Goal: Task Accomplishment & Management: Complete application form

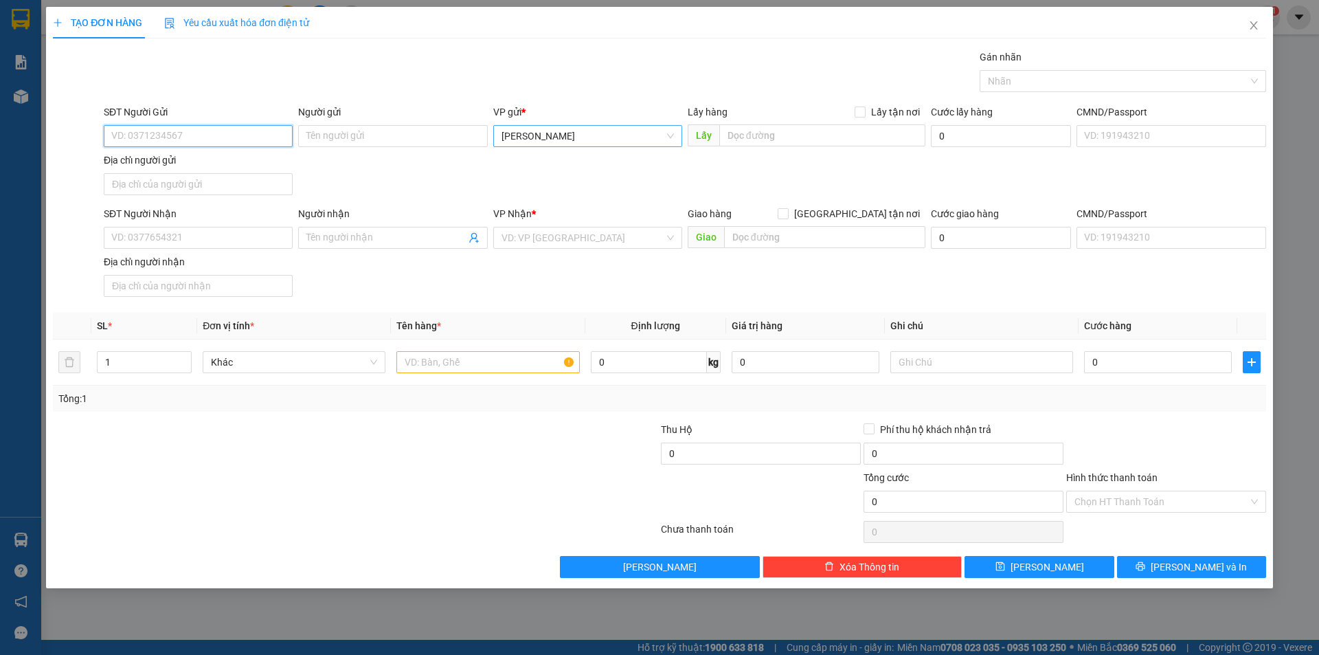
click at [603, 137] on span "[PERSON_NAME]" at bounding box center [587, 136] width 172 height 21
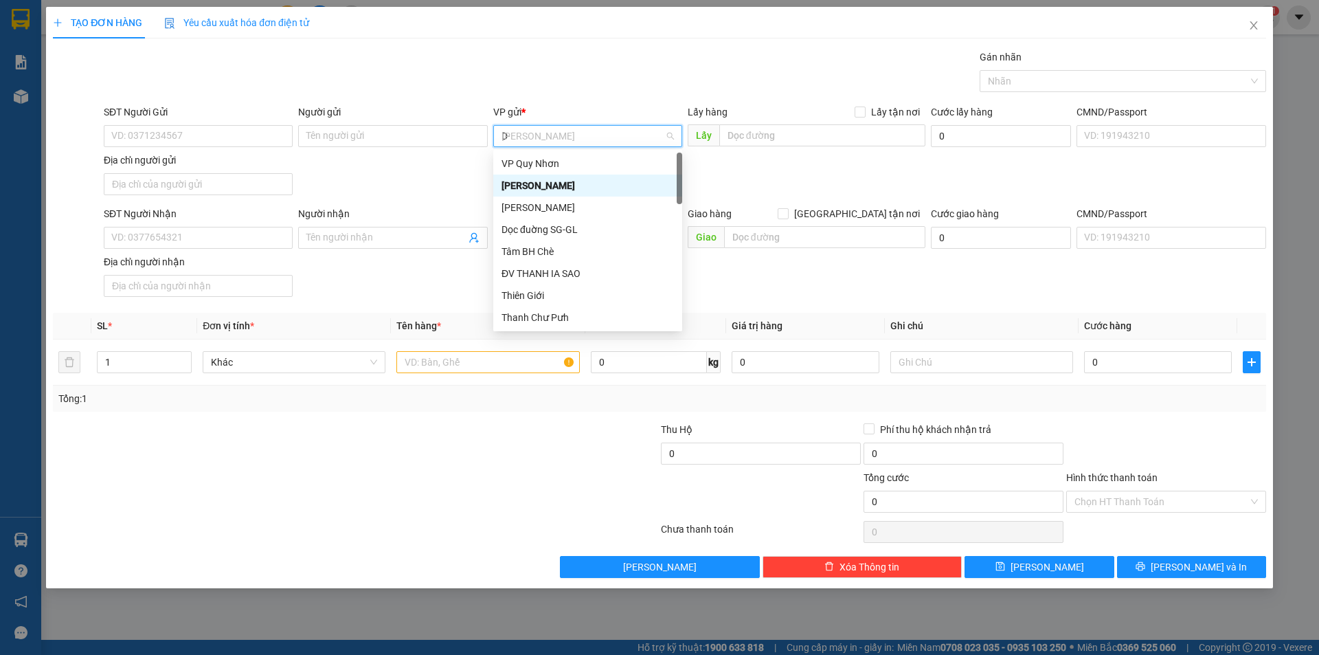
type input "D"
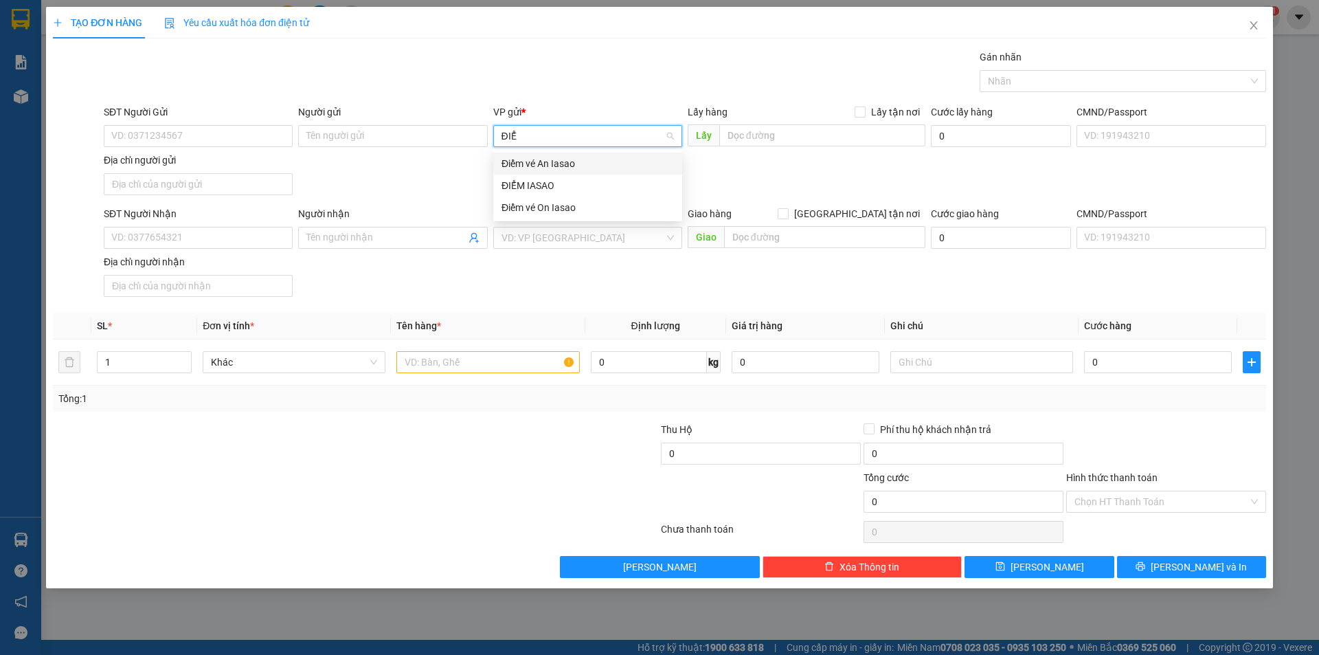
type input "ĐIỂM"
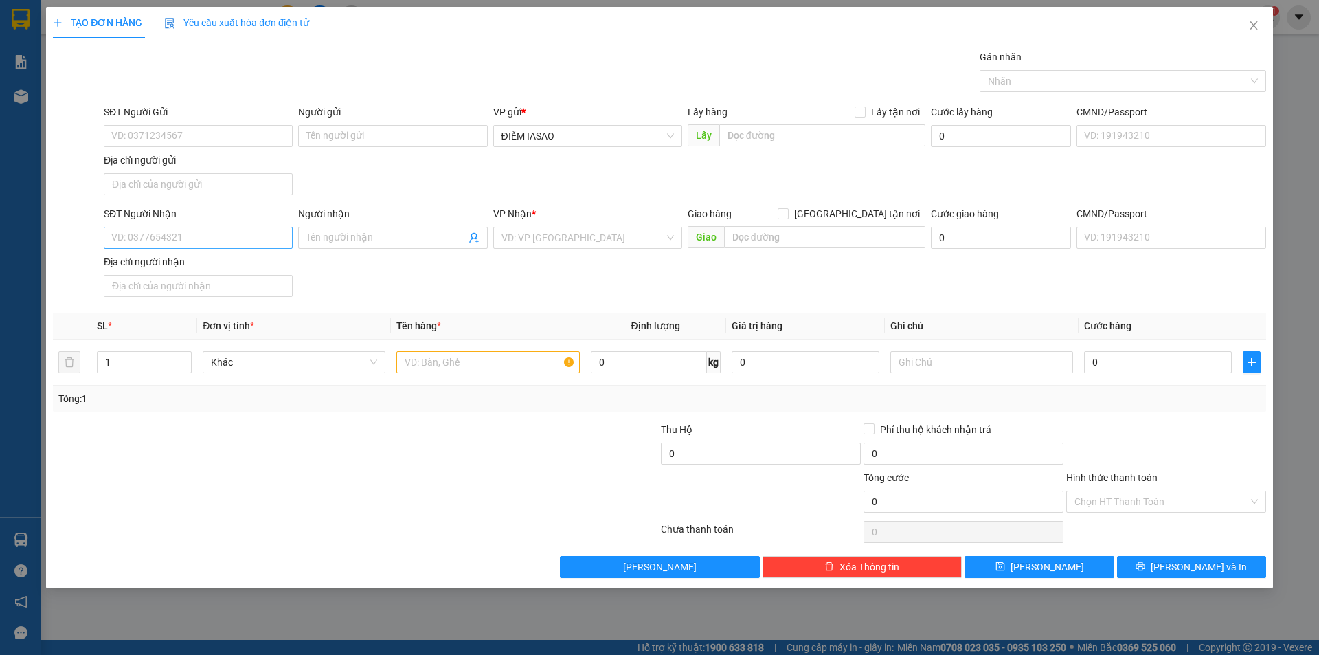
scroll to position [264, 0]
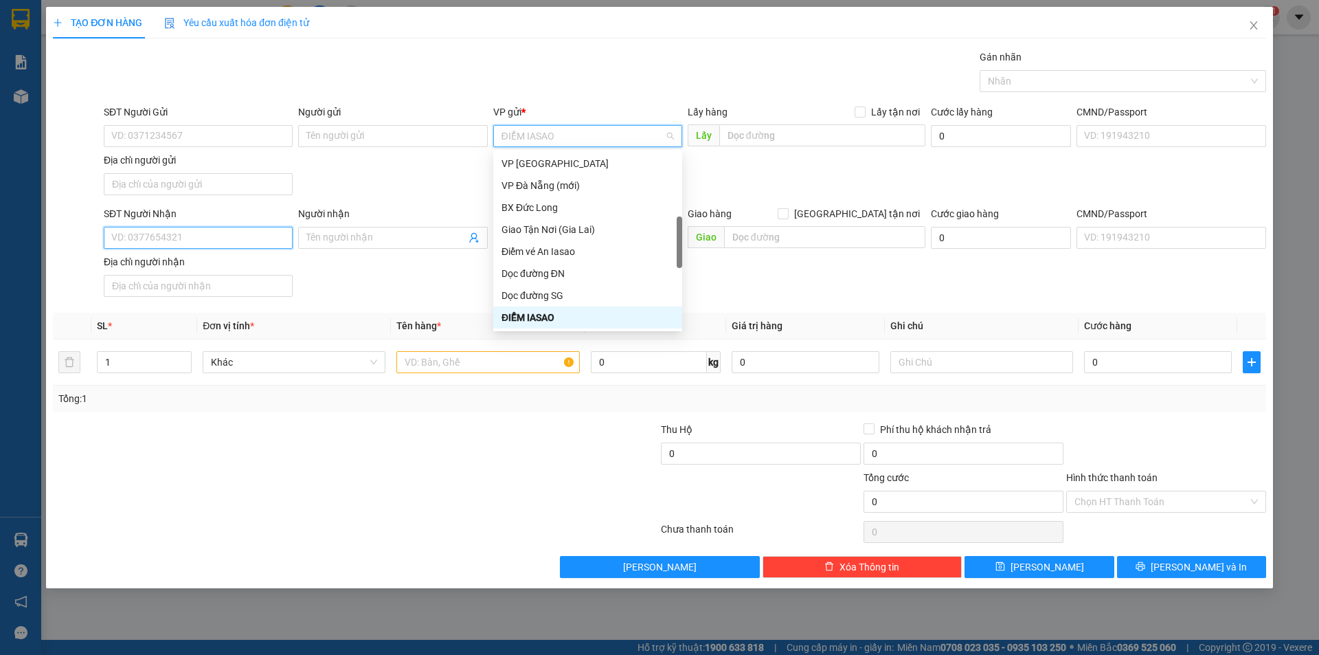
drag, startPoint x: 205, startPoint y: 244, endPoint x: 219, endPoint y: 233, distance: 18.1
click at [203, 245] on input "SĐT Người Nhận" at bounding box center [198, 238] width 189 height 22
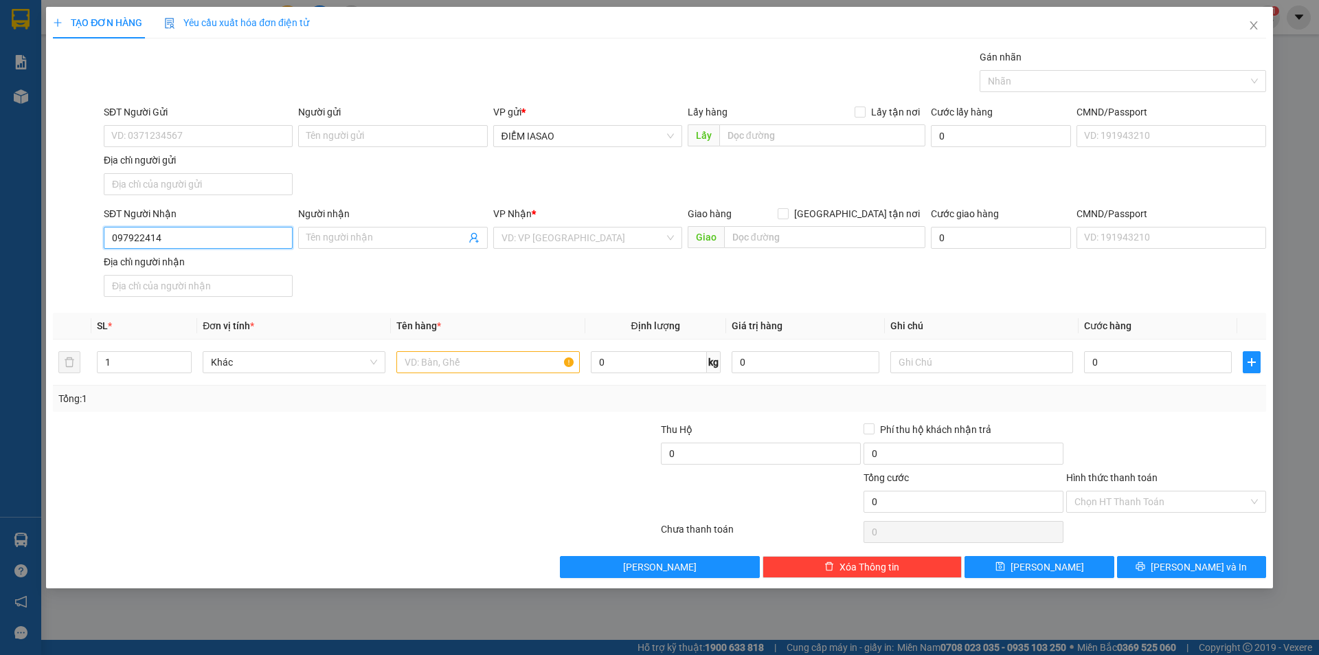
type input "0979224142"
type input "PHƯƠNG"
type input "N3 SÁT HẠCH- QUÃNG NAM"
type input "0979224142"
click at [466, 357] on input "text" at bounding box center [487, 362] width 183 height 22
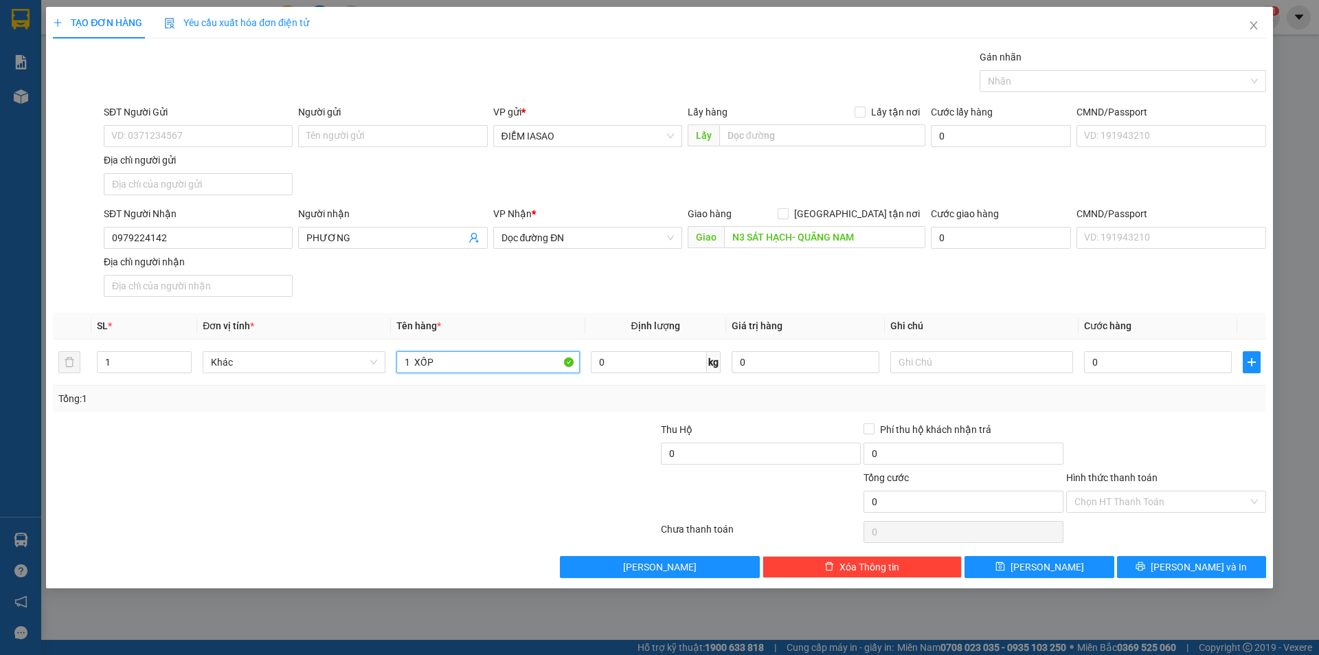
type input "1 XỐP"
type input "40"
type input "40.000"
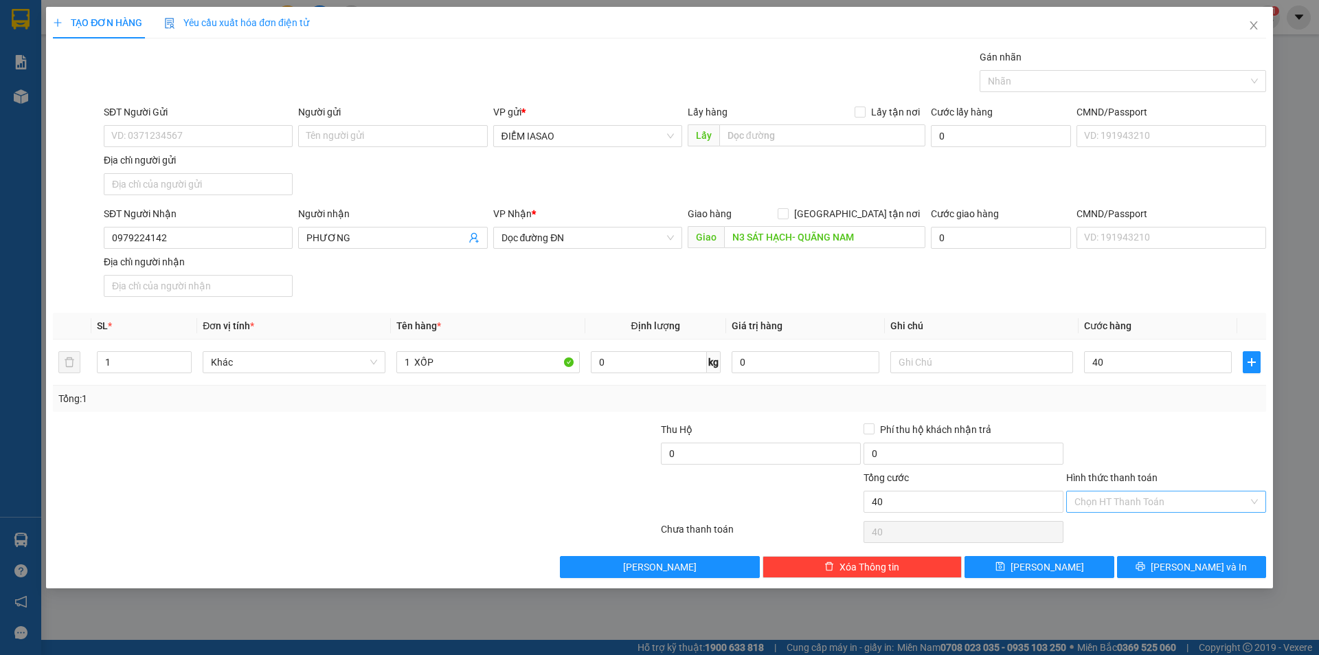
type input "40.000"
click at [1112, 504] on input "Hình thức thanh toán" at bounding box center [1161, 501] width 174 height 21
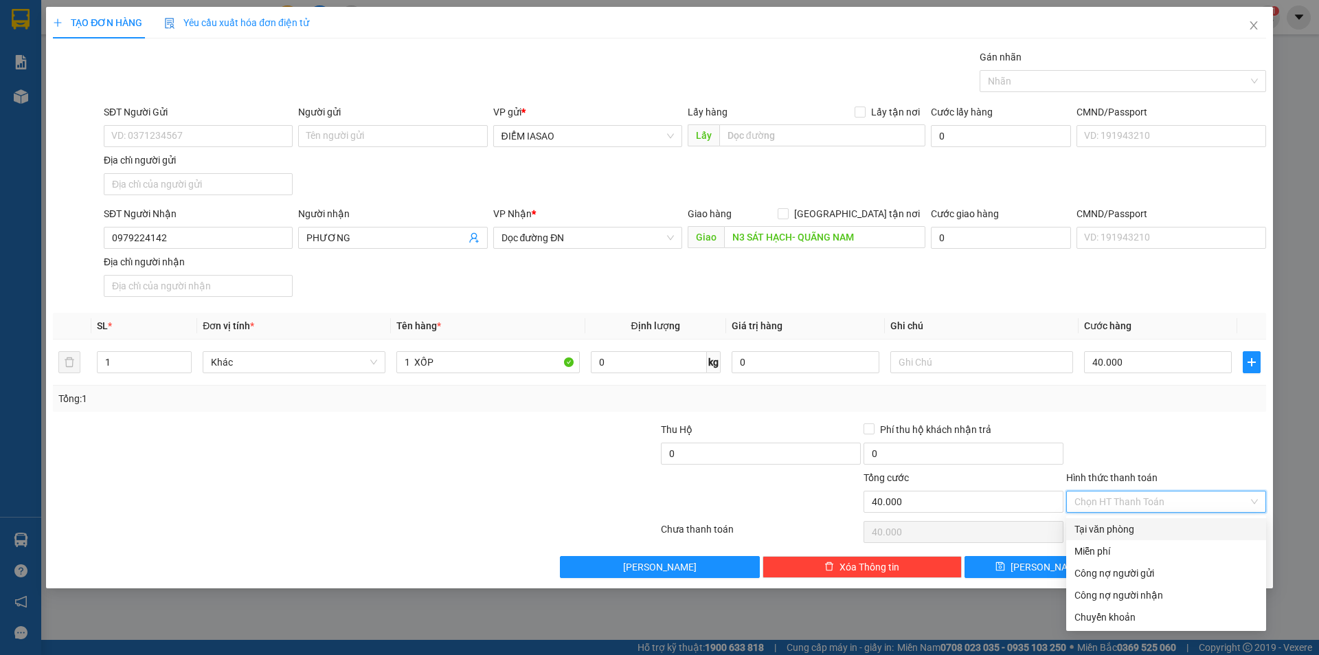
click at [1144, 526] on div "Tại văn phòng" at bounding box center [1165, 528] width 183 height 15
type input "0"
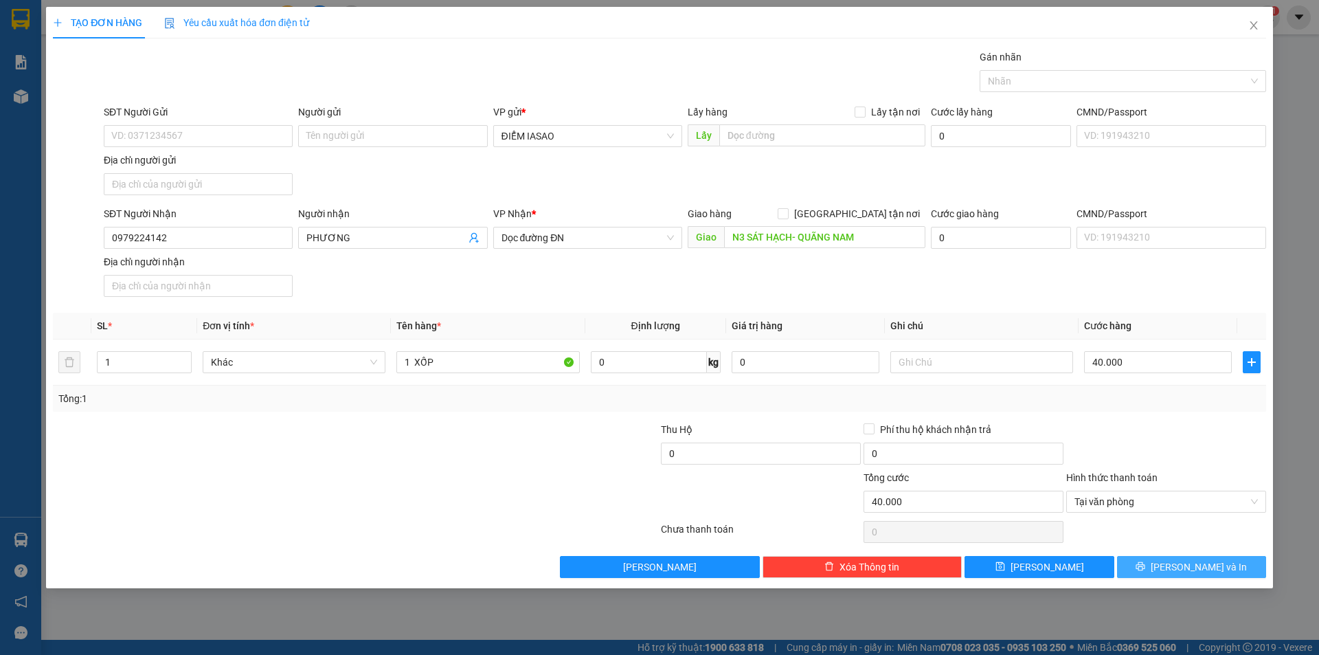
click at [1168, 573] on button "[PERSON_NAME] và In" at bounding box center [1191, 567] width 149 height 22
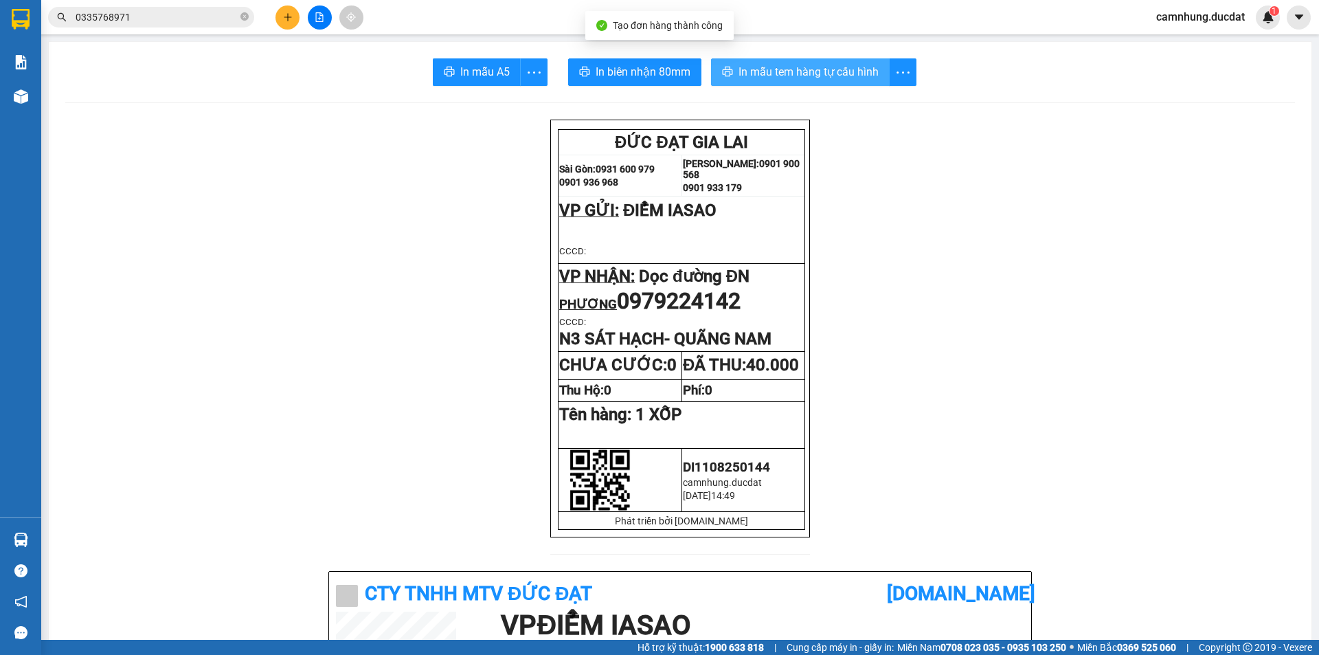
click at [837, 69] on span "In mẫu tem hàng tự cấu hình" at bounding box center [808, 71] width 140 height 17
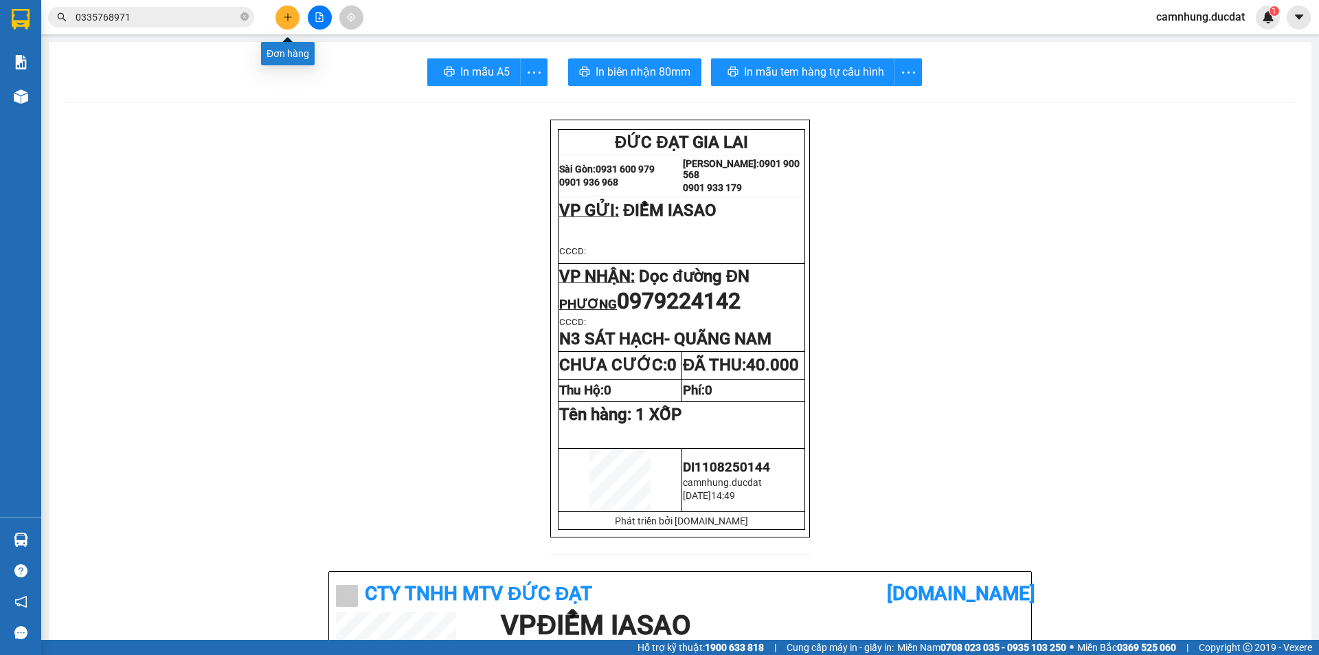
click at [292, 11] on button at bounding box center [287, 17] width 24 height 24
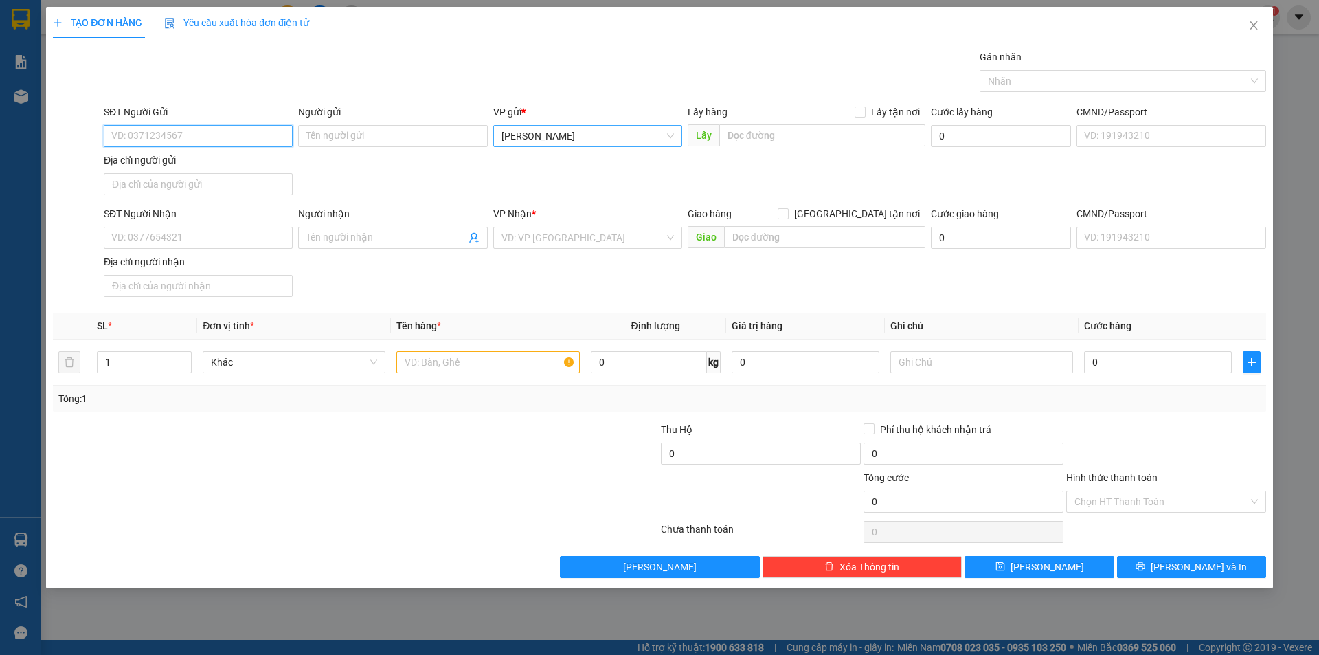
click at [611, 139] on span "[PERSON_NAME]" at bounding box center [587, 136] width 172 height 21
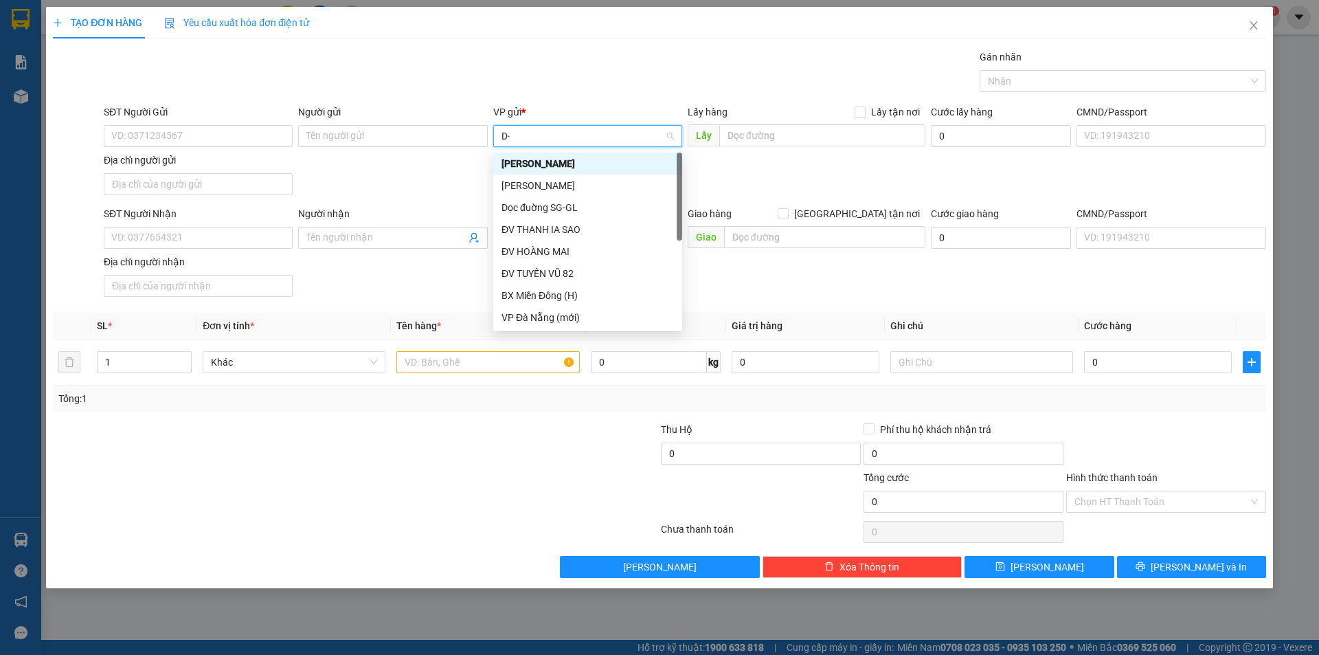
type input "D"
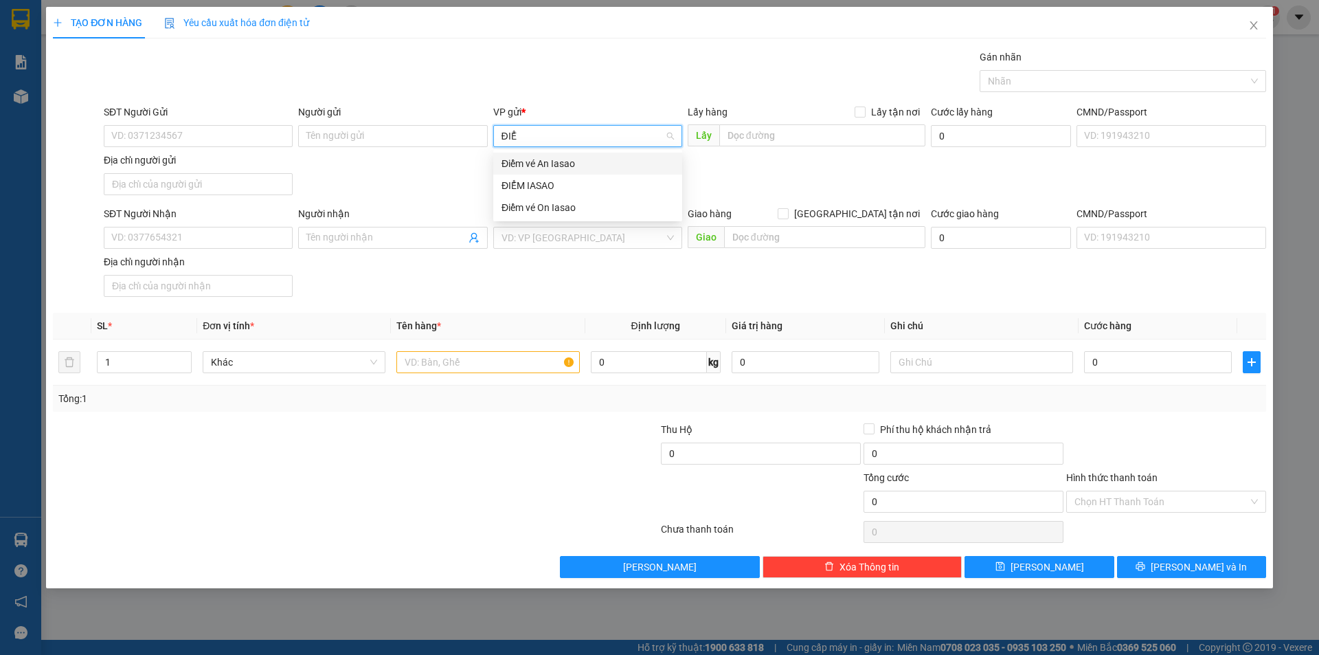
type input "ĐIỂM"
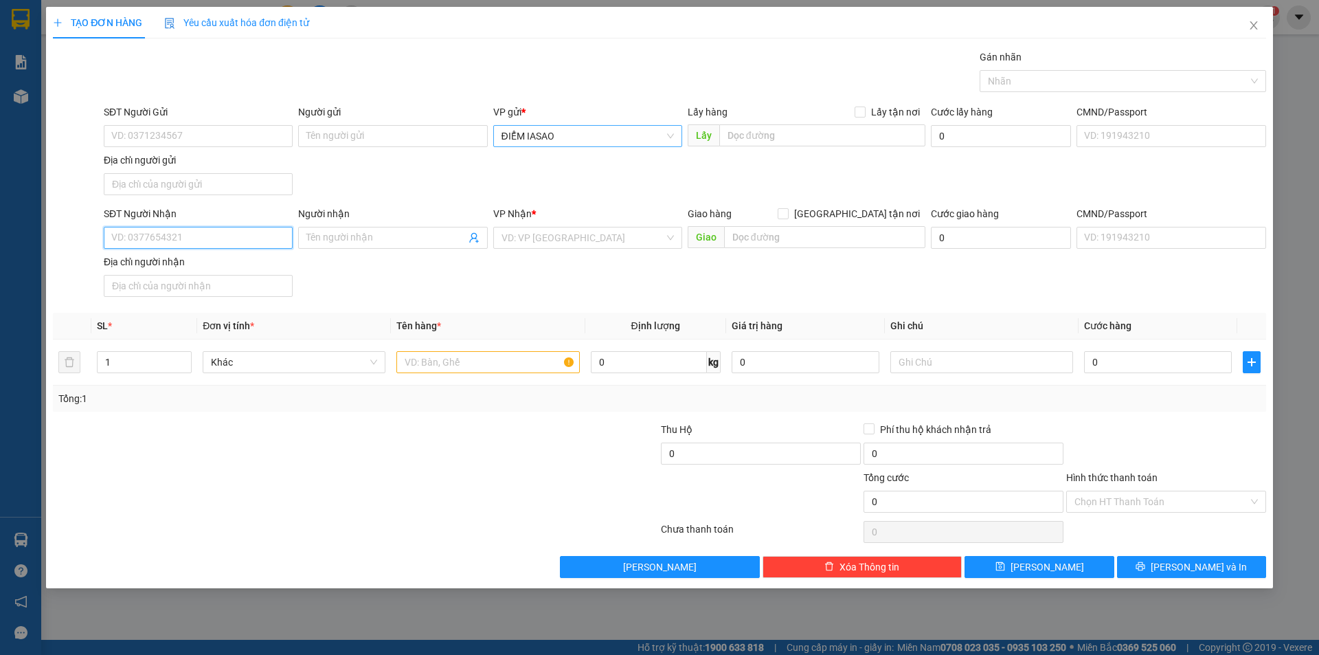
click at [233, 234] on input "SĐT Người Nhận" at bounding box center [198, 238] width 189 height 22
type input "0969538525"
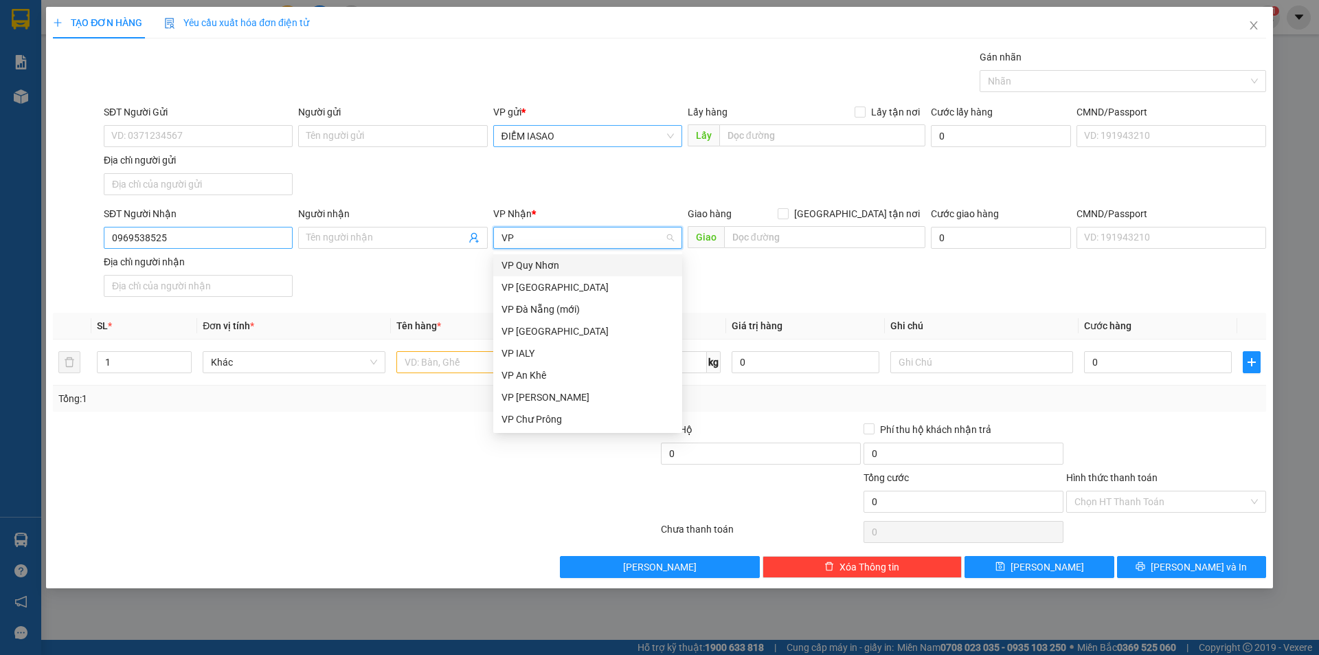
type input "VP"
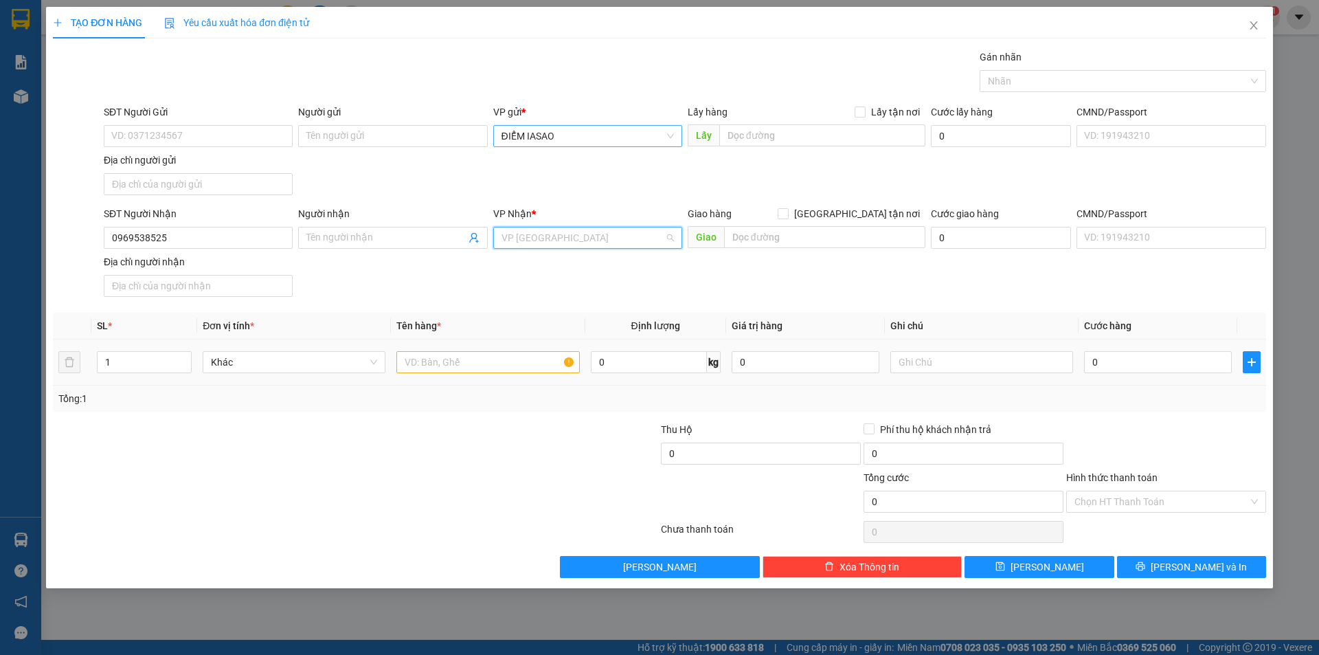
scroll to position [308, 0]
click at [461, 370] on input "text" at bounding box center [487, 362] width 183 height 22
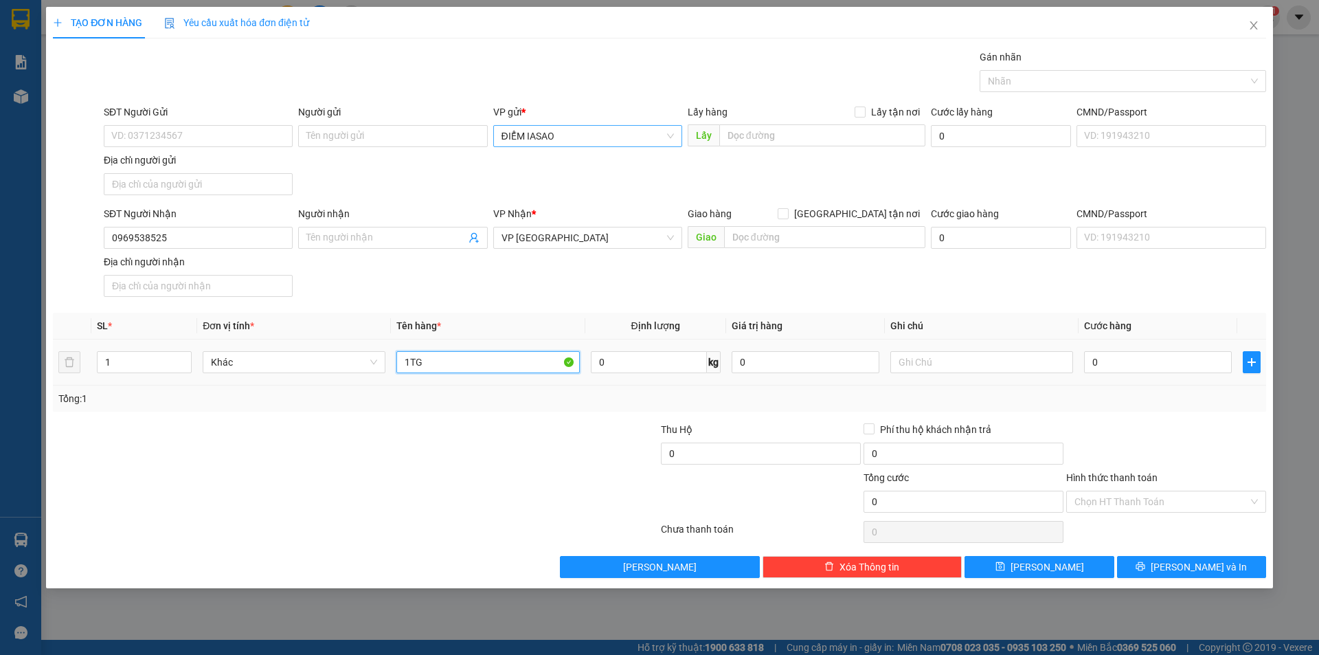
type input "1TG"
type input "0"
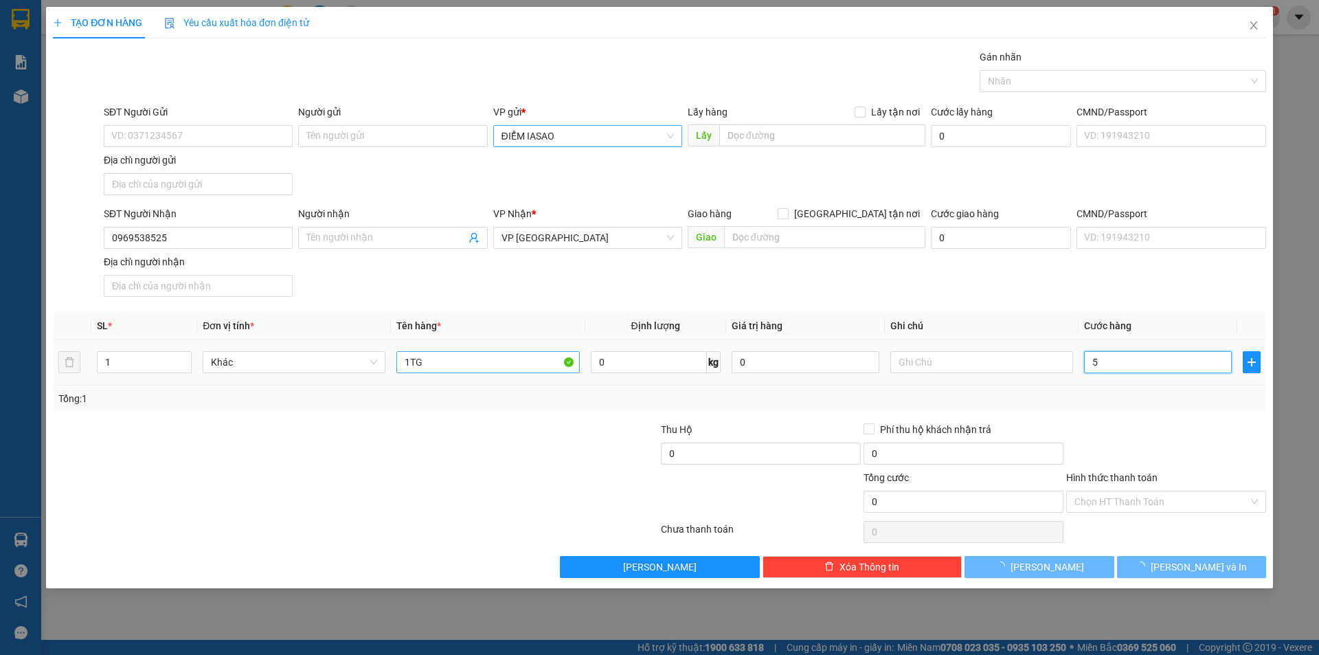
type input "52"
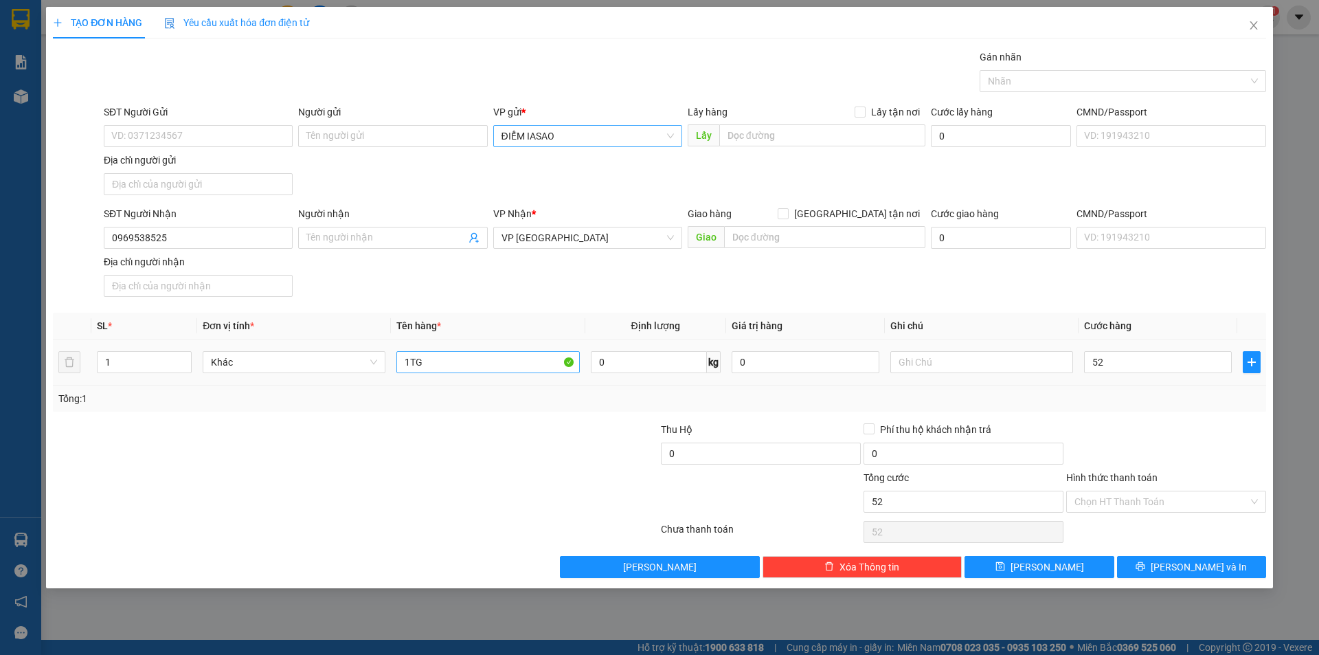
type input "52.000"
type input "5"
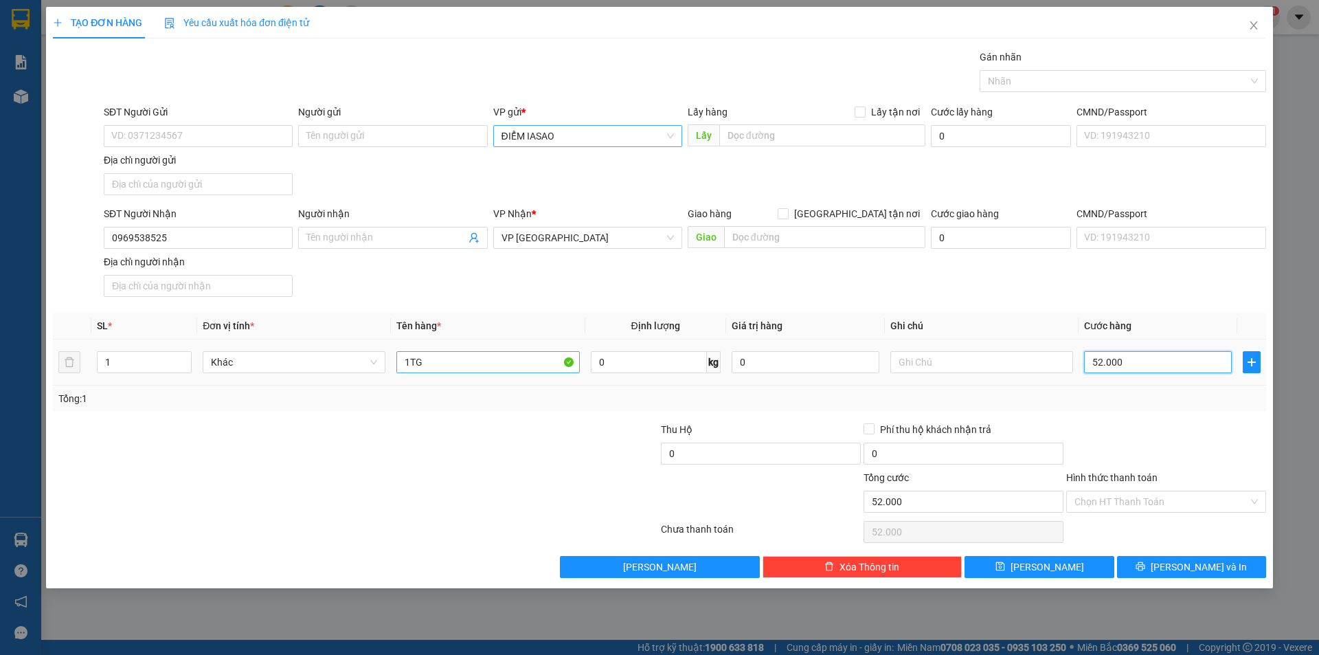
type input "5"
type input "50"
type input "50.000"
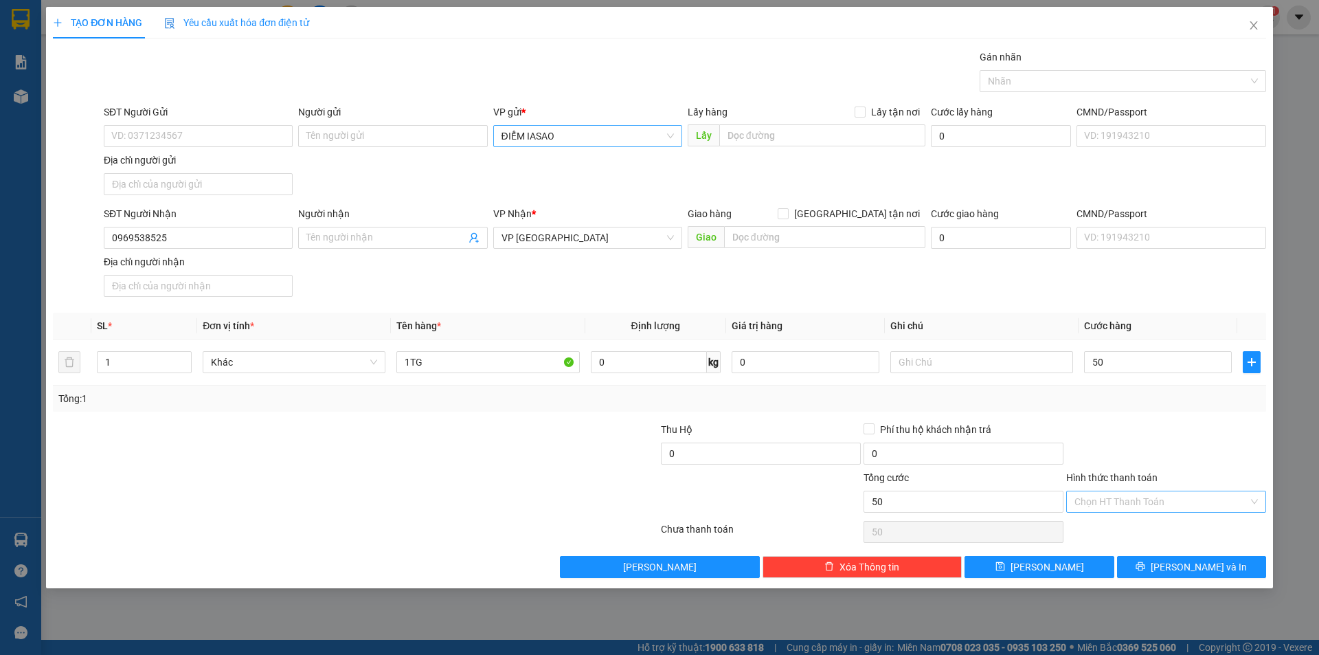
type input "50.000"
click at [1136, 491] on input "Hình thức thanh toán" at bounding box center [1161, 501] width 174 height 21
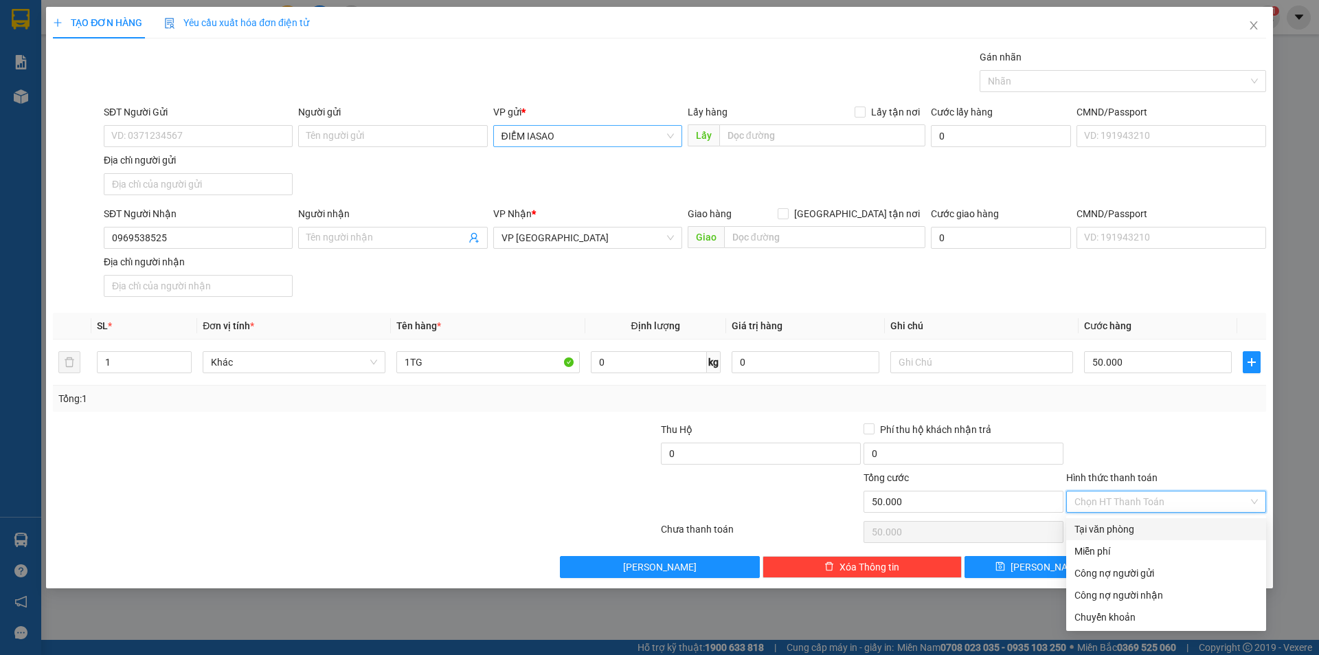
click at [1156, 530] on div "Tại văn phòng" at bounding box center [1165, 528] width 183 height 15
type input "0"
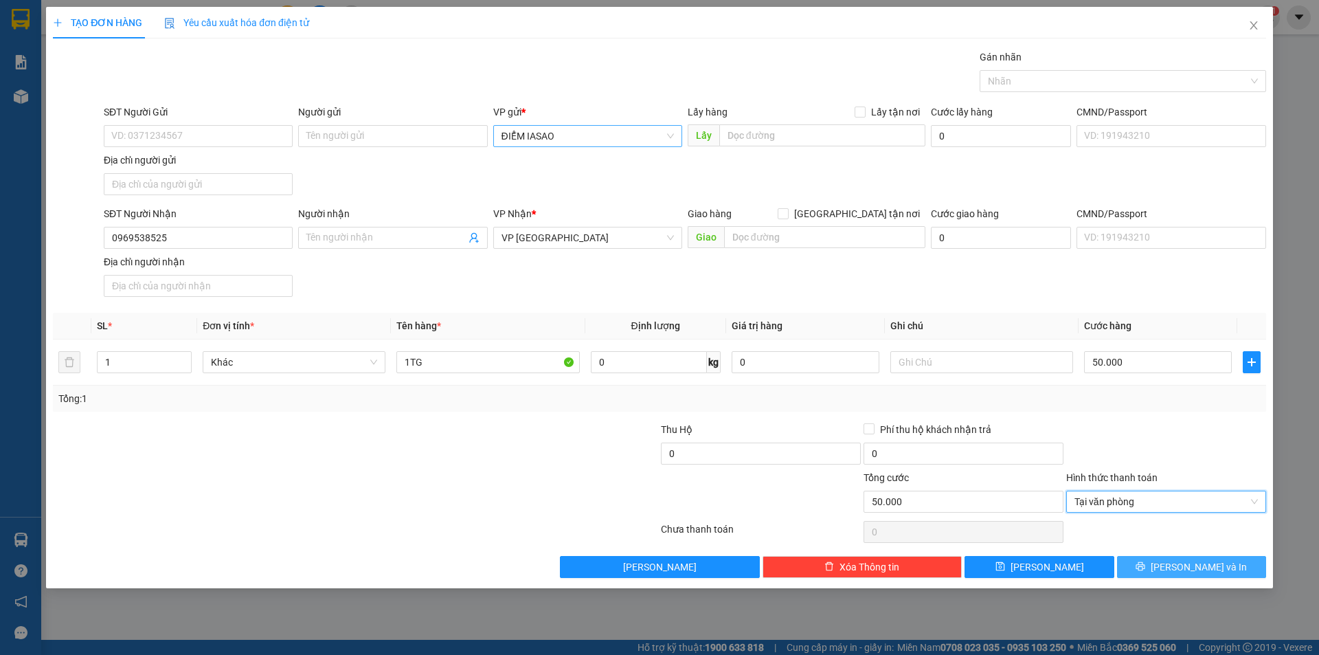
click at [1180, 559] on button "[PERSON_NAME] và In" at bounding box center [1191, 567] width 149 height 22
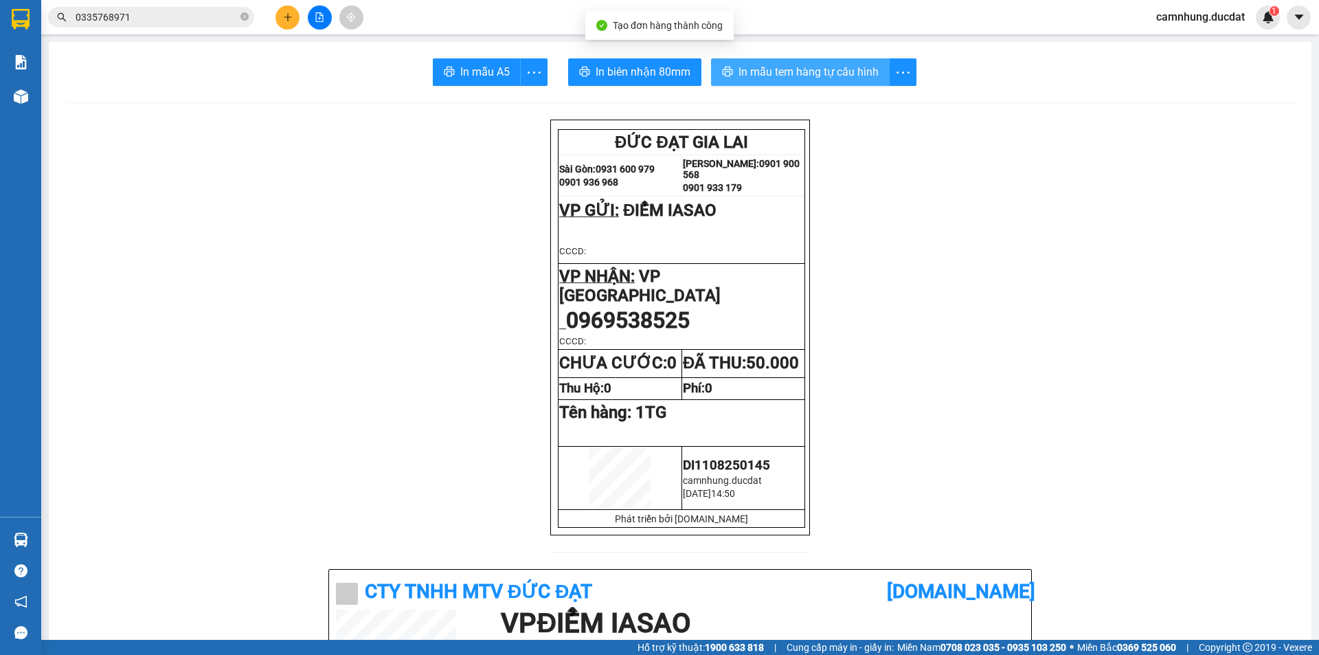
click at [866, 67] on span "In mẫu tem hàng tự cấu hình" at bounding box center [808, 71] width 140 height 17
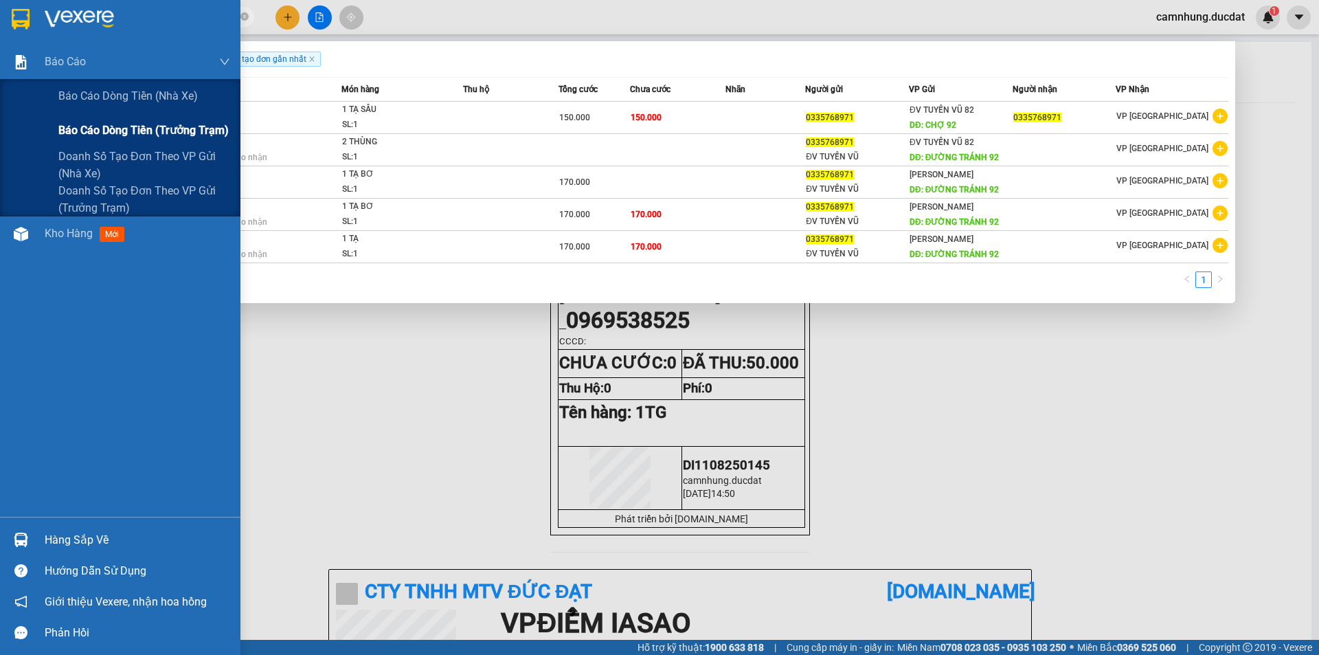
drag, startPoint x: 155, startPoint y: 14, endPoint x: 0, endPoint y: 120, distance: 187.9
click at [0, 120] on section "Kết quả tìm kiếm ( 5 ) Bộ lọc Ngày tạo đơn gần nhất Mã ĐH Trạng thái Món hàng T…" at bounding box center [659, 327] width 1319 height 655
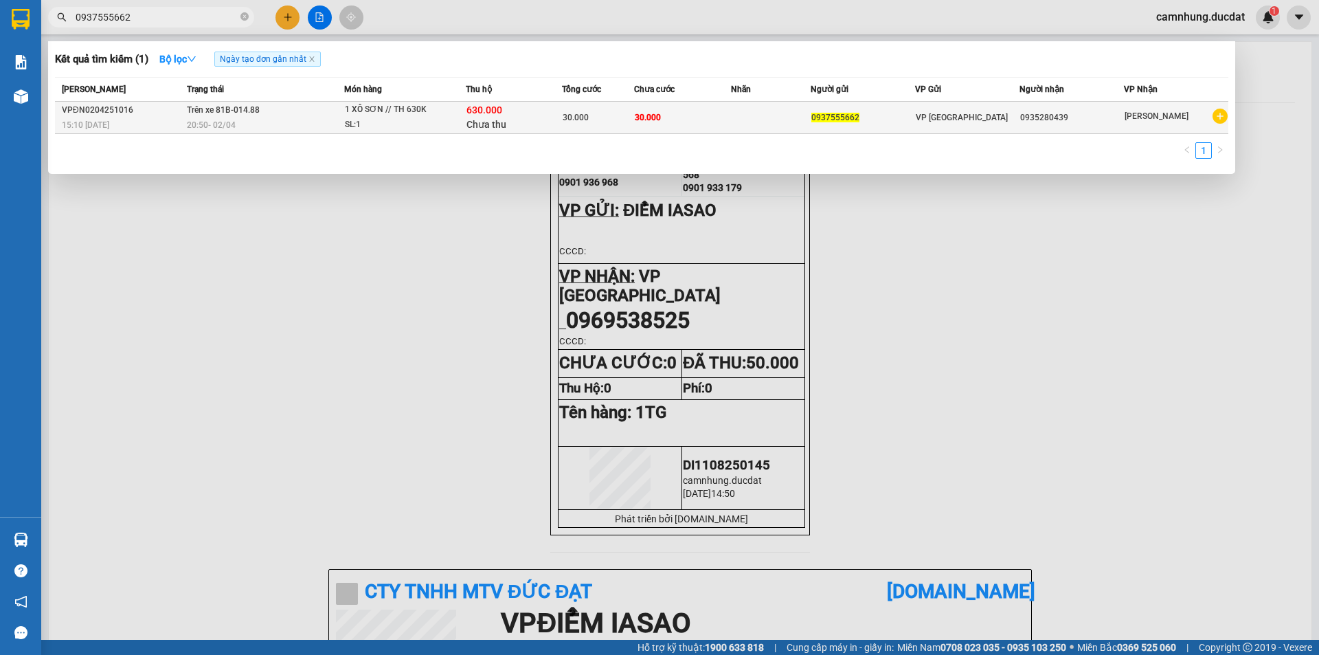
type input "0937555662"
click at [538, 113] on div "630.000 Chưa thu" at bounding box center [513, 117] width 95 height 29
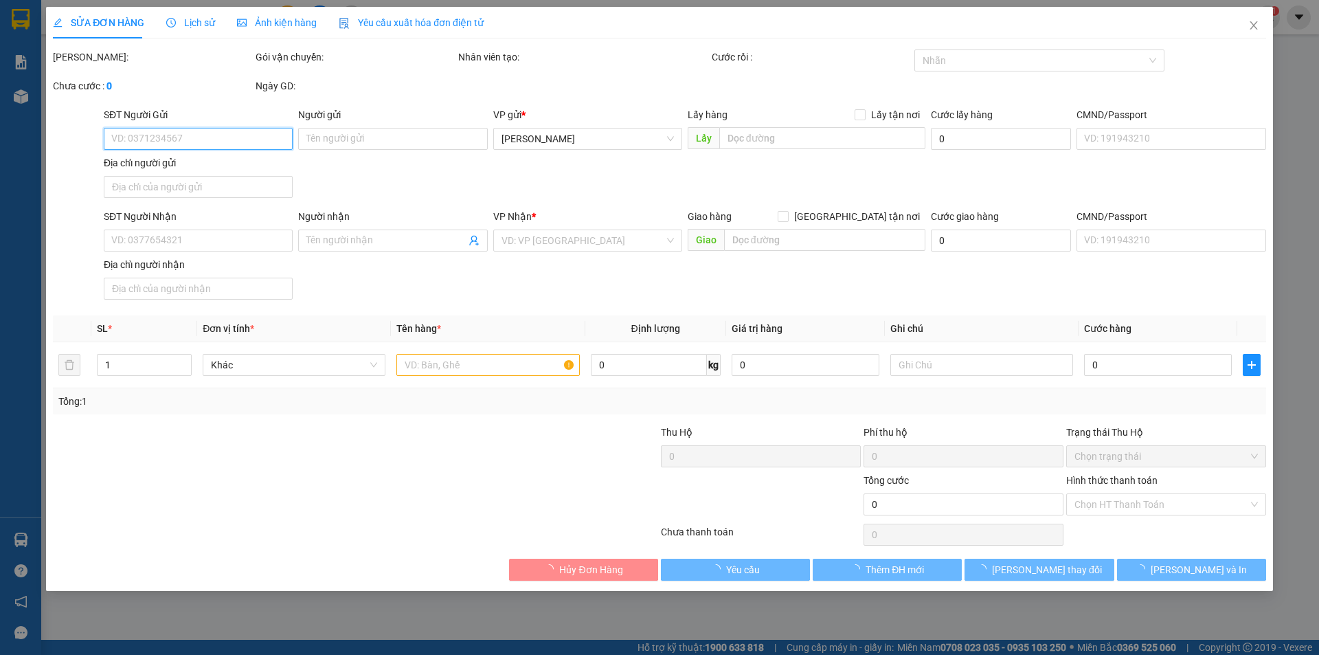
type input "0937555662"
type input "0935280439"
type input "30.000"
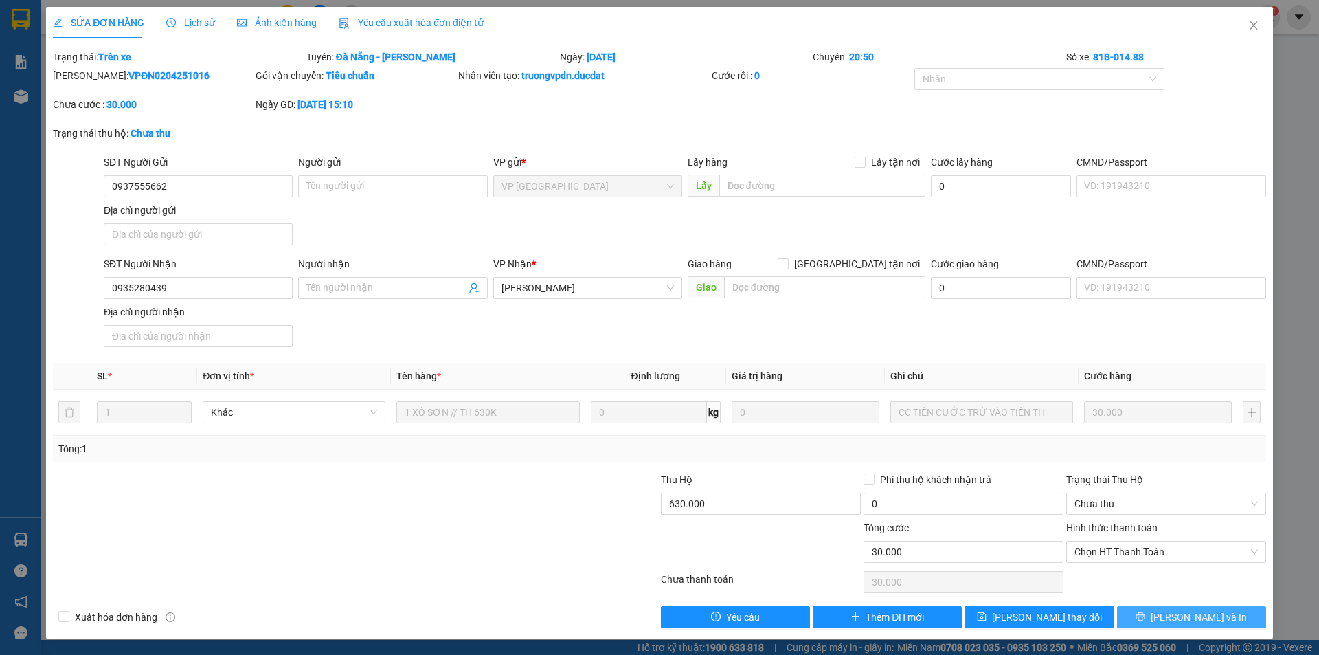
click at [1175, 619] on button "[PERSON_NAME] và In" at bounding box center [1191, 617] width 149 height 22
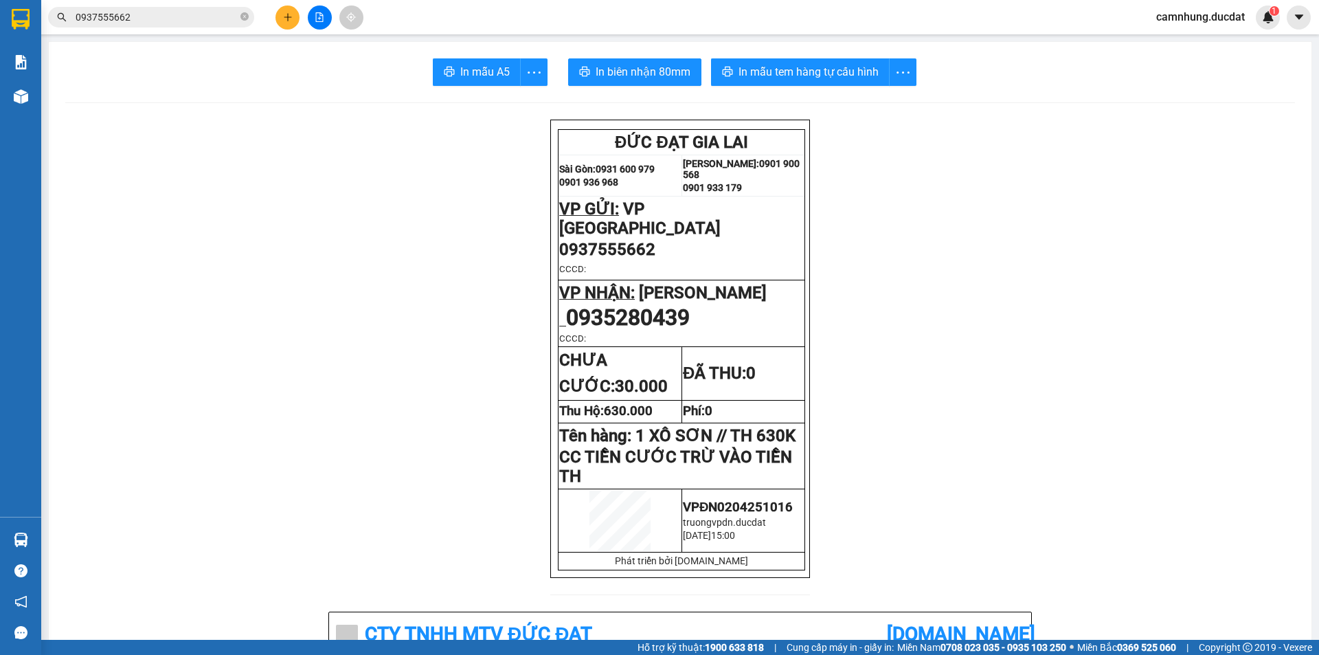
click at [201, 18] on input "0937555662" at bounding box center [157, 17] width 162 height 15
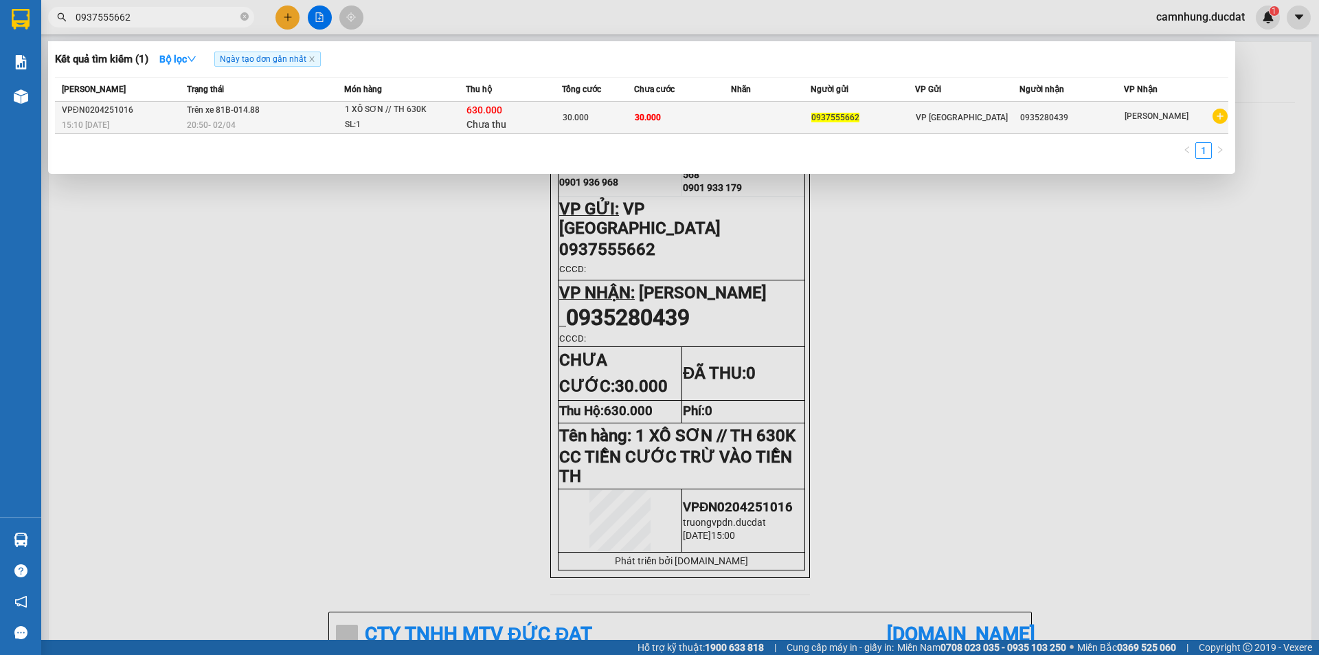
click at [294, 114] on td "Trên xe 81B-014.88 20:50 - 02/04" at bounding box center [263, 118] width 161 height 32
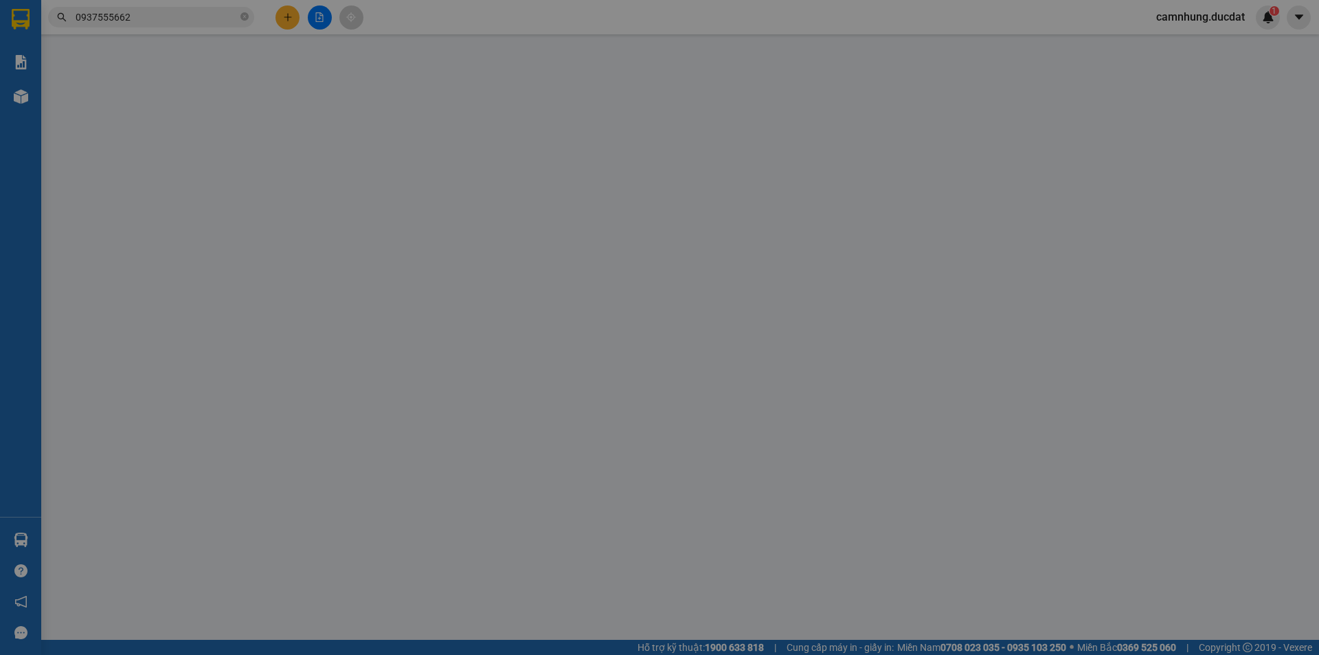
type input "0937555662"
type input "0935280439"
type input "30.000"
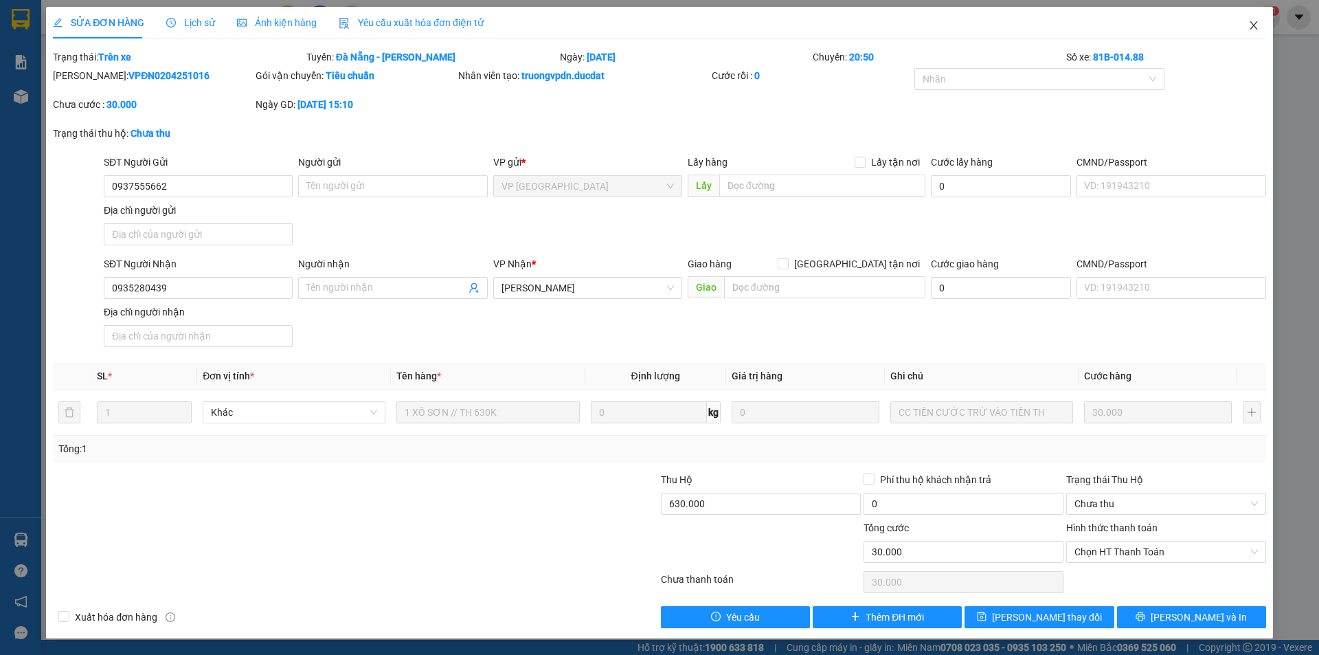
click at [1256, 27] on icon "close" at bounding box center [1253, 25] width 11 height 11
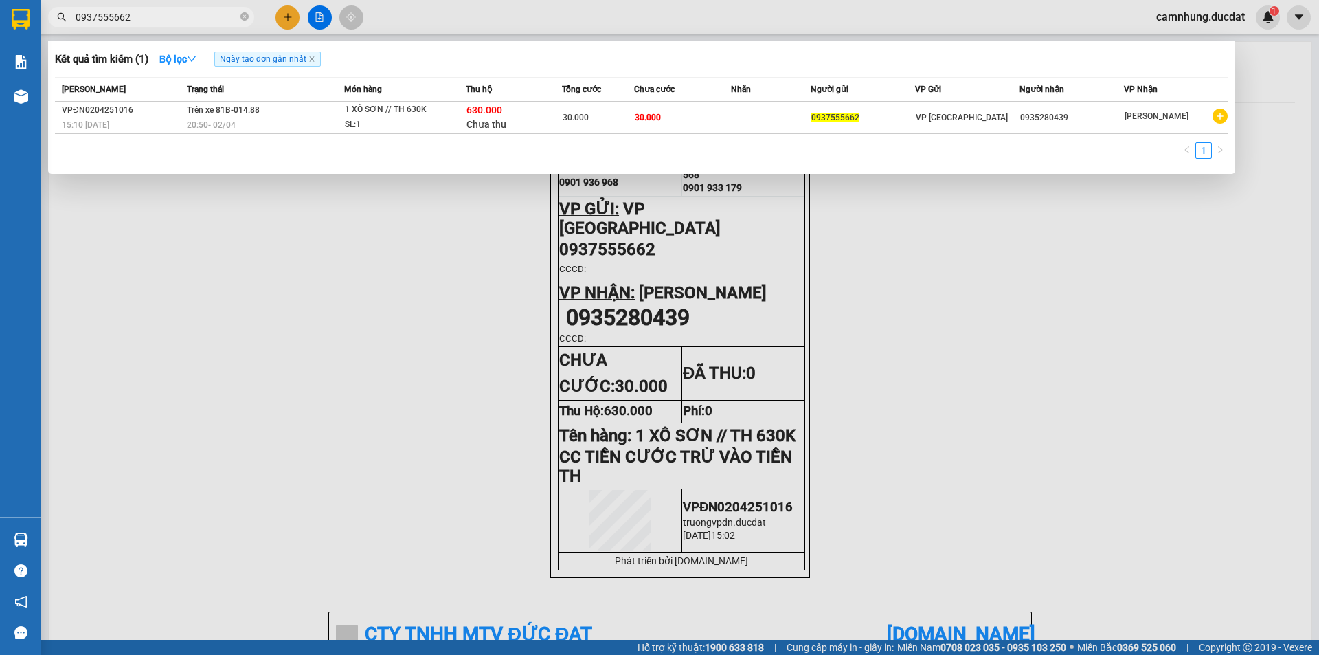
click at [213, 19] on input "0937555662" at bounding box center [157, 17] width 162 height 15
click at [295, 111] on td "Trên xe 81B-014.88 20:50 - 02/04" at bounding box center [263, 118] width 161 height 32
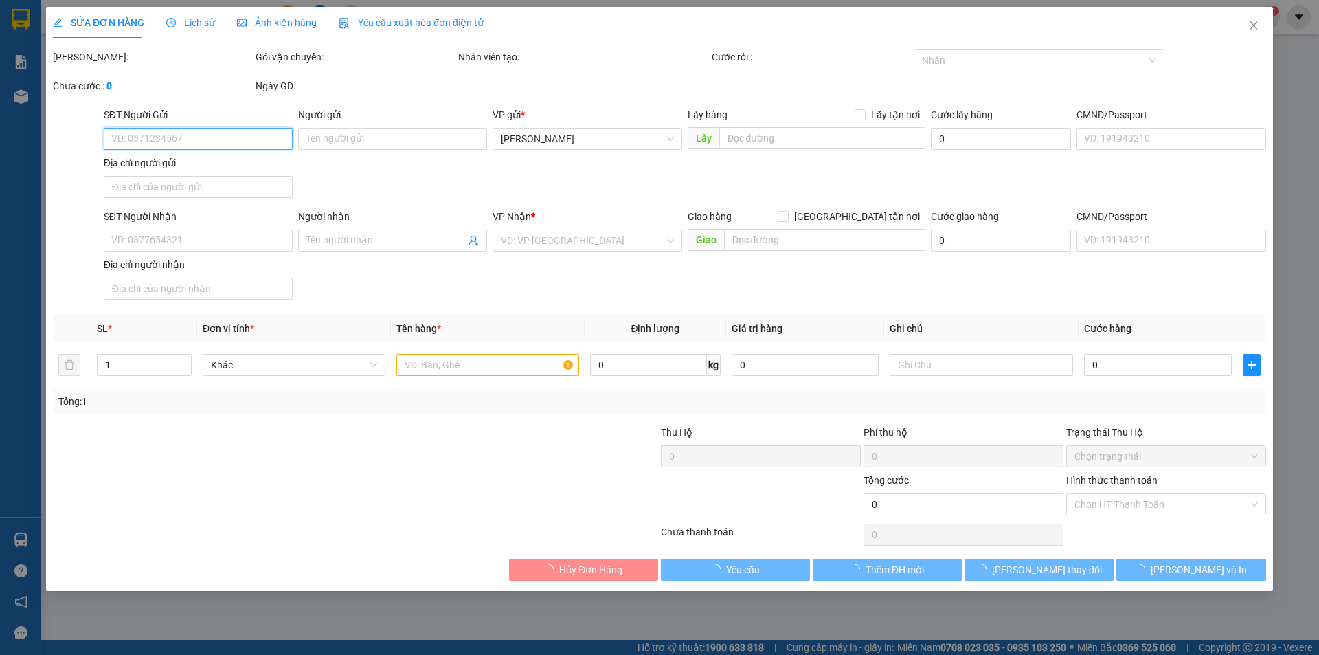
type input "0937555662"
type input "0935280439"
type input "30.000"
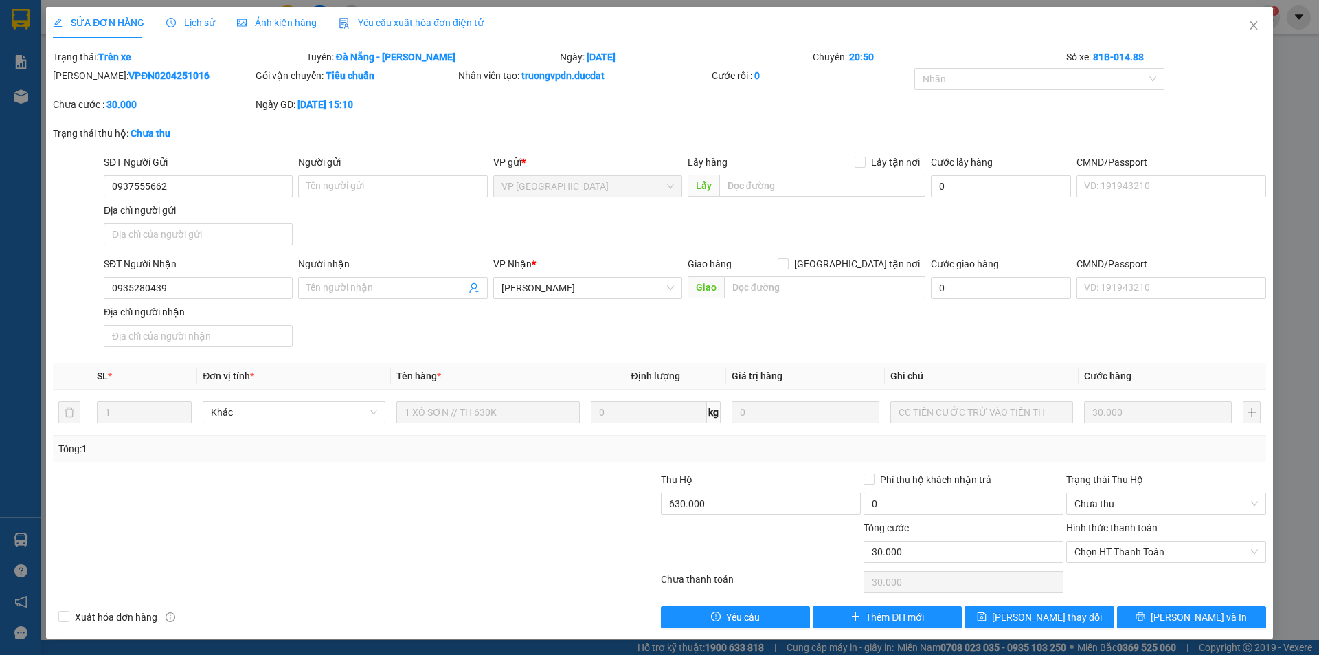
click at [494, 566] on div at bounding box center [558, 544] width 203 height 48
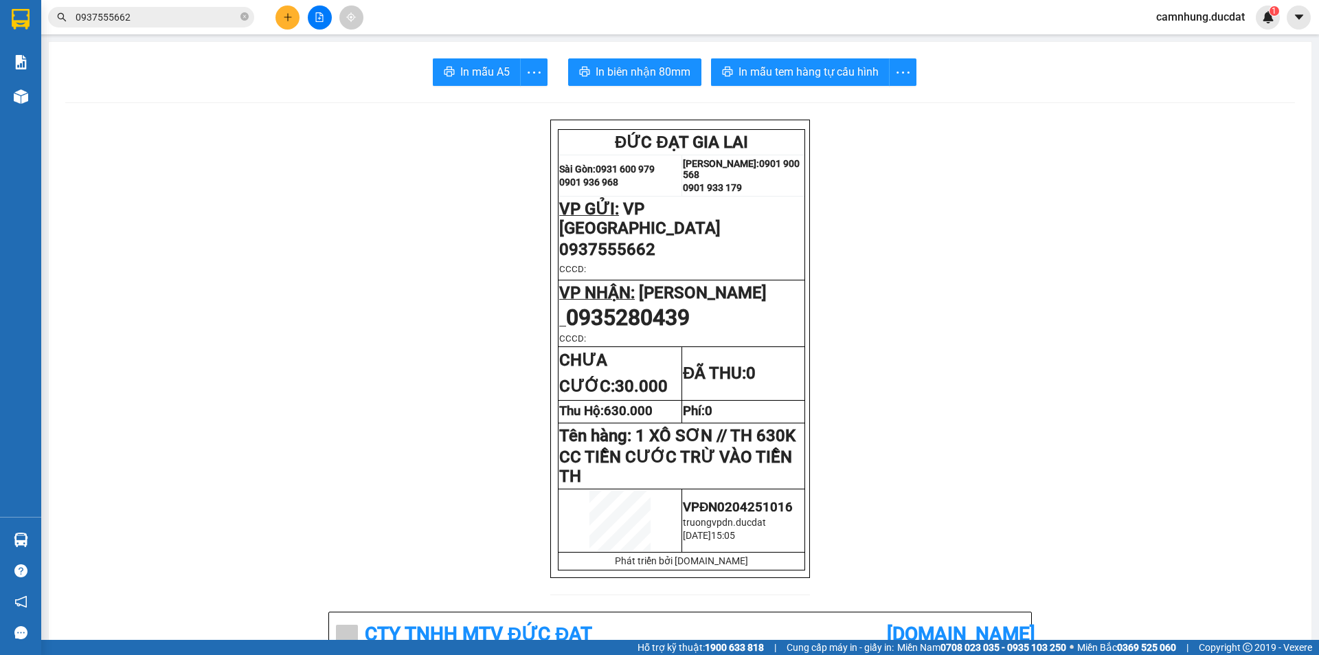
click at [296, 15] on button at bounding box center [287, 17] width 24 height 24
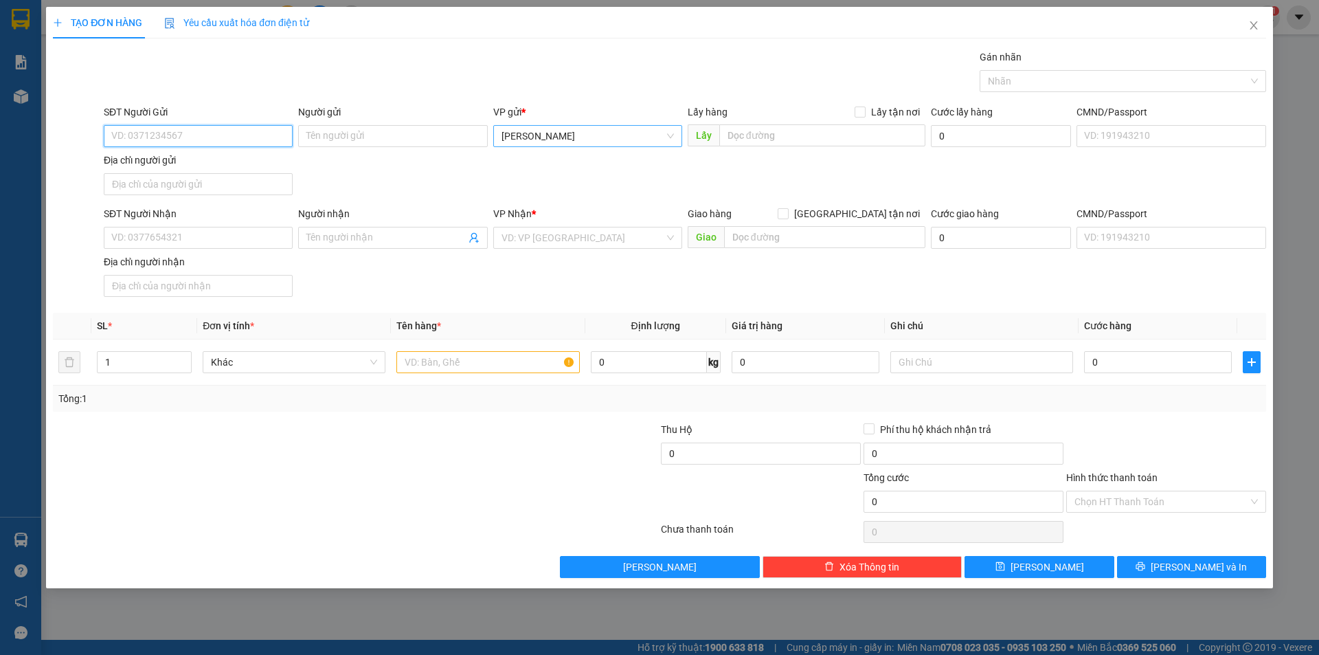
click at [594, 130] on span "[PERSON_NAME]" at bounding box center [587, 136] width 172 height 21
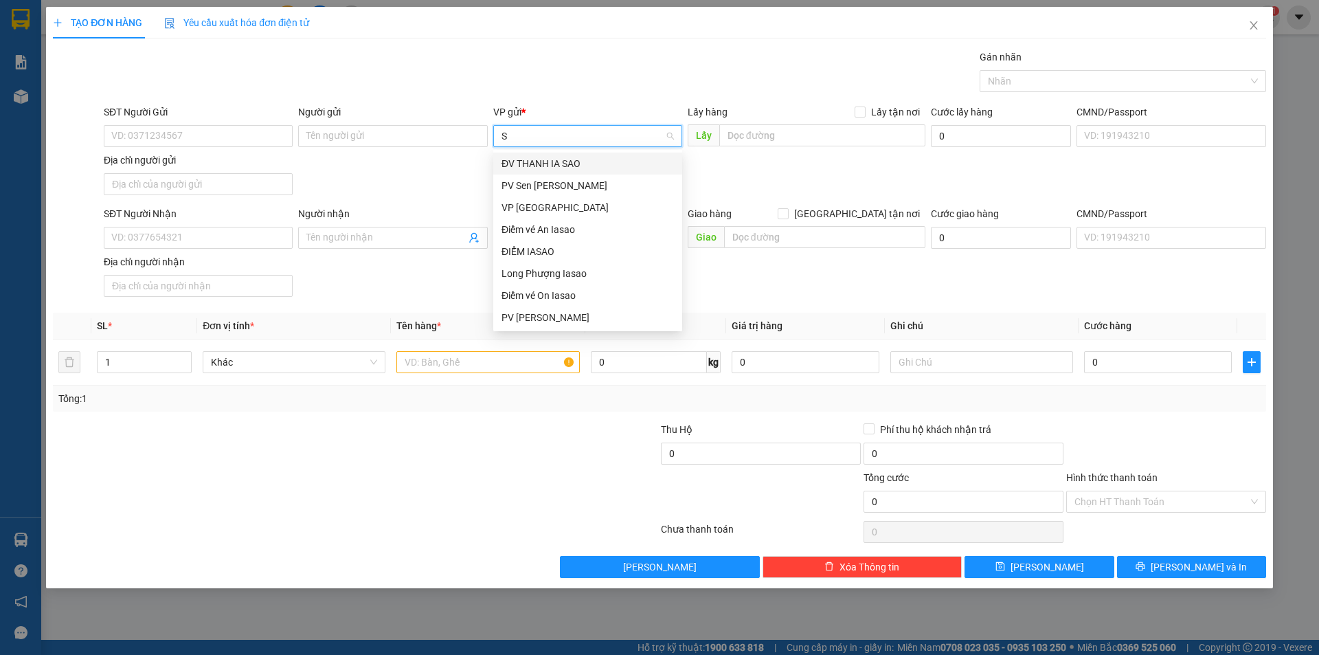
type input "SÂ"
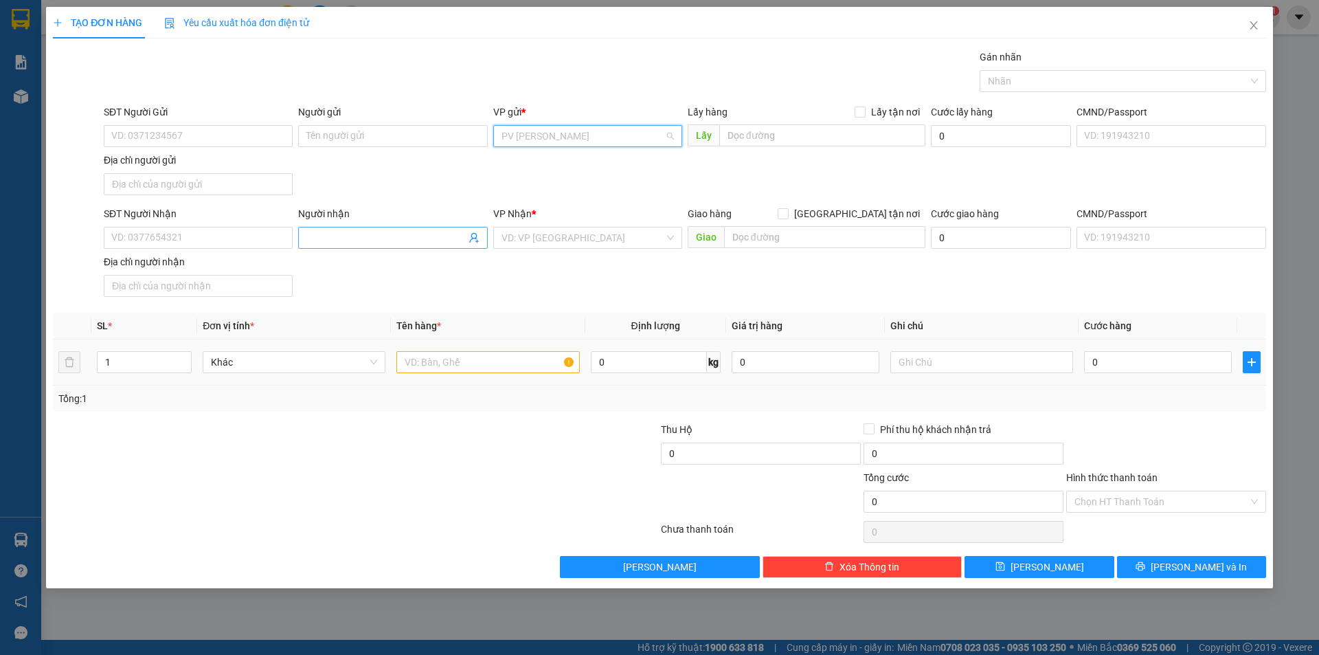
scroll to position [478, 0]
click at [229, 241] on input "SĐT Người Nhận" at bounding box center [198, 238] width 189 height 22
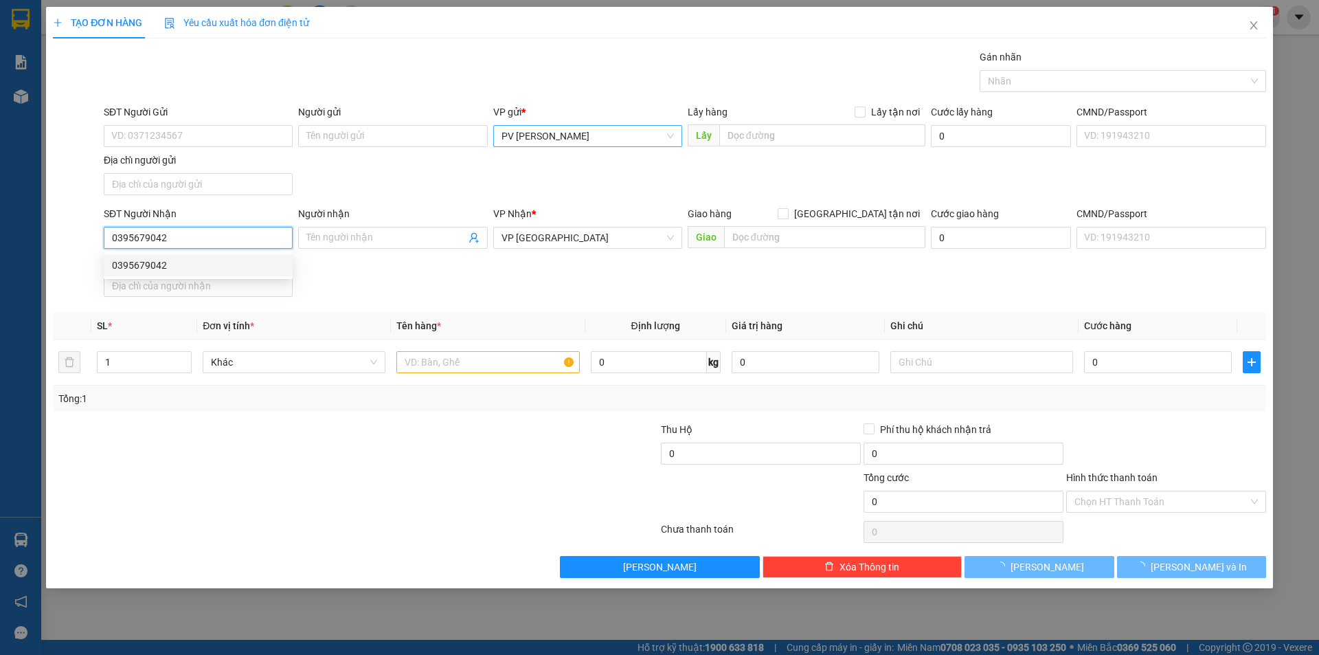
type input "0395679042"
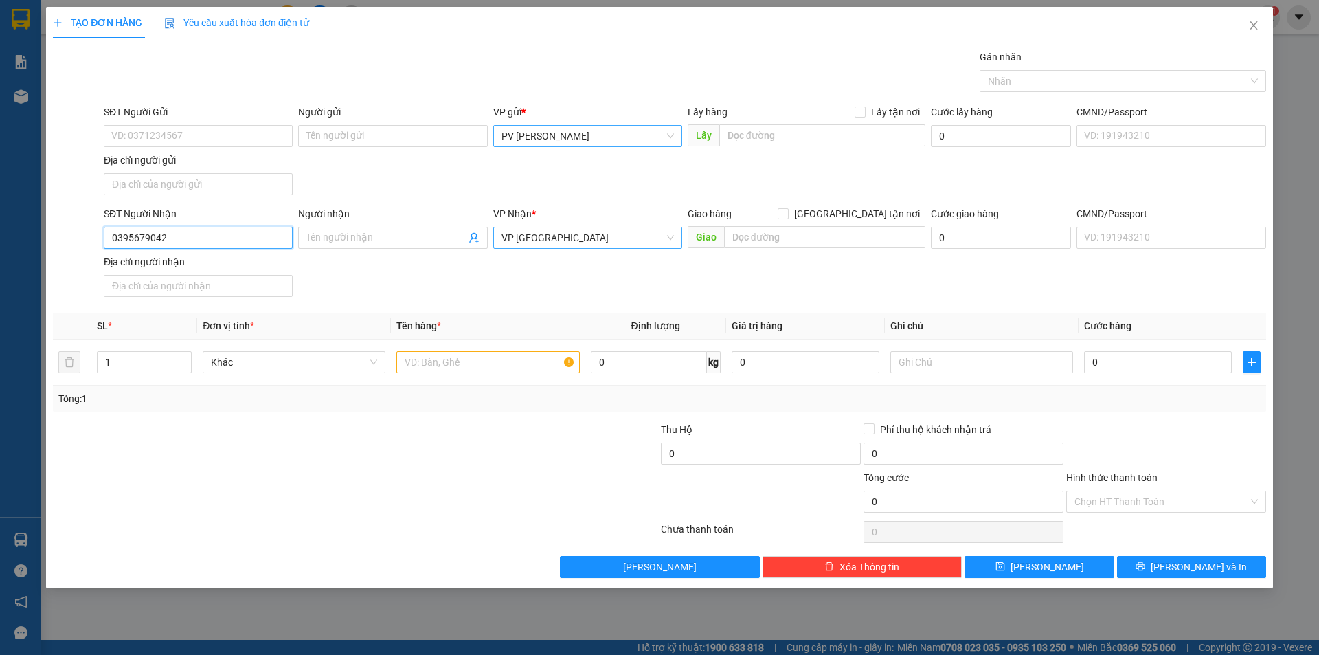
click at [613, 237] on span "VP [GEOGRAPHIC_DATA]" at bounding box center [587, 237] width 172 height 21
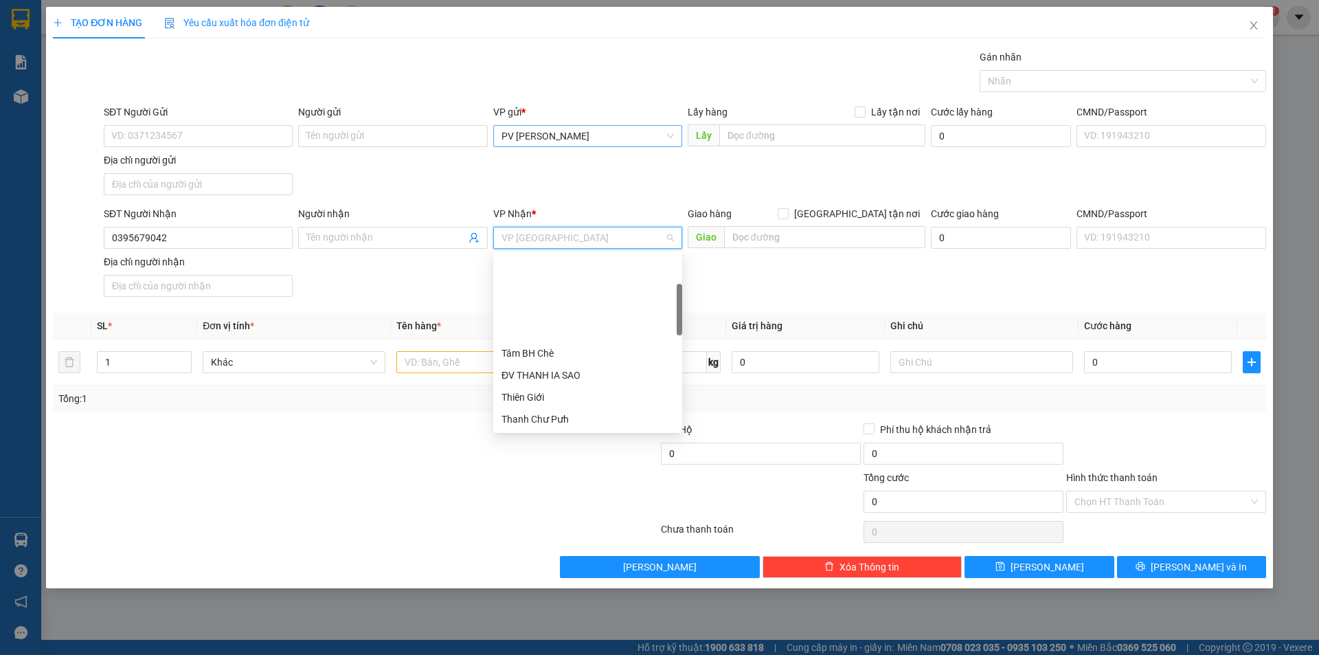
scroll to position [110, 0]
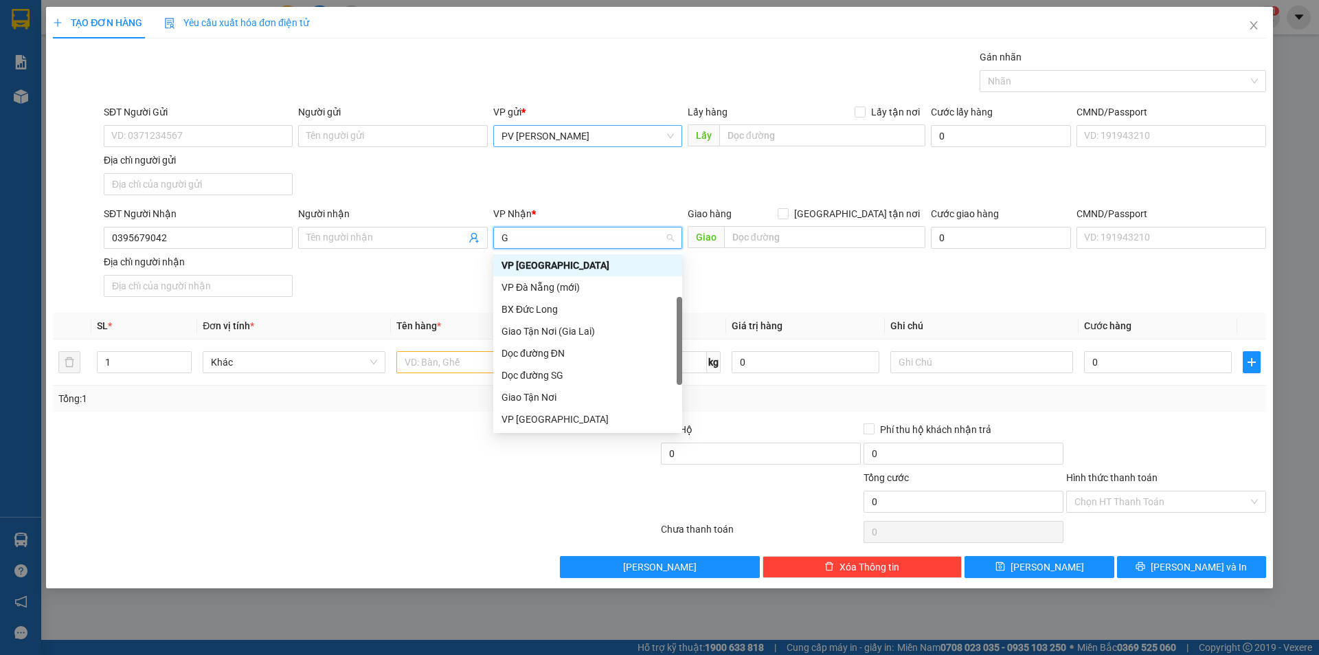
type input "GI"
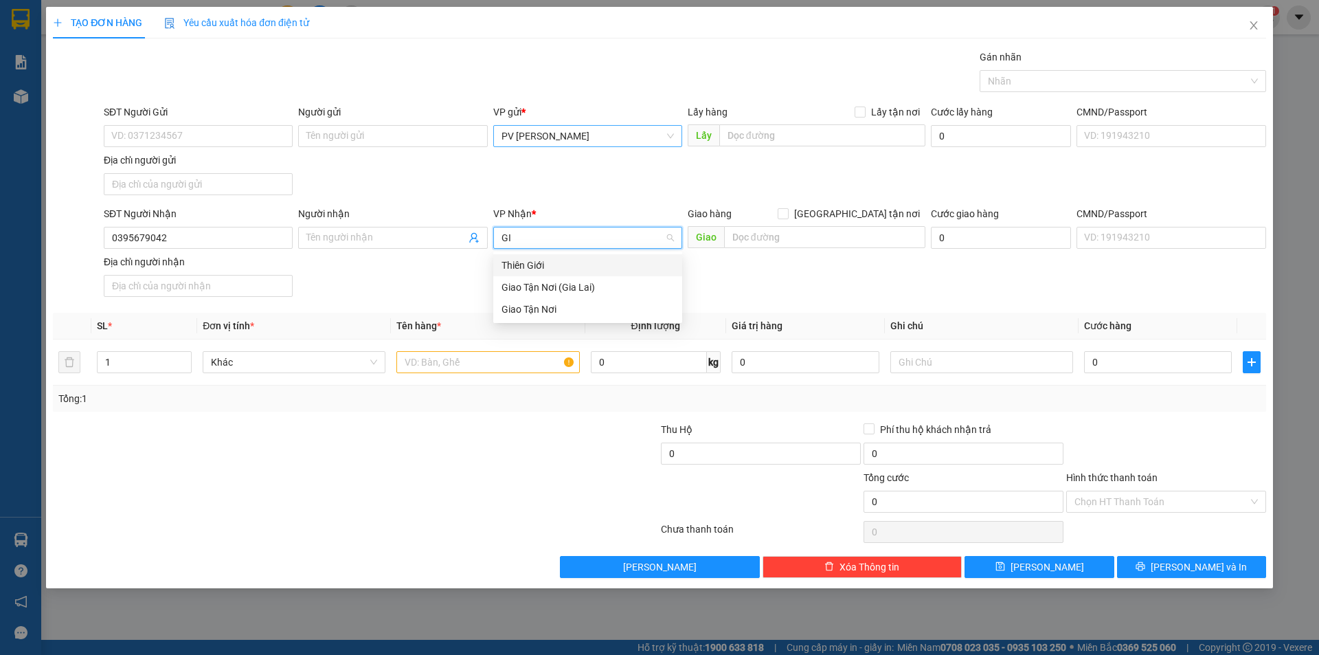
scroll to position [0, 0]
click at [778, 208] on input "[GEOGRAPHIC_DATA] tận nơi" at bounding box center [783, 213] width 10 height 10
checkbox input "true"
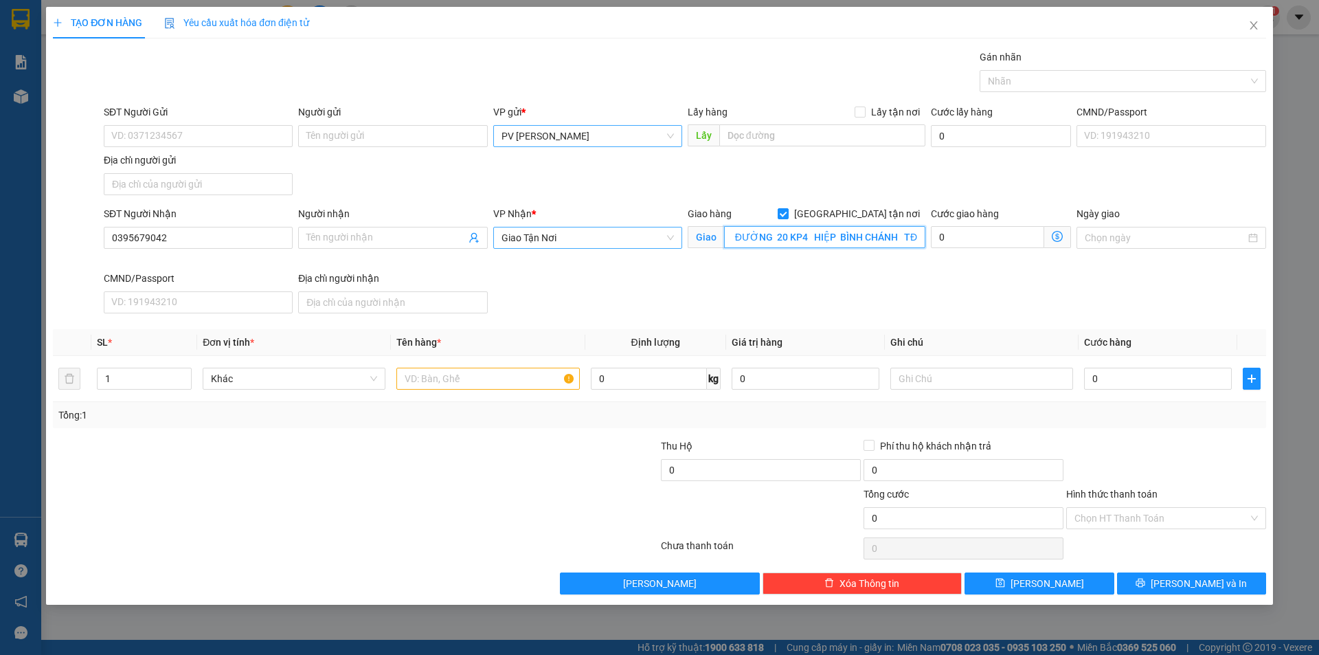
scroll to position [0, 30]
type input "103/1 ĐƯỜNG 20 KP4 HIỆP BÌNH CHÁNH TĐ"
click at [482, 380] on input "text" at bounding box center [487, 379] width 183 height 22
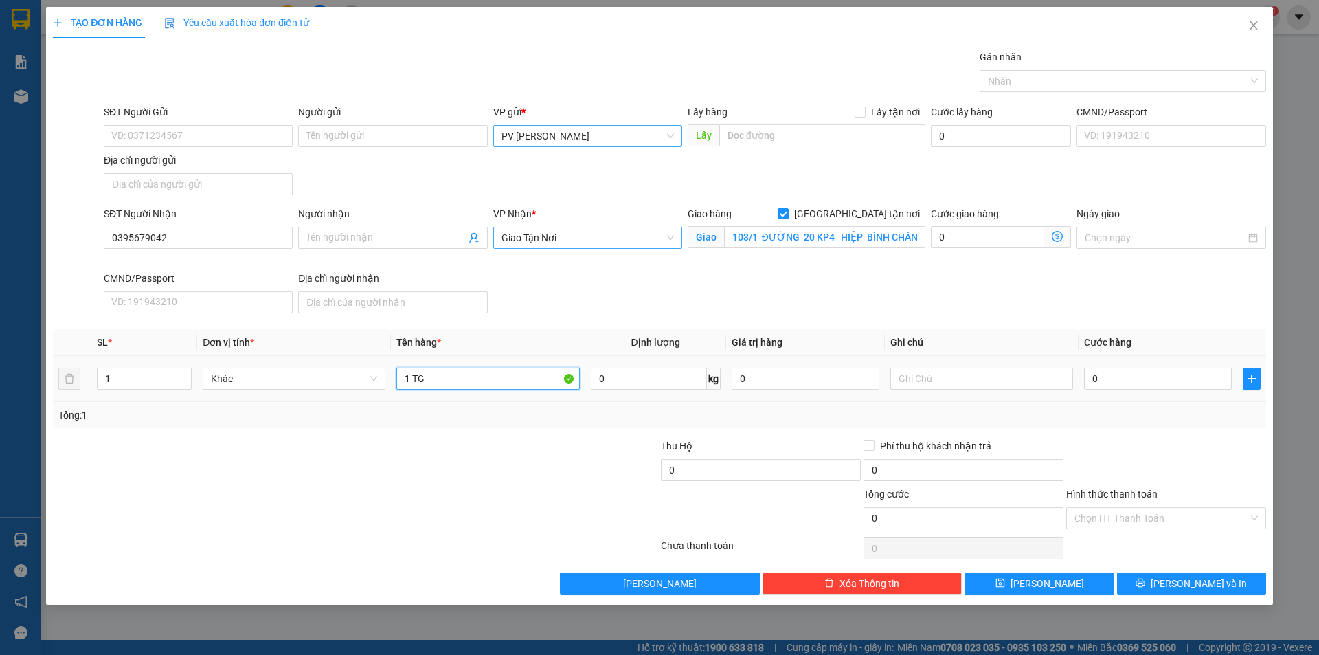
type input "1 TG"
type input "GTNCC"
type input "5"
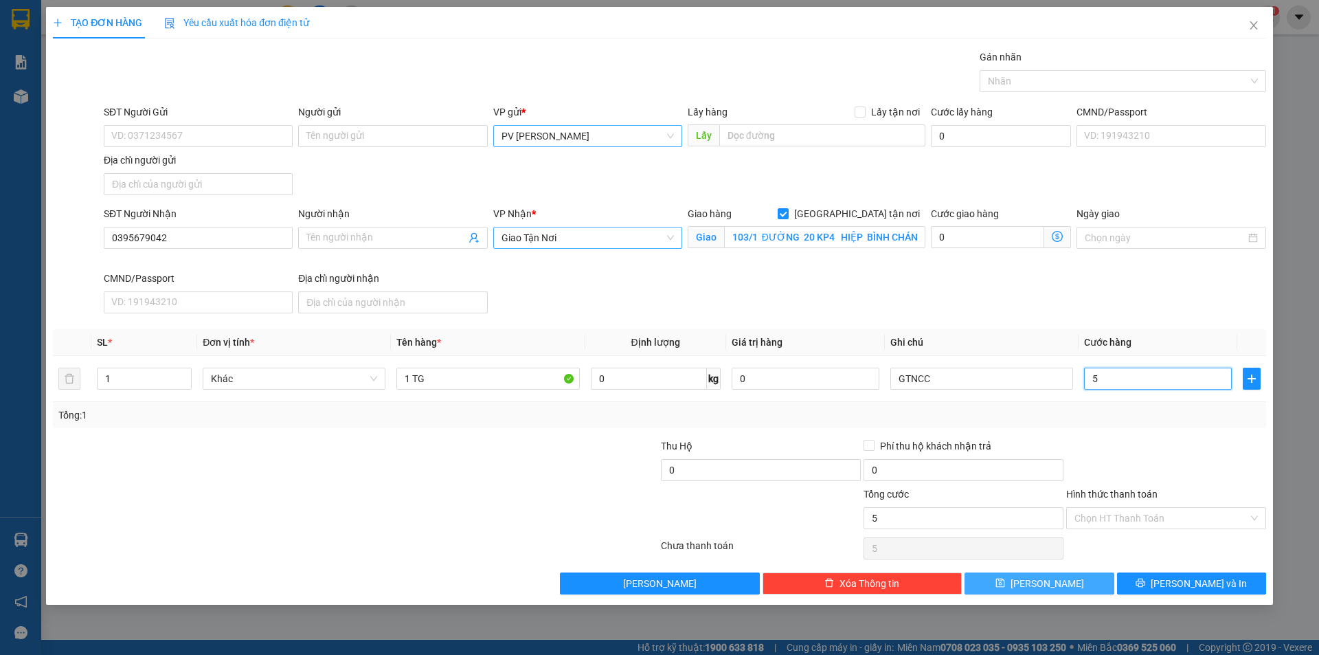
type input "50"
type input "50.000"
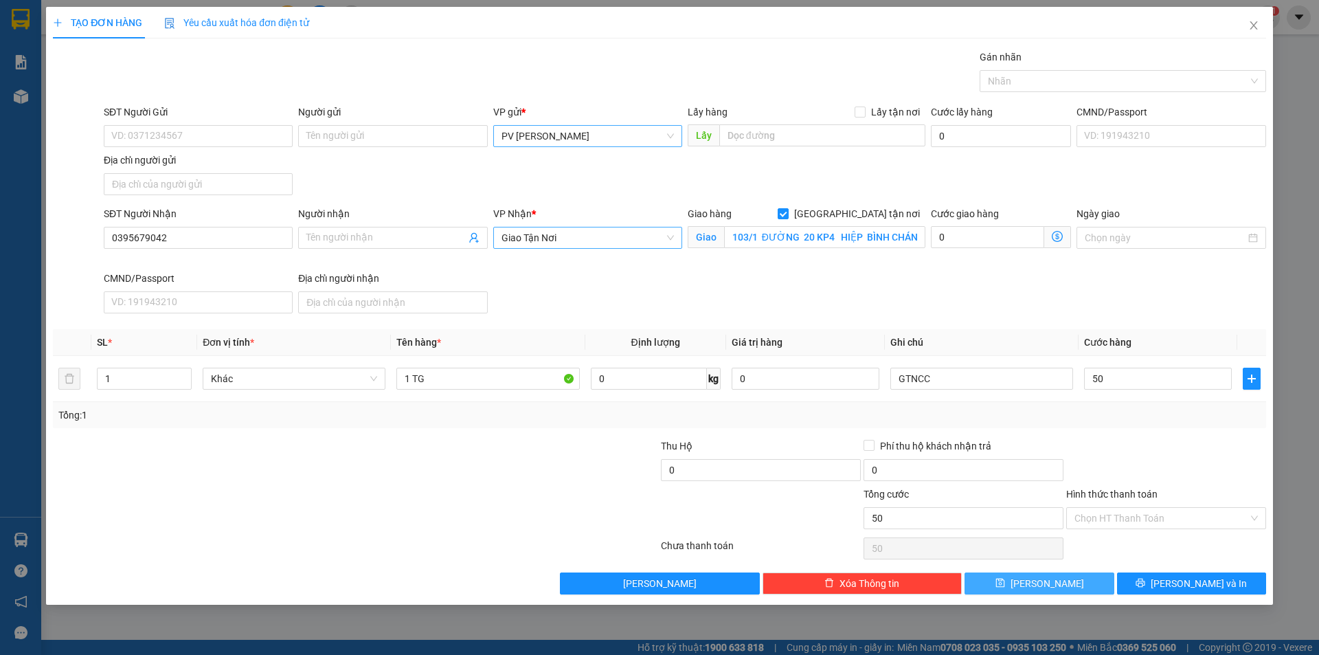
type input "50.000"
click at [1175, 577] on button "[PERSON_NAME] và In" at bounding box center [1191, 583] width 149 height 22
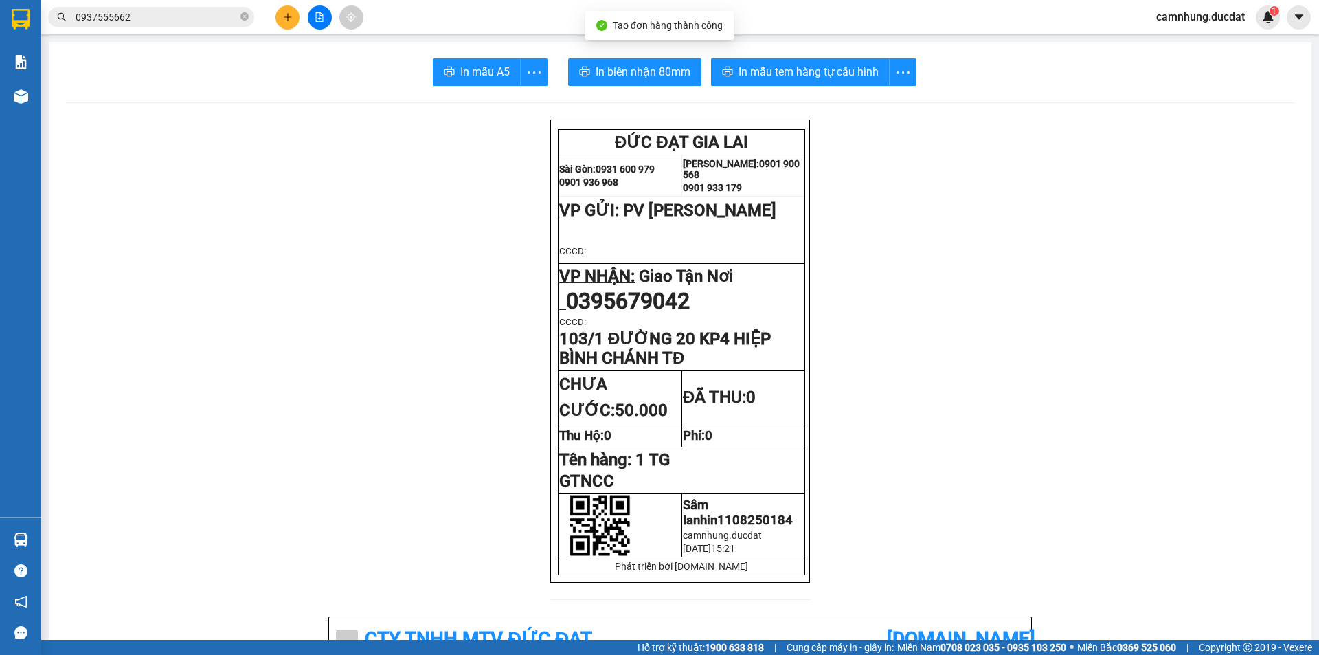
click at [819, 78] on span "In mẫu tem hàng tự cấu hình" at bounding box center [808, 71] width 140 height 17
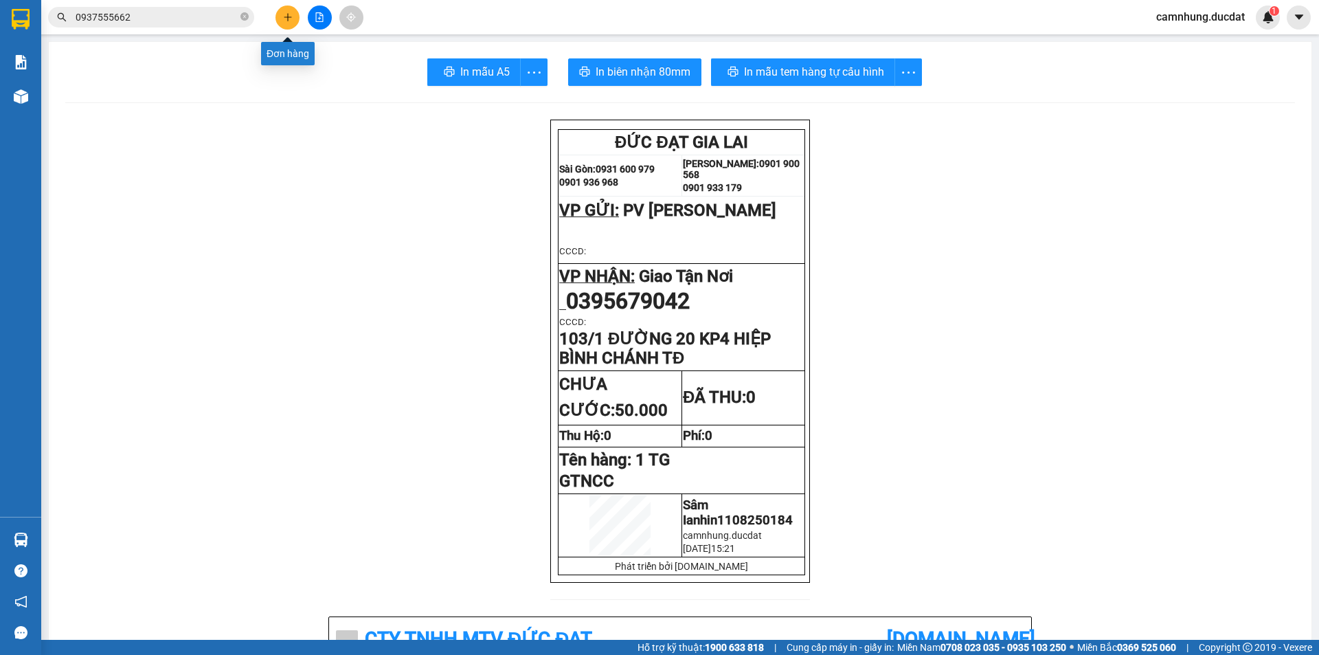
click at [283, 15] on icon "plus" at bounding box center [288, 17] width 10 height 10
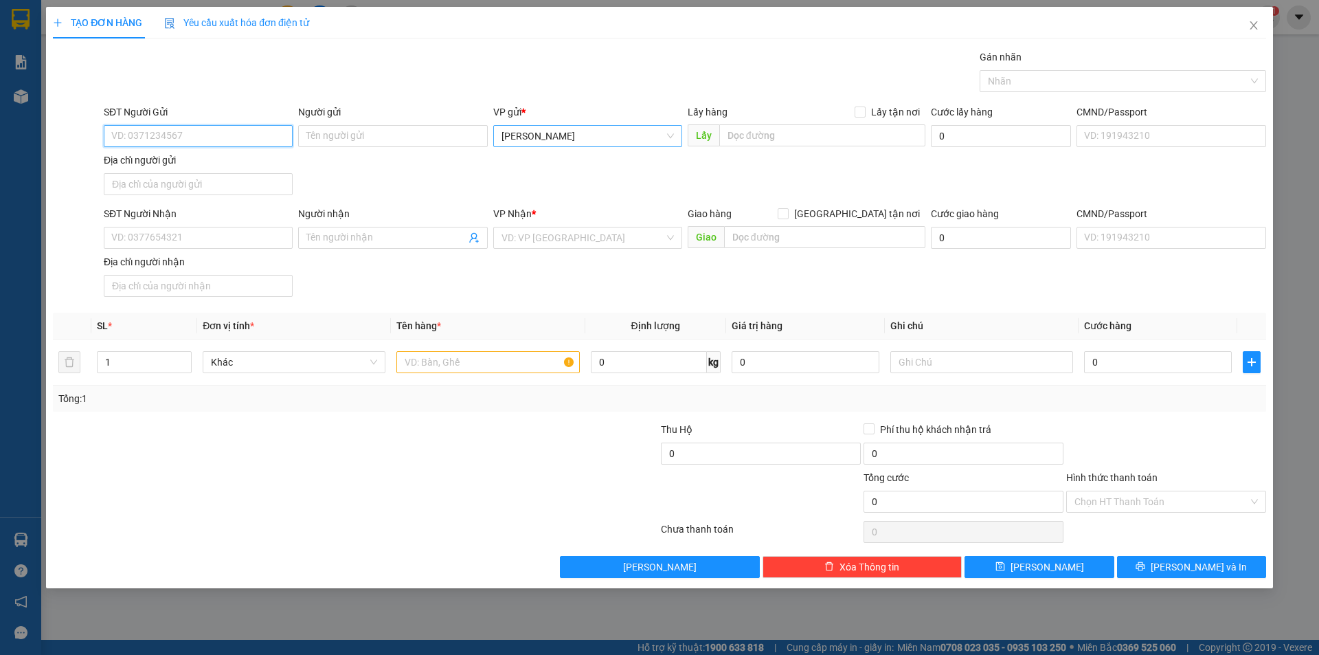
click at [604, 145] on span "[PERSON_NAME]" at bounding box center [587, 136] width 172 height 21
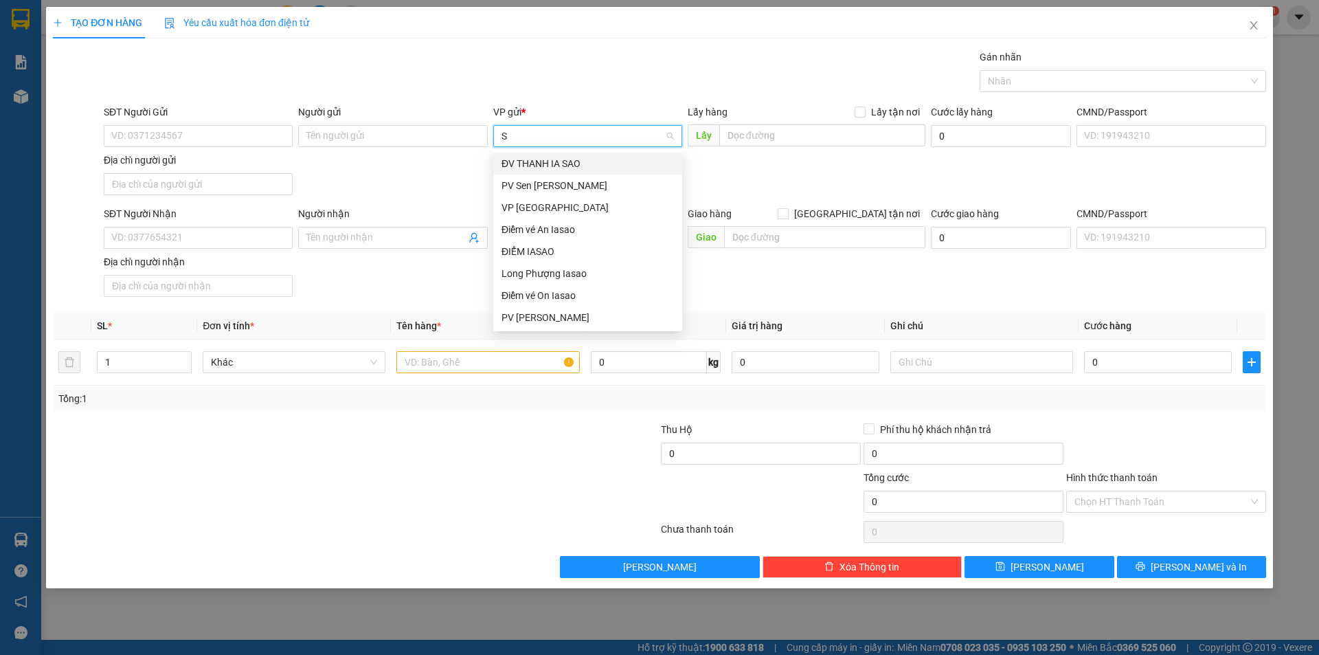
type input "SÂ"
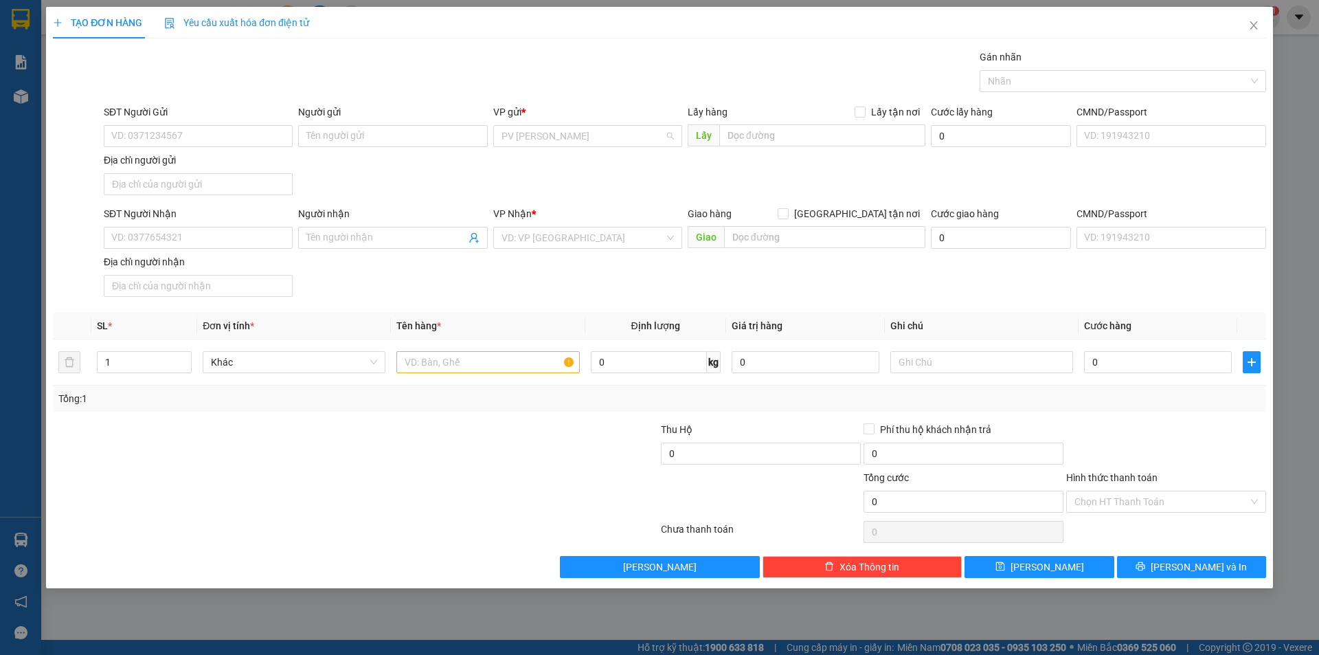
scroll to position [478, 0]
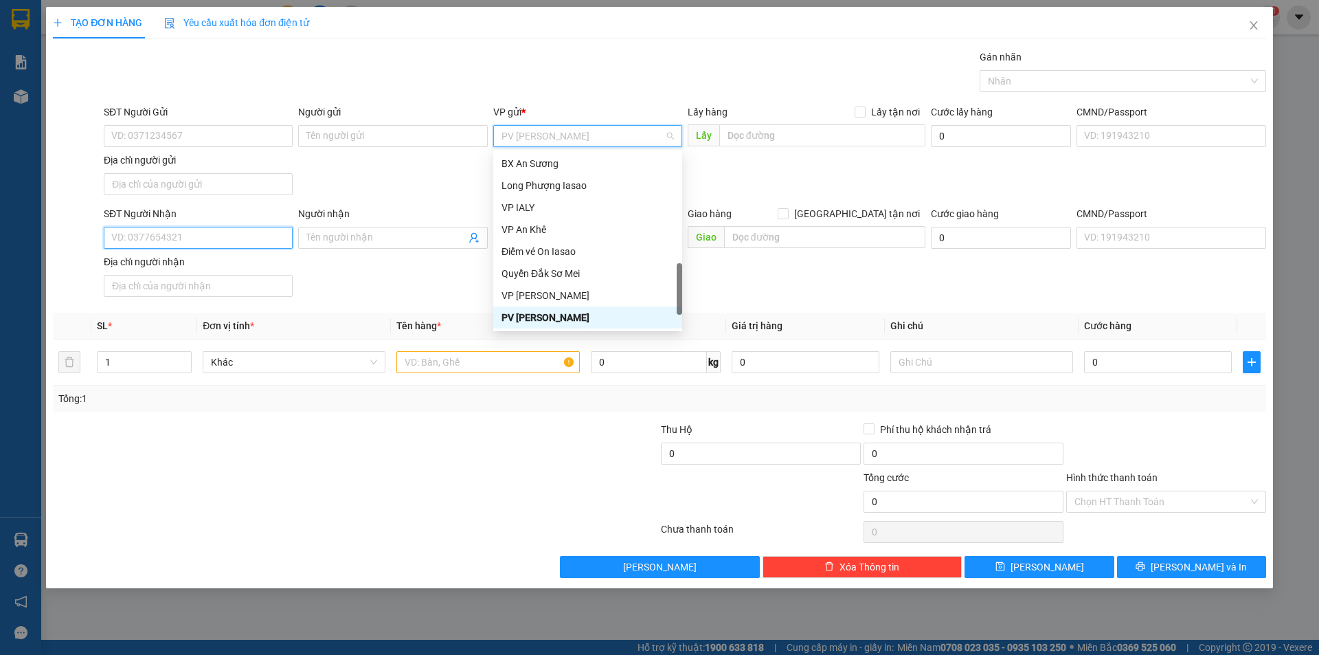
click at [221, 245] on input "SĐT Người Nhận" at bounding box center [198, 238] width 189 height 22
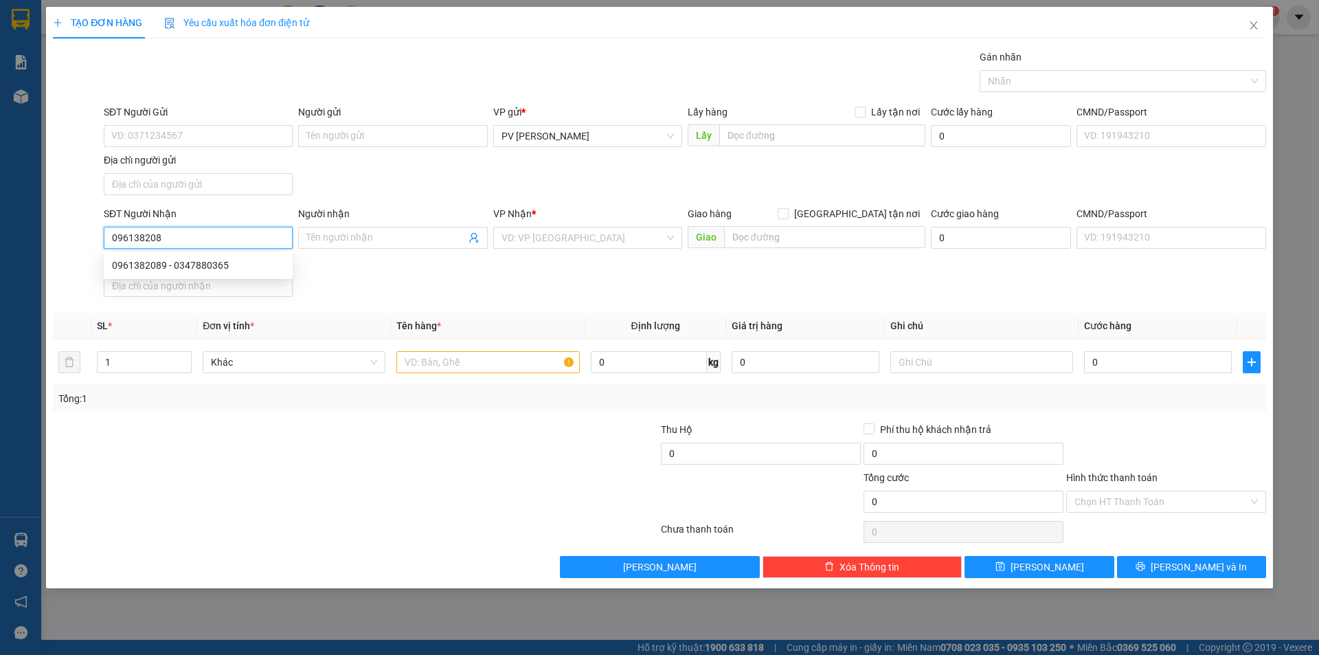
type input "0961382089"
type input "0347880365"
type input "0961382089"
click at [447, 357] on input "text" at bounding box center [487, 362] width 183 height 22
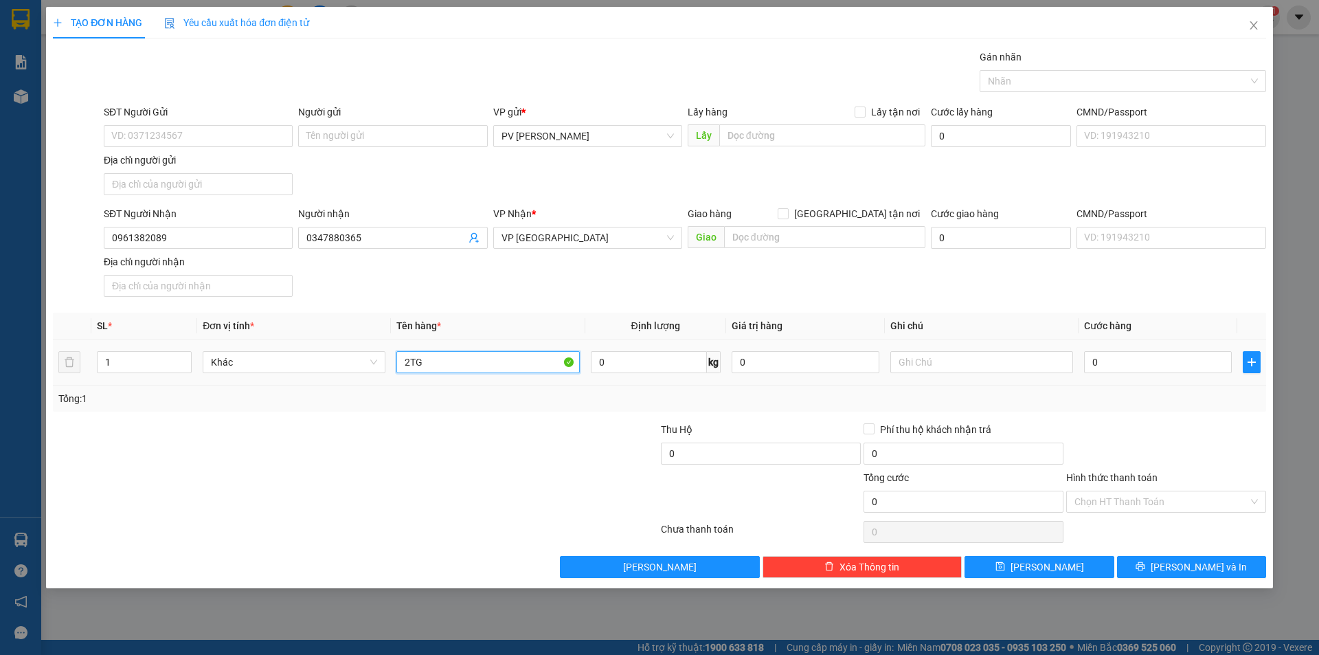
type input "2TG"
type input "2"
type input "24"
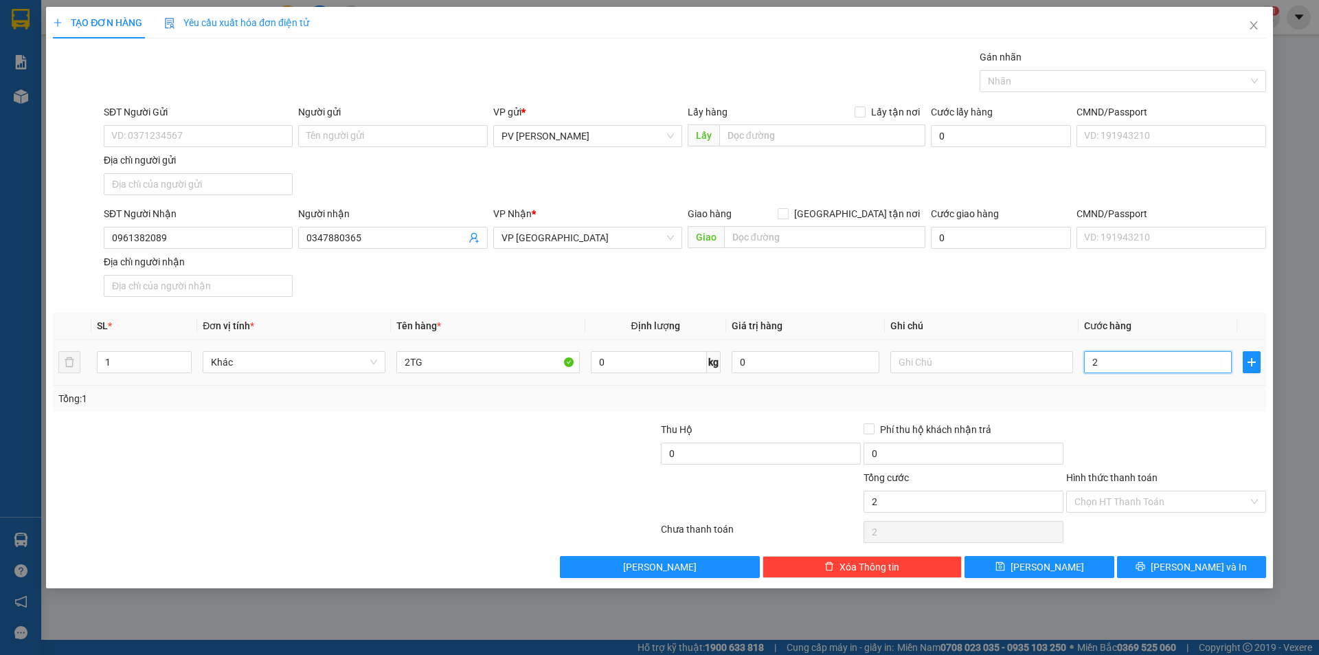
type input "24"
type input "24.000"
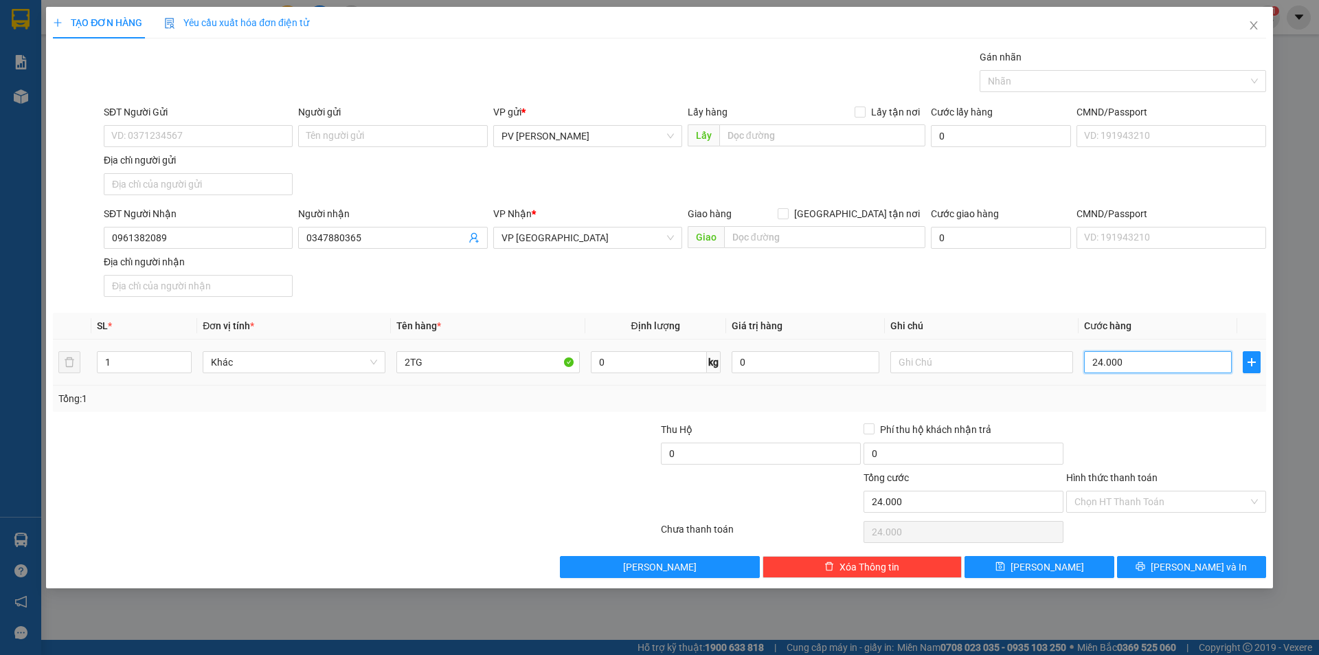
type input "2"
type input "24"
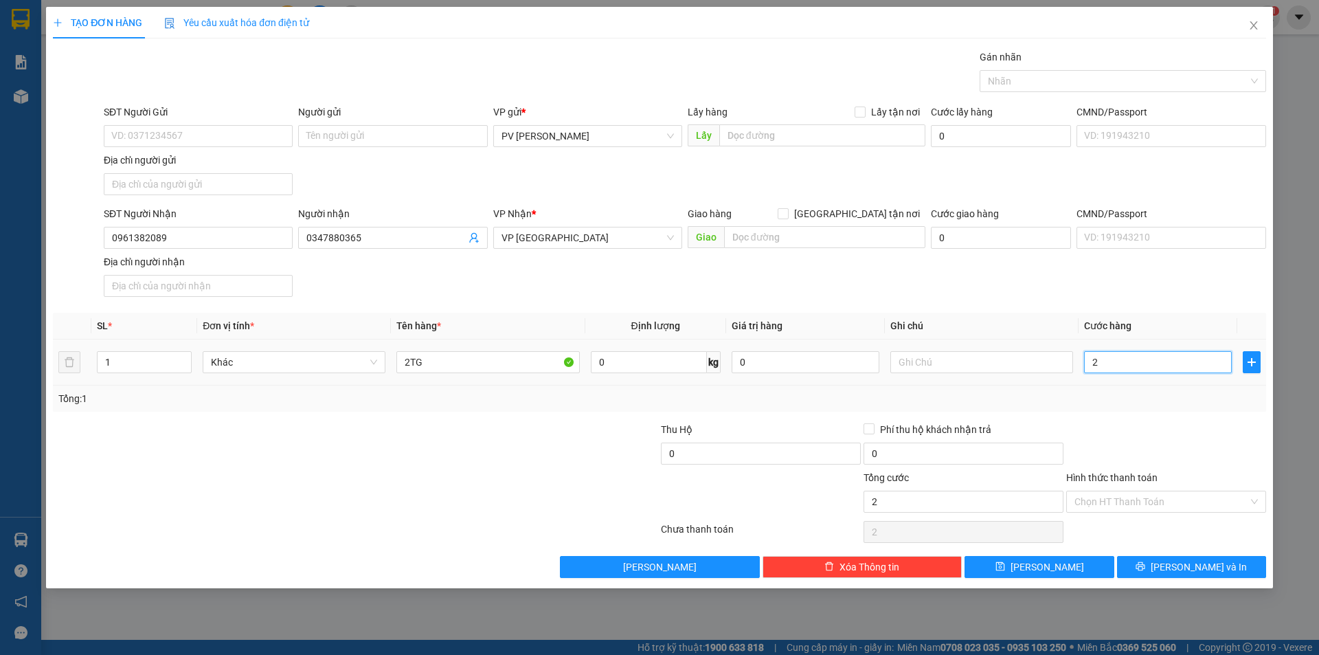
type input "24"
type input "240"
type input "240.000"
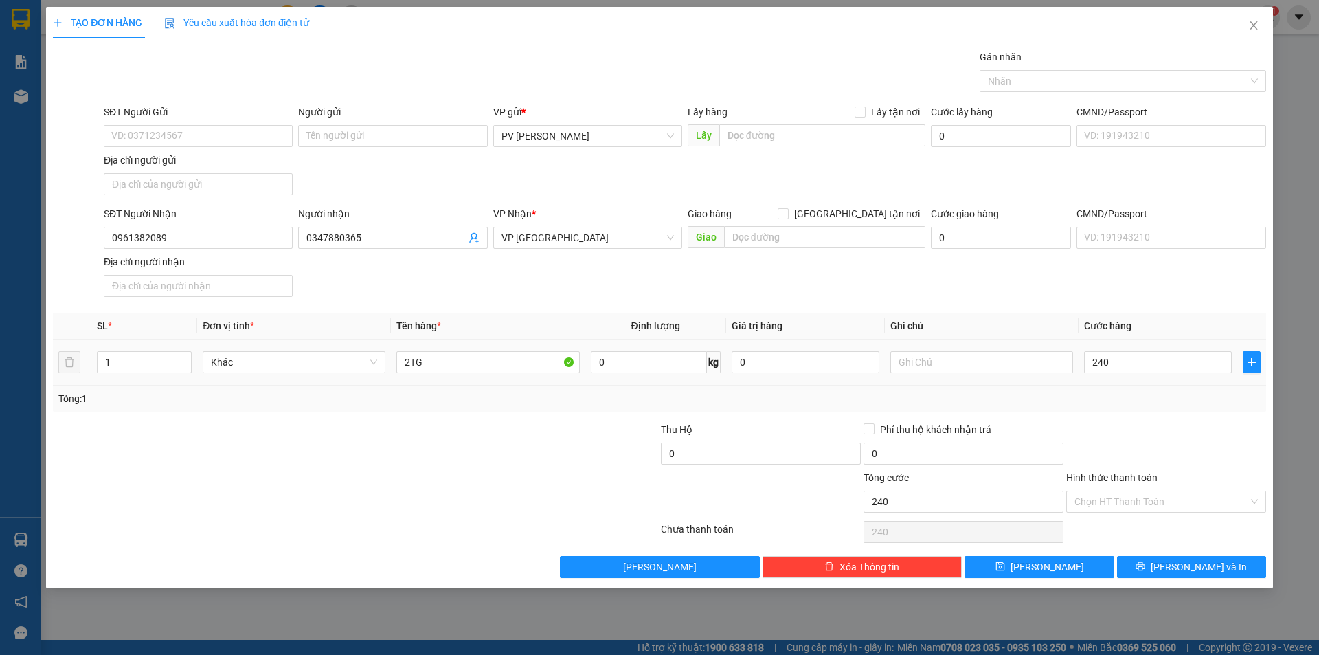
type input "240.000"
click at [1233, 503] on input "Hình thức thanh toán" at bounding box center [1161, 501] width 174 height 21
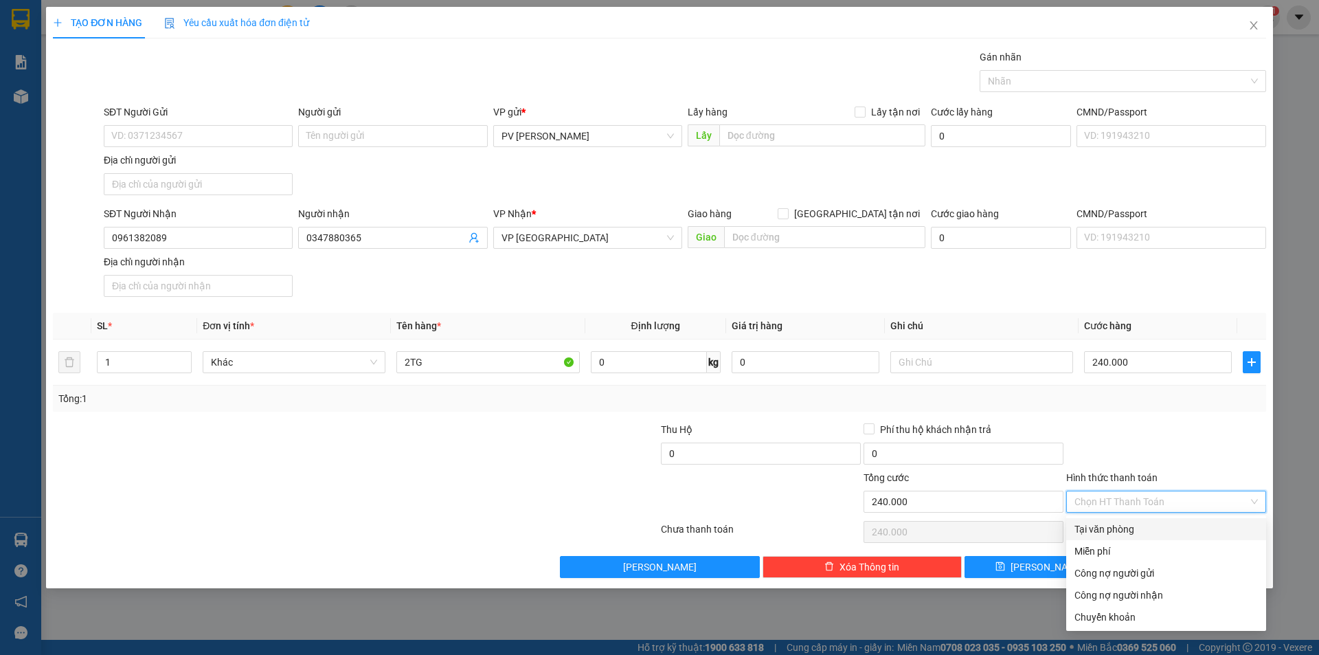
click at [1234, 528] on div "Tại văn phòng" at bounding box center [1165, 528] width 183 height 15
type input "0"
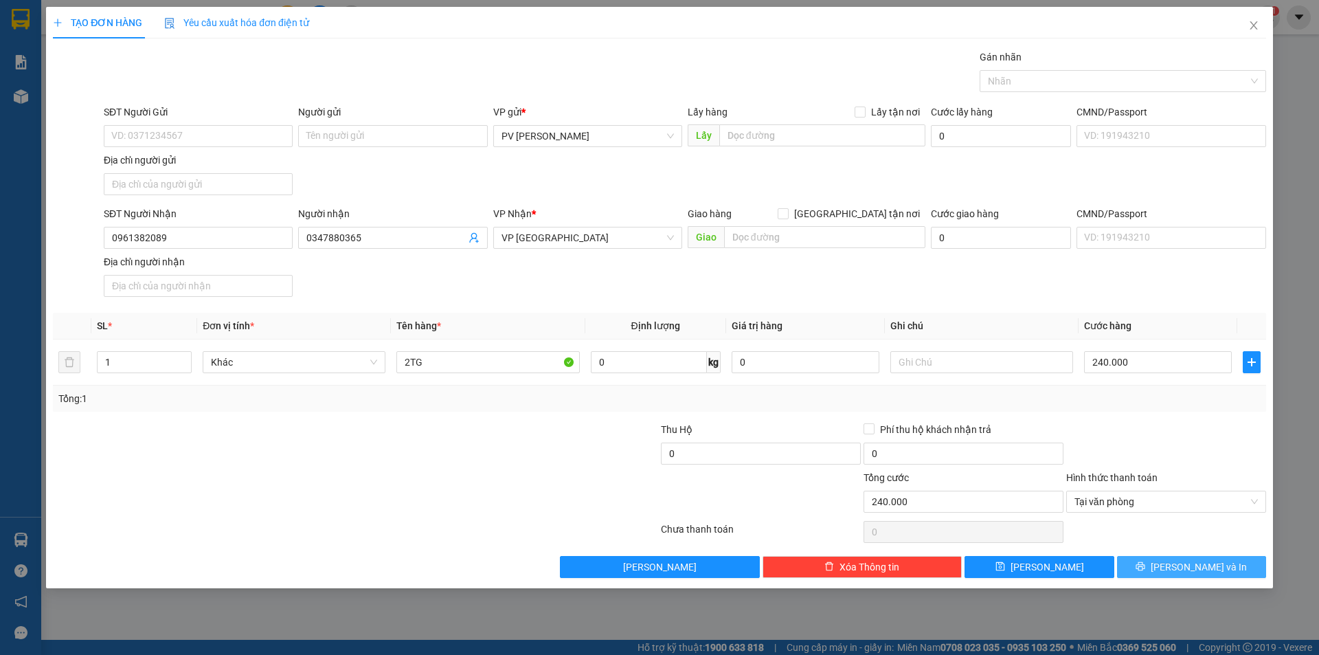
click at [1208, 561] on span "[PERSON_NAME] và In" at bounding box center [1199, 566] width 96 height 15
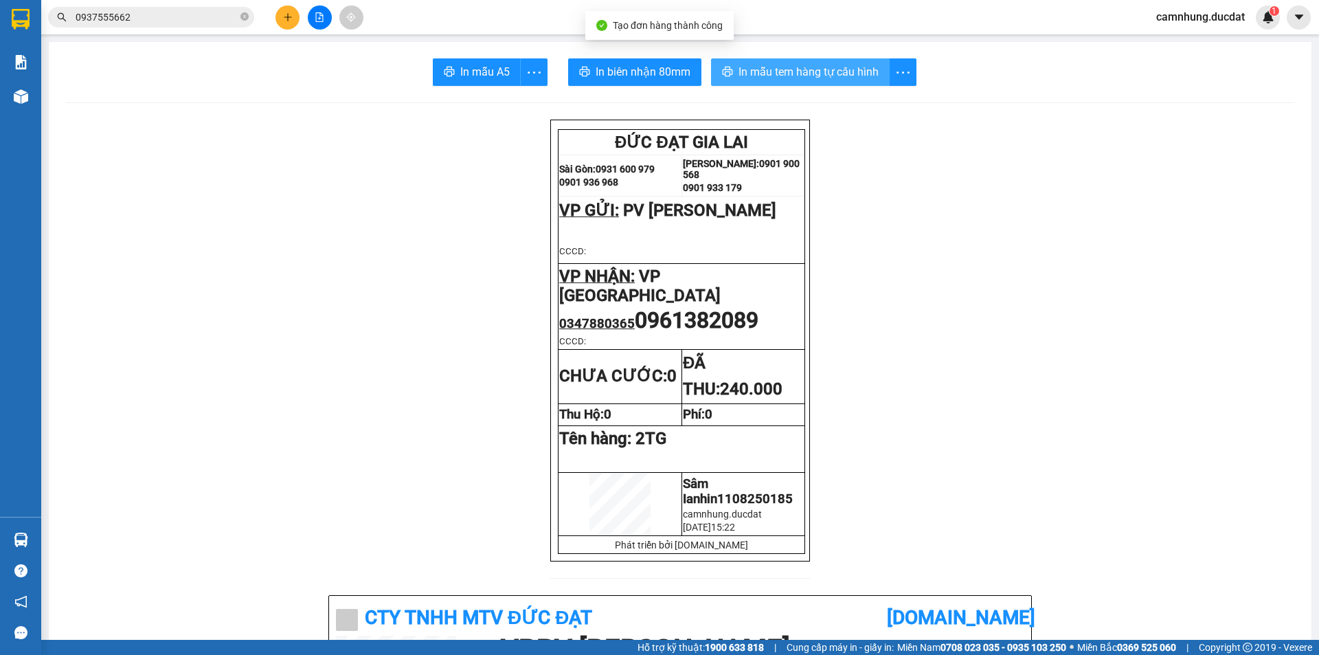
click at [809, 80] on span "In mẫu tem hàng tự cấu hình" at bounding box center [808, 71] width 140 height 17
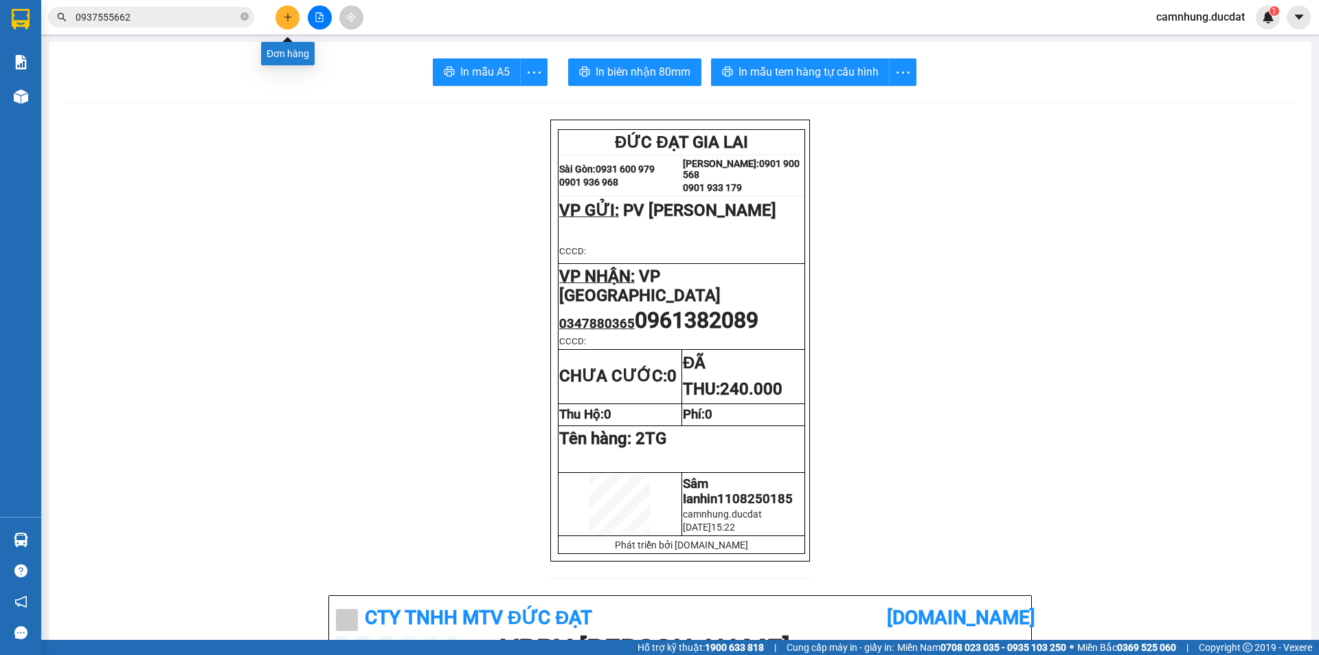
click at [295, 21] on button at bounding box center [287, 17] width 24 height 24
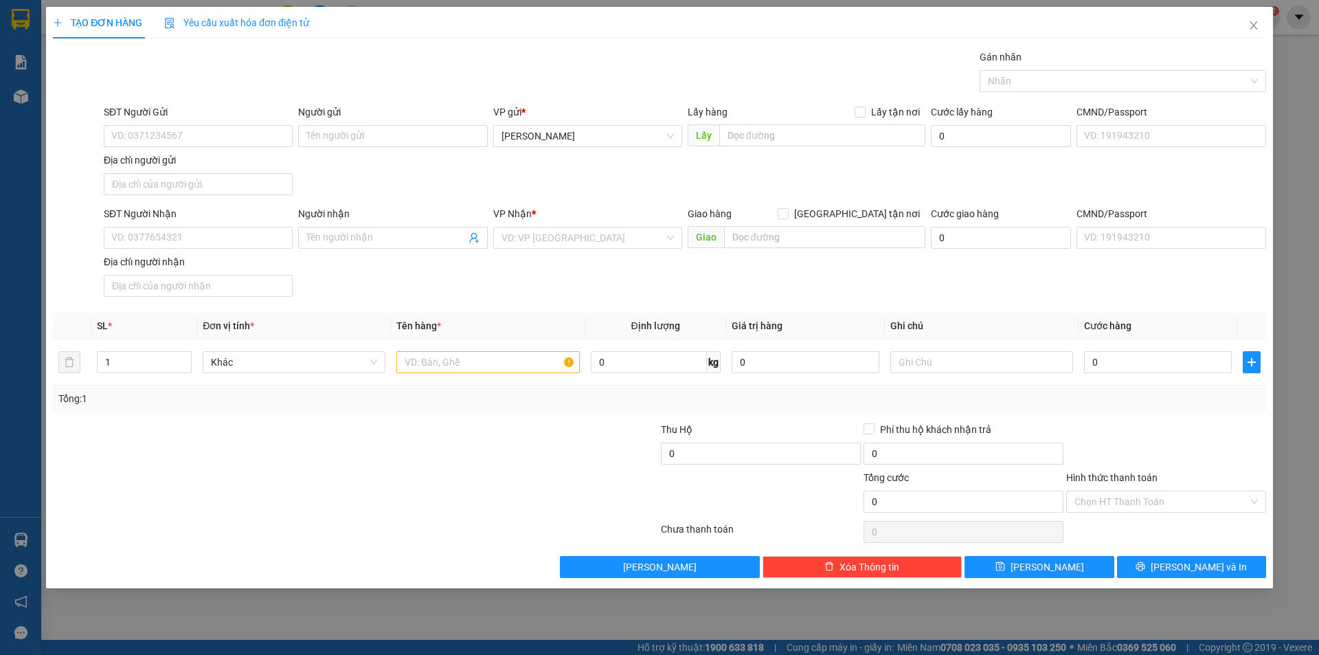
click at [561, 124] on div "VP gửi *" at bounding box center [587, 114] width 189 height 21
click at [576, 136] on span "[PERSON_NAME]" at bounding box center [587, 136] width 172 height 21
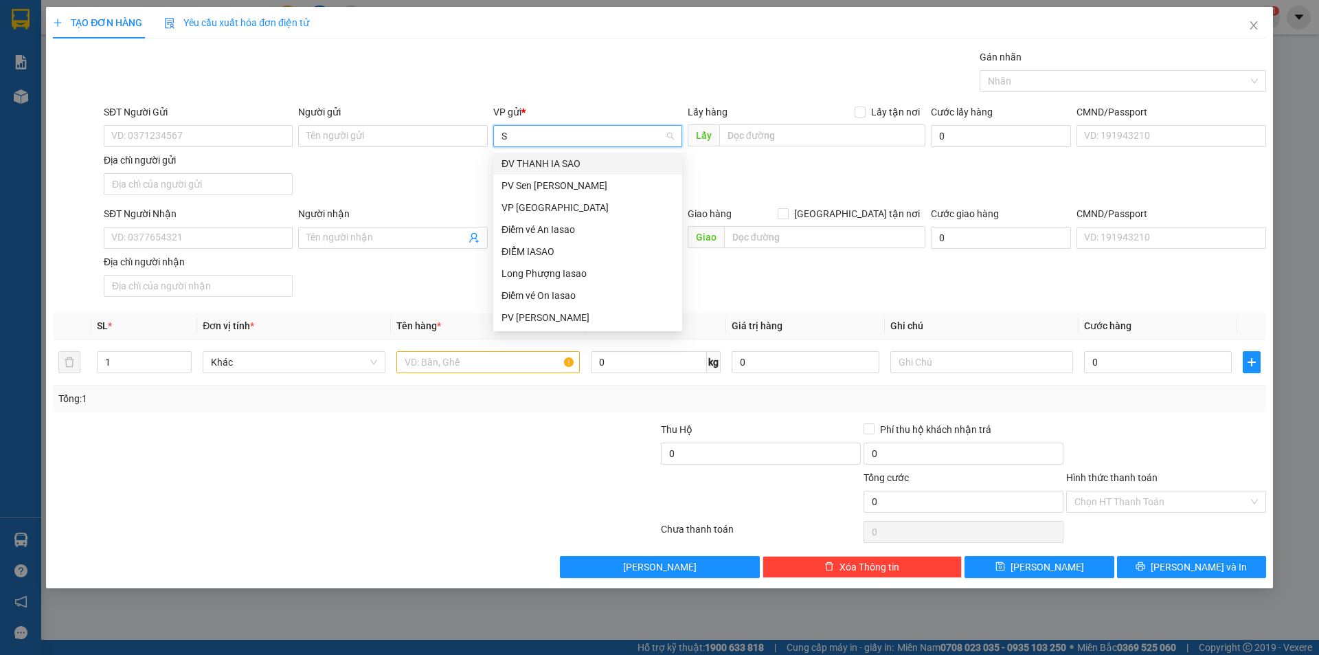
type input "SÂ"
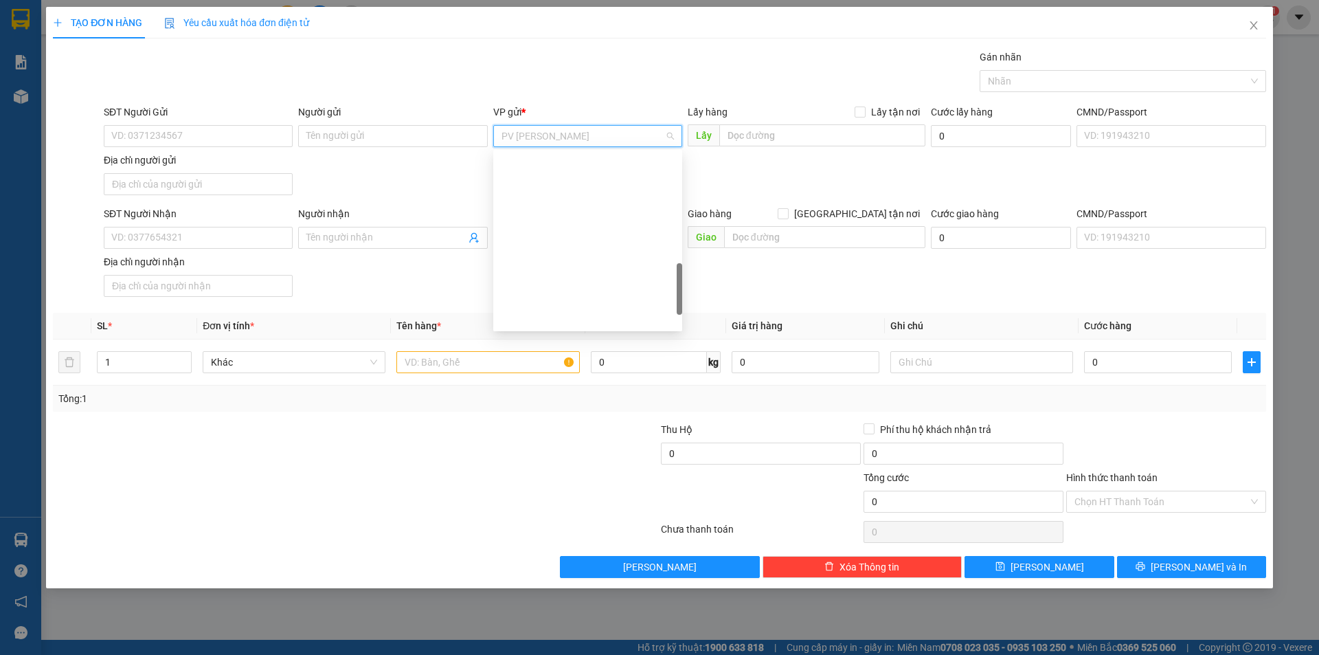
scroll to position [478, 0]
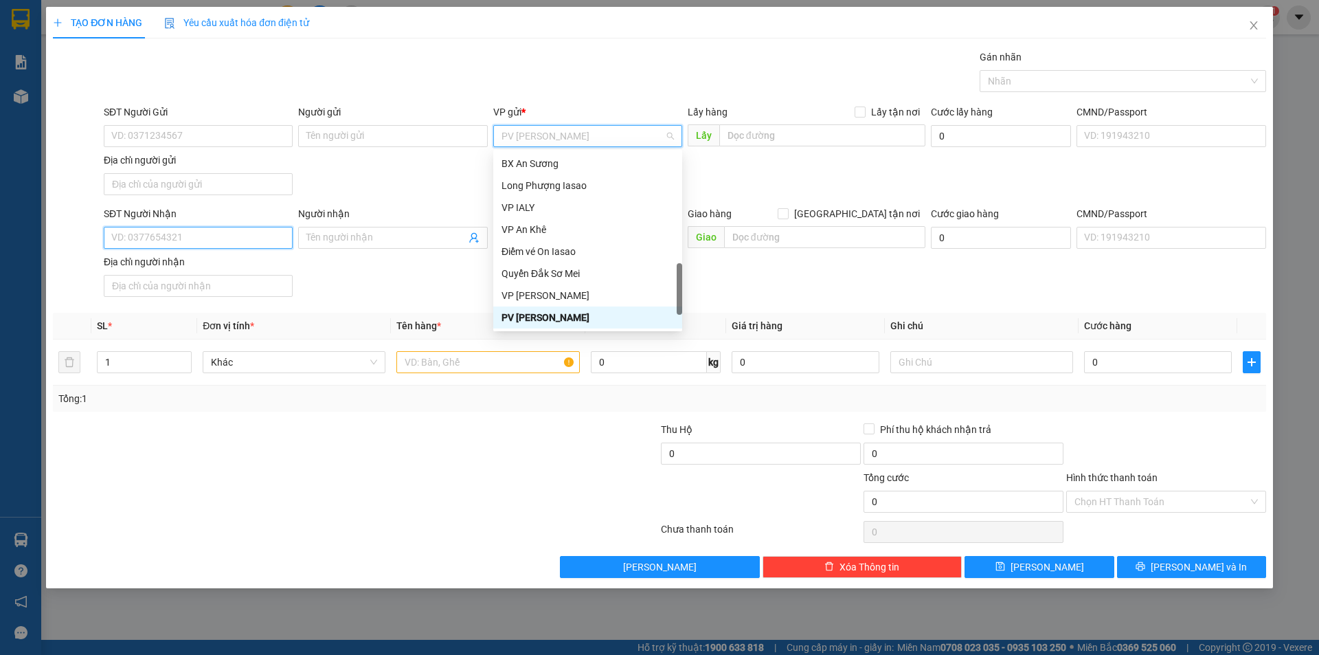
click at [249, 245] on input "SĐT Người Nhận" at bounding box center [198, 238] width 189 height 22
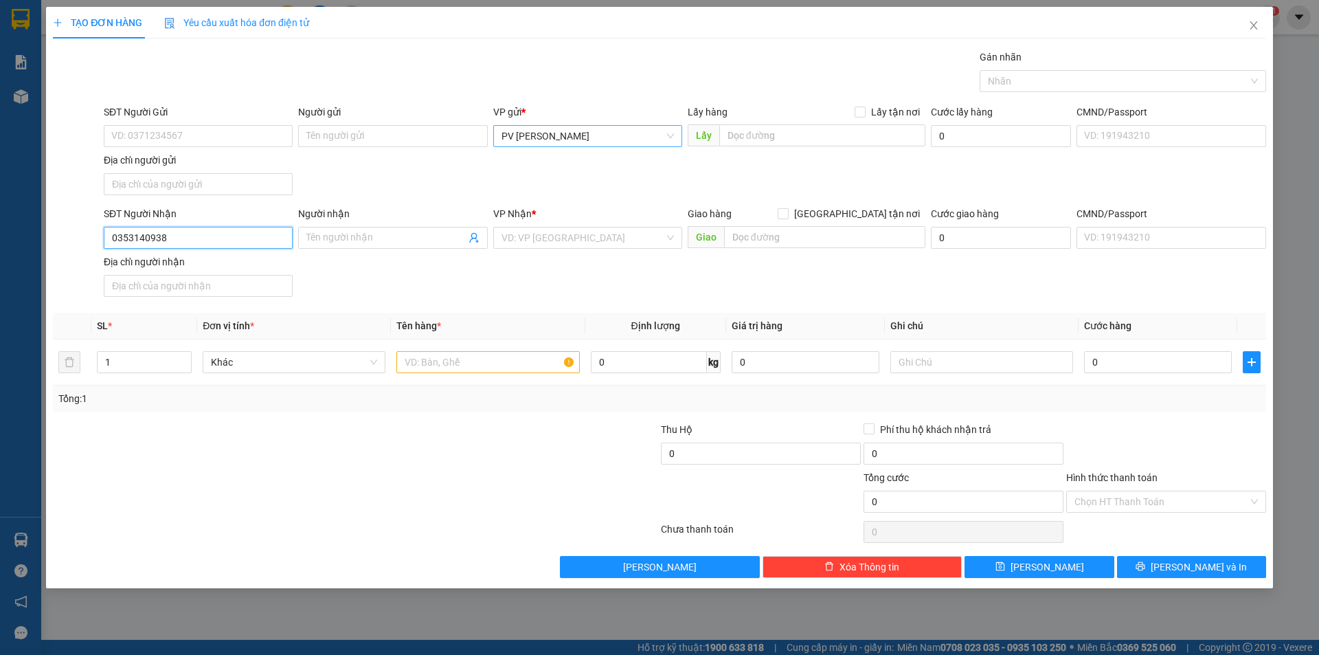
type input "0353140938"
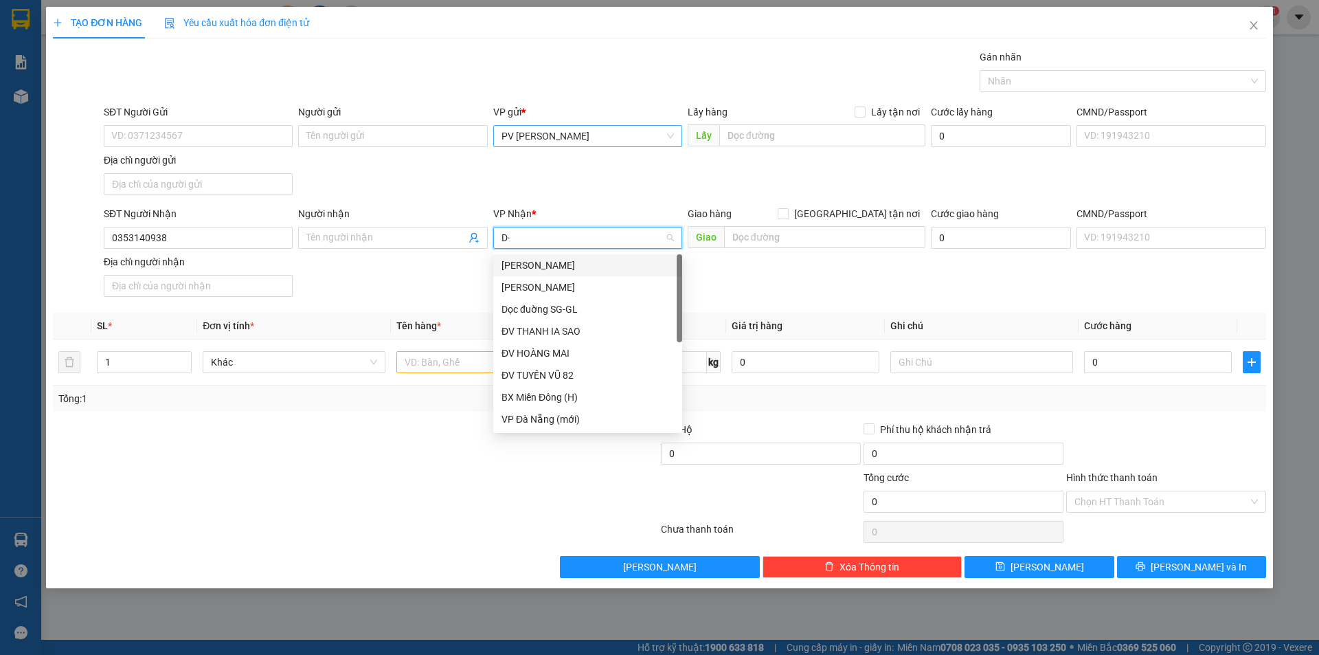
type input "D"
type input "Đ"
type input "DD"
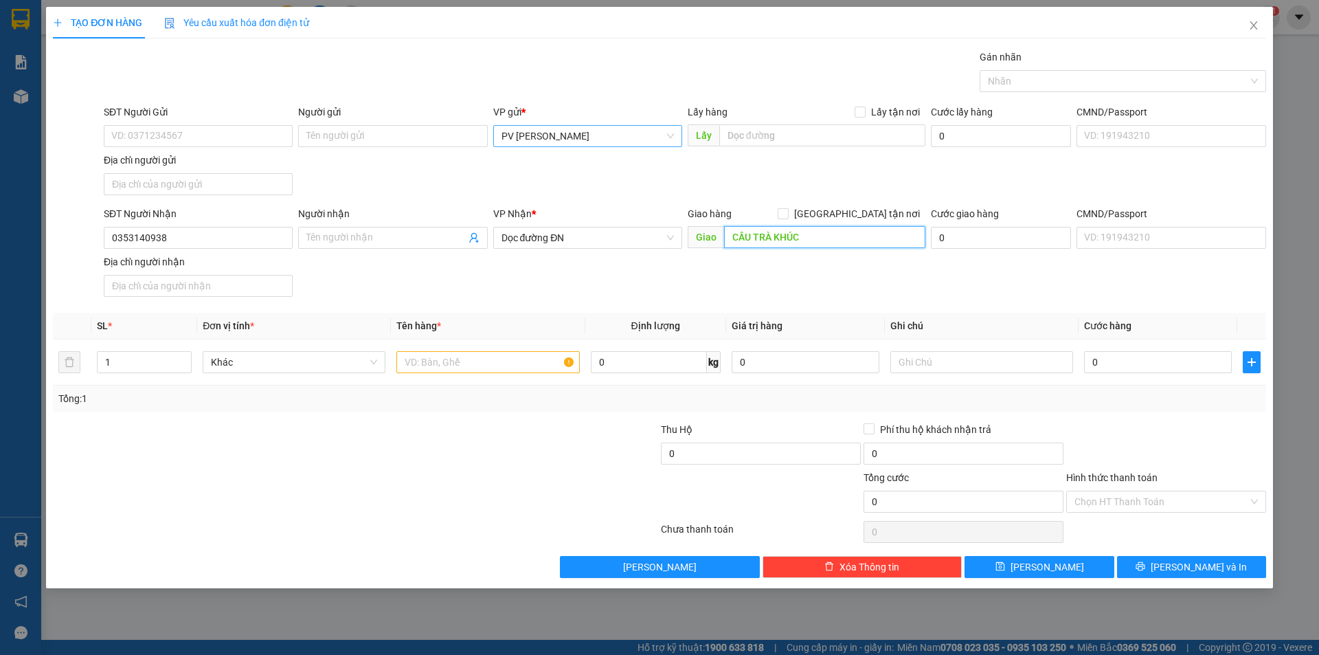
type input "CẦU TRÀ KHÚC"
click at [493, 375] on div at bounding box center [487, 361] width 183 height 27
click at [503, 364] on input "text" at bounding box center [487, 362] width 183 height 22
type input "1TG"
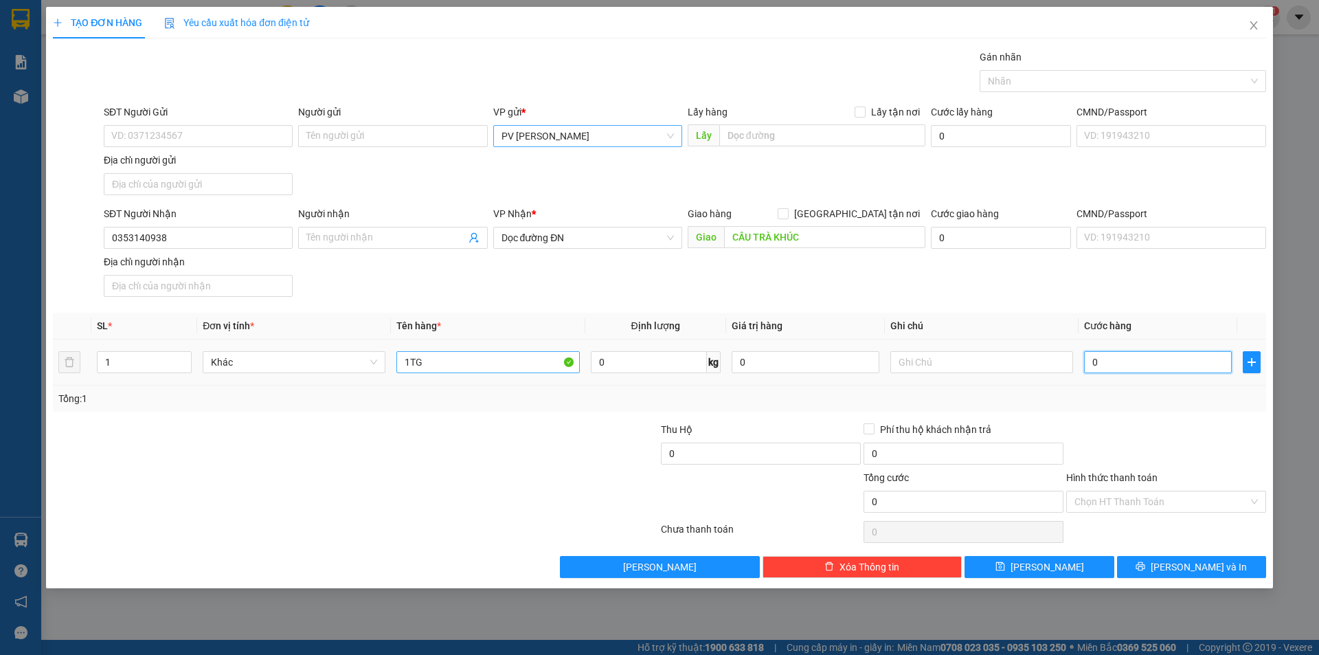
type input "5"
type input "50"
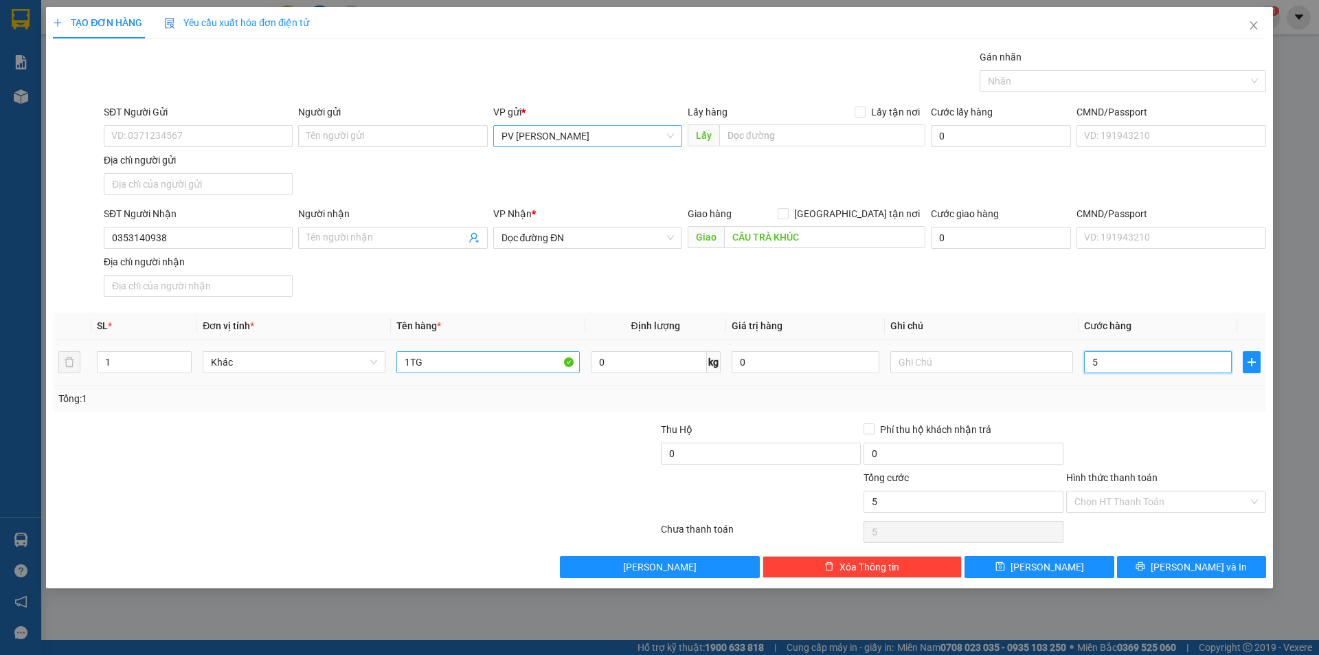
type input "50"
type input "50.000"
click at [1160, 511] on input "Hình thức thanh toán" at bounding box center [1161, 501] width 174 height 21
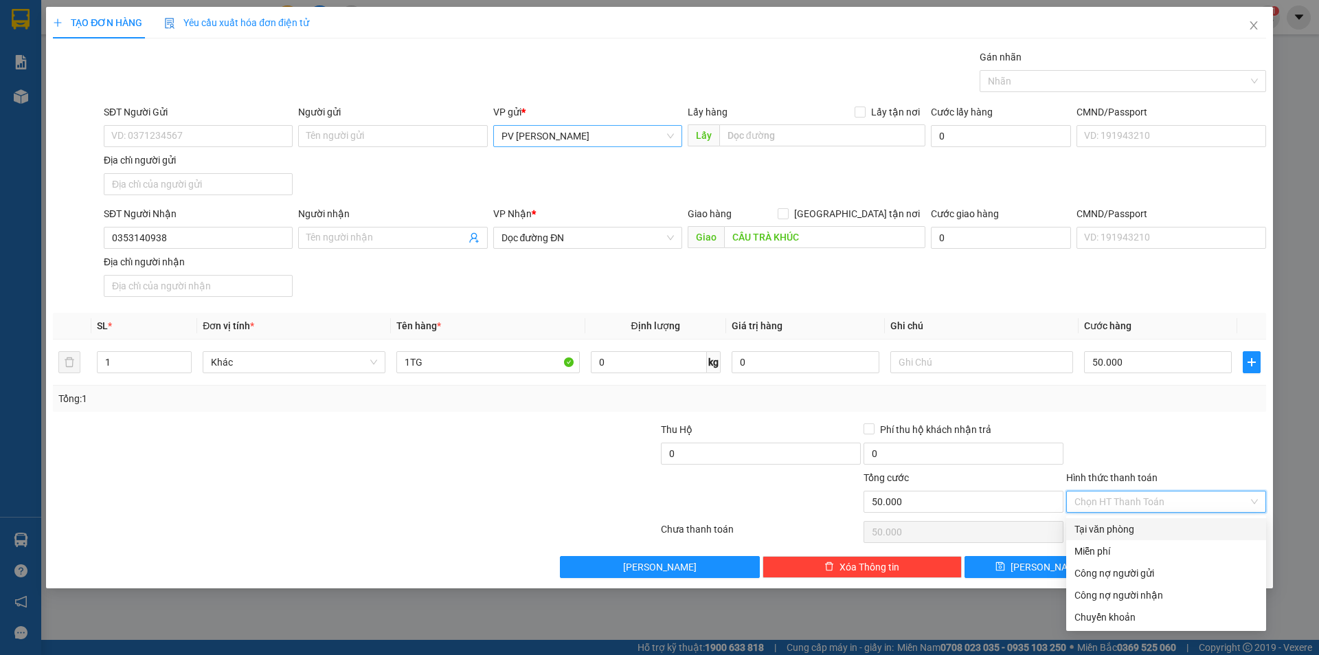
click at [1168, 531] on div "Tại văn phòng" at bounding box center [1165, 528] width 183 height 15
type input "0"
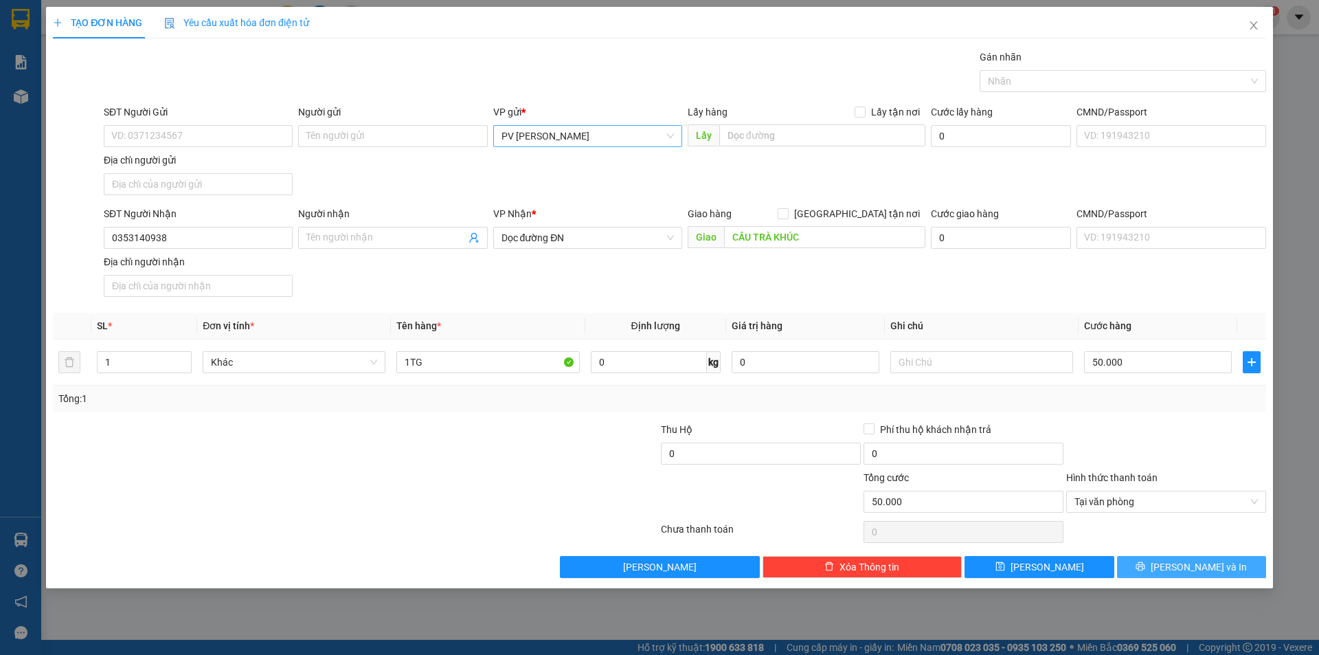
click at [1160, 561] on button "[PERSON_NAME] và In" at bounding box center [1191, 567] width 149 height 22
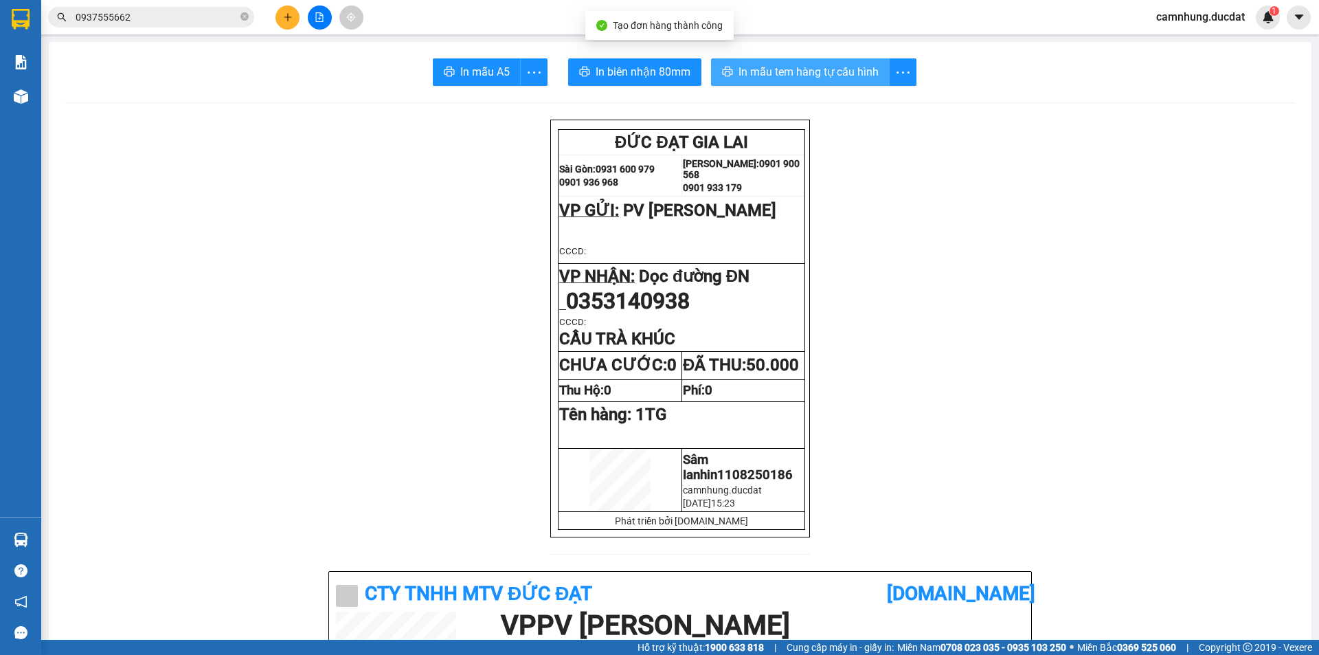
click at [848, 75] on span "In mẫu tem hàng tự cấu hình" at bounding box center [808, 71] width 140 height 17
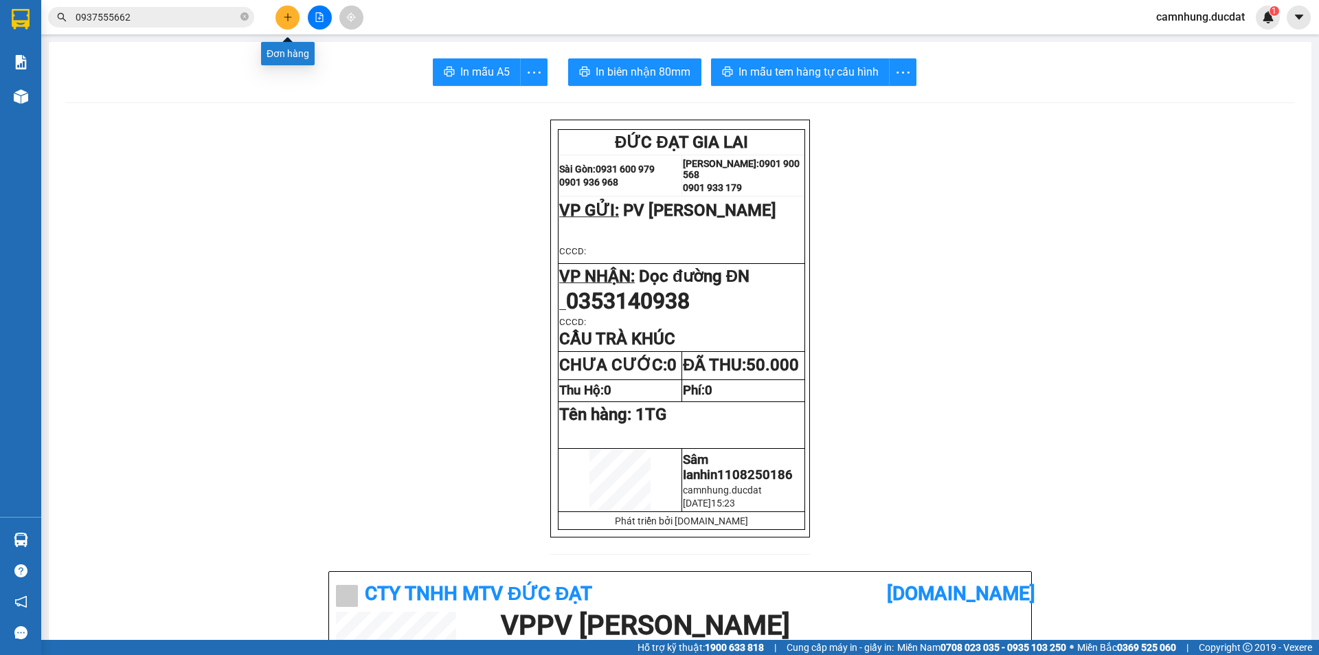
click at [285, 23] on button at bounding box center [287, 17] width 24 height 24
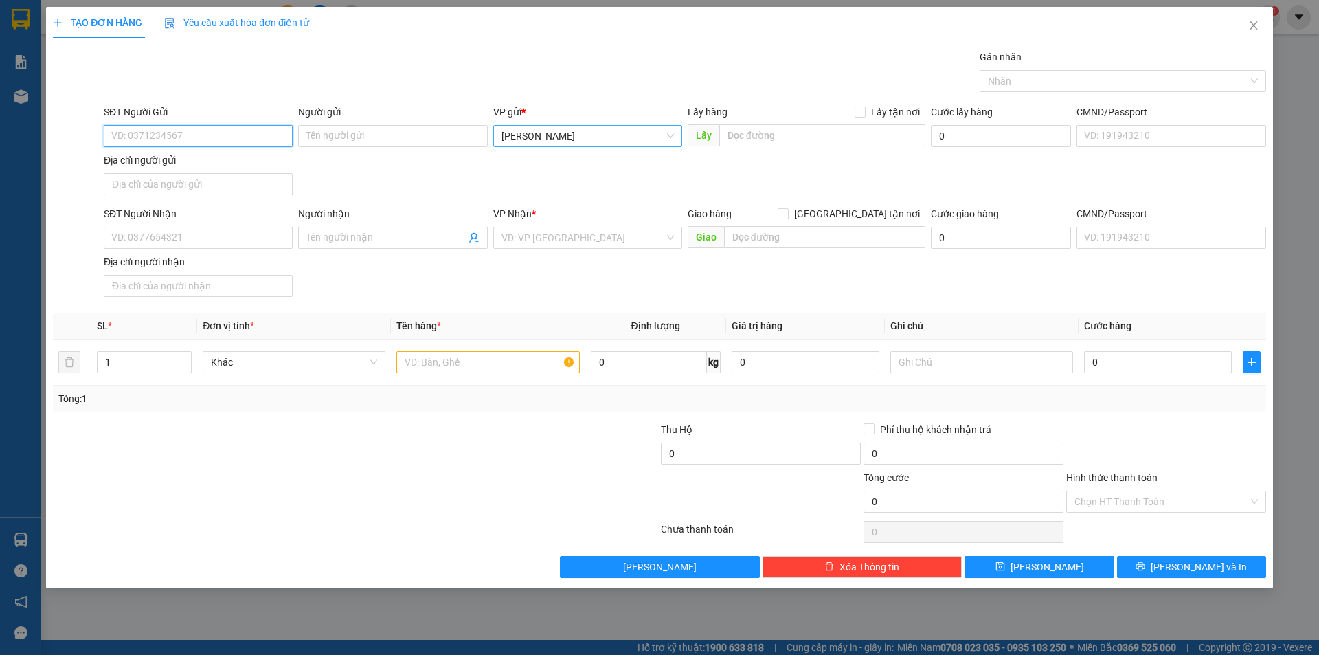
click at [583, 138] on span "[PERSON_NAME]" at bounding box center [587, 136] width 172 height 21
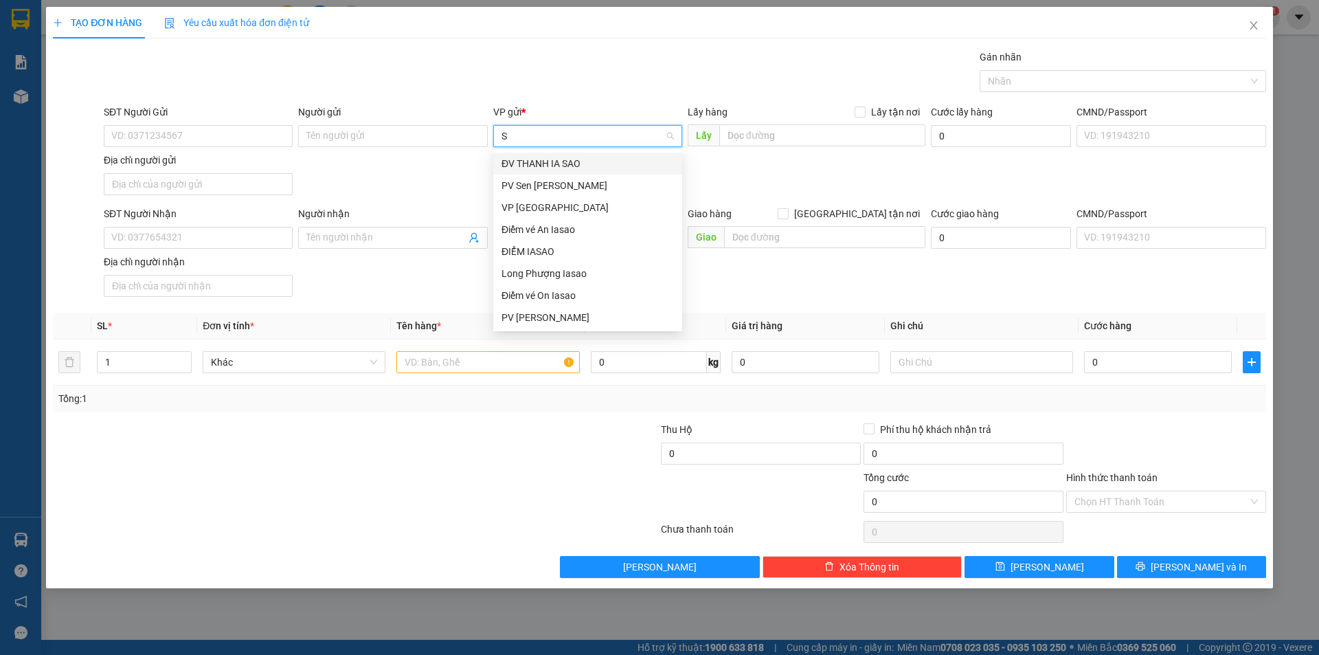
type input "SÂ"
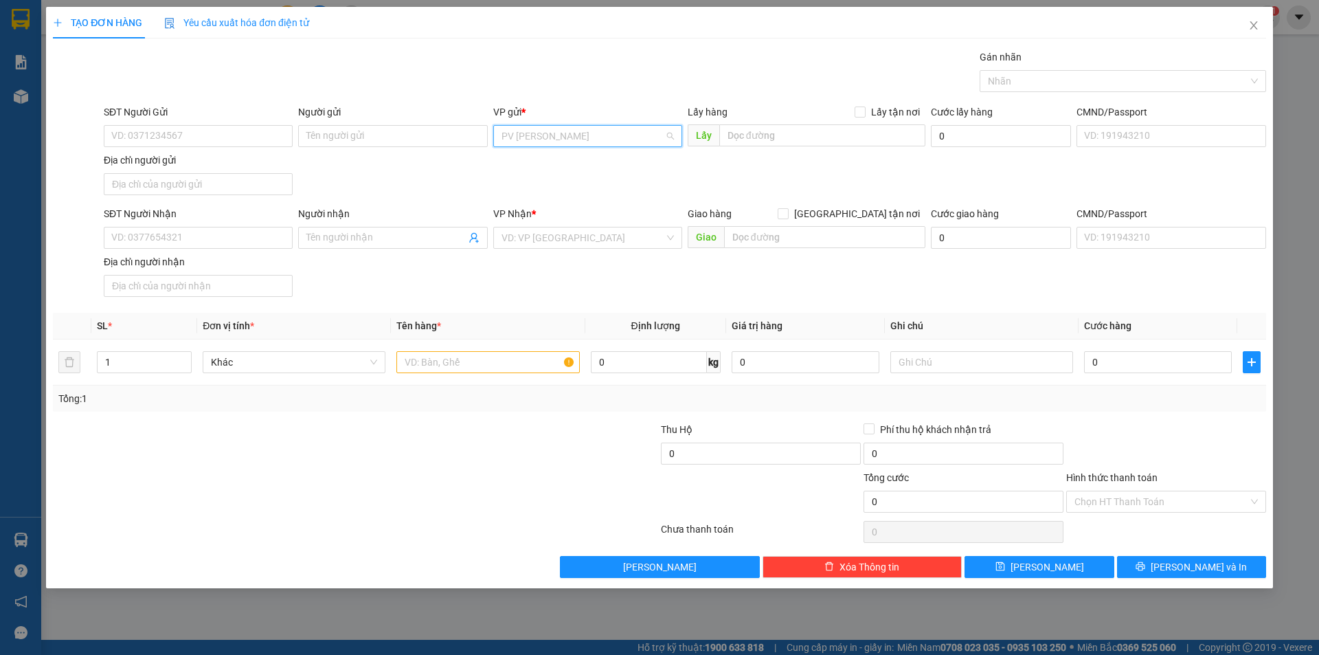
scroll to position [478, 0]
click at [219, 236] on input "SĐT Người Nhận" at bounding box center [198, 238] width 189 height 22
type input "03294663376"
drag, startPoint x: 179, startPoint y: 232, endPoint x: 0, endPoint y: 217, distance: 179.9
click at [0, 216] on div "TẠO ĐƠN HÀNG Yêu cầu xuất hóa đơn điện tử Transit Pickup Surcharge Ids Transit …" at bounding box center [659, 327] width 1319 height 655
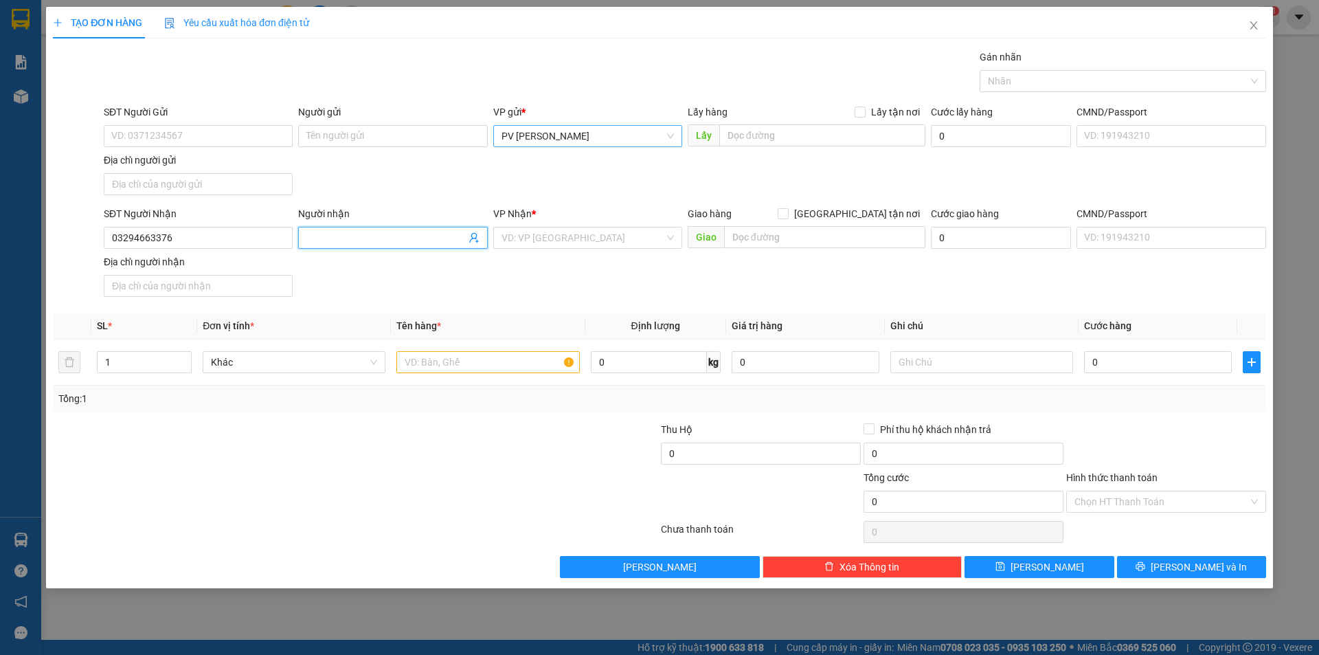
click at [409, 236] on input "Người nhận" at bounding box center [385, 237] width 159 height 15
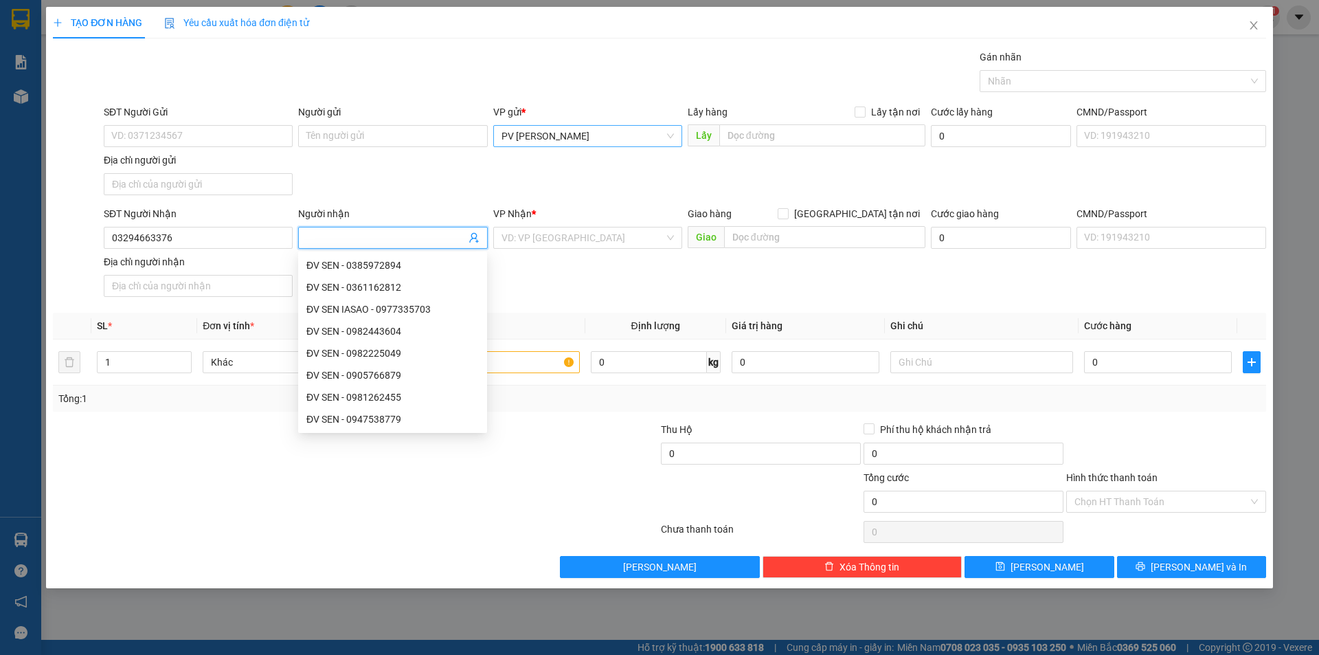
paste input "03294663376"
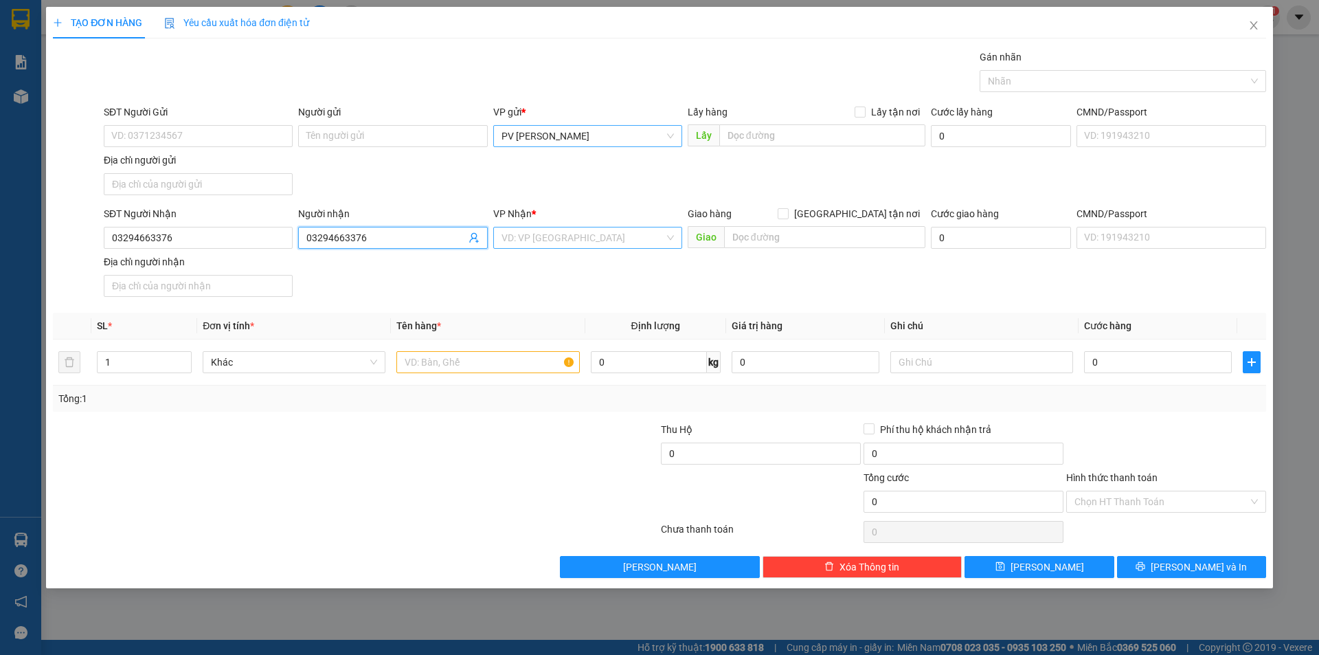
type input "03294663376"
click at [588, 245] on input "search" at bounding box center [582, 237] width 163 height 21
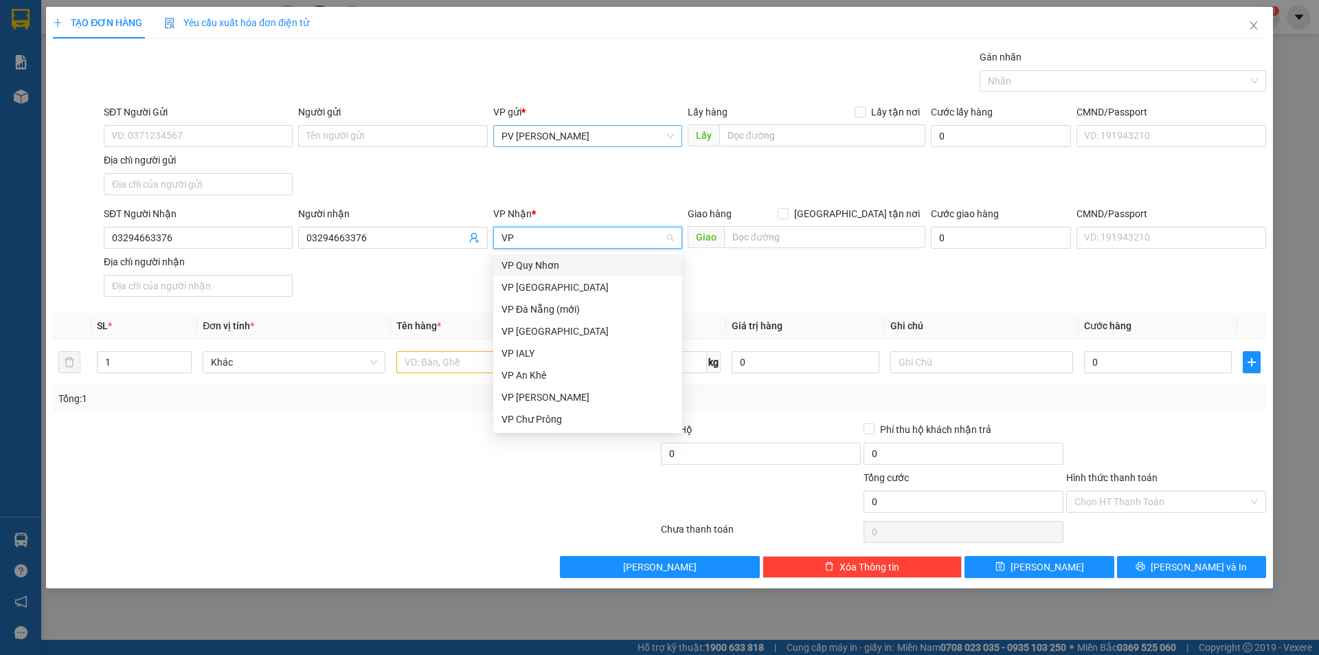
type input "VP"
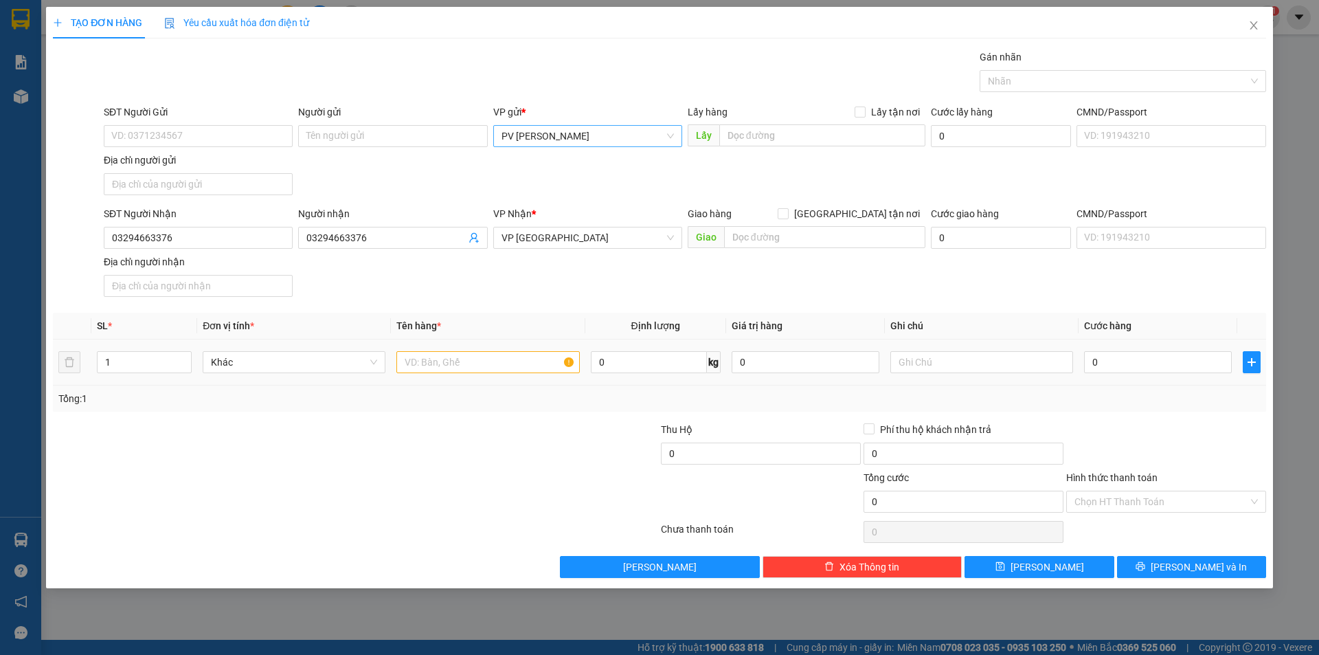
scroll to position [110, 0]
click at [449, 350] on div at bounding box center [487, 361] width 183 height 27
click at [442, 359] on input "text" at bounding box center [487, 362] width 183 height 22
type input "1 XỐP"
type input "6"
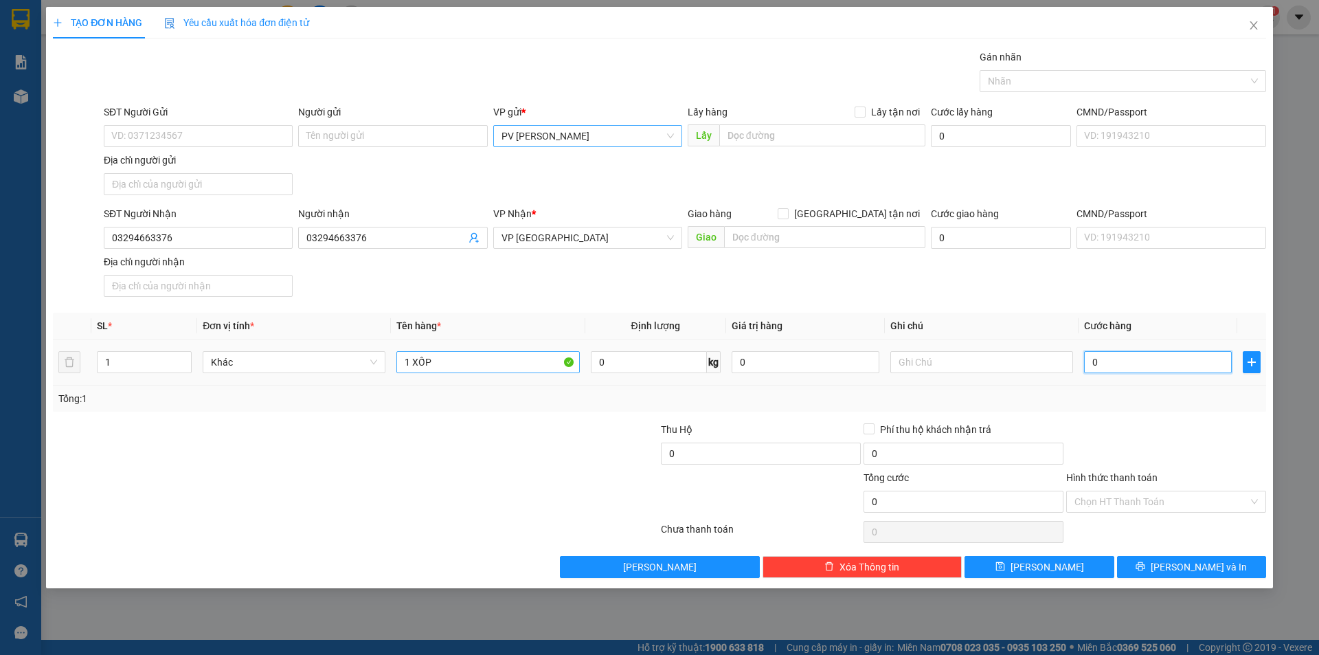
type input "6"
type input "60"
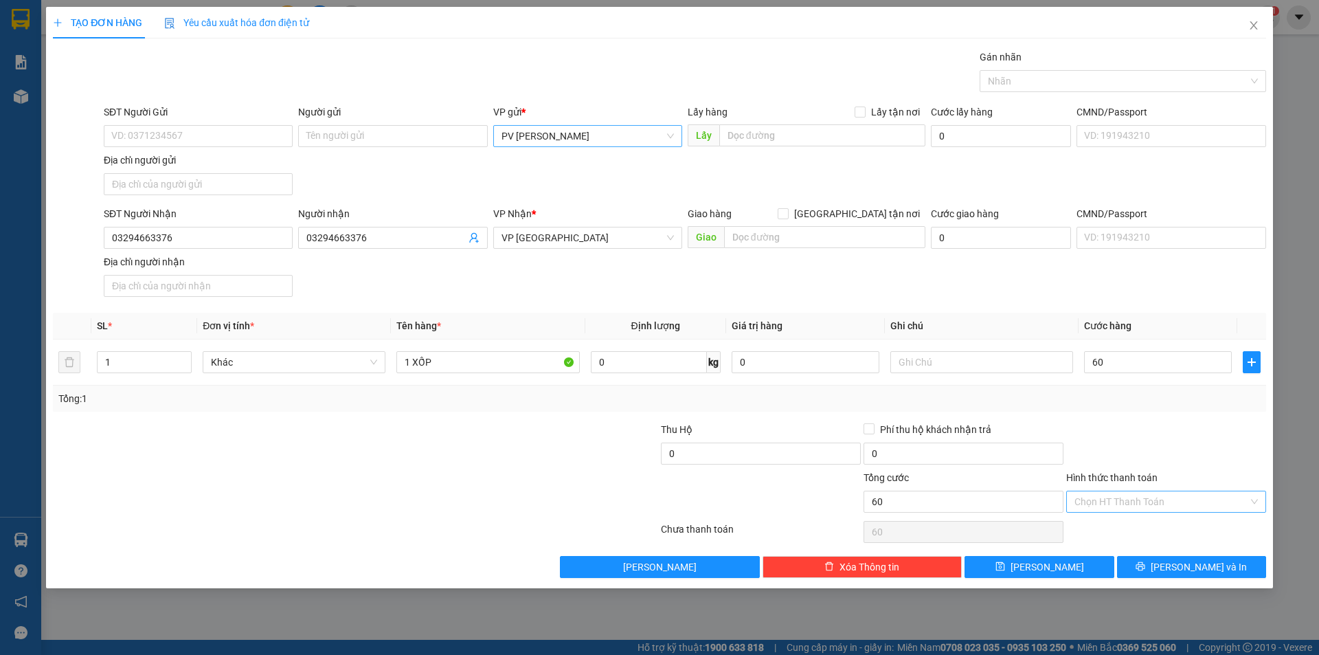
type input "60.000"
click at [1197, 508] on input "Hình thức thanh toán" at bounding box center [1161, 501] width 174 height 21
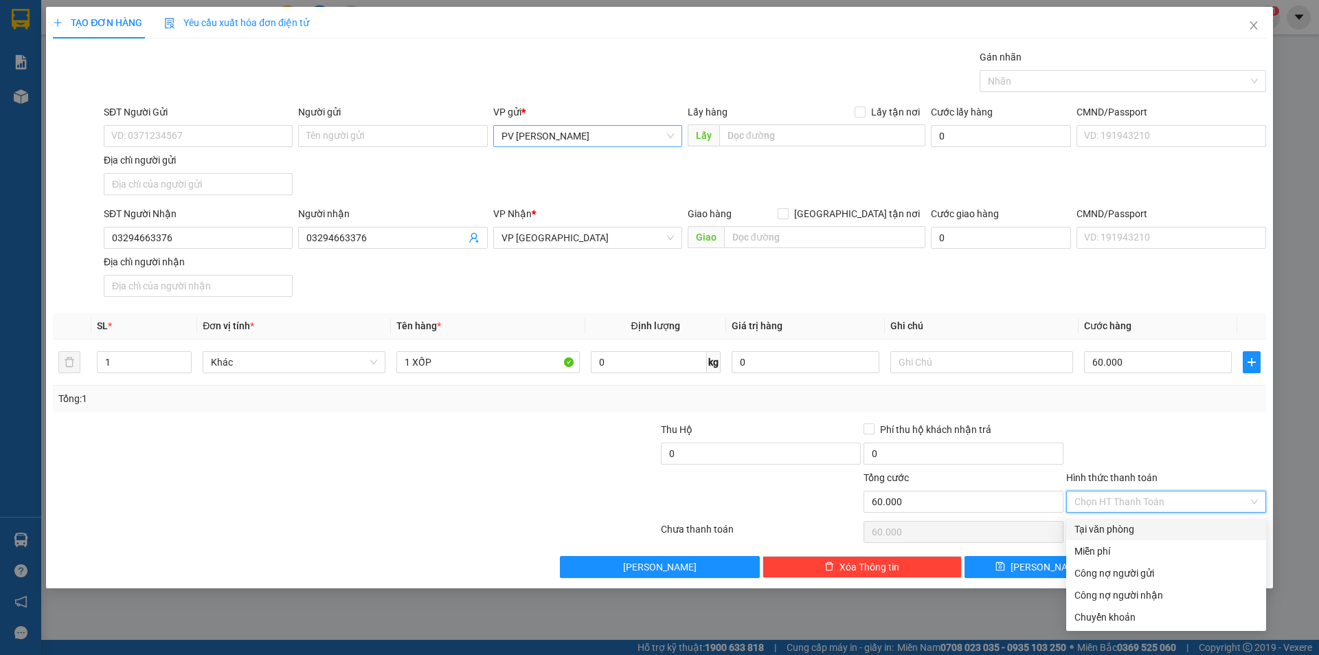
click at [1192, 527] on div "Tại văn phòng" at bounding box center [1165, 528] width 183 height 15
type input "0"
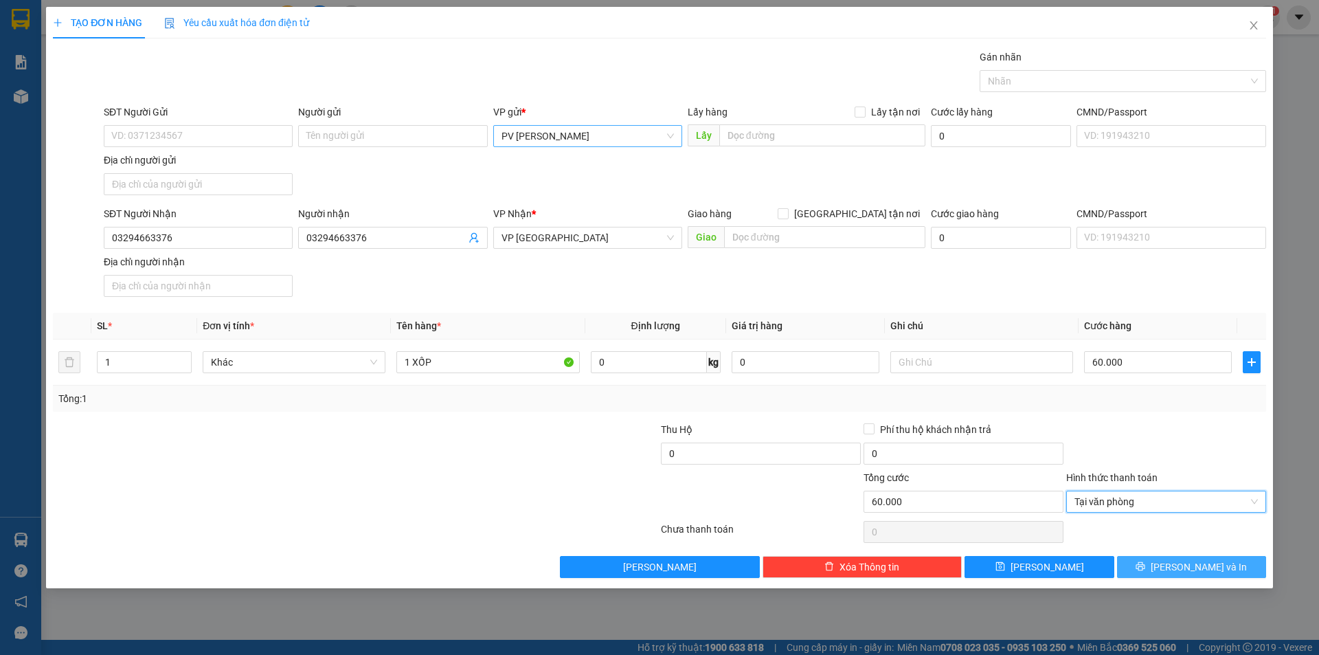
click at [1184, 561] on span "[PERSON_NAME] và In" at bounding box center [1199, 566] width 96 height 15
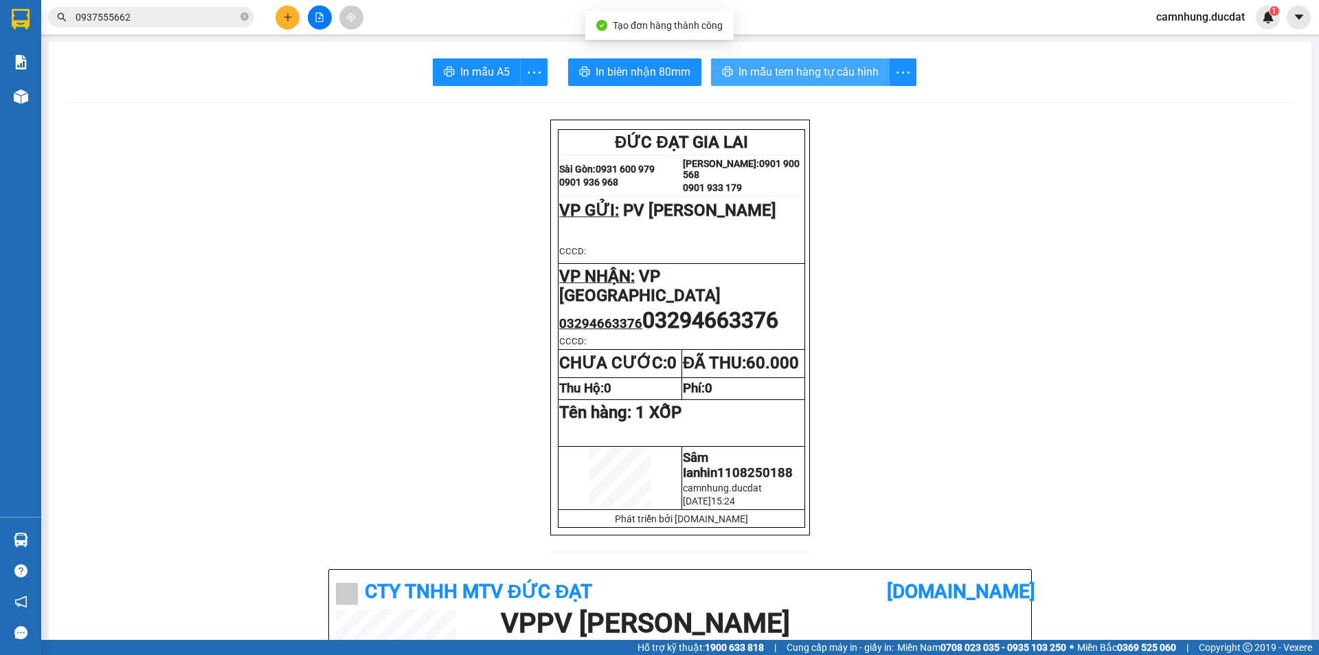
click at [800, 62] on button "In mẫu tem hàng tự cấu hình" at bounding box center [800, 71] width 179 height 27
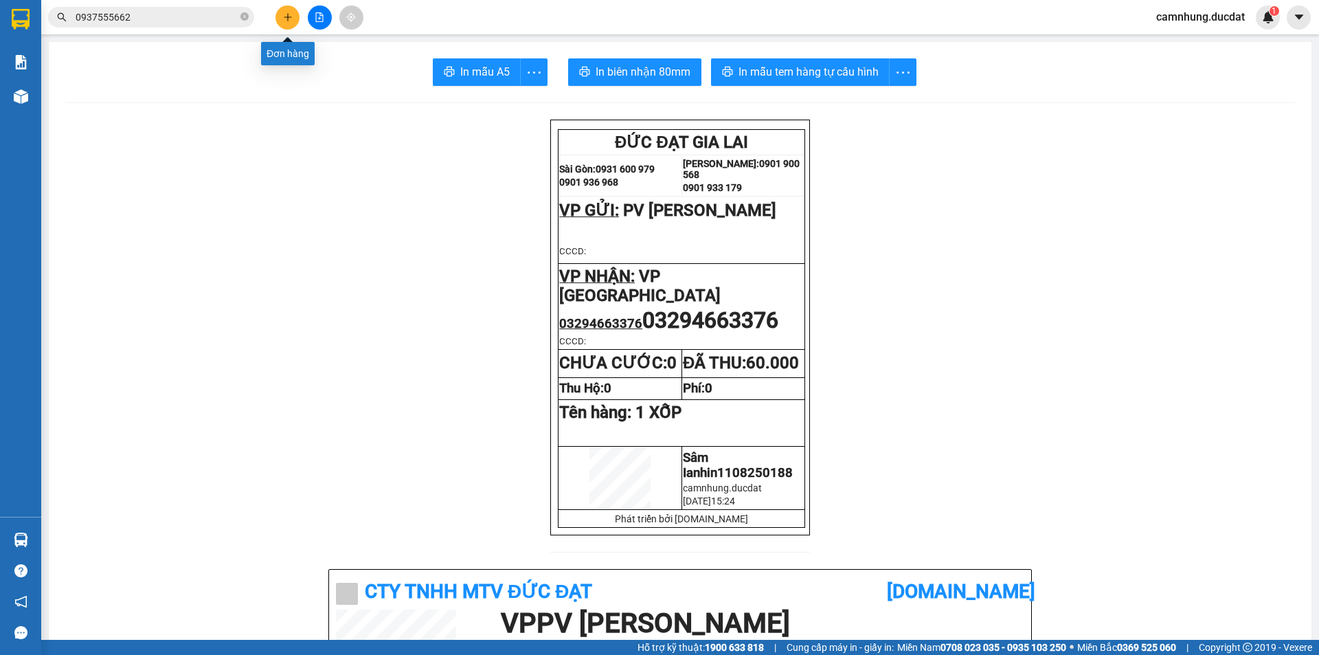
click at [278, 21] on button at bounding box center [287, 17] width 24 height 24
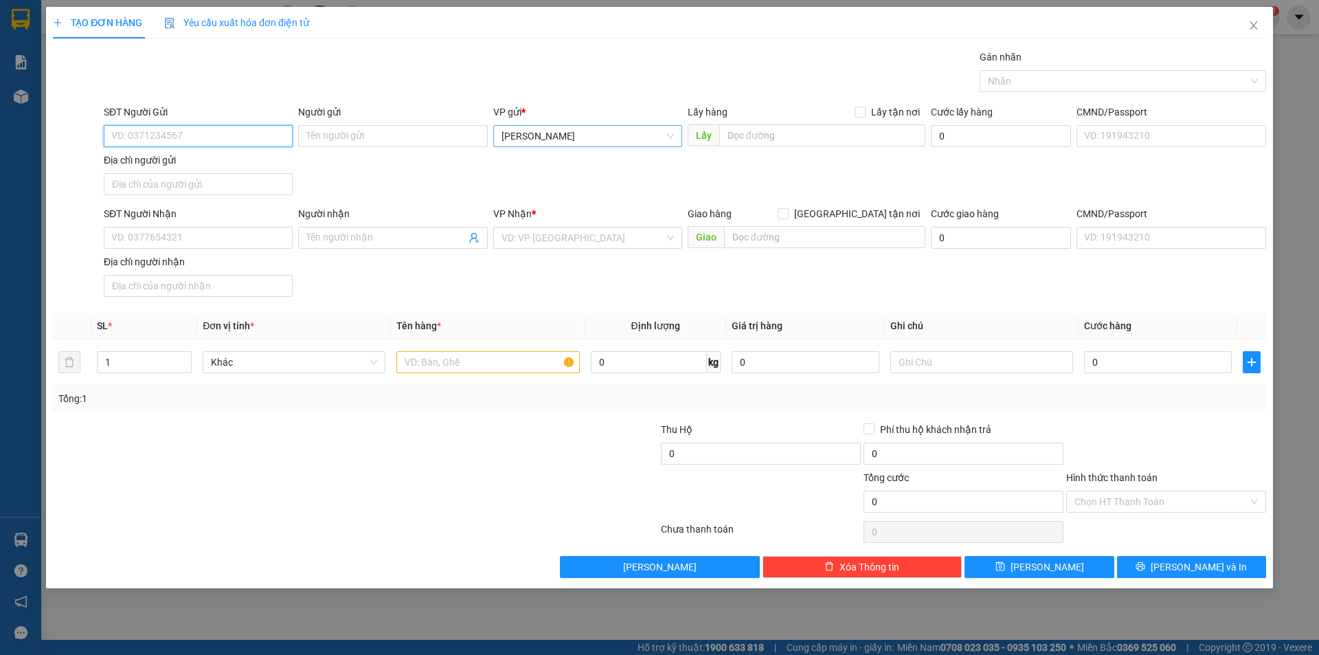
click at [564, 130] on span "[PERSON_NAME]" at bounding box center [587, 136] width 172 height 21
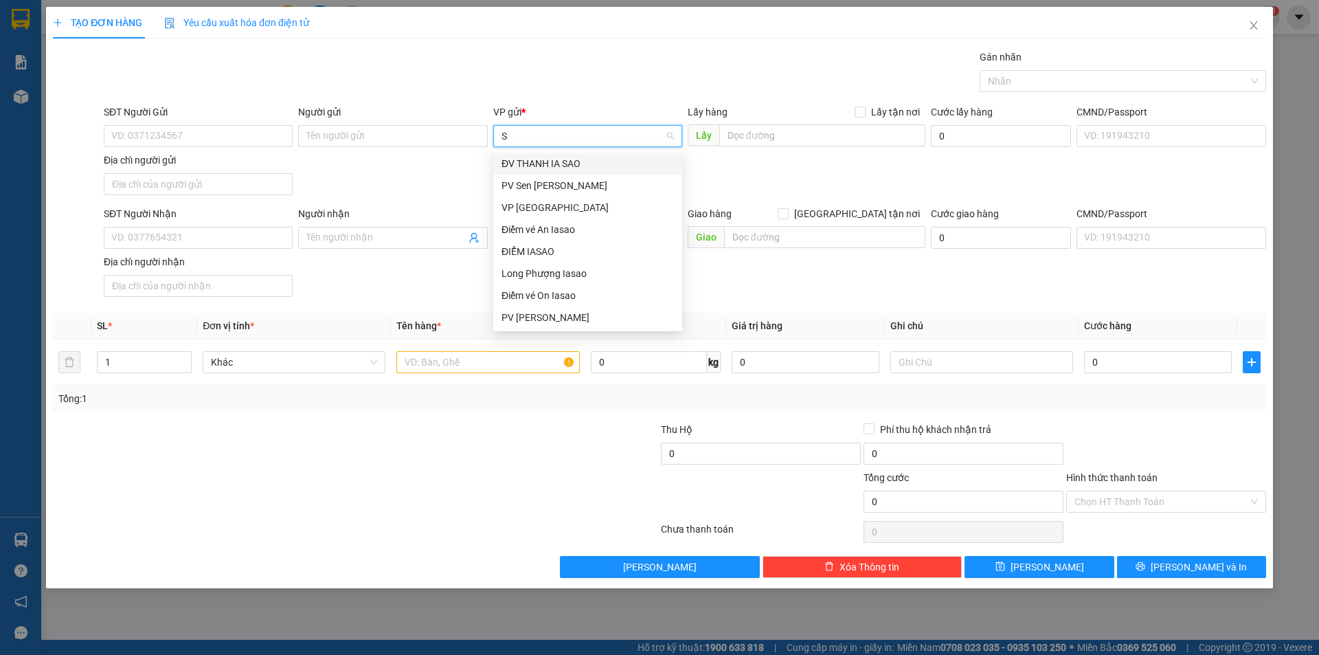
type input "SÂ"
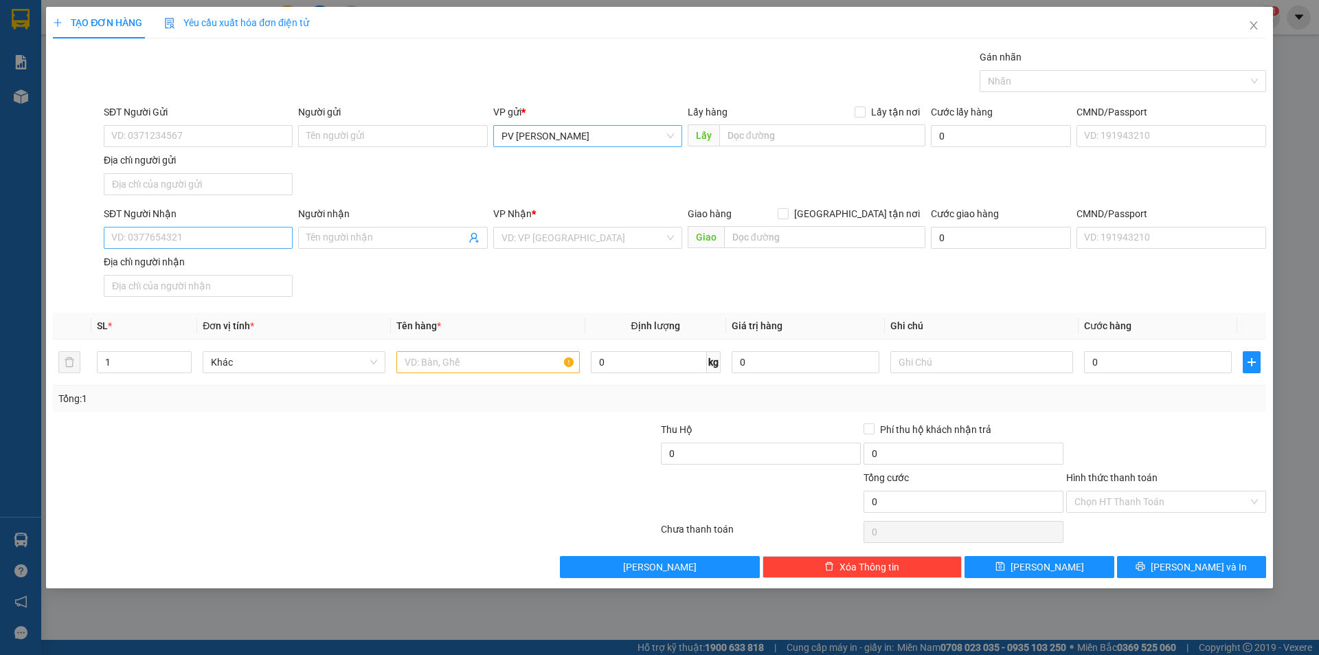
scroll to position [473, 0]
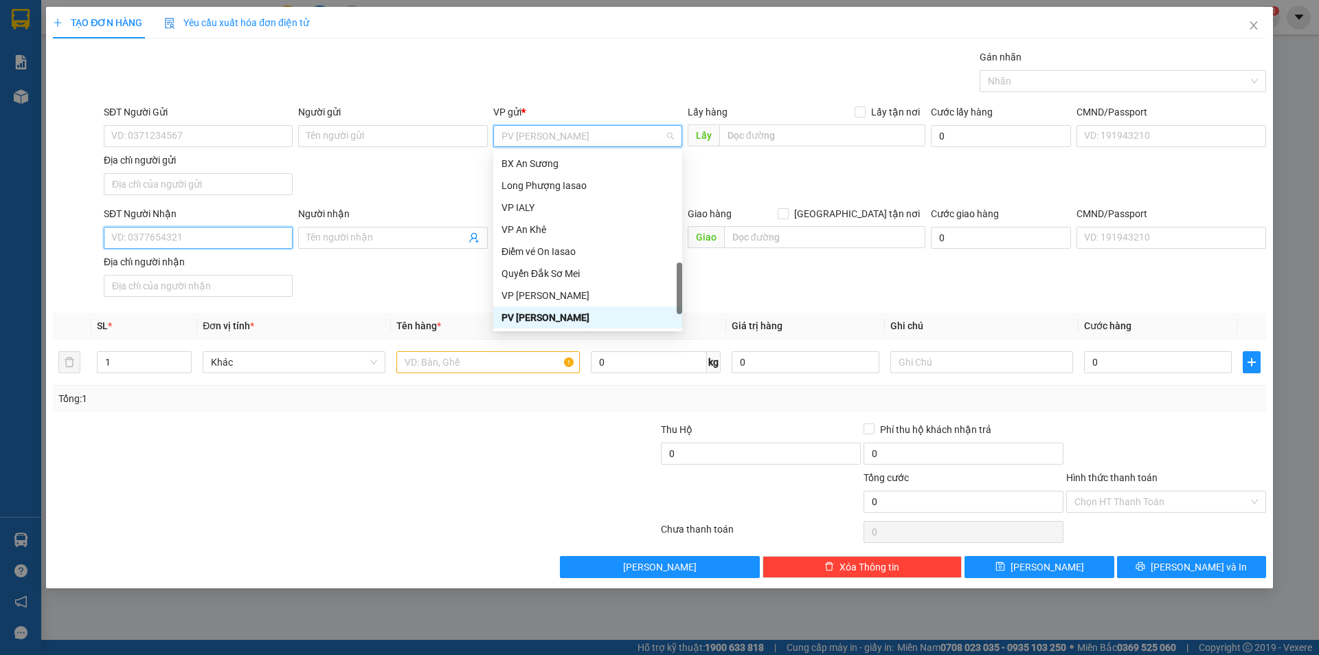
click at [196, 232] on input "SĐT Người Nhận" at bounding box center [198, 238] width 189 height 22
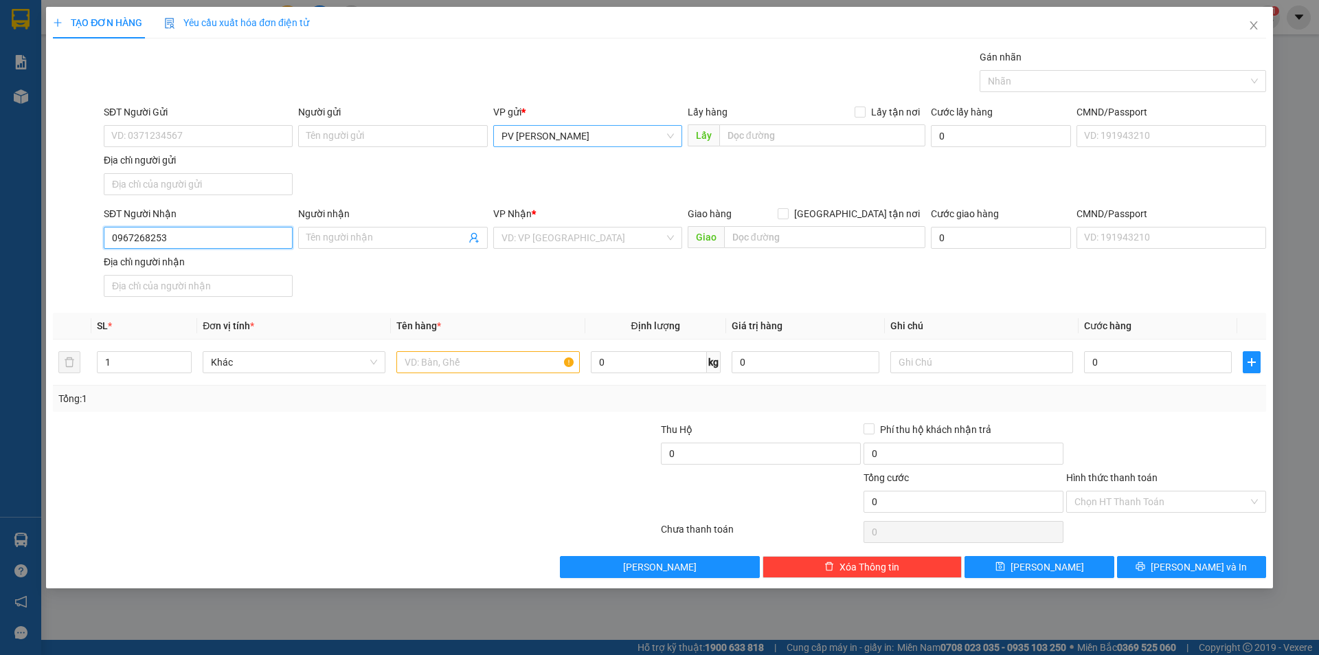
type input "0967268253"
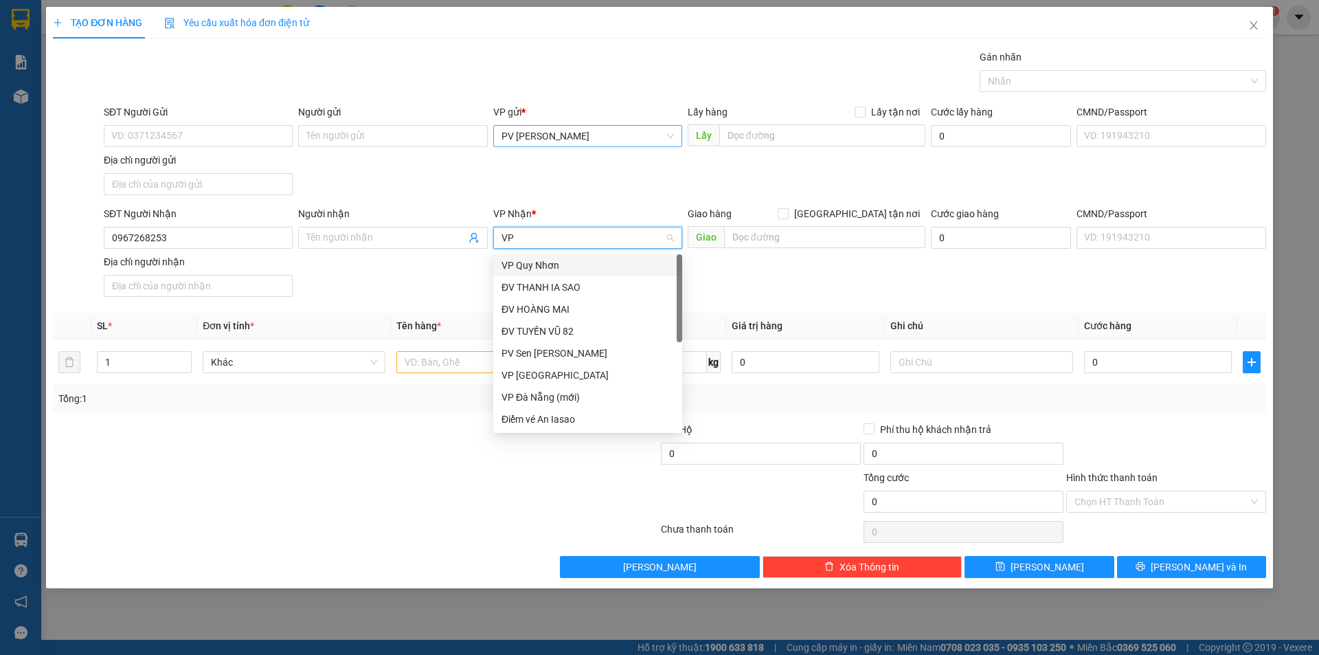
type input "VP"
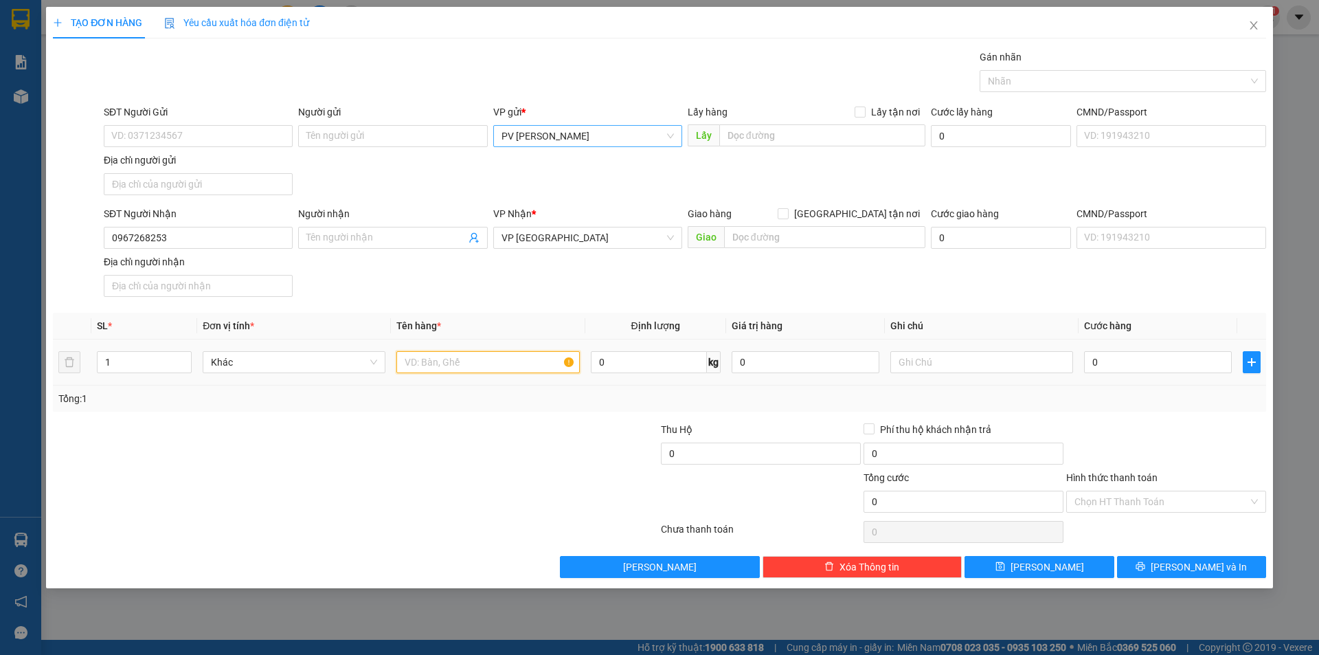
click at [515, 351] on input "text" at bounding box center [487, 362] width 183 height 22
type input "2TG"
type input "8"
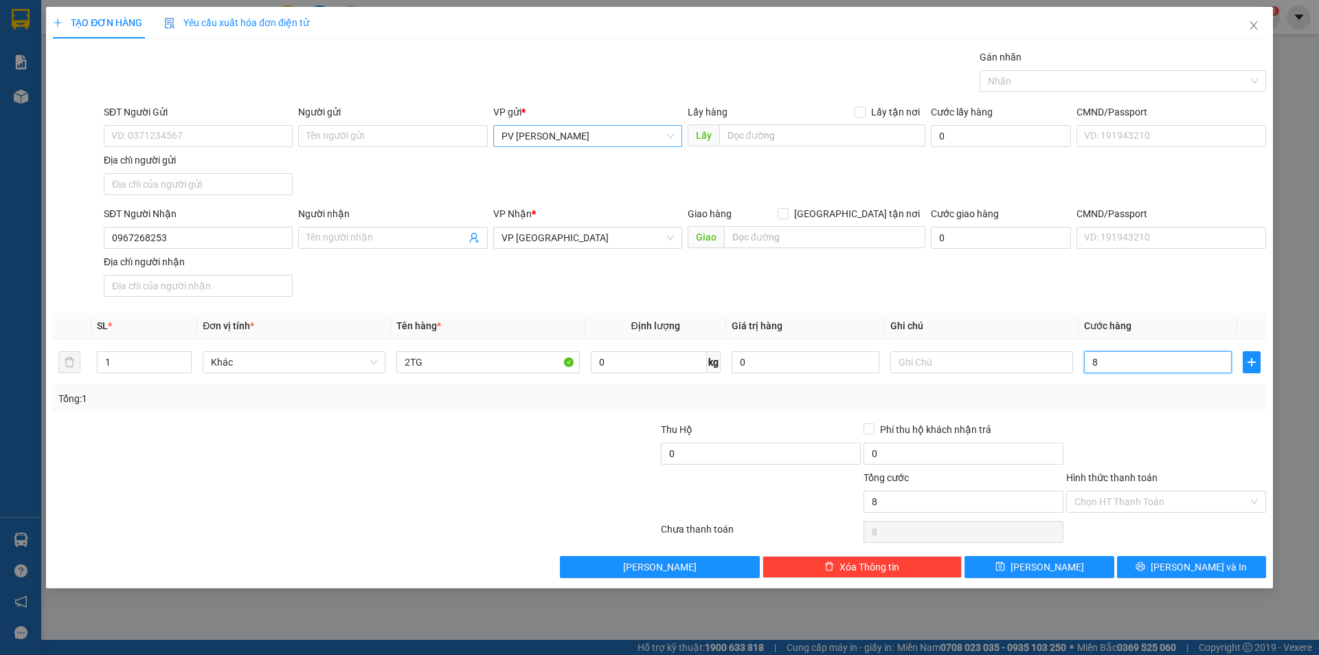
type input "80"
type input "80.000"
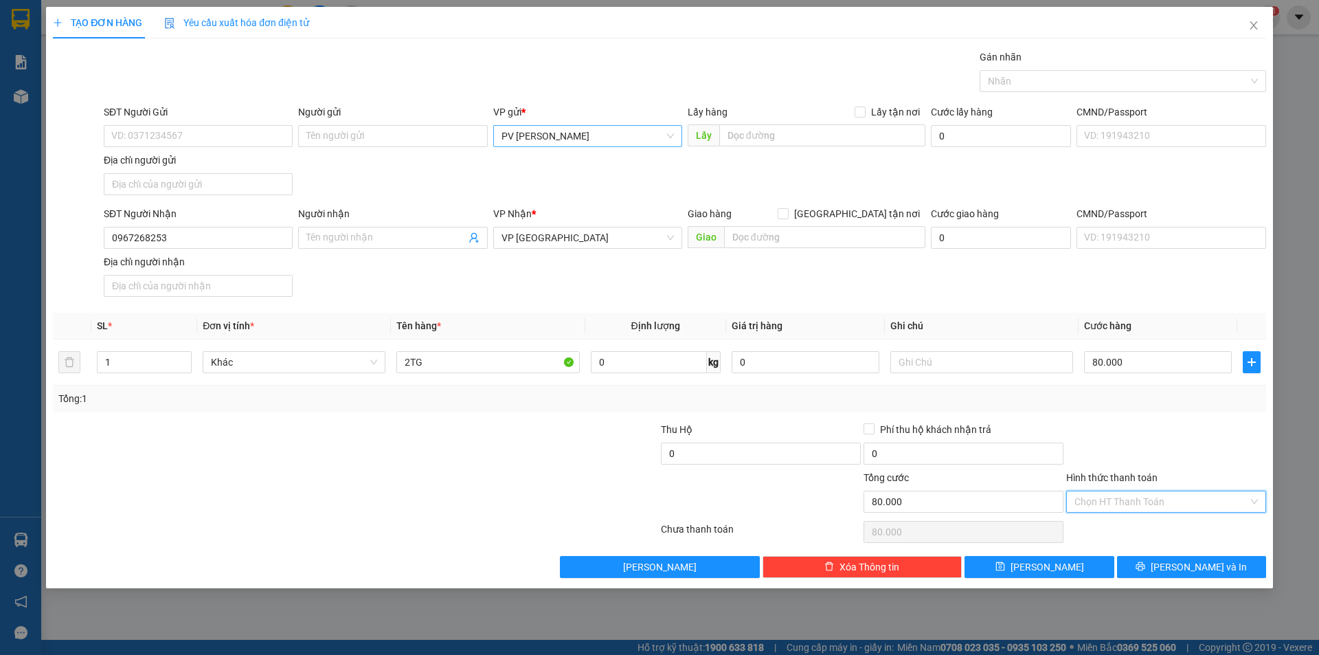
click at [1124, 497] on input "Hình thức thanh toán" at bounding box center [1161, 501] width 174 height 21
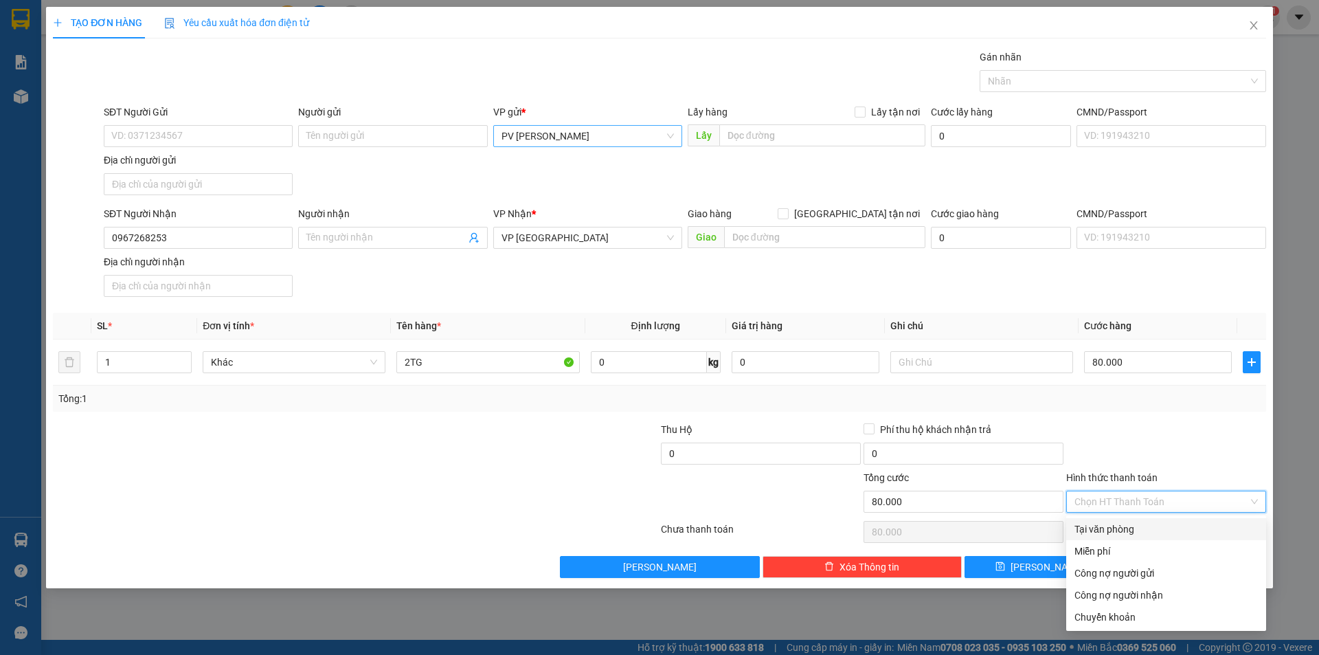
click at [1126, 534] on div "Tại văn phòng" at bounding box center [1165, 528] width 183 height 15
type input "0"
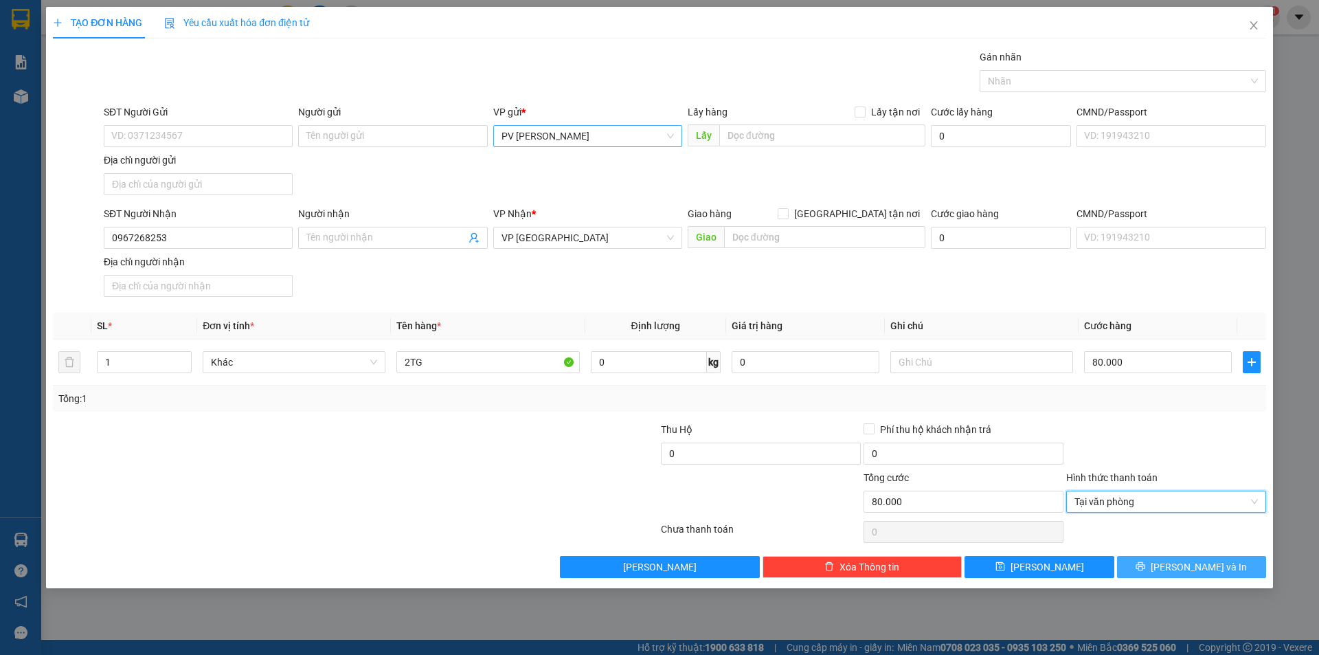
click at [1147, 566] on button "Lưu và In" at bounding box center [1191, 567] width 149 height 22
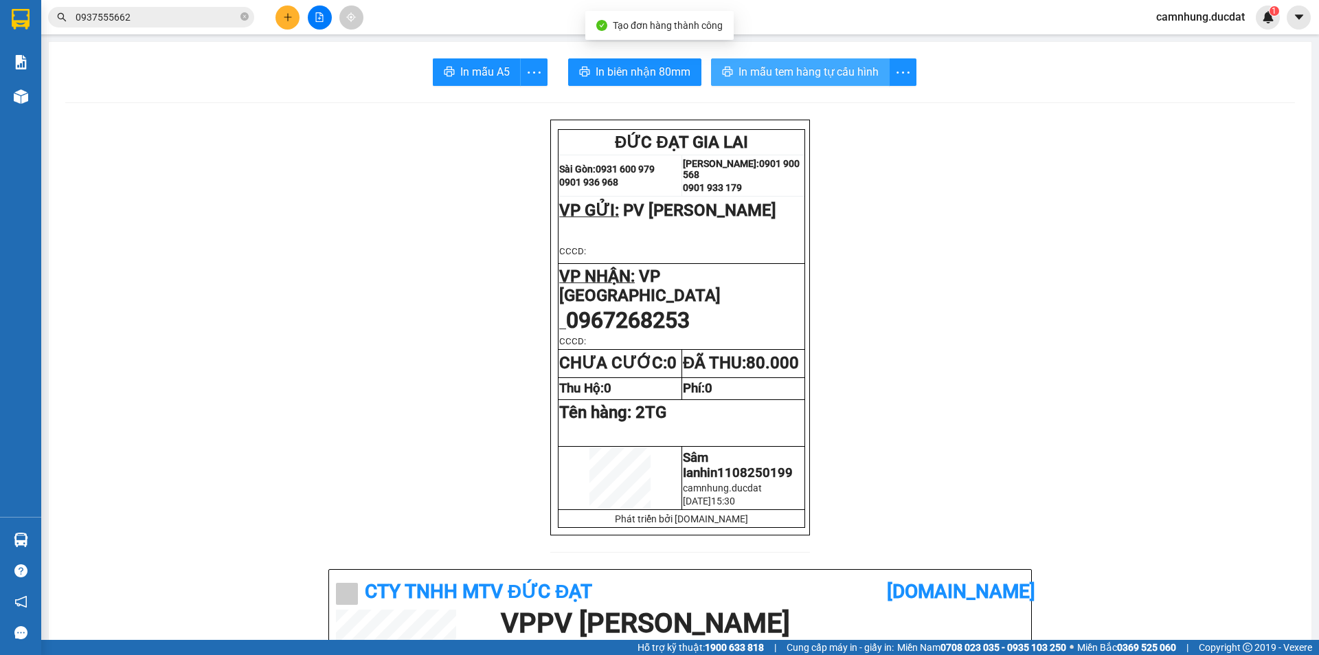
click at [768, 78] on span "In mẫu tem hàng tự cấu hình" at bounding box center [808, 71] width 140 height 17
click at [291, 17] on icon "plus" at bounding box center [288, 16] width 8 height 1
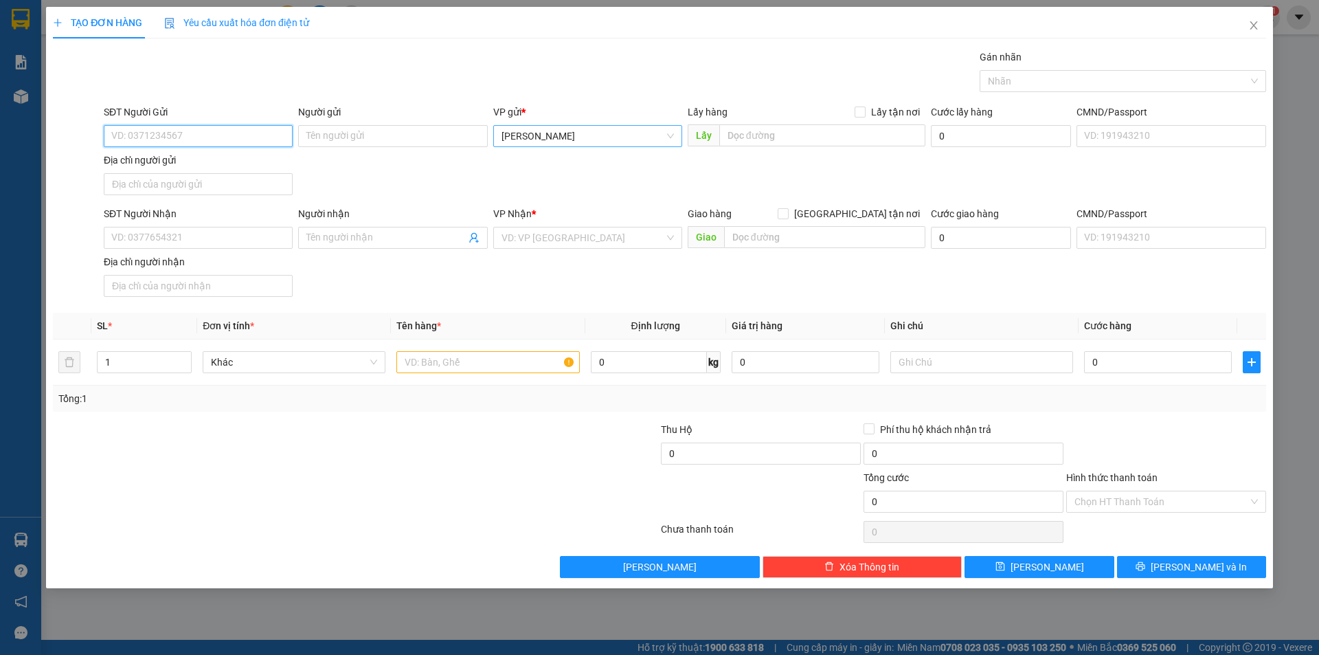
click at [601, 144] on span "[PERSON_NAME]" at bounding box center [587, 136] width 172 height 21
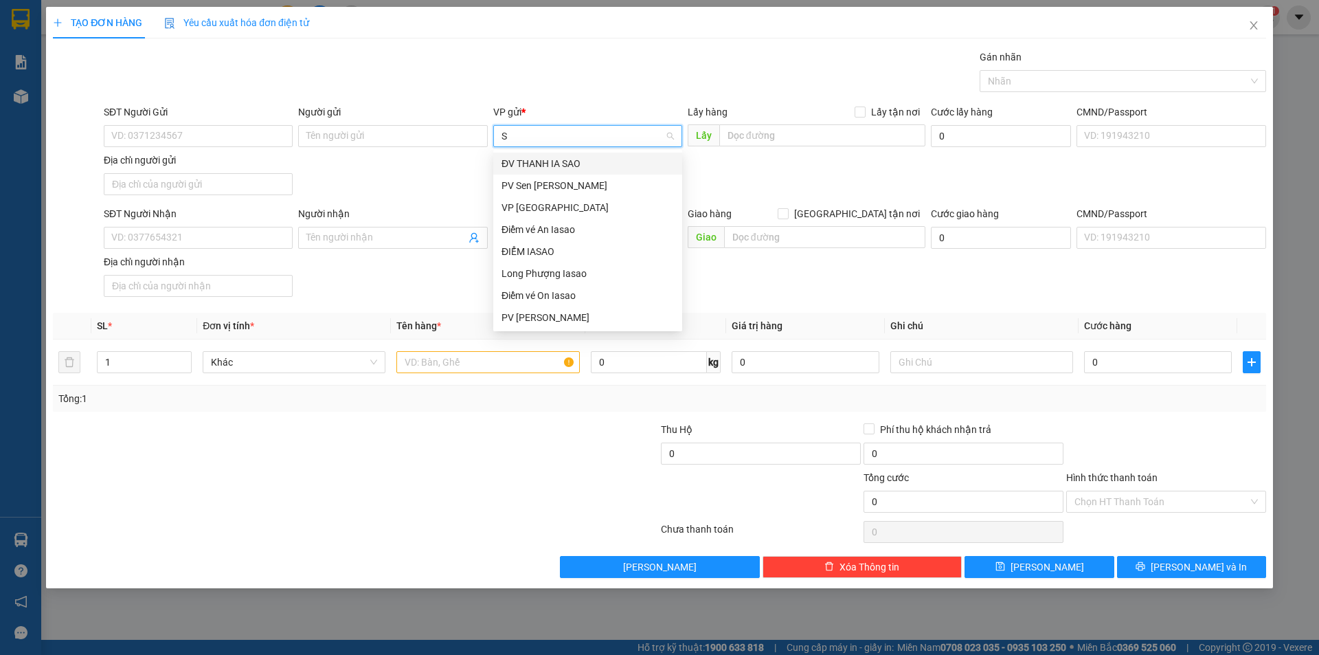
type input "SÂ"
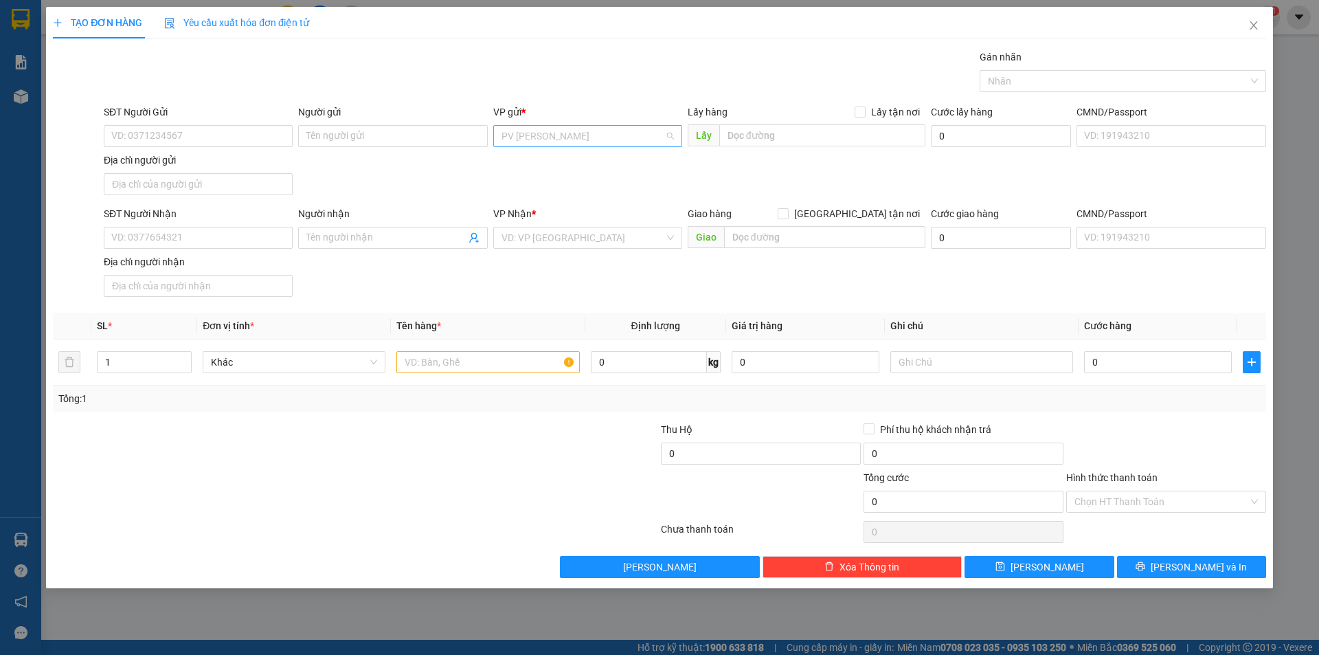
scroll to position [478, 0]
click at [231, 236] on input "SĐT Người Nhận" at bounding box center [198, 238] width 189 height 22
type input "0985118849"
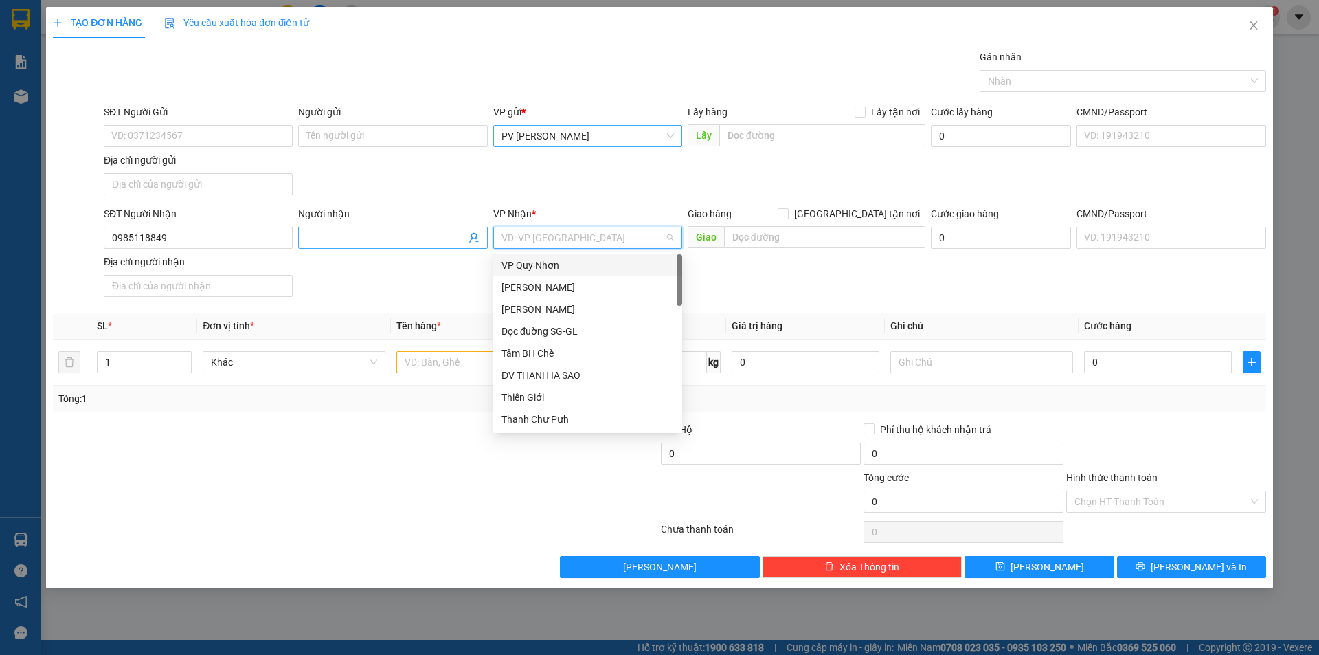
click at [387, 236] on input "Người nhận" at bounding box center [385, 237] width 159 height 15
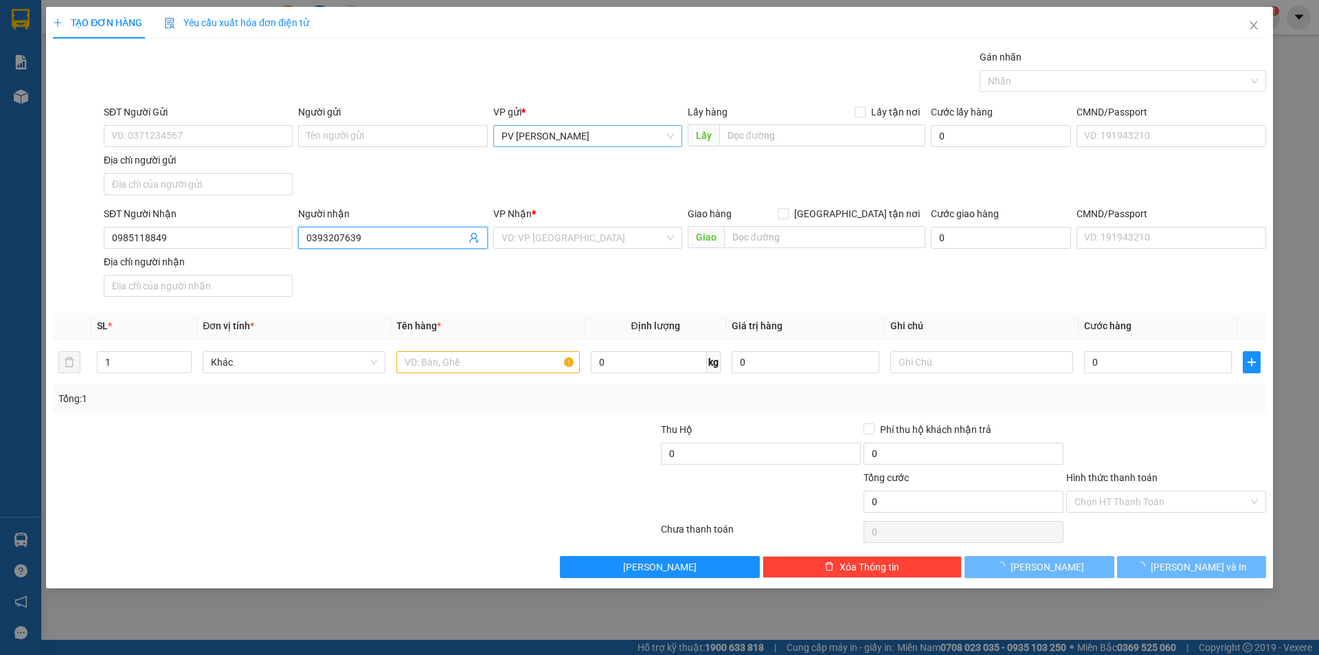
type input "0393207639"
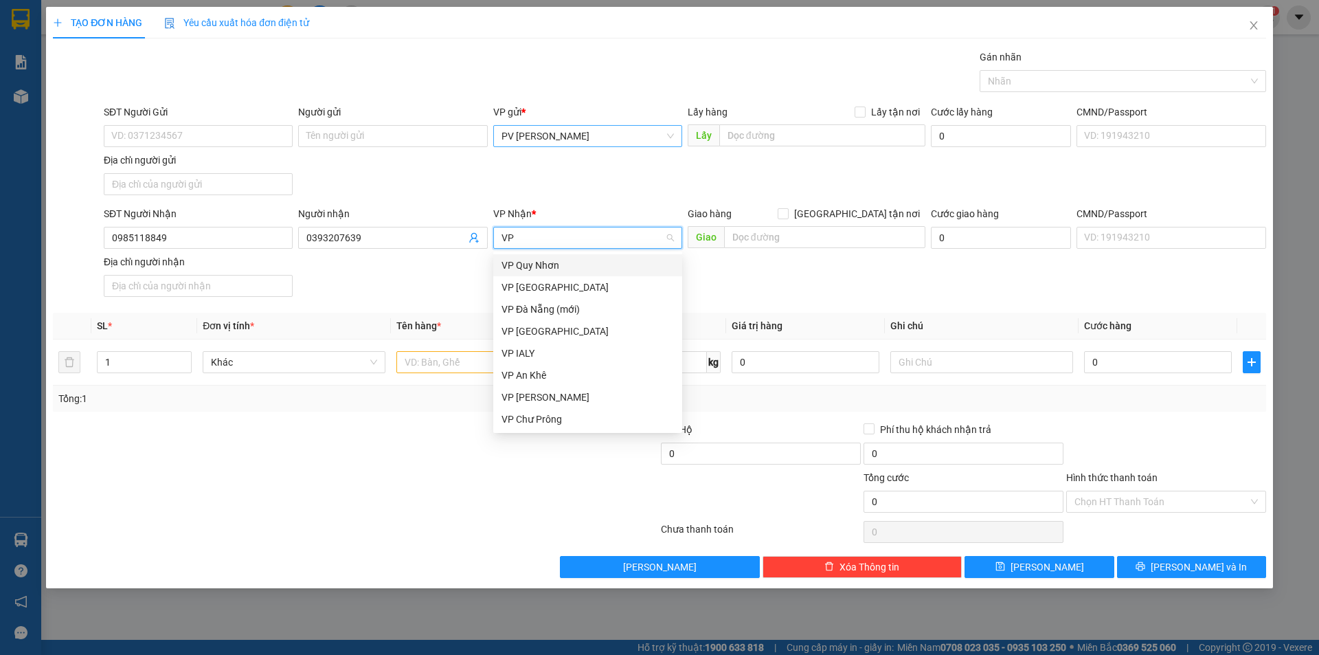
type input "VP"
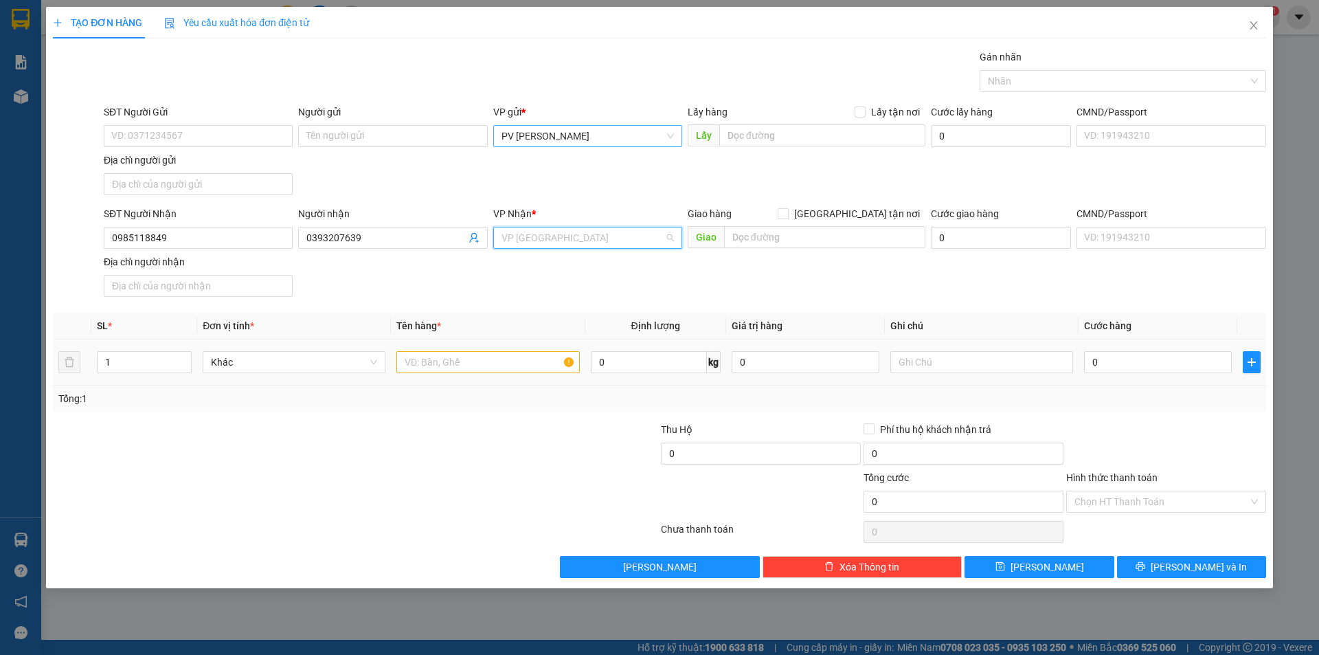
scroll to position [308, 0]
click at [436, 370] on input "text" at bounding box center [487, 362] width 183 height 22
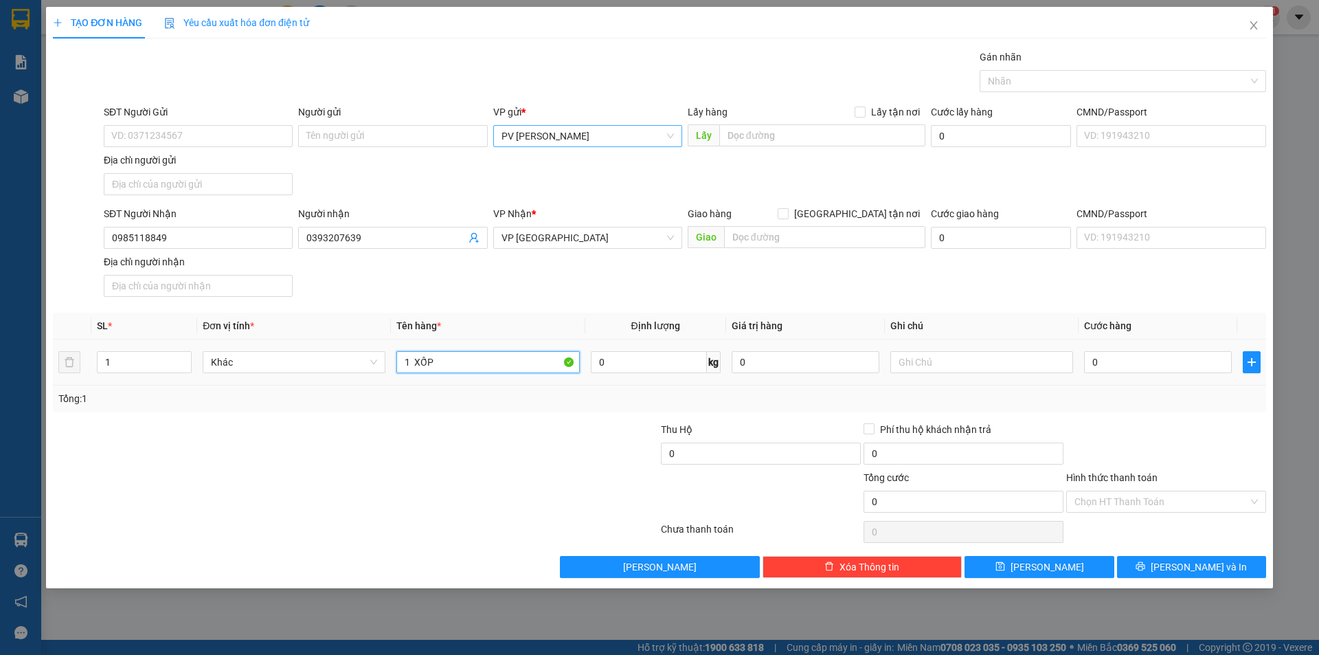
type input "1 XỐP"
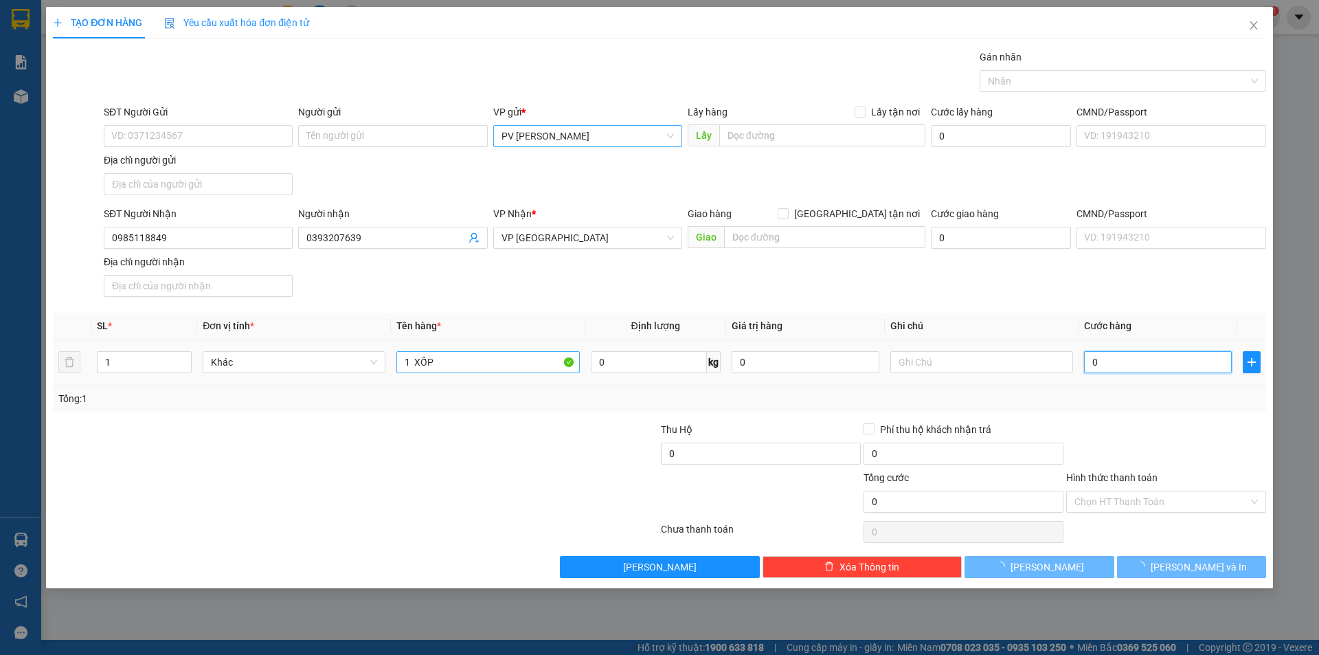
type input "3"
type input "30"
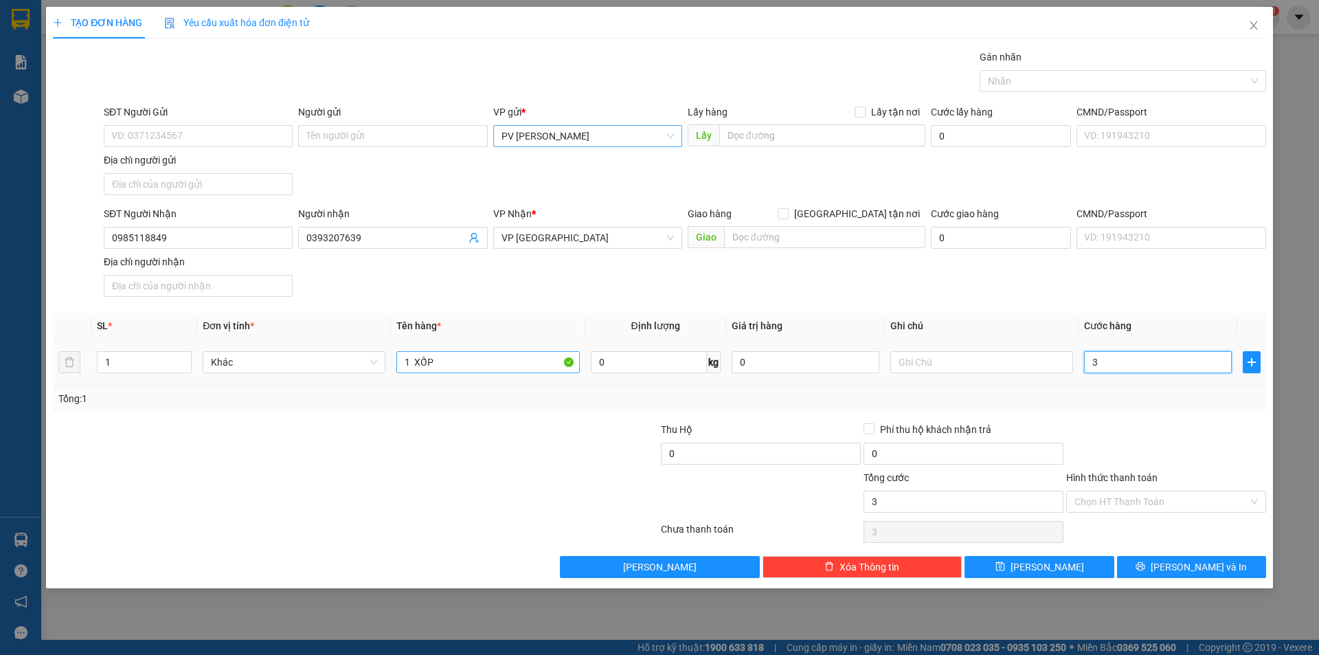
type input "30"
type input "30.000"
click at [1197, 496] on input "Hình thức thanh toán" at bounding box center [1161, 501] width 174 height 21
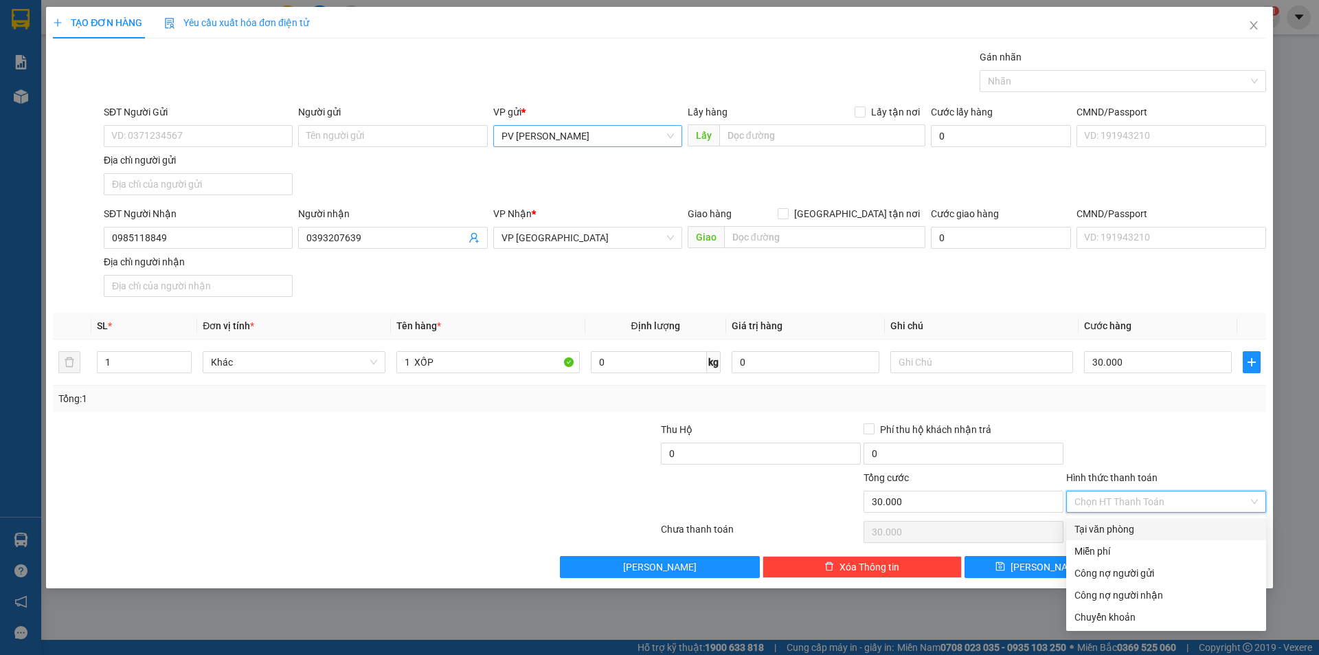
click at [1190, 524] on div "Tại văn phòng" at bounding box center [1165, 528] width 183 height 15
type input "0"
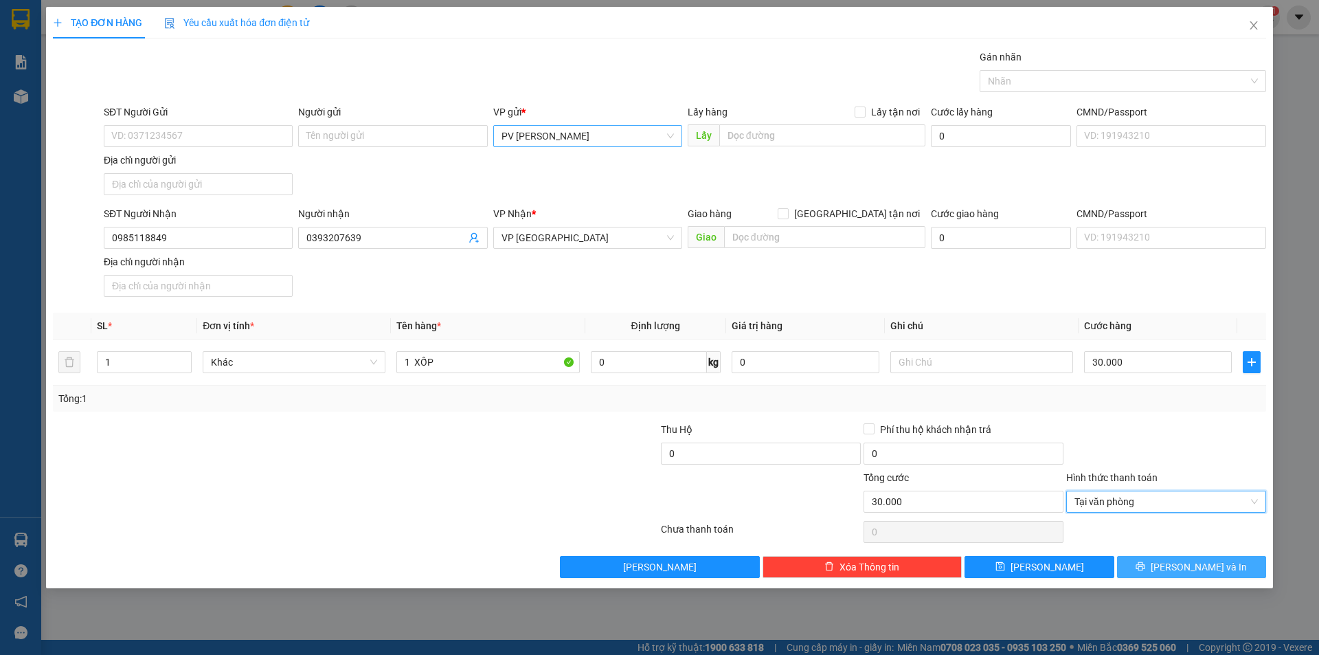
click at [1132, 568] on button "Lưu và In" at bounding box center [1191, 567] width 149 height 22
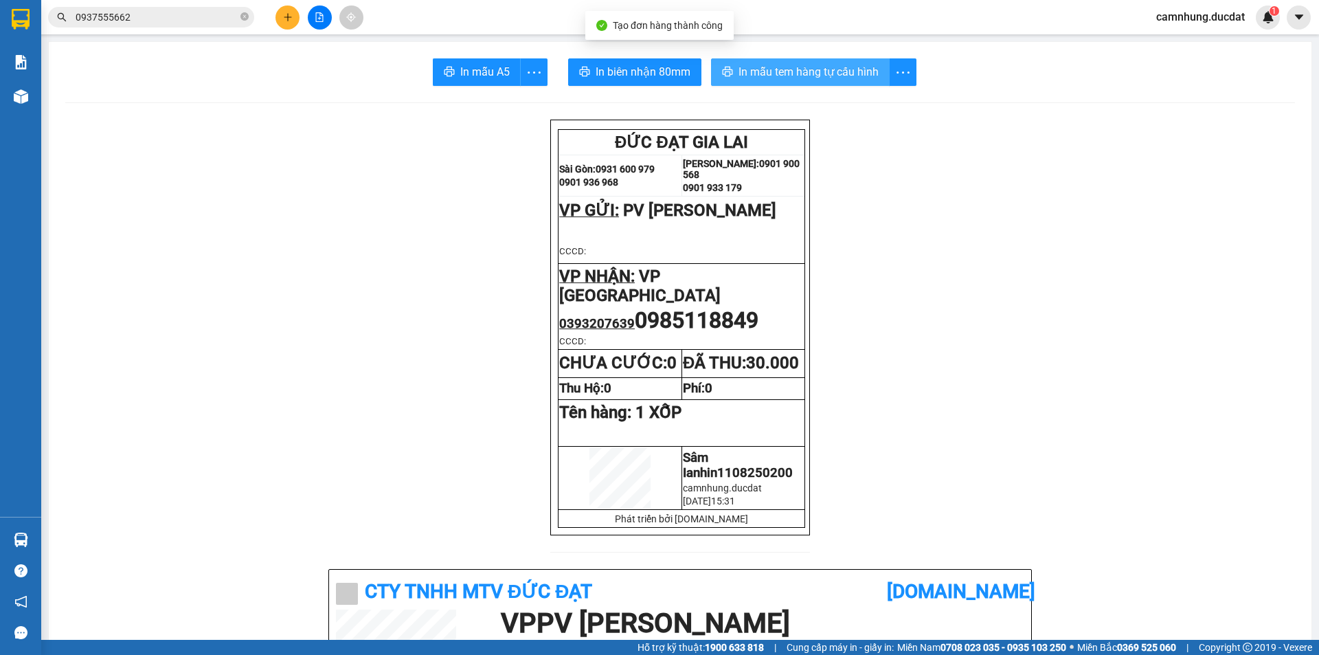
click at [819, 60] on button "In mẫu tem hàng tự cấu hình" at bounding box center [800, 71] width 179 height 27
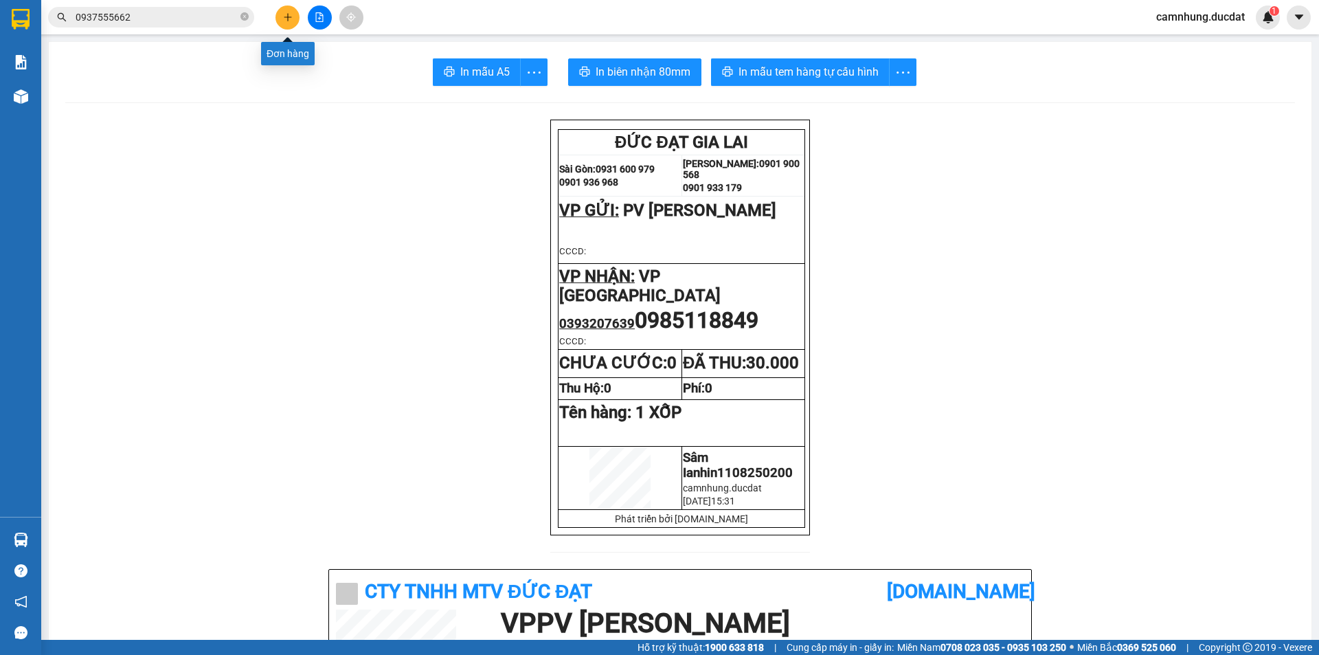
click at [294, 15] on button at bounding box center [287, 17] width 24 height 24
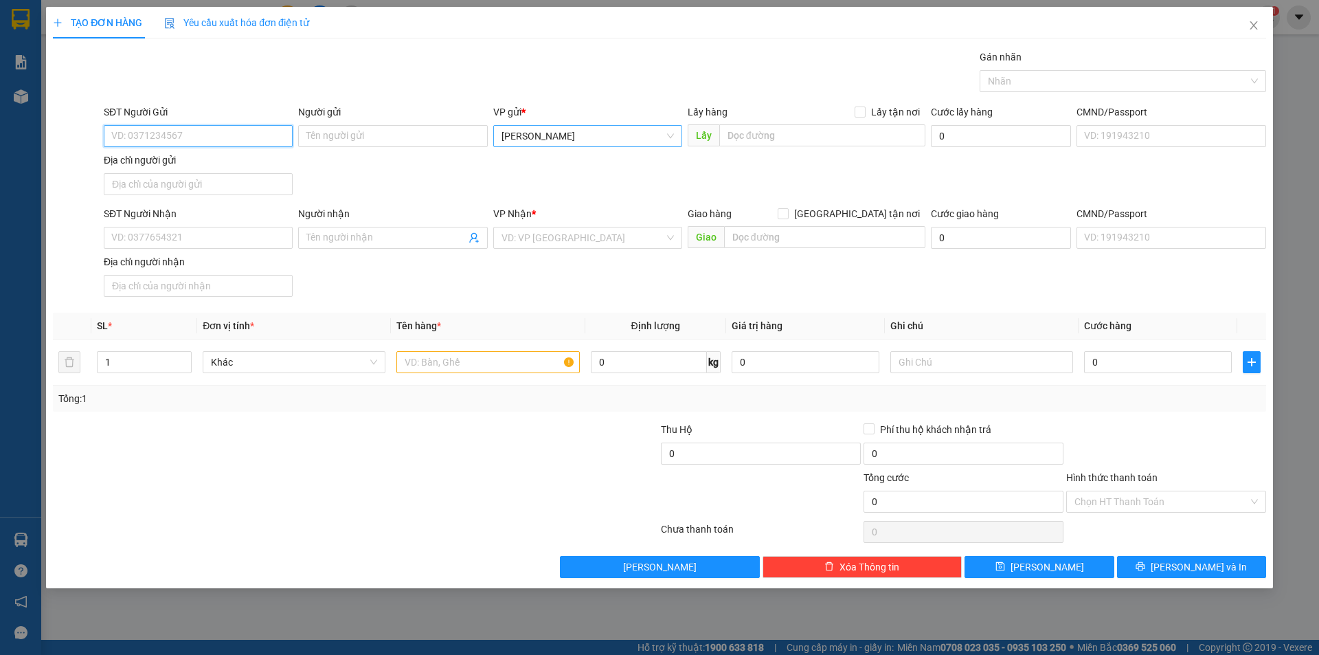
click at [598, 140] on span "[PERSON_NAME]" at bounding box center [587, 136] width 172 height 21
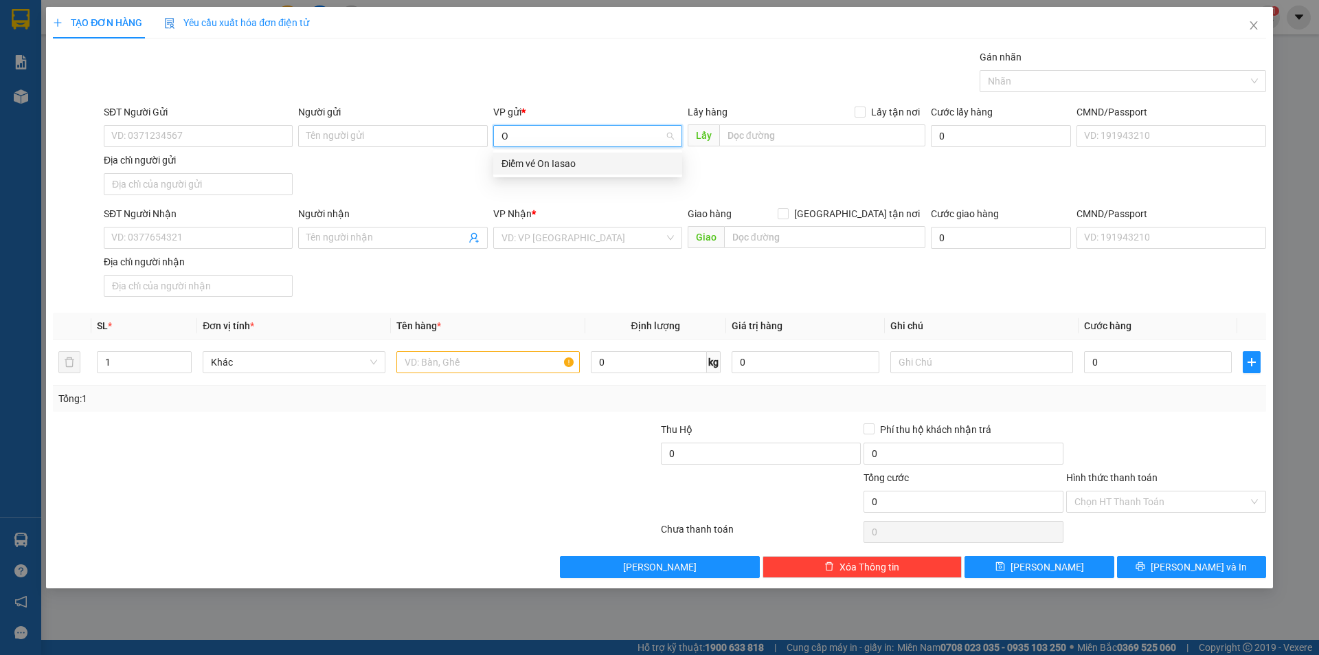
type input "ON"
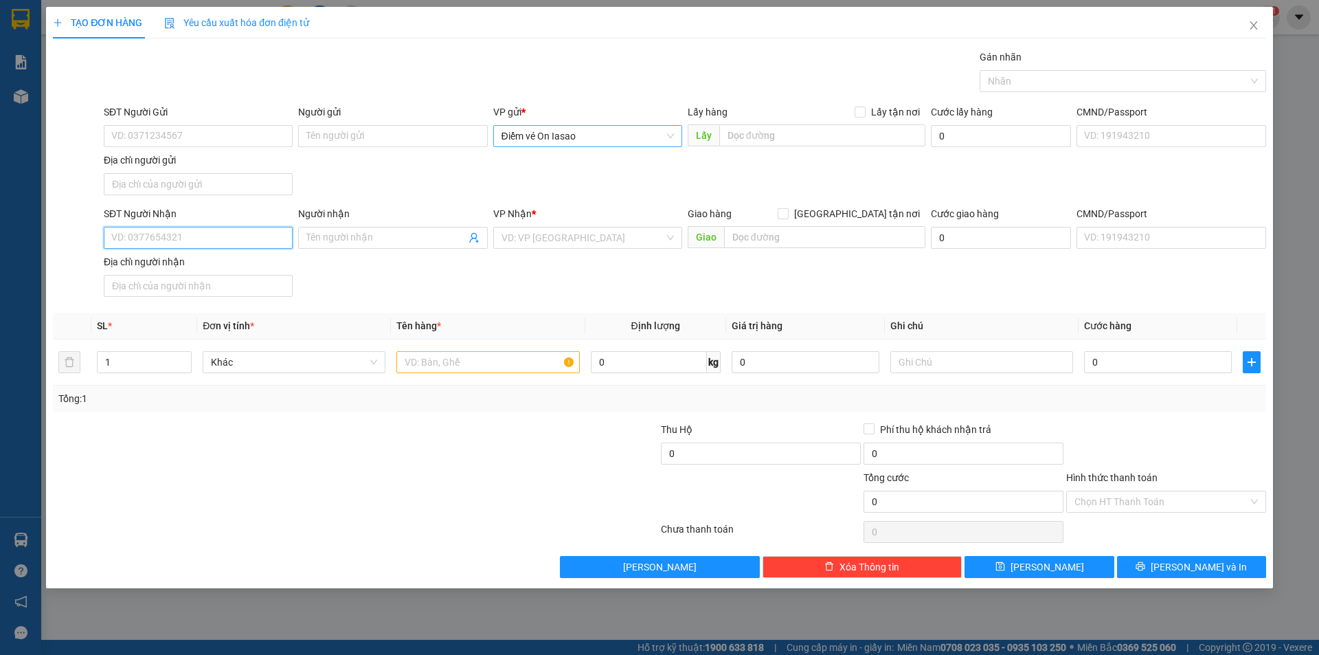
click at [260, 240] on input "SĐT Người Nhận" at bounding box center [198, 238] width 189 height 22
type input "0394315058"
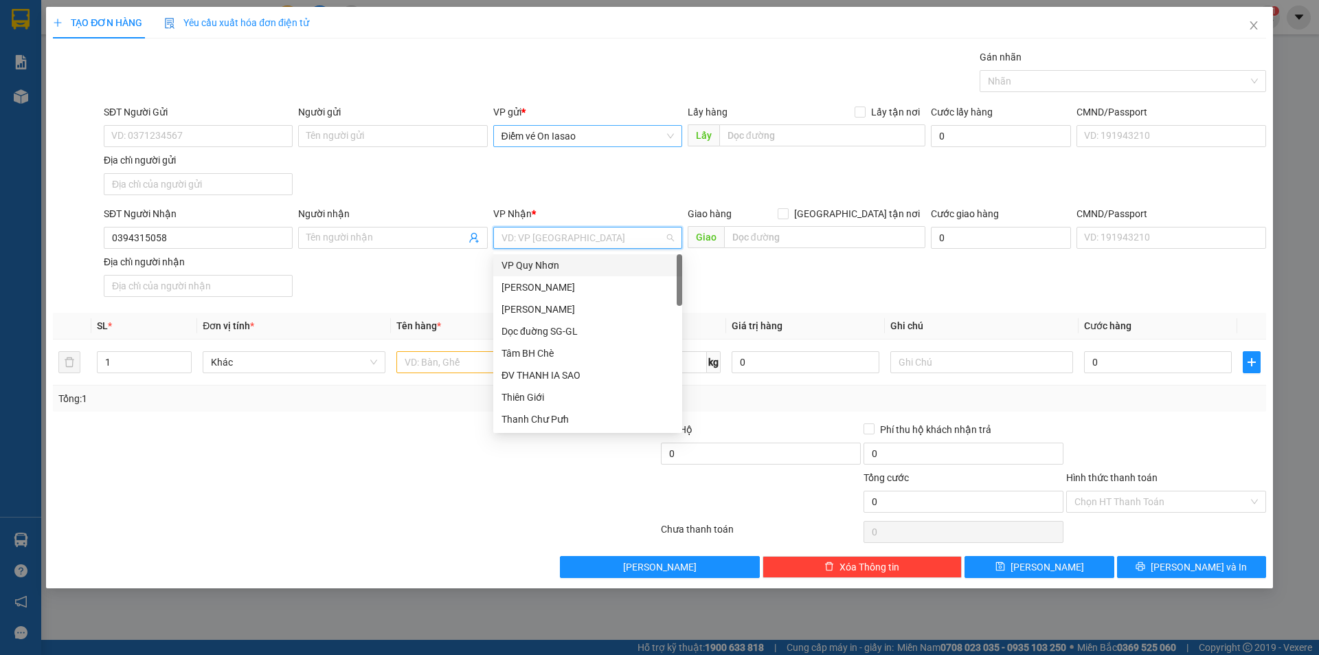
click at [609, 239] on input "search" at bounding box center [582, 237] width 163 height 21
type input "VP"
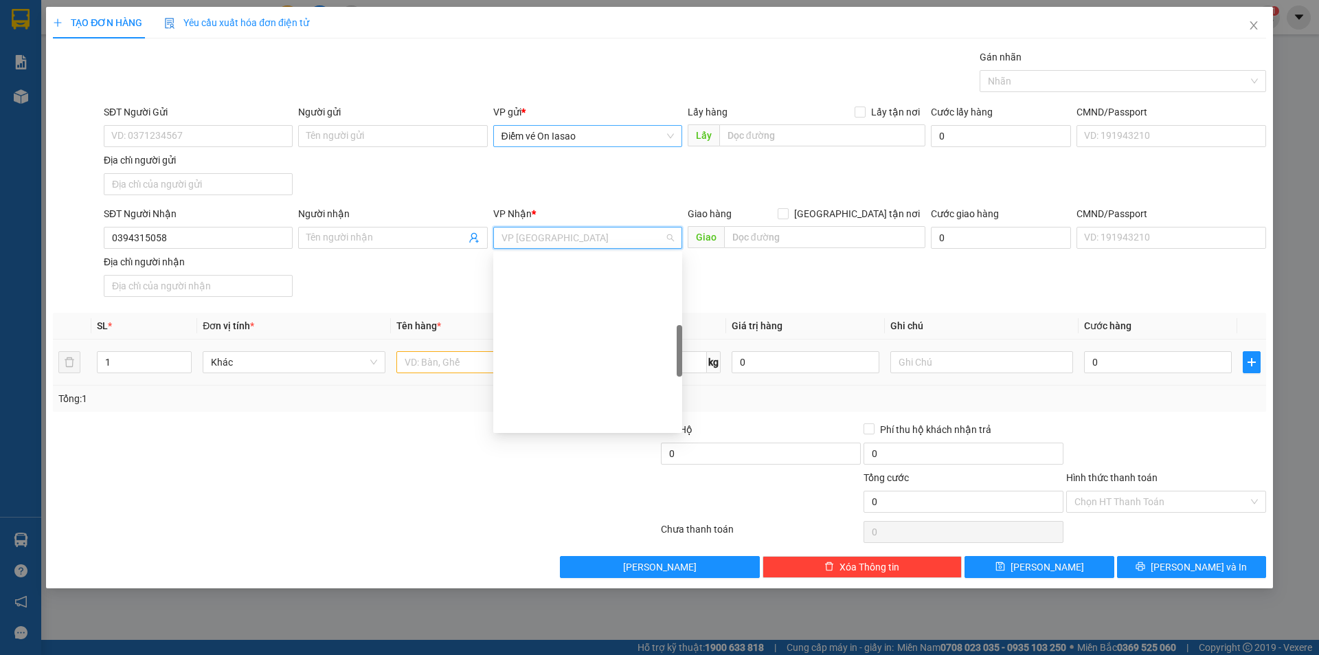
scroll to position [308, 0]
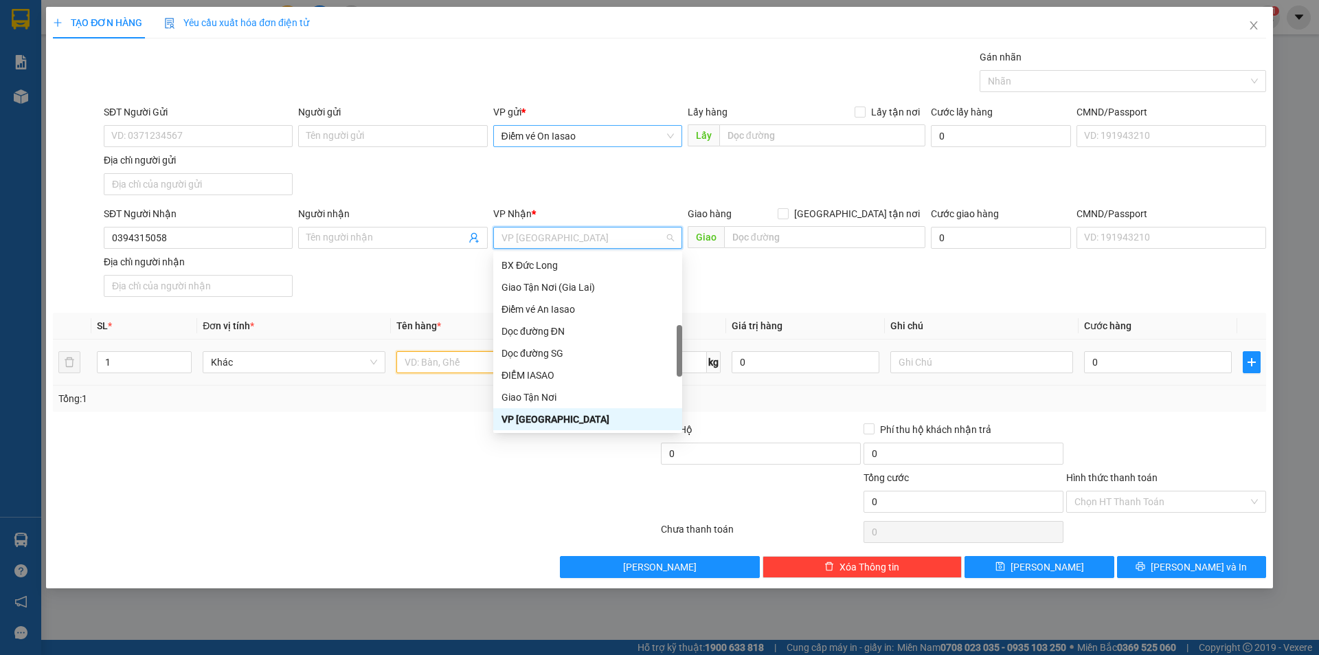
click at [484, 366] on input "text" at bounding box center [487, 362] width 183 height 22
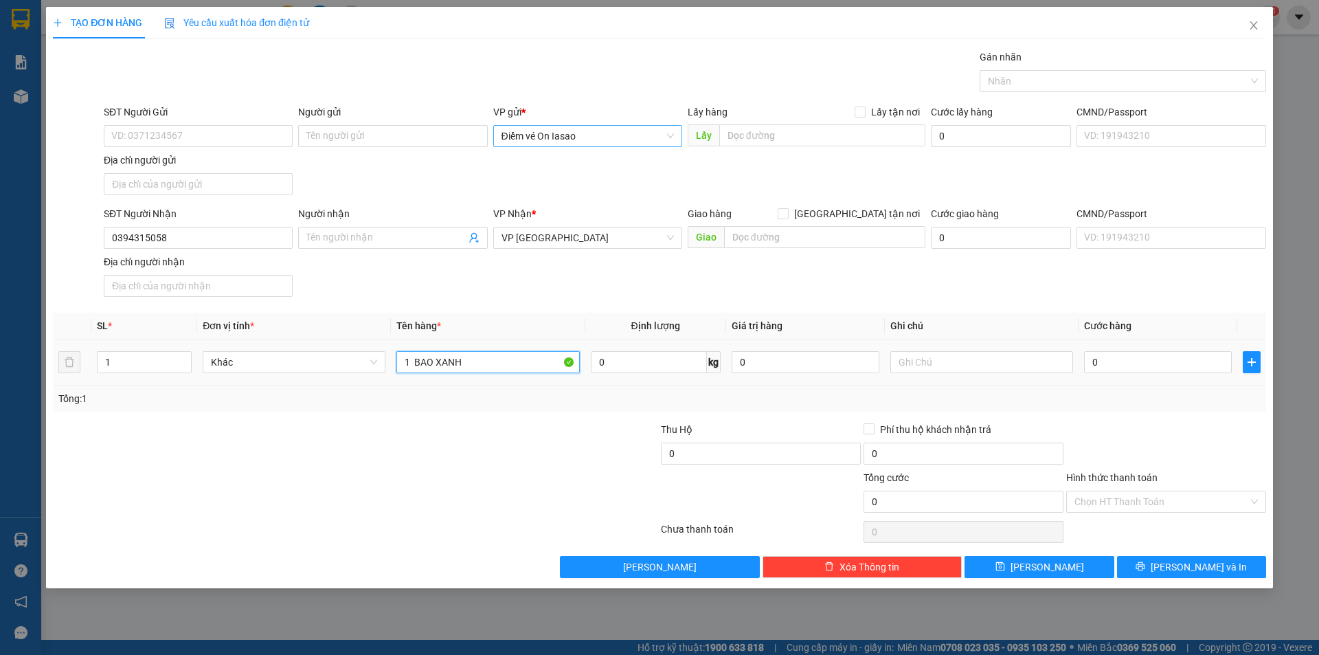
type input "1 BAO XANH"
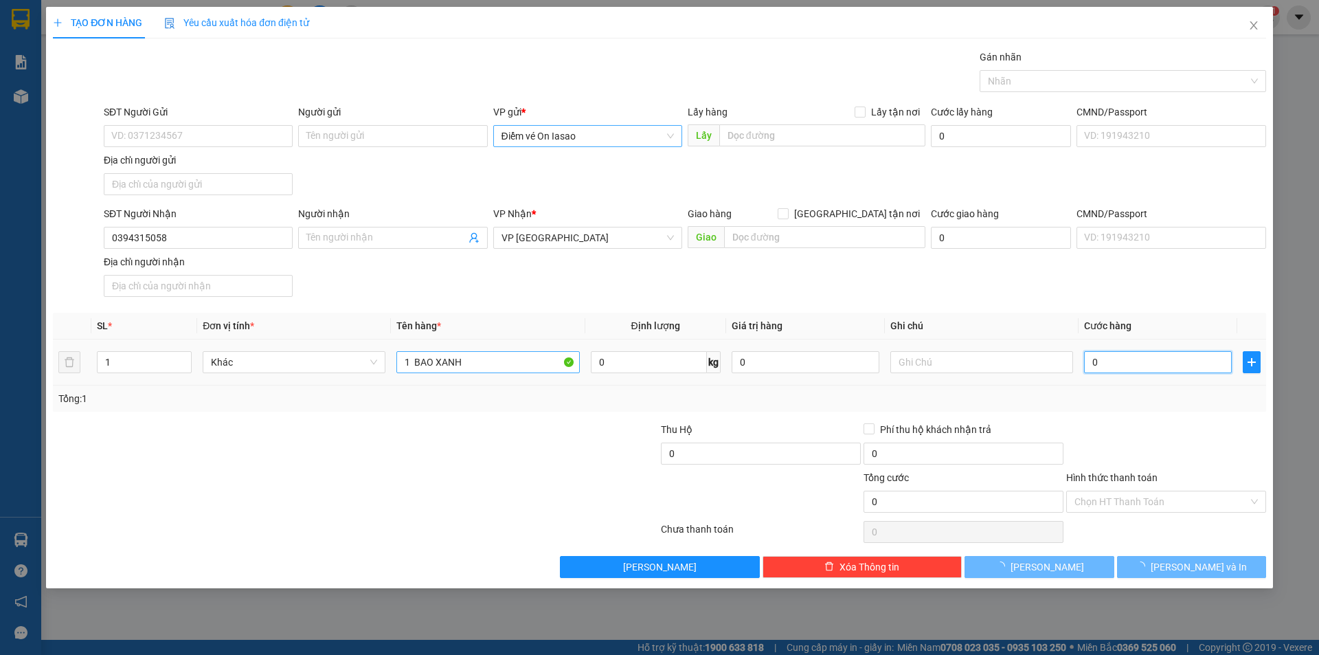
type input "6"
type input "60"
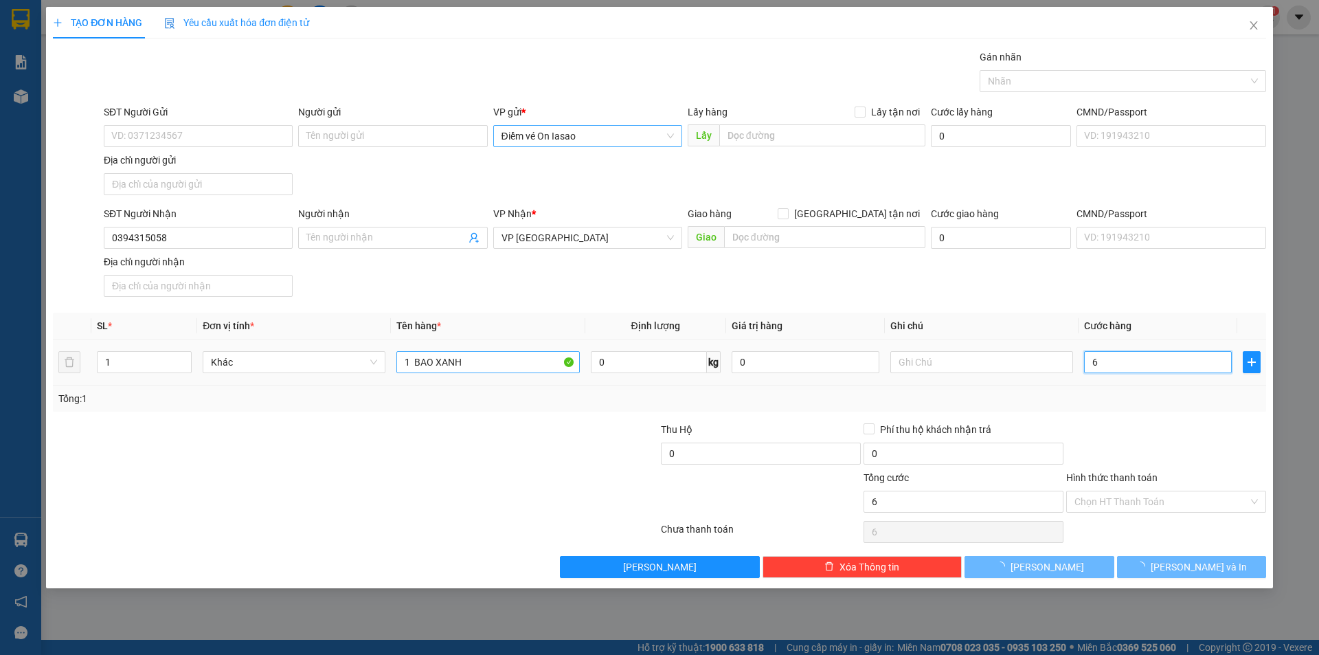
type input "60"
type input "0"
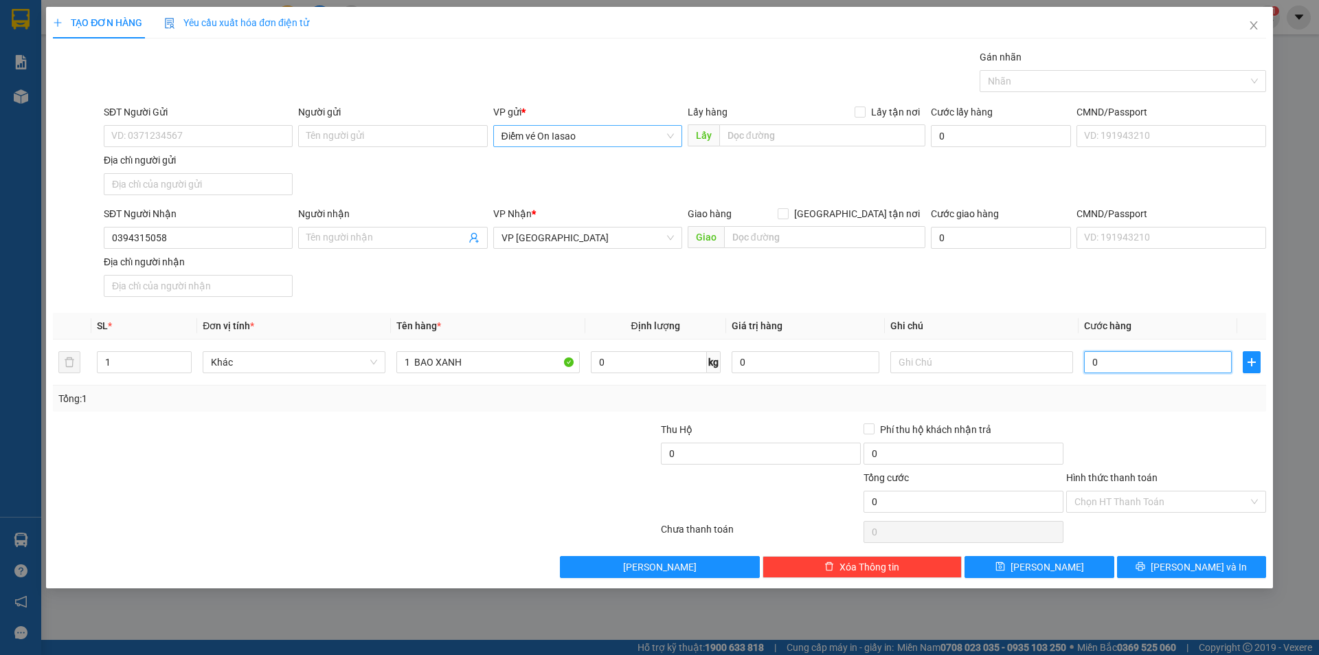
type input "06"
type input "6"
type input "060"
type input "60"
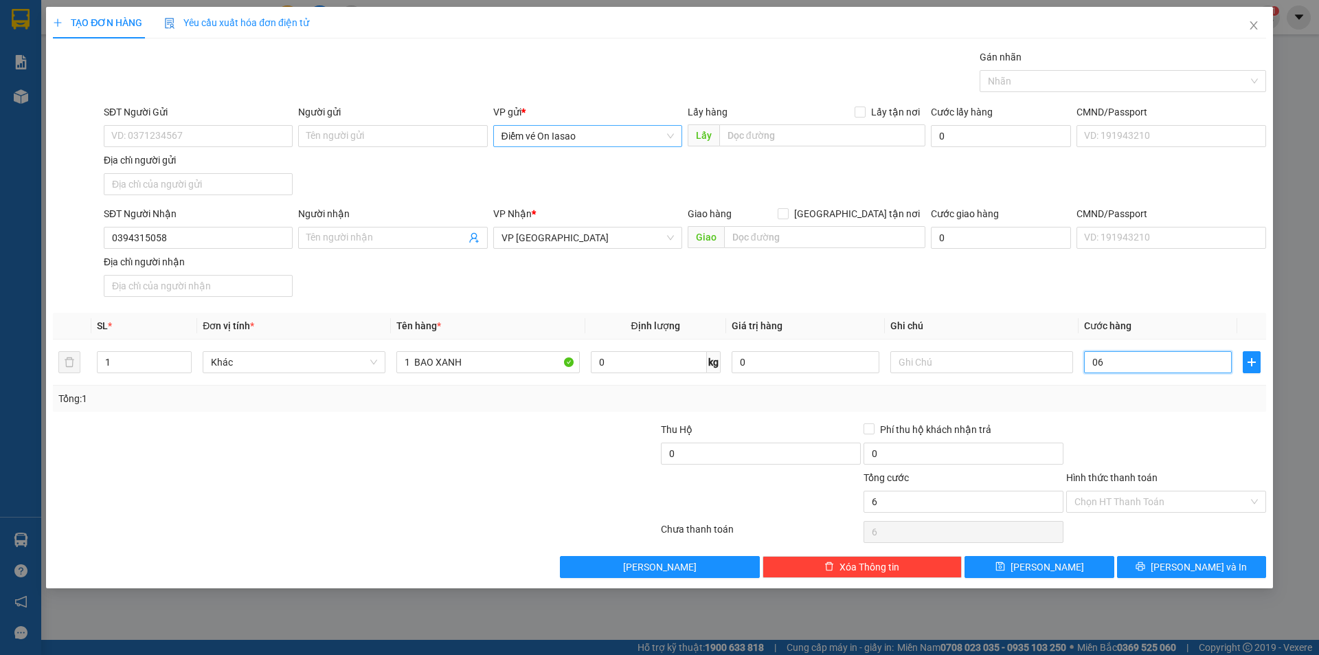
type input "60"
type input "60.000"
click at [1227, 561] on button "Lưu và In" at bounding box center [1191, 567] width 149 height 22
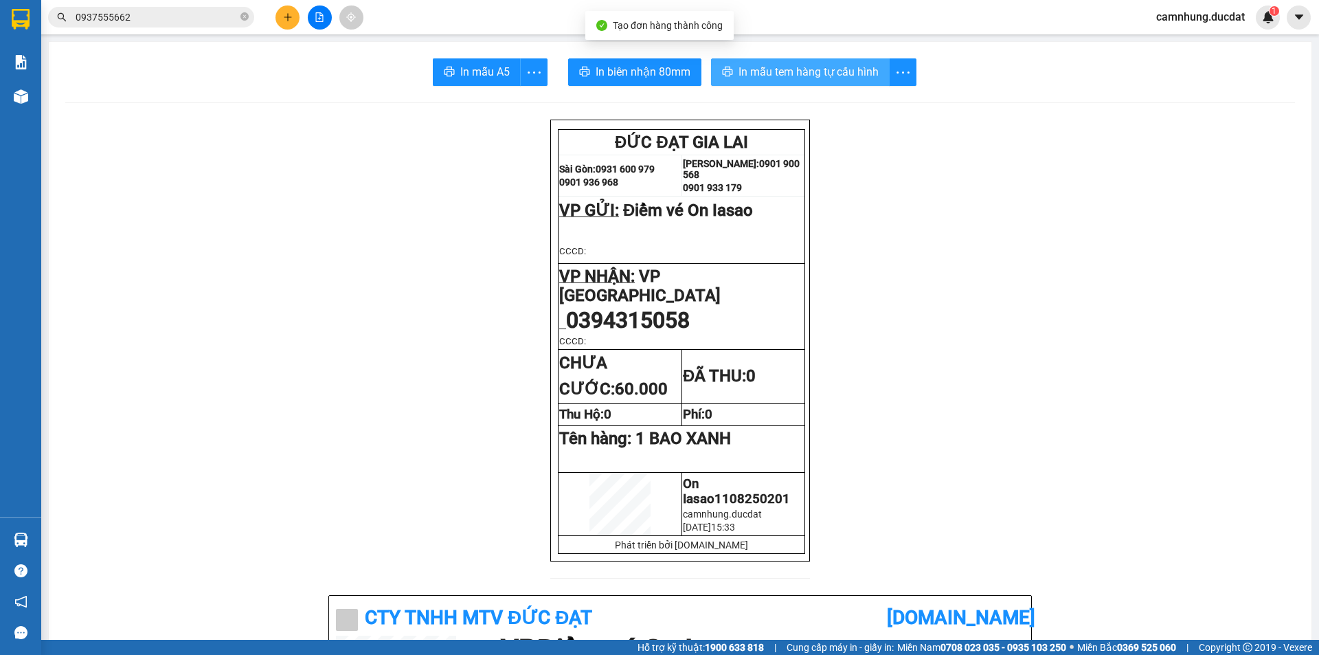
click at [777, 78] on span "In mẫu tem hàng tự cấu hình" at bounding box center [808, 71] width 140 height 17
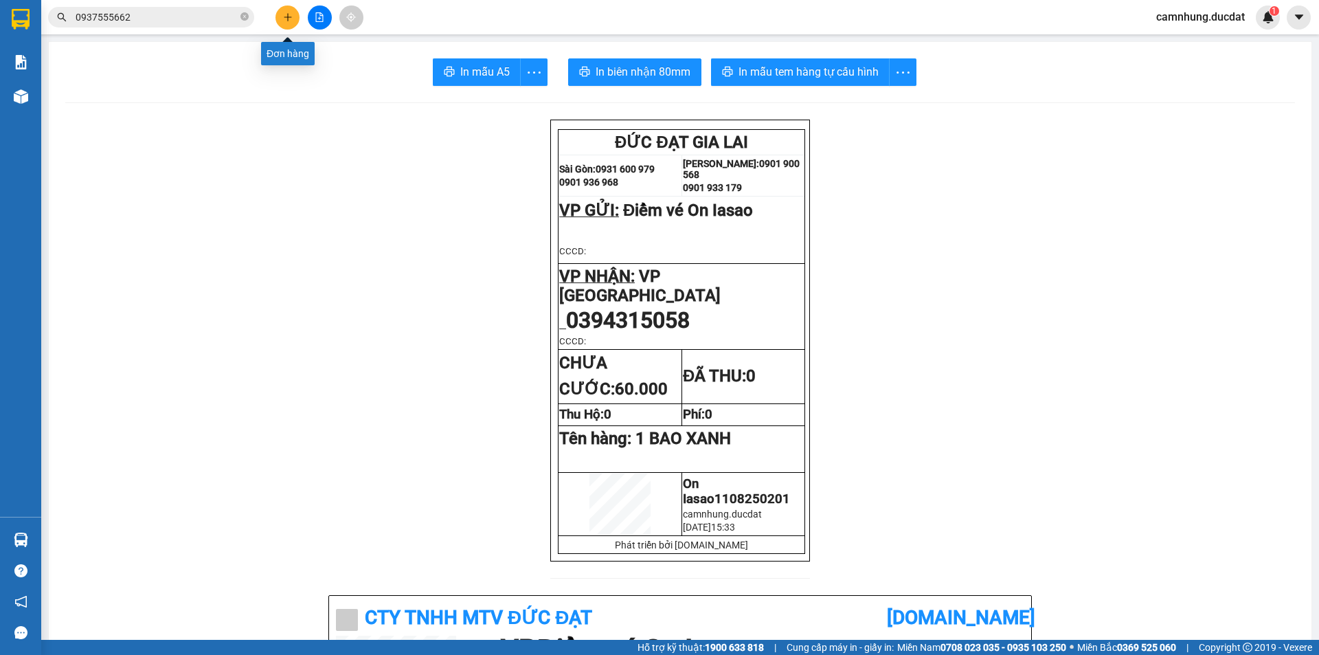
click at [282, 25] on button at bounding box center [287, 17] width 24 height 24
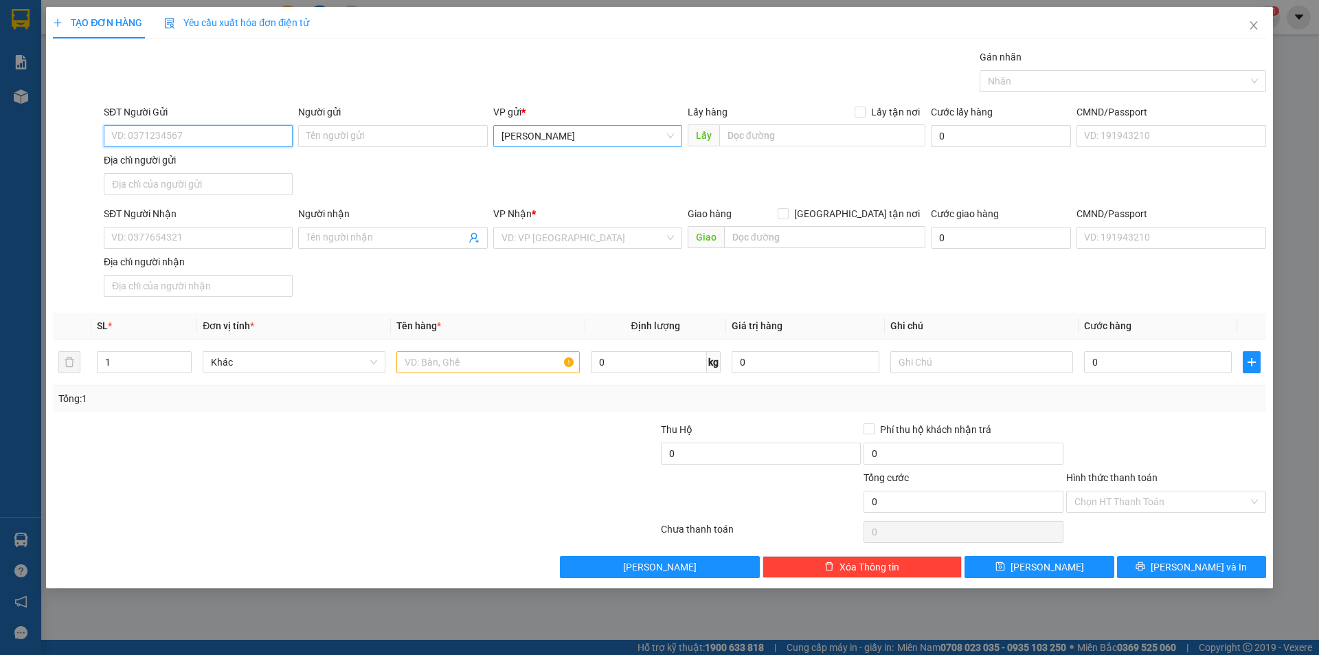
click at [632, 137] on span "[PERSON_NAME]" at bounding box center [587, 136] width 172 height 21
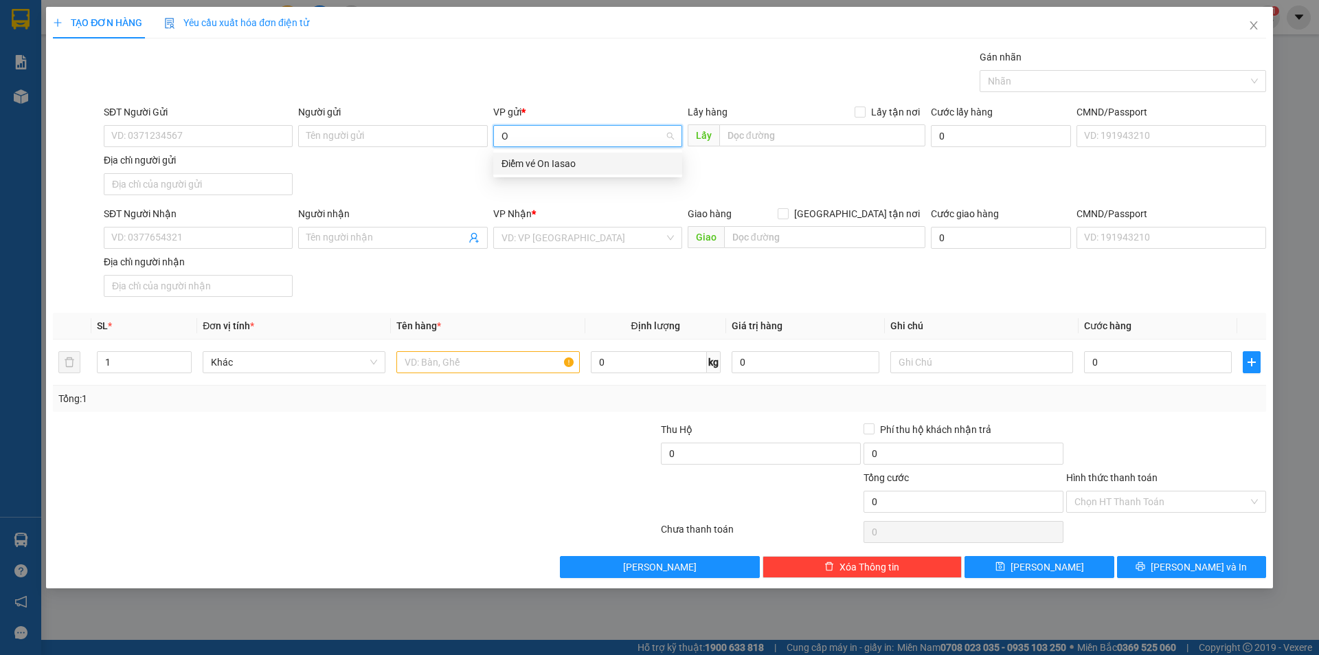
type input "ON"
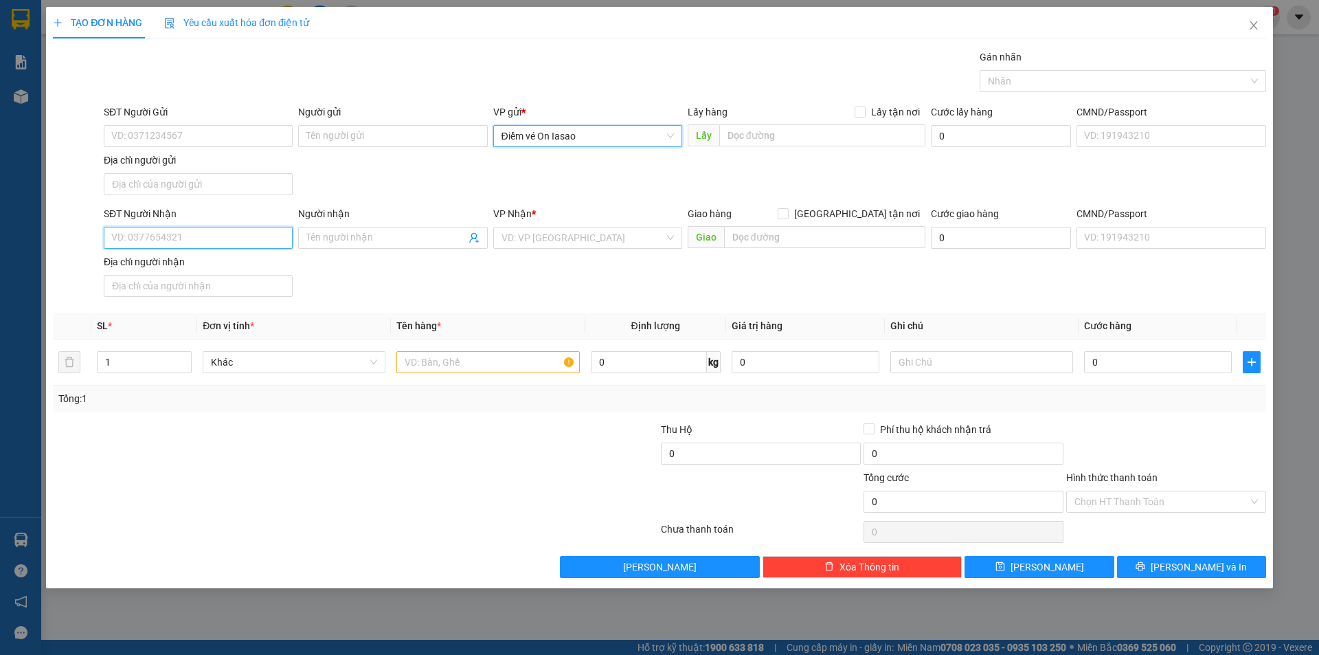
click at [195, 234] on input "SĐT Người Nhận" at bounding box center [198, 238] width 189 height 22
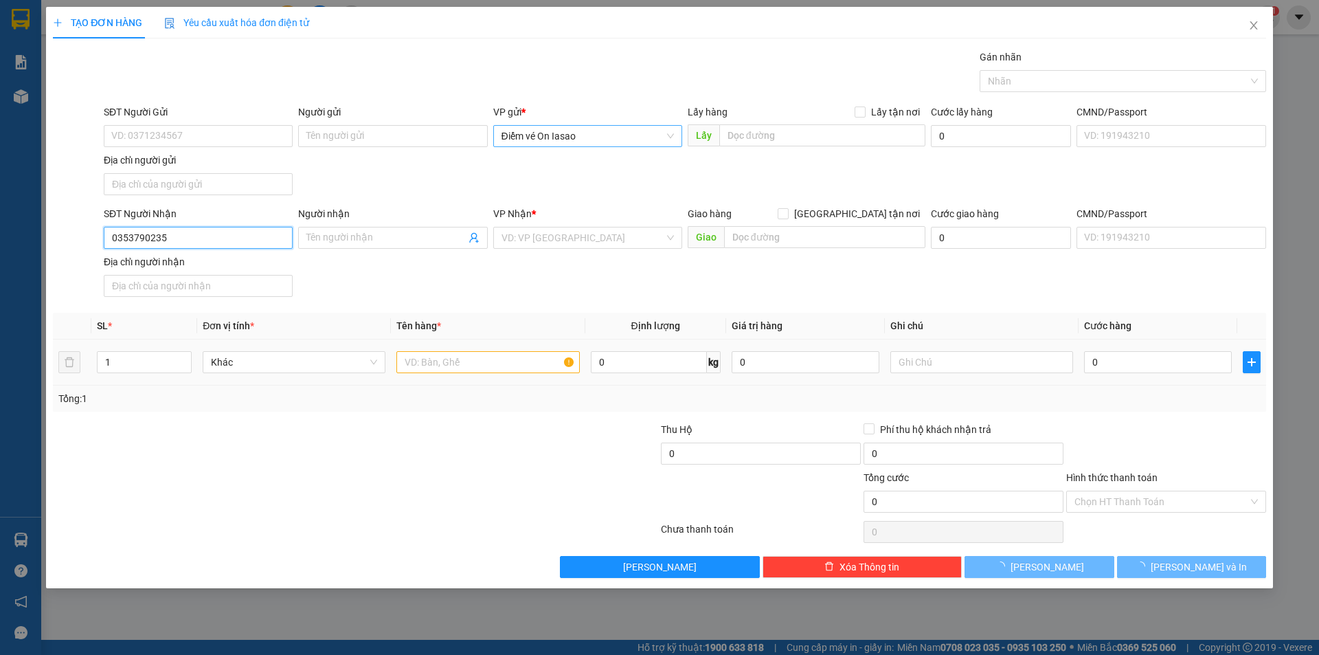
type input "0353790235"
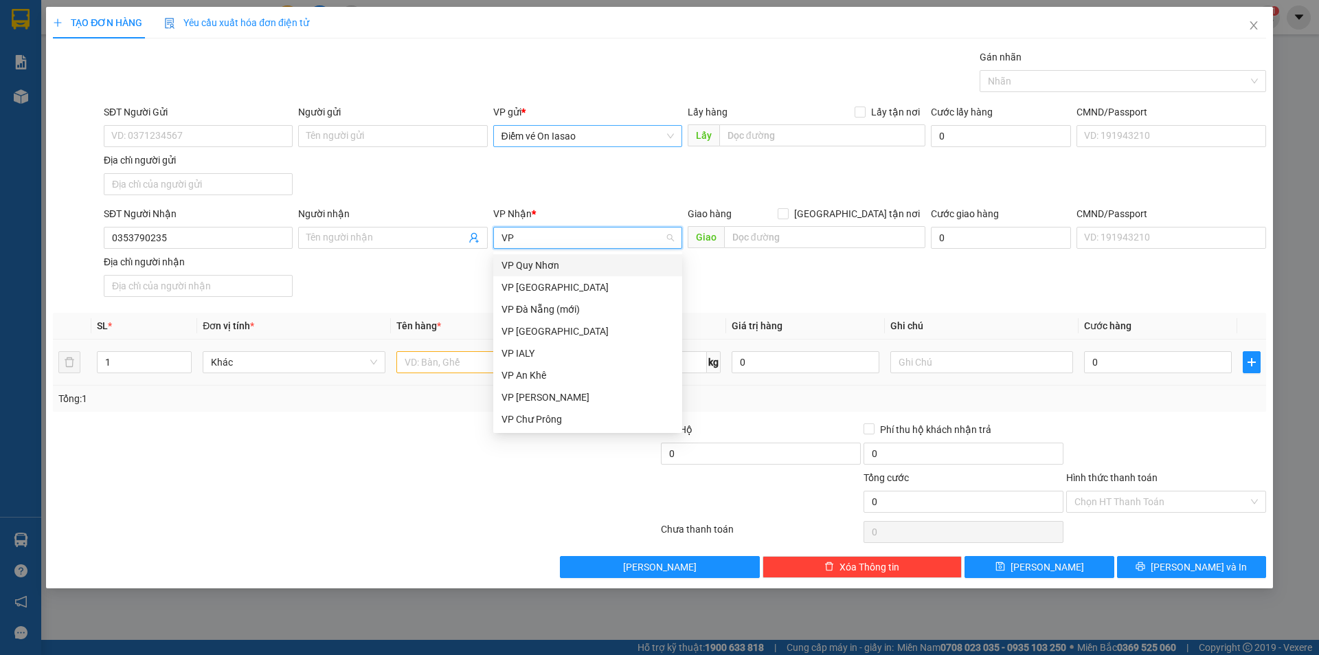
type input "VP"
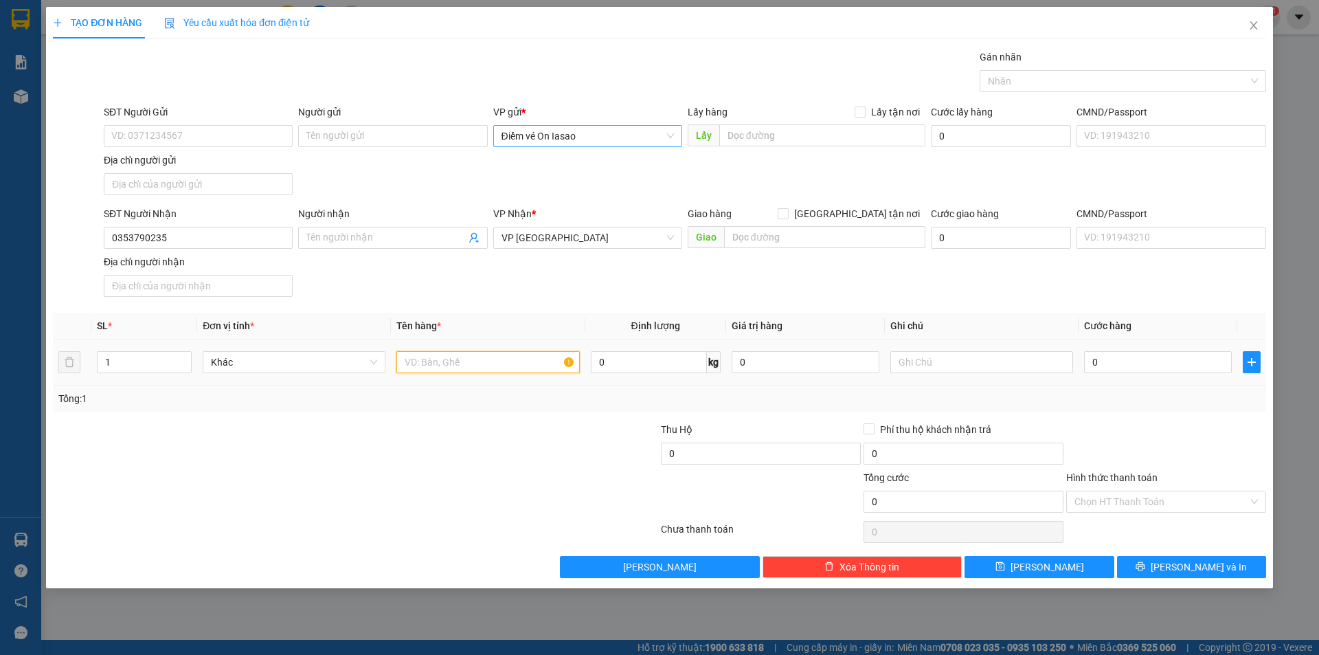
click at [471, 356] on input "text" at bounding box center [487, 362] width 183 height 22
type input "1 TG"
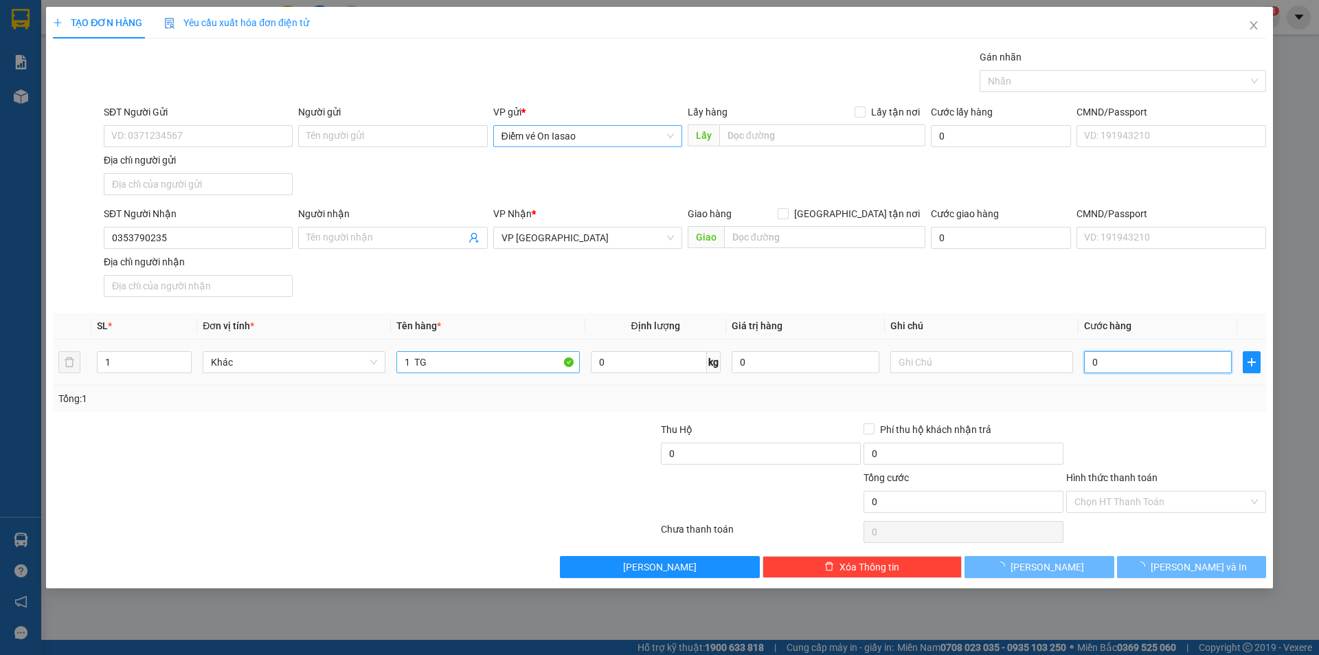
type input "8"
type input "80"
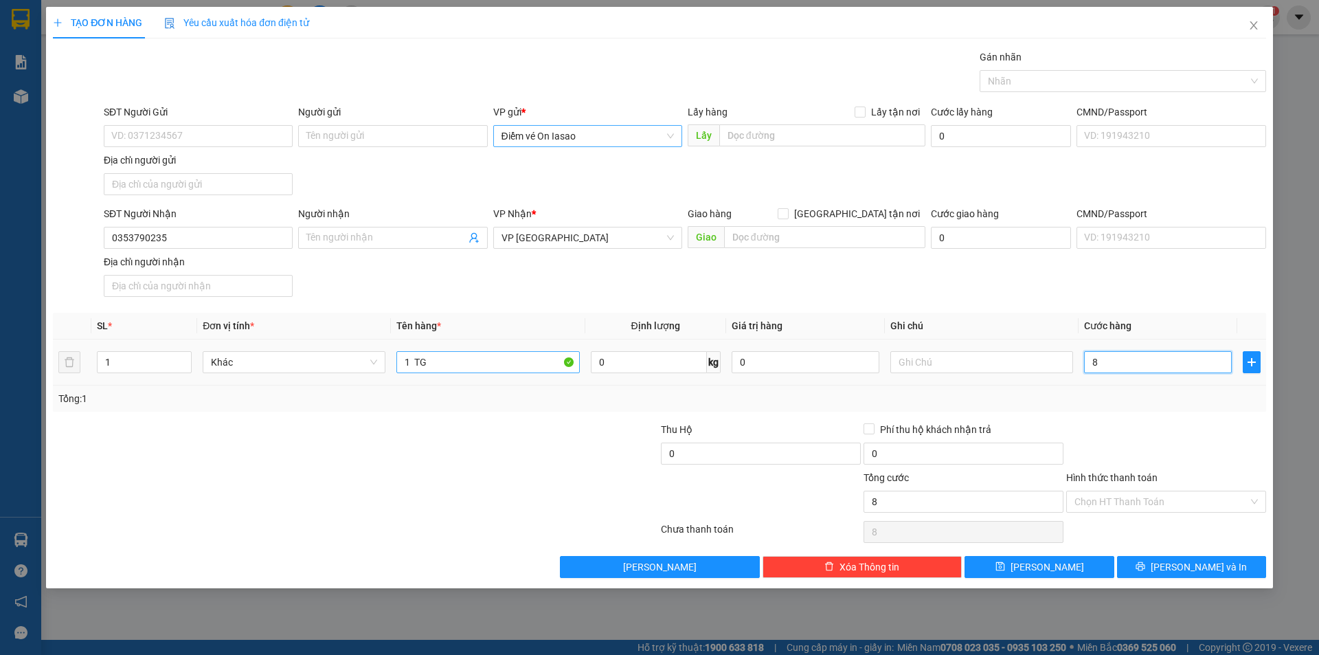
type input "80"
type input "80.000"
click at [1172, 499] on input "Hình thức thanh toán" at bounding box center [1161, 501] width 174 height 21
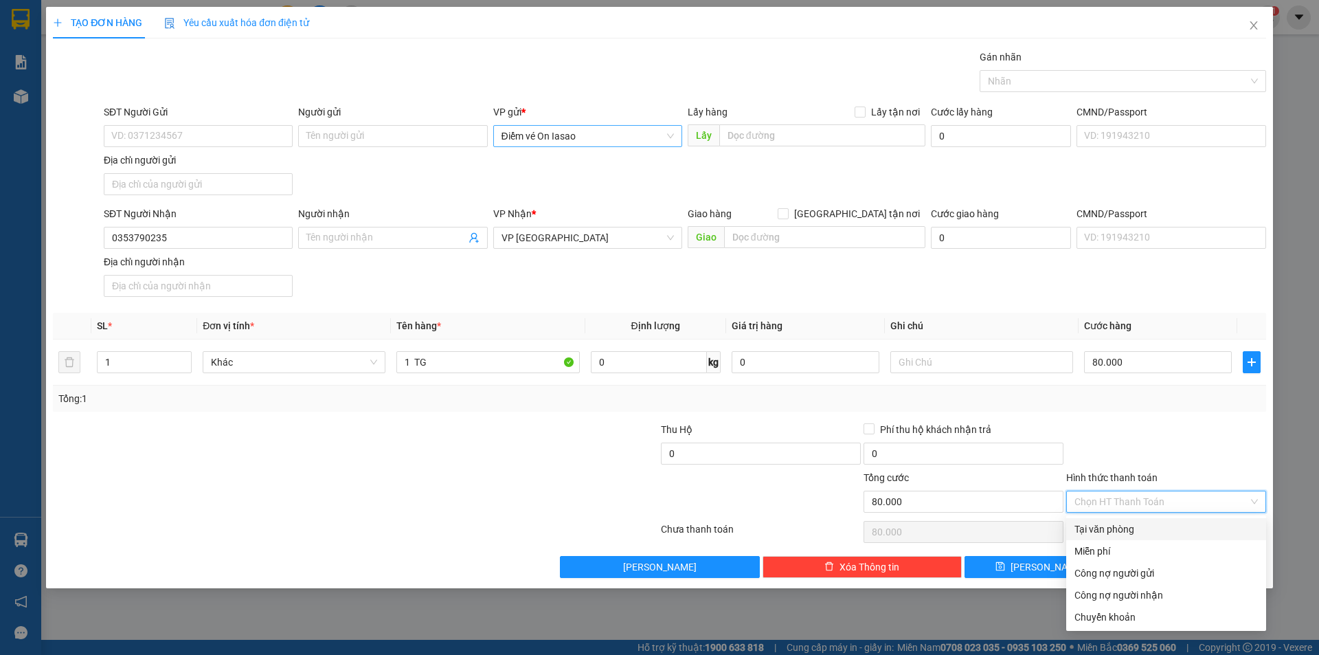
click at [1168, 521] on div "Tại văn phòng" at bounding box center [1165, 528] width 183 height 15
type input "0"
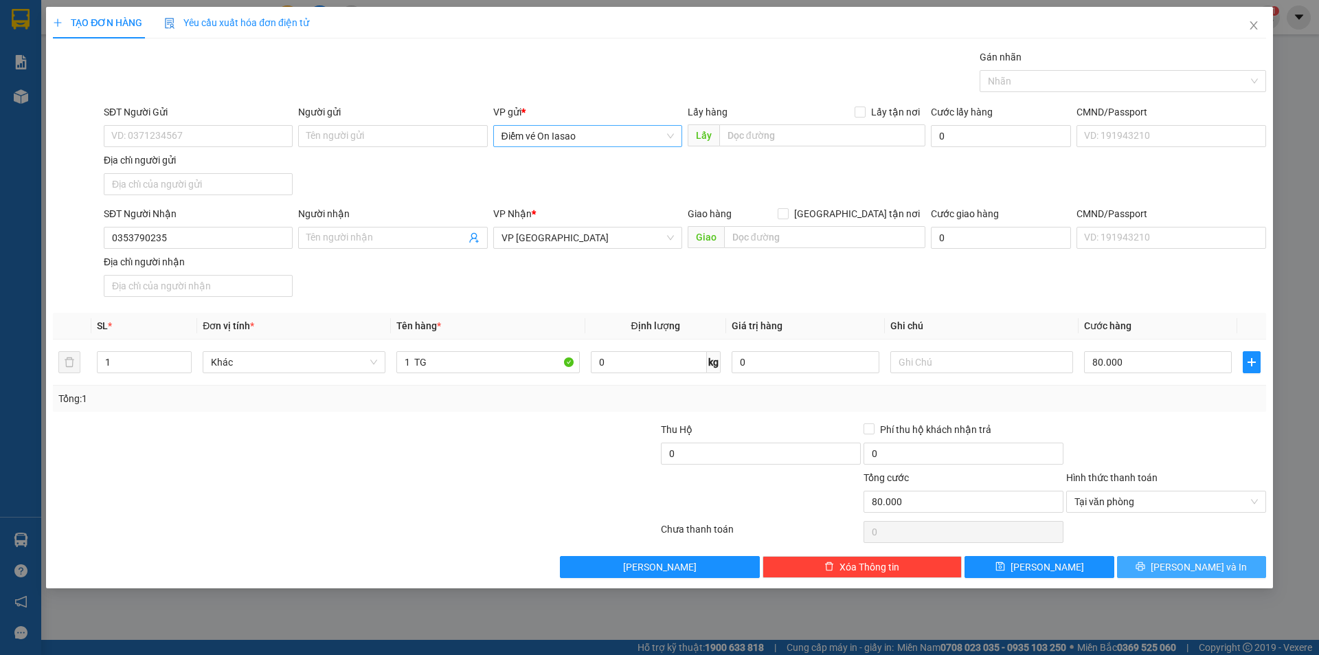
click at [1173, 558] on button "Lưu và In" at bounding box center [1191, 567] width 149 height 22
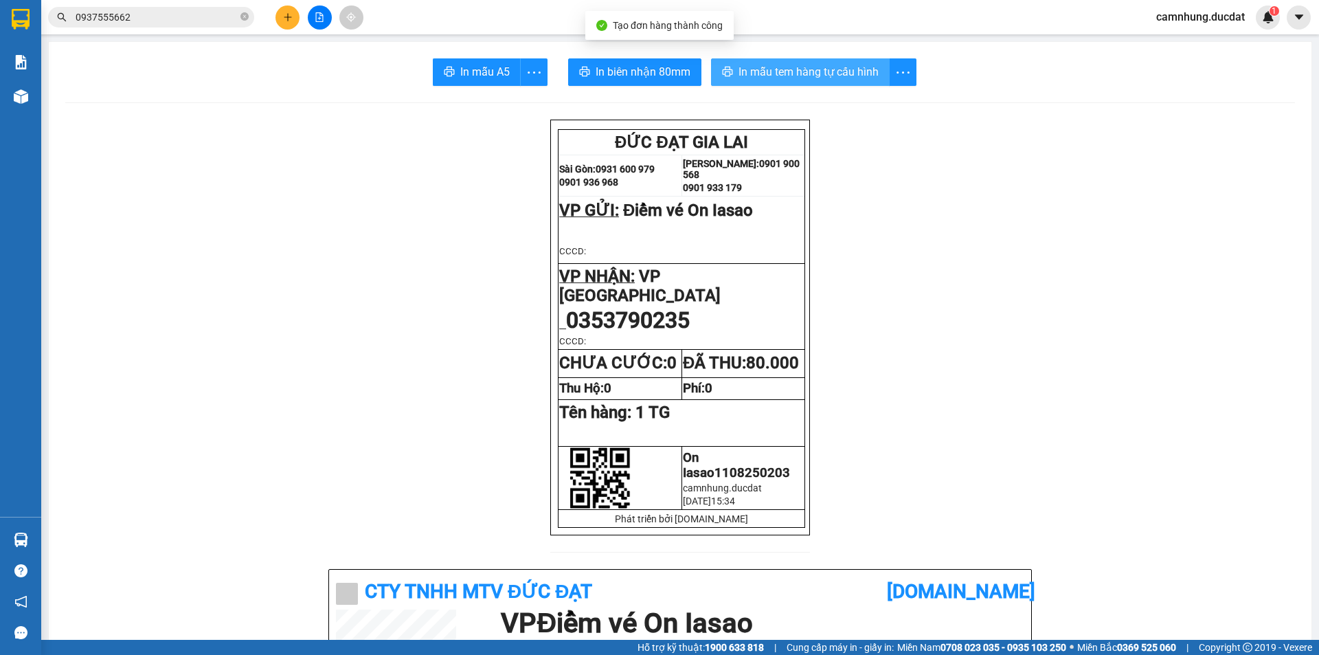
click at [762, 67] on span "In mẫu tem hàng tự cấu hình" at bounding box center [808, 71] width 140 height 17
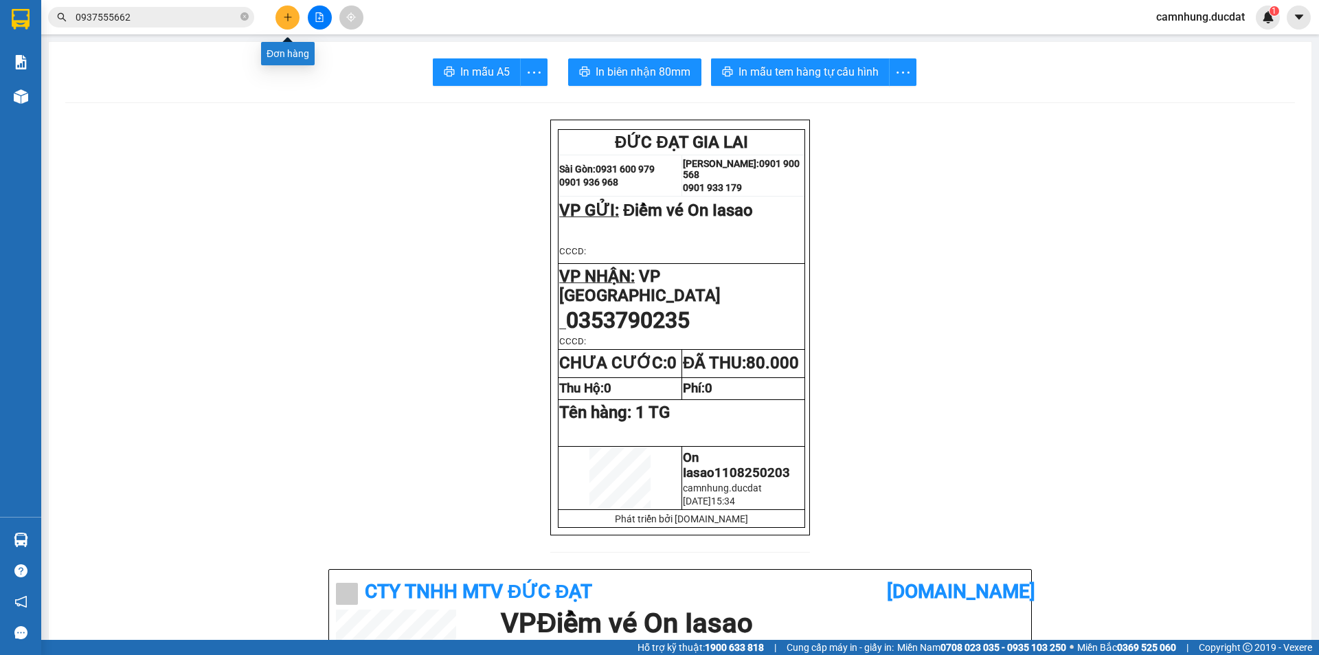
click at [295, 25] on button at bounding box center [287, 17] width 24 height 24
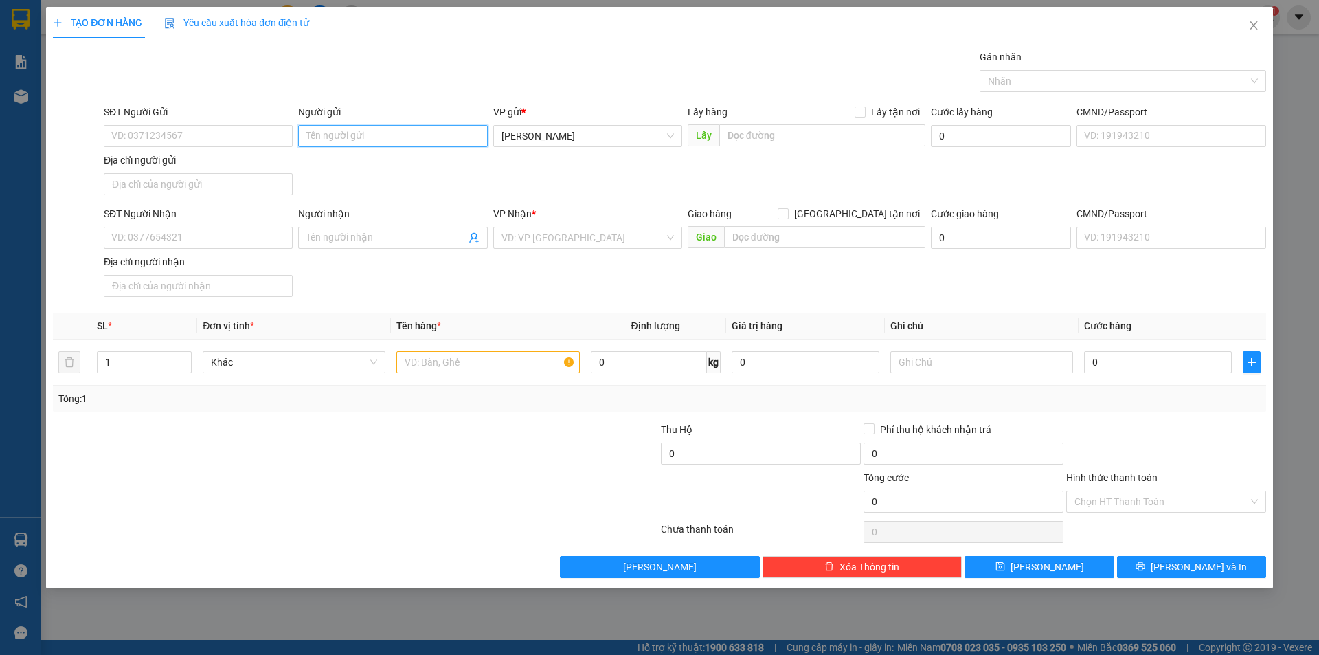
click at [409, 133] on input "Người gửi" at bounding box center [392, 136] width 189 height 22
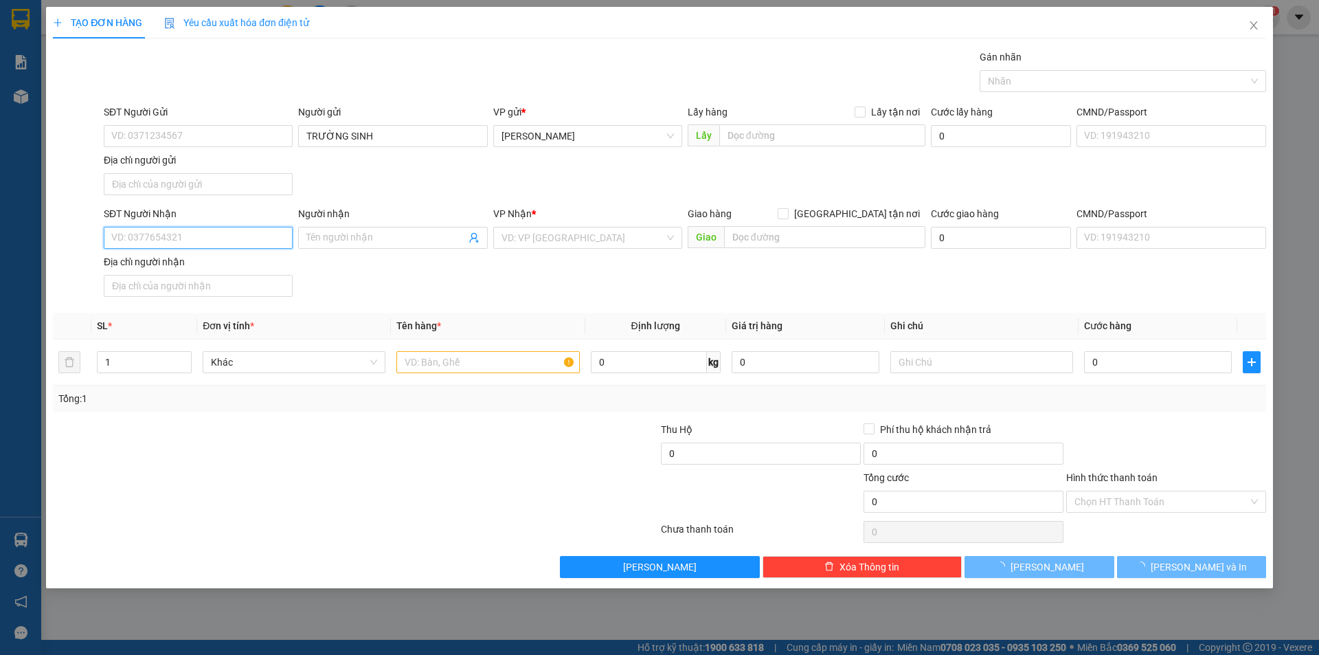
click at [254, 236] on input "SĐT Người Nhận" at bounding box center [198, 238] width 189 height 22
paste input "0793 129 081"
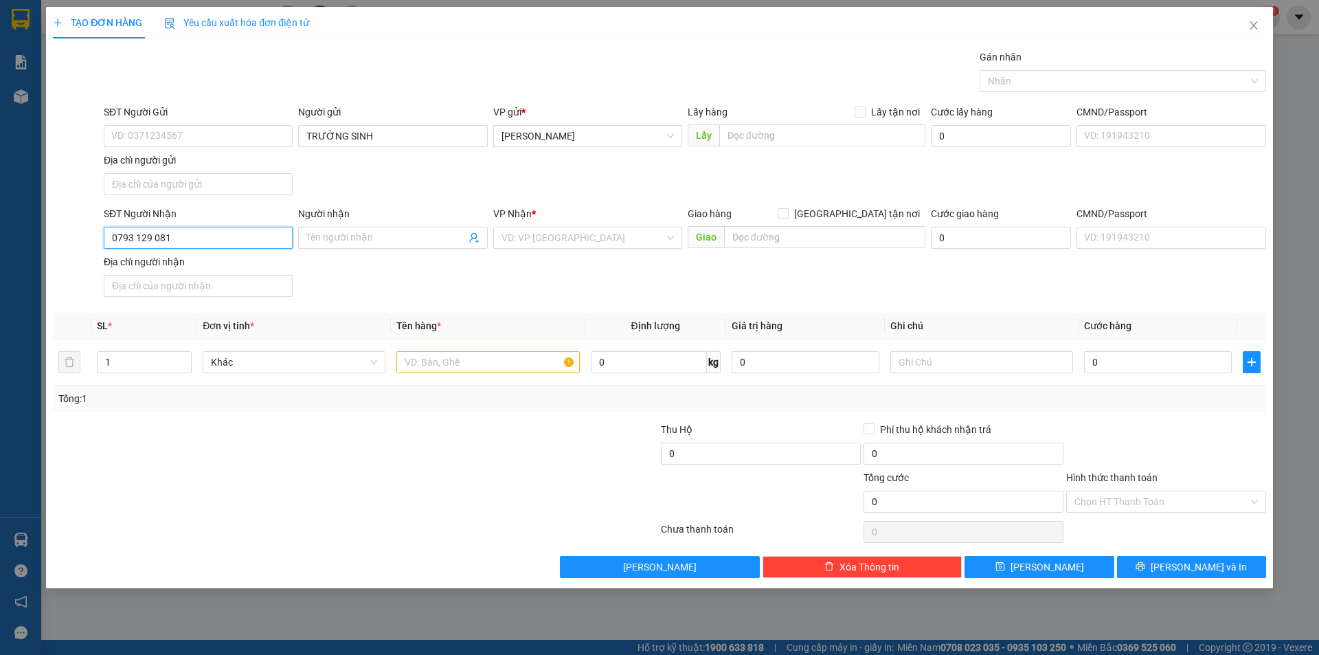
click at [151, 234] on input "0793 129 081" at bounding box center [198, 238] width 189 height 22
click at [512, 372] on input "text" at bounding box center [487, 362] width 183 height 22
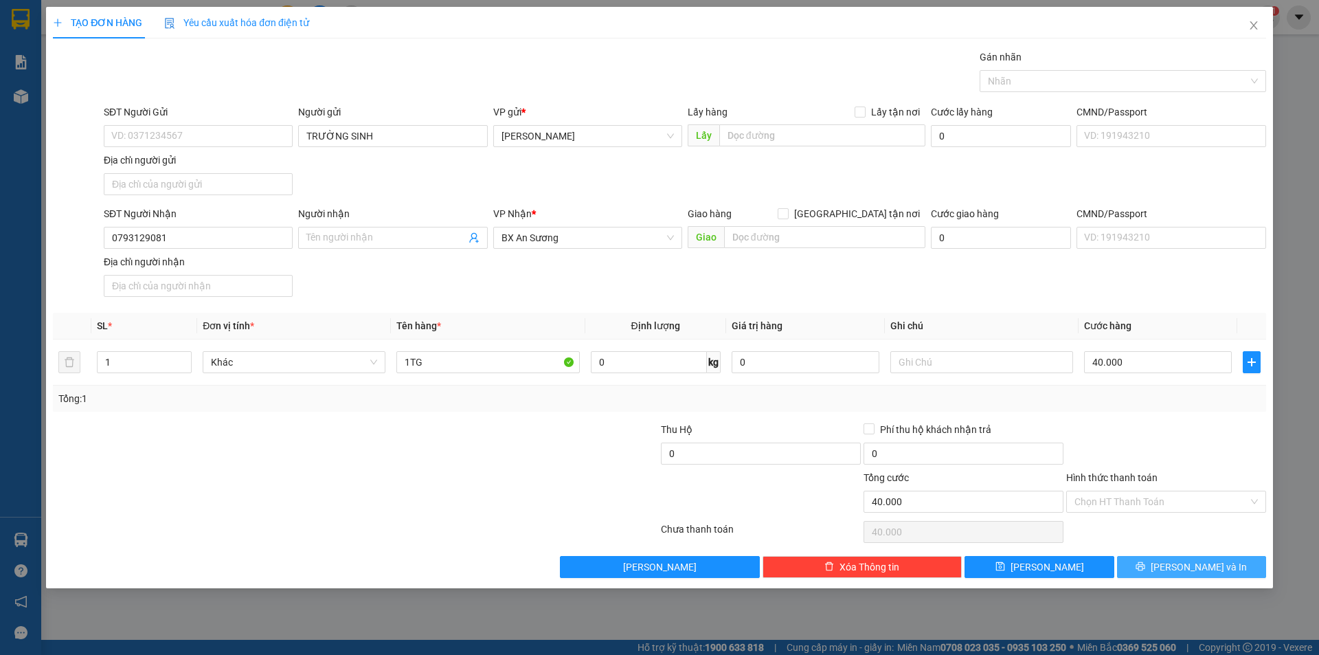
click at [1127, 558] on button "Lưu và In" at bounding box center [1191, 567] width 149 height 22
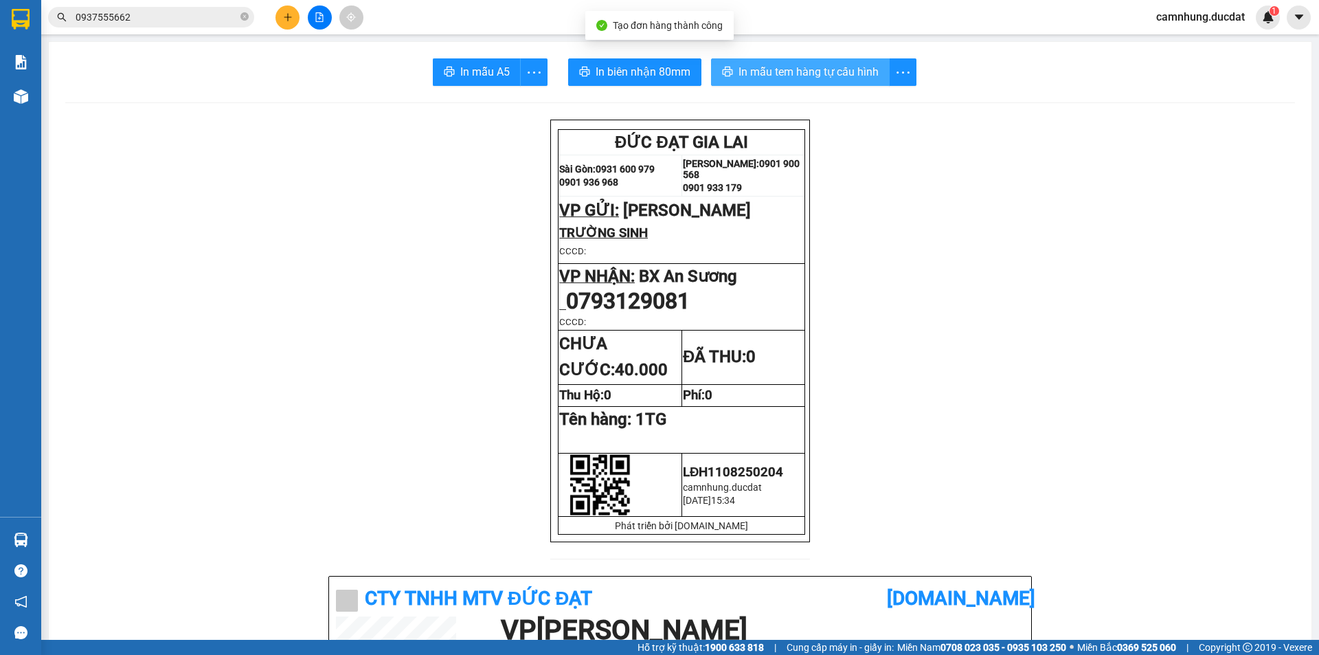
click at [827, 73] on span "In mẫu tem hàng tự cấu hình" at bounding box center [808, 71] width 140 height 17
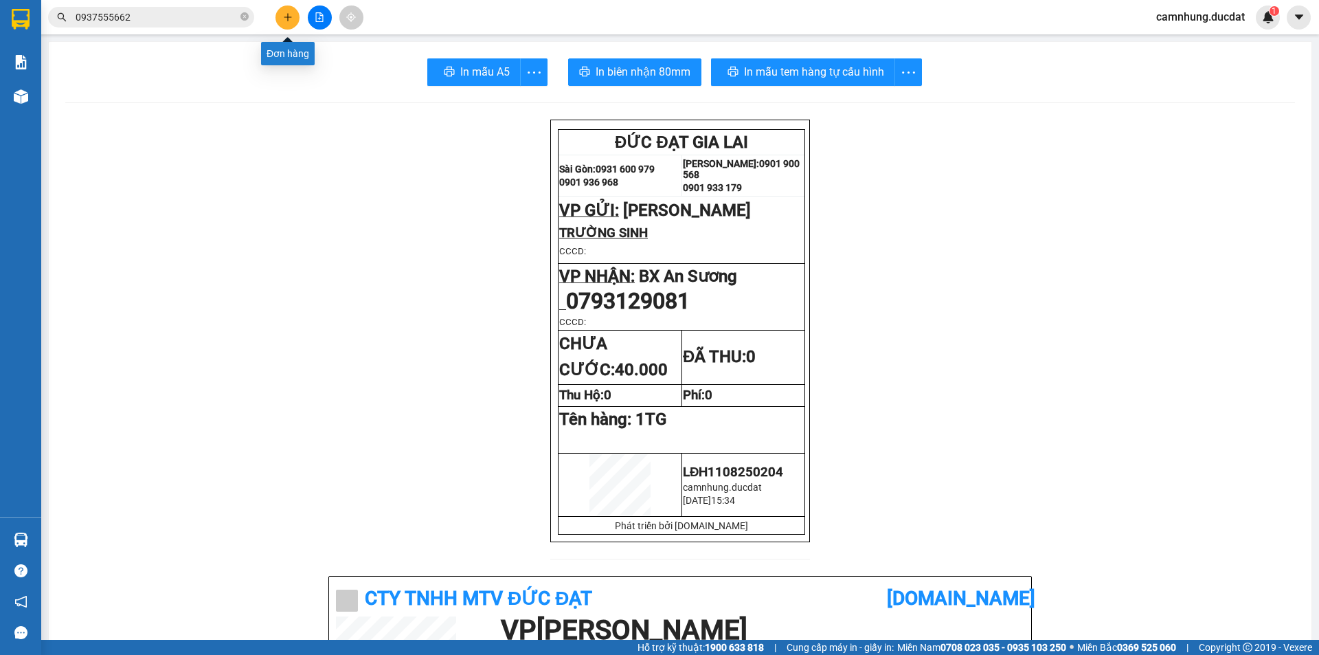
click at [282, 22] on button at bounding box center [287, 17] width 24 height 24
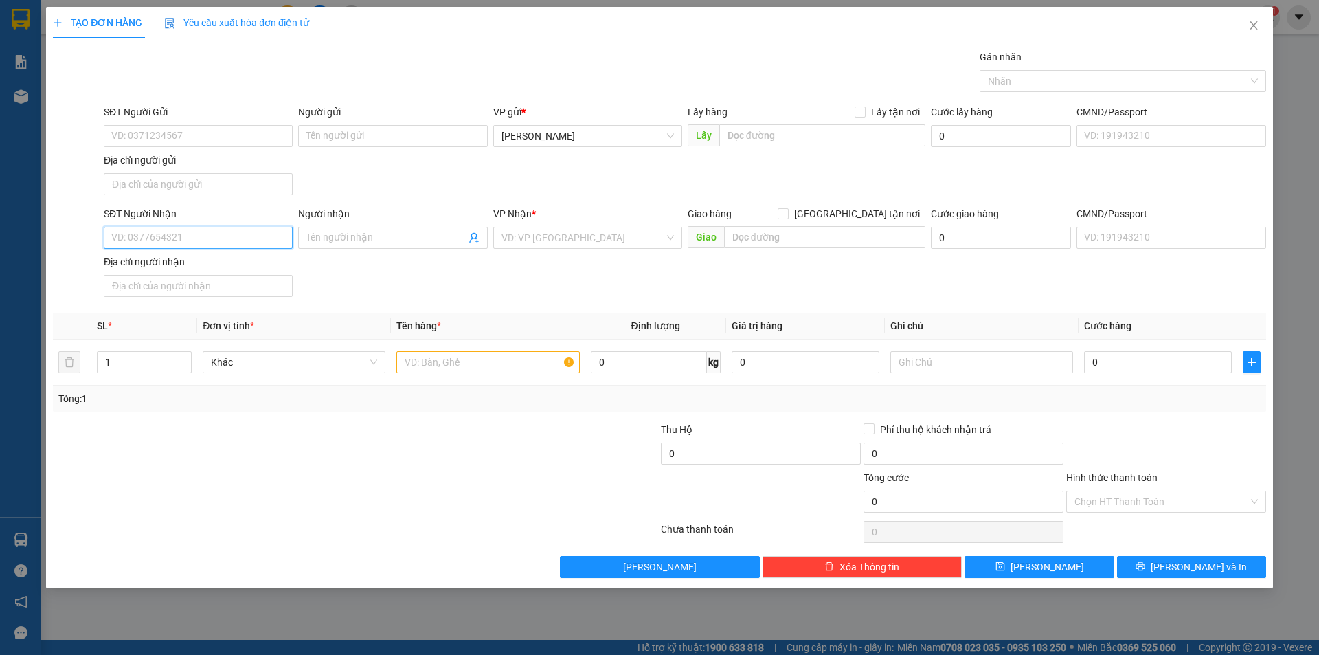
click at [224, 239] on input "SĐT Người Nhận" at bounding box center [198, 238] width 189 height 22
click at [190, 139] on input "SĐT Người Gửi" at bounding box center [198, 136] width 189 height 22
drag, startPoint x: 185, startPoint y: 140, endPoint x: 0, endPoint y: 166, distance: 186.5
click at [0, 166] on div "TẠO ĐƠN HÀNG Yêu cầu xuất hóa đơn điện tử Transit Pickup Surcharge Ids Transit …" at bounding box center [659, 327] width 1319 height 655
click at [409, 136] on input "Người gửi" at bounding box center [392, 136] width 189 height 22
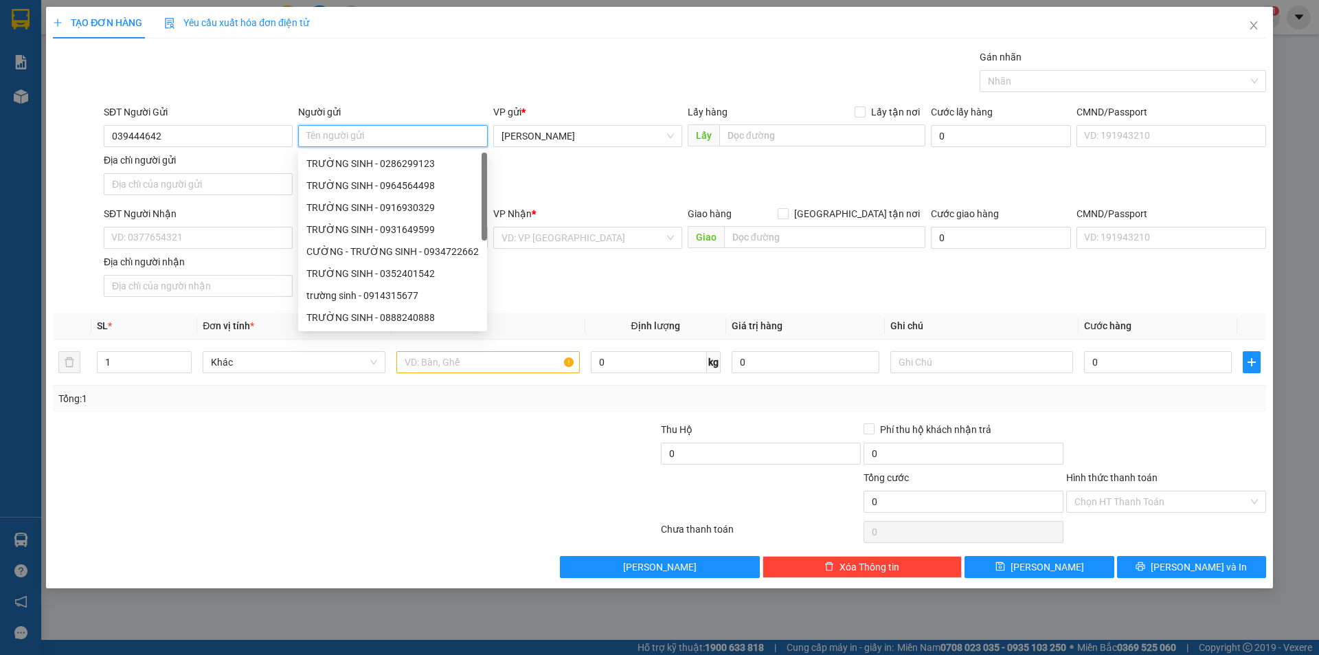
paste input "039444642"
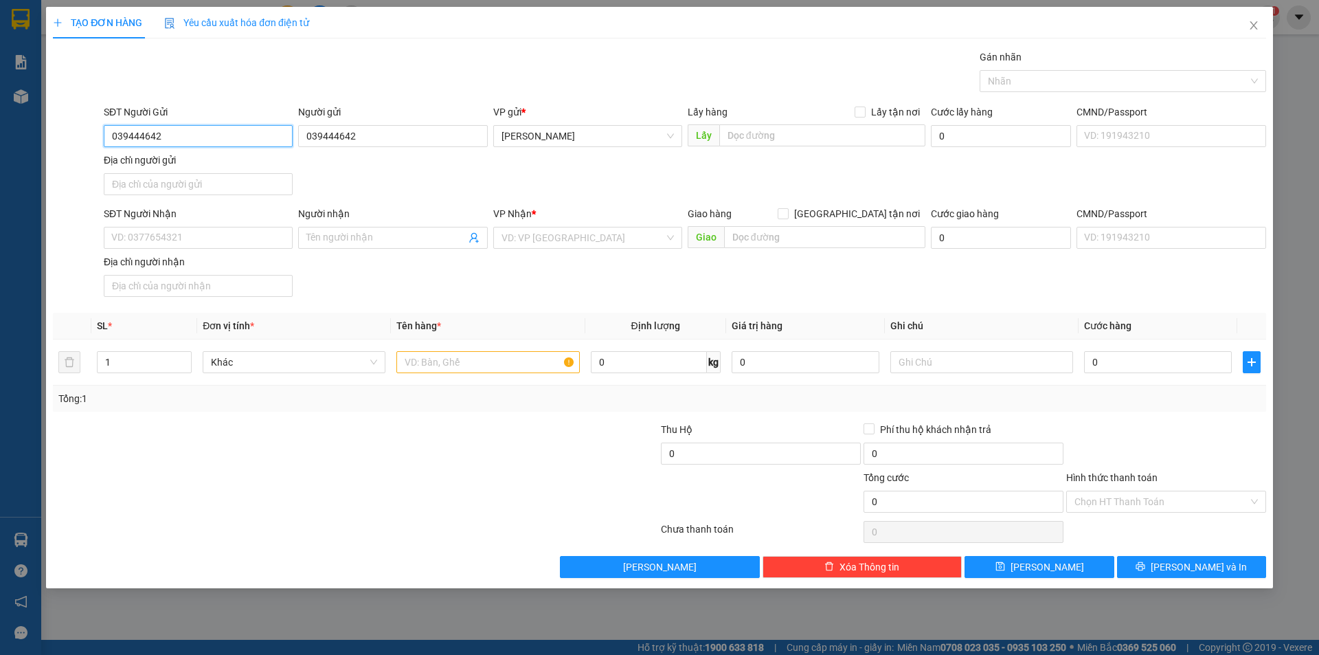
drag, startPoint x: 194, startPoint y: 137, endPoint x: 468, endPoint y: 93, distance: 276.9
click at [53, 169] on div "SĐT Người Gửi 039444642 039444642 Người gửi 039444642 VP gửi * Lê Đại Hành Lấy …" at bounding box center [660, 152] width 1216 height 96
click at [194, 234] on input "SĐT Người Nhận" at bounding box center [198, 238] width 189 height 22
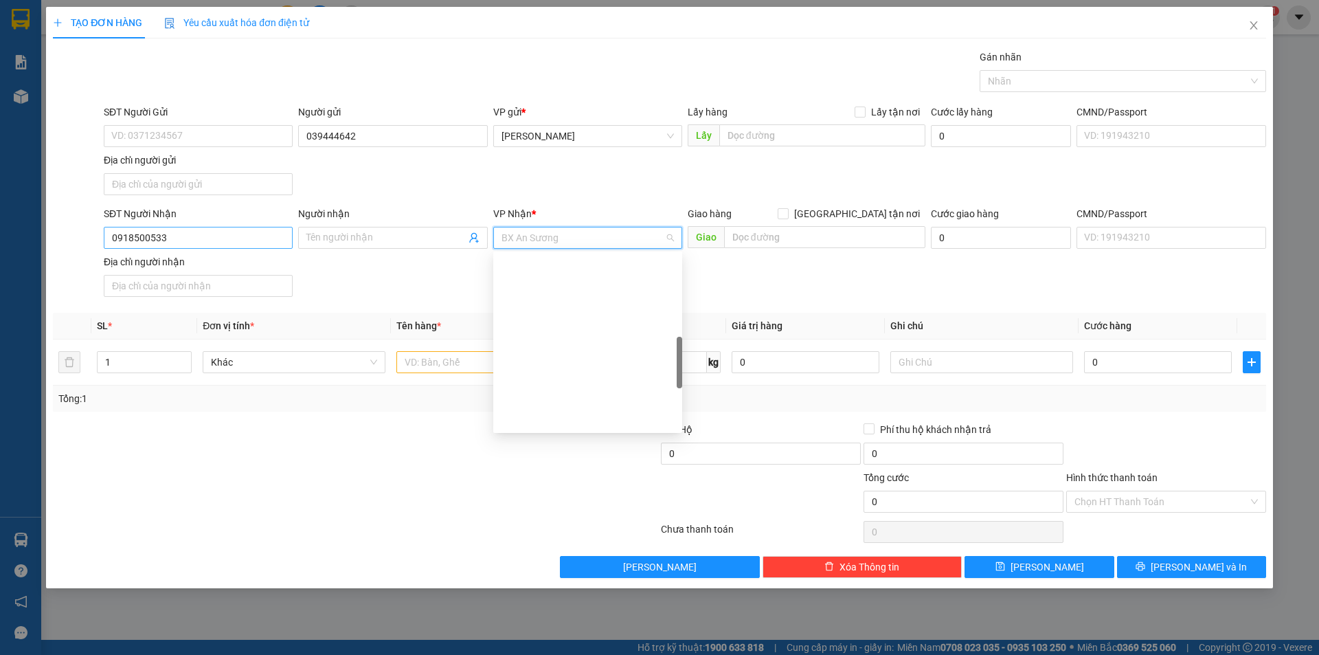
scroll to position [346, 0]
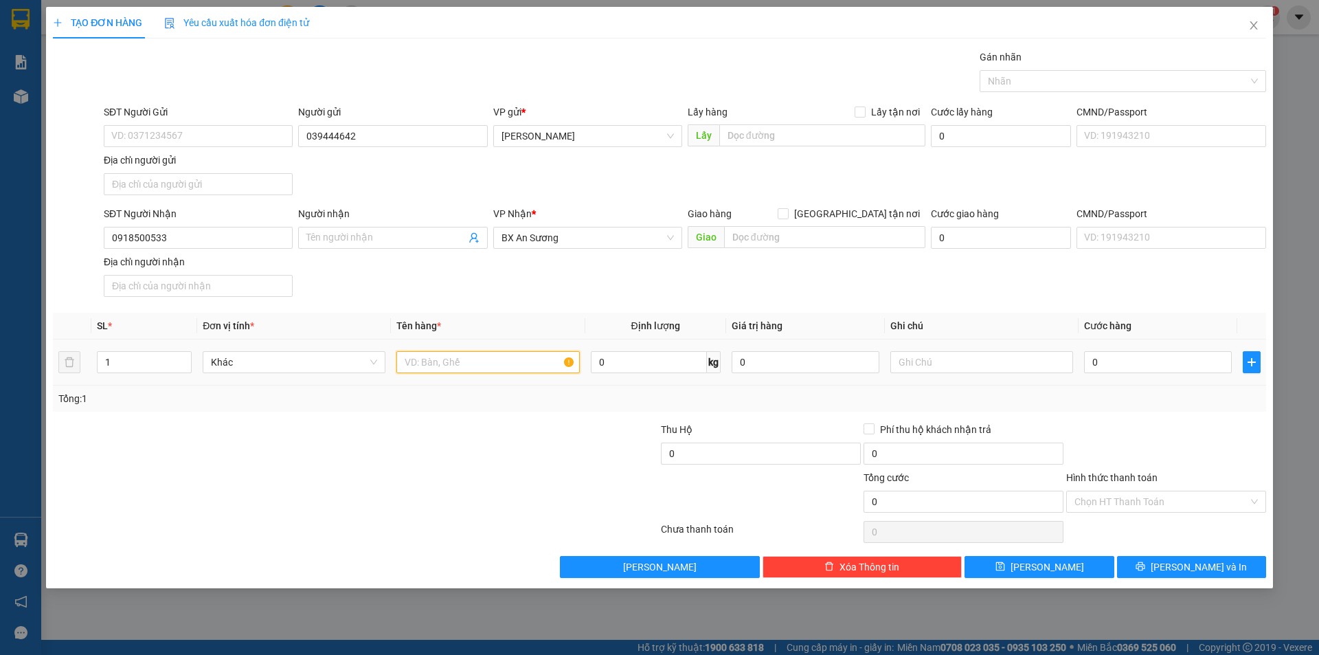
click at [478, 359] on input "text" at bounding box center [487, 362] width 183 height 22
click at [444, 365] on input "1TGQ" at bounding box center [487, 362] width 183 height 22
click at [1187, 501] on input "Hình thức thanh toán" at bounding box center [1161, 501] width 174 height 21
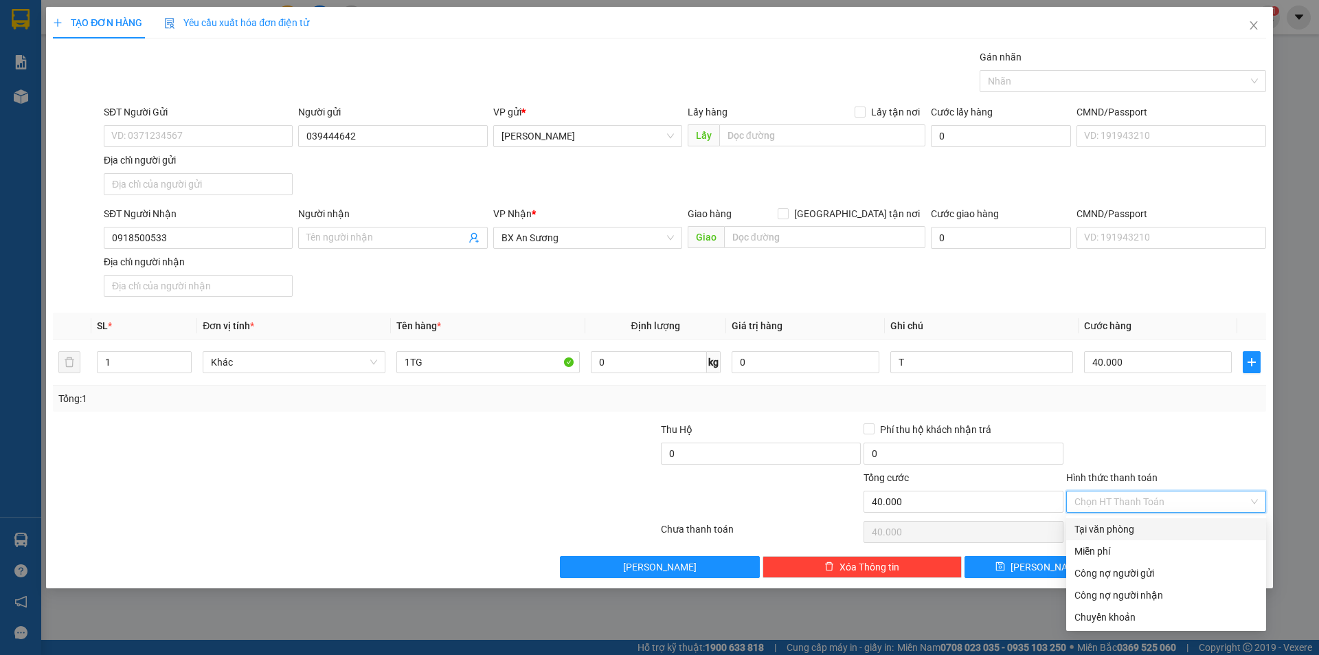
click at [1187, 529] on div "Tại văn phòng" at bounding box center [1165, 528] width 183 height 15
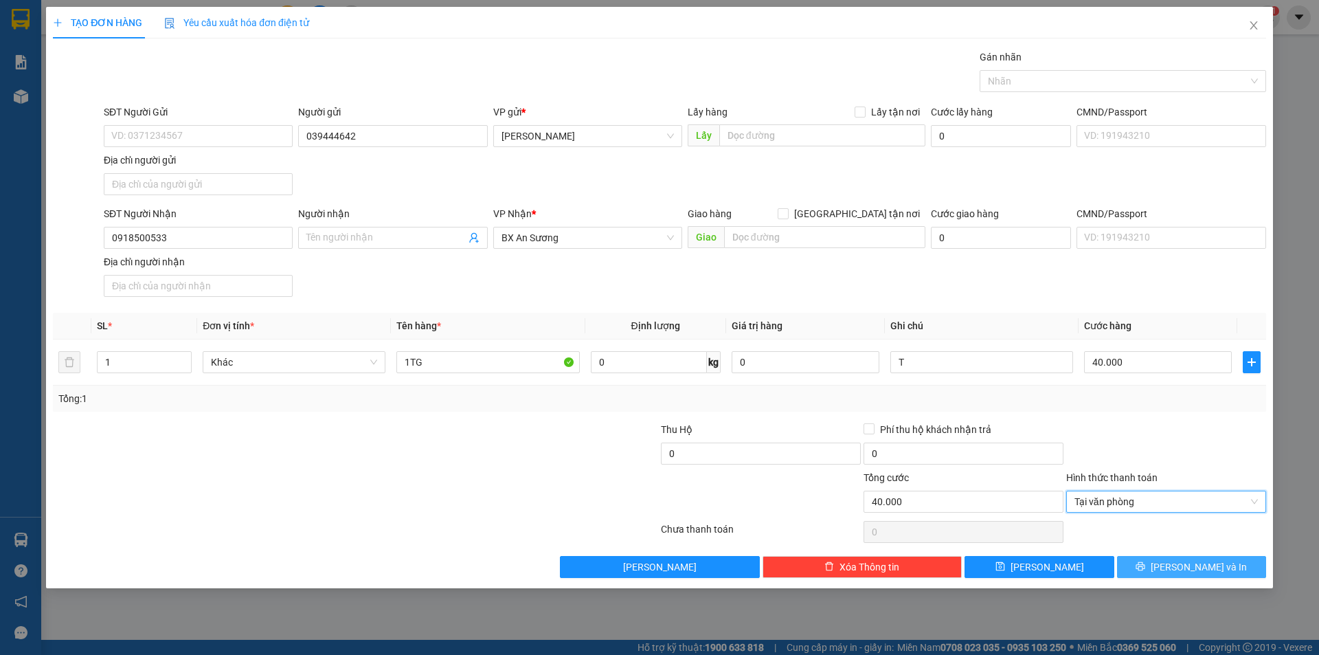
click at [1179, 563] on button "Lưu và In" at bounding box center [1191, 567] width 149 height 22
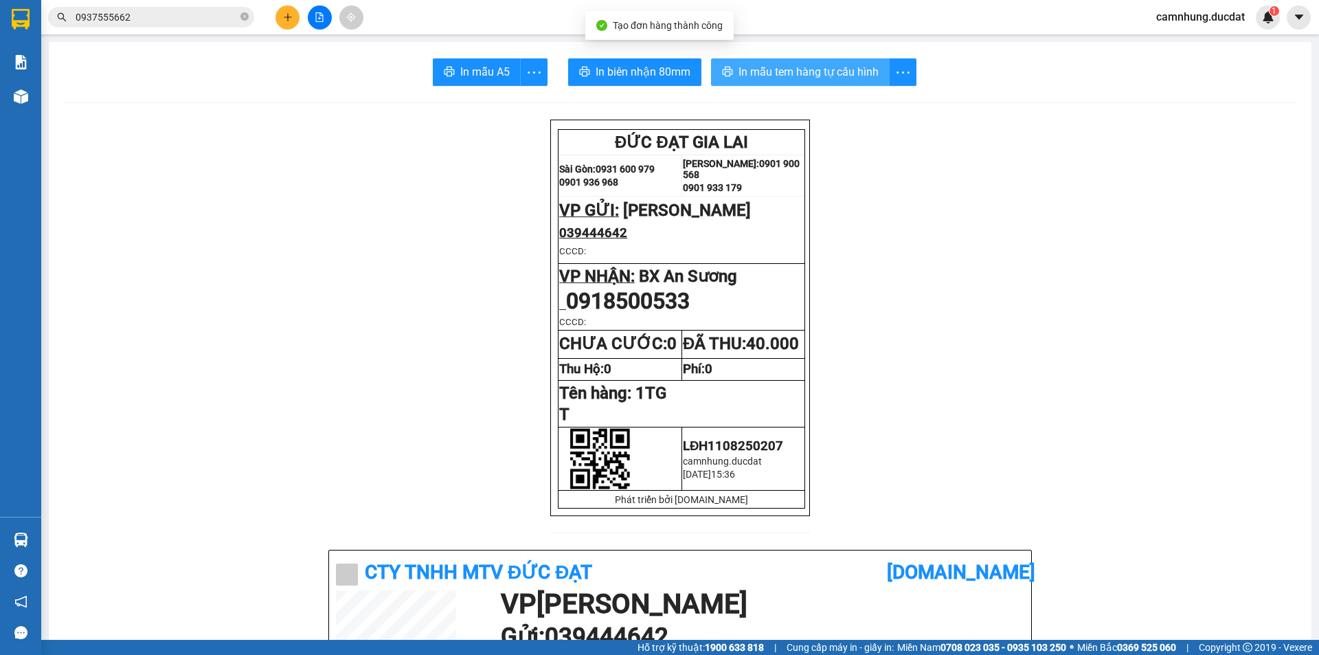
click at [858, 65] on span "In mẫu tem hàng tự cấu hình" at bounding box center [808, 71] width 140 height 17
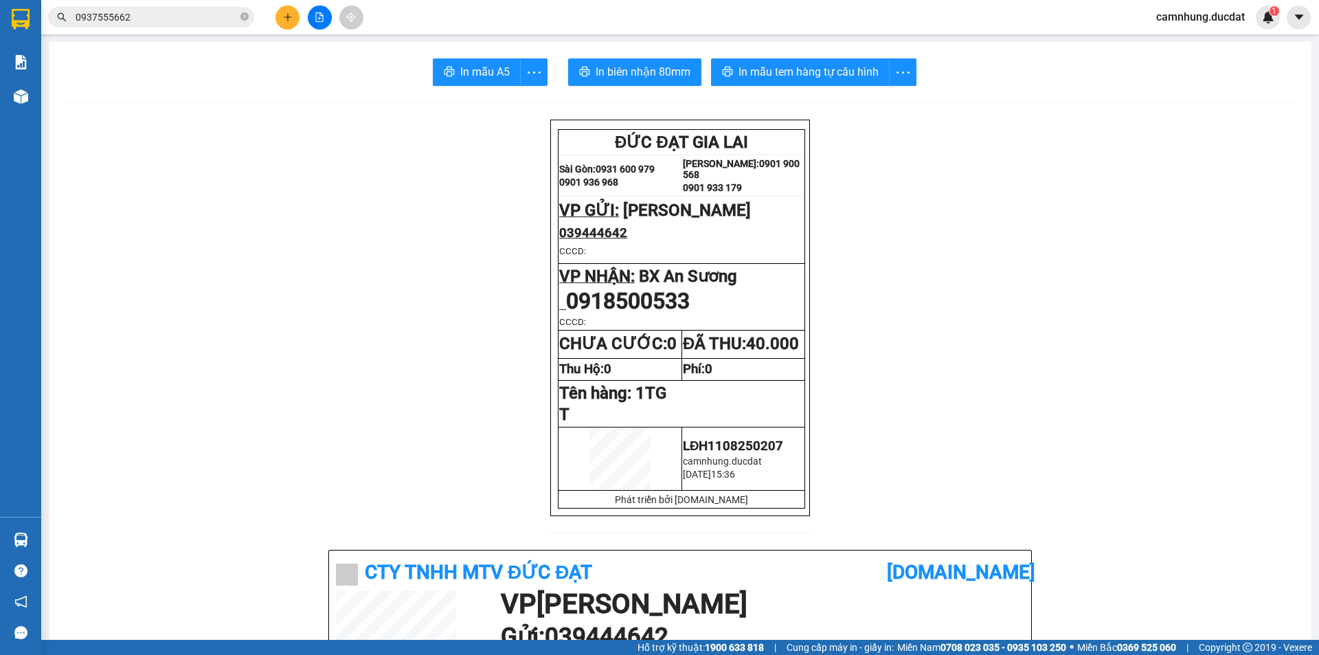
click at [282, 22] on button at bounding box center [287, 17] width 24 height 24
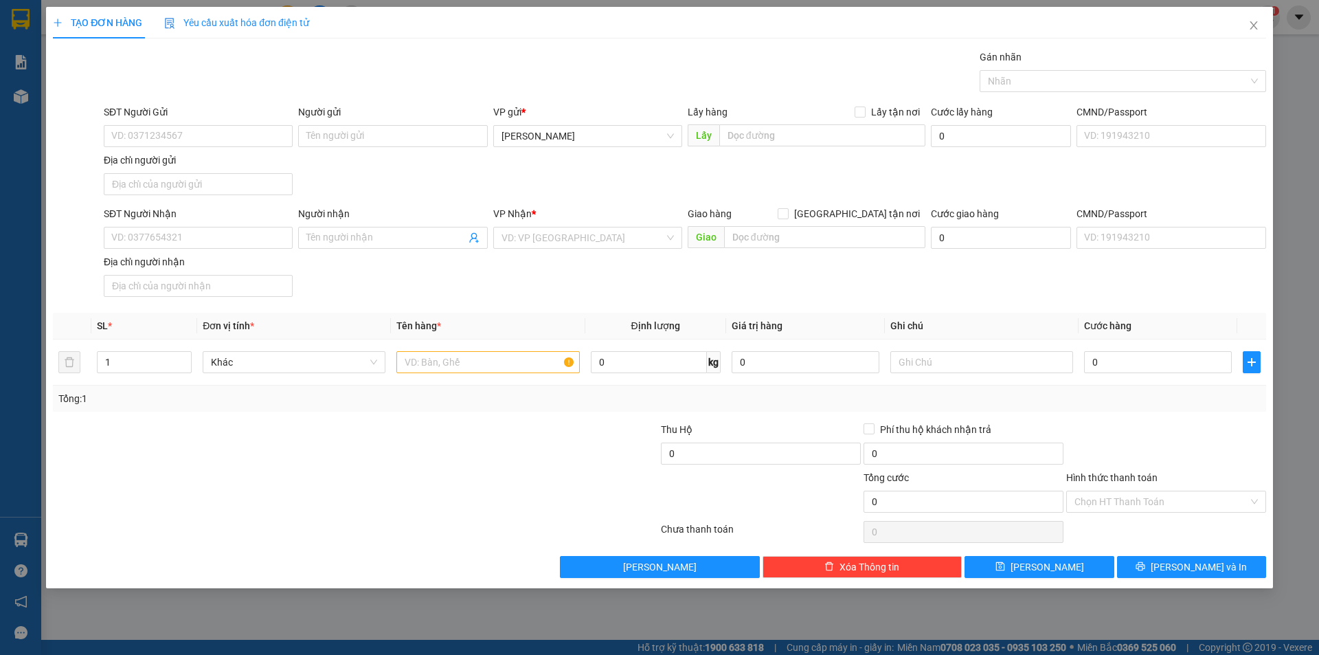
click at [221, 123] on div "SĐT Người Gửi" at bounding box center [198, 114] width 189 height 21
click at [215, 135] on input "SĐT Người Gửi" at bounding box center [198, 136] width 189 height 22
drag, startPoint x: 166, startPoint y: 222, endPoint x: 171, endPoint y: 244, distance: 22.5
click at [166, 225] on div "SĐT Người Nhận" at bounding box center [198, 216] width 189 height 21
click at [169, 240] on input "SĐT Người Nhận" at bounding box center [198, 238] width 189 height 22
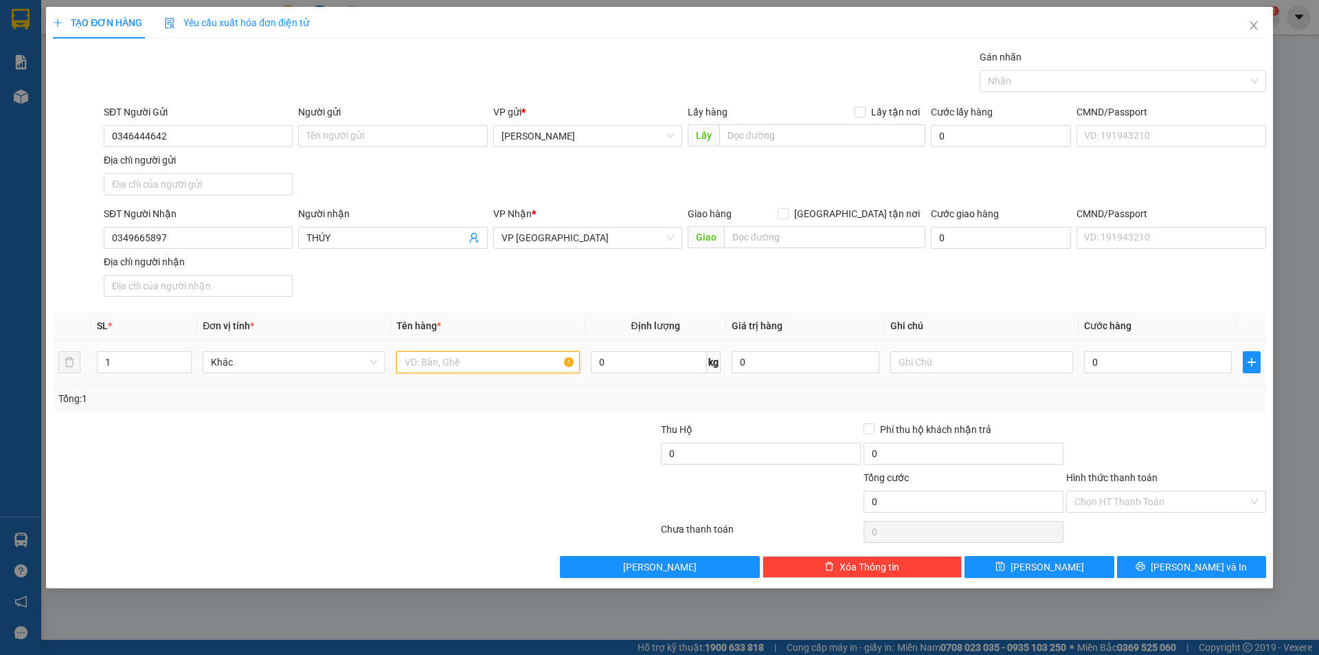
click at [471, 370] on input "text" at bounding box center [487, 362] width 183 height 22
click at [1144, 508] on input "Hình thức thanh toán" at bounding box center [1161, 501] width 174 height 21
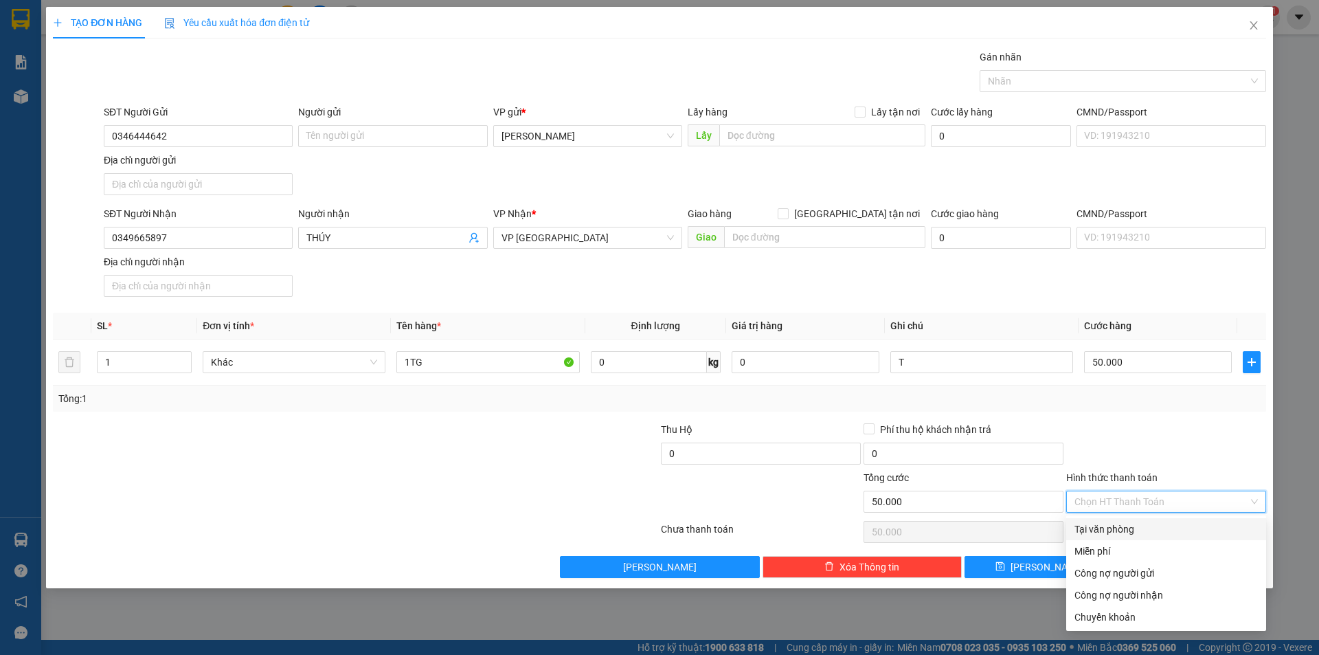
click at [1162, 527] on div "Tại văn phòng" at bounding box center [1165, 528] width 183 height 15
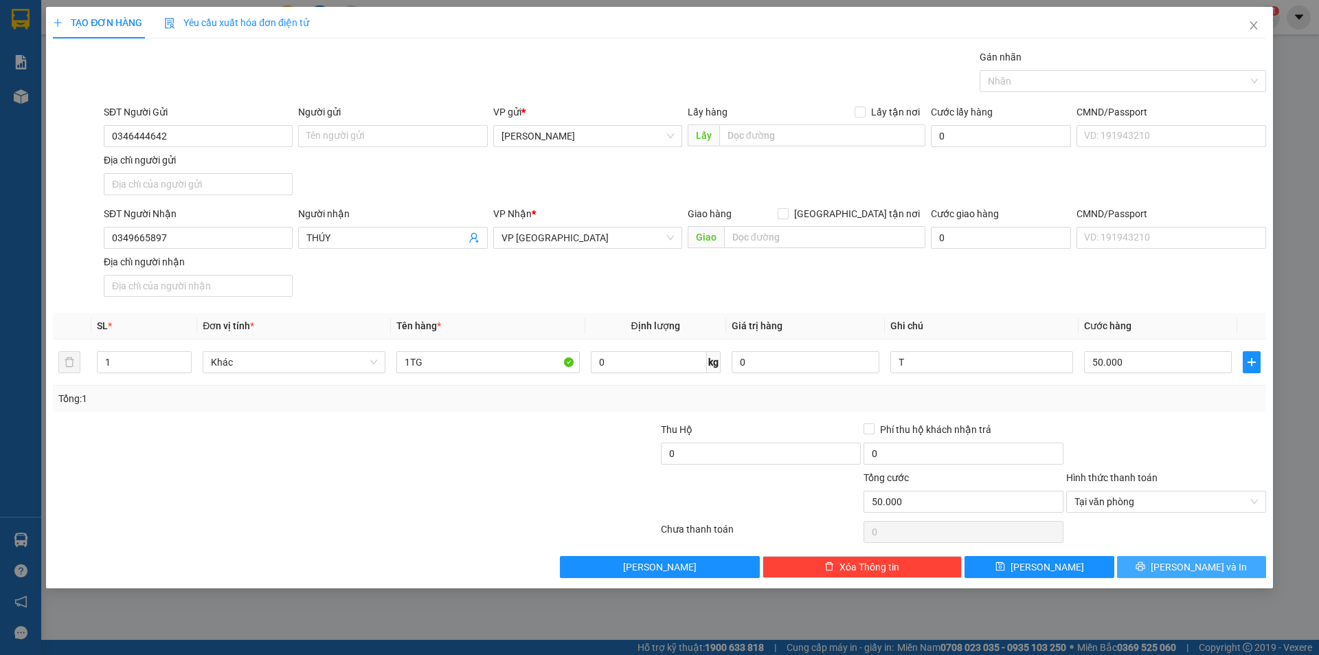
click at [1157, 560] on button "Lưu và In" at bounding box center [1191, 567] width 149 height 22
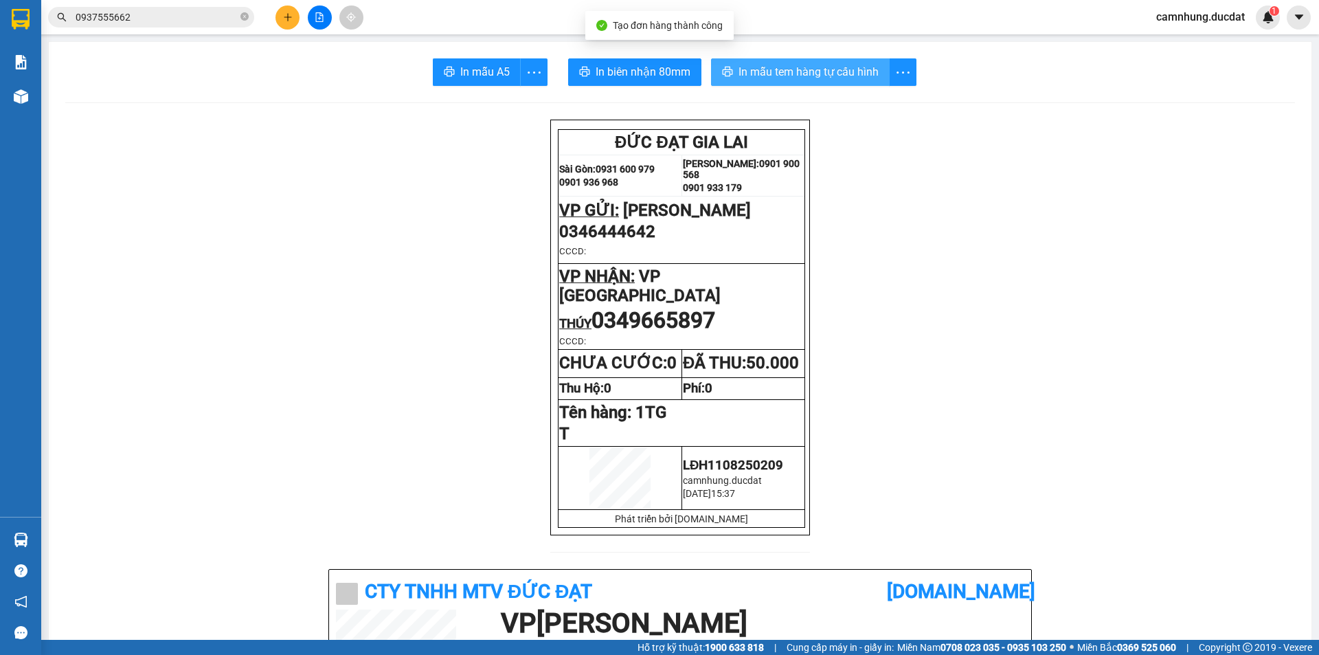
click at [782, 78] on span "In mẫu tem hàng tự cấu hình" at bounding box center [808, 71] width 140 height 17
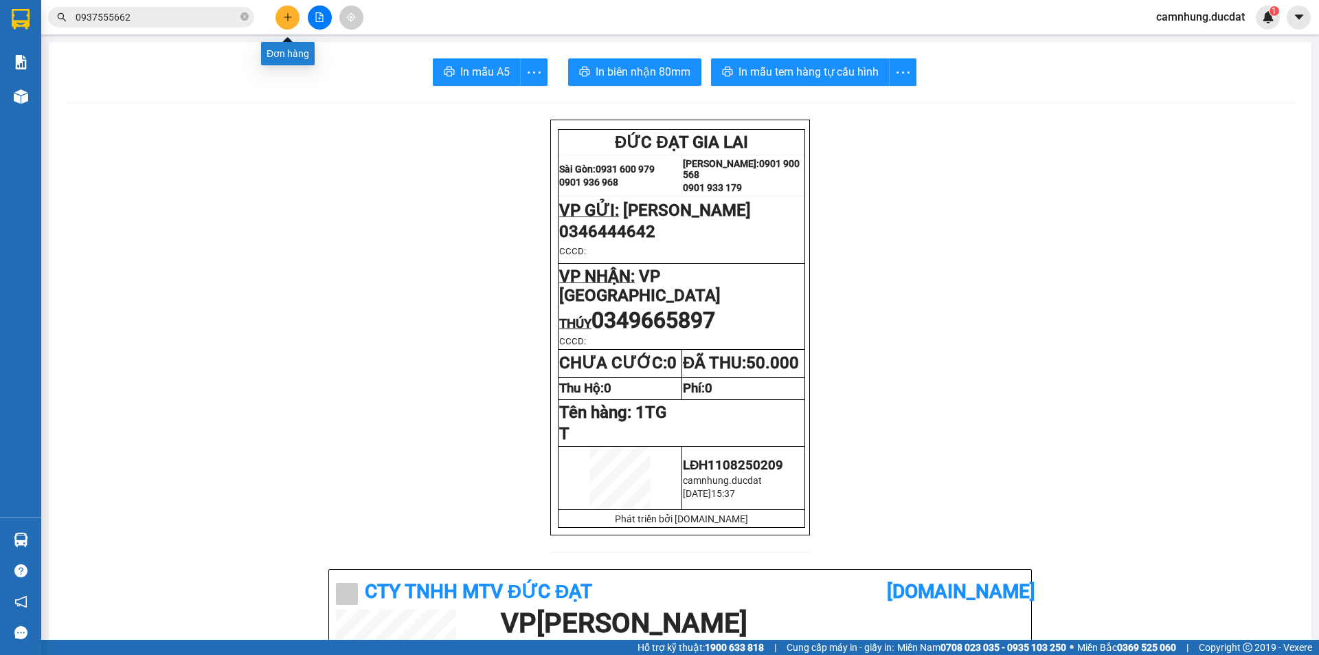
click at [286, 20] on icon "plus" at bounding box center [288, 17] width 10 height 10
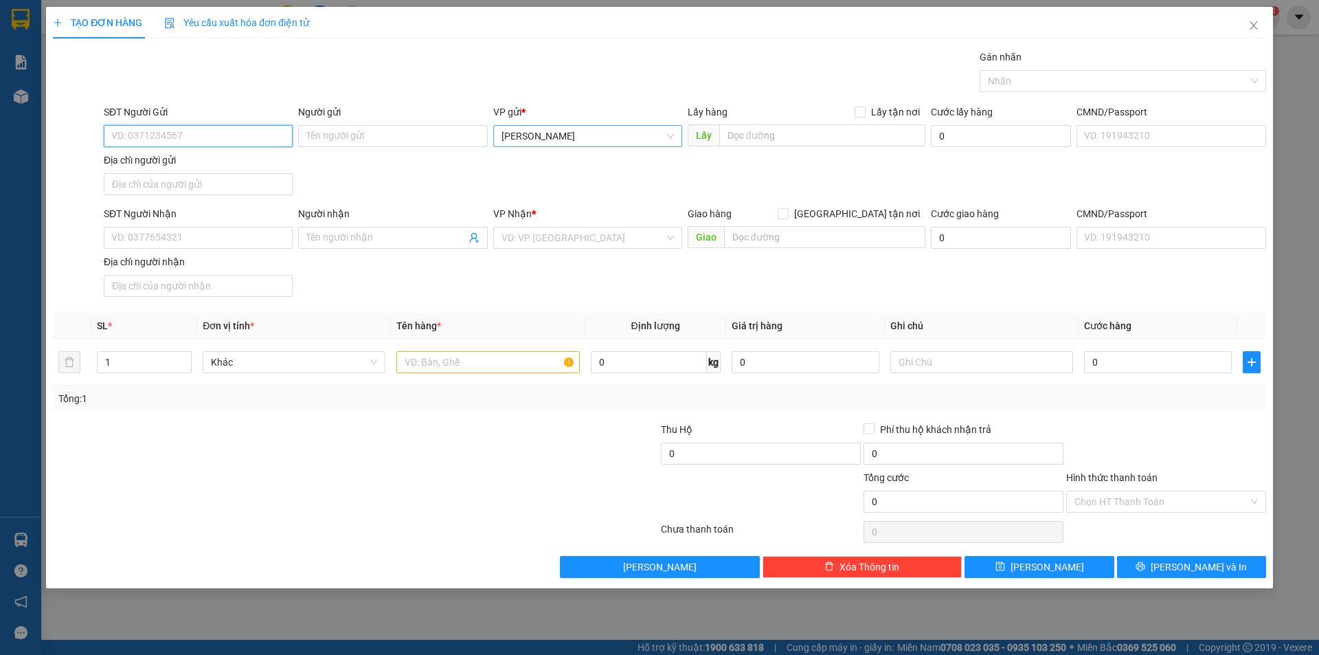
click at [628, 142] on span "[PERSON_NAME]" at bounding box center [587, 136] width 172 height 21
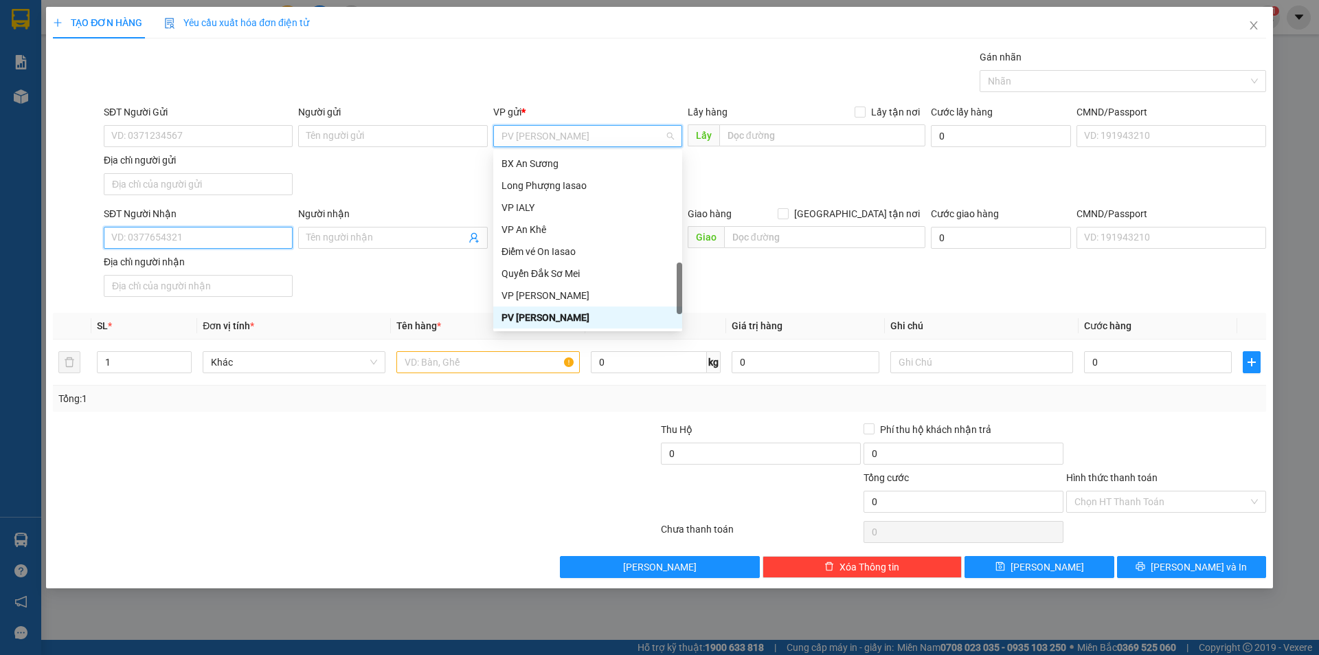
click at [235, 234] on input "SĐT Người Nhận" at bounding box center [198, 238] width 189 height 22
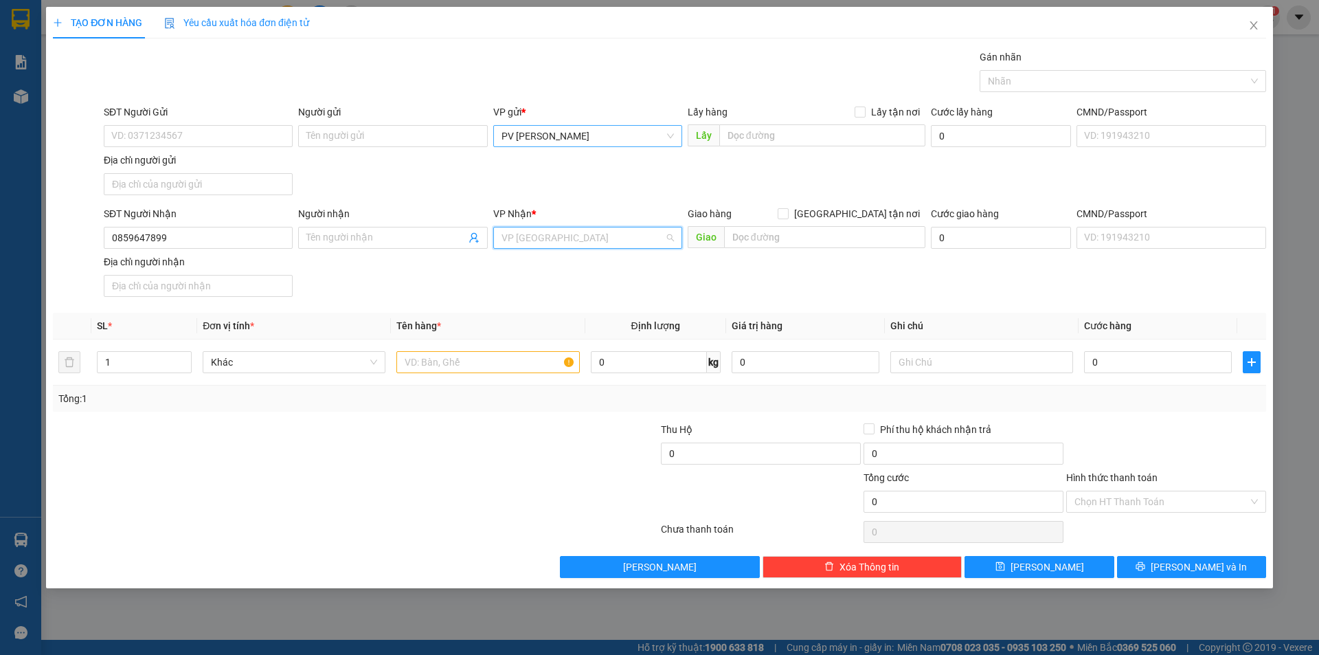
scroll to position [110, 0]
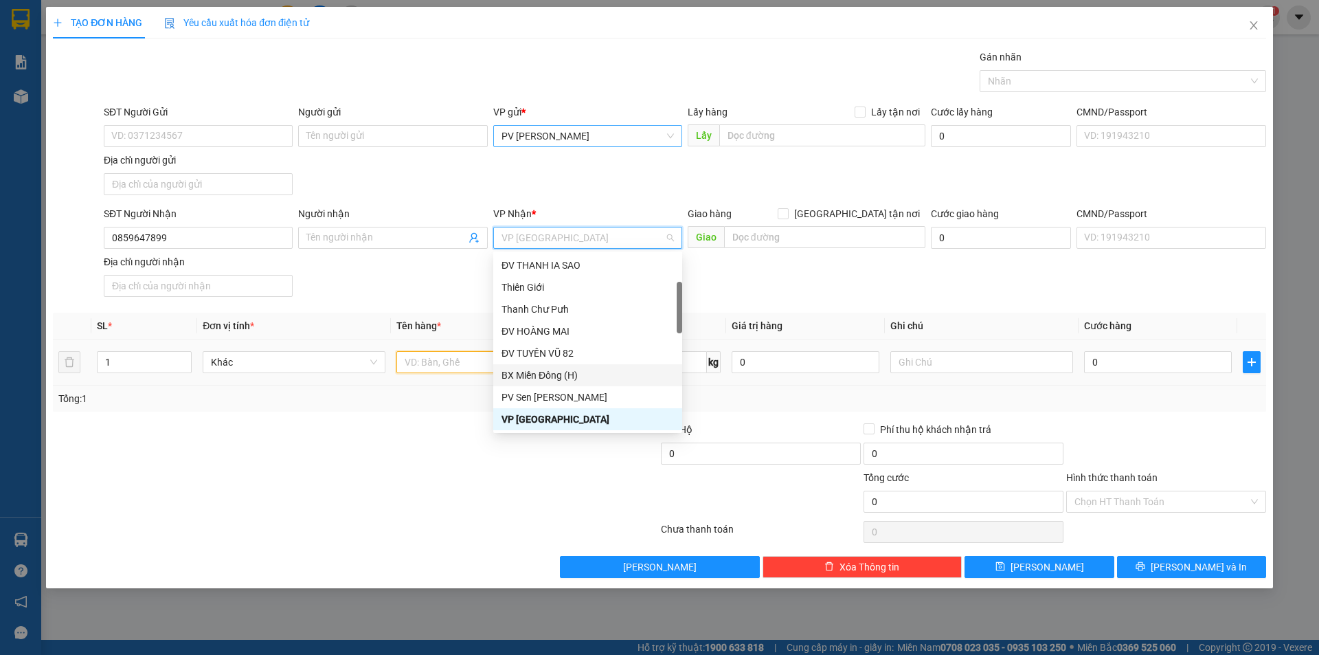
click at [481, 368] on input "text" at bounding box center [487, 362] width 183 height 22
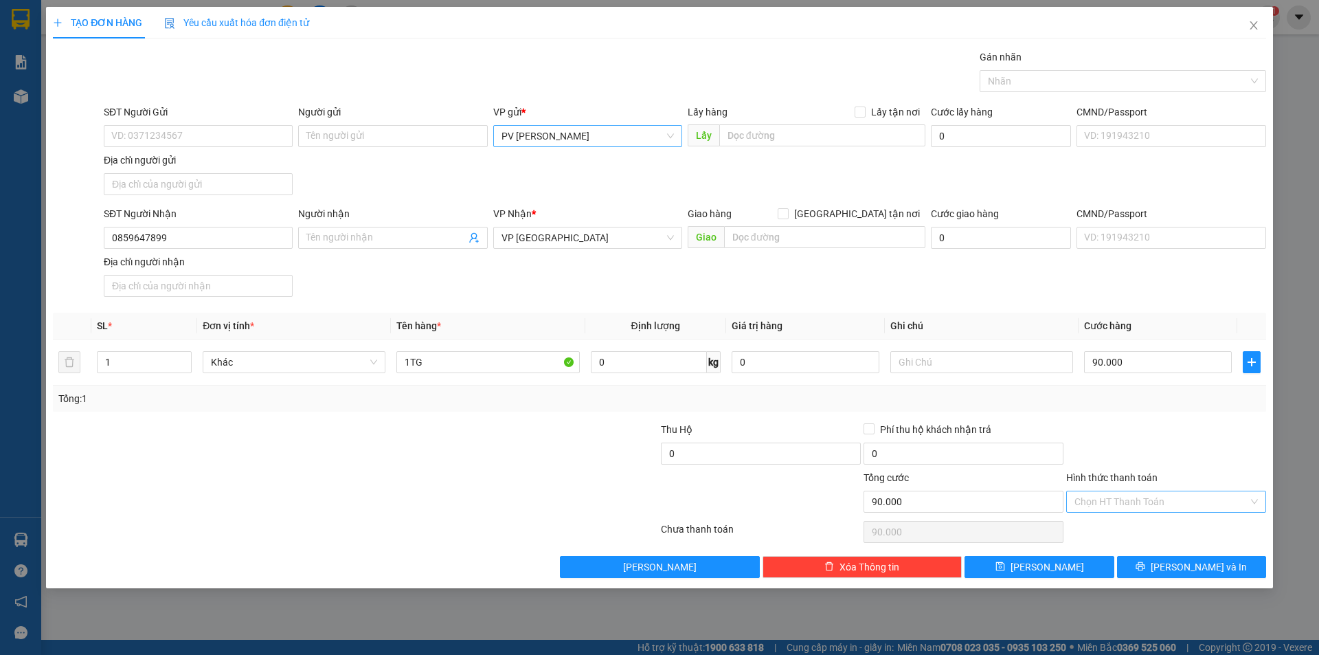
click at [1128, 508] on input "Hình thức thanh toán" at bounding box center [1161, 501] width 174 height 21
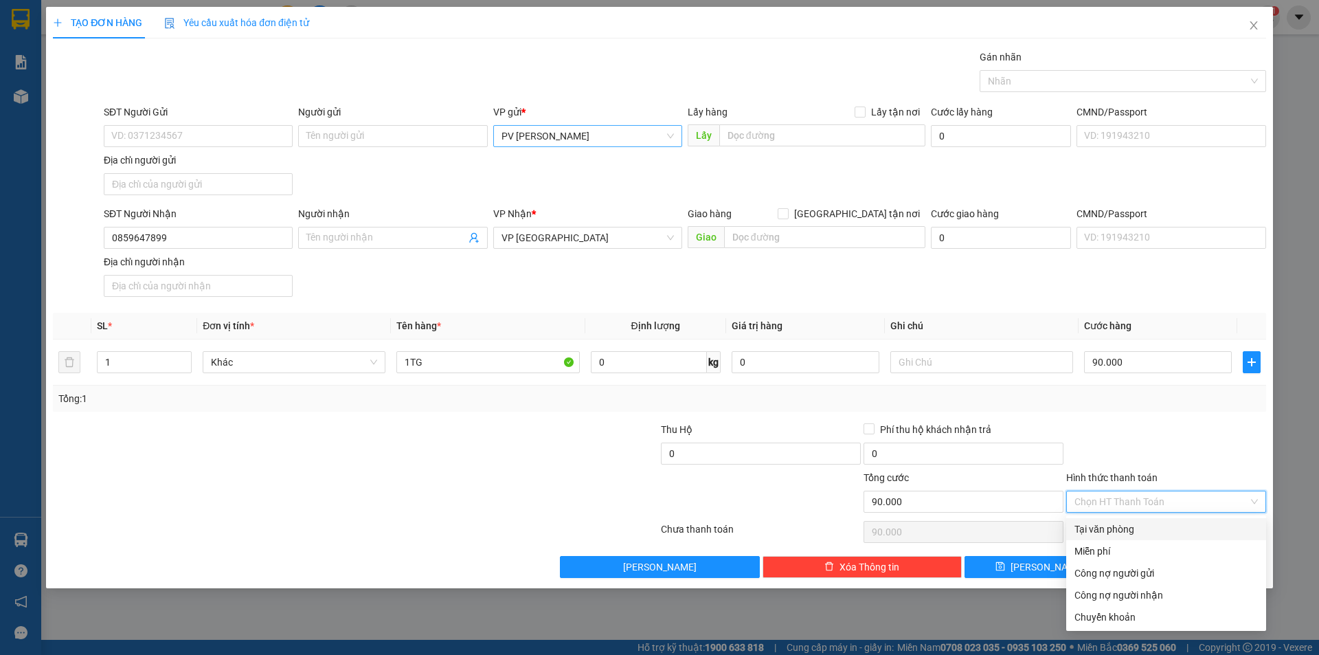
click at [1132, 532] on div "Tại văn phòng" at bounding box center [1165, 528] width 183 height 15
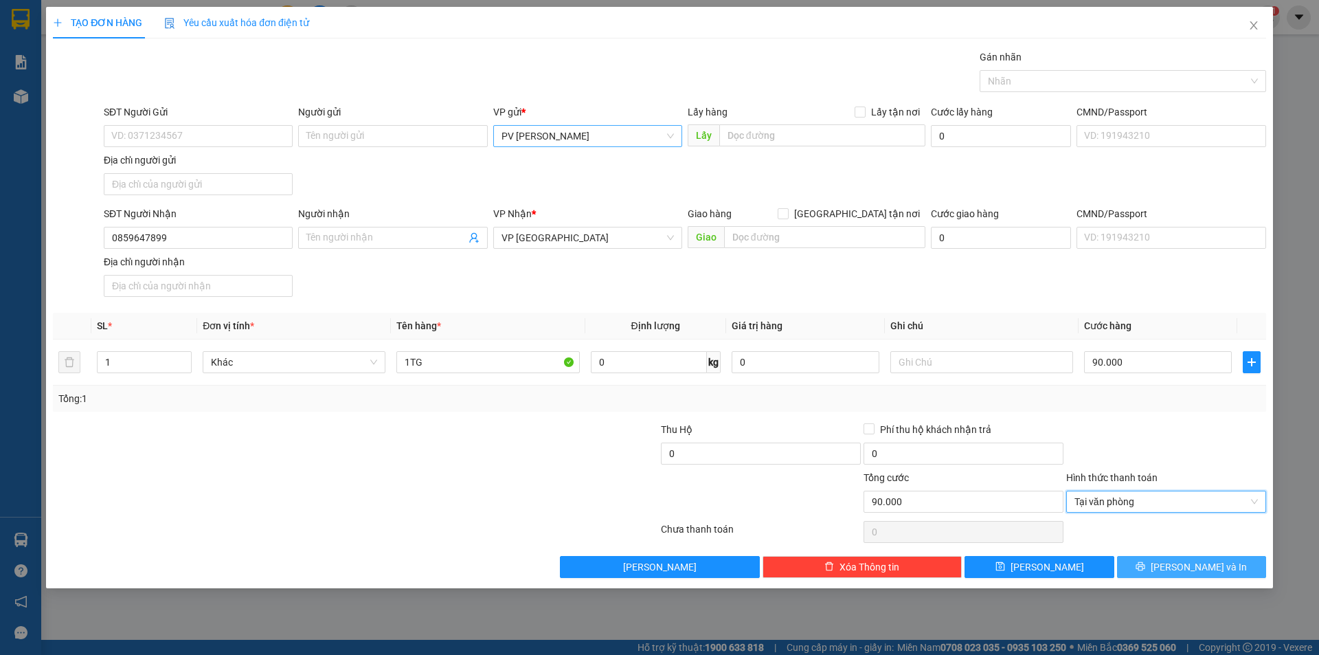
click at [1130, 573] on button "Lưu và In" at bounding box center [1191, 567] width 149 height 22
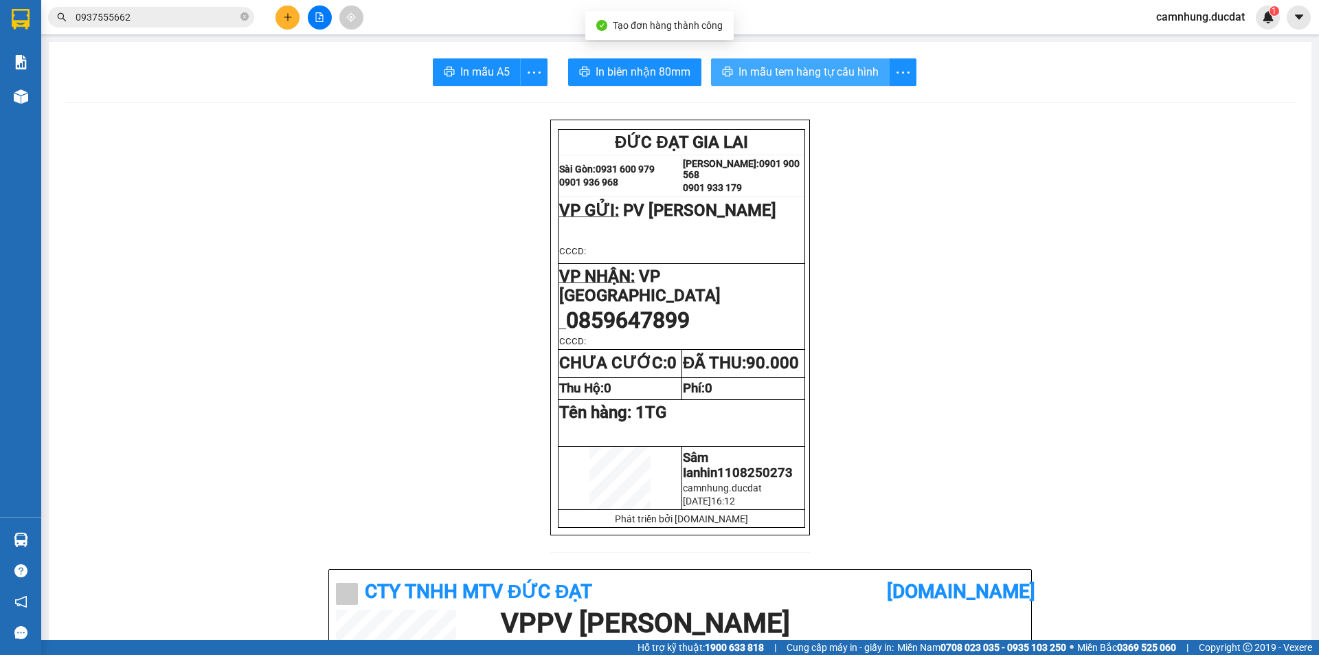
drag, startPoint x: 763, startPoint y: 60, endPoint x: 634, endPoint y: 258, distance: 235.9
click at [763, 60] on button "In mẫu tem hàng tự cấu hình" at bounding box center [800, 71] width 179 height 27
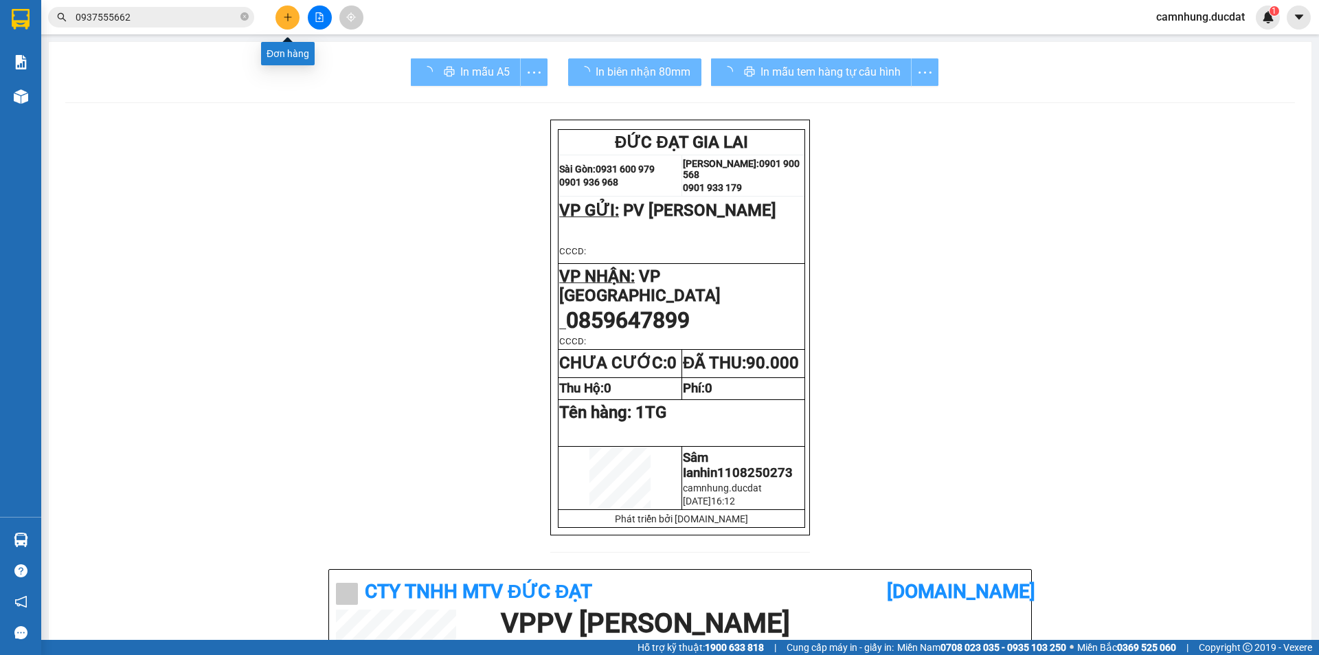
click at [283, 17] on icon "plus" at bounding box center [288, 17] width 10 height 10
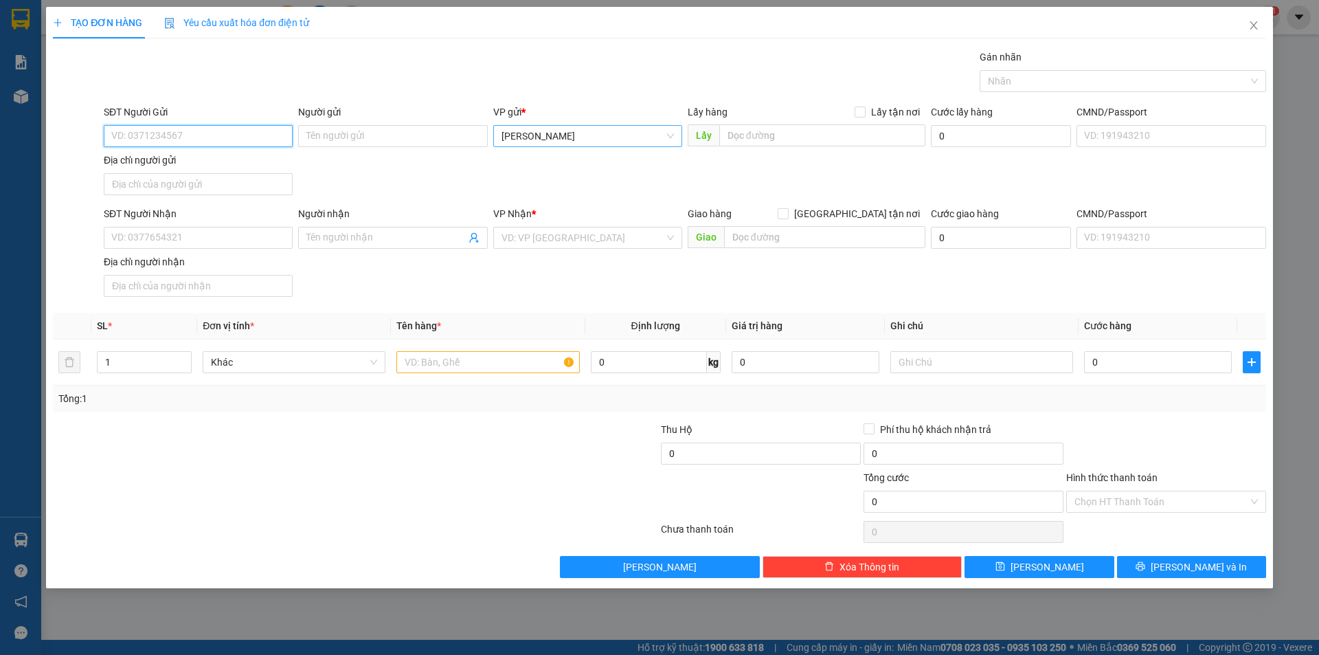
click at [574, 134] on span "[PERSON_NAME]" at bounding box center [587, 136] width 172 height 21
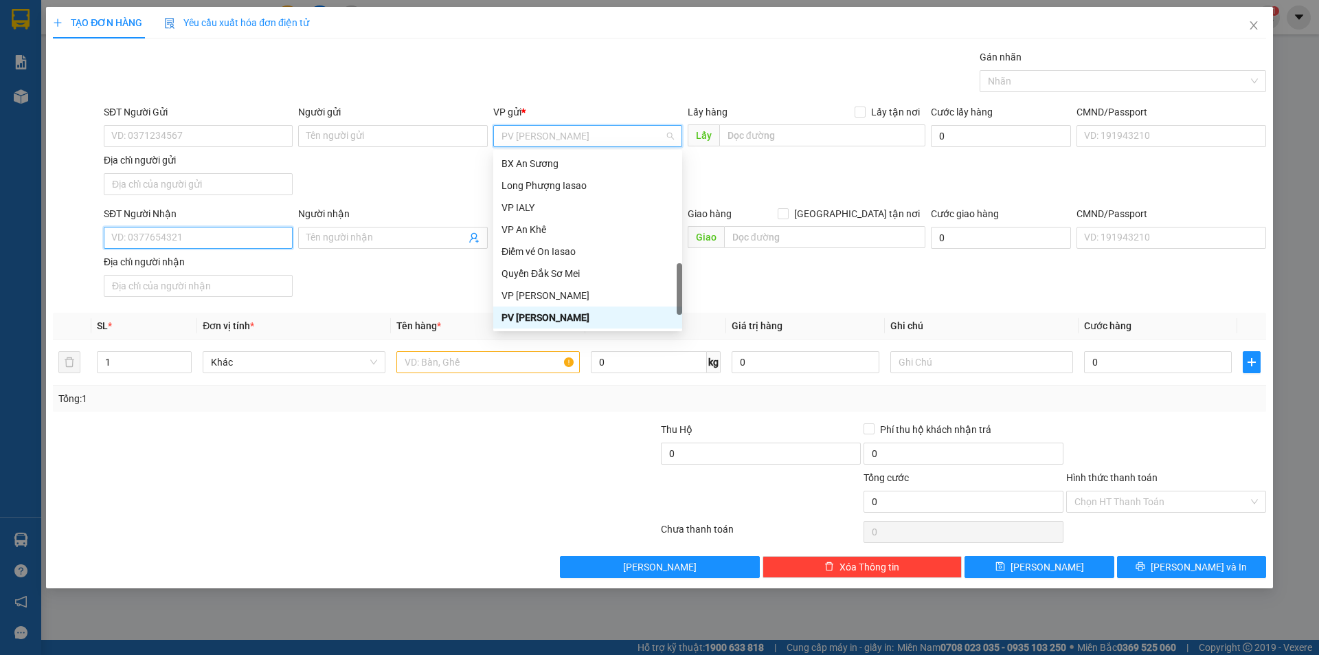
click at [216, 247] on input "SĐT Người Nhận" at bounding box center [198, 238] width 189 height 22
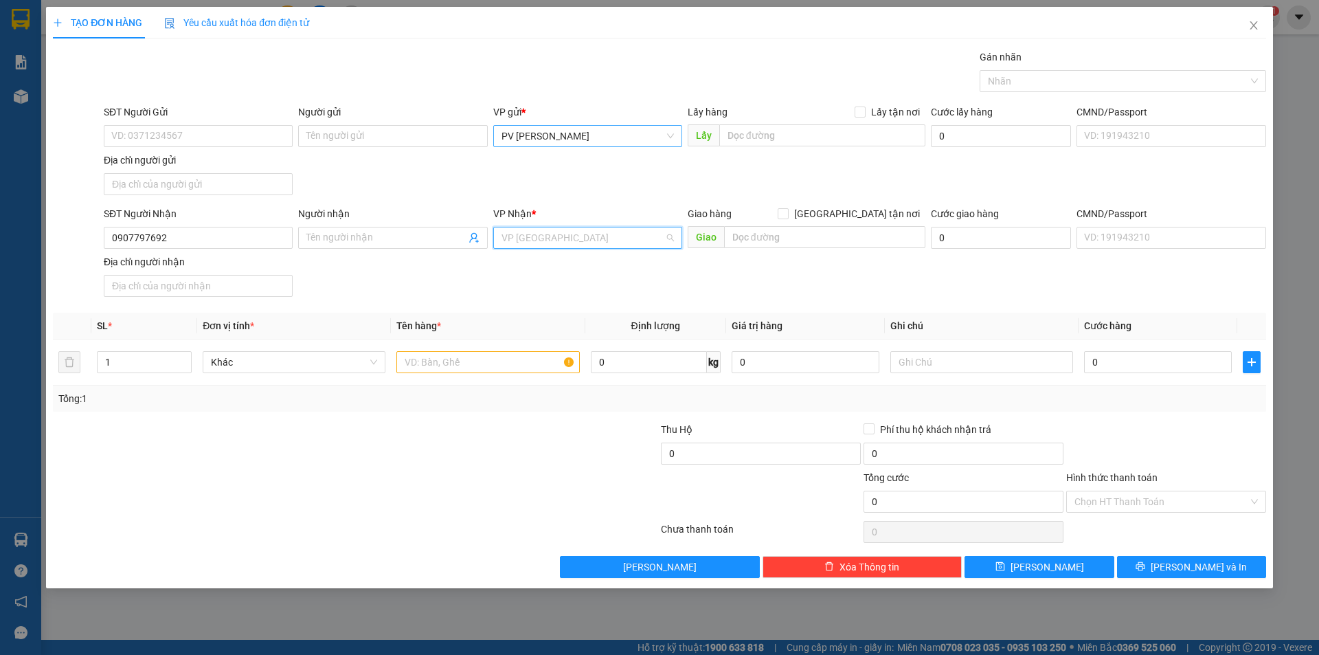
scroll to position [110, 0]
click at [446, 357] on input "text" at bounding box center [487, 362] width 183 height 22
click at [1136, 501] on input "Hình thức thanh toán" at bounding box center [1161, 501] width 174 height 21
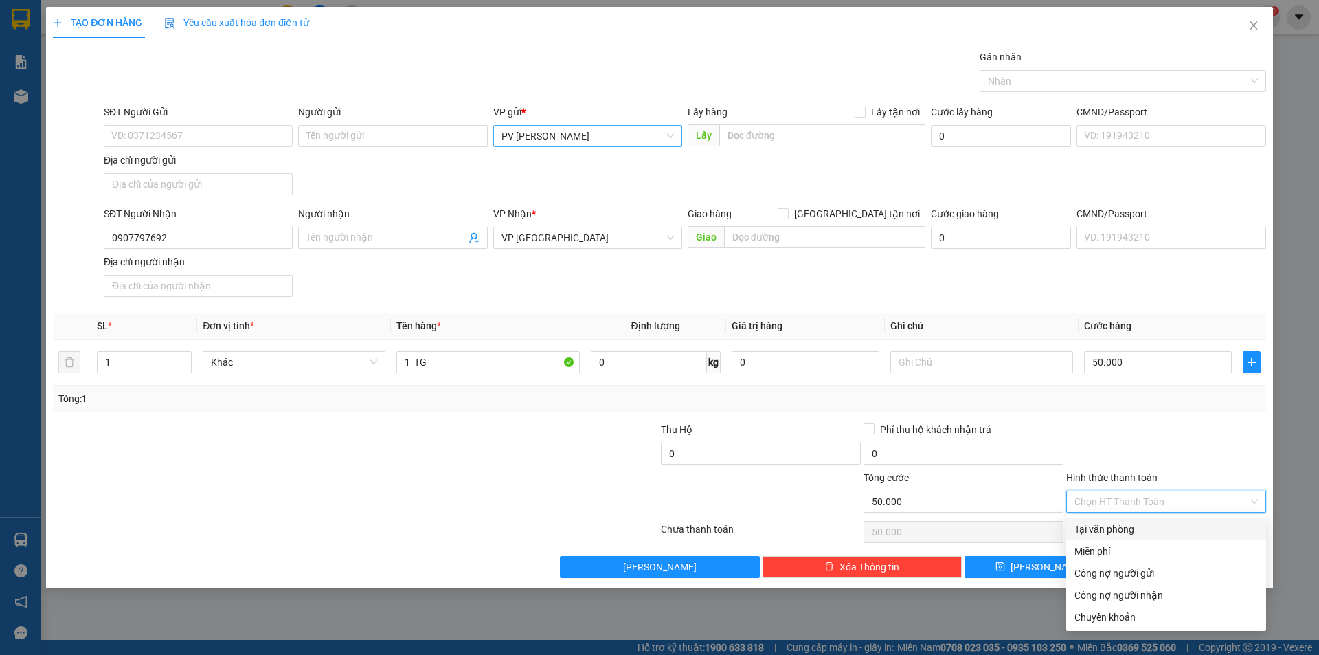
click at [1144, 519] on div "Tại văn phòng" at bounding box center [1166, 529] width 200 height 22
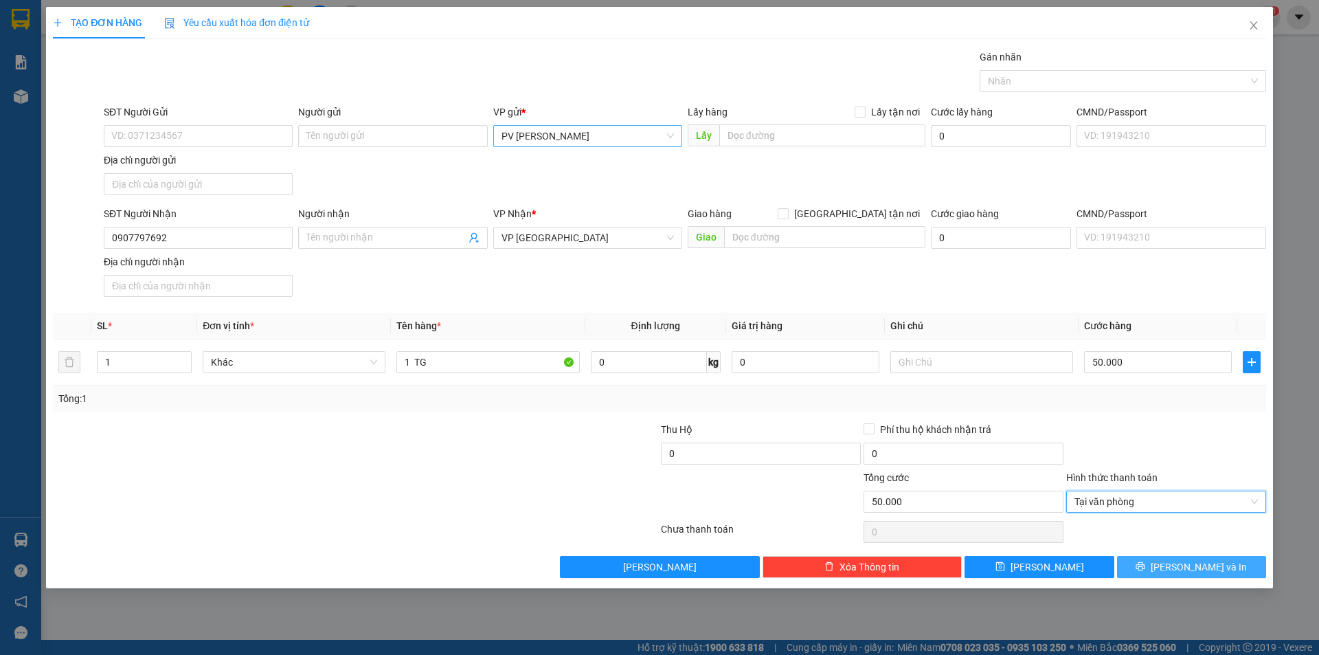
click at [1144, 571] on button "Lưu và In" at bounding box center [1191, 567] width 149 height 22
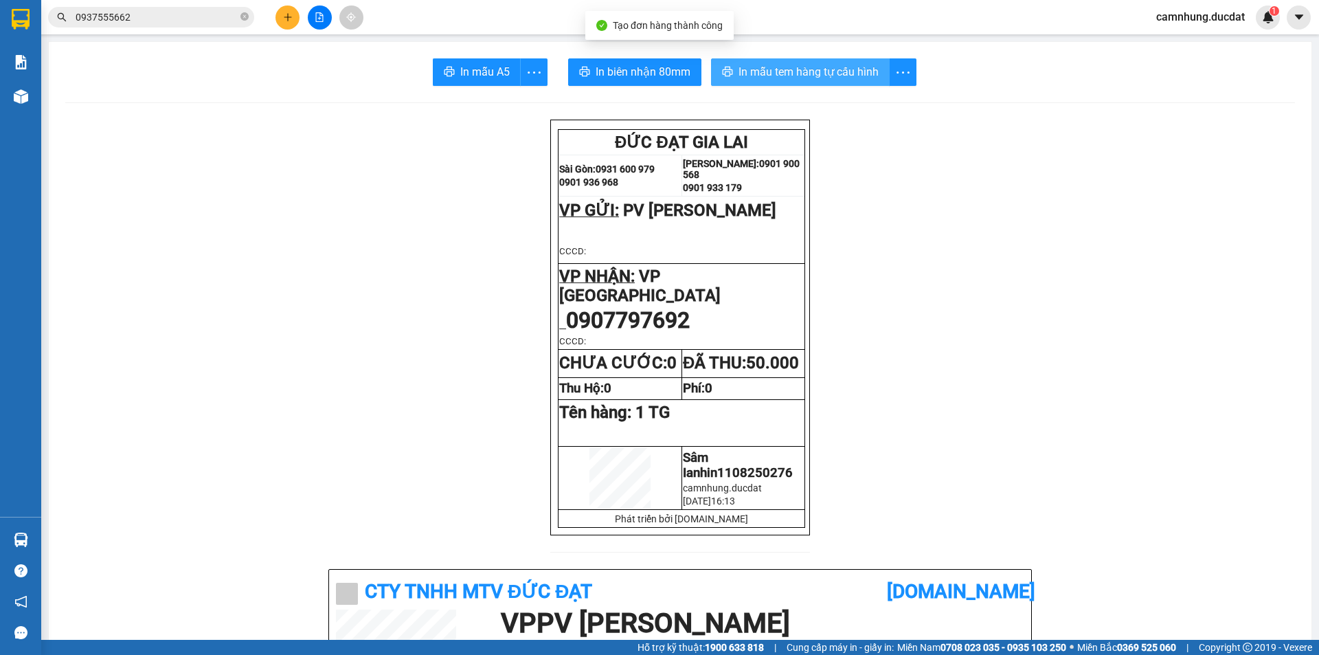
click at [760, 71] on span "In mẫu tem hàng tự cấu hình" at bounding box center [808, 71] width 140 height 17
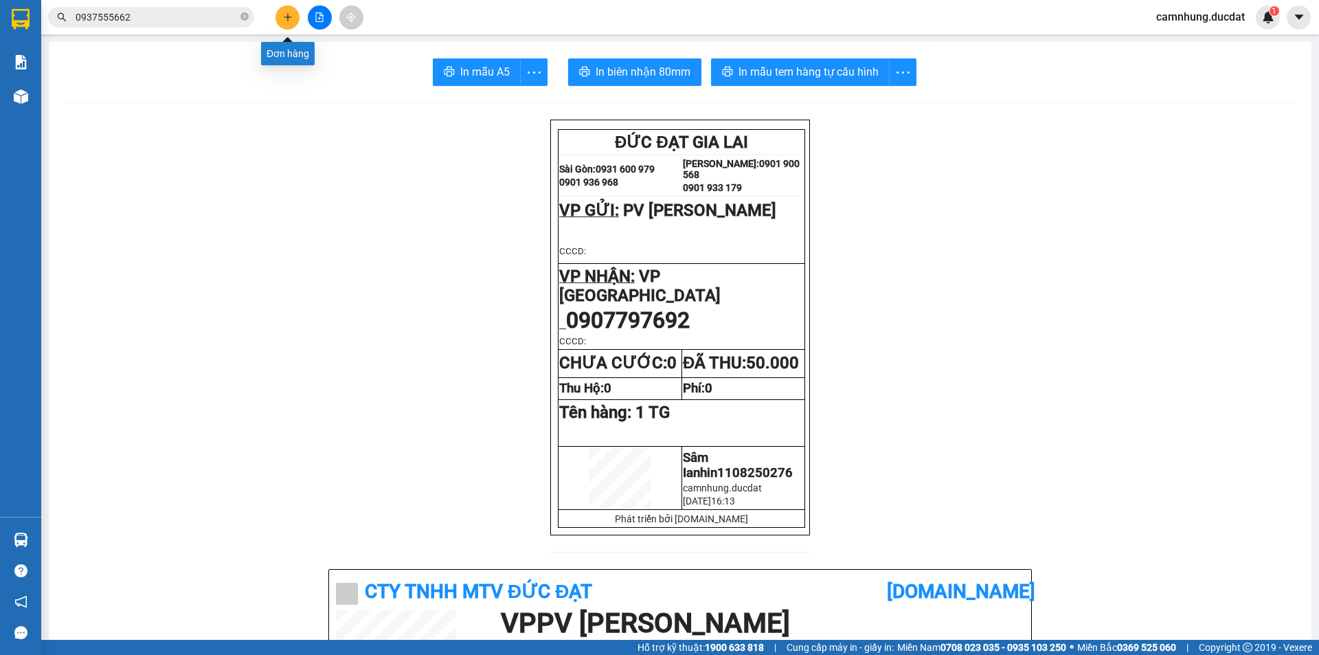
click at [291, 23] on button at bounding box center [287, 17] width 24 height 24
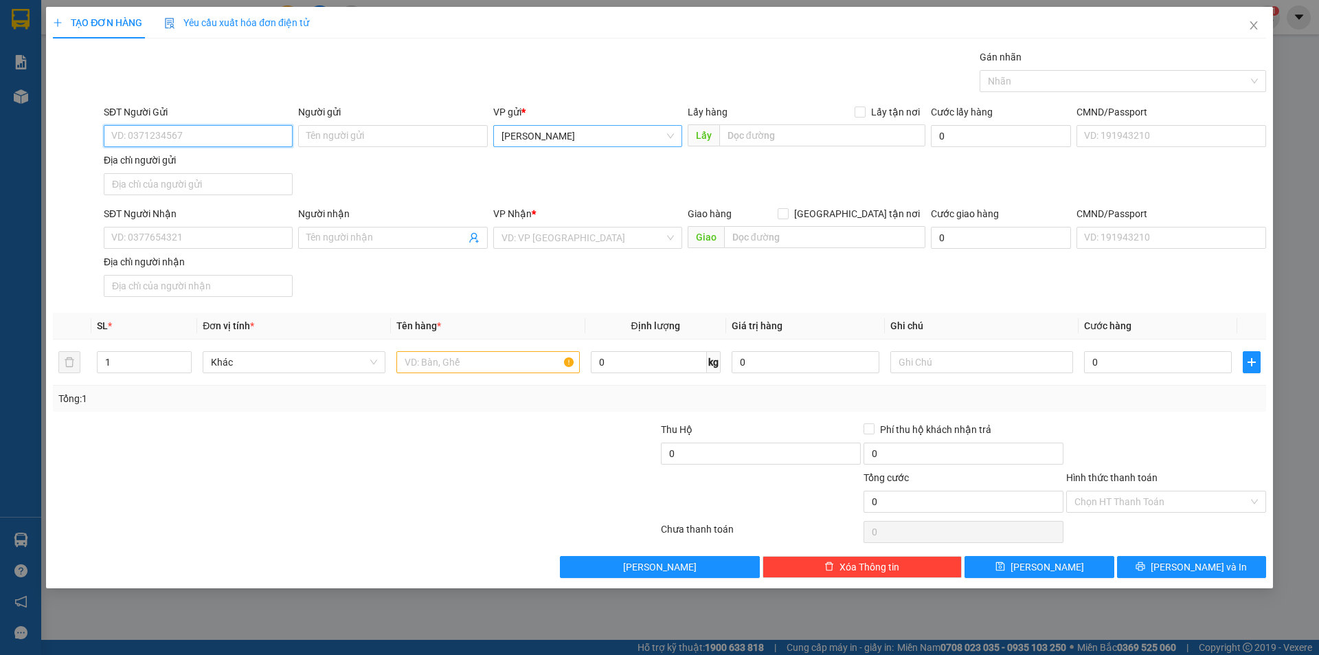
click at [624, 138] on span "[PERSON_NAME]" at bounding box center [587, 136] width 172 height 21
click at [179, 233] on input "SĐT Người Nhận" at bounding box center [198, 238] width 189 height 22
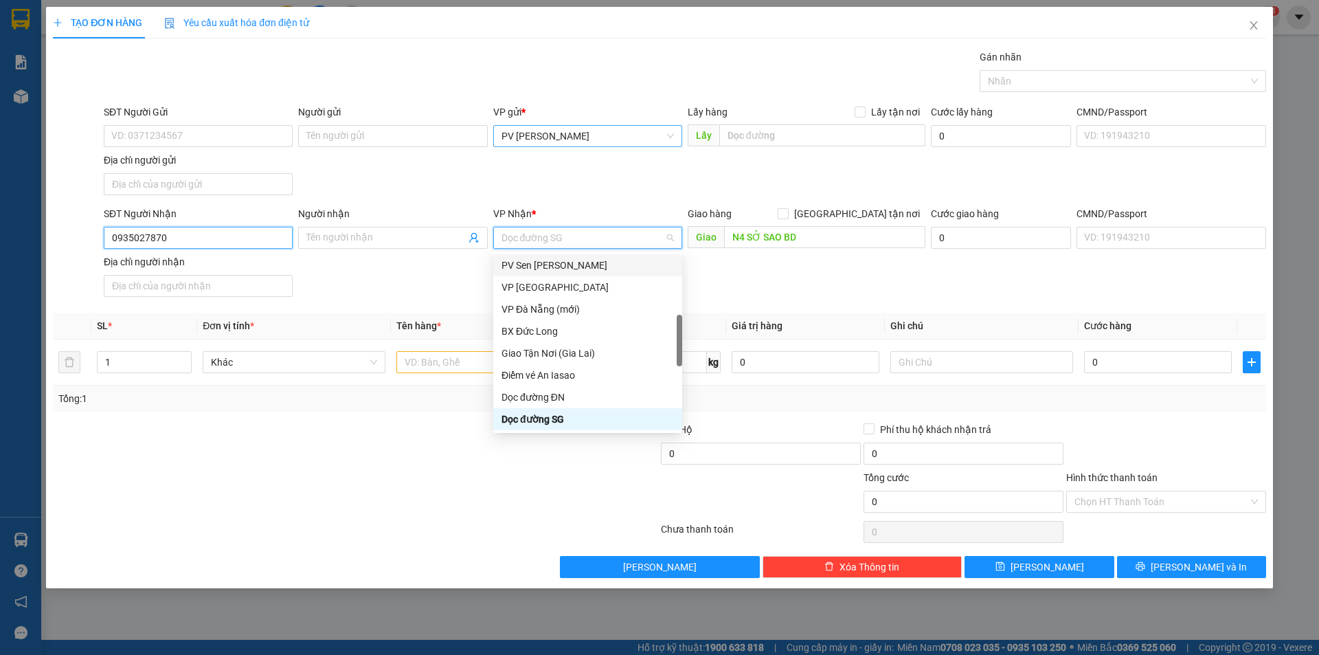
drag, startPoint x: 213, startPoint y: 232, endPoint x: 0, endPoint y: 356, distance: 246.2
click at [0, 356] on div "TẠO ĐƠN HÀNG Yêu cầu xuất hóa đơn điện tử Transit Pickup Surcharge Ids Transit …" at bounding box center [659, 327] width 1319 height 655
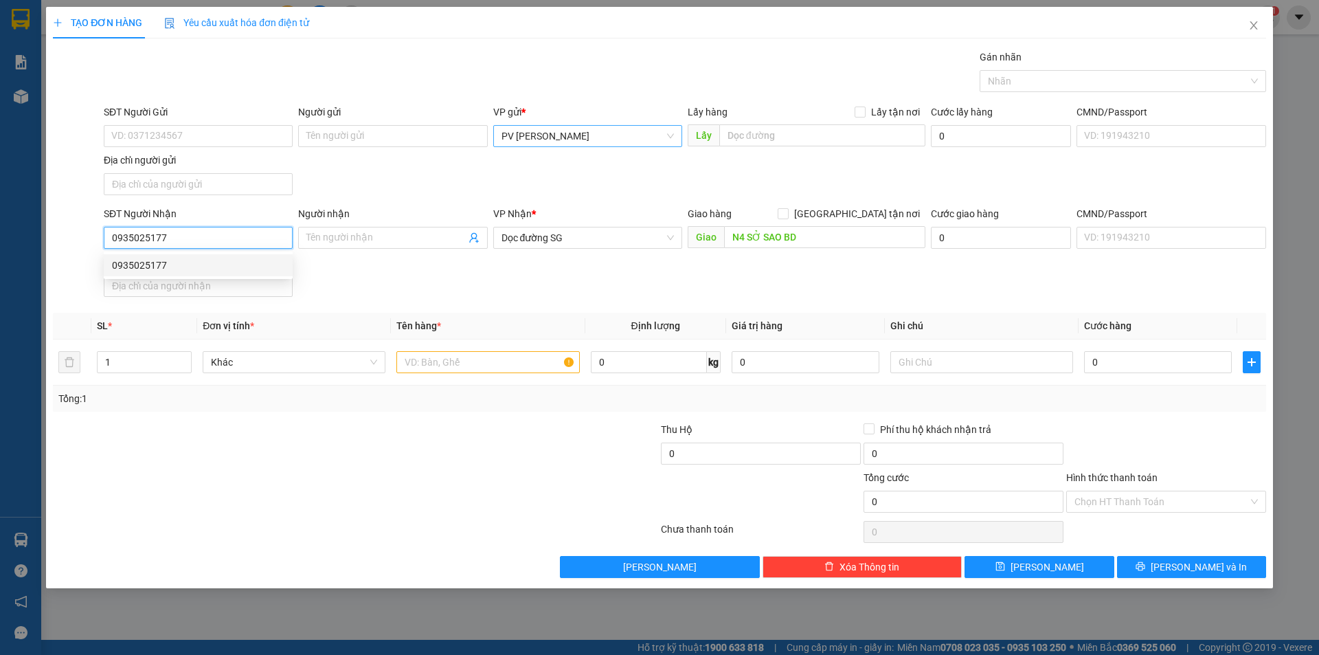
click at [269, 262] on div "0935025177" at bounding box center [198, 265] width 172 height 15
click at [484, 359] on input "text" at bounding box center [487, 362] width 183 height 22
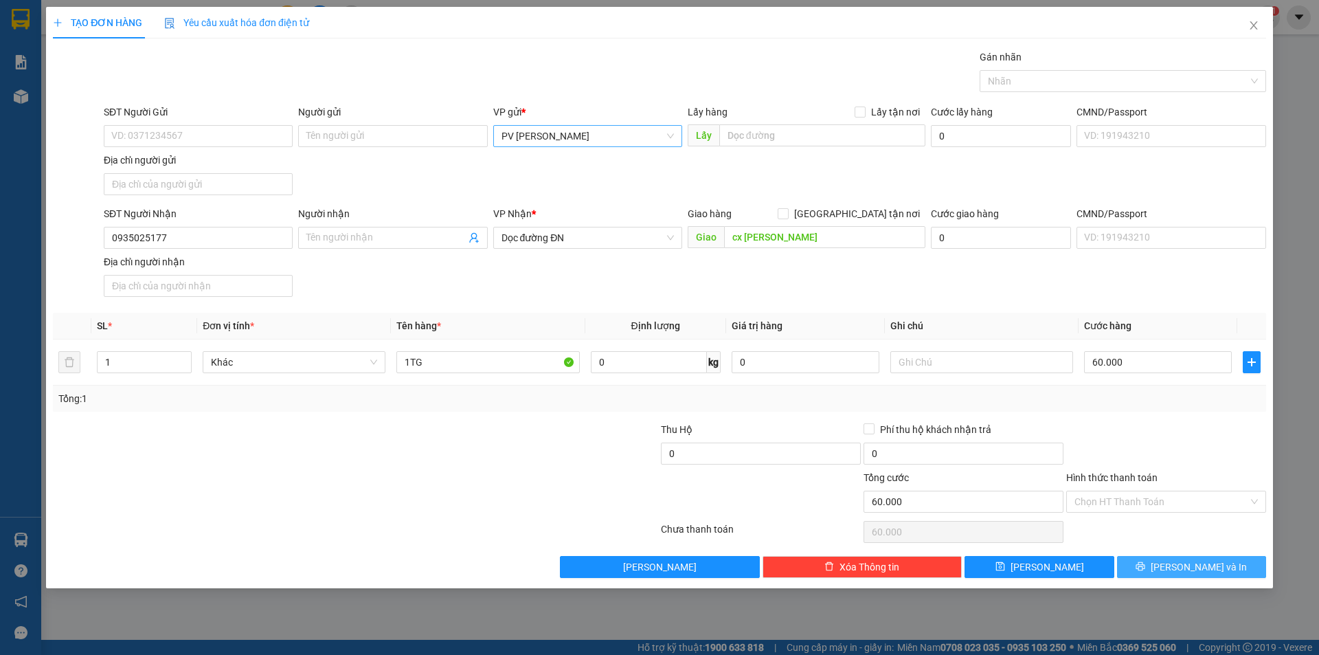
click at [1208, 560] on span "Lưu và In" at bounding box center [1199, 566] width 96 height 15
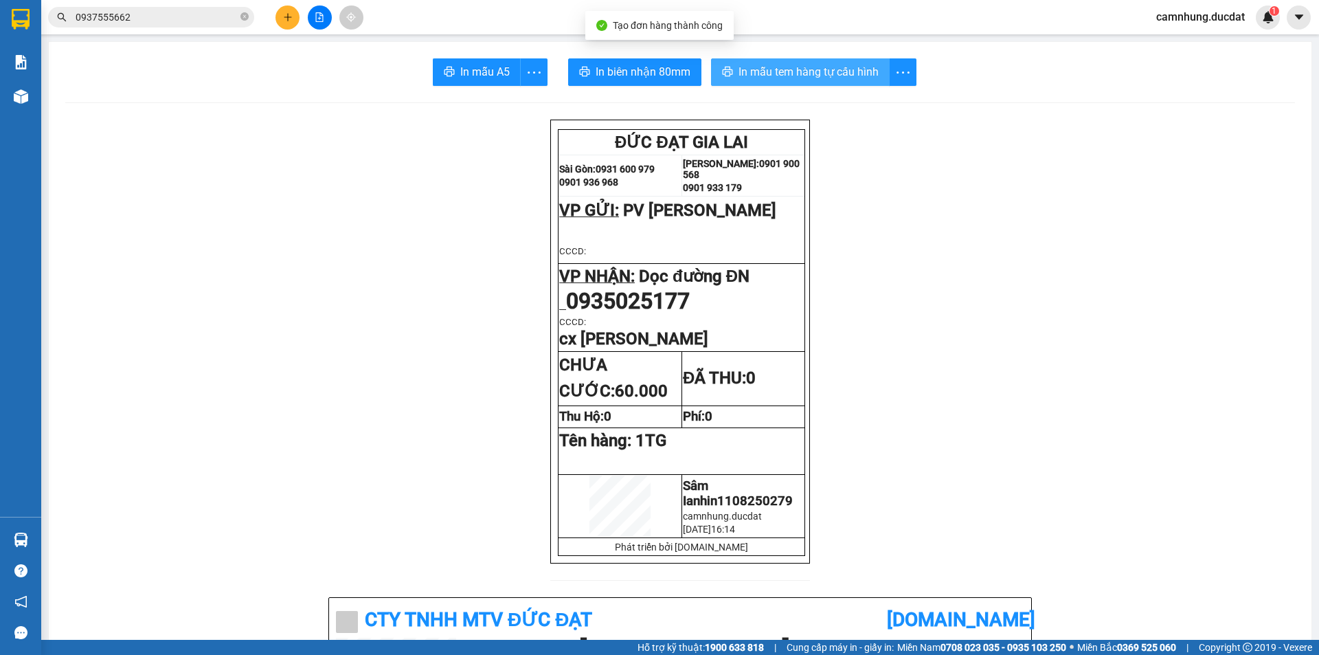
click at [848, 67] on span "In mẫu tem hàng tự cấu hình" at bounding box center [808, 71] width 140 height 17
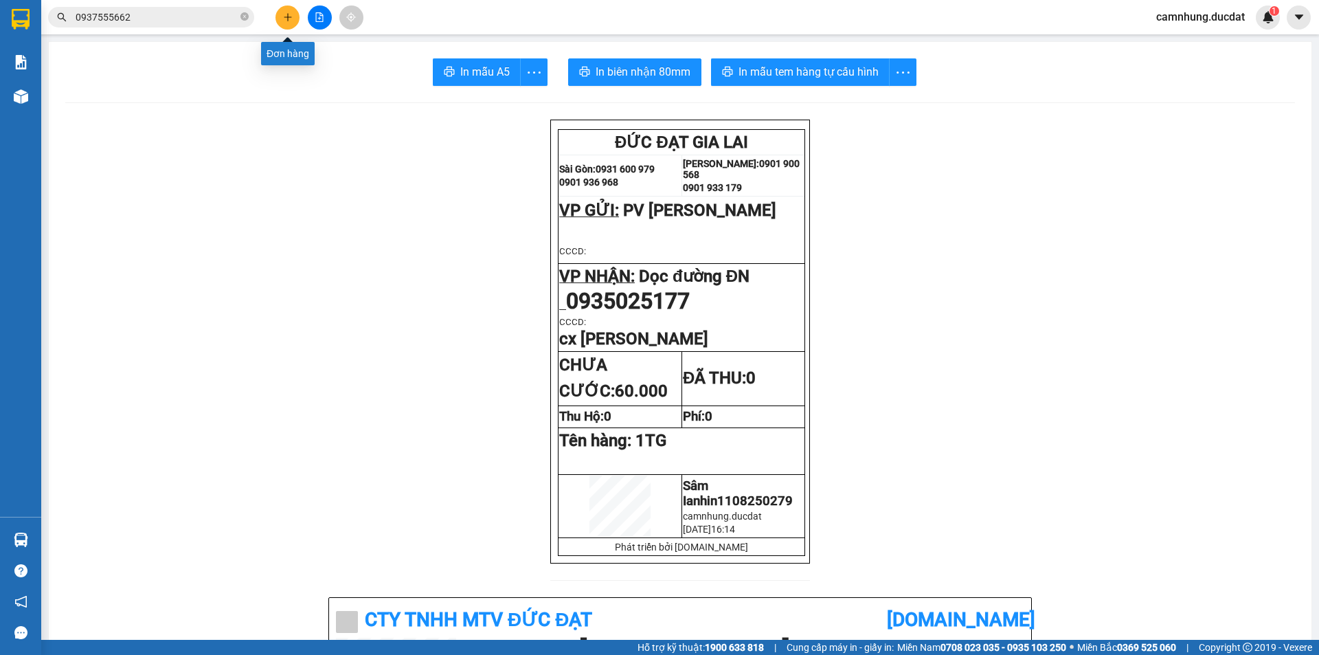
click at [288, 15] on icon "plus" at bounding box center [287, 17] width 1 height 8
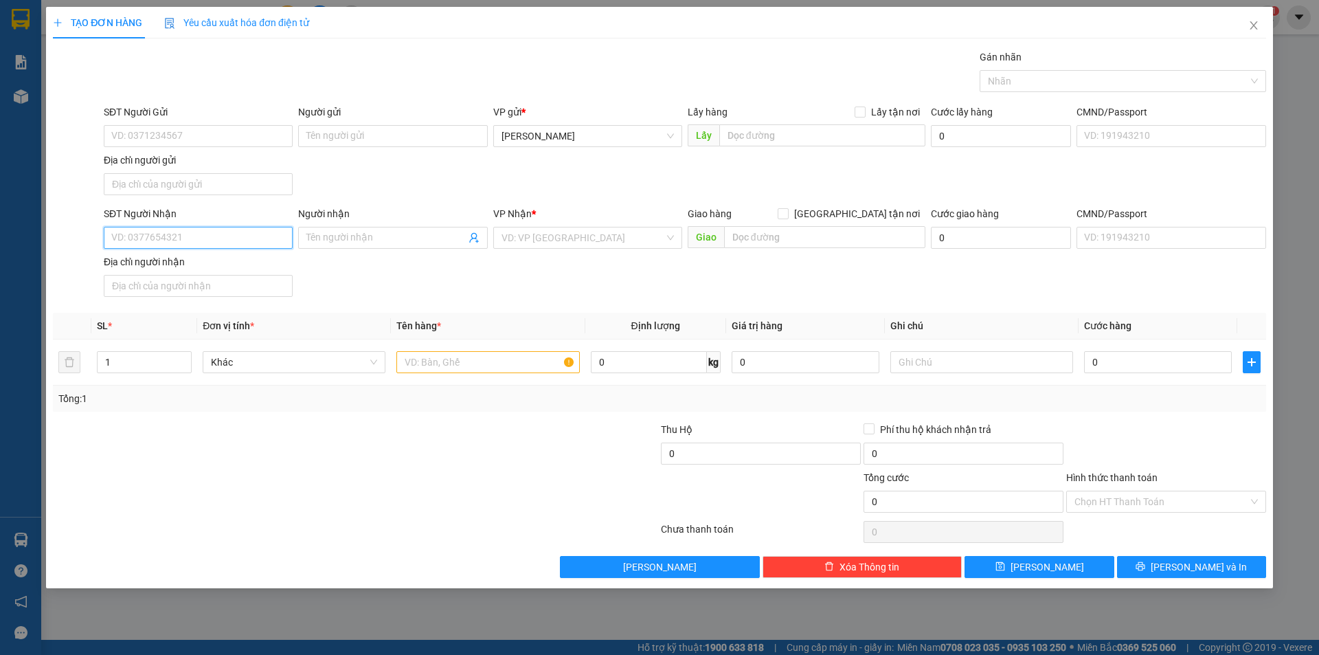
click at [238, 237] on input "SĐT Người Nhận" at bounding box center [198, 238] width 189 height 22
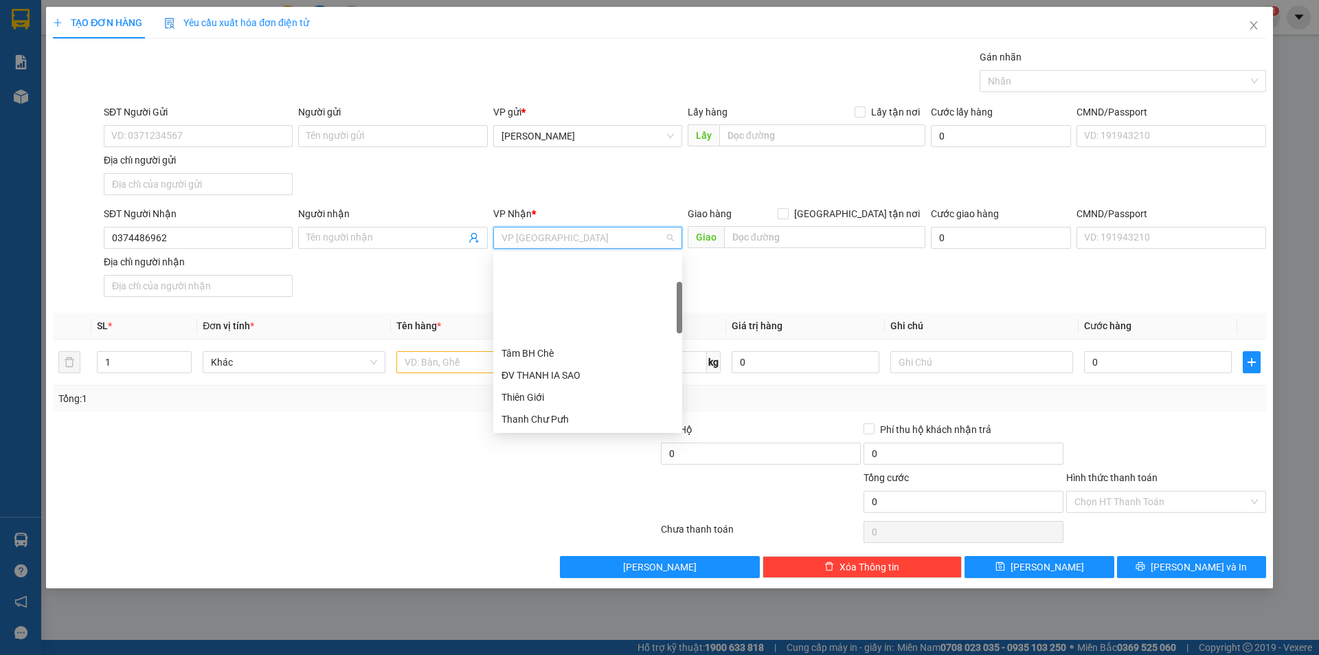
scroll to position [110, 0]
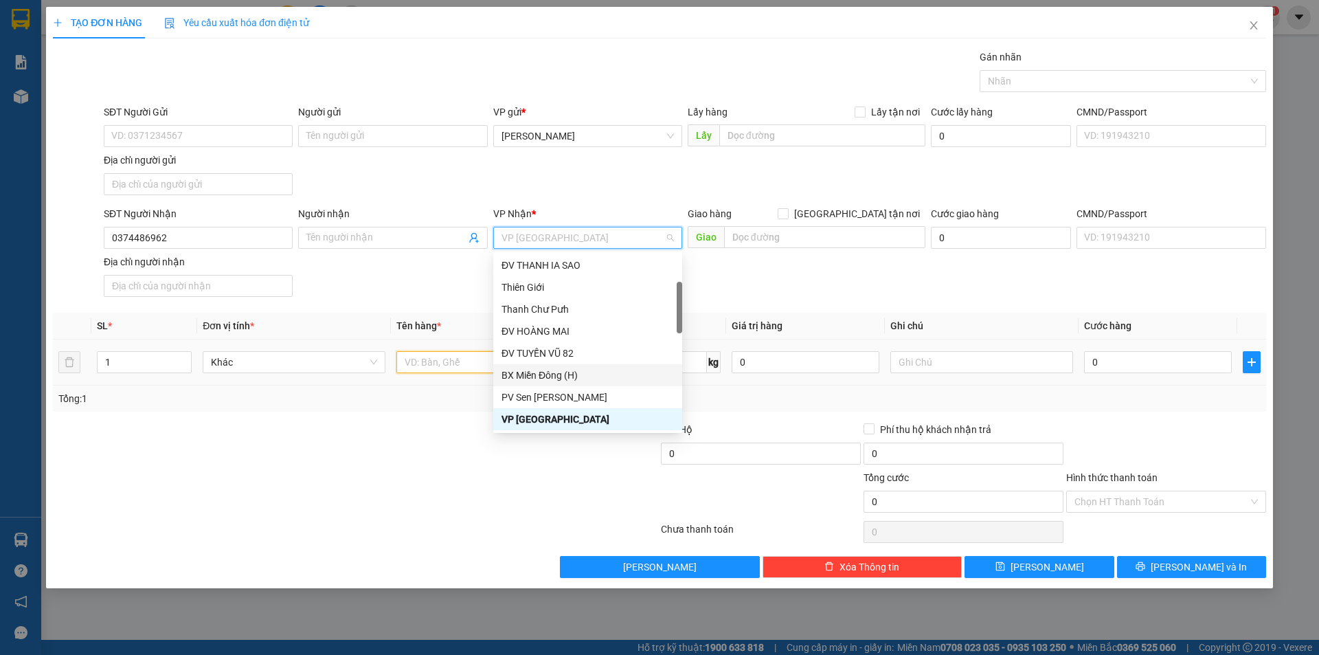
click at [466, 352] on input "text" at bounding box center [487, 362] width 183 height 22
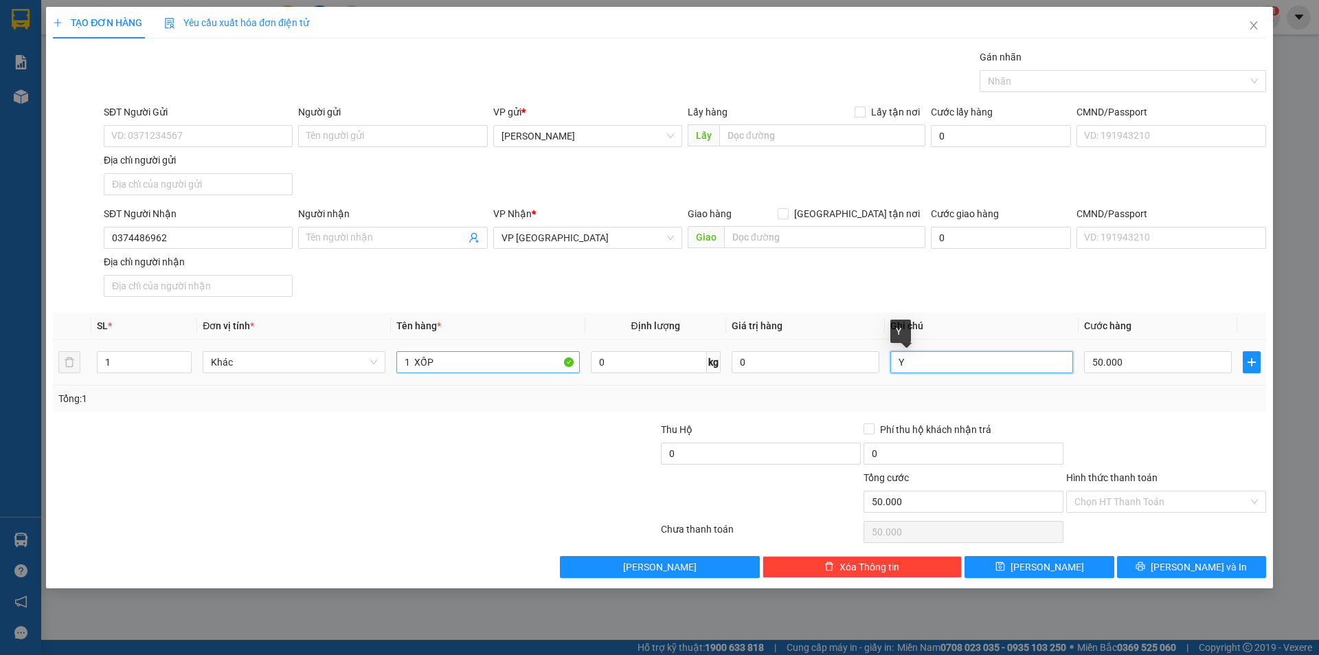
drag, startPoint x: 1007, startPoint y: 362, endPoint x: 463, endPoint y: 371, distance: 544.1
click at [463, 371] on tr "1 Khác 1 XỐP 0 kg 0 Y 50.000" at bounding box center [659, 362] width 1213 height 46
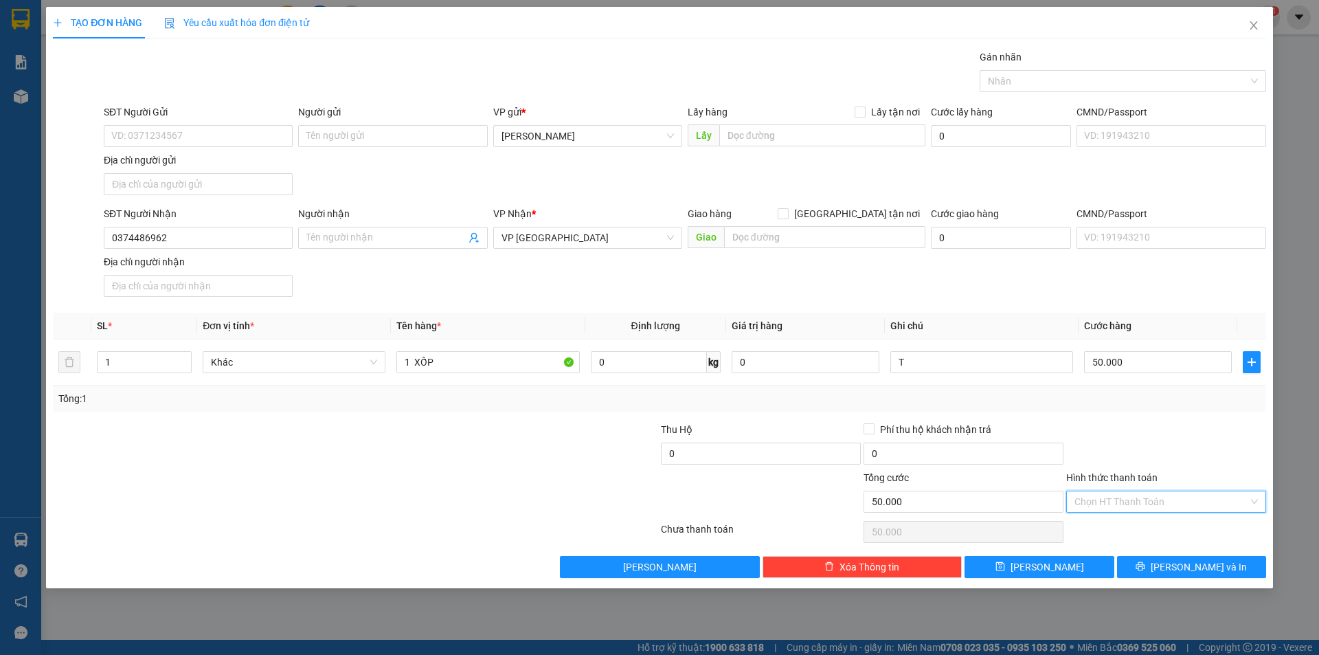
click at [1106, 497] on input "Hình thức thanh toán" at bounding box center [1161, 501] width 174 height 21
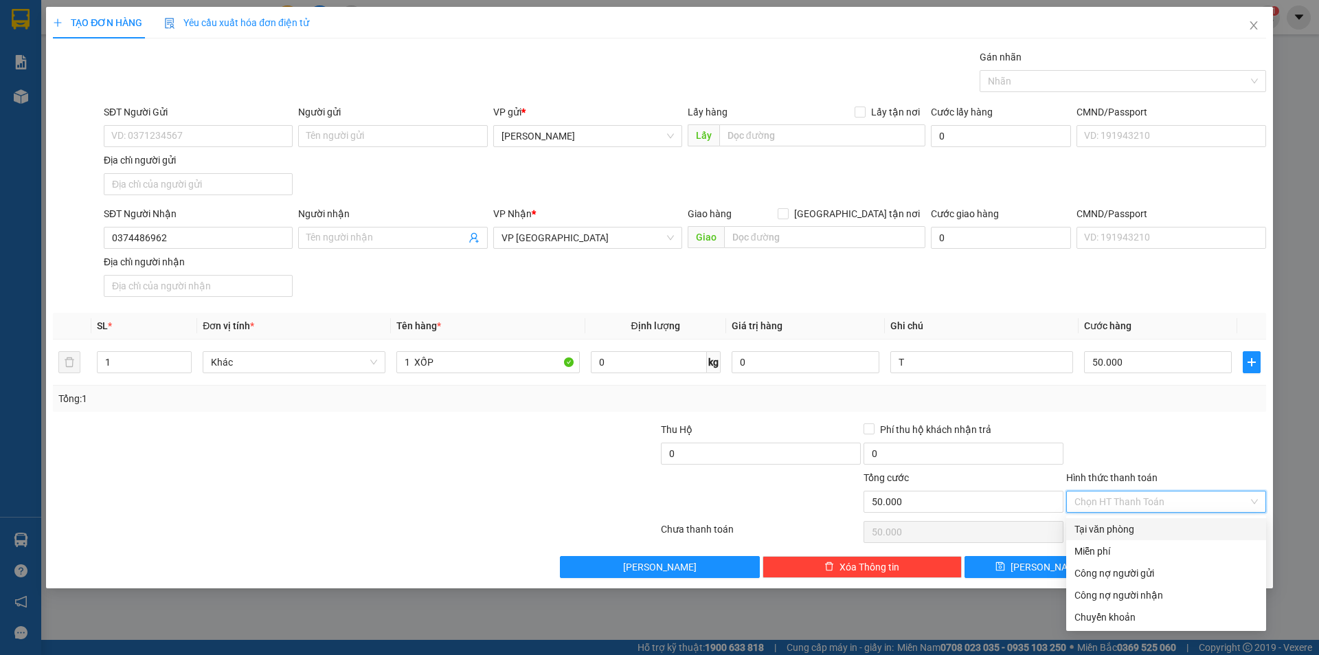
click at [1119, 526] on div "Tại văn phòng" at bounding box center [1165, 528] width 183 height 15
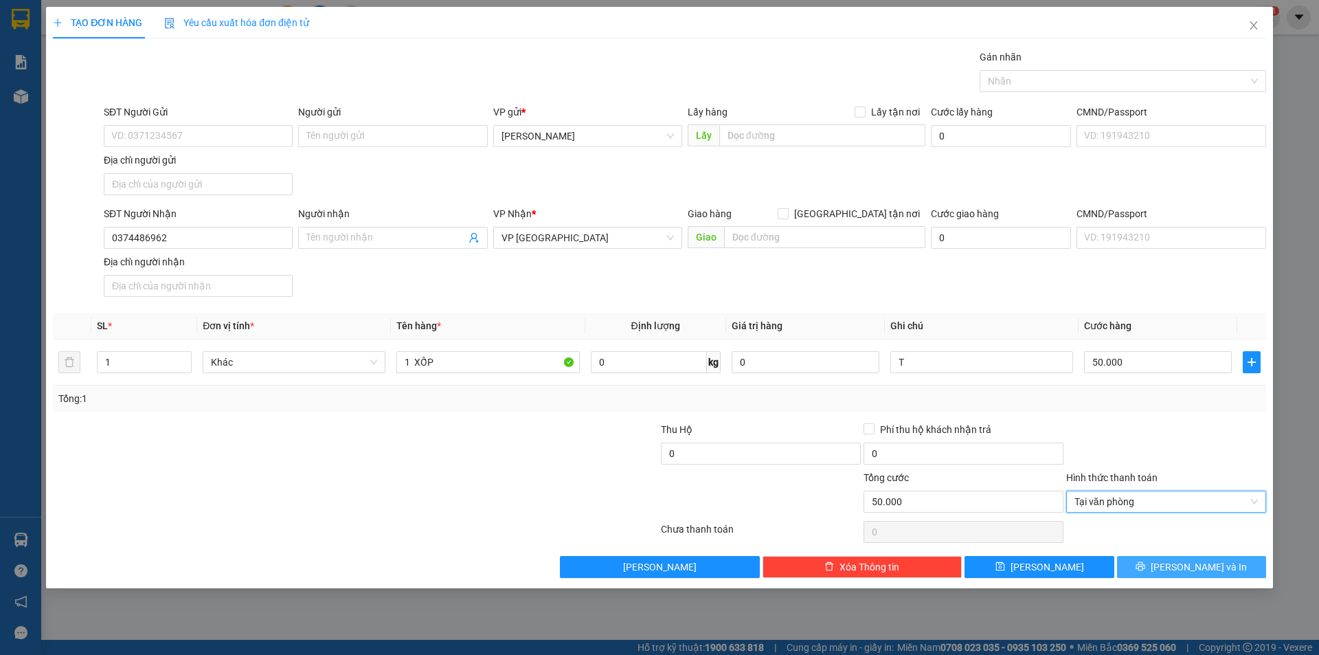
click at [1149, 562] on button "Lưu và In" at bounding box center [1191, 567] width 149 height 22
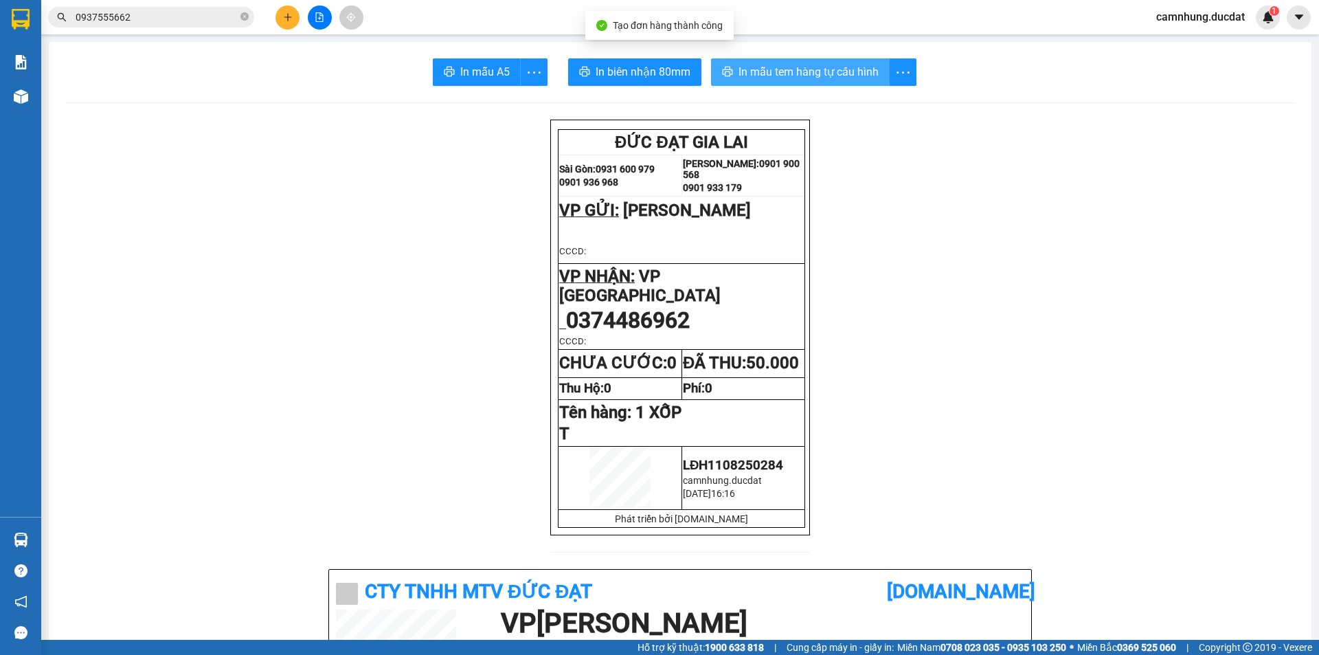
click at [797, 80] on span "In mẫu tem hàng tự cấu hình" at bounding box center [808, 71] width 140 height 17
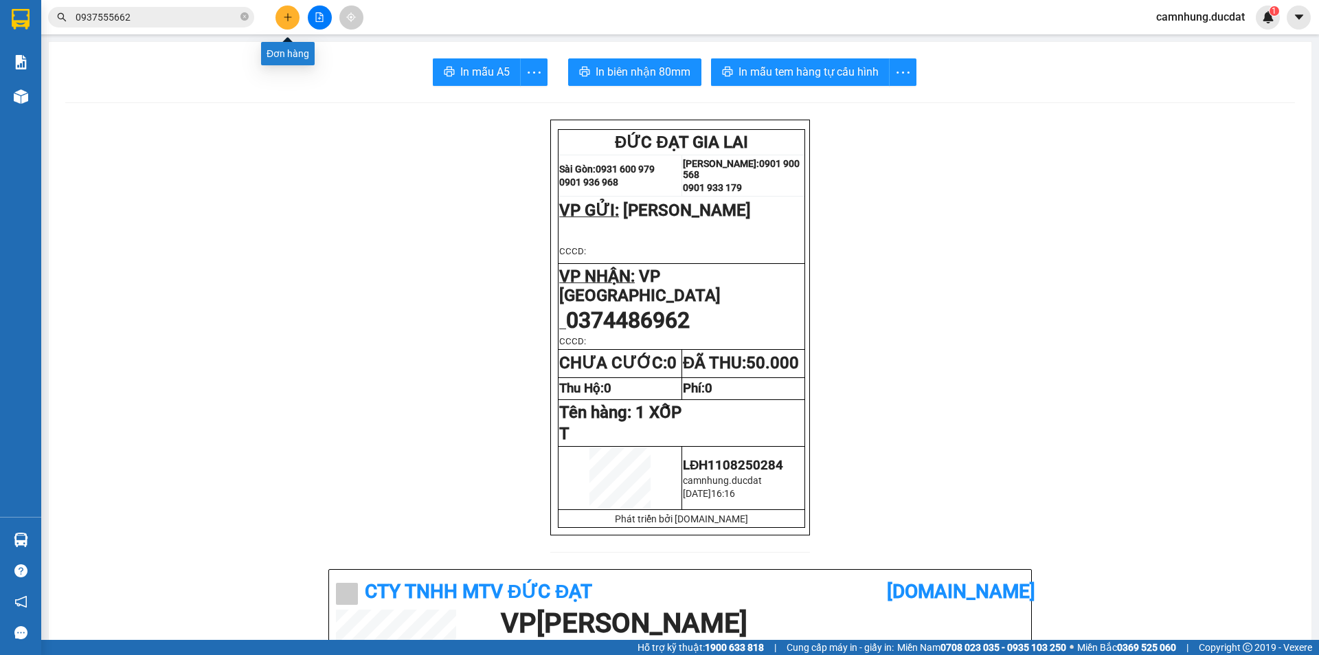
click at [291, 27] on button at bounding box center [287, 17] width 24 height 24
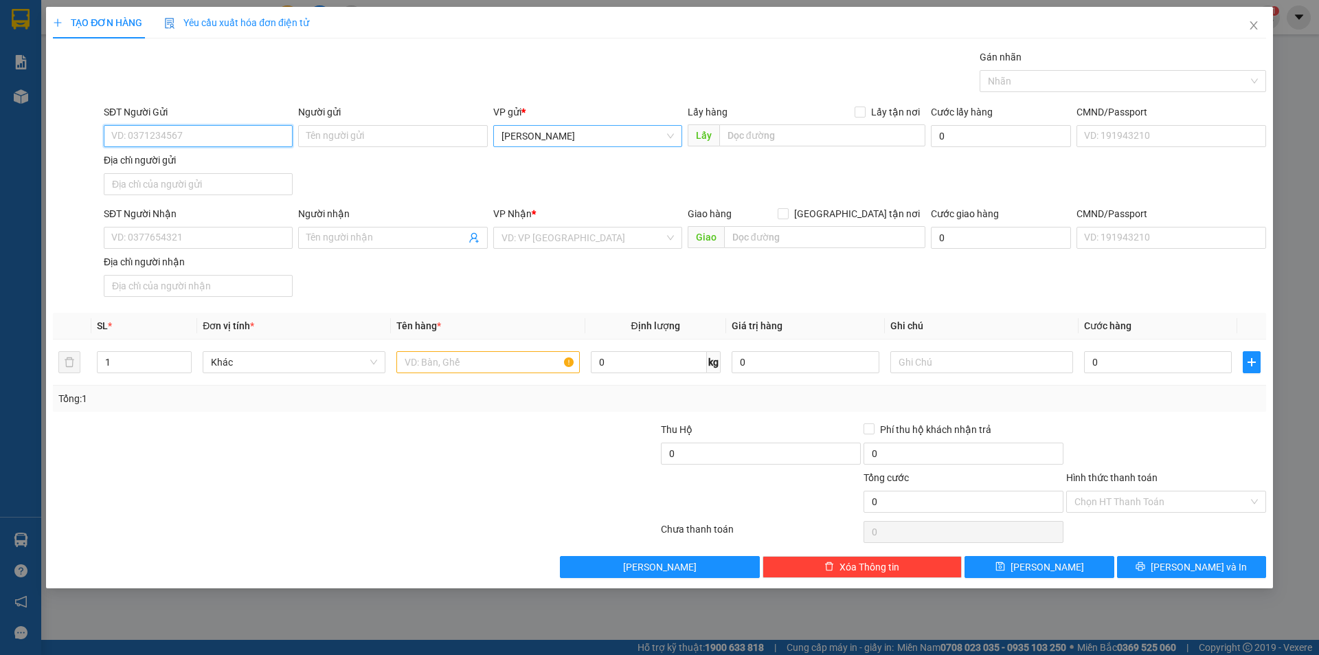
click at [642, 139] on span "[PERSON_NAME]" at bounding box center [587, 136] width 172 height 21
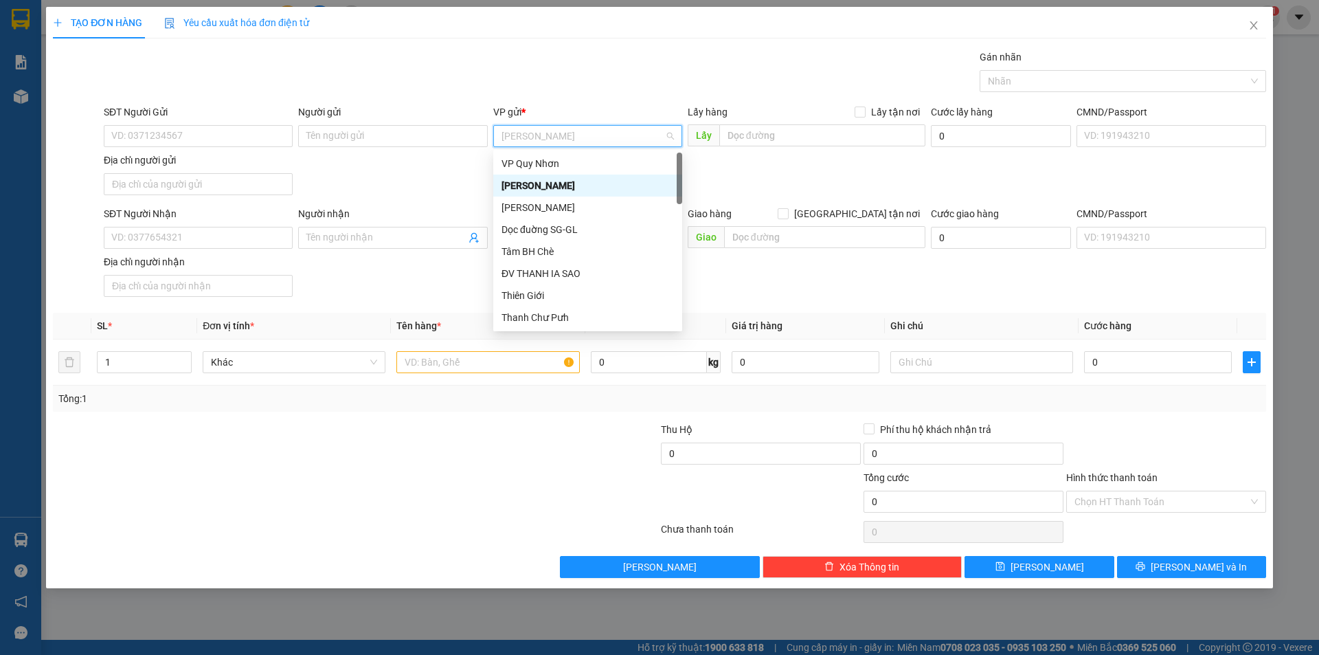
click at [641, 138] on span "[PERSON_NAME]" at bounding box center [587, 136] width 172 height 21
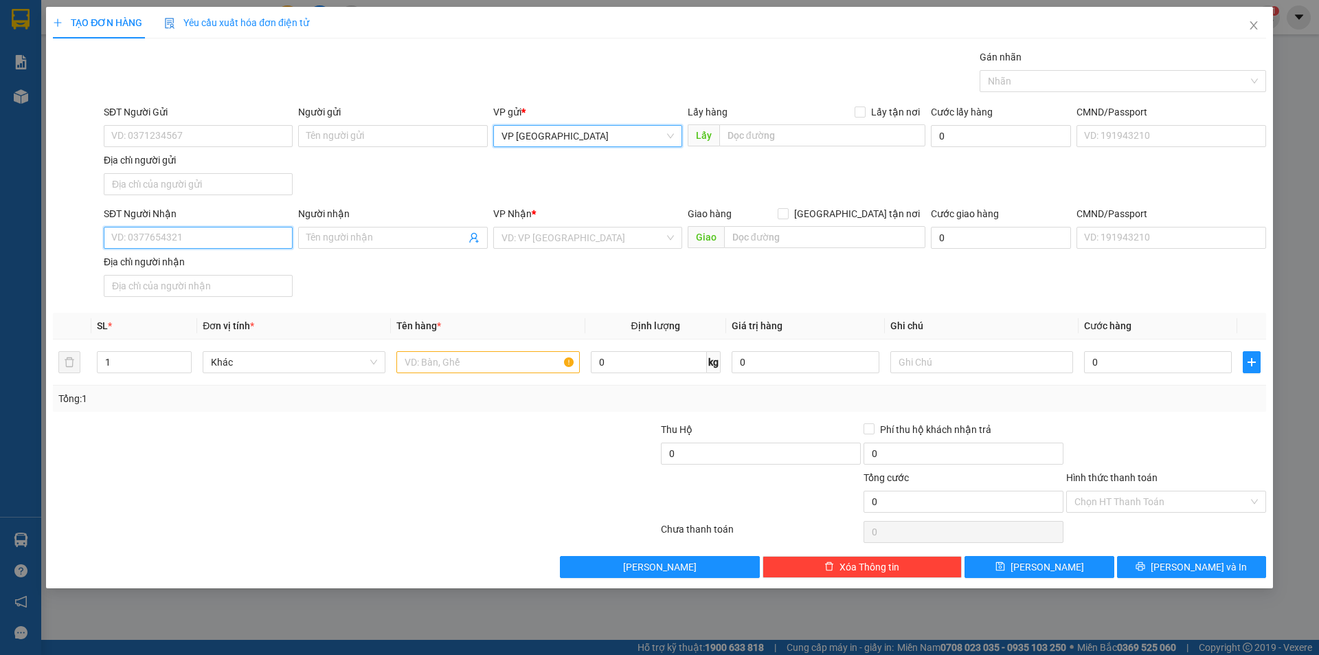
click at [153, 236] on input "SĐT Người Nhận" at bounding box center [198, 238] width 189 height 22
click at [495, 366] on input "text" at bounding box center [487, 362] width 183 height 22
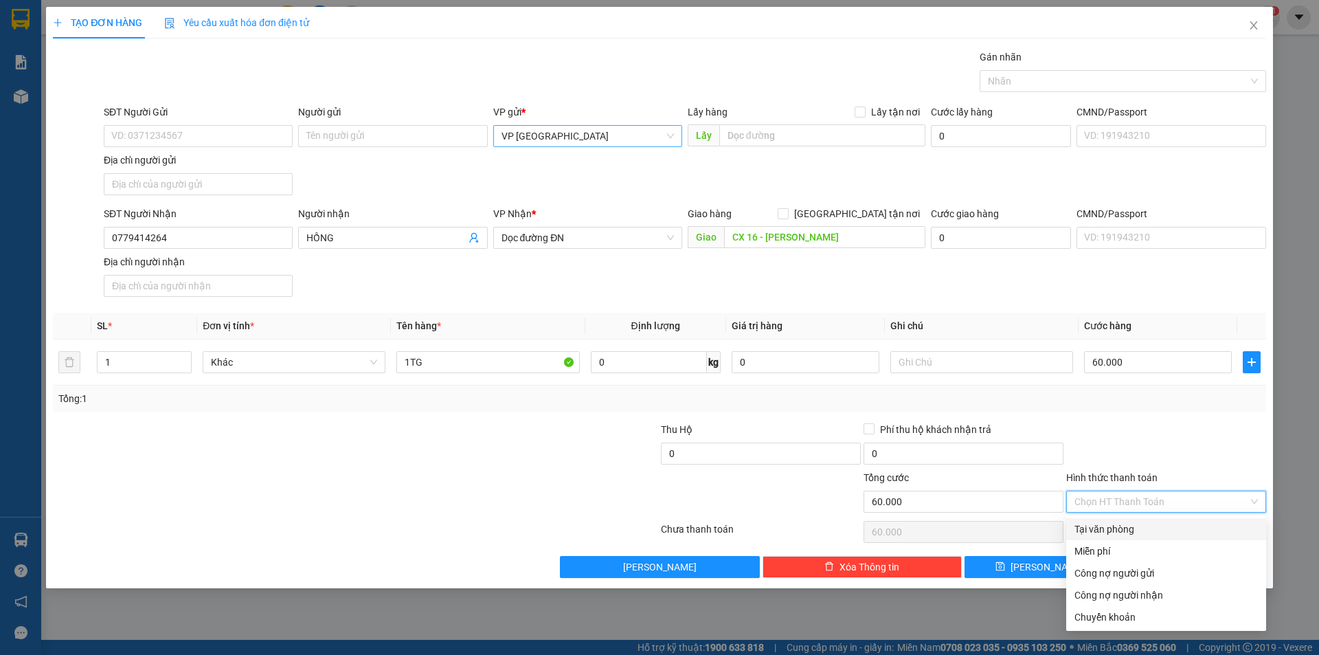
click at [1179, 505] on input "Hình thức thanh toán" at bounding box center [1161, 501] width 174 height 21
click at [1183, 537] on div "Tại văn phòng" at bounding box center [1166, 529] width 200 height 22
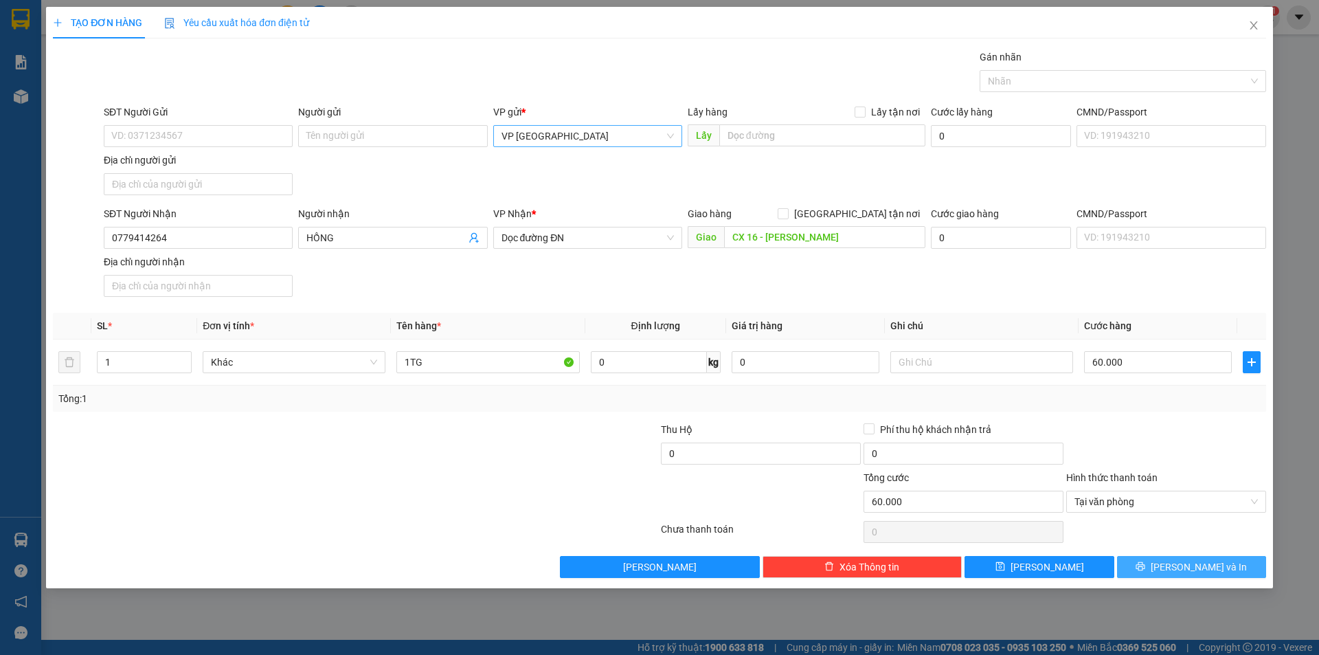
click at [1187, 558] on button "Lưu và In" at bounding box center [1191, 567] width 149 height 22
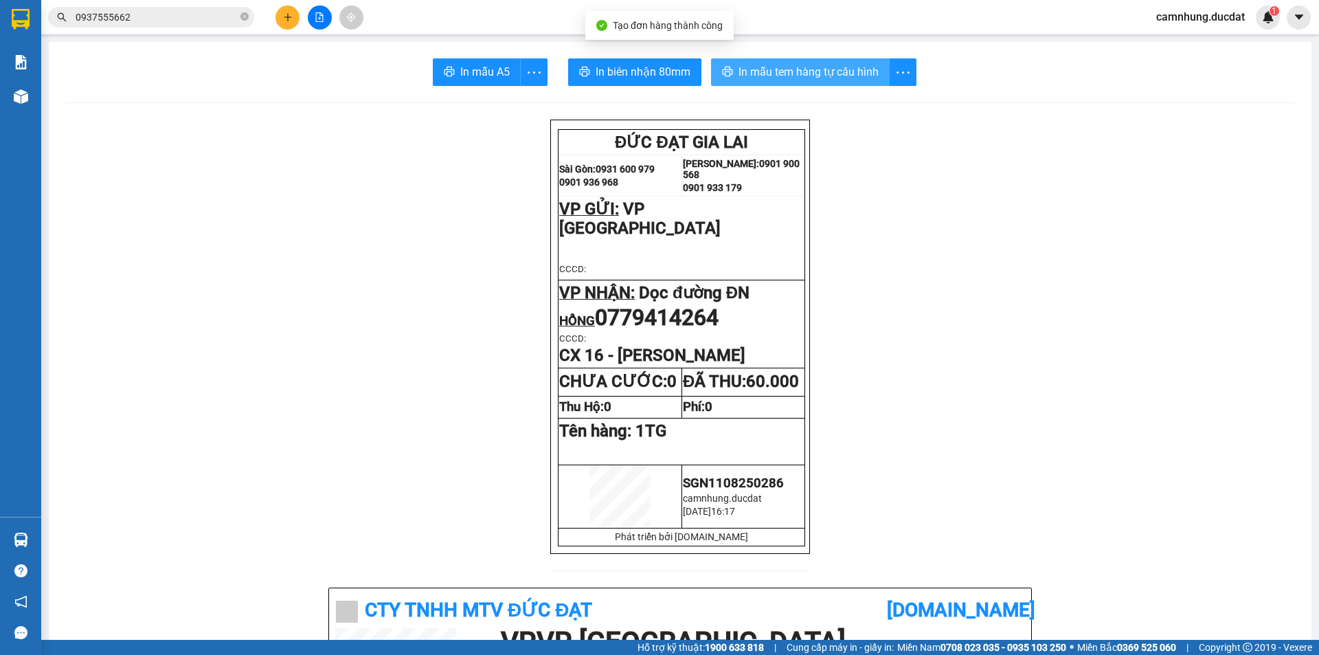
drag, startPoint x: 818, startPoint y: 67, endPoint x: 833, endPoint y: 74, distance: 16.3
click at [819, 67] on span "In mẫu tem hàng tự cấu hình" at bounding box center [808, 71] width 140 height 17
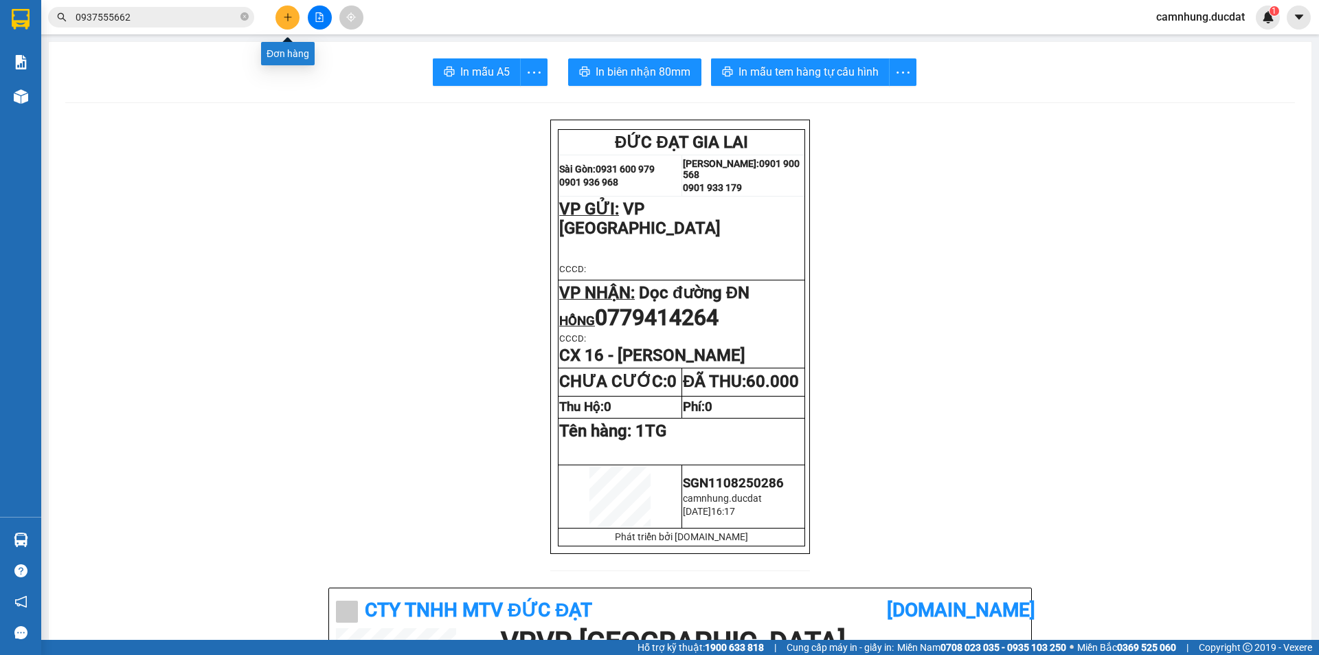
click at [290, 16] on icon "plus" at bounding box center [288, 17] width 10 height 10
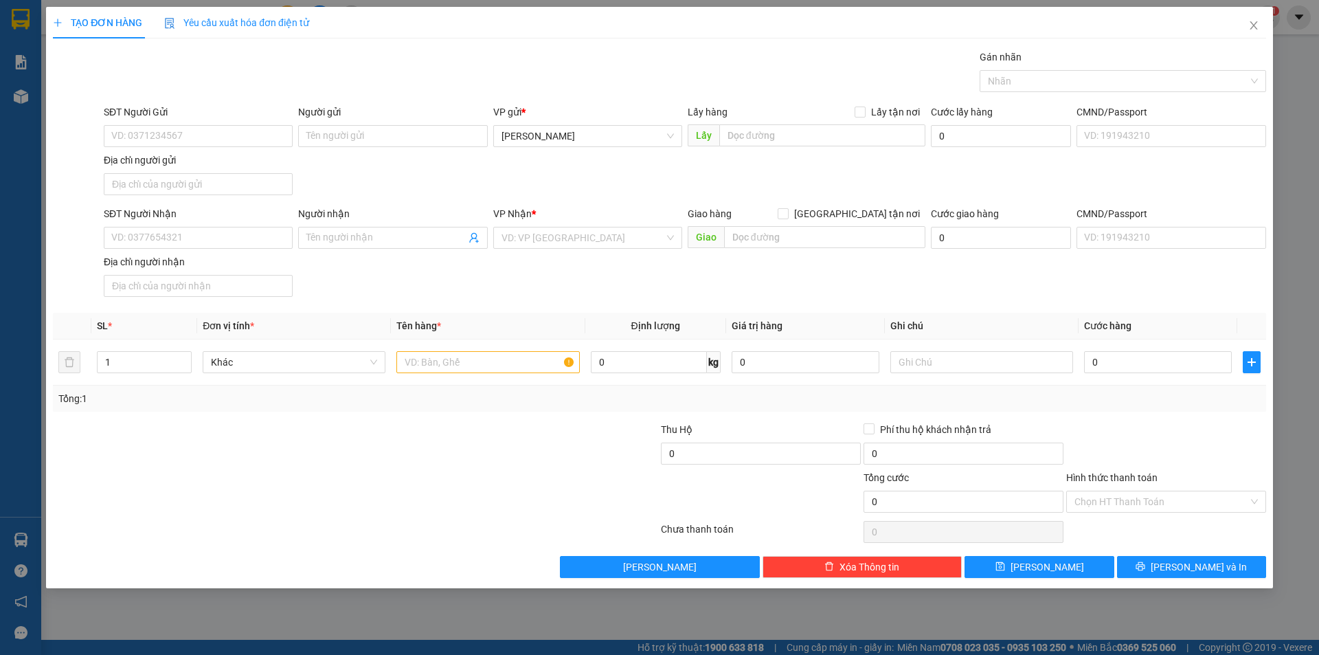
click at [525, 183] on div "SĐT Người Gửi VD: 0371234567 Người gửi Tên người gửi VP gửi * Lê Đại Hành Lấy h…" at bounding box center [685, 152] width 1168 height 96
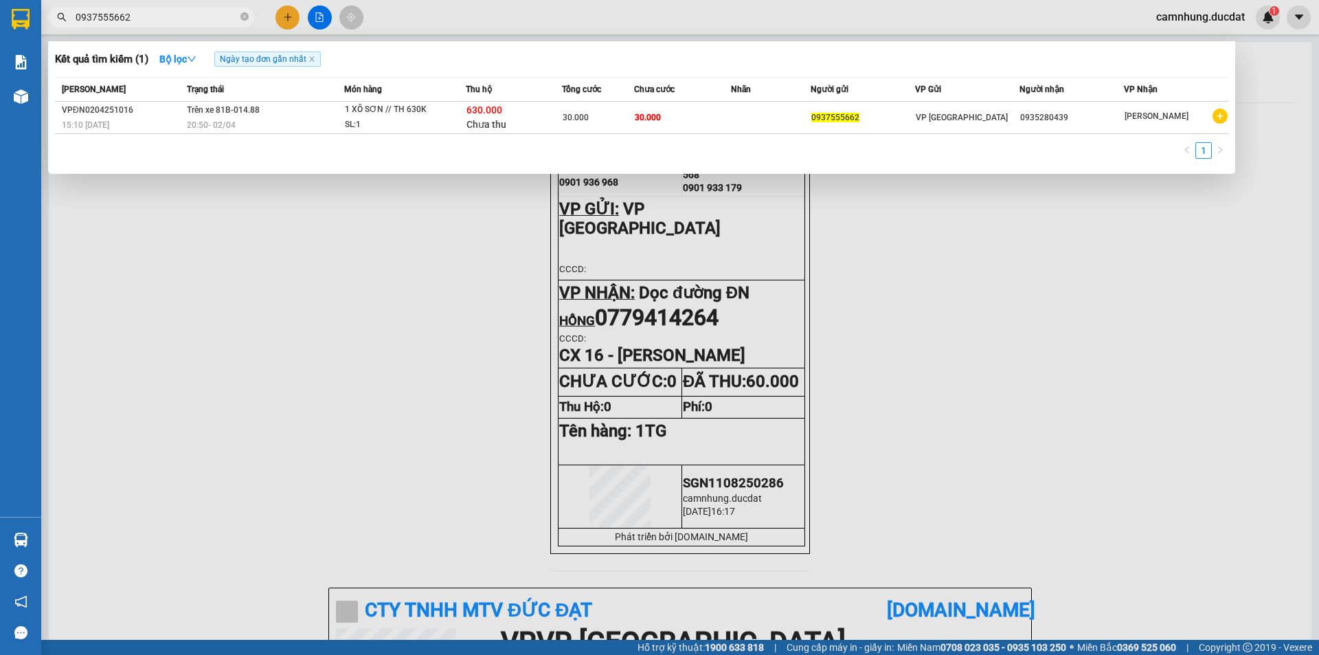
drag, startPoint x: 195, startPoint y: 15, endPoint x: 0, endPoint y: 7, distance: 195.3
click at [0, 7] on section "Kết quả tìm kiếm ( 1 ) Bộ lọc Ngày tạo đơn gần nhất Mã ĐH Trạng thái Món hàng T…" at bounding box center [659, 327] width 1319 height 655
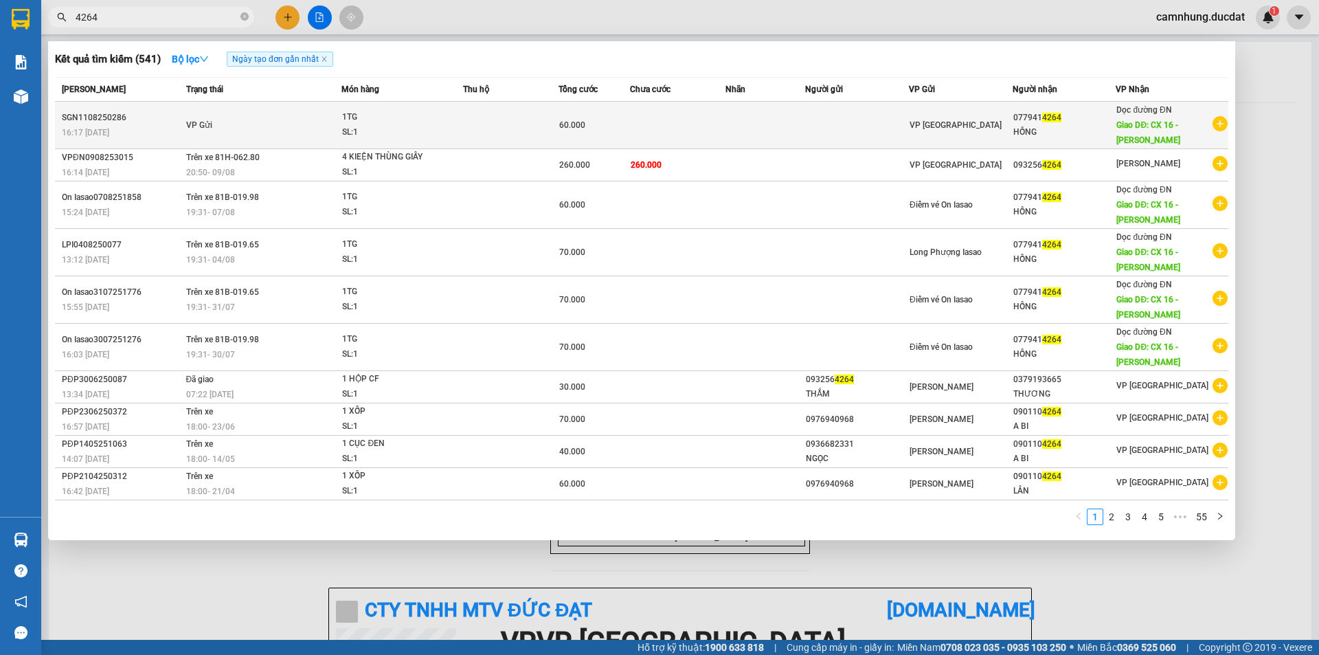
click at [531, 133] on td at bounding box center [510, 125] width 95 height 47
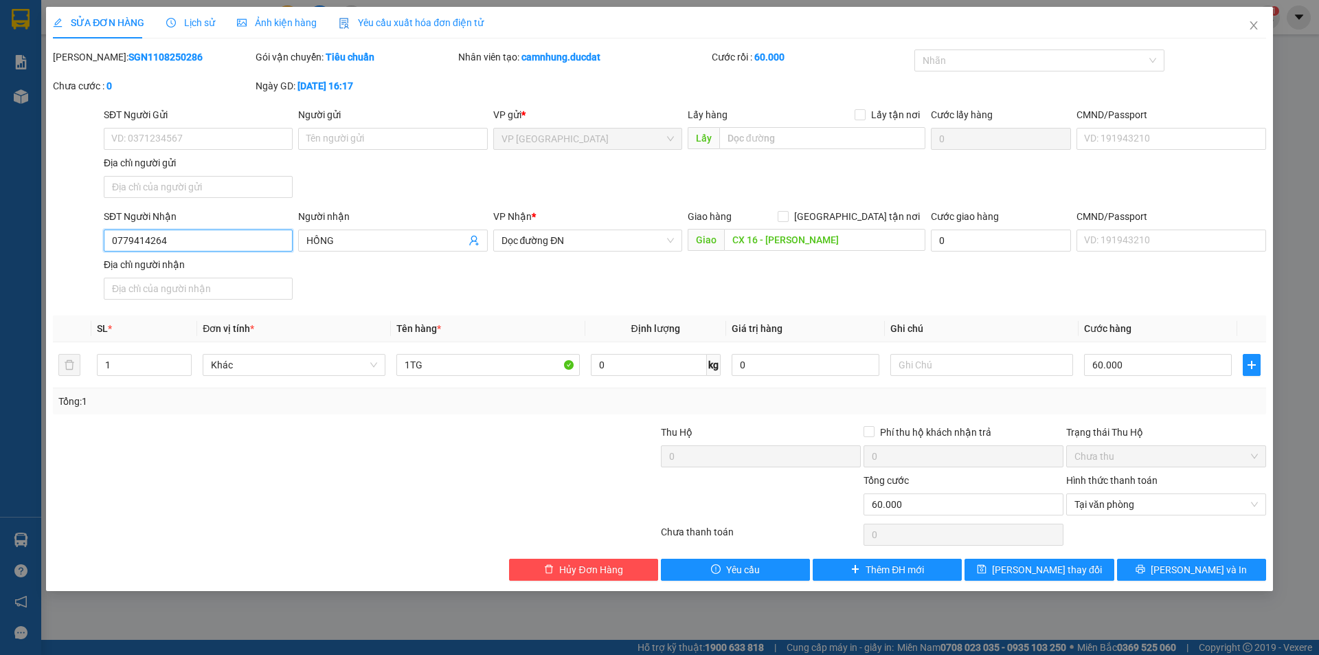
drag, startPoint x: 238, startPoint y: 240, endPoint x: 0, endPoint y: 242, distance: 238.4
click at [0, 242] on div "SỬA ĐƠN HÀNG Lịch sử Ảnh kiện hàng Yêu cầu xuất hóa đơn điện tử Total Paid Fee …" at bounding box center [659, 327] width 1319 height 655
click at [599, 563] on span "Hủy Đơn Hàng" at bounding box center [590, 569] width 63 height 15
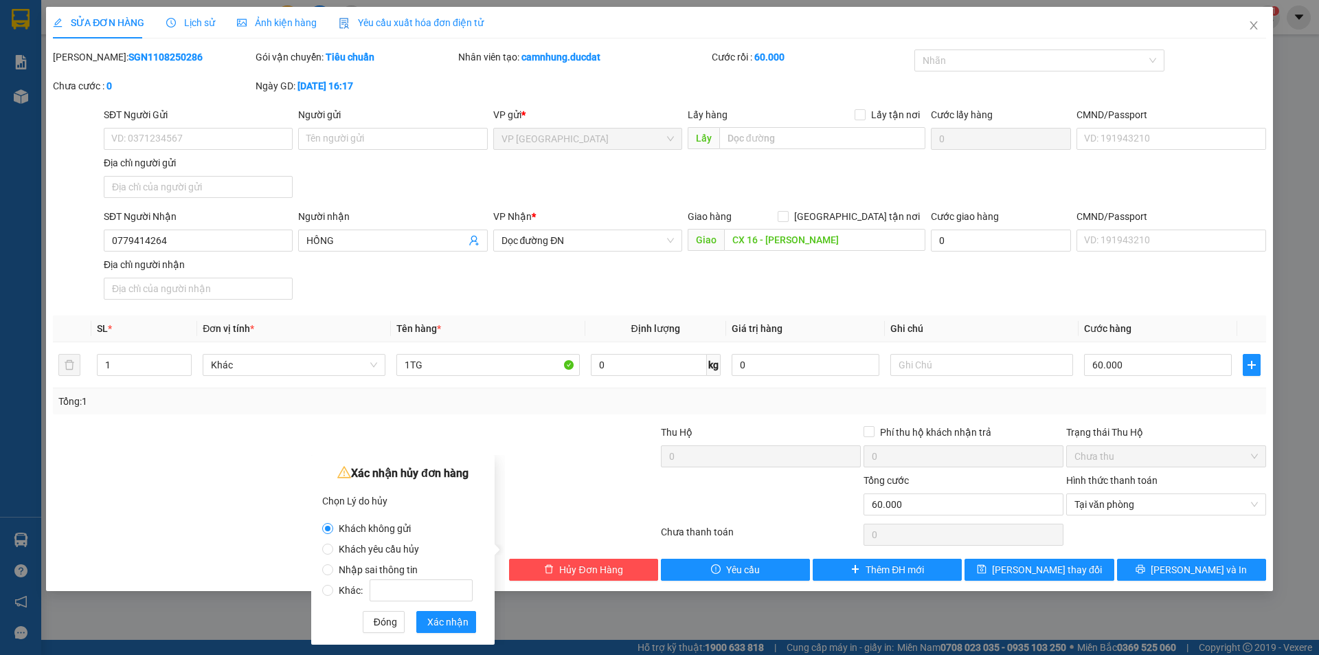
click at [392, 561] on label "Nhập sai thông tin" at bounding box center [400, 562] width 156 height 21
click at [333, 564] on input "Nhập sai thông tin" at bounding box center [327, 569] width 11 height 11
click at [459, 622] on span "Xác nhận" at bounding box center [447, 621] width 41 height 15
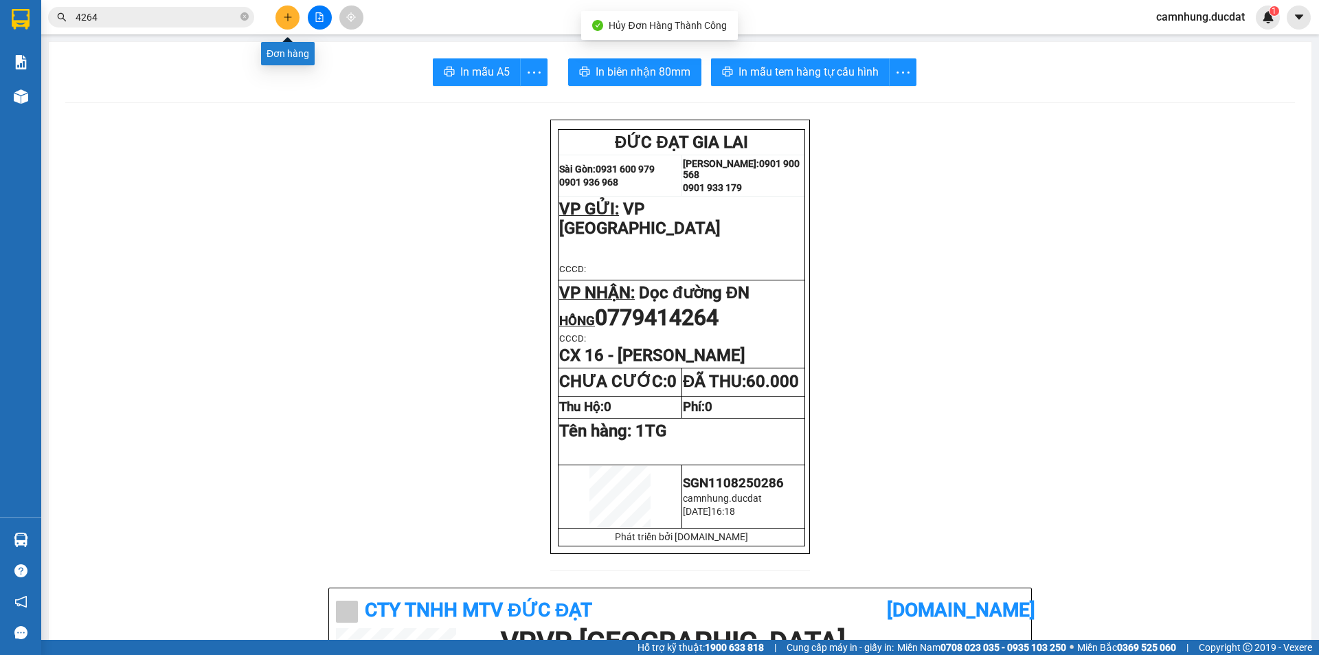
click at [291, 19] on icon "plus" at bounding box center [288, 17] width 10 height 10
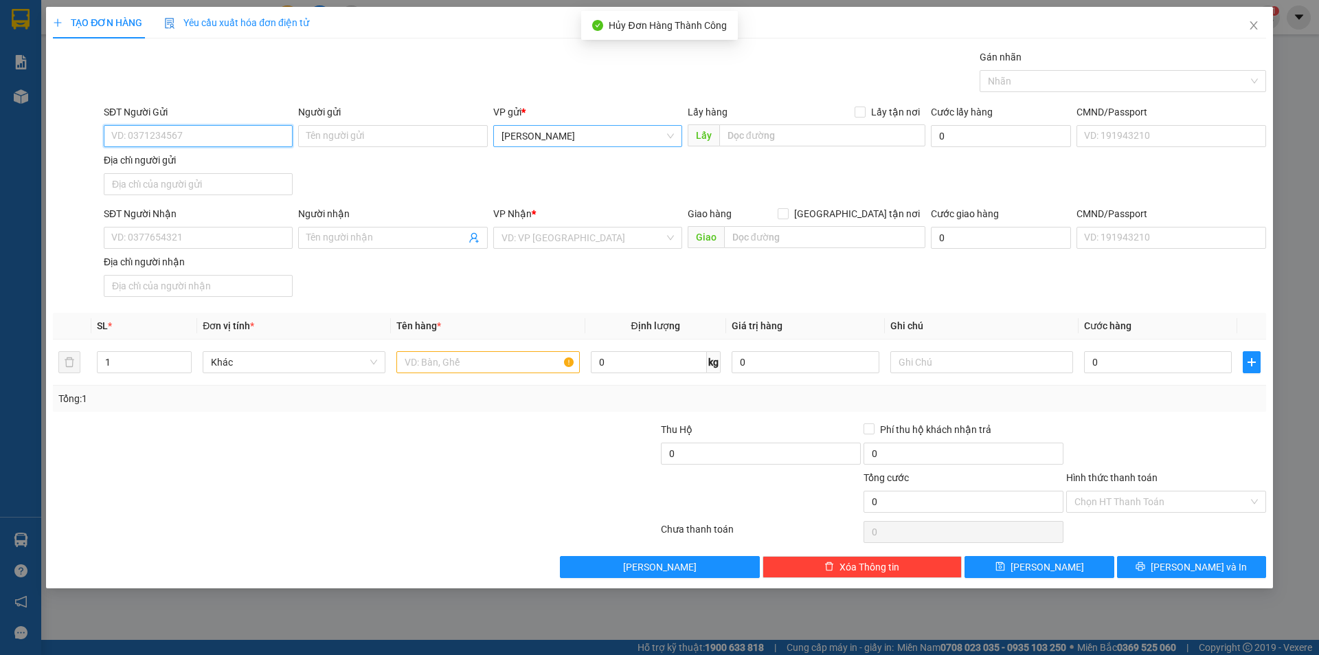
click at [593, 142] on span "[PERSON_NAME]" at bounding box center [587, 136] width 172 height 21
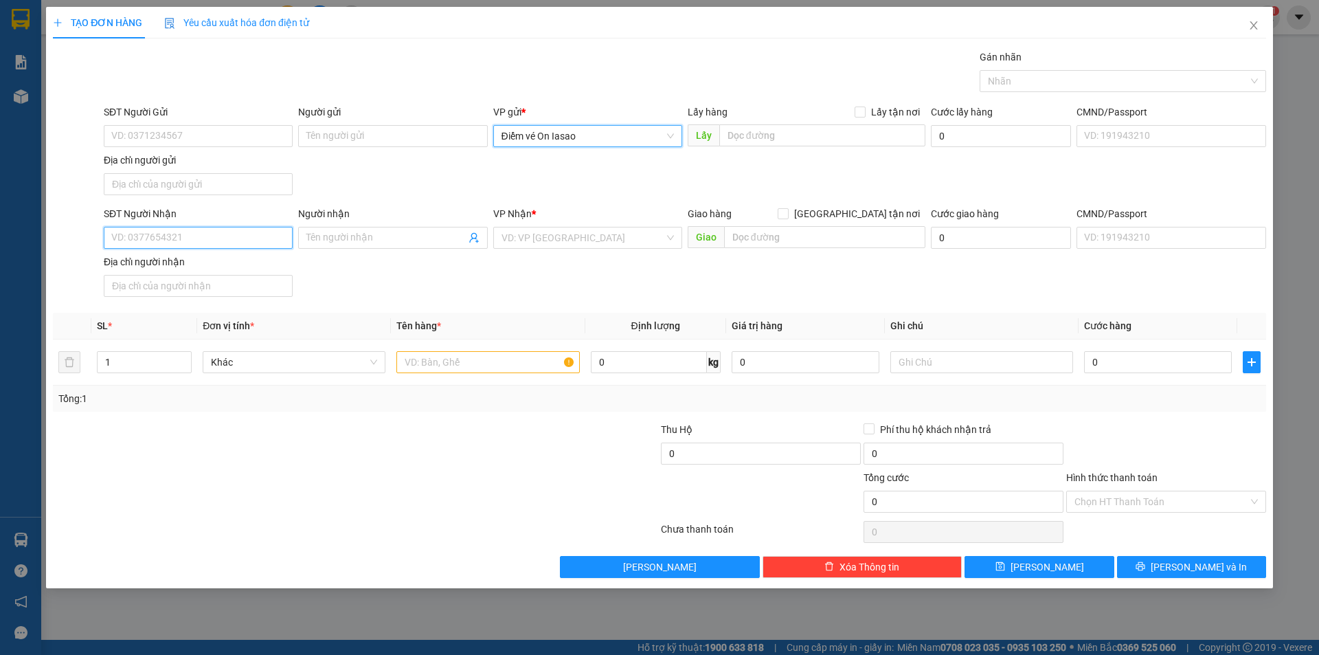
click at [230, 241] on input "SĐT Người Nhận" at bounding box center [198, 238] width 189 height 22
paste input "0779414264"
click at [244, 266] on div "0779414264 - HỒNG" at bounding box center [198, 265] width 172 height 15
click at [442, 359] on input "text" at bounding box center [487, 362] width 183 height 22
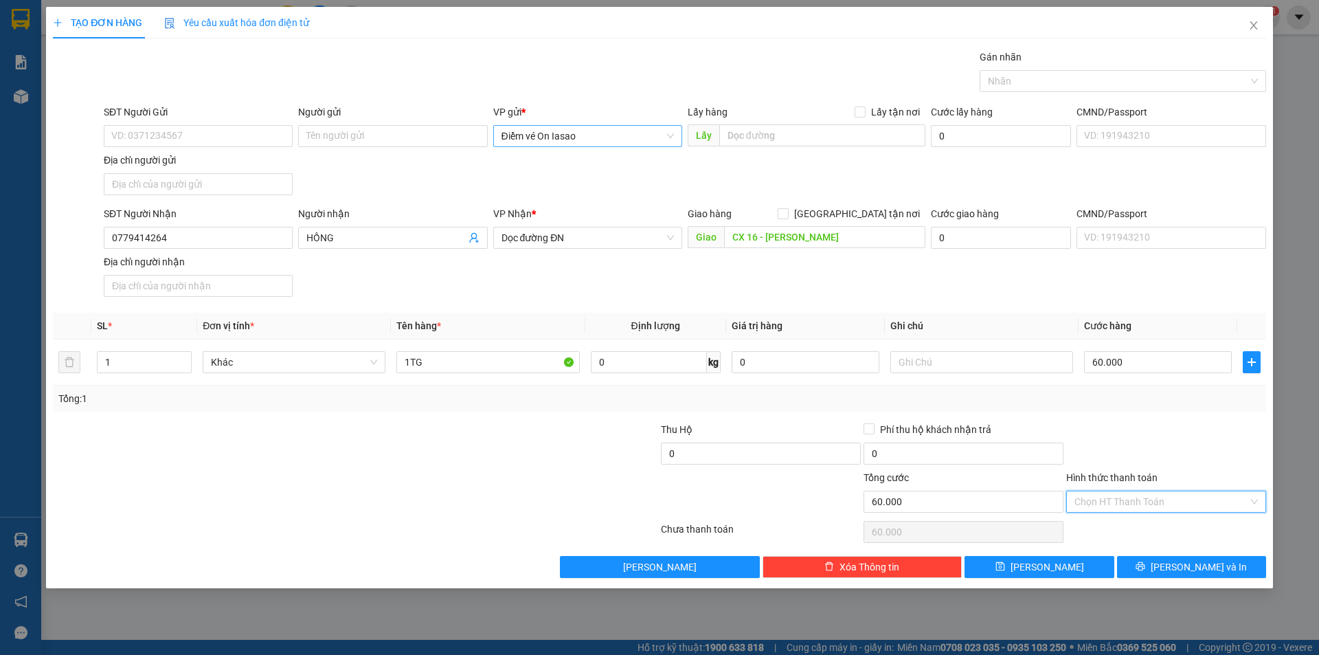
click at [1108, 504] on input "Hình thức thanh toán" at bounding box center [1161, 501] width 174 height 21
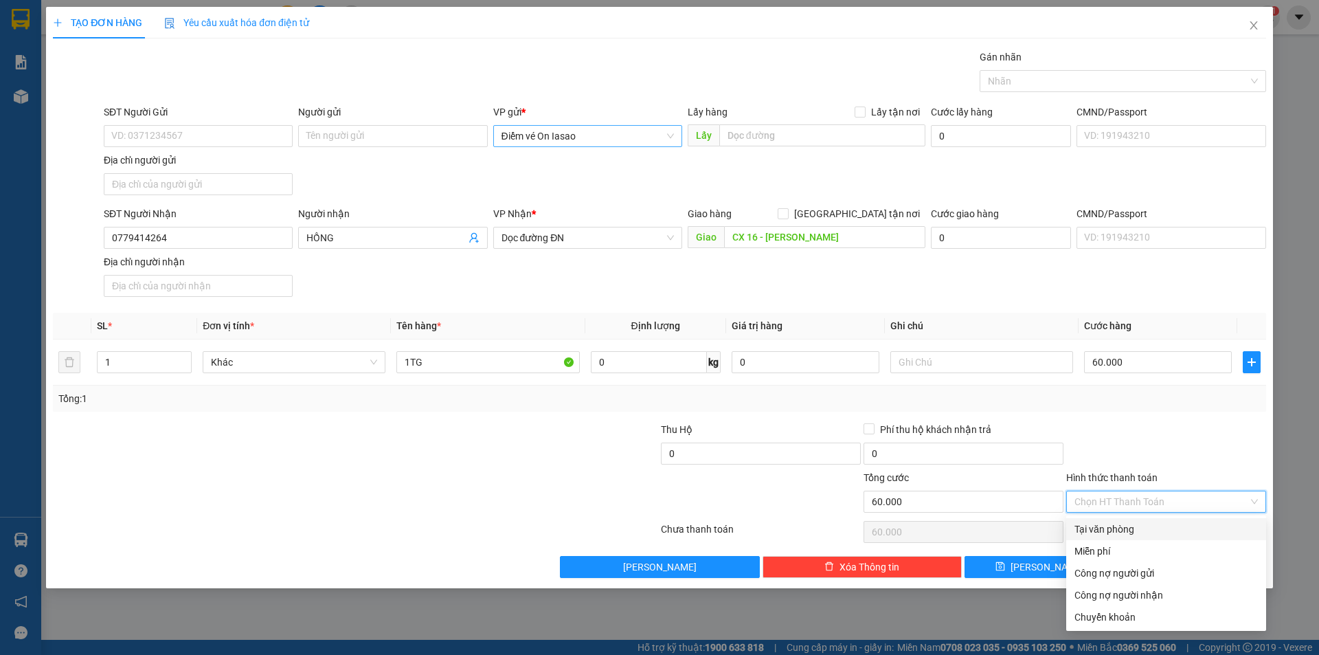
click at [1100, 521] on div "Tại văn phòng" at bounding box center [1166, 529] width 200 height 22
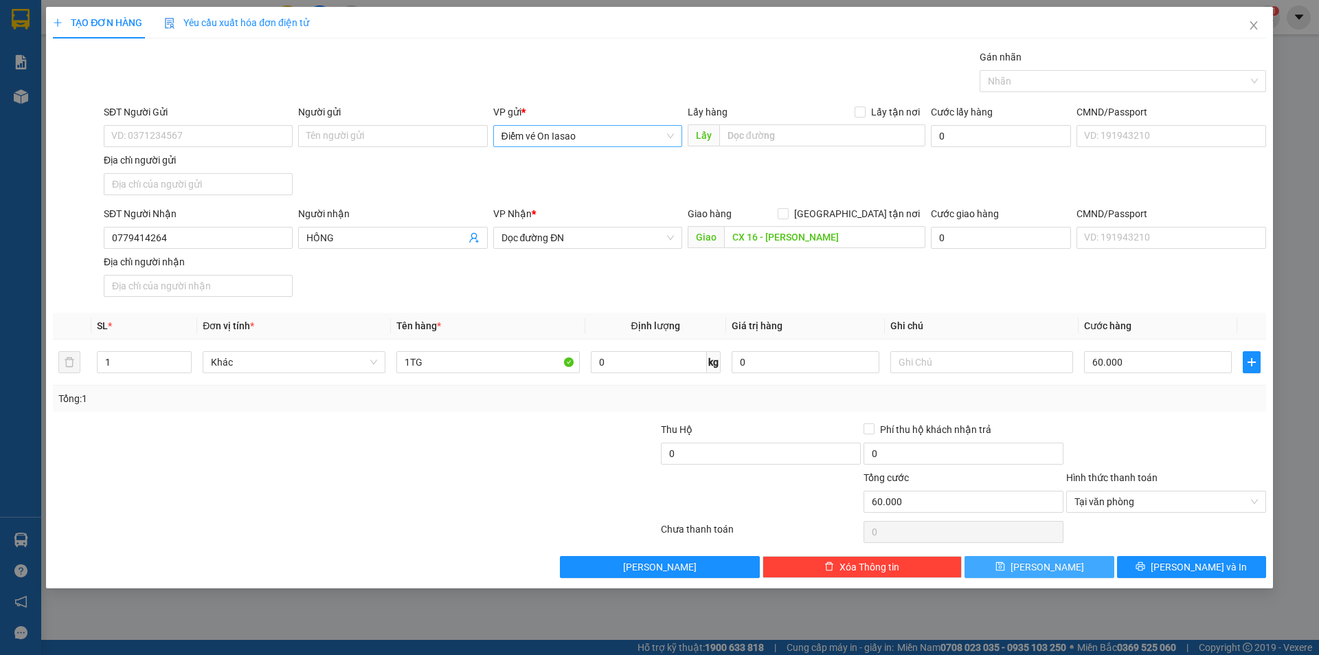
click at [1063, 569] on button "Lưu" at bounding box center [1038, 567] width 149 height 22
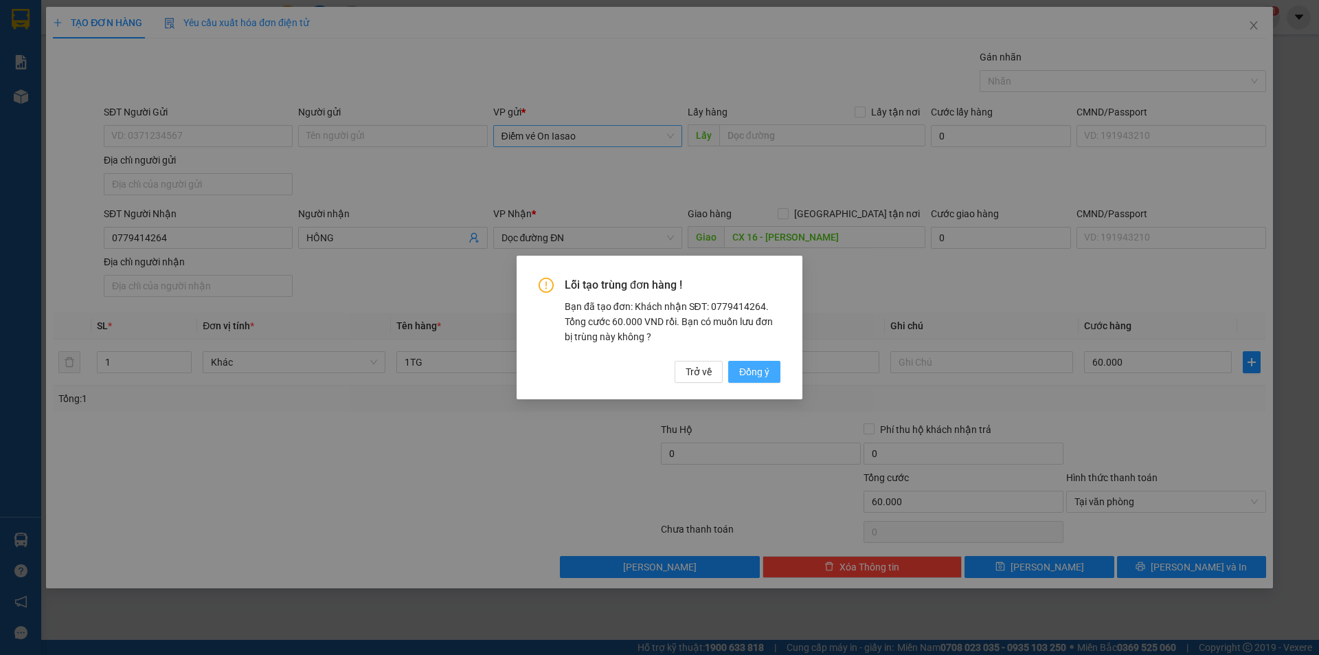
click at [749, 369] on span "Đồng ý" at bounding box center [754, 371] width 30 height 15
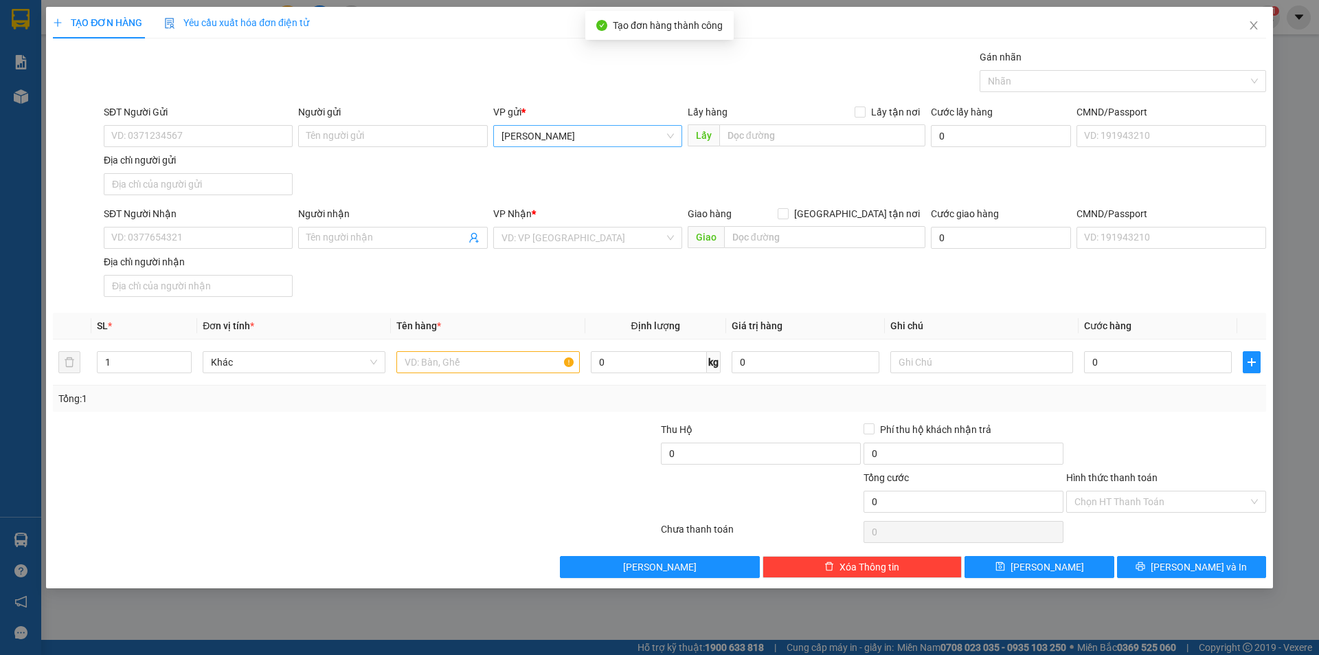
drag, startPoint x: 219, startPoint y: 65, endPoint x: 220, endPoint y: 56, distance: 8.3
click at [221, 65] on div "Gói vận chuyển * Tiêu chuẩn Gán nhãn Nhãn" at bounding box center [685, 73] width 1168 height 48
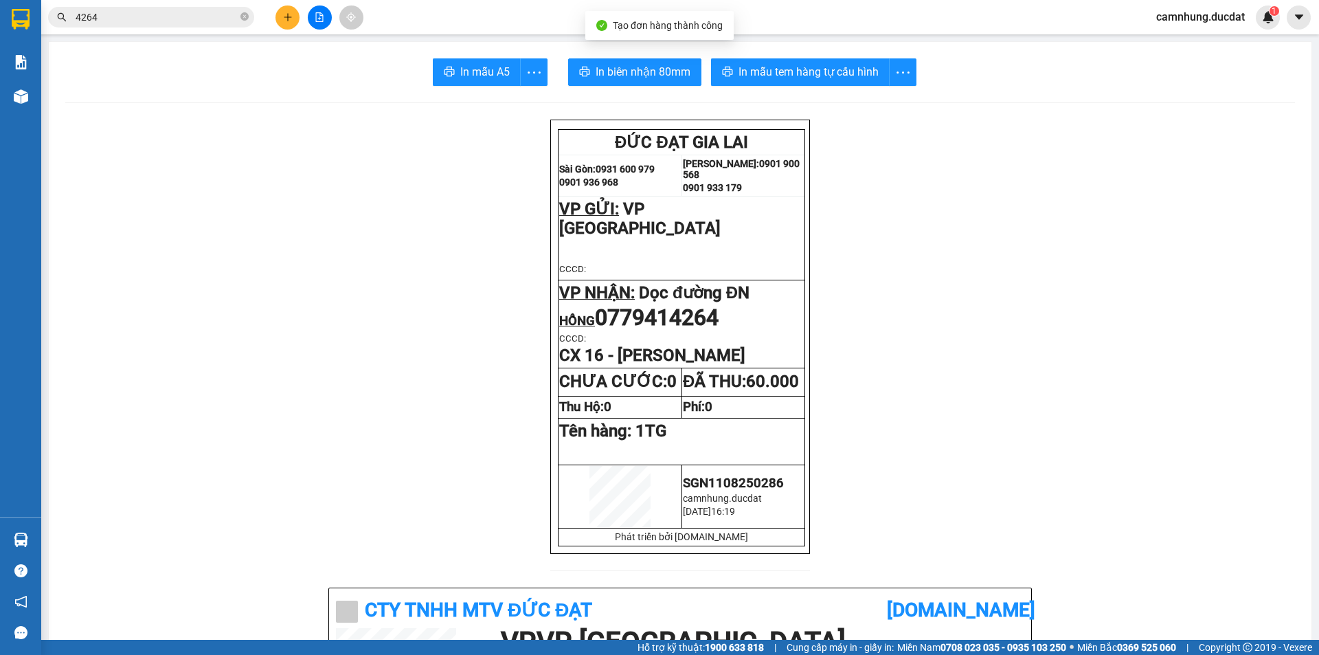
click at [171, 23] on input "4264" at bounding box center [157, 17] width 162 height 15
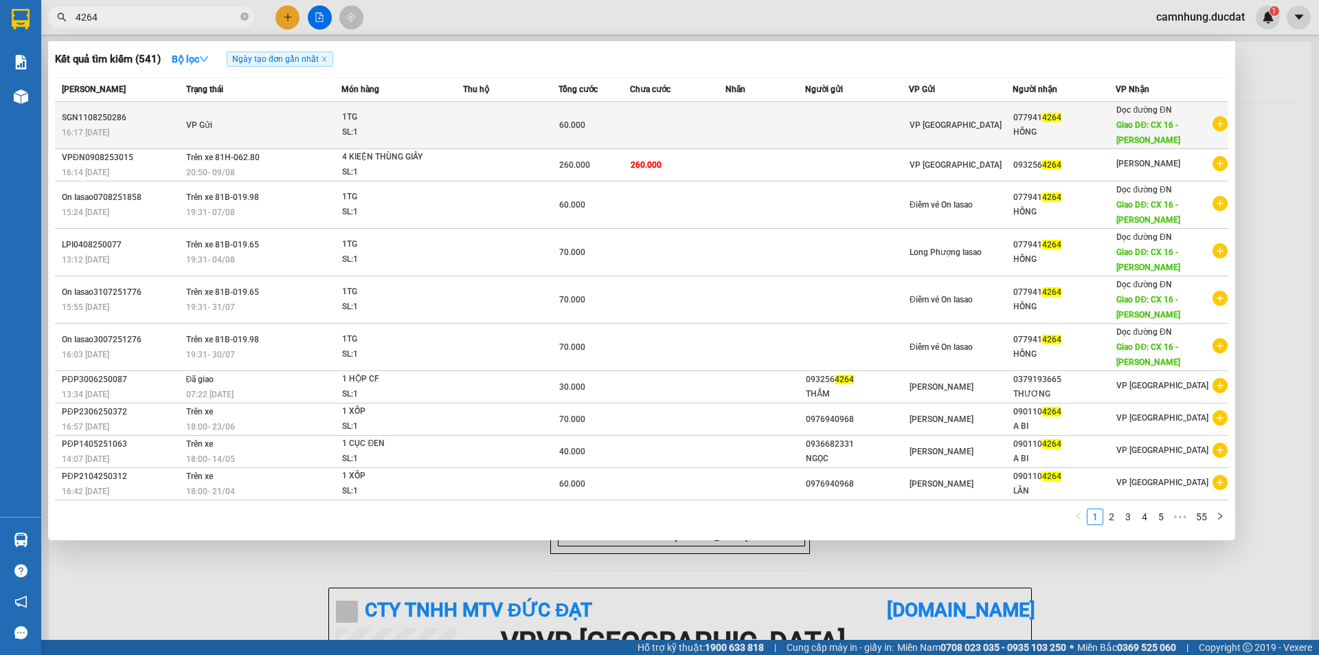
click at [821, 120] on td at bounding box center [857, 125] width 104 height 47
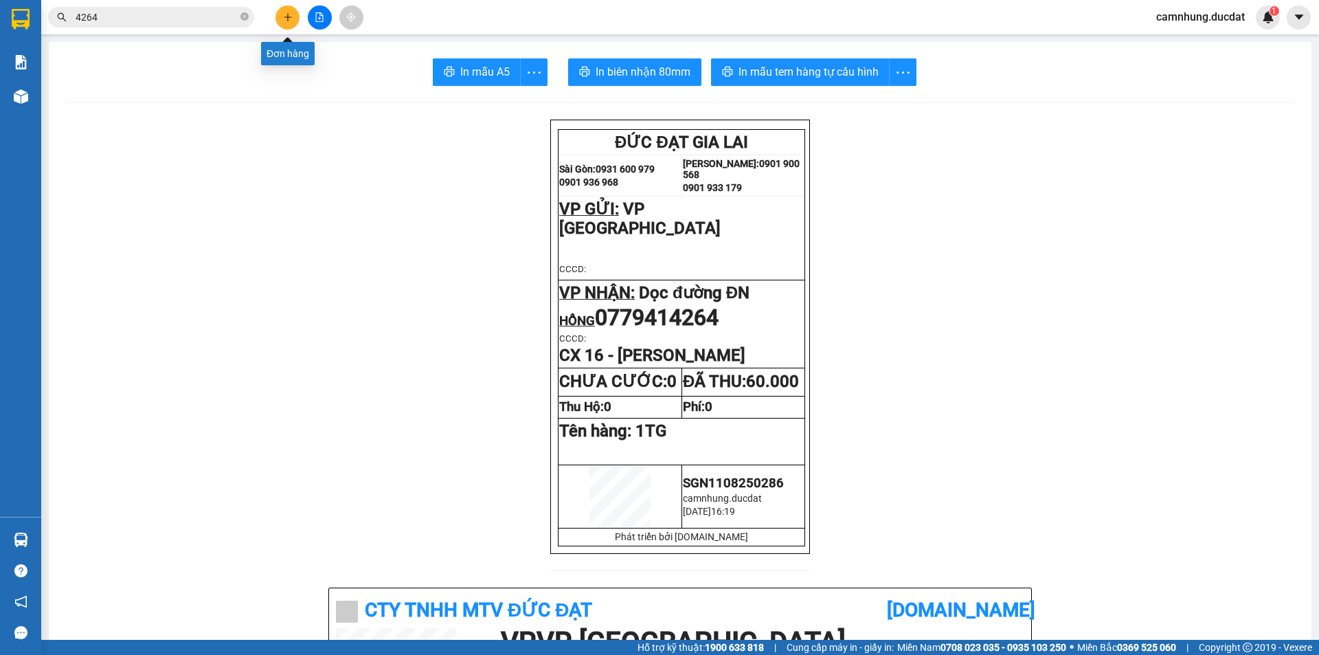
click at [291, 13] on icon "plus" at bounding box center [288, 17] width 10 height 10
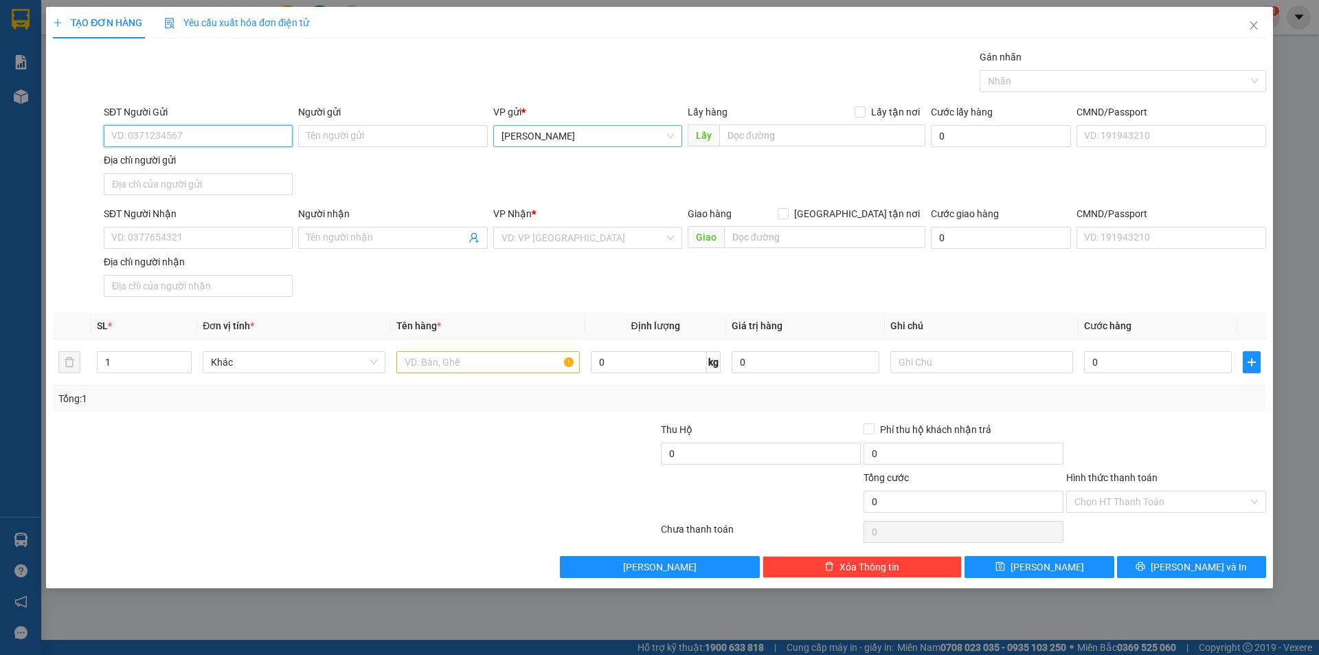
click at [612, 134] on span "[PERSON_NAME]" at bounding box center [587, 136] width 172 height 21
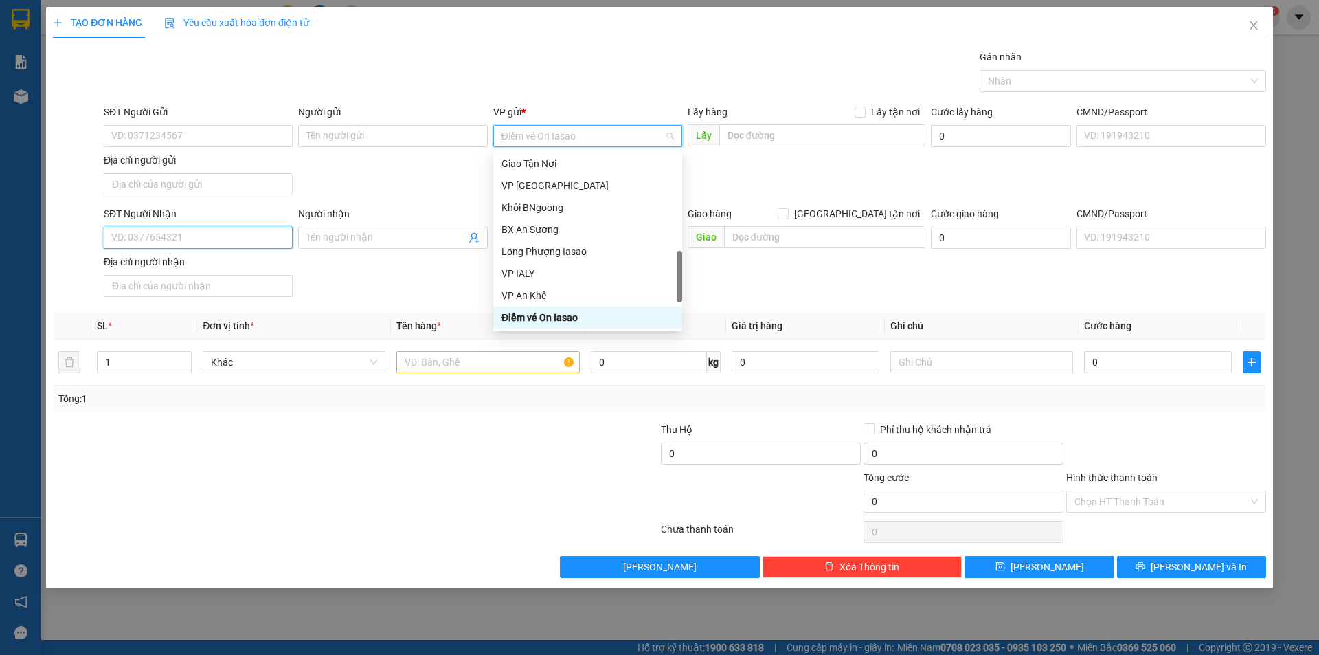
click at [197, 237] on input "SĐT Người Nhận" at bounding box center [198, 238] width 189 height 22
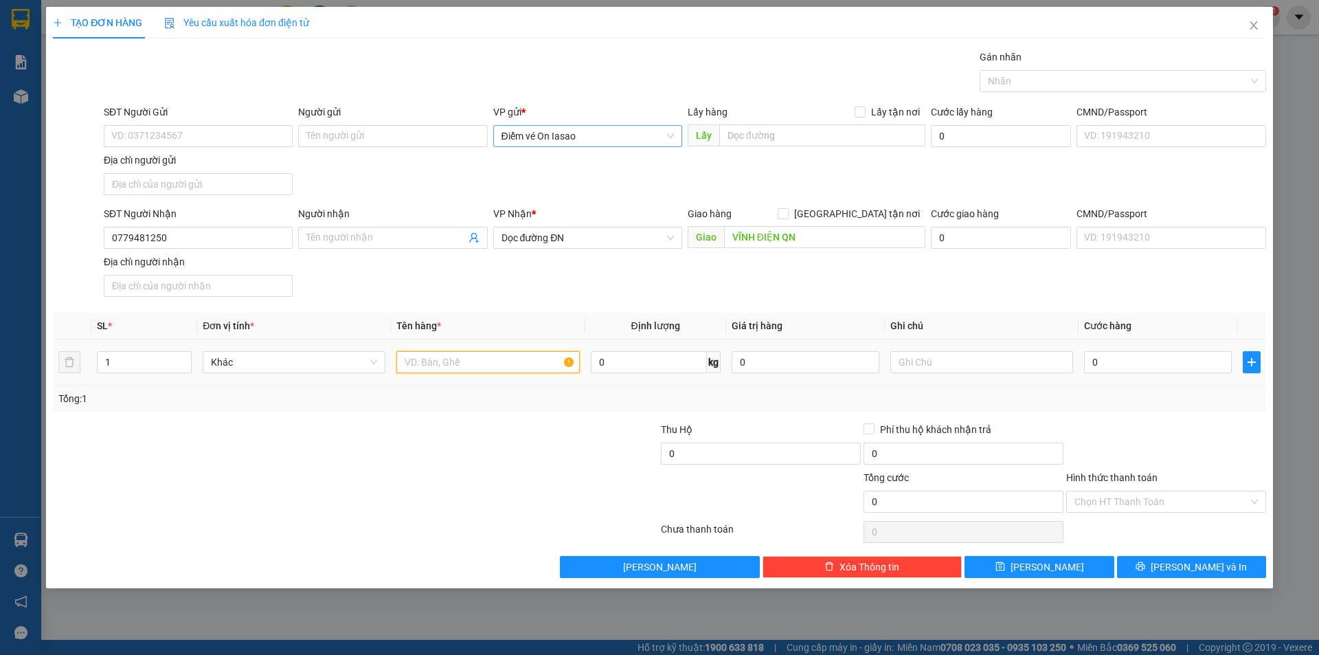
click at [459, 354] on input "text" at bounding box center [487, 362] width 183 height 22
click at [1158, 492] on input "Hình thức thanh toán" at bounding box center [1161, 501] width 174 height 21
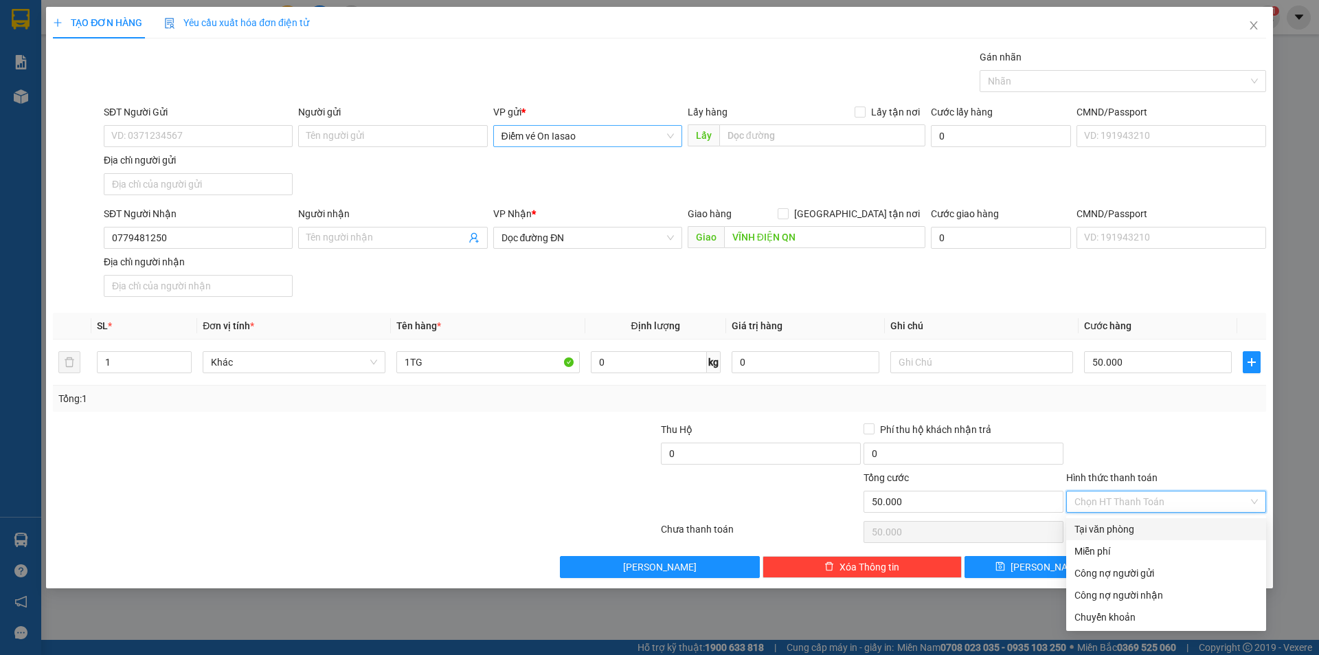
click at [1172, 526] on div "Tại văn phòng" at bounding box center [1165, 528] width 183 height 15
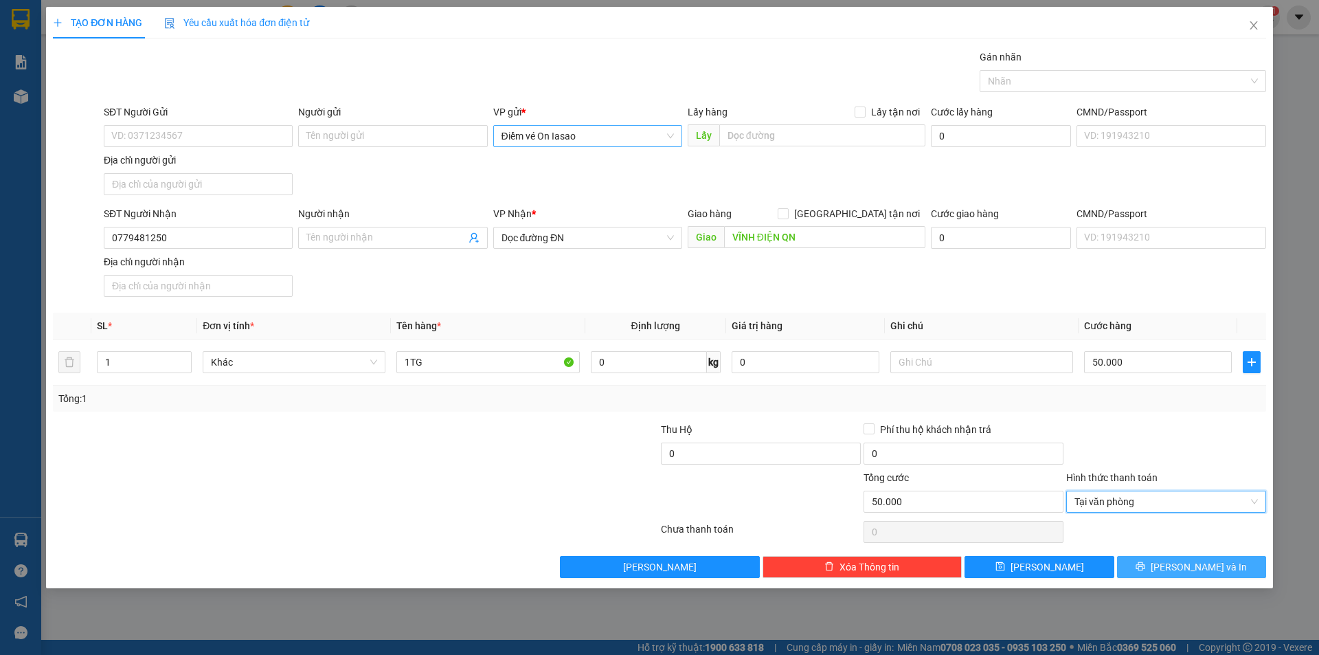
click at [1177, 558] on button "Lưu và In" at bounding box center [1191, 567] width 149 height 22
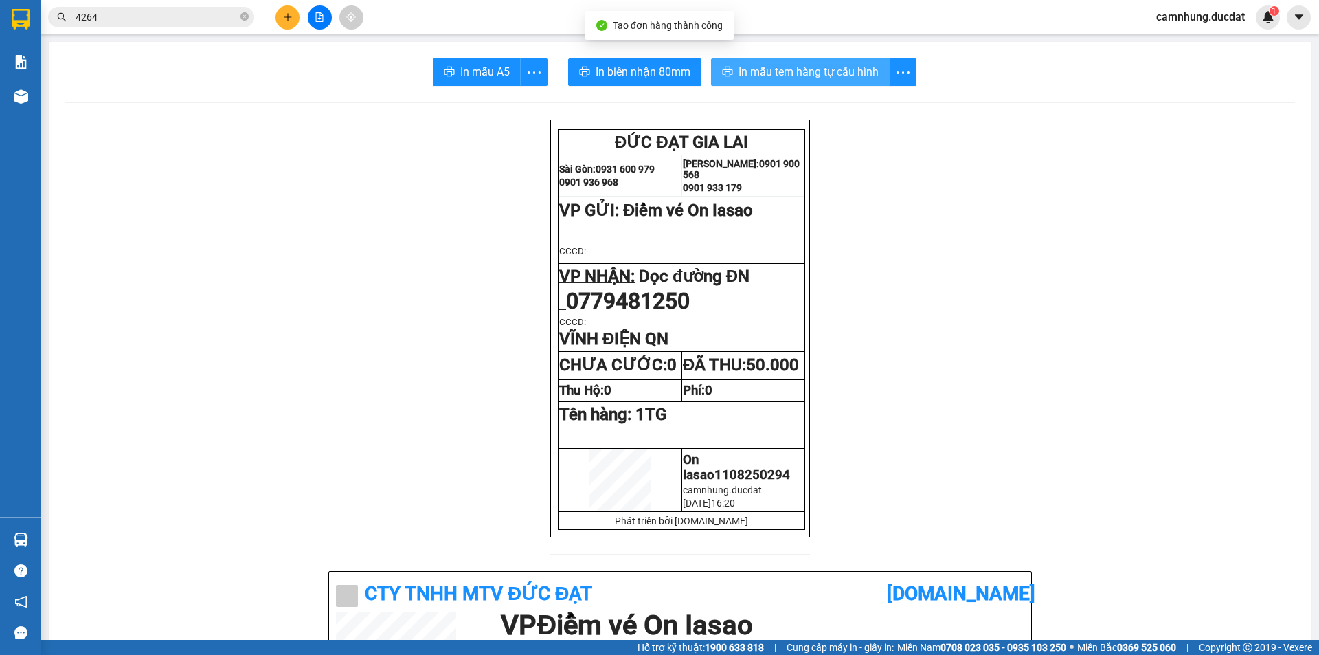
click at [821, 67] on span "In mẫu tem hàng tự cấu hình" at bounding box center [808, 71] width 140 height 17
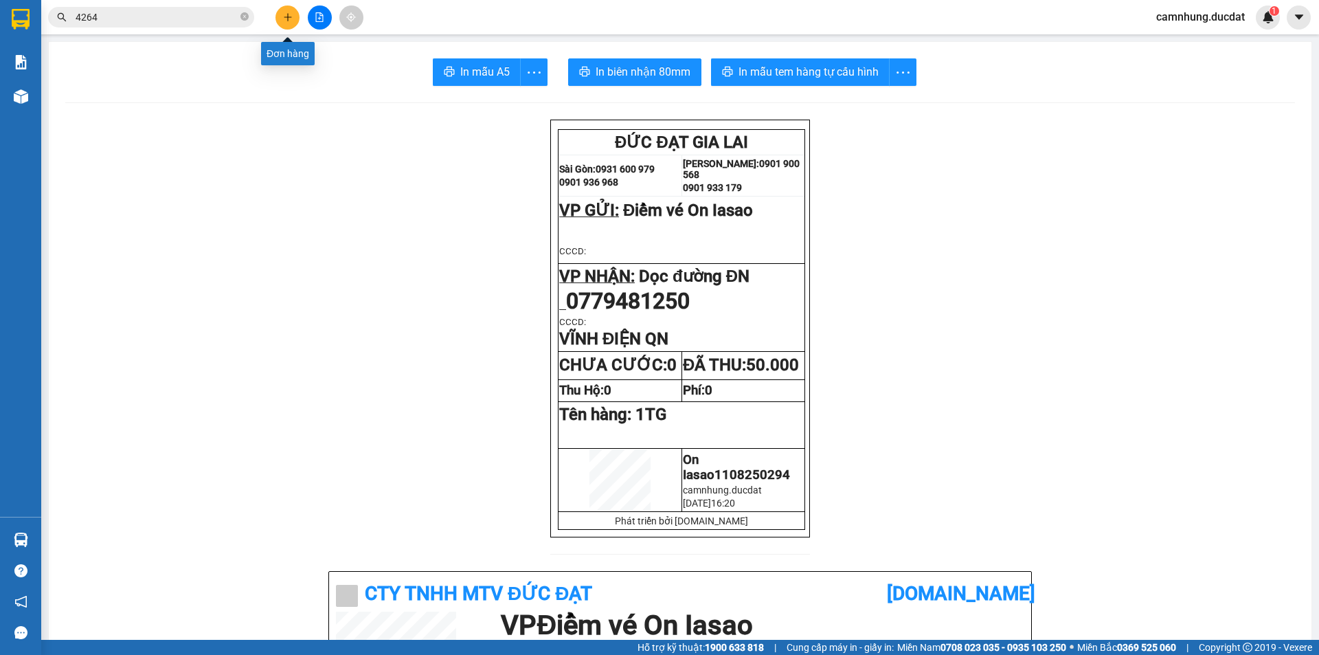
click at [285, 16] on icon "plus" at bounding box center [288, 17] width 10 height 10
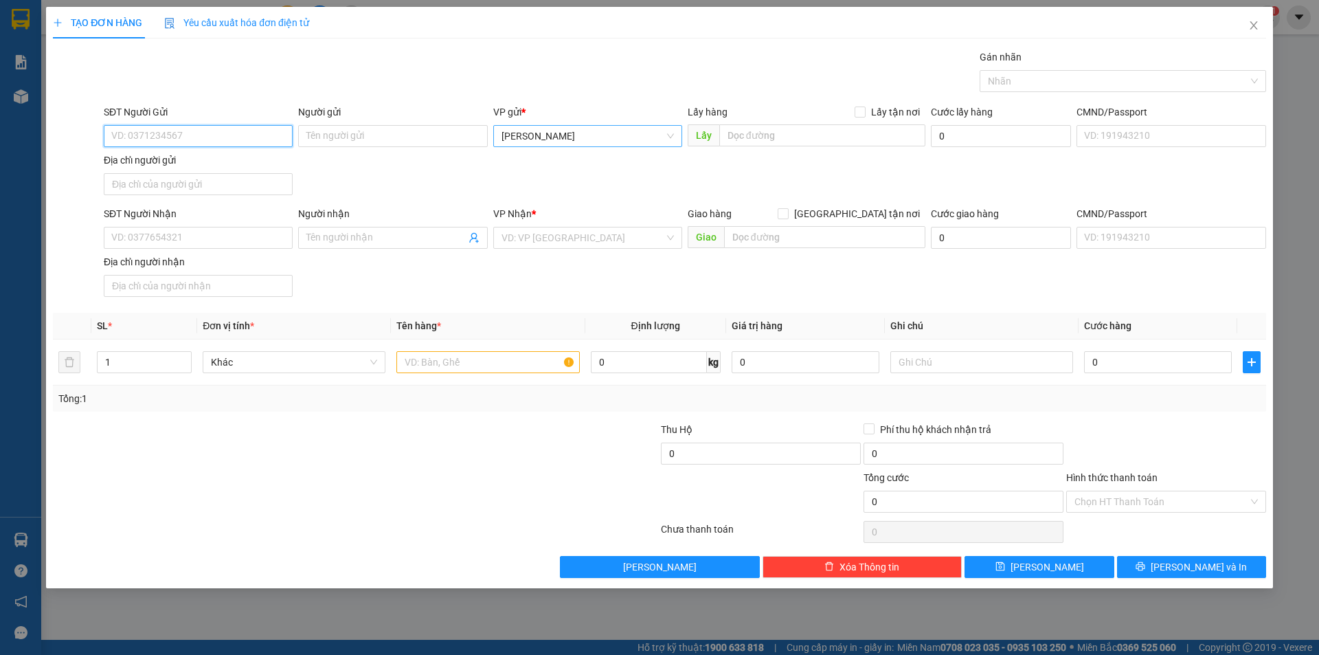
click at [567, 135] on span "[PERSON_NAME]" at bounding box center [587, 136] width 172 height 21
click at [265, 242] on input "SĐT Người Nhận" at bounding box center [198, 238] width 189 height 22
click at [462, 359] on input "text" at bounding box center [487, 362] width 183 height 22
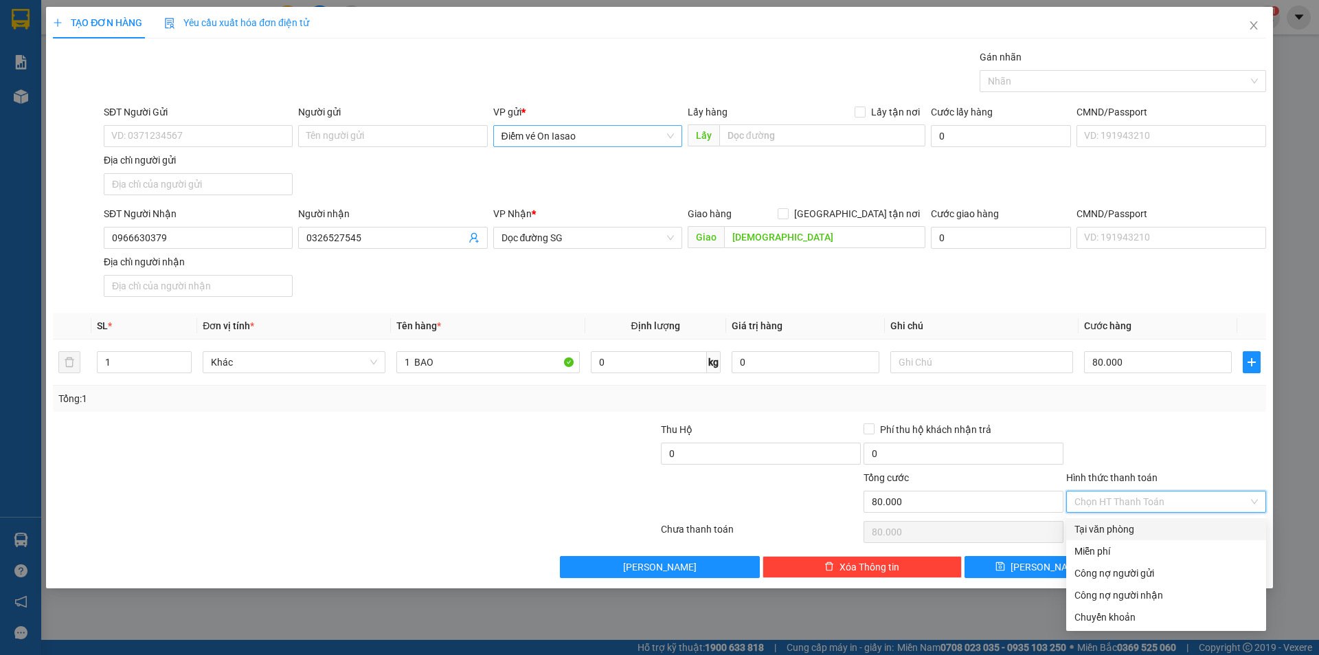
click at [1141, 508] on input "Hình thức thanh toán" at bounding box center [1161, 501] width 174 height 21
click at [1161, 528] on div "Tại văn phòng" at bounding box center [1165, 528] width 183 height 15
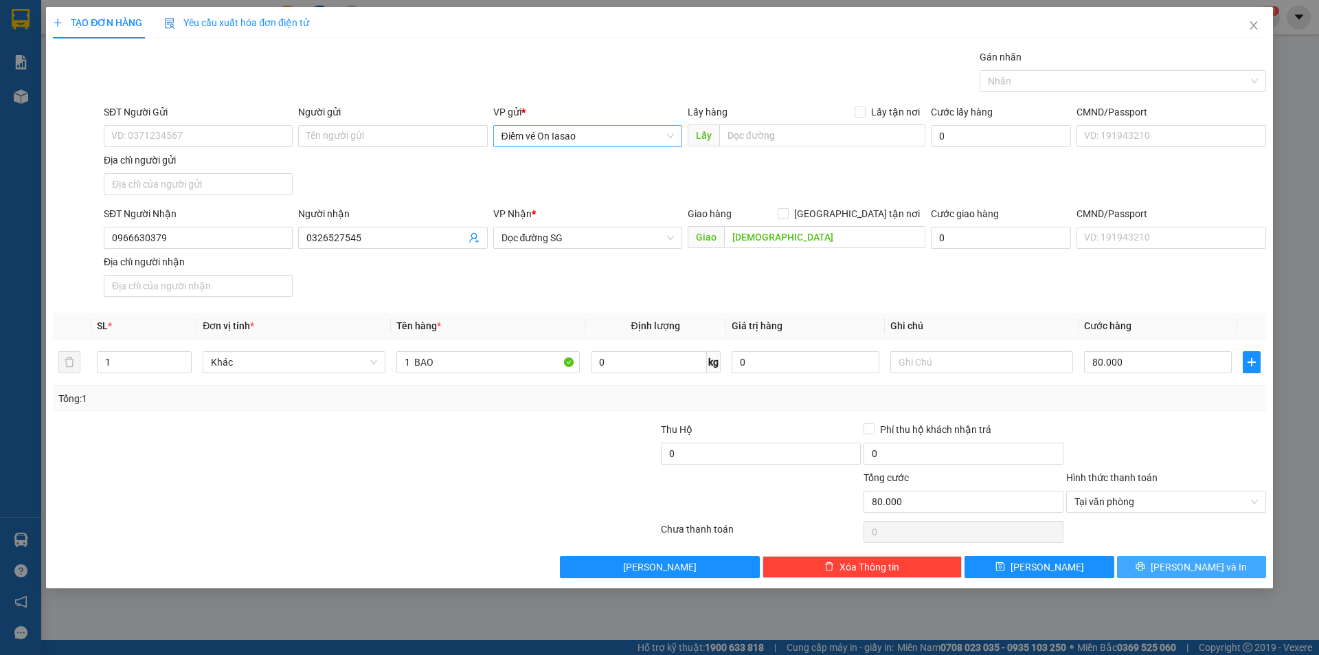
drag, startPoint x: 1181, startPoint y: 565, endPoint x: 781, endPoint y: 14, distance: 681.3
click at [1180, 565] on span "Lưu và In" at bounding box center [1199, 566] width 96 height 15
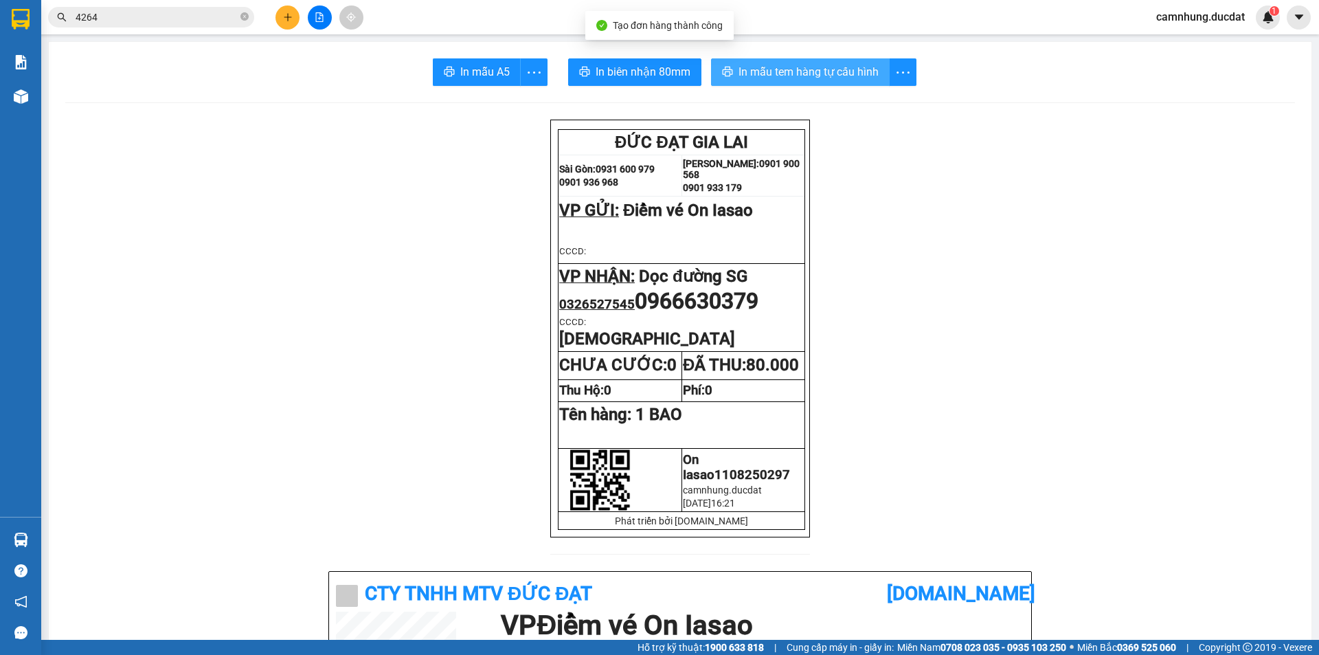
drag, startPoint x: 796, startPoint y: 67, endPoint x: 776, endPoint y: 74, distance: 22.0
click at [796, 68] on span "In mẫu tem hàng tự cấu hình" at bounding box center [808, 71] width 140 height 17
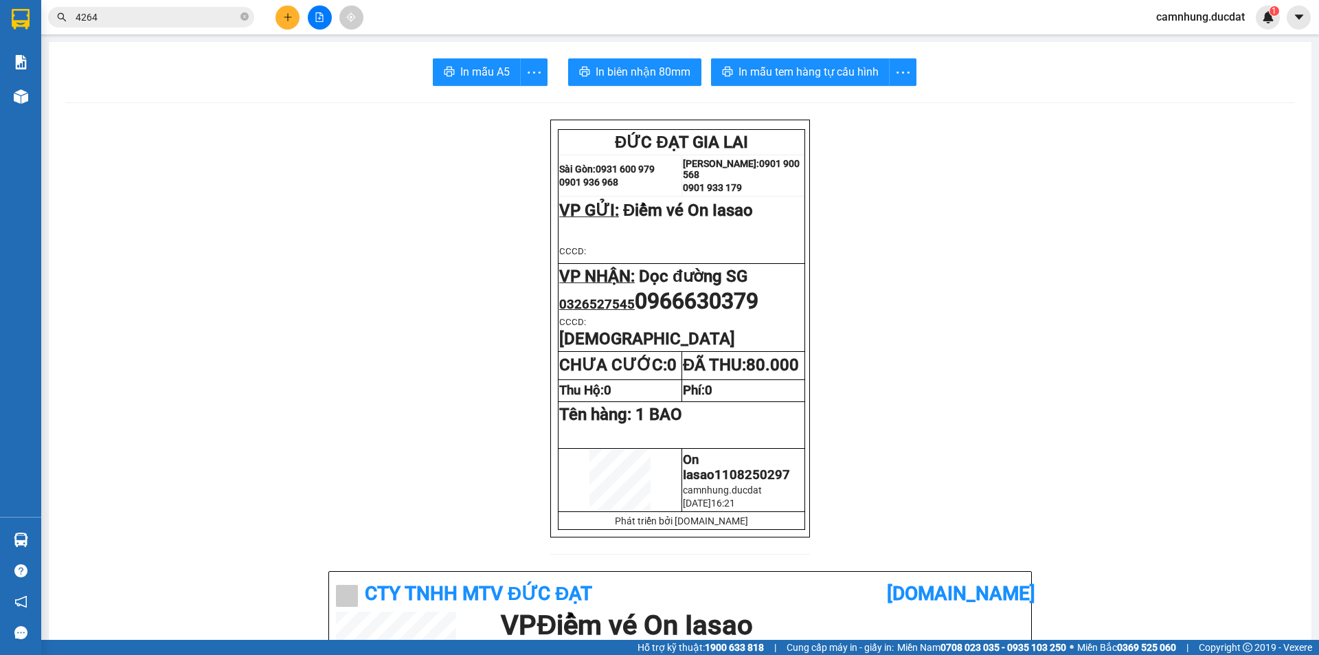
click at [286, 19] on icon "plus" at bounding box center [288, 17] width 10 height 10
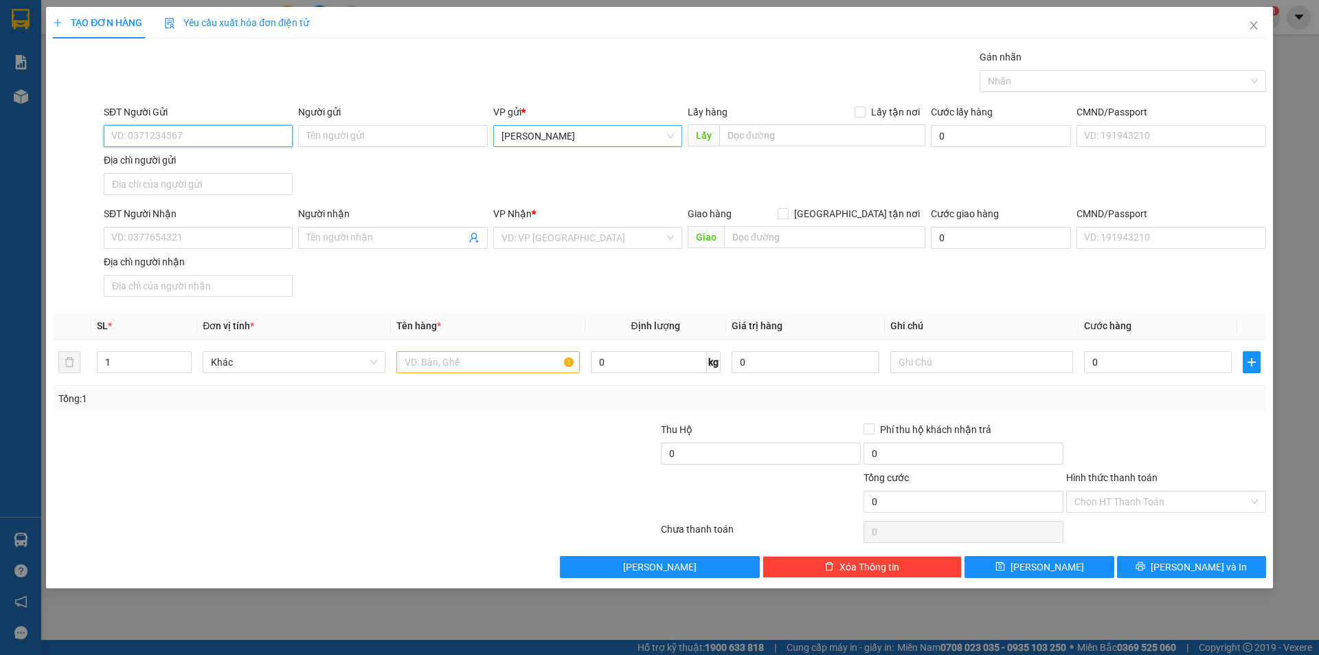
click at [563, 135] on span "[PERSON_NAME]" at bounding box center [587, 136] width 172 height 21
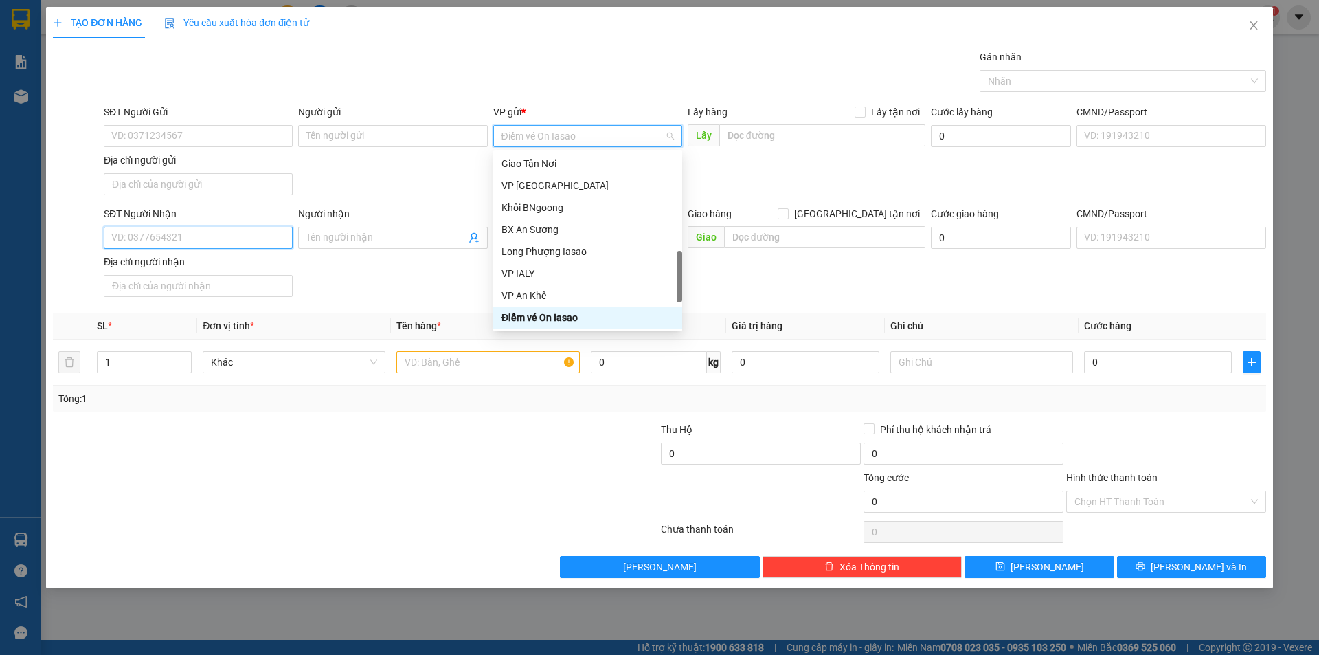
drag, startPoint x: 245, startPoint y: 241, endPoint x: 239, endPoint y: 230, distance: 12.6
click at [245, 240] on input "SĐT Người Nhận" at bounding box center [198, 238] width 189 height 22
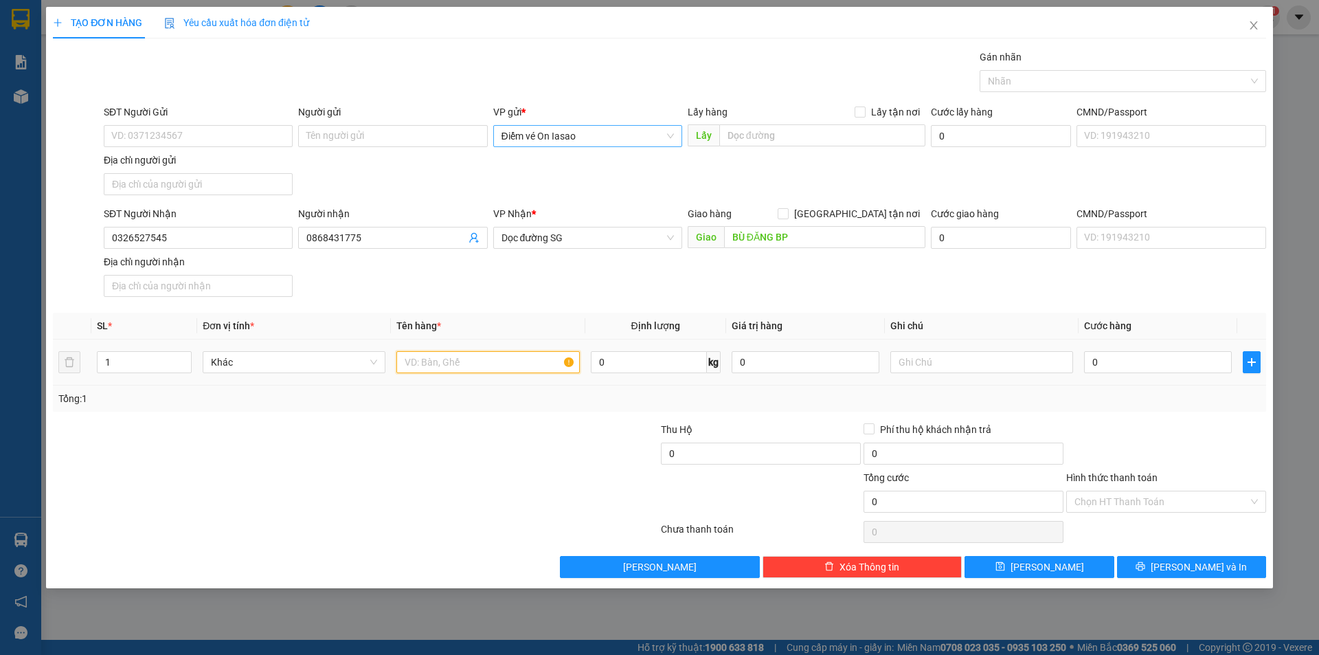
click at [516, 361] on input "text" at bounding box center [487, 362] width 183 height 22
click at [1113, 508] on input "Hình thức thanh toán" at bounding box center [1161, 501] width 174 height 21
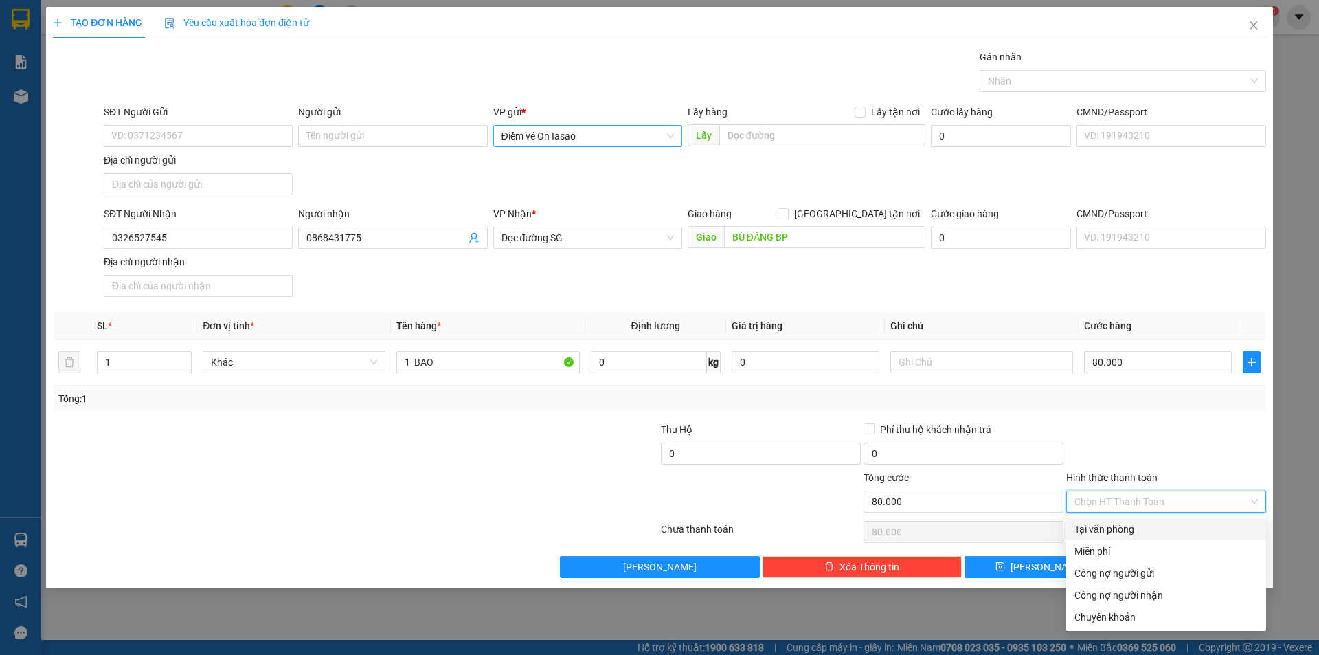
click at [1126, 531] on div "Tại văn phòng" at bounding box center [1165, 528] width 183 height 15
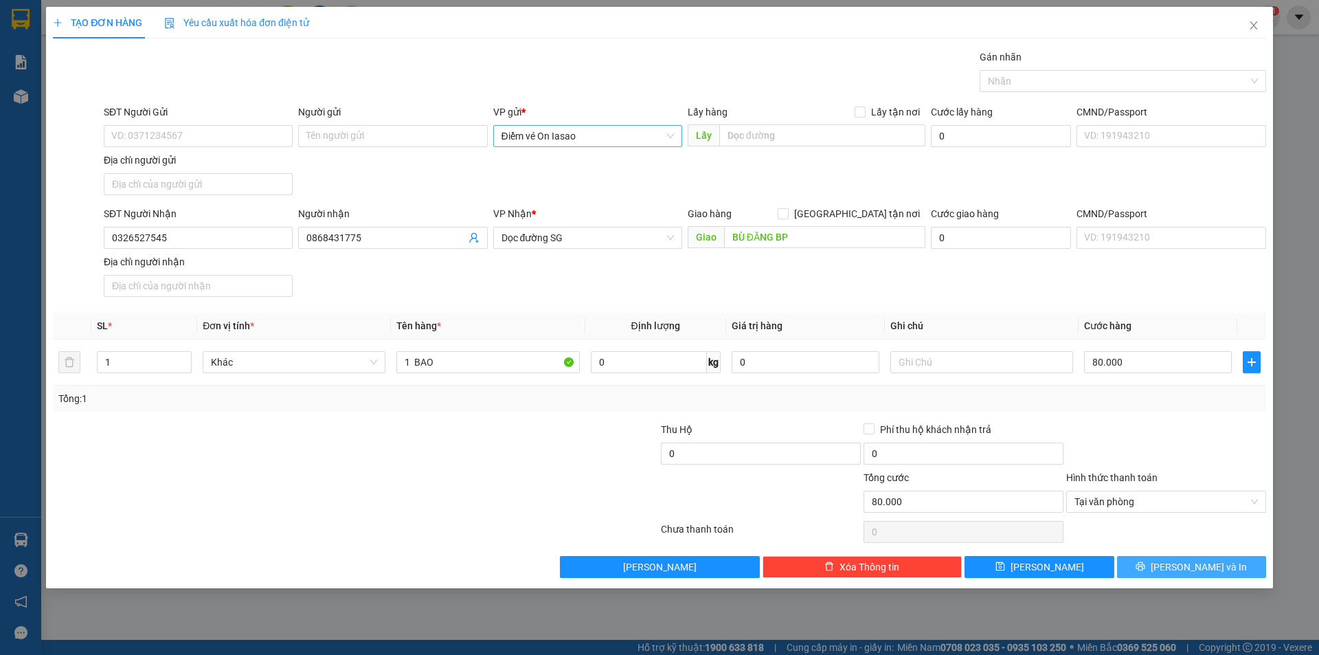
click at [1138, 574] on button "Lưu và In" at bounding box center [1191, 567] width 149 height 22
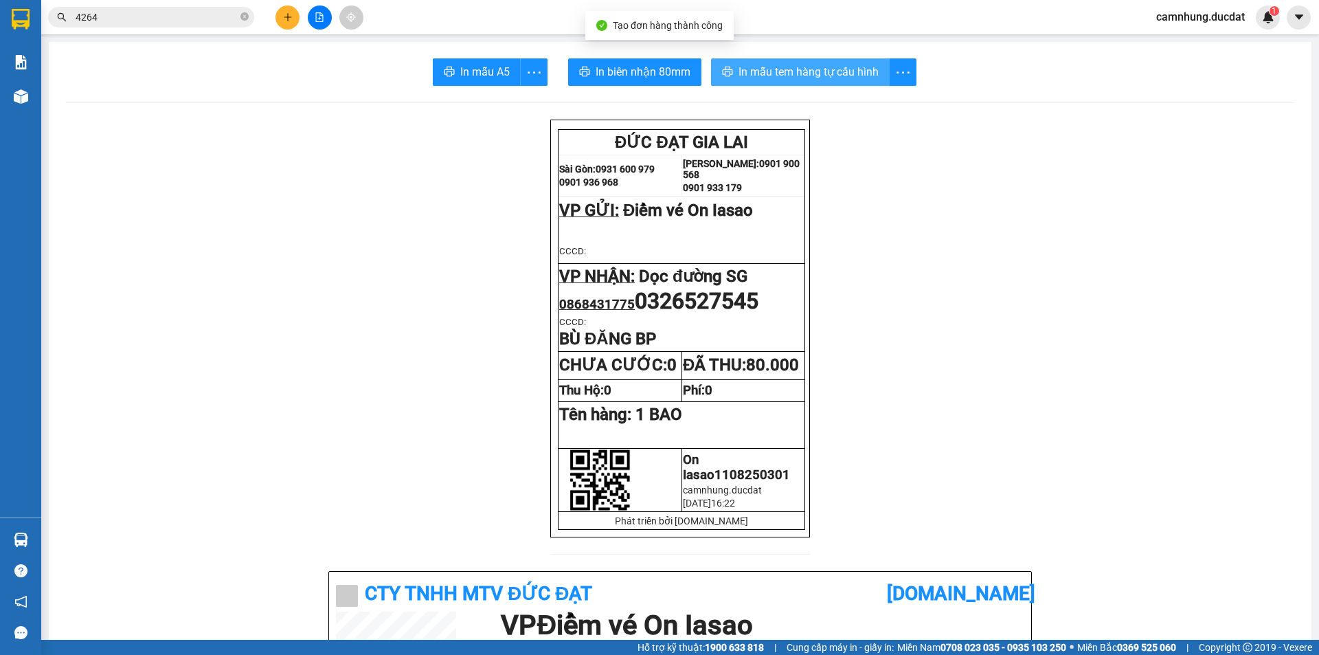
click at [837, 69] on span "In mẫu tem hàng tự cấu hình" at bounding box center [808, 71] width 140 height 17
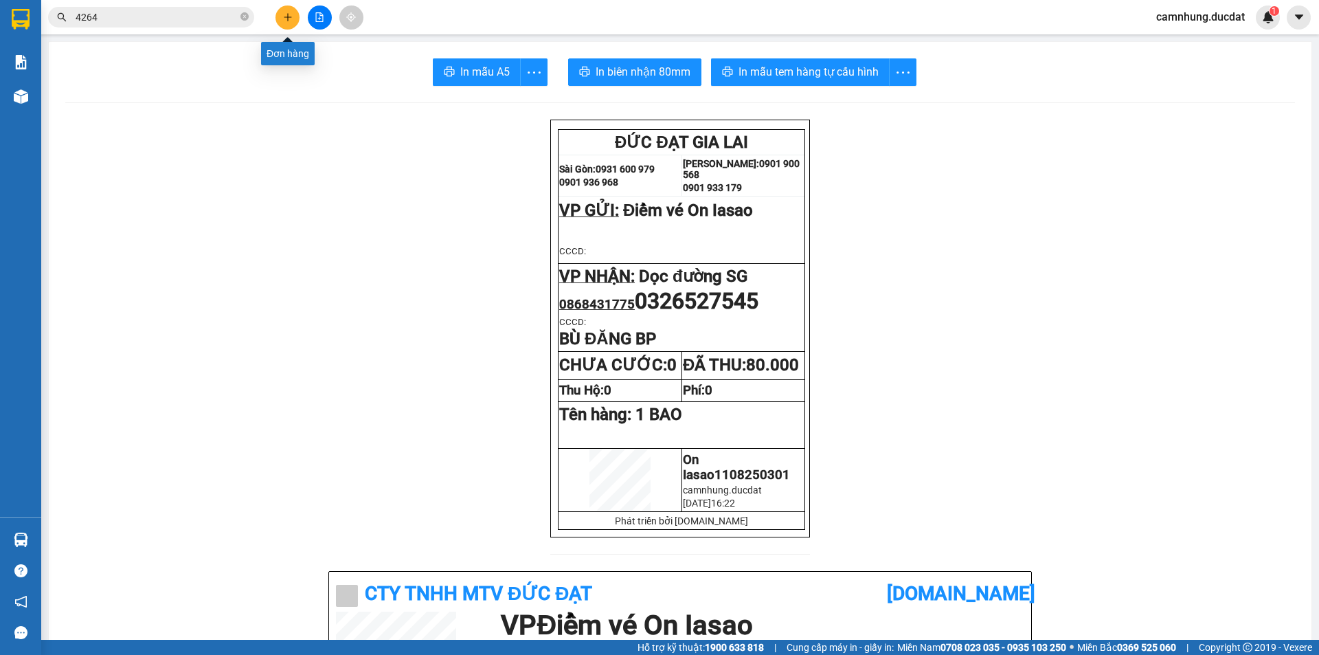
click at [280, 23] on button at bounding box center [287, 17] width 24 height 24
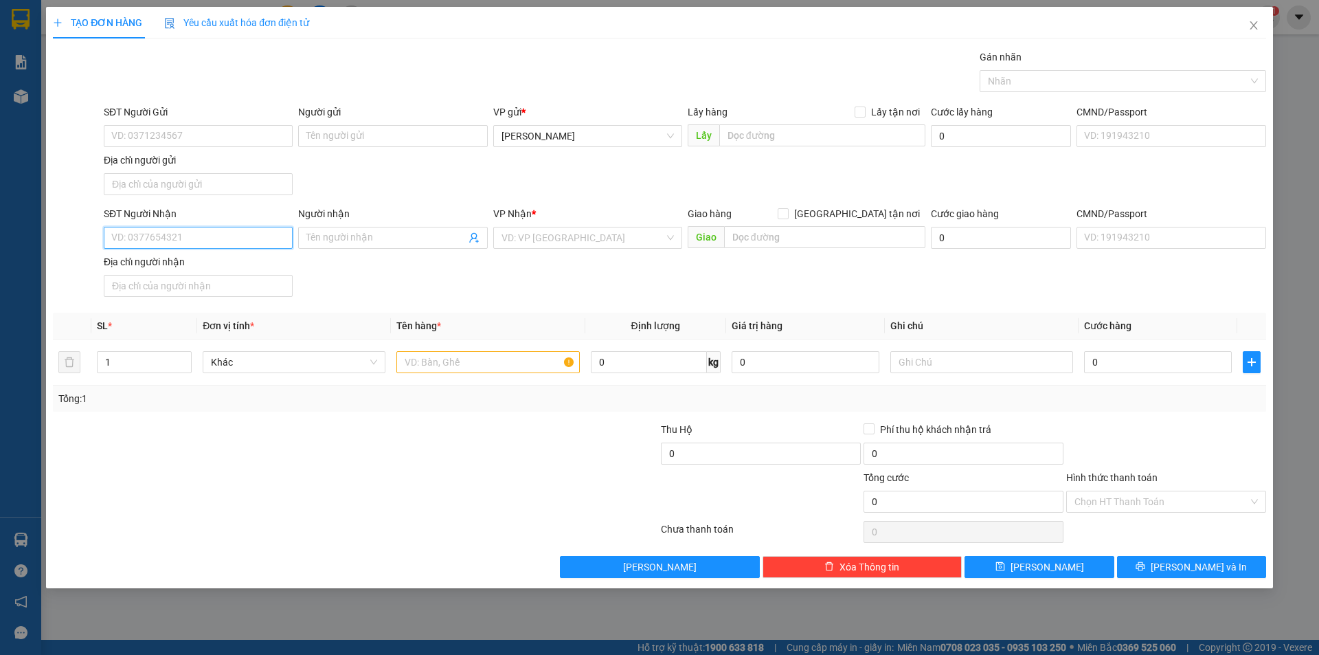
click at [265, 242] on input "SĐT Người Nhận" at bounding box center [198, 238] width 189 height 22
click at [540, 370] on input "text" at bounding box center [487, 362] width 183 height 22
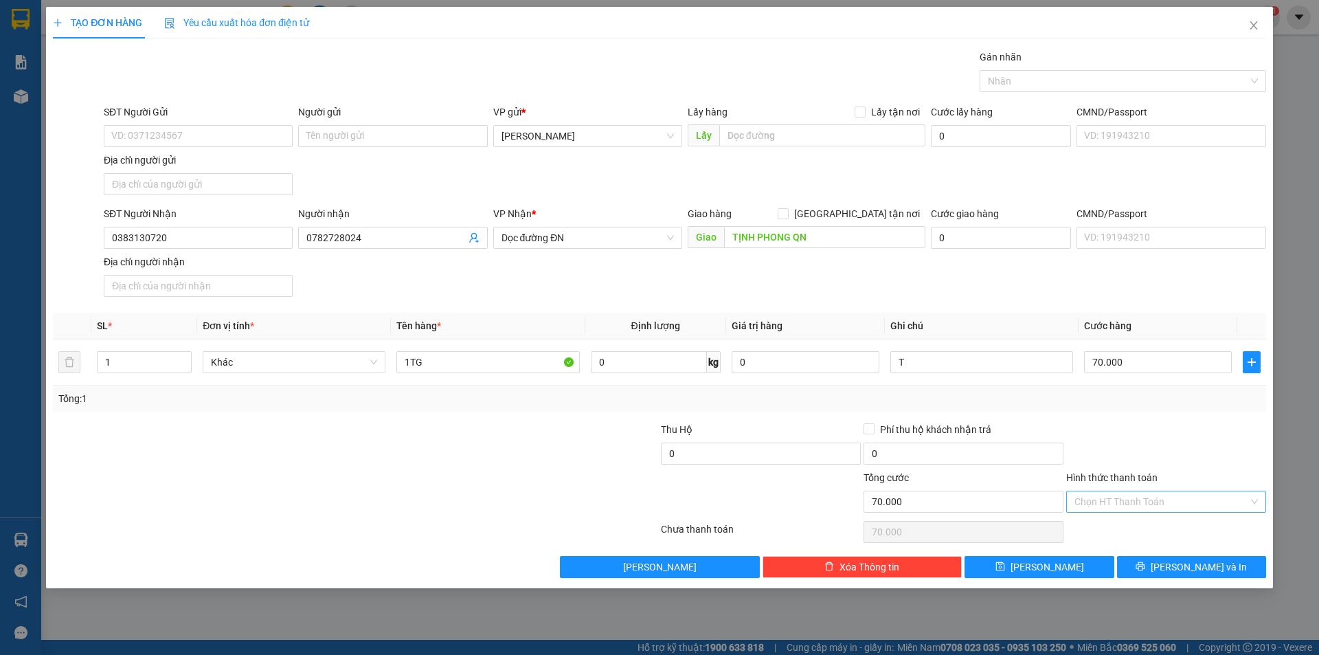
click at [1120, 504] on input "Hình thức thanh toán" at bounding box center [1161, 501] width 174 height 21
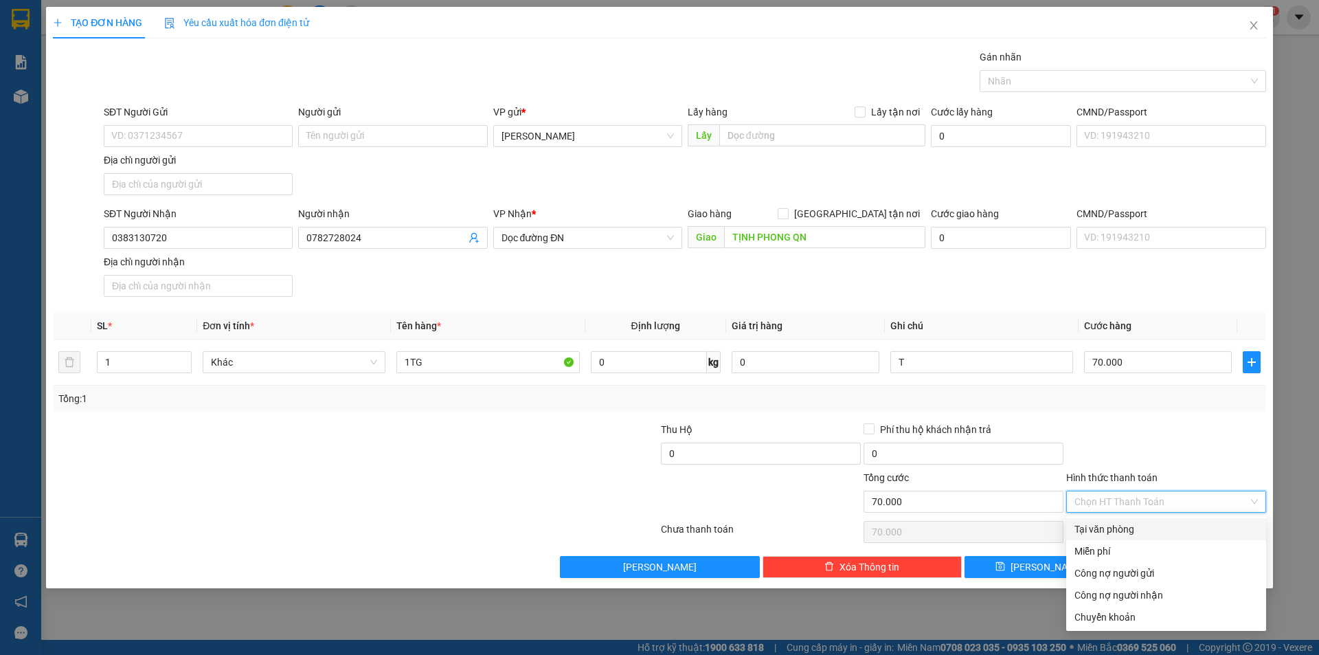
click at [1129, 532] on div "Tại văn phòng" at bounding box center [1165, 528] width 183 height 15
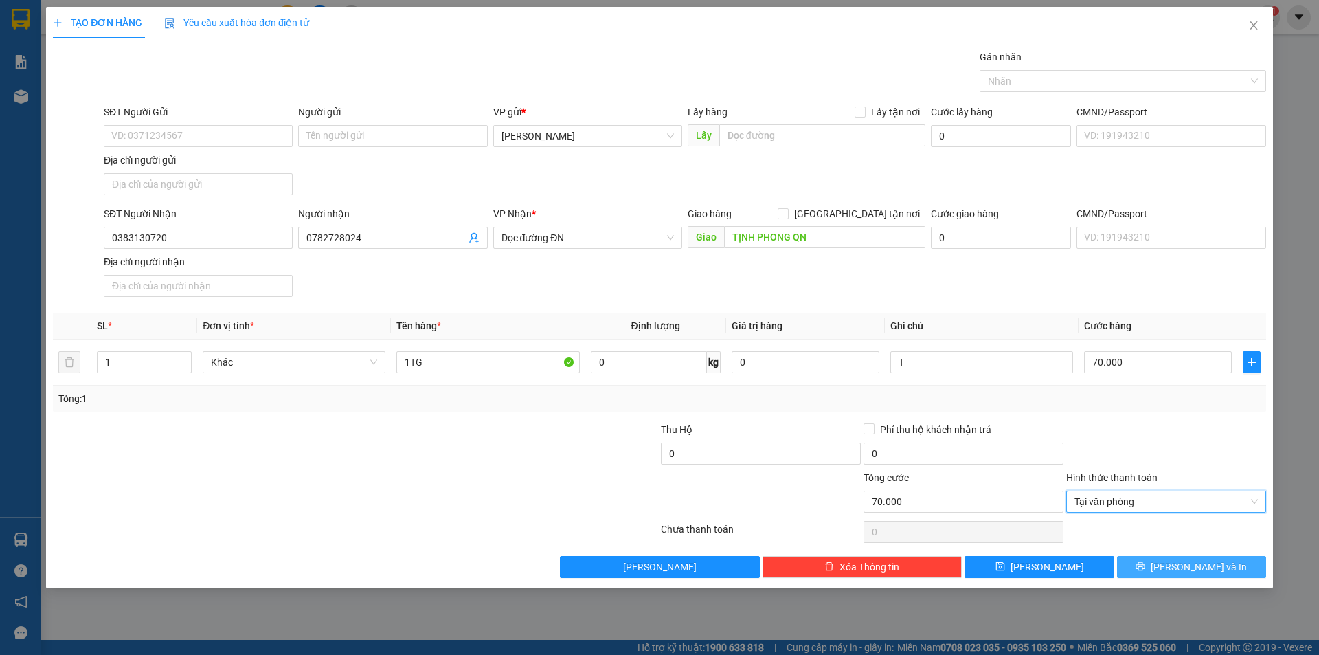
click at [1162, 562] on button "Lưu và In" at bounding box center [1191, 567] width 149 height 22
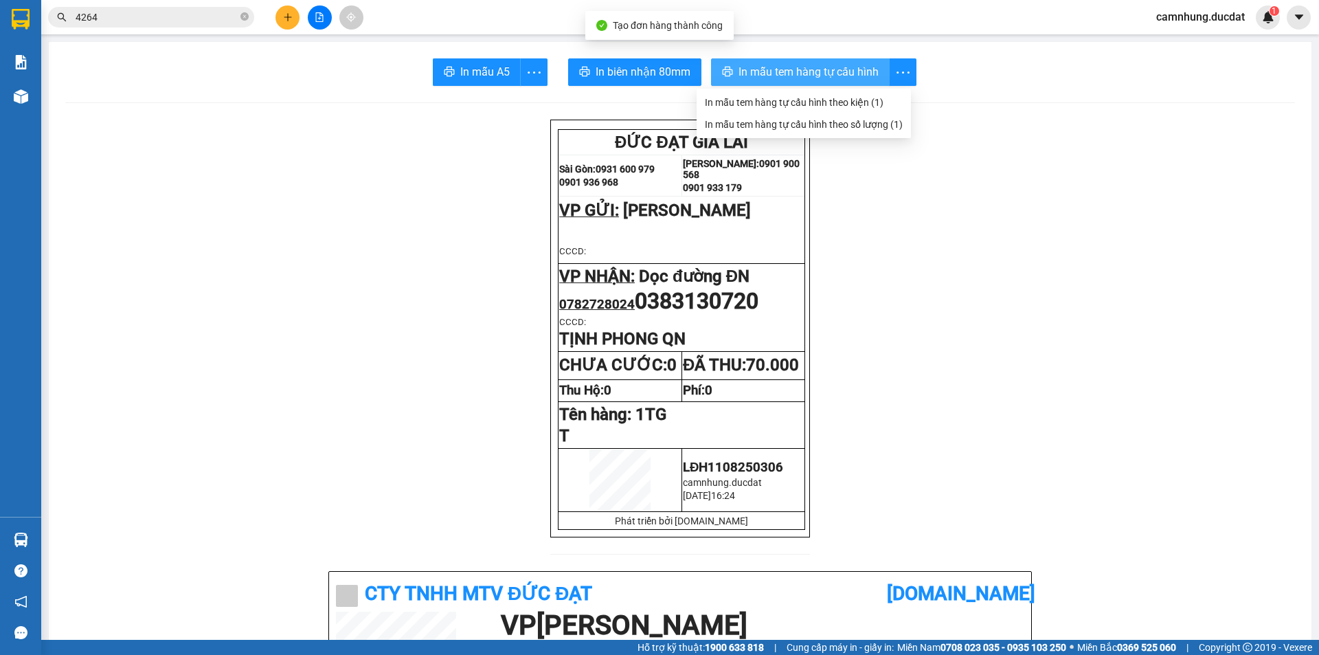
click at [842, 67] on span "In mẫu tem hàng tự cấu hình" at bounding box center [808, 71] width 140 height 17
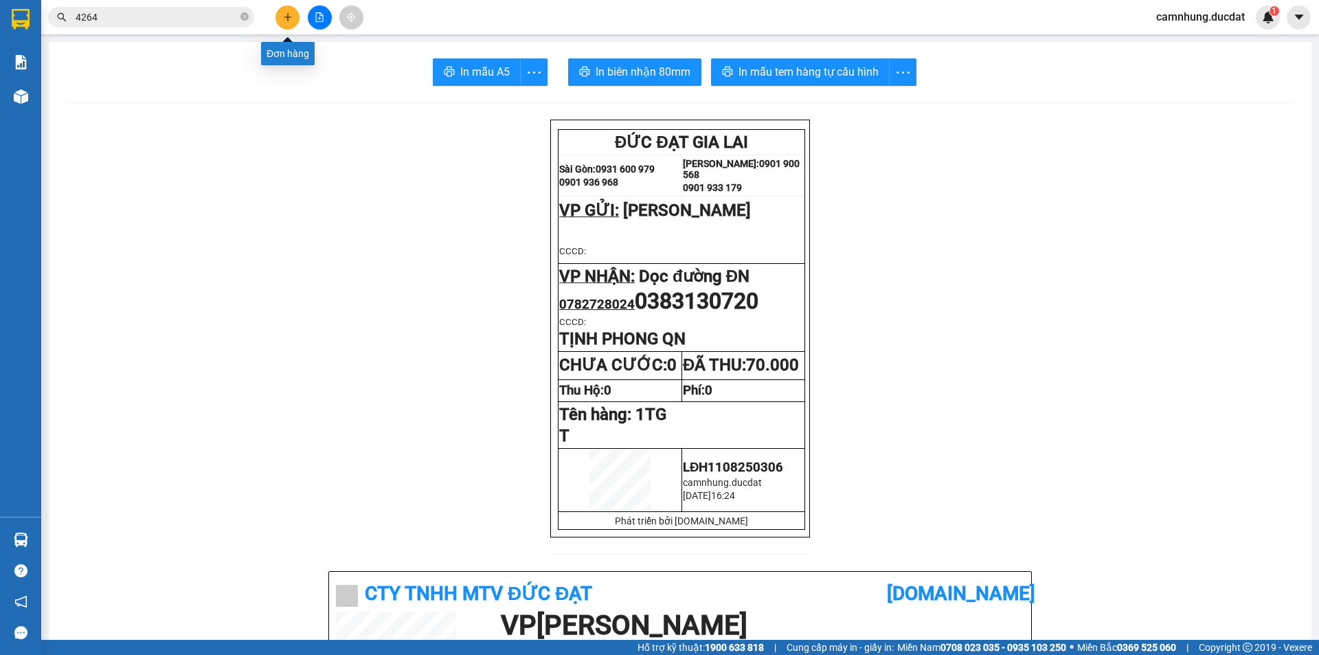
click at [293, 21] on button at bounding box center [287, 17] width 24 height 24
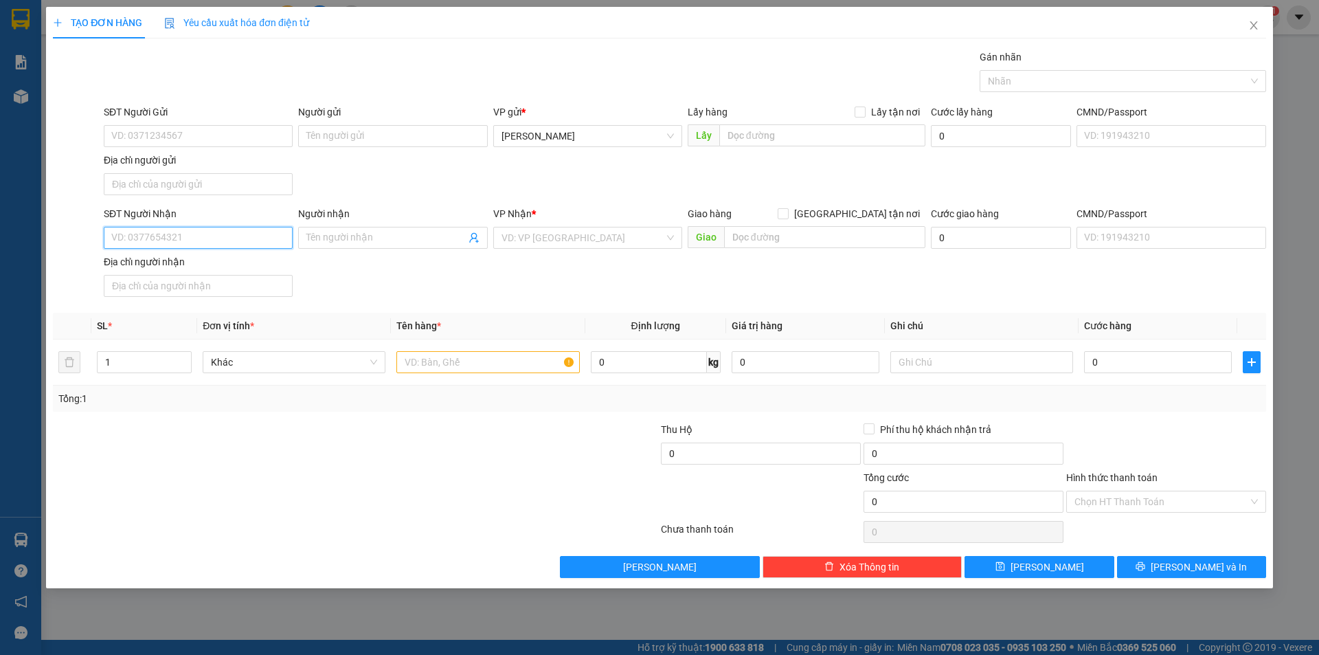
click at [199, 240] on input "SĐT Người Nhận" at bounding box center [198, 238] width 189 height 22
click at [441, 131] on input "Người gửi" at bounding box center [392, 136] width 189 height 22
click at [210, 238] on input "SĐT Người Nhận" at bounding box center [198, 238] width 189 height 22
click at [519, 370] on input "text" at bounding box center [487, 362] width 183 height 22
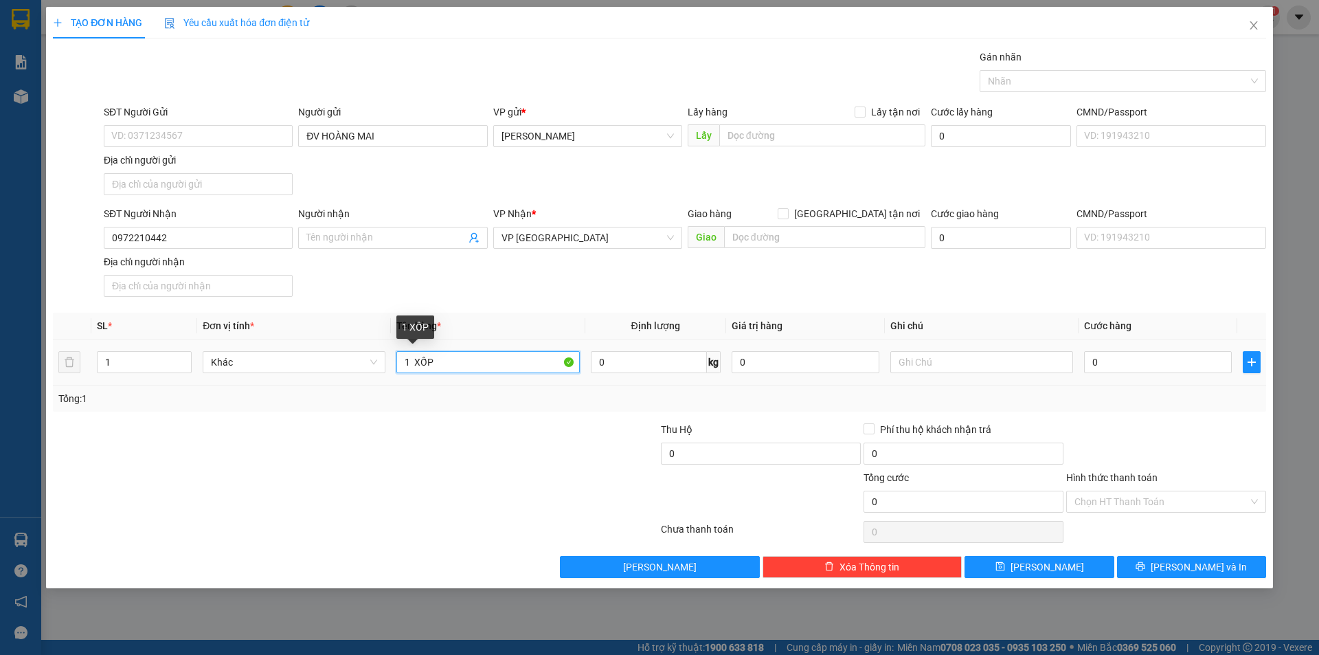
click at [528, 363] on input "1 XỐP" at bounding box center [487, 362] width 183 height 22
click at [1190, 363] on input "0" at bounding box center [1158, 362] width 148 height 22
drag, startPoint x: 1183, startPoint y: 359, endPoint x: 901, endPoint y: 423, distance: 289.0
click at [901, 423] on div "Transit Pickup Surcharge Ids Transit Deliver Surcharge Ids Transit Deliver Surc…" at bounding box center [659, 313] width 1213 height 528
click at [484, 361] on input "1 XỐP +" at bounding box center [487, 362] width 183 height 22
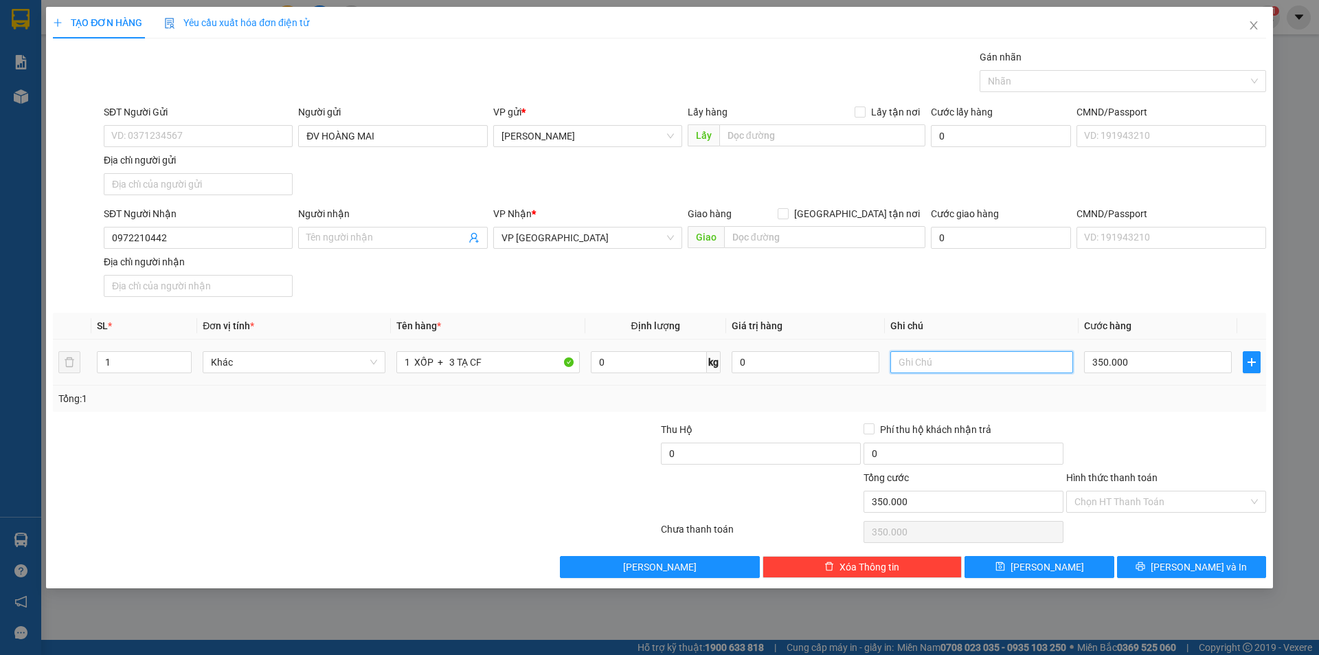
click at [1043, 363] on input "text" at bounding box center [981, 362] width 183 height 22
click at [1152, 561] on button "Lưu và In" at bounding box center [1191, 567] width 149 height 22
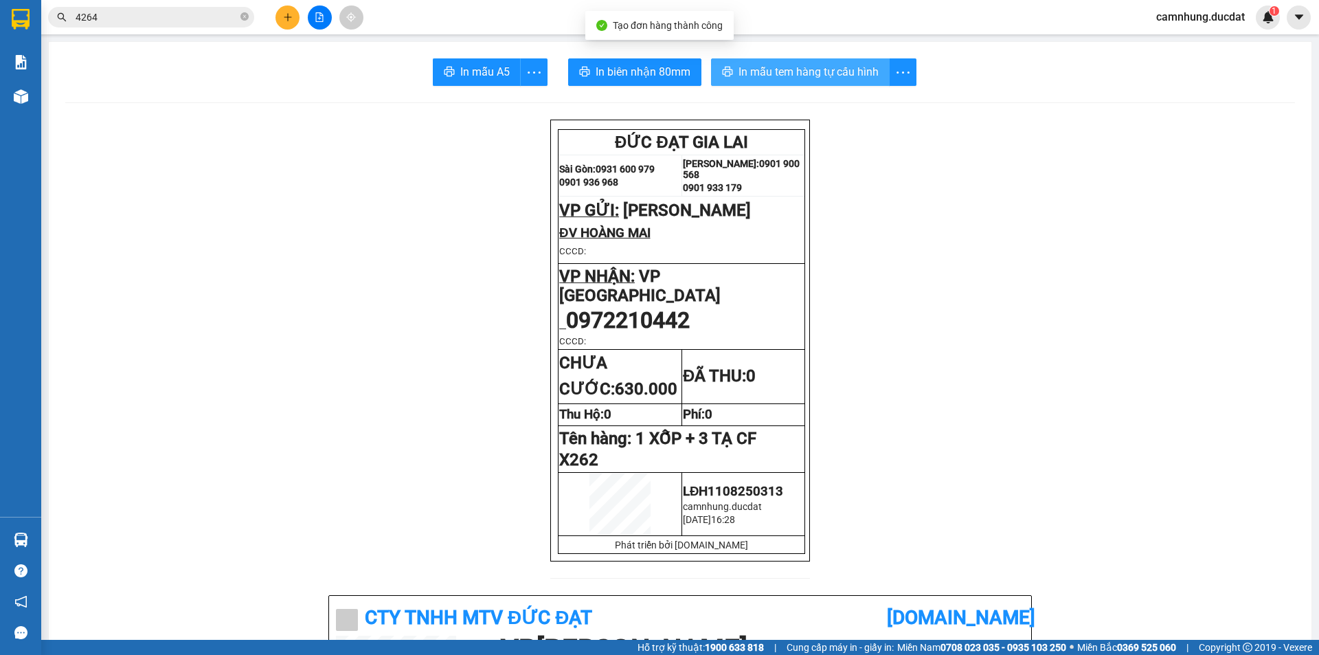
click at [831, 78] on span "In mẫu tem hàng tự cấu hình" at bounding box center [808, 71] width 140 height 17
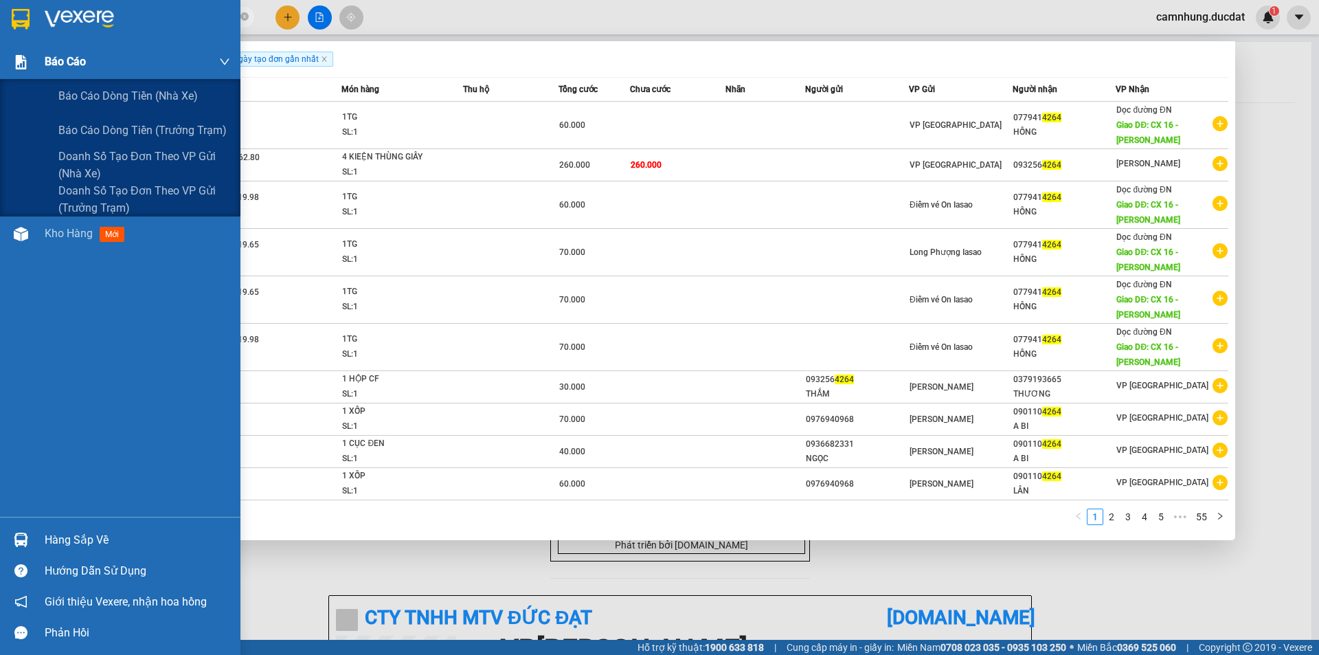
drag, startPoint x: 205, startPoint y: 20, endPoint x: 0, endPoint y: 78, distance: 213.5
click at [0, 78] on section "Kết quả tìm kiếm ( 541 ) Bộ lọc Ngày tạo đơn gần nhất Mã ĐH Trạng thái Món hàng…" at bounding box center [659, 327] width 1319 height 655
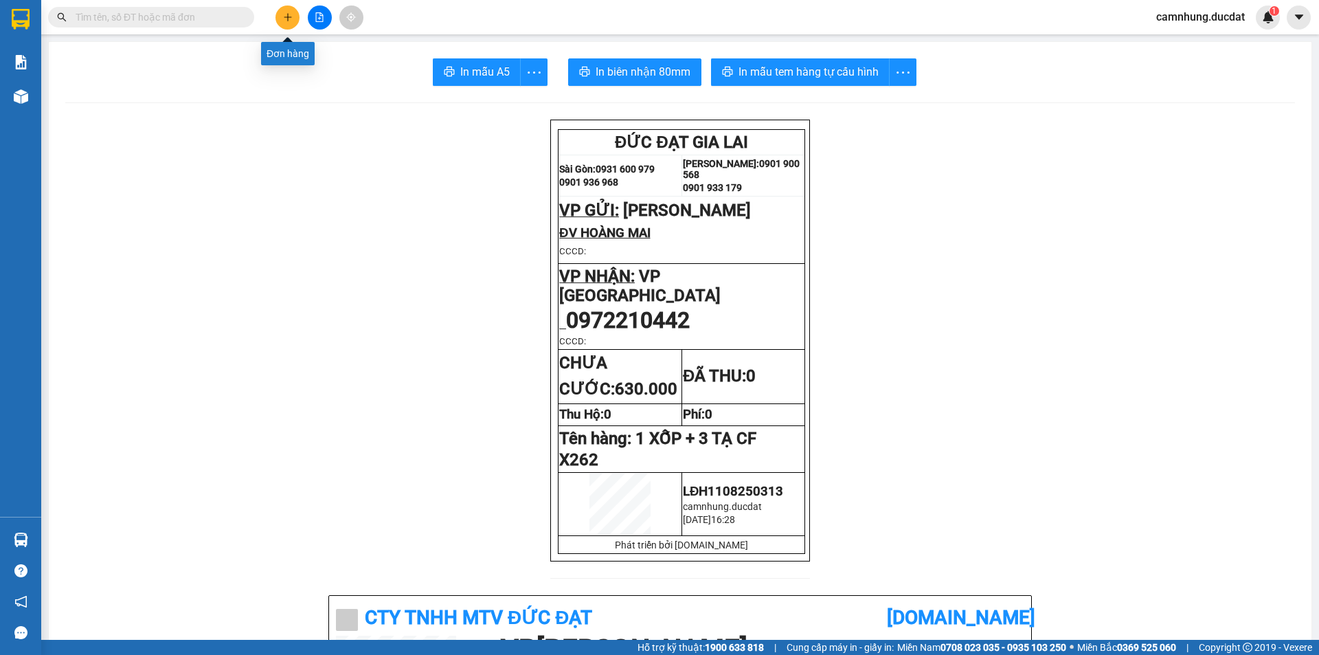
click at [287, 20] on icon "plus" at bounding box center [288, 17] width 10 height 10
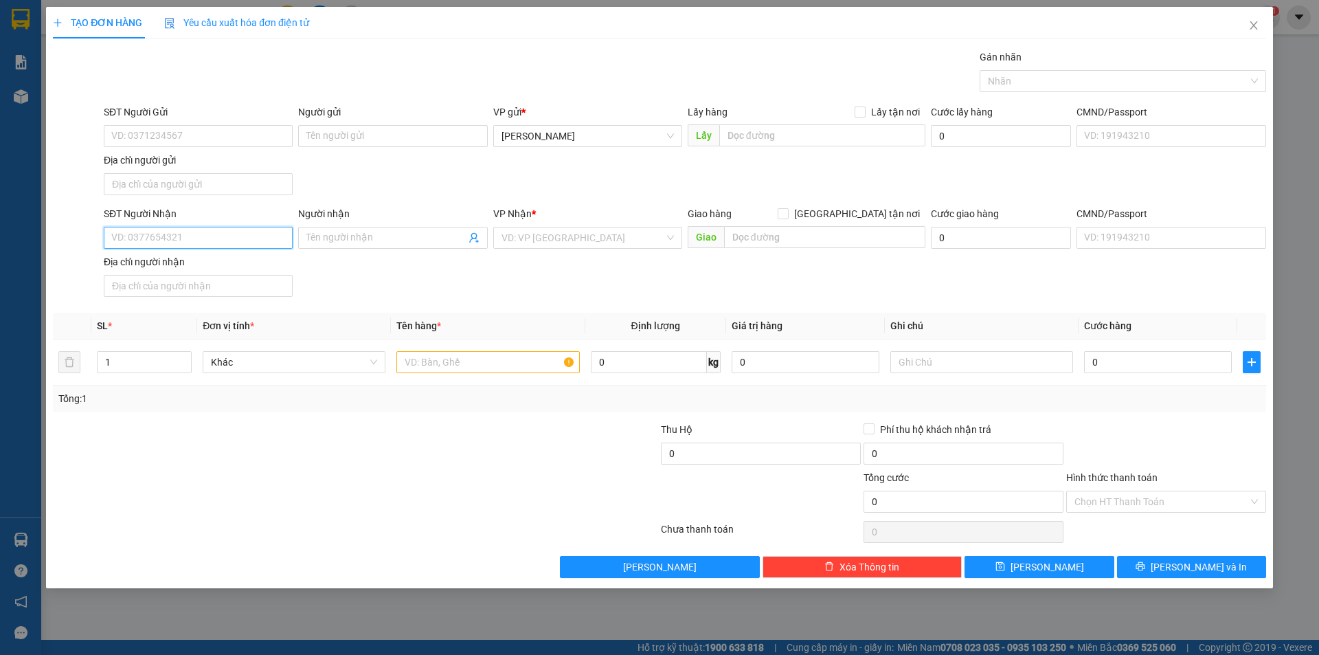
click at [188, 229] on input "SĐT Người Nhận" at bounding box center [198, 238] width 189 height 22
click at [463, 365] on input "text" at bounding box center [487, 362] width 183 height 22
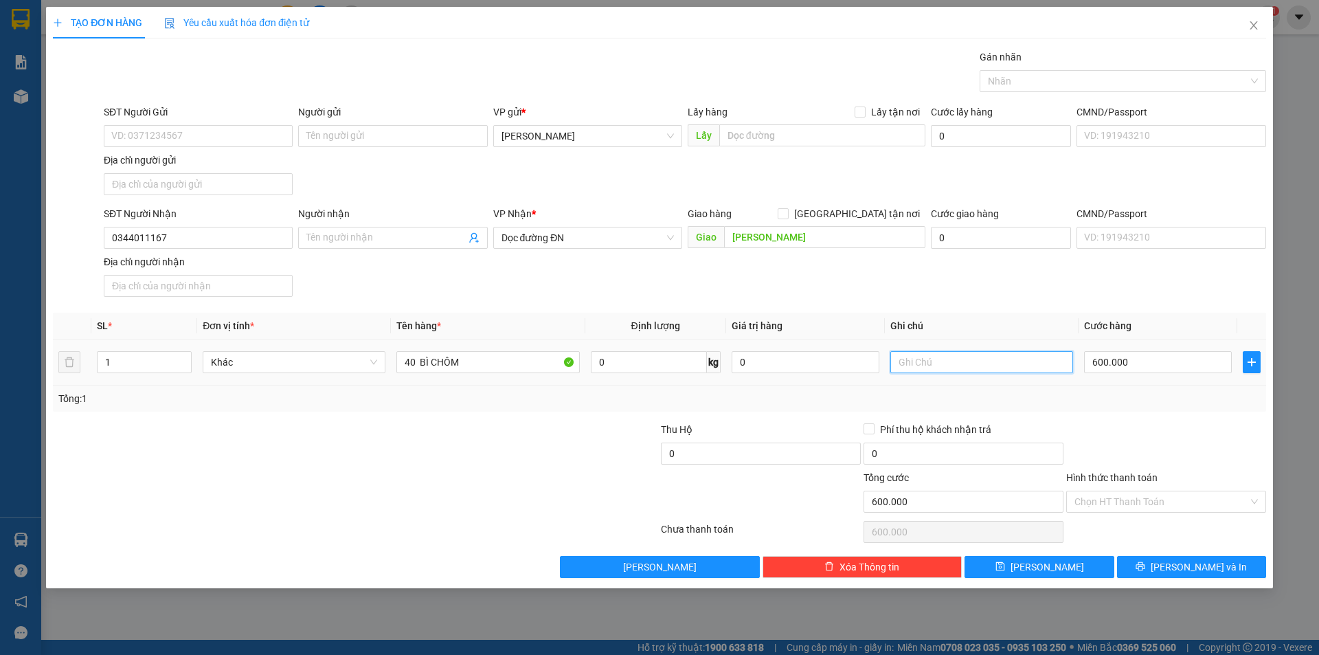
click at [997, 367] on input "text" at bounding box center [981, 362] width 183 height 22
click at [1142, 504] on input "Hình thức thanh toán" at bounding box center [1161, 501] width 174 height 21
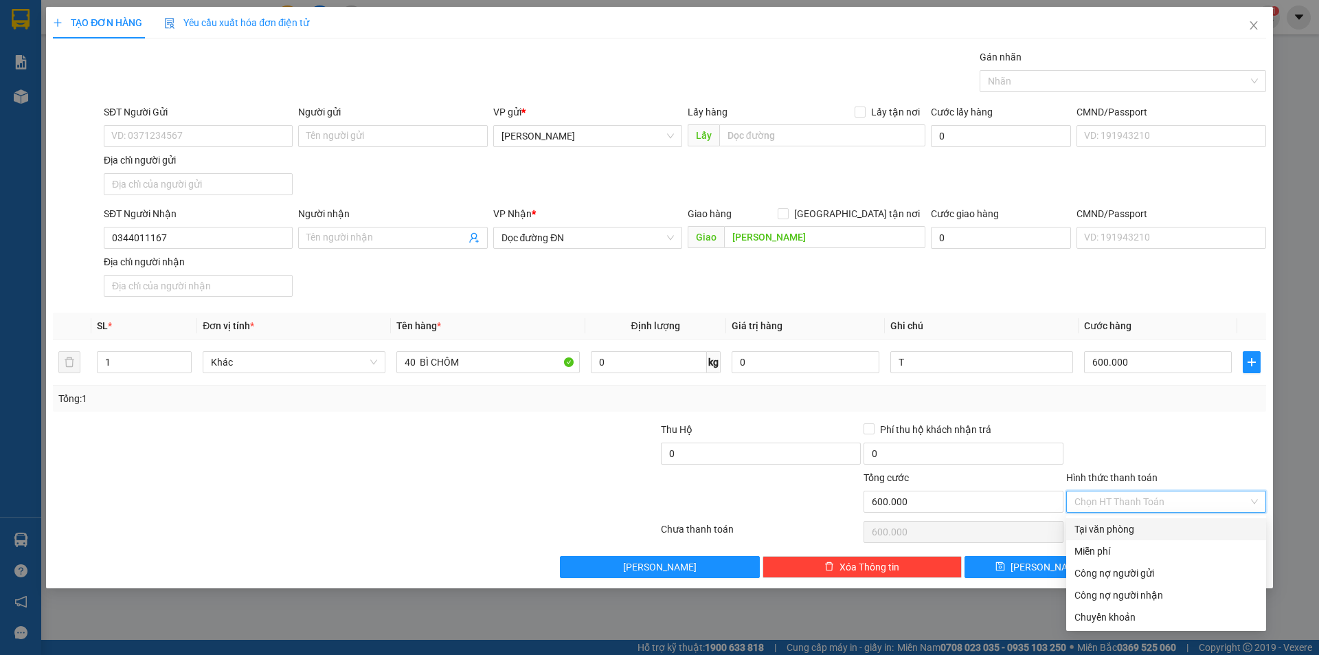
click at [1147, 523] on div "Tại văn phòng" at bounding box center [1165, 528] width 183 height 15
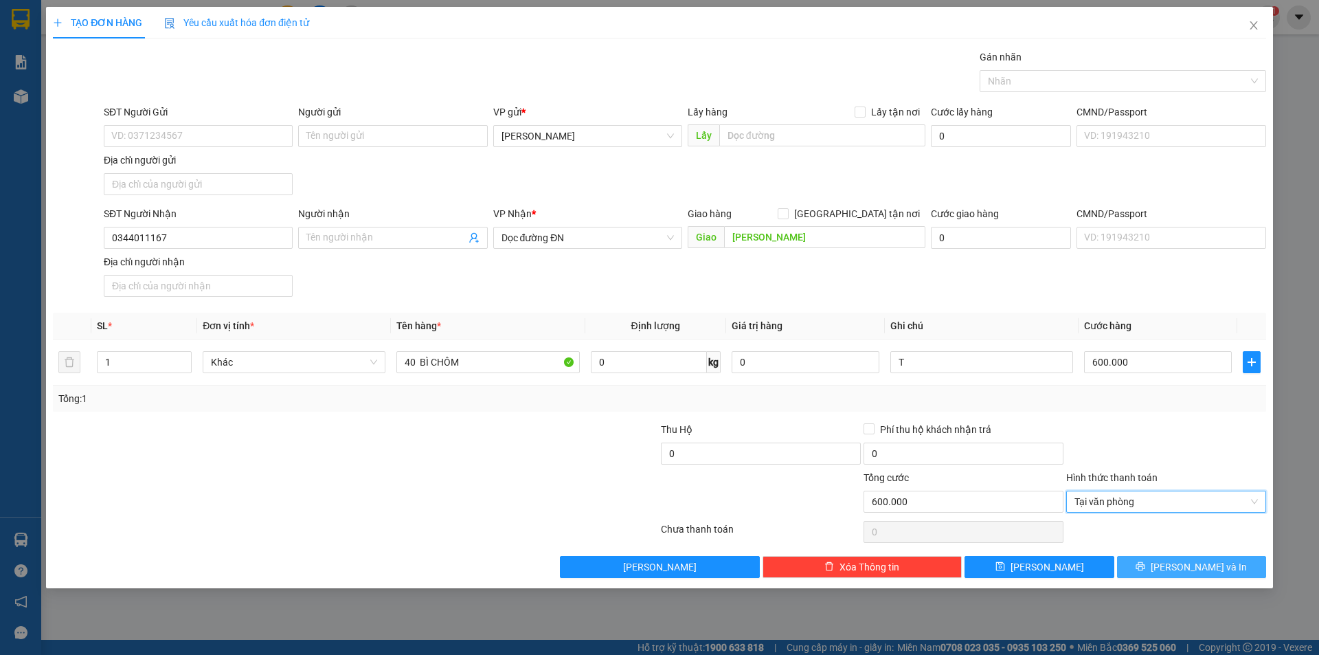
click at [1194, 566] on span "Lưu và In" at bounding box center [1199, 566] width 96 height 15
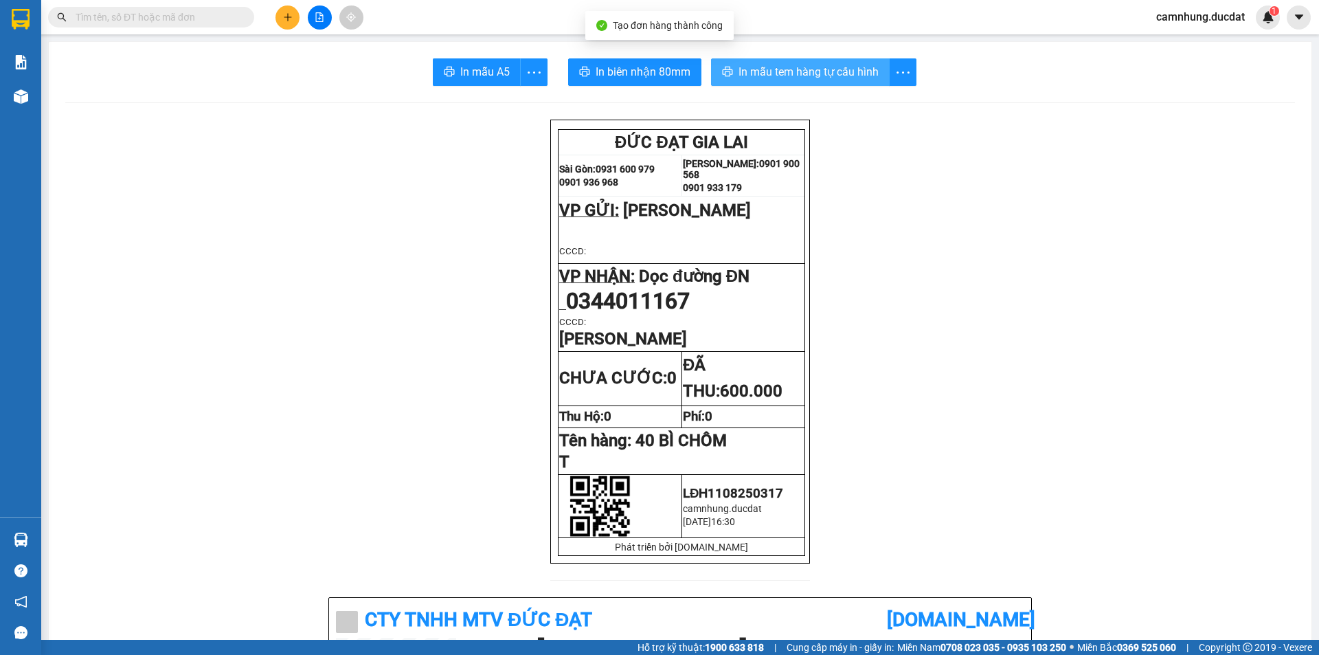
click at [796, 63] on span "In mẫu tem hàng tự cấu hình" at bounding box center [808, 71] width 140 height 17
click at [754, 70] on span "In mẫu tem hàng tự cấu hình" at bounding box center [808, 71] width 140 height 17
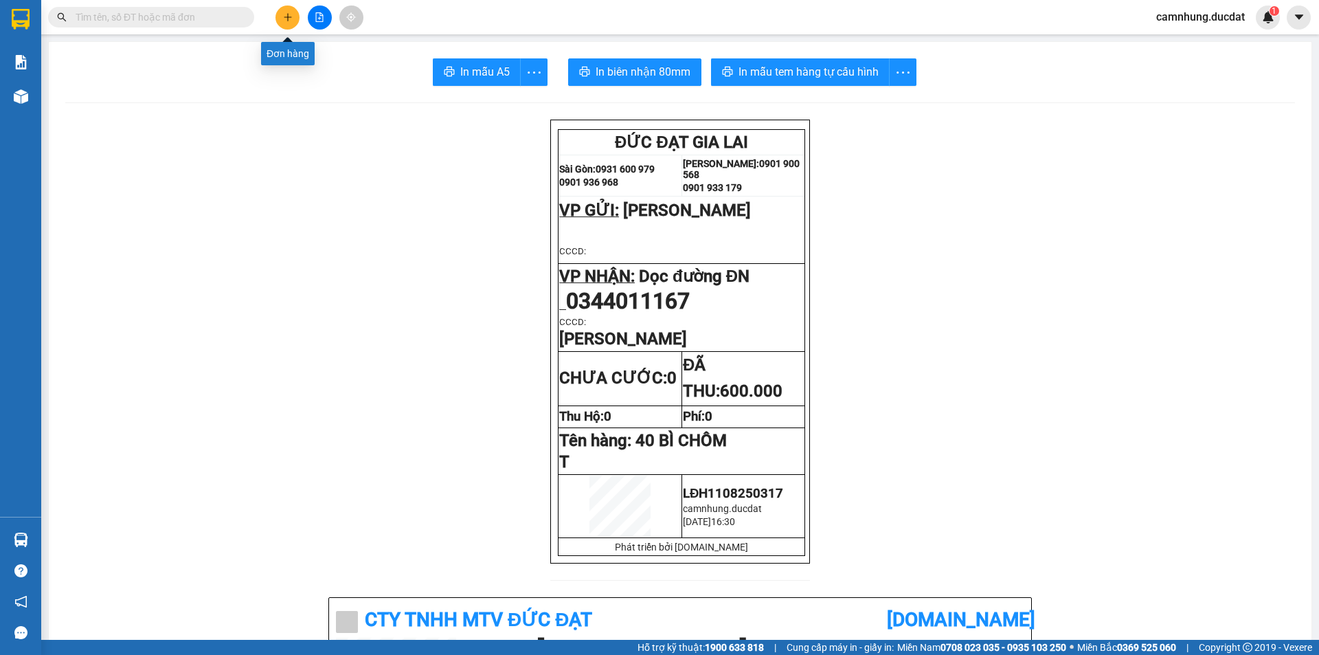
click at [298, 16] on button at bounding box center [287, 17] width 24 height 24
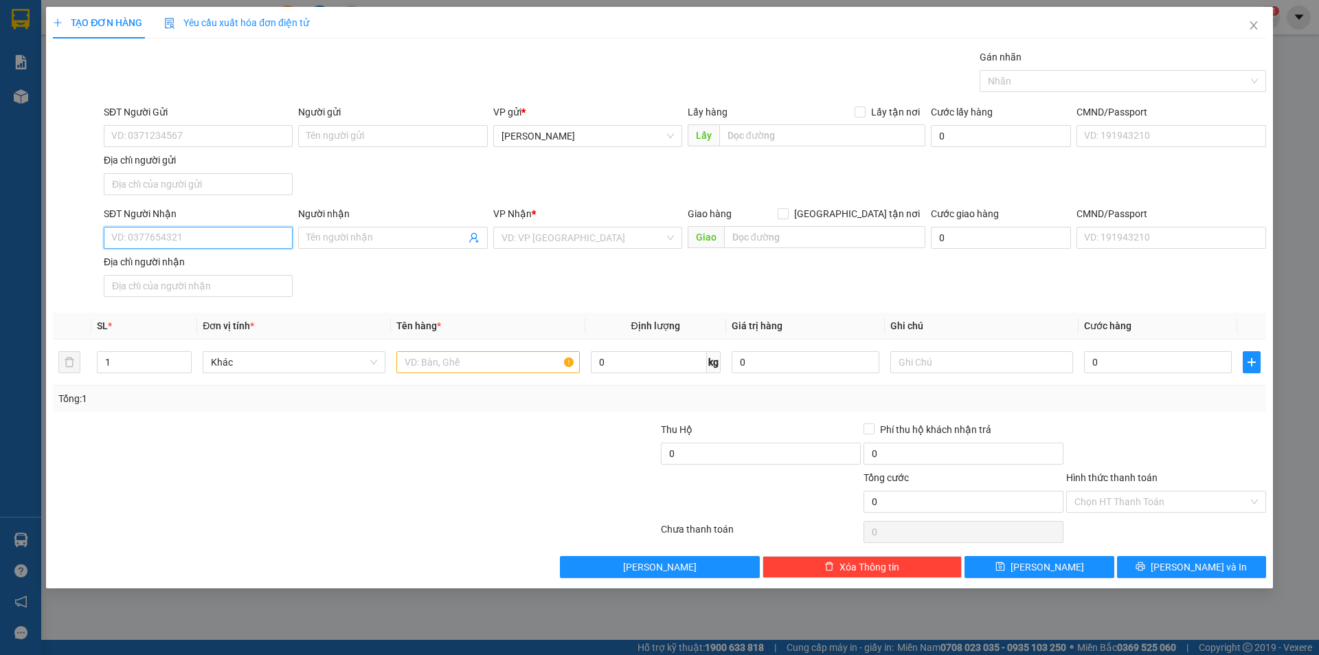
click at [259, 232] on input "SĐT Người Nhận" at bounding box center [198, 238] width 189 height 22
click at [778, 208] on input "Giao tận nơi" at bounding box center [783, 213] width 10 height 10
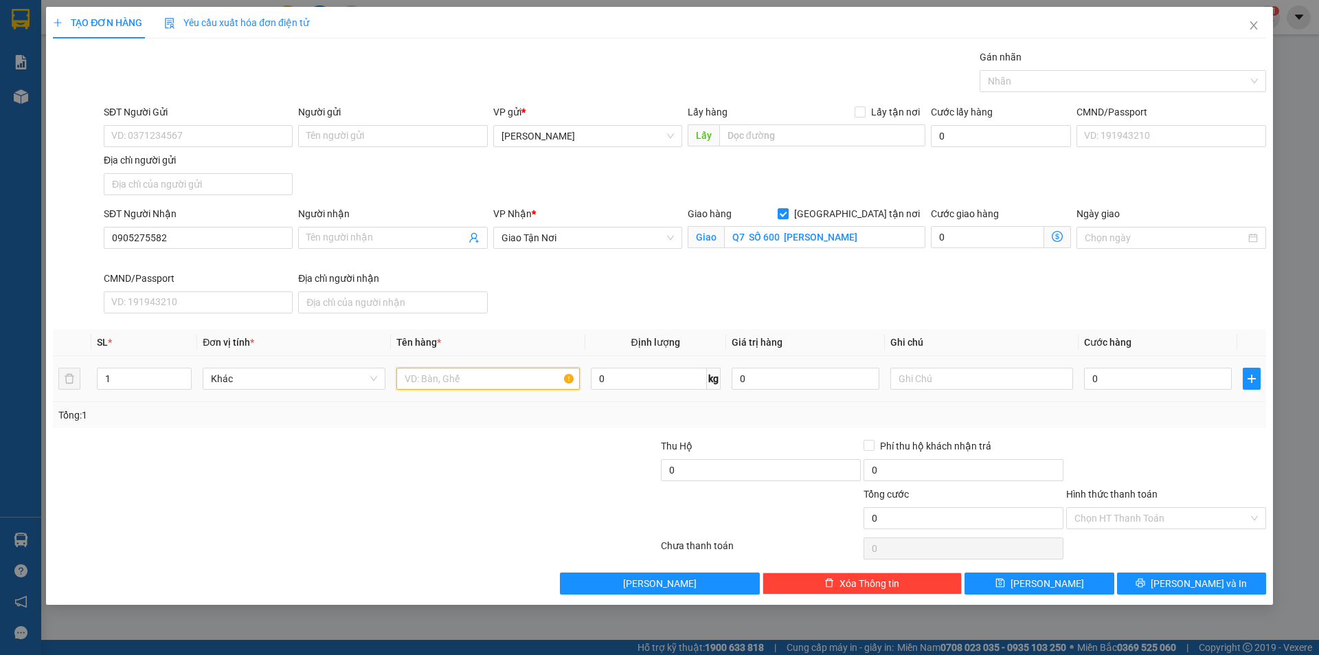
click at [478, 381] on input "text" at bounding box center [487, 379] width 183 height 22
click at [1159, 525] on input "Hình thức thanh toán" at bounding box center [1161, 518] width 174 height 21
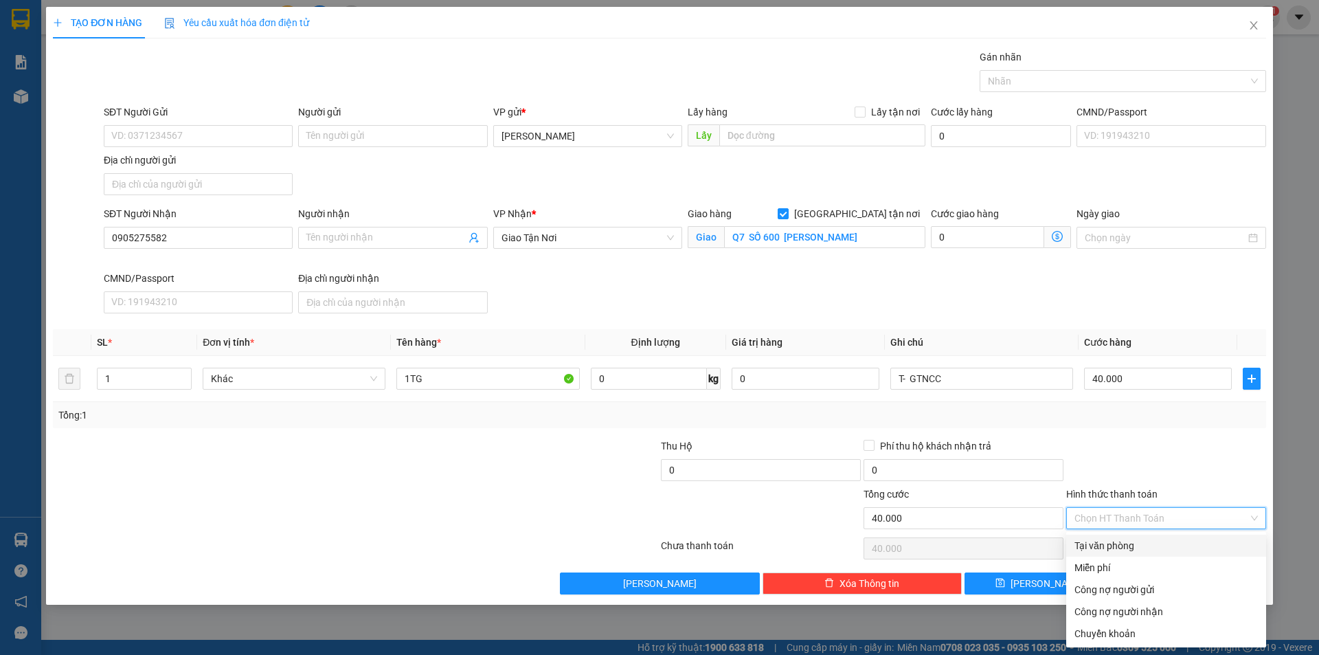
click at [1158, 541] on div "Tại văn phòng" at bounding box center [1165, 545] width 183 height 15
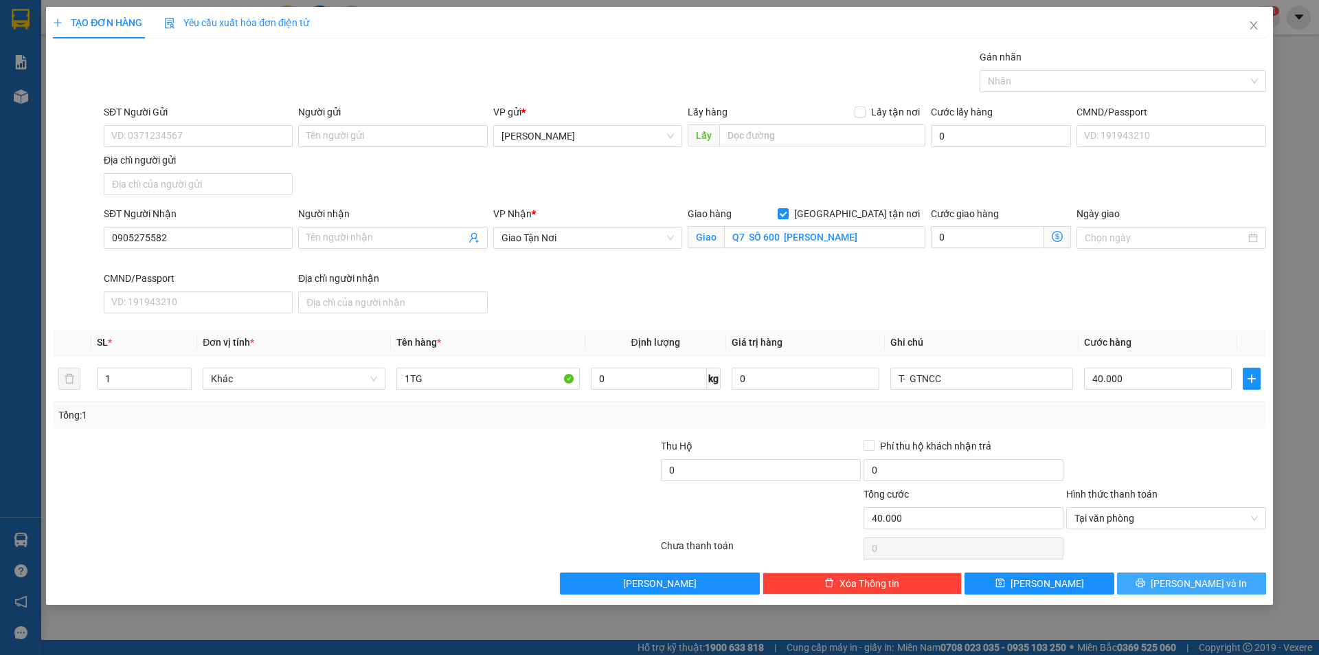
click at [1161, 583] on button "Lưu và In" at bounding box center [1191, 583] width 149 height 22
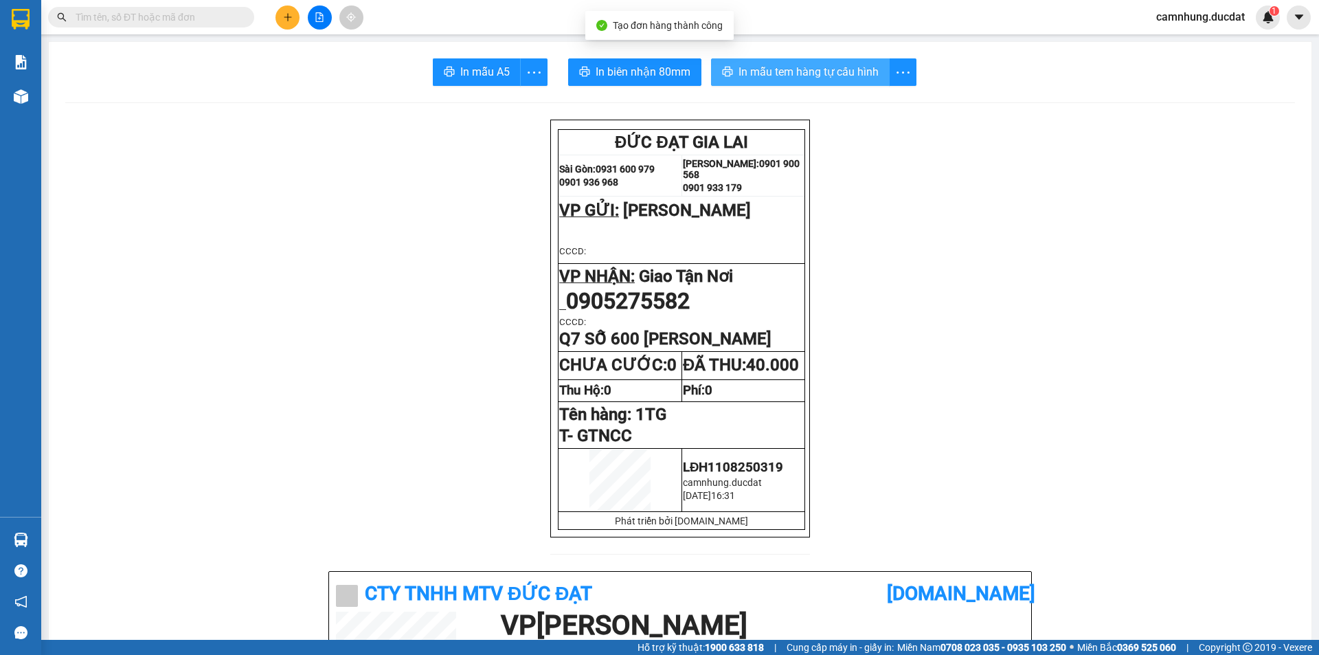
click at [839, 74] on span "In mẫu tem hàng tự cấu hình" at bounding box center [808, 71] width 140 height 17
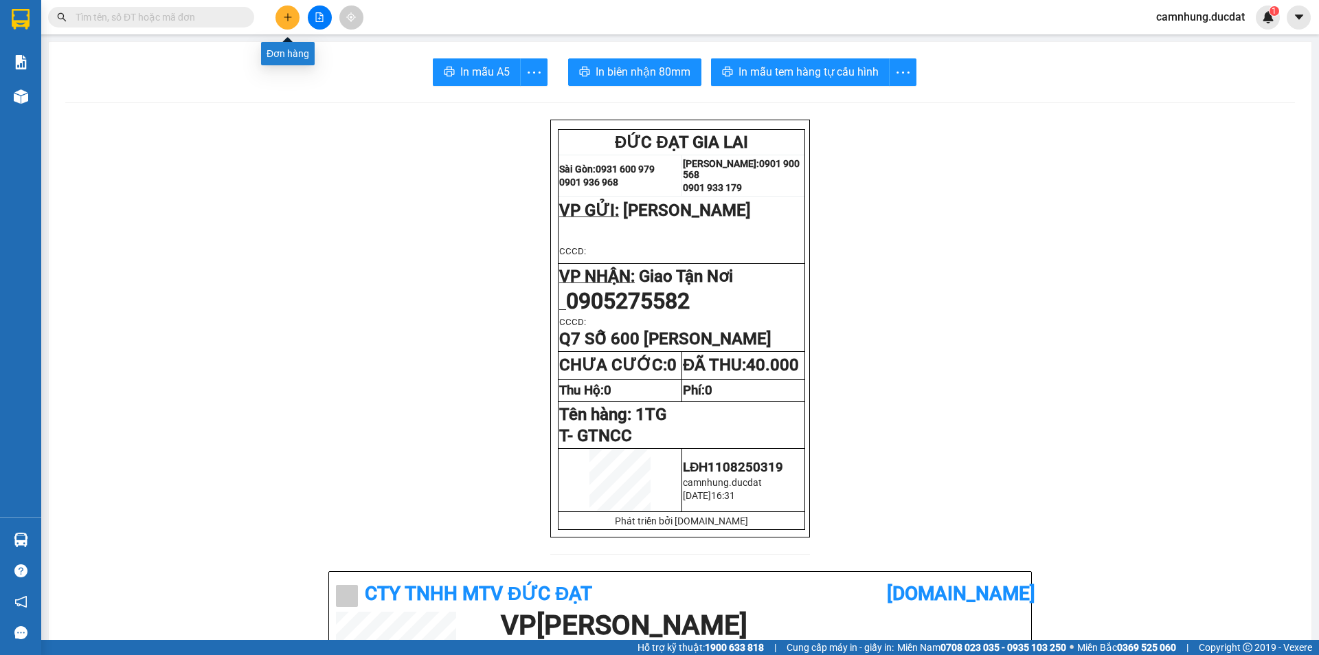
click at [280, 12] on button at bounding box center [287, 17] width 24 height 24
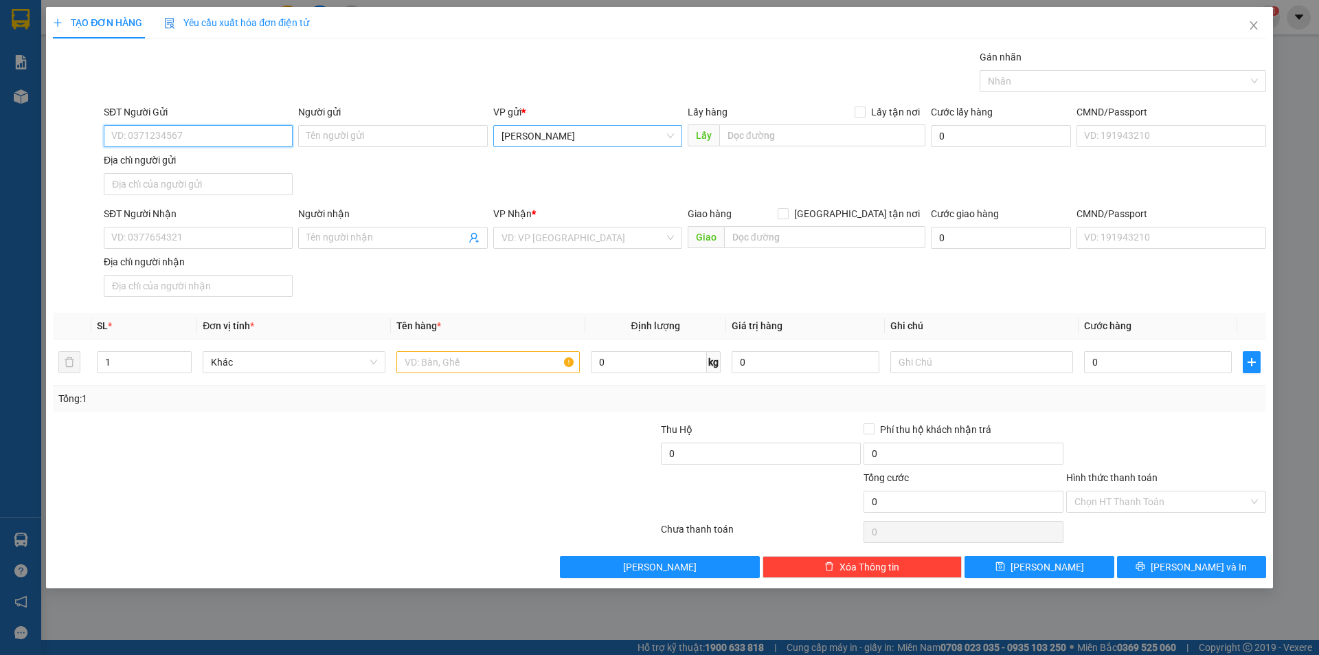
click at [589, 132] on span "[PERSON_NAME]" at bounding box center [587, 136] width 172 height 21
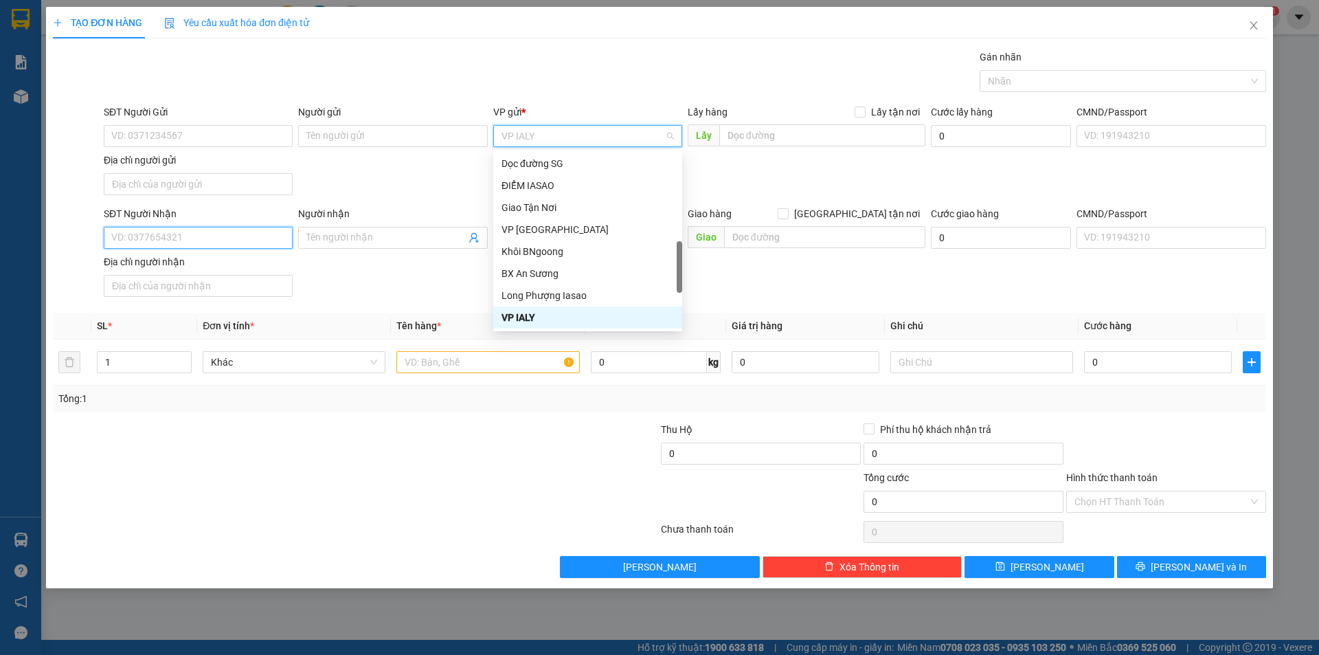
click at [234, 238] on input "SĐT Người Nhận" at bounding box center [198, 238] width 189 height 22
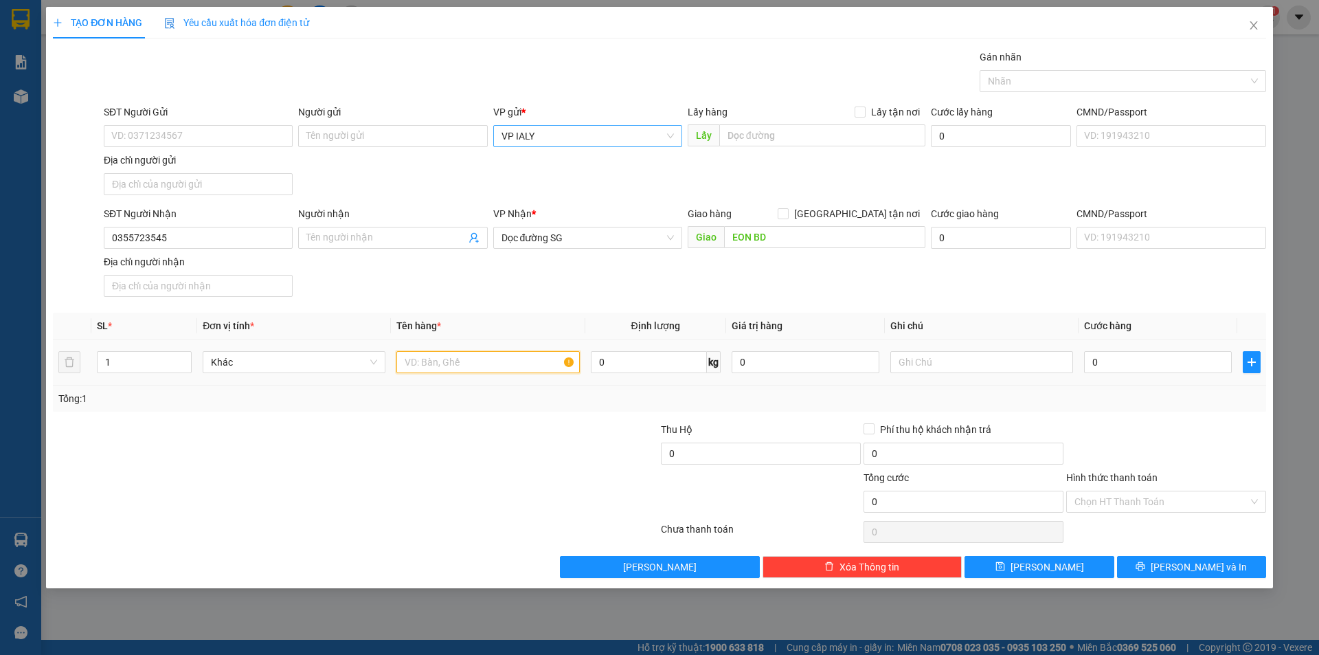
click at [443, 372] on input "text" at bounding box center [487, 362] width 183 height 22
click at [1114, 510] on input "Hình thức thanh toán" at bounding box center [1161, 501] width 174 height 21
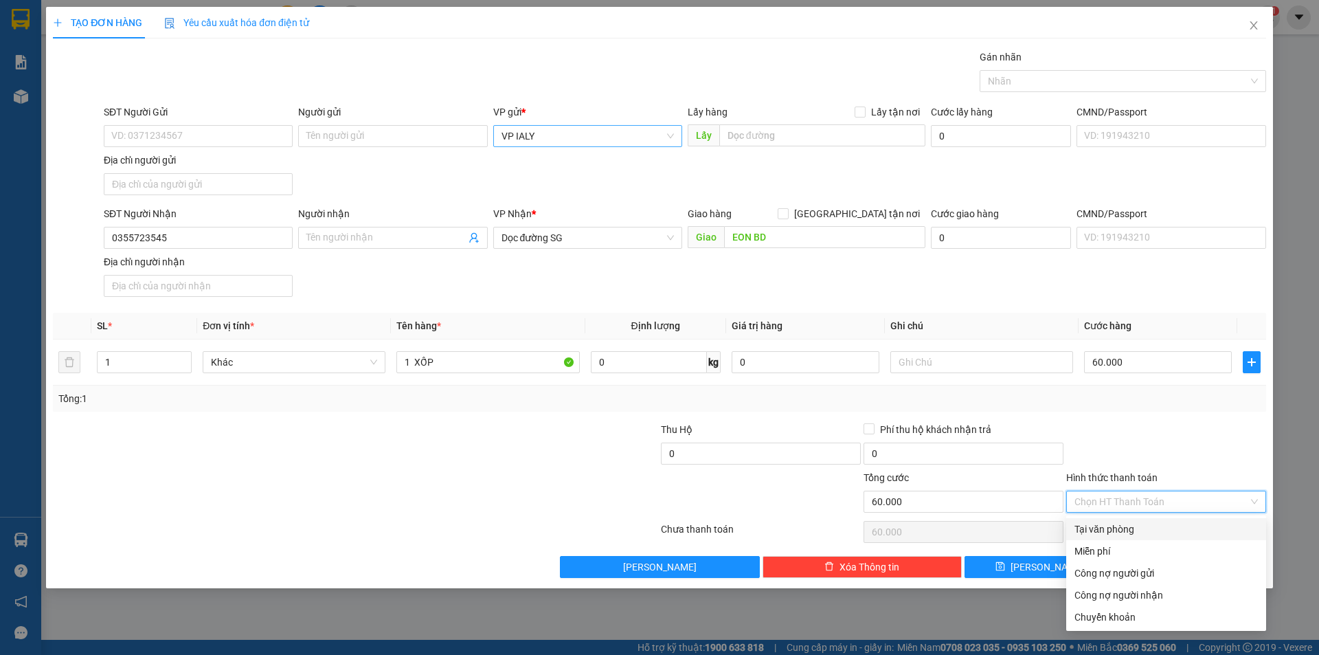
click at [1146, 534] on div "Tại văn phòng" at bounding box center [1165, 528] width 183 height 15
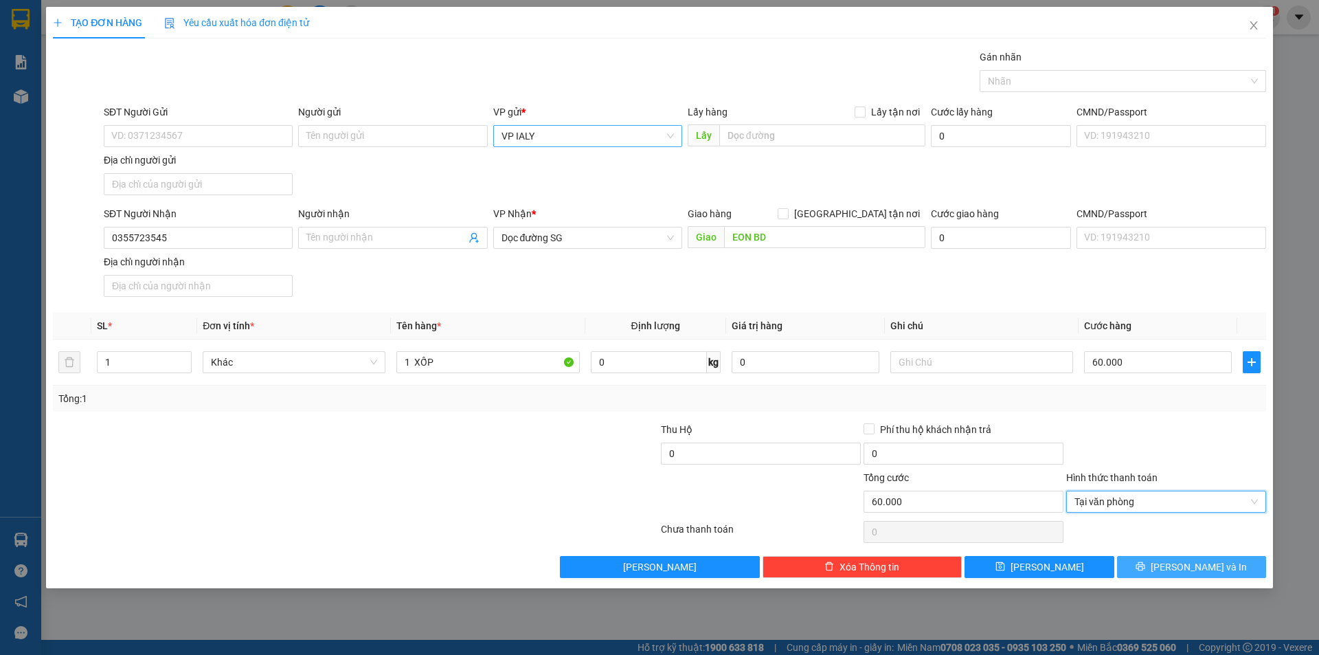
click at [1204, 569] on span "Lưu và In" at bounding box center [1199, 566] width 96 height 15
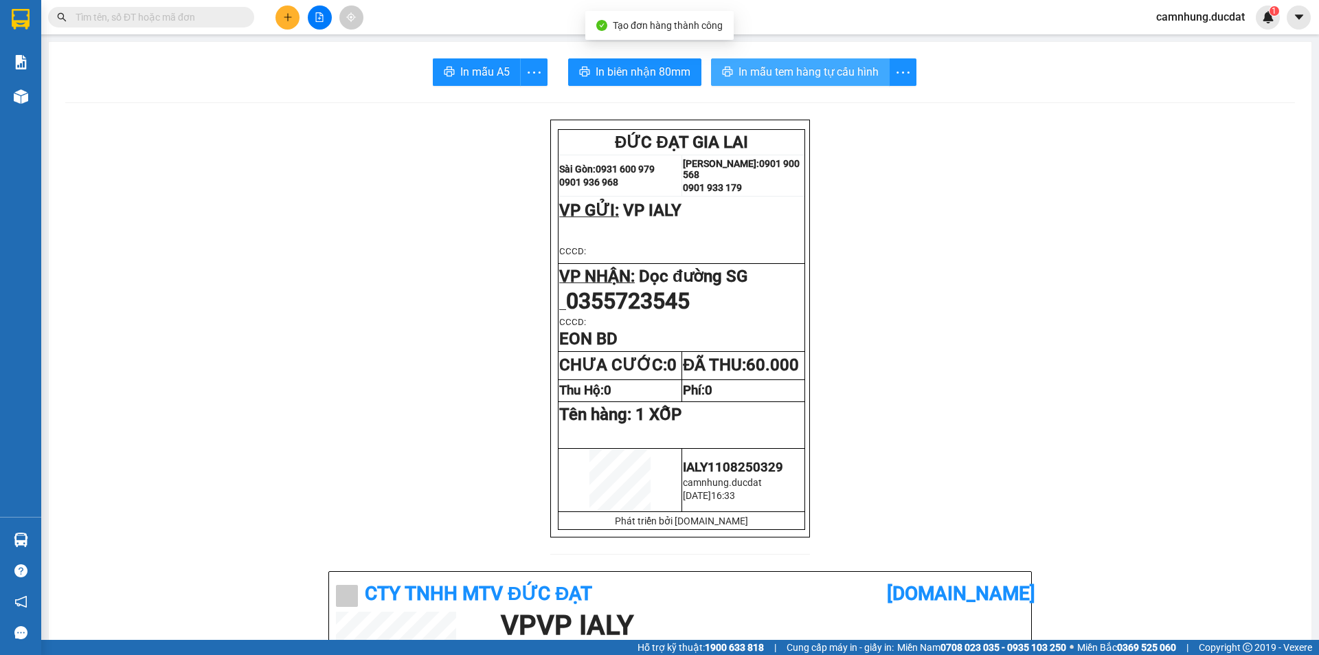
click at [822, 69] on span "In mẫu tem hàng tự cấu hình" at bounding box center [808, 71] width 140 height 17
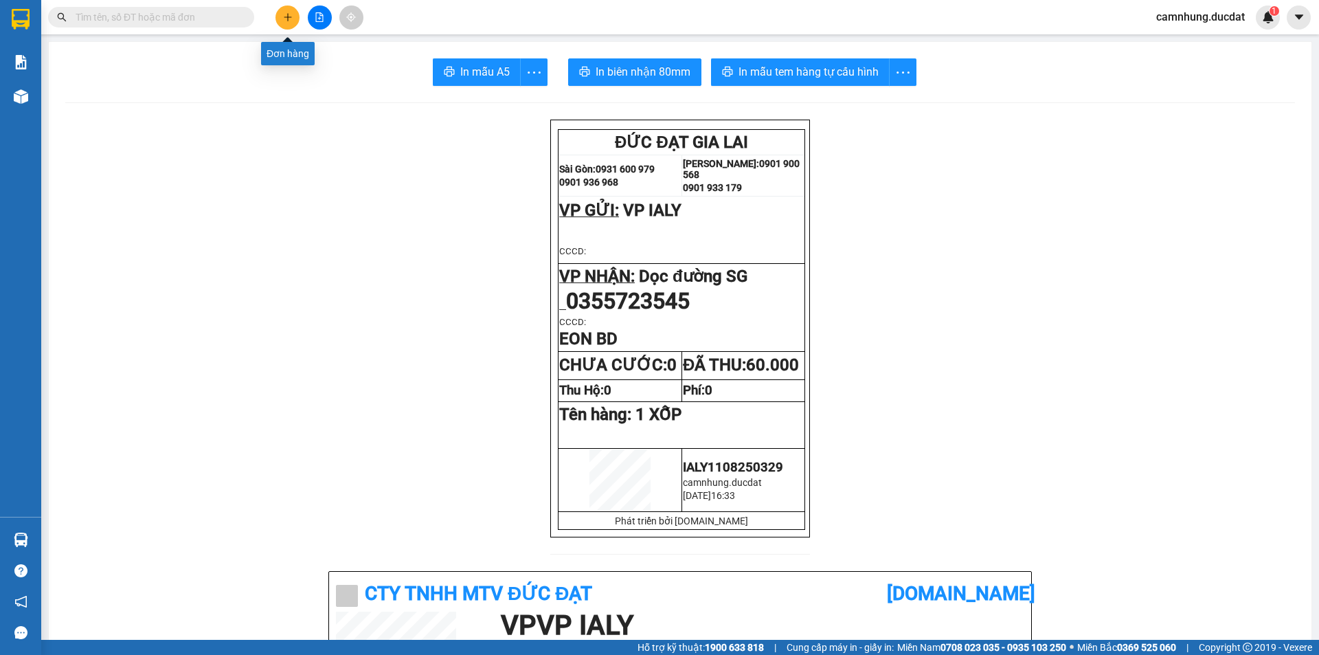
click at [290, 14] on icon "plus" at bounding box center [288, 17] width 10 height 10
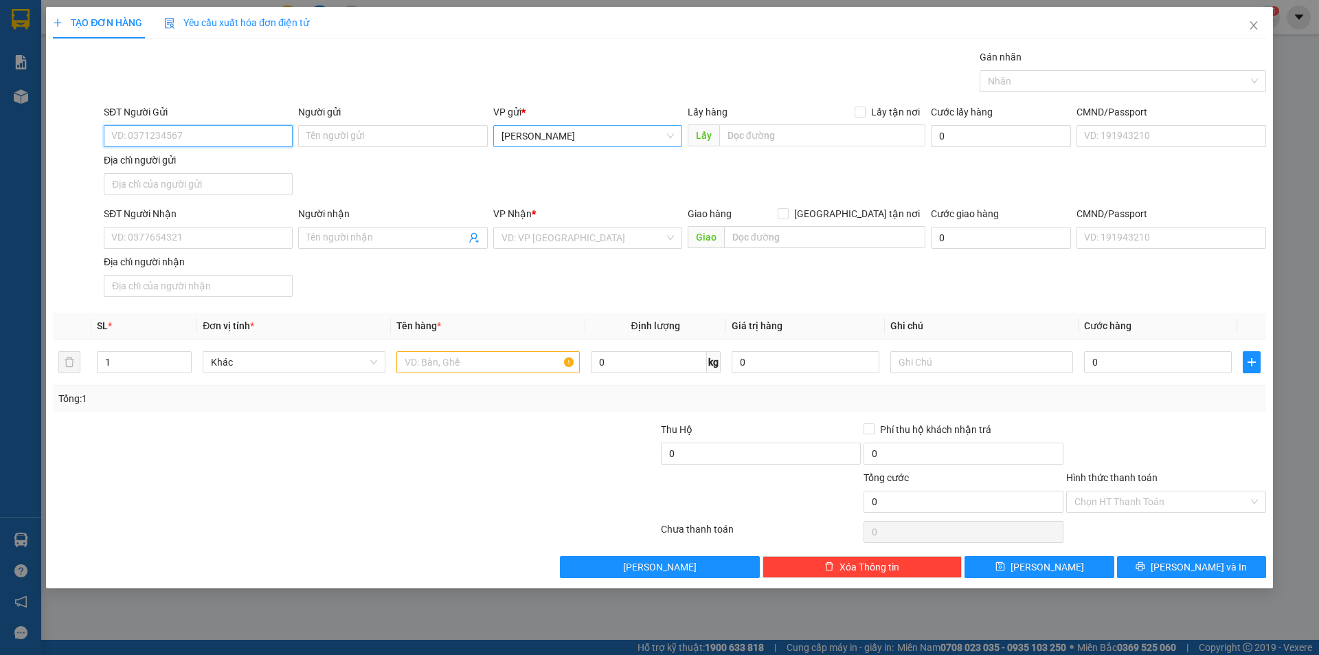
click at [567, 139] on span "[PERSON_NAME]" at bounding box center [587, 136] width 172 height 21
click at [191, 239] on input "SĐT Người Nhận" at bounding box center [198, 238] width 189 height 22
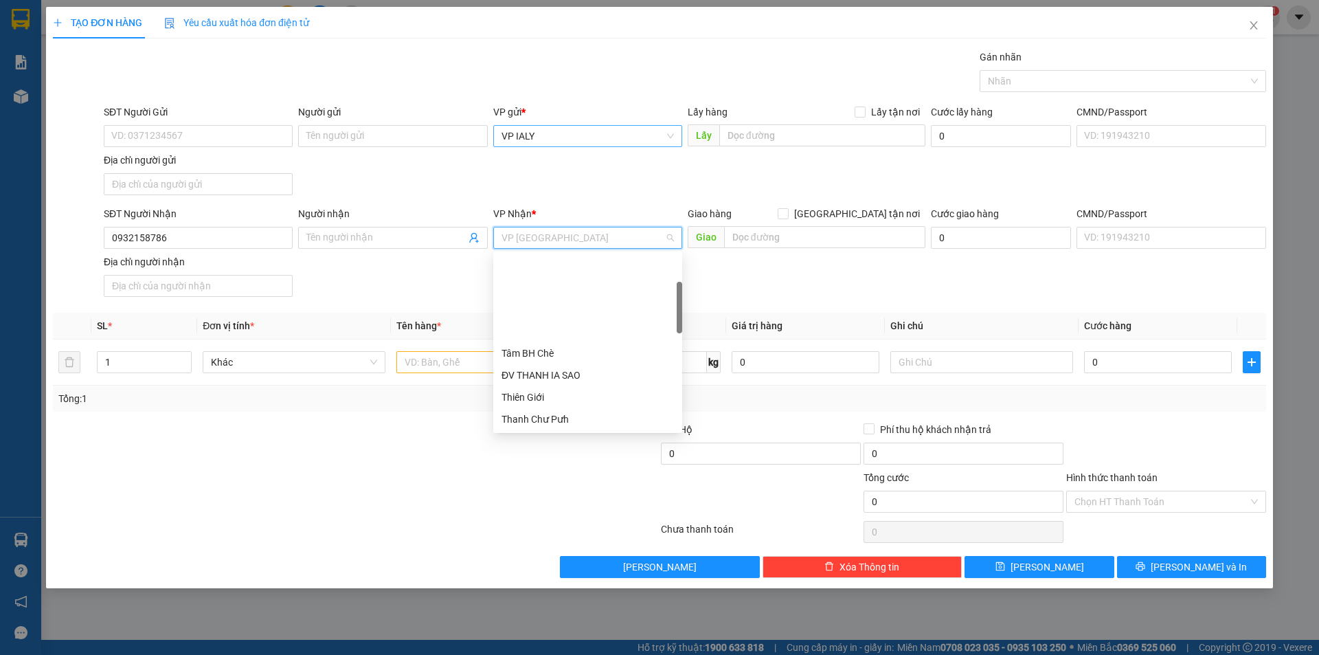
scroll to position [110, 0]
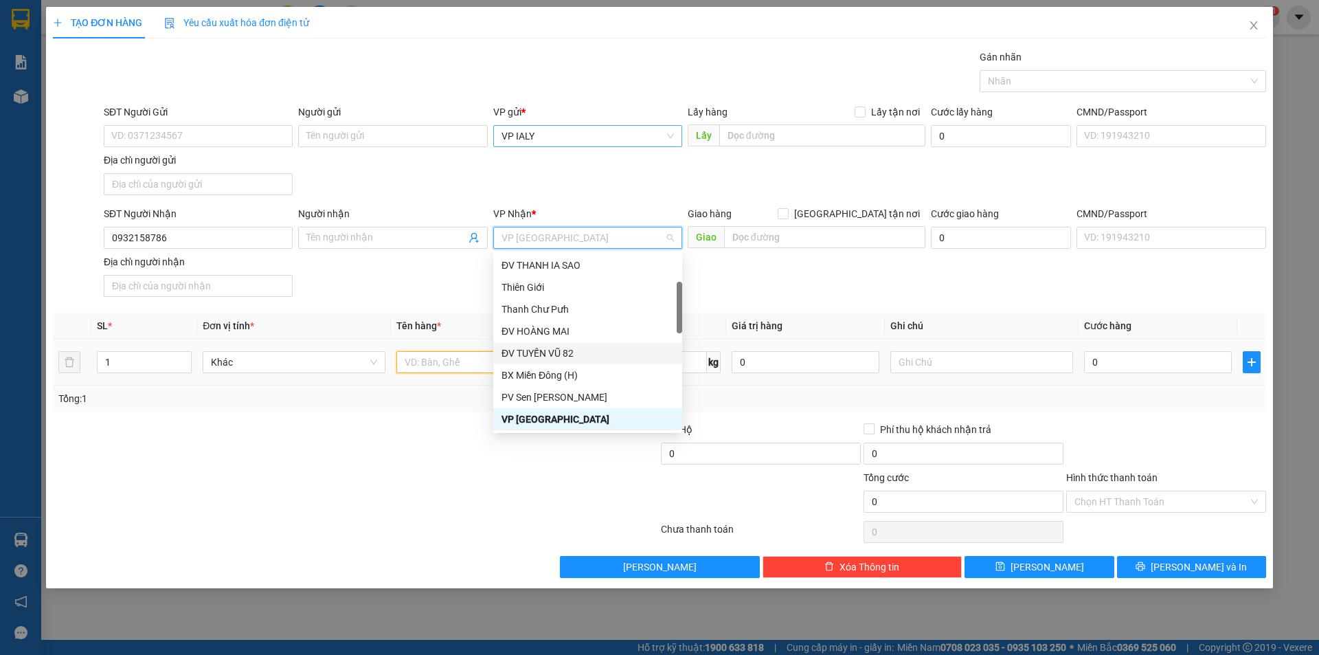
click at [486, 359] on input "text" at bounding box center [487, 362] width 183 height 22
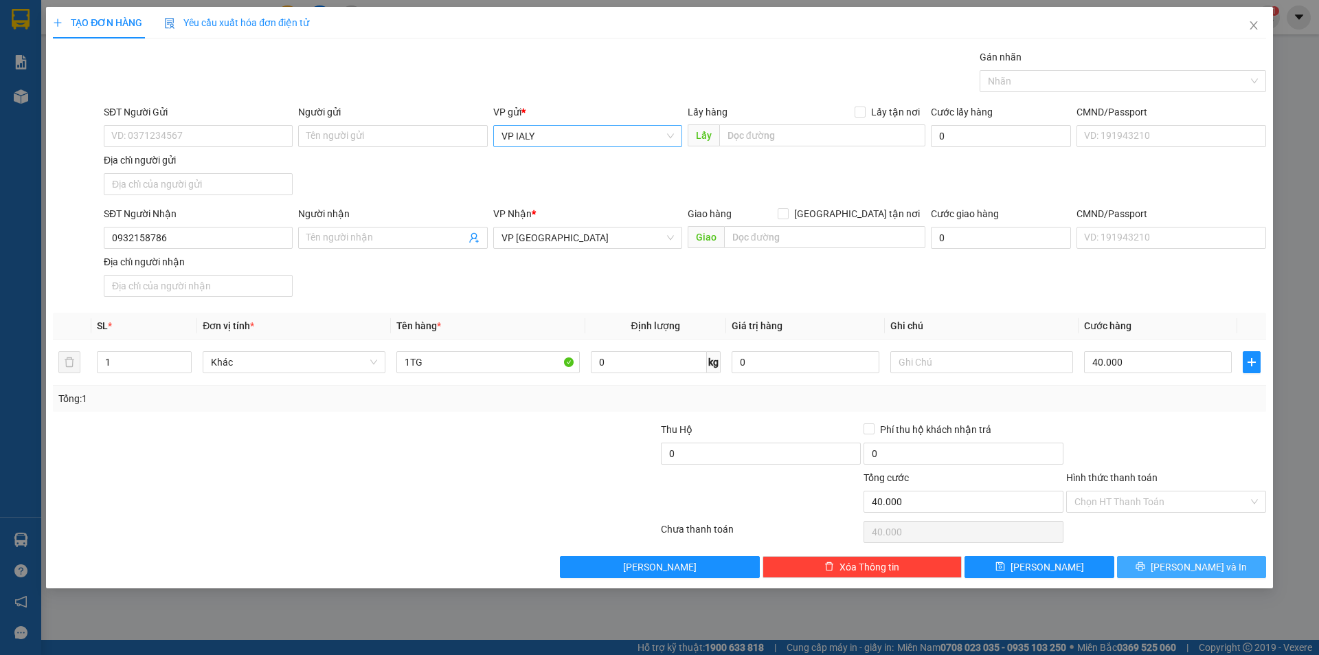
click at [1164, 558] on button "Lưu và In" at bounding box center [1191, 567] width 149 height 22
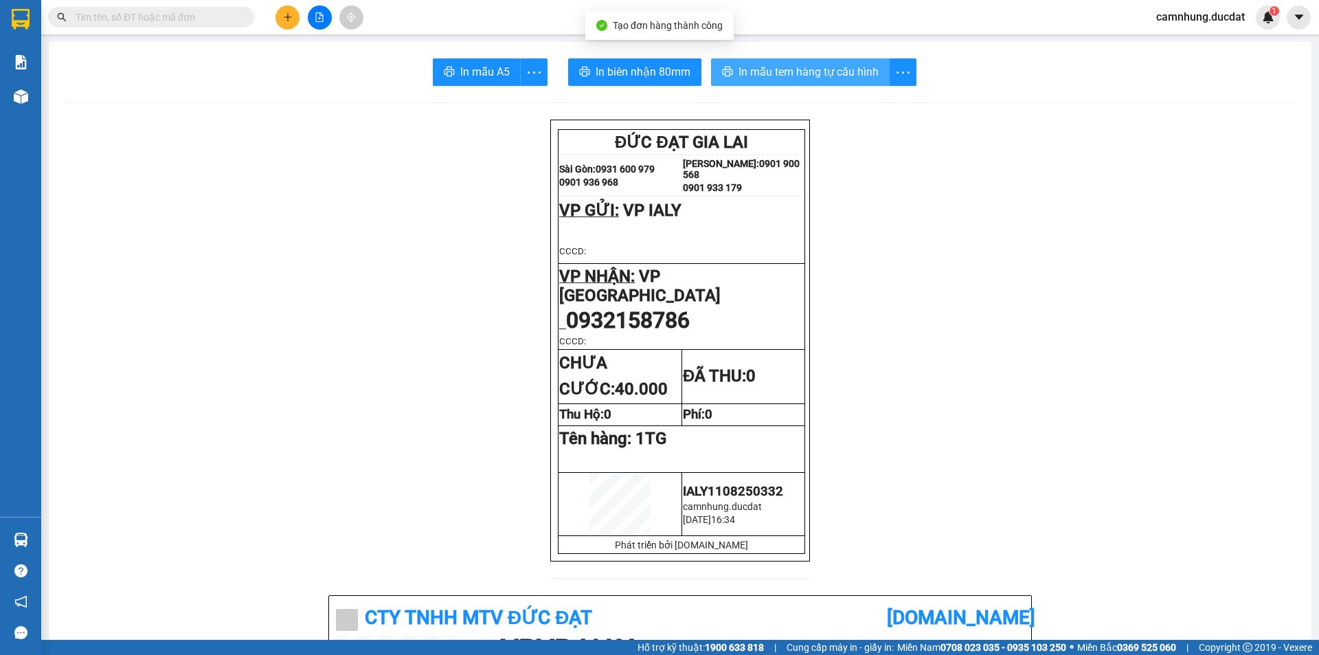
click at [813, 63] on span "In mẫu tem hàng tự cấu hình" at bounding box center [808, 71] width 140 height 17
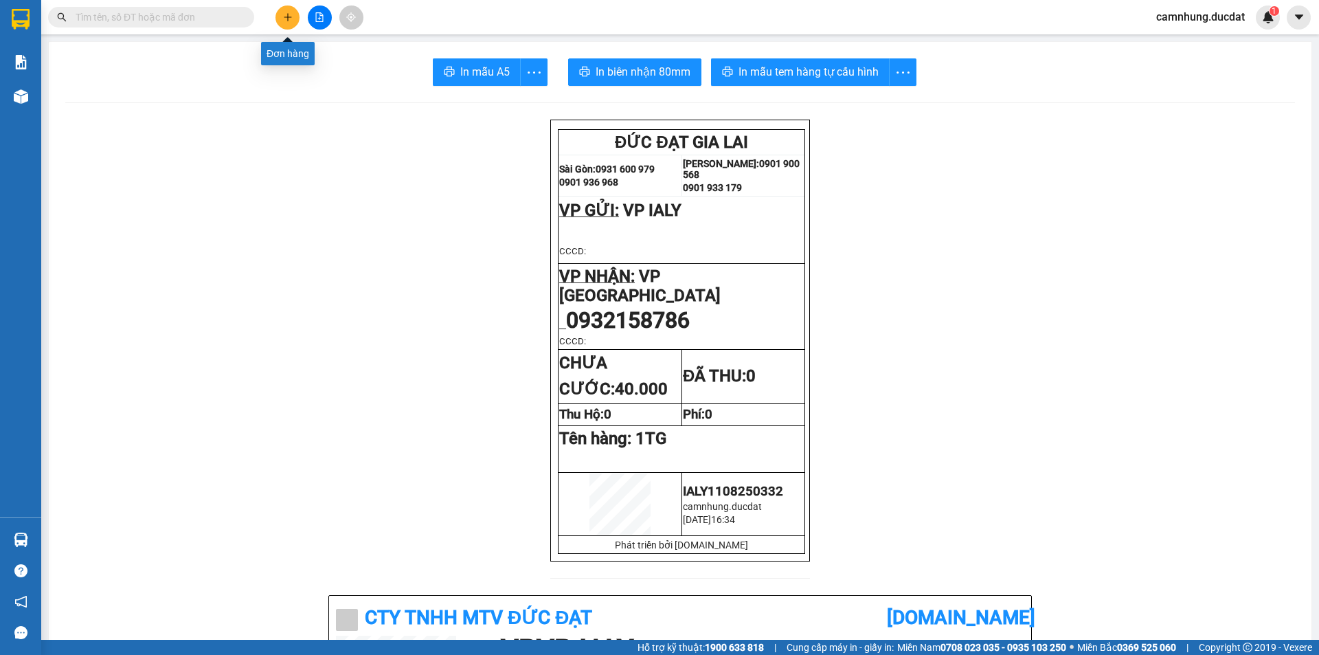
click at [286, 24] on button at bounding box center [287, 17] width 24 height 24
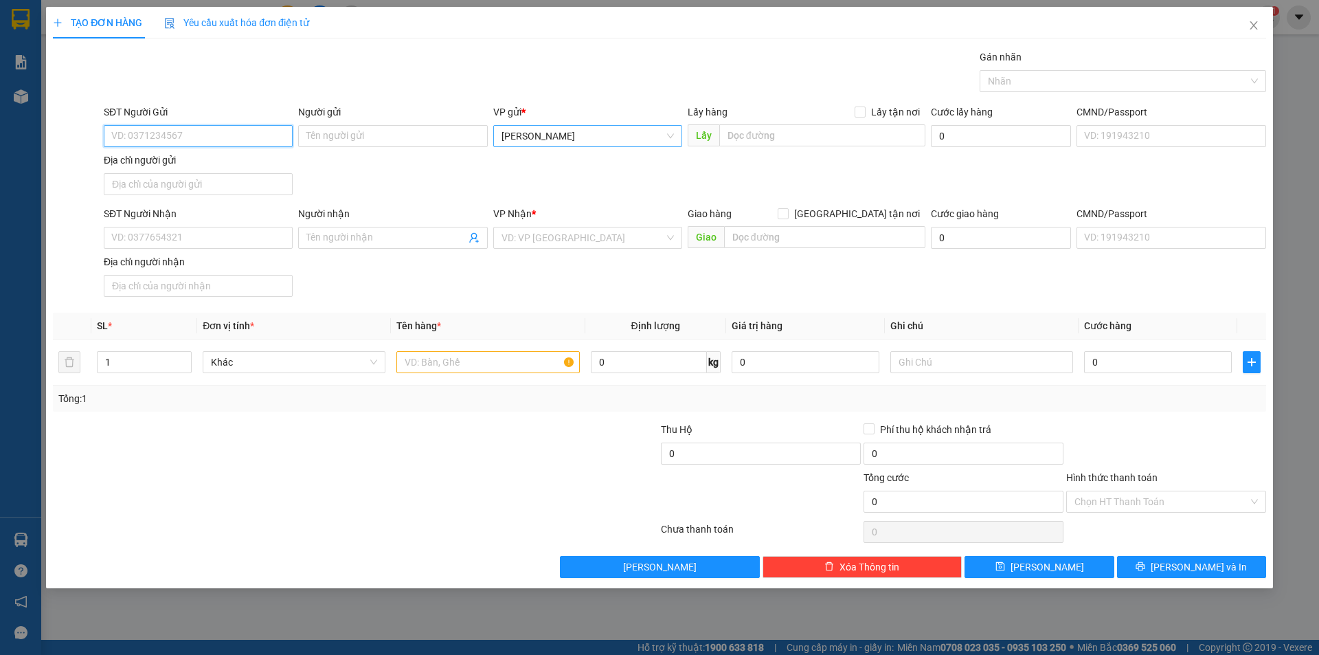
click at [602, 139] on span "[PERSON_NAME]" at bounding box center [587, 136] width 172 height 21
click at [228, 240] on input "SĐT Người Nhận" at bounding box center [198, 238] width 189 height 22
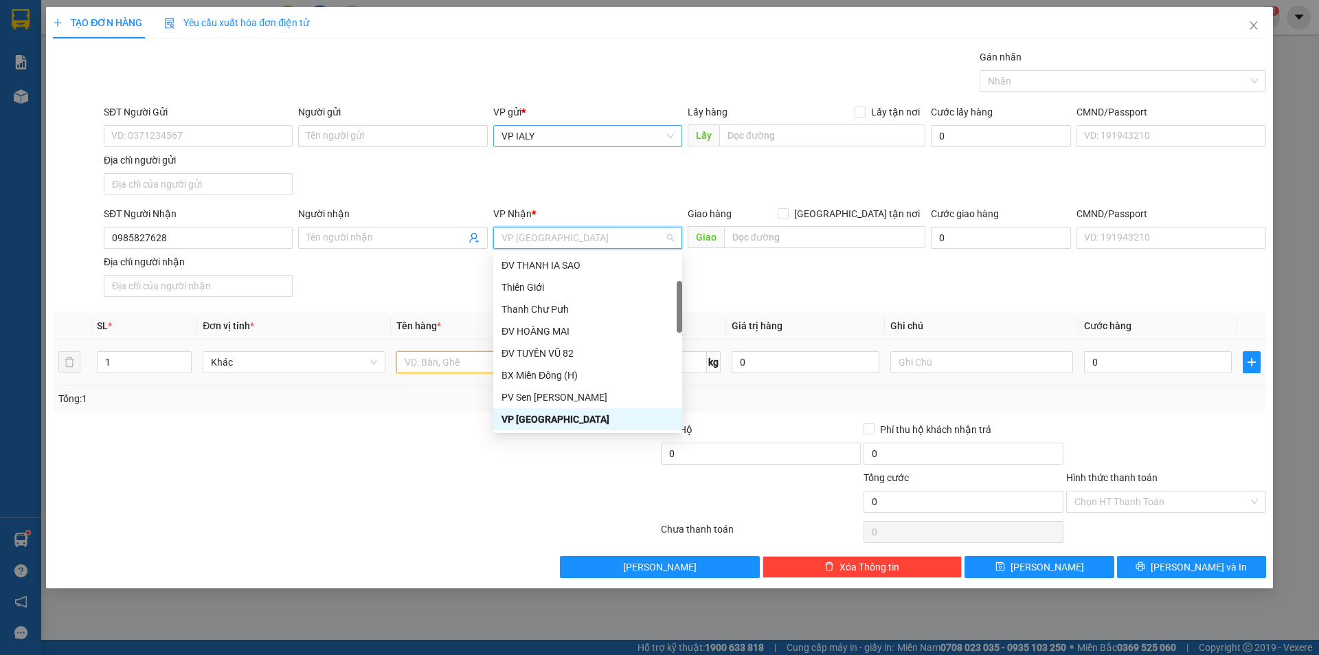
click at [427, 356] on input "text" at bounding box center [487, 362] width 183 height 22
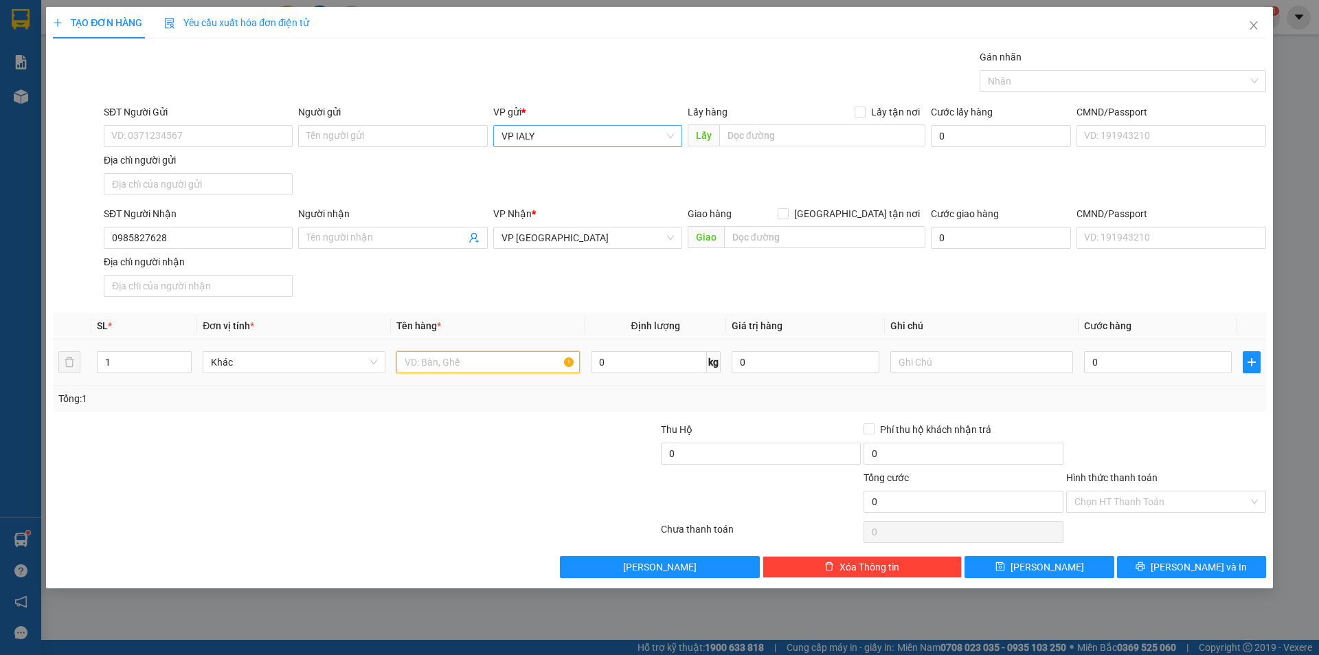
click at [489, 361] on input "text" at bounding box center [487, 362] width 183 height 22
click at [541, 354] on input "text" at bounding box center [487, 362] width 183 height 22
click at [1136, 501] on input "Hình thức thanh toán" at bounding box center [1161, 501] width 174 height 21
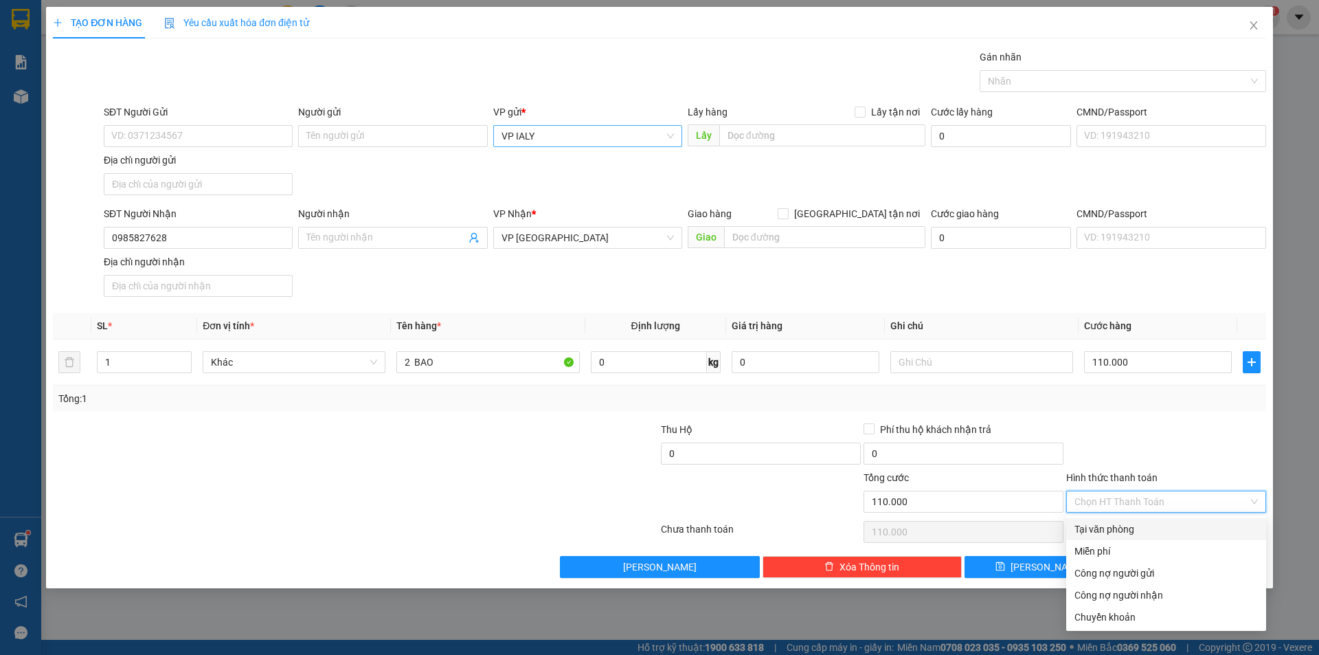
click at [1155, 520] on div "Tại văn phòng" at bounding box center [1166, 529] width 200 height 22
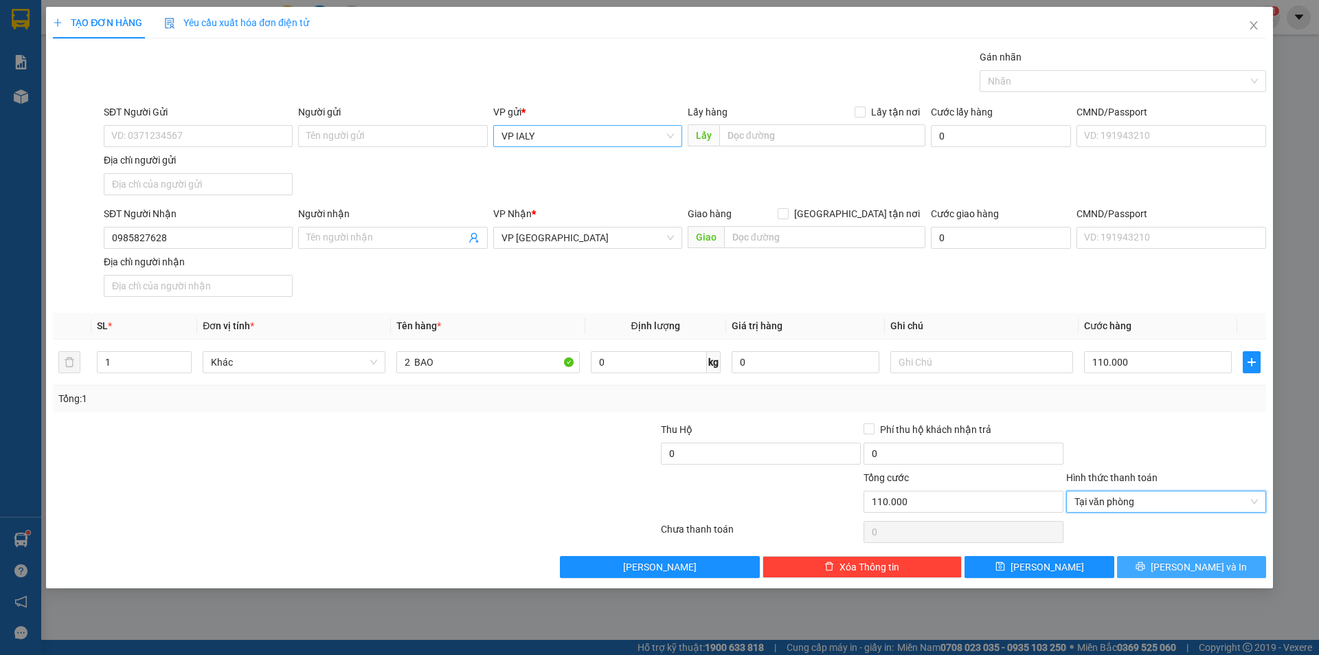
click at [1190, 557] on button "Lưu và In" at bounding box center [1191, 567] width 149 height 22
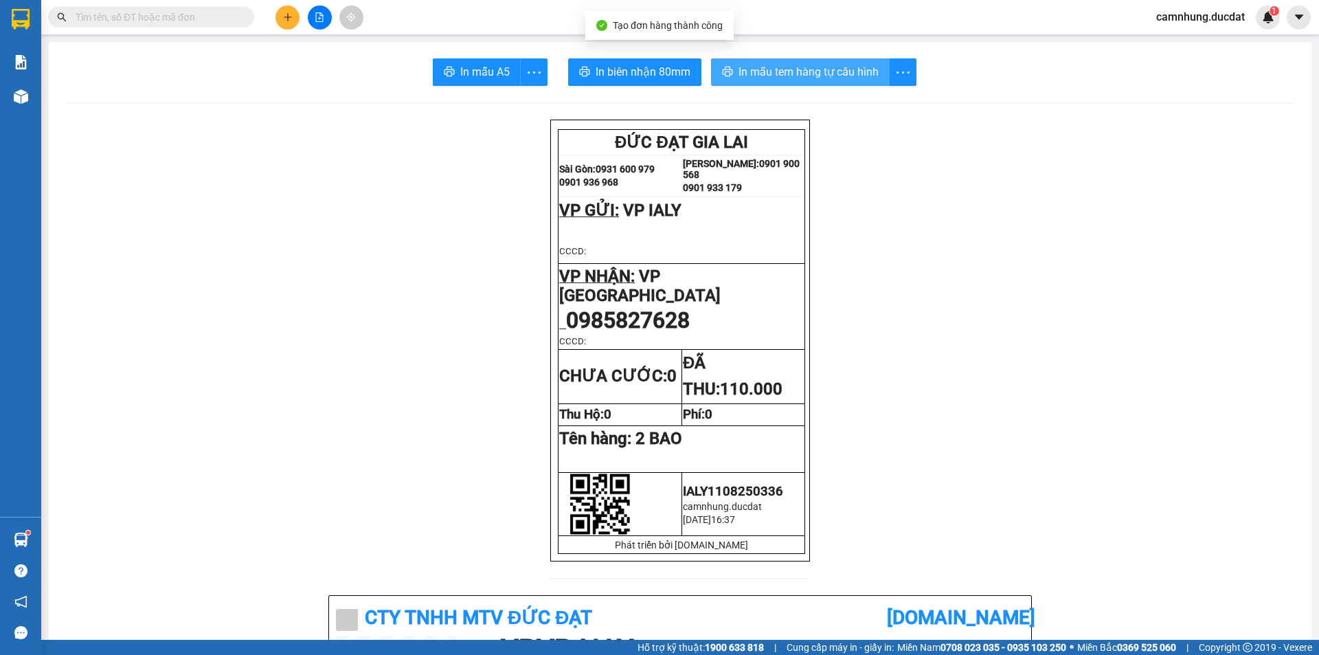
click at [836, 77] on span "In mẫu tem hàng tự cấu hình" at bounding box center [808, 71] width 140 height 17
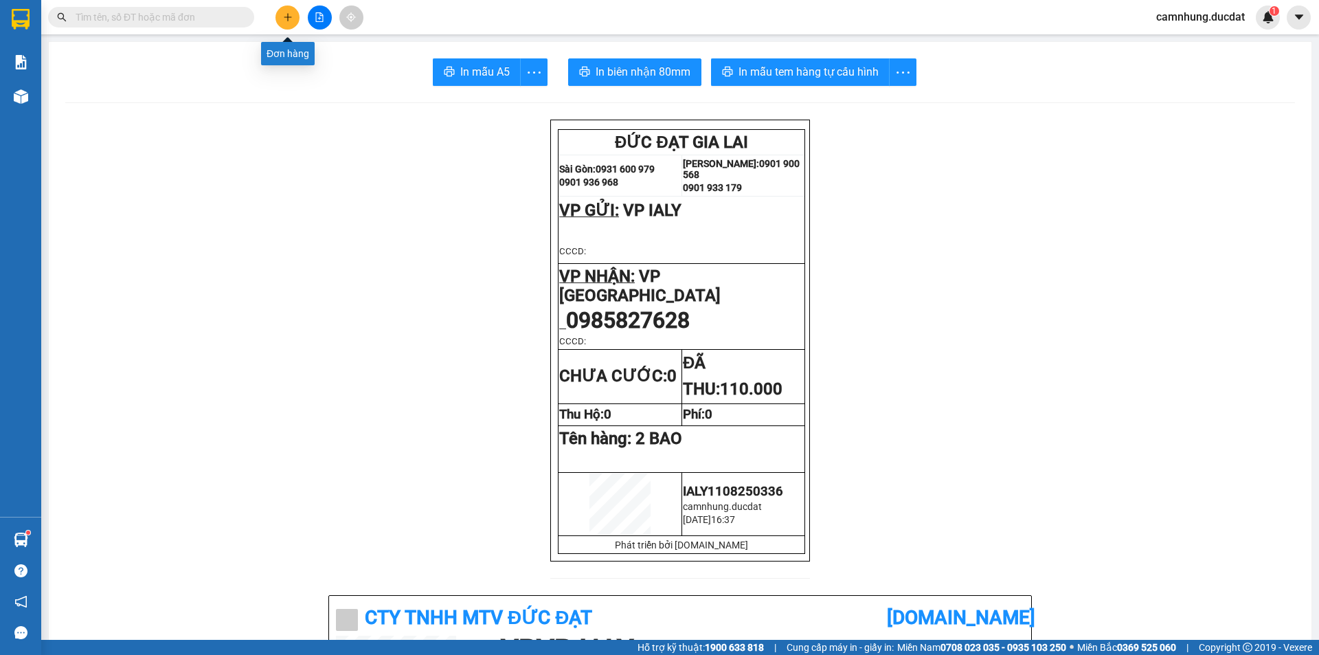
click at [285, 21] on icon "plus" at bounding box center [288, 17] width 10 height 10
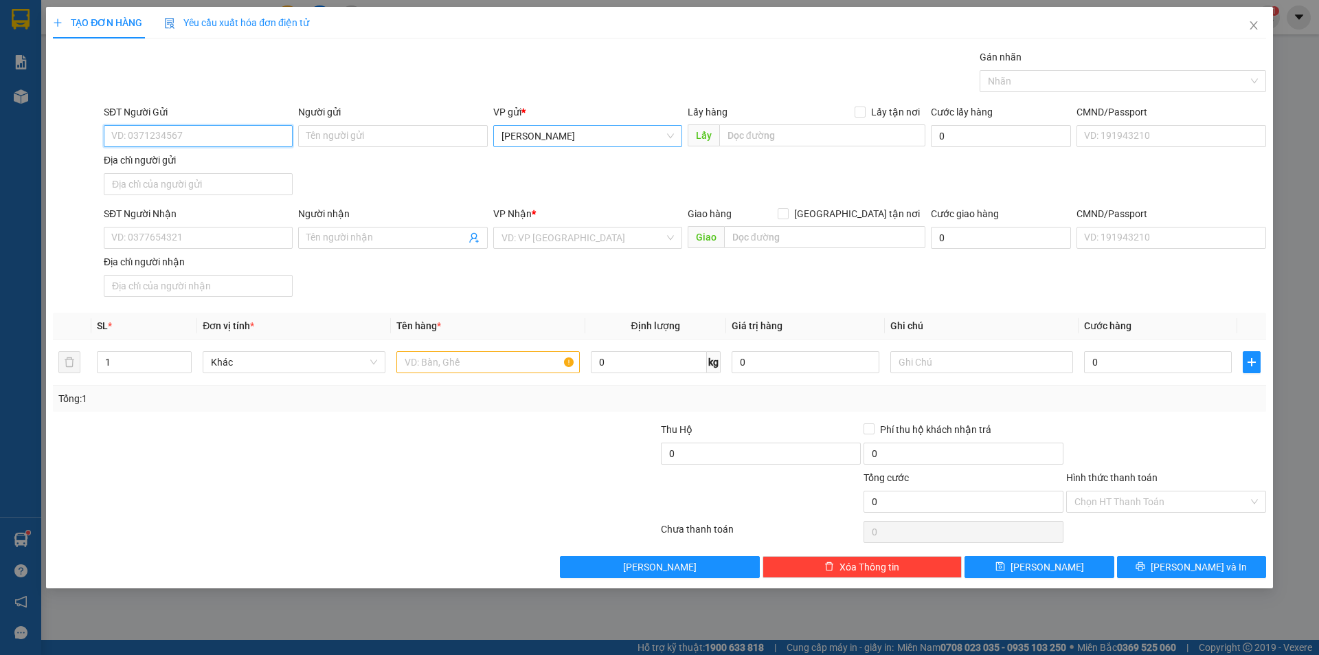
click at [595, 134] on span "[PERSON_NAME]" at bounding box center [587, 136] width 172 height 21
click at [217, 238] on input "SĐT Người Nhận" at bounding box center [198, 238] width 189 height 22
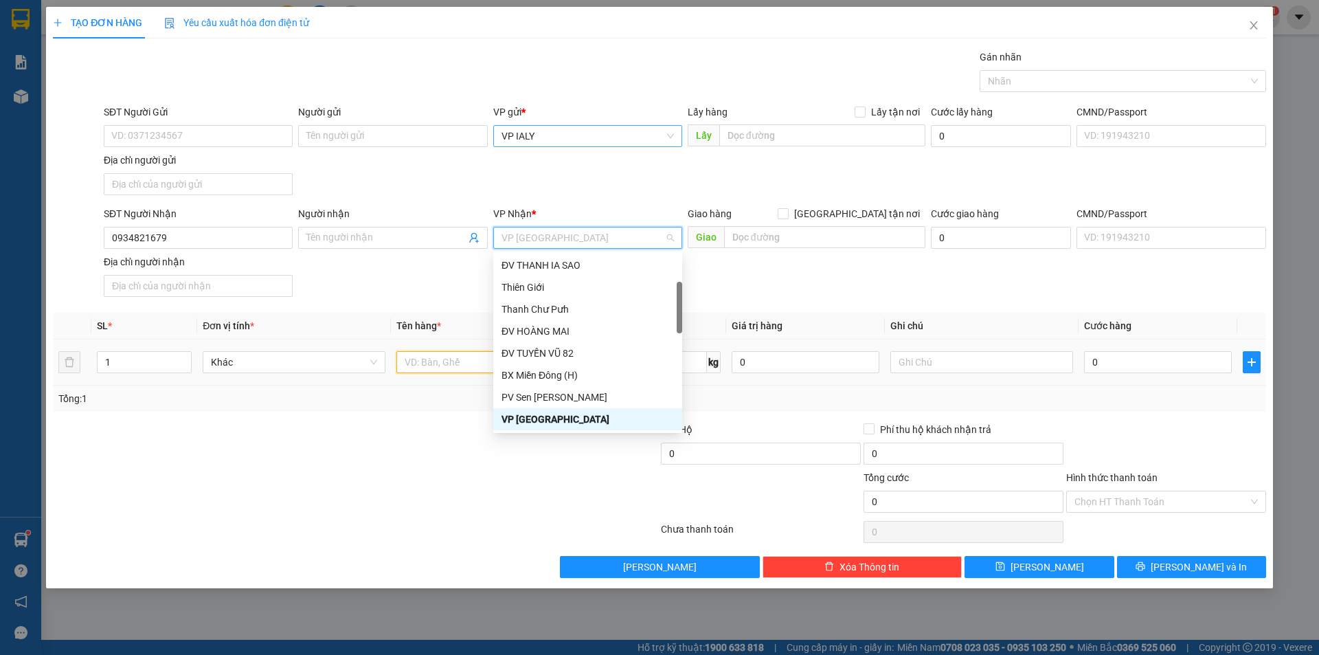
click at [472, 362] on input "text" at bounding box center [487, 362] width 183 height 22
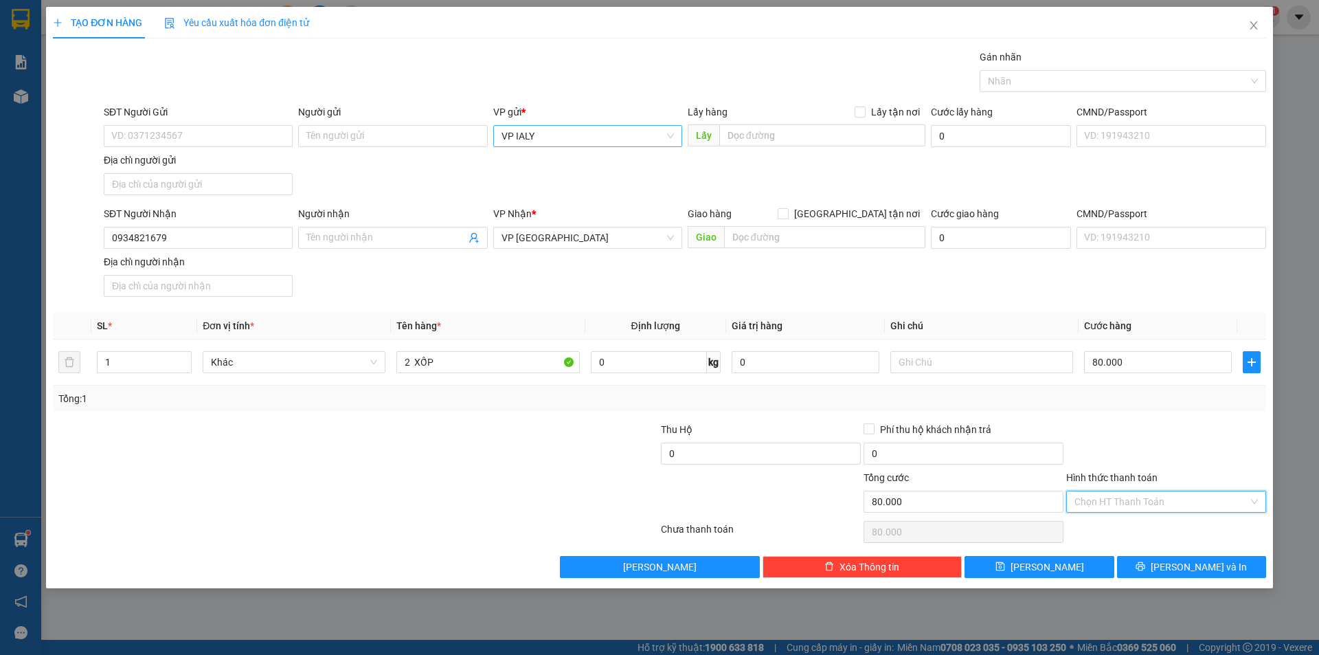
click at [1156, 497] on input "Hình thức thanh toán" at bounding box center [1161, 501] width 174 height 21
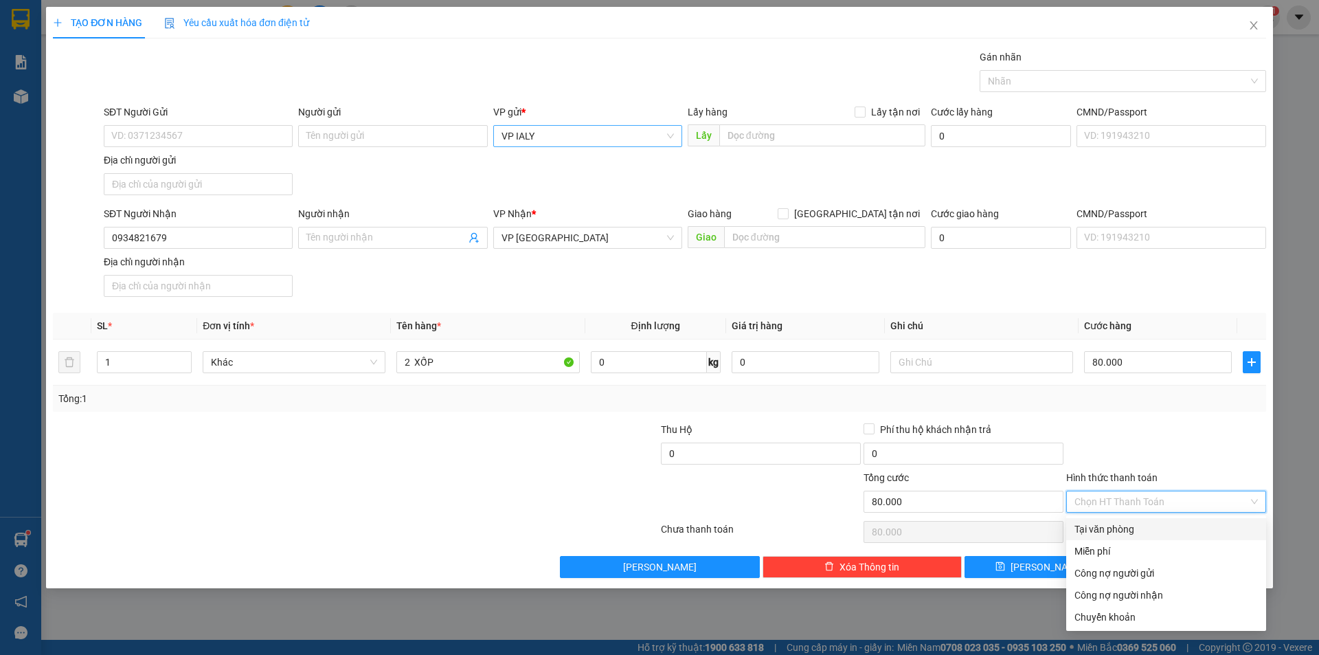
click at [1152, 523] on div "Tại văn phòng" at bounding box center [1165, 528] width 183 height 15
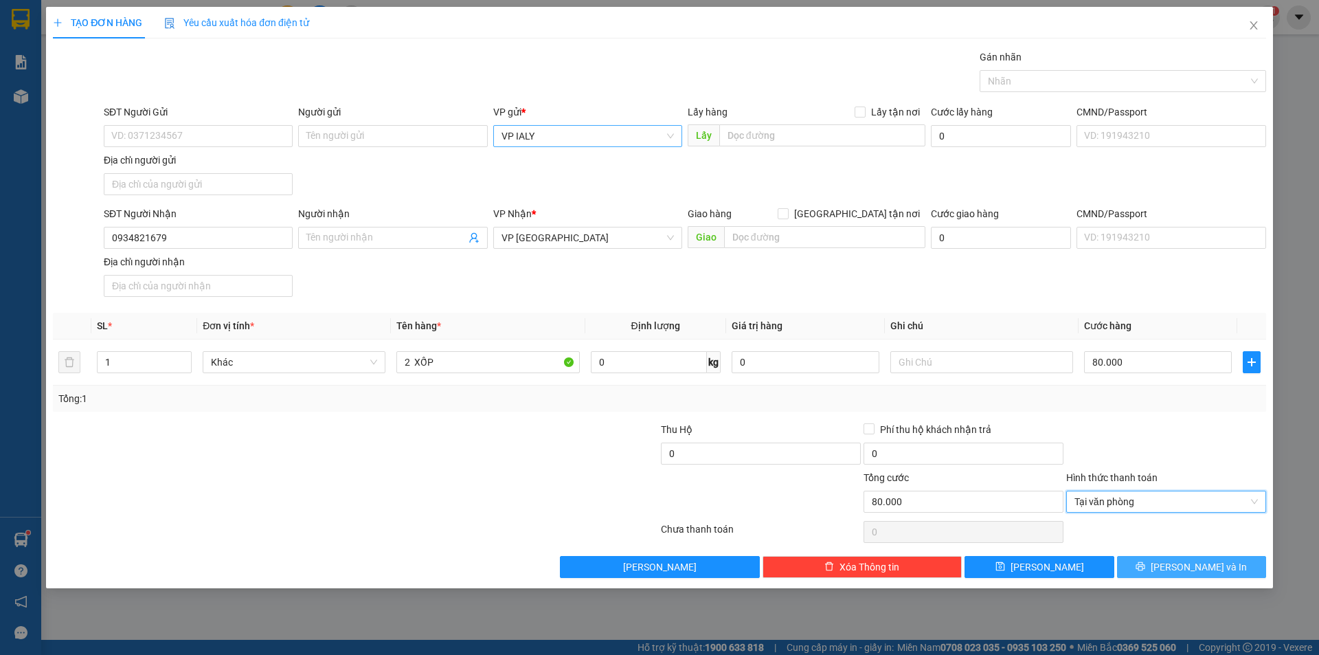
click at [1152, 560] on button "Lưu và In" at bounding box center [1191, 567] width 149 height 22
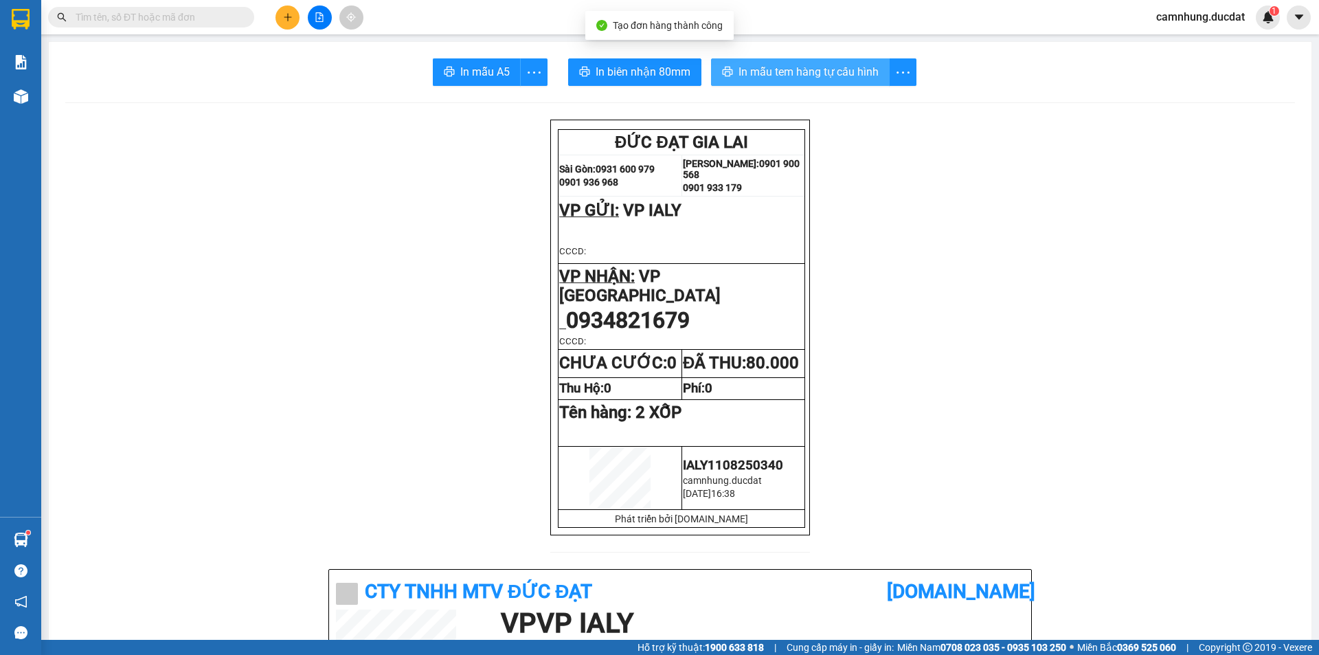
click at [873, 71] on span "In mẫu tem hàng tự cấu hình" at bounding box center [808, 71] width 140 height 17
click at [826, 69] on span "In mẫu tem hàng tự cấu hình" at bounding box center [814, 71] width 140 height 17
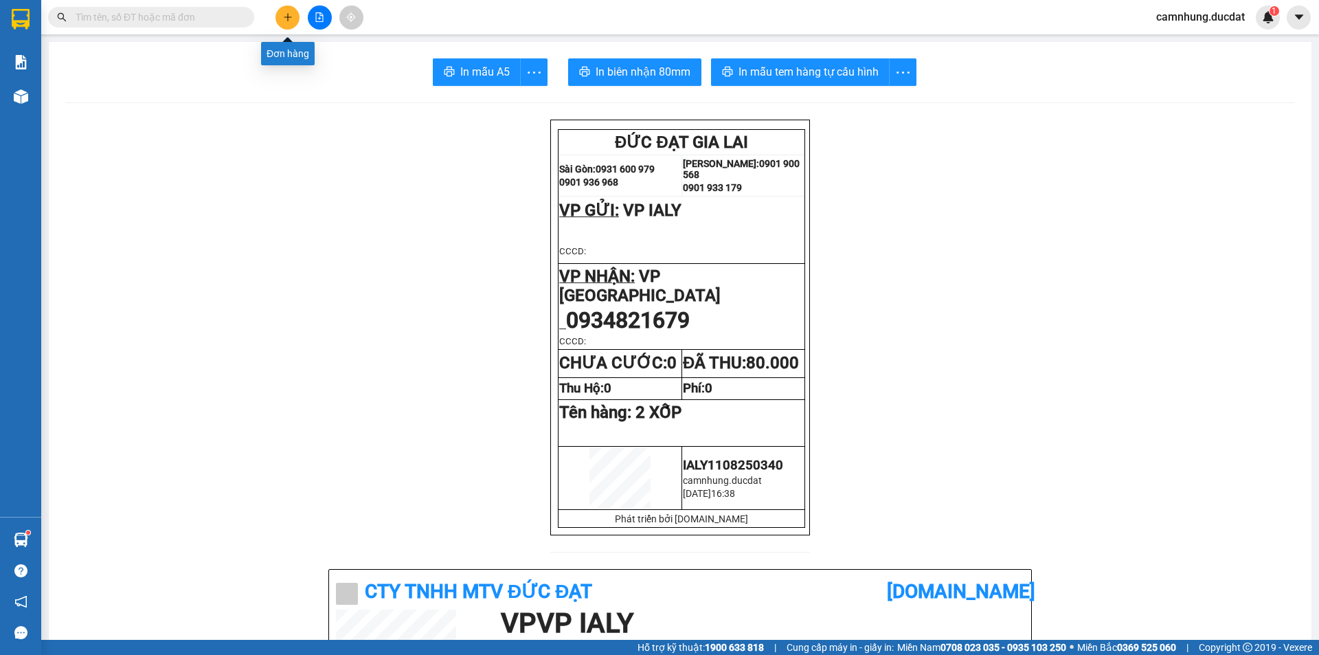
click at [289, 17] on icon "plus" at bounding box center [288, 16] width 8 height 1
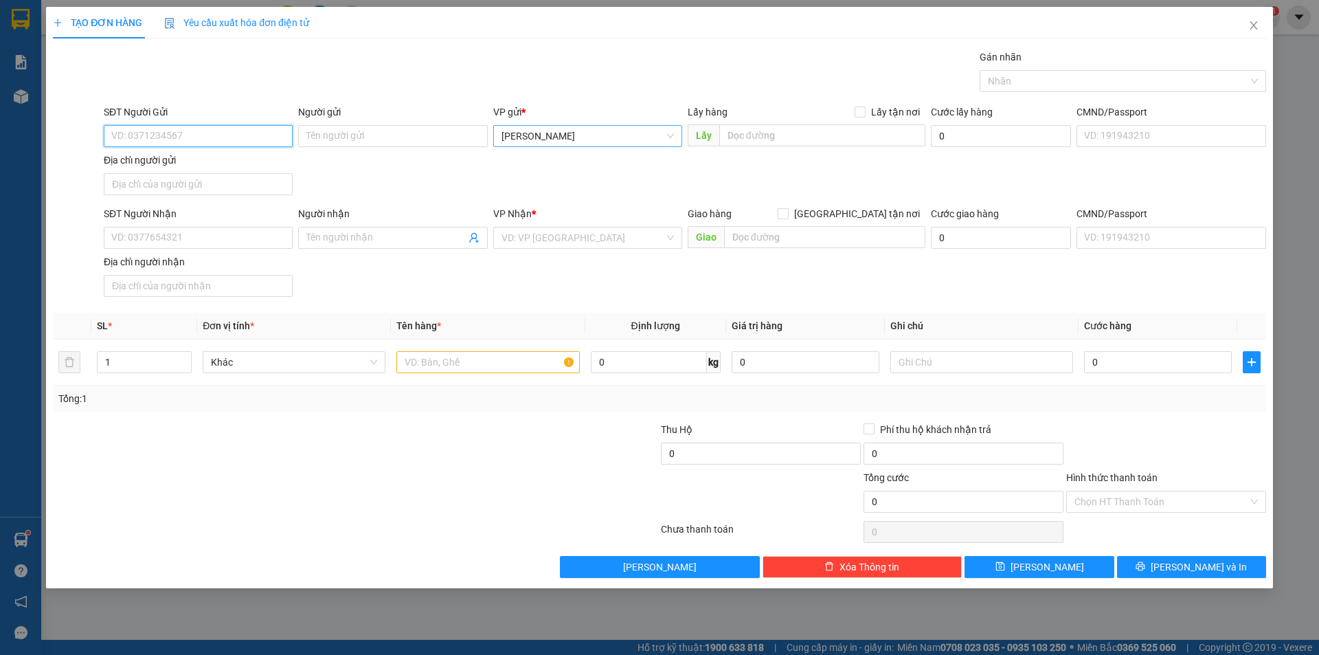
click at [591, 136] on span "[PERSON_NAME]" at bounding box center [587, 136] width 172 height 21
click at [248, 236] on input "SĐT Người Nhận" at bounding box center [198, 238] width 189 height 22
click at [441, 360] on input "text" at bounding box center [487, 362] width 183 height 22
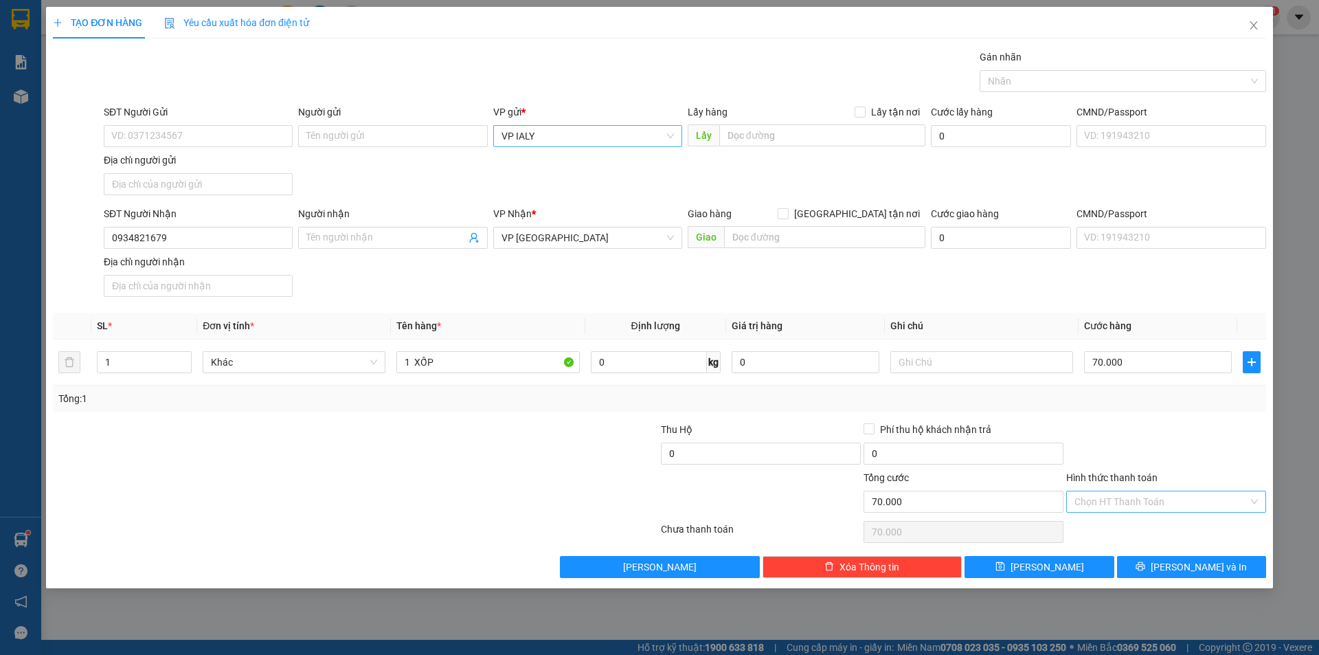
click at [1133, 504] on input "Hình thức thanh toán" at bounding box center [1161, 501] width 174 height 21
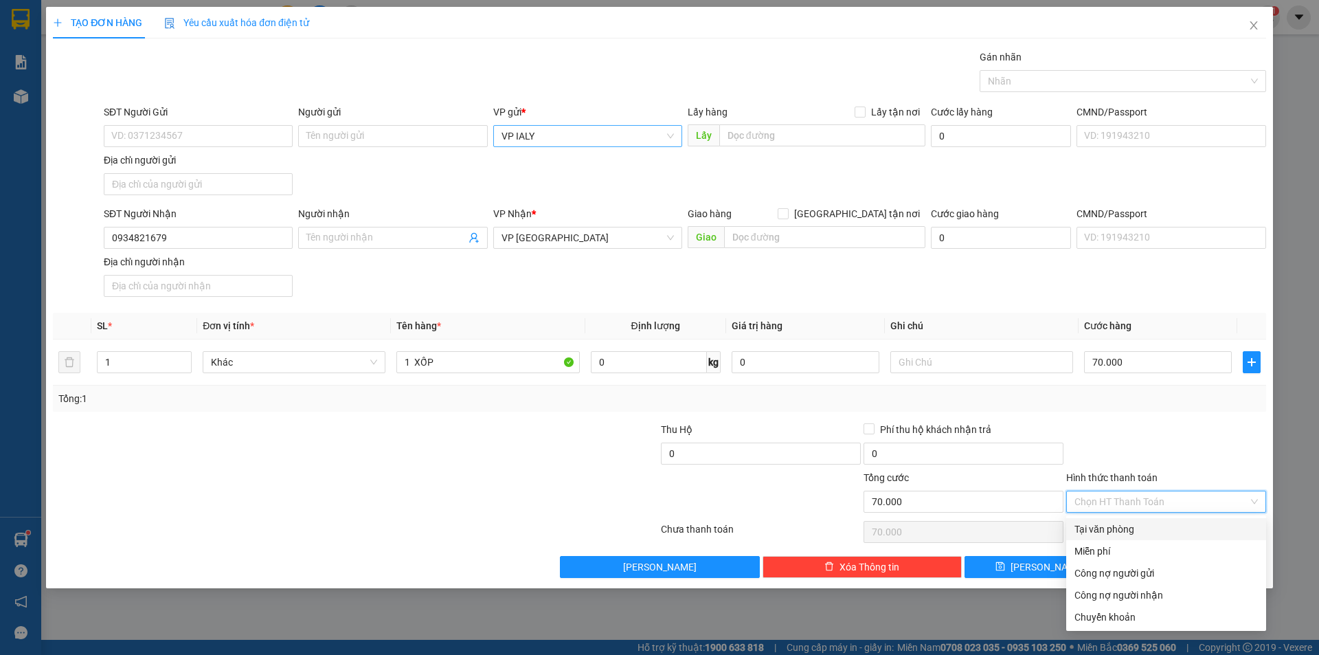
click at [1136, 537] on div "Tại văn phòng" at bounding box center [1166, 529] width 200 height 22
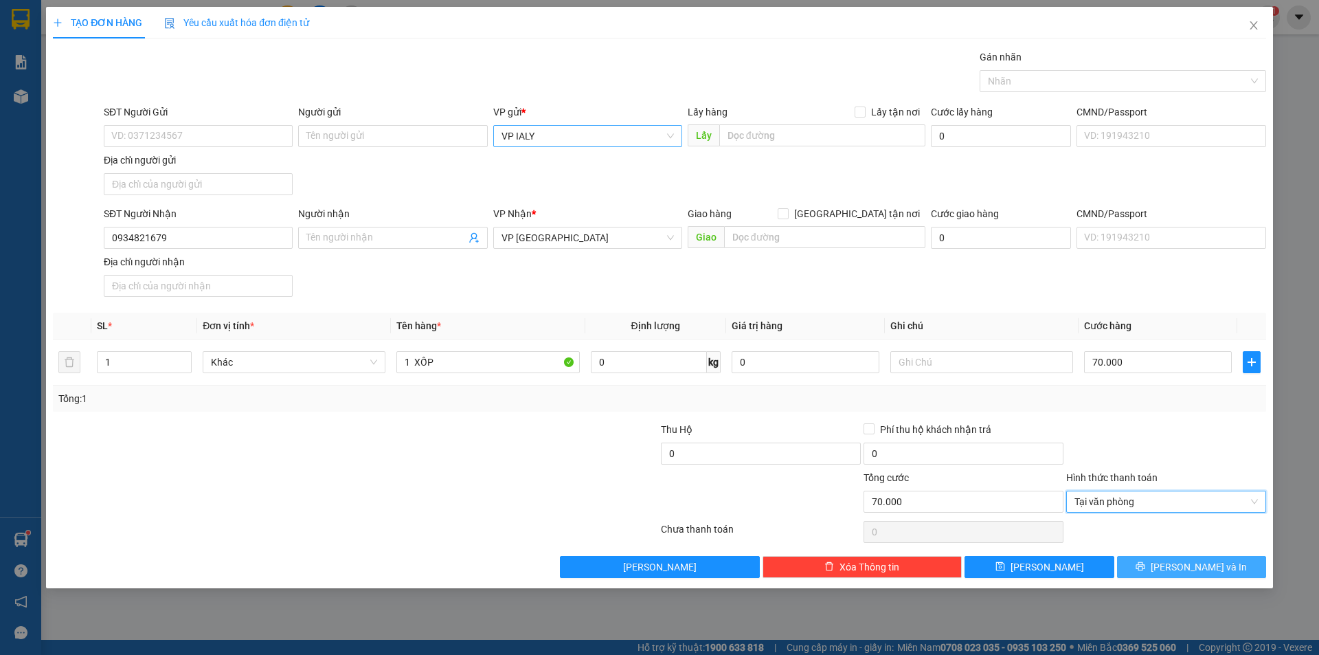
click at [1145, 569] on icon "printer" at bounding box center [1141, 566] width 10 height 10
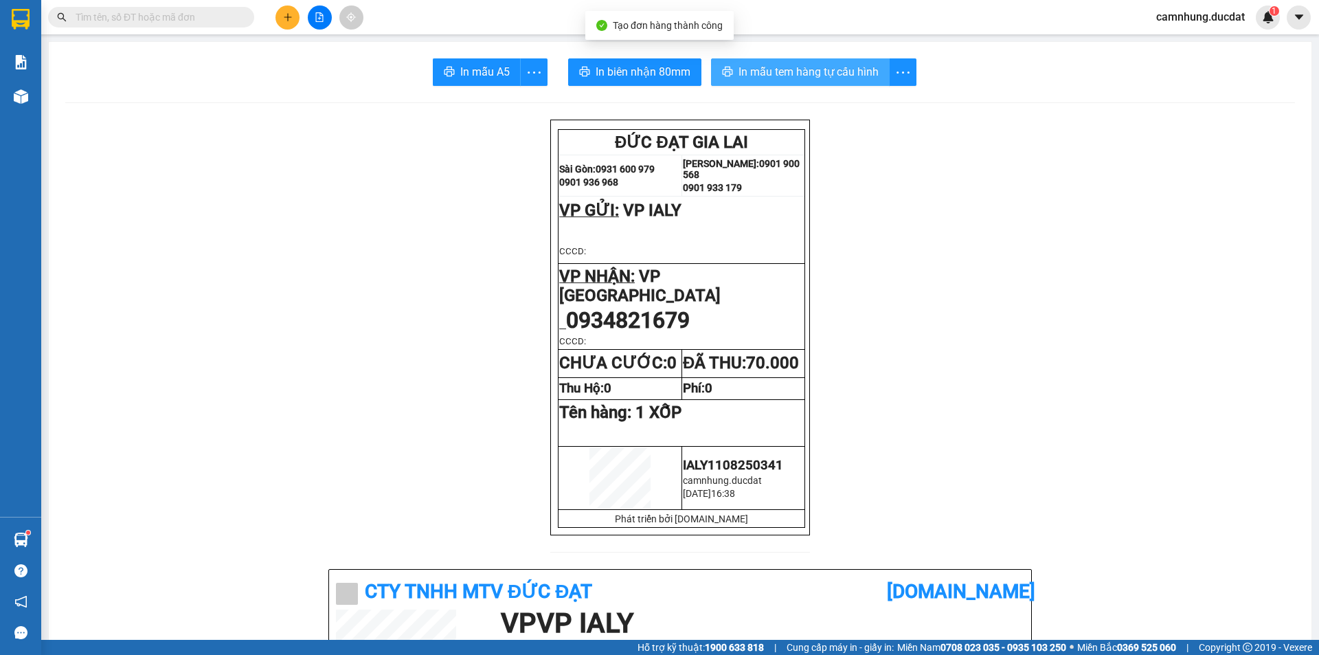
click at [847, 85] on button "In mẫu tem hàng tự cấu hình" at bounding box center [800, 71] width 179 height 27
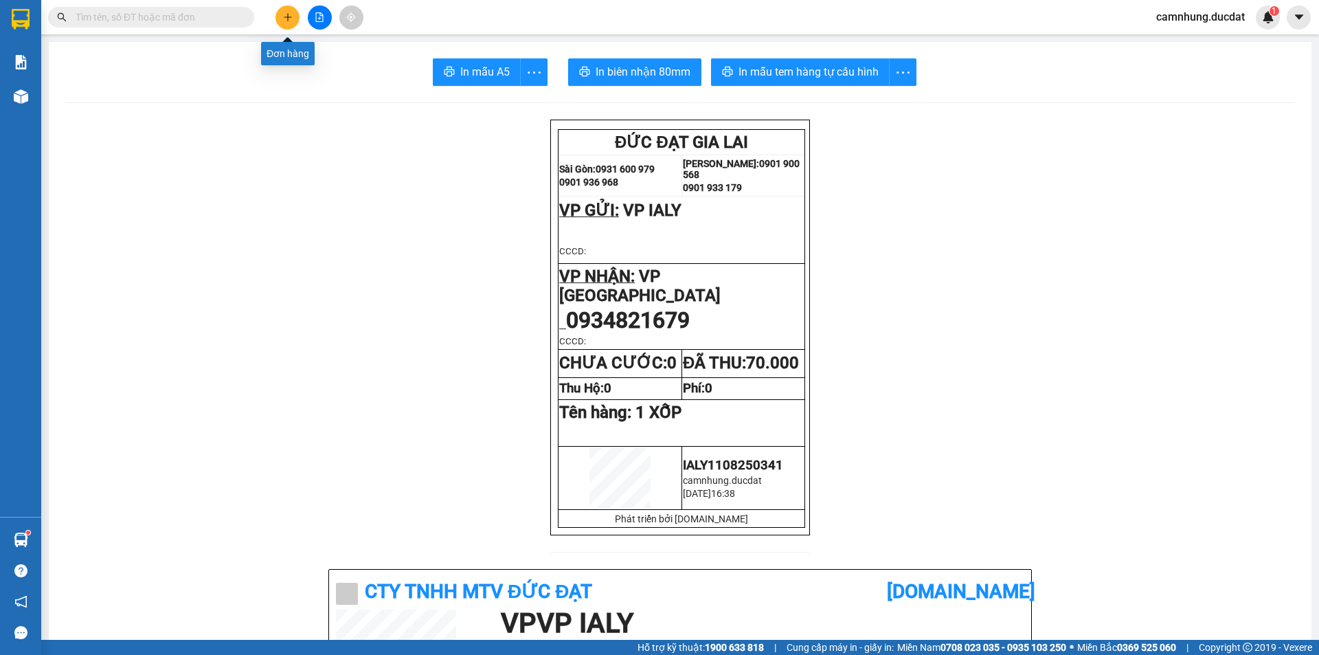
click at [292, 9] on button at bounding box center [287, 17] width 24 height 24
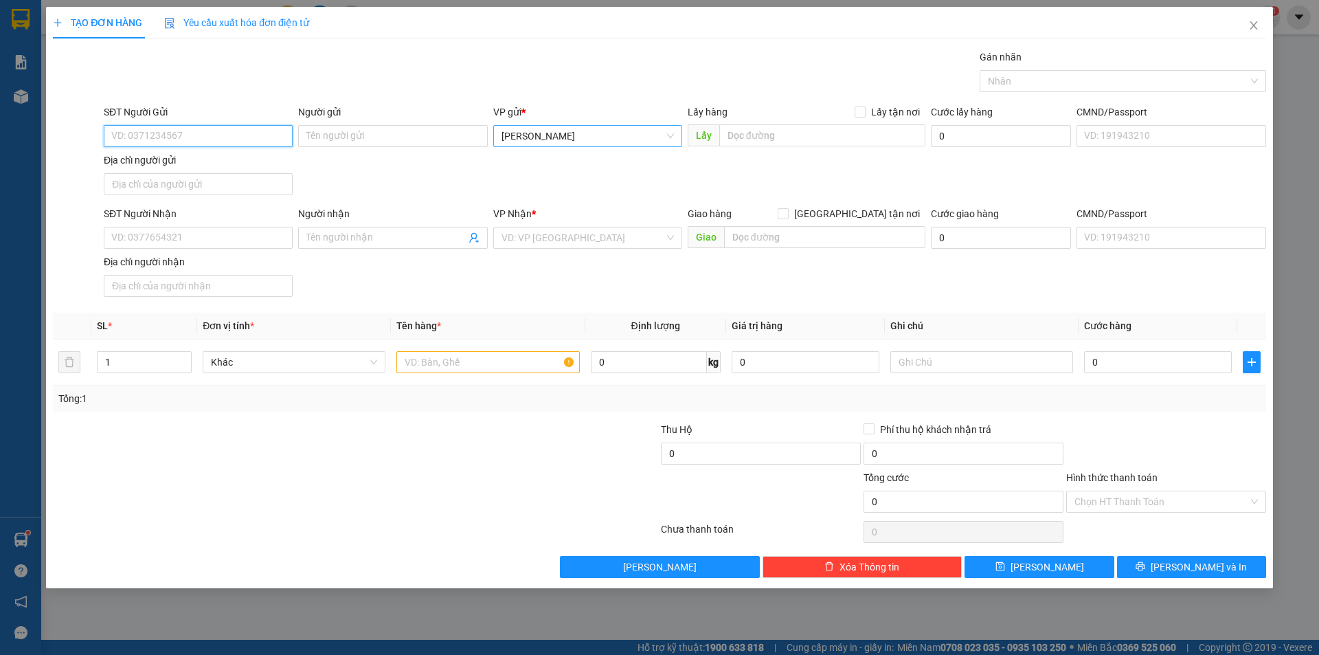
click at [632, 139] on span "[PERSON_NAME]" at bounding box center [587, 136] width 172 height 21
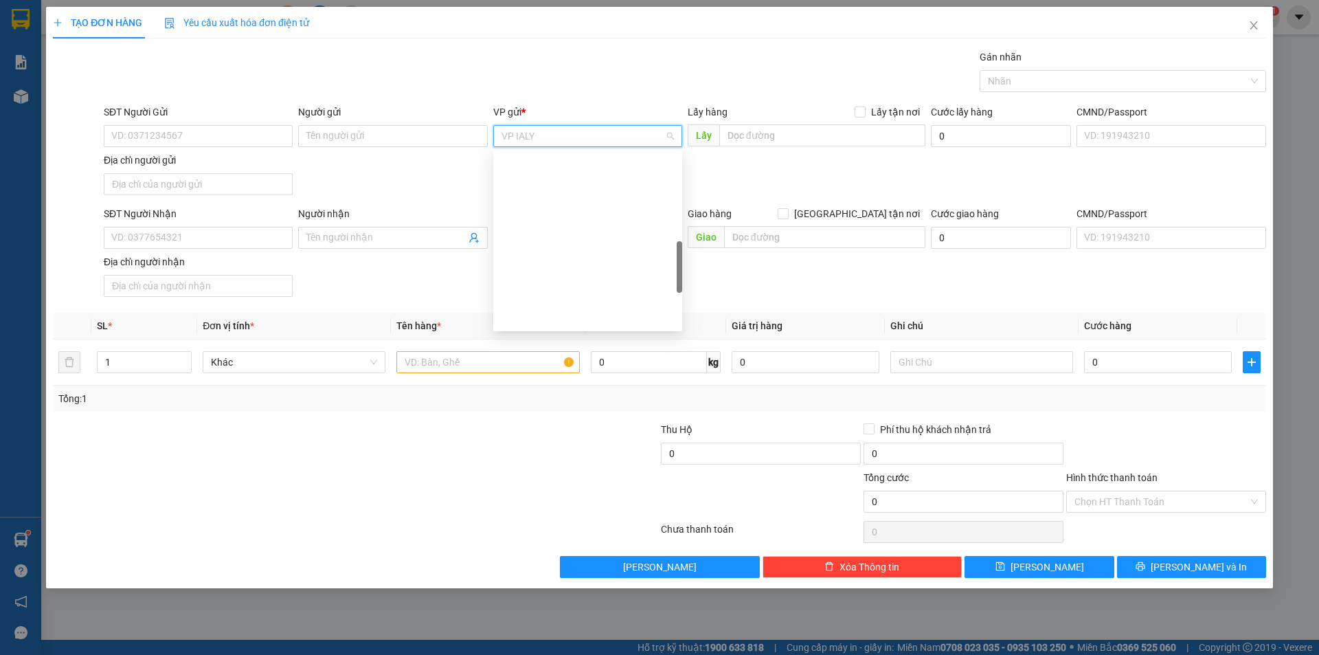
scroll to position [385, 0]
click at [168, 235] on input "SĐT Người Nhận" at bounding box center [198, 238] width 189 height 22
drag, startPoint x: 172, startPoint y: 238, endPoint x: 123, endPoint y: 233, distance: 49.8
click at [123, 233] on input "0362283" at bounding box center [198, 238] width 189 height 22
click at [159, 236] on input "0362283" at bounding box center [198, 238] width 189 height 22
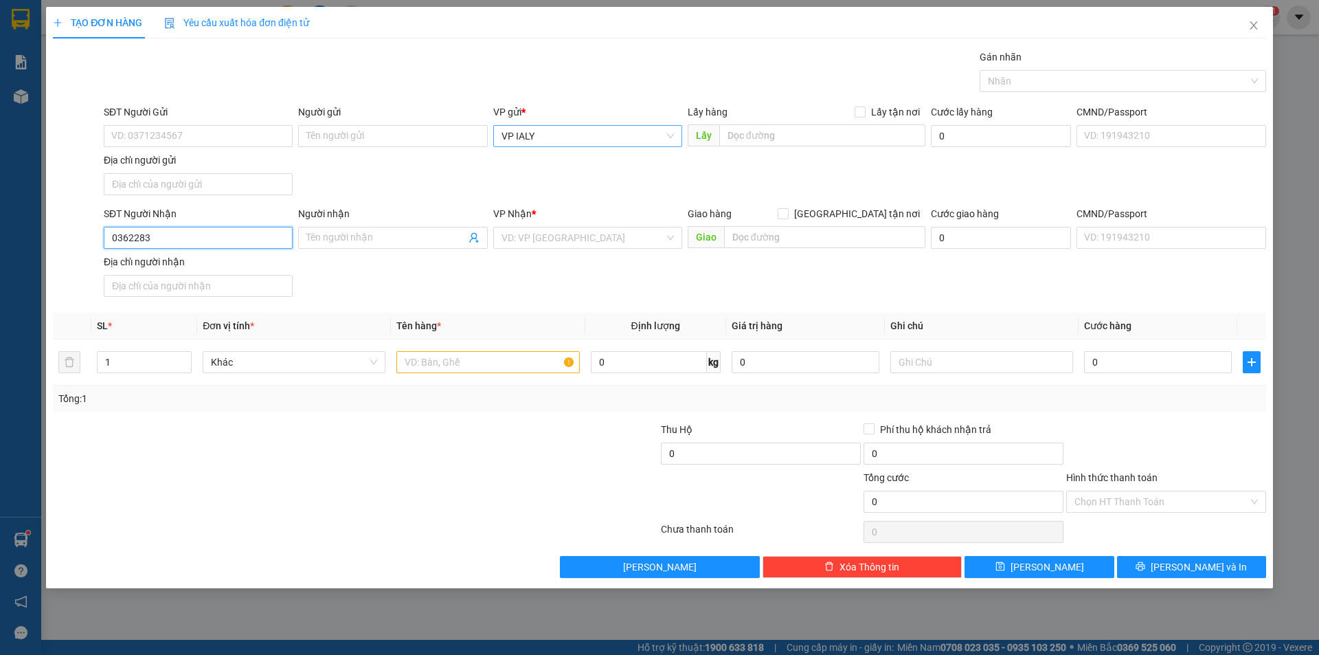
click at [159, 236] on input "0362283" at bounding box center [198, 238] width 189 height 22
drag, startPoint x: 159, startPoint y: 236, endPoint x: 0, endPoint y: 260, distance: 161.2
click at [0, 260] on div "TẠO ĐƠN HÀNG Yêu cầu xuất hóa đơn điện tử Transit Pickup Surcharge Ids Transit …" at bounding box center [659, 327] width 1319 height 655
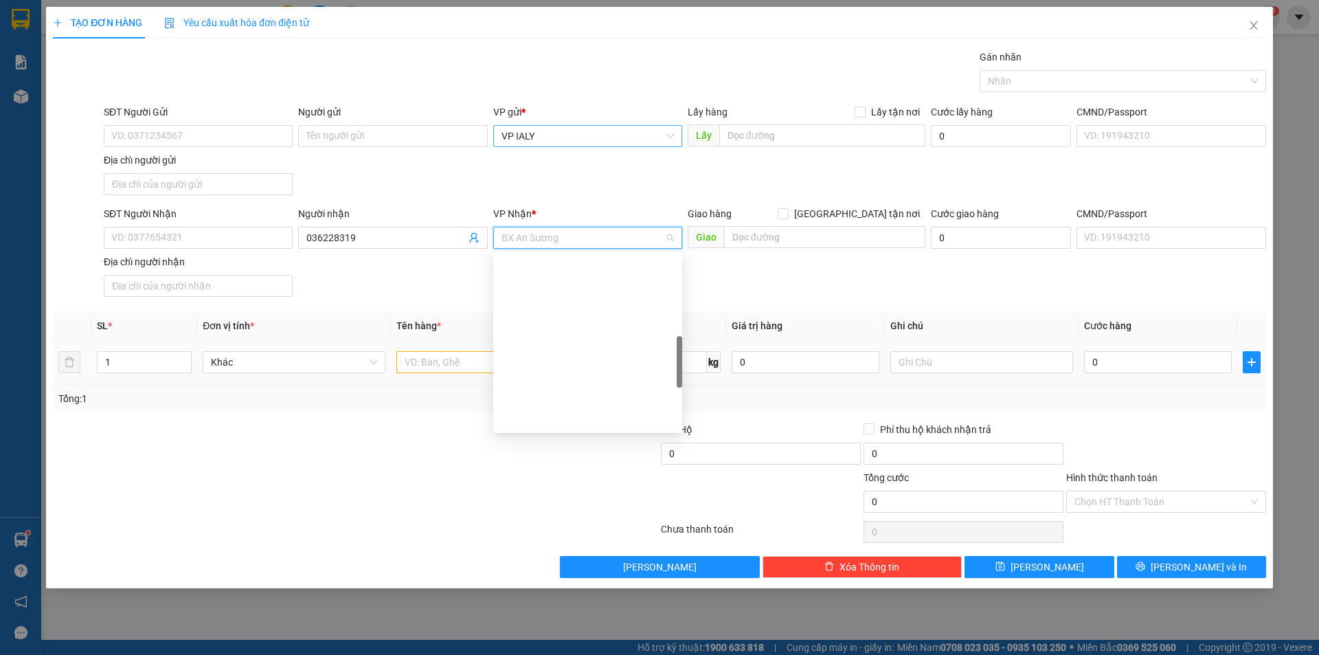
scroll to position [352, 0]
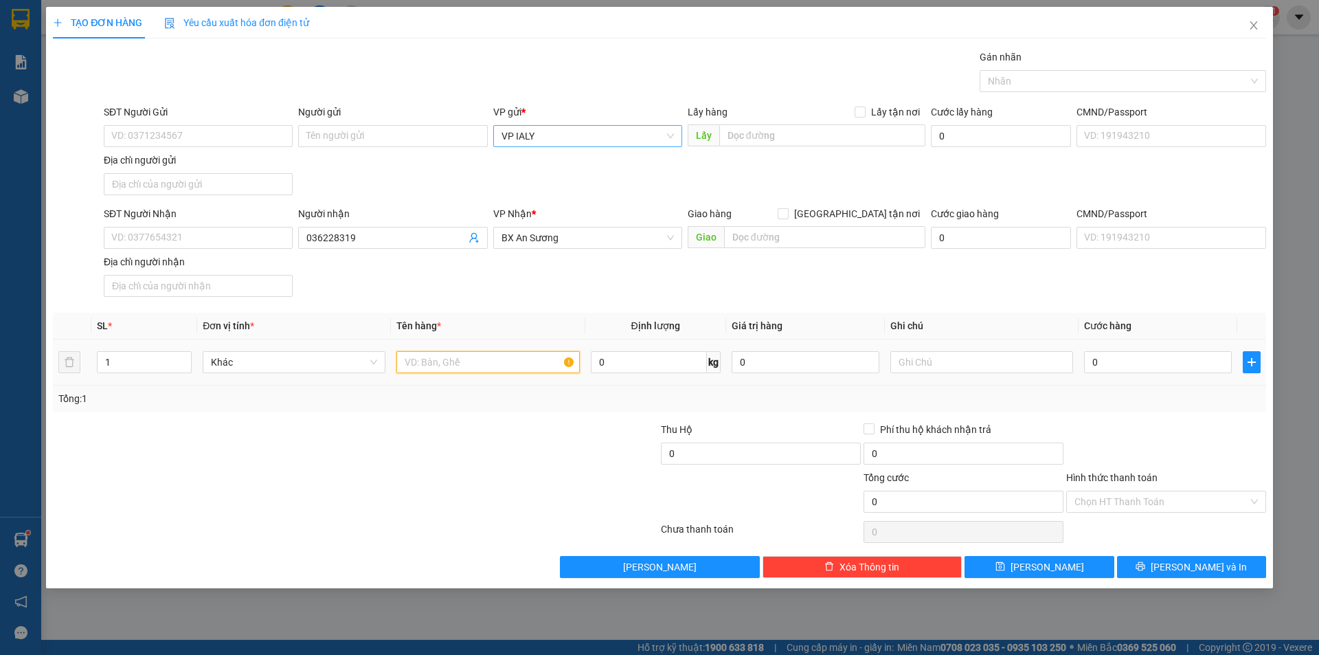
click at [484, 366] on input "text" at bounding box center [487, 362] width 183 height 22
click at [1125, 497] on input "Hình thức thanh toán" at bounding box center [1161, 501] width 174 height 21
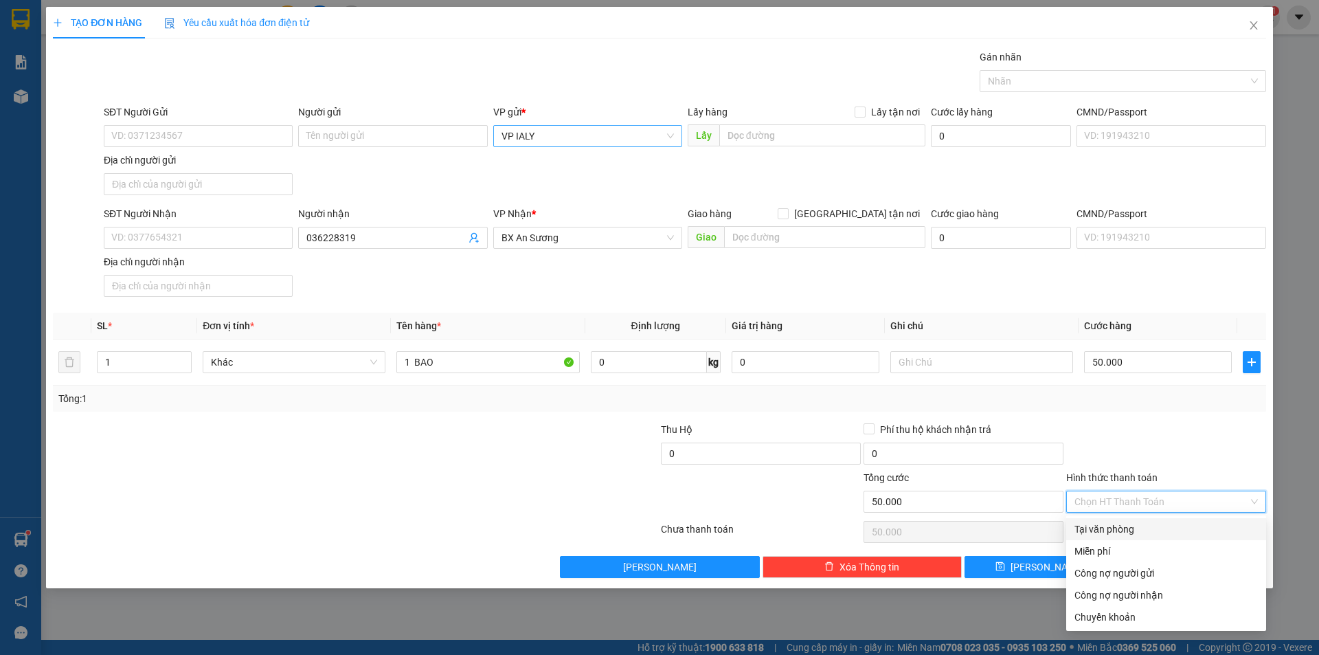
click at [1143, 526] on div "Tại văn phòng" at bounding box center [1165, 528] width 183 height 15
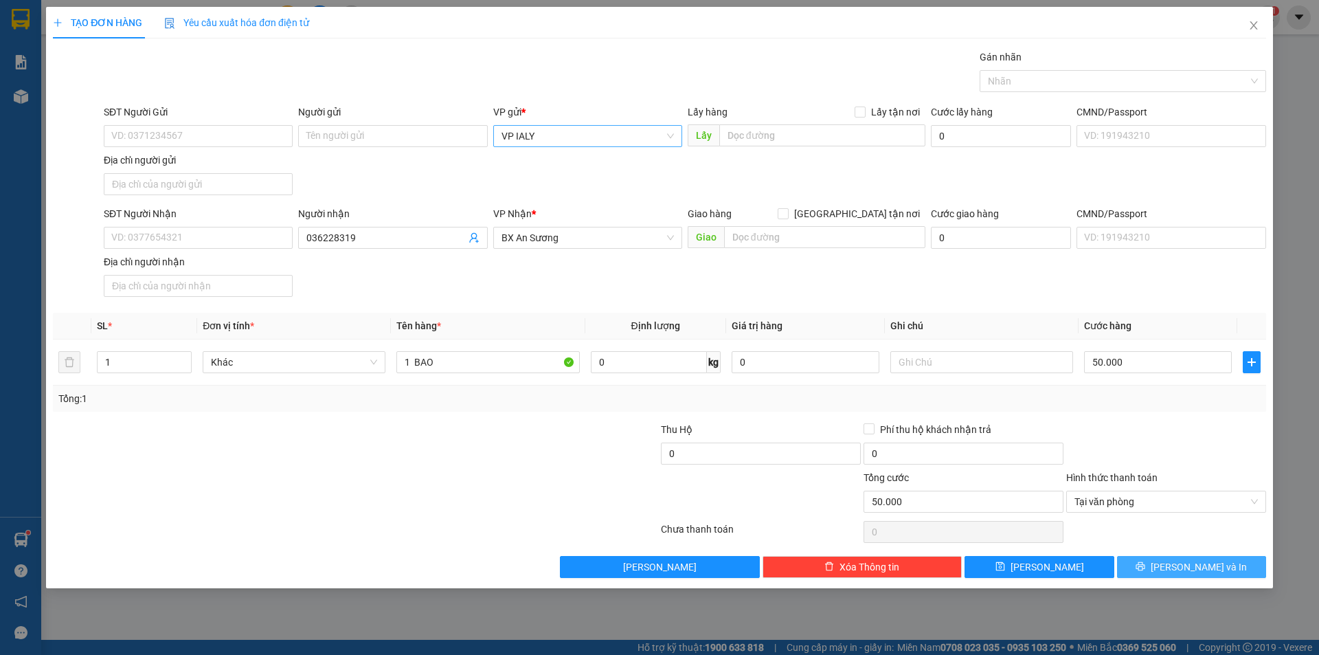
click at [1149, 557] on button "Lưu và In" at bounding box center [1191, 567] width 149 height 22
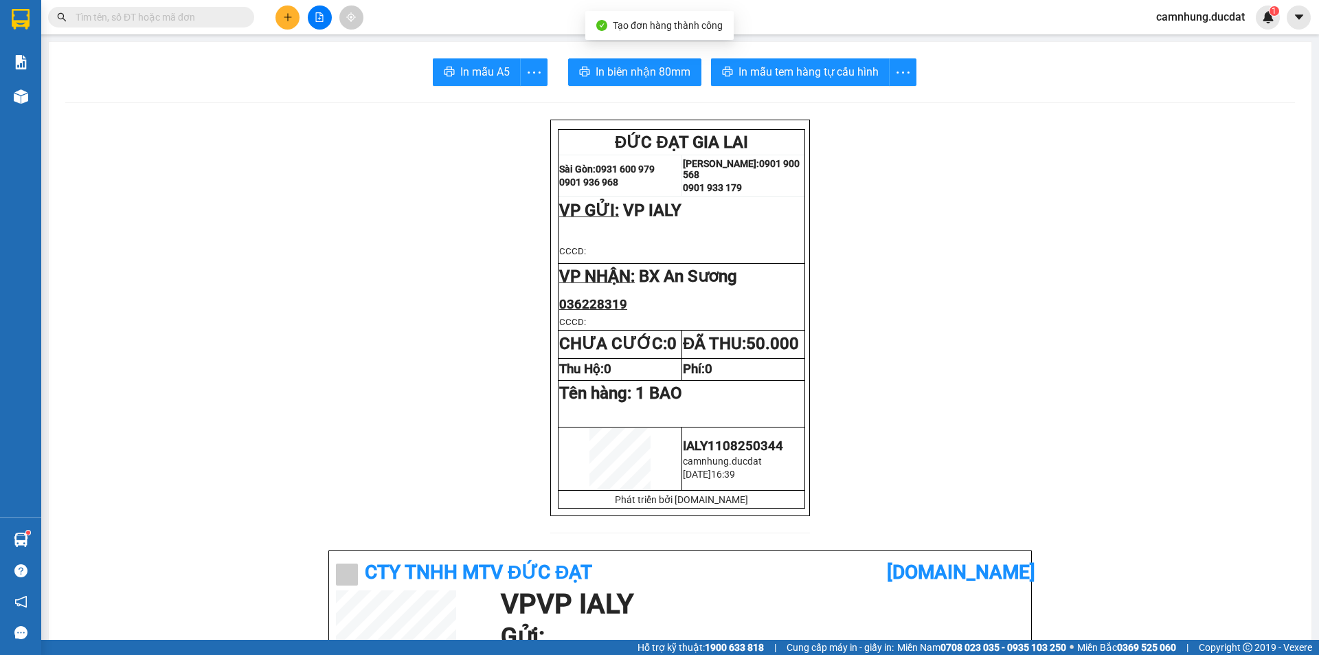
click at [857, 69] on span "In mẫu tem hàng tự cấu hình" at bounding box center [808, 71] width 140 height 17
click at [284, 20] on icon "plus" at bounding box center [288, 17] width 10 height 10
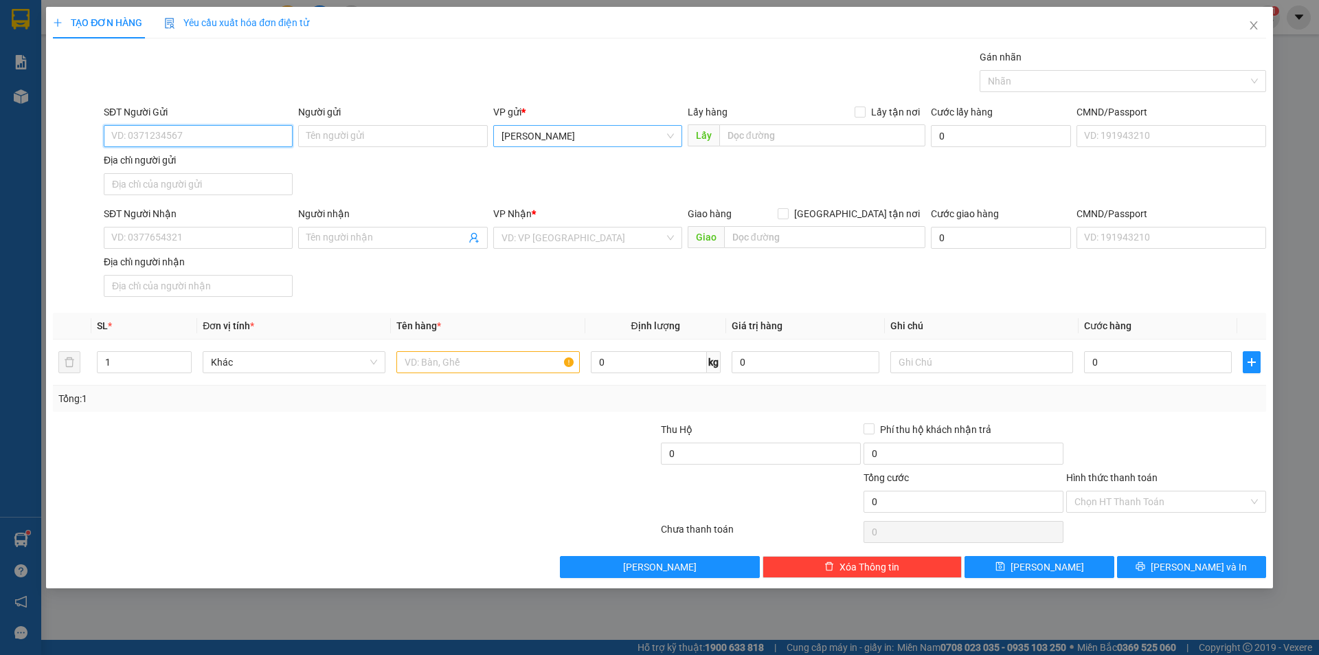
click at [556, 131] on span "[PERSON_NAME]" at bounding box center [587, 136] width 172 height 21
click at [261, 230] on input "SĐT Người Nhận" at bounding box center [198, 238] width 189 height 22
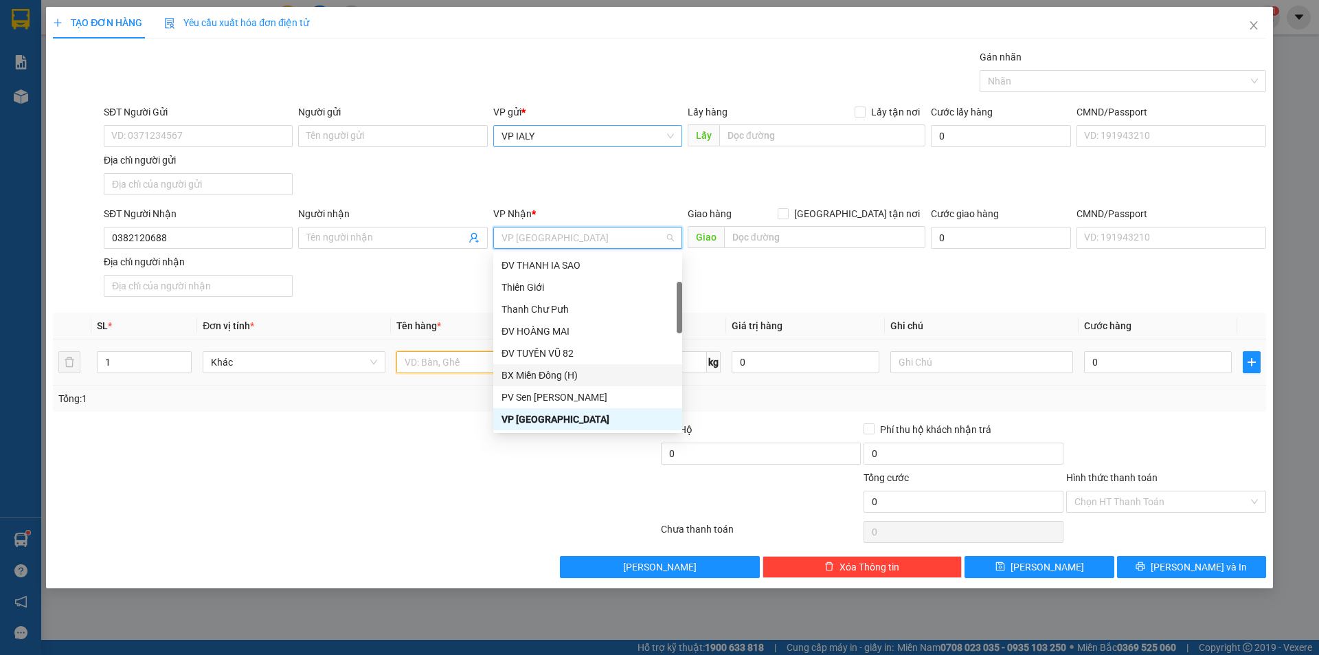
click at [448, 364] on input "text" at bounding box center [487, 362] width 183 height 22
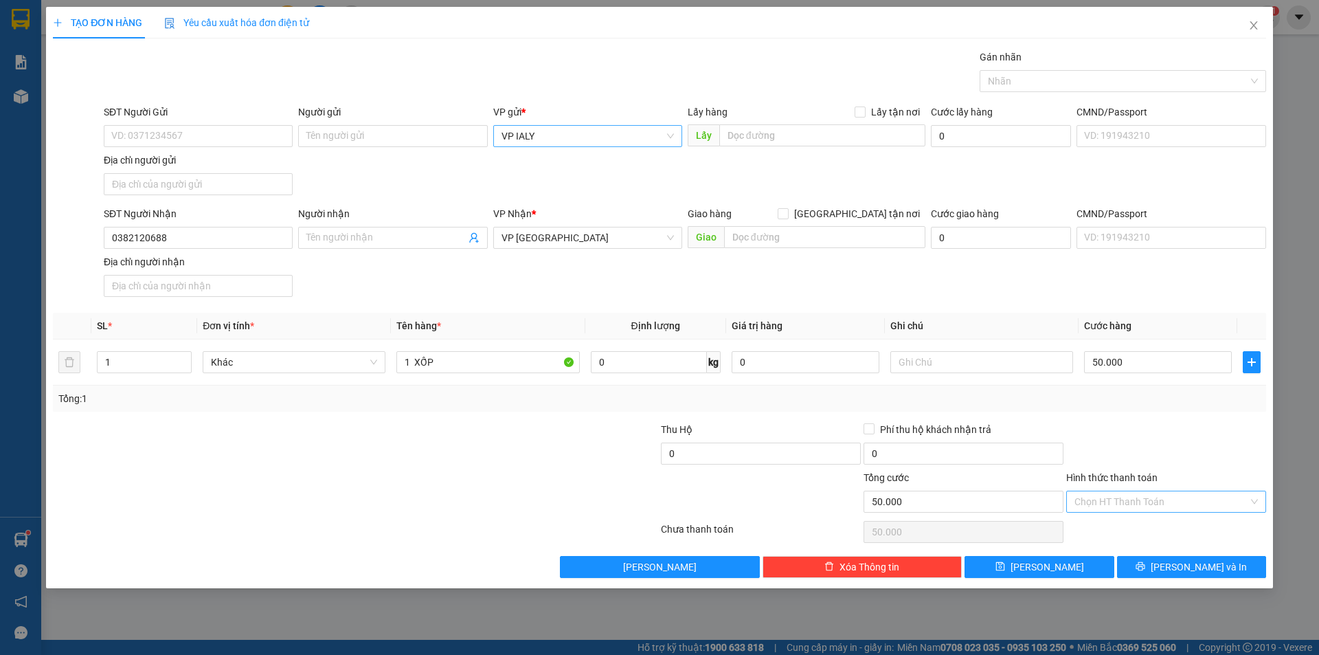
click at [1190, 495] on input "Hình thức thanh toán" at bounding box center [1161, 501] width 174 height 21
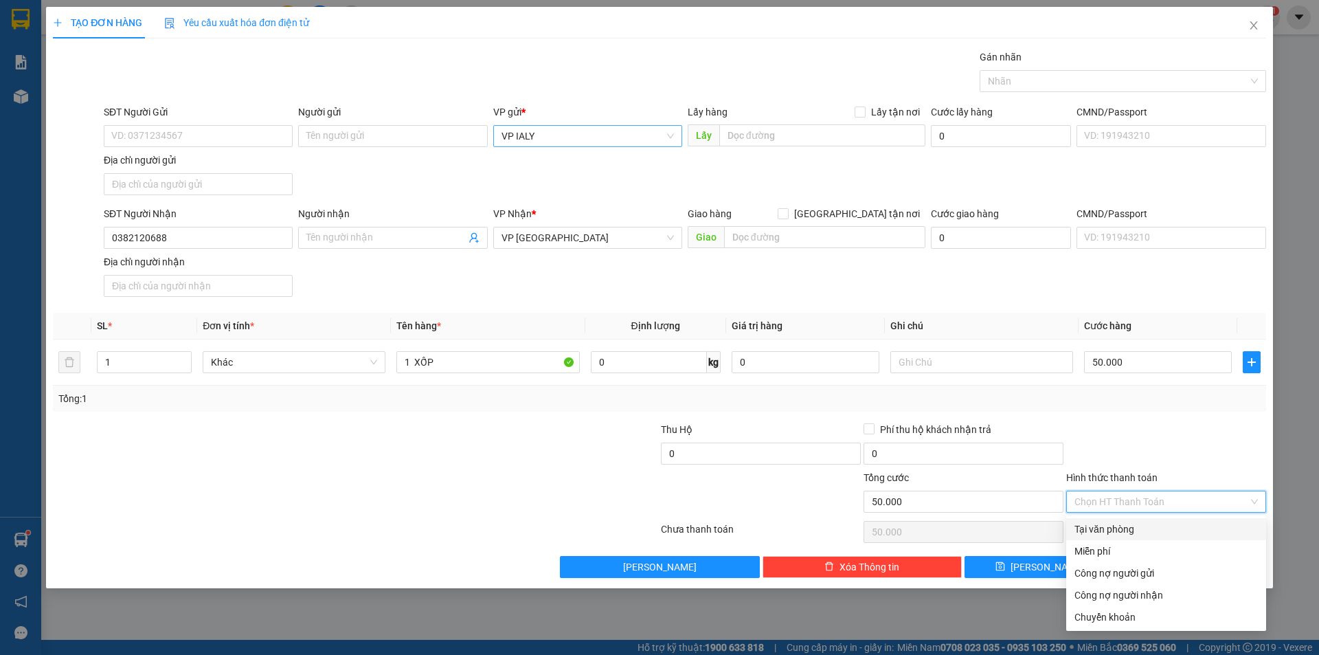
click at [1199, 518] on div "Tại văn phòng" at bounding box center [1166, 529] width 200 height 22
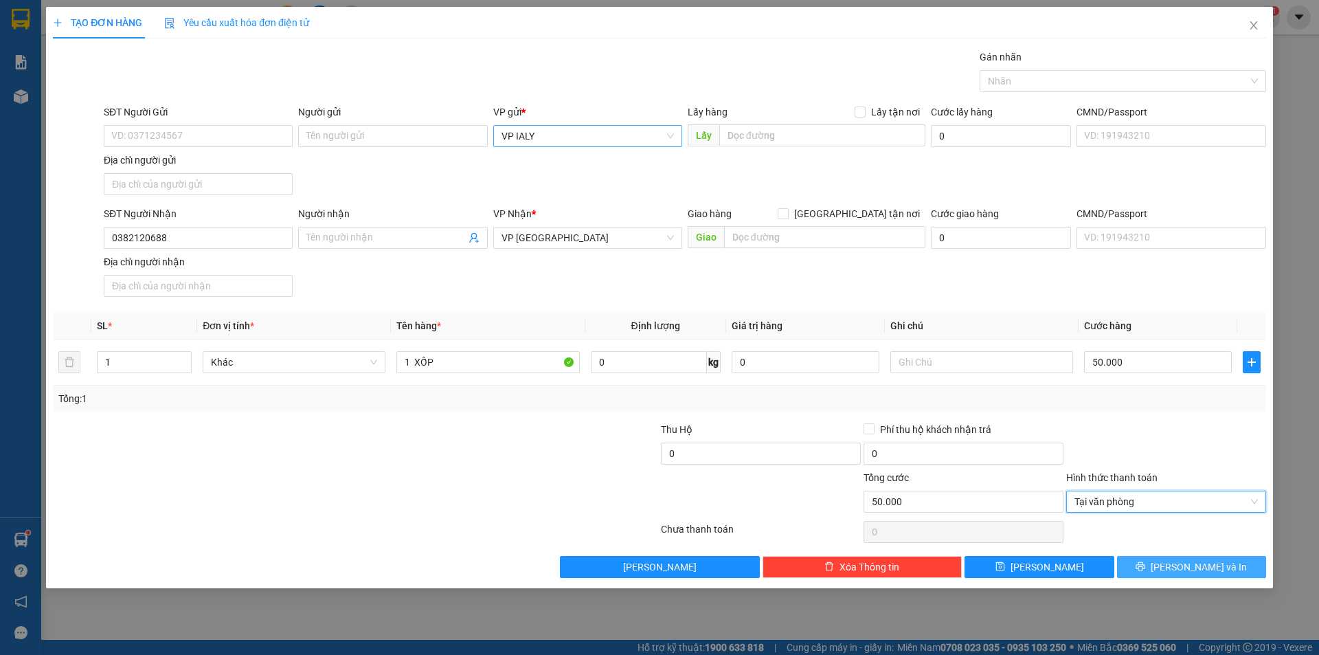
click at [1161, 567] on button "Lưu và In" at bounding box center [1191, 567] width 149 height 22
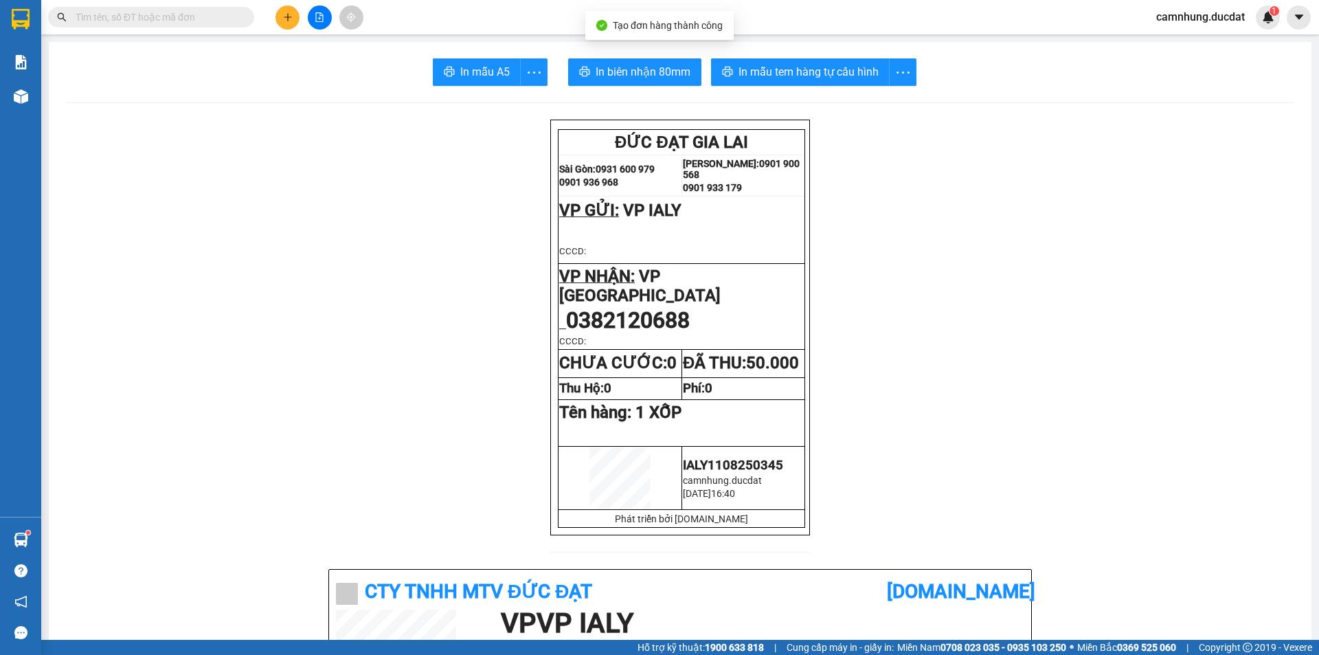
click at [845, 71] on span "In mẫu tem hàng tự cấu hình" at bounding box center [808, 71] width 140 height 17
click at [294, 16] on button at bounding box center [287, 17] width 24 height 24
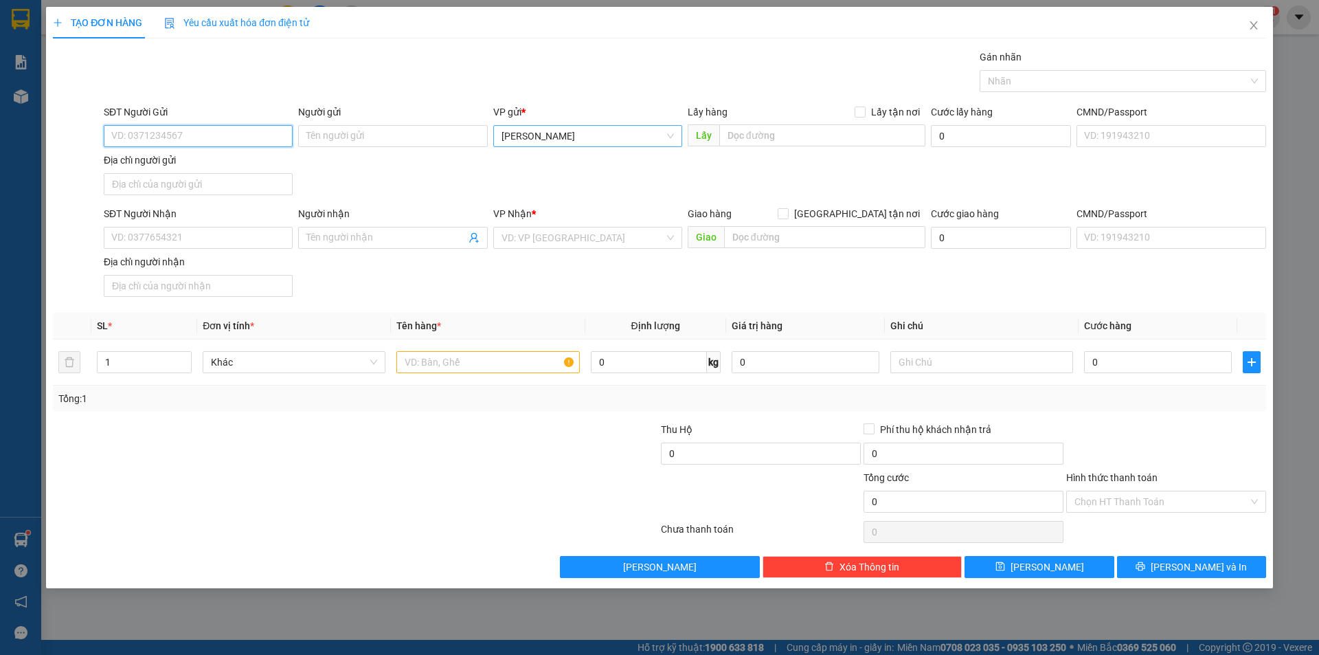
click at [567, 129] on span "[PERSON_NAME]" at bounding box center [587, 136] width 172 height 21
click at [581, 140] on input "VP I" at bounding box center [582, 136] width 163 height 21
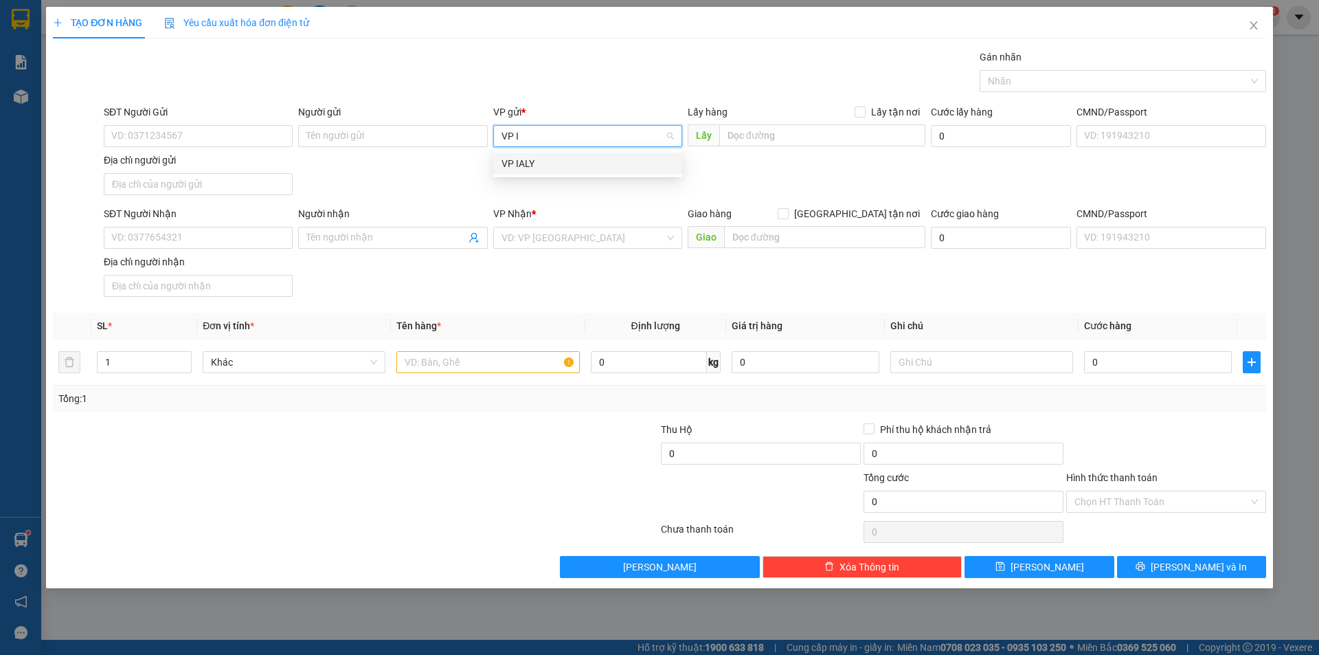
click at [563, 159] on div "VP IALY" at bounding box center [587, 163] width 172 height 15
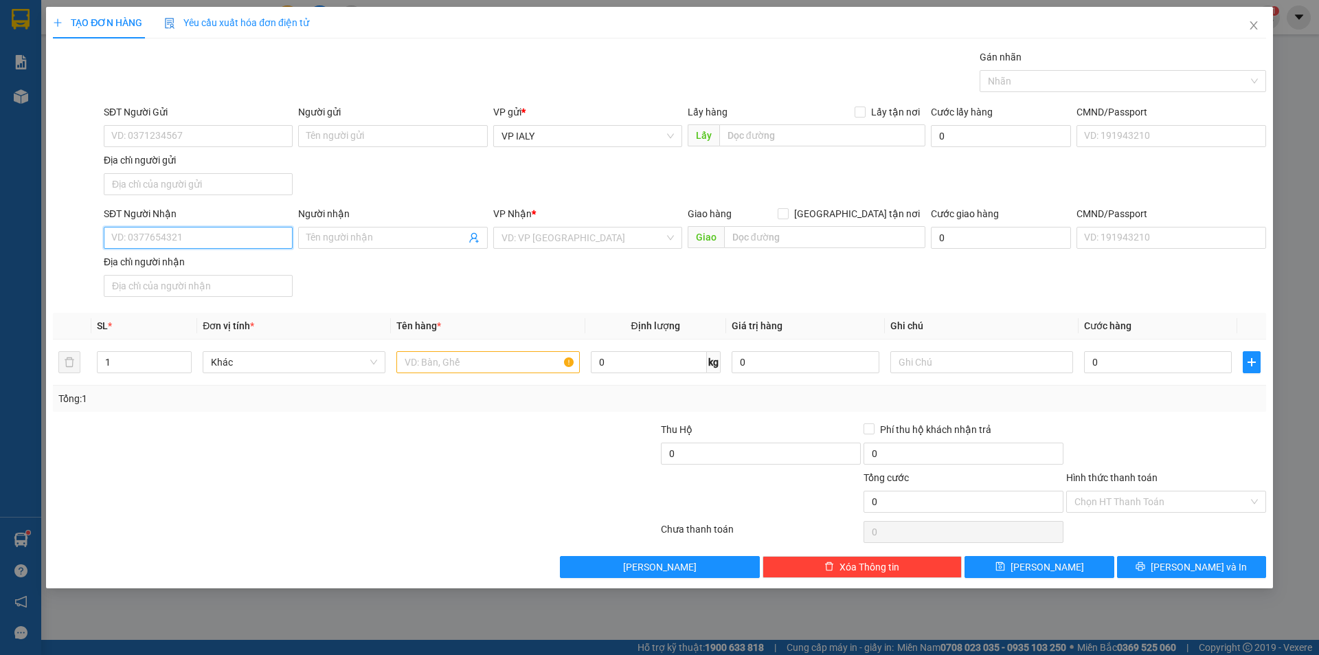
click at [224, 242] on input "SĐT Người Nhận" at bounding box center [198, 238] width 189 height 22
drag, startPoint x: 205, startPoint y: 238, endPoint x: 0, endPoint y: 256, distance: 206.2
click at [0, 256] on div "TẠO ĐƠN HÀNG Yêu cầu xuất hóa đơn điện tử Transit Pickup Surcharge Ids Transit …" at bounding box center [659, 327] width 1319 height 655
click at [386, 241] on input "Người nhận" at bounding box center [385, 237] width 159 height 15
click at [547, 247] on input "search" at bounding box center [582, 237] width 163 height 21
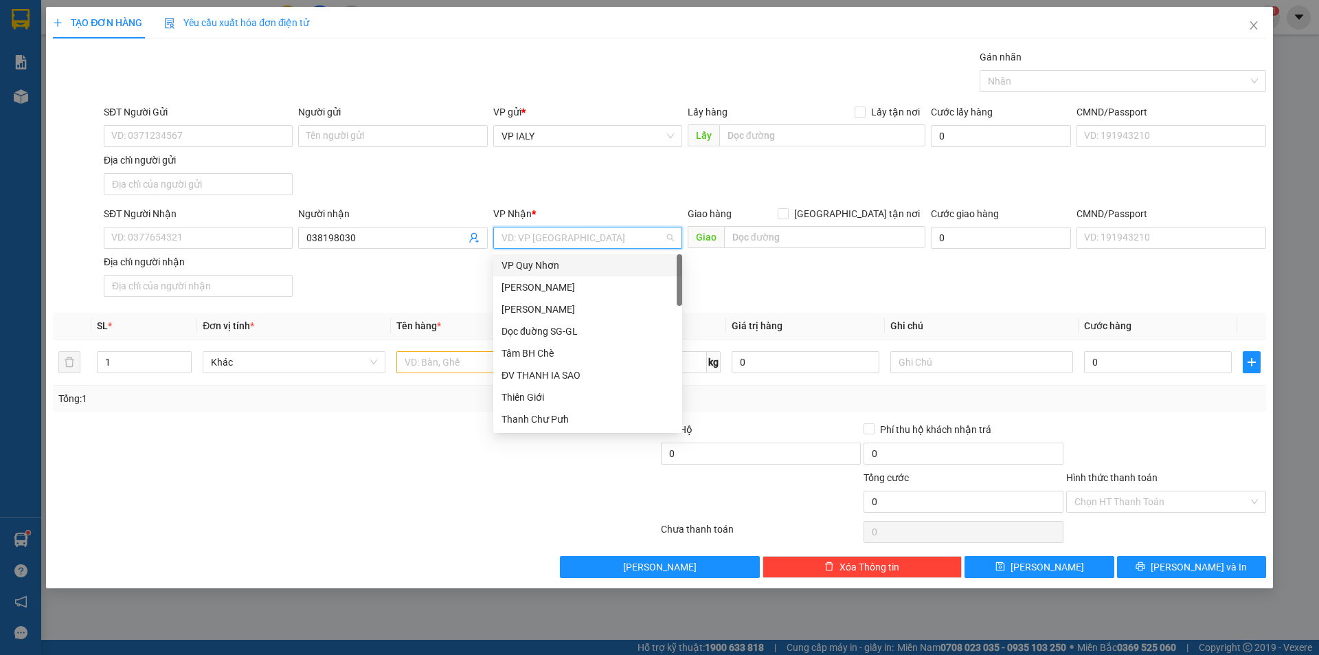
click at [561, 227] on input "search" at bounding box center [582, 237] width 163 height 21
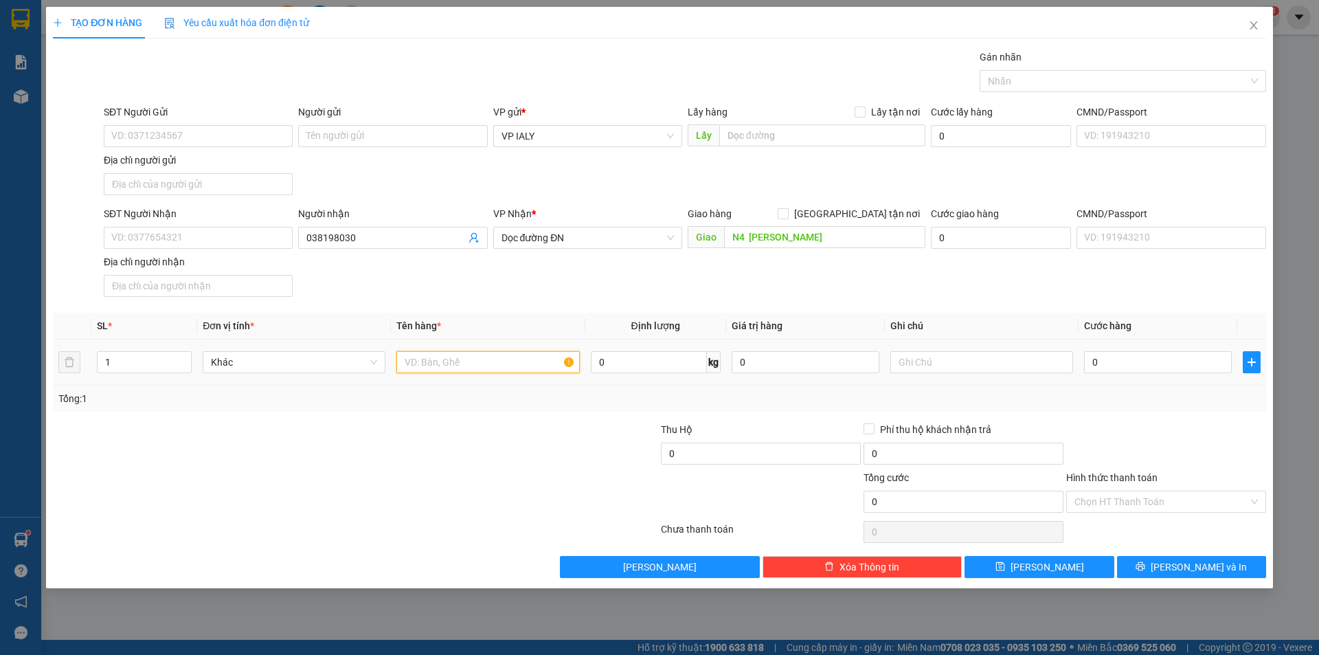
click at [521, 369] on input "text" at bounding box center [487, 362] width 183 height 22
click at [1149, 504] on input "Hình thức thanh toán" at bounding box center [1161, 501] width 174 height 21
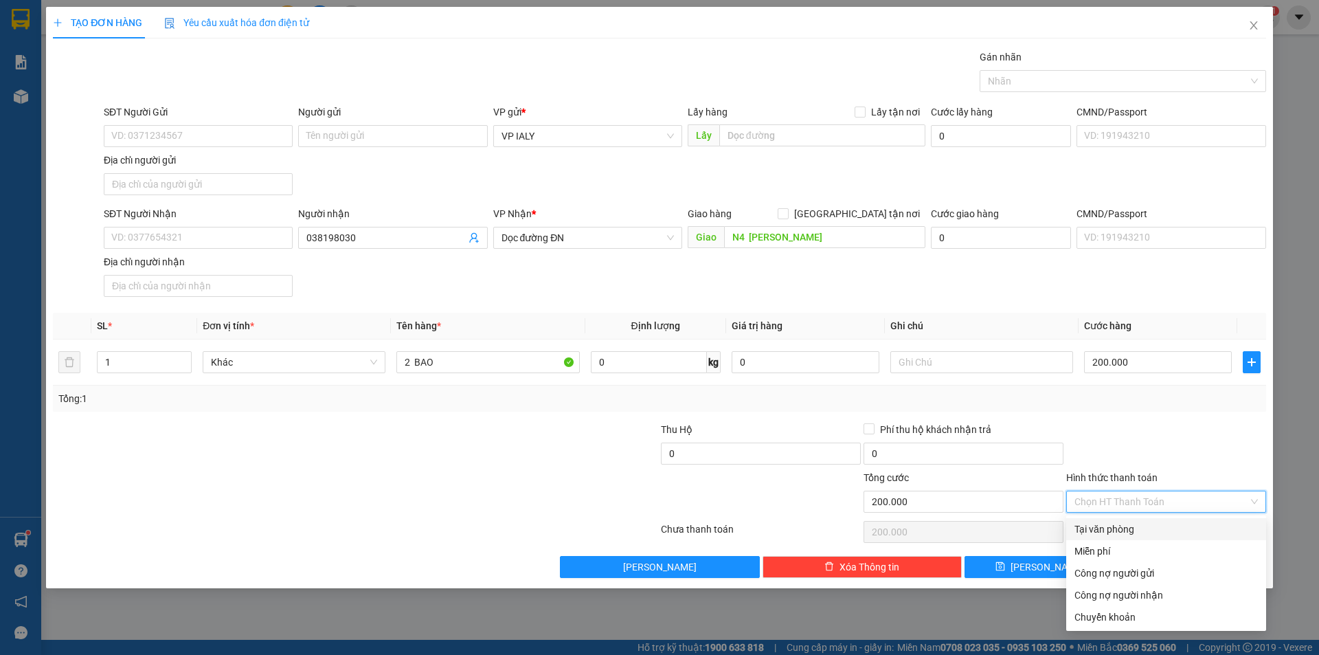
click at [1114, 533] on div "Tại văn phòng" at bounding box center [1165, 528] width 183 height 15
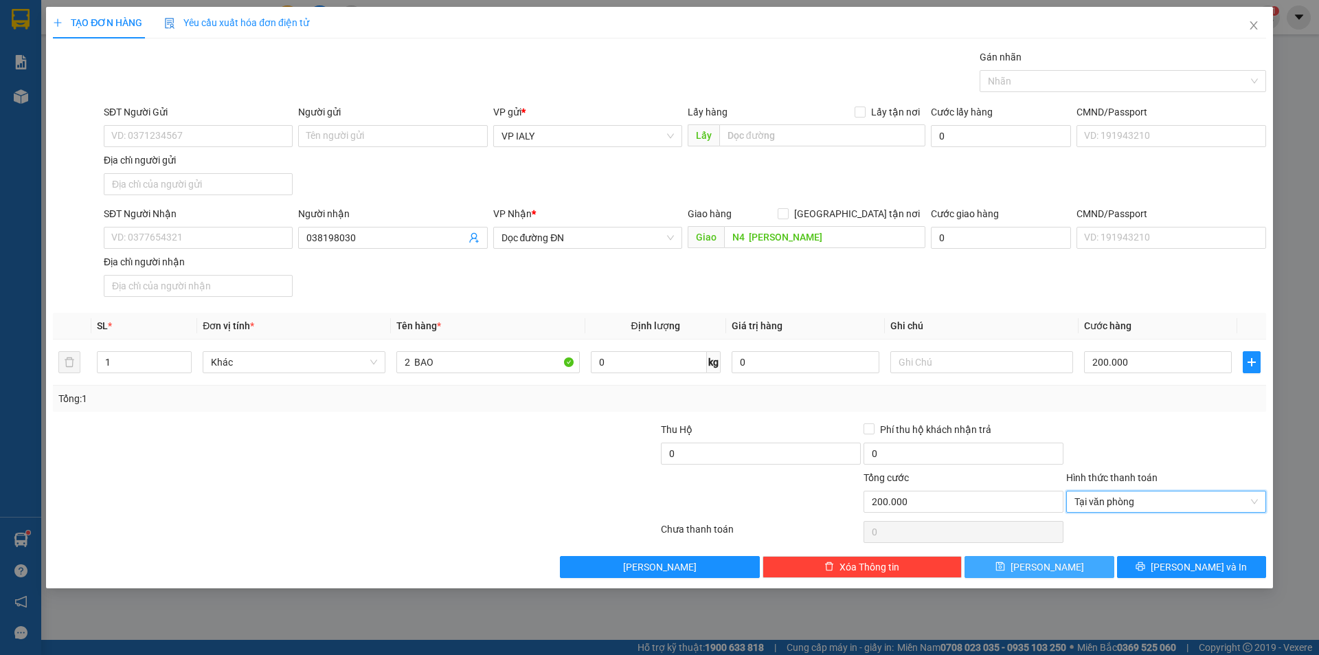
click at [1045, 569] on span "Lưu" at bounding box center [1047, 566] width 74 height 15
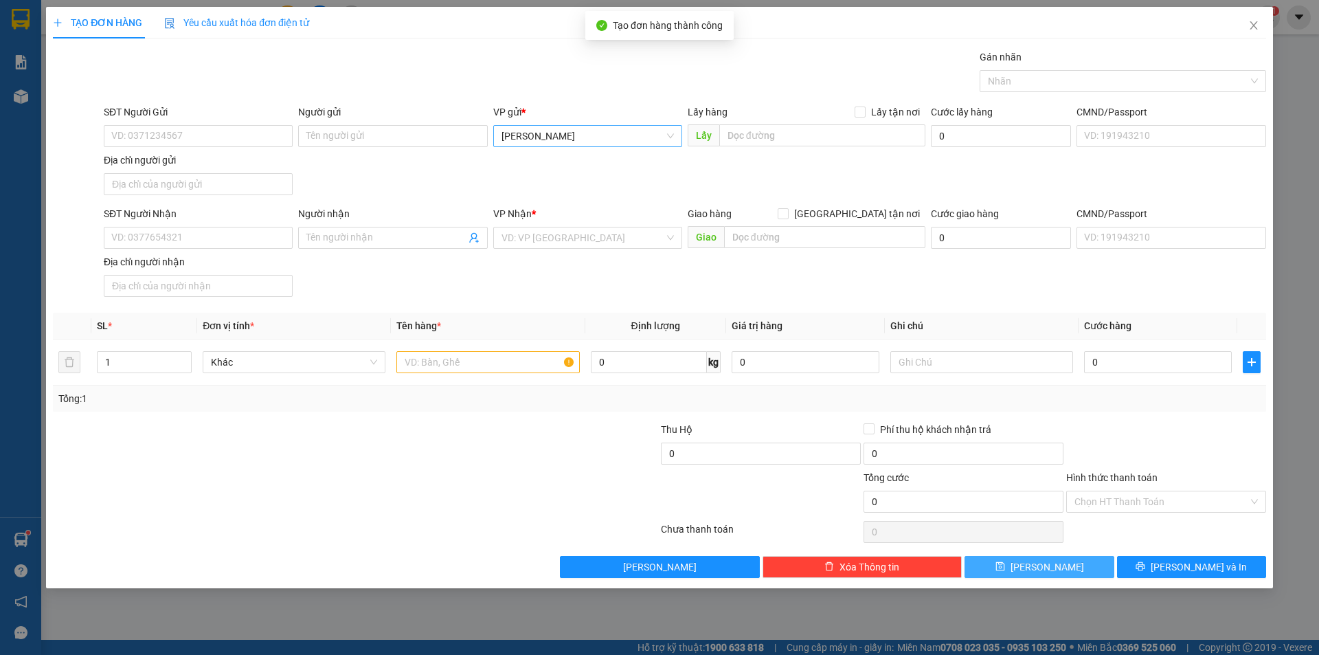
drag, startPoint x: 566, startPoint y: 146, endPoint x: 604, endPoint y: 146, distance: 37.8
click at [567, 146] on span "[PERSON_NAME]" at bounding box center [587, 136] width 172 height 21
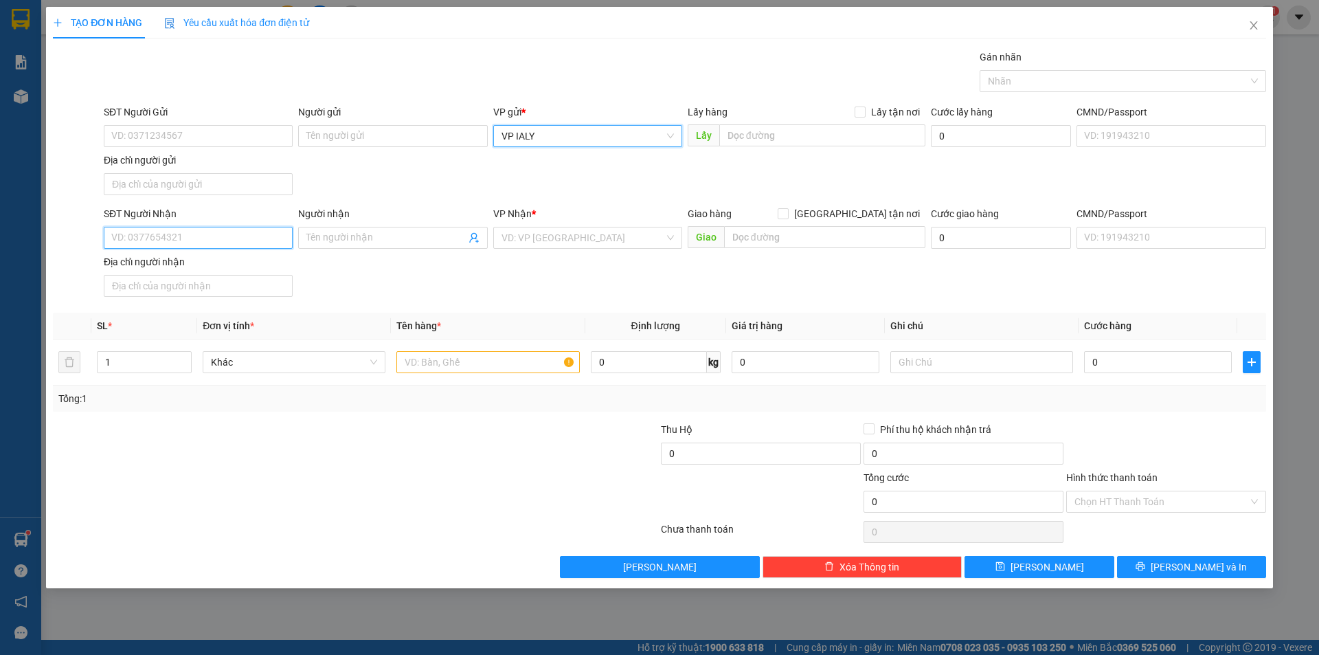
click at [238, 242] on input "SĐT Người Nhận" at bounding box center [198, 238] width 189 height 22
click at [457, 359] on input "text" at bounding box center [487, 362] width 183 height 22
click at [1178, 491] on input "Hình thức thanh toán" at bounding box center [1161, 501] width 174 height 21
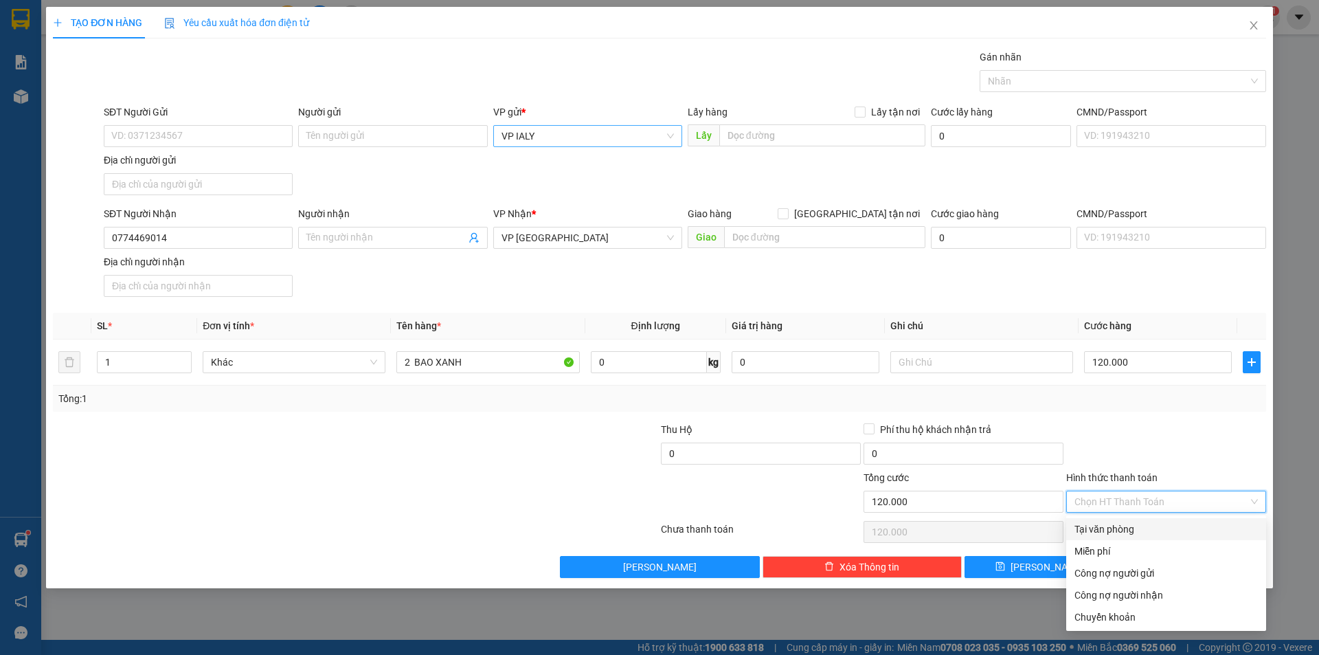
click at [1175, 529] on div "Tại văn phòng" at bounding box center [1165, 528] width 183 height 15
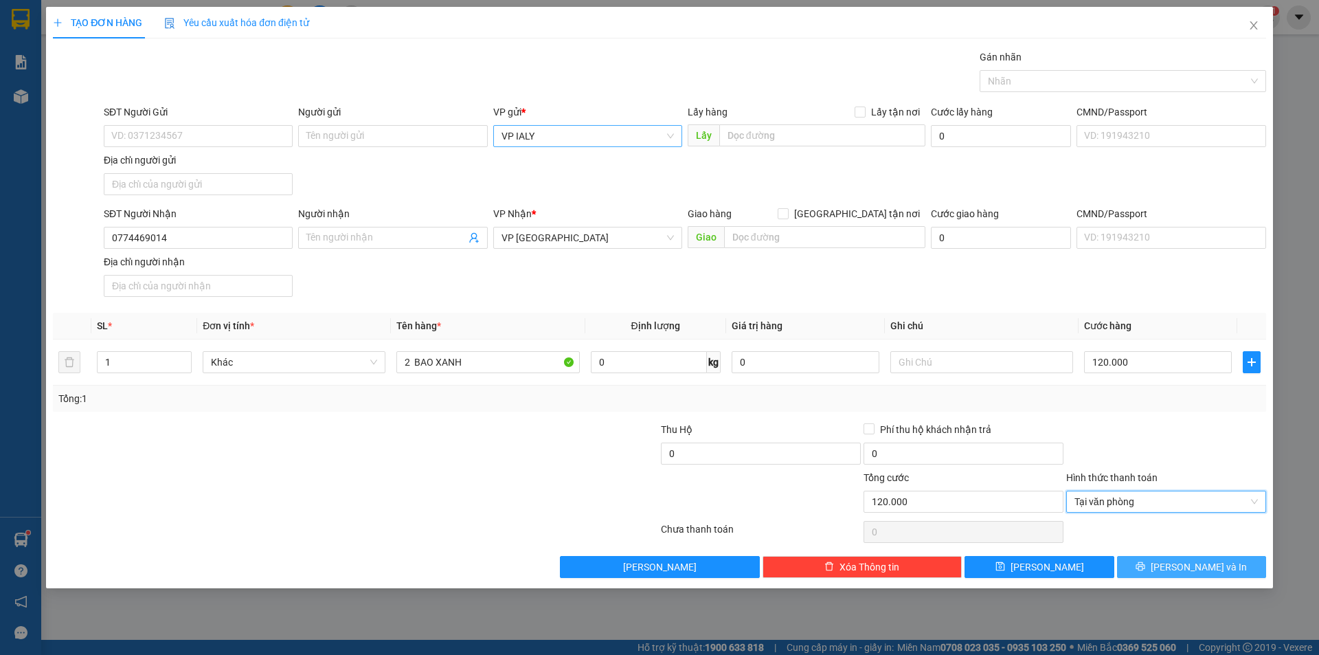
click at [1153, 558] on button "Lưu và In" at bounding box center [1191, 567] width 149 height 22
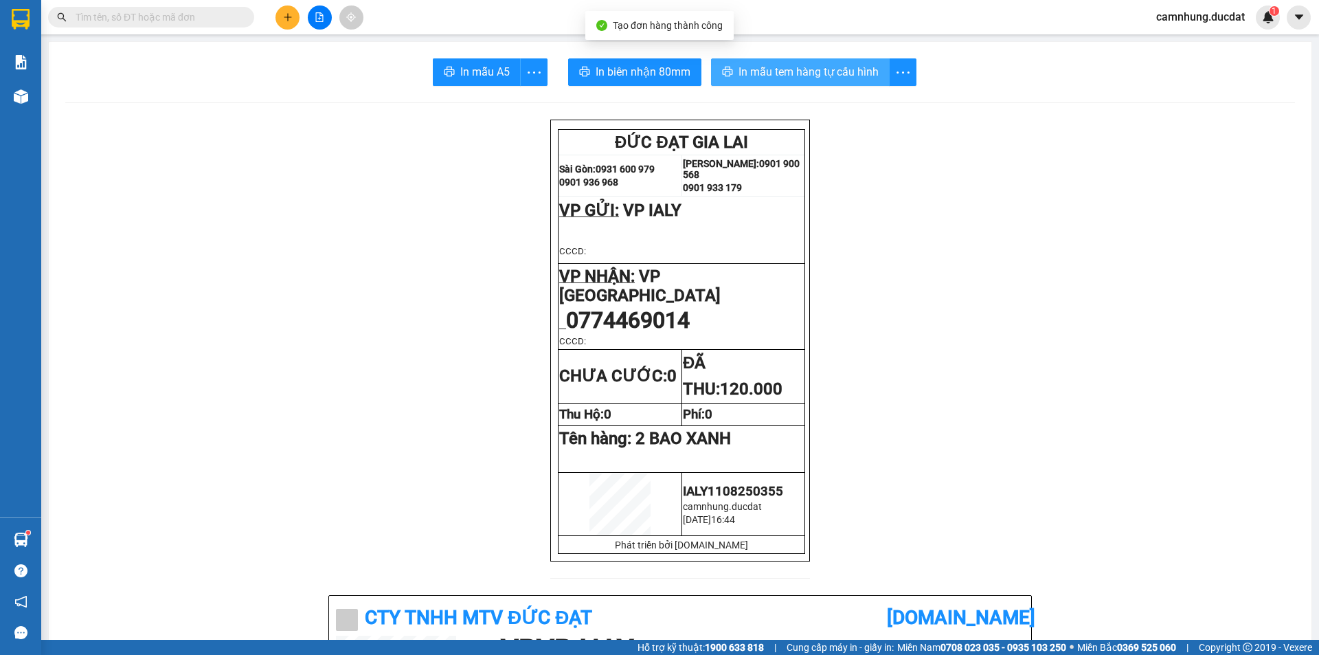
click at [867, 76] on span "In mẫu tem hàng tự cấu hình" at bounding box center [808, 71] width 140 height 17
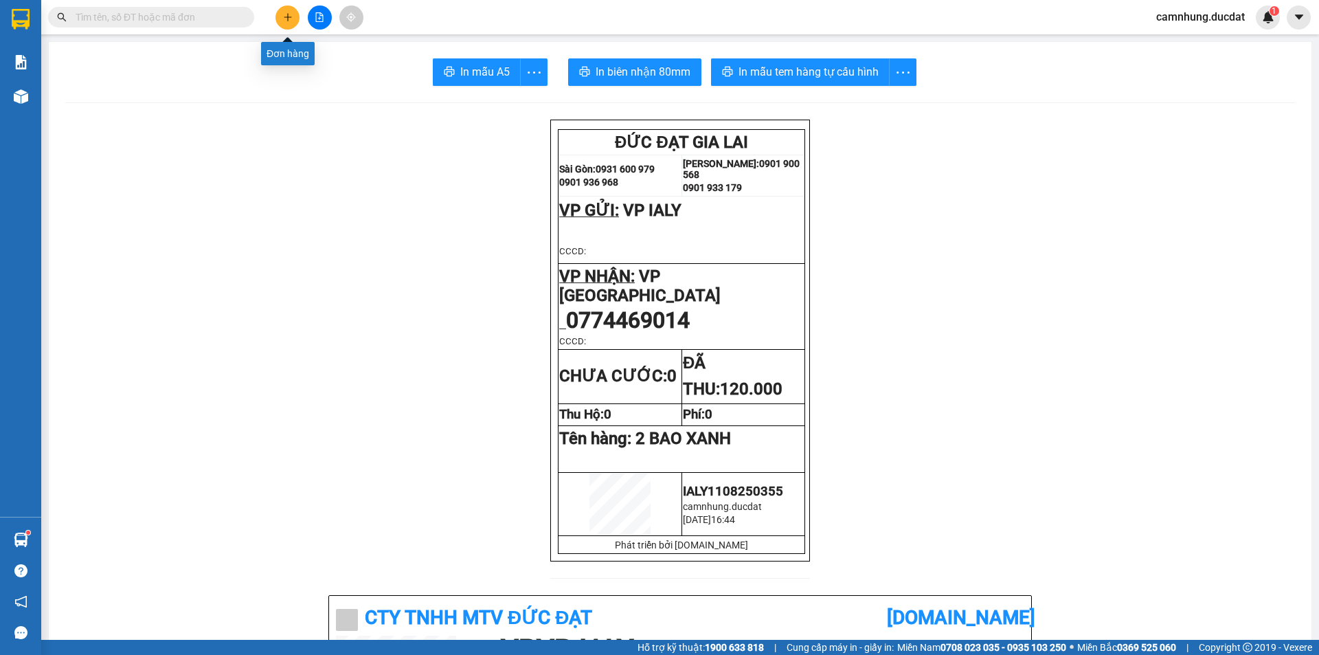
click at [294, 16] on button at bounding box center [287, 17] width 24 height 24
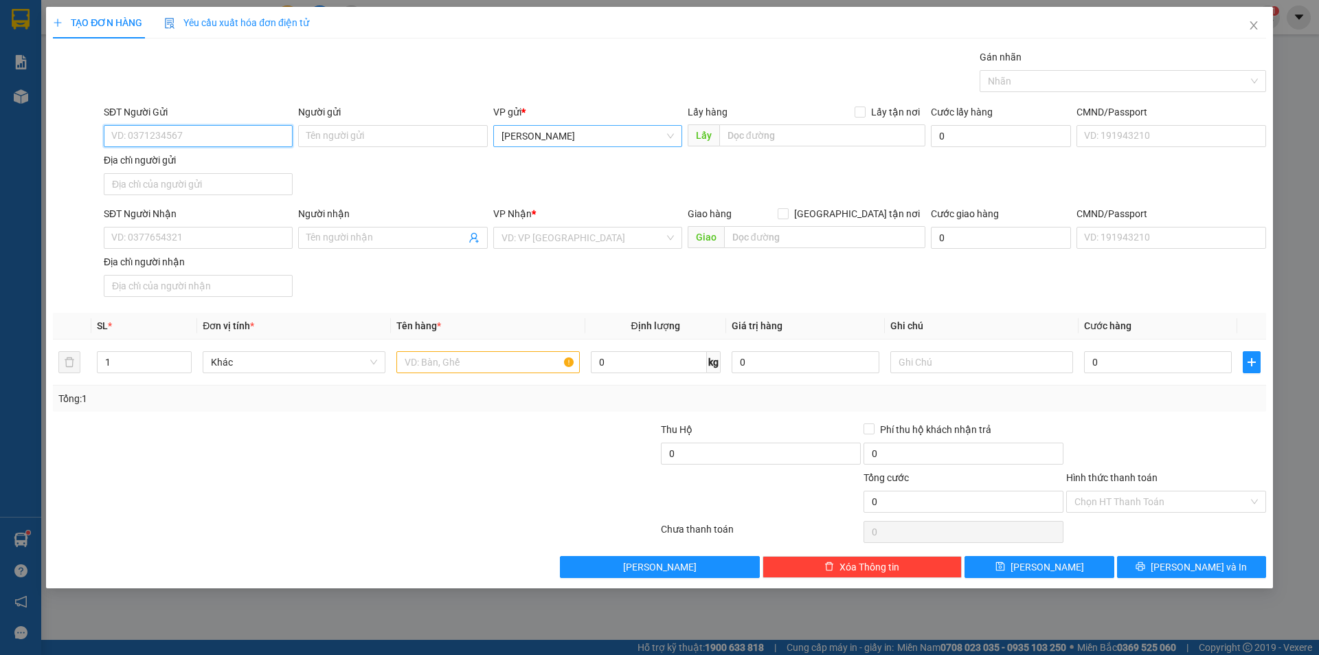
click at [561, 135] on span "[PERSON_NAME]" at bounding box center [587, 136] width 172 height 21
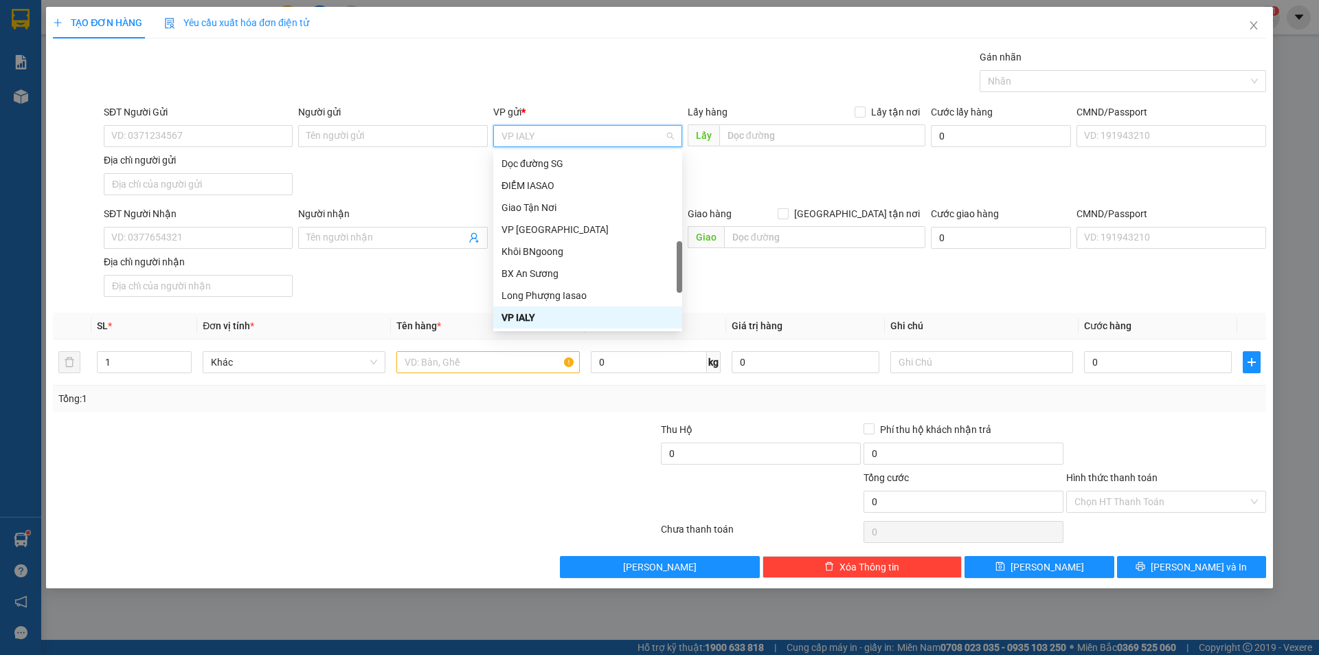
click at [177, 41] on div "TẠO ĐƠN HÀNG Yêu cầu xuất hóa đơn điện tử Transit Pickup Surcharge Ids Transit …" at bounding box center [659, 292] width 1213 height 571
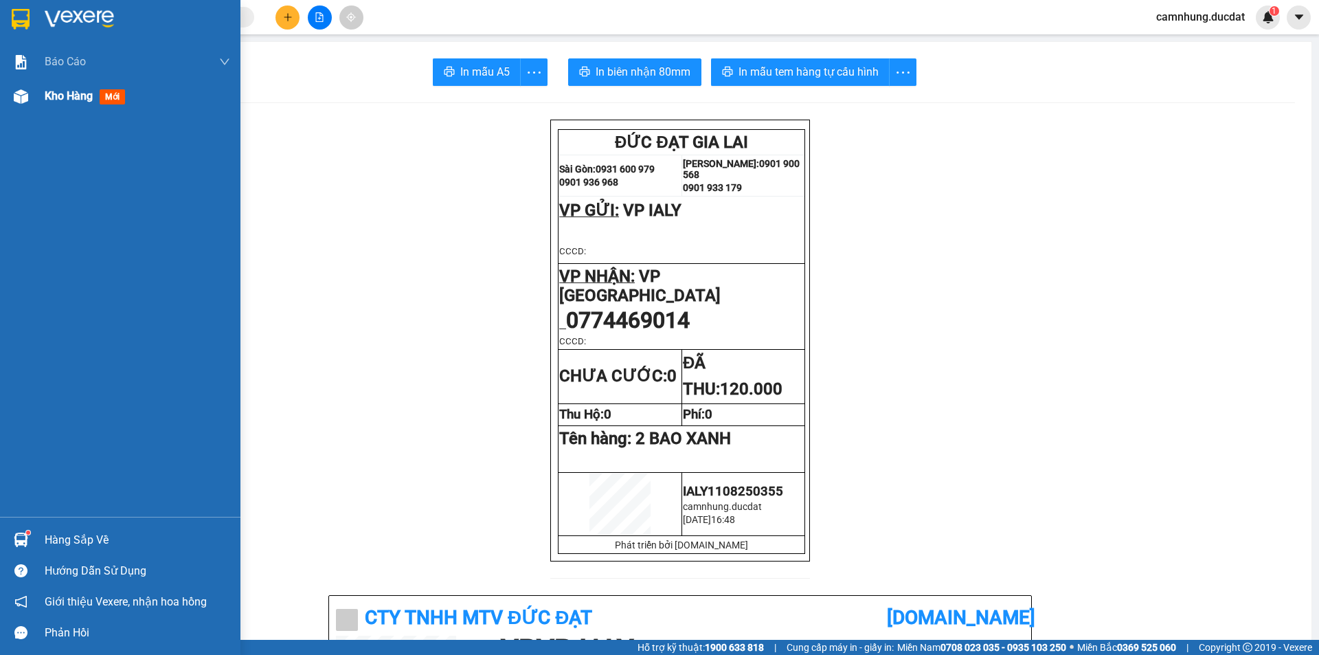
click at [80, 98] on span "Kho hàng" at bounding box center [69, 95] width 48 height 13
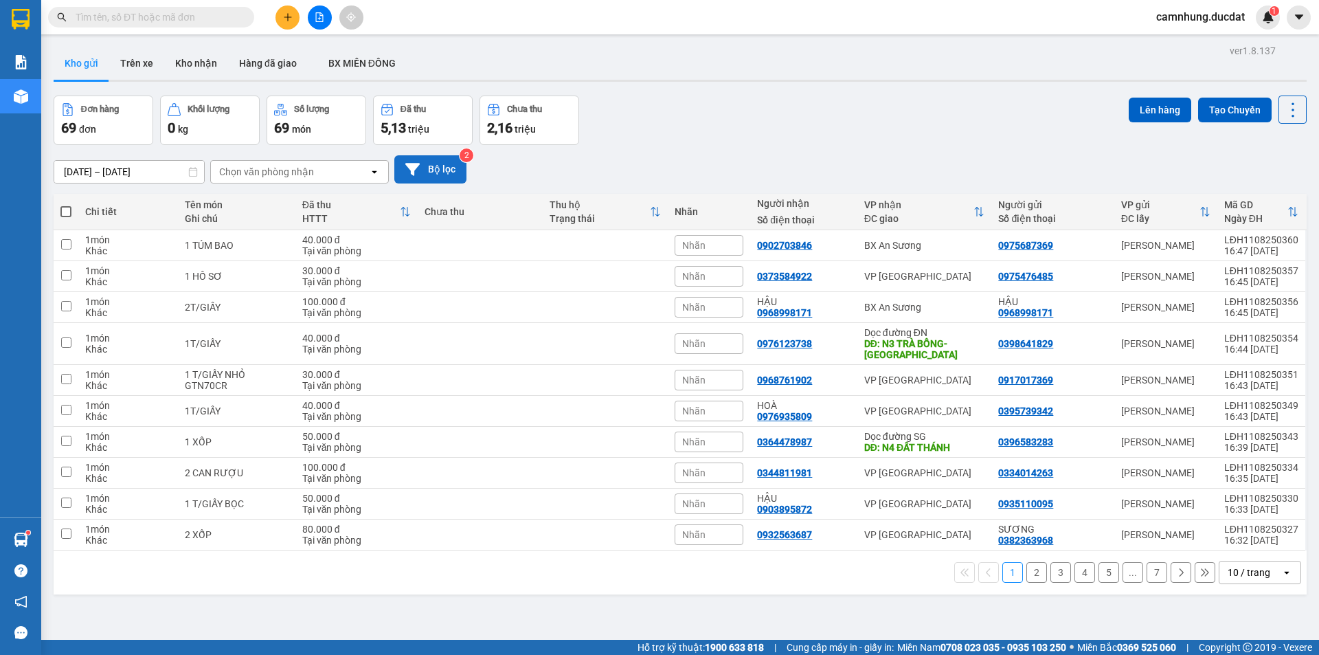
click at [447, 174] on button "Bộ lọc" at bounding box center [430, 169] width 72 height 28
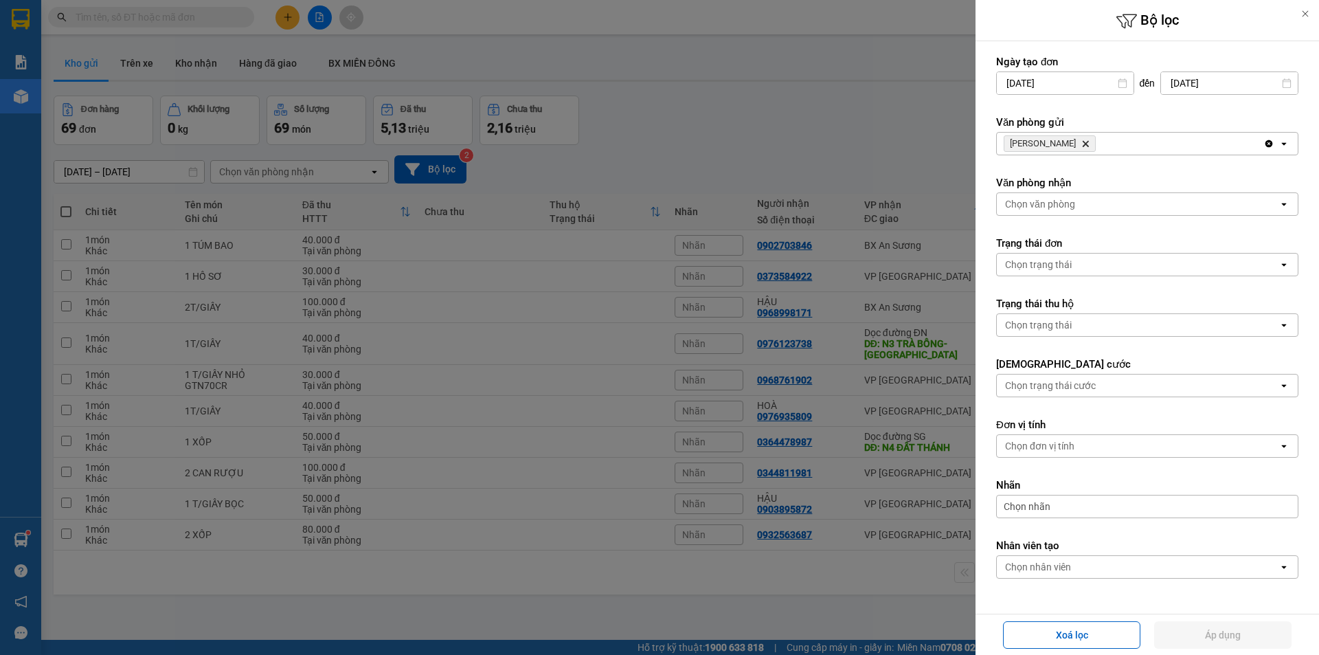
click at [1081, 142] on icon "Delete" at bounding box center [1085, 143] width 8 height 8
click at [1068, 142] on div "Chọn văn phòng" at bounding box center [1040, 144] width 70 height 14
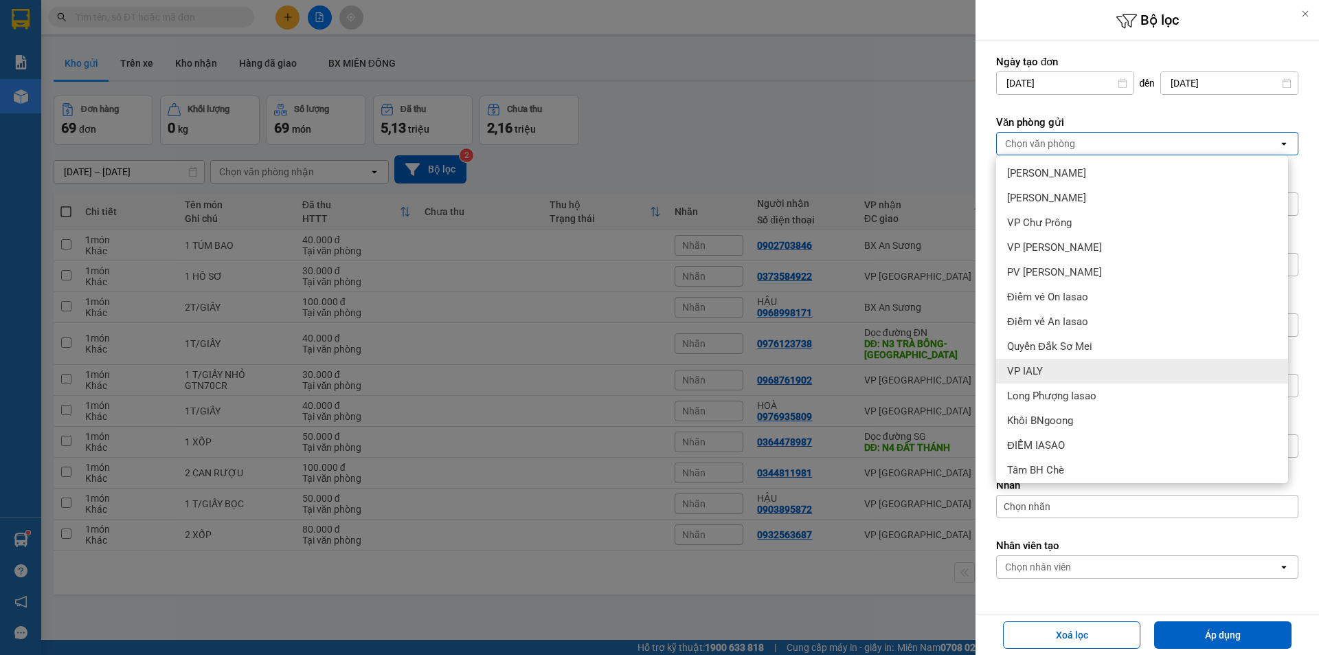
click at [1118, 382] on div "VP IALY" at bounding box center [1142, 371] width 292 height 25
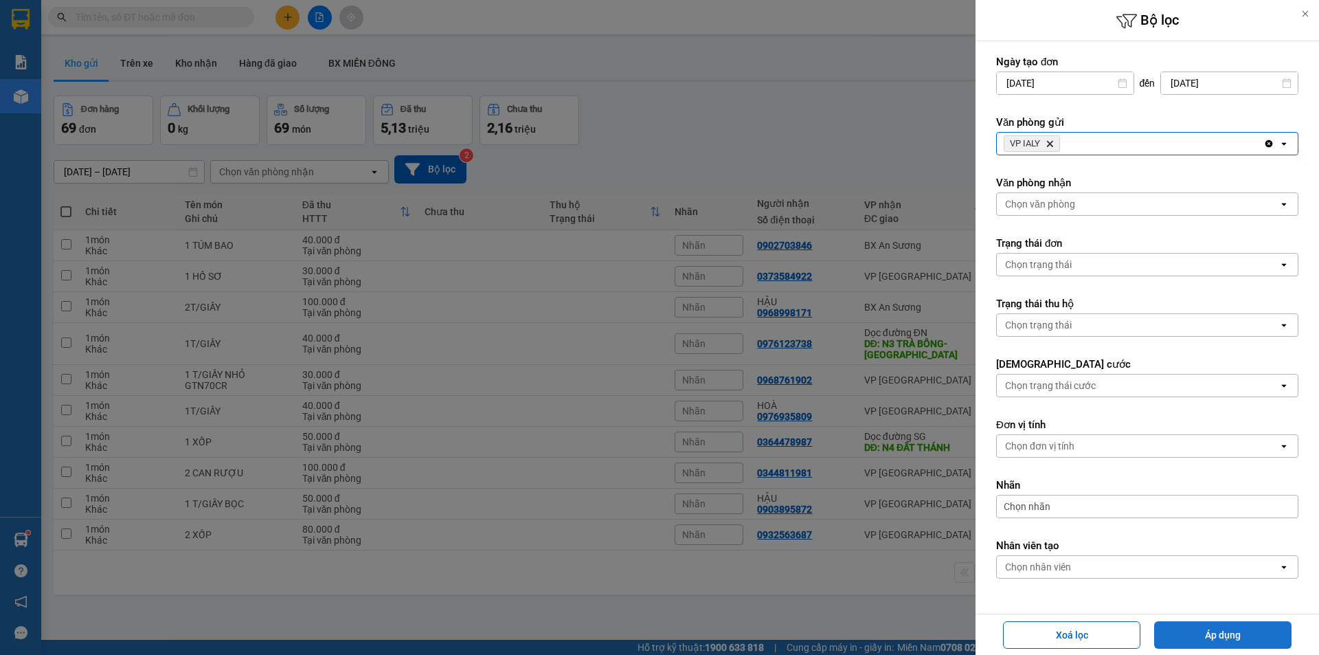
click at [1260, 624] on button "Áp dụng" at bounding box center [1222, 634] width 137 height 27
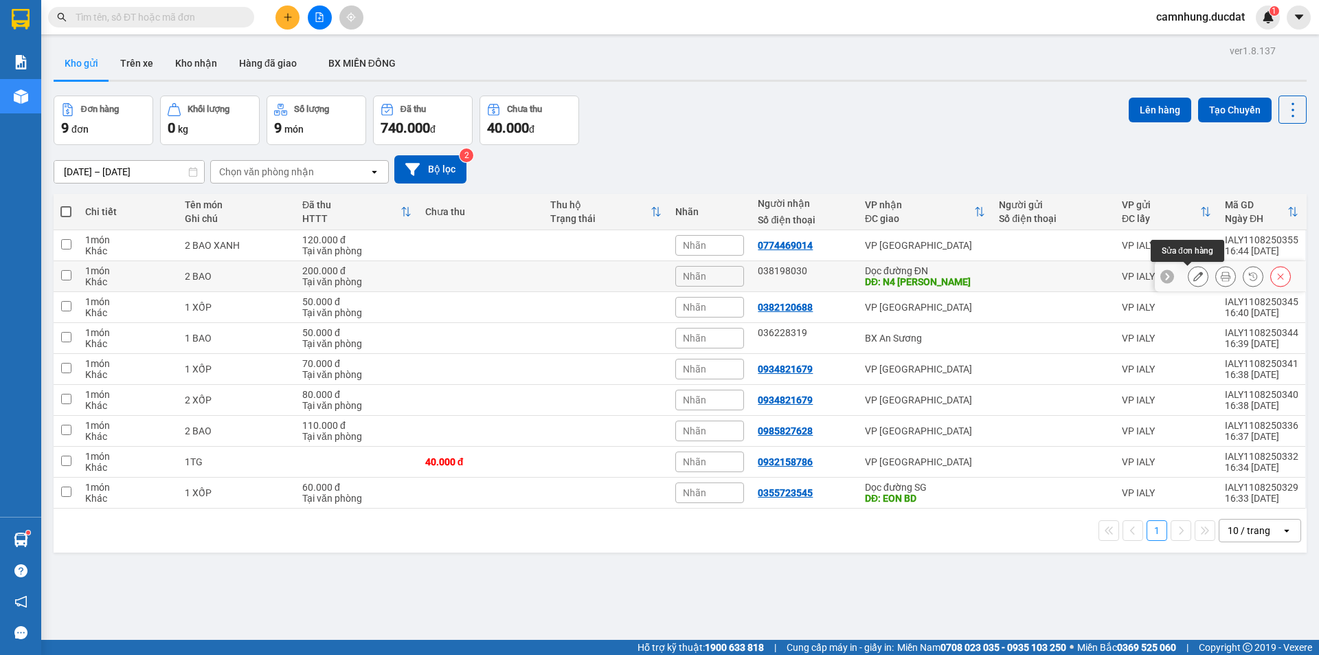
click at [1193, 277] on icon at bounding box center [1198, 276] width 10 height 10
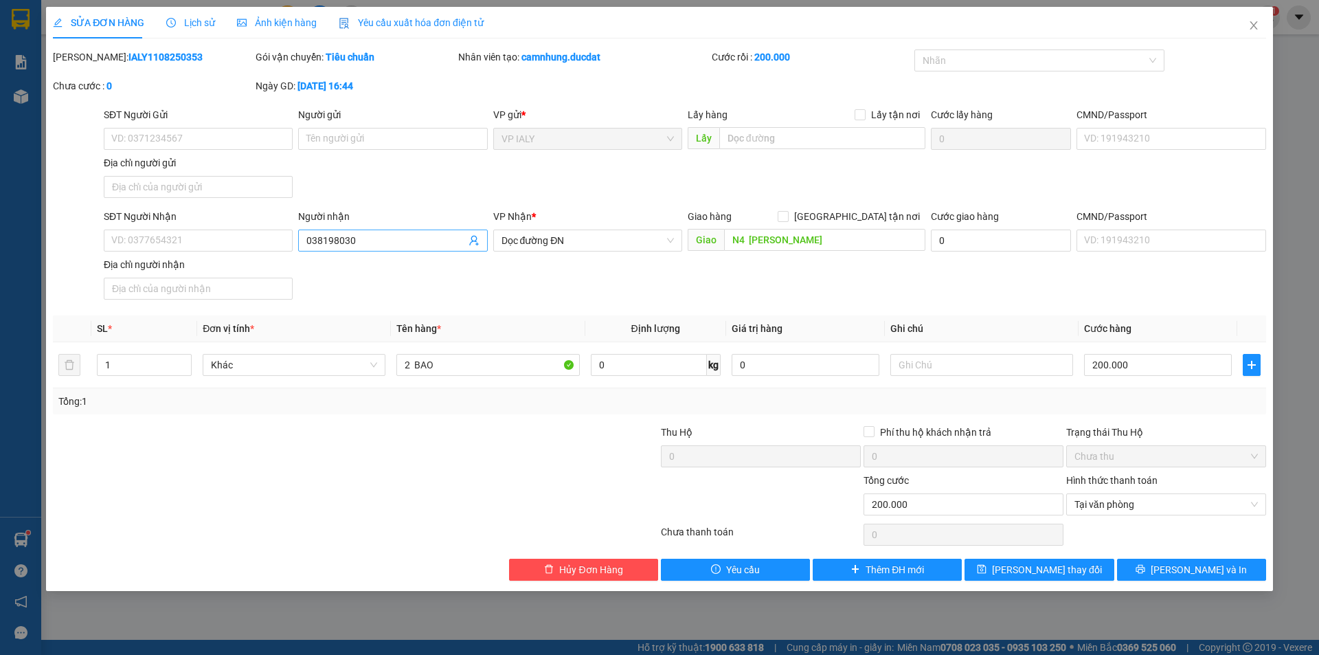
click at [339, 236] on input "038198030" at bounding box center [385, 240] width 159 height 15
click at [181, 250] on input "SĐT Người Nhận" at bounding box center [198, 240] width 189 height 22
paste input "038198030"
click at [125, 242] on input "038198030" at bounding box center [198, 240] width 189 height 22
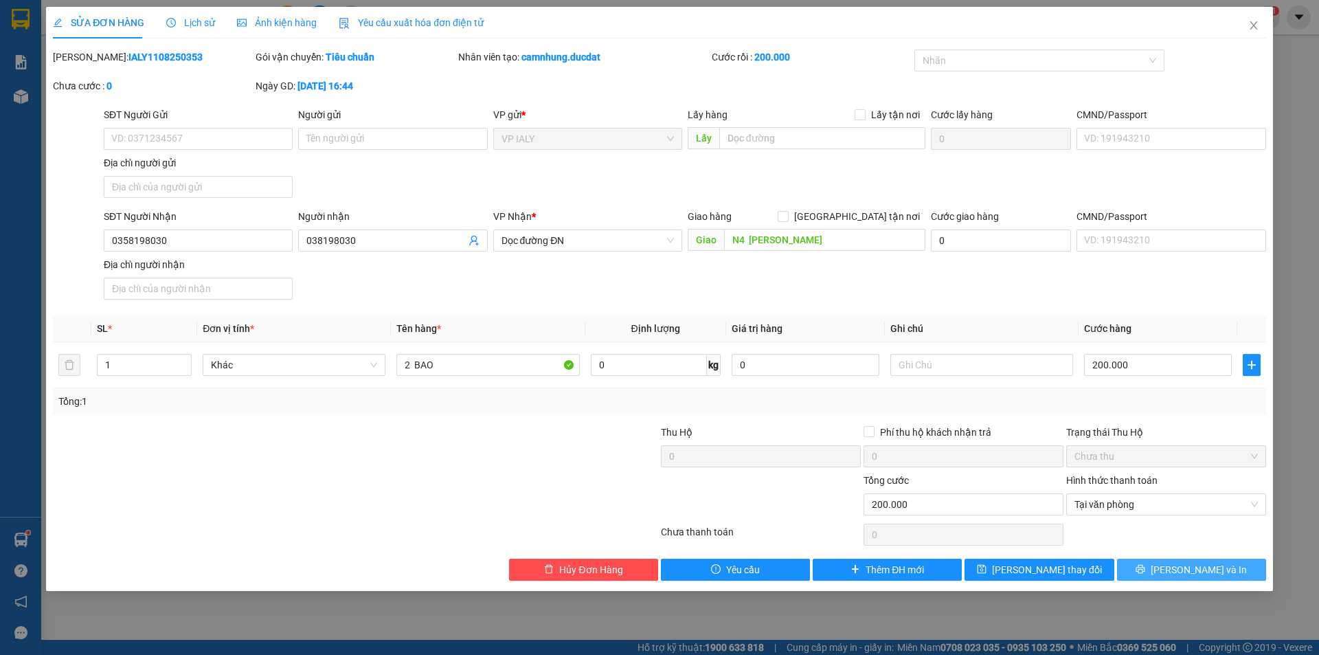
click at [1149, 569] on button "Lưu và In" at bounding box center [1191, 569] width 149 height 22
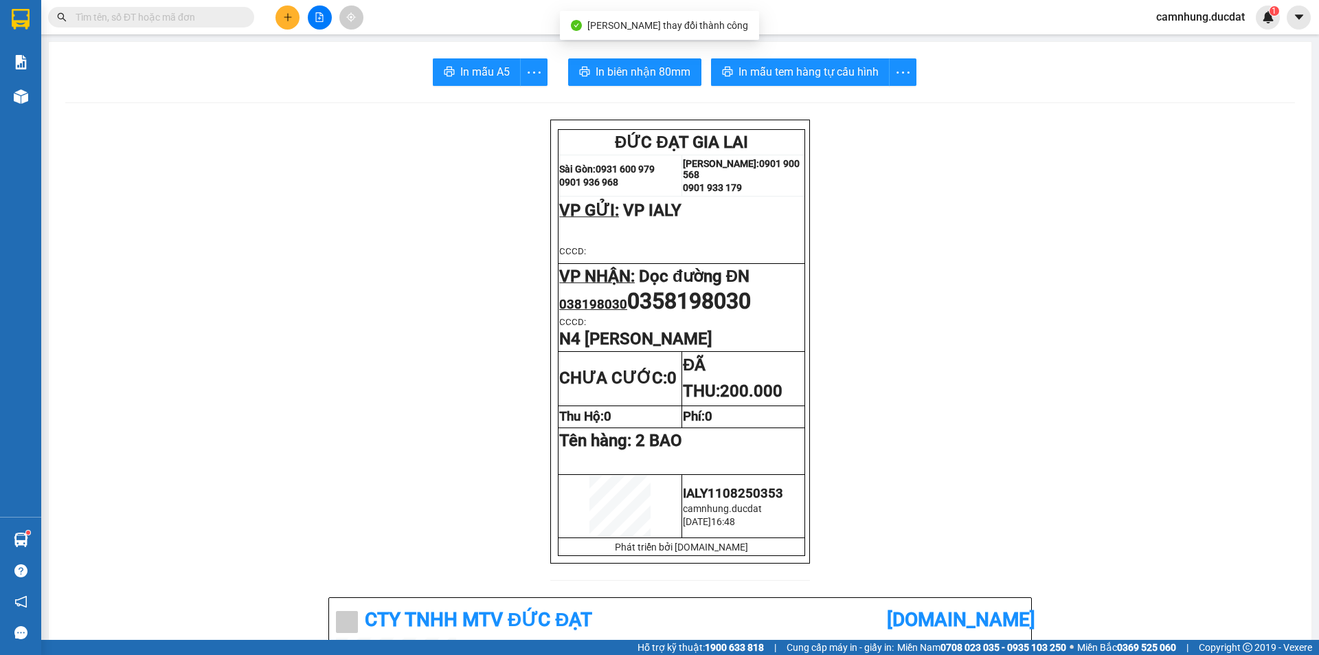
click at [835, 78] on span "In mẫu tem hàng tự cấu hình" at bounding box center [808, 71] width 140 height 17
click at [277, 11] on button at bounding box center [287, 17] width 24 height 24
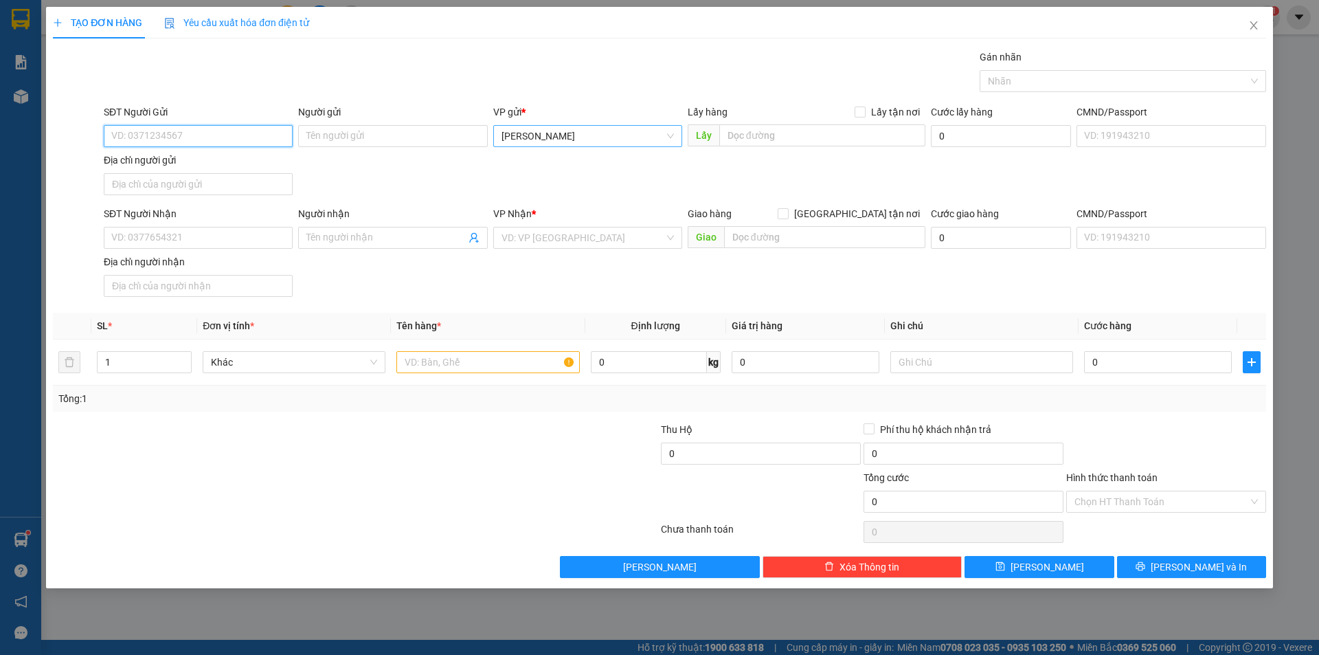
click at [550, 146] on span "[PERSON_NAME]" at bounding box center [587, 136] width 172 height 21
click at [214, 237] on input "SĐT Người Nhận" at bounding box center [198, 238] width 189 height 22
click at [512, 367] on input "text" at bounding box center [487, 362] width 183 height 22
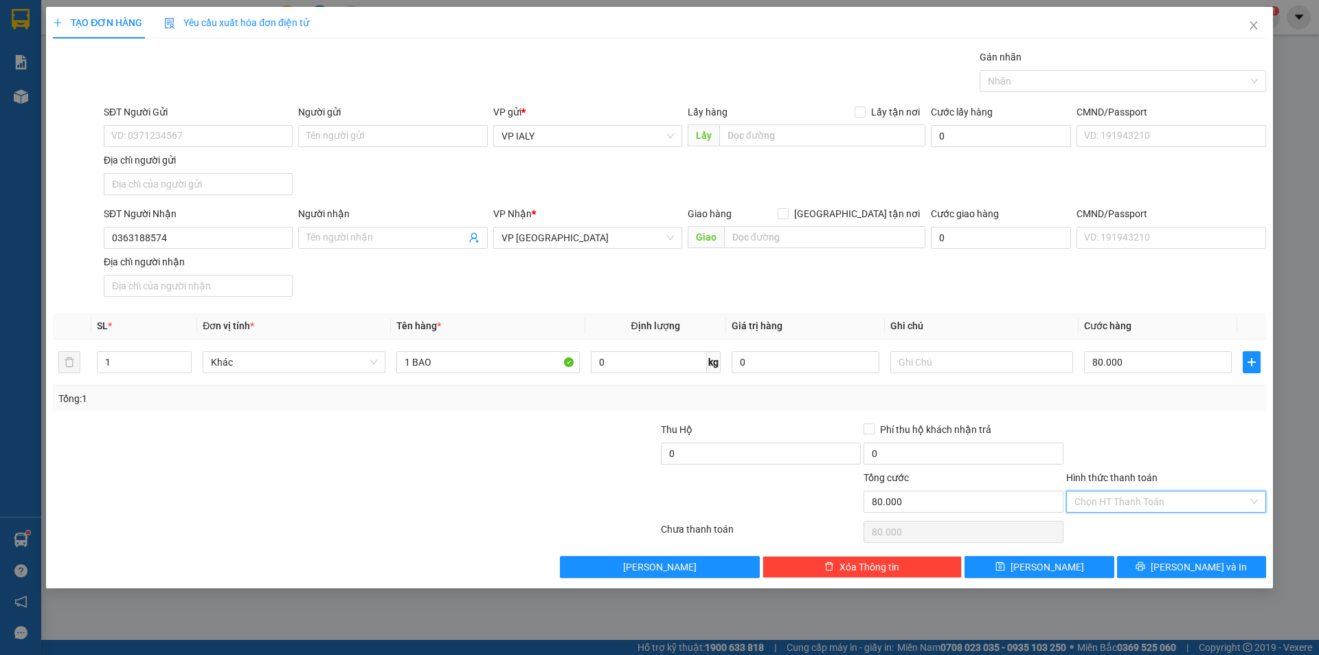
click at [1186, 507] on input "Hình thức thanh toán" at bounding box center [1161, 501] width 174 height 21
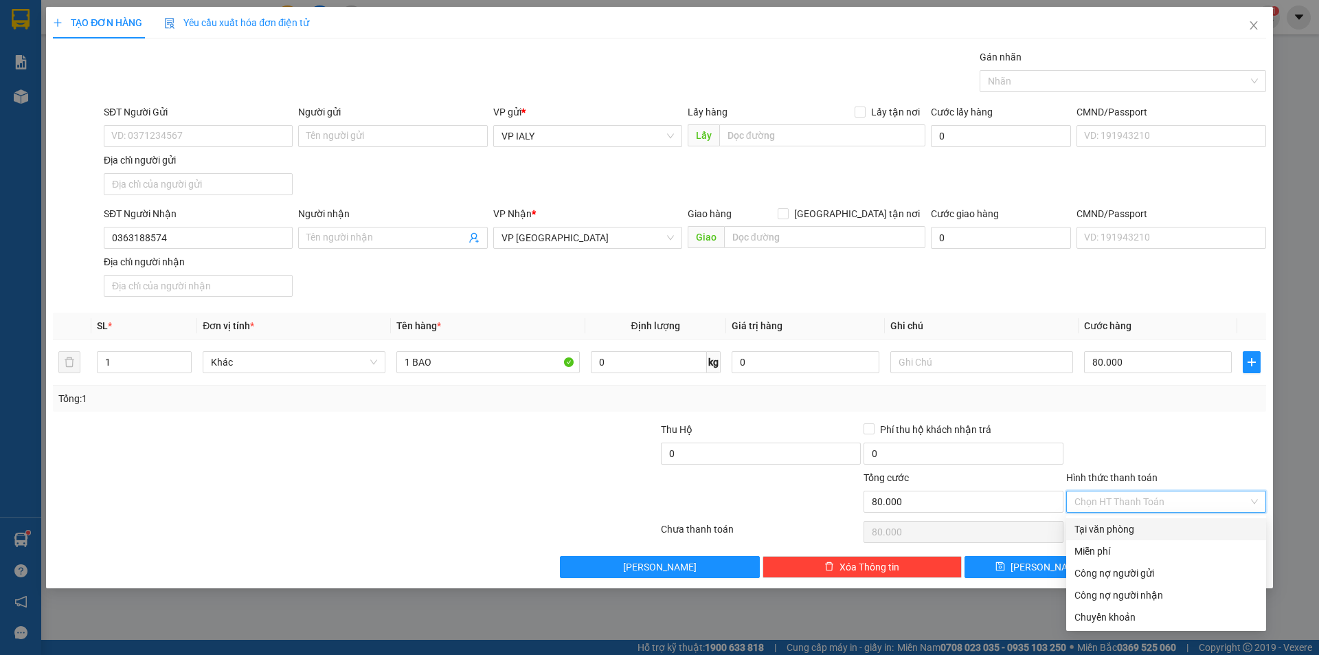
click at [1186, 526] on div "Tại văn phòng" at bounding box center [1165, 528] width 183 height 15
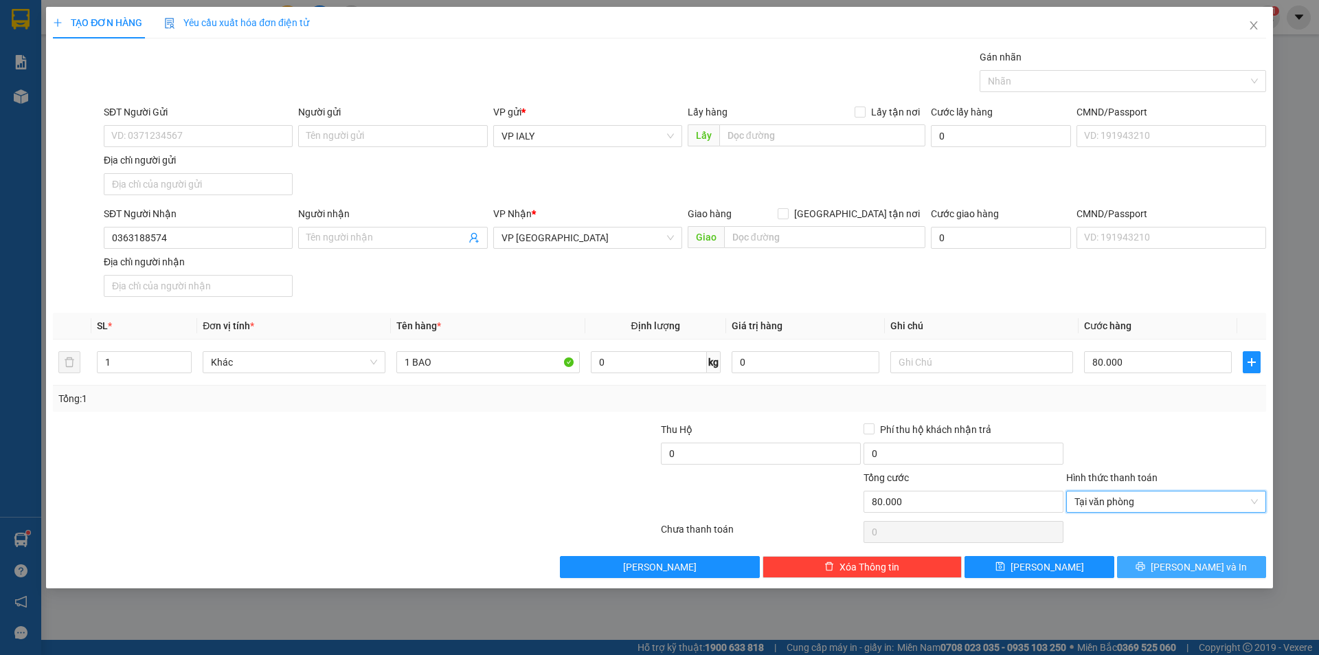
click at [1177, 569] on button "Lưu và In" at bounding box center [1191, 567] width 149 height 22
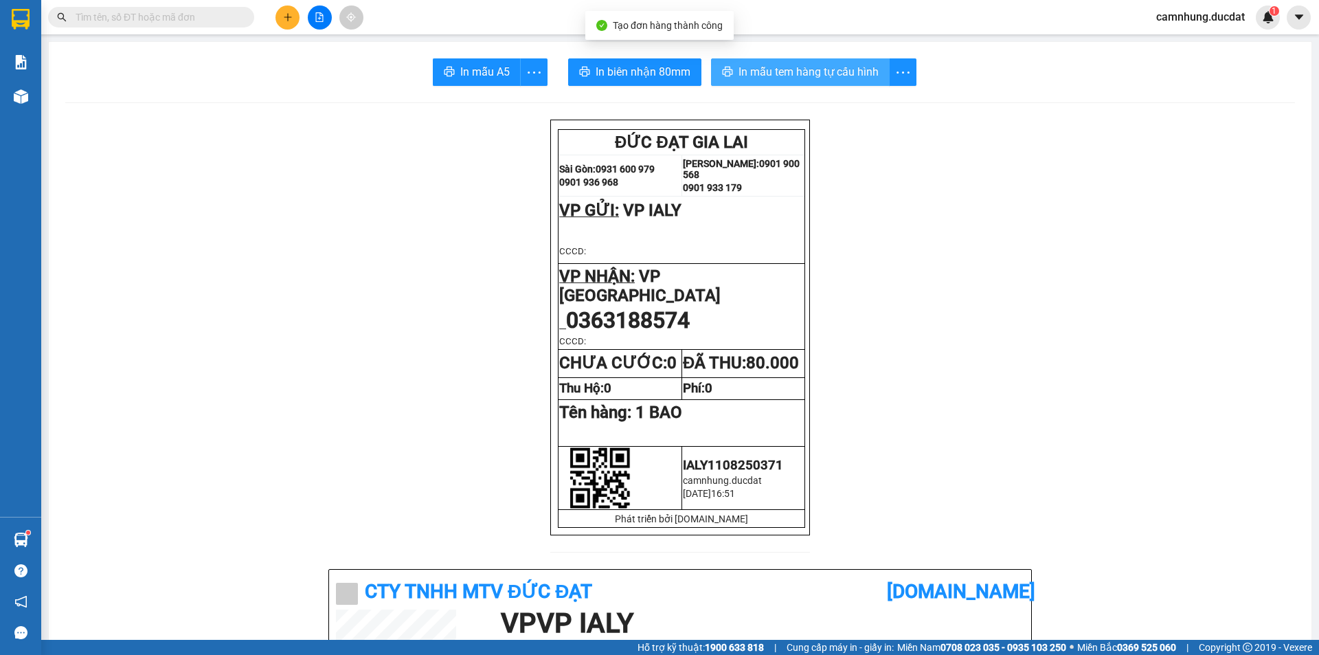
click at [830, 75] on span "In mẫu tem hàng tự cấu hình" at bounding box center [808, 71] width 140 height 17
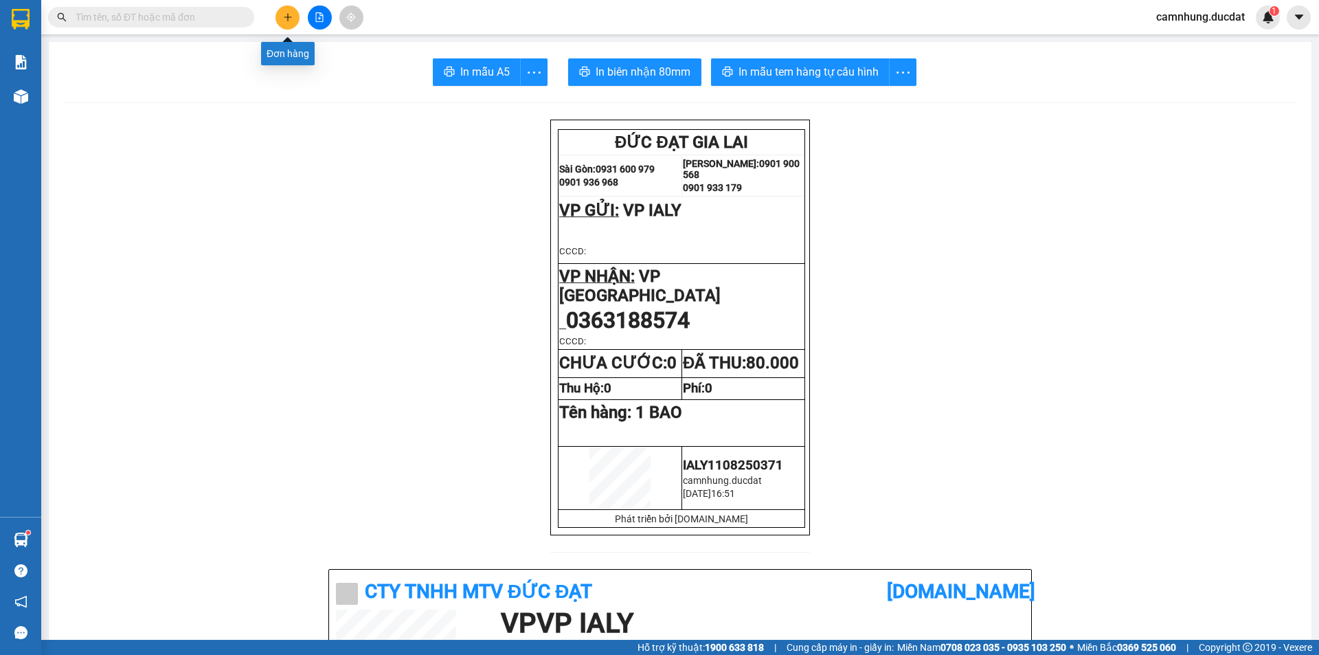
click at [280, 21] on button at bounding box center [287, 17] width 24 height 24
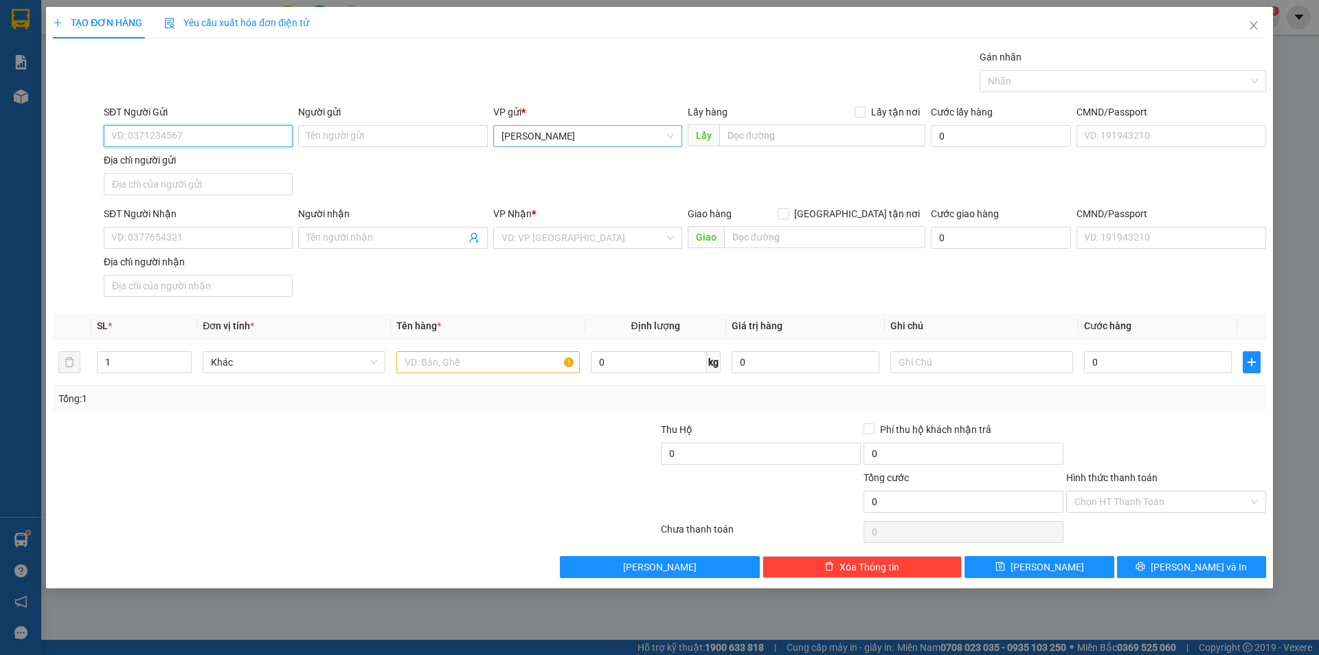
click at [598, 142] on span "[PERSON_NAME]" at bounding box center [587, 136] width 172 height 21
click at [215, 241] on input "SĐT Người Nhận" at bounding box center [198, 238] width 189 height 22
click at [550, 234] on input "search" at bounding box center [582, 237] width 163 height 21
click at [462, 368] on input "text" at bounding box center [487, 362] width 183 height 22
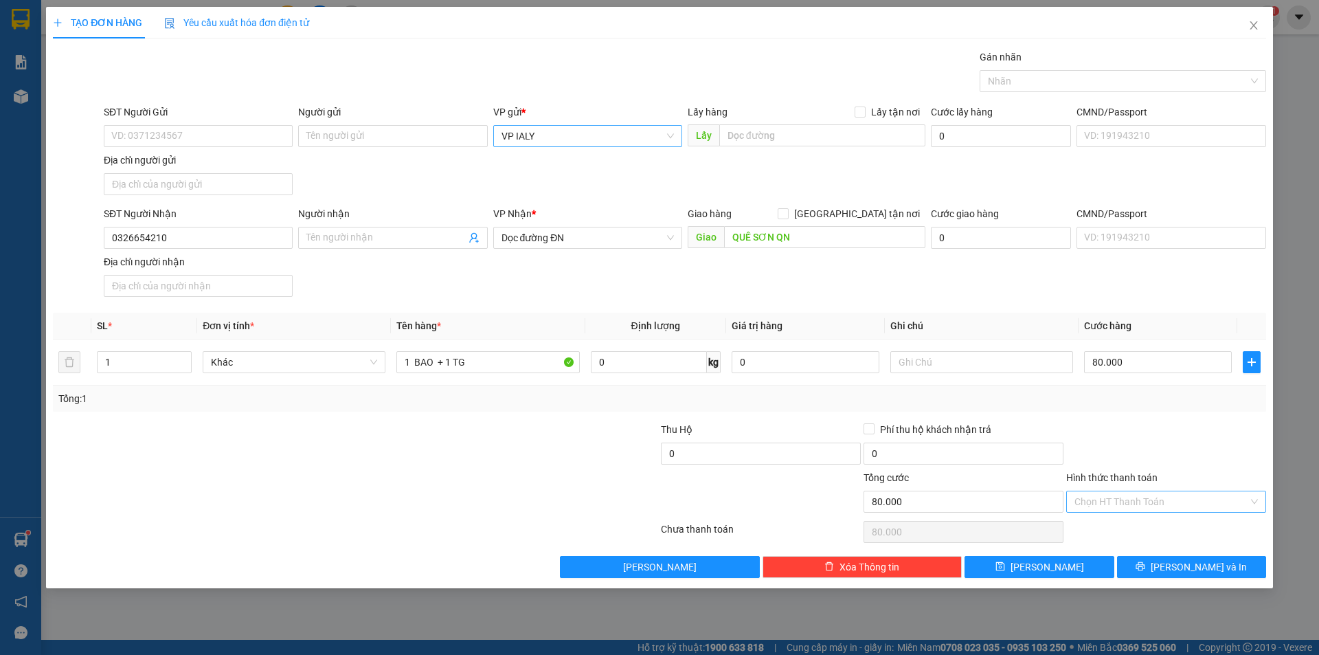
click at [1156, 511] on input "Hình thức thanh toán" at bounding box center [1161, 501] width 174 height 21
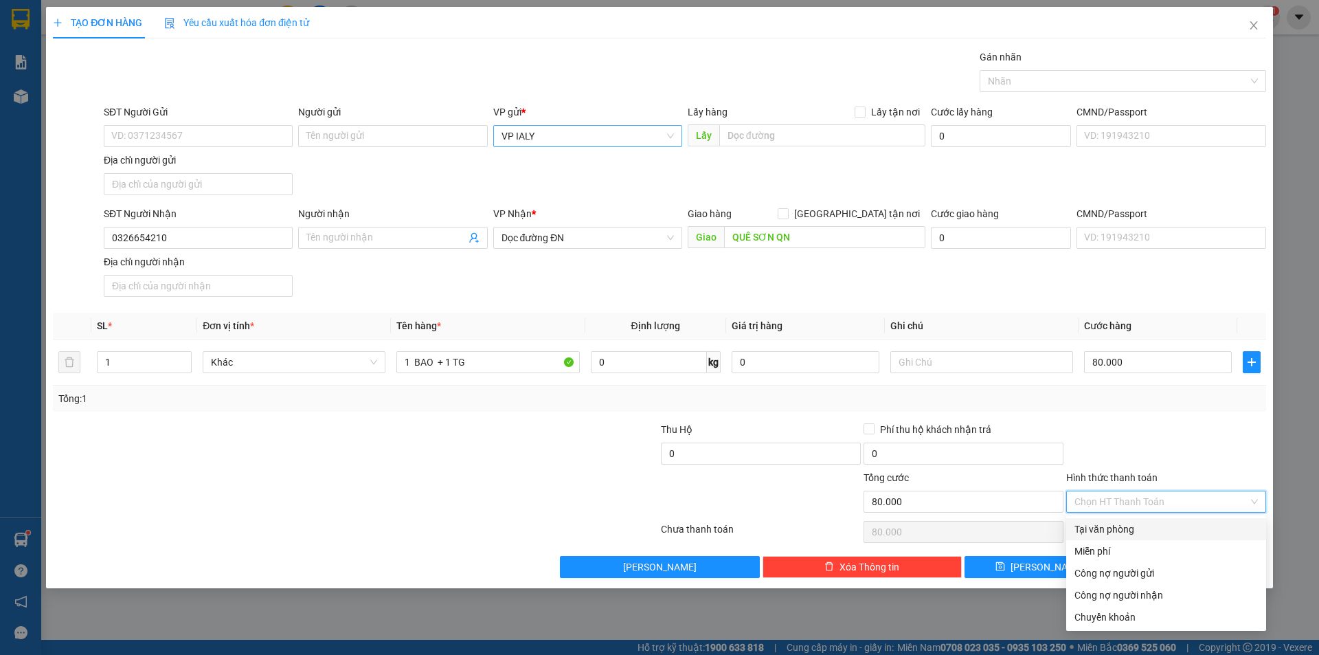
click at [1144, 532] on div "Tại văn phòng" at bounding box center [1165, 528] width 183 height 15
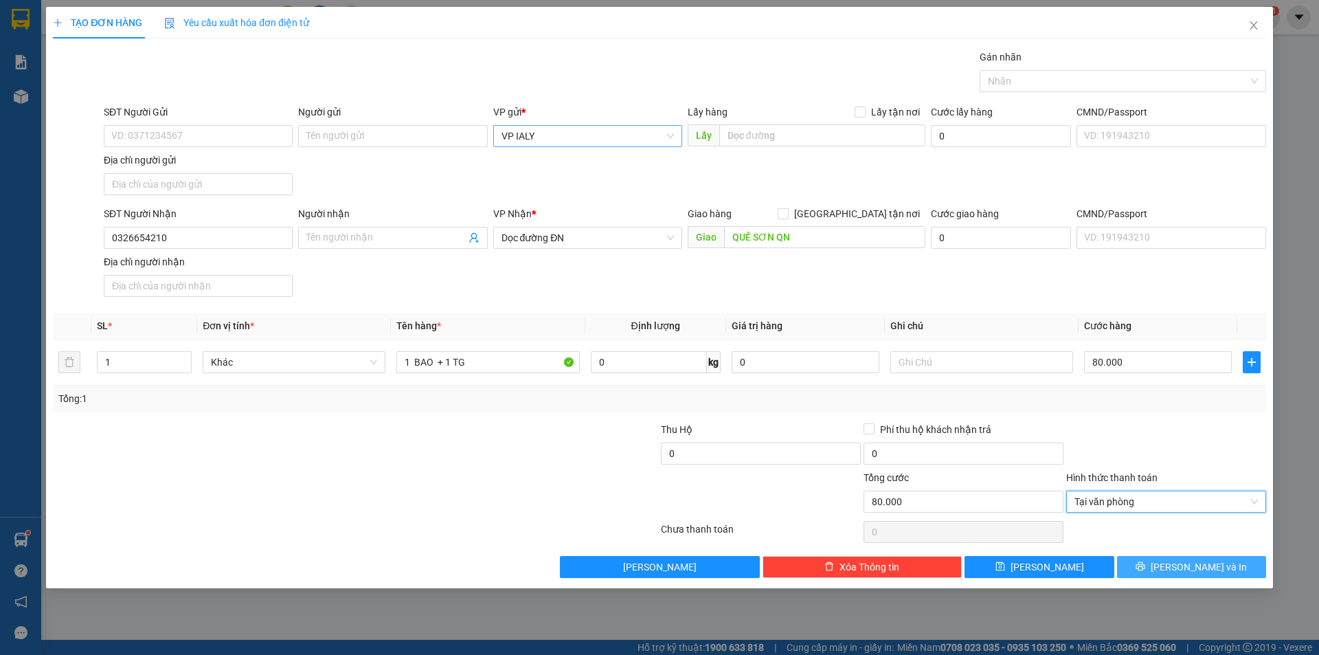
click at [1182, 574] on button "Lưu và In" at bounding box center [1191, 567] width 149 height 22
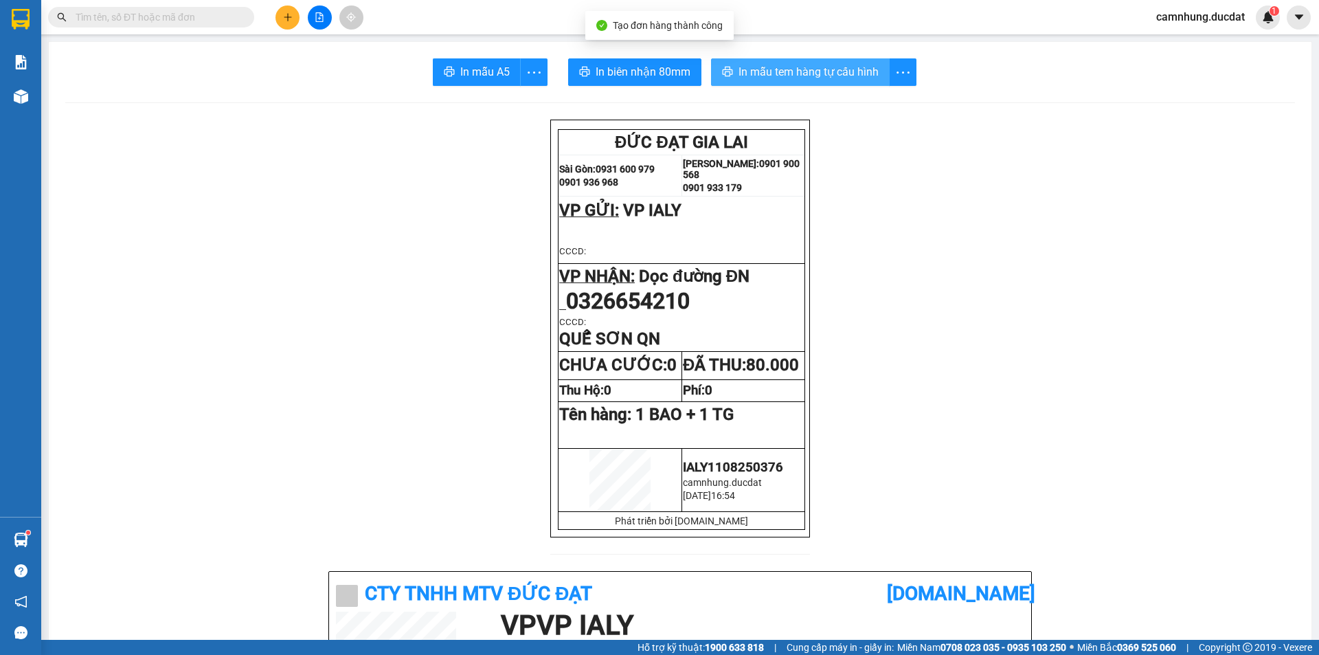
click at [855, 71] on span "In mẫu tem hàng tự cấu hình" at bounding box center [808, 71] width 140 height 17
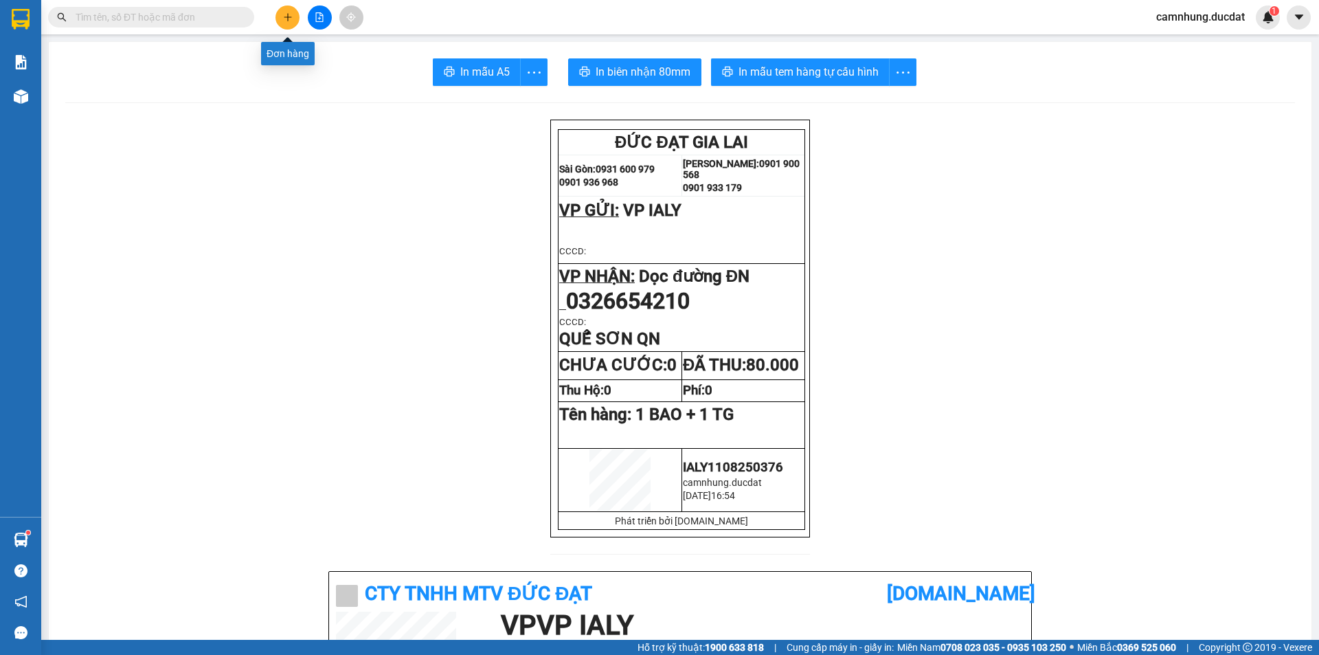
click at [292, 14] on icon "plus" at bounding box center [288, 17] width 10 height 10
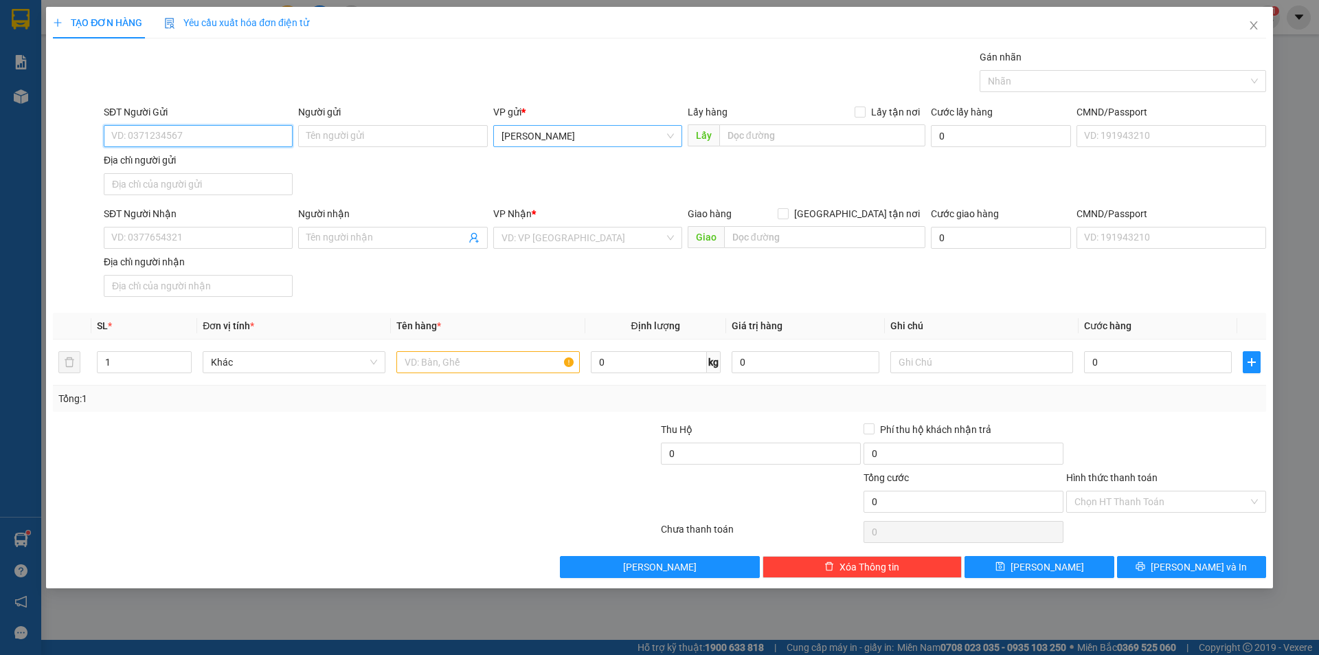
click at [576, 131] on span "[PERSON_NAME]" at bounding box center [587, 136] width 172 height 21
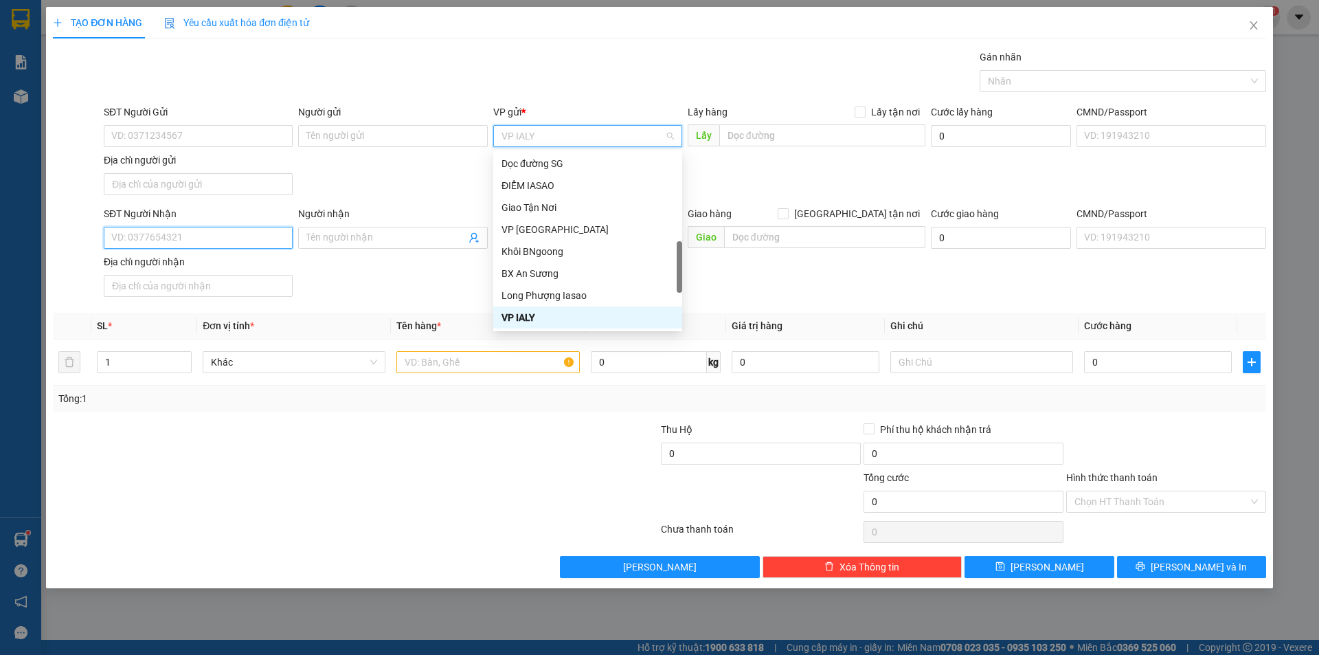
click at [188, 240] on input "SĐT Người Nhận" at bounding box center [198, 238] width 189 height 22
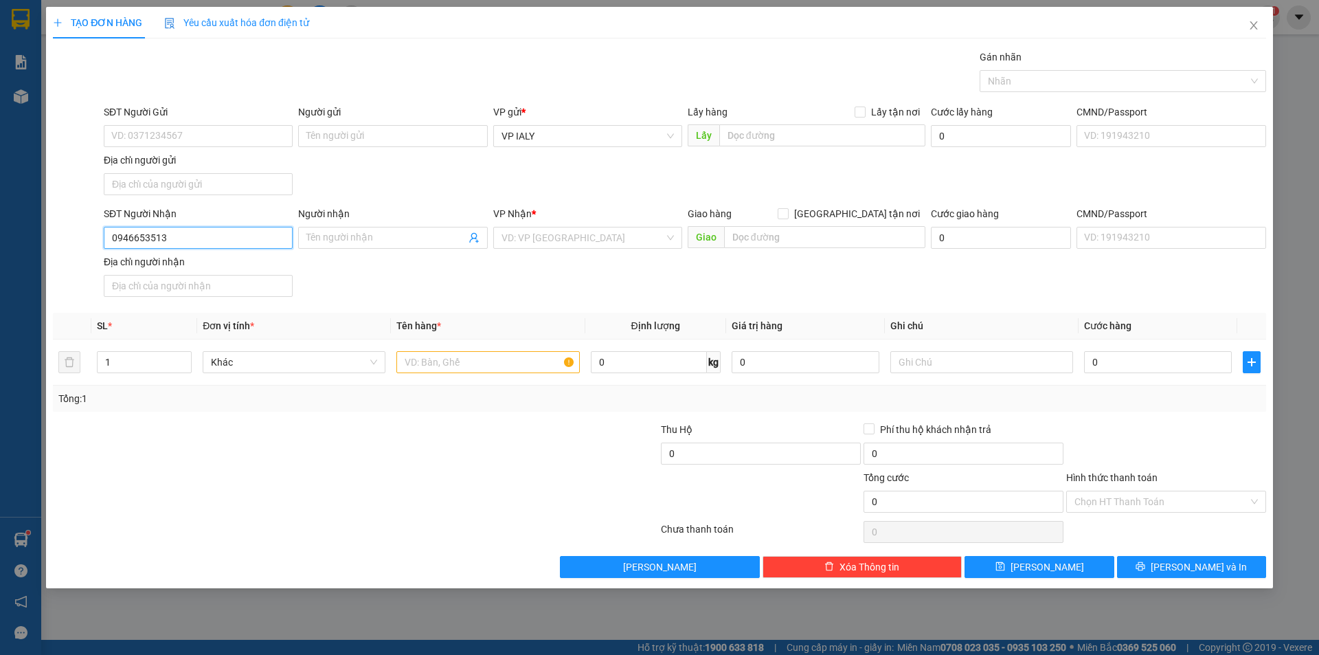
type input "0946653513"
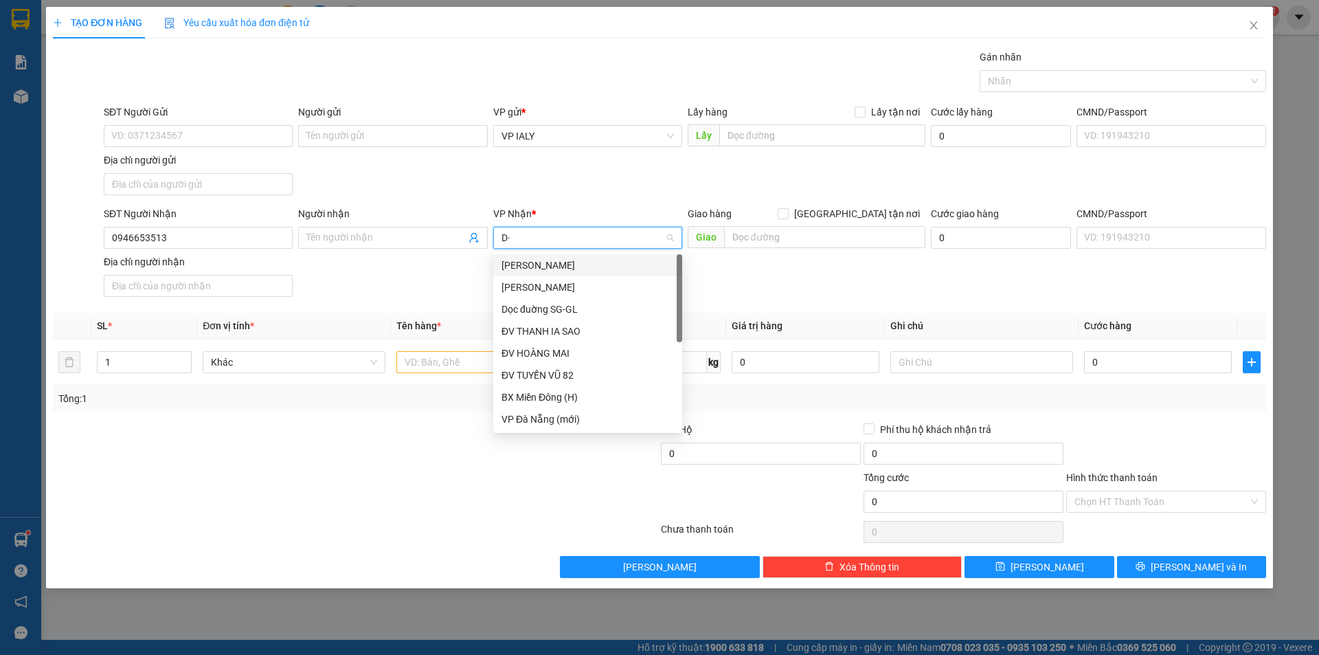
type input "D"
type input "Đ"
type input "DD"
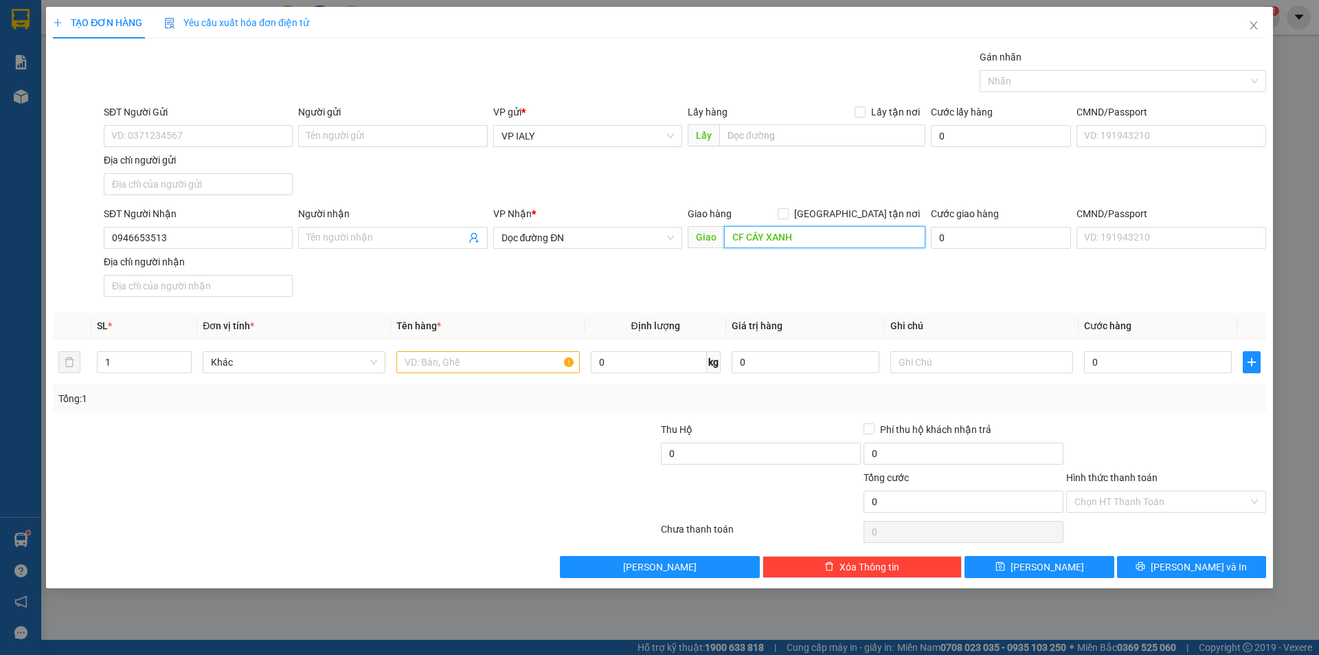
type input "CF CÂY XANH"
click at [448, 368] on input "text" at bounding box center [487, 362] width 183 height 22
type input "1 BAO"
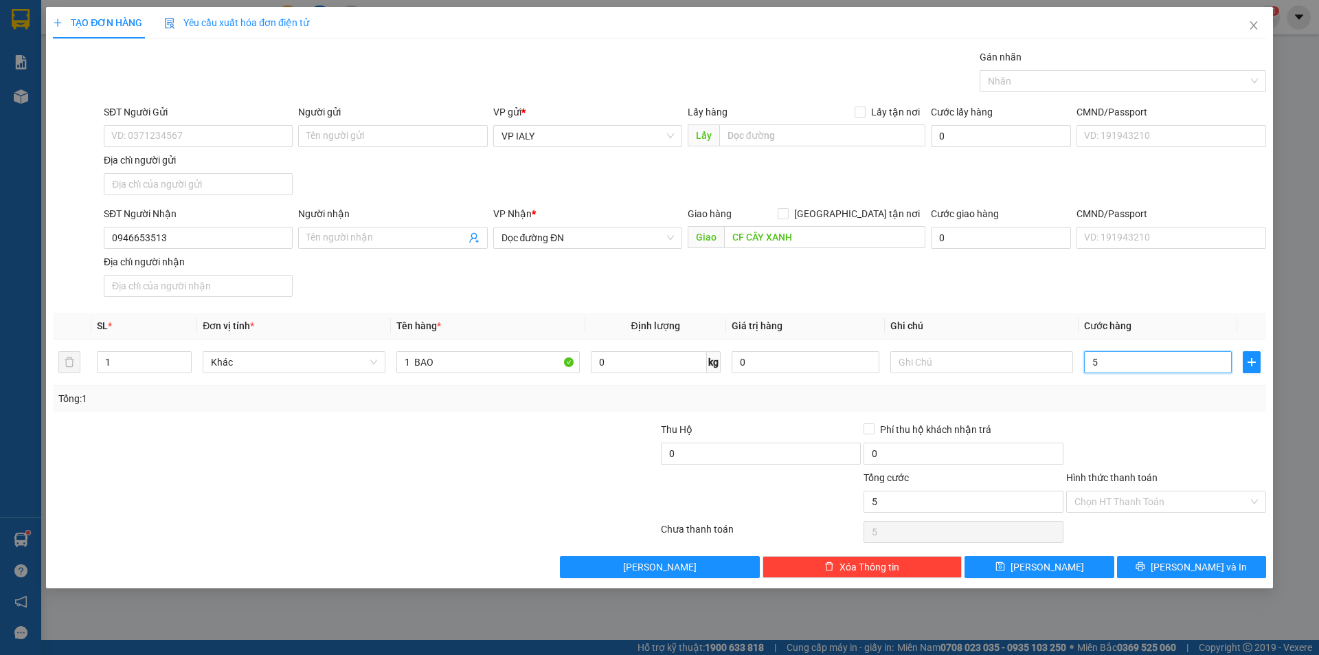
type input "5"
type input "50"
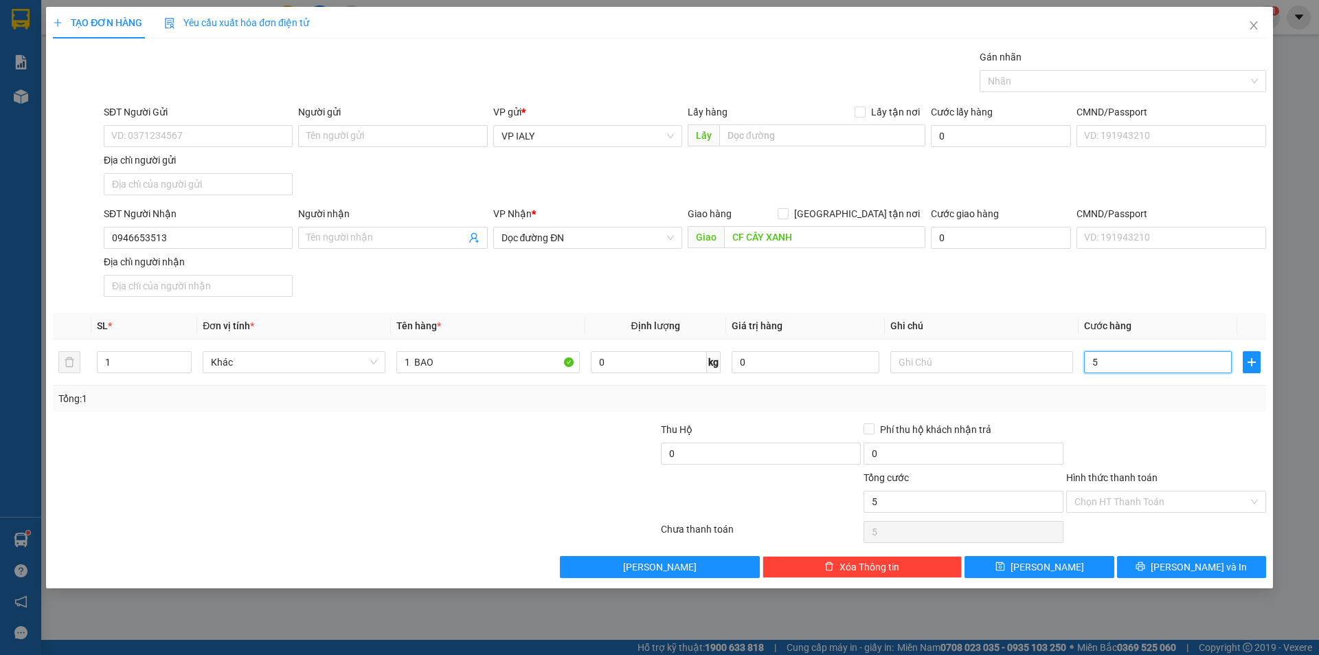
type input "50"
type input "50.000"
click at [1109, 507] on input "Hình thức thanh toán" at bounding box center [1161, 501] width 174 height 21
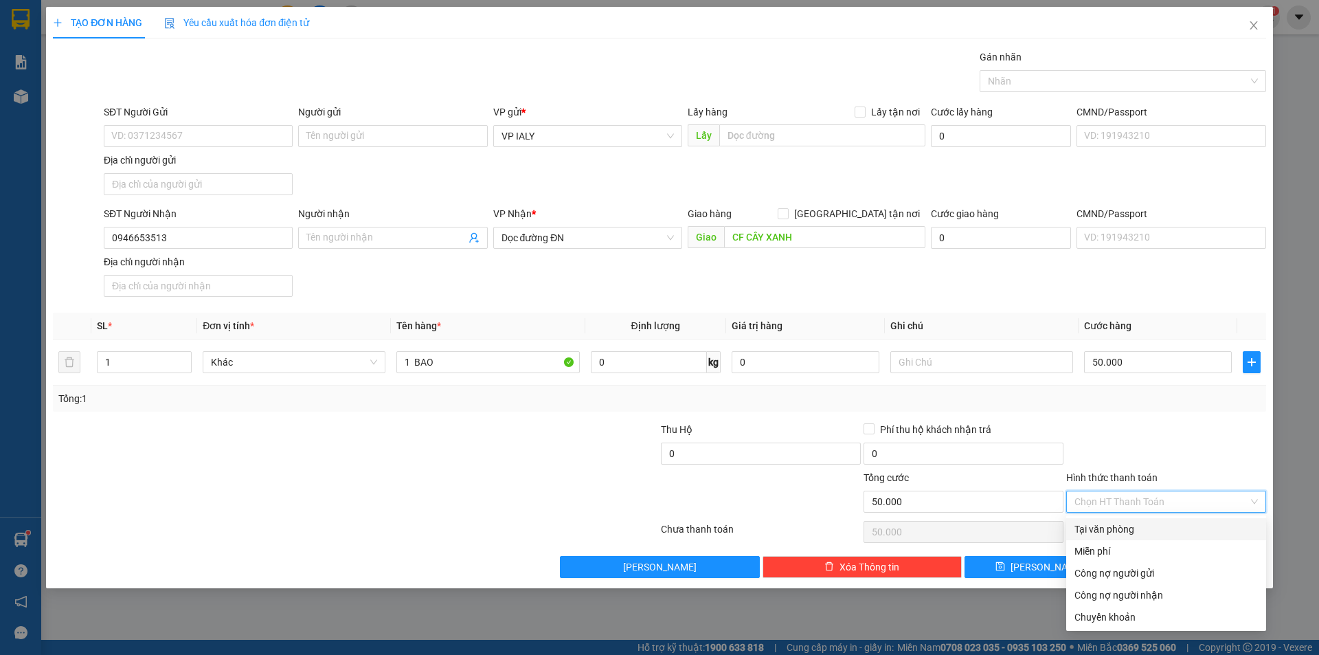
click at [1097, 521] on div "Tại văn phòng" at bounding box center [1165, 528] width 183 height 15
type input "0"
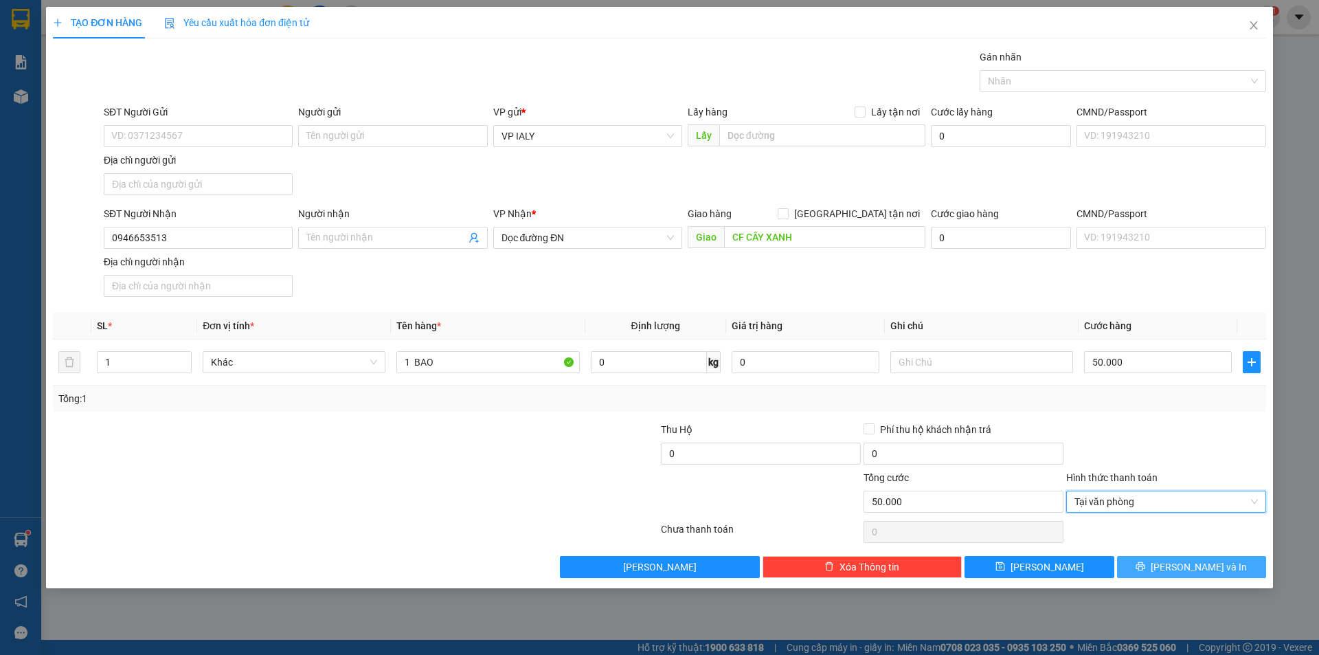
click at [1141, 562] on button "[PERSON_NAME] và In" at bounding box center [1191, 567] width 149 height 22
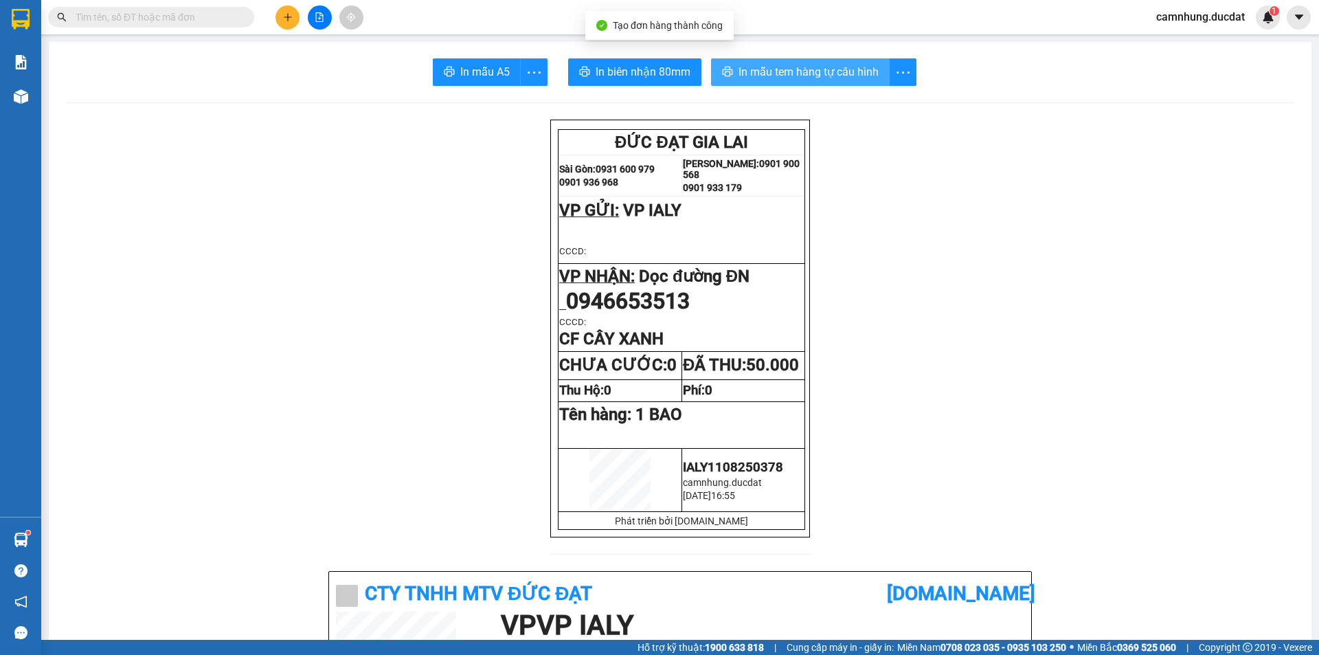
click at [799, 69] on span "In mẫu tem hàng tự cấu hình" at bounding box center [808, 71] width 140 height 17
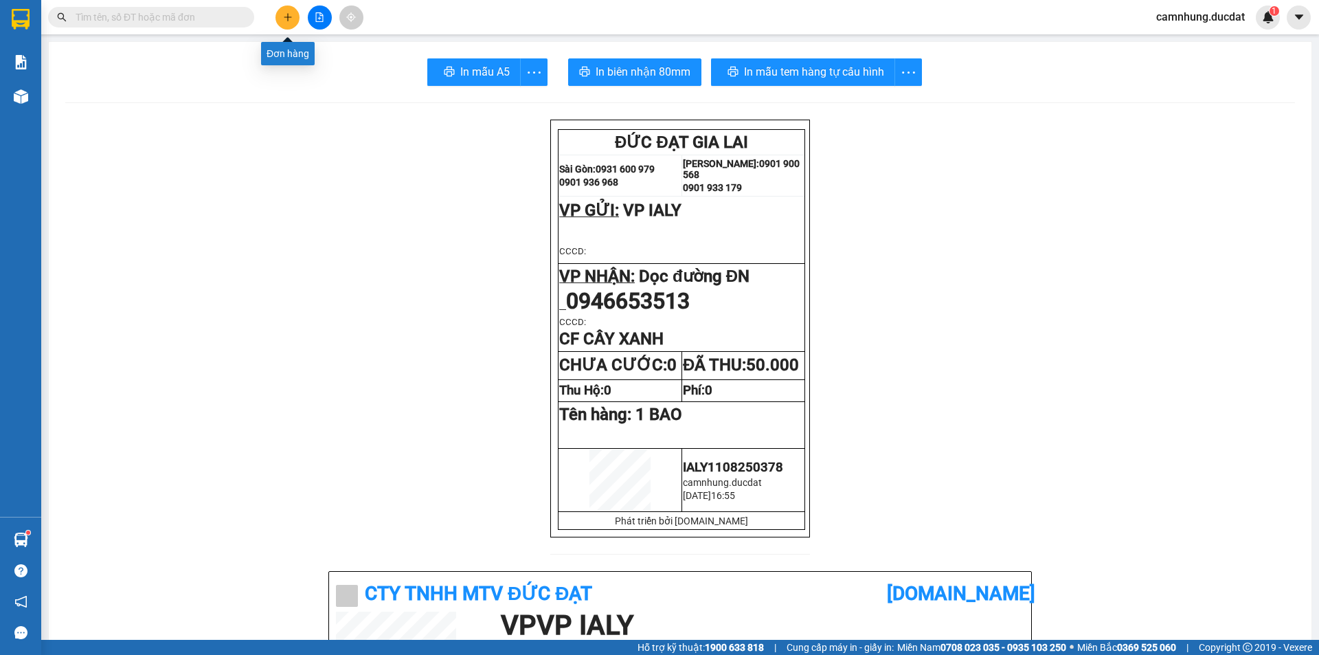
click at [289, 21] on icon "plus" at bounding box center [288, 17] width 10 height 10
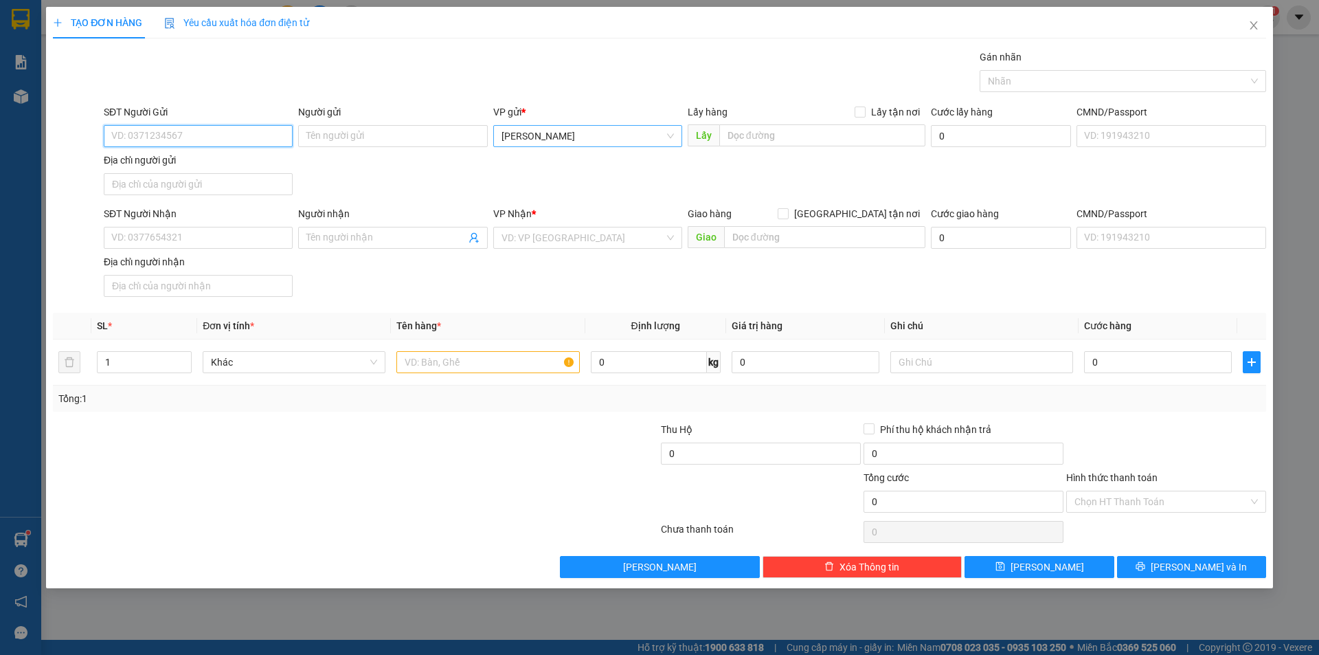
click at [532, 129] on span "[PERSON_NAME]" at bounding box center [587, 136] width 172 height 21
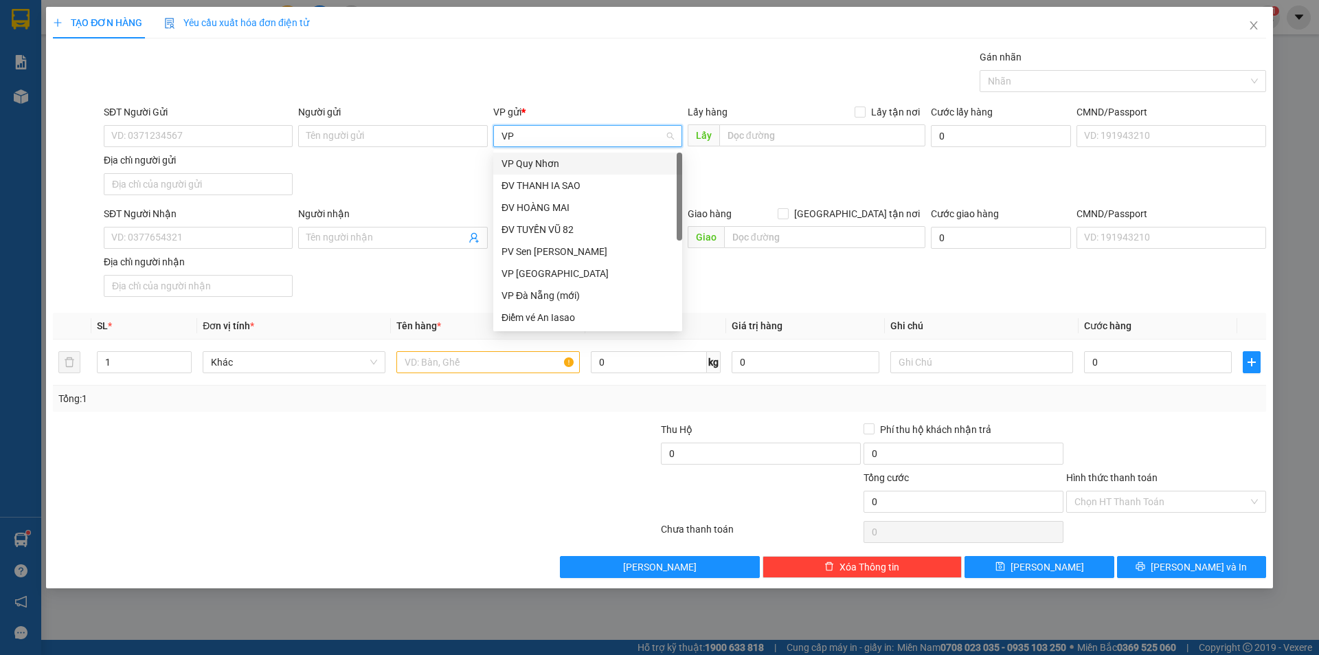
type input "VP"
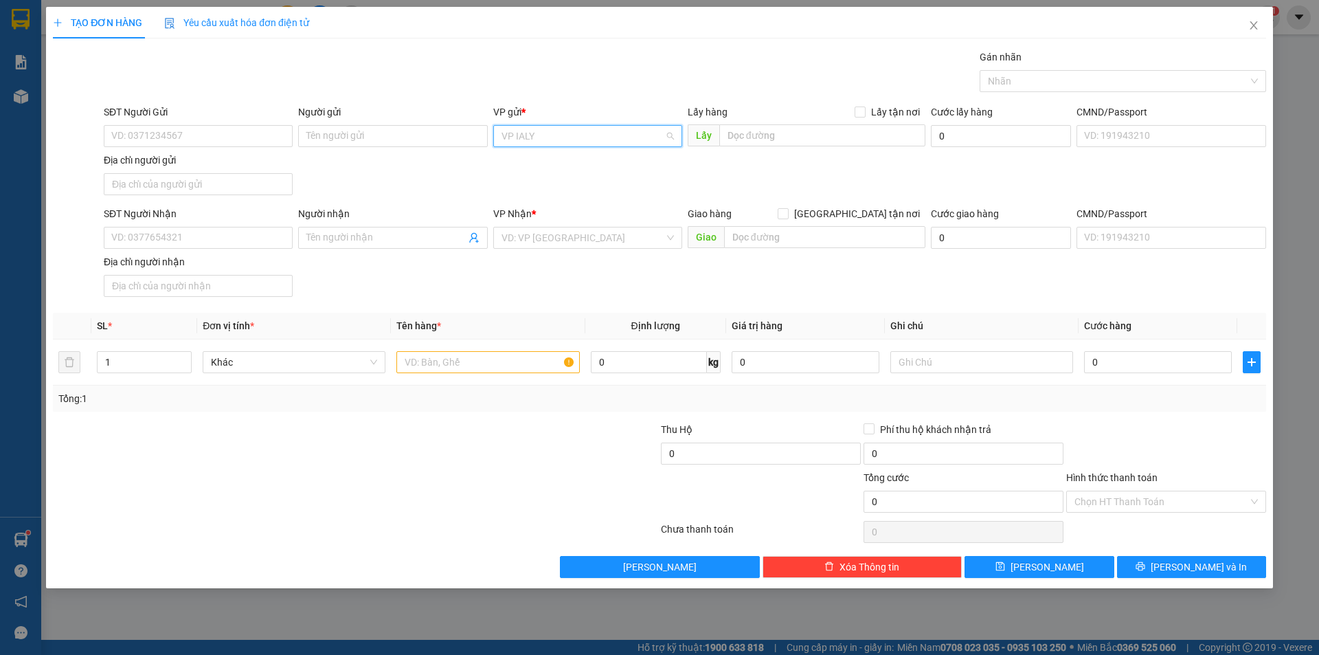
scroll to position [385, 0]
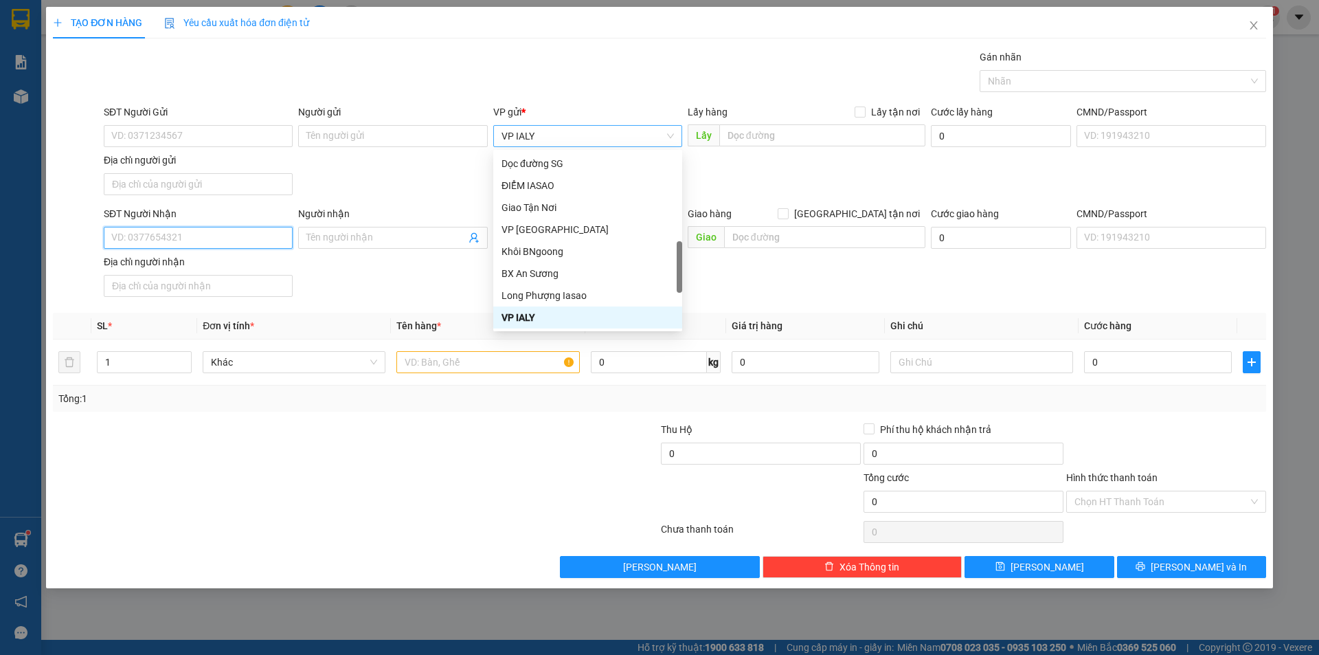
click at [238, 243] on input "SĐT Người Nhận" at bounding box center [198, 238] width 189 height 22
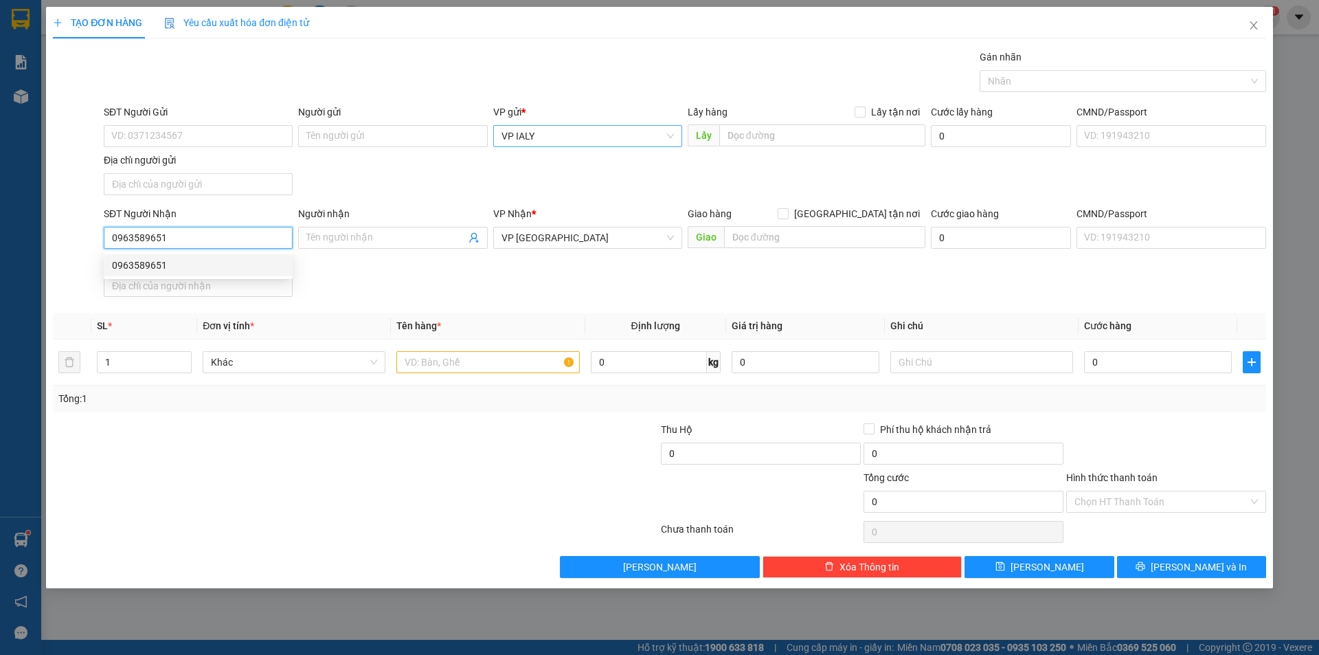
type input "0963589651"
click at [429, 359] on input "text" at bounding box center [487, 362] width 183 height 22
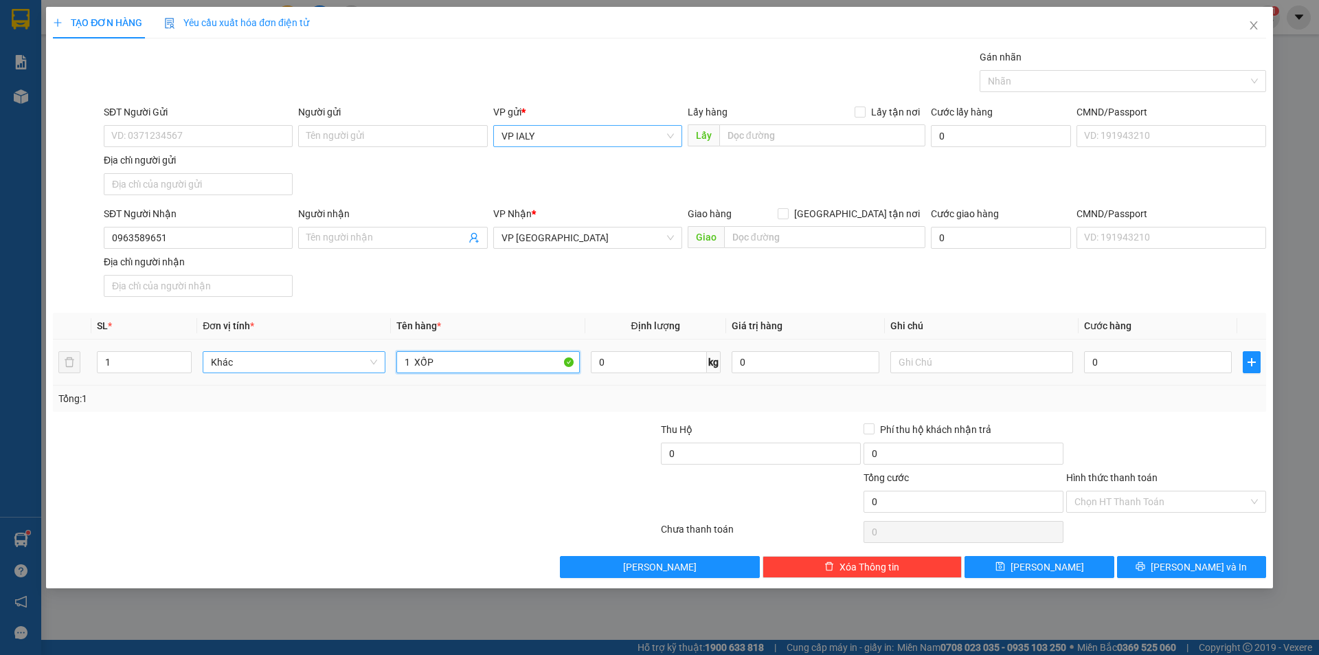
type input "1 XỐP"
type input "5"
type input "50"
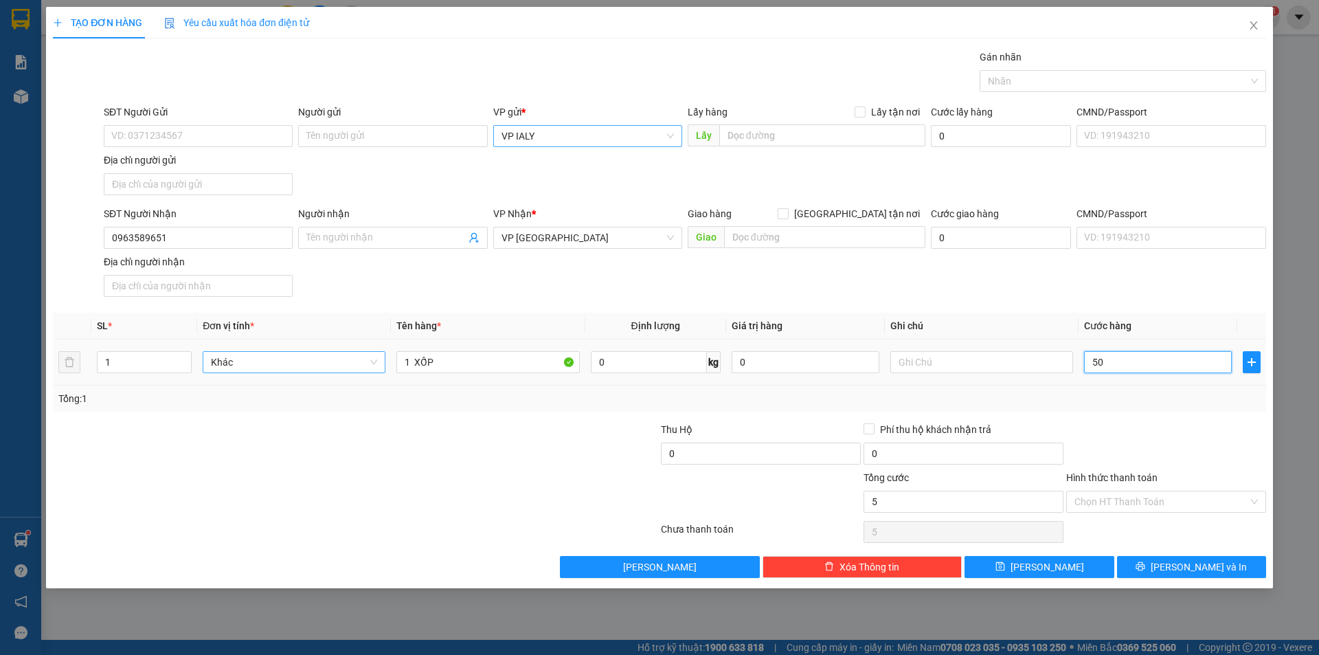
type input "50"
type input "50.000"
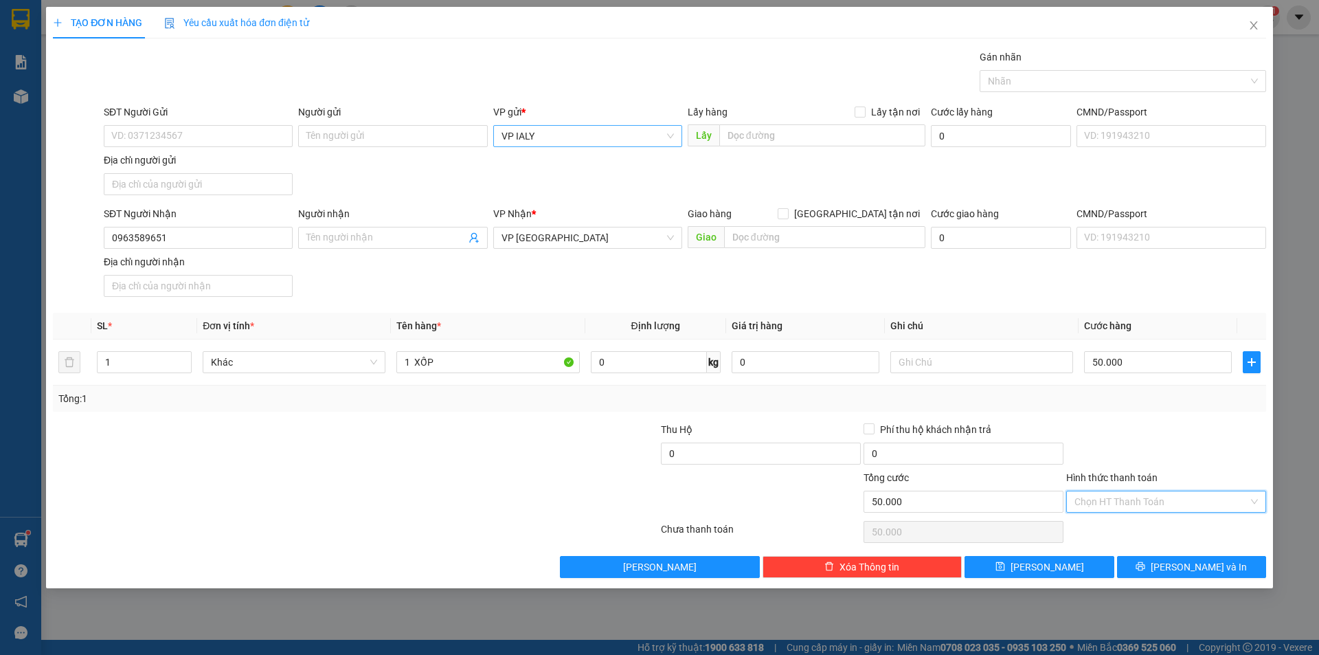
click at [1139, 501] on input "Hình thức thanh toán" at bounding box center [1161, 501] width 174 height 21
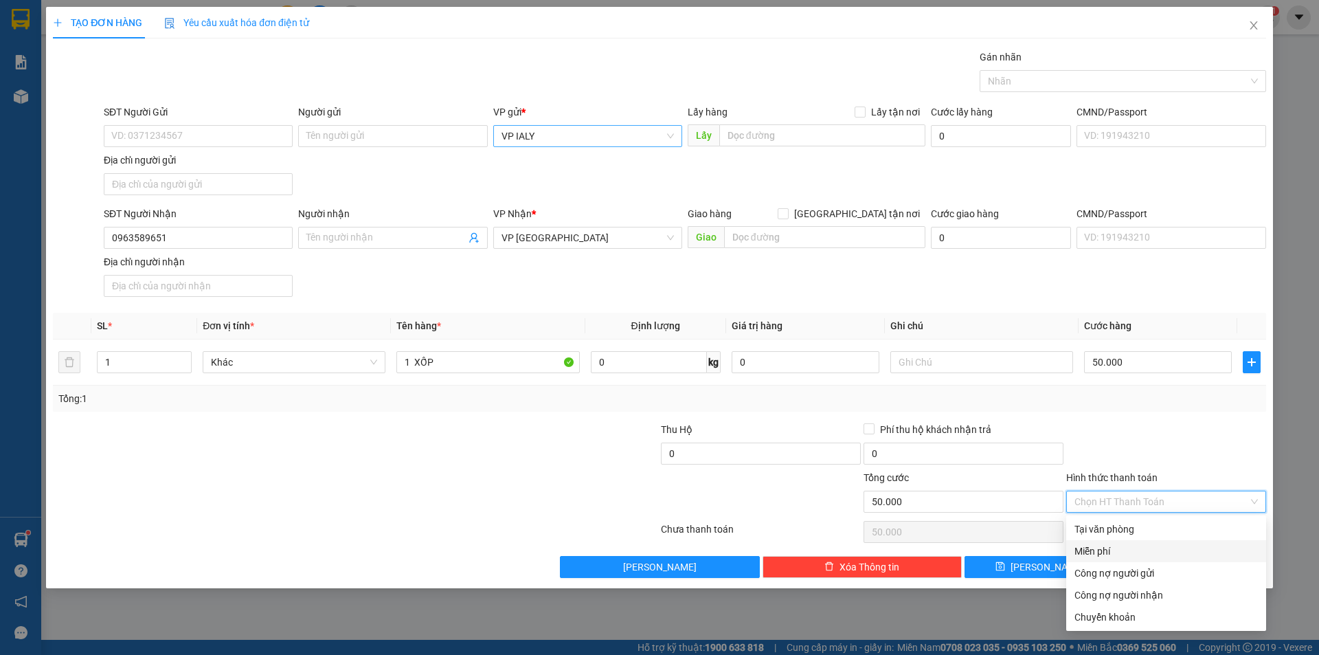
click at [1142, 540] on div "Miễn phí" at bounding box center [1166, 551] width 200 height 22
type input "0"
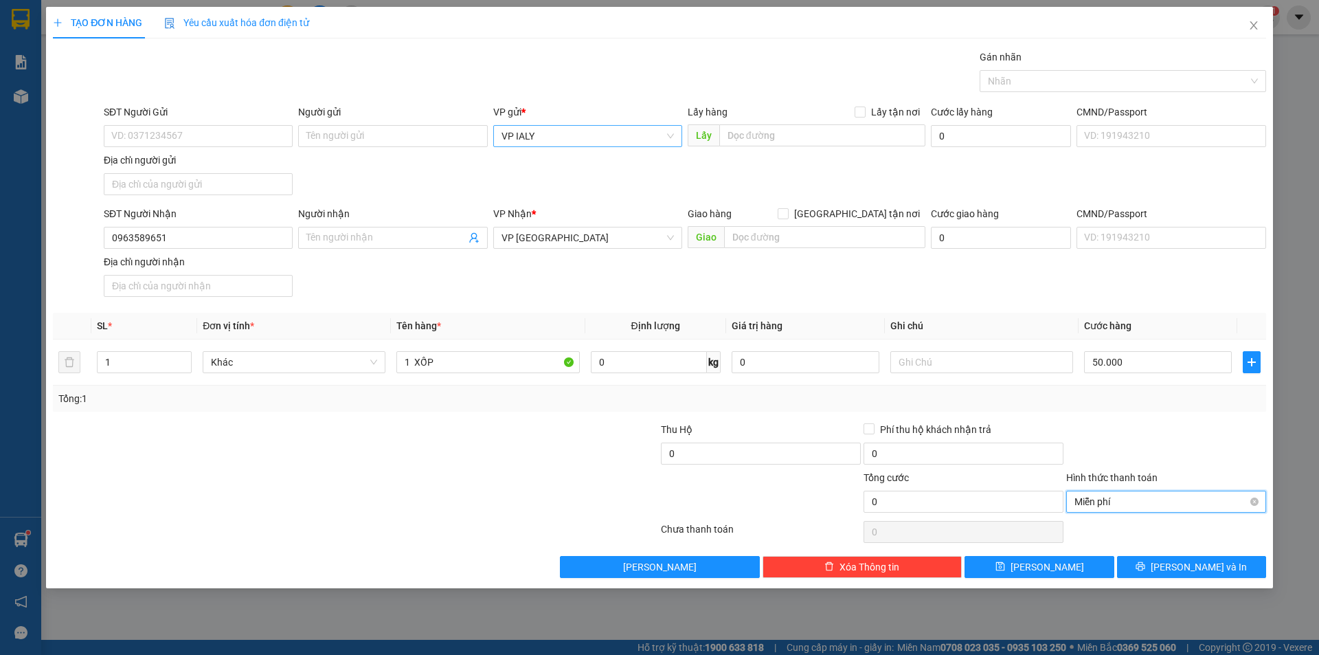
click at [1158, 507] on span "Miễn phí" at bounding box center [1165, 501] width 183 height 21
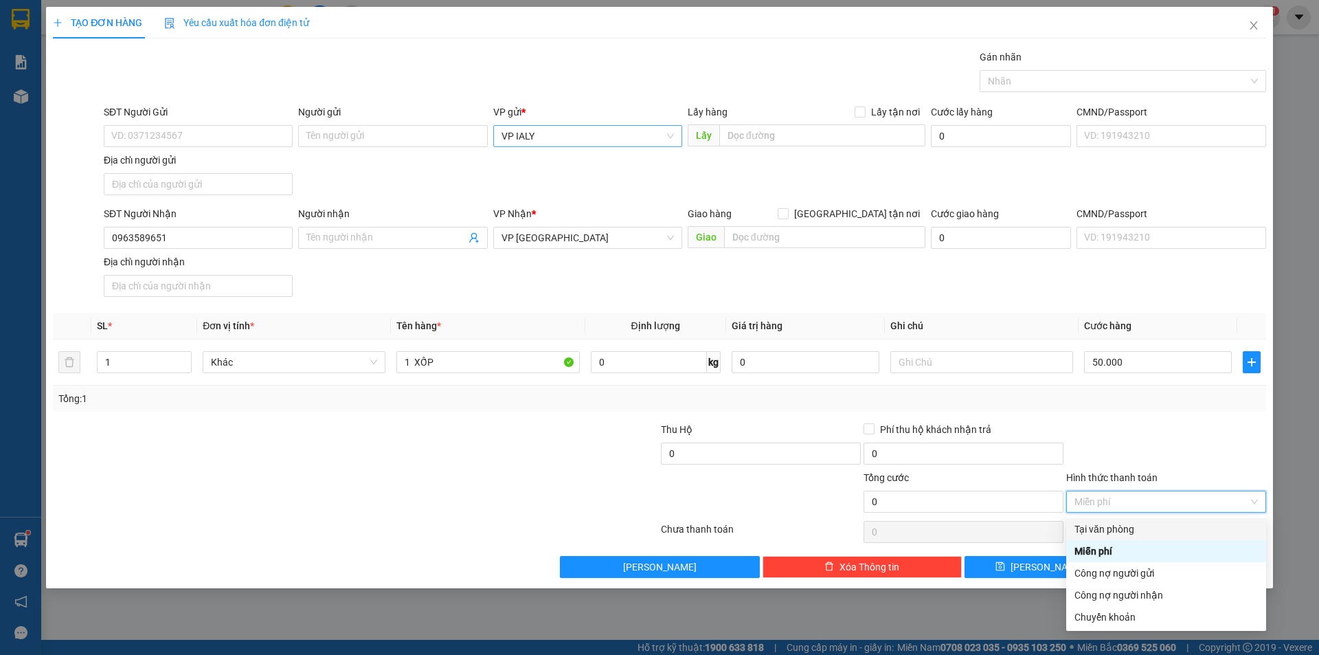
click at [1149, 536] on div "Tại văn phòng" at bounding box center [1165, 528] width 183 height 15
type input "50.000"
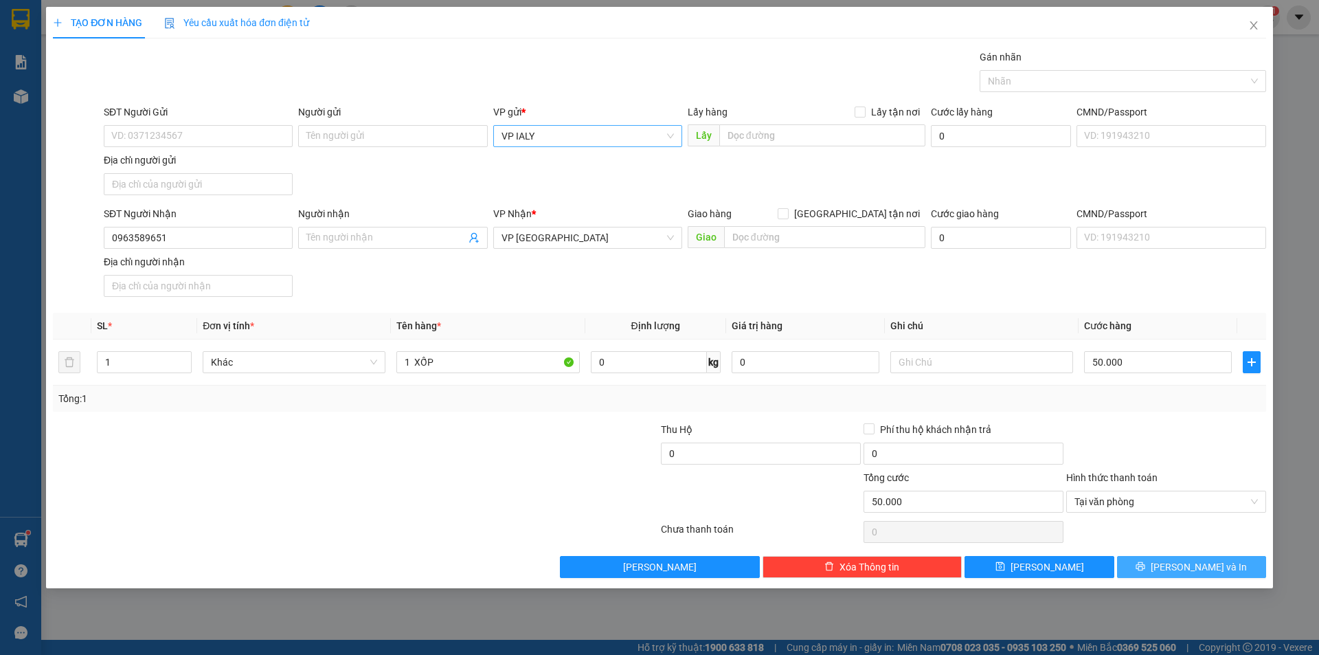
click at [1196, 565] on span "[PERSON_NAME] và In" at bounding box center [1199, 566] width 96 height 15
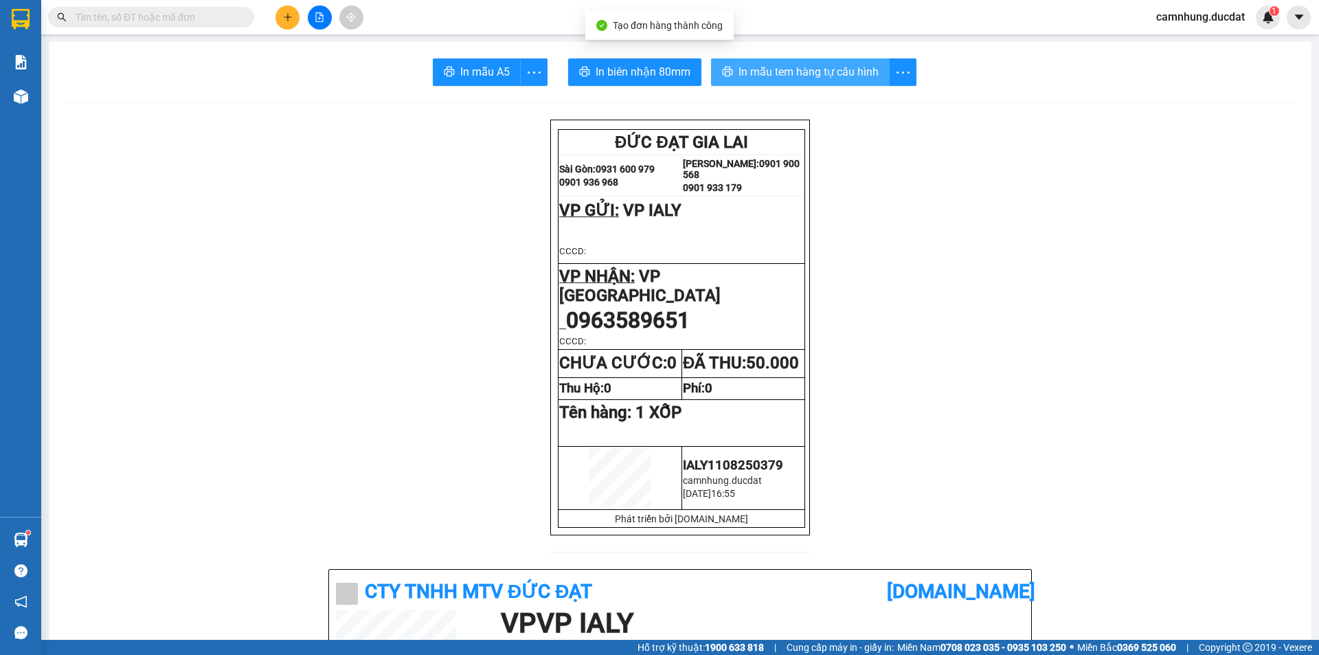
click at [799, 78] on span "In mẫu tem hàng tự cấu hình" at bounding box center [808, 71] width 140 height 17
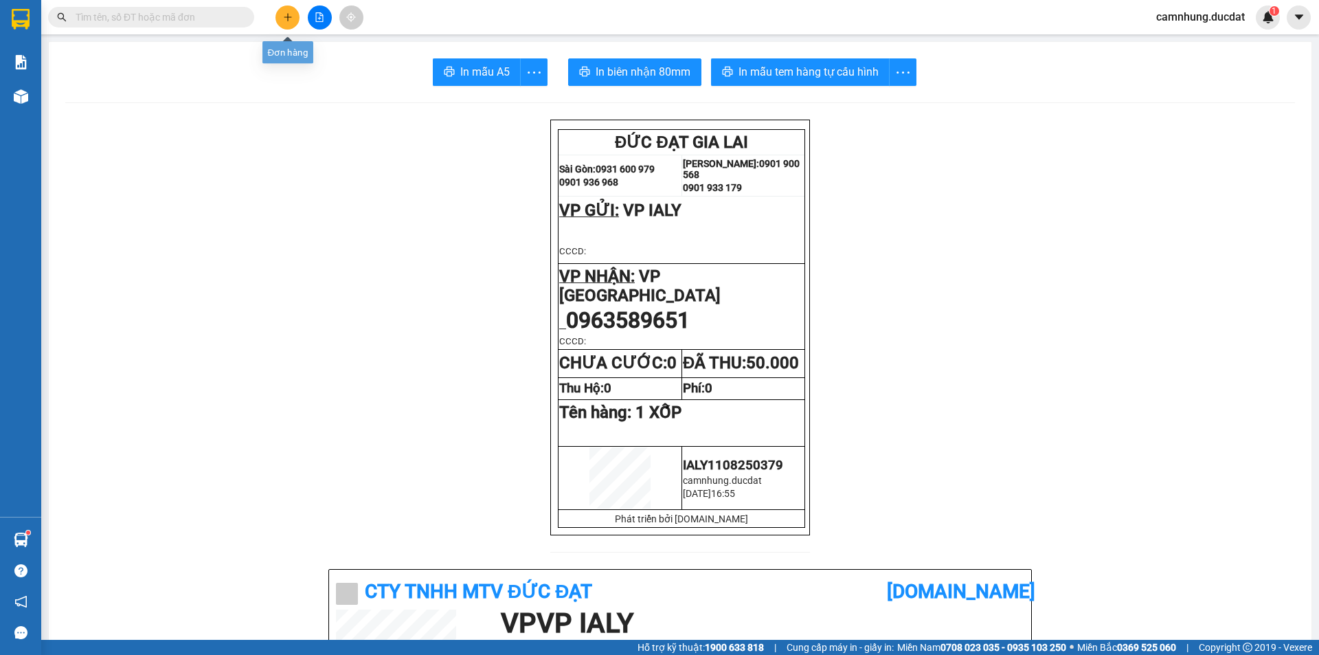
click at [288, 16] on icon "plus" at bounding box center [287, 17] width 1 height 8
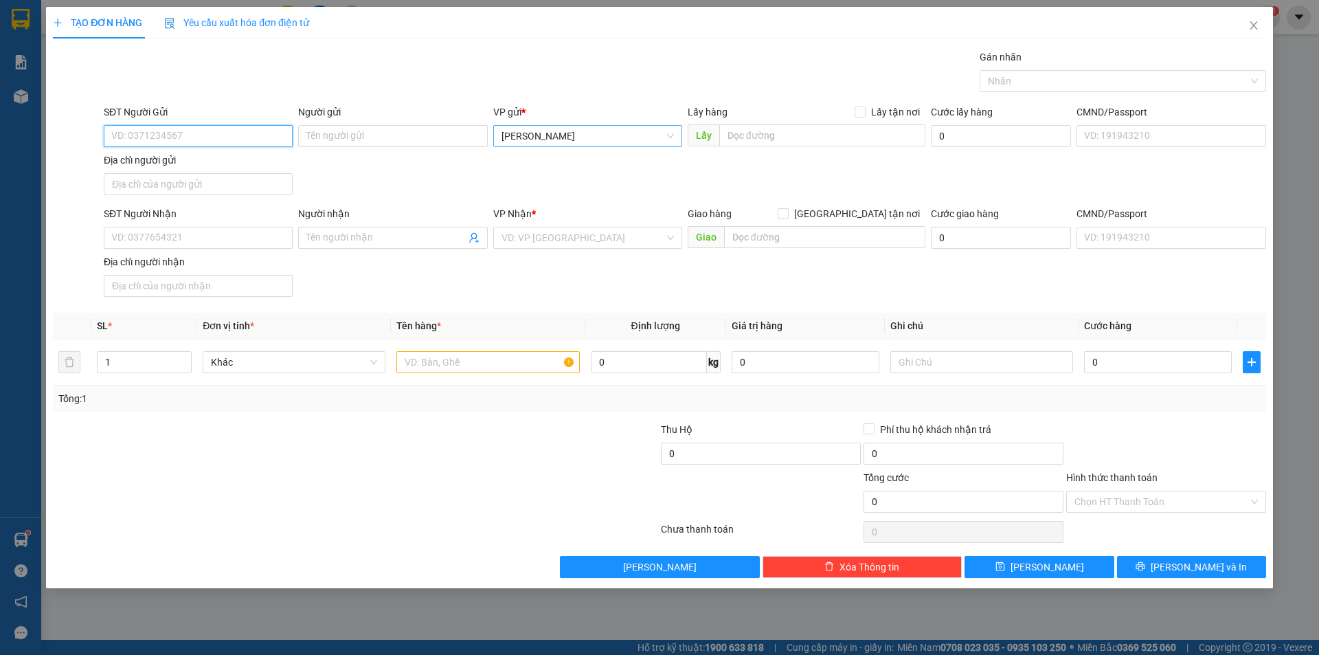
click at [619, 145] on span "[PERSON_NAME]" at bounding box center [587, 136] width 172 height 21
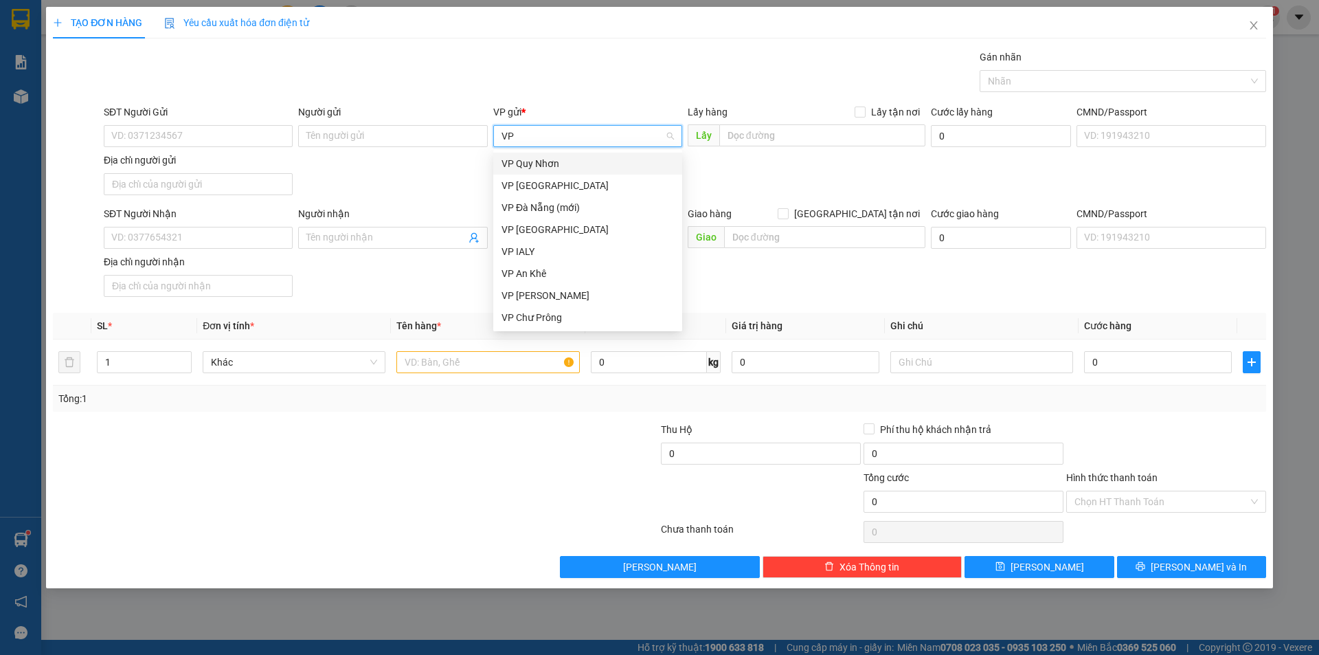
type input "VP I"
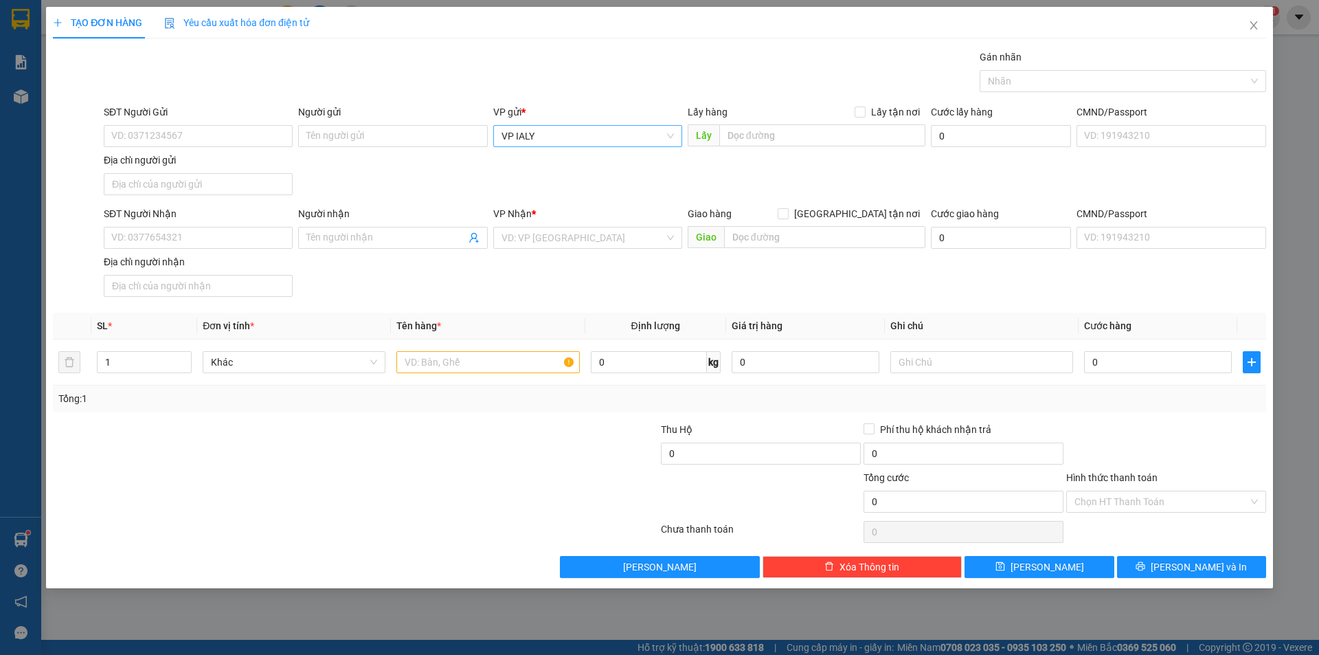
scroll to position [385, 0]
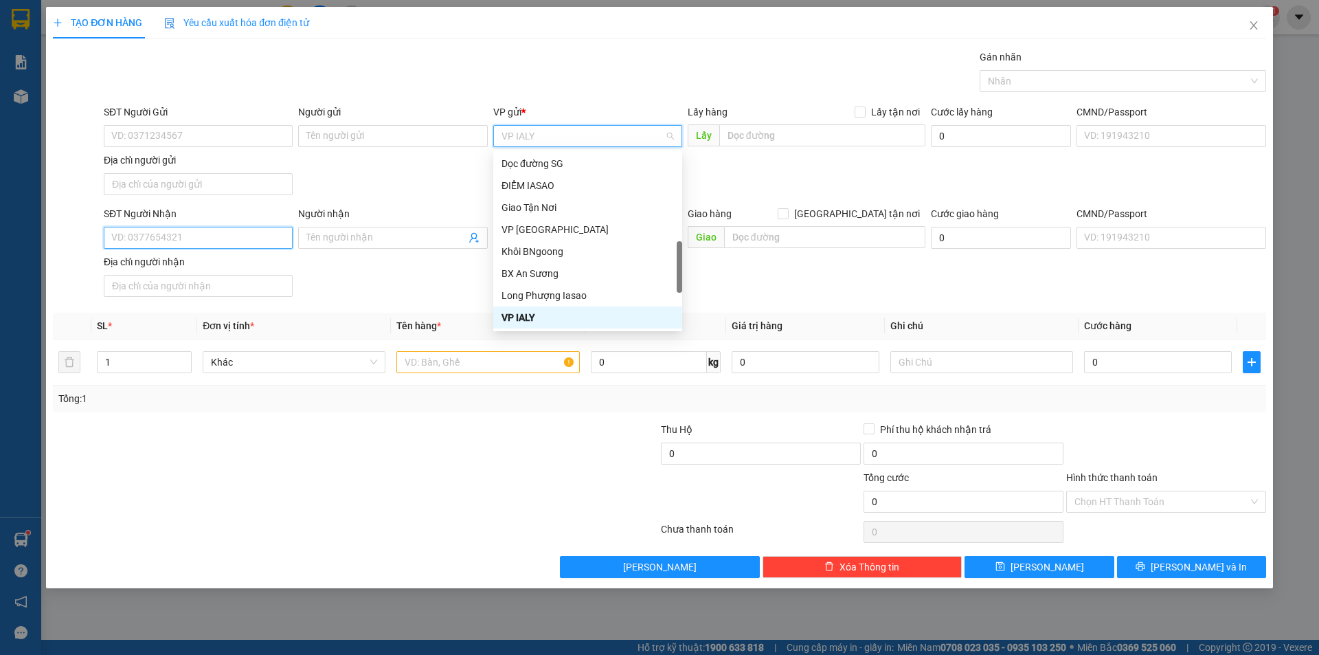
click at [253, 228] on input "SĐT Người Nhận" at bounding box center [198, 238] width 189 height 22
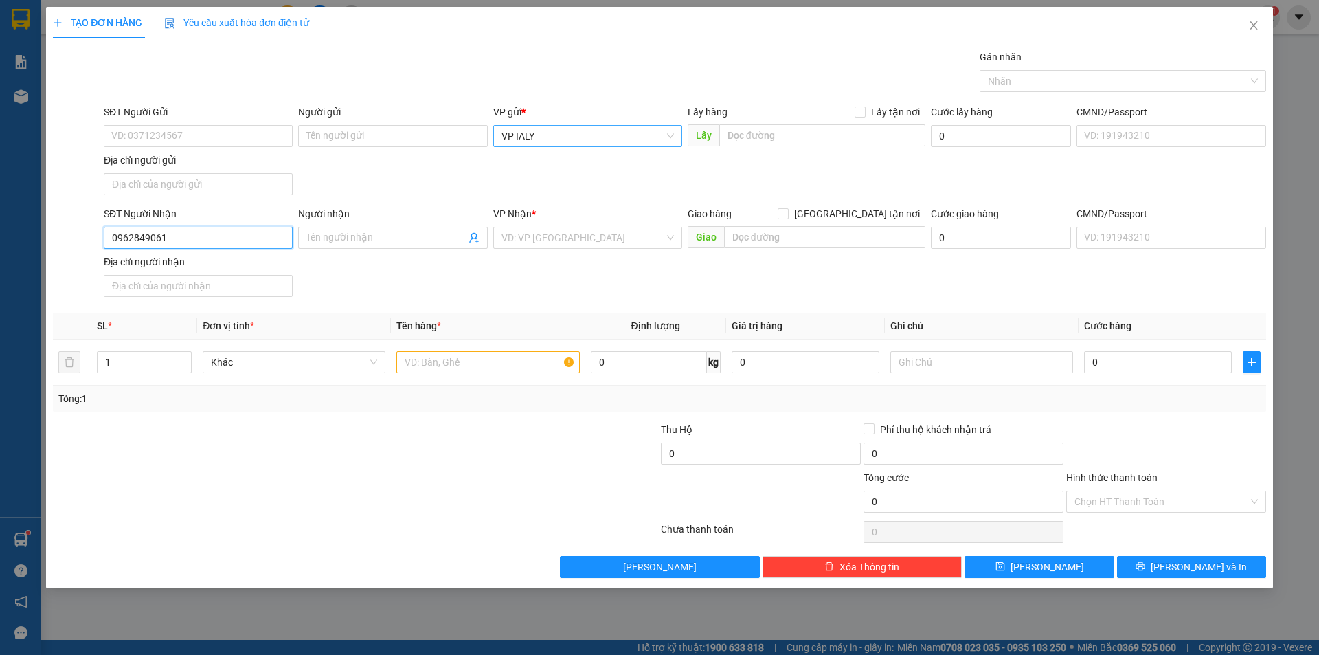
type input "0962849061"
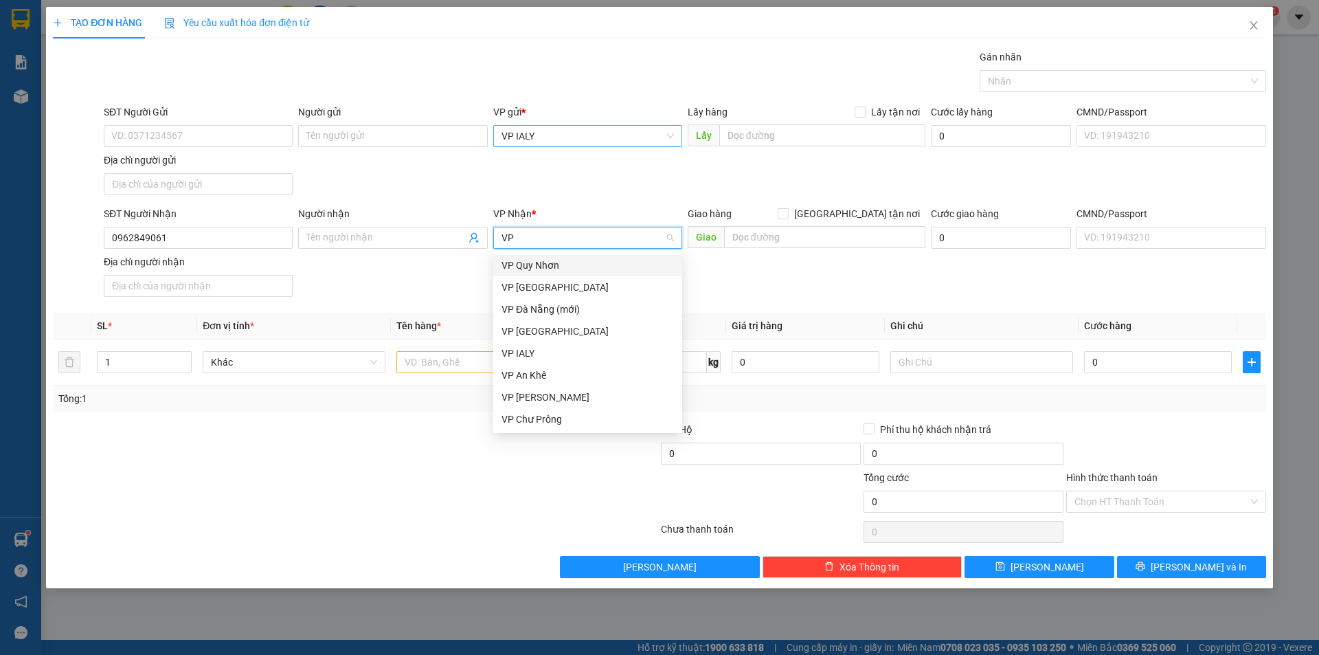
type input "VP"
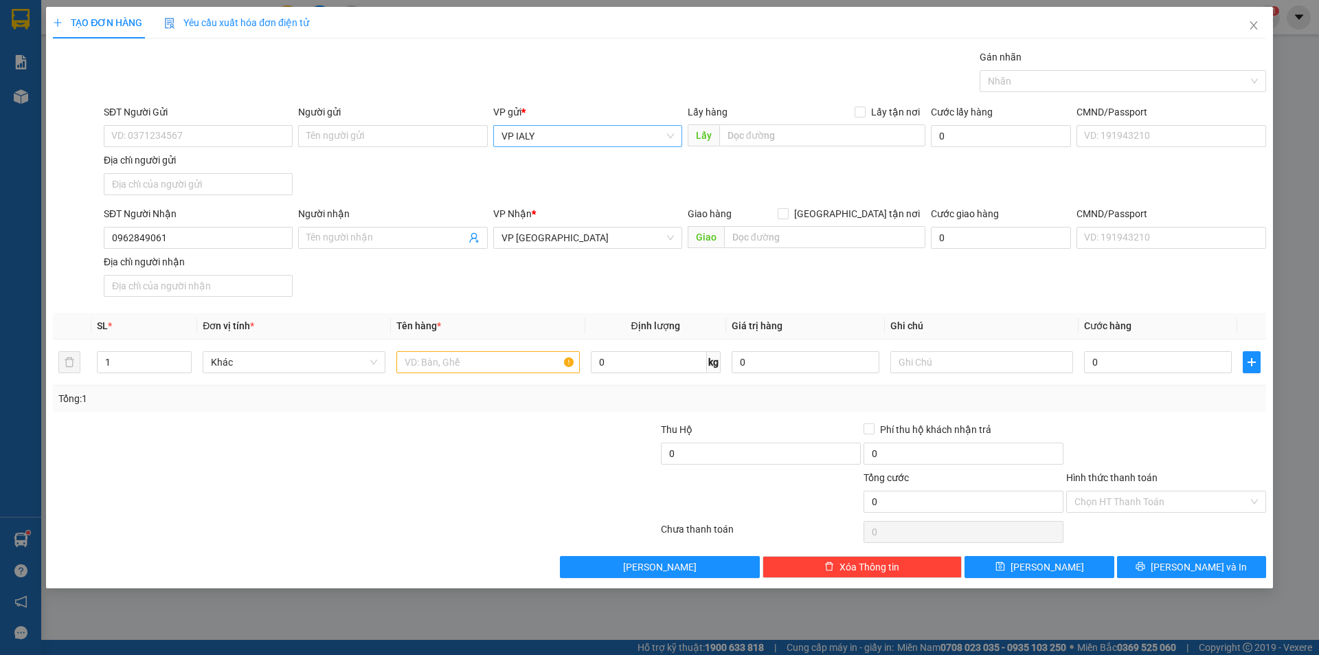
scroll to position [308, 0]
click at [444, 367] on input "text" at bounding box center [487, 362] width 183 height 22
type input "2 GIỎ"
type input "3"
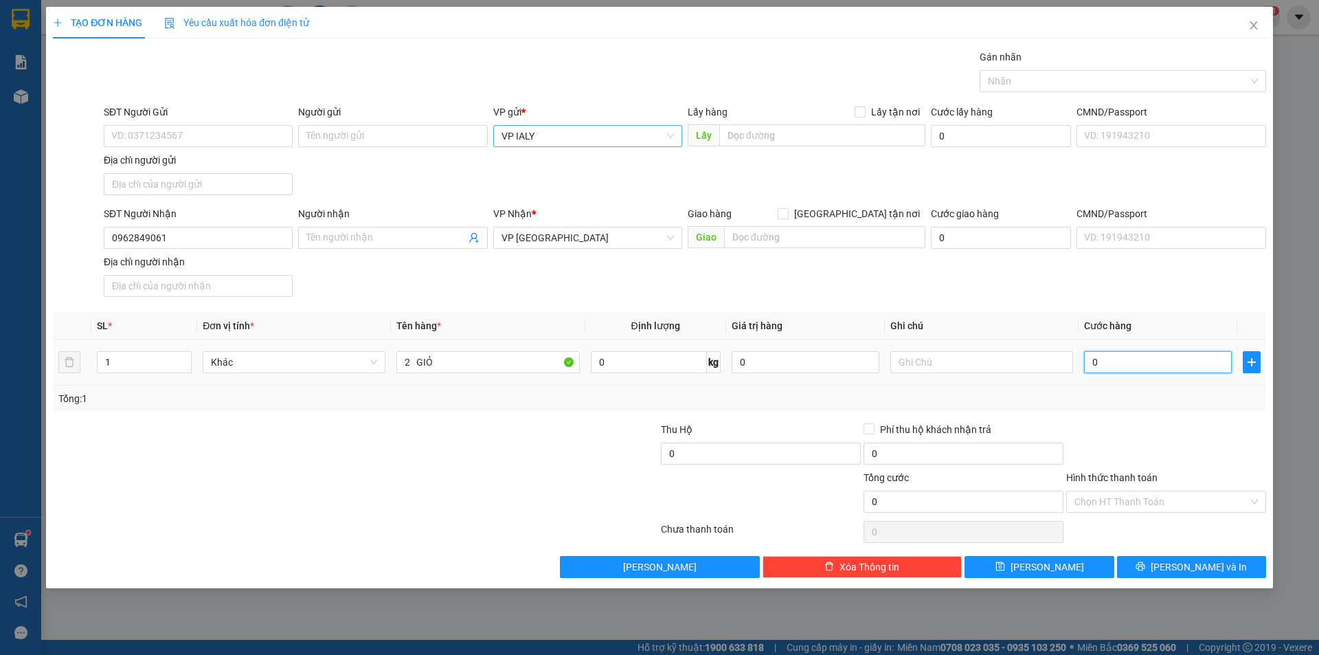
type input "3"
type input "30"
type input "300"
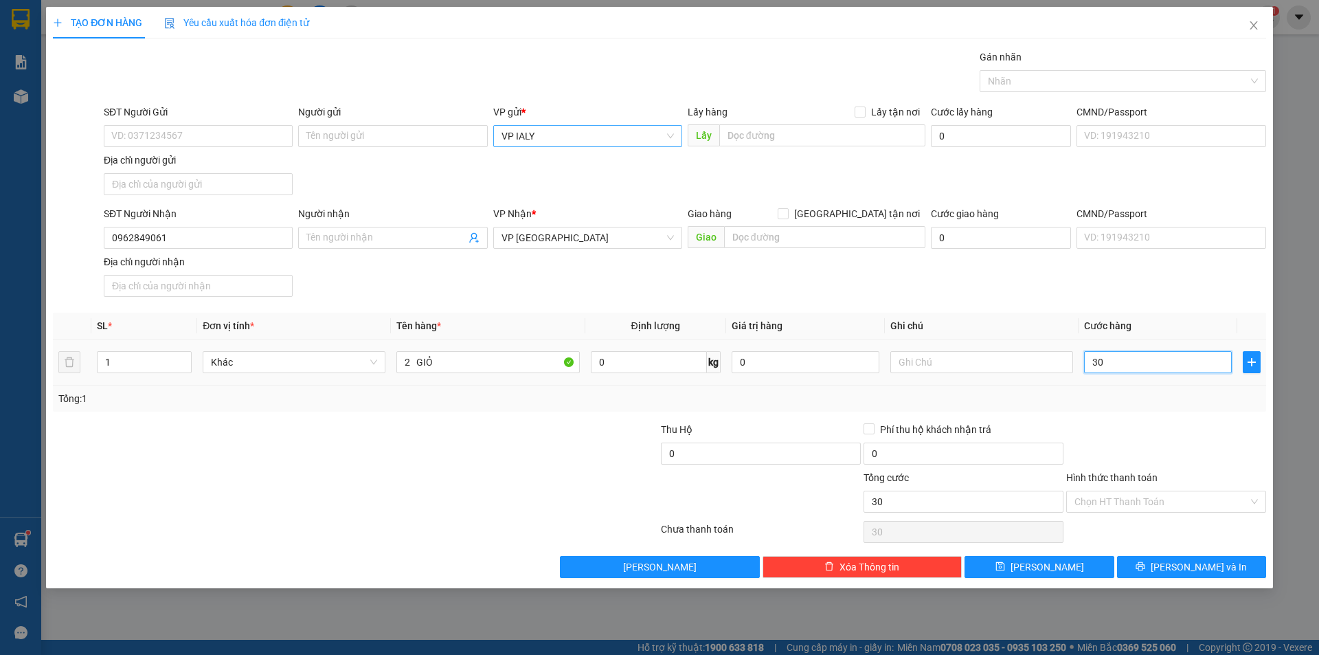
type input "300"
type input "300.000"
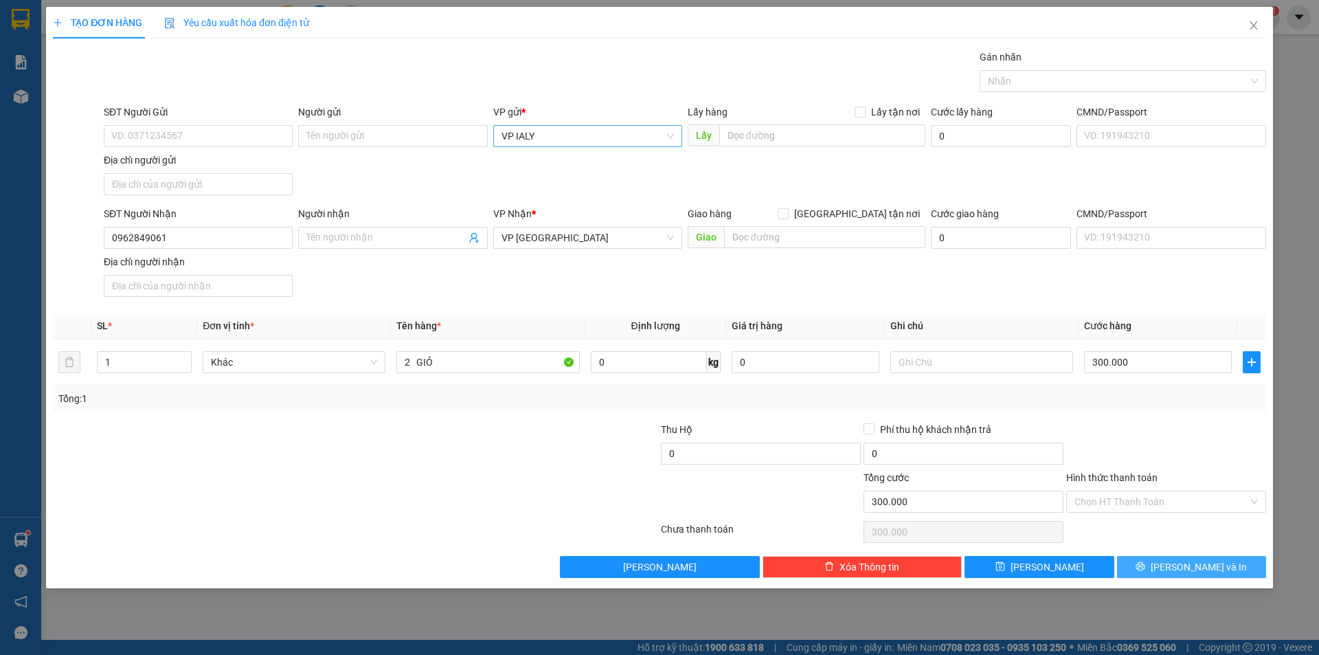
click at [1173, 574] on button "[PERSON_NAME] và In" at bounding box center [1191, 567] width 149 height 22
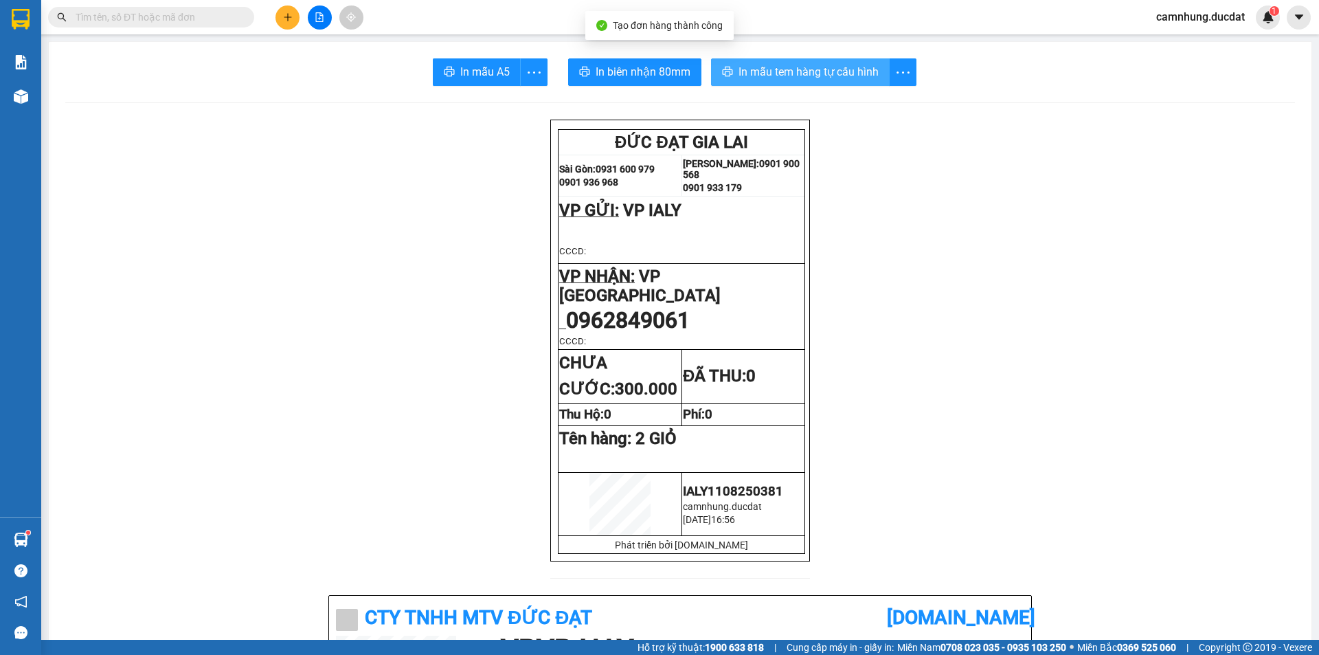
click at [847, 78] on span "In mẫu tem hàng tự cấu hình" at bounding box center [808, 71] width 140 height 17
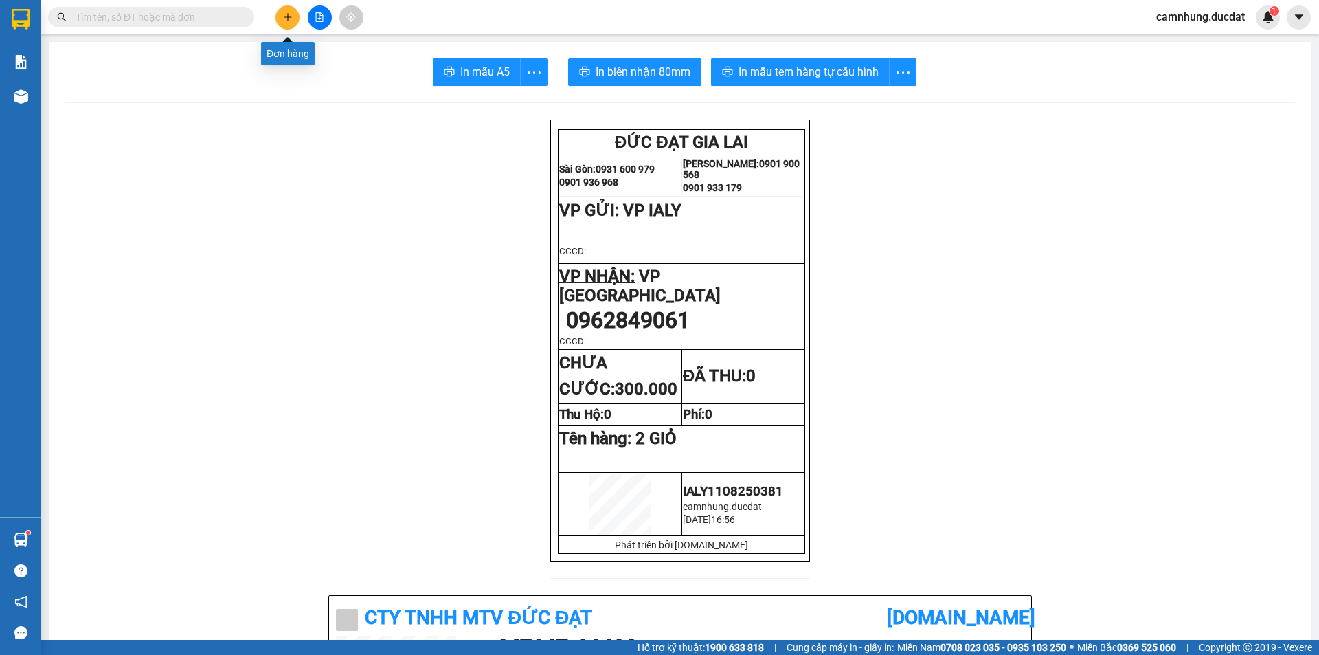
click at [291, 19] on icon "plus" at bounding box center [288, 17] width 10 height 10
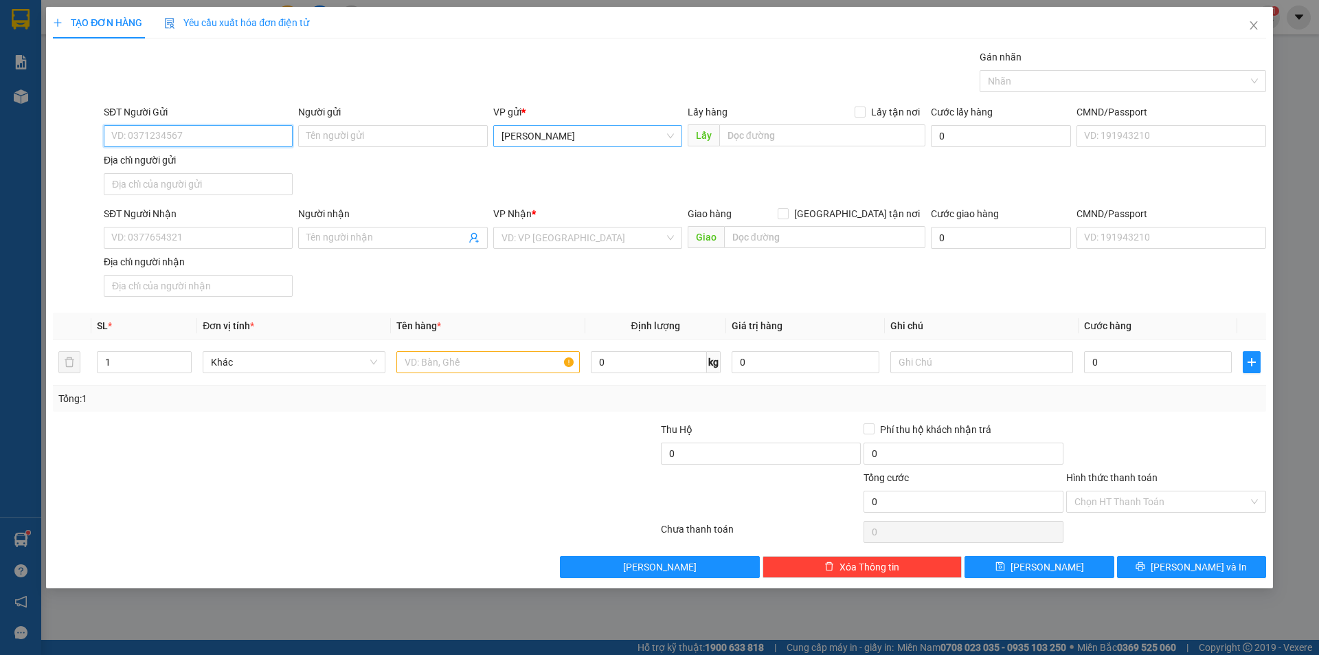
click at [587, 140] on span "[PERSON_NAME]" at bounding box center [587, 136] width 172 height 21
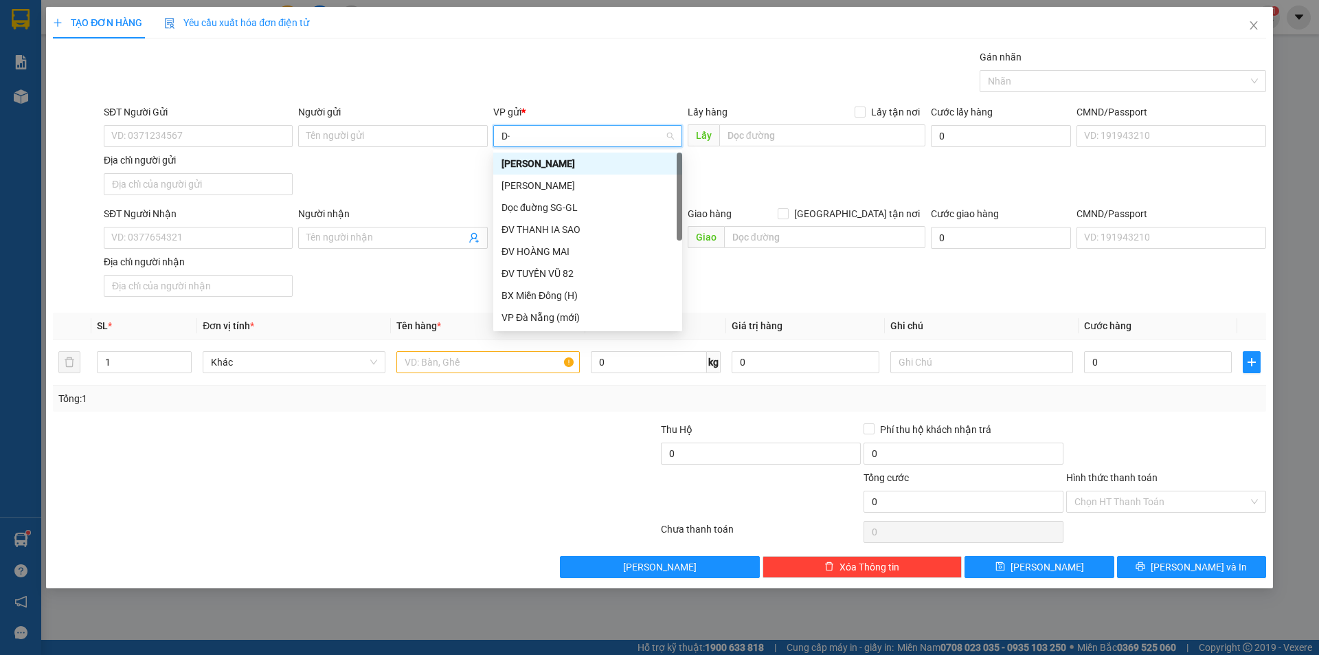
type input "D"
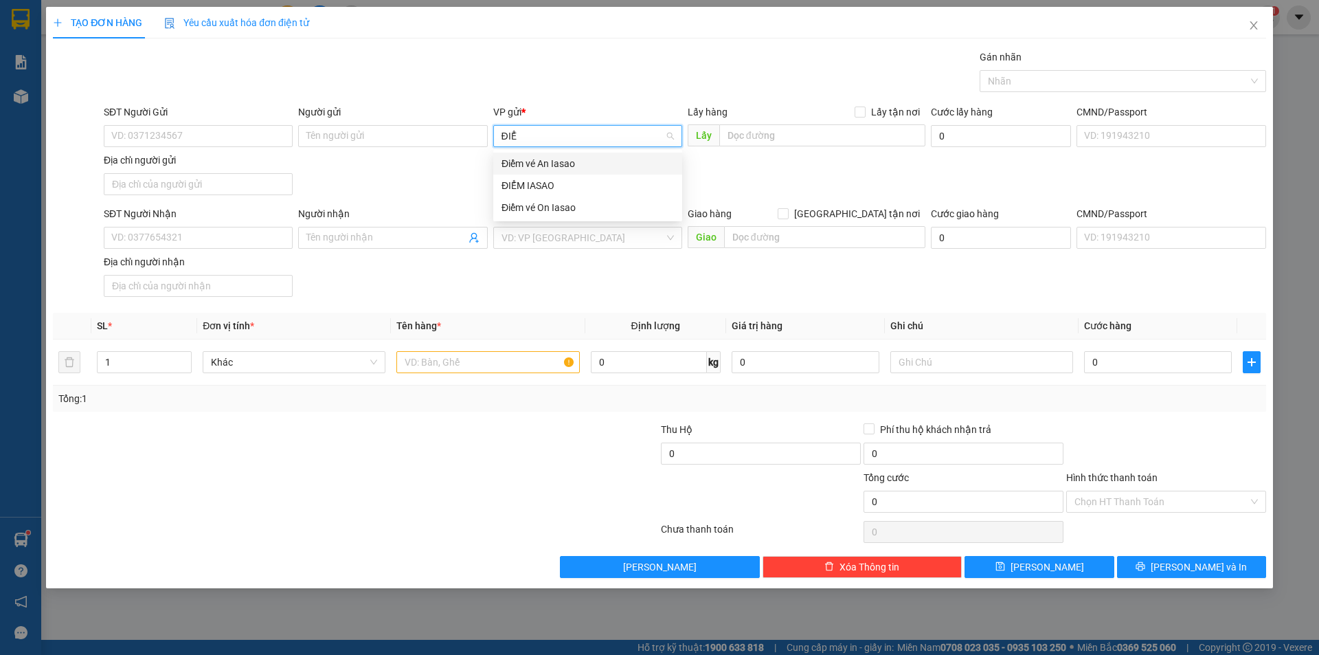
type input "ĐIỂM"
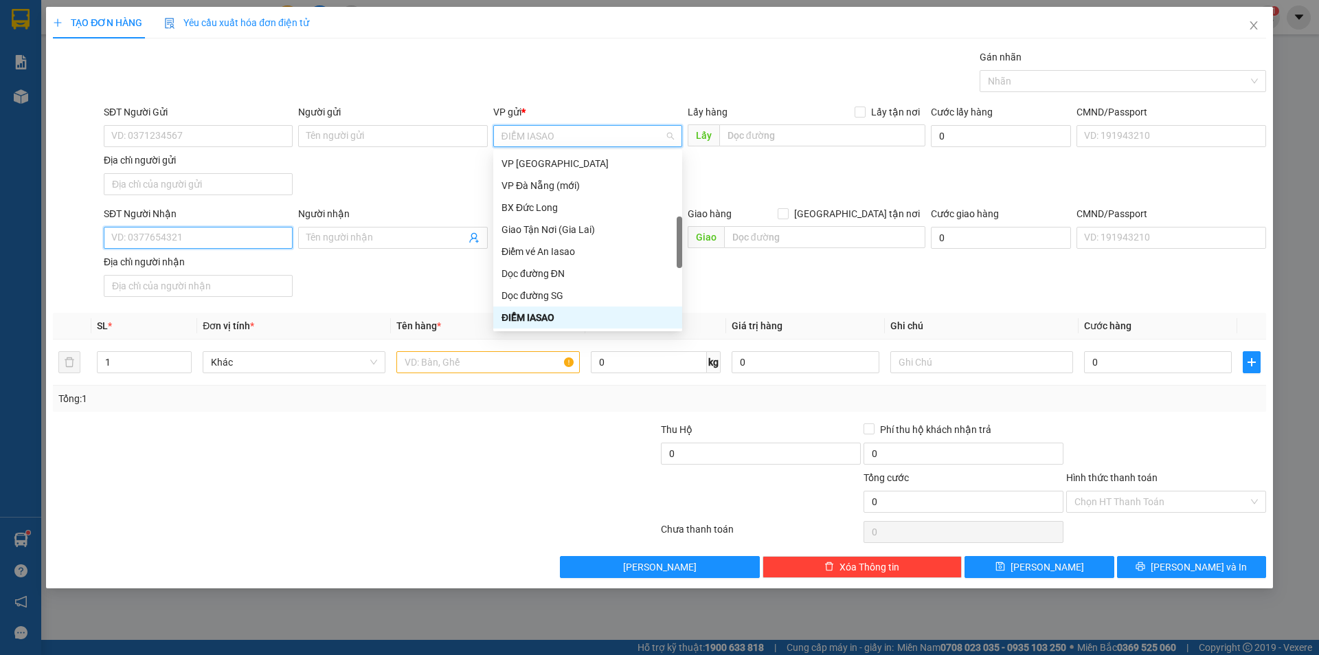
click at [206, 245] on input "SĐT Người Nhận" at bounding box center [198, 238] width 189 height 22
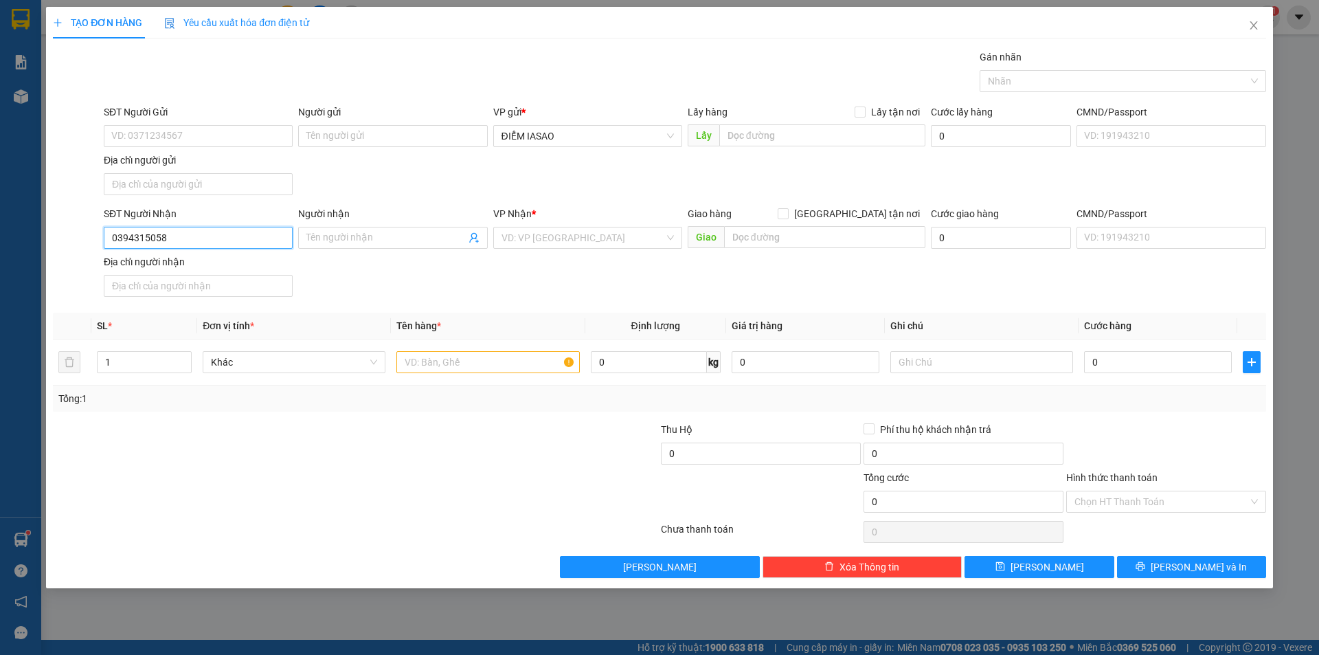
type input "0394315058"
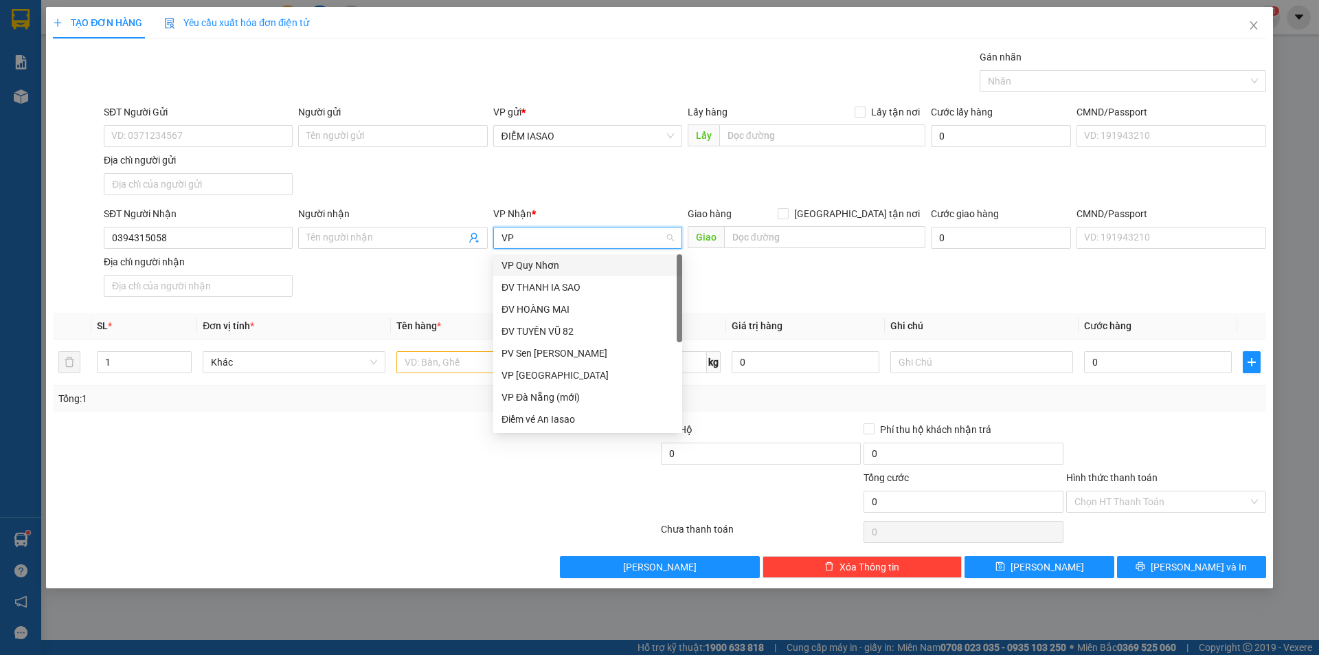
type input "VP"
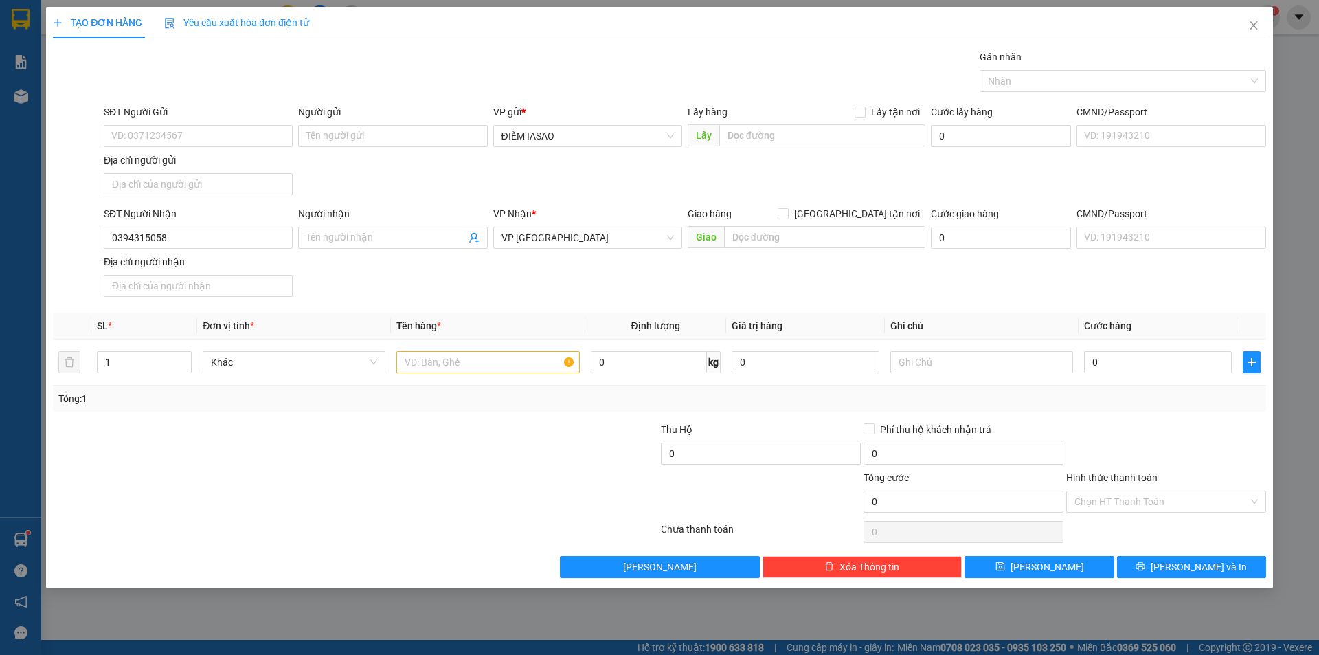
scroll to position [308, 0]
click at [438, 352] on input "text" at bounding box center [487, 362] width 183 height 22
type input "2TG"
type input "1"
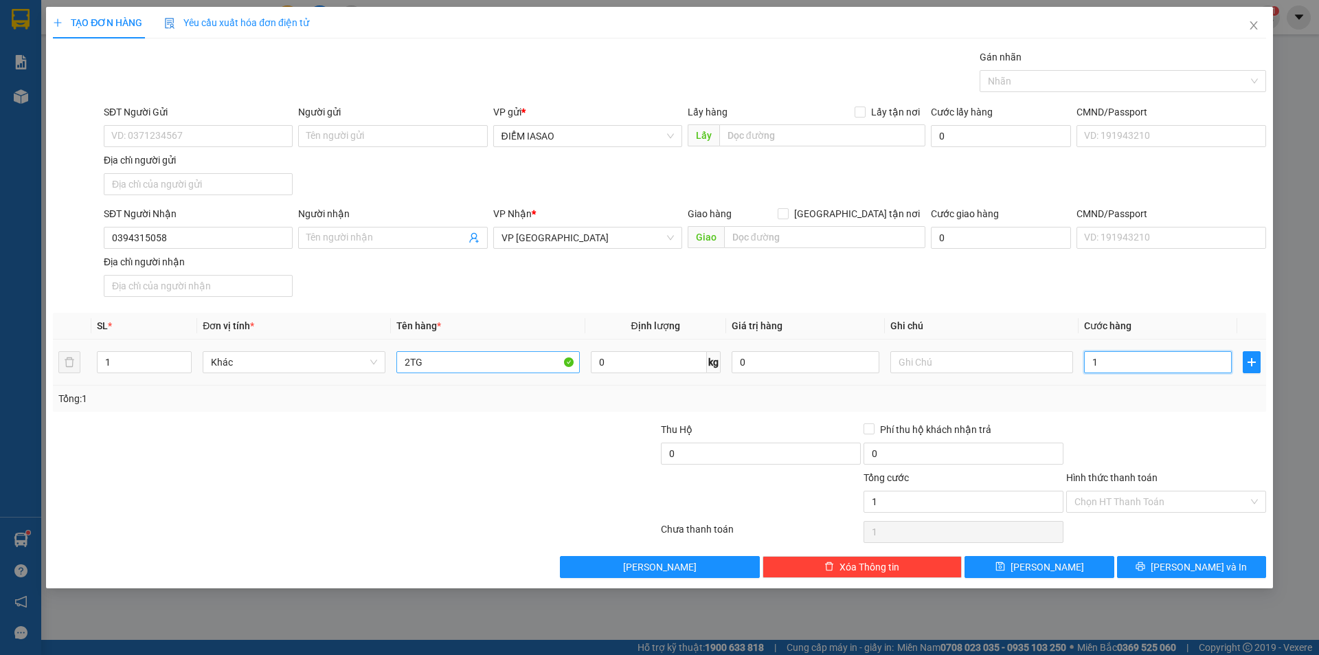
type input "1"
type input "15"
type input "150"
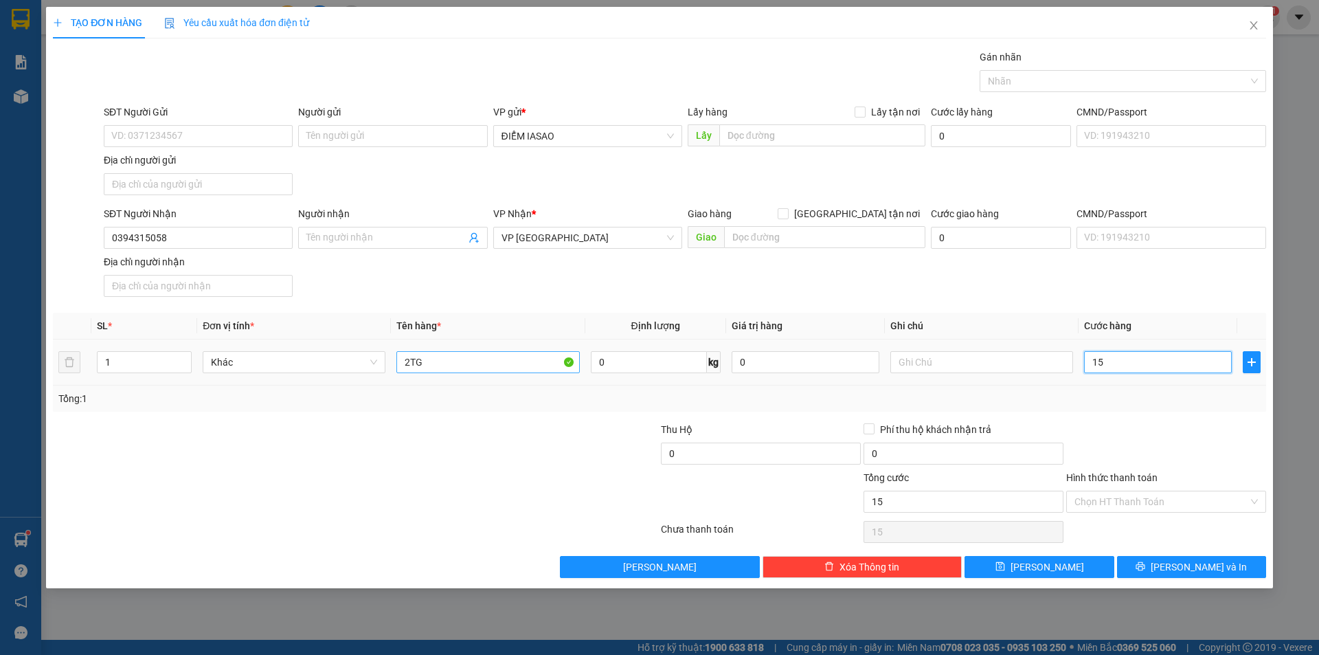
type input "150"
type input "150.000"
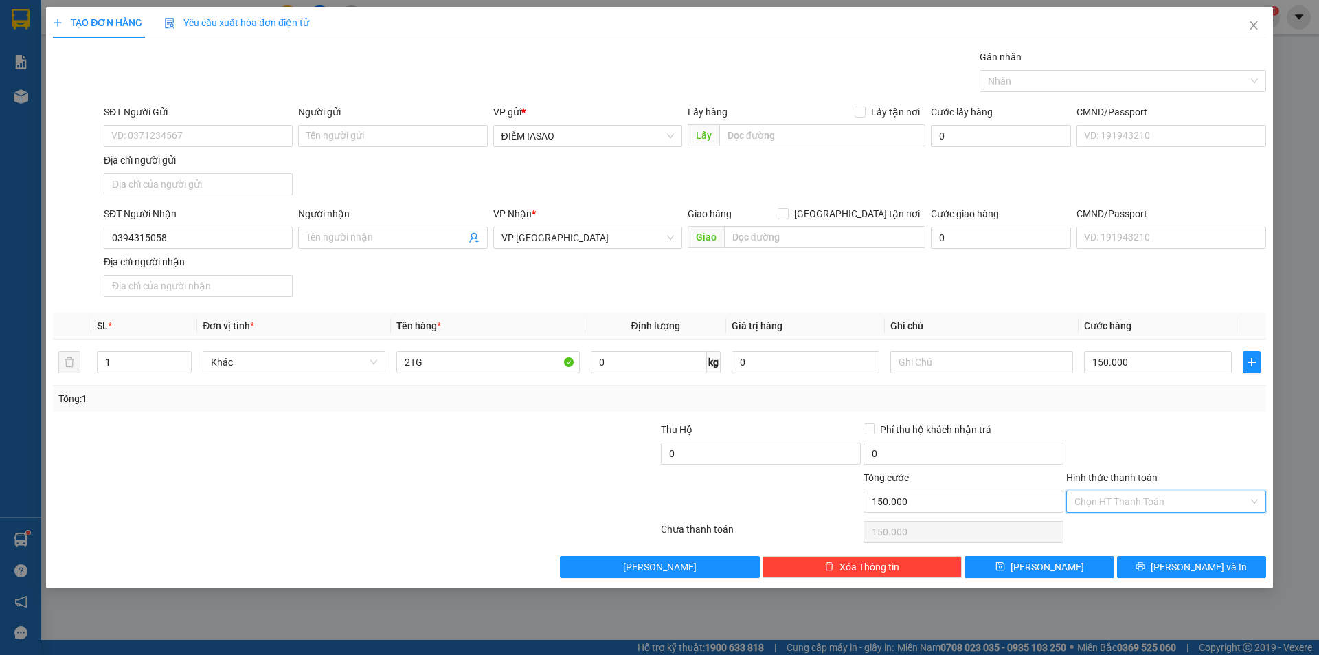
click at [1124, 503] on input "Hình thức thanh toán" at bounding box center [1161, 501] width 174 height 21
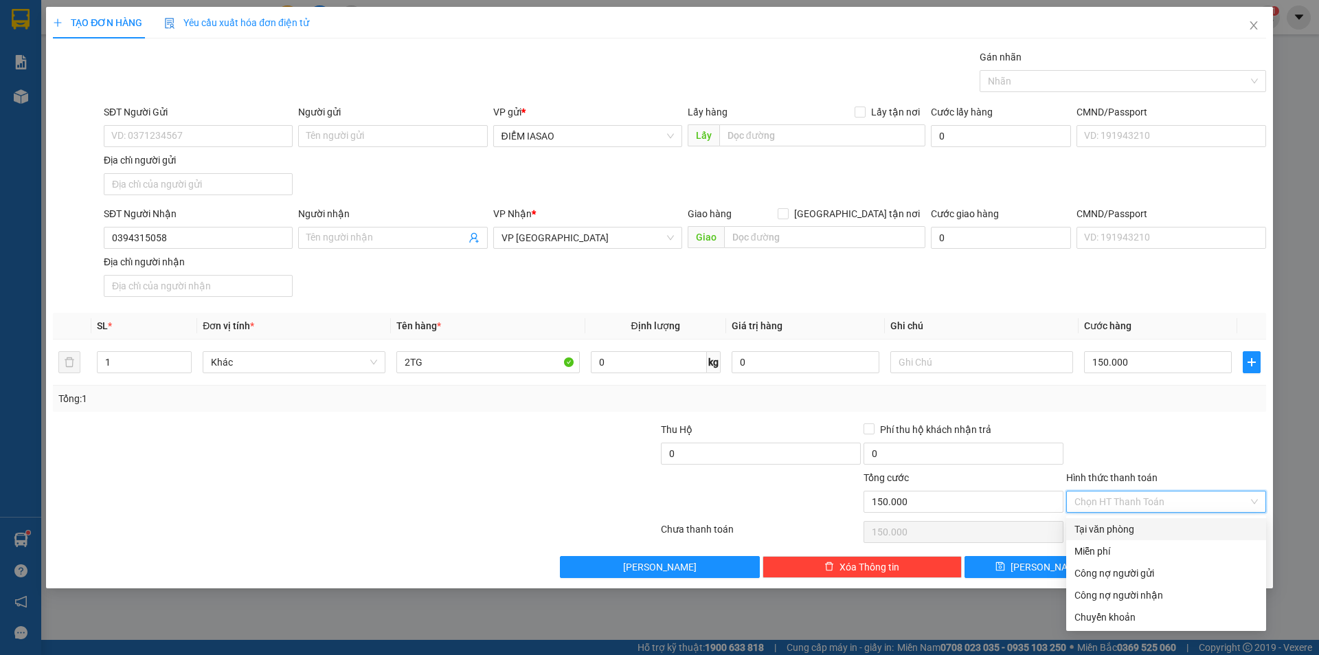
click at [1134, 521] on div "Tại văn phòng" at bounding box center [1165, 528] width 183 height 15
type input "0"
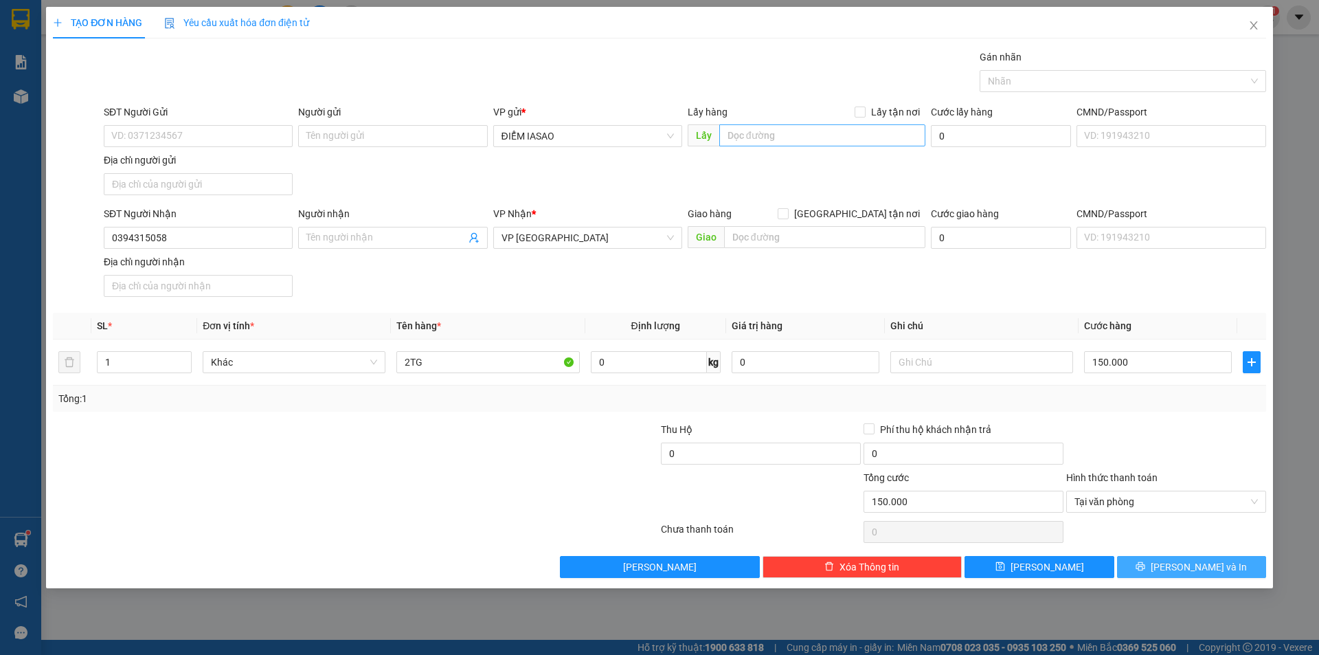
drag, startPoint x: 1155, startPoint y: 563, endPoint x: 842, endPoint y: 146, distance: 521.1
click at [1153, 562] on button "[PERSON_NAME] và In" at bounding box center [1191, 567] width 149 height 22
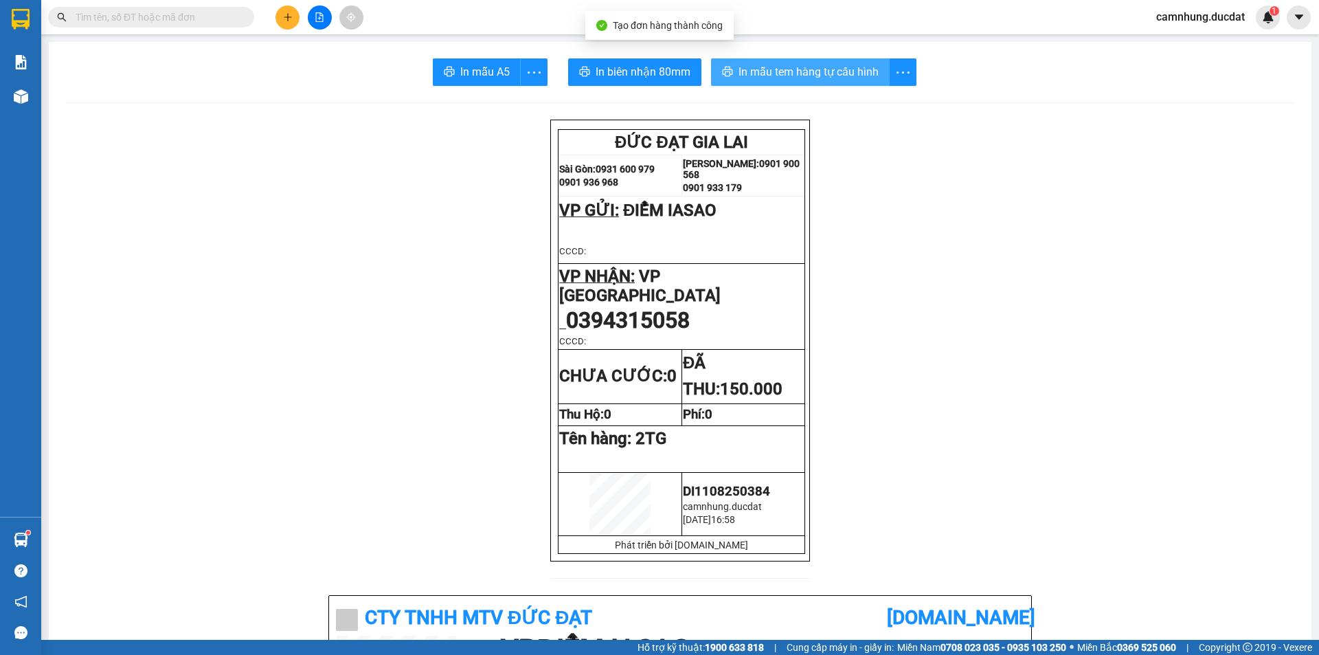
click at [802, 74] on span "In mẫu tem hàng tự cấu hình" at bounding box center [808, 71] width 140 height 17
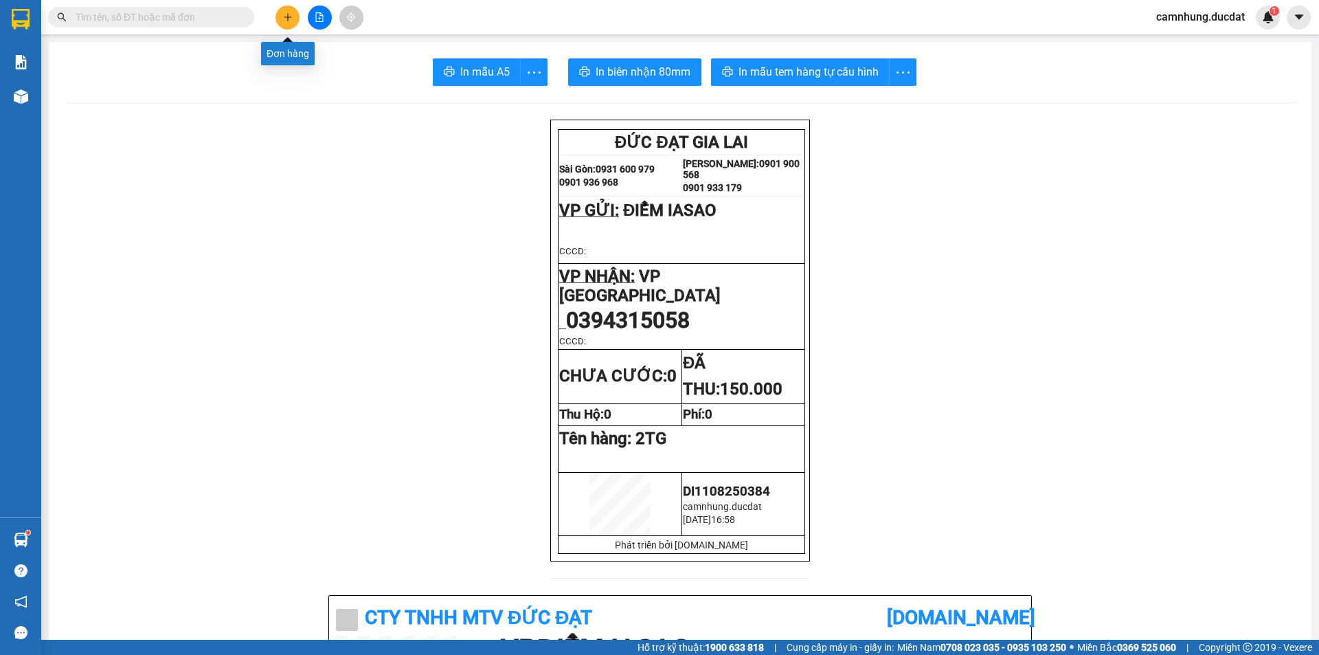
click at [283, 19] on icon "plus" at bounding box center [288, 17] width 10 height 10
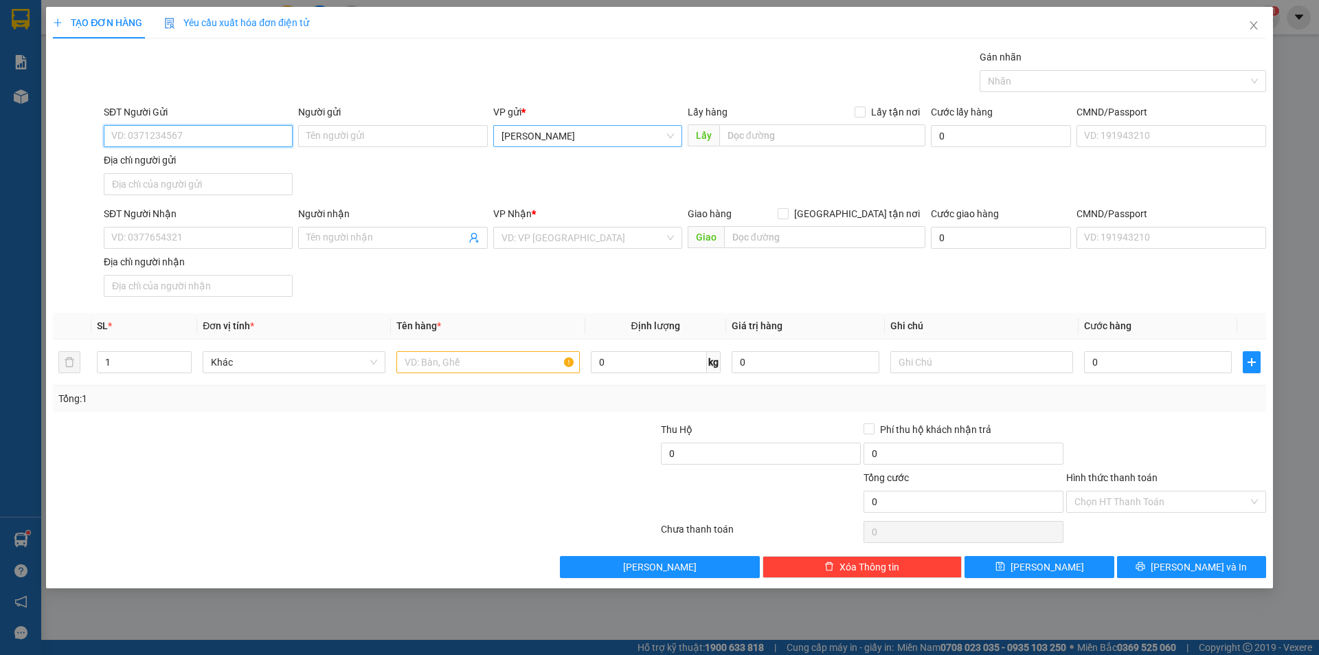
click at [590, 133] on span "[PERSON_NAME]" at bounding box center [587, 136] width 172 height 21
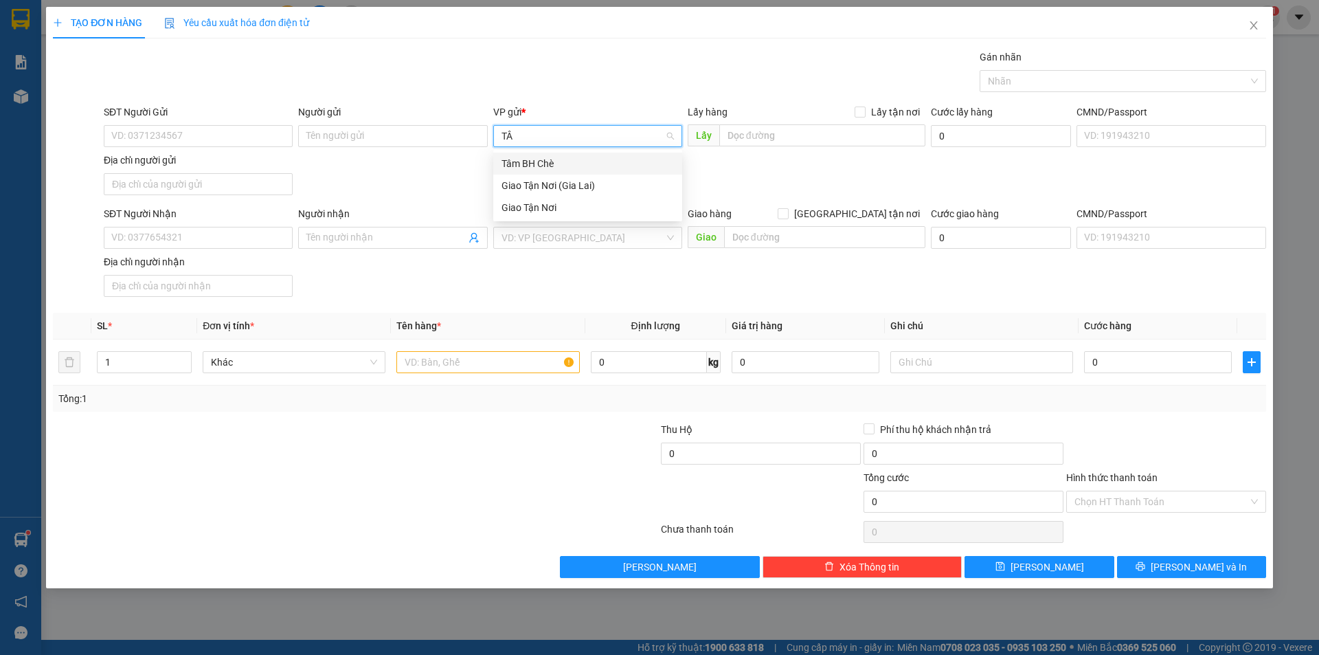
type input "TÂM"
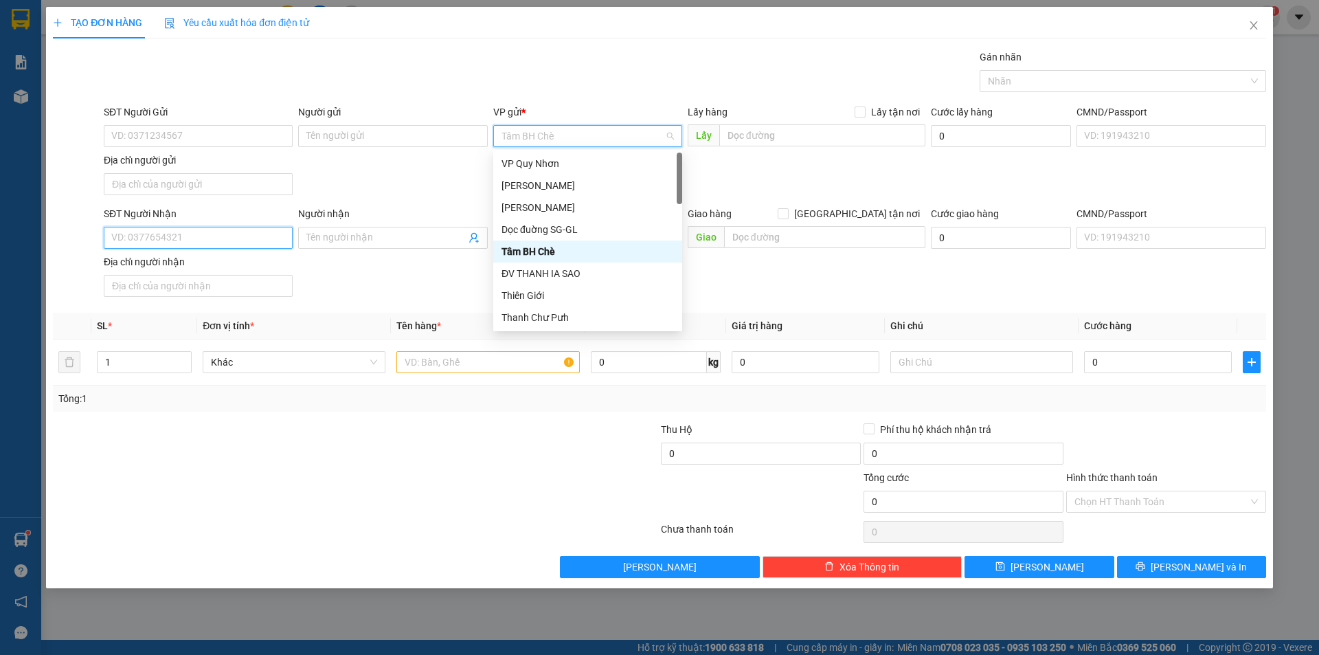
click at [192, 238] on input "SĐT Người Nhận" at bounding box center [198, 238] width 189 height 22
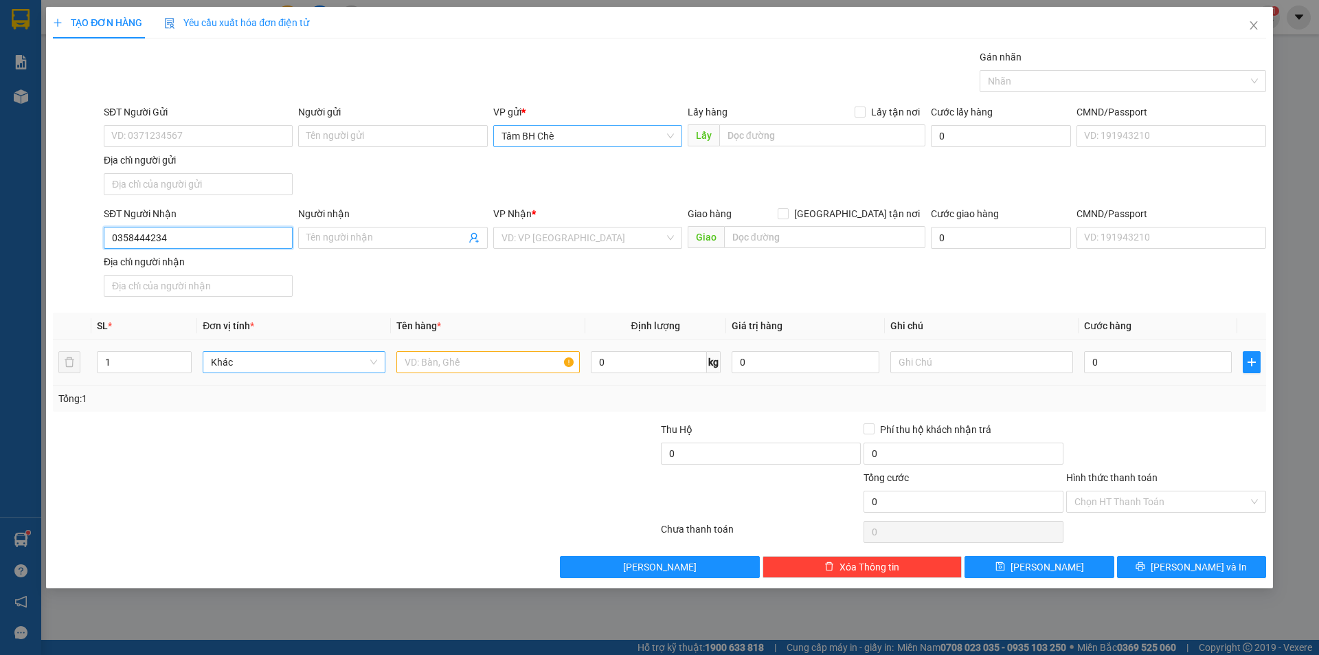
type input "0358444234"
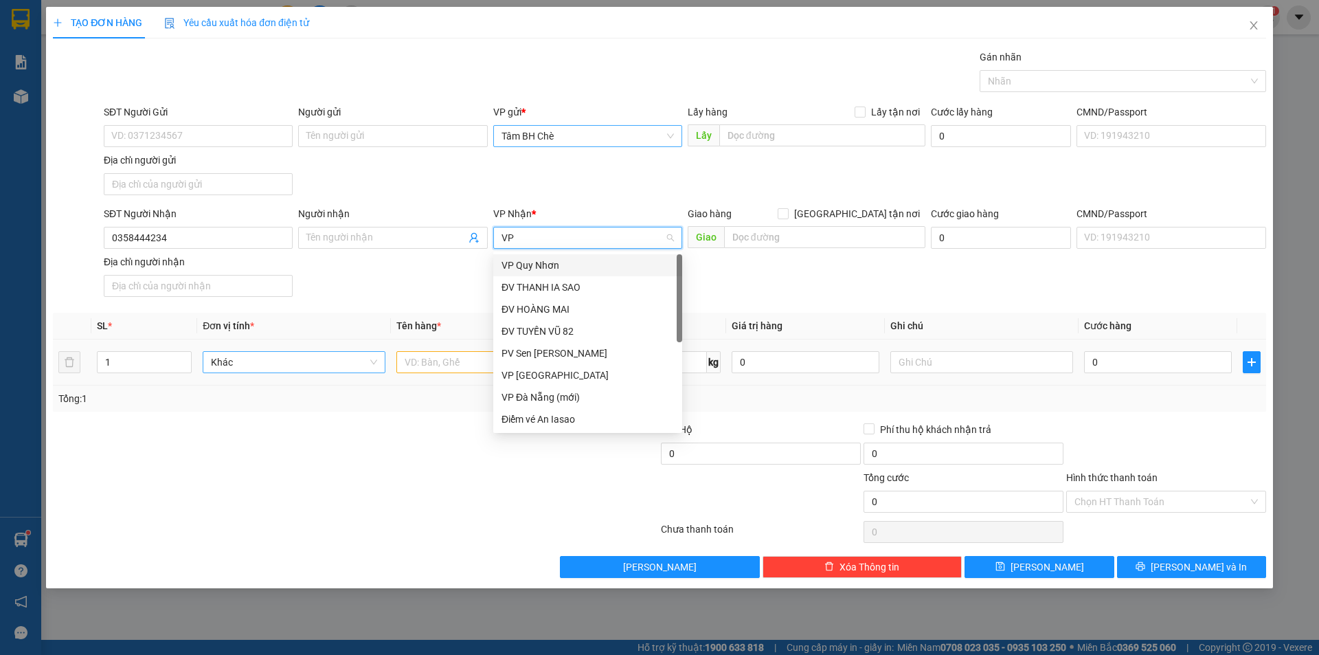
type input "VP"
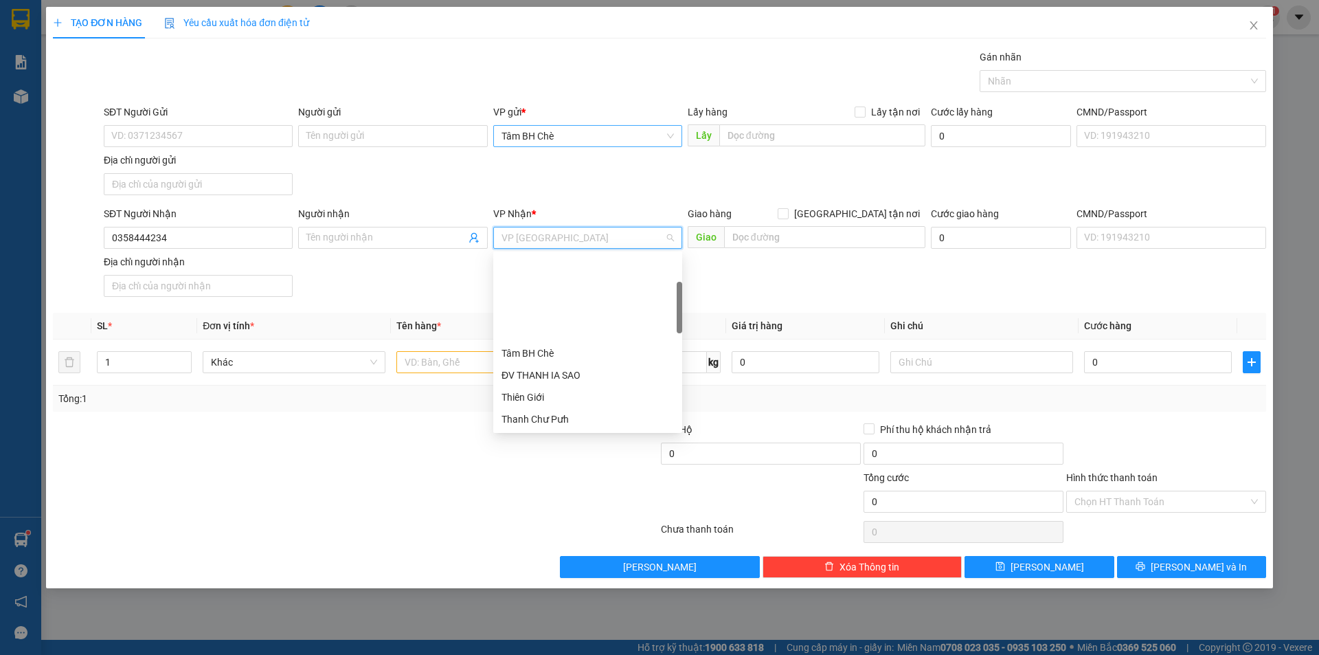
scroll to position [110, 0]
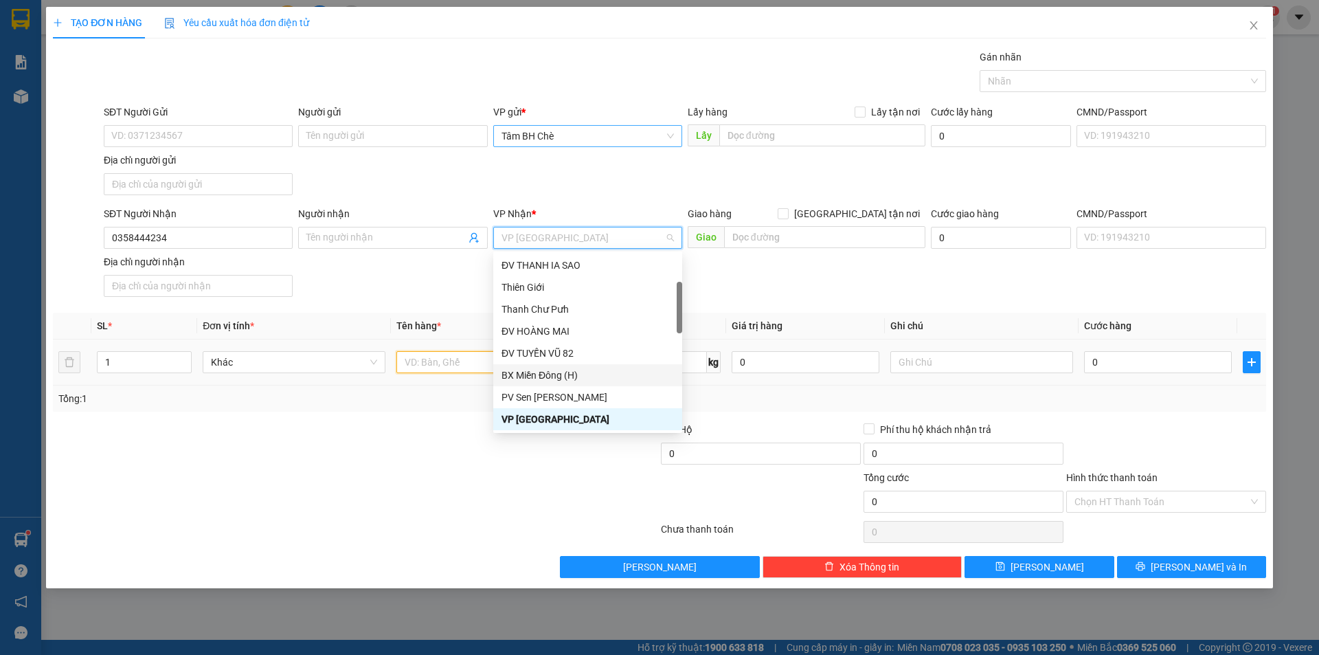
click at [423, 357] on input "text" at bounding box center [487, 362] width 183 height 22
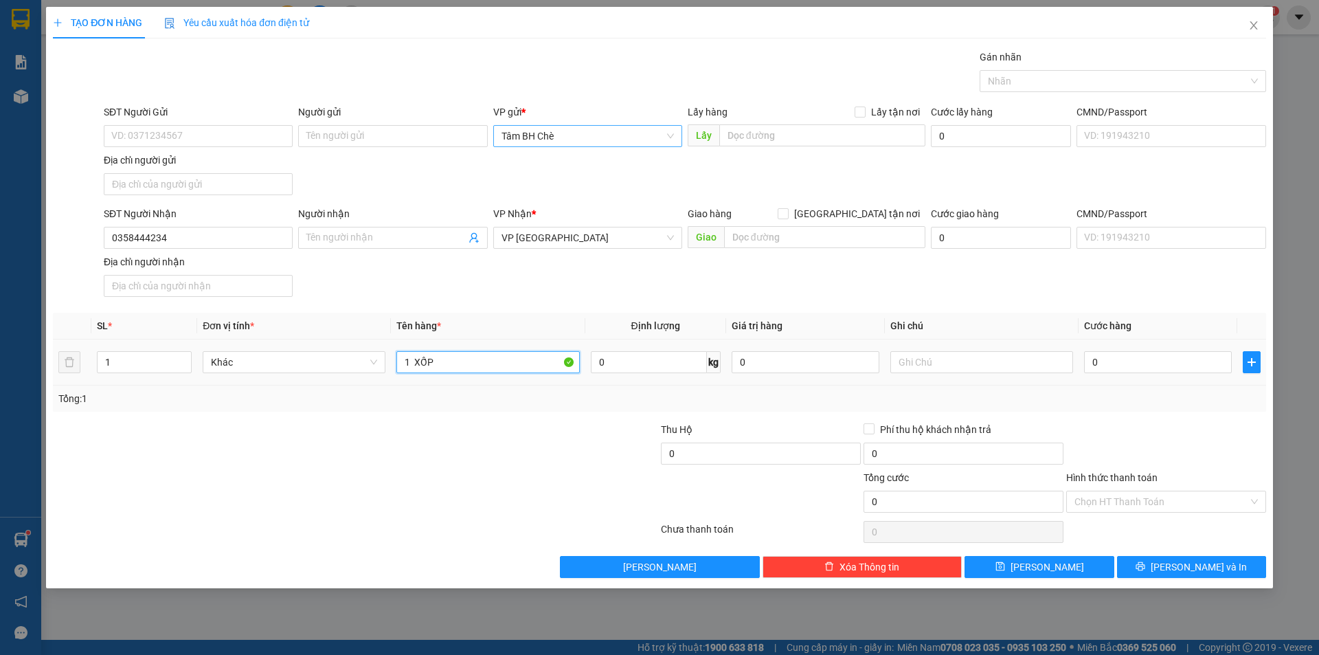
type input "1 XỐP"
type input "70"
type input "70.000"
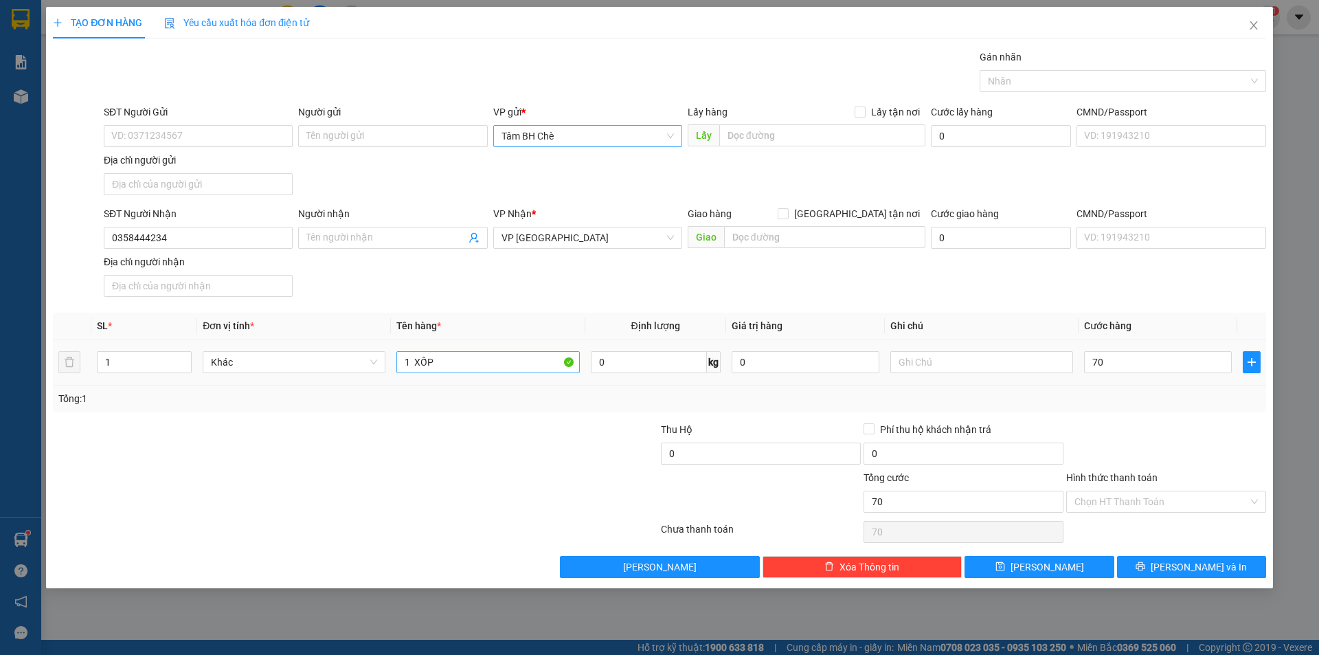
type input "70.000"
click at [1126, 499] on input "Hình thức thanh toán" at bounding box center [1161, 501] width 174 height 21
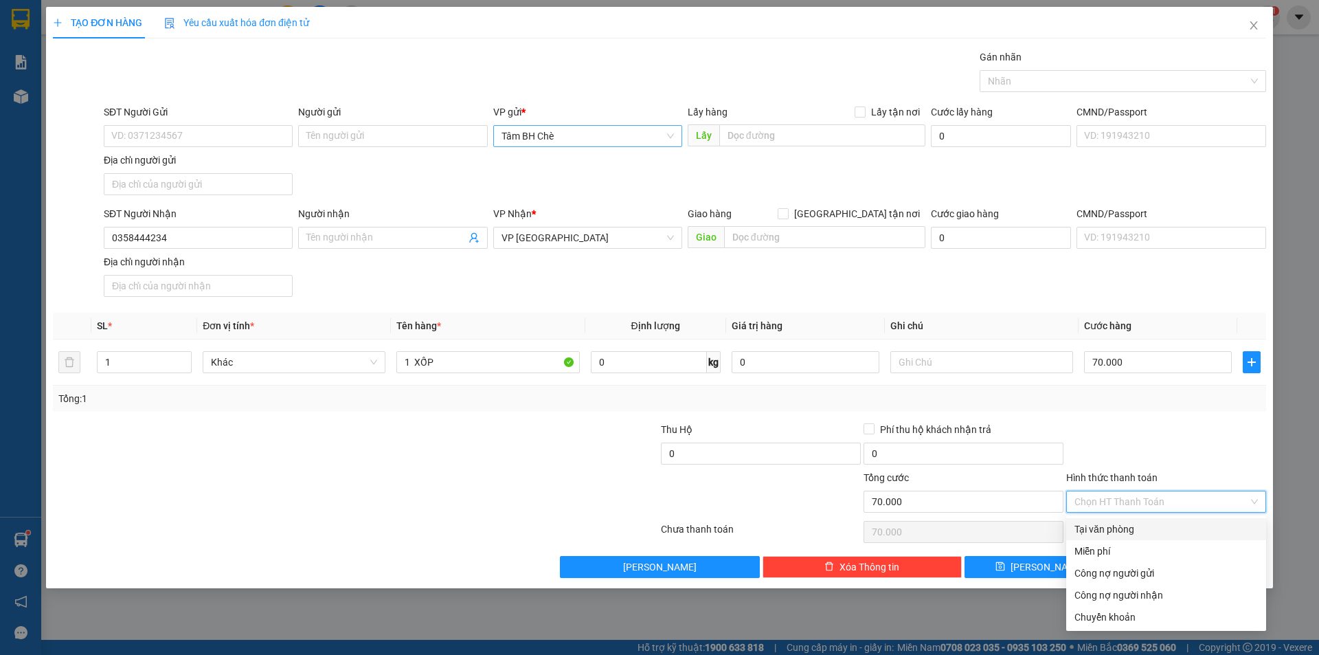
click at [1134, 534] on div "Tại văn phòng" at bounding box center [1165, 528] width 183 height 15
type input "0"
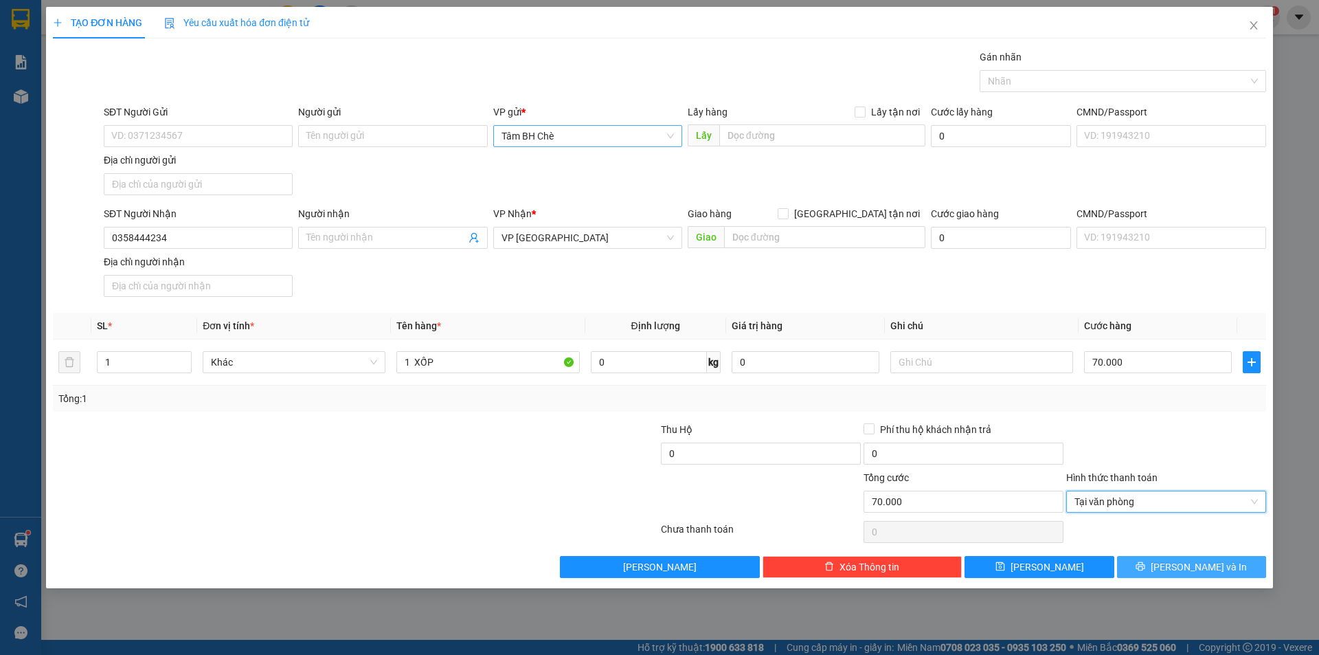
click at [1154, 568] on button "[PERSON_NAME] và In" at bounding box center [1191, 567] width 149 height 22
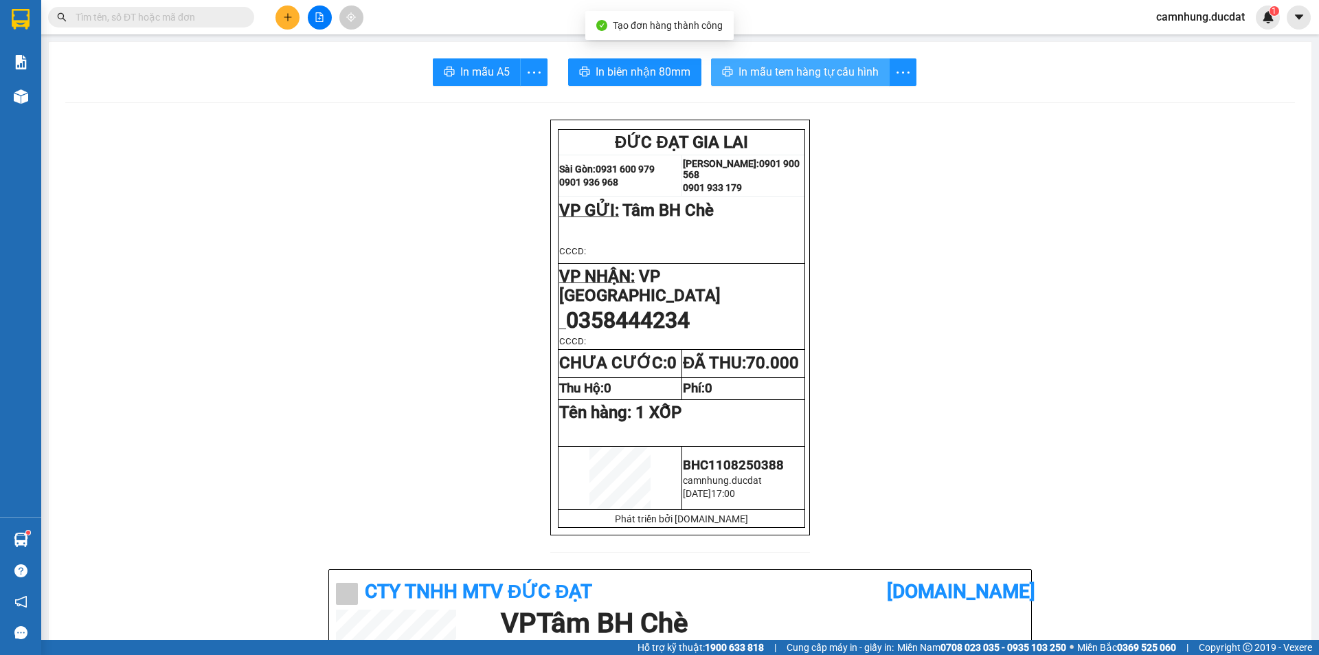
click at [832, 75] on span "In mẫu tem hàng tự cấu hình" at bounding box center [808, 71] width 140 height 17
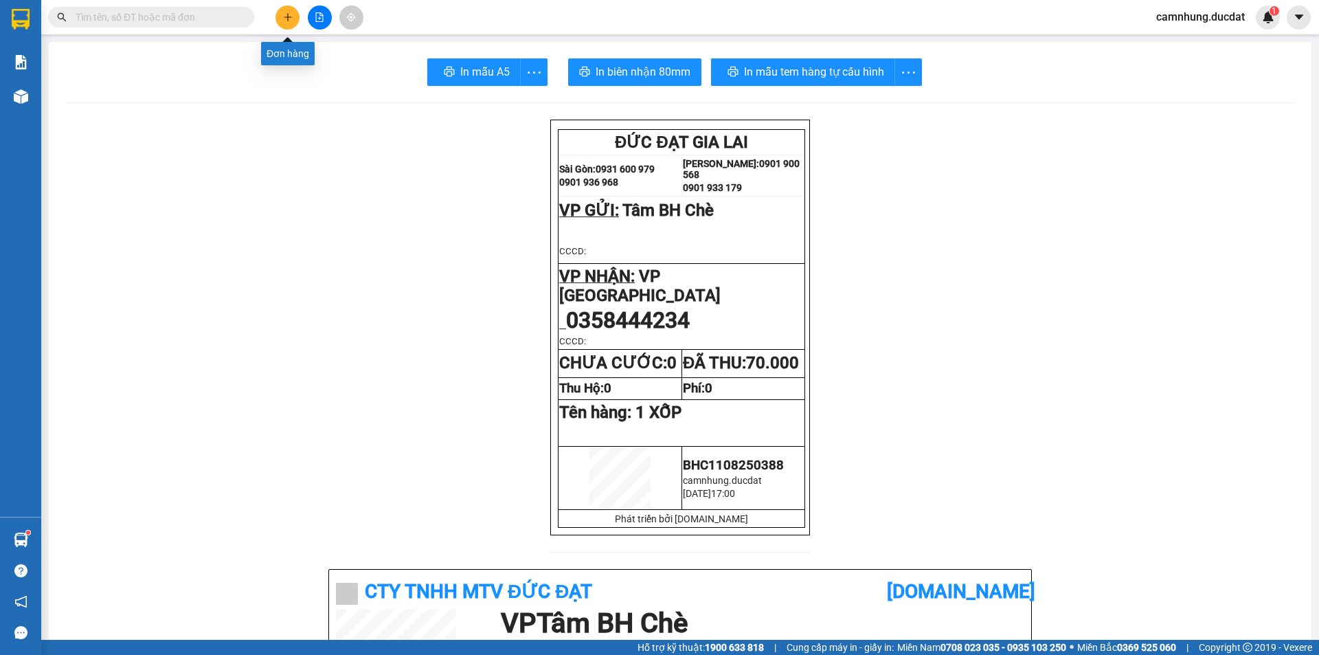
click at [280, 25] on button at bounding box center [287, 17] width 24 height 24
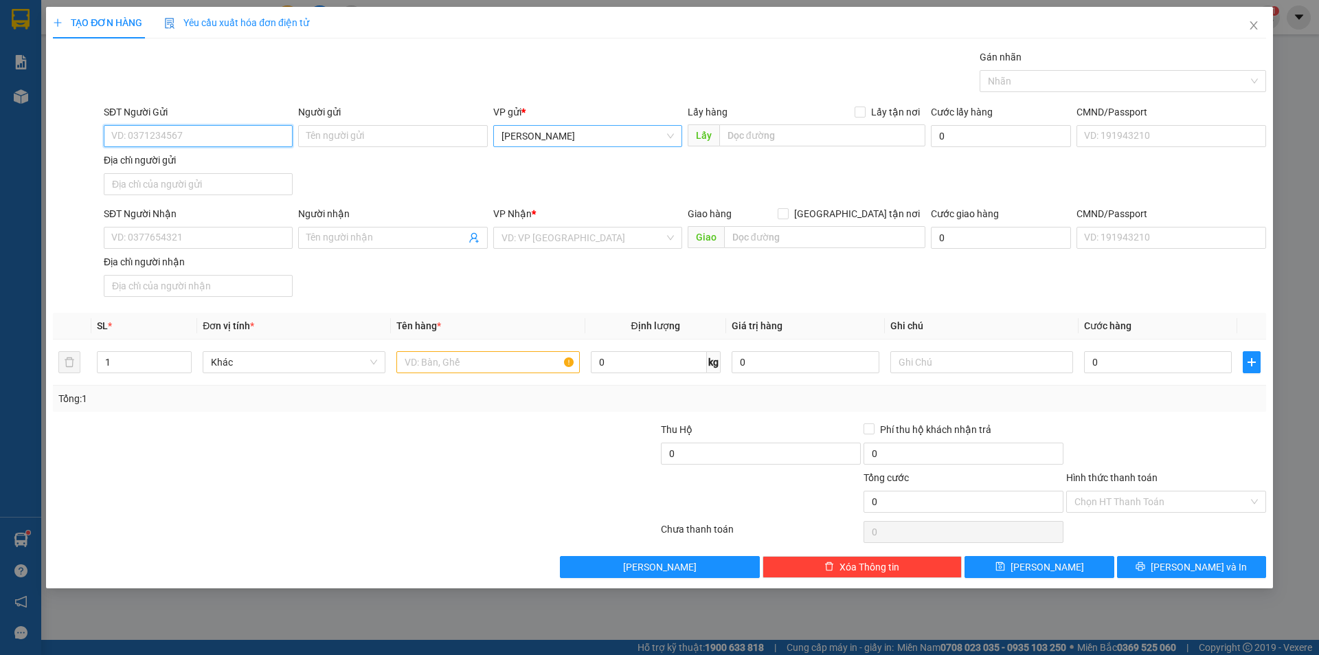
click at [555, 127] on span "[PERSON_NAME]" at bounding box center [587, 136] width 172 height 21
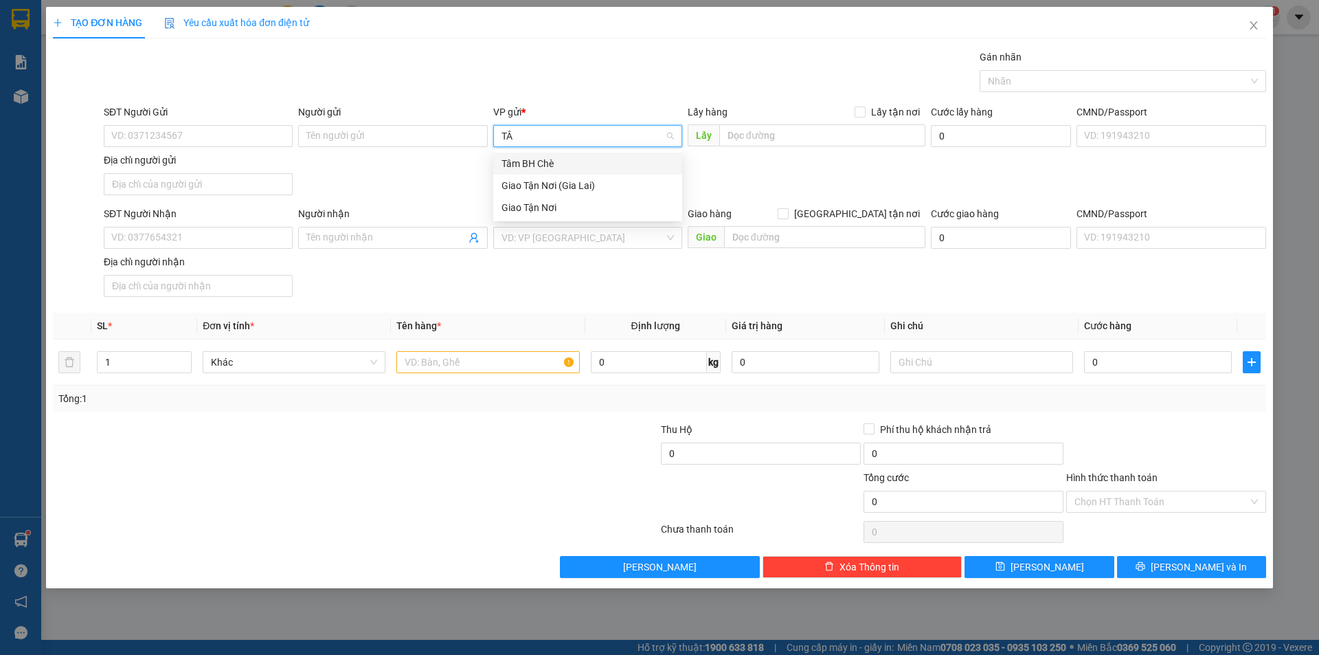
type input "TÂM"
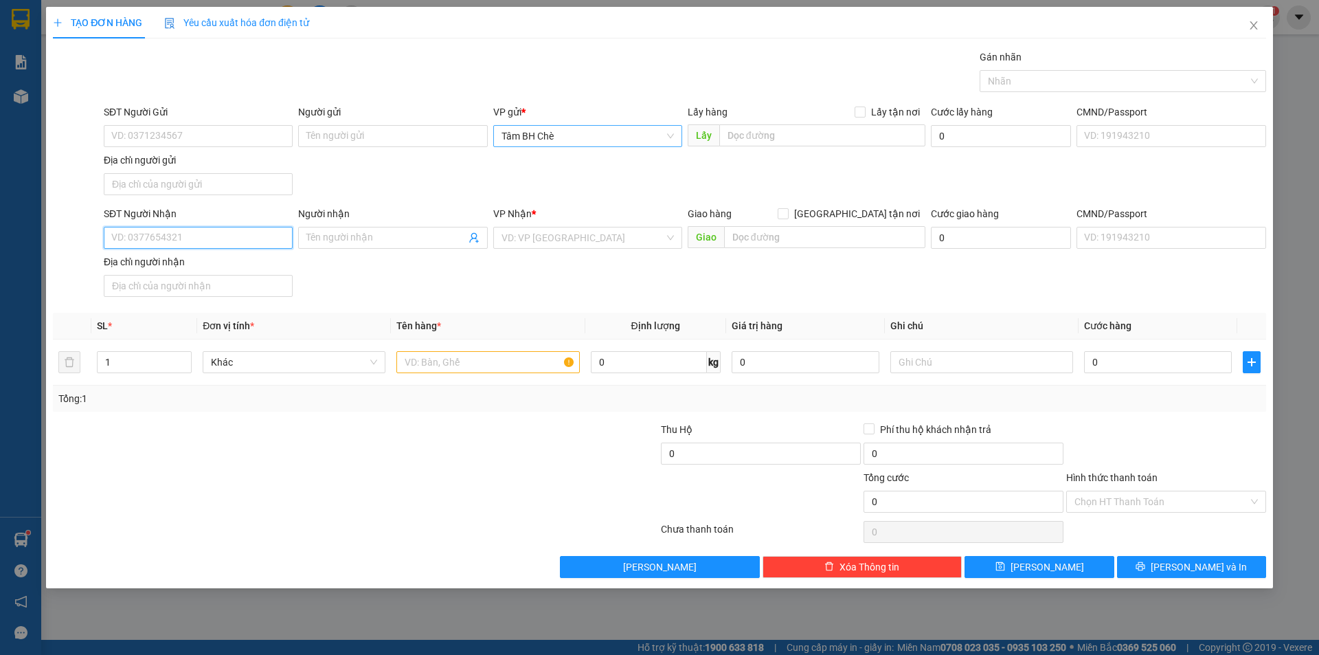
click at [199, 234] on input "SĐT Người Nhận" at bounding box center [198, 238] width 189 height 22
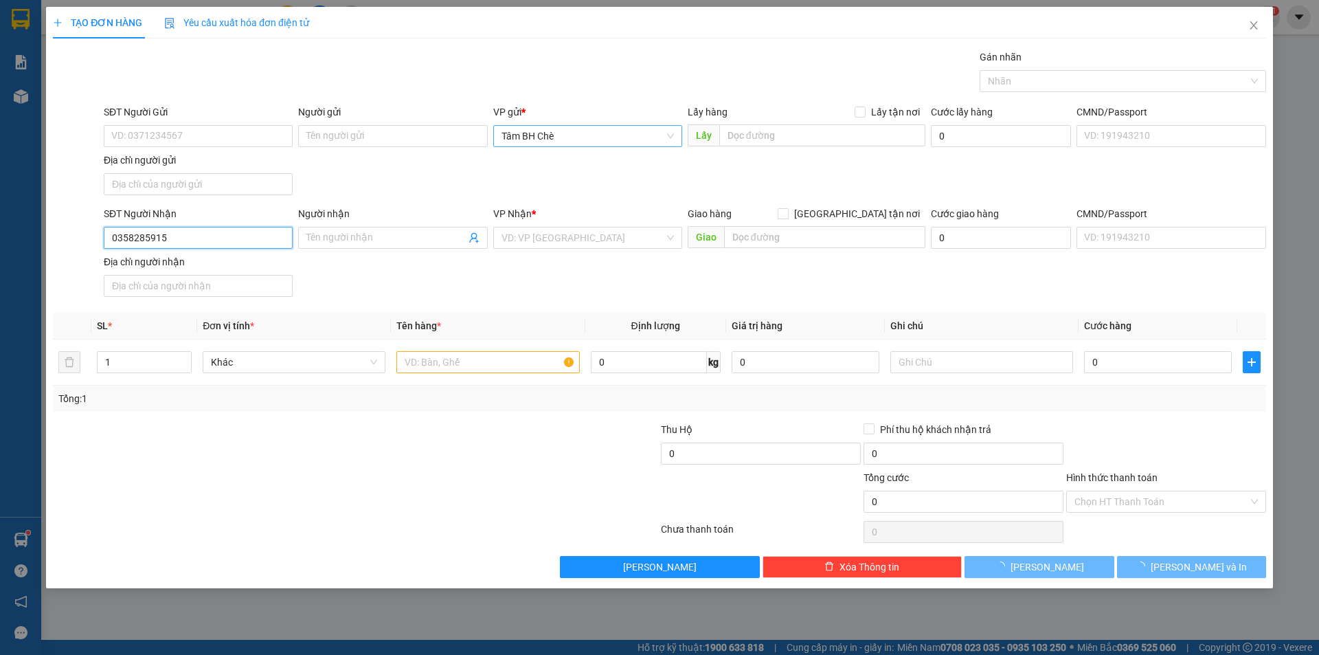
type input "0358285915"
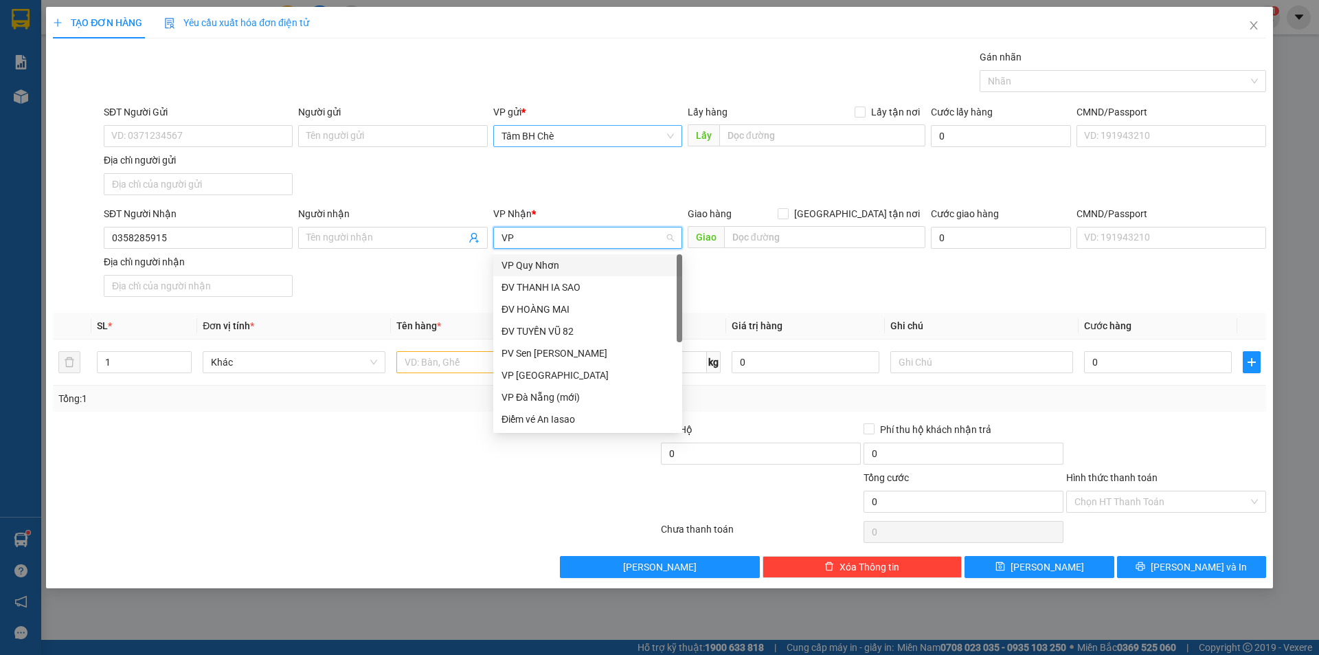
type input "VP"
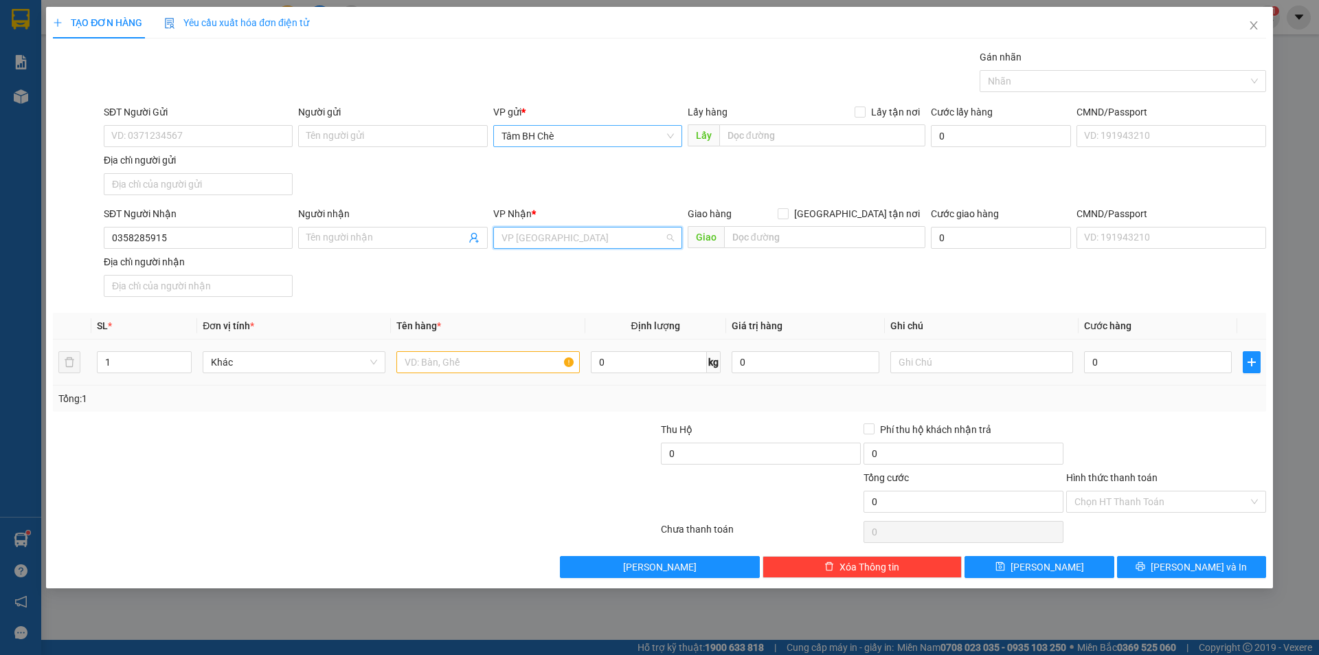
scroll to position [110, 0]
click at [439, 365] on input "text" at bounding box center [487, 362] width 183 height 22
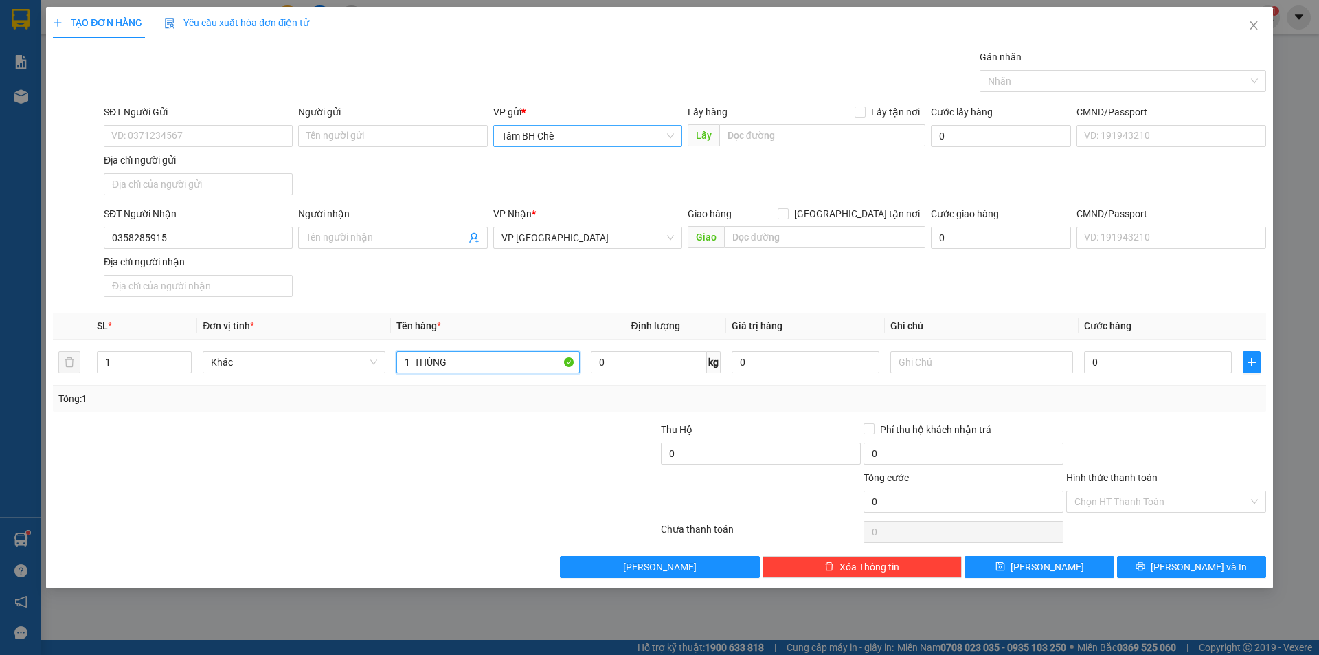
type input "1 THÙNG"
type input "4"
type input "40"
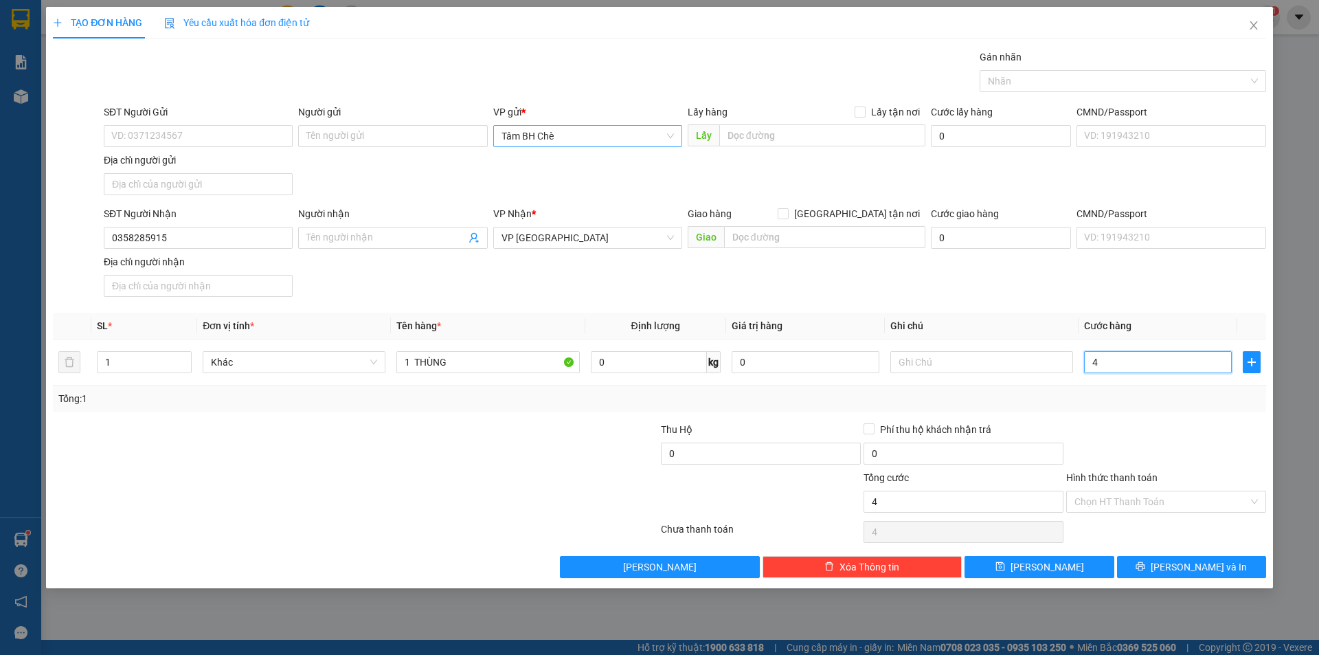
type input "40"
type input "40.000"
click at [1105, 505] on input "Hình thức thanh toán" at bounding box center [1161, 501] width 174 height 21
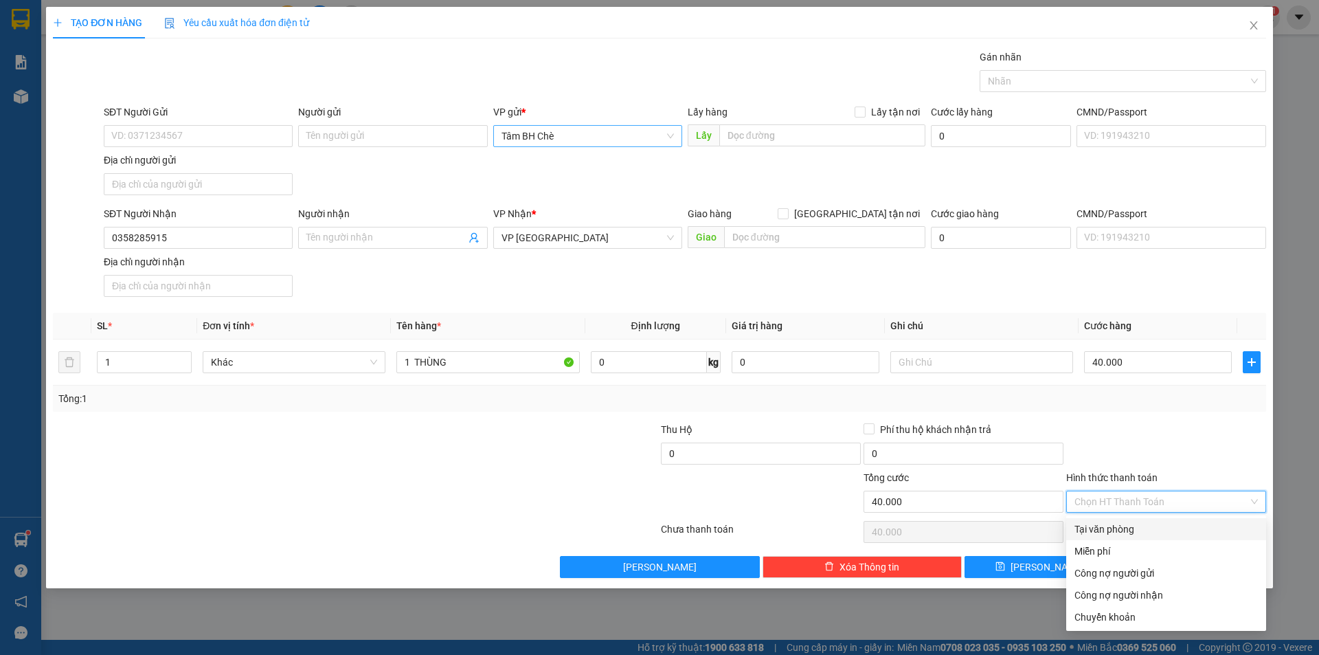
click at [1155, 536] on div "Tại văn phòng" at bounding box center [1165, 528] width 183 height 15
type input "0"
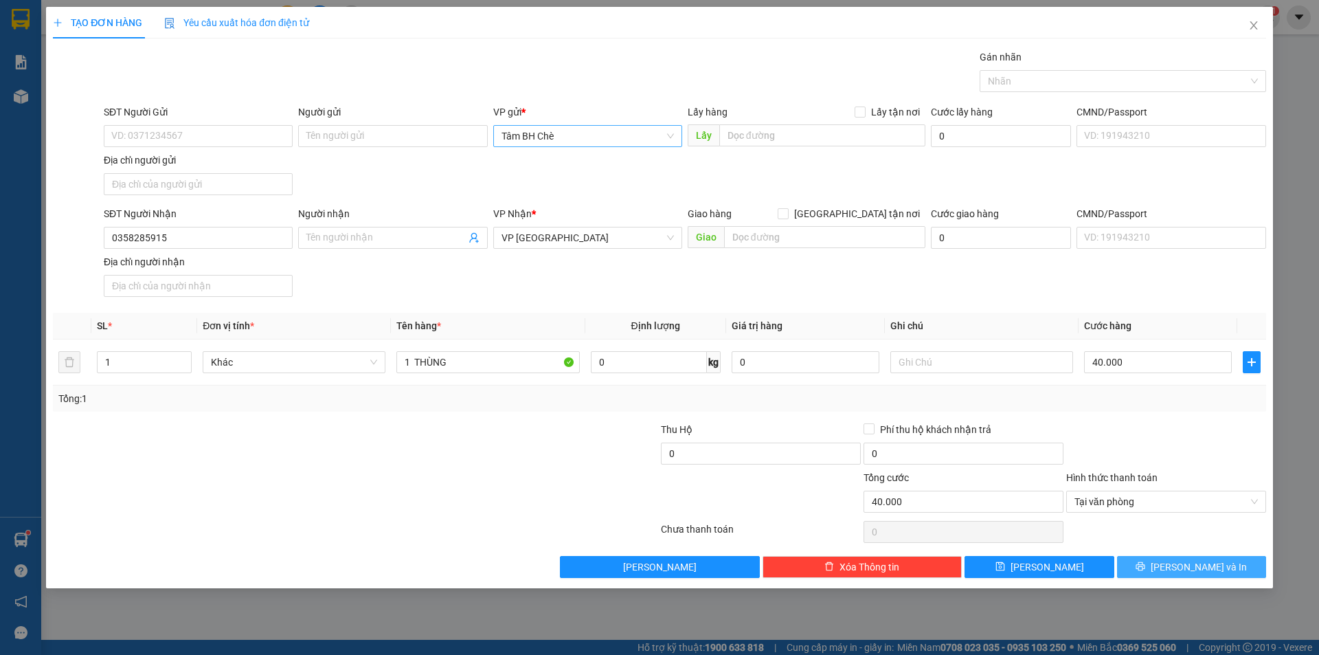
click at [1145, 561] on icon "printer" at bounding box center [1141, 566] width 10 height 10
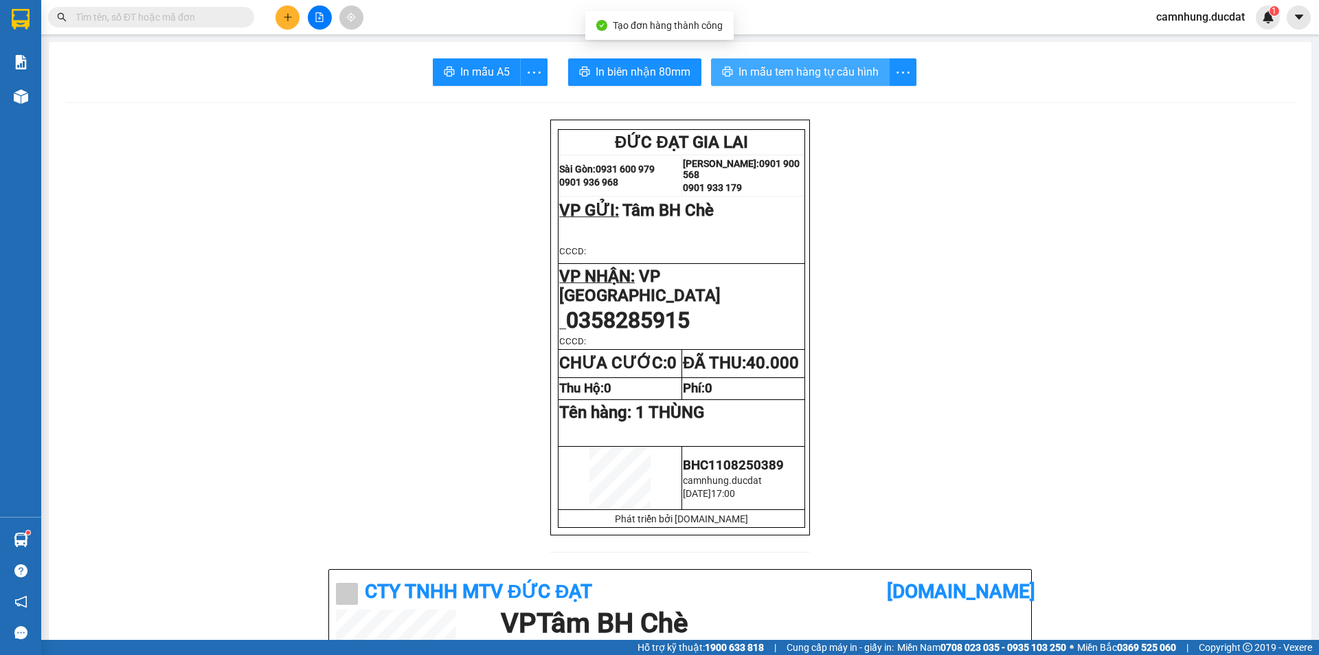
click at [764, 82] on button "In mẫu tem hàng tự cấu hình" at bounding box center [800, 71] width 179 height 27
click at [711, 58] on button "In mẫu tem hàng tự cấu hình" at bounding box center [800, 71] width 179 height 27
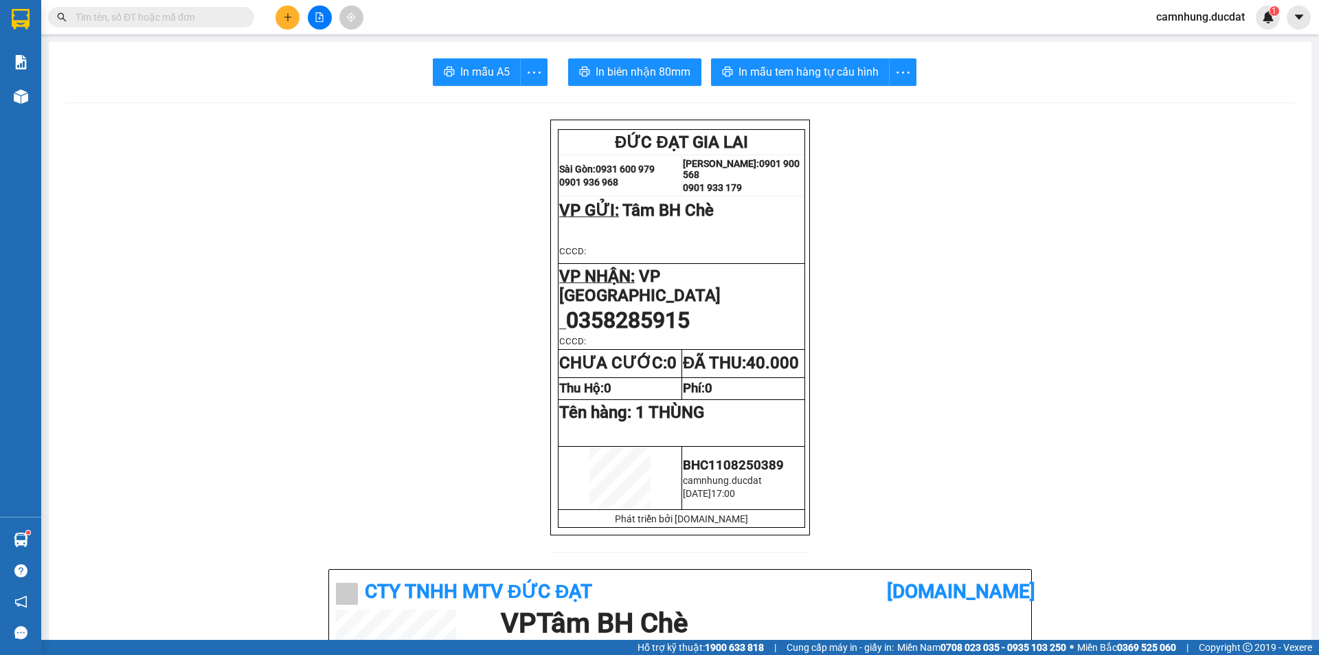
click at [218, 13] on input "text" at bounding box center [157, 17] width 162 height 15
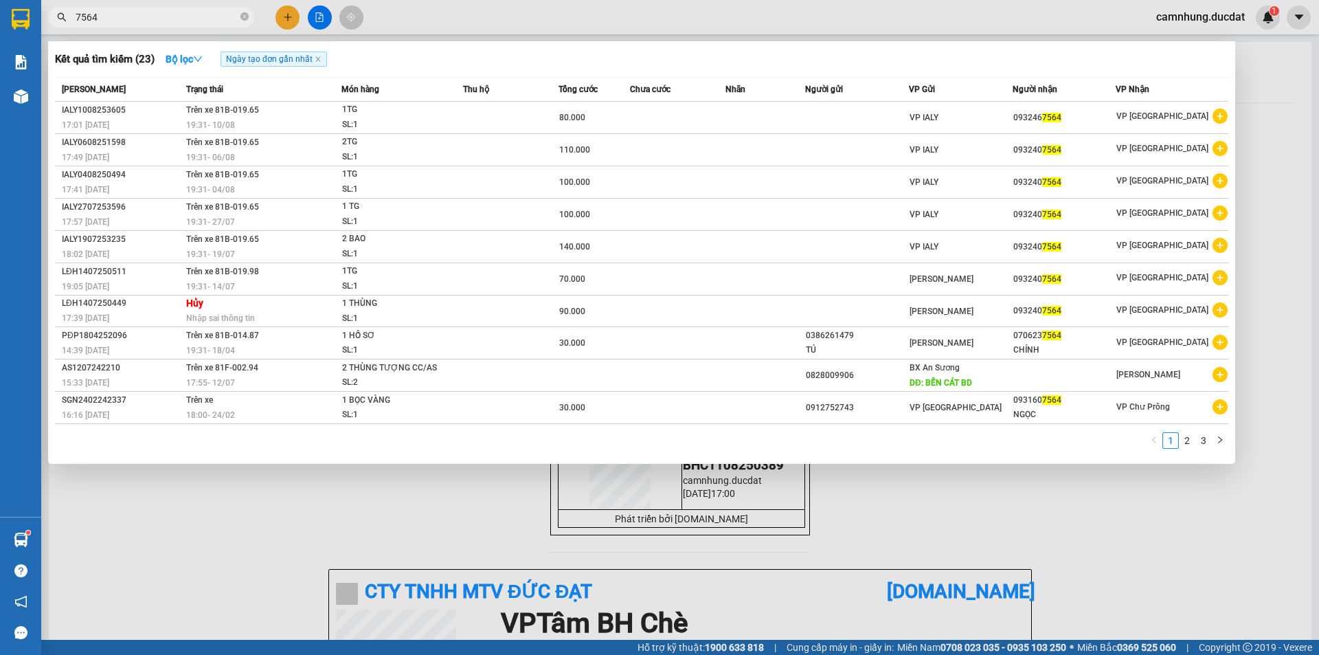
type input "7564"
click at [280, 16] on div at bounding box center [659, 327] width 1319 height 655
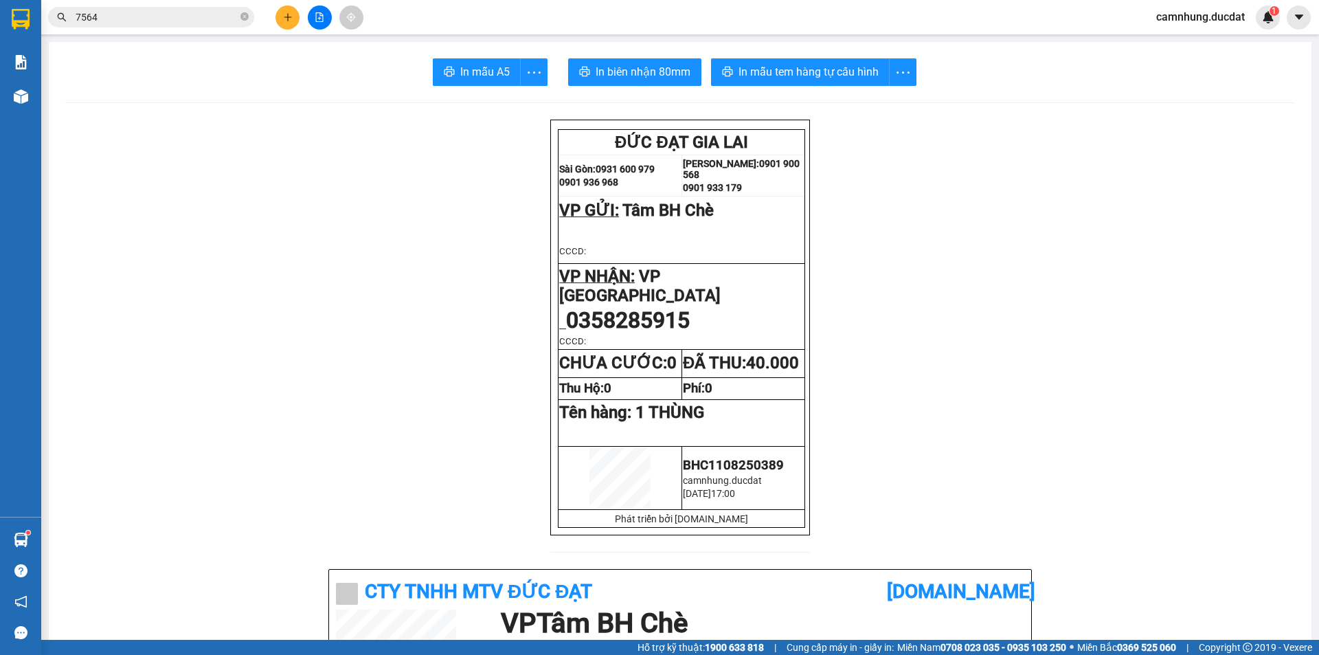
click at [280, 16] on button at bounding box center [287, 17] width 24 height 24
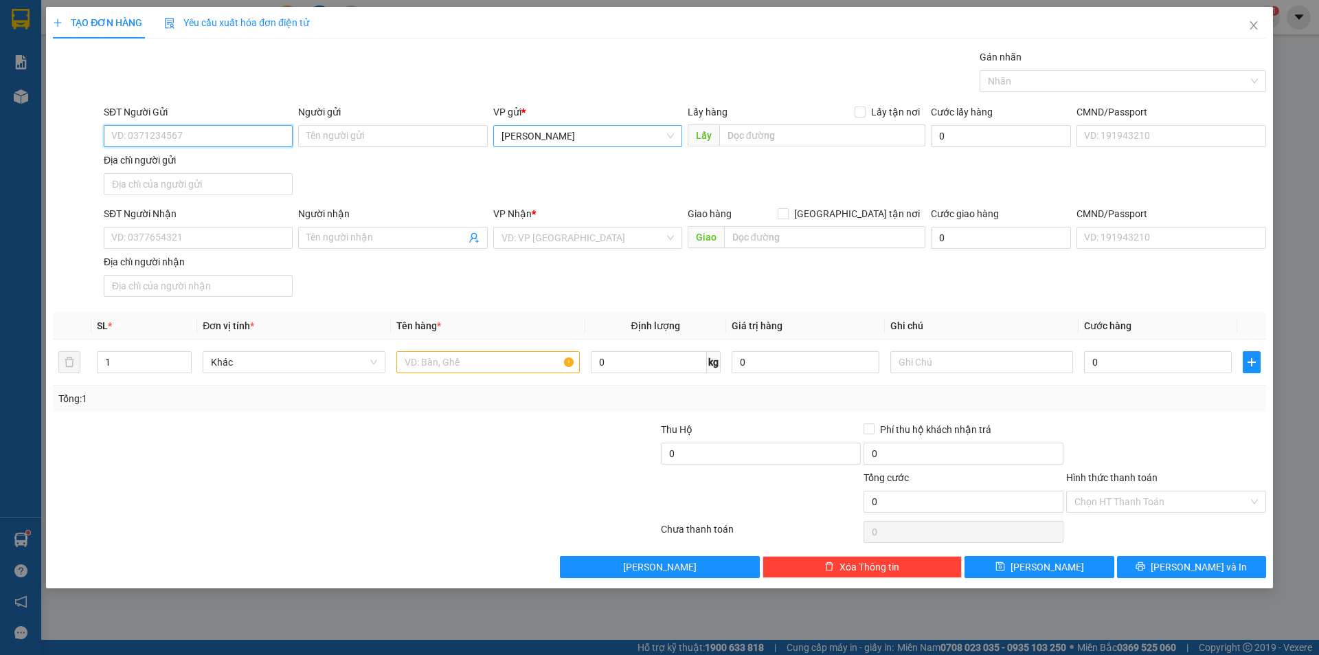
click at [545, 133] on span "[PERSON_NAME]" at bounding box center [587, 136] width 172 height 21
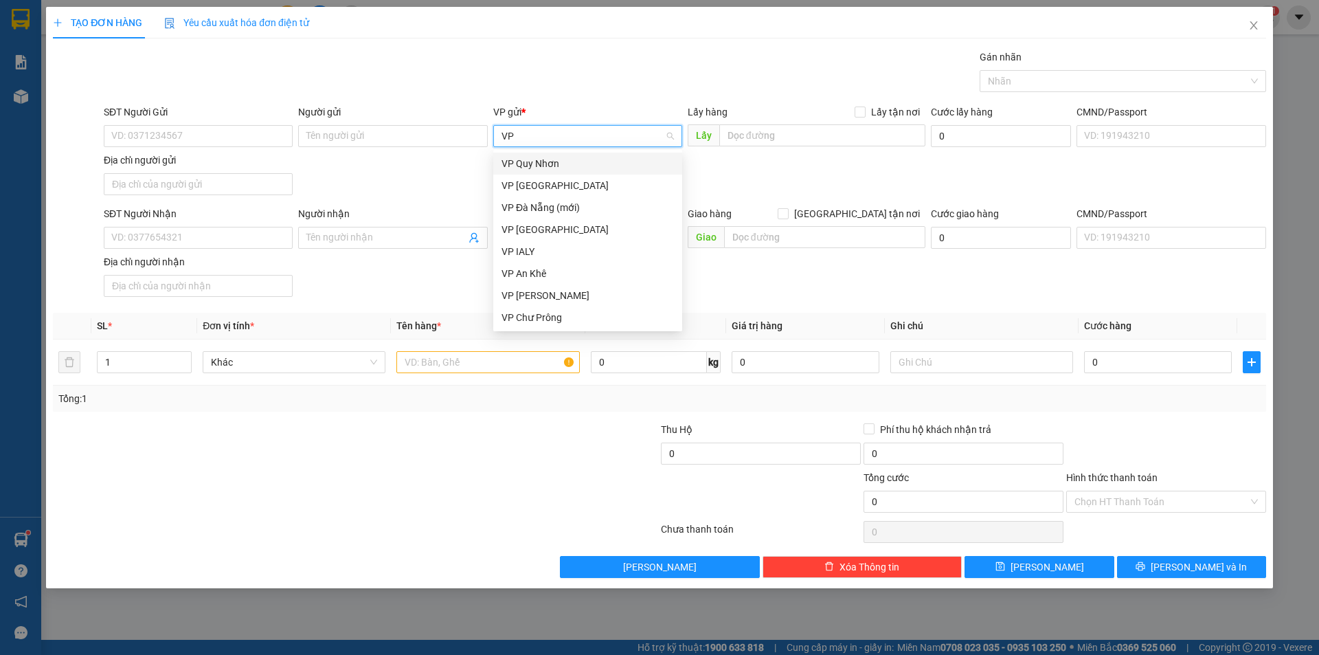
type input "VP I"
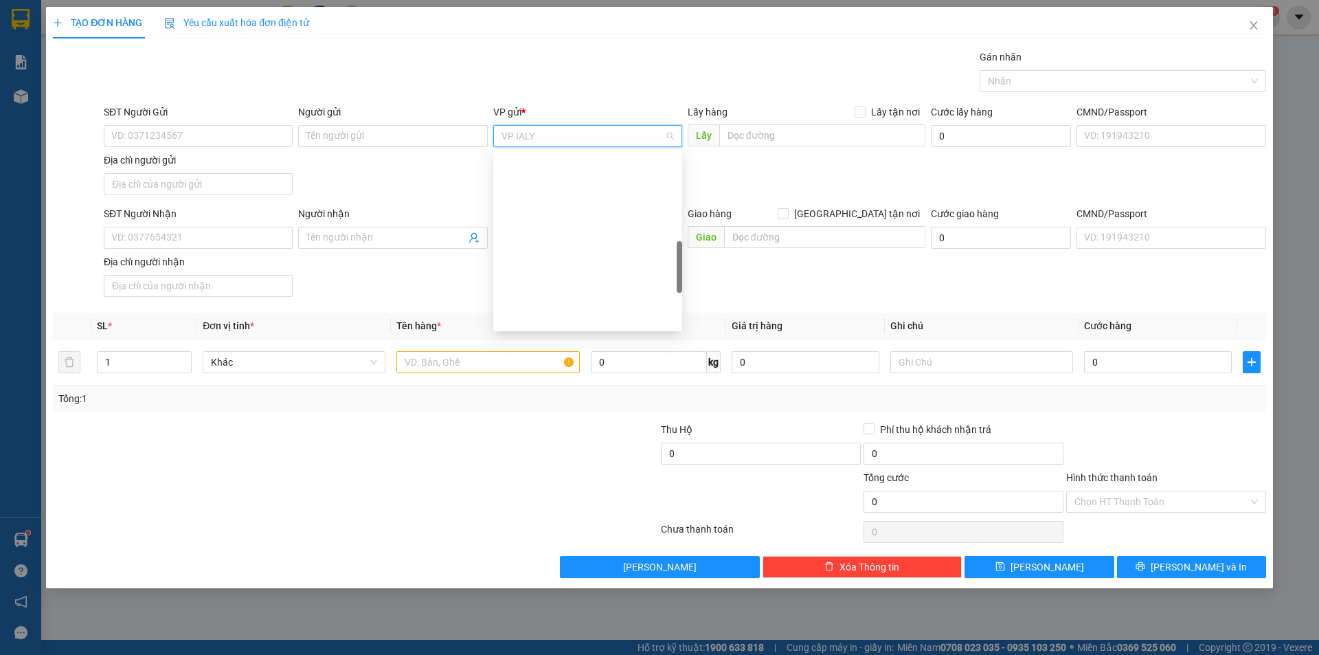
scroll to position [385, 0]
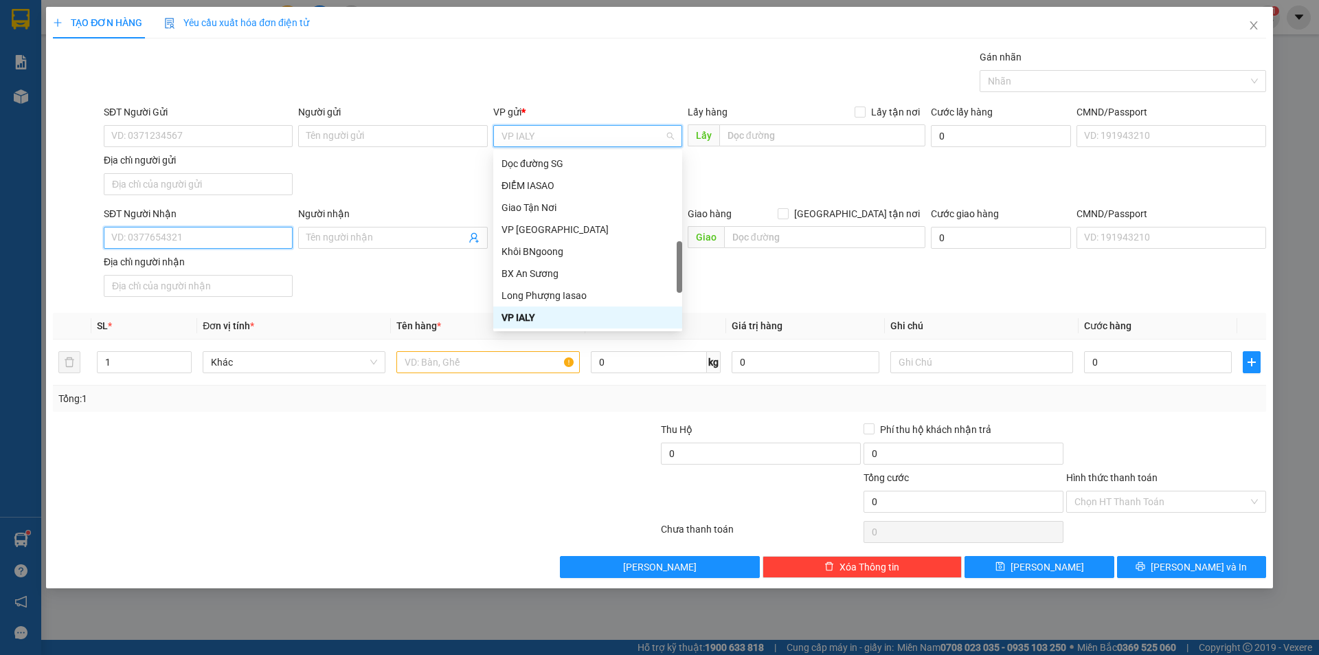
click at [215, 229] on input "SĐT Người Nhận" at bounding box center [198, 238] width 189 height 22
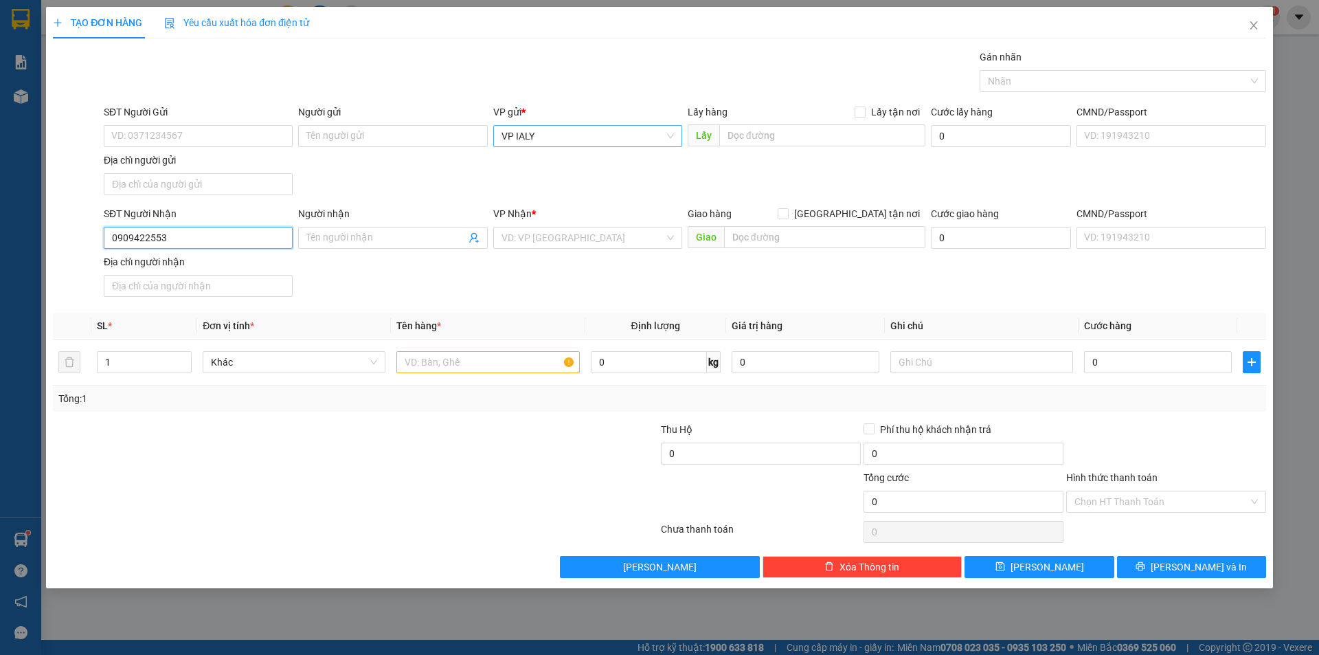
type input "0909422553"
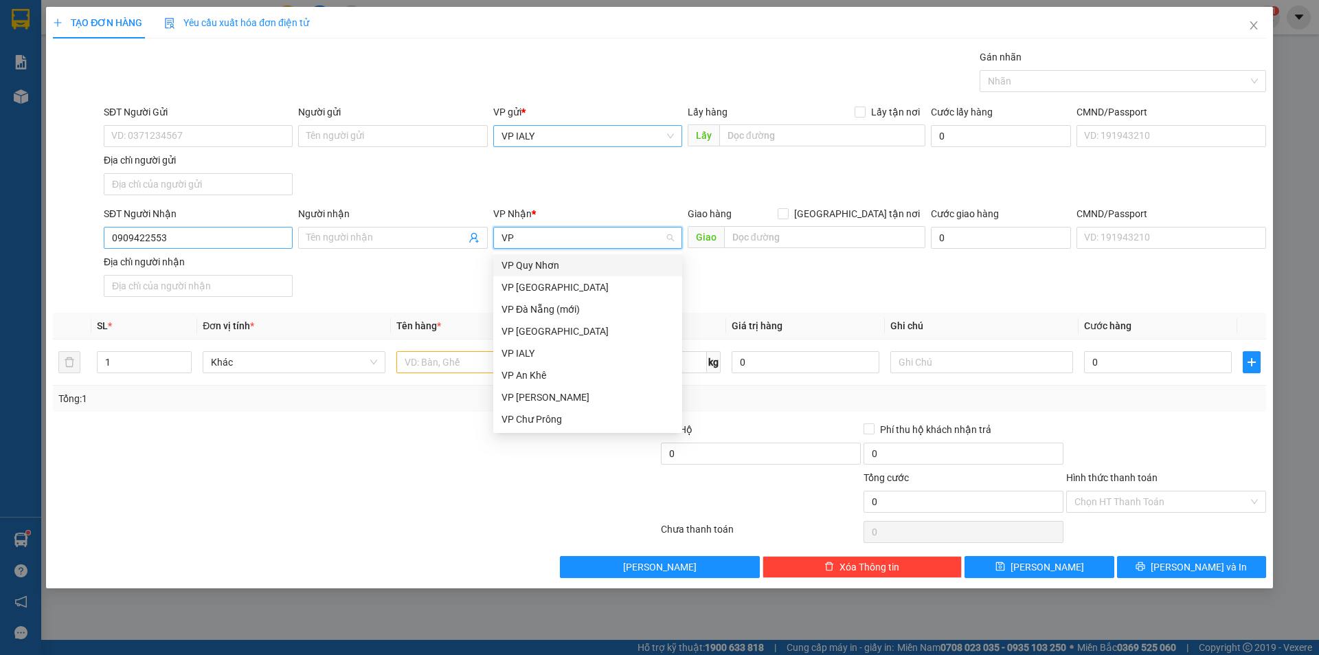
type input "VP"
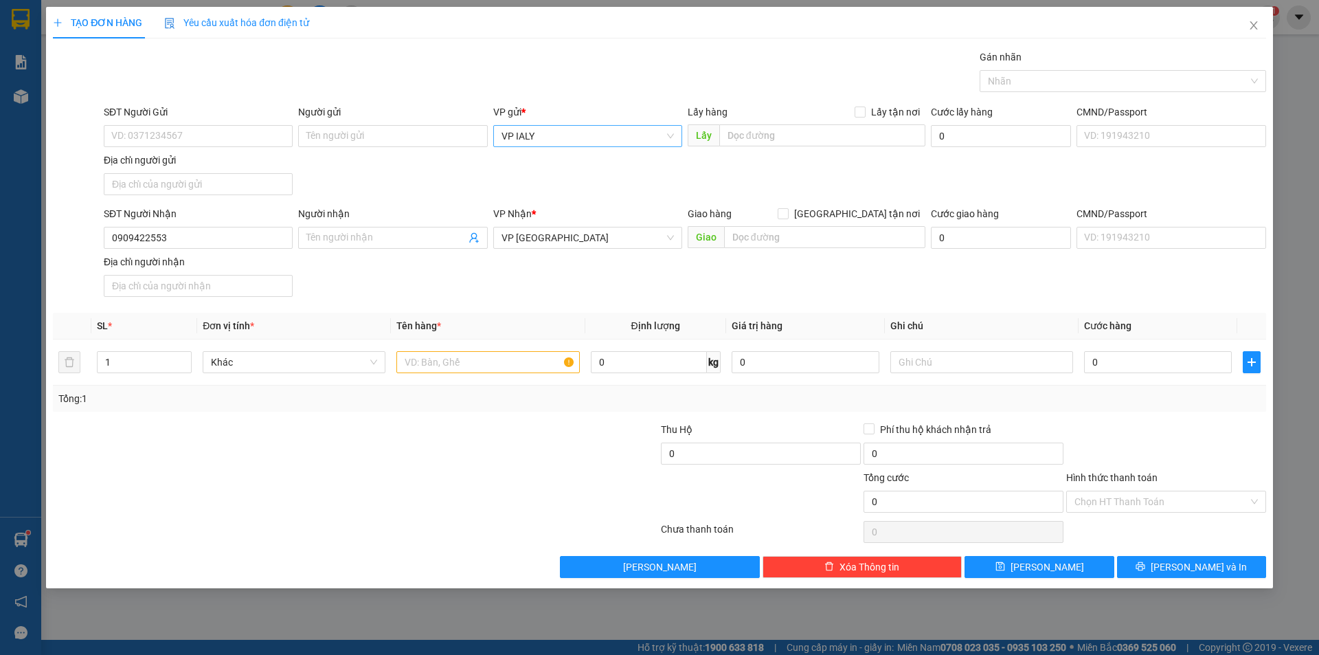
scroll to position [110, 0]
click at [466, 354] on input "text" at bounding box center [487, 362] width 183 height 22
type input "1 THÙNG"
type input "30"
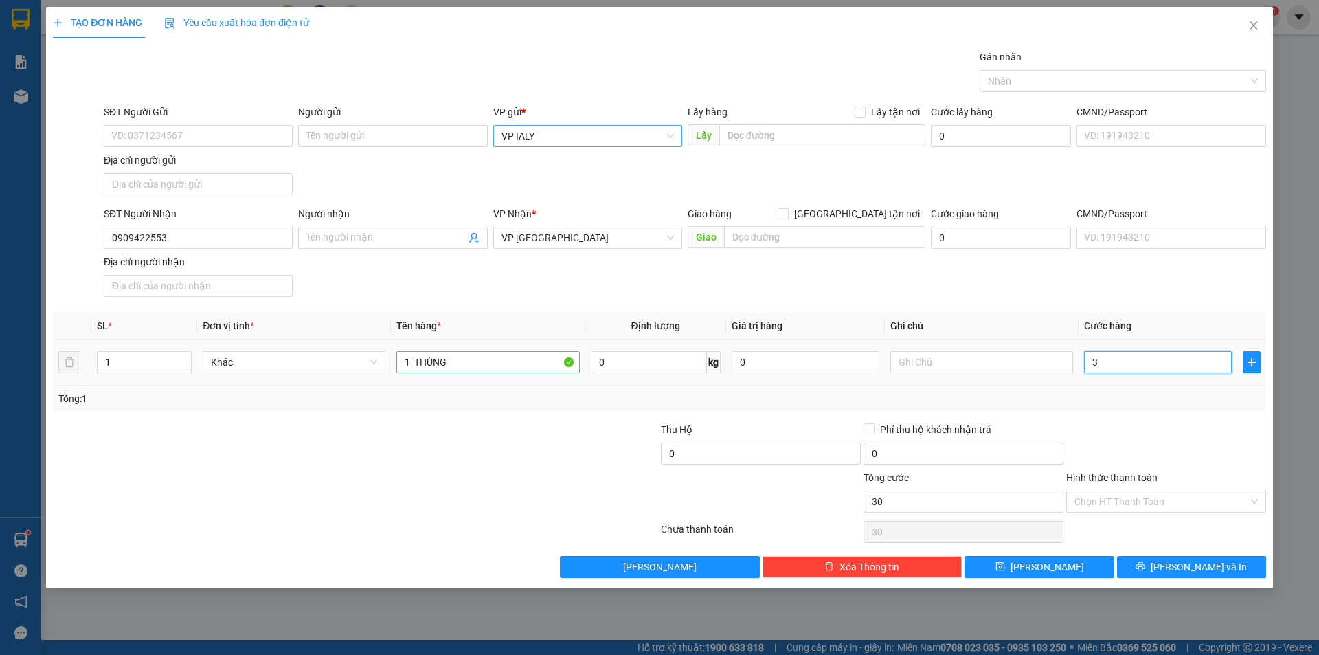
type input "30"
type input "30.000"
click at [1122, 499] on input "Hình thức thanh toán" at bounding box center [1161, 501] width 174 height 21
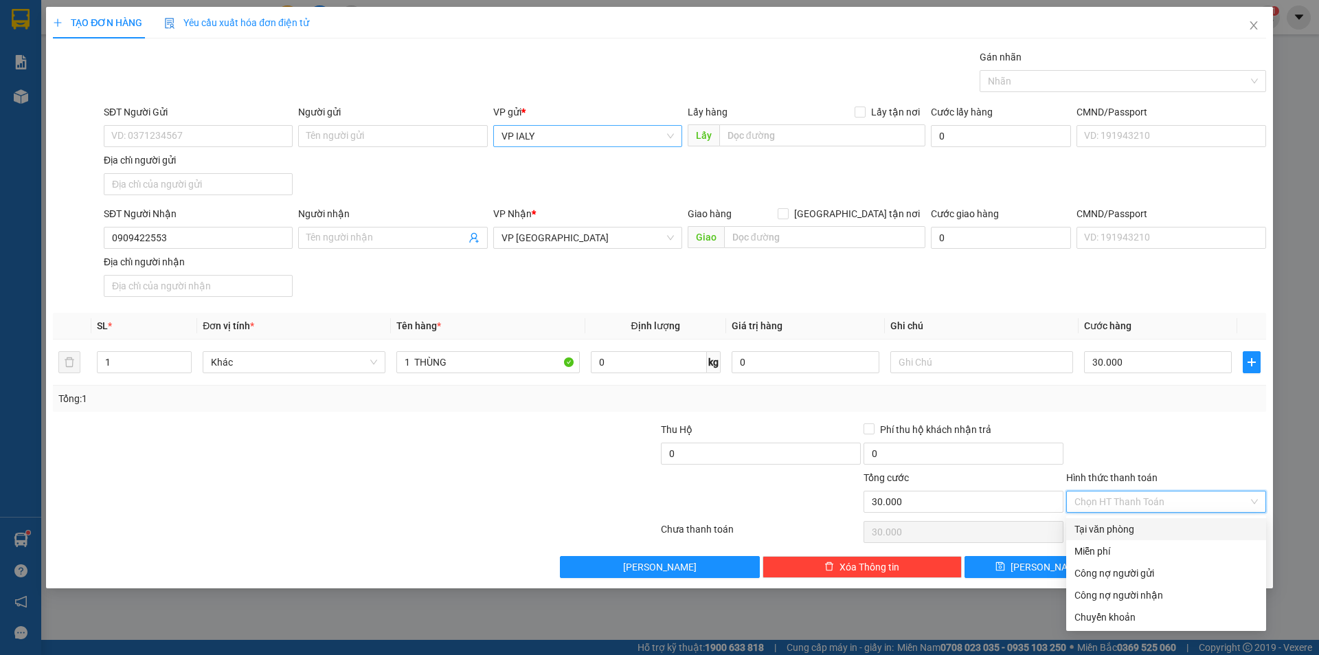
click at [1153, 526] on div "Tại văn phòng" at bounding box center [1165, 528] width 183 height 15
type input "0"
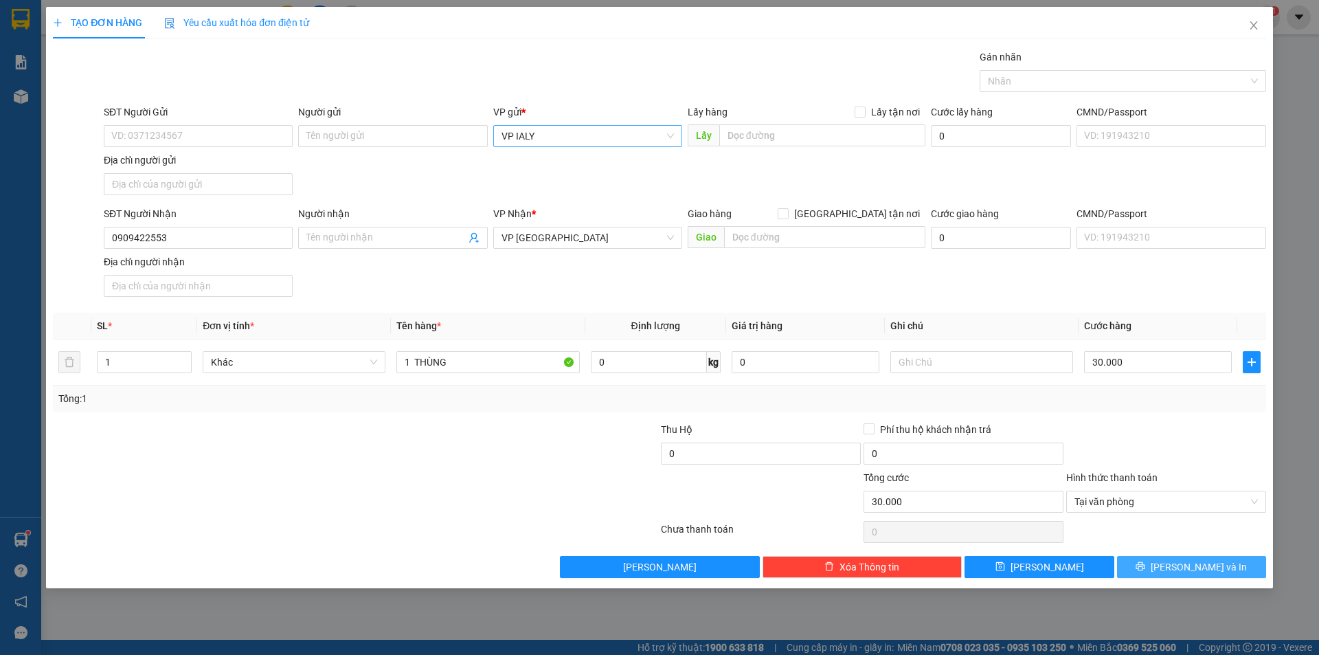
click at [1177, 571] on button "[PERSON_NAME] và In" at bounding box center [1191, 567] width 149 height 22
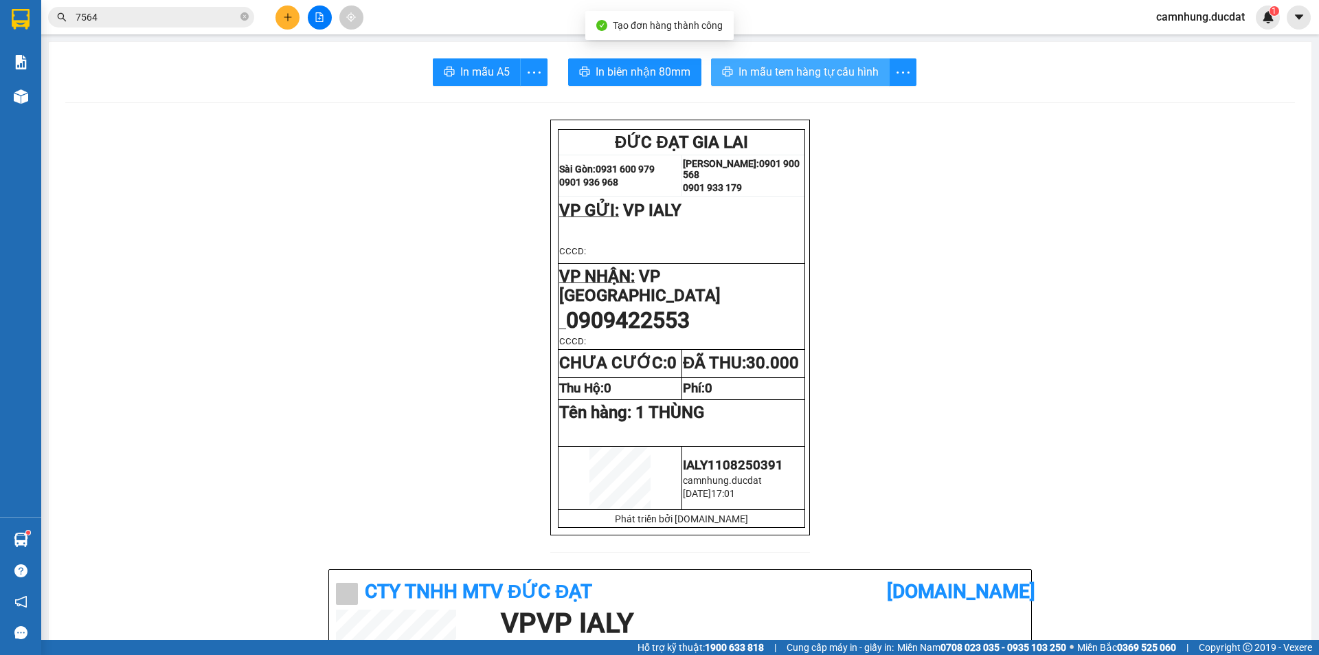
click at [794, 81] on button "In mẫu tem hàng tự cấu hình" at bounding box center [800, 71] width 179 height 27
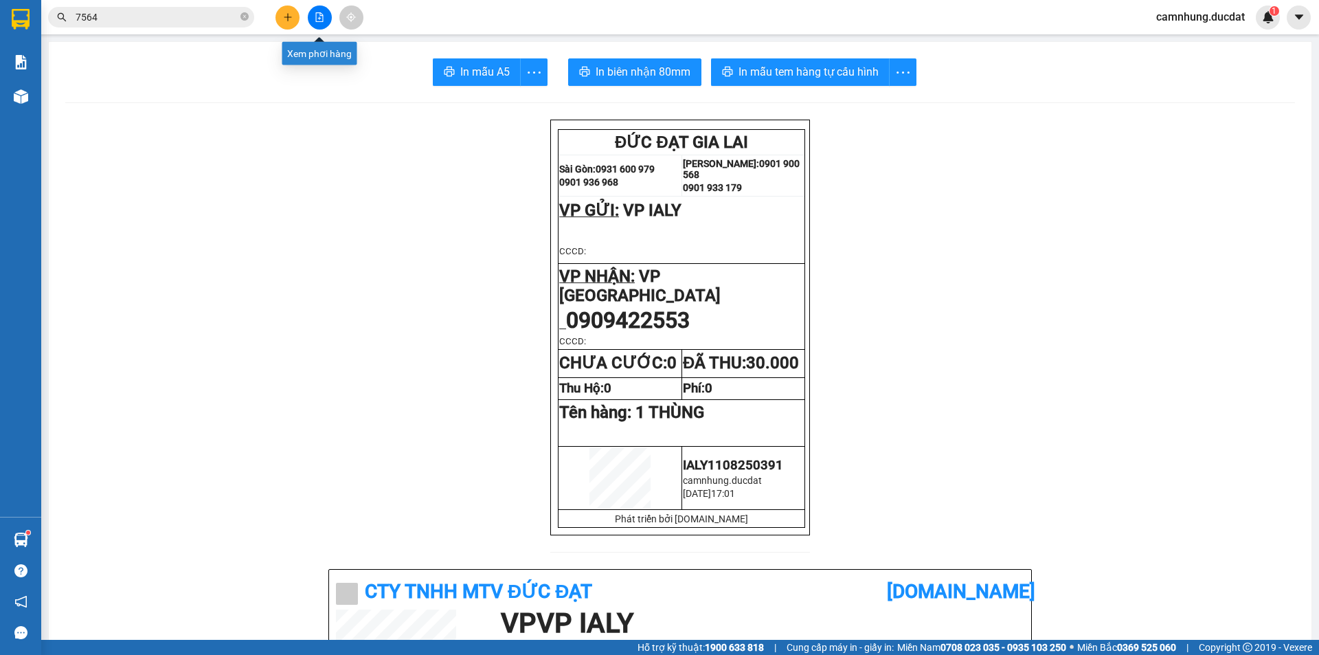
click at [292, 14] on icon "plus" at bounding box center [288, 17] width 10 height 10
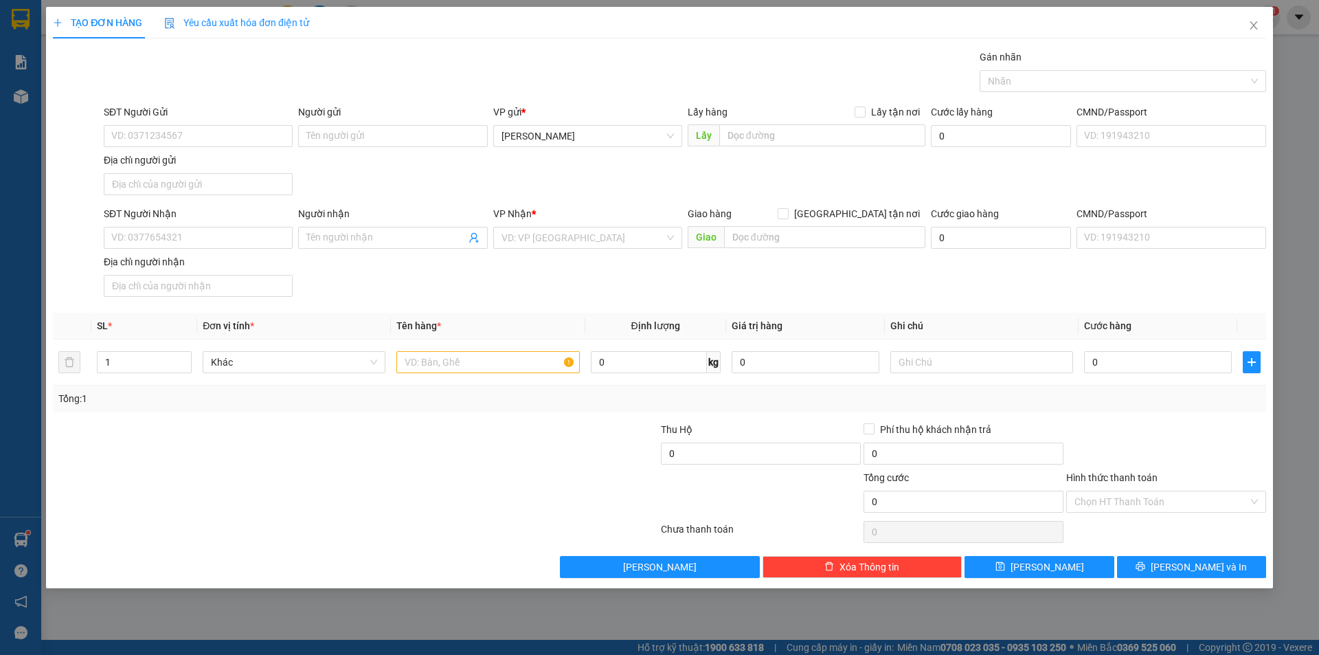
click at [609, 149] on div "VP gửi * Lê Đại Hành" at bounding box center [587, 128] width 189 height 48
click at [605, 132] on span "[PERSON_NAME]" at bounding box center [587, 136] width 172 height 21
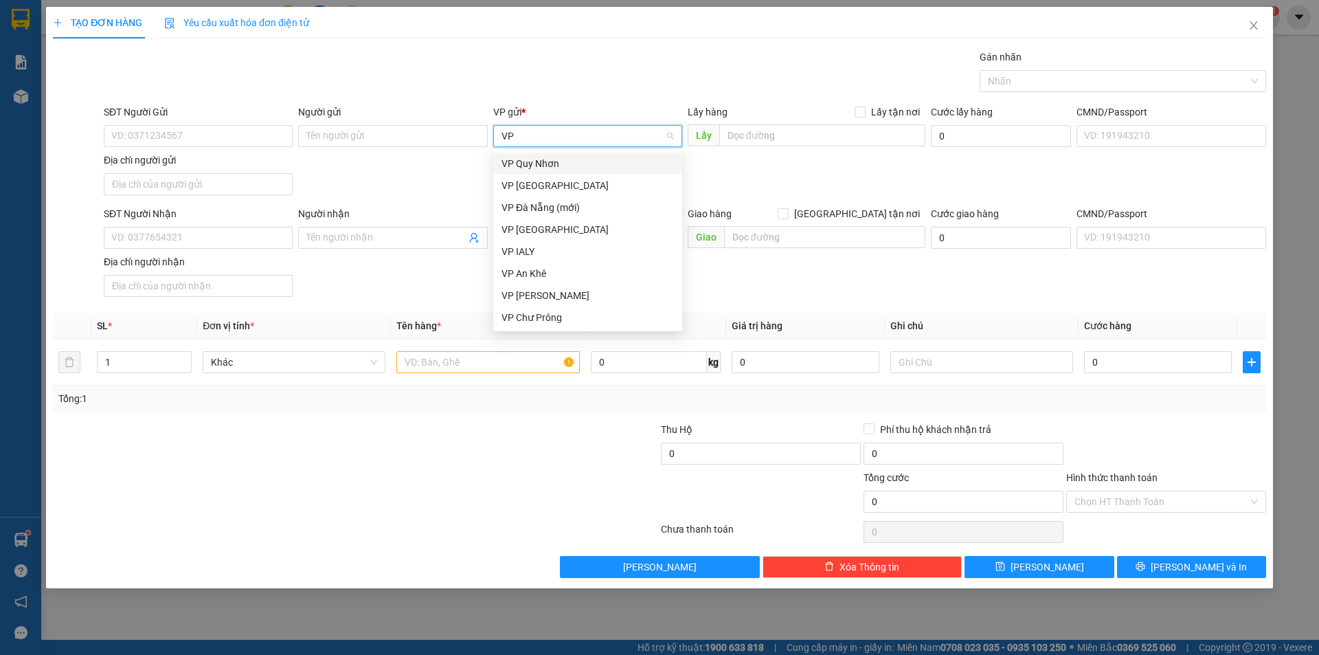
type input "VP I"
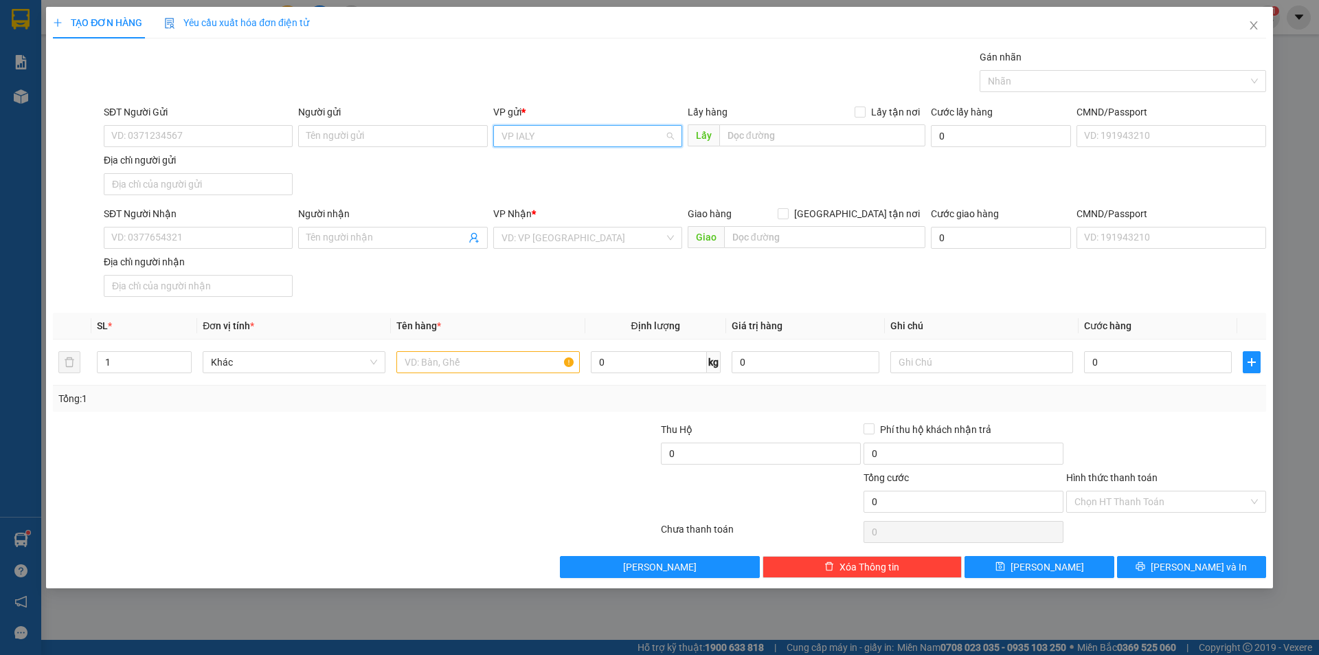
scroll to position [385, 0]
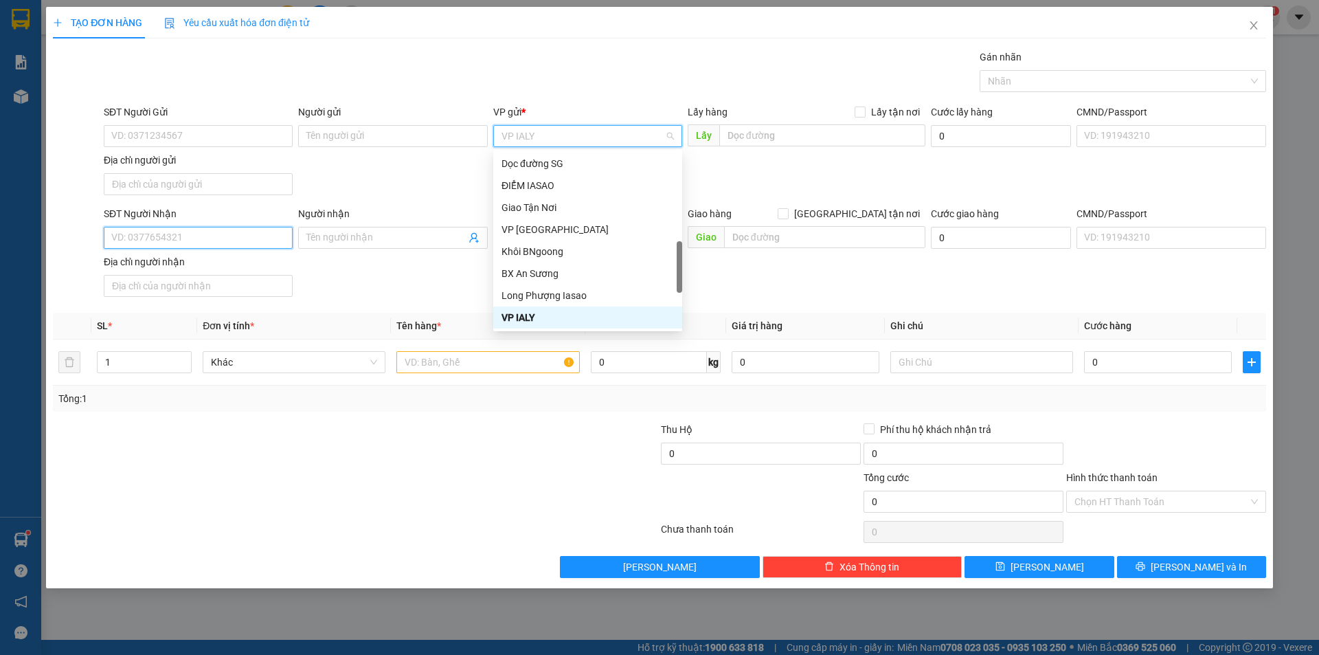
click at [218, 240] on input "SĐT Người Nhận" at bounding box center [198, 238] width 189 height 22
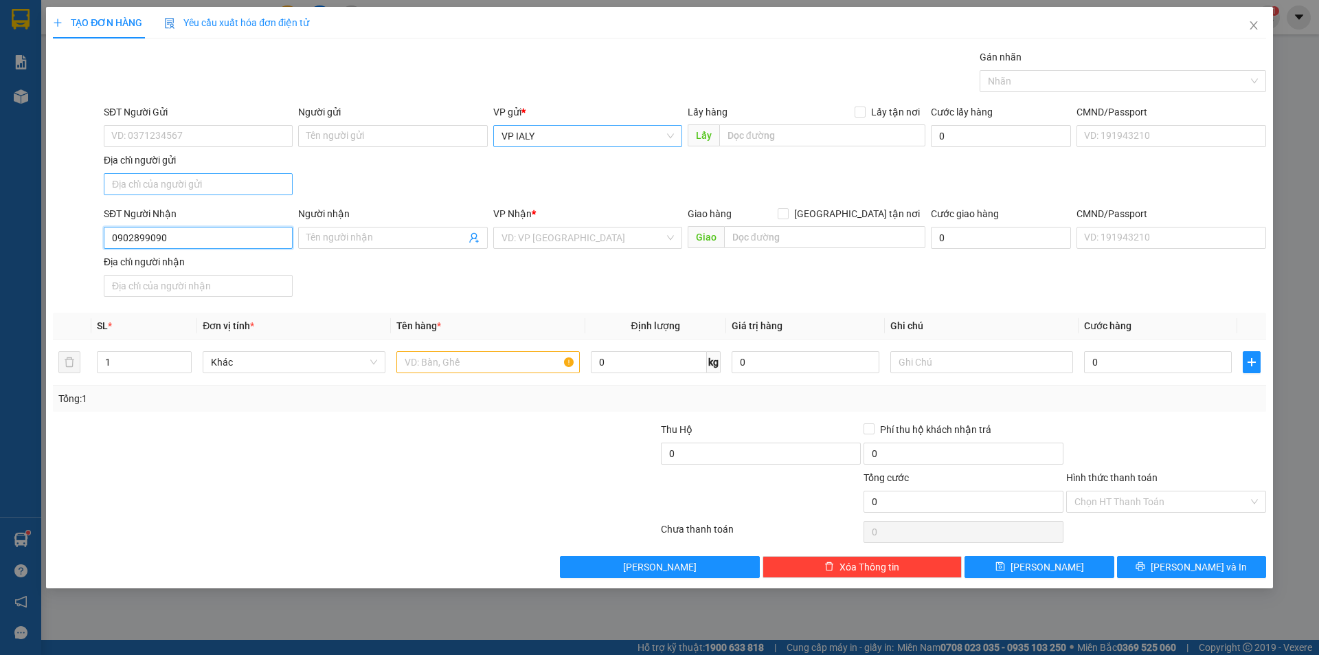
type input "0902899090"
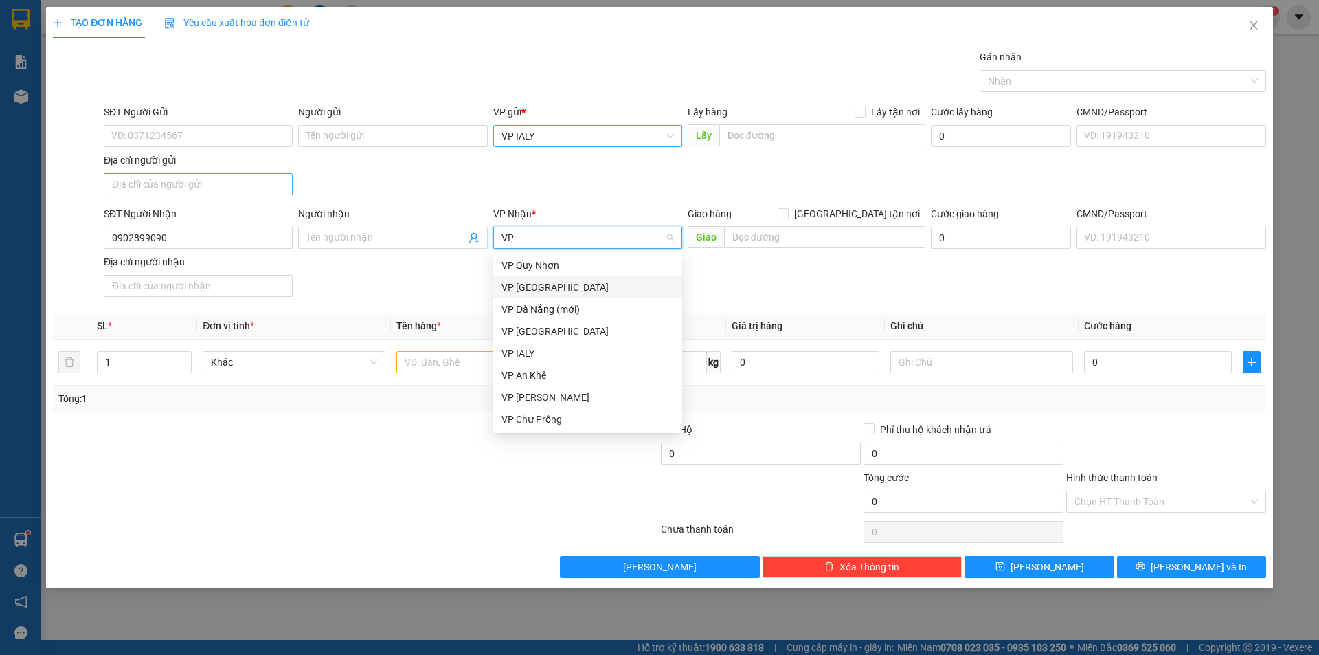
type input "VP"
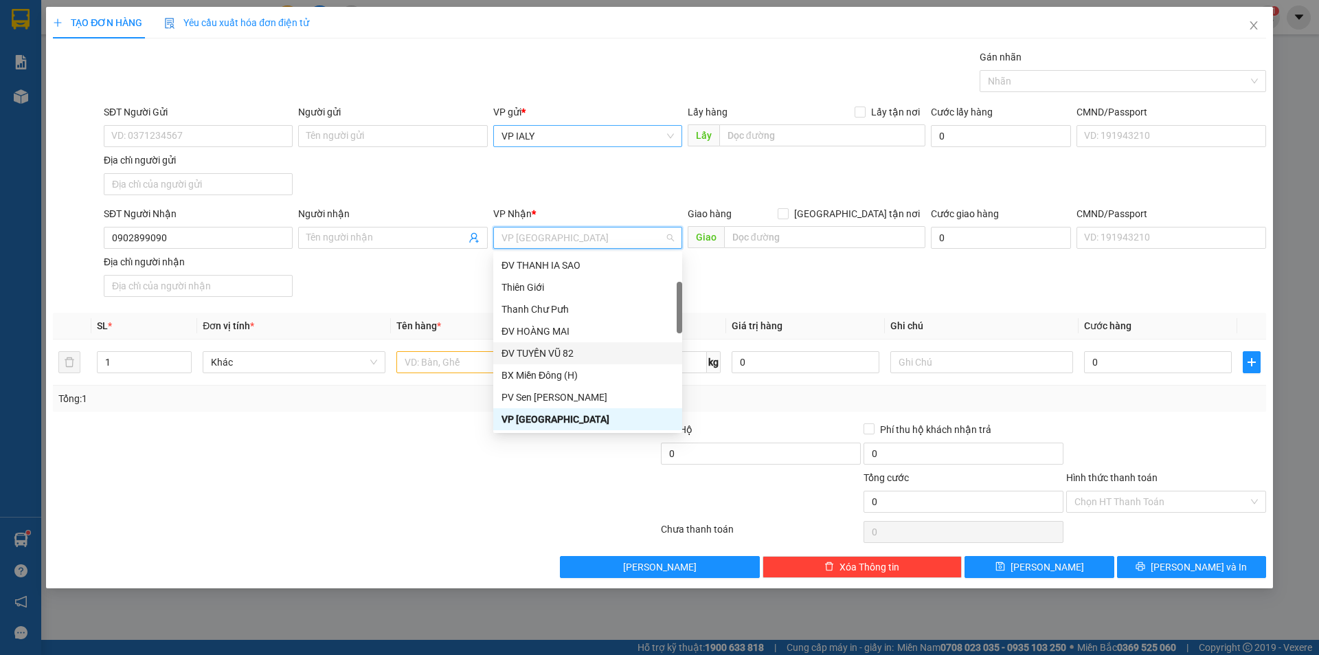
click at [502, 361] on div "ĐV TUYẾN VŨ 82" at bounding box center [587, 353] width 189 height 22
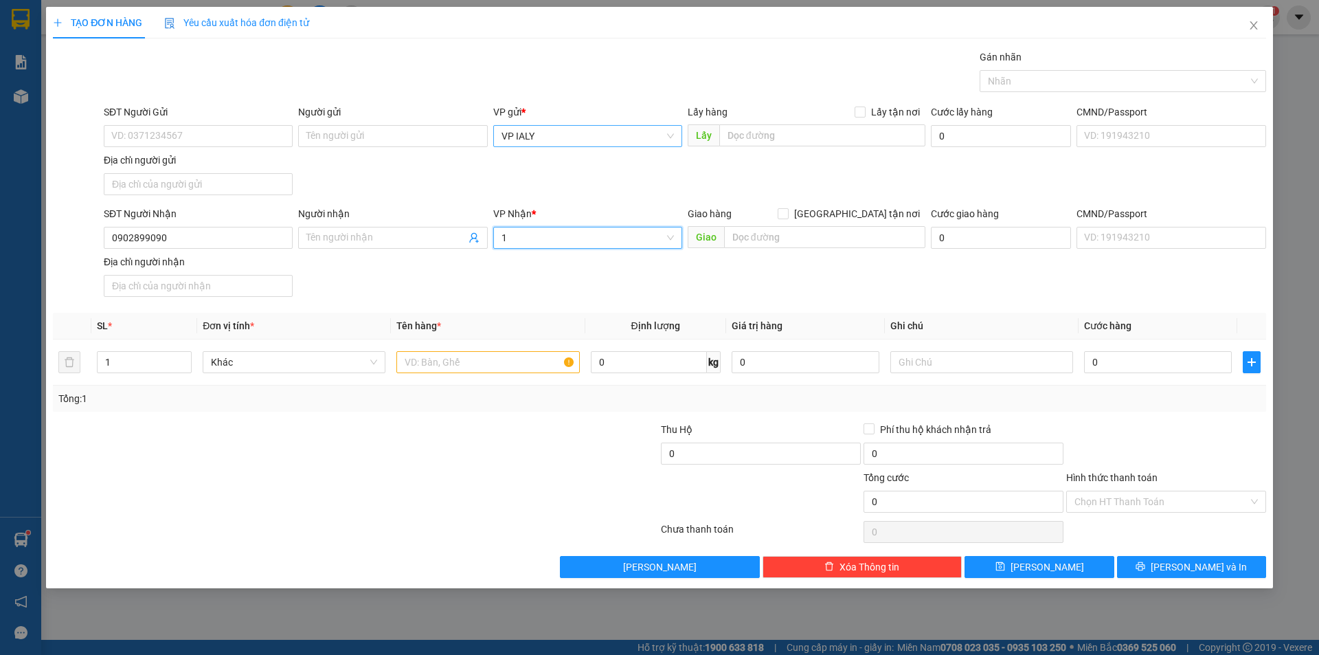
type input "1"
type input "VP"
click at [616, 233] on input "VP" at bounding box center [582, 237] width 163 height 21
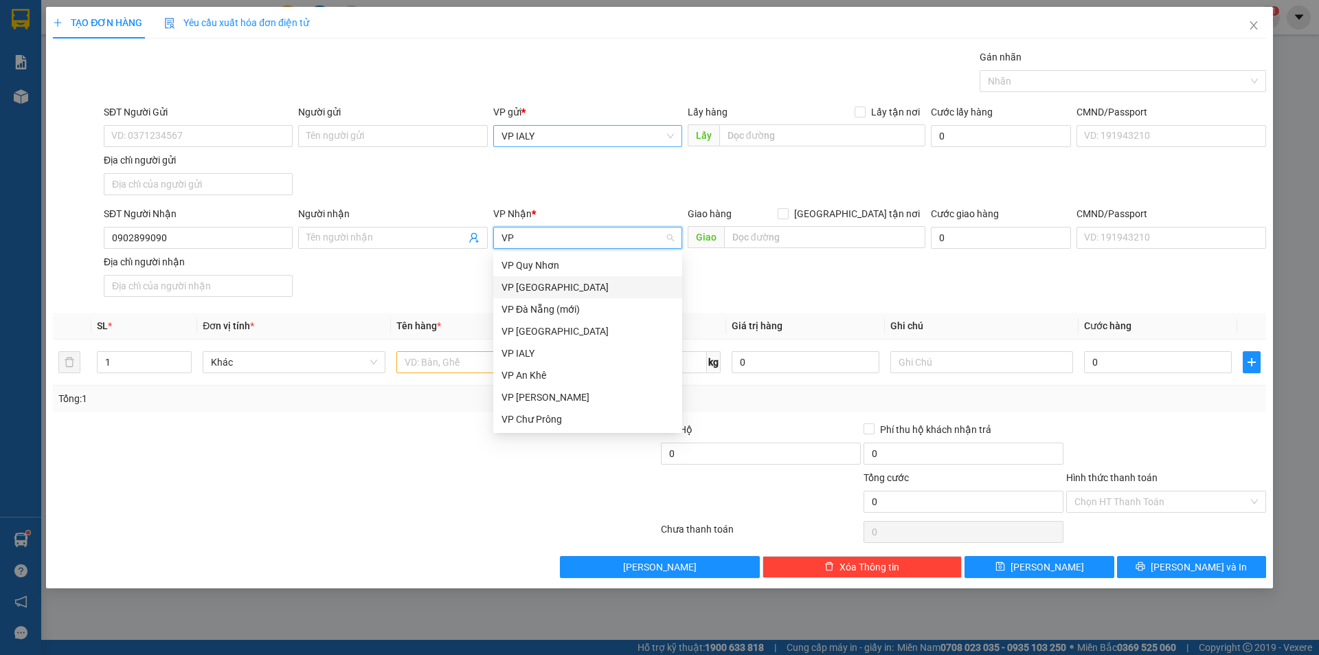
click at [605, 295] on div "VP [GEOGRAPHIC_DATA]" at bounding box center [587, 287] width 189 height 22
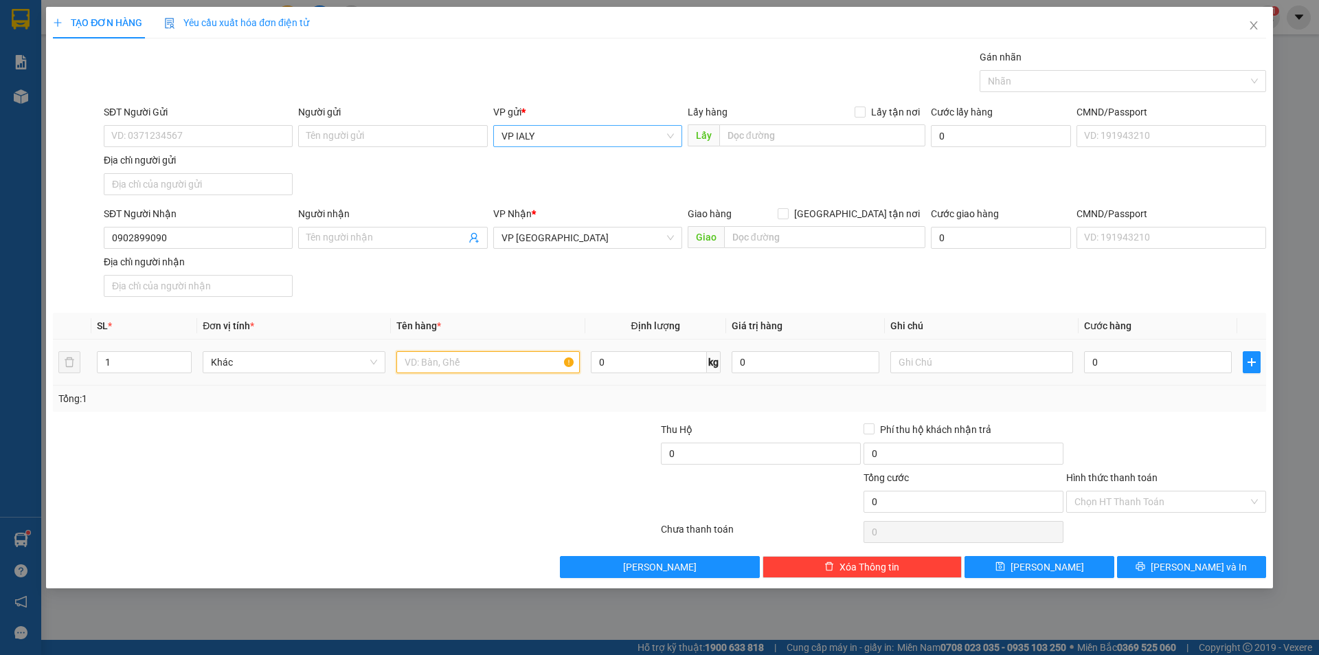
drag, startPoint x: 477, startPoint y: 370, endPoint x: 508, endPoint y: 370, distance: 31.6
click at [478, 370] on input "text" at bounding box center [487, 362] width 183 height 22
type input "1 THÙNG"
type input "3"
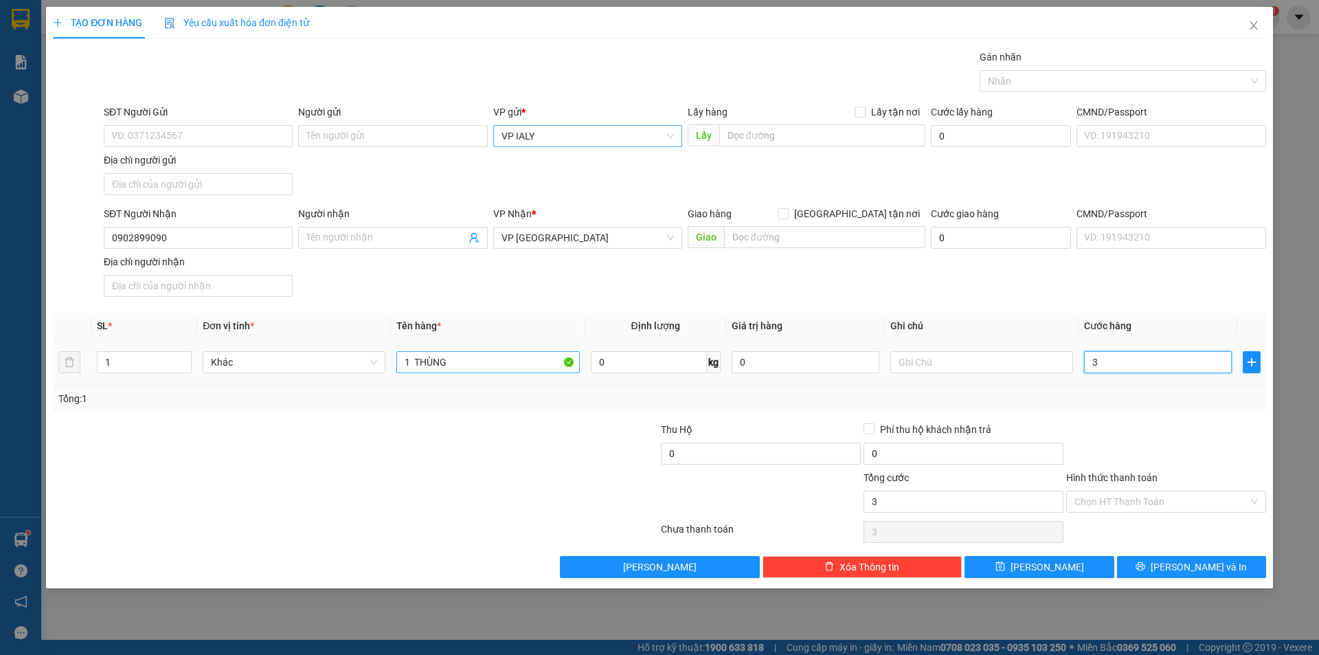
type input "3"
type input "30"
click at [1178, 512] on div "Chọn HT Thanh Toán" at bounding box center [1166, 501] width 200 height 22
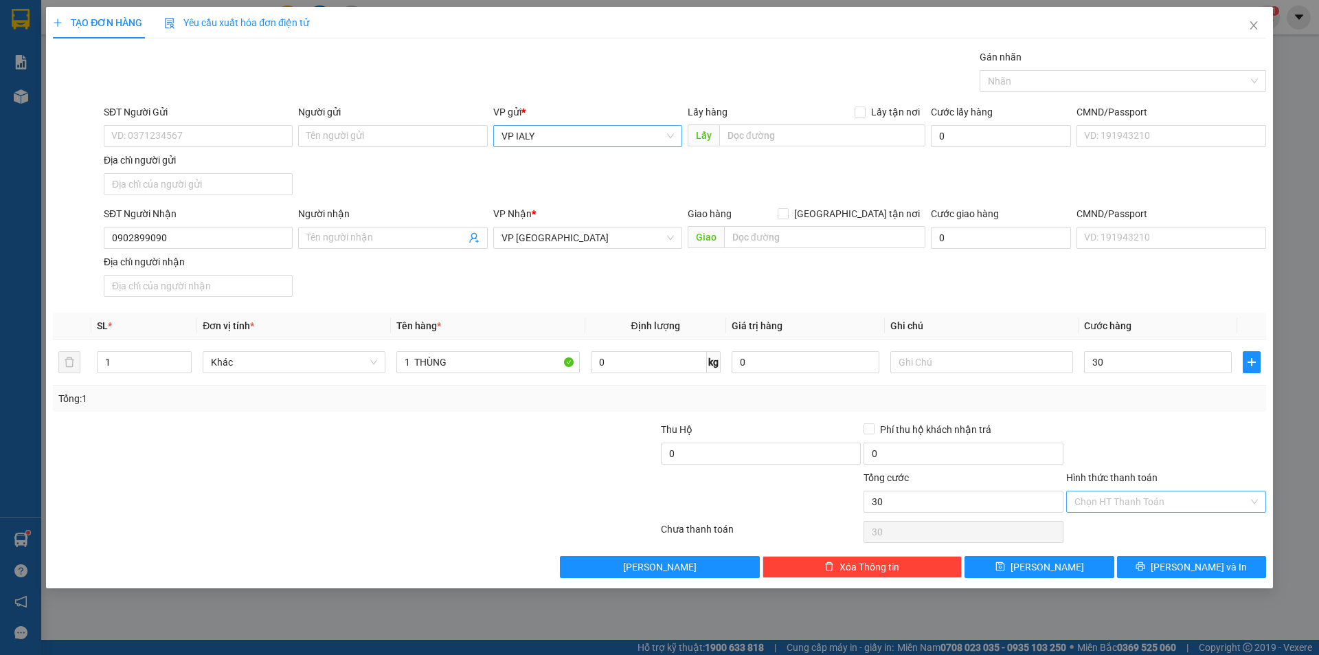
type input "30.000"
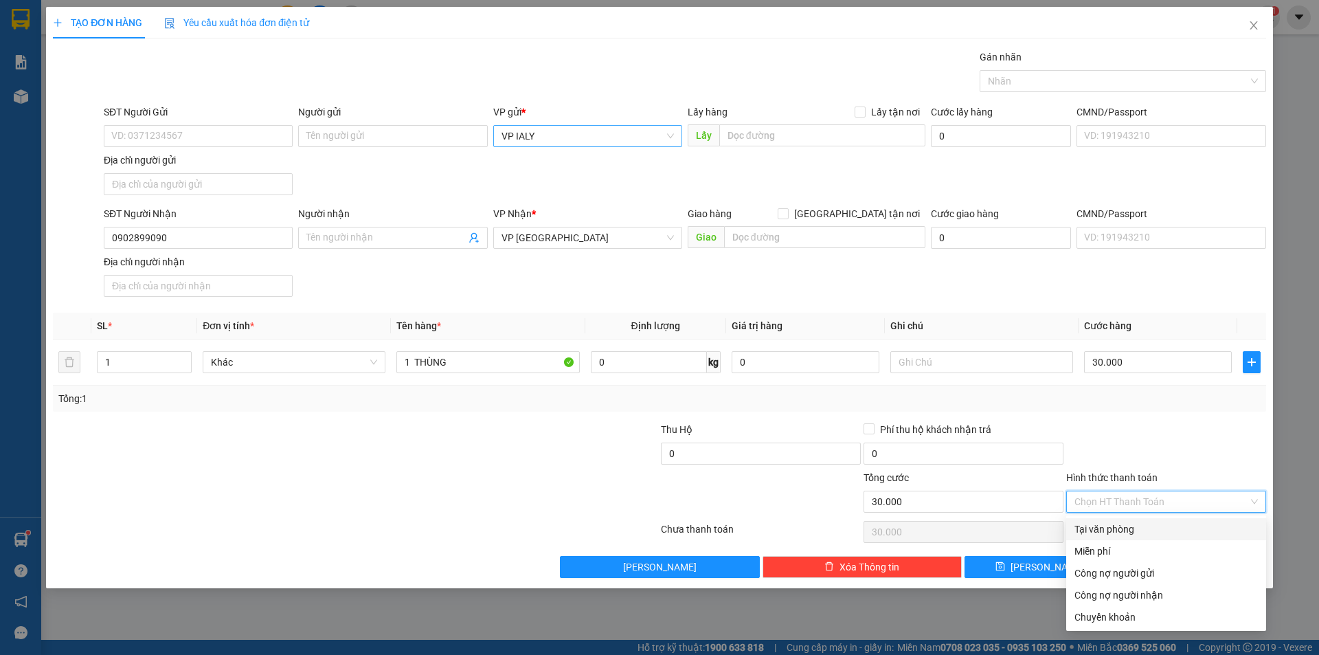
click at [600, 133] on span "VP IALY" at bounding box center [587, 136] width 172 height 21
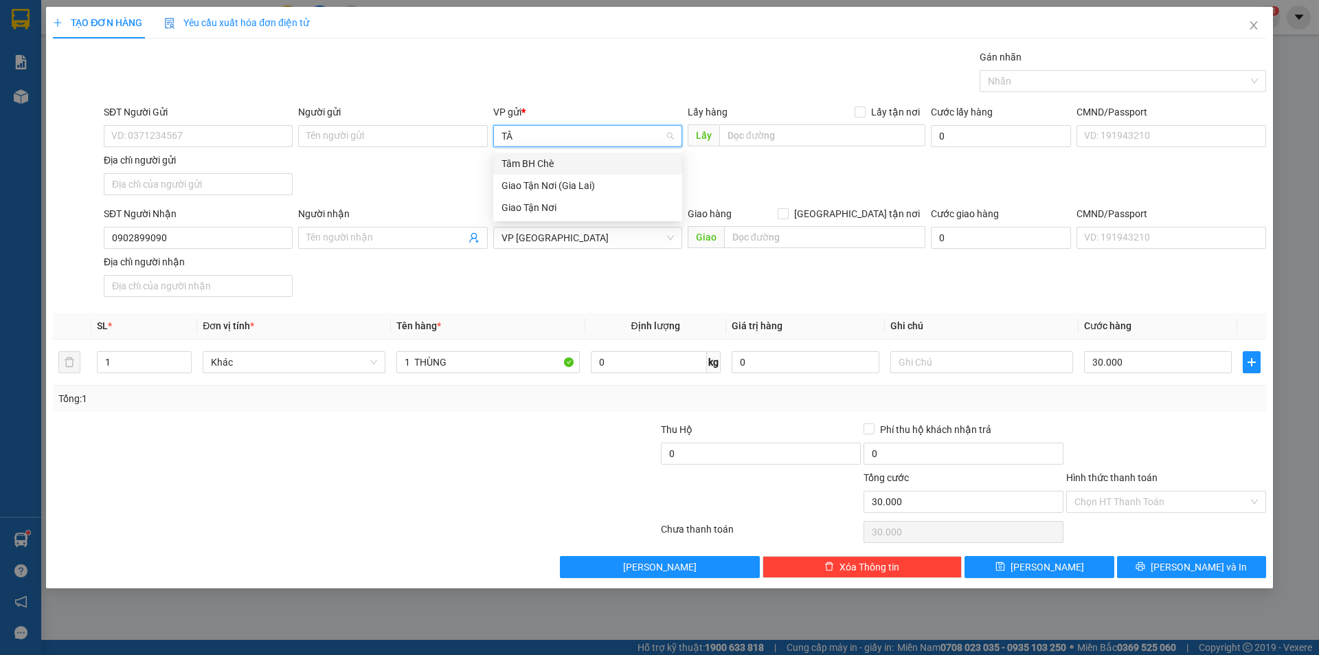
type input "TÂM"
click at [1168, 492] on input "Hình thức thanh toán" at bounding box center [1161, 501] width 174 height 21
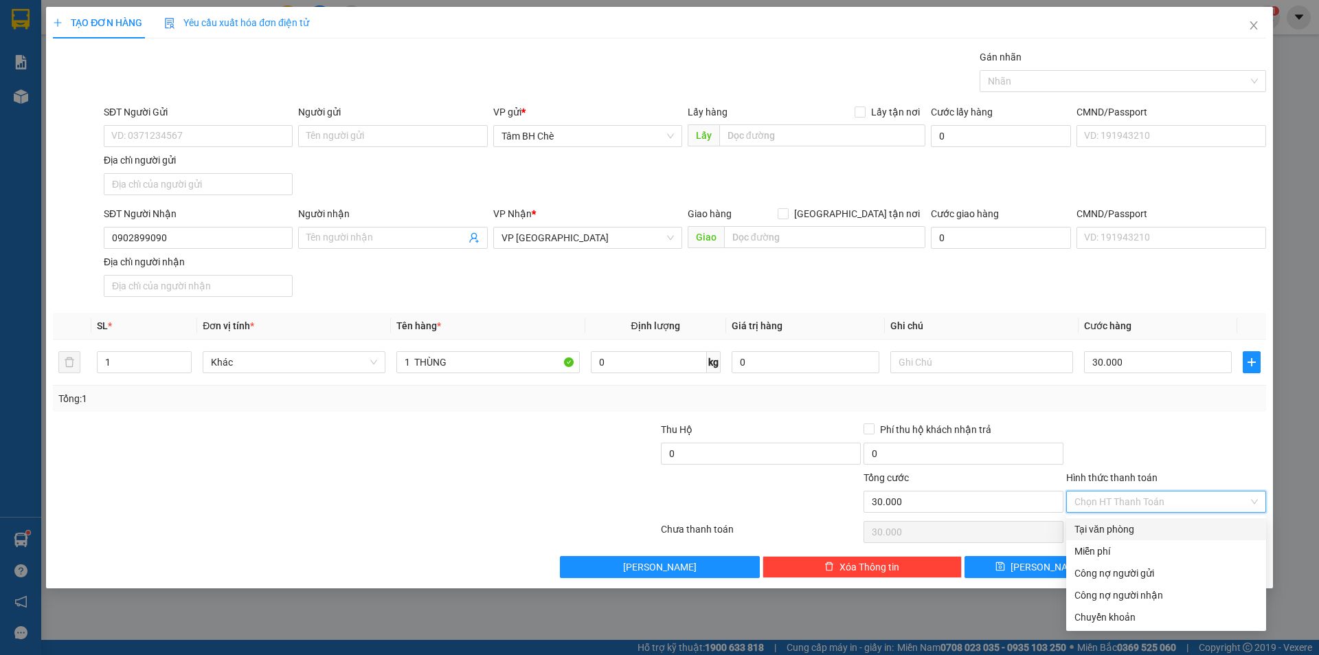
click at [1160, 527] on div "Tại văn phòng" at bounding box center [1165, 528] width 183 height 15
type input "0"
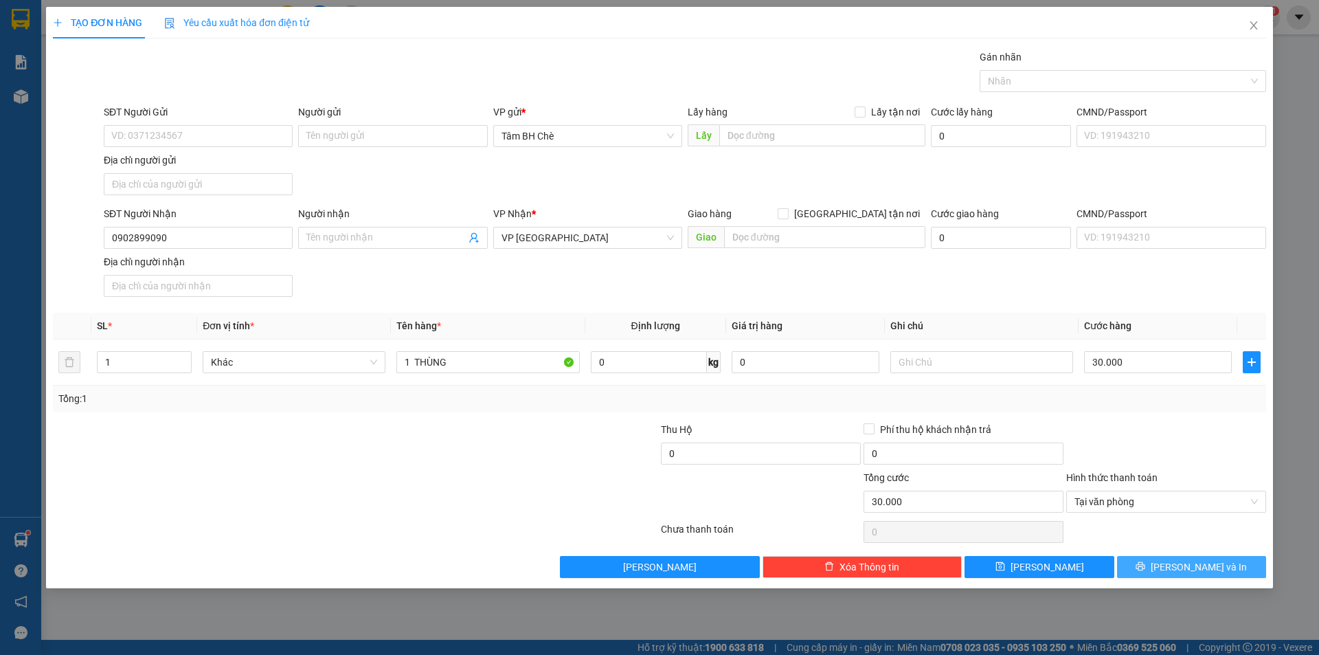
click at [1193, 569] on span "[PERSON_NAME] và In" at bounding box center [1199, 566] width 96 height 15
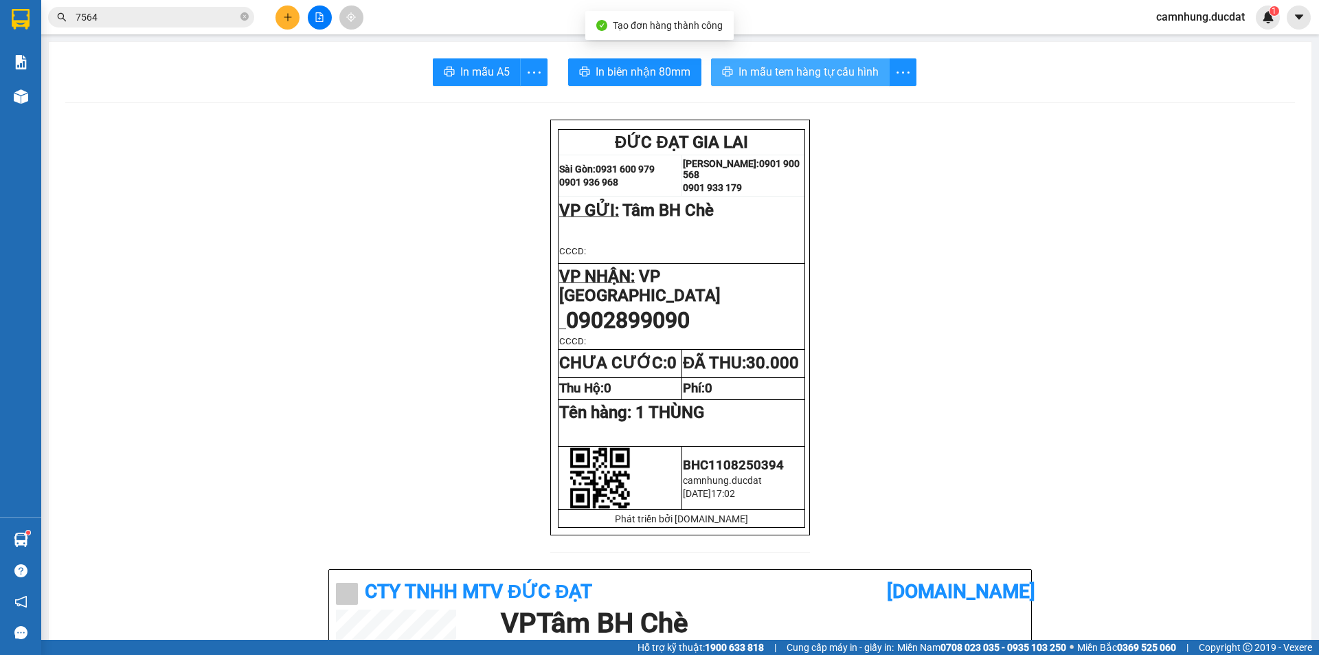
click at [764, 70] on span "In mẫu tem hàng tự cấu hình" at bounding box center [808, 71] width 140 height 17
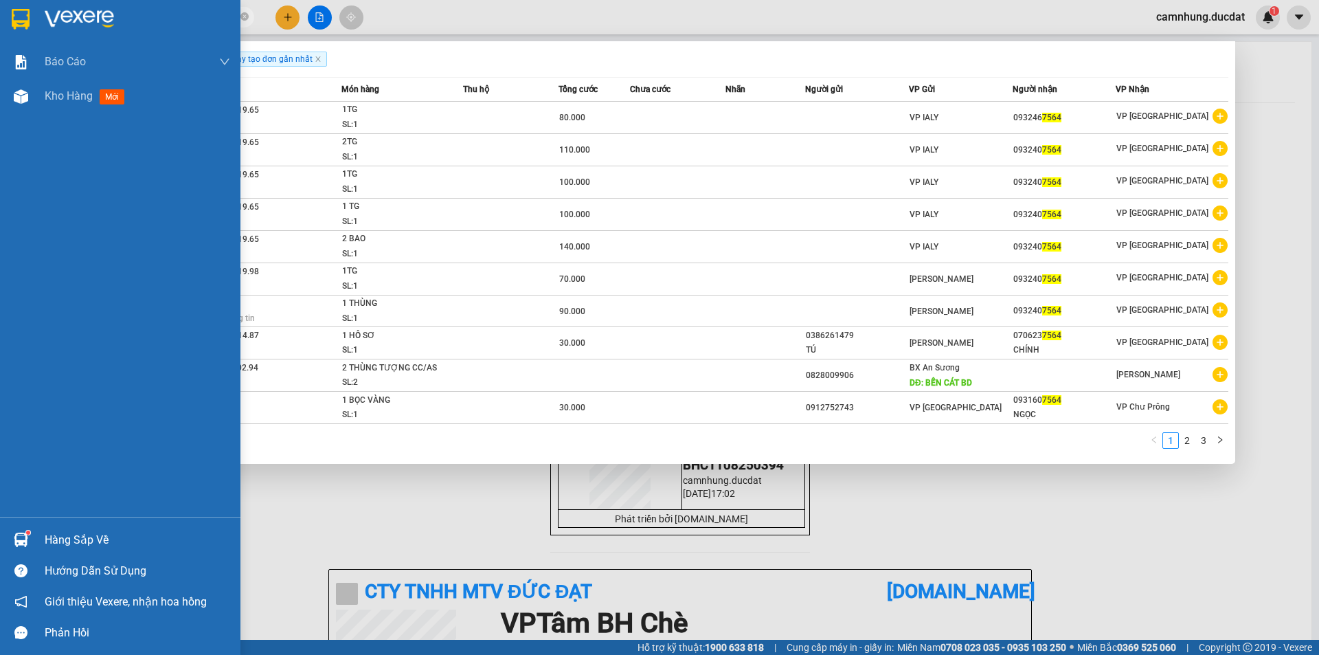
drag, startPoint x: 212, startPoint y: 13, endPoint x: 0, endPoint y: 36, distance: 212.8
click at [0, 36] on section "Kết quả tìm kiếm ( 23 ) Bộ lọc Ngày tạo đơn gần nhất Mã ĐH Trạng thái Món hàng …" at bounding box center [659, 327] width 1319 height 655
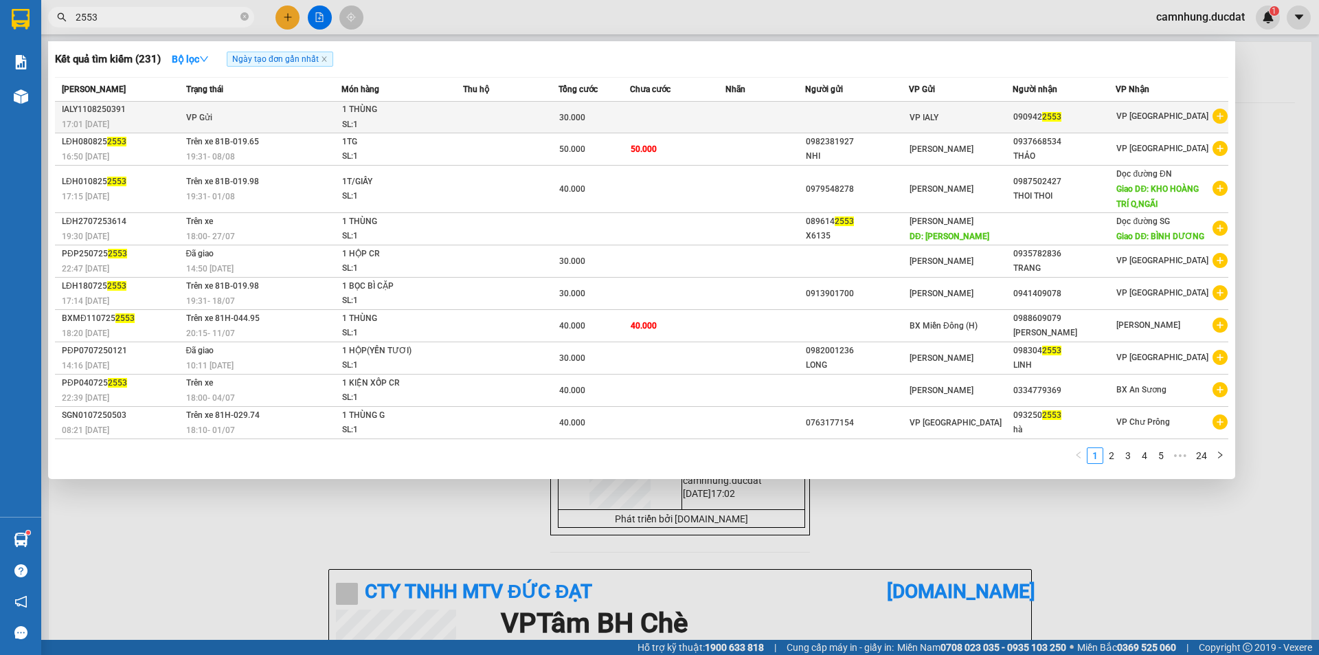
type input "2553"
click at [499, 115] on td at bounding box center [510, 118] width 95 height 32
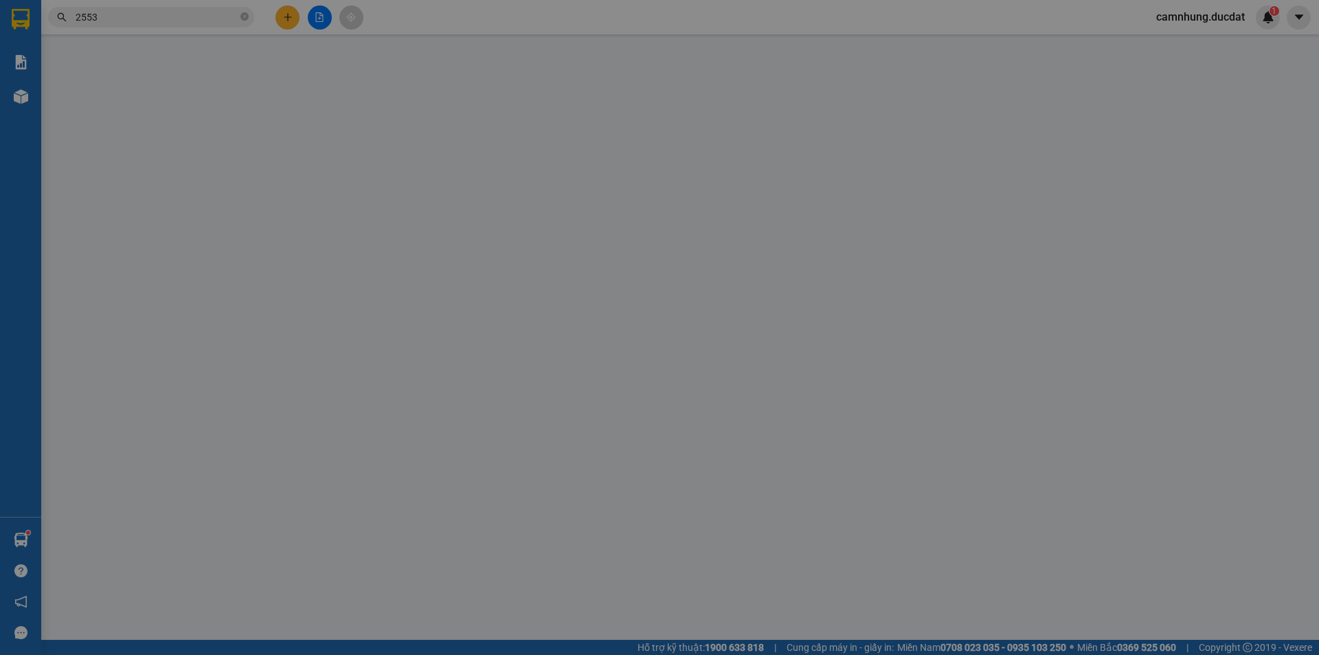
type input "0909422553"
type input "30.000"
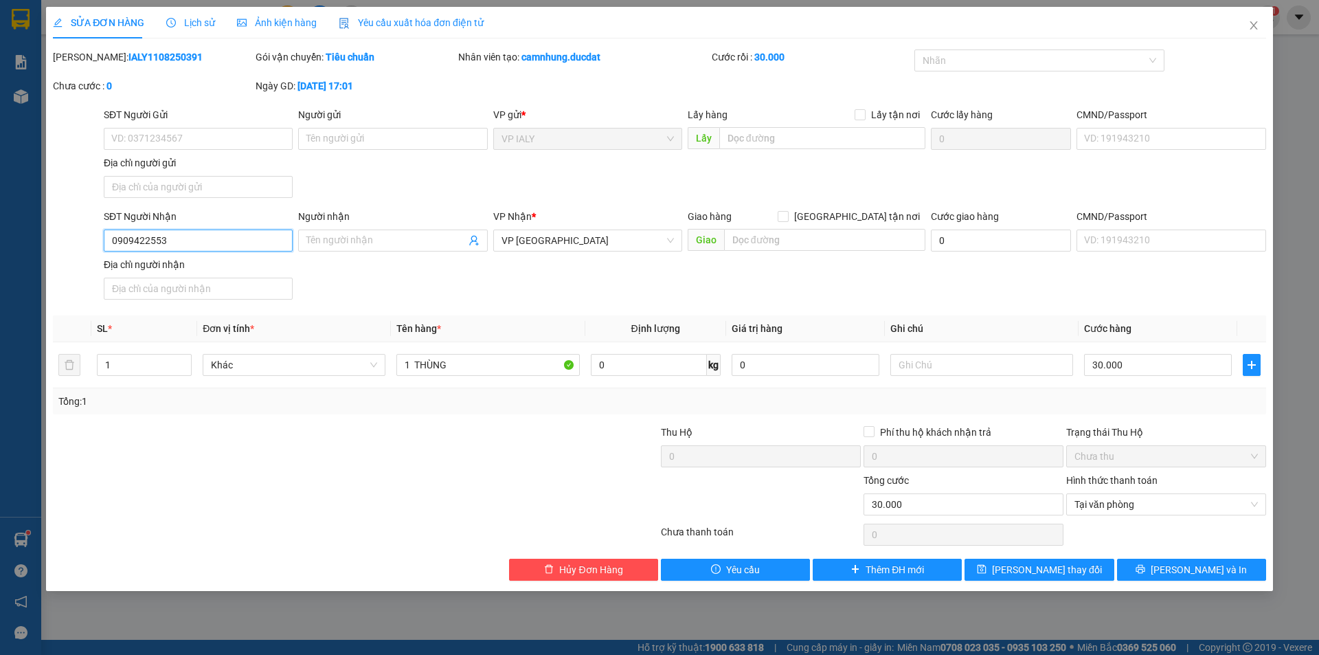
drag, startPoint x: 203, startPoint y: 240, endPoint x: 0, endPoint y: 263, distance: 204.0
click at [0, 263] on div "SỬA ĐƠN HÀNG Lịch sử Ảnh kiện hàng Yêu cầu xuất hóa đơn điện tử Total Paid Fee …" at bounding box center [659, 327] width 1319 height 655
click at [523, 568] on button "Hủy Đơn Hàng" at bounding box center [583, 569] width 149 height 22
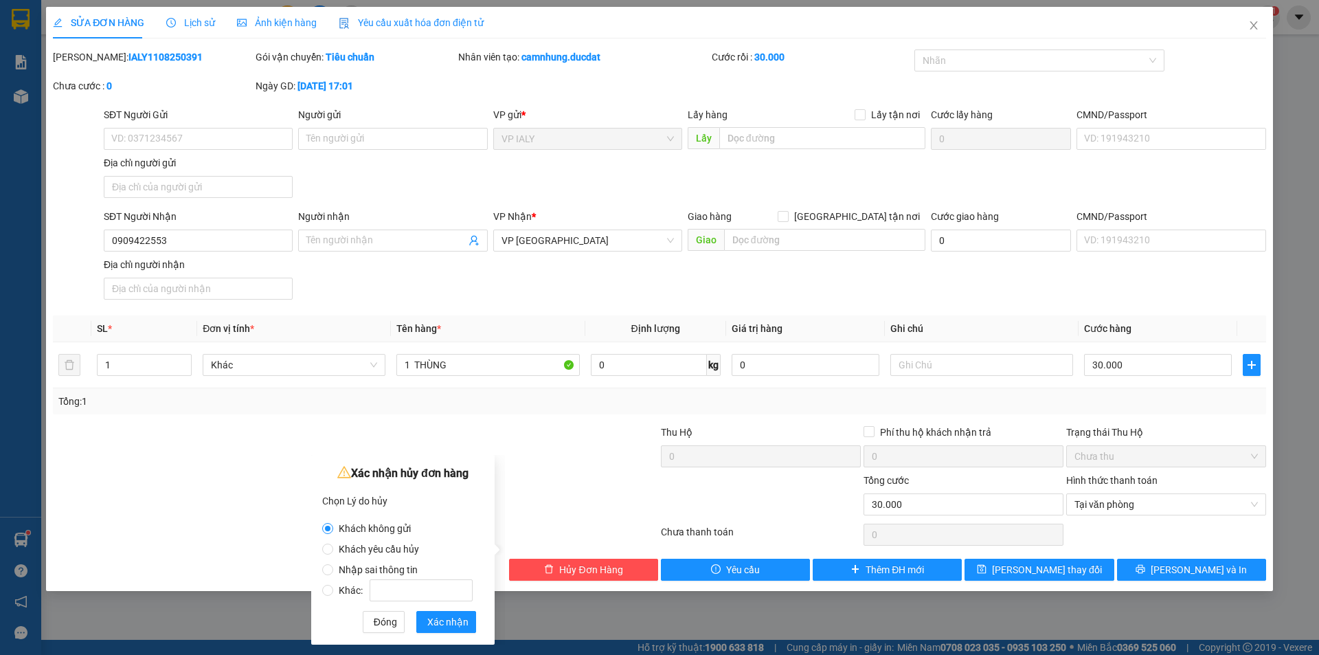
click at [403, 561] on label "Nhập sai thông tin" at bounding box center [400, 562] width 156 height 21
click at [333, 564] on input "Nhập sai thông tin" at bounding box center [327, 569] width 11 height 11
radio input "true"
radio input "false"
click at [449, 622] on span "Xác nhận" at bounding box center [447, 621] width 41 height 15
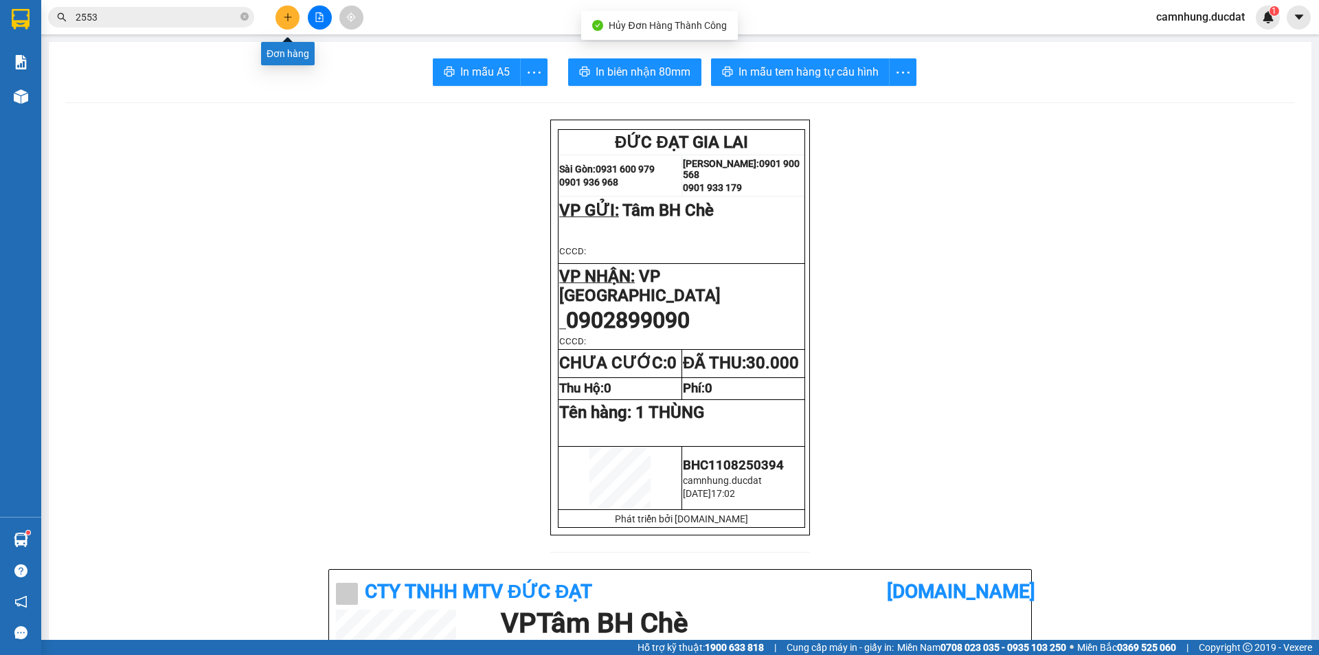
click at [280, 10] on button at bounding box center [287, 17] width 24 height 24
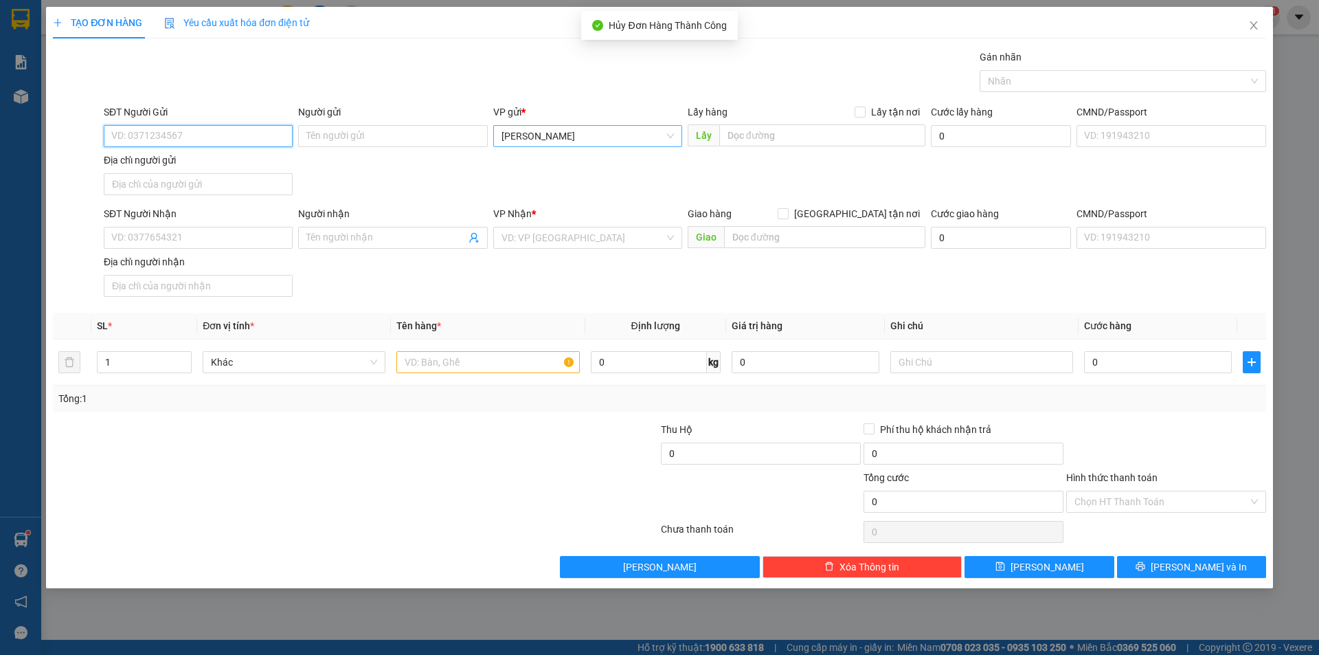
click at [612, 144] on span "[PERSON_NAME]" at bounding box center [587, 136] width 172 height 21
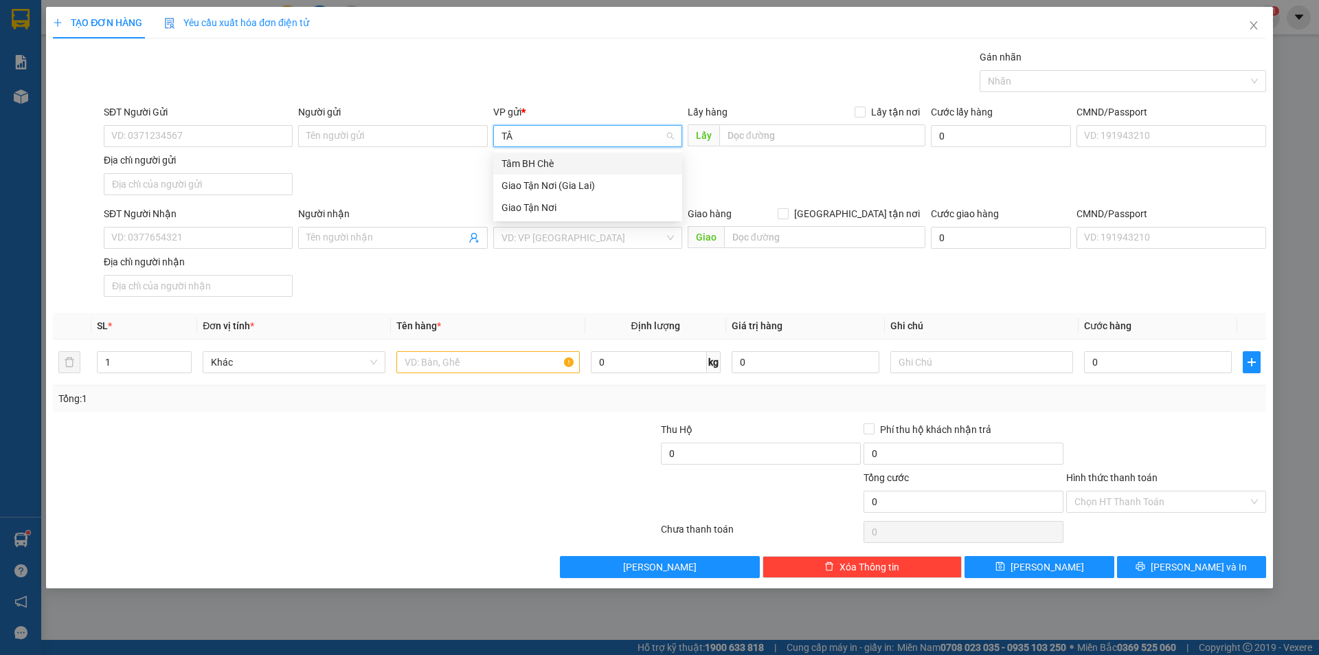
type input "TÂM"
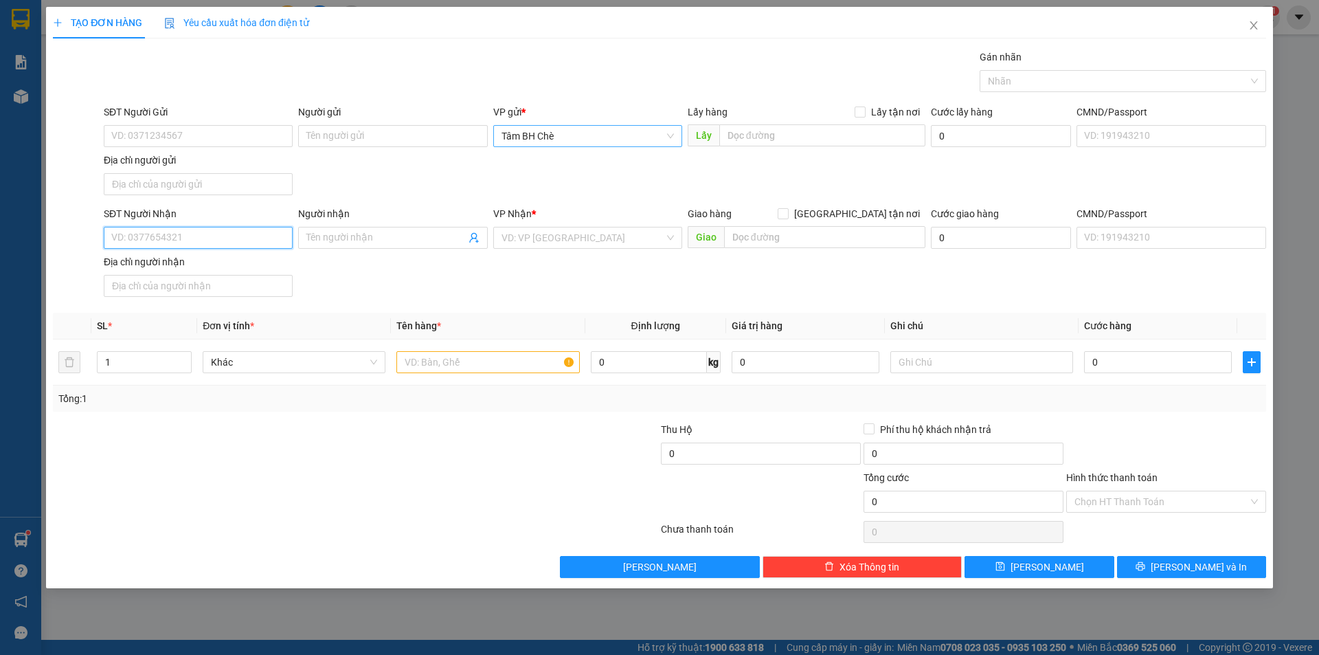
click at [257, 238] on input "SĐT Người Nhận" at bounding box center [198, 238] width 189 height 22
paste input "0909422553"
type input "0909422553"
click at [528, 359] on input "text" at bounding box center [487, 362] width 183 height 22
type input "1 THÙNG"
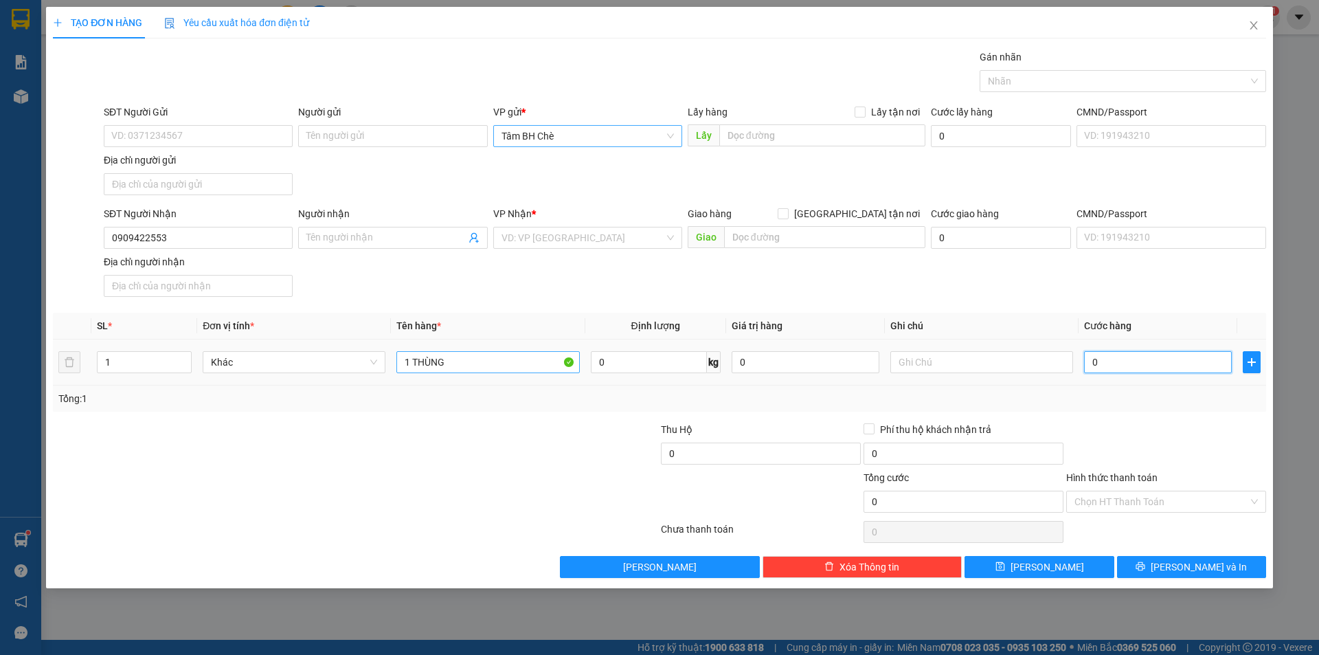
type input "3"
type input "30"
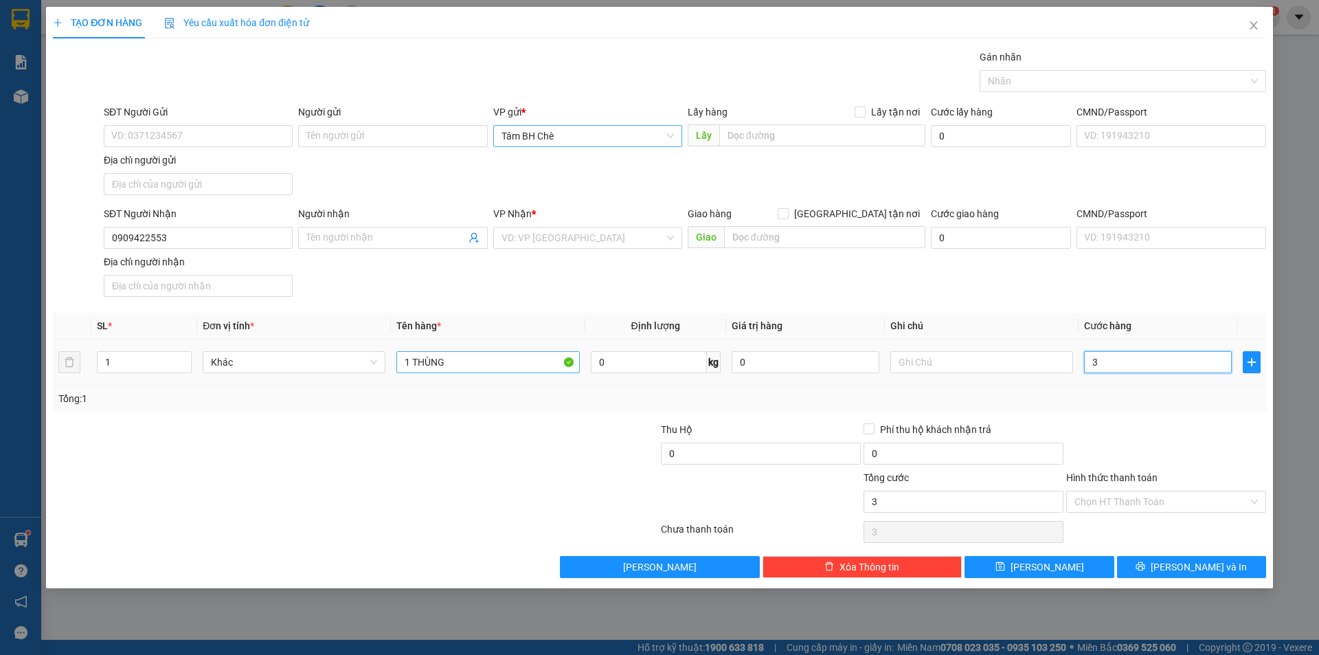
type input "30"
type input "30.000"
click at [646, 238] on input "search" at bounding box center [582, 237] width 163 height 21
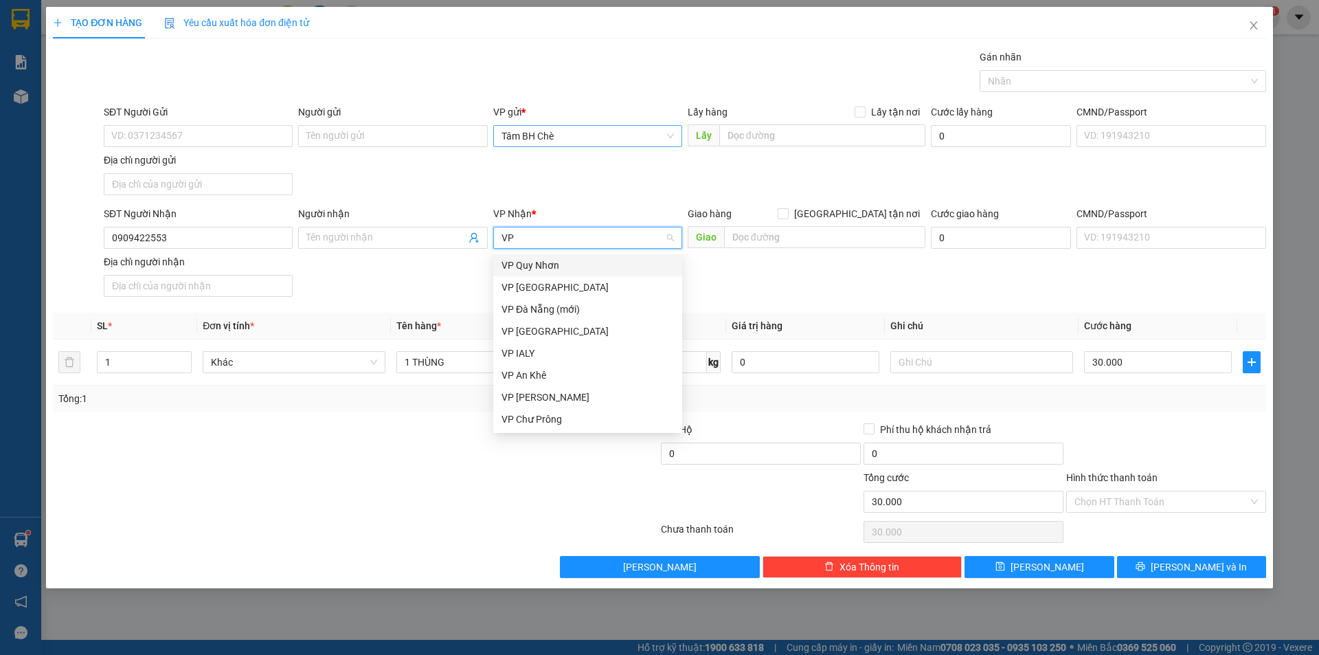
type input "VP"
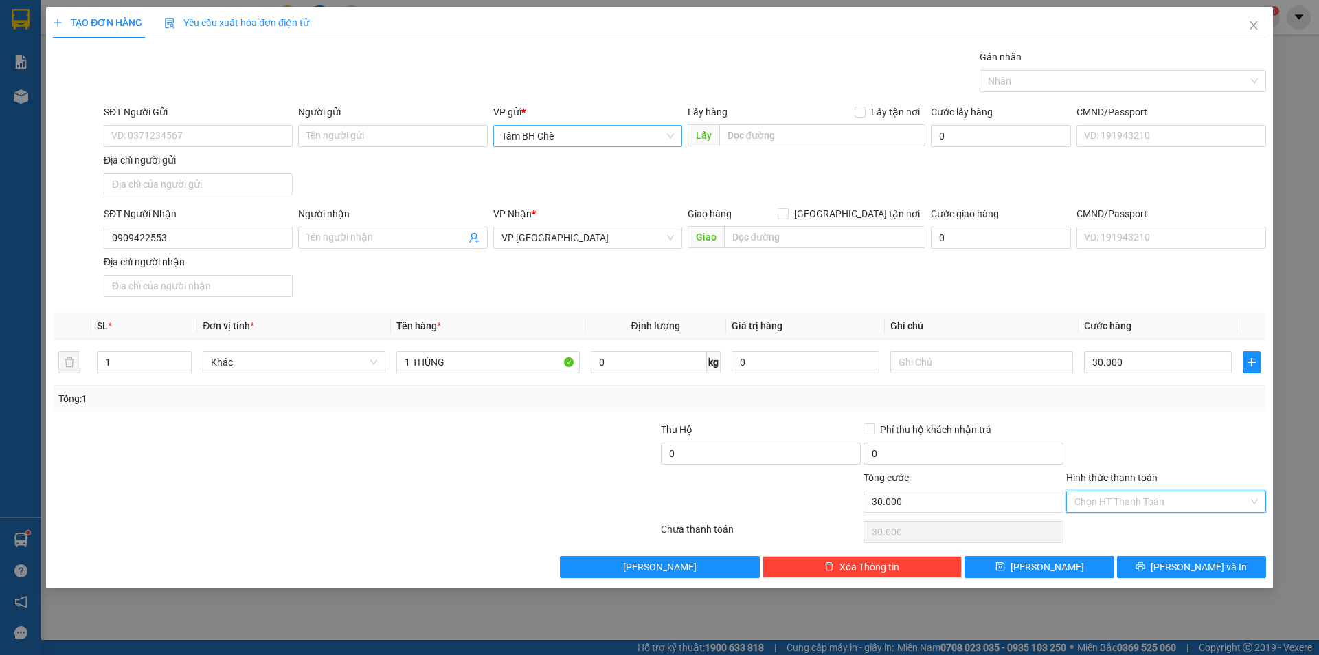
click at [1176, 501] on input "Hình thức thanh toán" at bounding box center [1161, 501] width 174 height 21
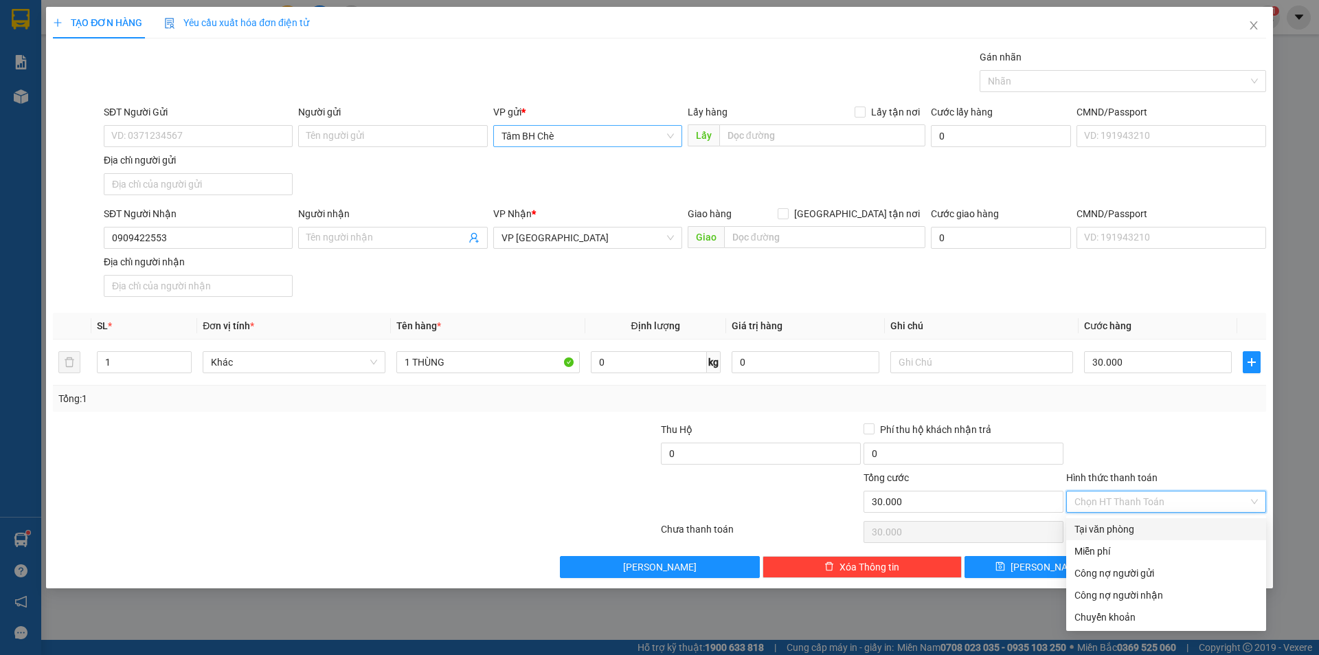
click at [1212, 531] on div "Tại văn phòng" at bounding box center [1165, 528] width 183 height 15
type input "0"
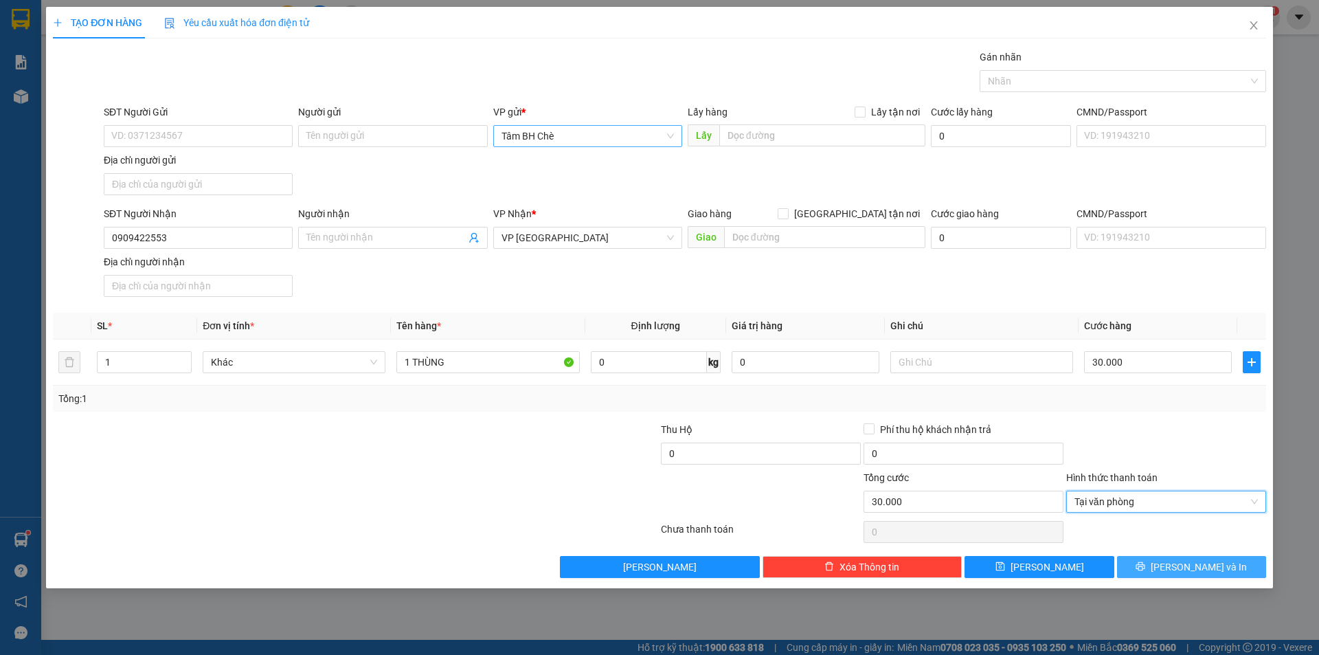
click at [1221, 569] on button "[PERSON_NAME] và In" at bounding box center [1191, 567] width 149 height 22
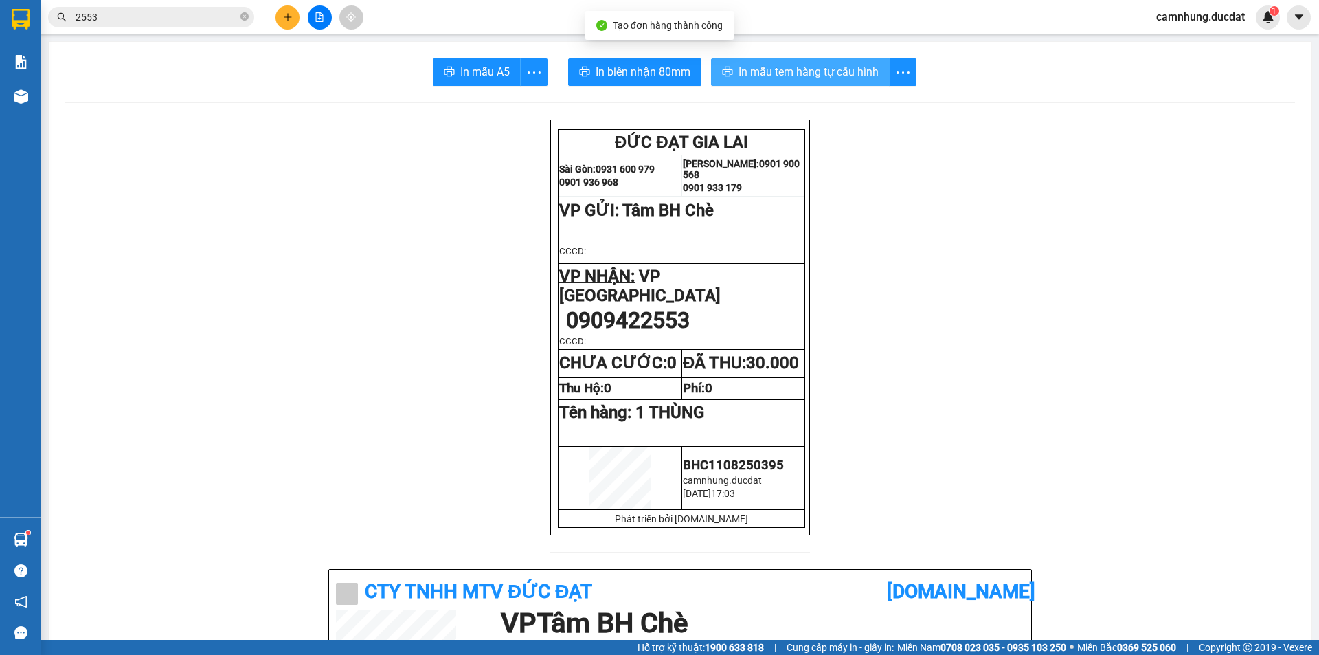
click at [758, 66] on span "In mẫu tem hàng tự cấu hình" at bounding box center [808, 71] width 140 height 17
drag, startPoint x: 271, startPoint y: 18, endPoint x: 282, endPoint y: 18, distance: 11.0
click at [282, 18] on div at bounding box center [319, 17] width 103 height 24
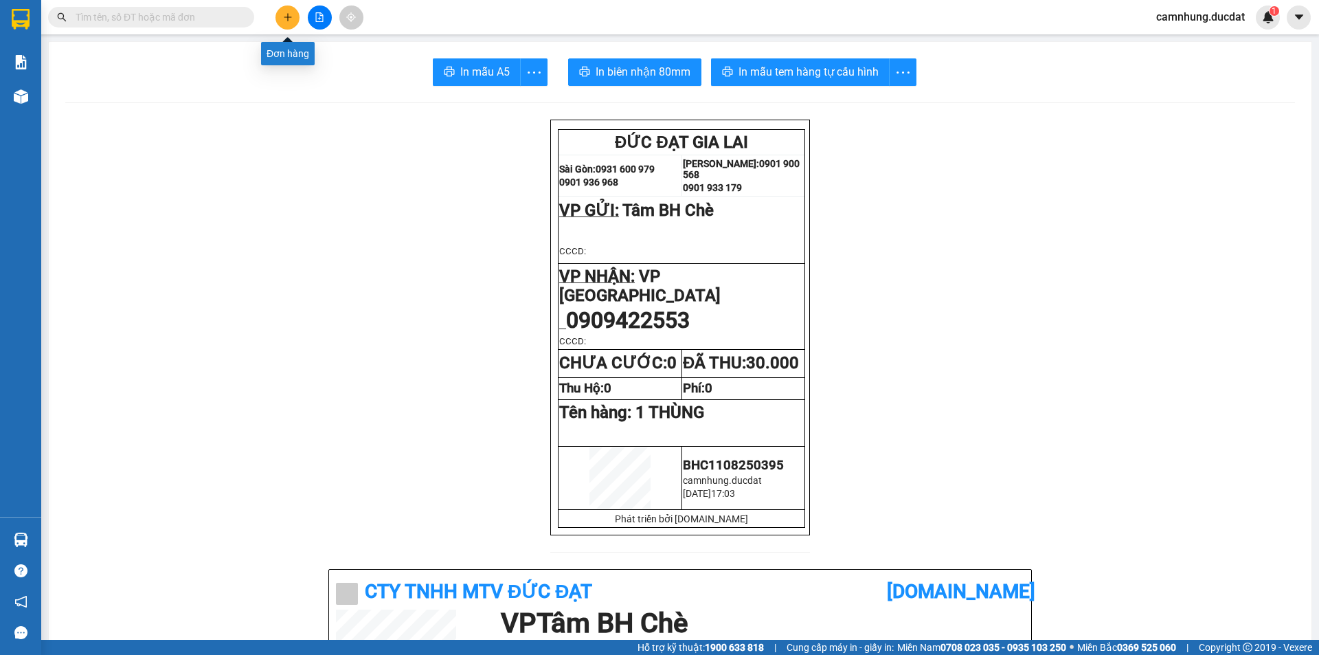
click at [282, 18] on button at bounding box center [287, 17] width 24 height 24
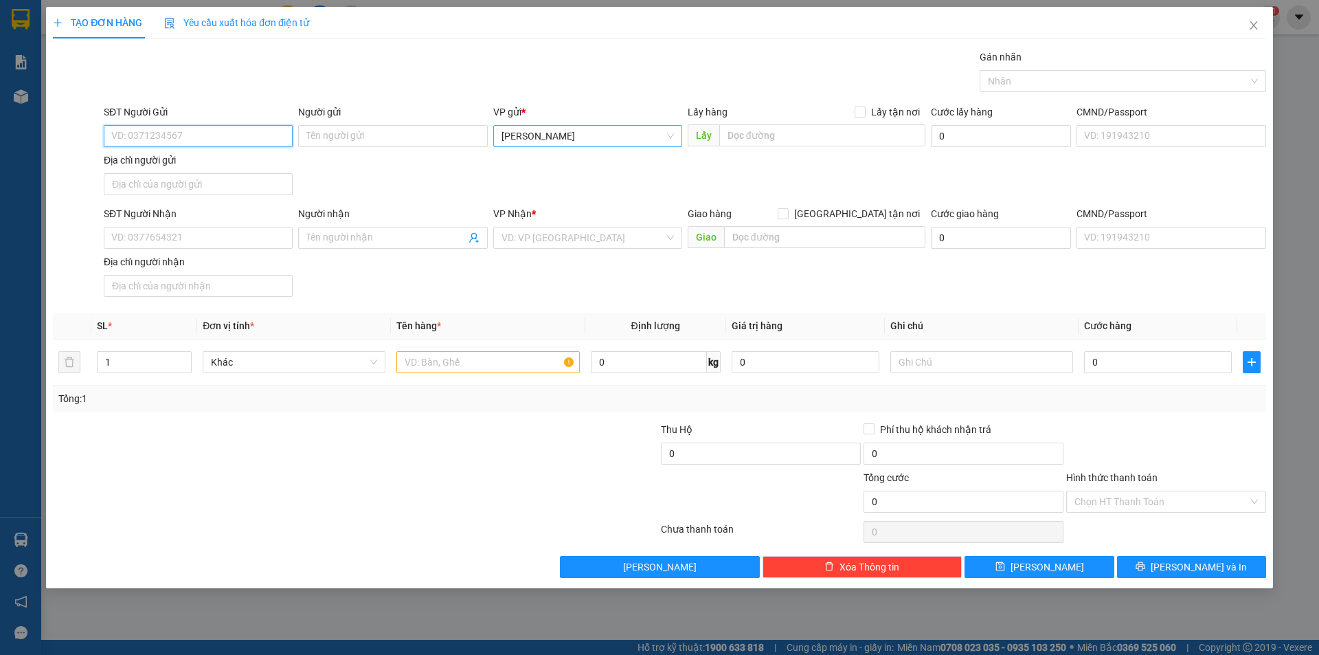
click at [617, 133] on span "[PERSON_NAME]" at bounding box center [587, 136] width 172 height 21
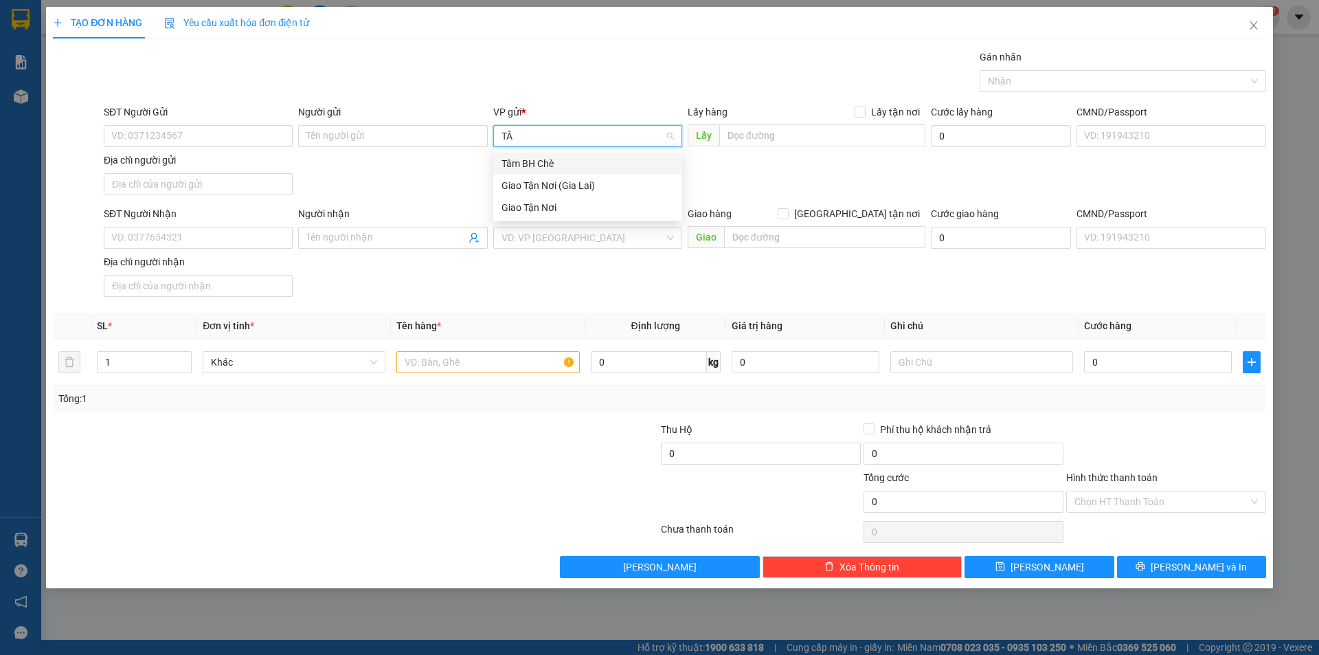
type input "TÂM"
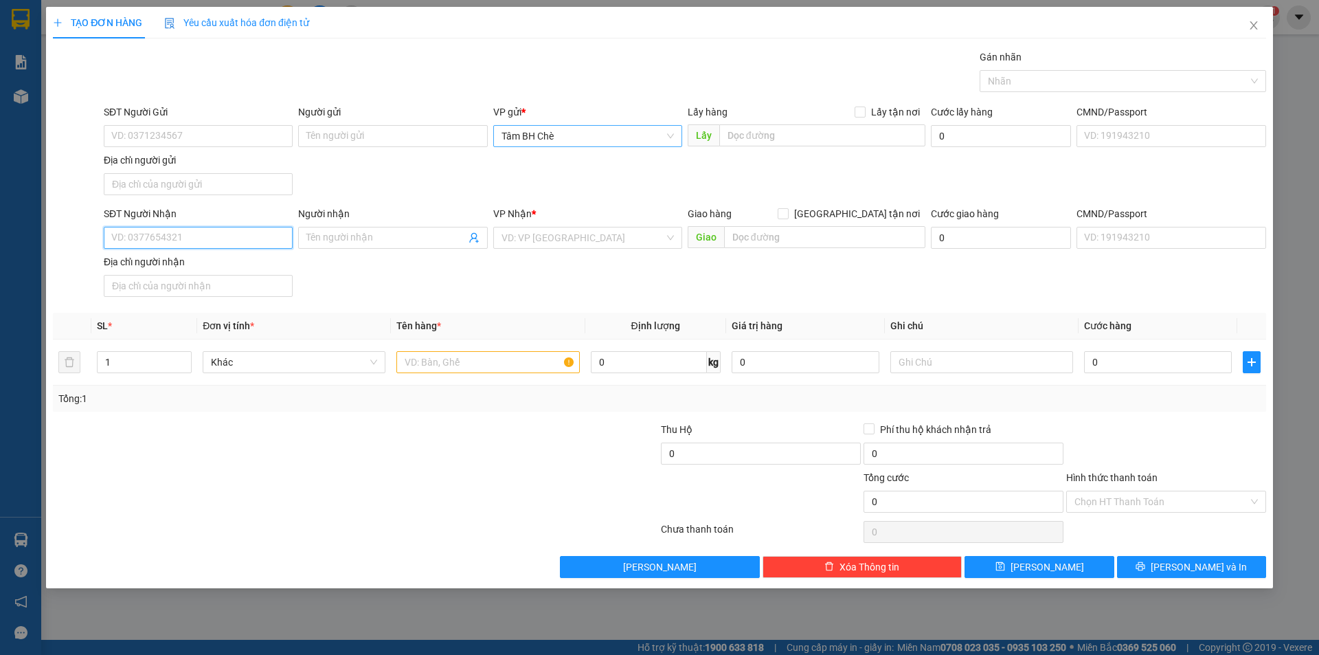
click at [179, 230] on input "SĐT Người Nhận" at bounding box center [198, 238] width 189 height 22
click at [366, 161] on div "SĐT Người Gửi VD: 0371234567 Người gửi Tên người gửi VP gửi * Tâm BH Chè Lấy hà…" at bounding box center [685, 152] width 1168 height 96
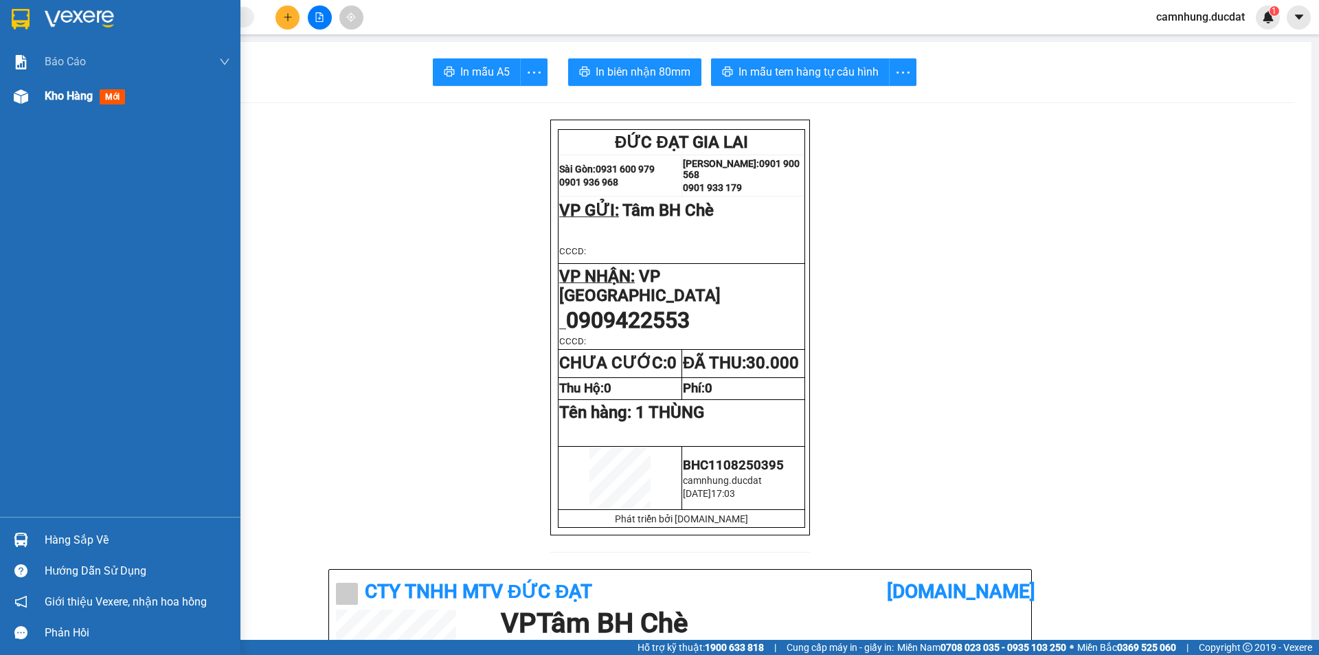
click at [64, 98] on span "Kho hàng" at bounding box center [69, 95] width 48 height 13
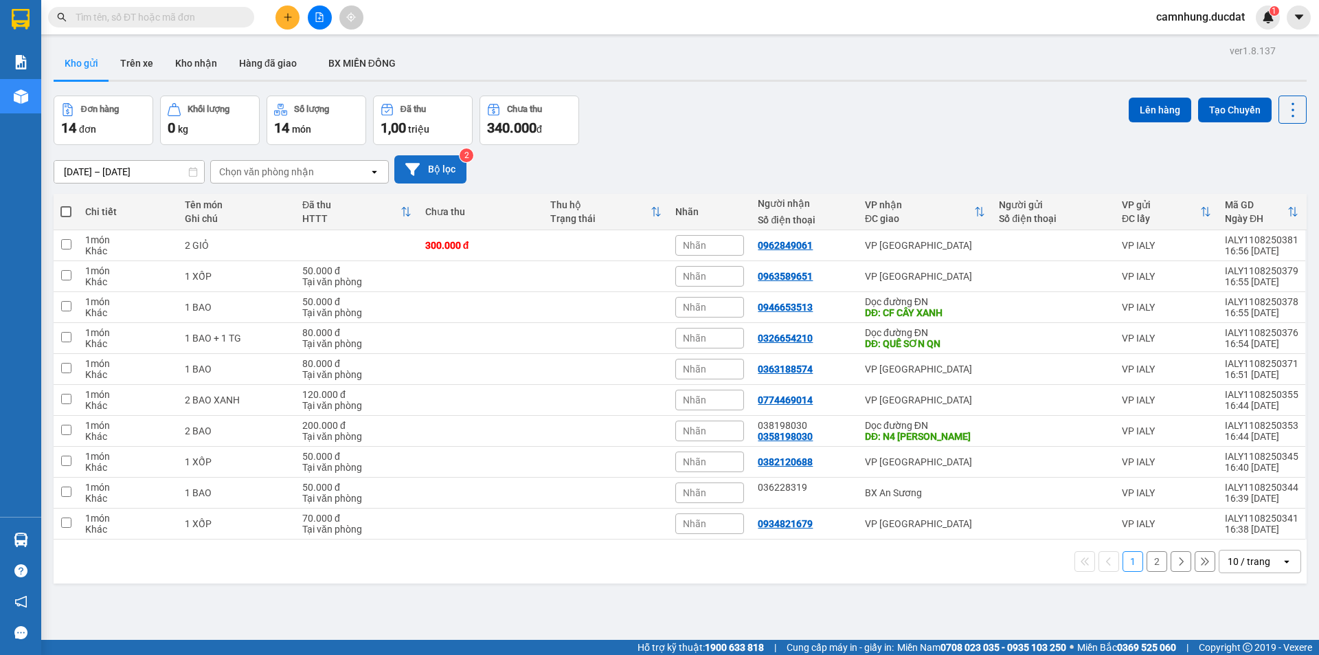
click at [440, 164] on button "Bộ lọc" at bounding box center [430, 169] width 72 height 28
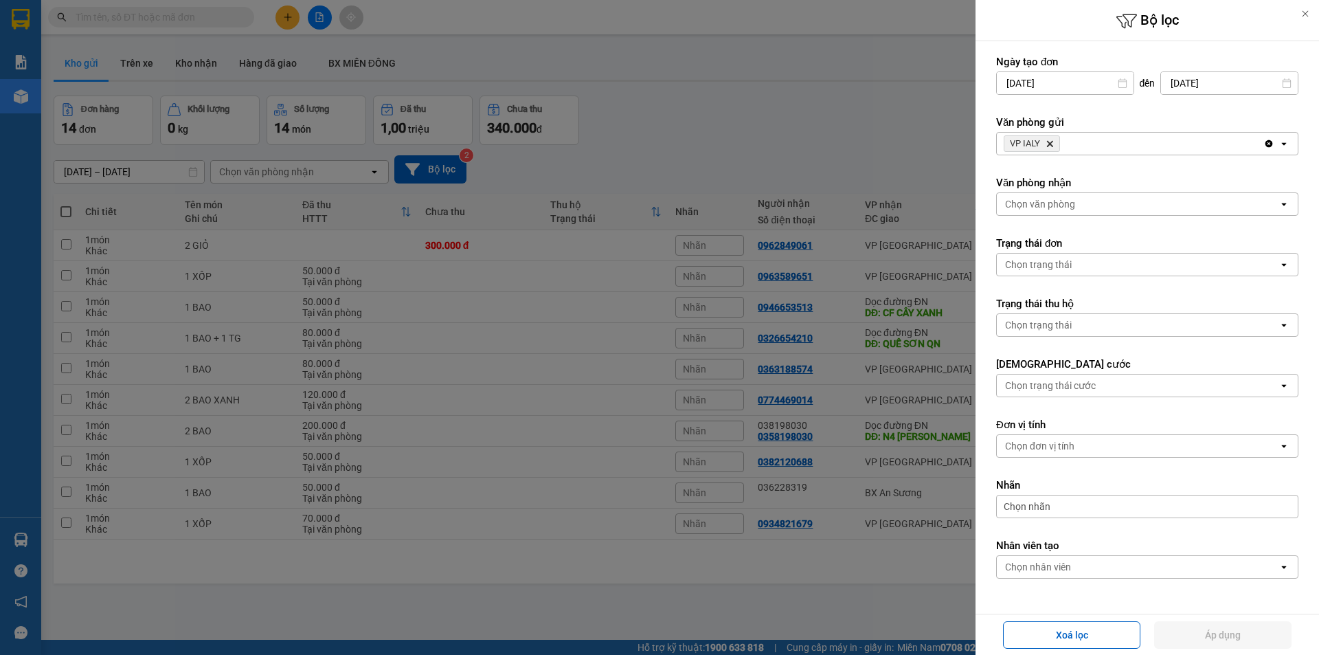
click at [1052, 143] on icon "VP IALY, close by backspace" at bounding box center [1050, 144] width 6 height 6
click at [1052, 143] on div "Chọn văn phòng" at bounding box center [1040, 144] width 70 height 14
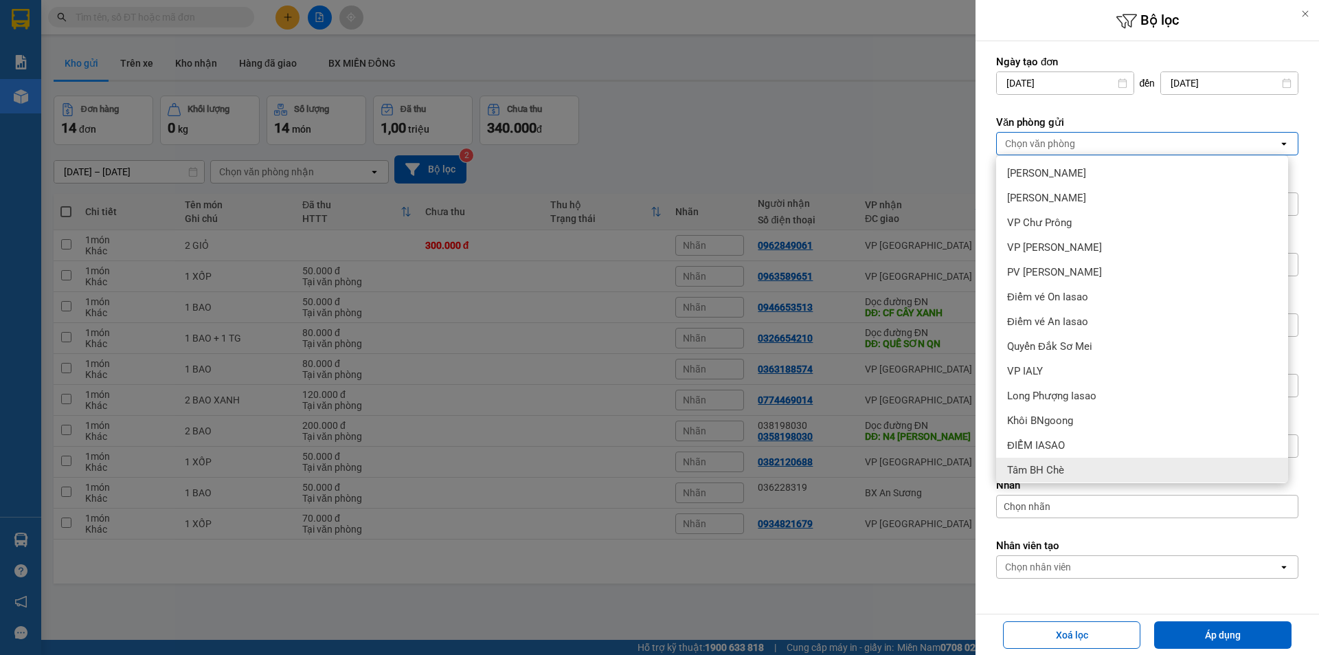
click at [1140, 464] on div "Tâm BH Chè" at bounding box center [1142, 470] width 292 height 25
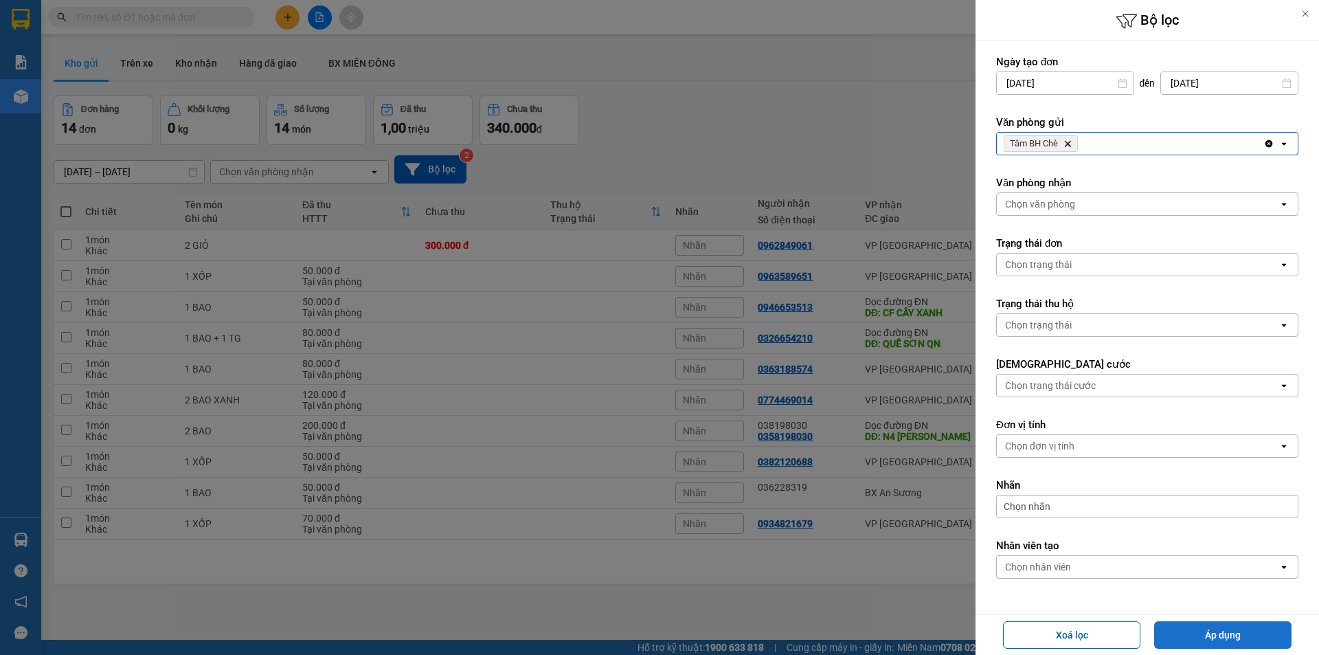
click at [1226, 635] on button "Áp dụng" at bounding box center [1222, 634] width 137 height 27
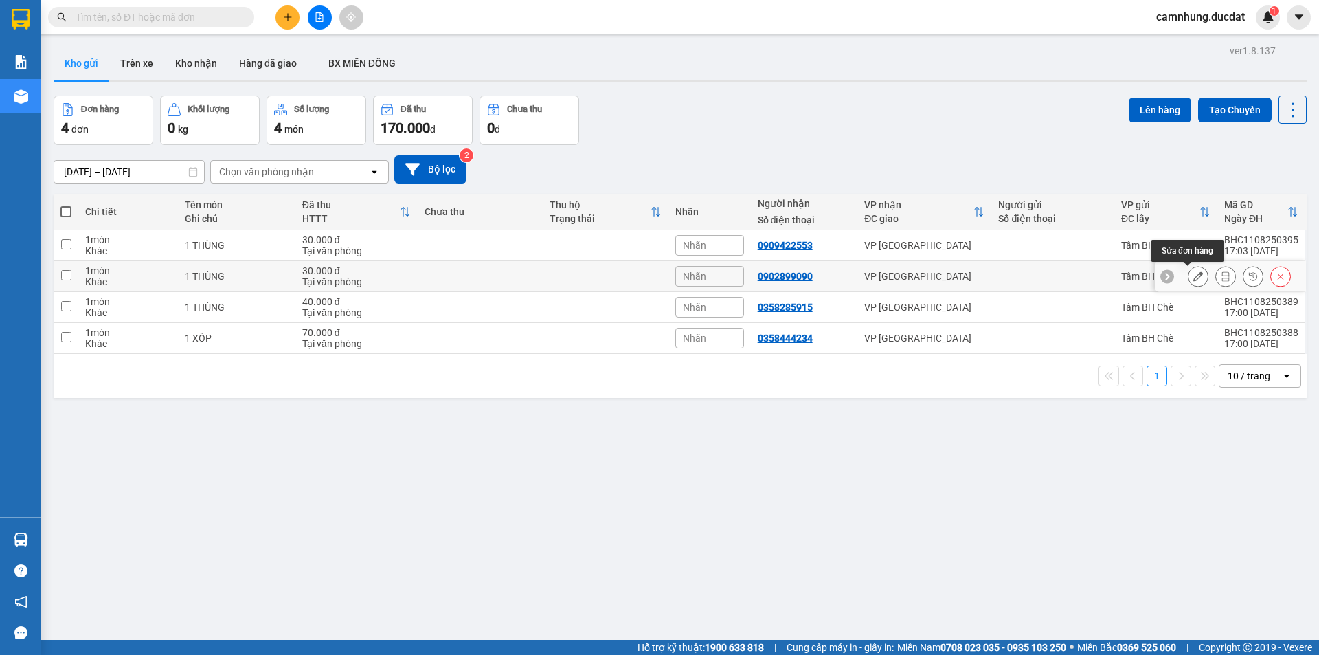
click at [1193, 276] on icon at bounding box center [1198, 276] width 10 height 10
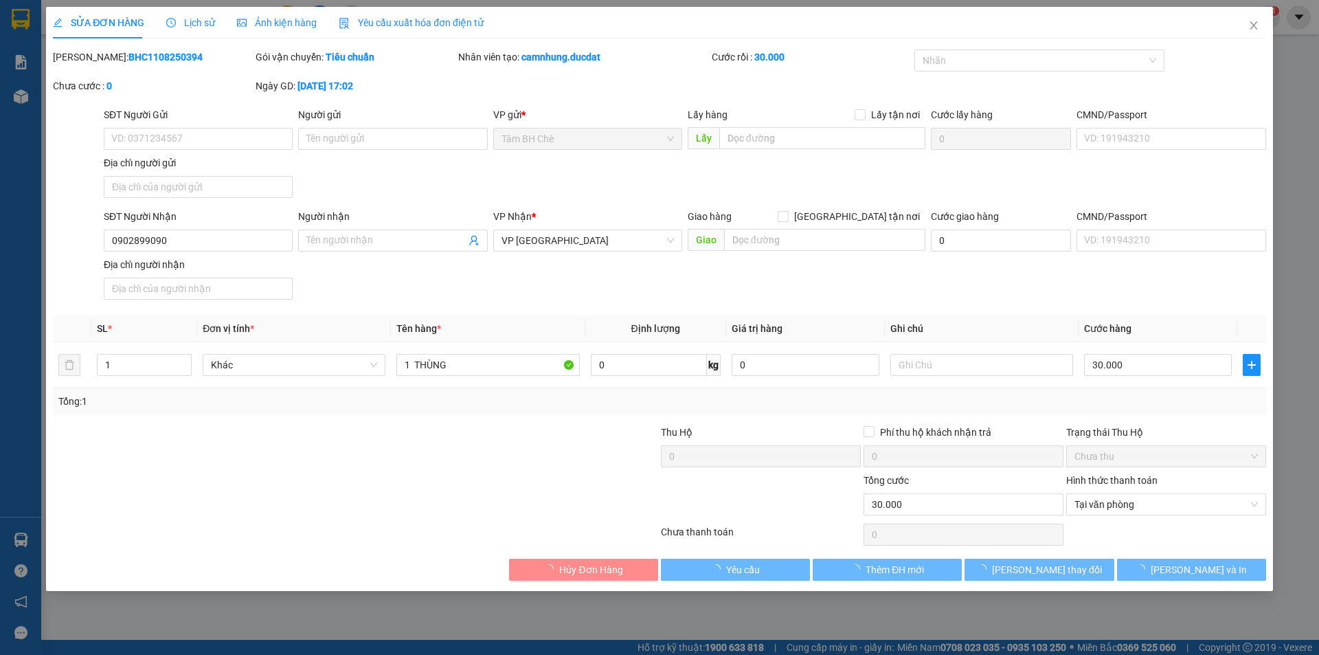
type input "0902899090"
type input "30.000"
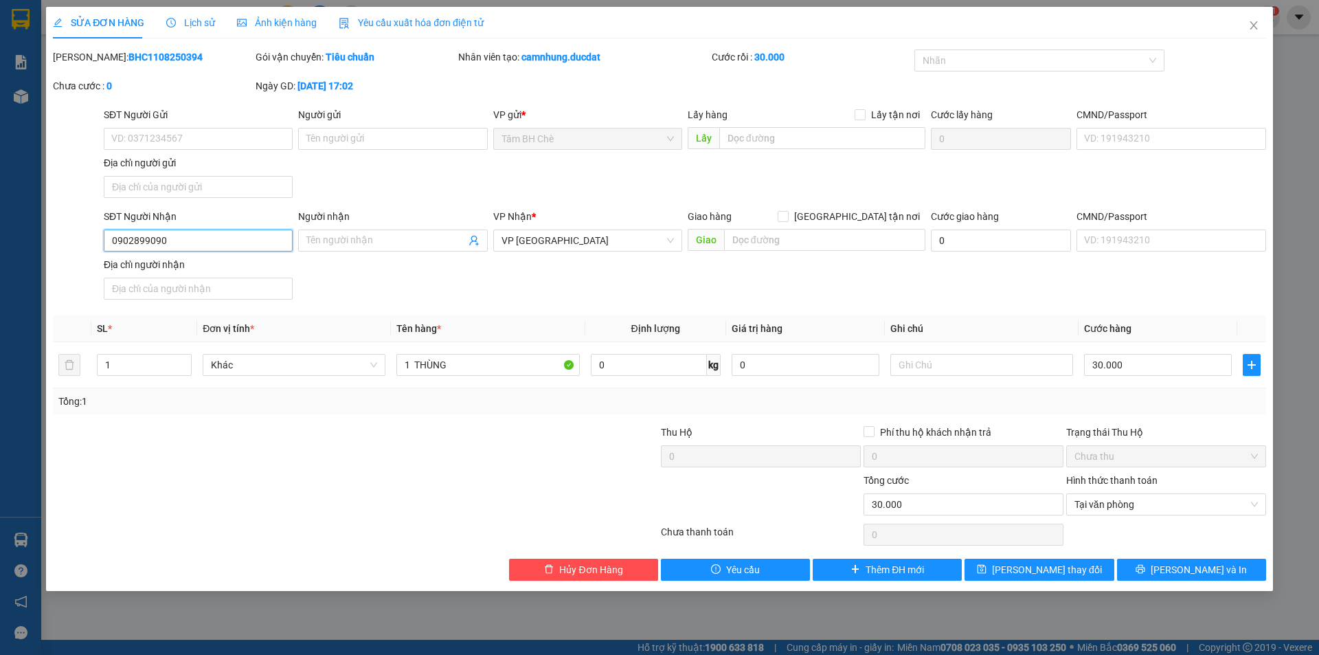
click at [159, 231] on input "0902899090" at bounding box center [198, 240] width 189 height 22
type input "0902899080"
click at [1145, 572] on icon "printer" at bounding box center [1140, 569] width 9 height 9
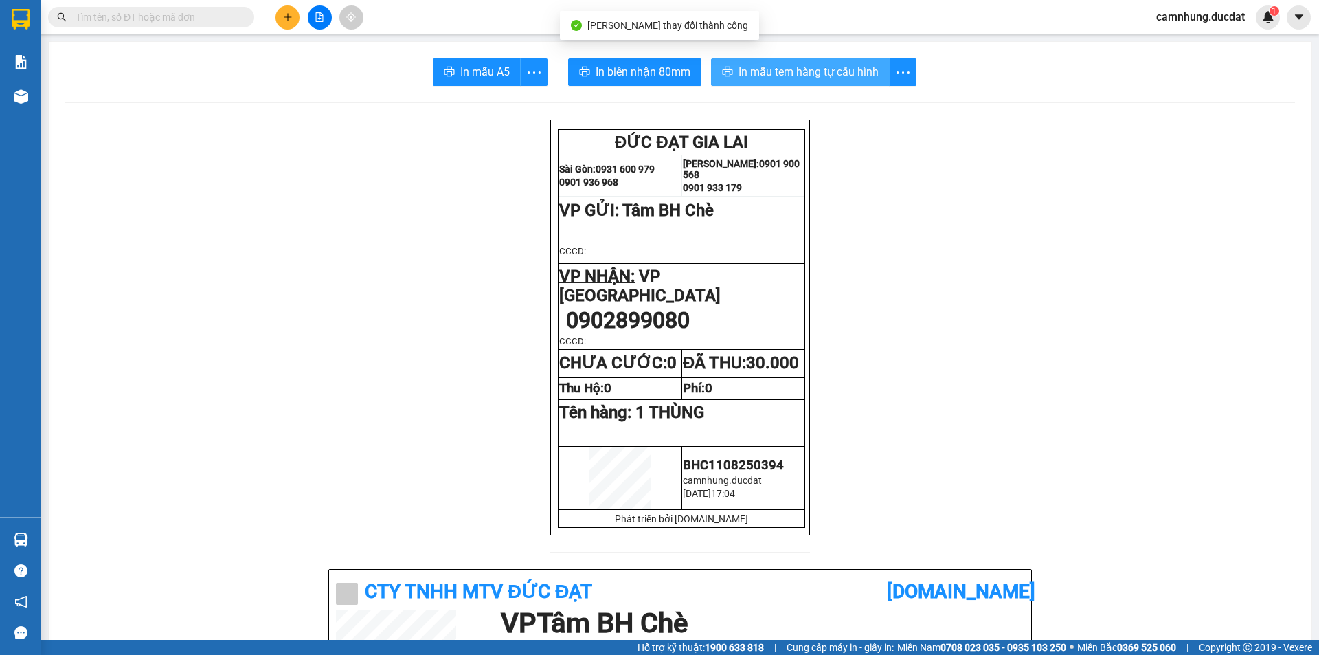
click at [837, 78] on span "In mẫu tem hàng tự cấu hình" at bounding box center [808, 71] width 140 height 17
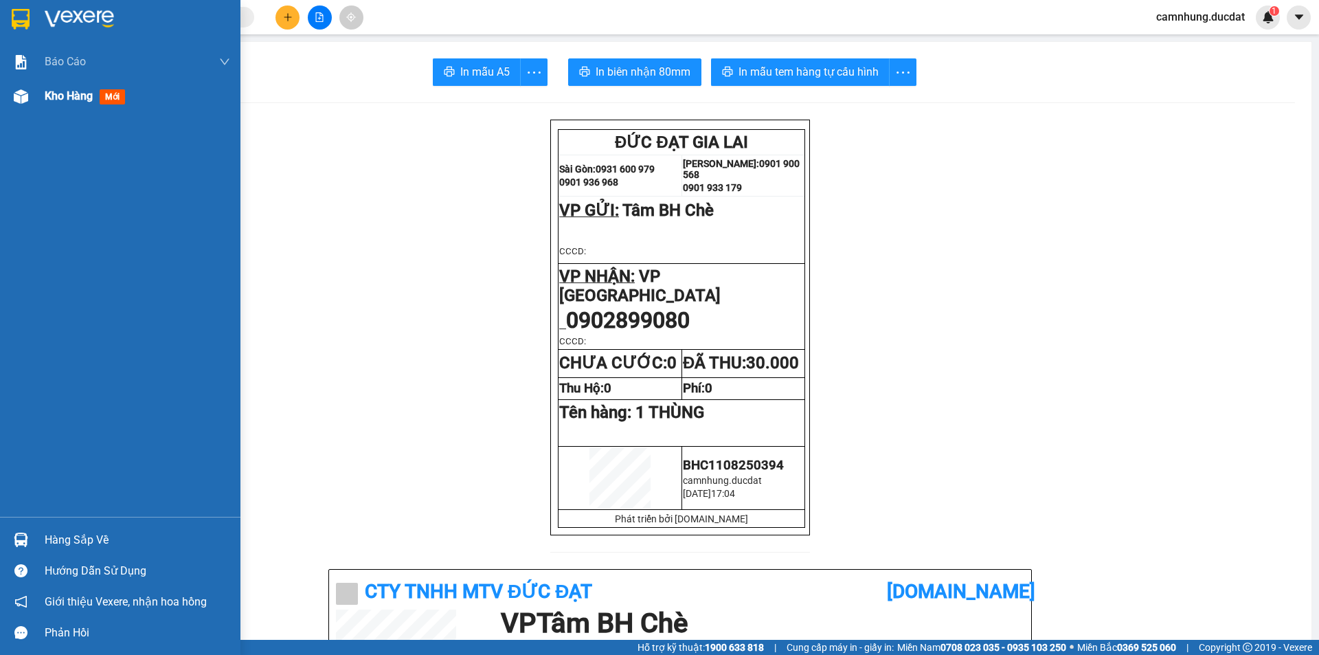
click at [57, 85] on div "Kho hàng mới" at bounding box center [137, 96] width 185 height 34
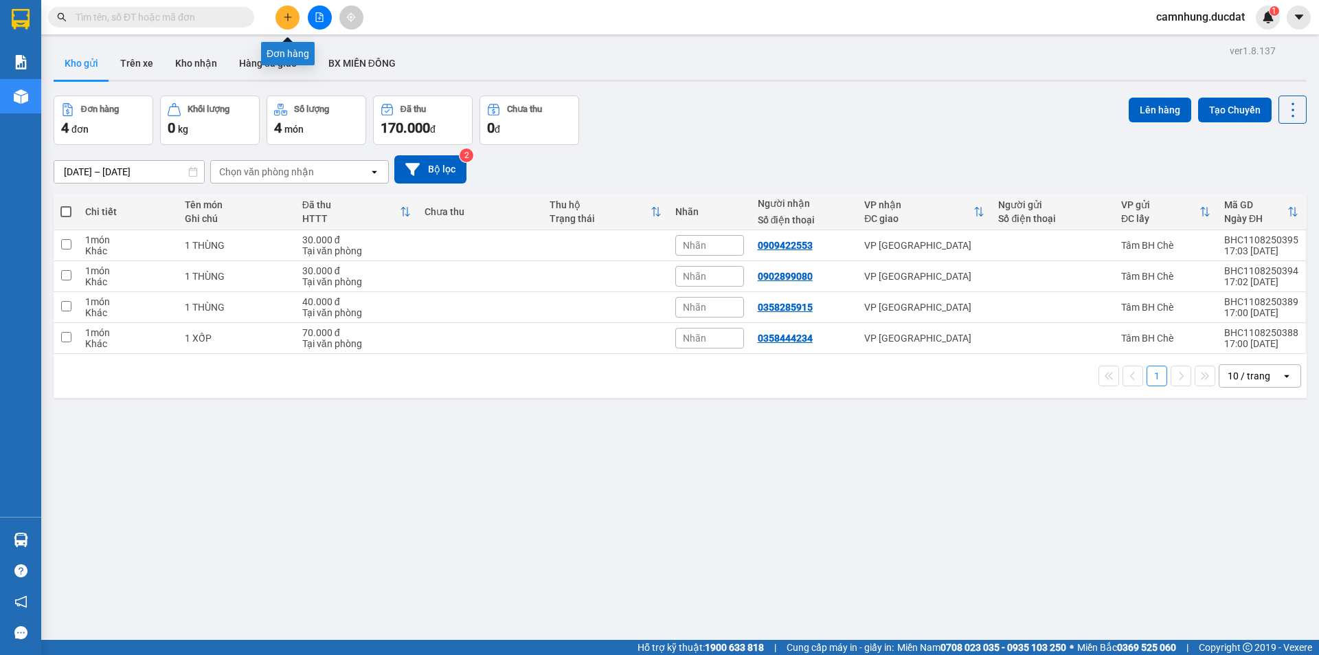
click at [295, 17] on button at bounding box center [287, 17] width 24 height 24
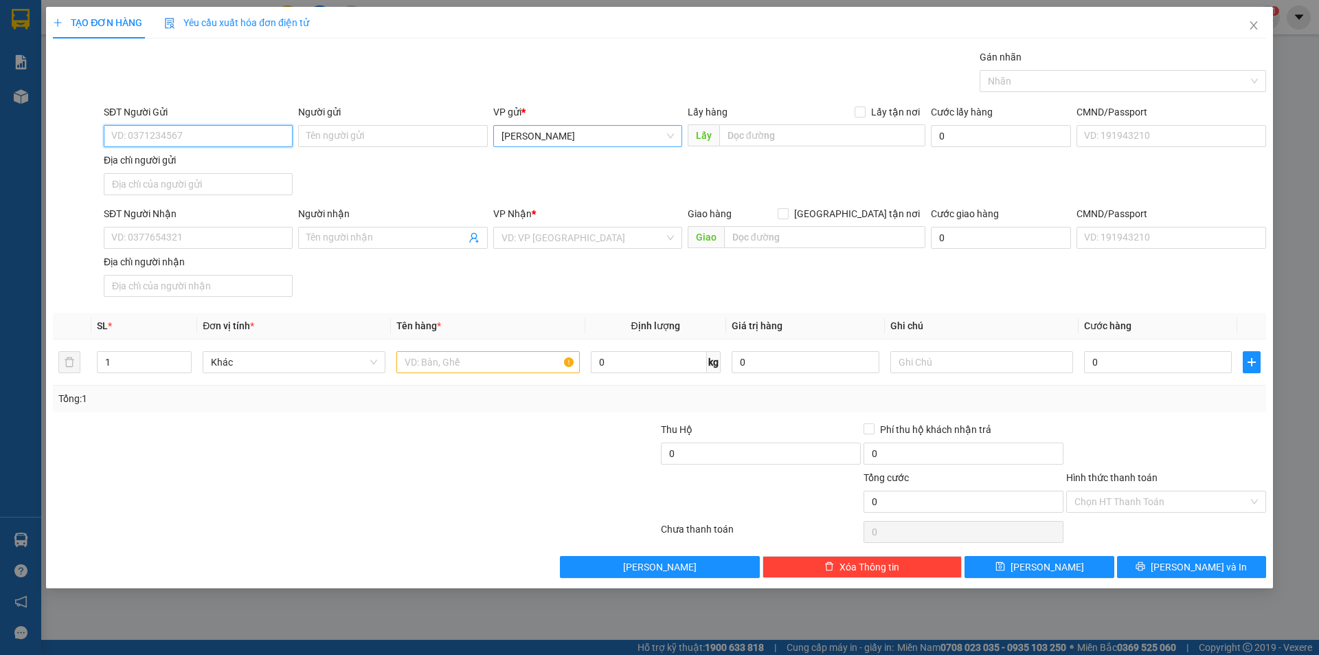
click at [578, 144] on span "[PERSON_NAME]" at bounding box center [587, 136] width 172 height 21
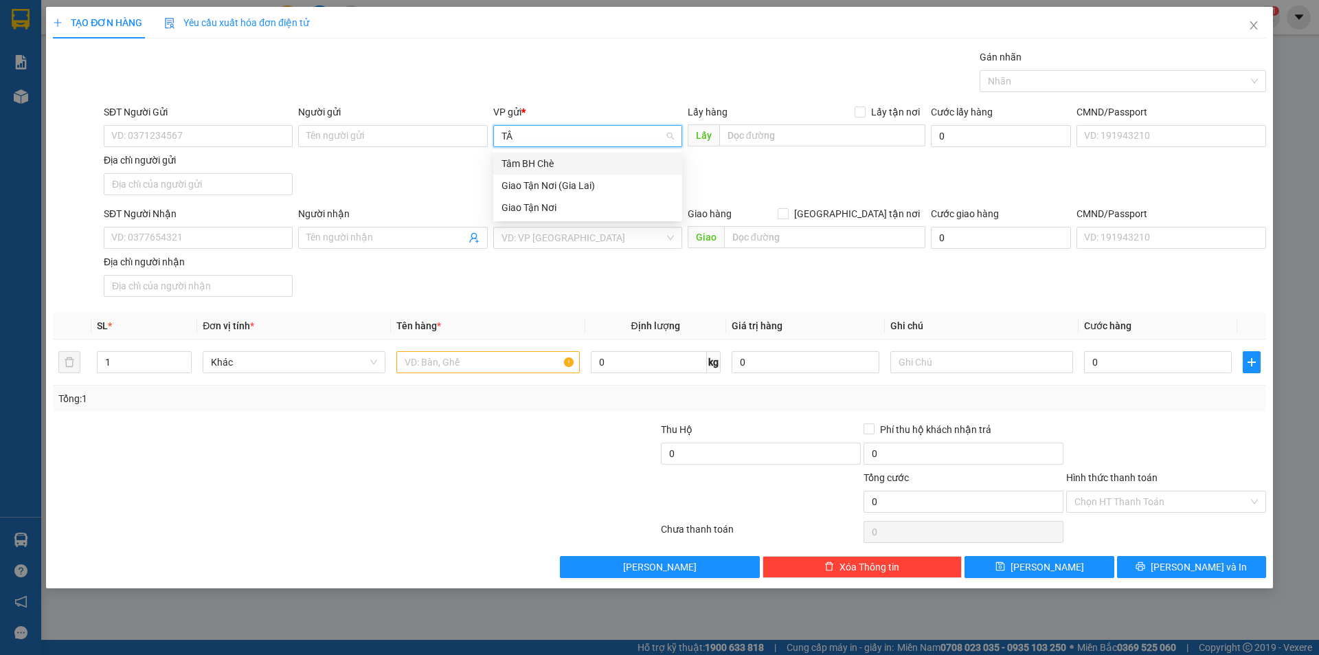
type input "TÂM"
click at [237, 225] on div "SĐT Người Nhận" at bounding box center [198, 216] width 189 height 21
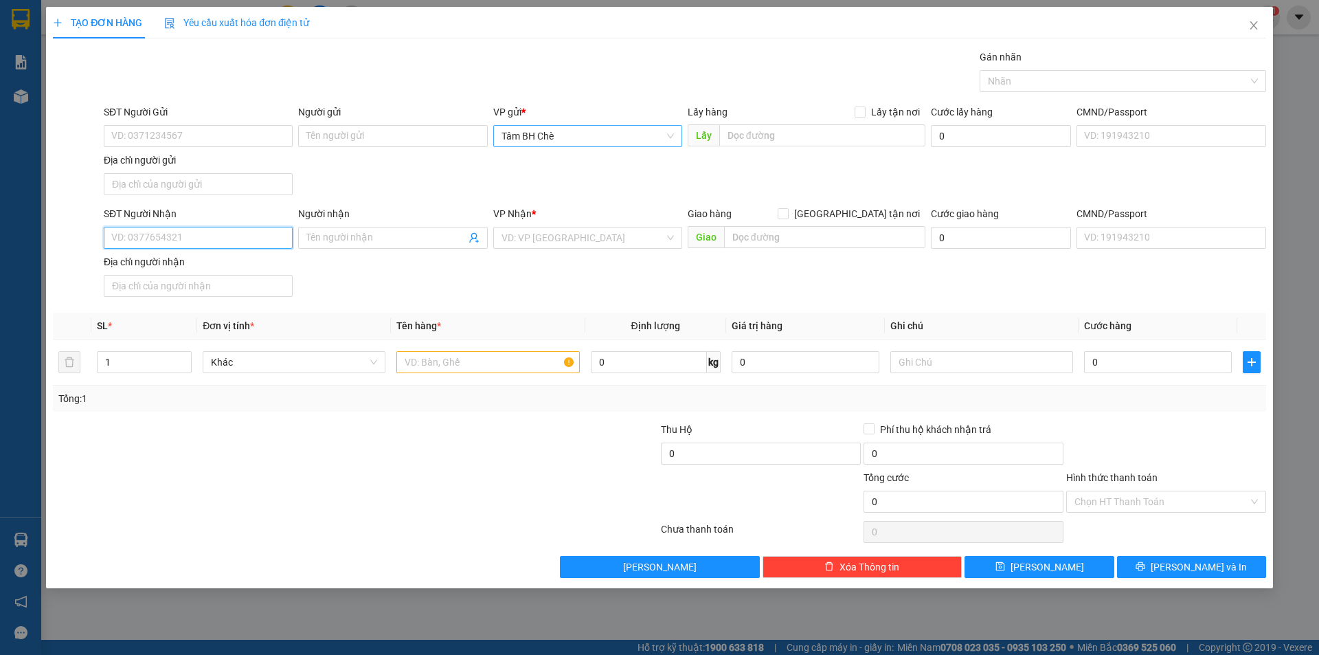
click at [237, 236] on input "SĐT Người Nhận" at bounding box center [198, 238] width 189 height 22
type input "0908821516"
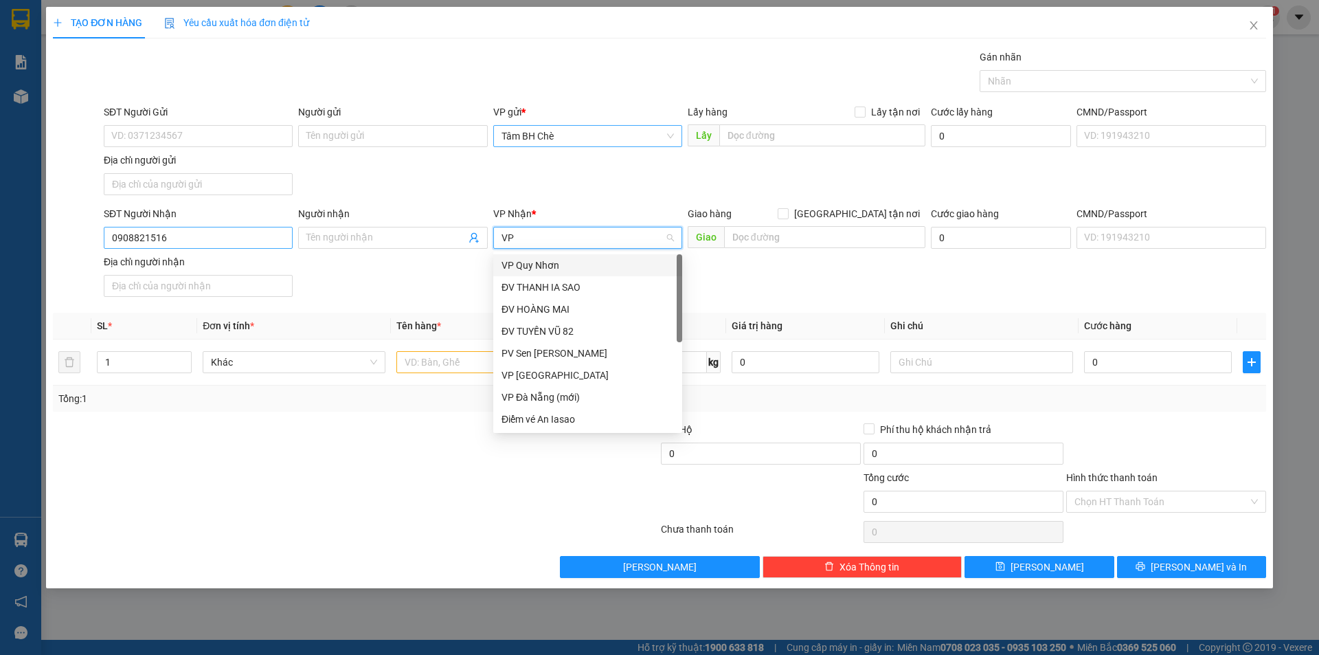
type input "VP"
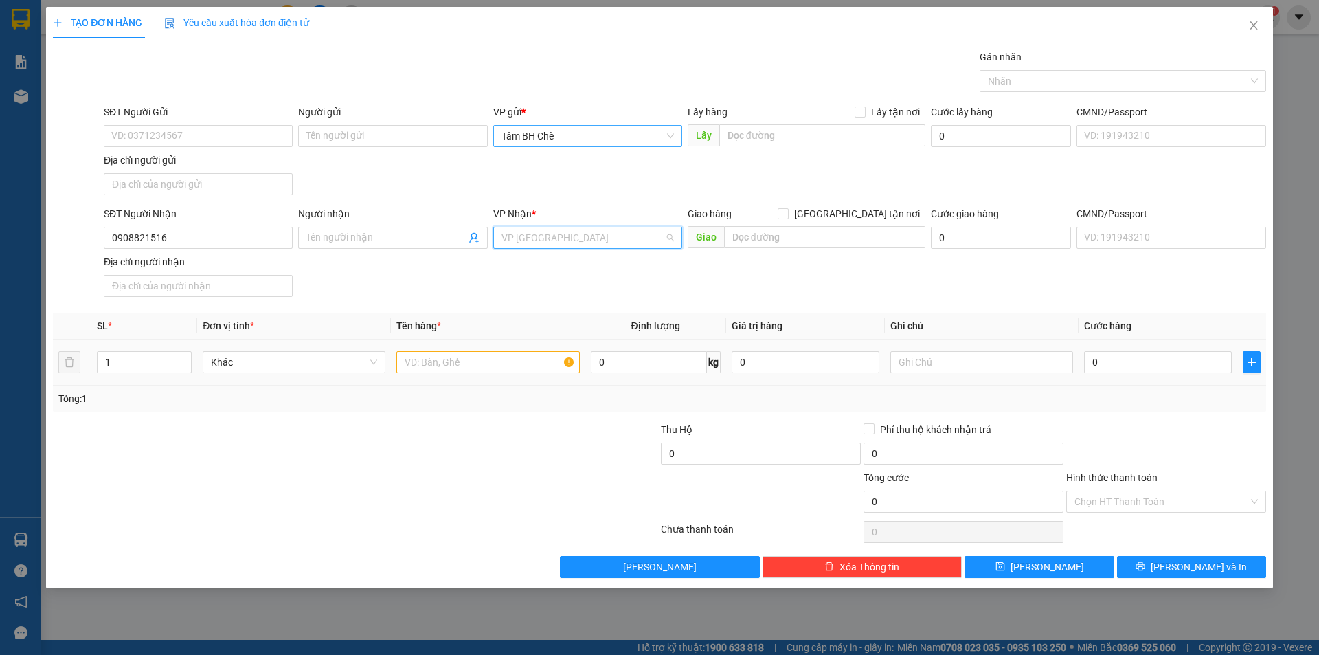
scroll to position [110, 0]
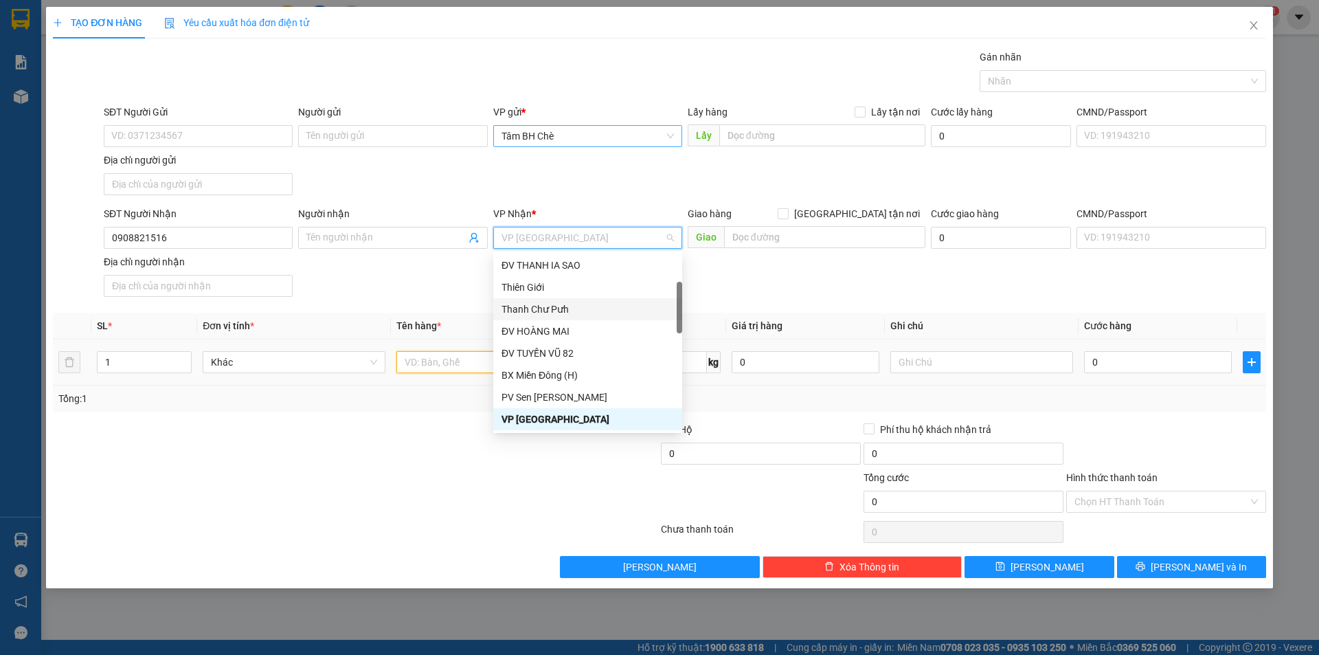
click at [461, 367] on input "text" at bounding box center [487, 362] width 183 height 22
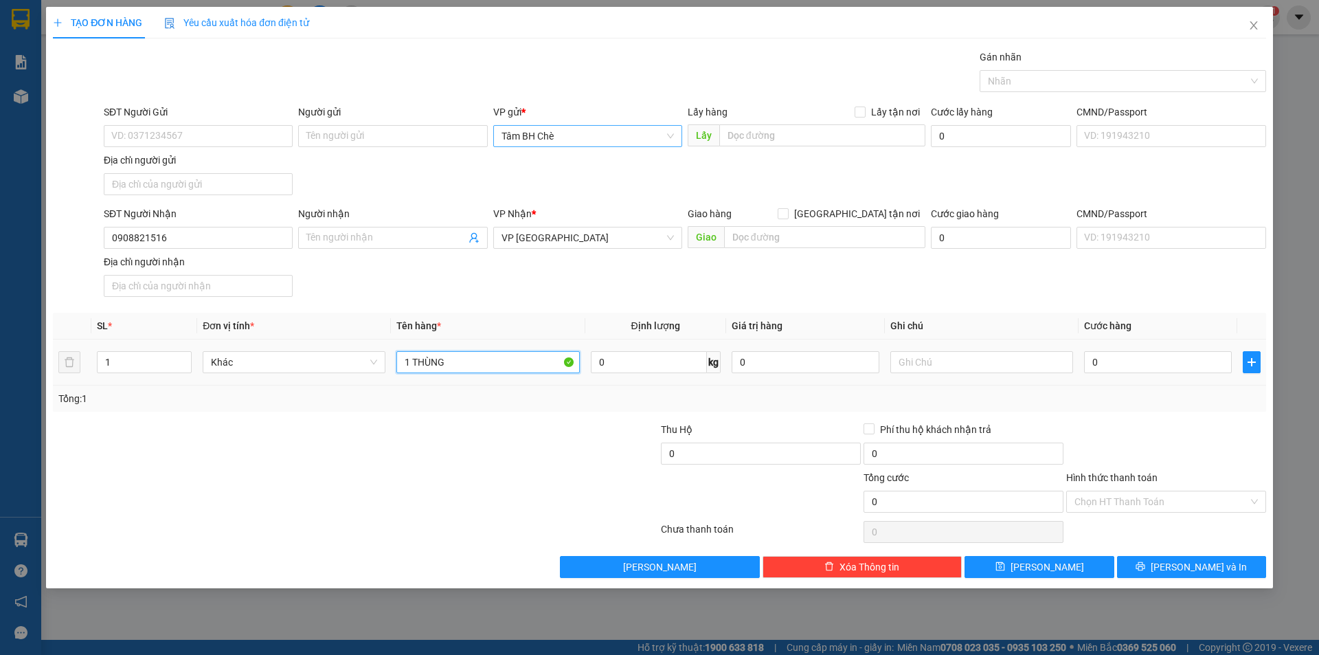
type input "1 THÙNG"
type input "30"
type input "30.000"
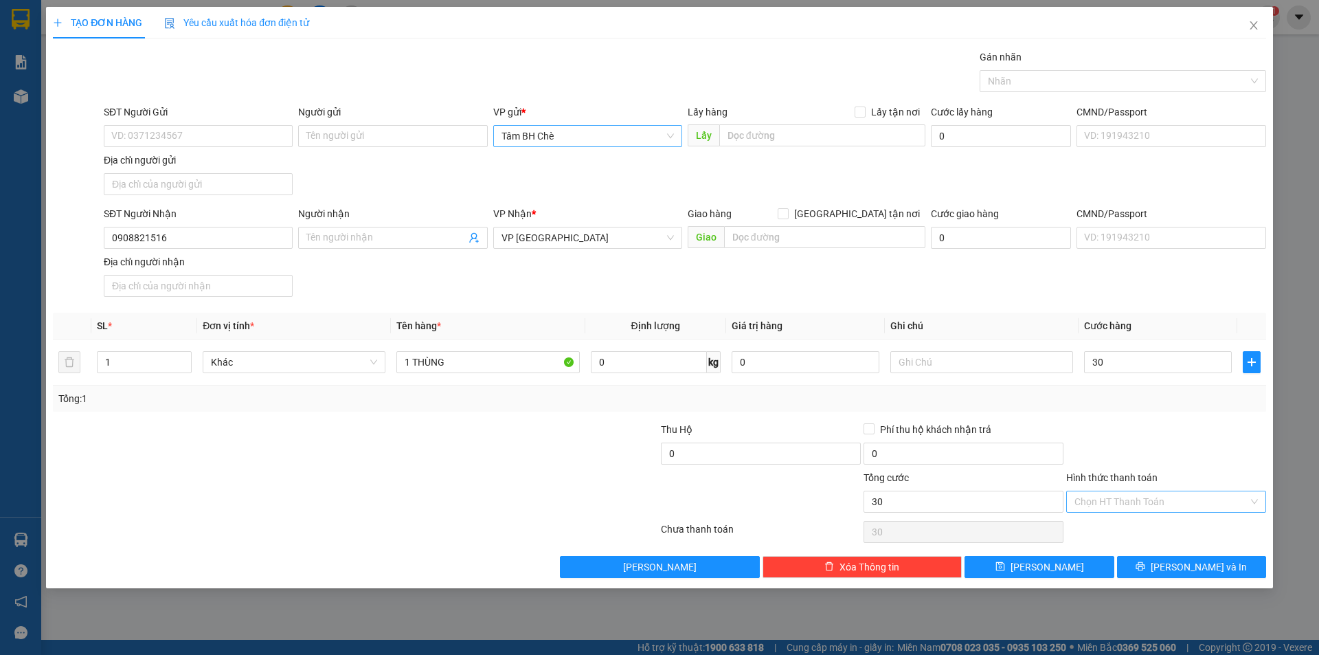
type input "30.000"
click at [1134, 498] on input "Hình thức thanh toán" at bounding box center [1161, 501] width 174 height 21
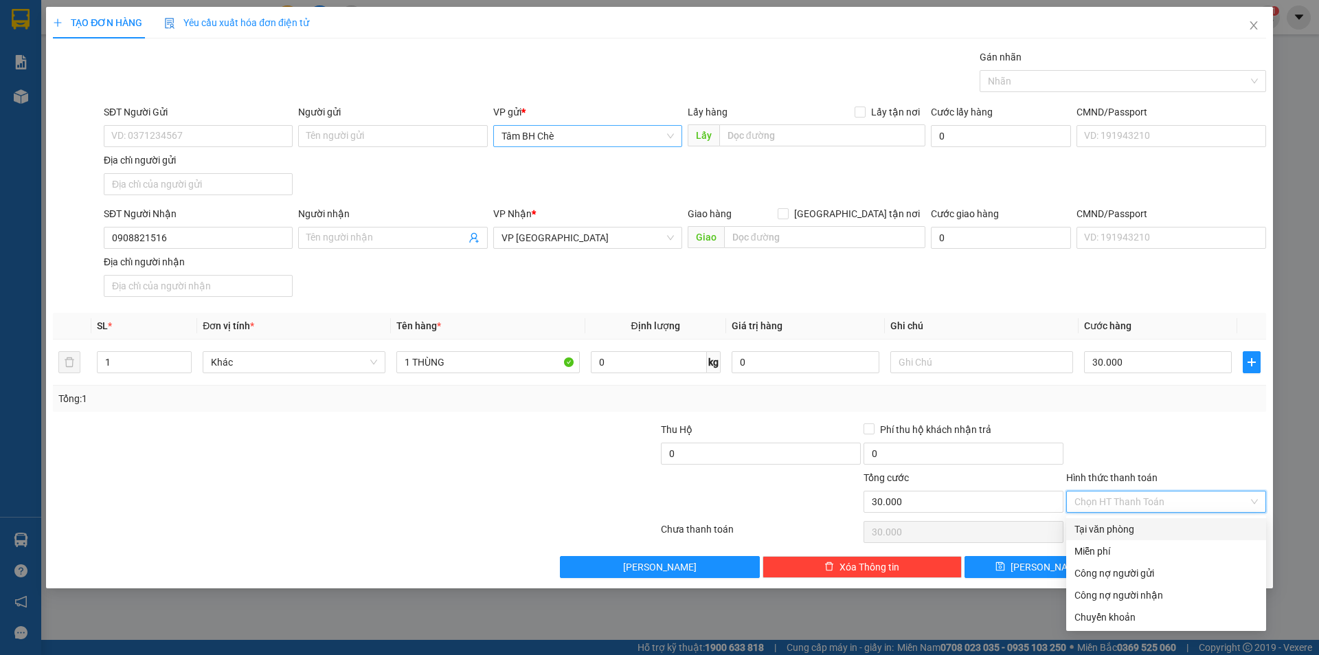
click at [1149, 534] on div "Tại văn phòng" at bounding box center [1165, 528] width 183 height 15
type input "0"
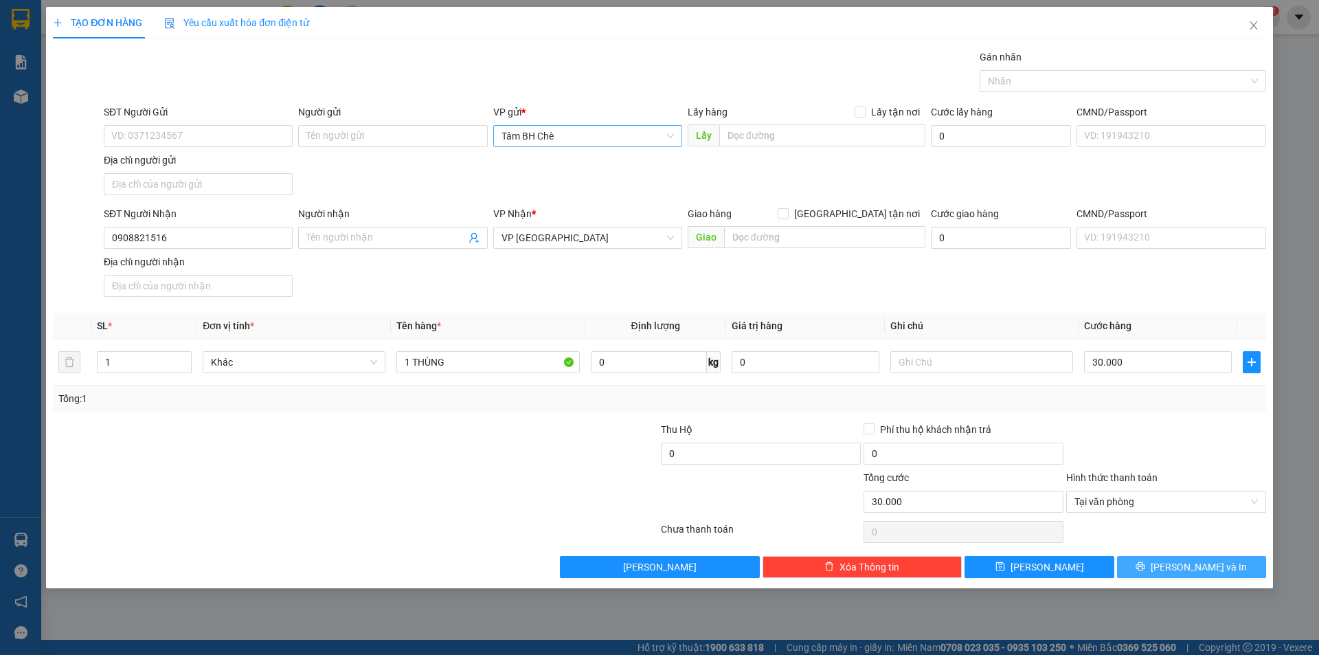
click at [1145, 561] on icon "printer" at bounding box center [1141, 566] width 10 height 10
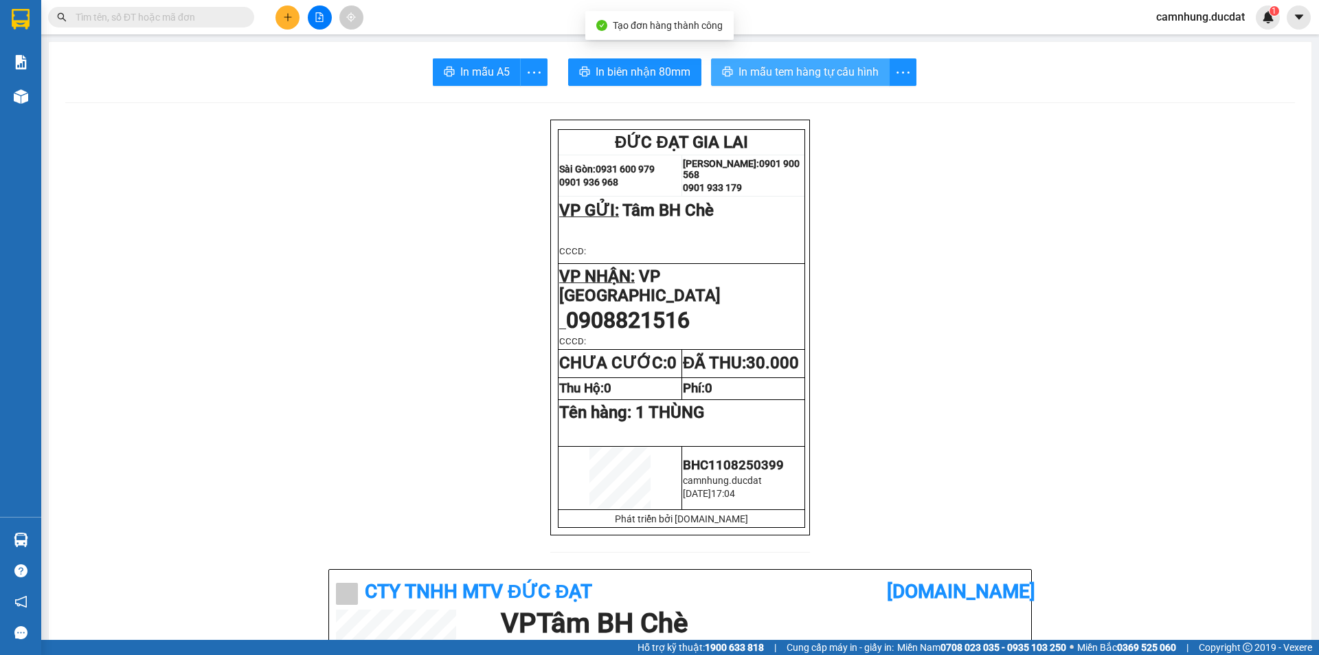
click at [765, 64] on span "In mẫu tem hàng tự cấu hình" at bounding box center [808, 71] width 140 height 17
click at [711, 58] on button "In mẫu tem hàng tự cấu hình" at bounding box center [800, 71] width 179 height 27
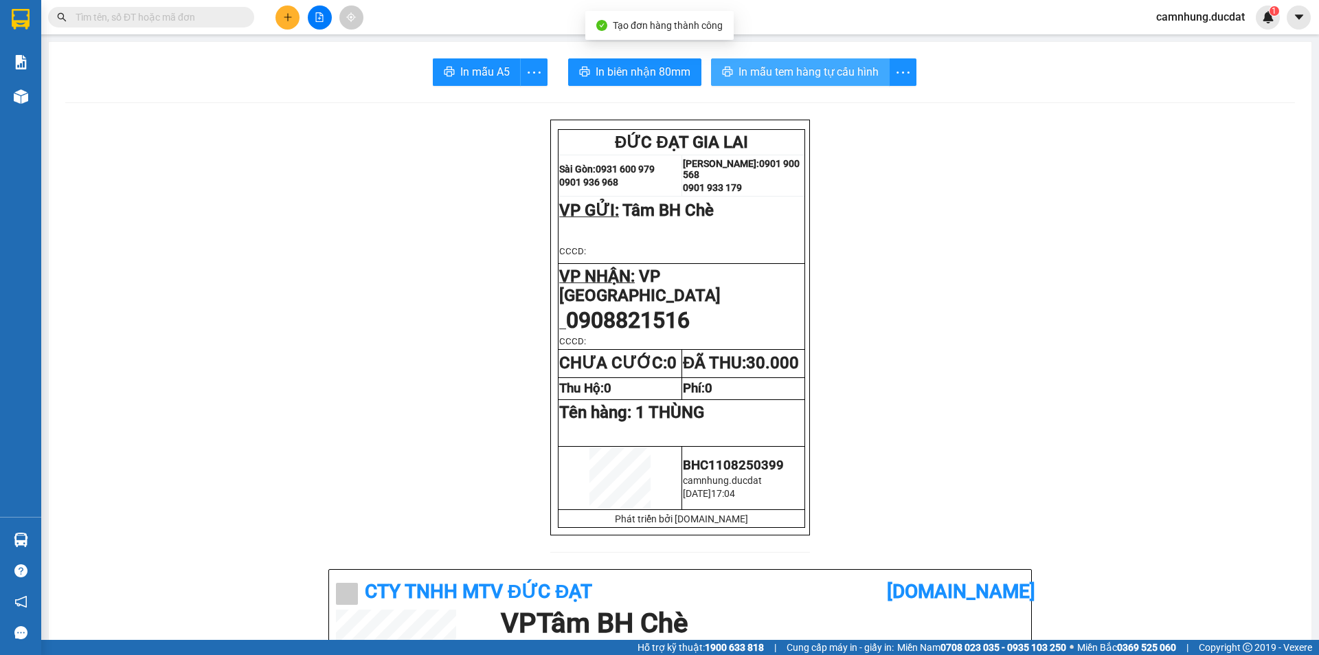
click at [711, 58] on button "In mẫu tem hàng tự cấu hình" at bounding box center [800, 71] width 179 height 27
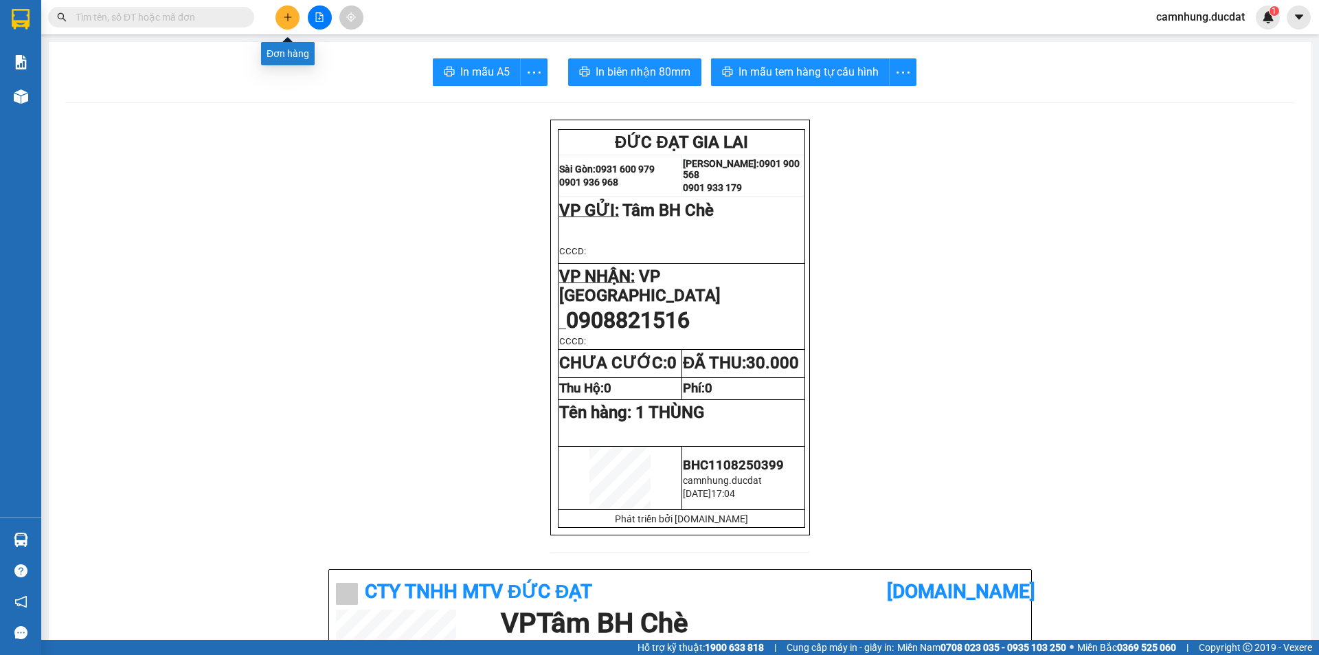
click at [286, 14] on icon "plus" at bounding box center [288, 17] width 10 height 10
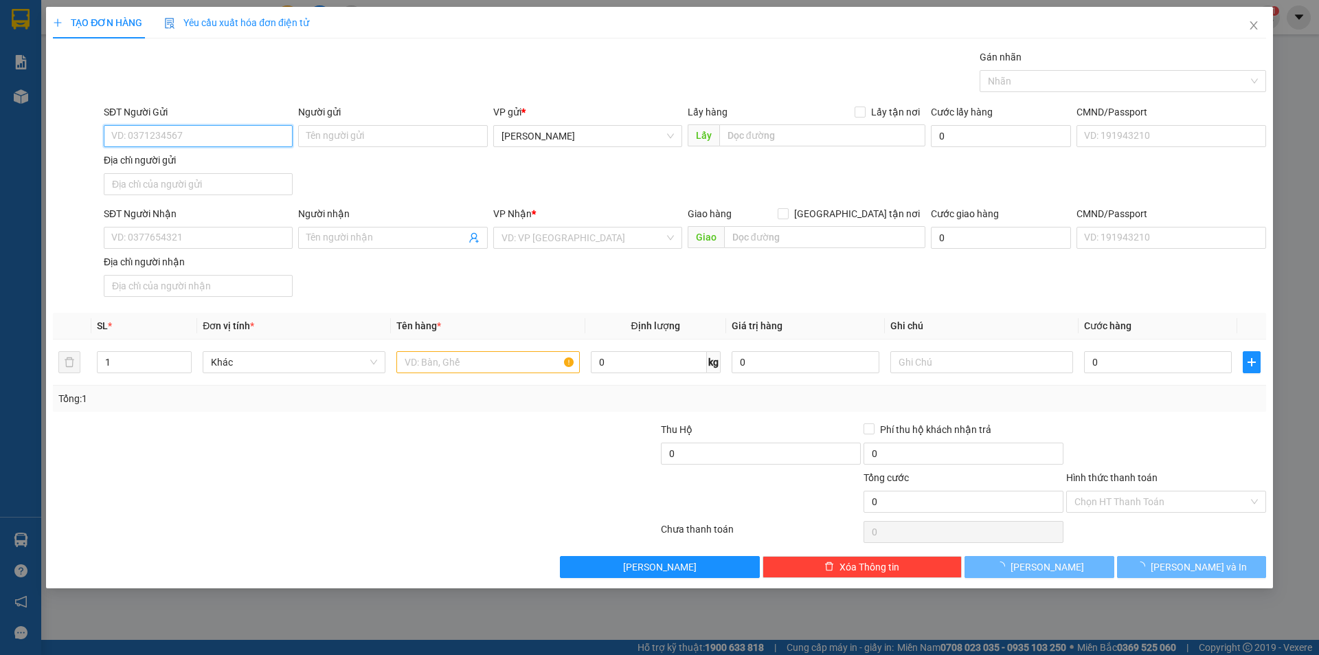
click at [561, 137] on span "[PERSON_NAME]" at bounding box center [587, 136] width 172 height 21
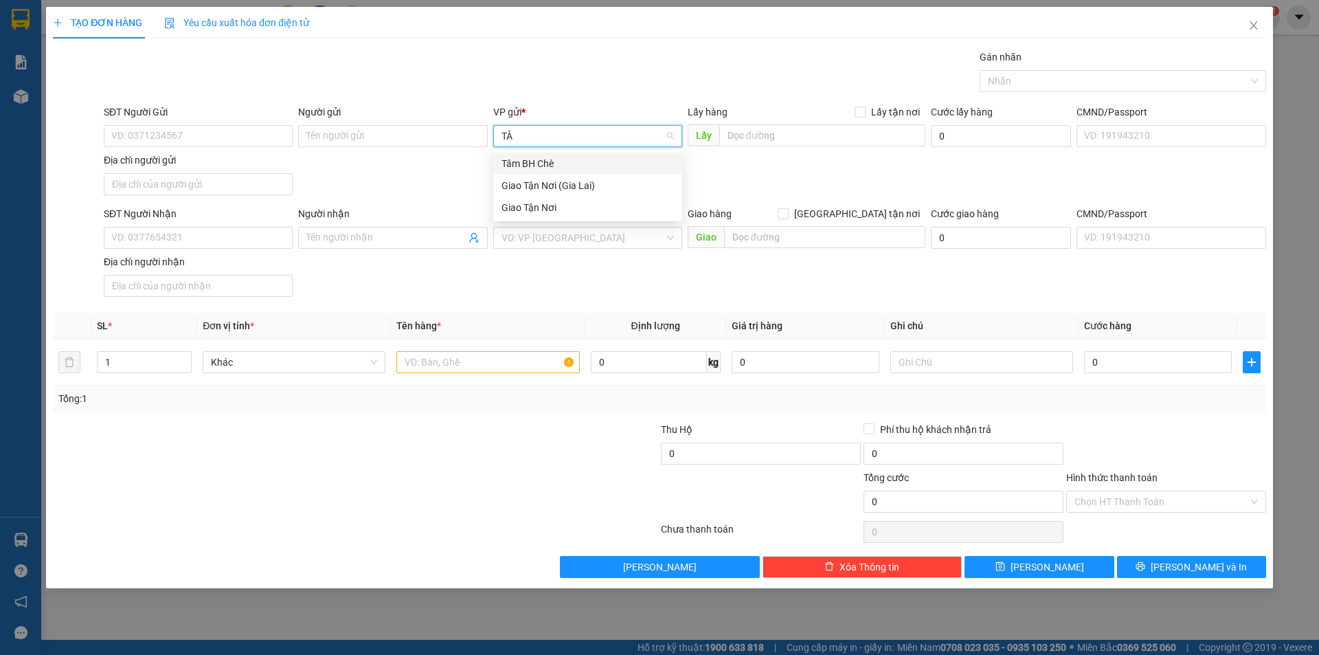
type input "TÂM"
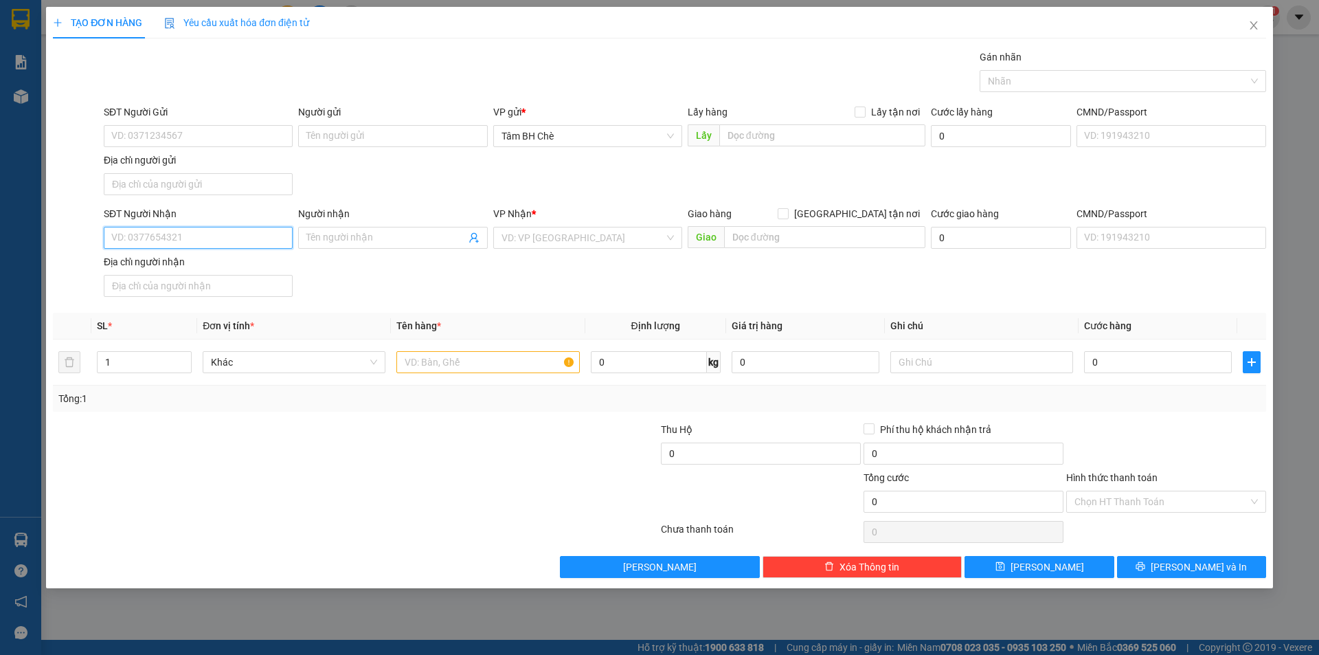
click at [177, 232] on input "SĐT Người Nhận" at bounding box center [198, 238] width 189 height 22
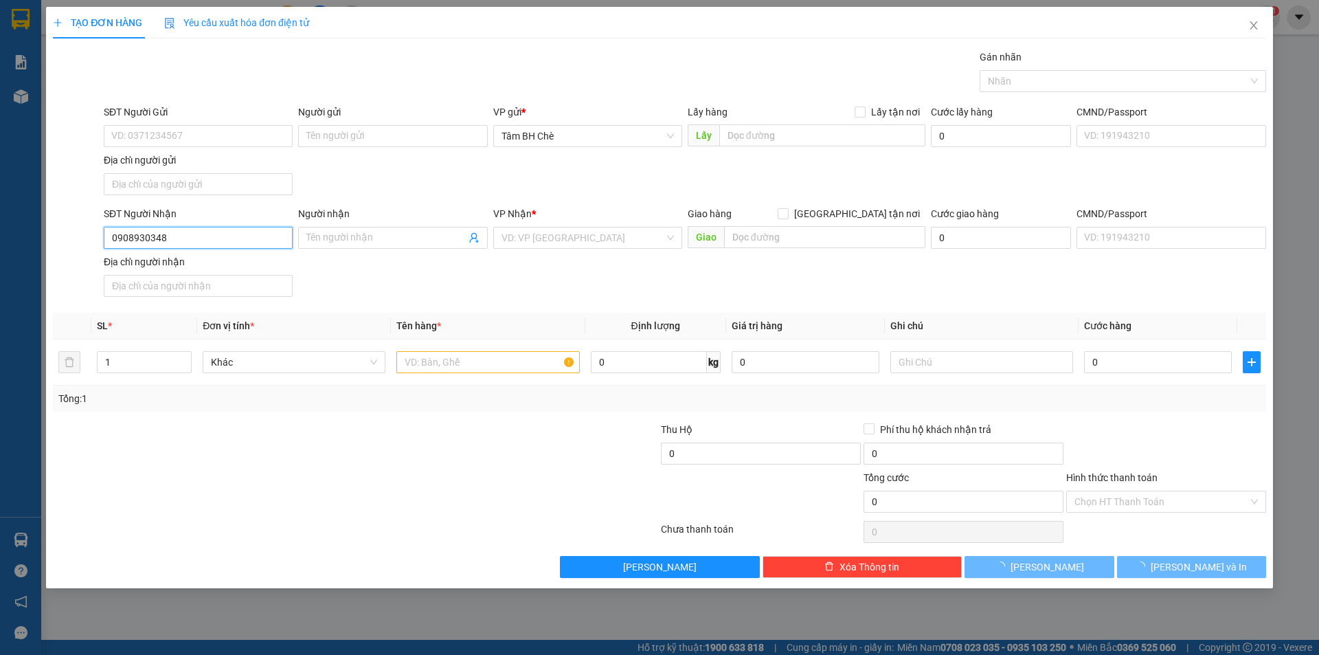
type input "0908930348"
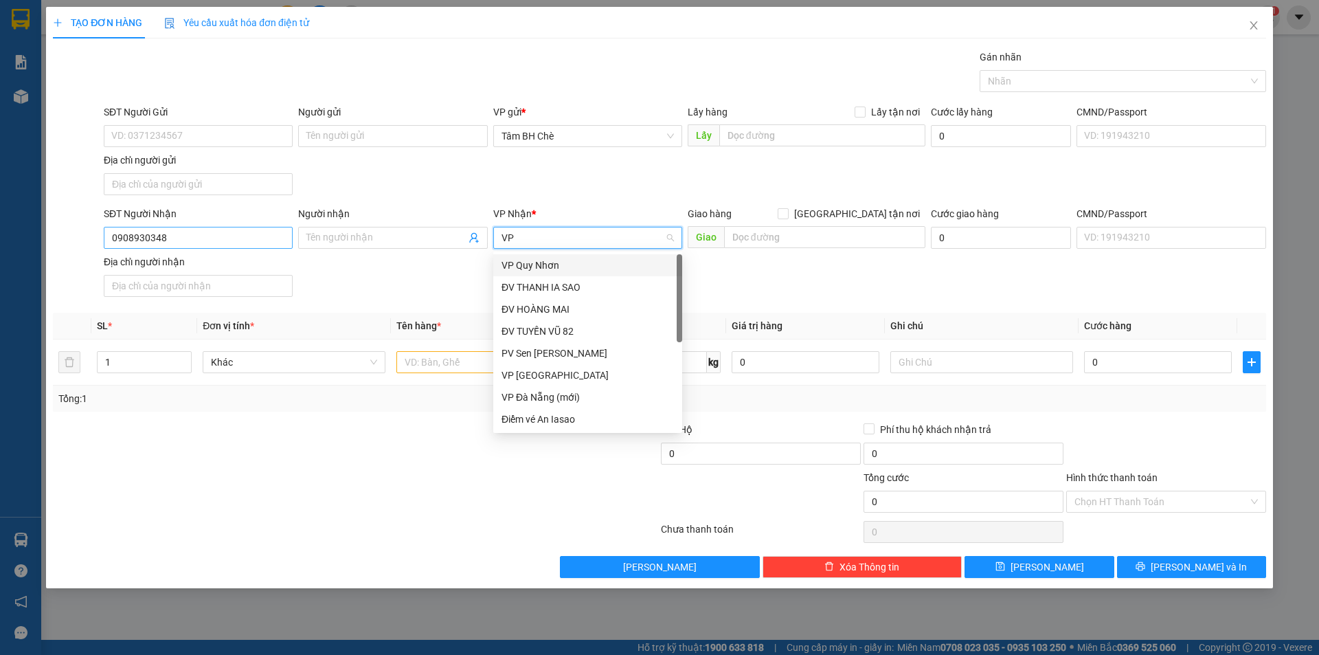
type input "VP"
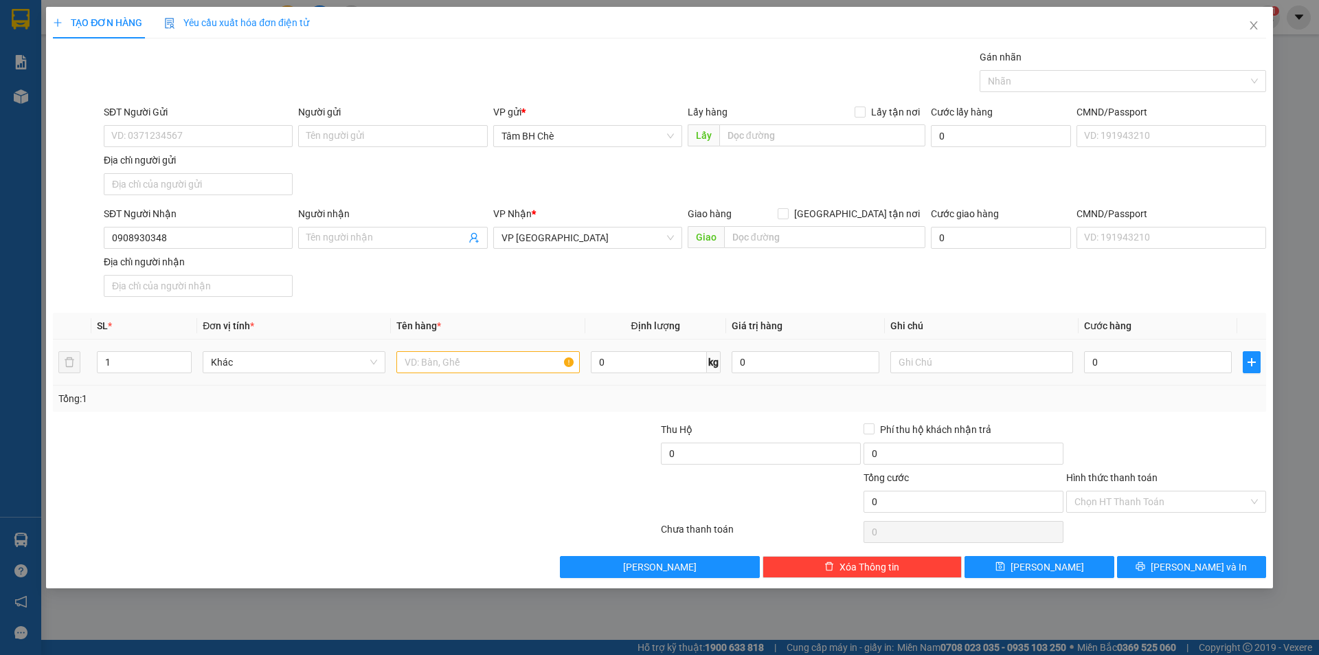
click at [430, 345] on td at bounding box center [488, 362] width 194 height 46
click at [425, 361] on input "text" at bounding box center [487, 362] width 183 height 22
type input "1 THÙNG"
type input "3"
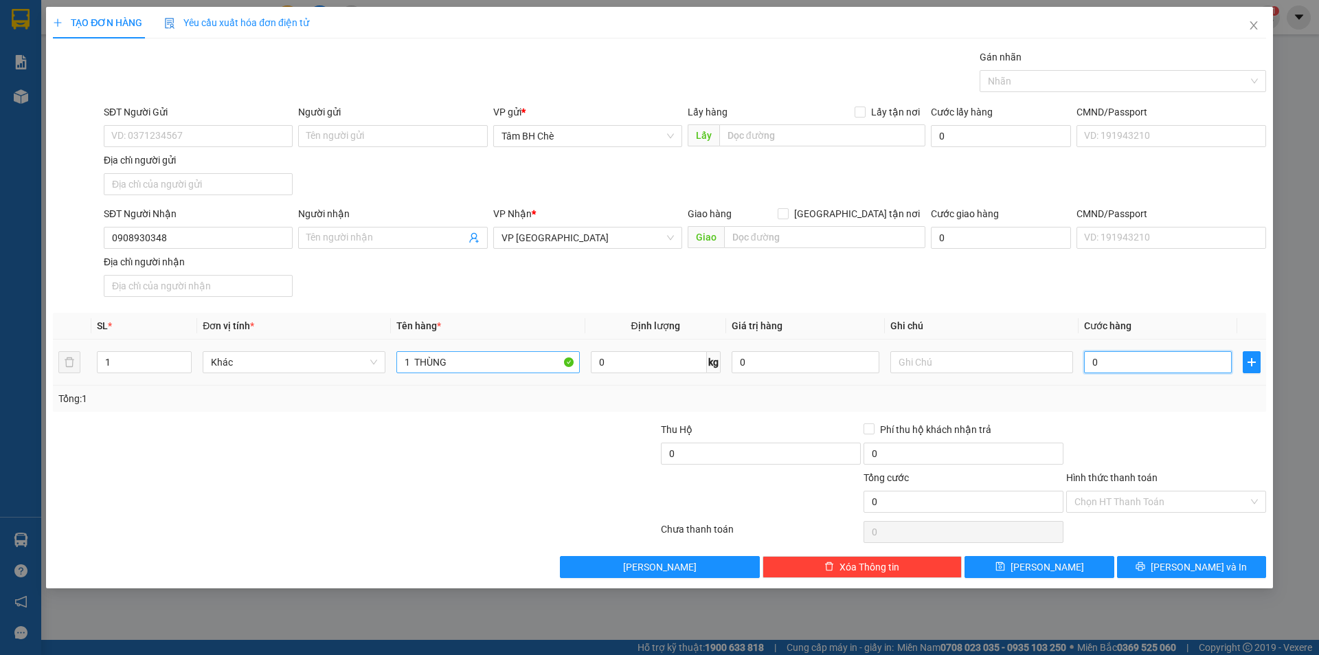
type input "3"
type input "30"
type input "30.000"
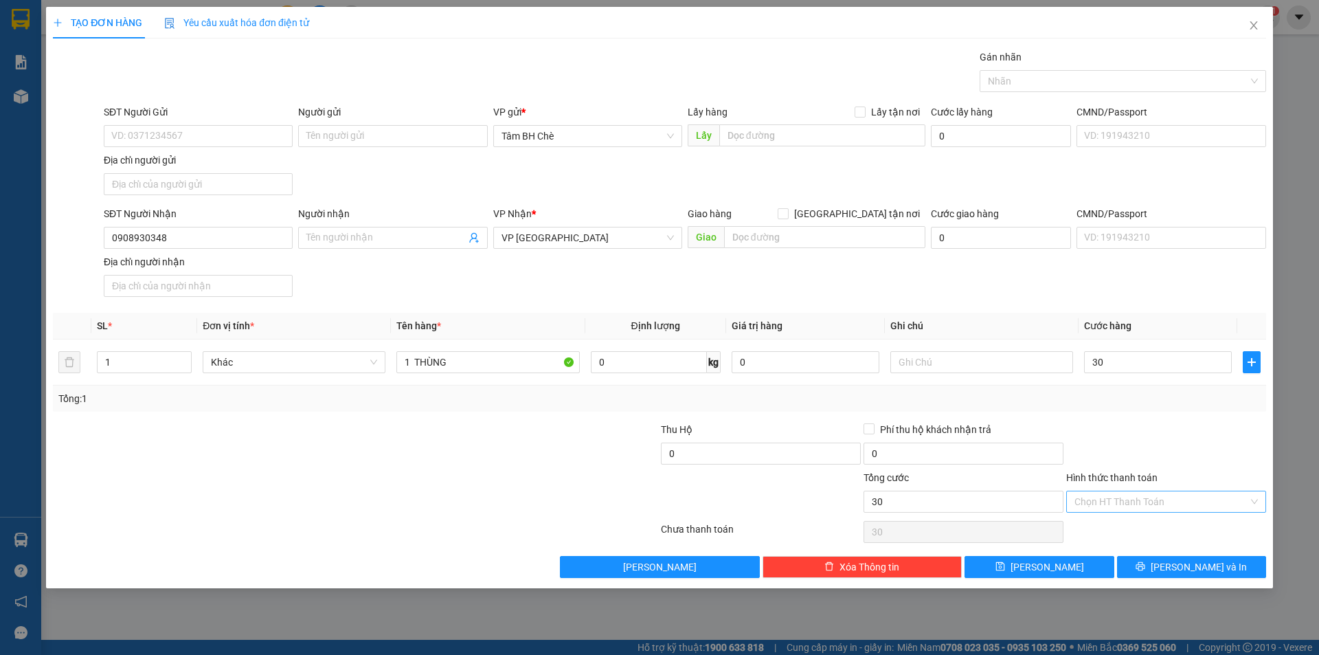
type input "30.000"
click at [1138, 504] on input "Hình thức thanh toán" at bounding box center [1161, 501] width 174 height 21
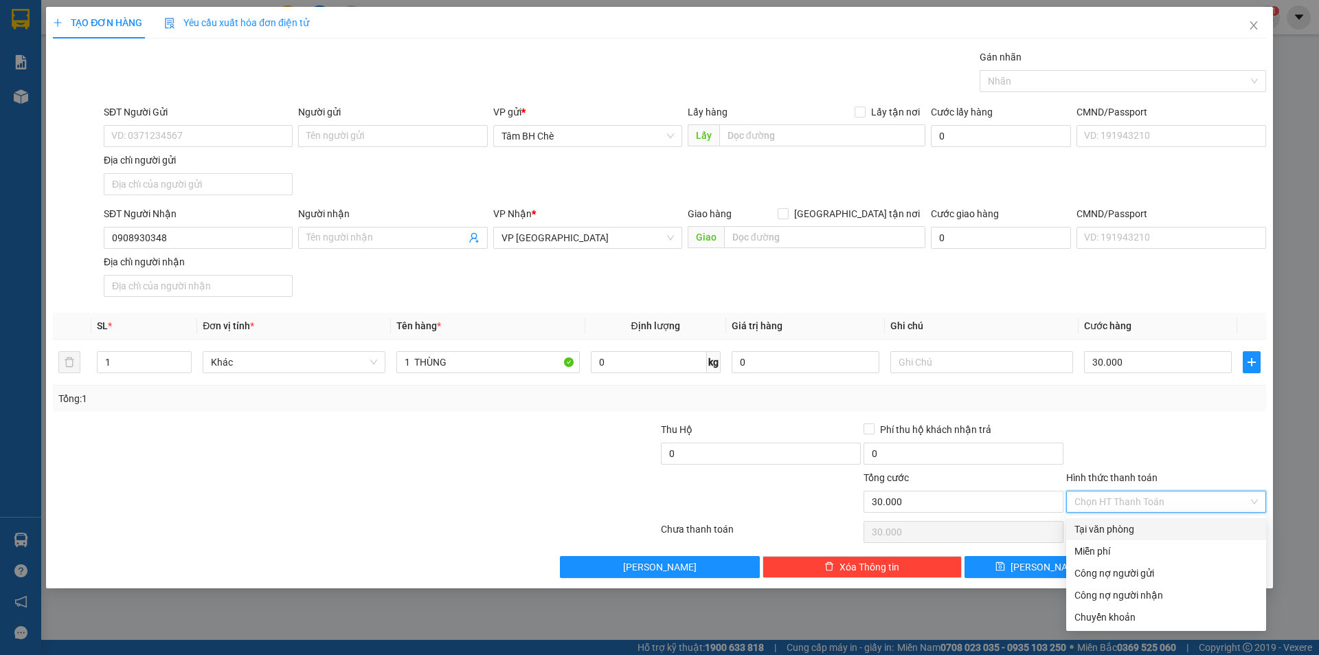
click at [1151, 536] on div "Tại văn phòng" at bounding box center [1165, 528] width 183 height 15
type input "0"
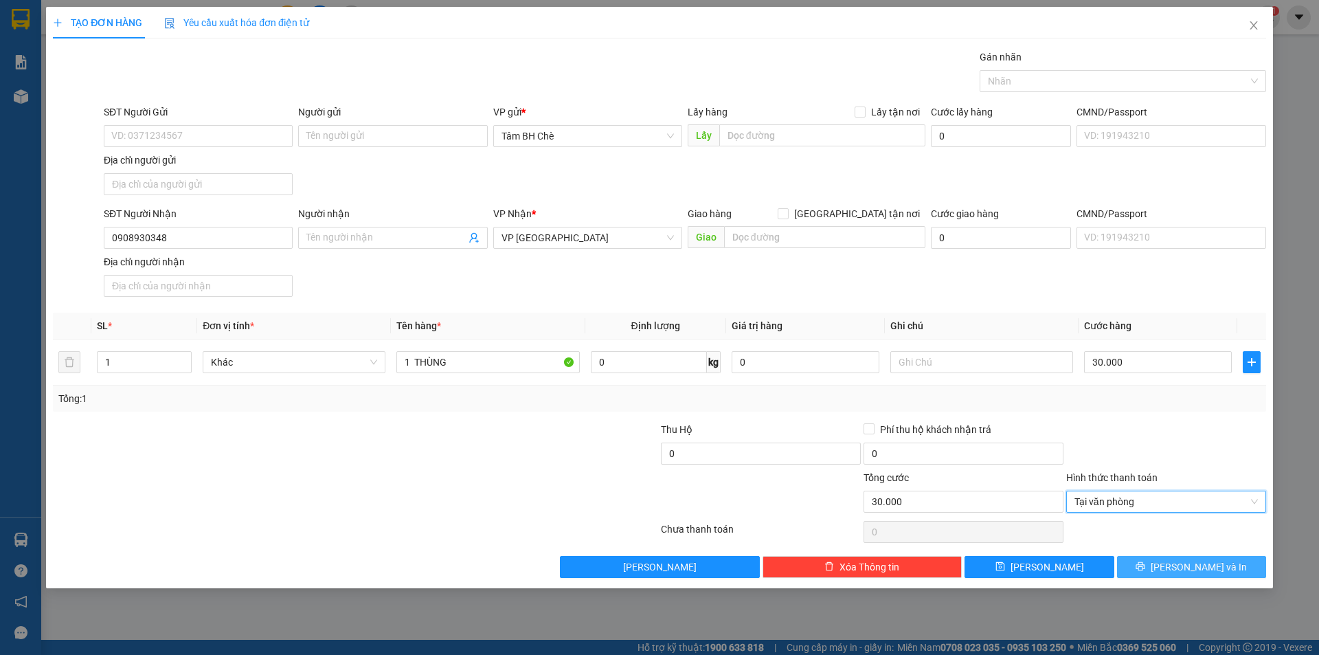
click at [1185, 570] on span "[PERSON_NAME] và In" at bounding box center [1199, 566] width 96 height 15
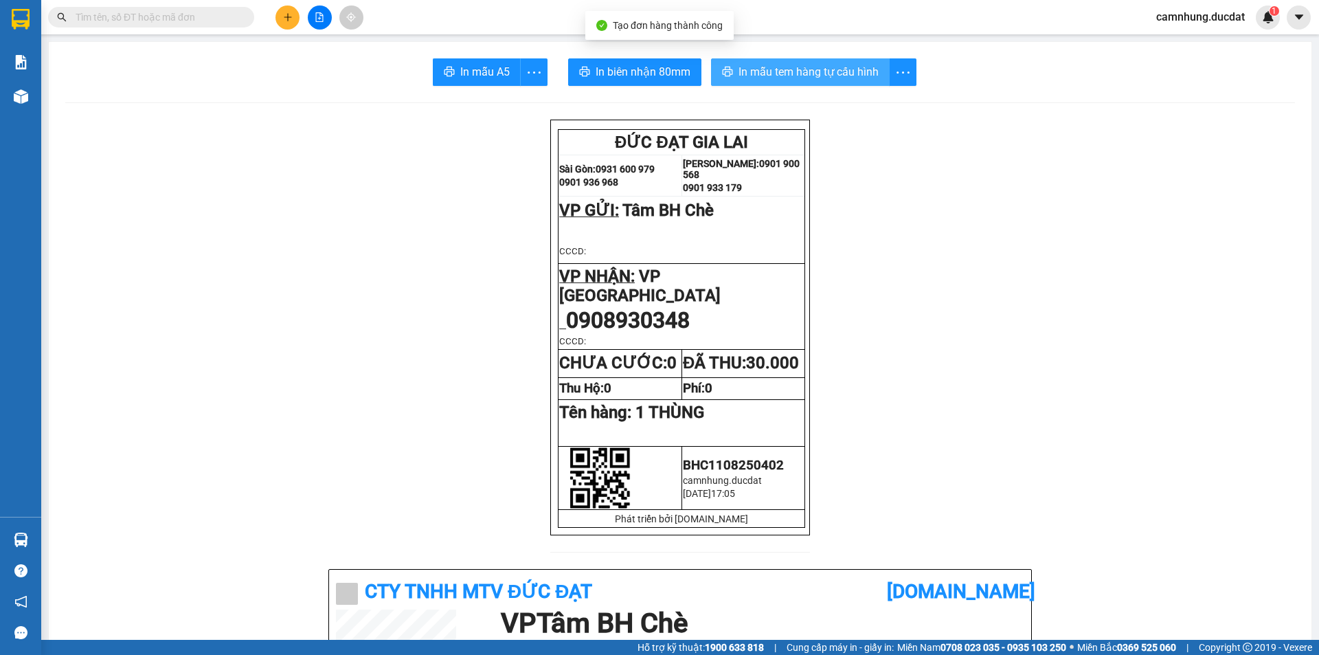
click at [815, 67] on span "In mẫu tem hàng tự cấu hình" at bounding box center [808, 71] width 140 height 17
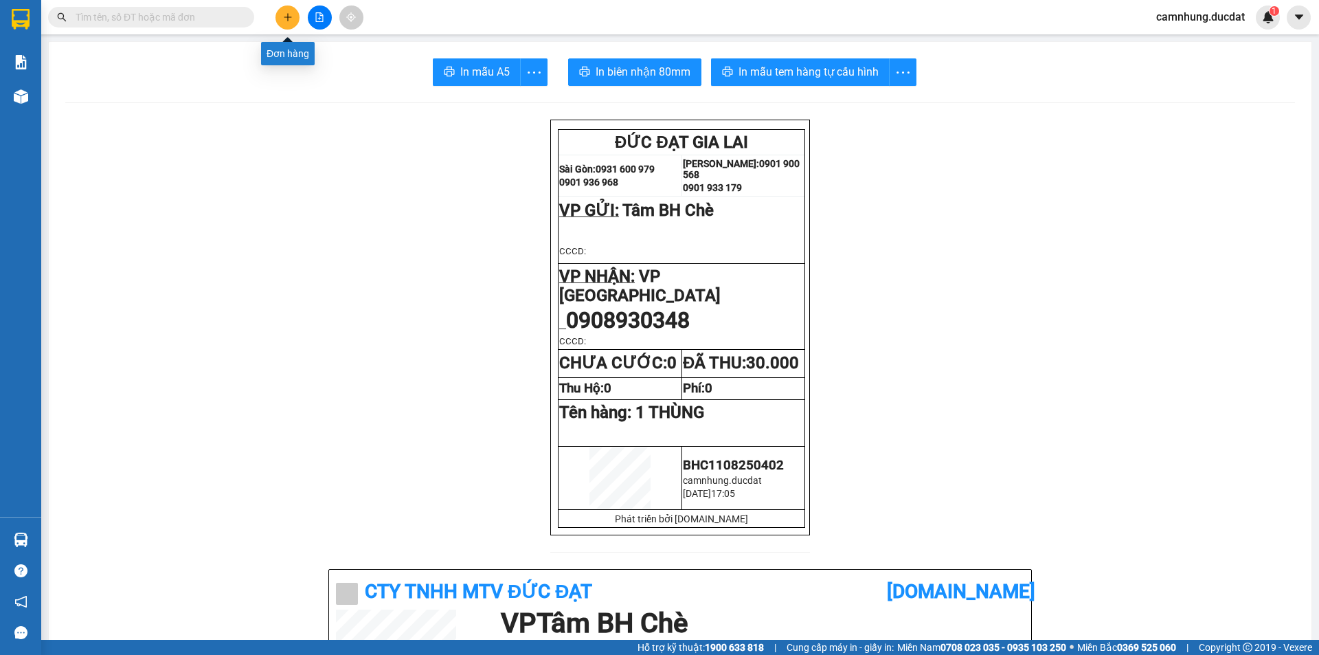
click at [291, 19] on icon "plus" at bounding box center [288, 17] width 10 height 10
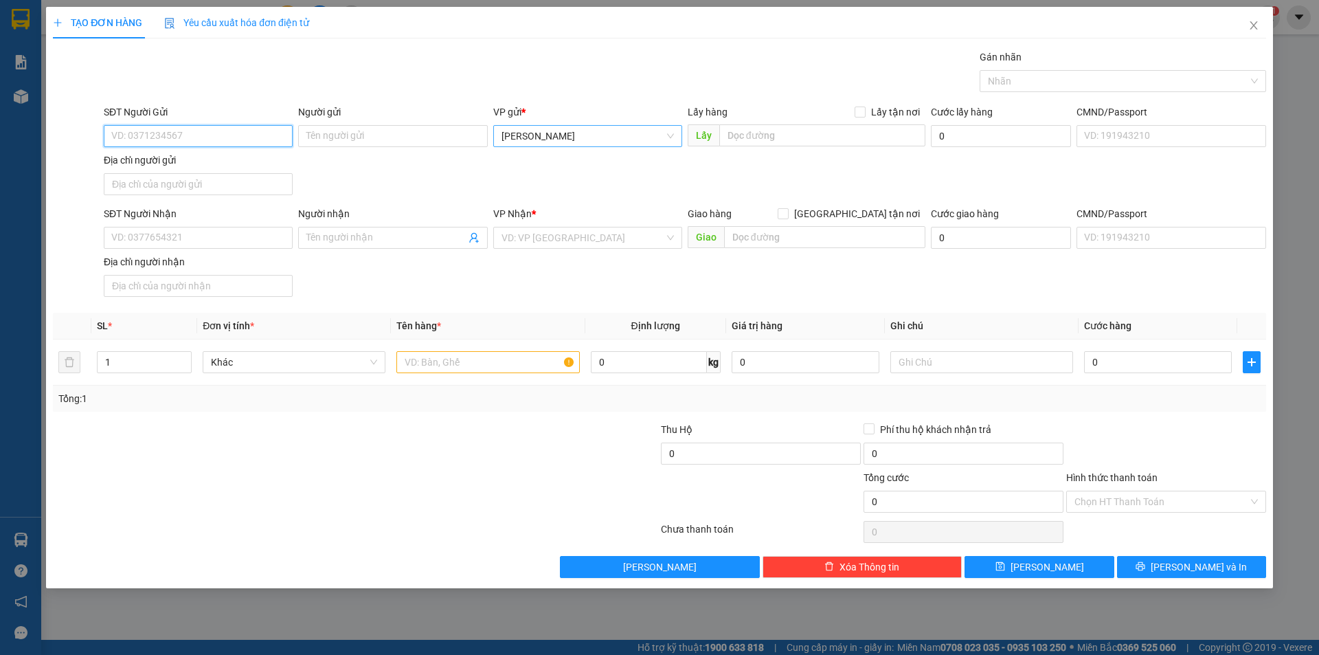
click at [557, 128] on span "[PERSON_NAME]" at bounding box center [587, 136] width 172 height 21
click at [245, 238] on input "SĐT Người Nhận" at bounding box center [198, 238] width 189 height 22
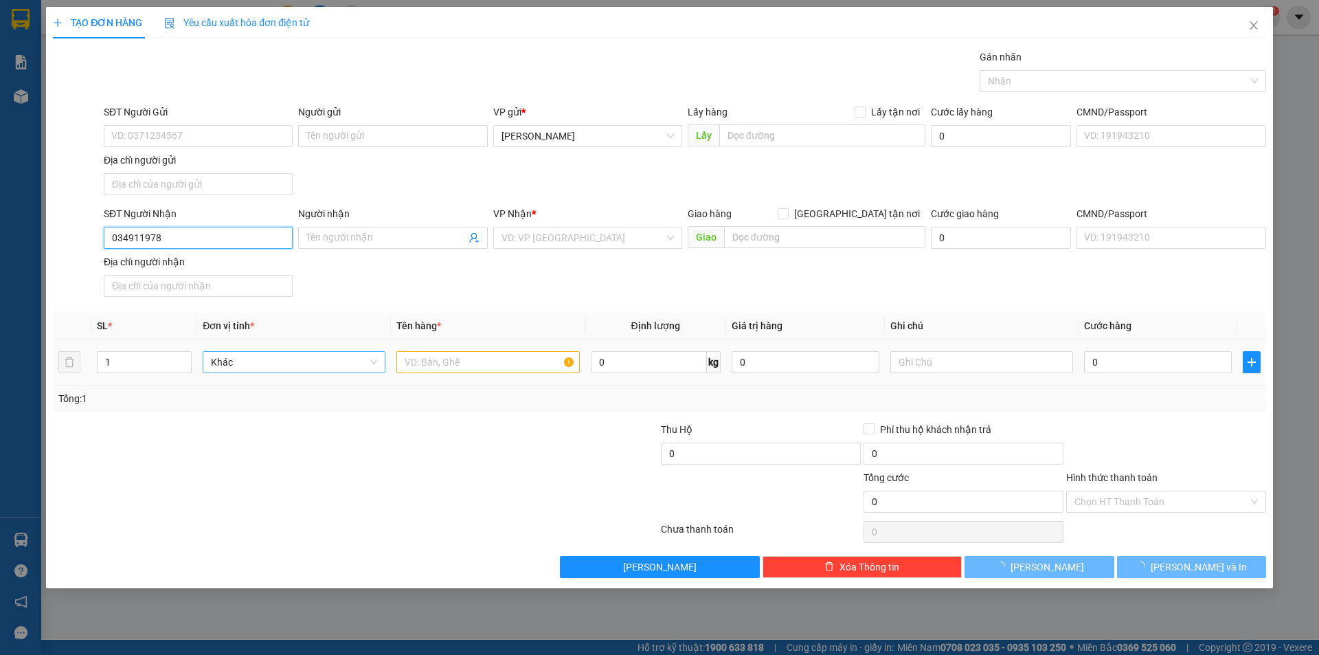
type input "0349119780"
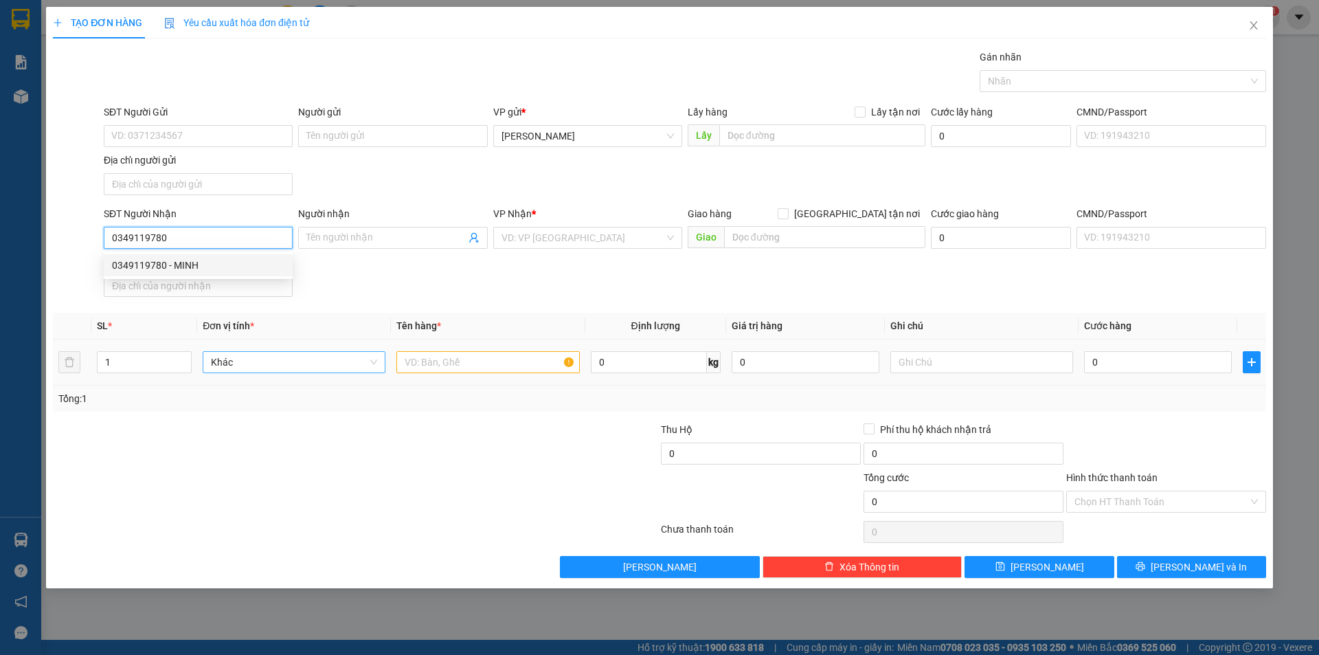
type input "MINH"
type input "0349119780"
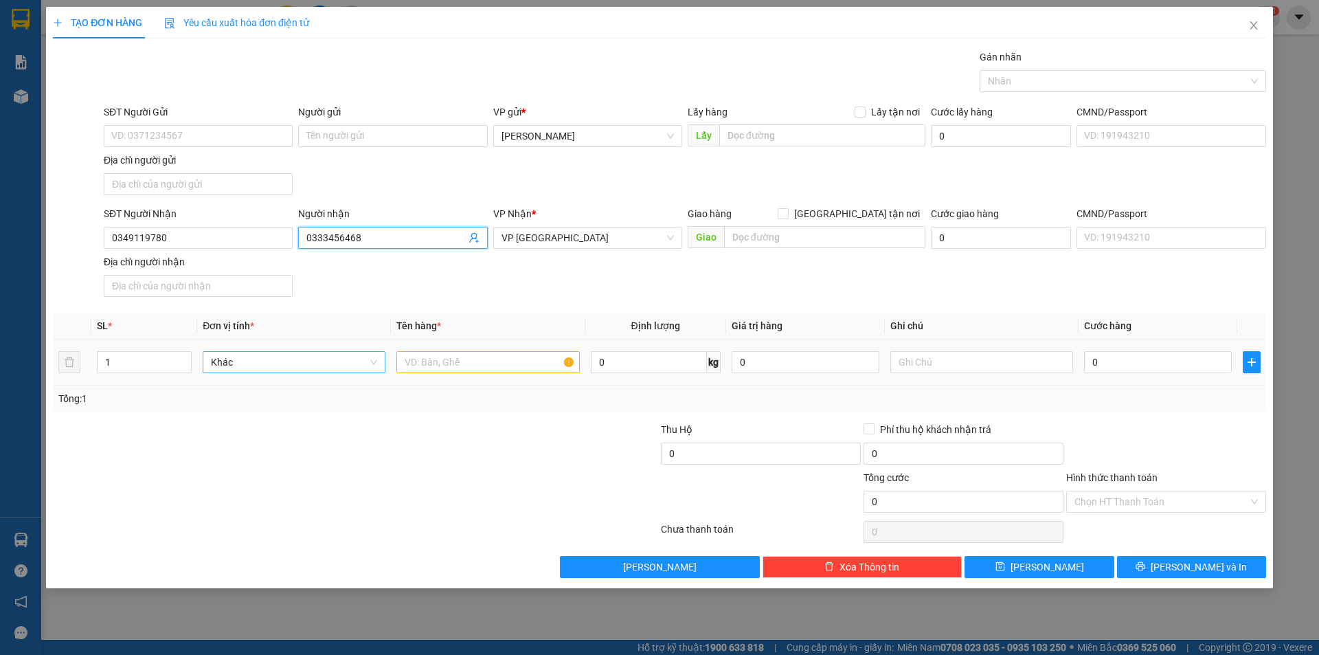
type input "0333456468"
click at [494, 356] on input "text" at bounding box center [487, 362] width 183 height 22
type input "1TG"
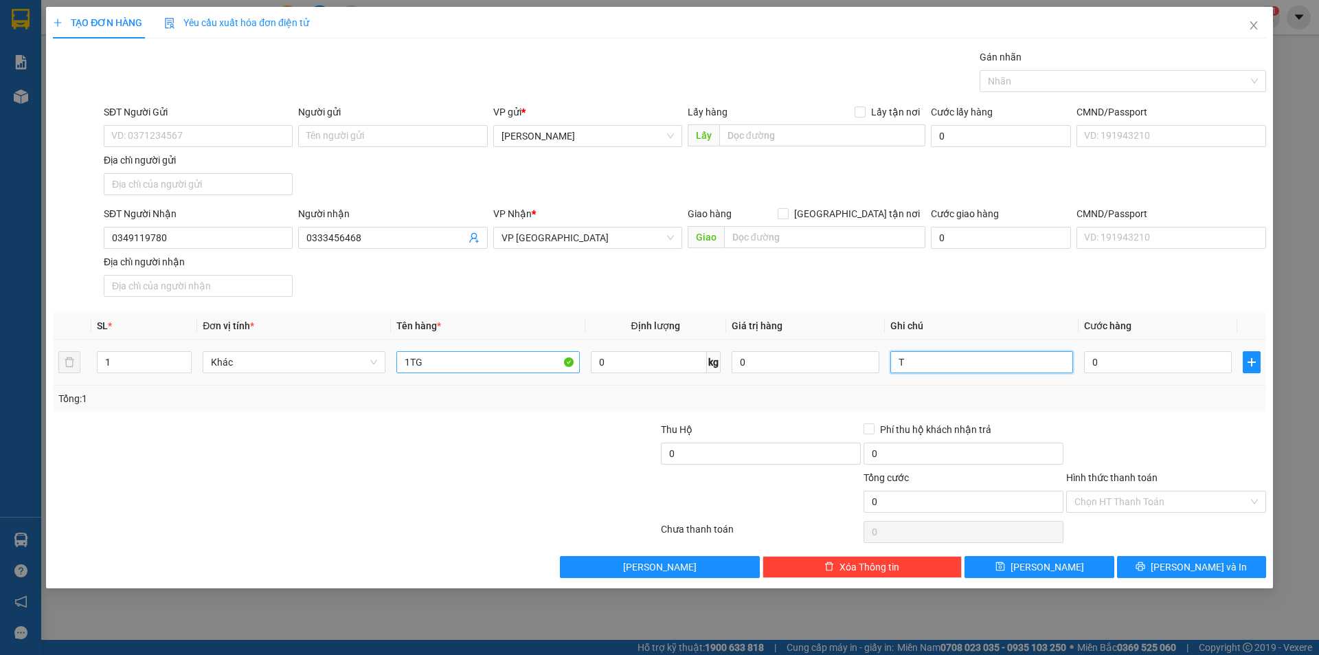
type input "T"
type input "6"
type input "60"
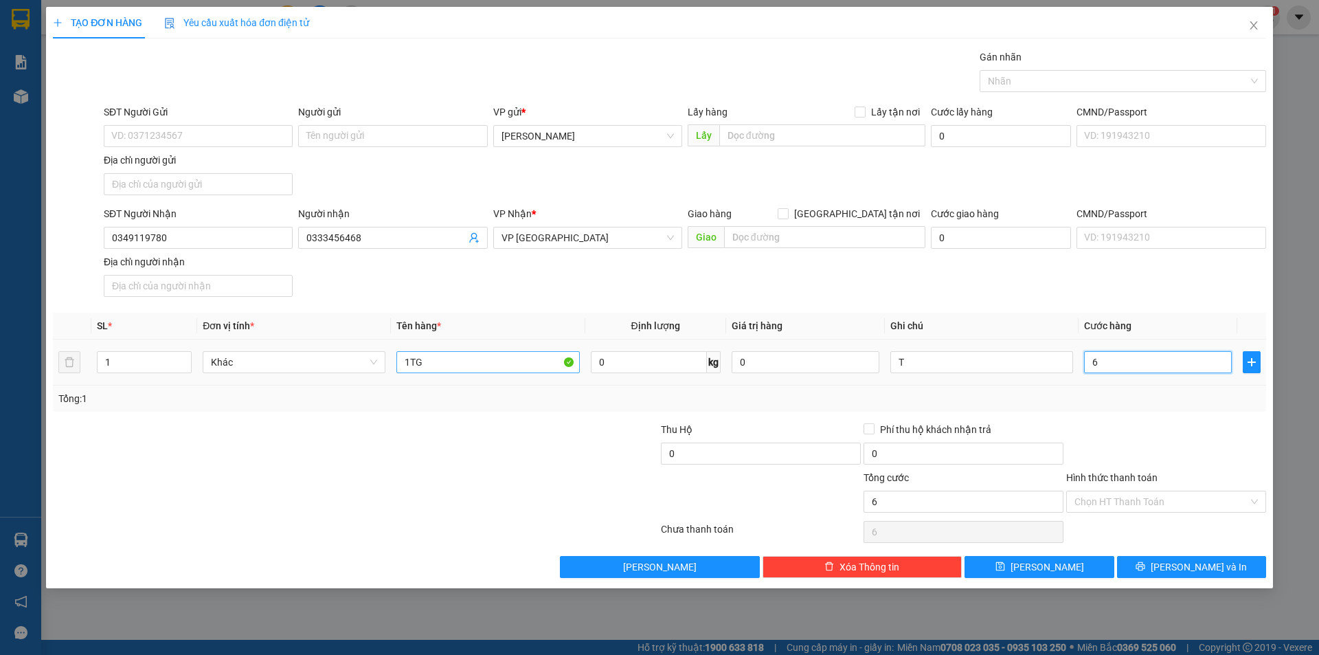
type input "60"
type input "60.000"
click at [1149, 504] on input "Hình thức thanh toán" at bounding box center [1161, 501] width 174 height 21
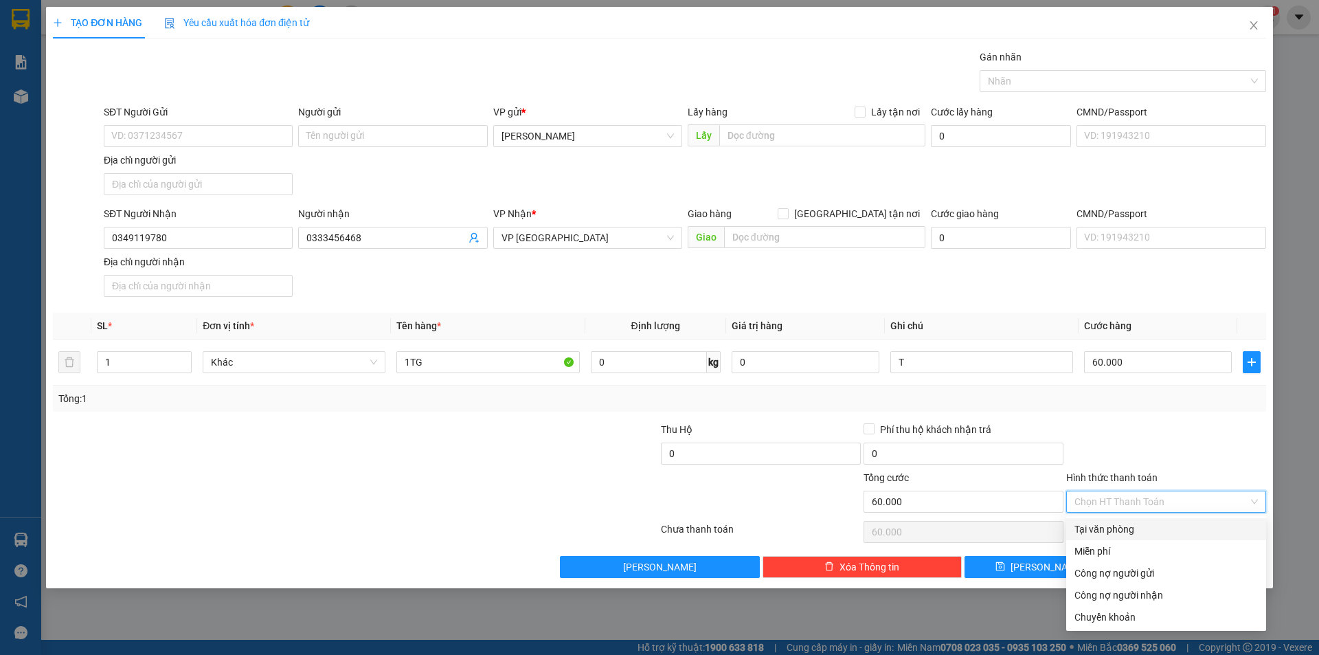
click at [1175, 523] on div "Tại văn phòng" at bounding box center [1165, 528] width 183 height 15
type input "0"
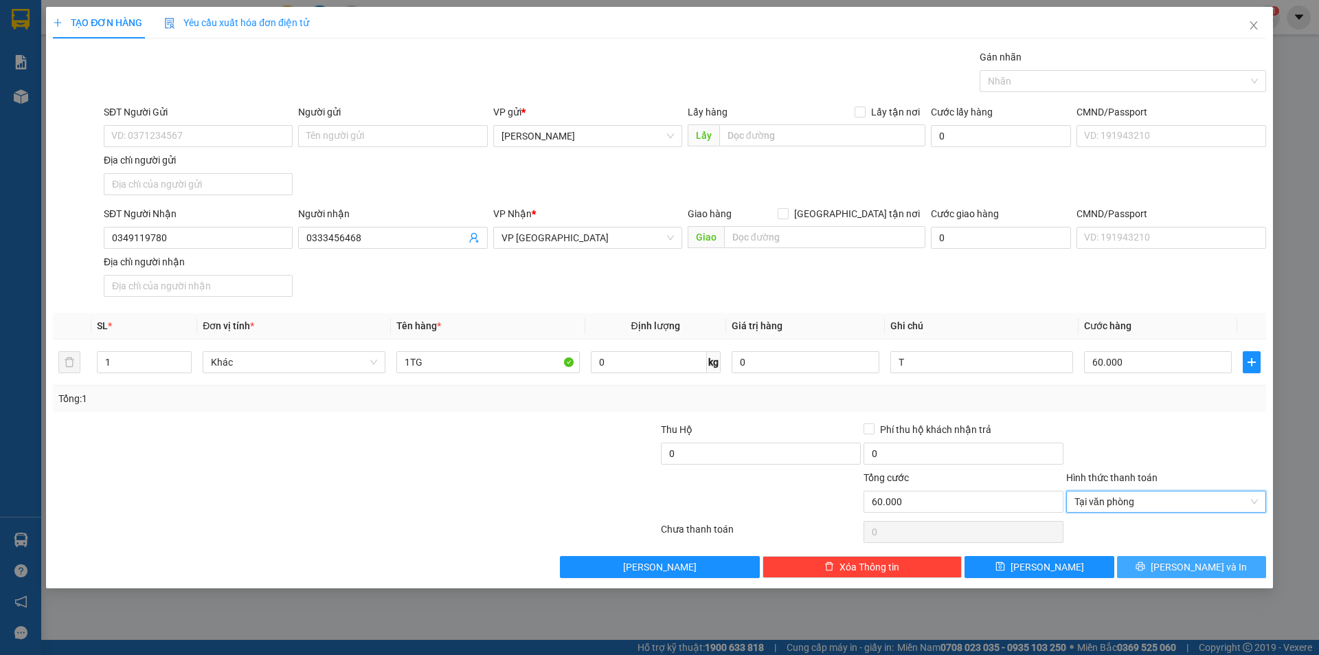
click at [1160, 569] on button "[PERSON_NAME] và In" at bounding box center [1191, 567] width 149 height 22
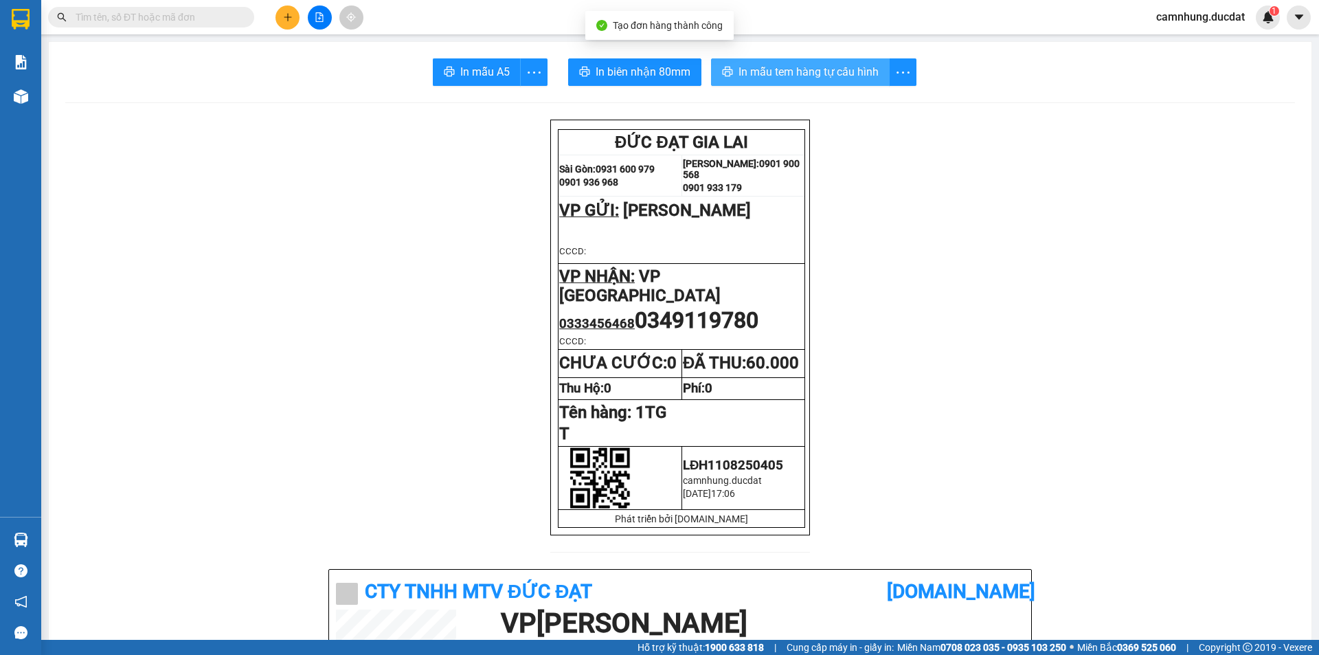
click at [811, 84] on button "In mẫu tem hàng tự cấu hình" at bounding box center [800, 71] width 179 height 27
click at [711, 58] on button "In mẫu tem hàng tự cấu hình" at bounding box center [800, 71] width 179 height 27
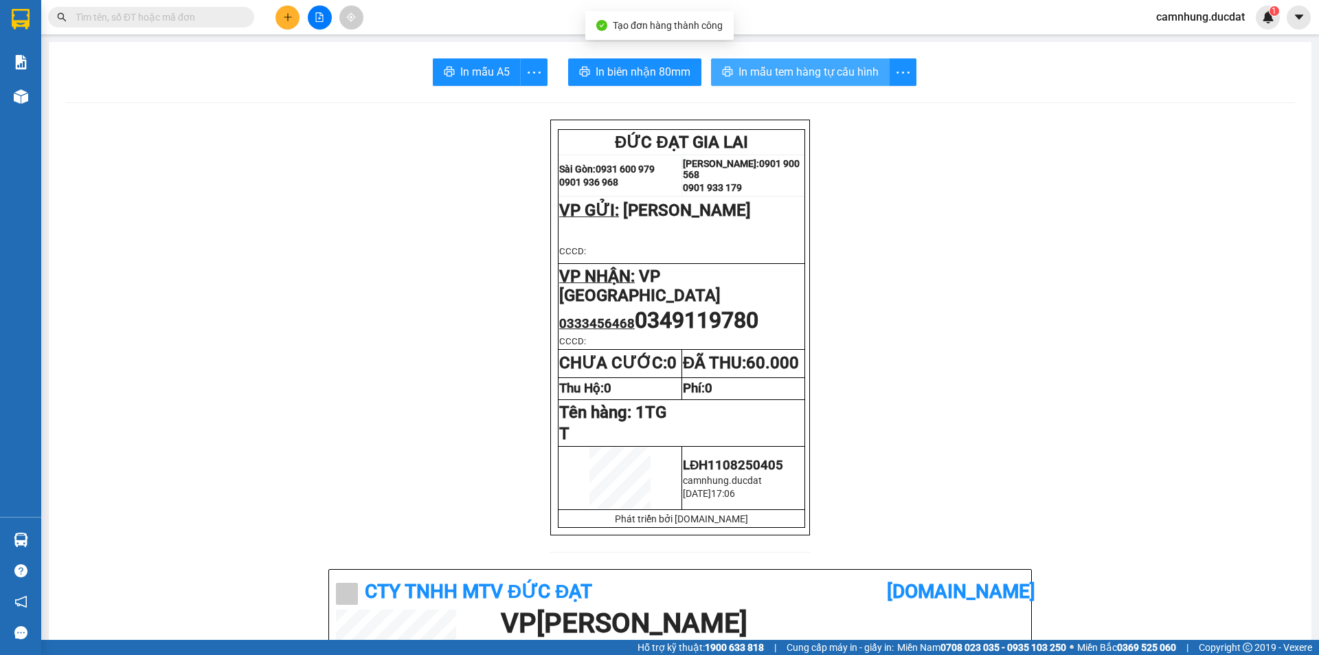
click at [711, 58] on button "In mẫu tem hàng tự cấu hình" at bounding box center [800, 71] width 179 height 27
click at [293, 14] on button at bounding box center [287, 17] width 24 height 24
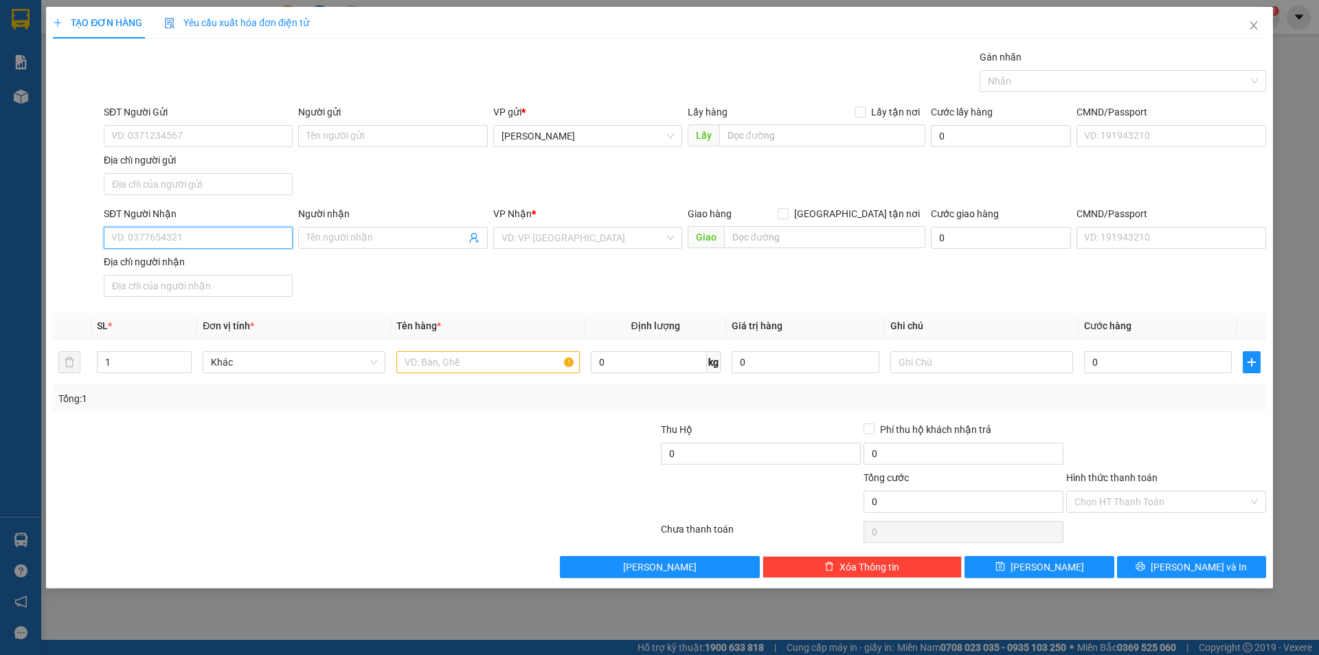
click at [254, 239] on input "SĐT Người Nhận" at bounding box center [198, 238] width 189 height 22
type input "0385104940"
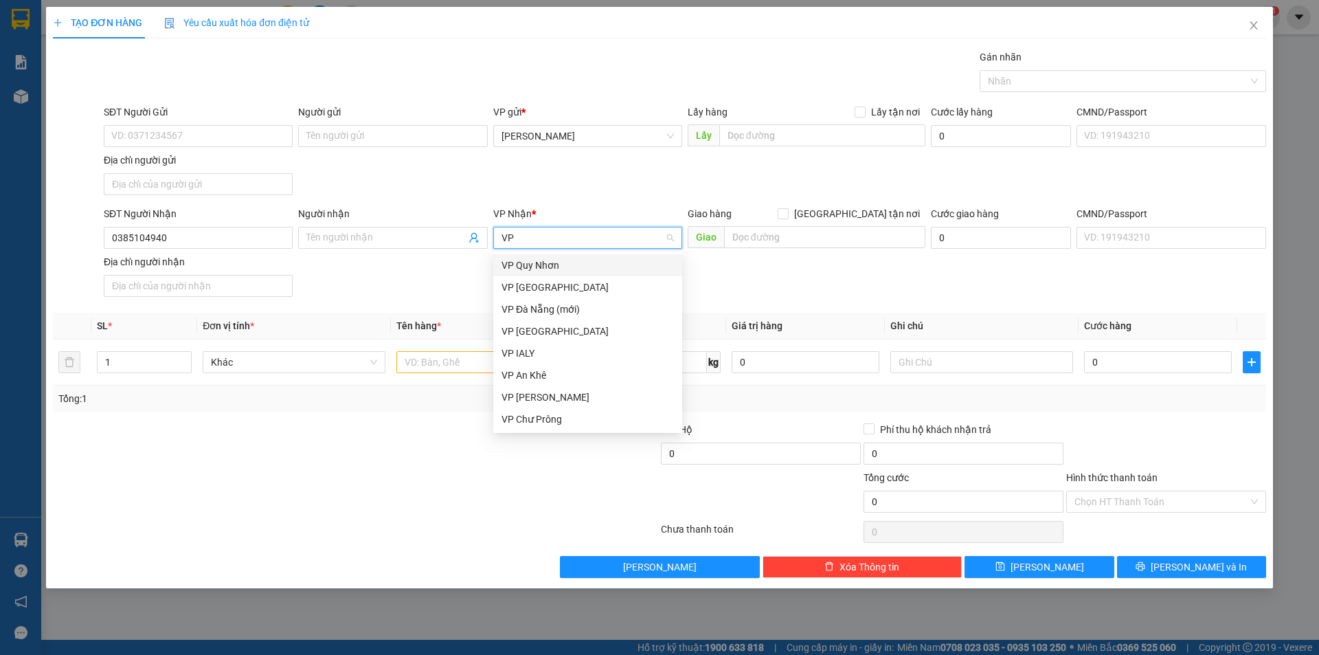
type input "VP"
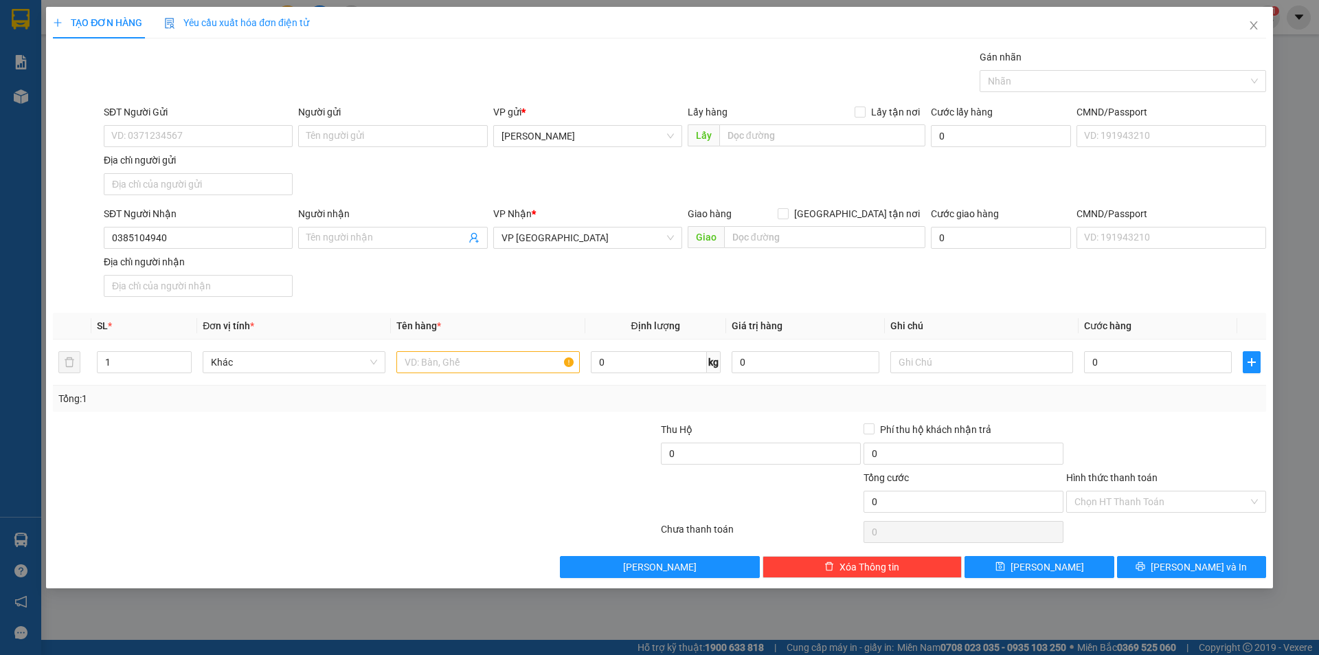
scroll to position [308, 0]
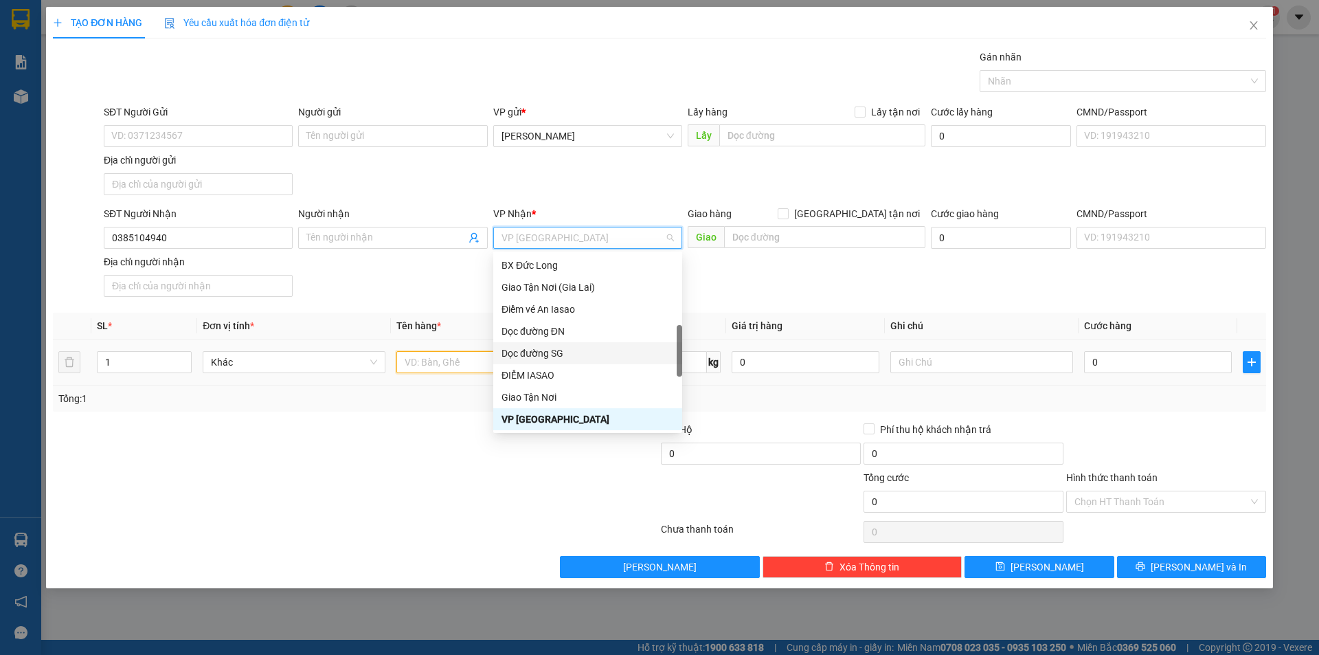
click at [473, 360] on input "text" at bounding box center [487, 362] width 183 height 22
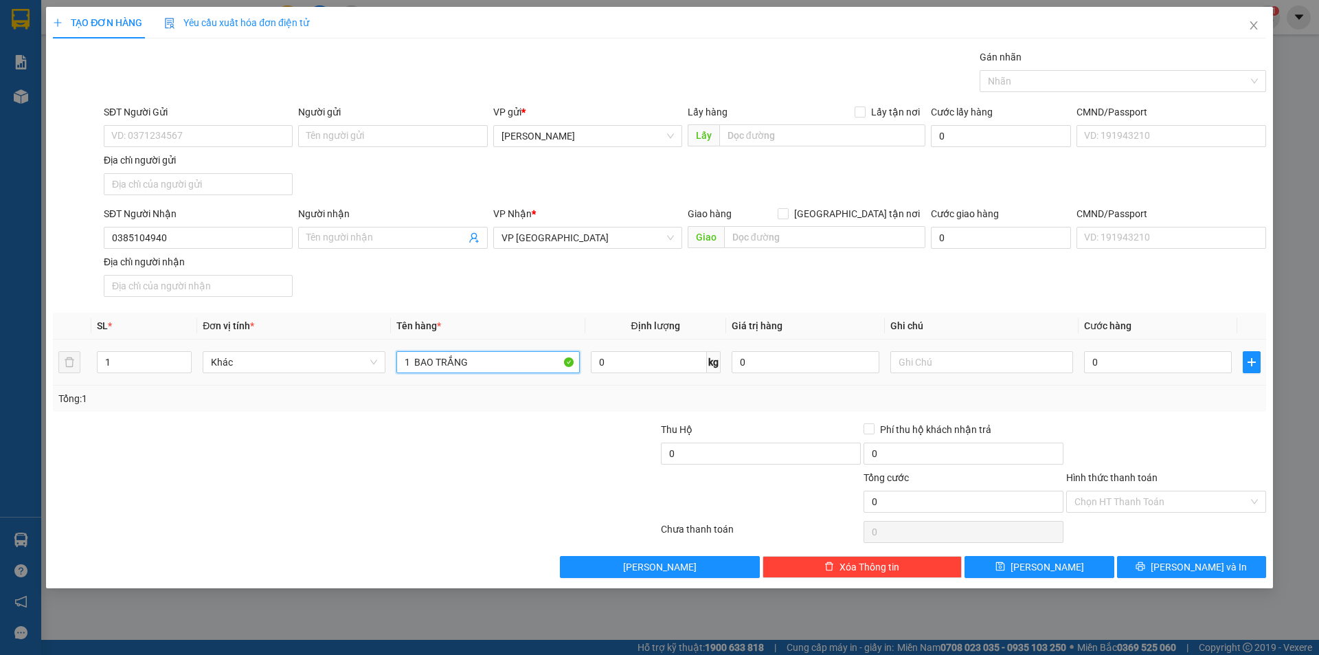
type input "1 BAO TRẮNG"
type input "1"
type input "14"
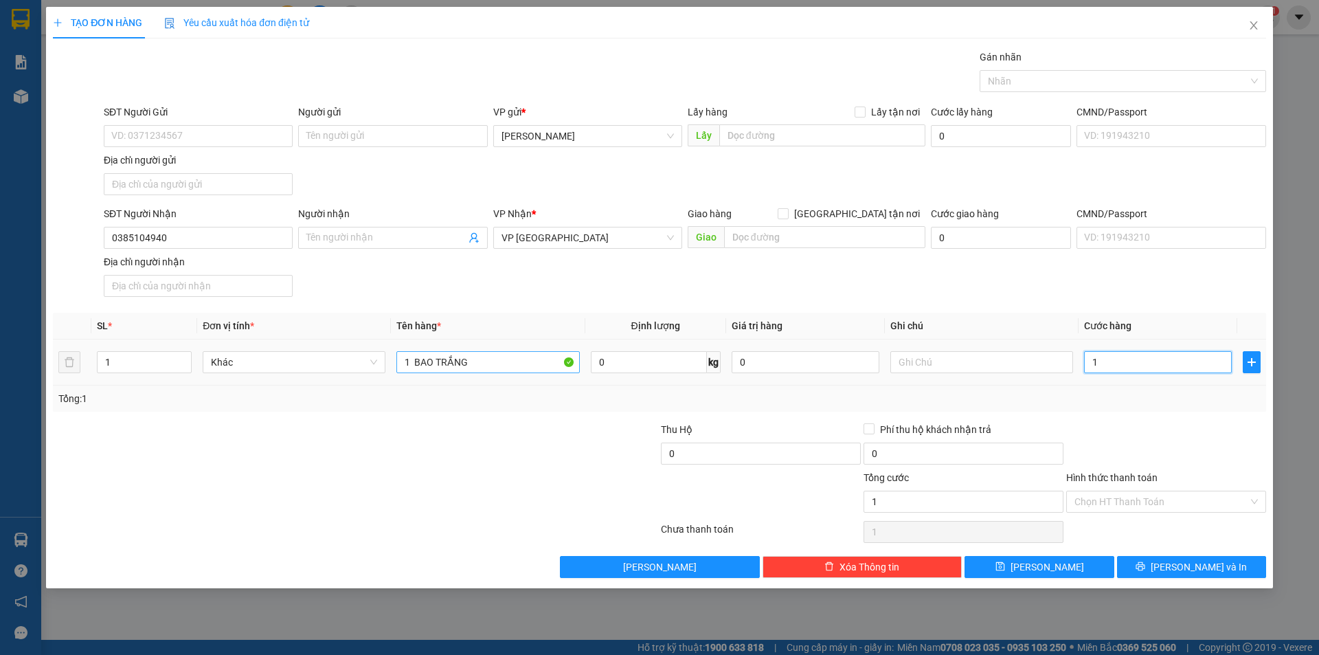
type input "14"
type input "140"
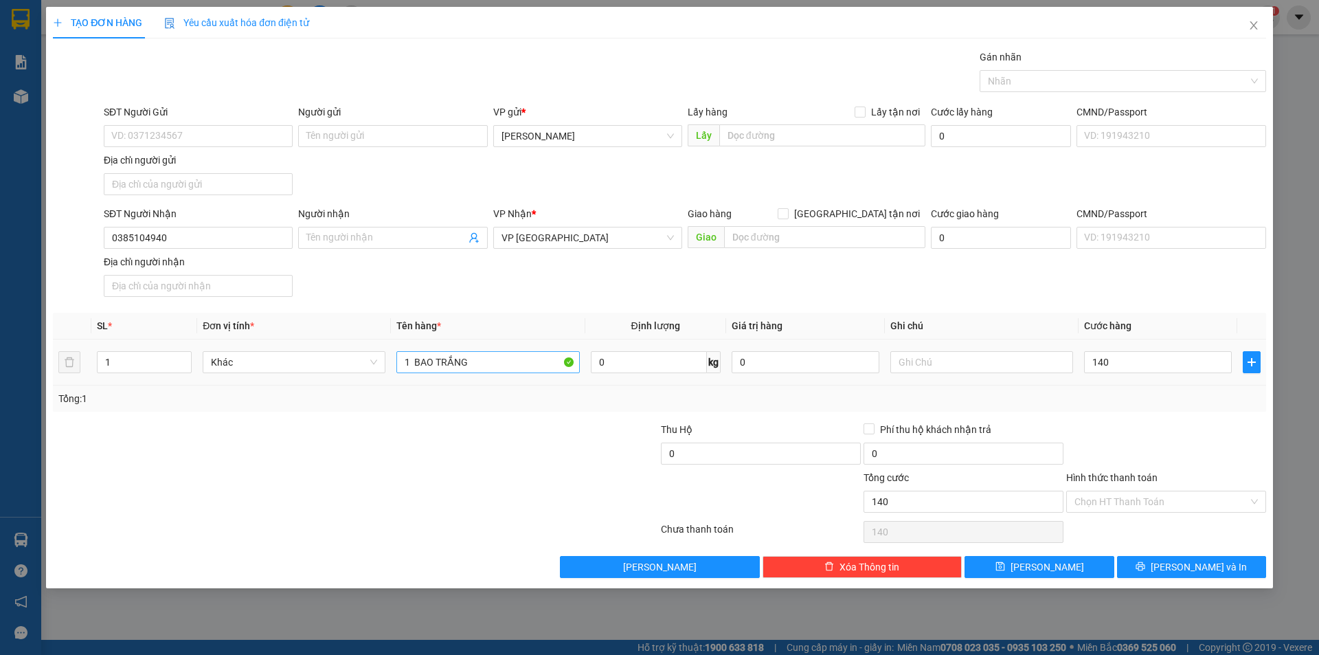
type input "140.000"
drag, startPoint x: 411, startPoint y: 354, endPoint x: 97, endPoint y: 405, distance: 318.0
click at [97, 405] on div "SL * Đơn vị tính * Tên hàng * Định lượng Giá trị hàng Ghi chú Cước hàng 1 Khác …" at bounding box center [659, 362] width 1213 height 99
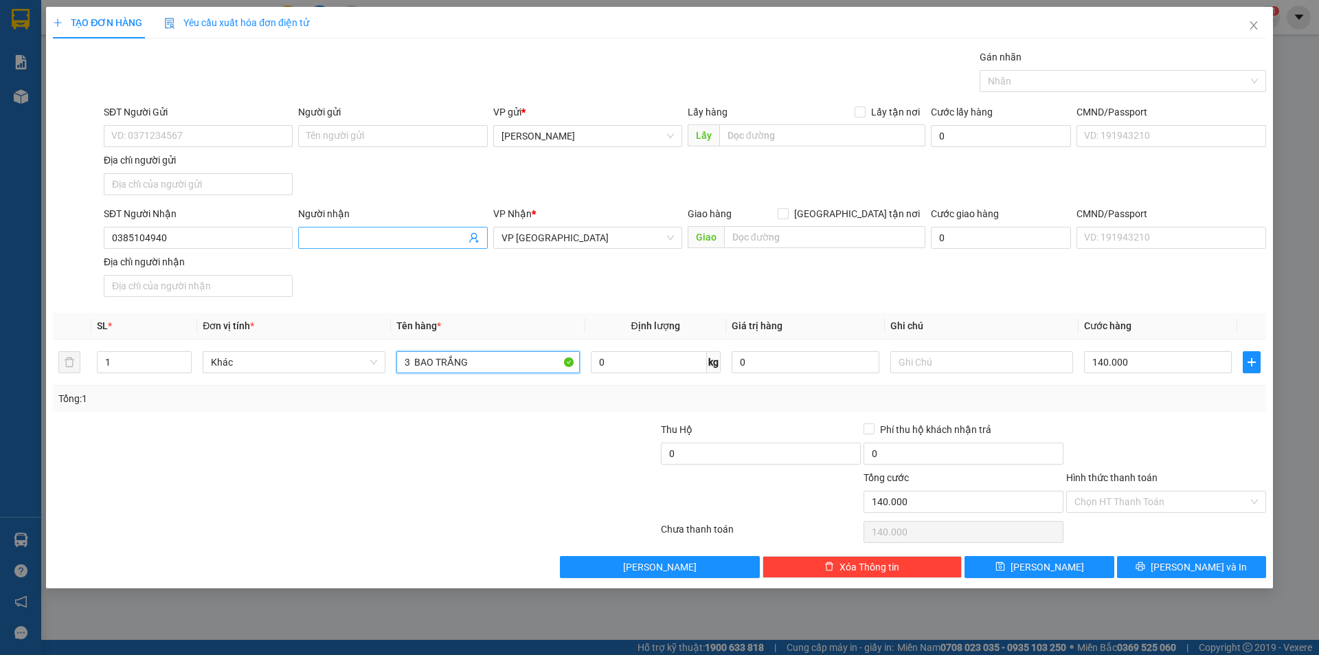
type input "3 BAO TRẮNG"
type input "0"
type input "T"
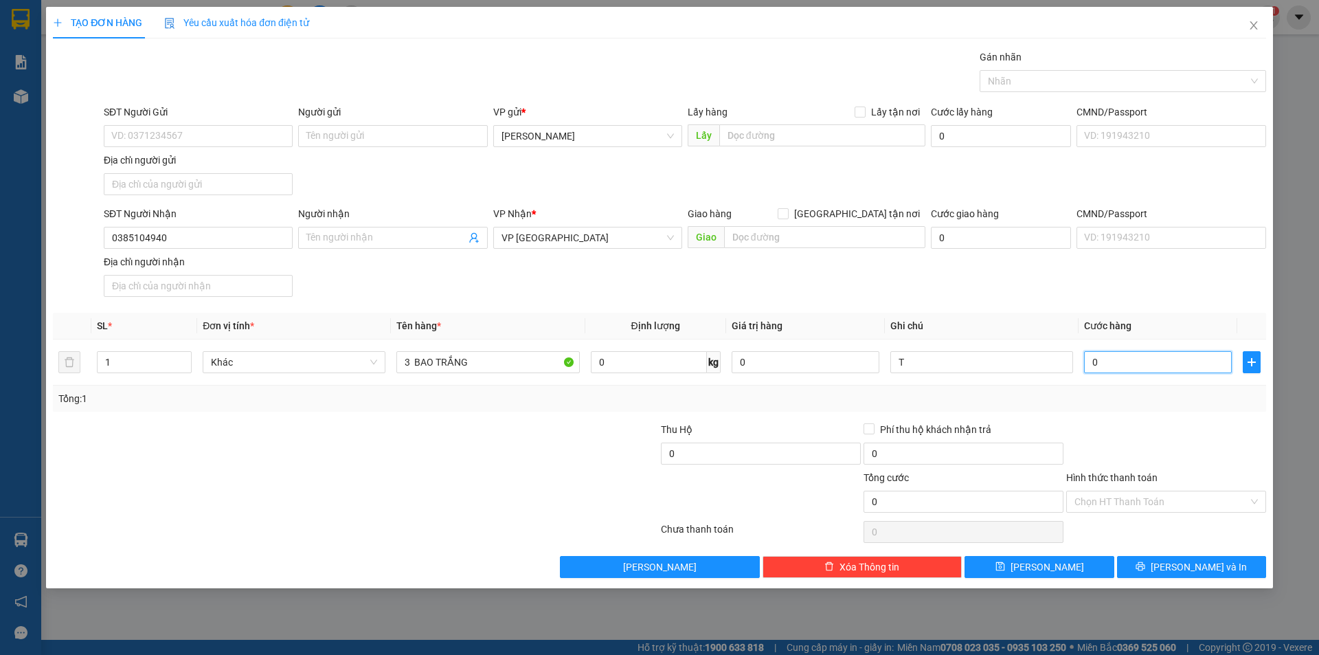
type input "1"
type input "14"
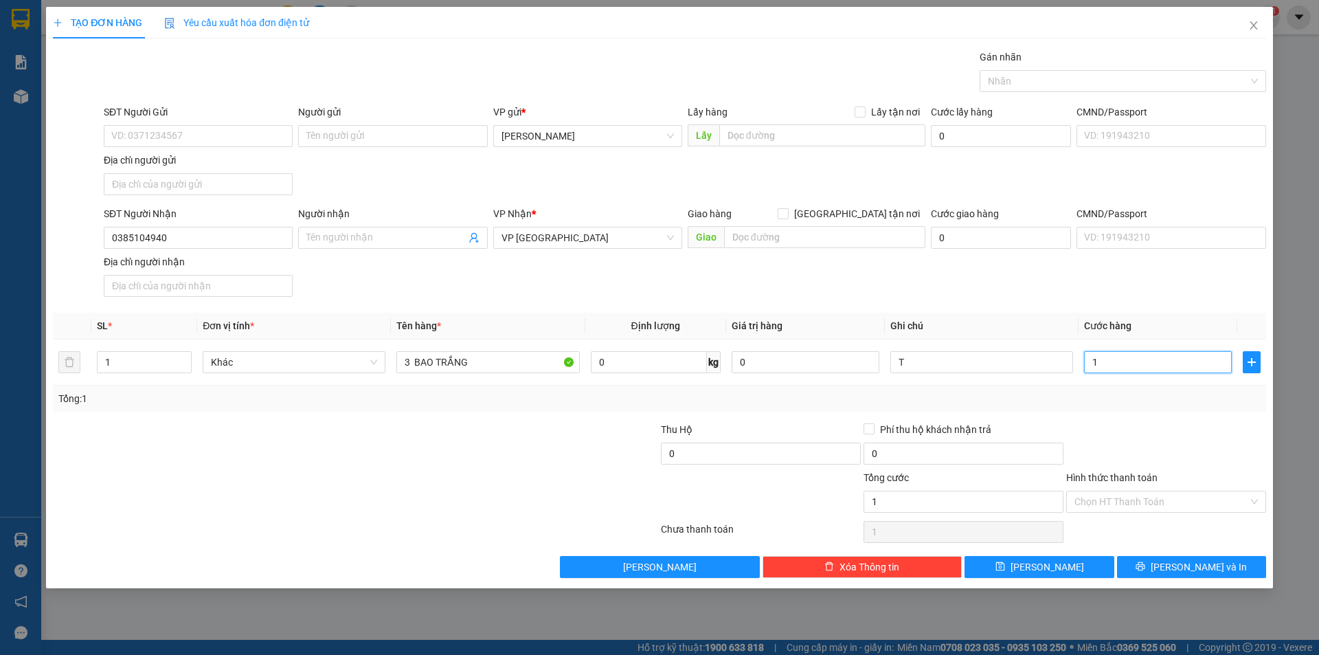
type input "14"
type input "140"
type input "140.000"
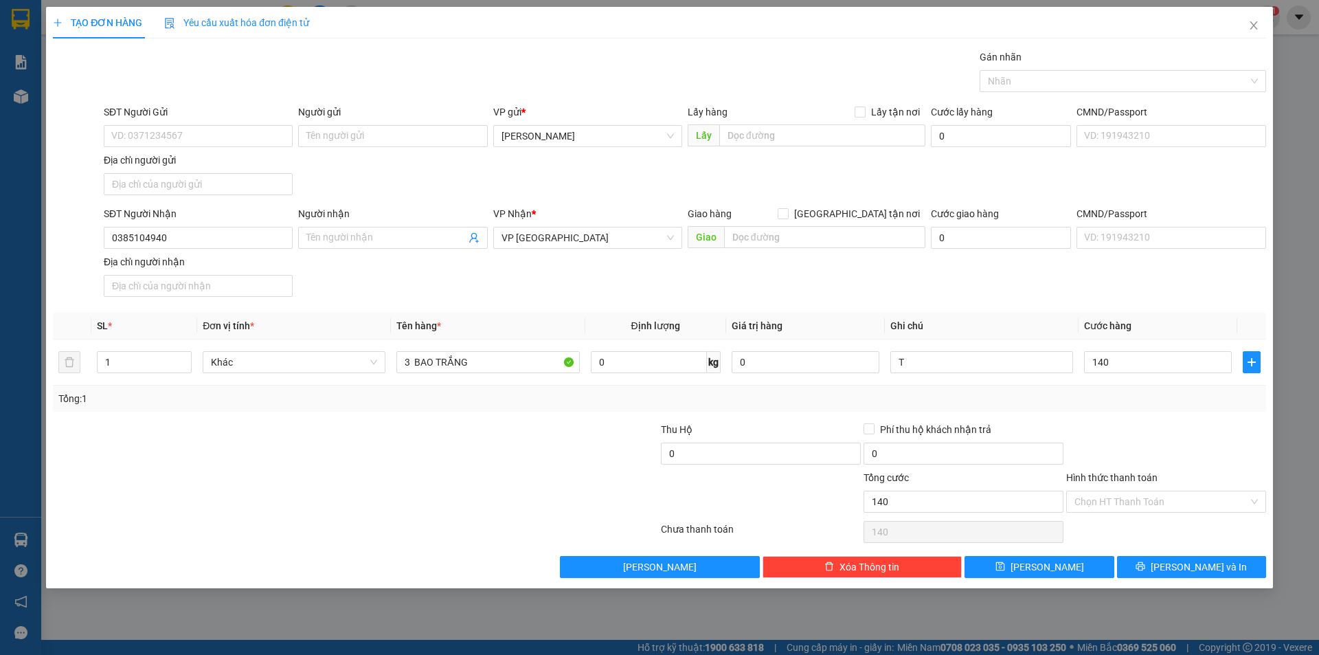
type input "140.000"
click at [1140, 493] on input "Hình thức thanh toán" at bounding box center [1161, 501] width 174 height 21
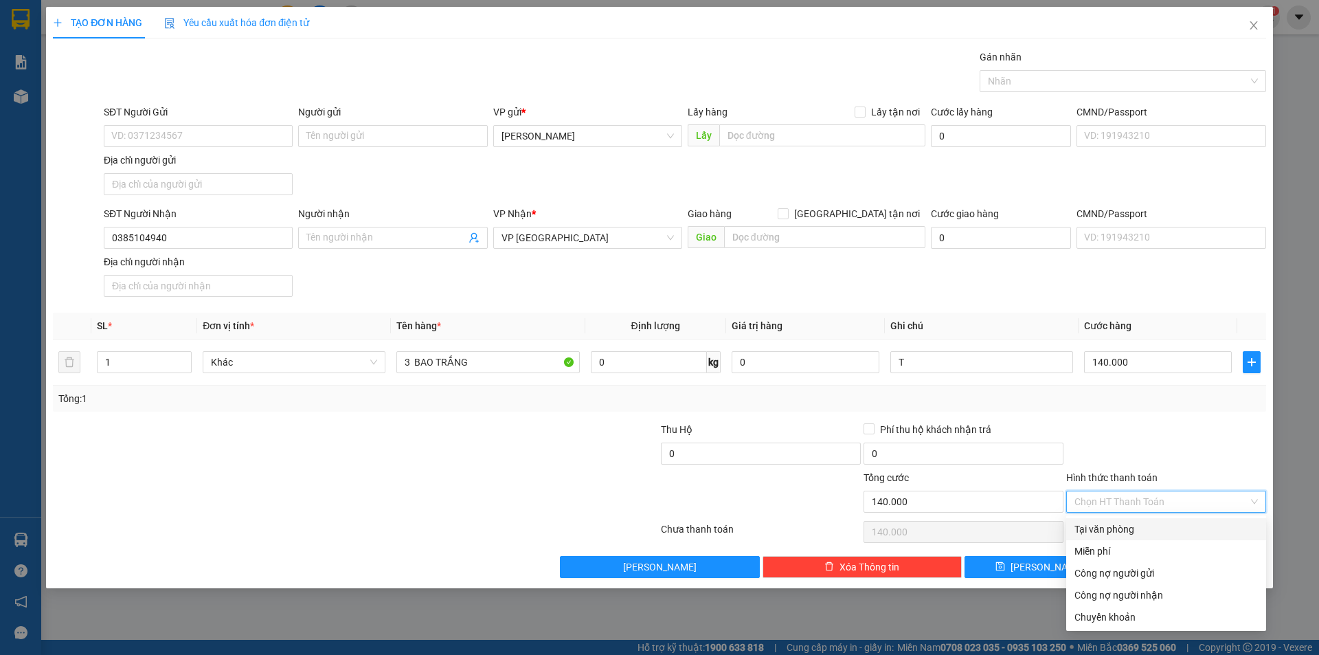
click at [1159, 525] on div "Tại văn phòng" at bounding box center [1165, 528] width 183 height 15
type input "0"
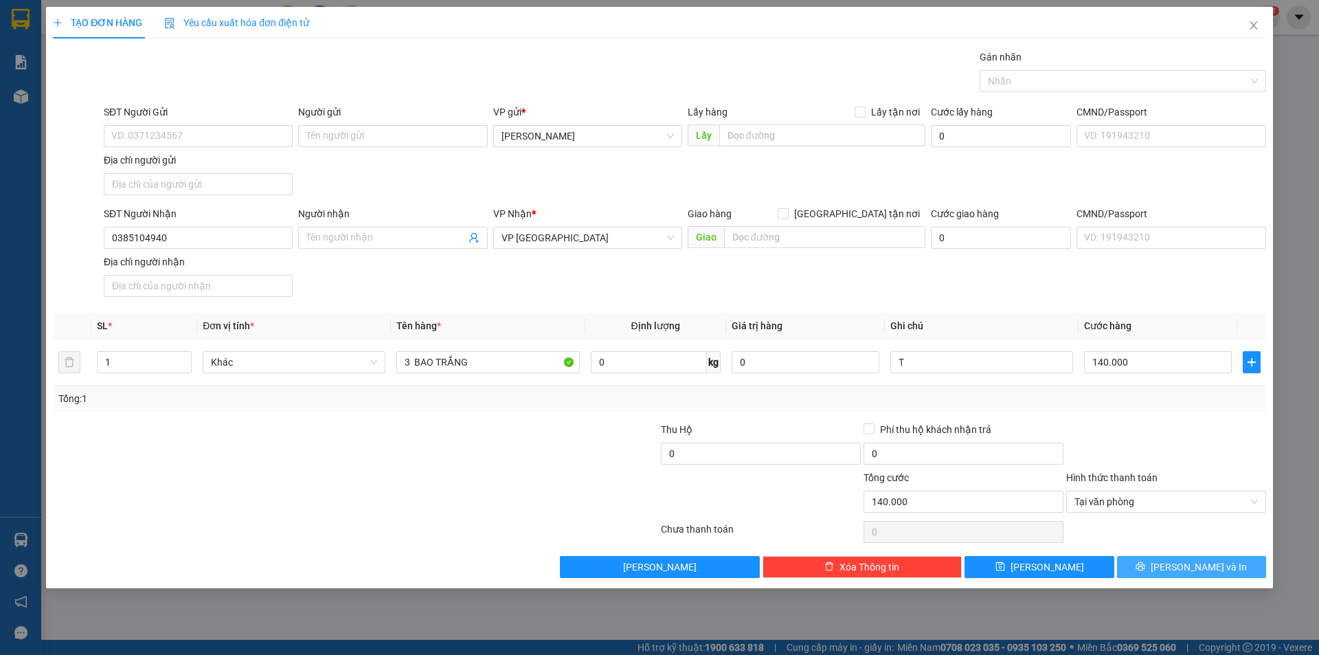
click at [1168, 561] on button "[PERSON_NAME] và In" at bounding box center [1191, 567] width 149 height 22
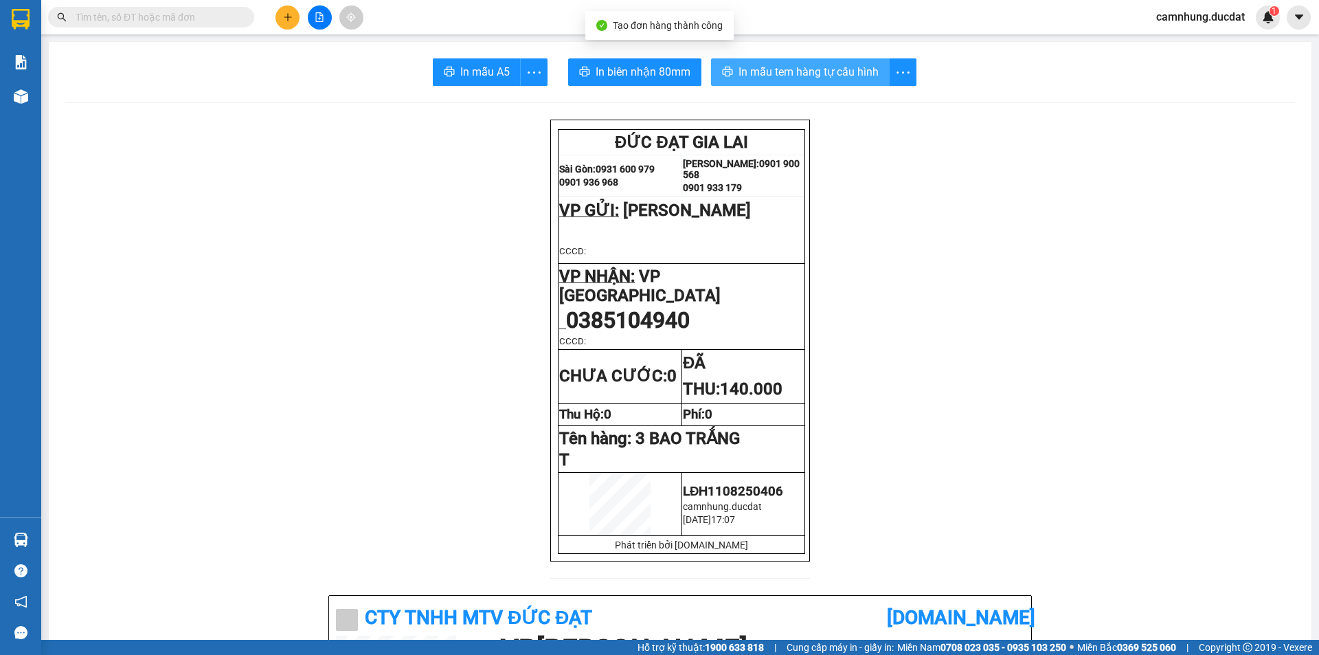
click at [784, 69] on span "In mẫu tem hàng tự cấu hình" at bounding box center [808, 71] width 140 height 17
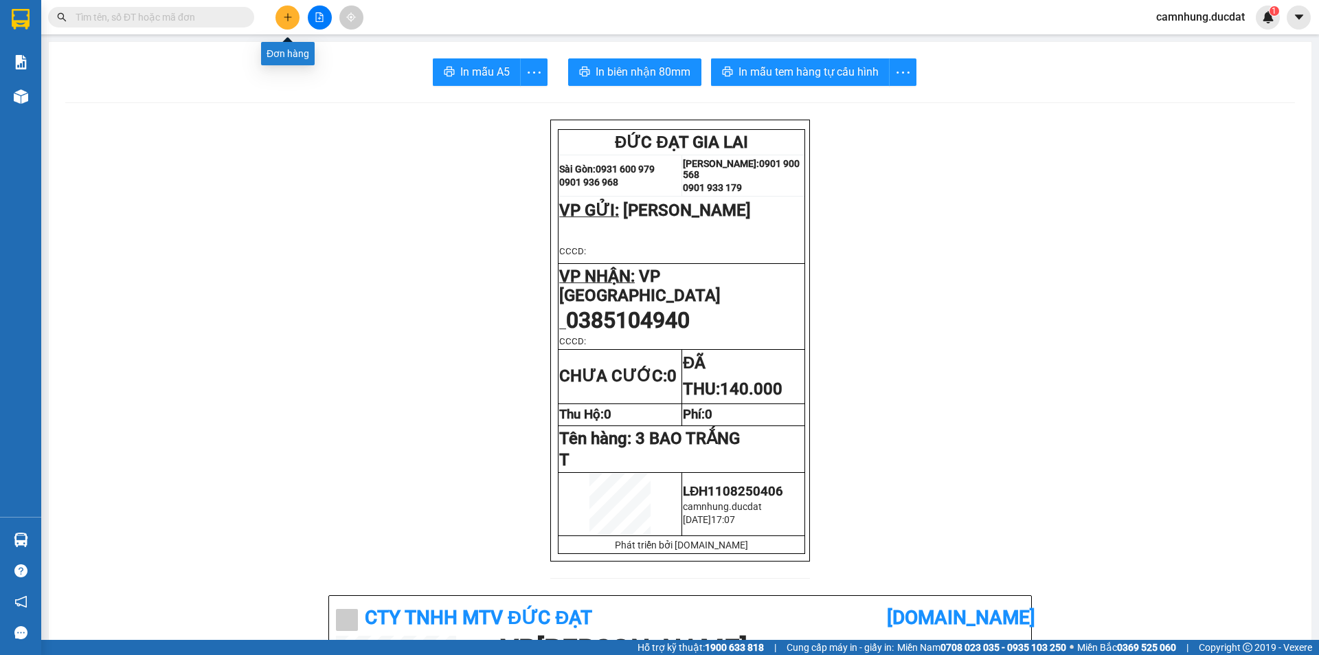
click at [281, 9] on button at bounding box center [287, 17] width 24 height 24
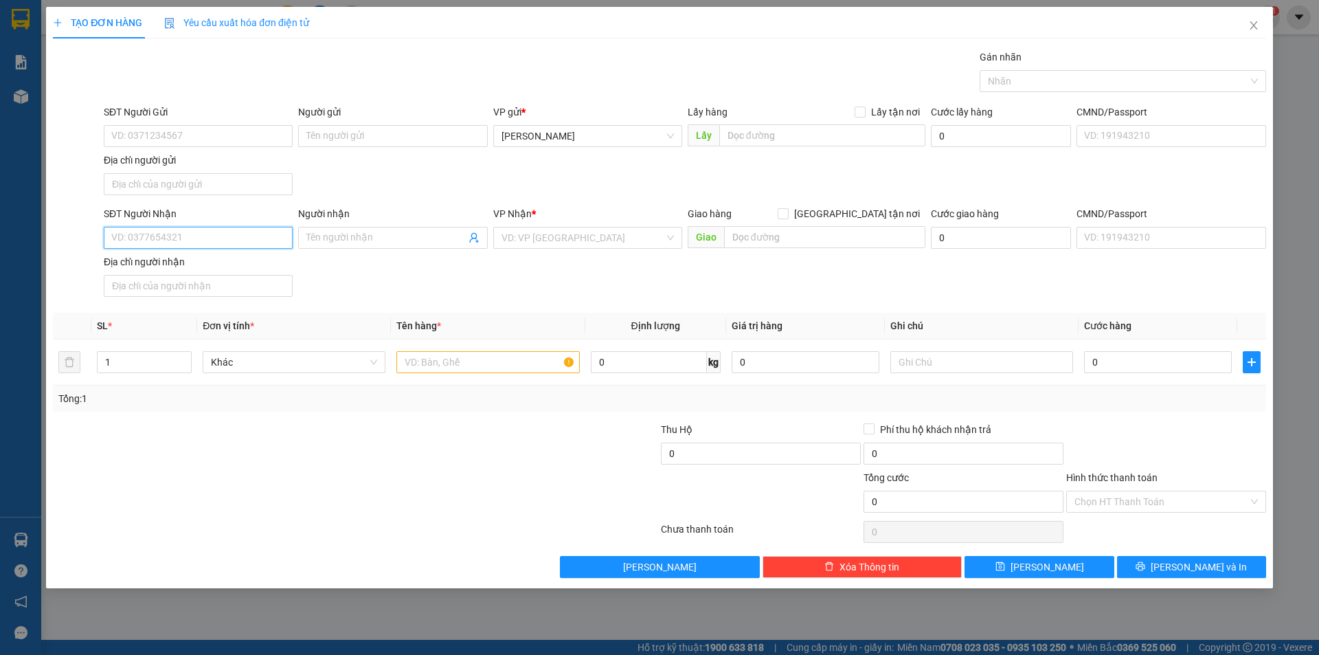
click at [204, 237] on input "SĐT Người Nhận" at bounding box center [198, 238] width 189 height 22
type input "0938492049"
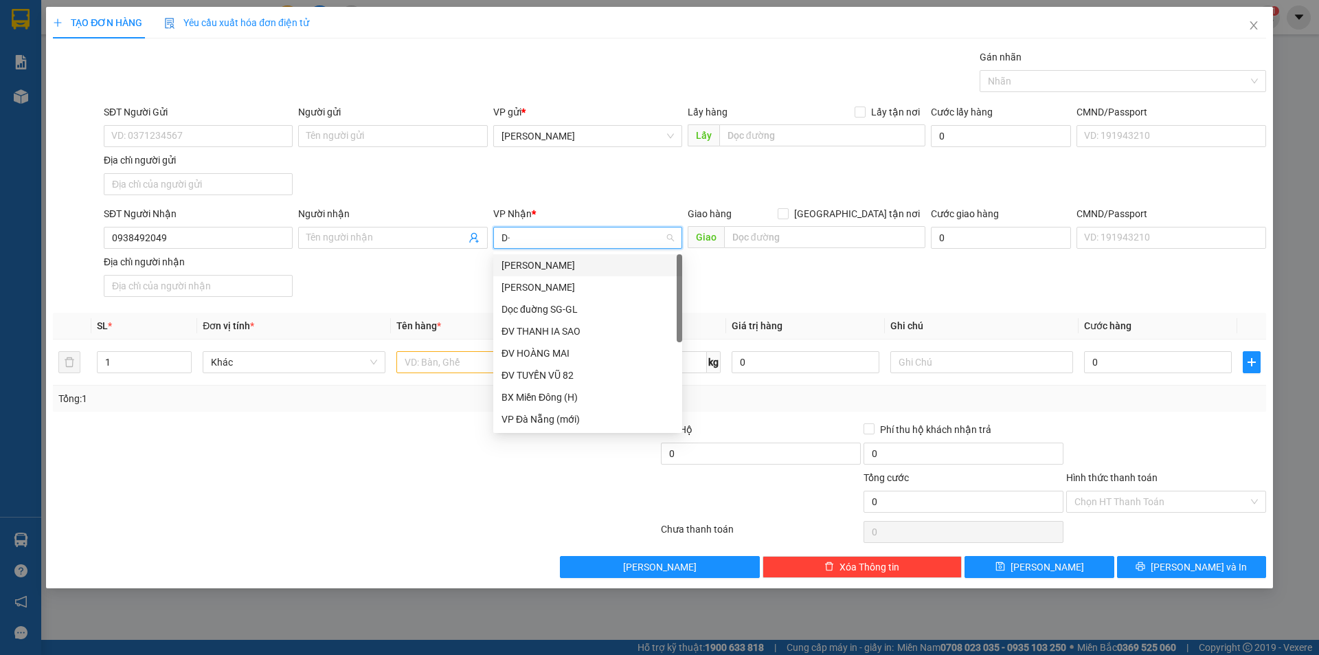
type input "D"
type input "Đ"
type input "DD"
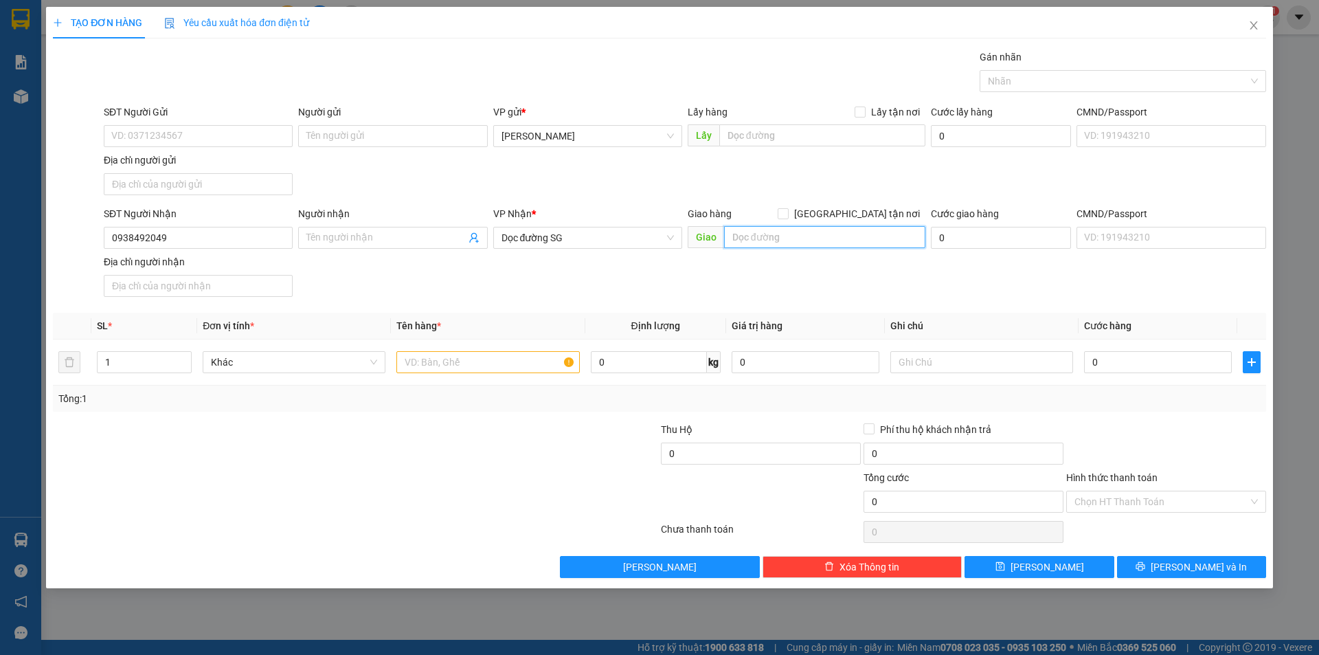
click at [800, 247] on input "text" at bounding box center [824, 237] width 201 height 22
type input "BÌNH DƯƠNG"
click at [530, 371] on input "text" at bounding box center [487, 362] width 183 height 22
type input "1 THÙNG VÀNG"
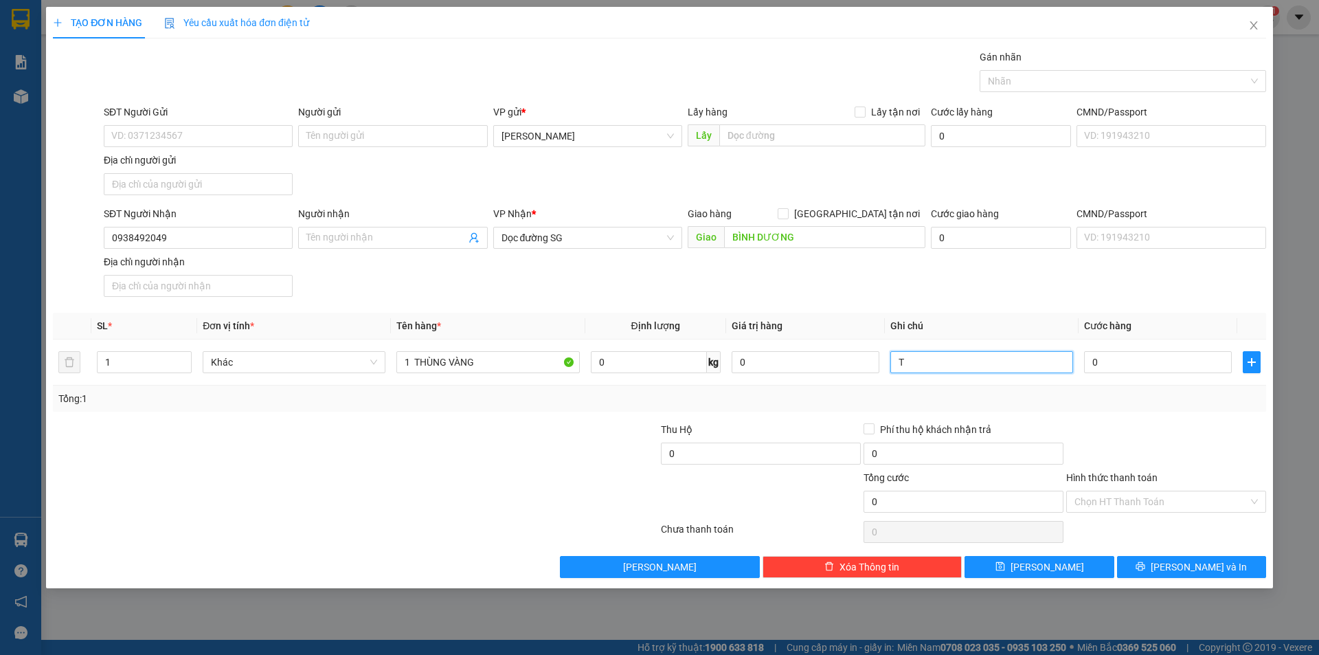
type input "T"
type input "5"
type input "50"
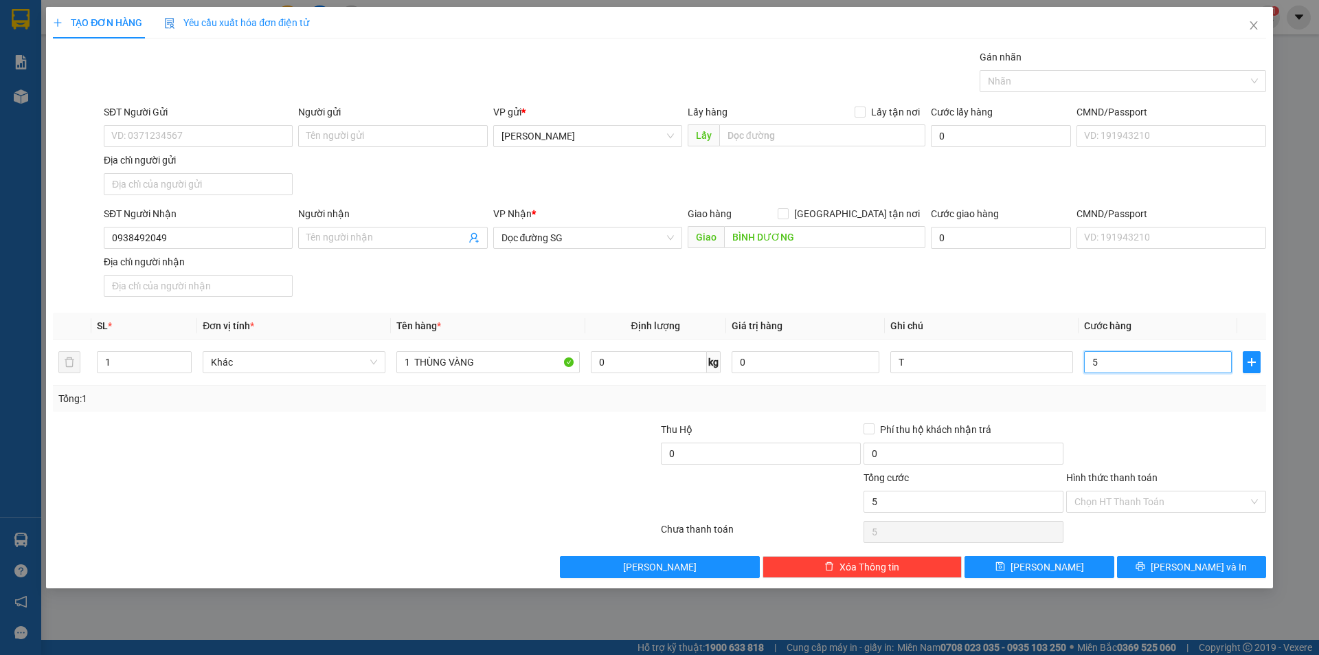
type input "50"
type input "50.000"
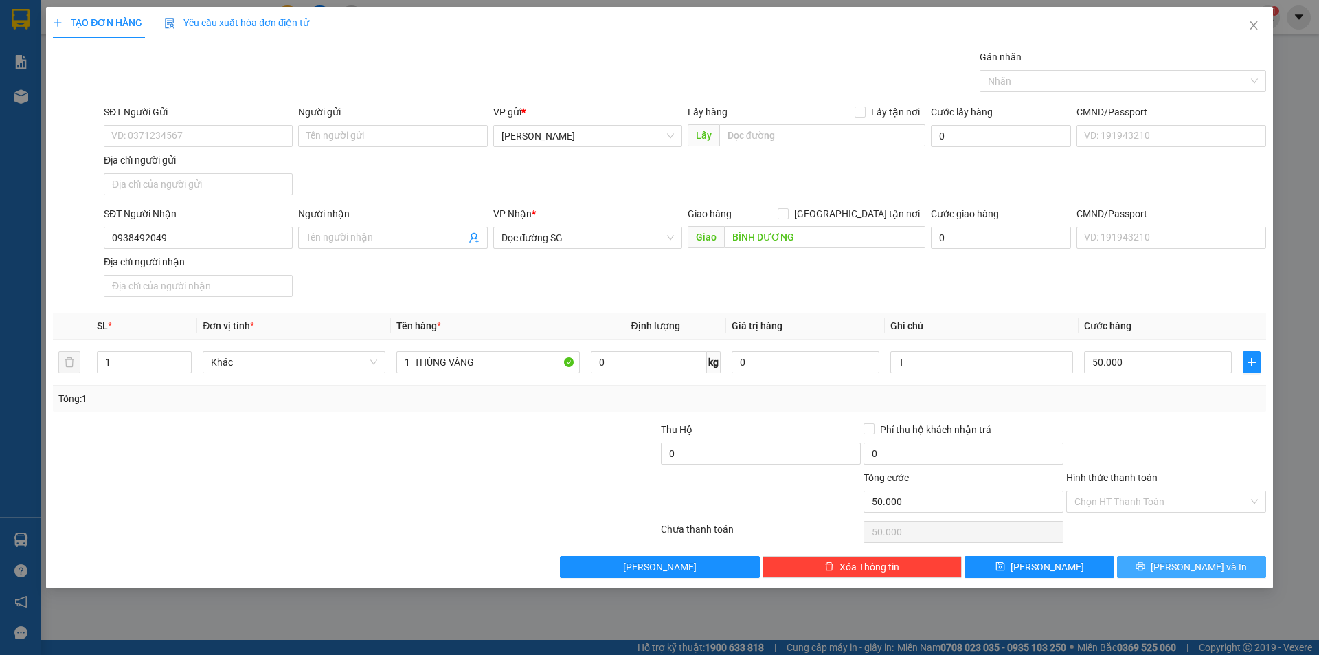
click at [1140, 569] on button "[PERSON_NAME] và In" at bounding box center [1191, 567] width 149 height 22
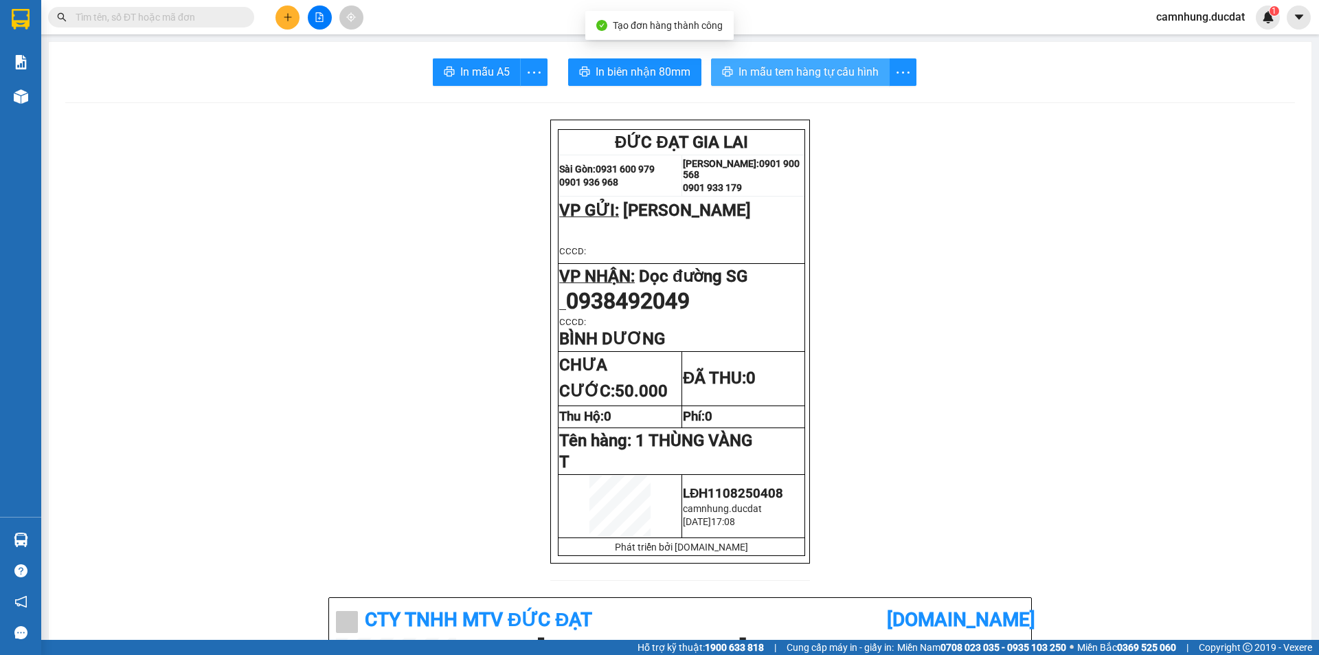
click at [809, 78] on span "In mẫu tem hàng tự cấu hình" at bounding box center [808, 71] width 140 height 17
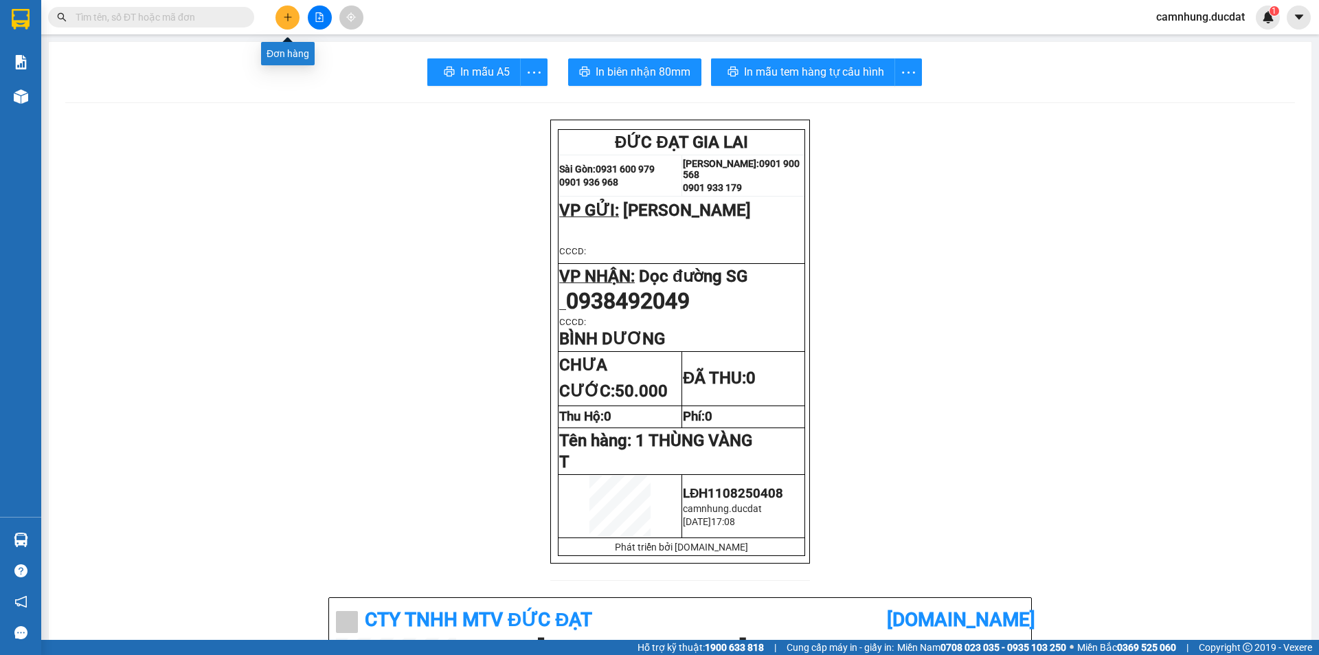
click at [287, 21] on icon "plus" at bounding box center [288, 17] width 10 height 10
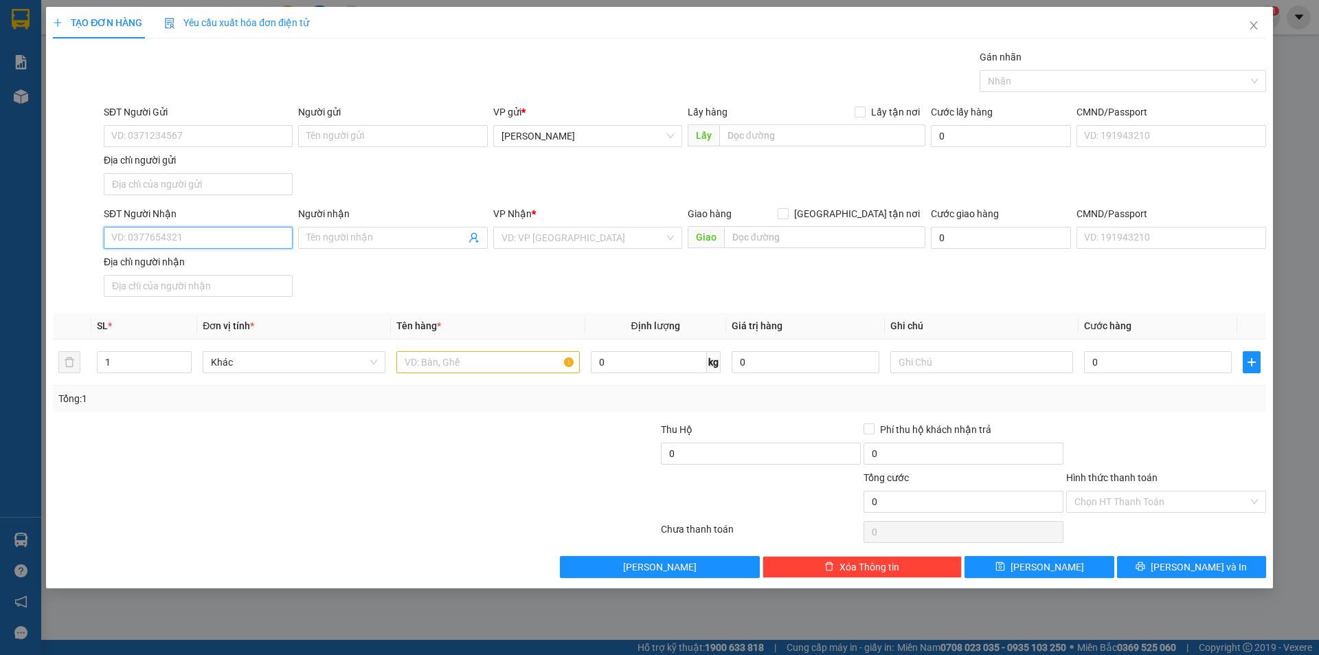
click at [253, 235] on input "SĐT Người Nhận" at bounding box center [198, 238] width 189 height 22
paste input "093 7668534"
click at [133, 237] on input "093 7668534" at bounding box center [198, 238] width 189 height 22
type input "0938492049"
type input "BÌNH DƯƠNG"
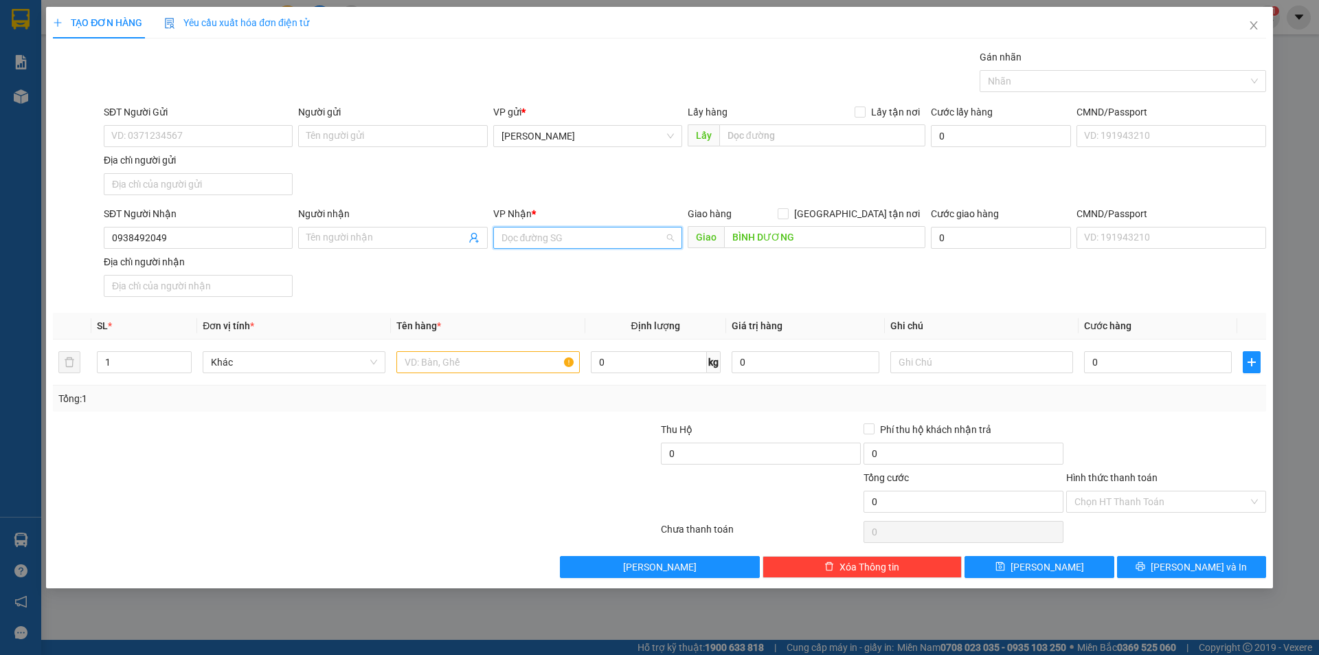
scroll to position [242, 0]
drag, startPoint x: 247, startPoint y: 238, endPoint x: 0, endPoint y: 340, distance: 267.0
click at [0, 340] on div "TẠO ĐƠN HÀNG Yêu cầu xuất hóa đơn điện tử Transit Pickup Surcharge Ids Transit …" at bounding box center [659, 327] width 1319 height 655
paste input "7668534"
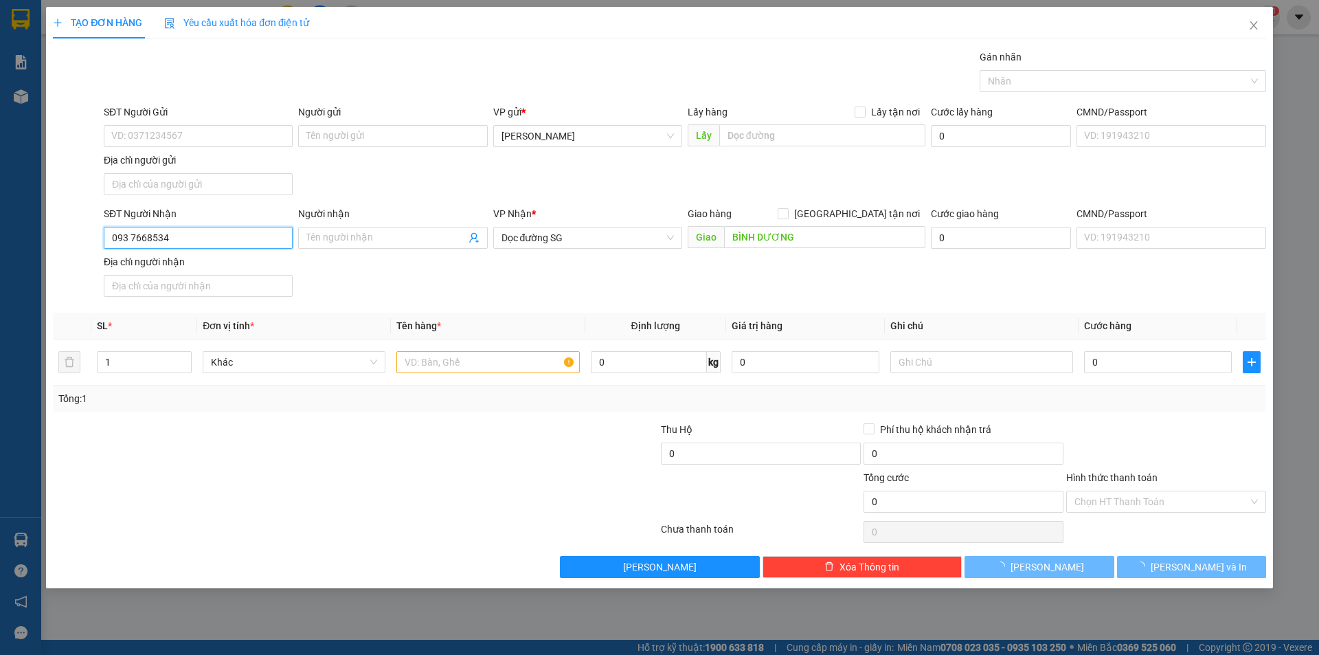
click at [134, 236] on input "093 7668534" at bounding box center [198, 238] width 189 height 22
type input "0937668534"
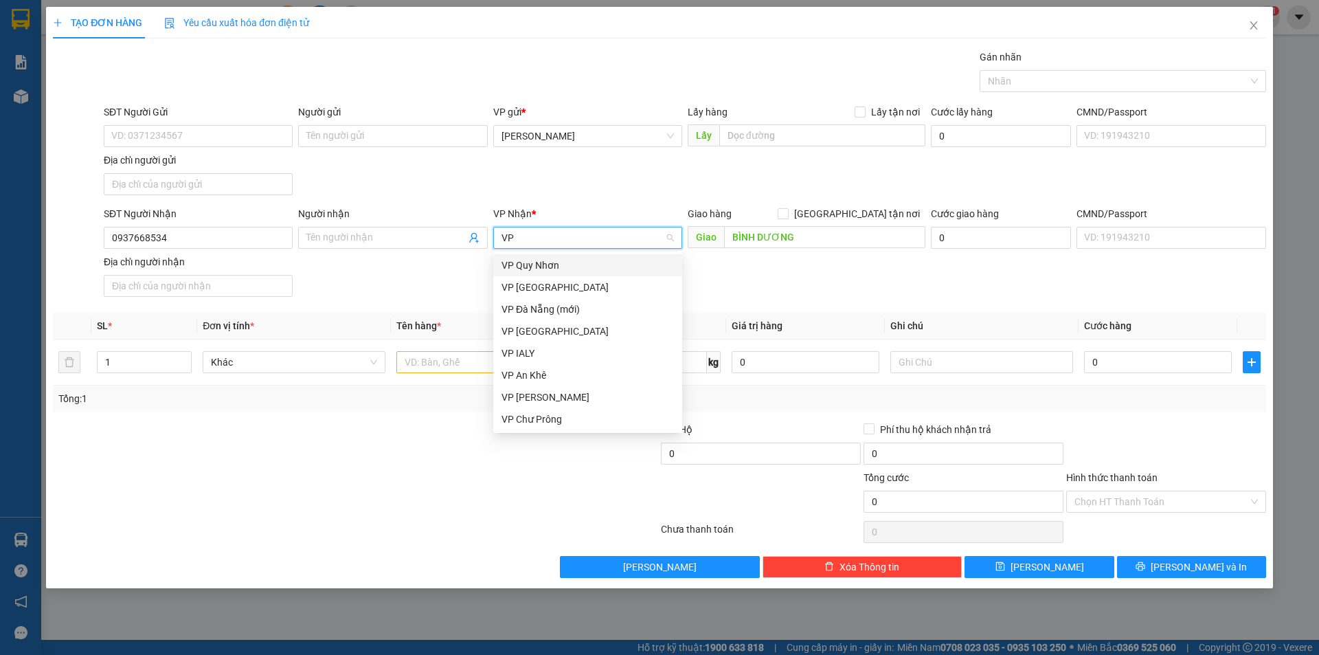
scroll to position [0, 0]
type input "VP"
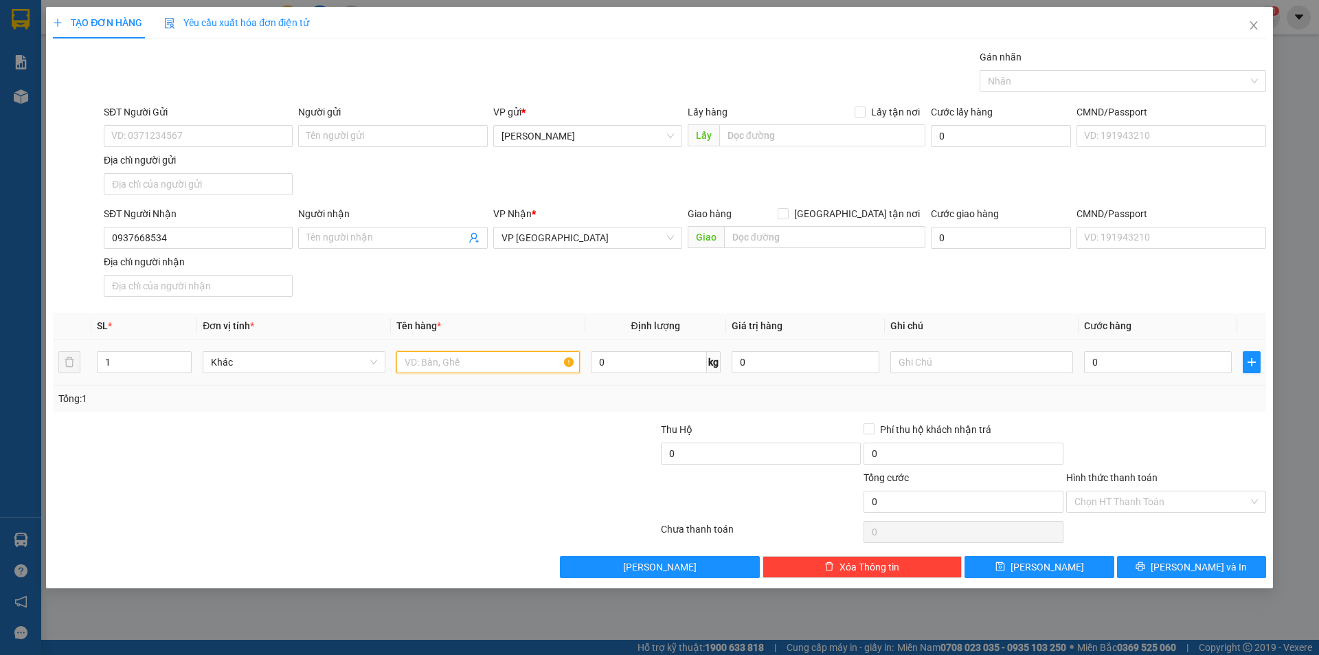
click at [506, 363] on input "text" at bounding box center [487, 362] width 183 height 22
type input "4 THÙNG"
type input "2"
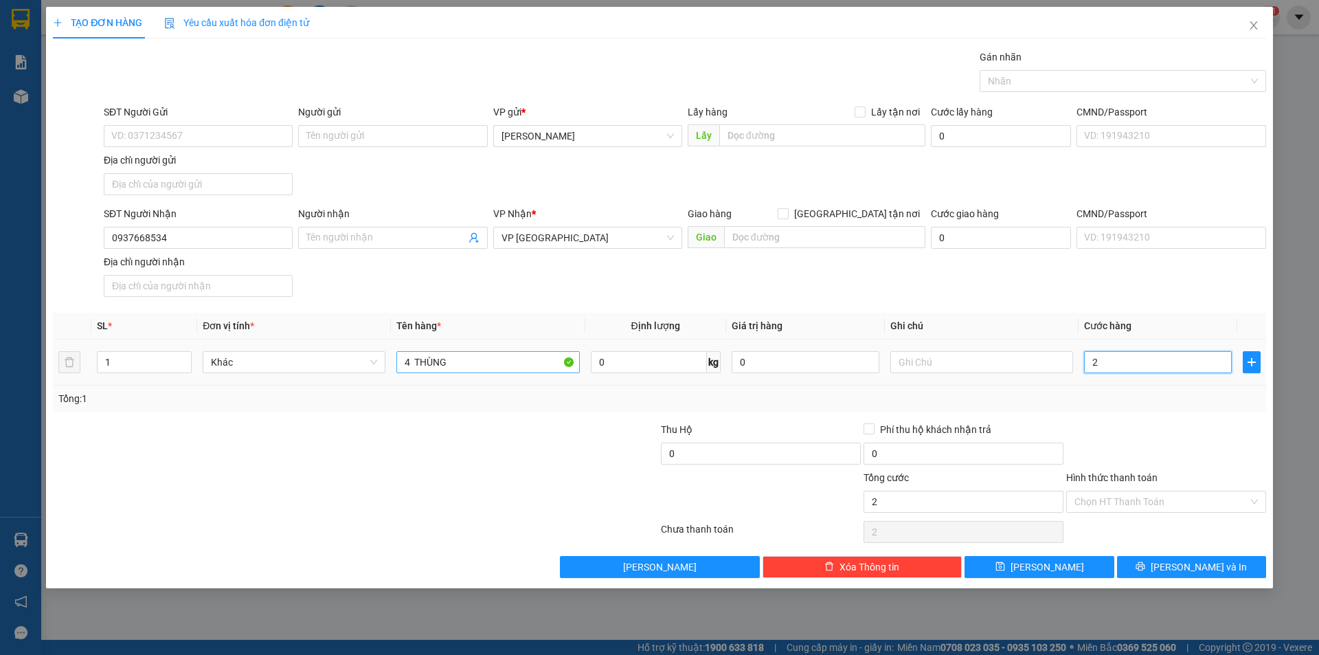
type input "20"
type input "200"
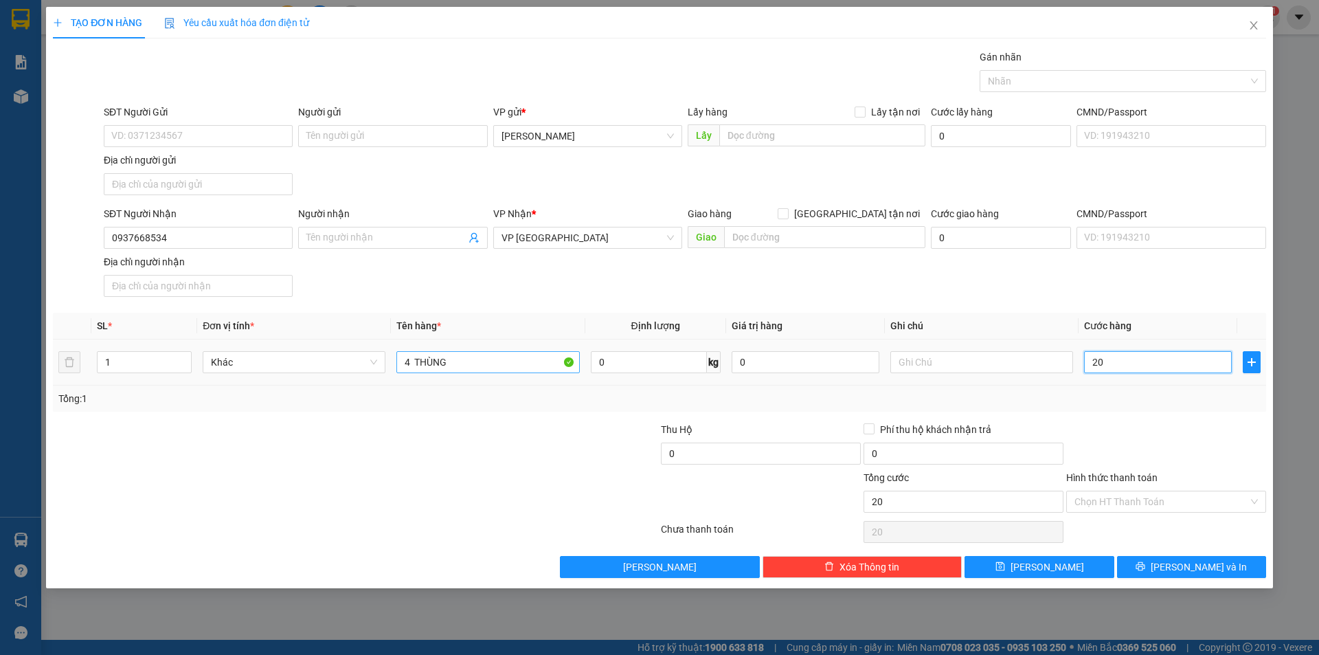
type input "200"
type input "200.000"
click at [974, 356] on input "text" at bounding box center [981, 362] width 183 height 22
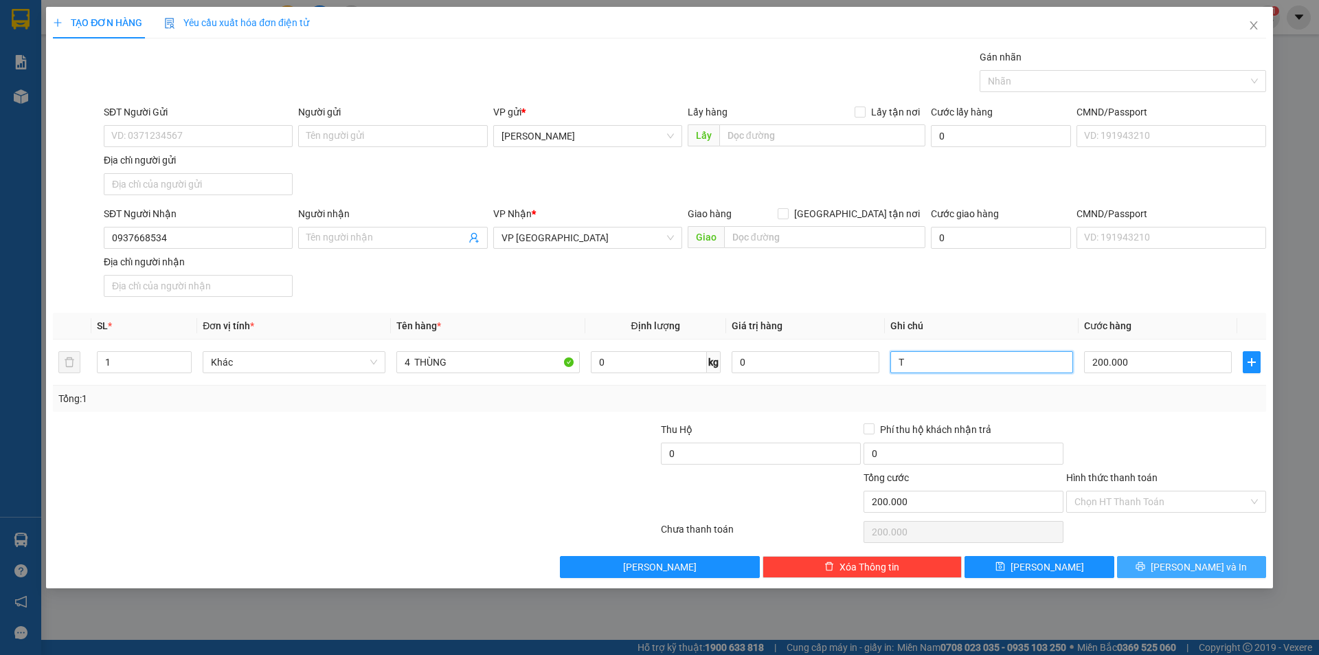
type input "T"
click at [1158, 556] on button "[PERSON_NAME] và In" at bounding box center [1191, 567] width 149 height 22
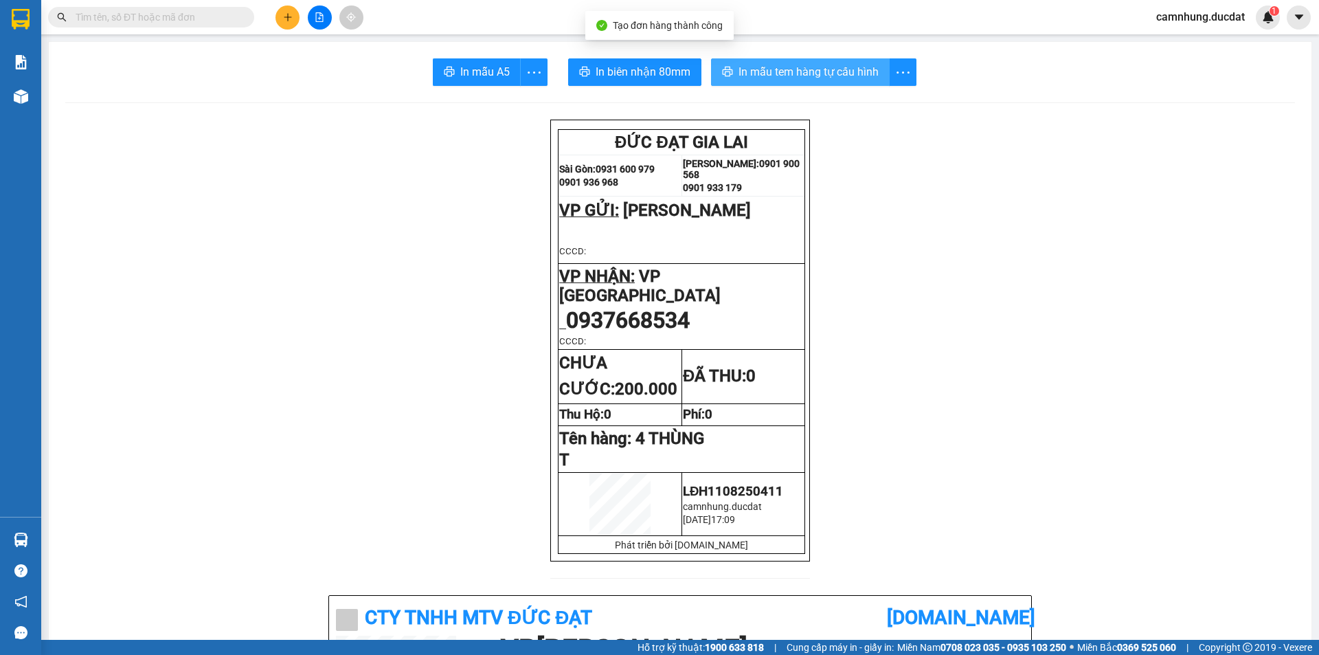
click at [832, 66] on span "In mẫu tem hàng tự cấu hình" at bounding box center [808, 71] width 140 height 17
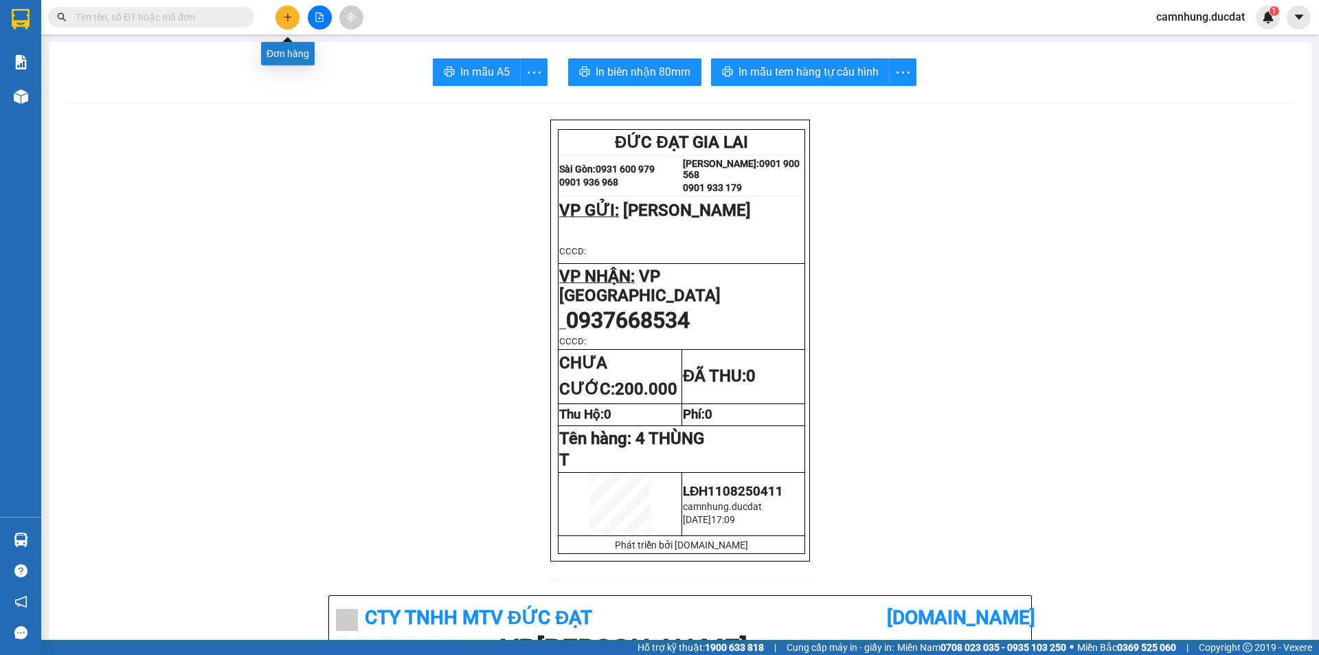
click at [290, 14] on icon "plus" at bounding box center [288, 17] width 10 height 10
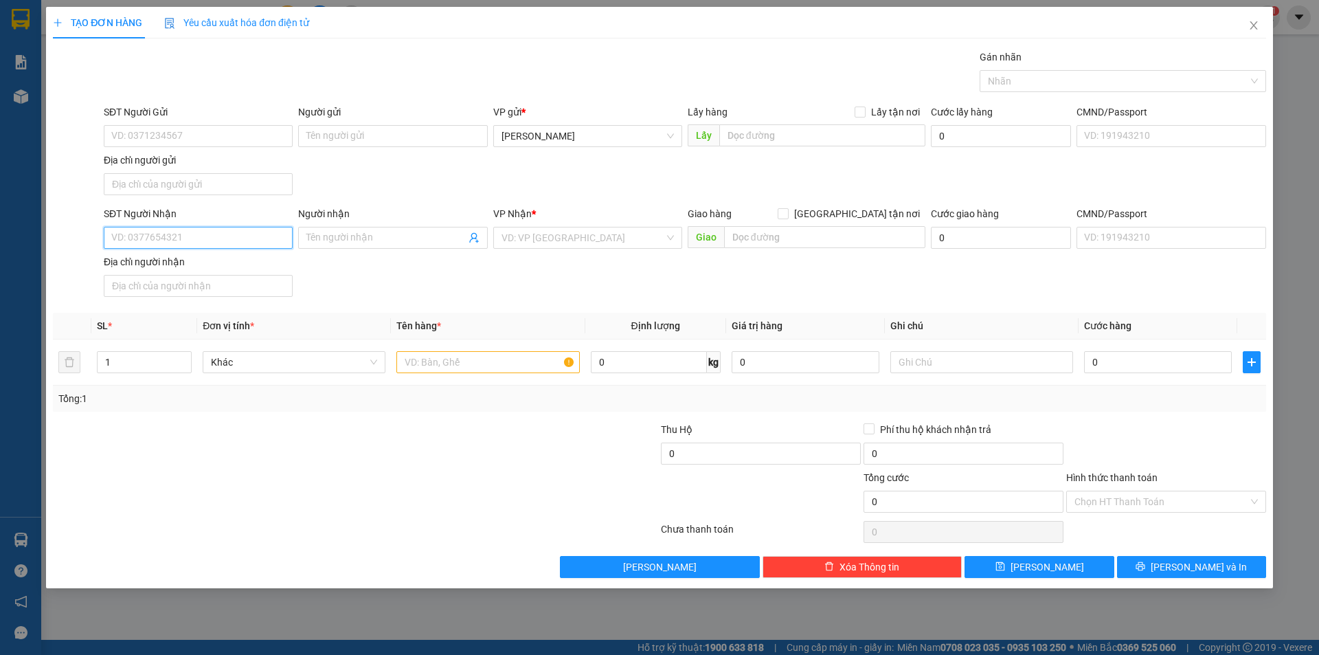
click at [278, 234] on input "SĐT Người Nhận" at bounding box center [198, 238] width 189 height 22
type input "0905291696"
click at [477, 351] on input "text" at bounding box center [487, 362] width 183 height 22
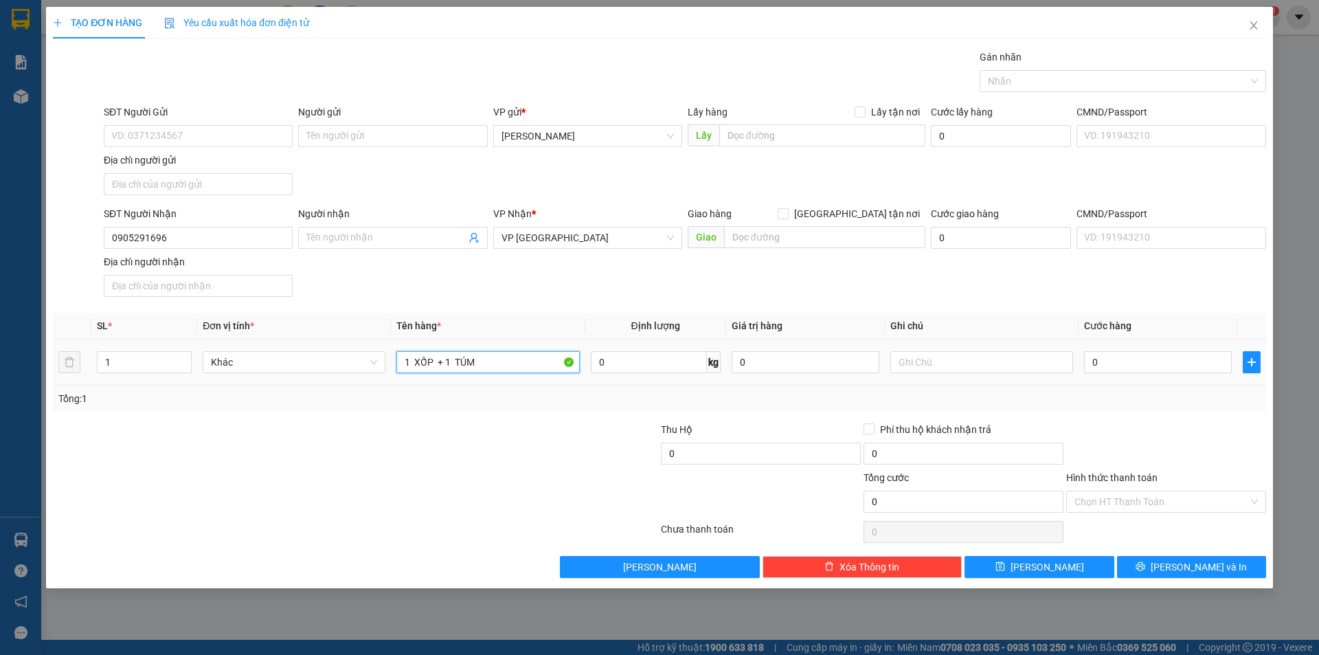
type input "1 XỐP + 1 TÚM"
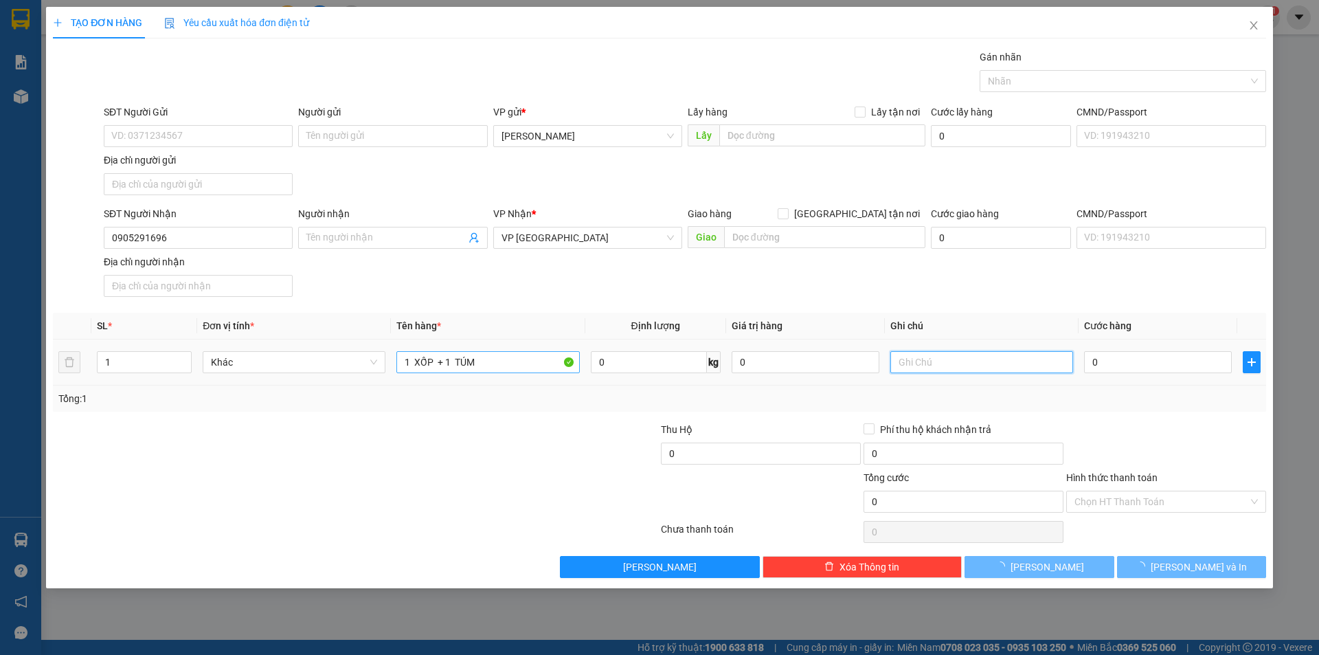
type input "T"
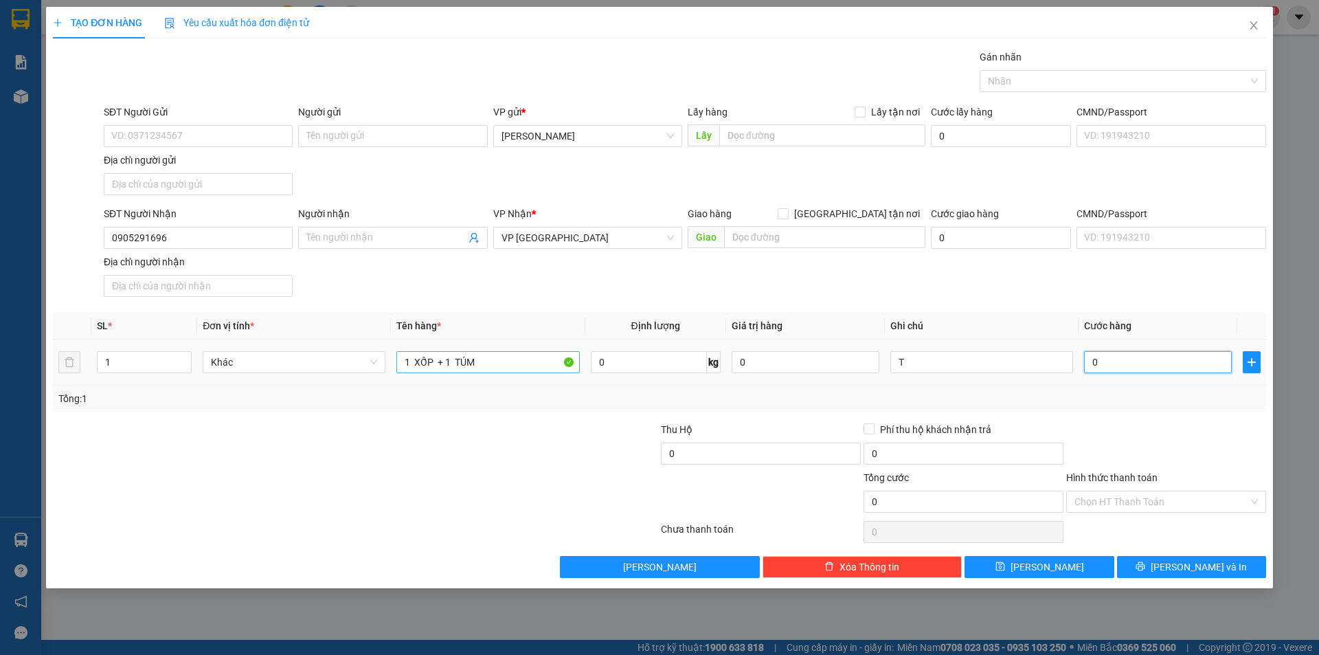
type input "8"
type input "80"
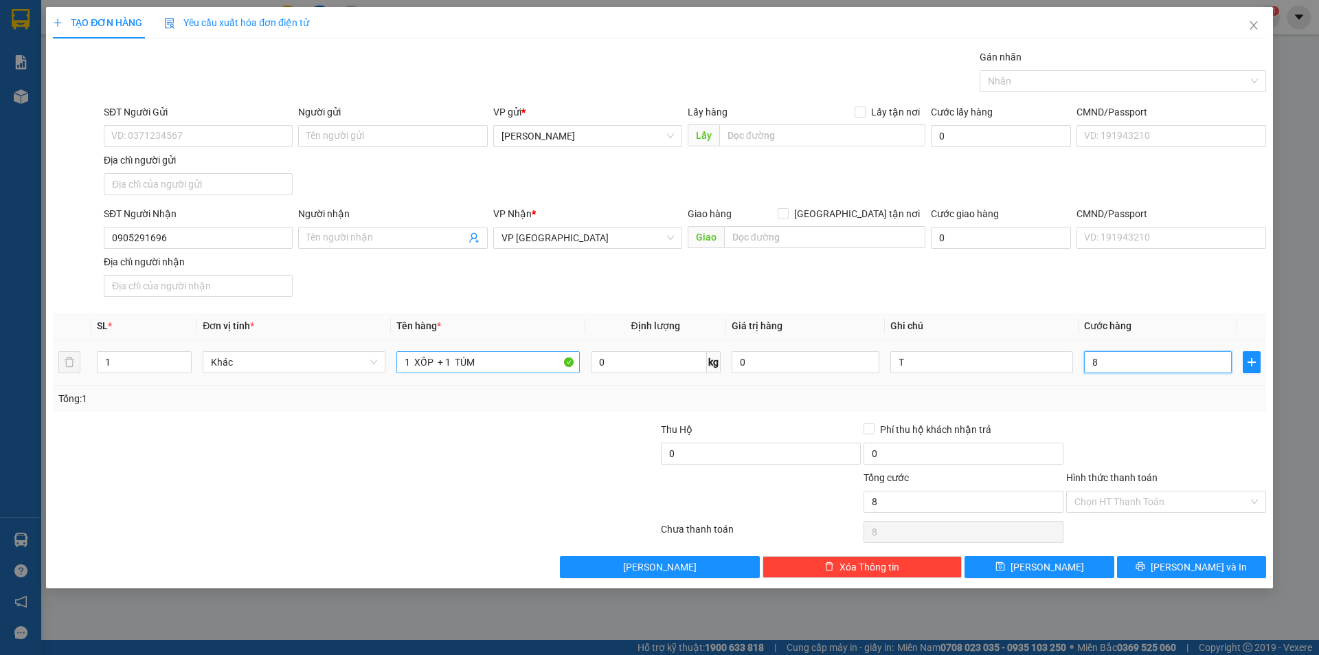
type input "80"
type input "80.000"
click at [1165, 497] on input "Hình thức thanh toán" at bounding box center [1161, 501] width 174 height 21
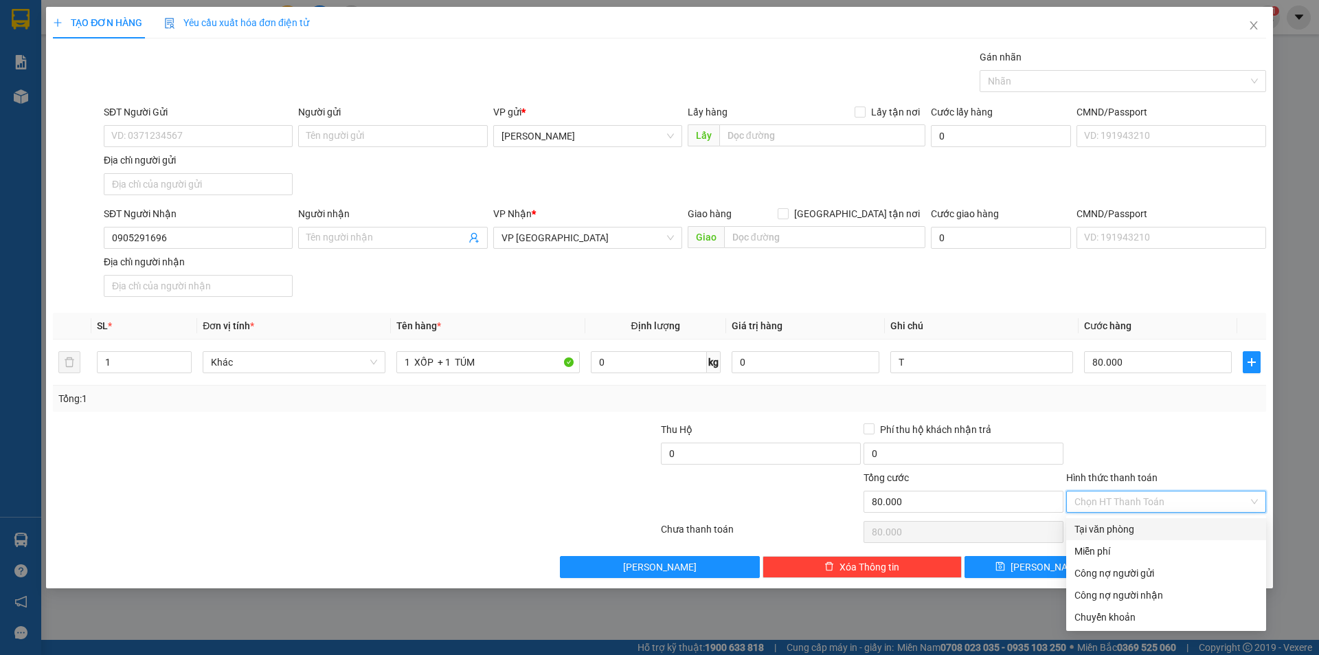
click at [1152, 528] on div "Tại văn phòng" at bounding box center [1165, 528] width 183 height 15
type input "0"
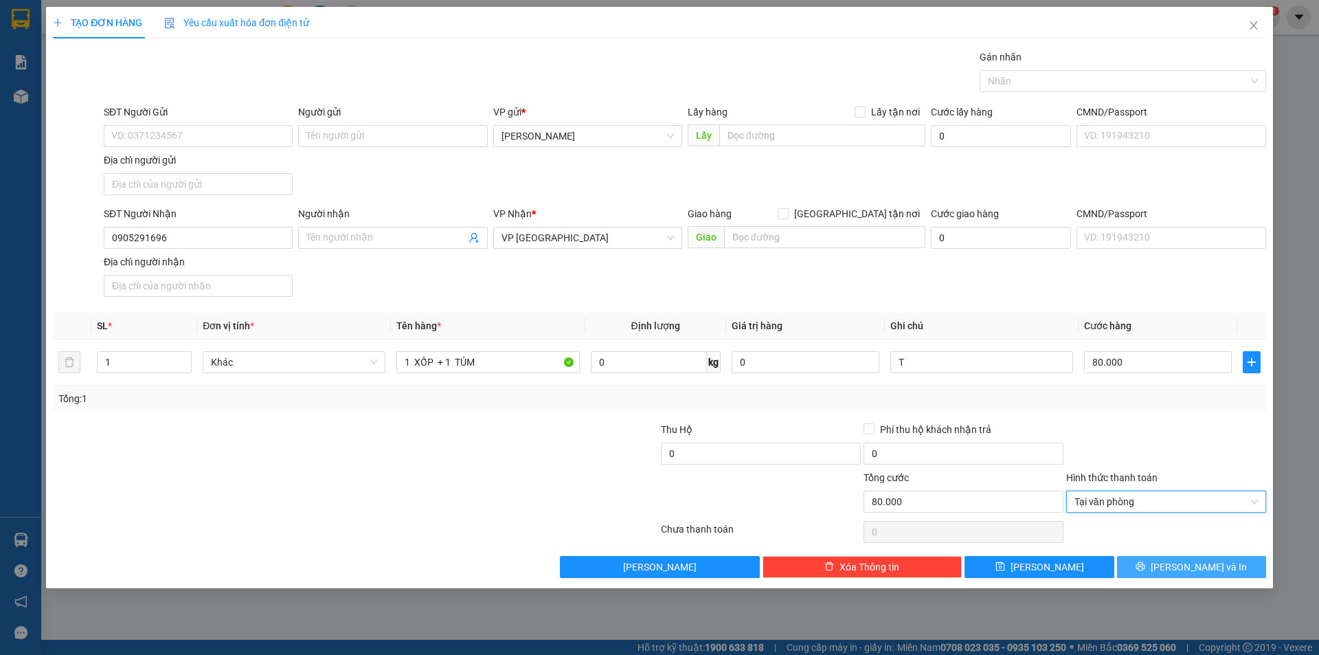
click at [1145, 563] on icon "printer" at bounding box center [1141, 566] width 10 height 10
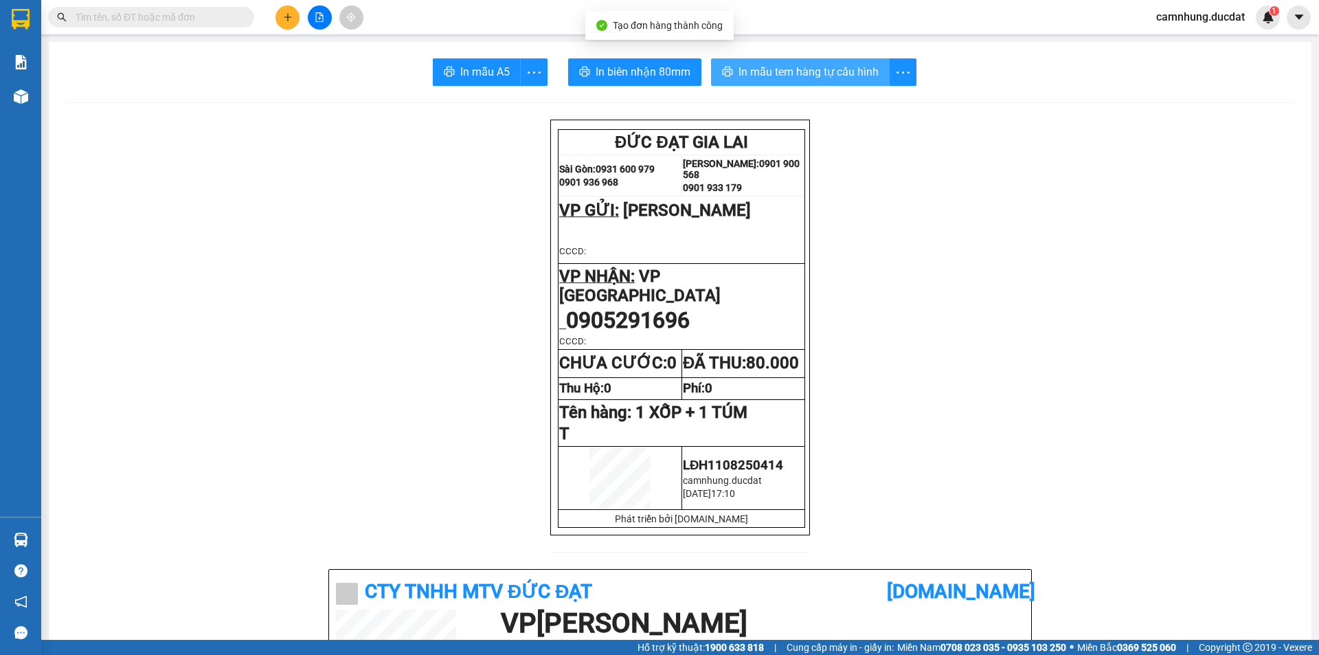
click at [767, 80] on span "In mẫu tem hàng tự cấu hình" at bounding box center [808, 71] width 140 height 17
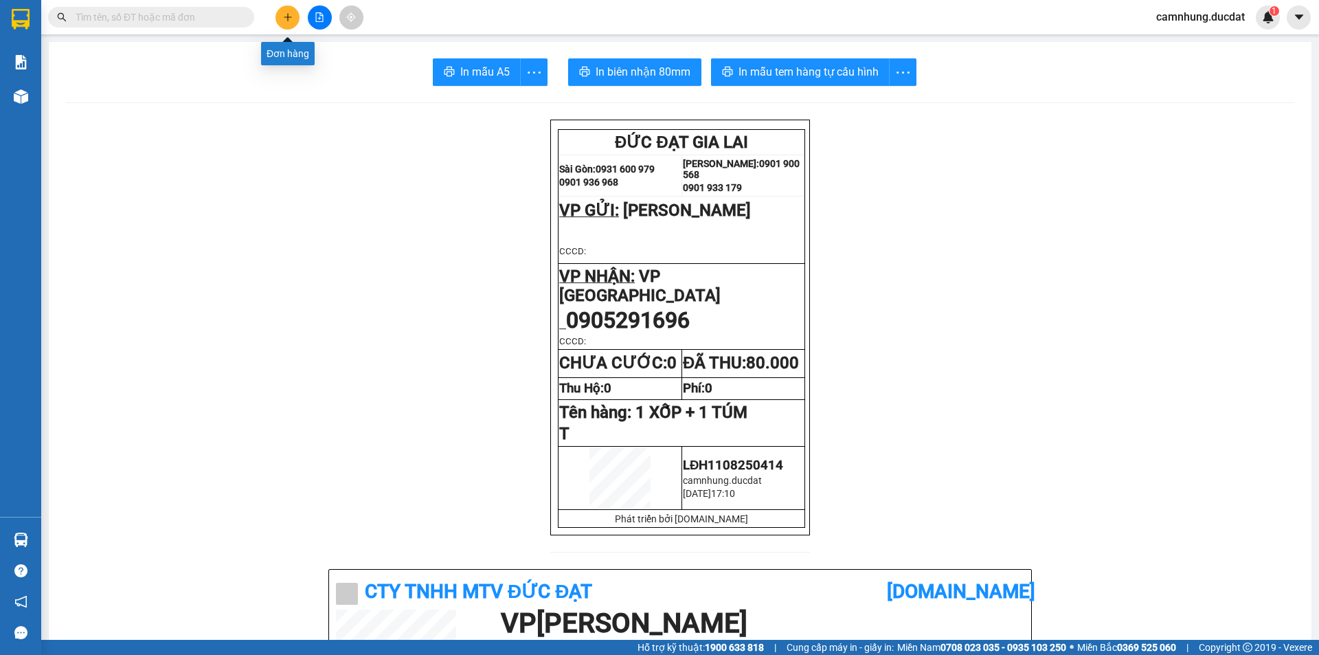
click at [284, 21] on icon "plus" at bounding box center [288, 17] width 10 height 10
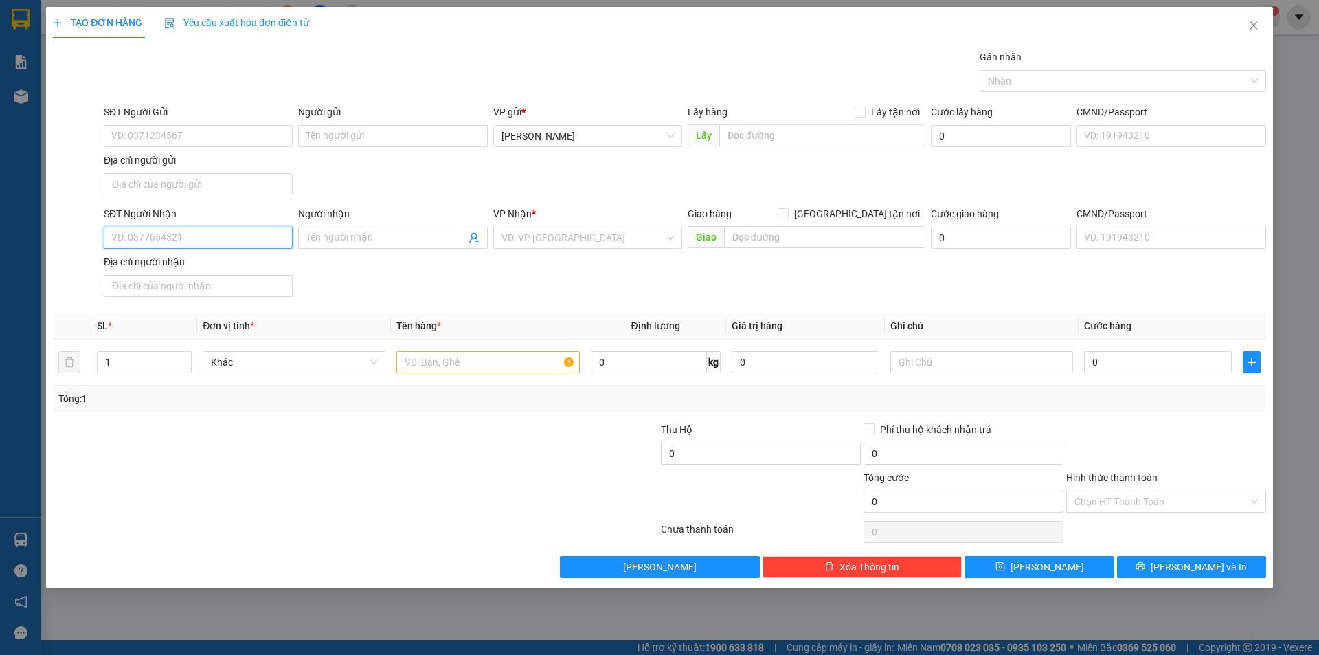
click at [231, 240] on input "SĐT Người Nhận" at bounding box center [198, 238] width 189 height 22
type input "0908943124"
type input "0988943127"
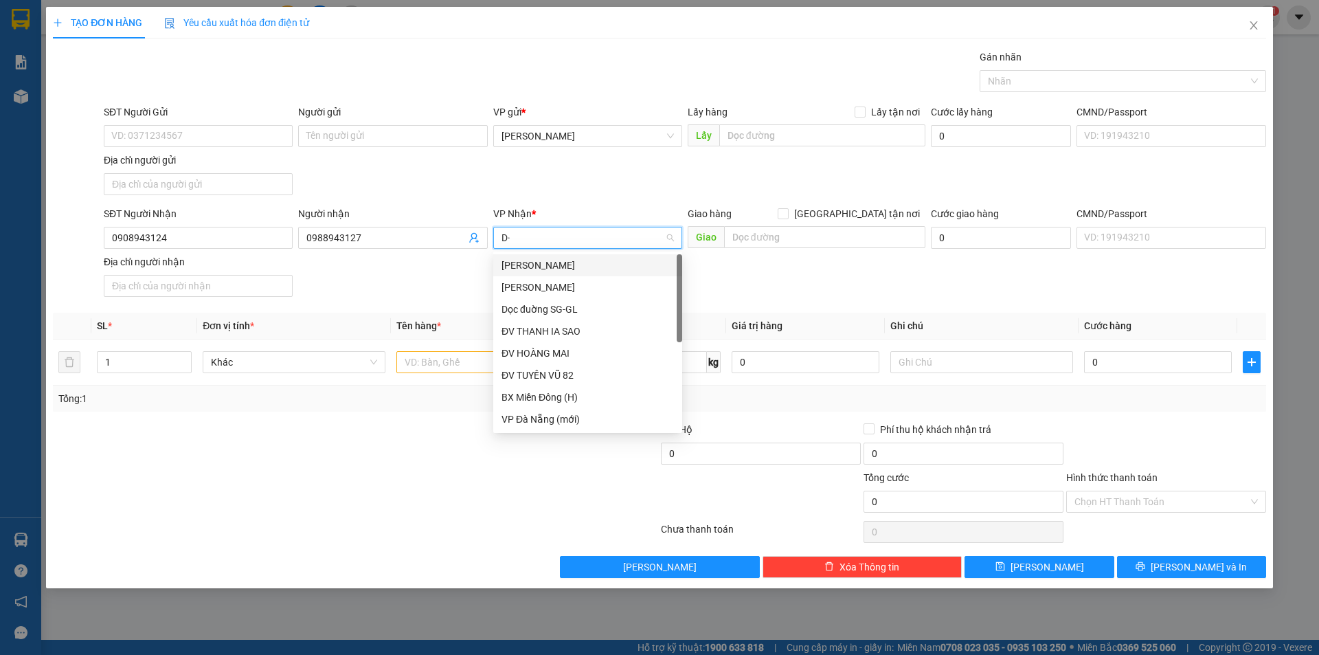
type input "D"
type input "Đ"
type input "DD"
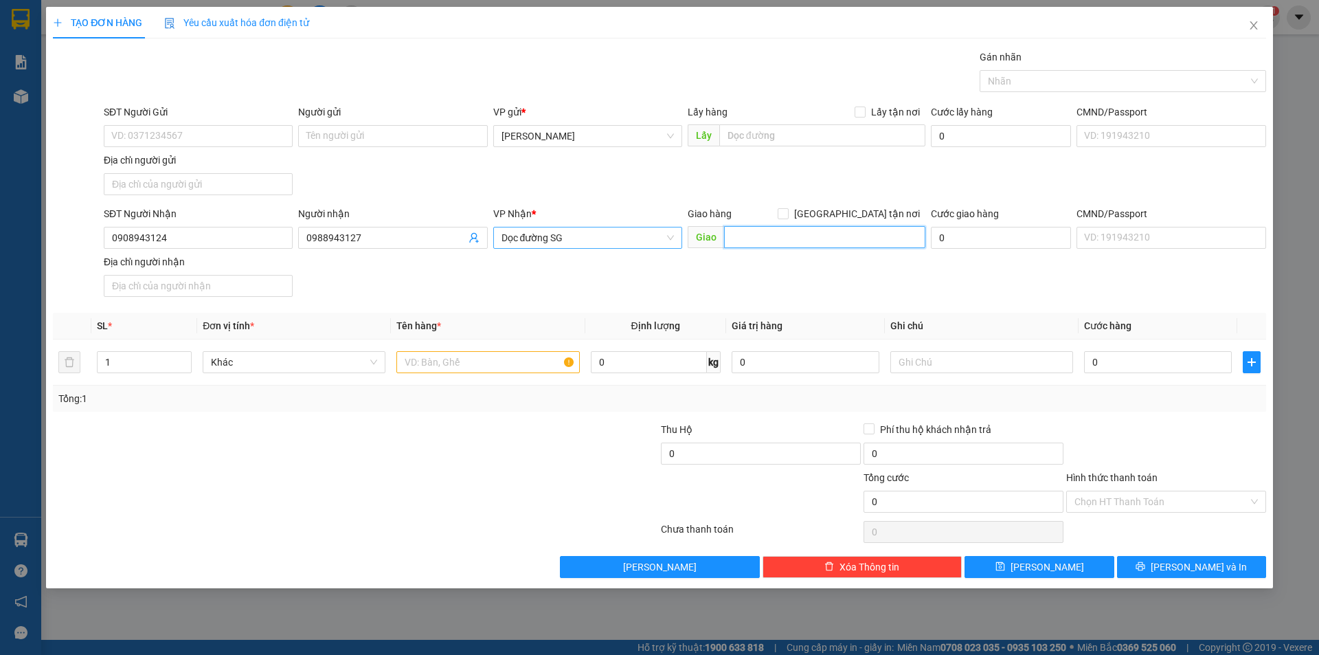
click at [608, 241] on span "Dọc đường SG" at bounding box center [587, 237] width 172 height 21
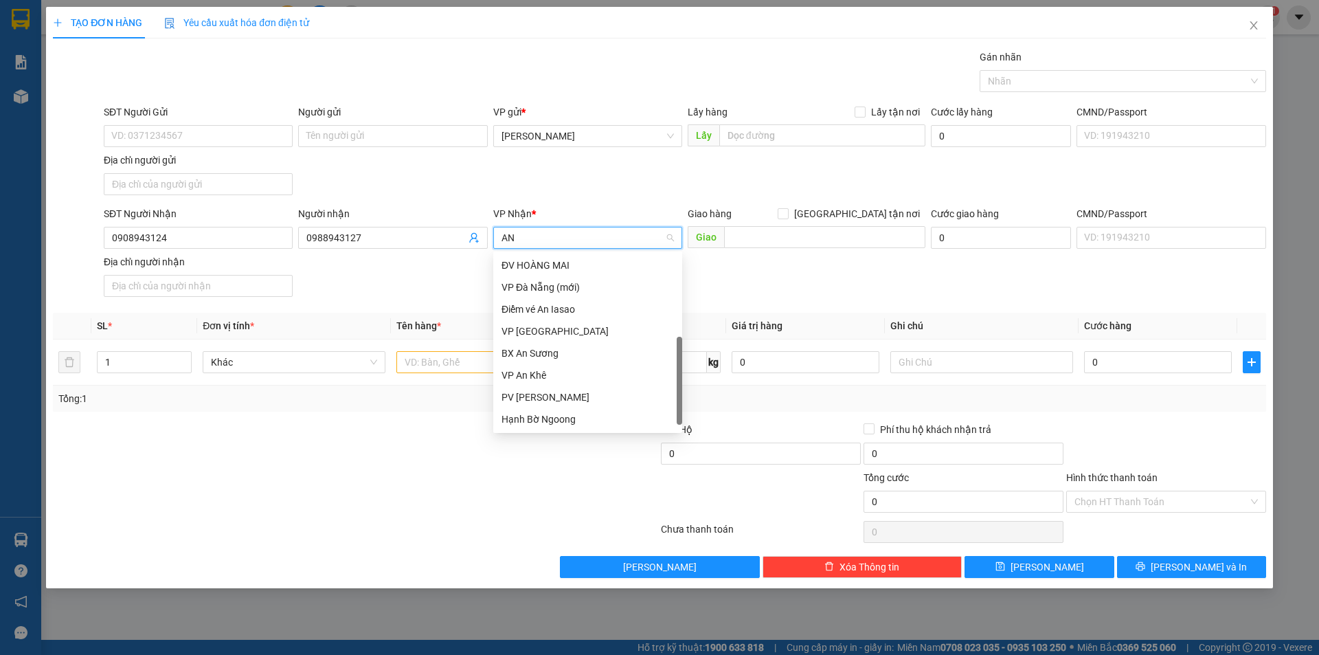
scroll to position [82, 0]
type input "AN"
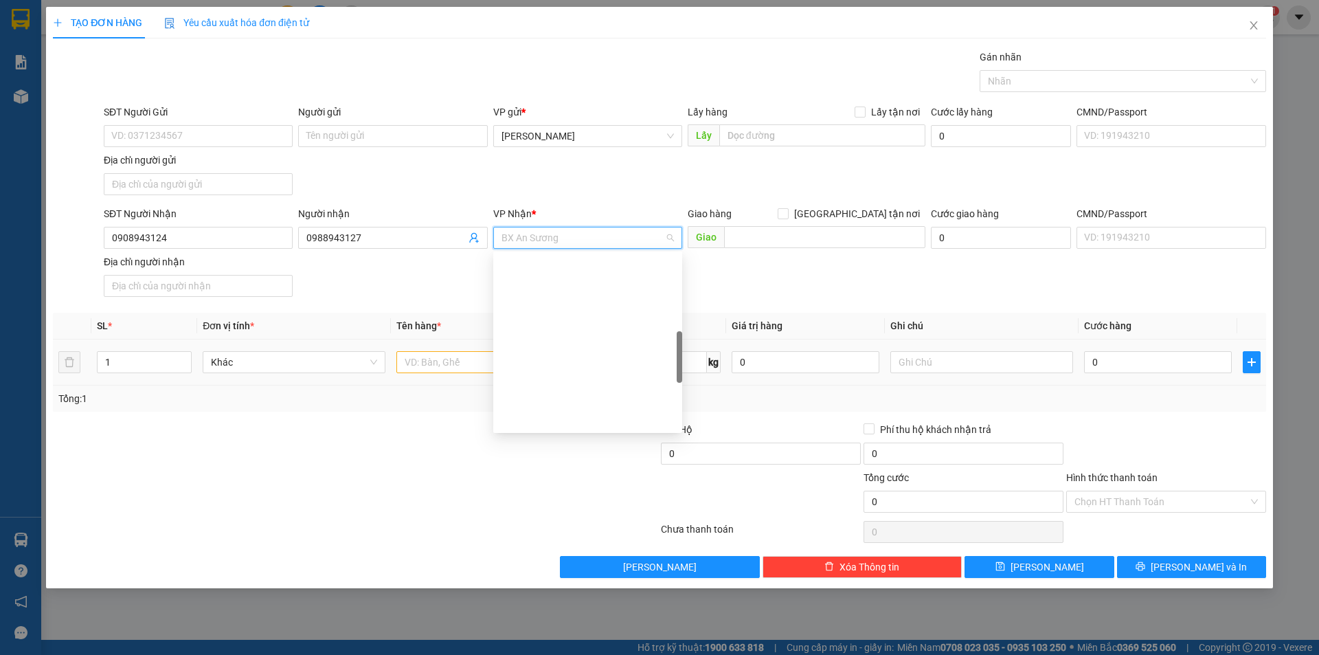
scroll to position [352, 0]
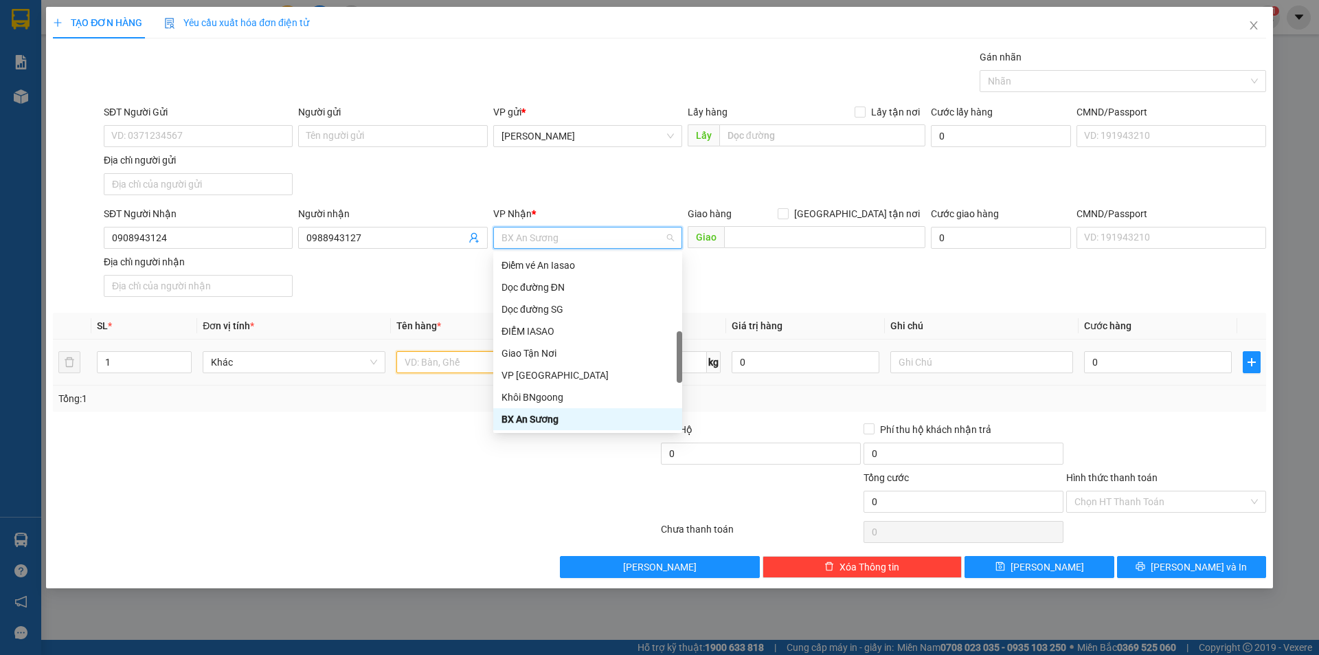
click at [473, 358] on input "text" at bounding box center [487, 362] width 183 height 22
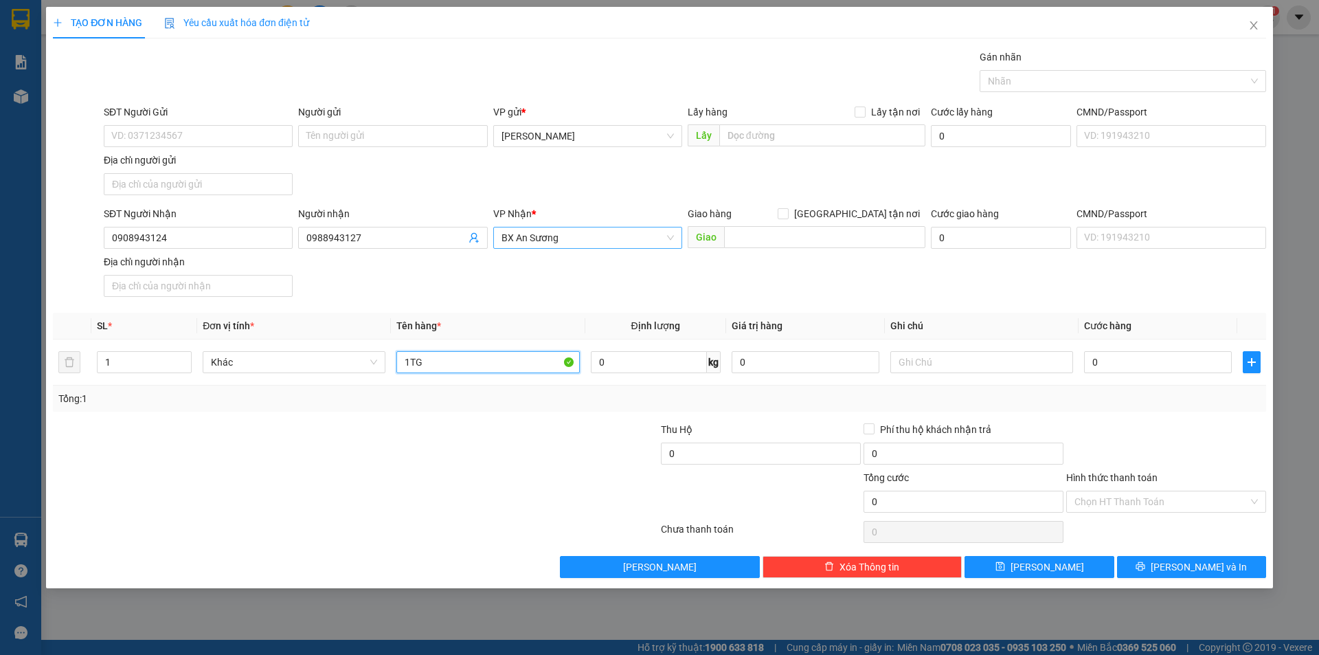
type input "1TG"
type input "T"
type input "5"
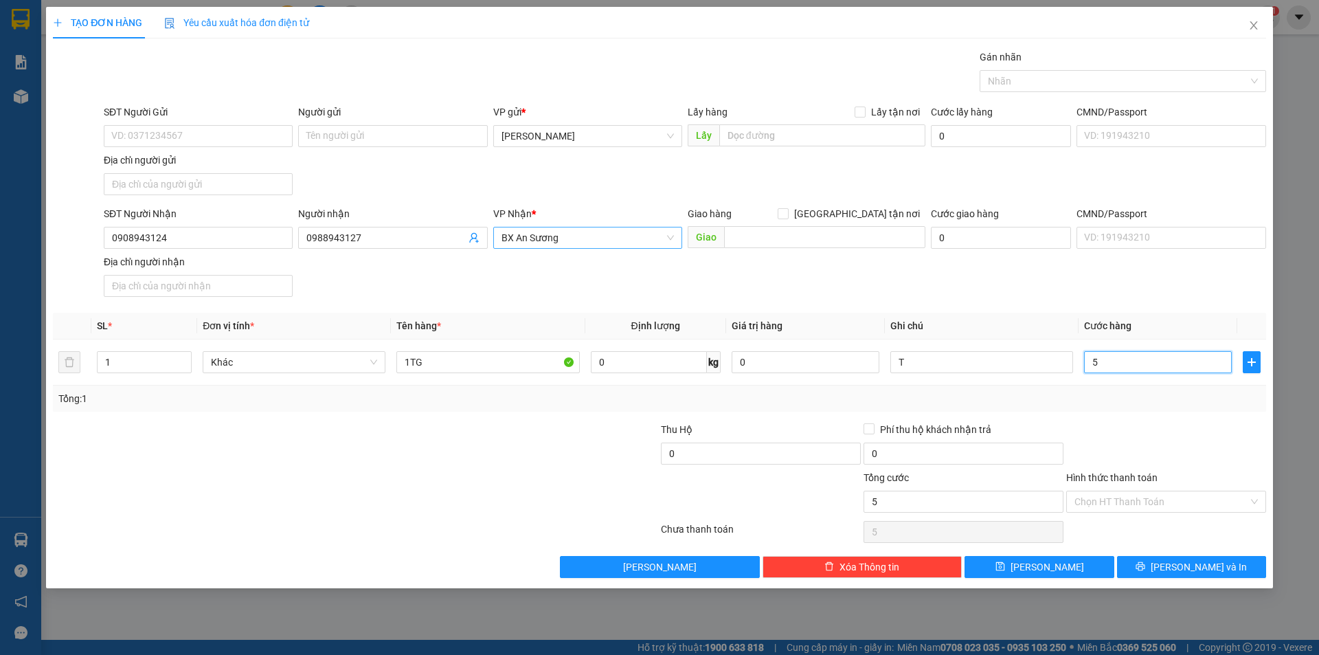
type input "50"
type input "50.000"
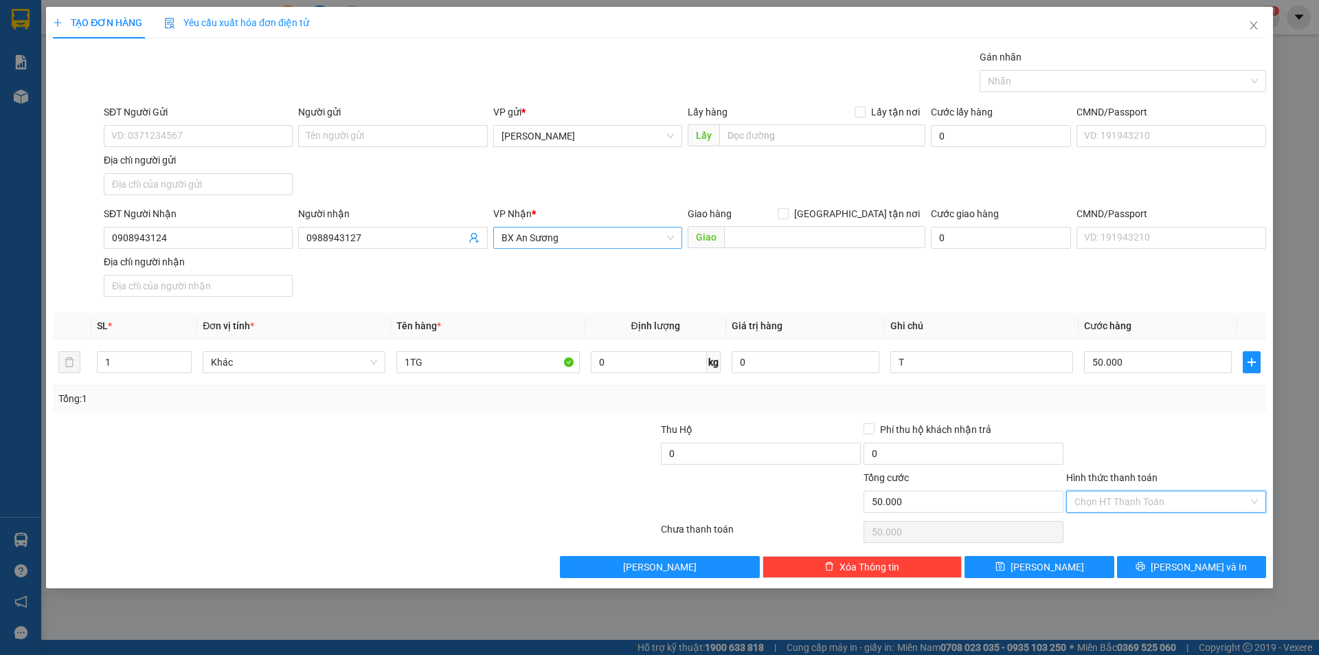
click at [1139, 498] on input "Hình thức thanh toán" at bounding box center [1161, 501] width 174 height 21
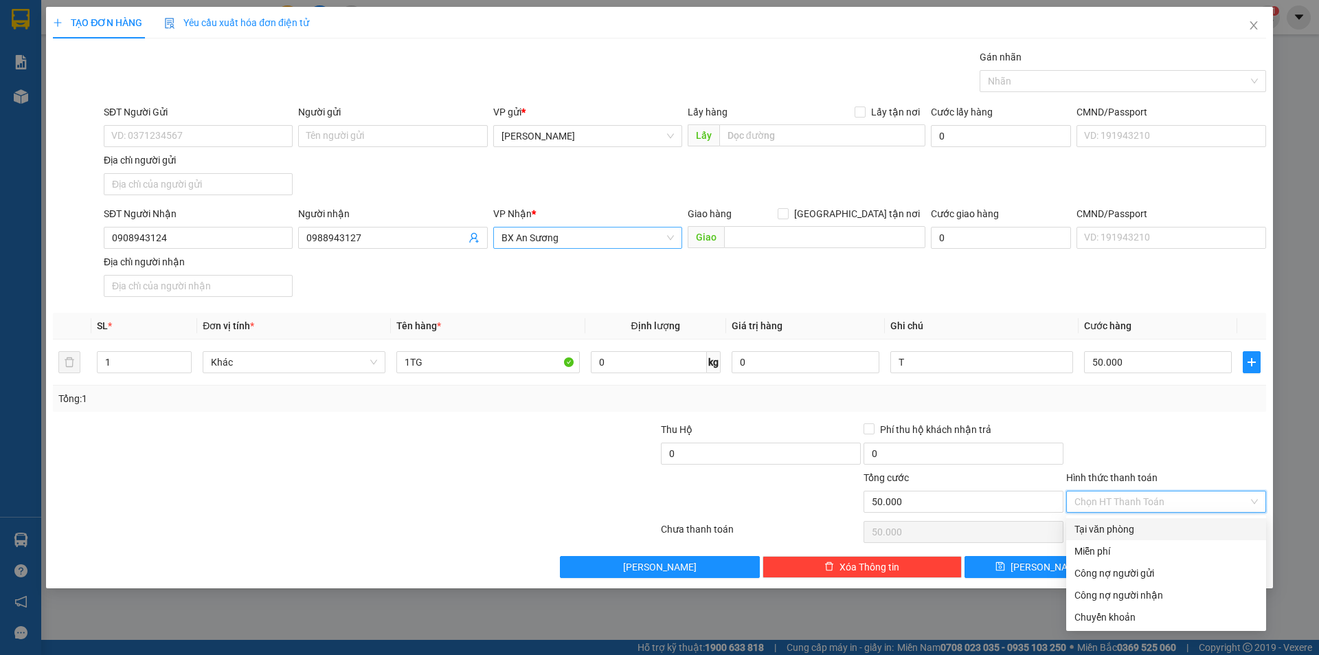
click at [1137, 521] on div "Tại văn phòng" at bounding box center [1165, 528] width 183 height 15
type input "0"
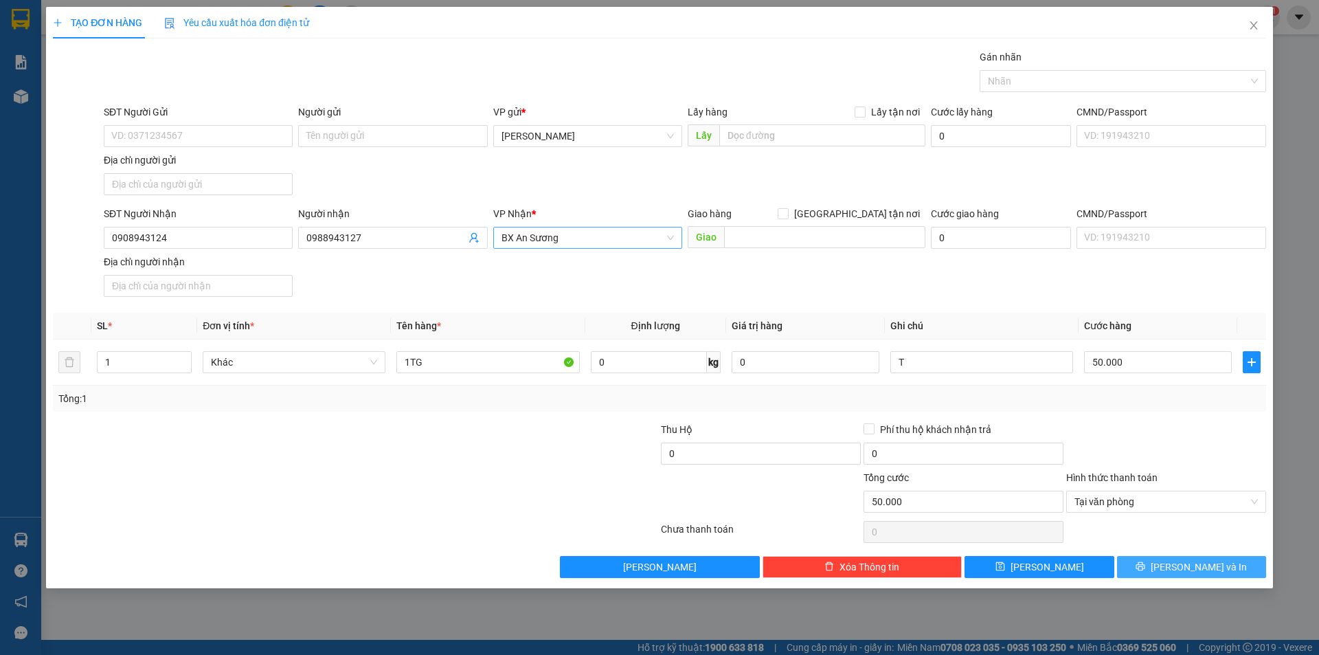
click at [1162, 568] on button "Lưu và In" at bounding box center [1191, 567] width 149 height 22
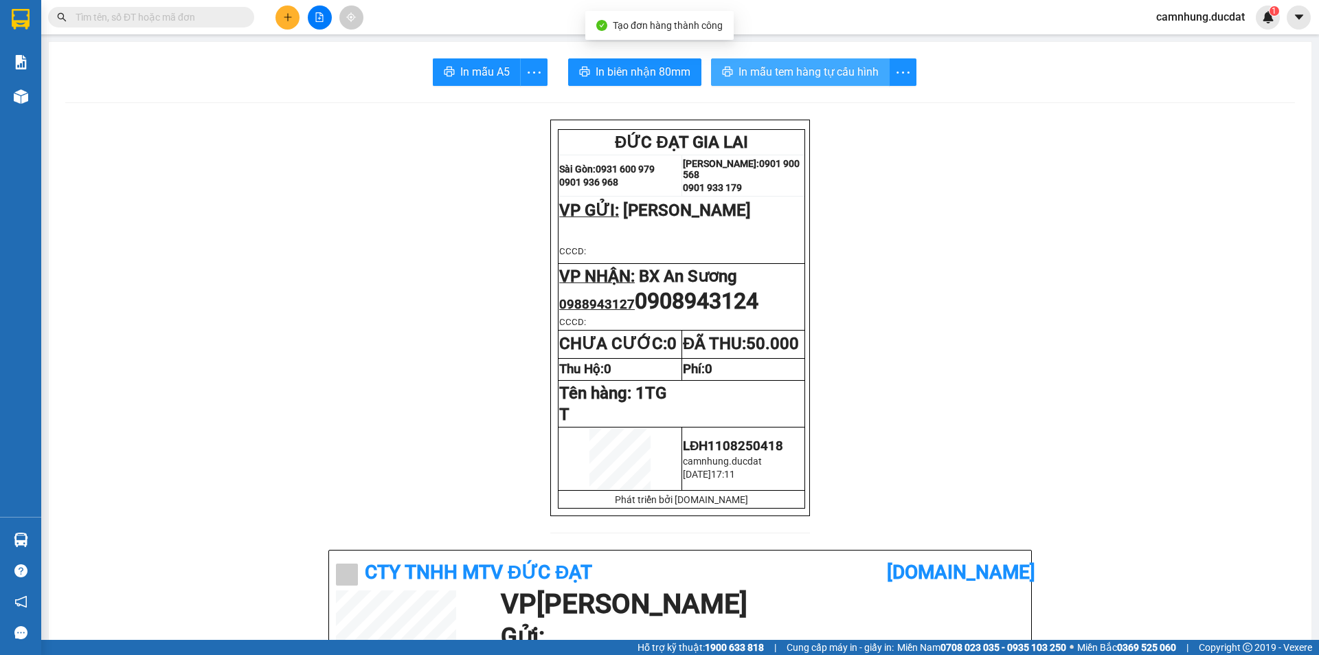
click at [844, 83] on button "In mẫu tem hàng tự cấu hình" at bounding box center [800, 71] width 179 height 27
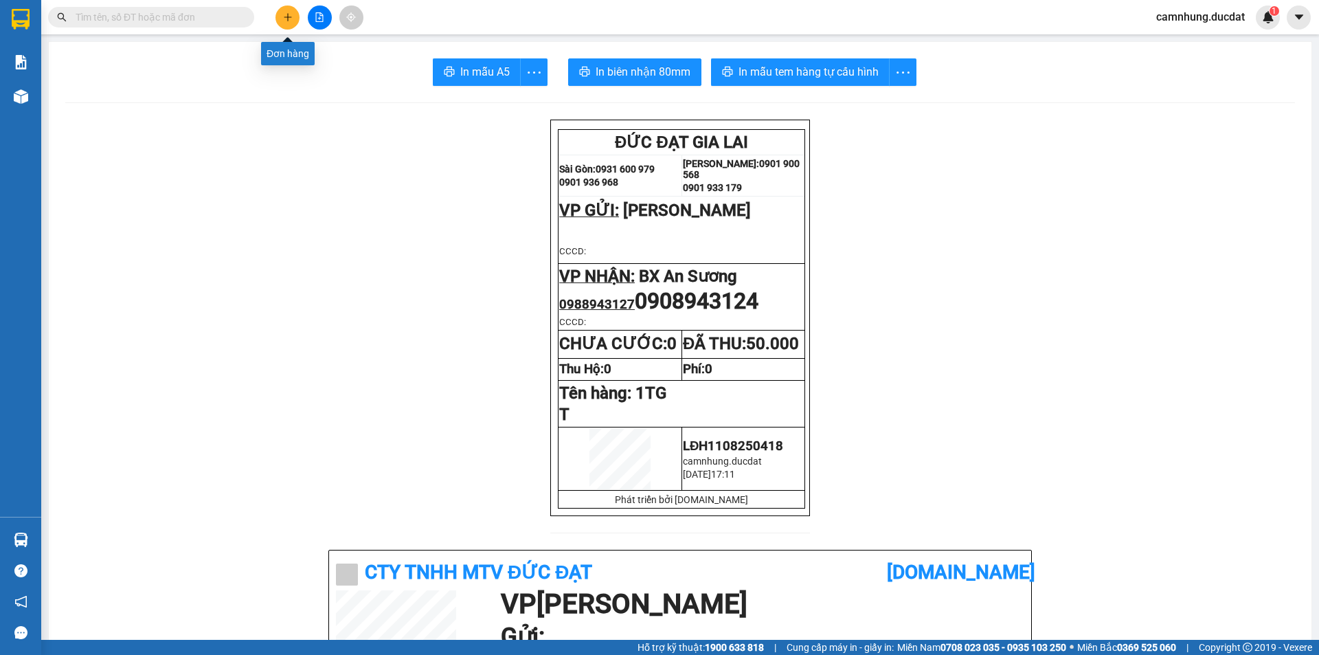
click at [294, 21] on button at bounding box center [287, 17] width 24 height 24
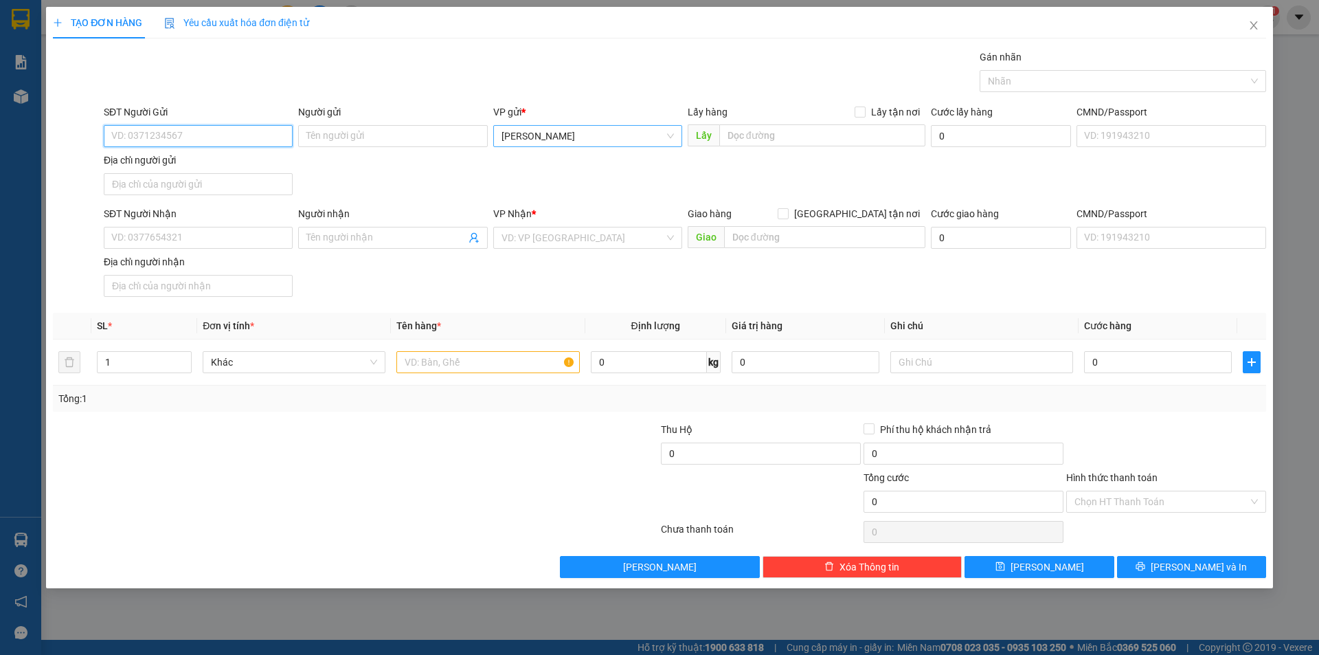
click at [554, 140] on span "[PERSON_NAME]" at bounding box center [587, 136] width 172 height 21
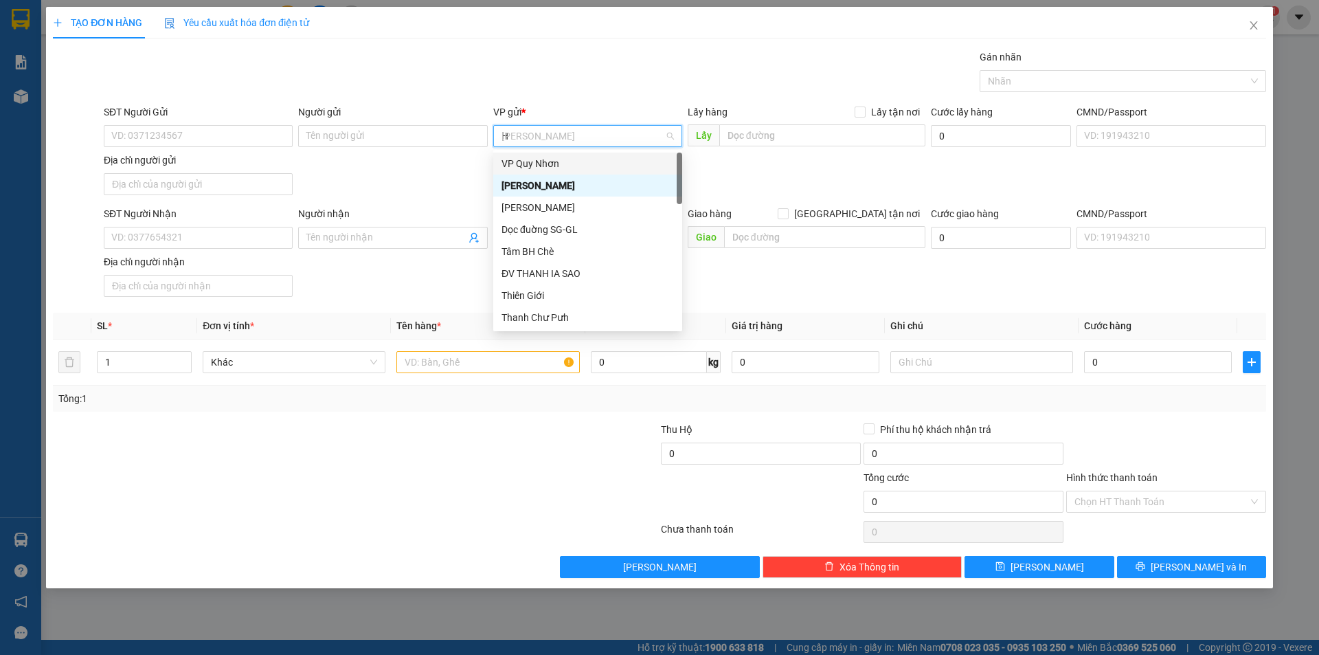
type input "HO"
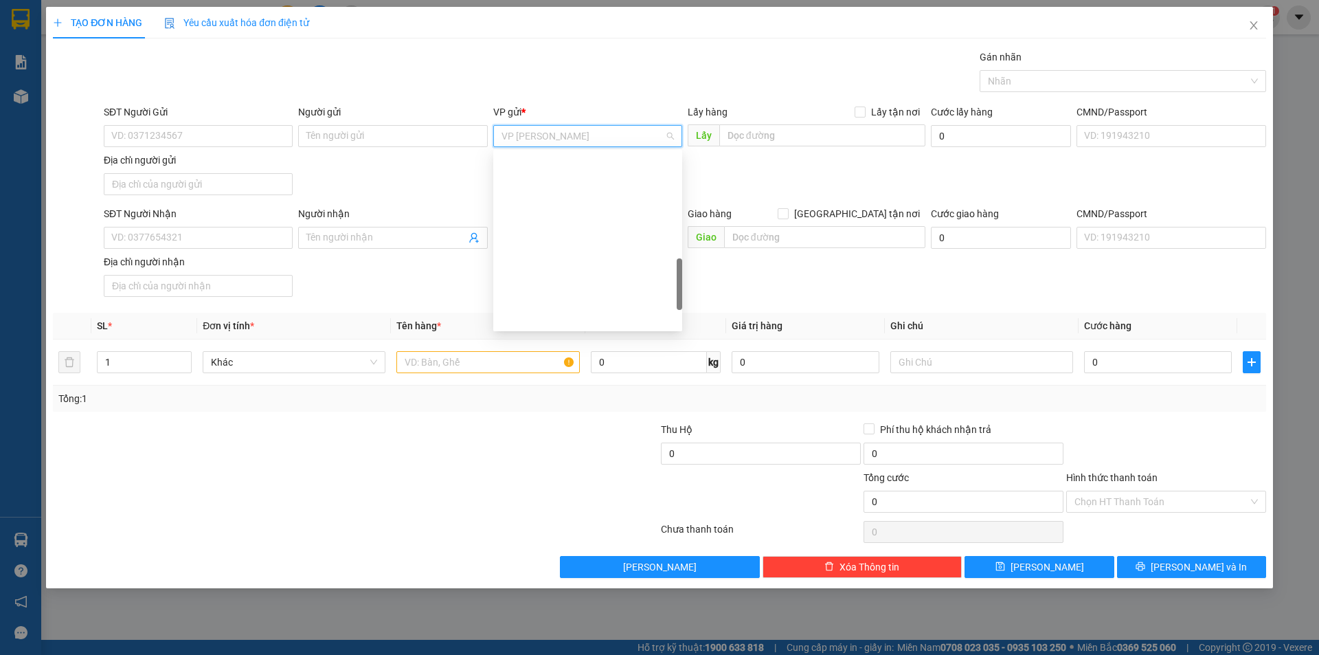
scroll to position [445, 0]
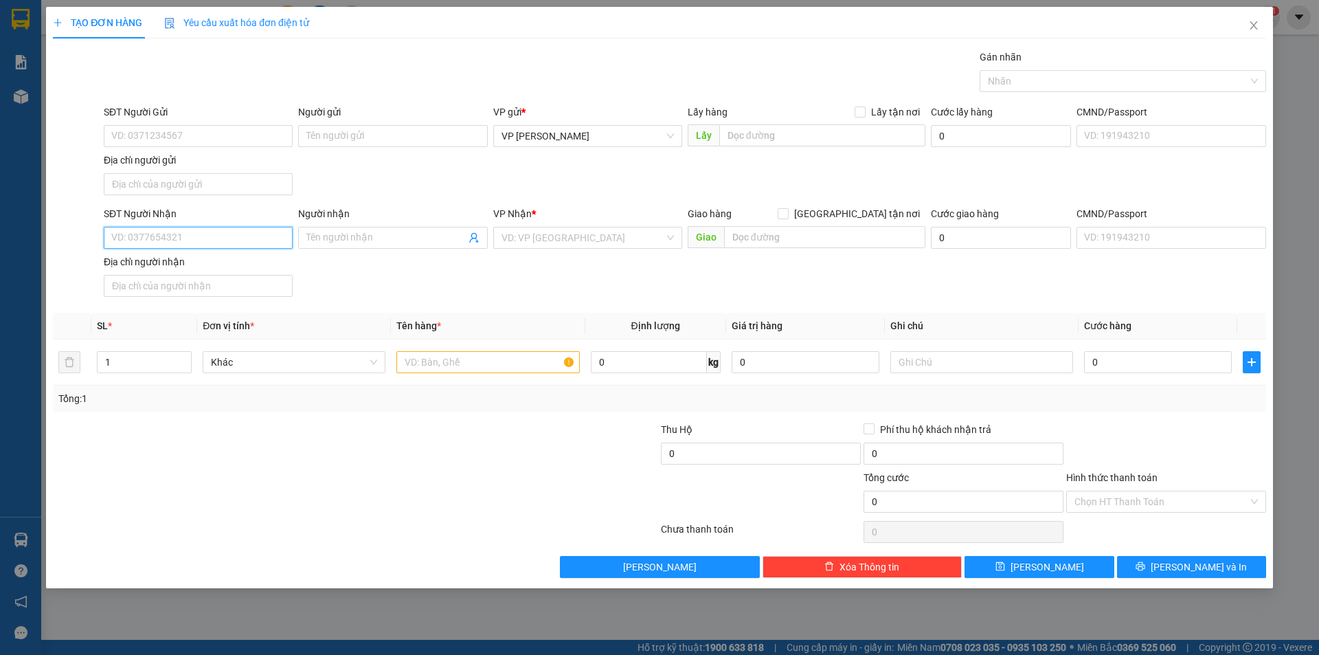
click at [203, 242] on input "SĐT Người Nhận" at bounding box center [198, 238] width 189 height 22
type input "0933648475"
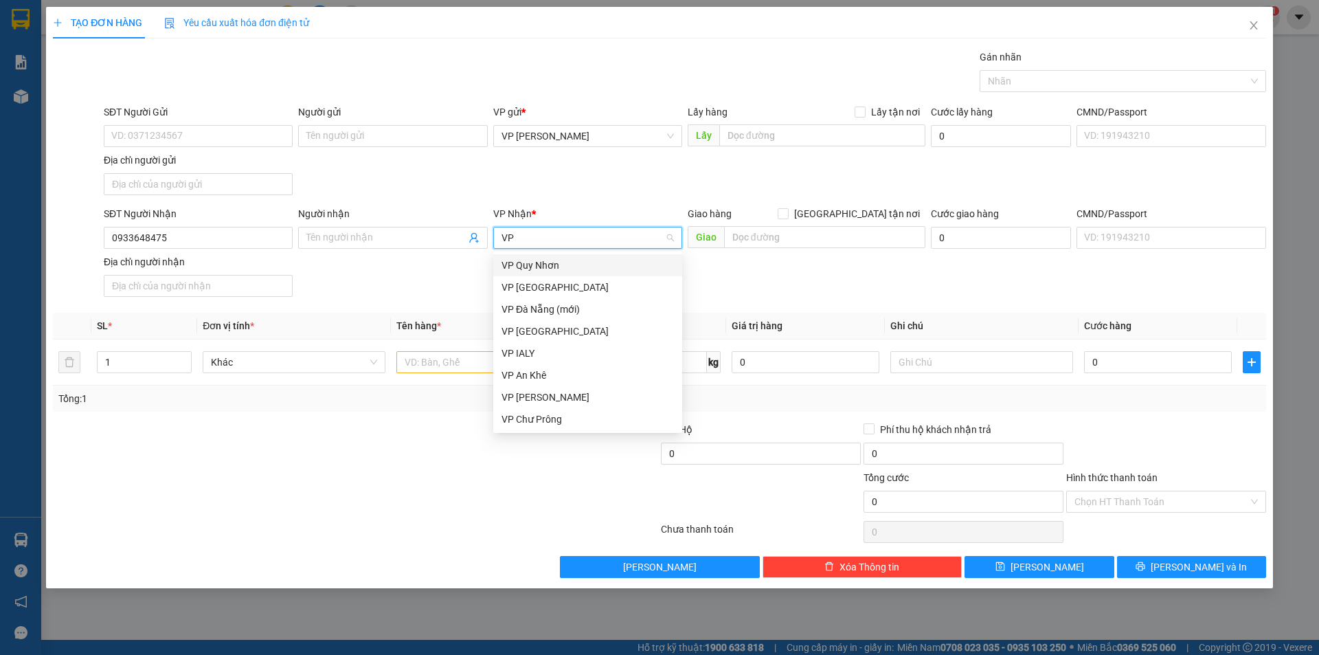
type input "VP"
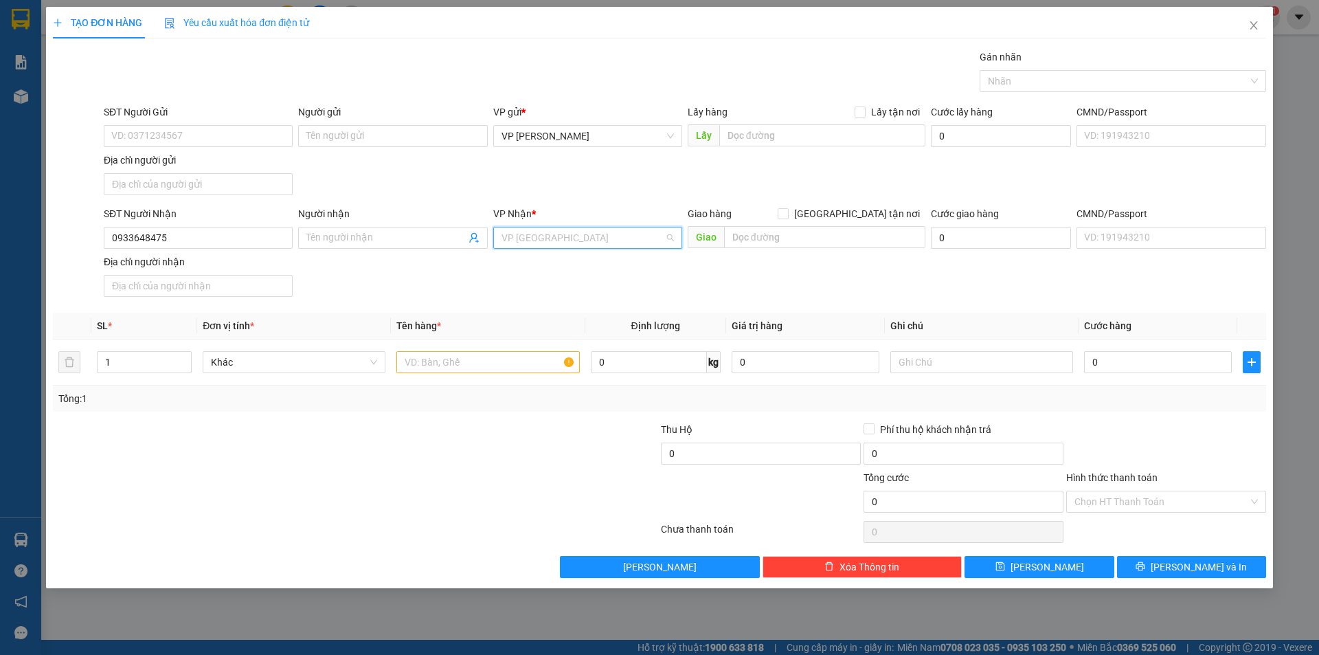
scroll to position [110, 0]
click at [442, 357] on input "text" at bounding box center [487, 362] width 183 height 22
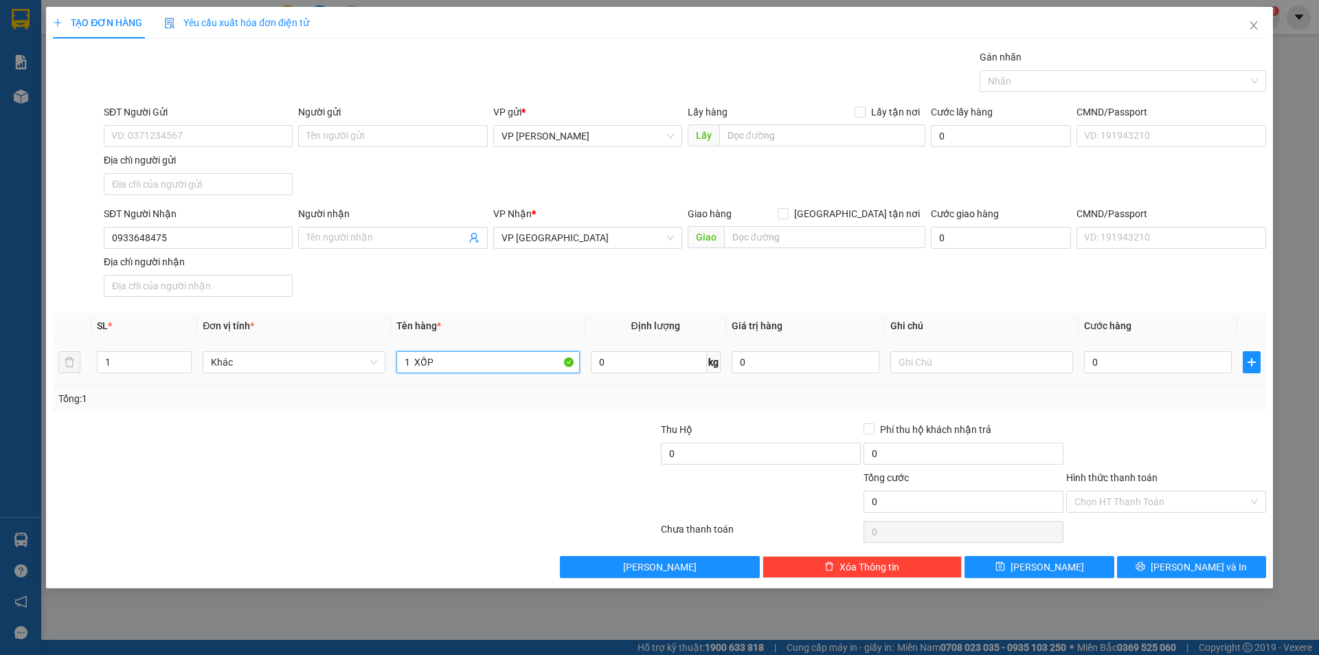
type input "1 XỐP"
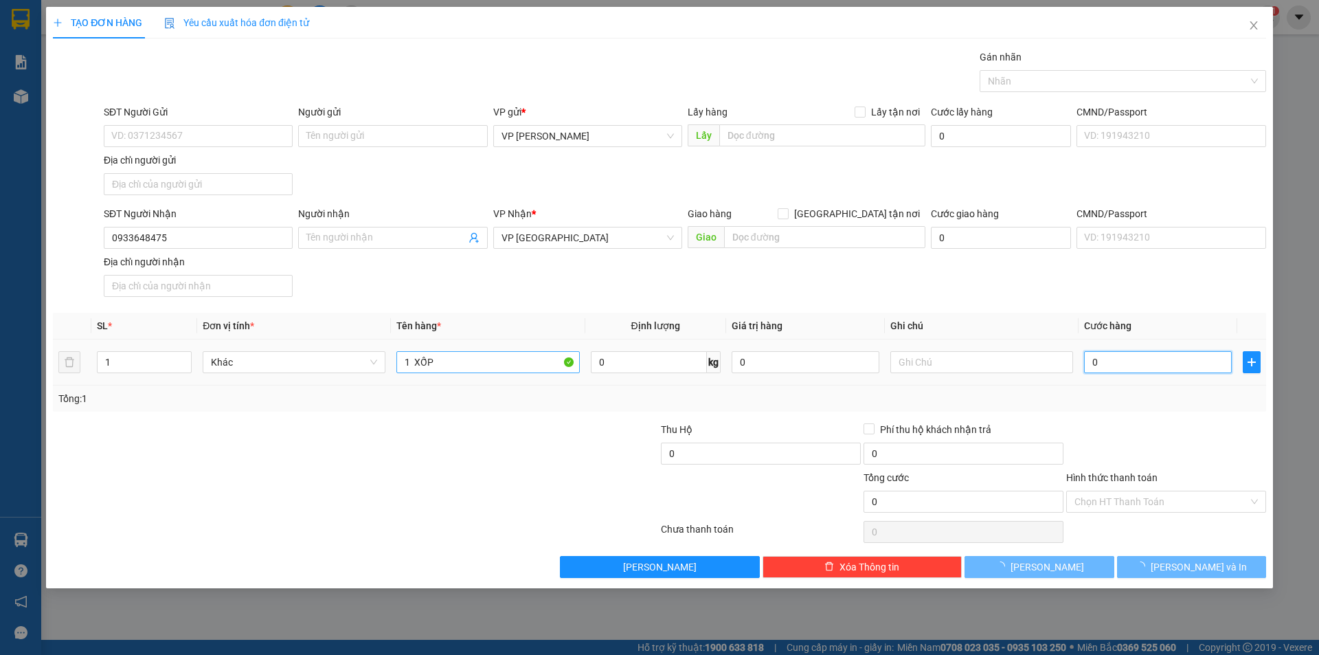
type input "5"
type input "50"
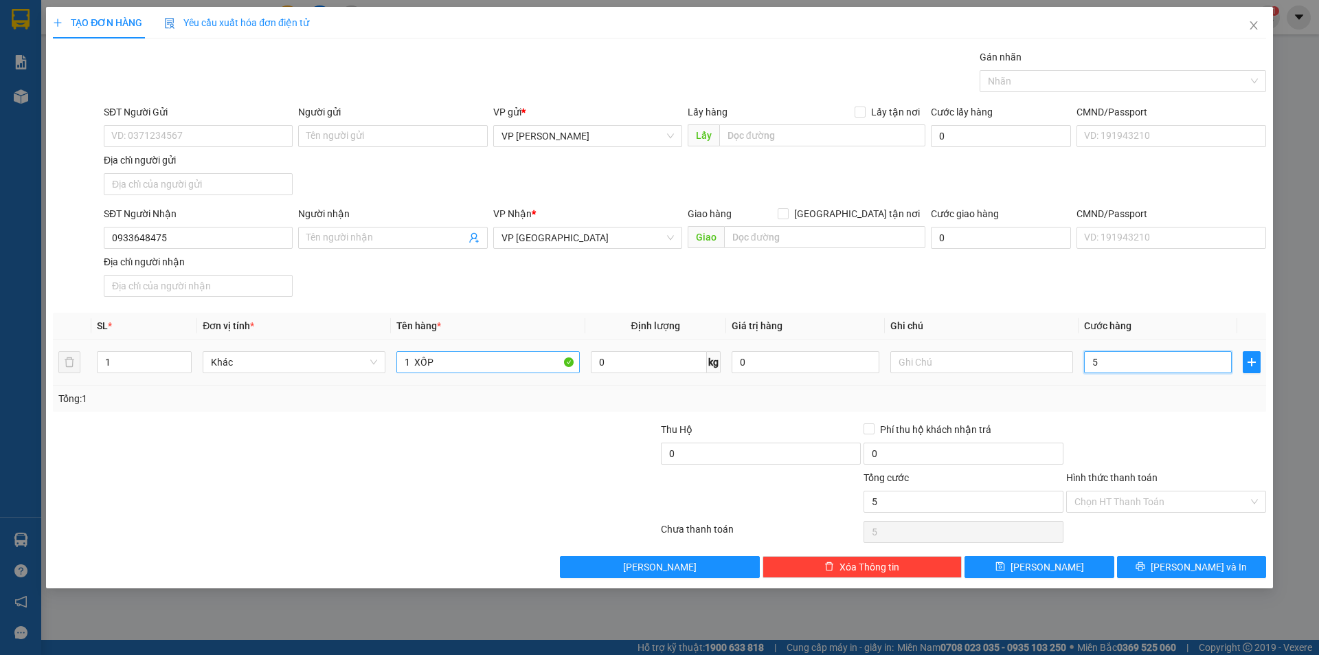
type input "50"
type input "50.000"
click at [1177, 488] on div "Hình thức thanh toán" at bounding box center [1166, 480] width 200 height 21
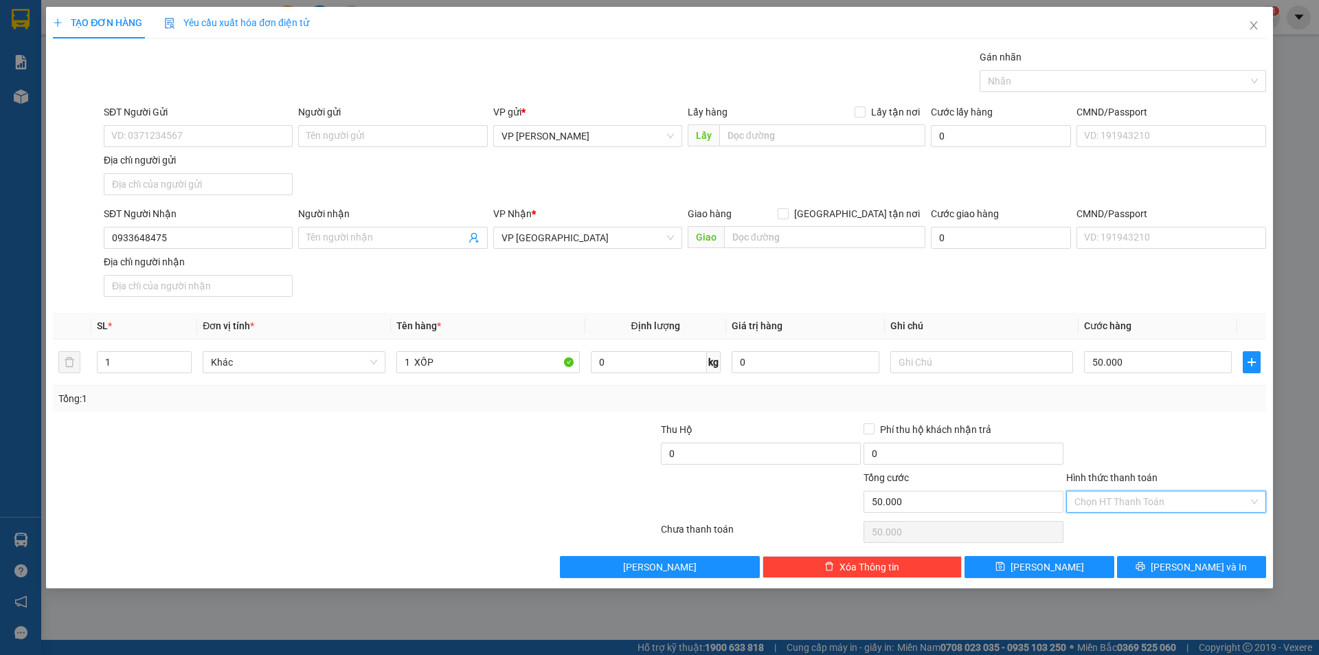
click at [1161, 497] on input "Hình thức thanh toán" at bounding box center [1161, 501] width 174 height 21
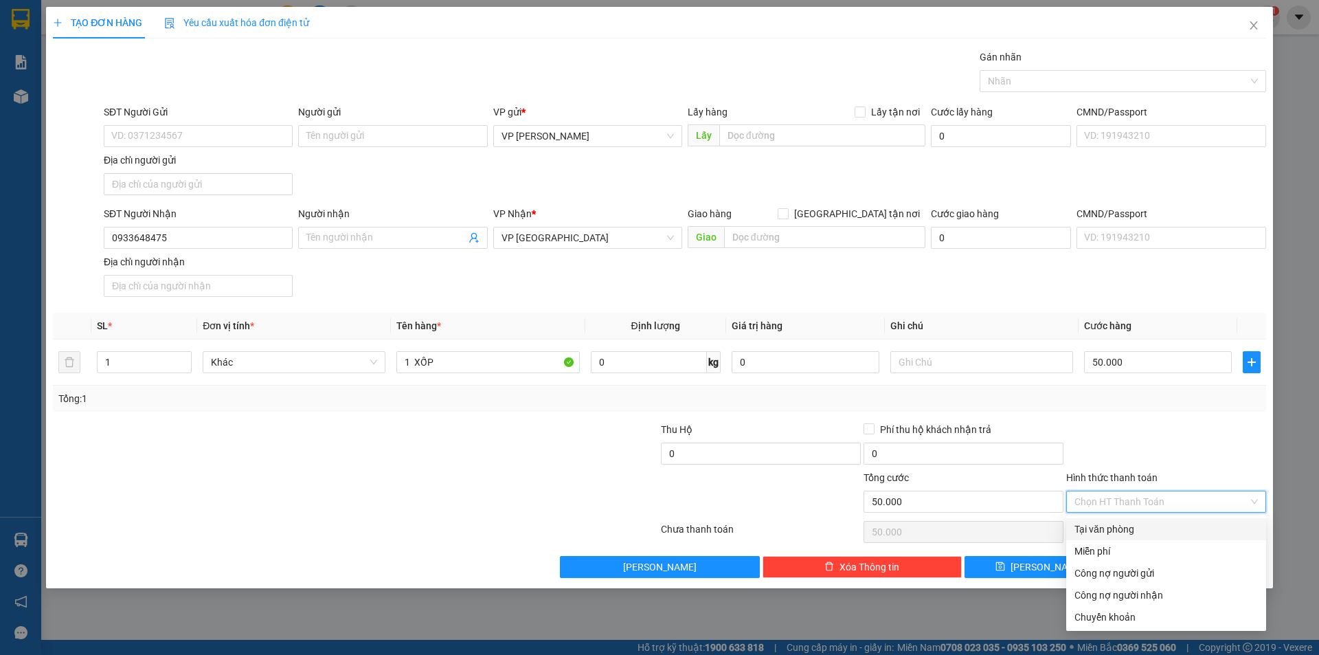
click at [1152, 524] on div "Tại văn phòng" at bounding box center [1165, 528] width 183 height 15
type input "0"
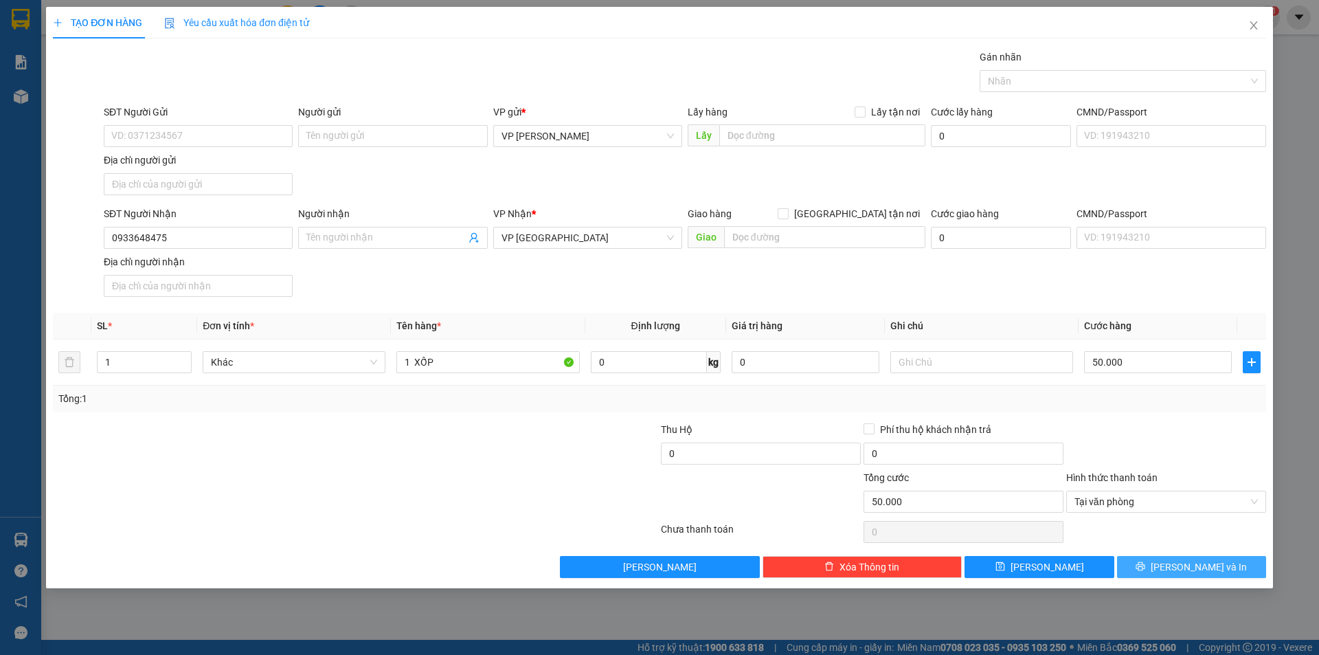
click at [1208, 561] on span "Lưu và In" at bounding box center [1199, 566] width 96 height 15
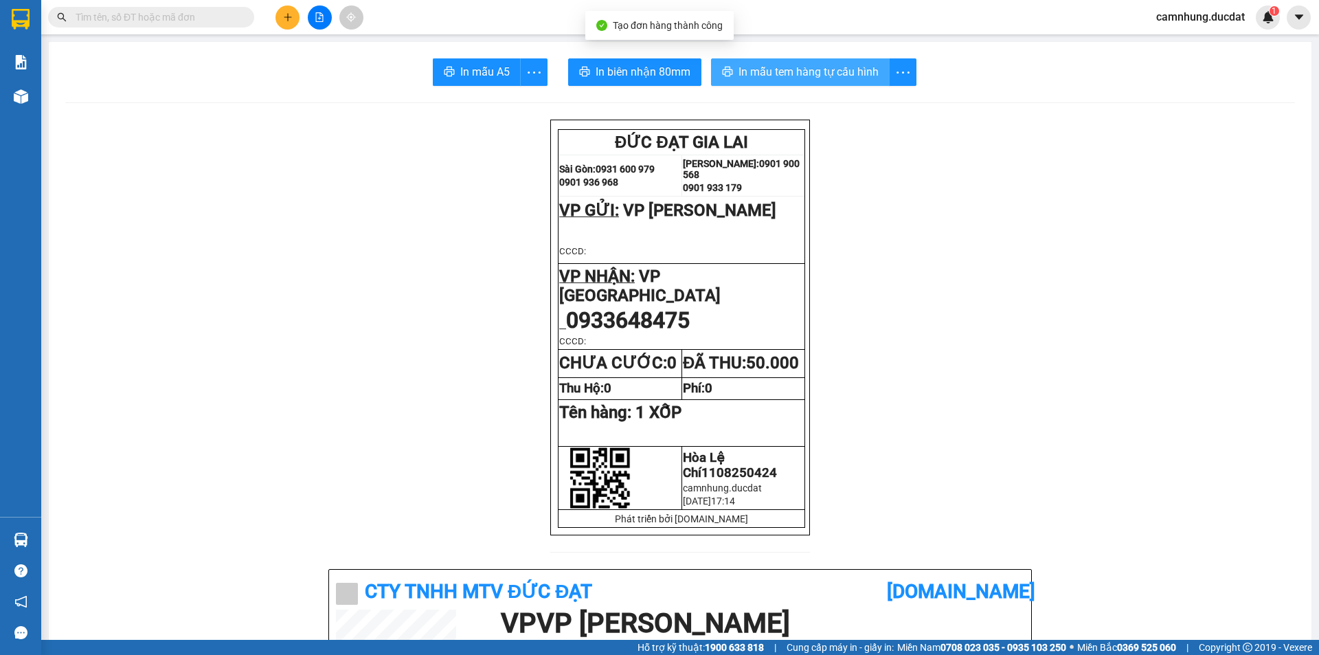
click at [853, 80] on span "In mẫu tem hàng tự cấu hình" at bounding box center [808, 71] width 140 height 17
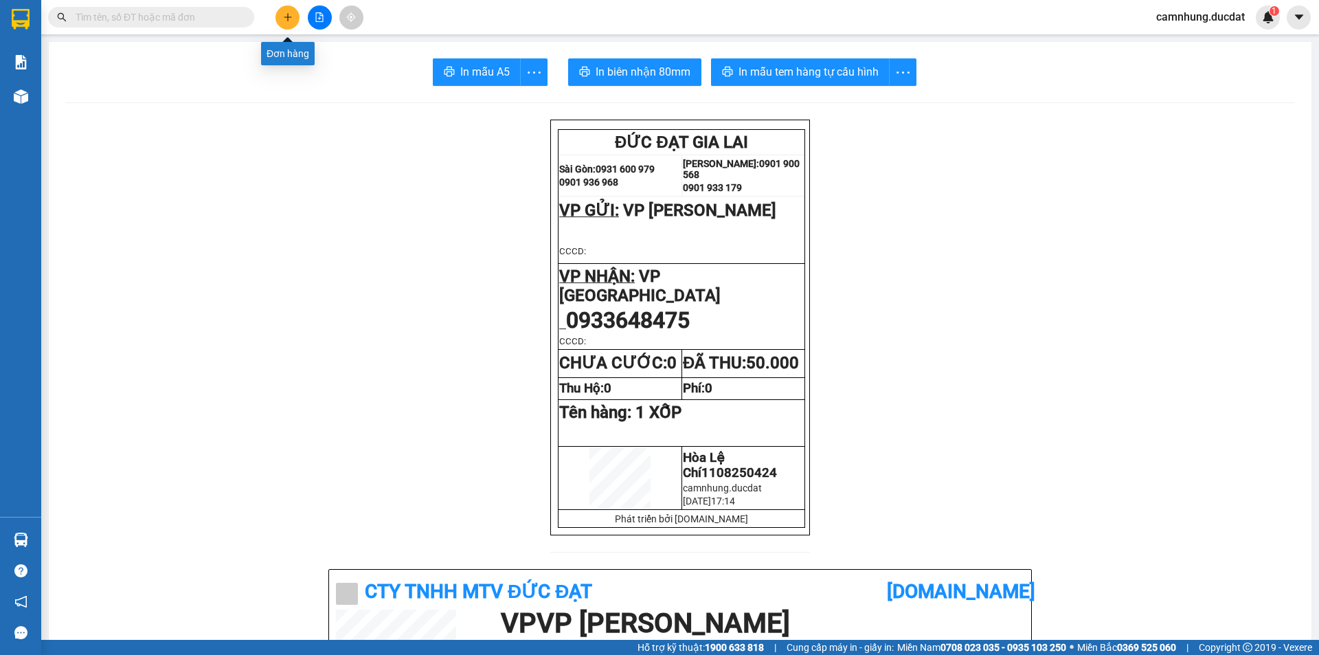
click at [293, 21] on button at bounding box center [287, 17] width 24 height 24
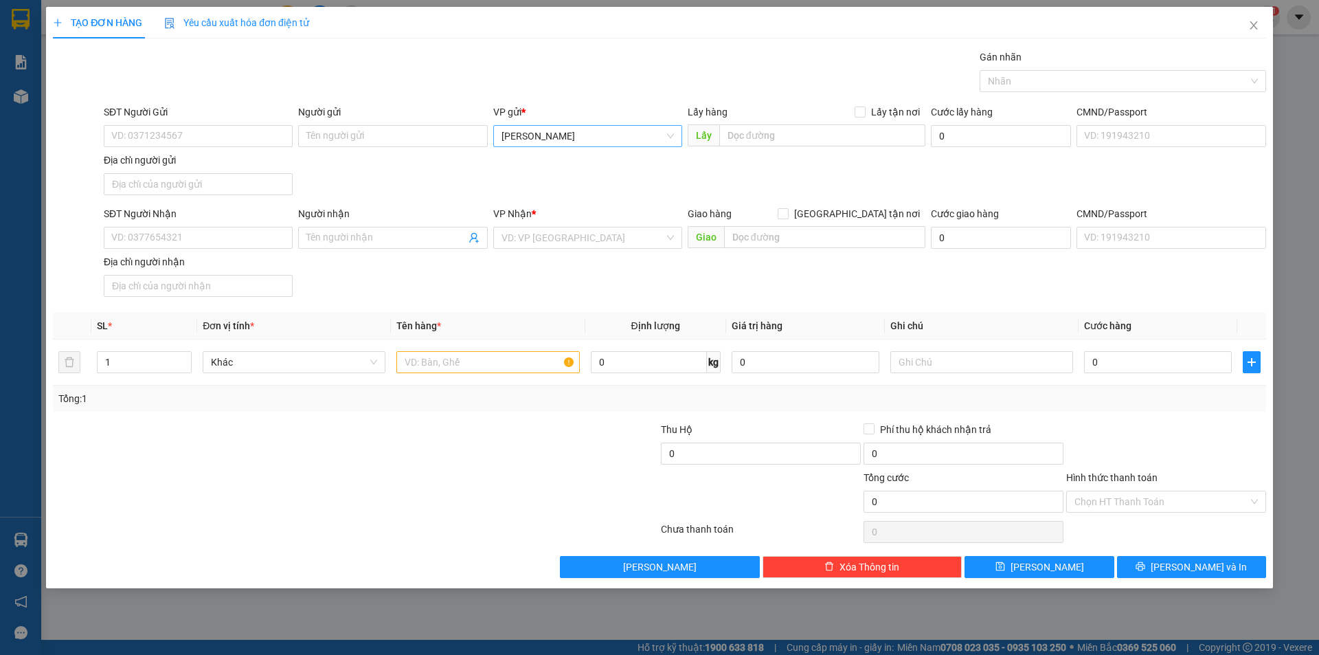
click at [600, 147] on div "VP gửi * Lê Đại Hành" at bounding box center [587, 128] width 189 height 48
click at [603, 145] on span "[PERSON_NAME]" at bounding box center [587, 136] width 172 height 21
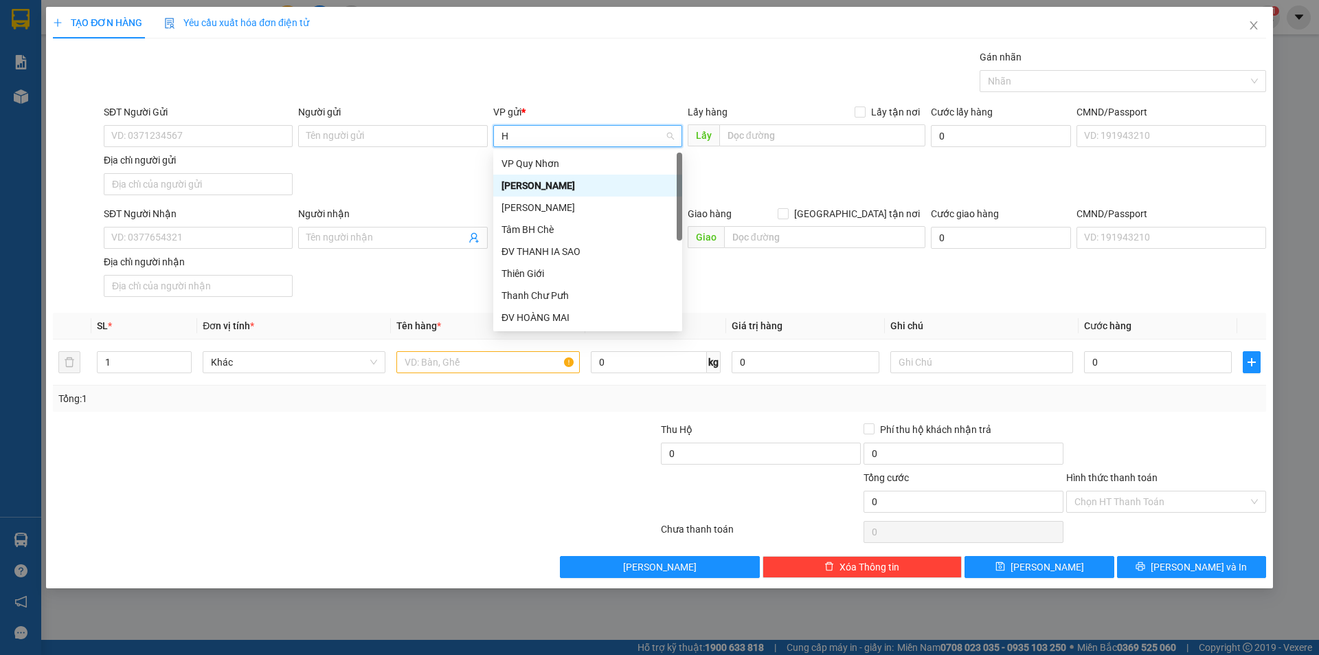
type input "HO"
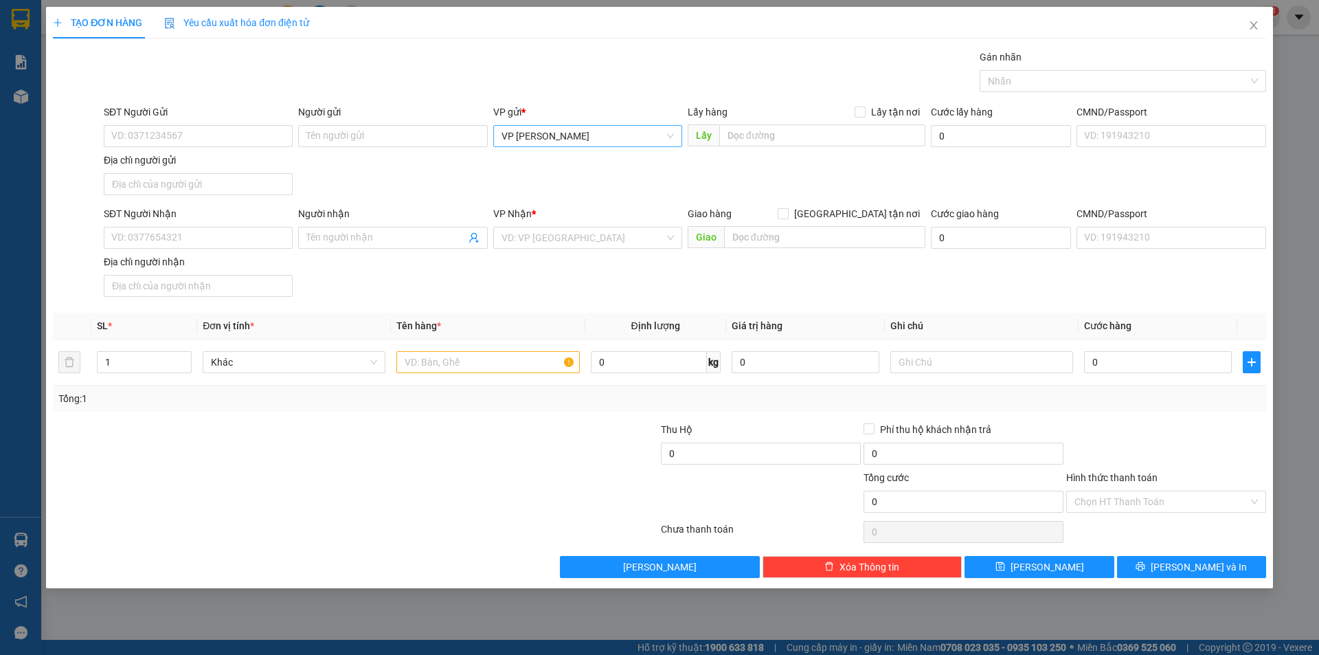
scroll to position [445, 0]
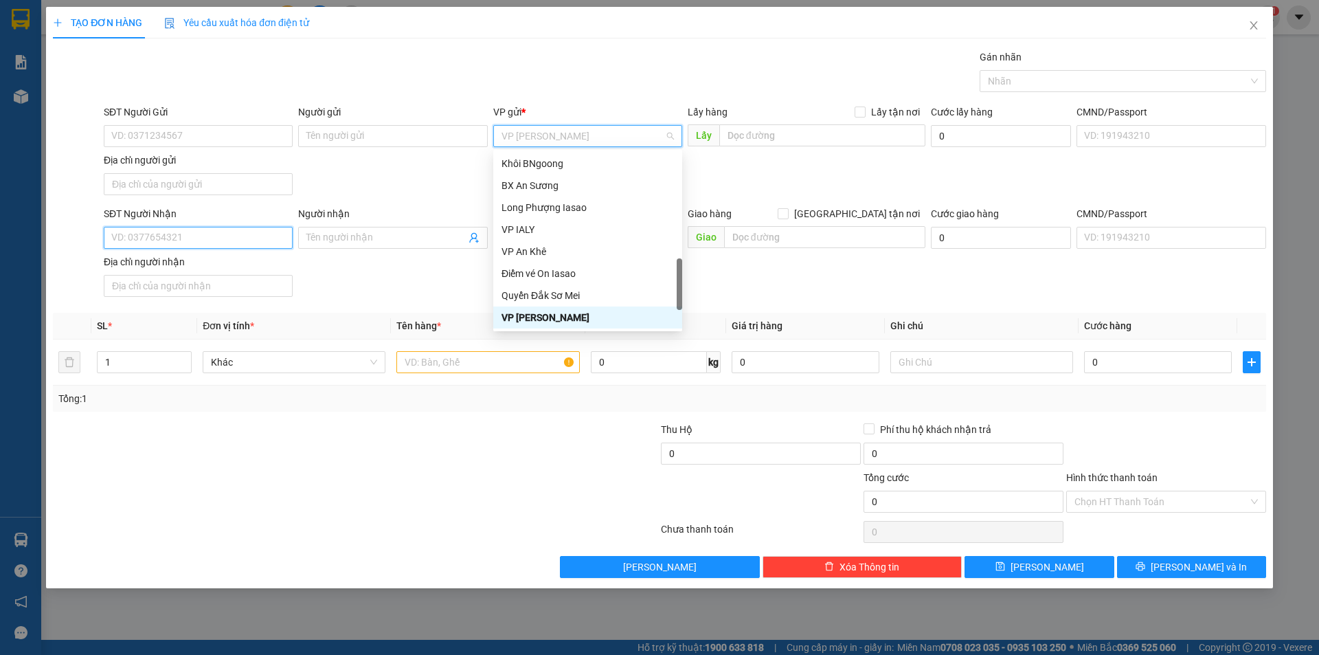
click at [161, 238] on input "SĐT Người Nhận" at bounding box center [198, 238] width 189 height 22
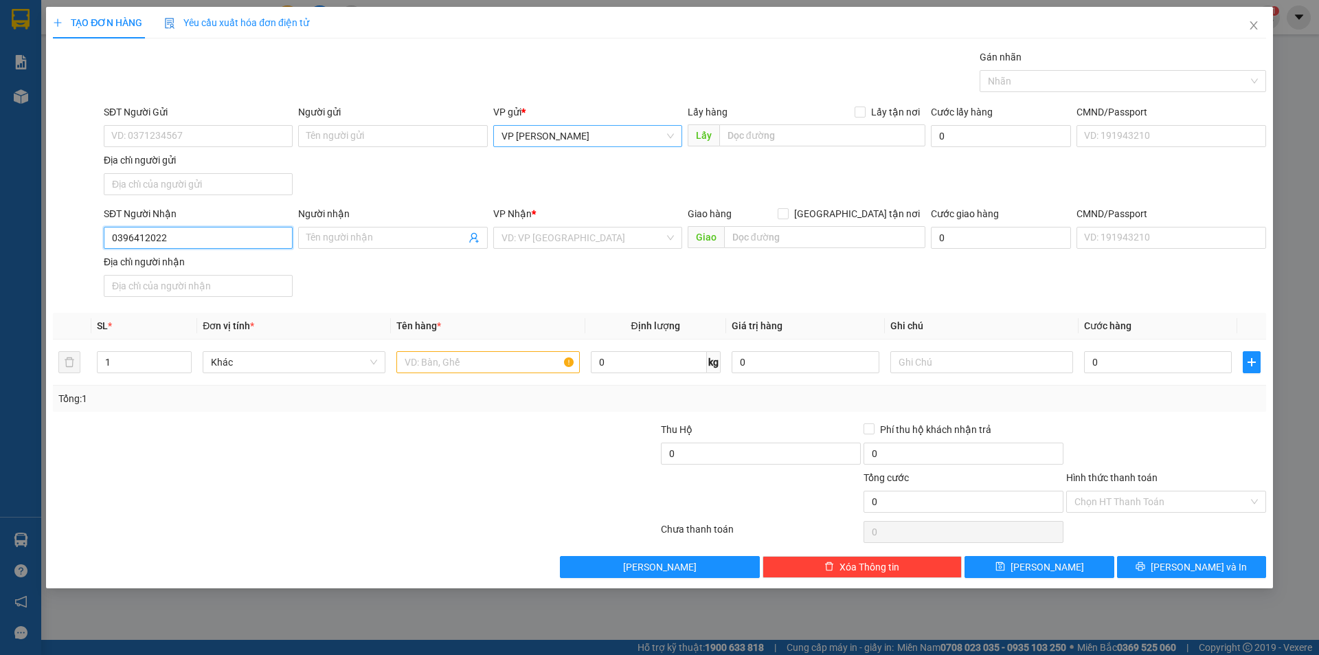
type input "0396412022"
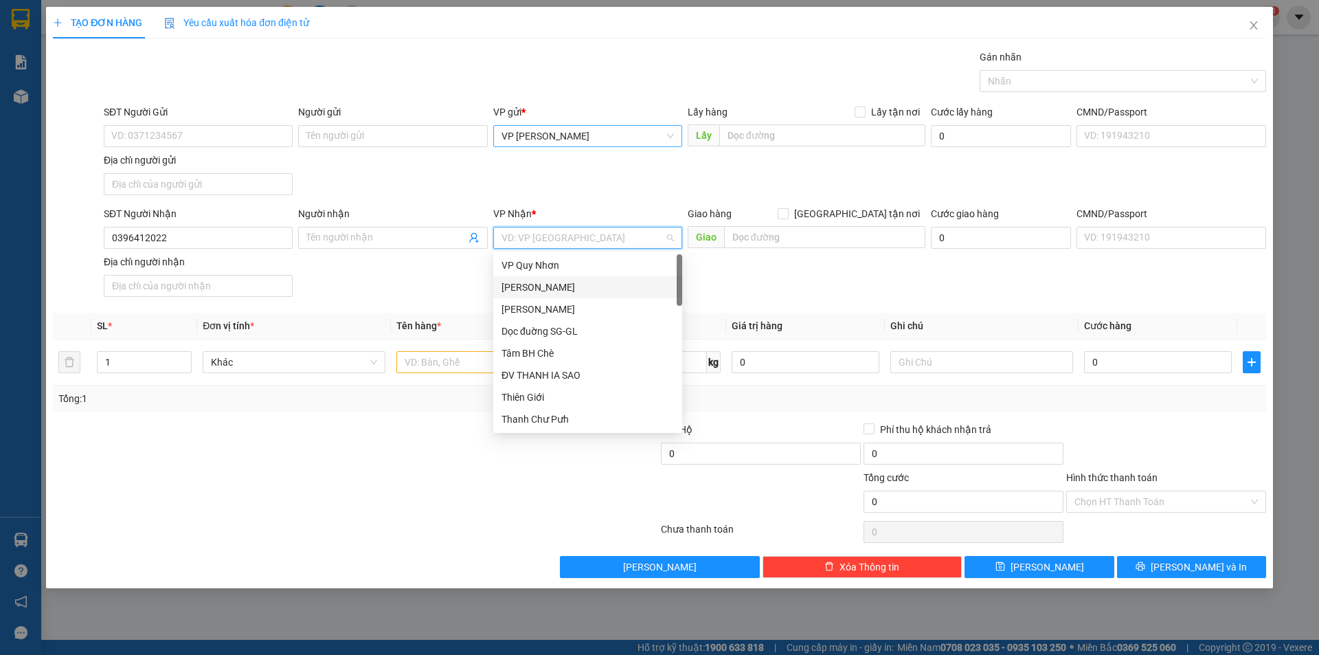
click at [560, 228] on input "search" at bounding box center [582, 237] width 163 height 21
type input "VP"
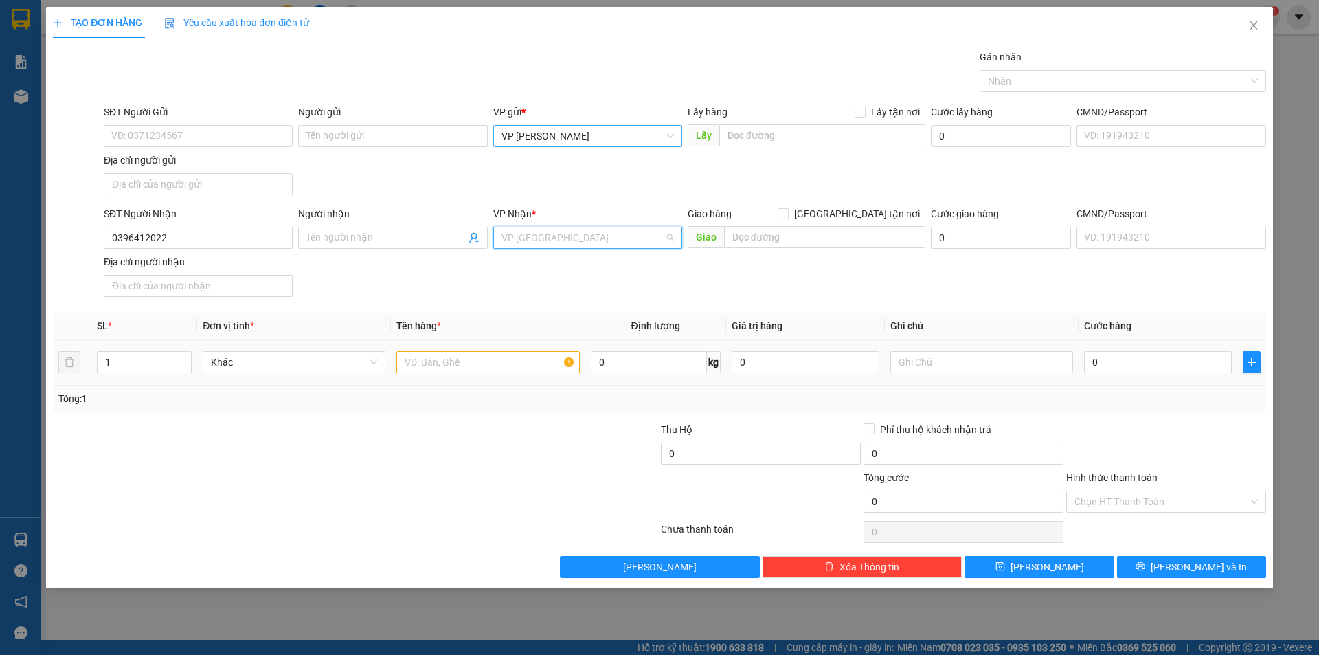
scroll to position [110, 0]
click at [477, 367] on input "text" at bounding box center [487, 362] width 183 height 22
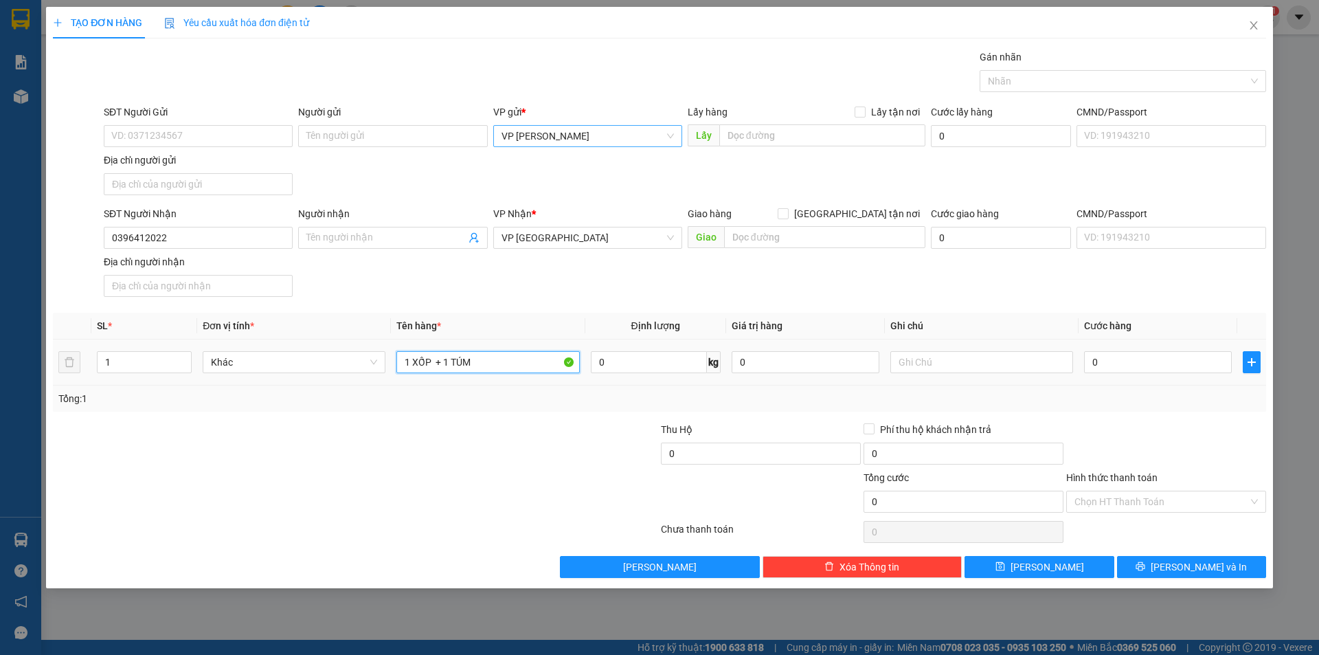
type input "1 XỐP + 1 TÚM"
type input "8"
type input "80"
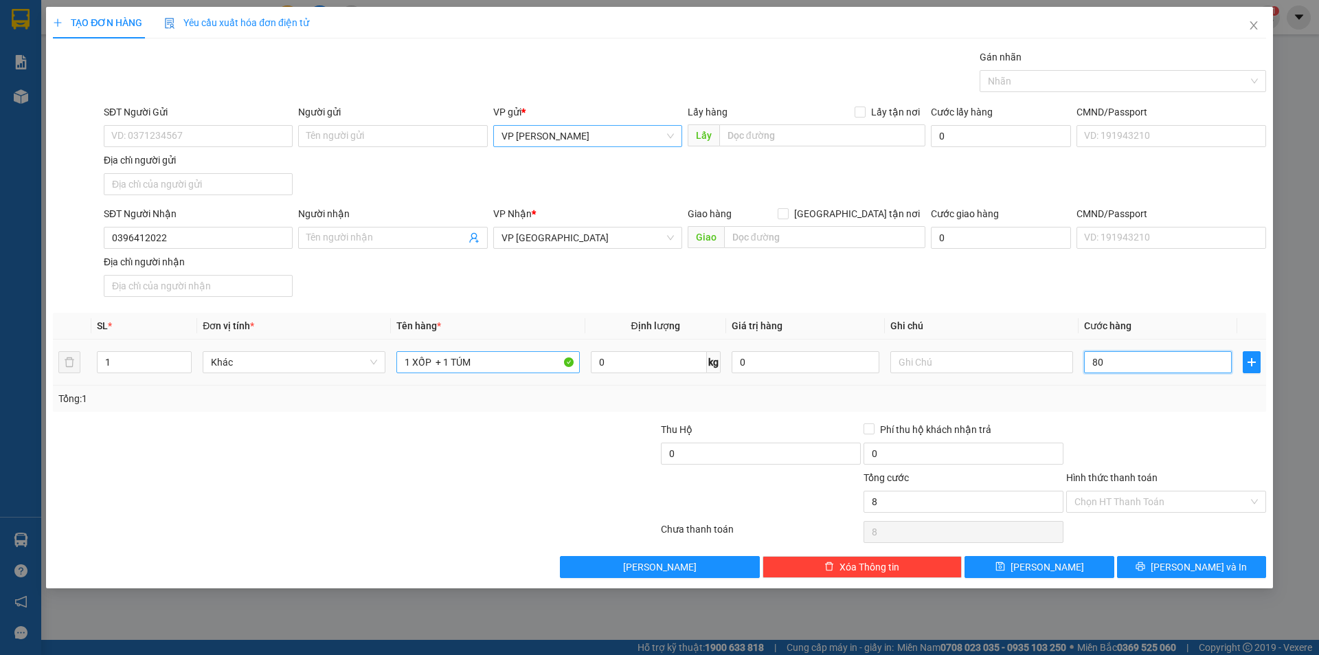
type input "80"
type input "80.000"
click at [1155, 496] on input "Hình thức thanh toán" at bounding box center [1161, 501] width 174 height 21
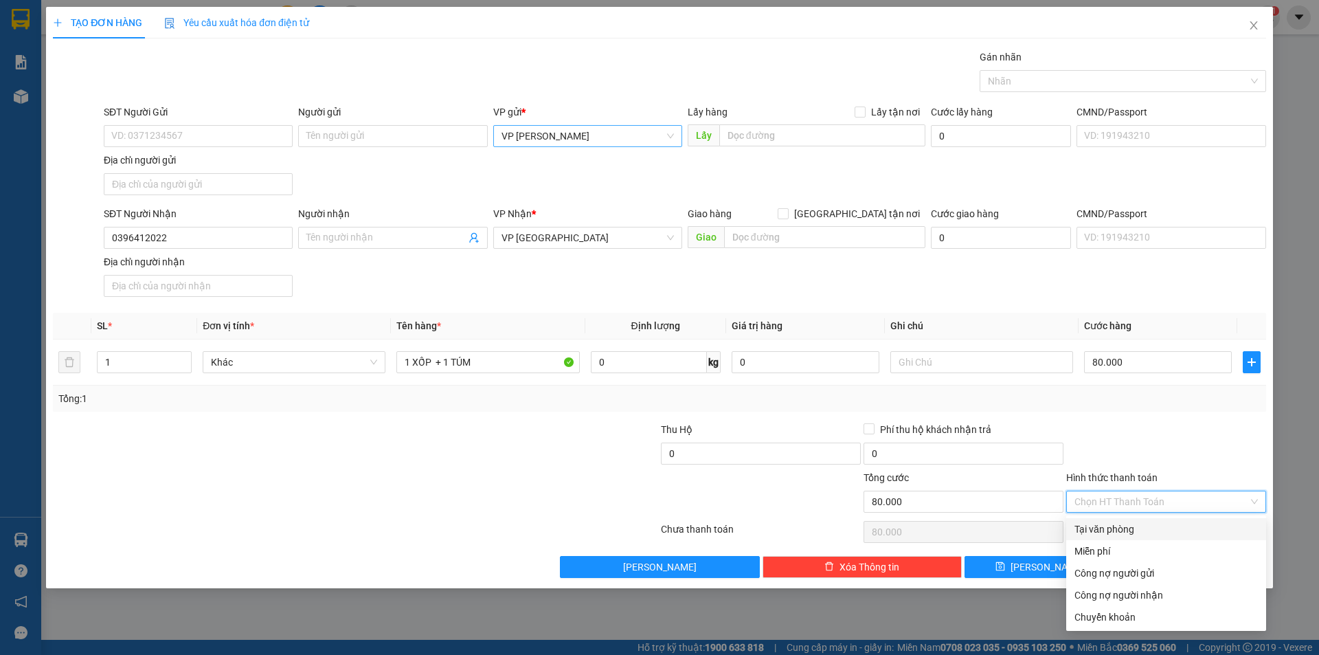
click at [1179, 520] on div "Tại văn phòng" at bounding box center [1166, 529] width 200 height 22
type input "0"
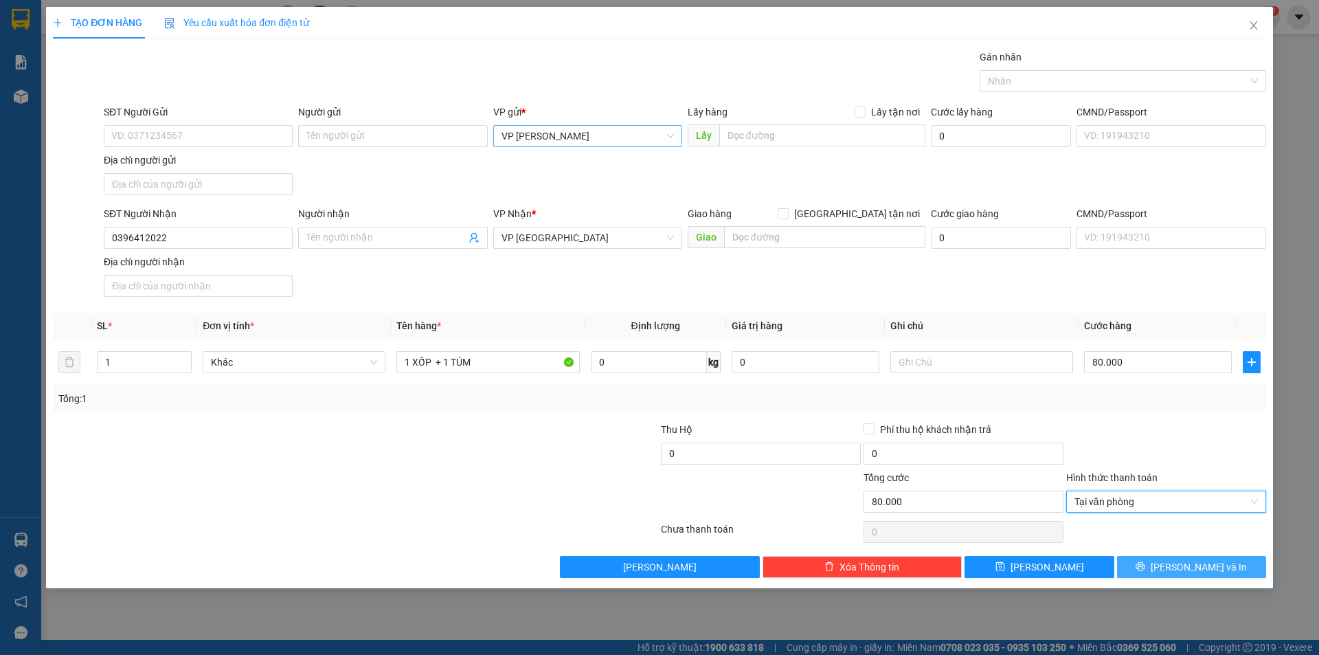
click at [1184, 560] on span "Lưu và In" at bounding box center [1199, 566] width 96 height 15
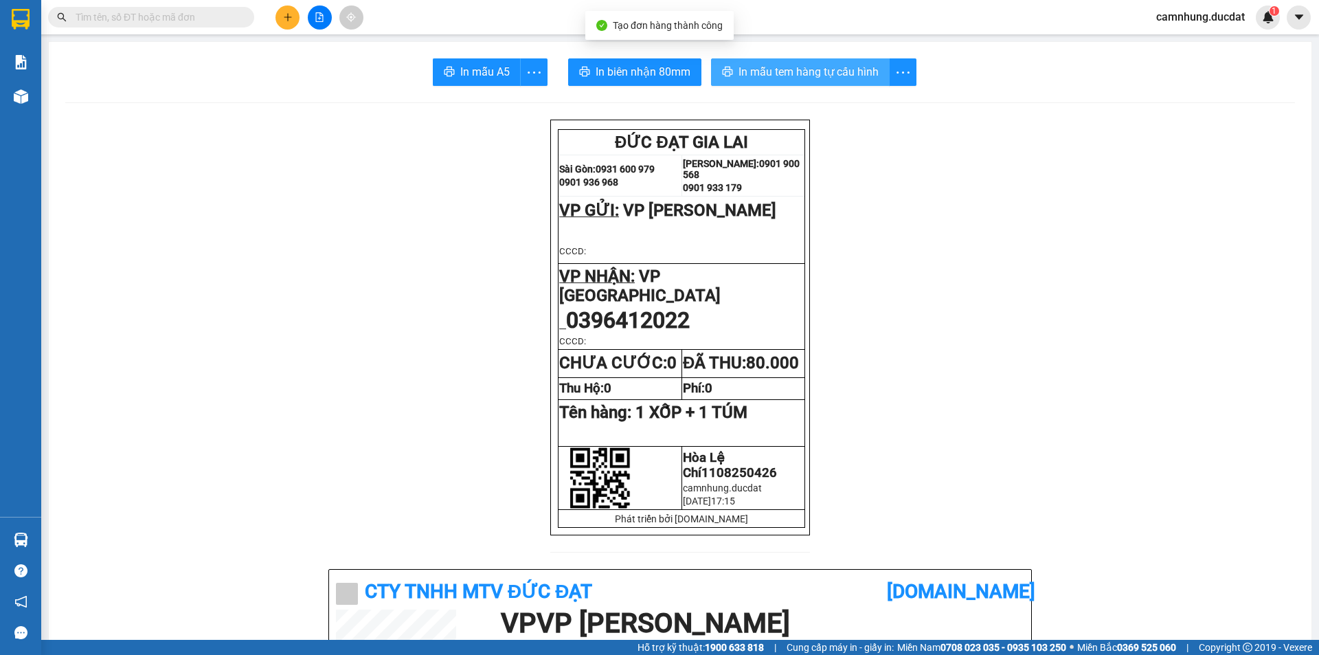
click at [810, 74] on span "In mẫu tem hàng tự cấu hình" at bounding box center [808, 71] width 140 height 17
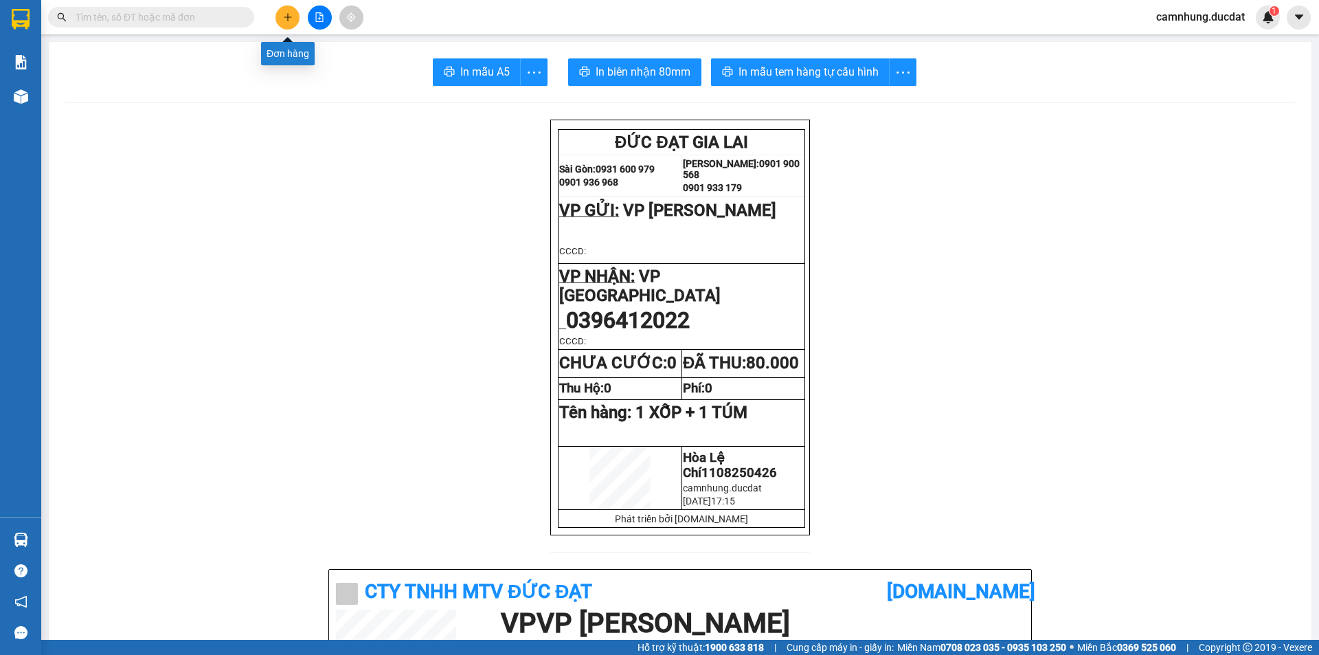
click at [288, 19] on icon "plus" at bounding box center [287, 17] width 1 height 8
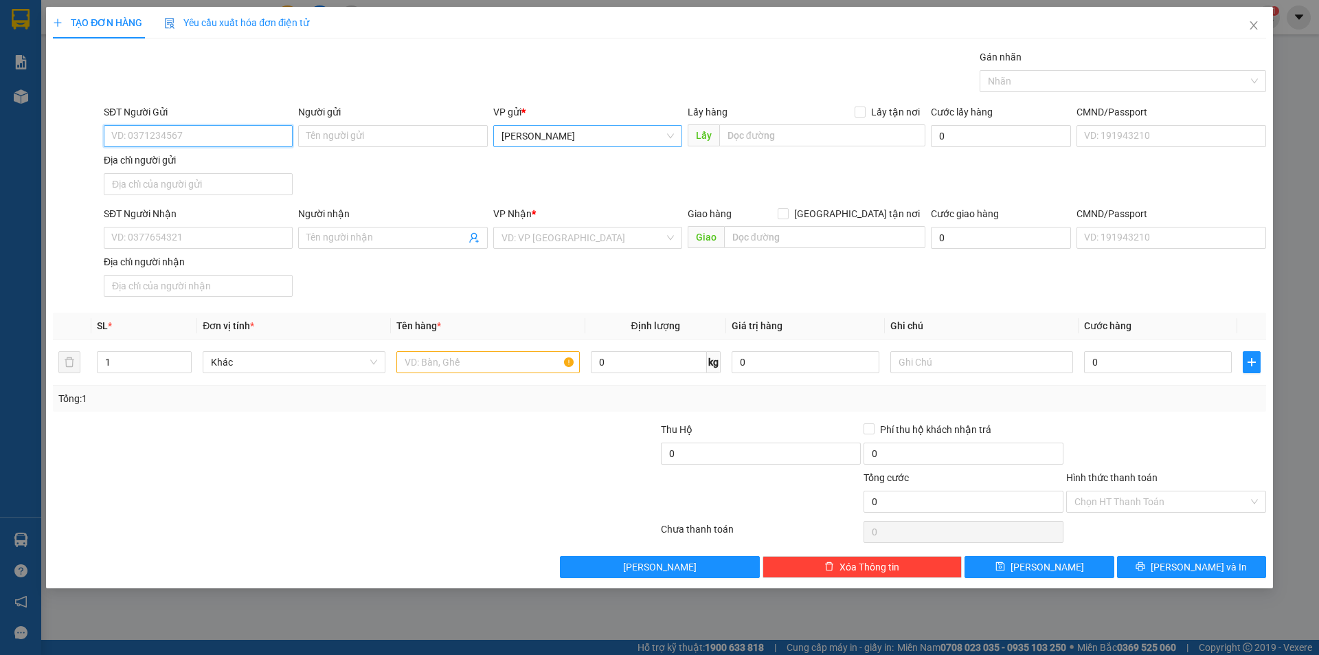
click at [601, 137] on span "[PERSON_NAME]" at bounding box center [587, 136] width 172 height 21
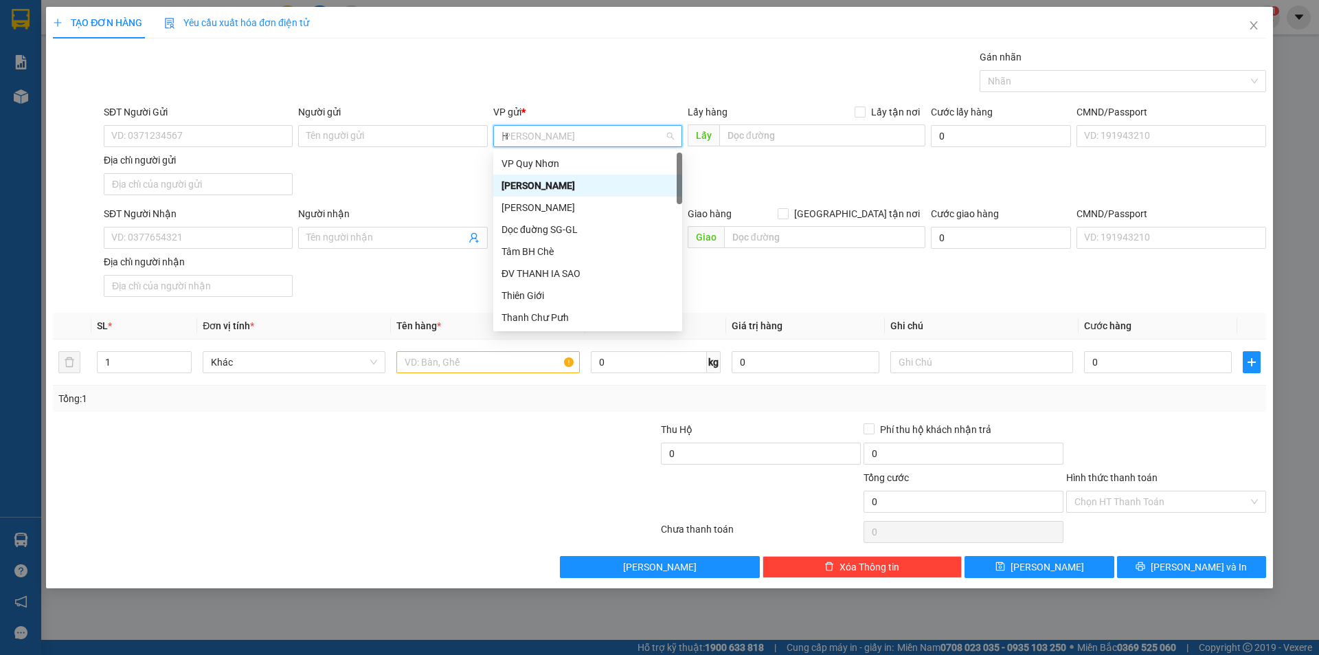
type input "HO"
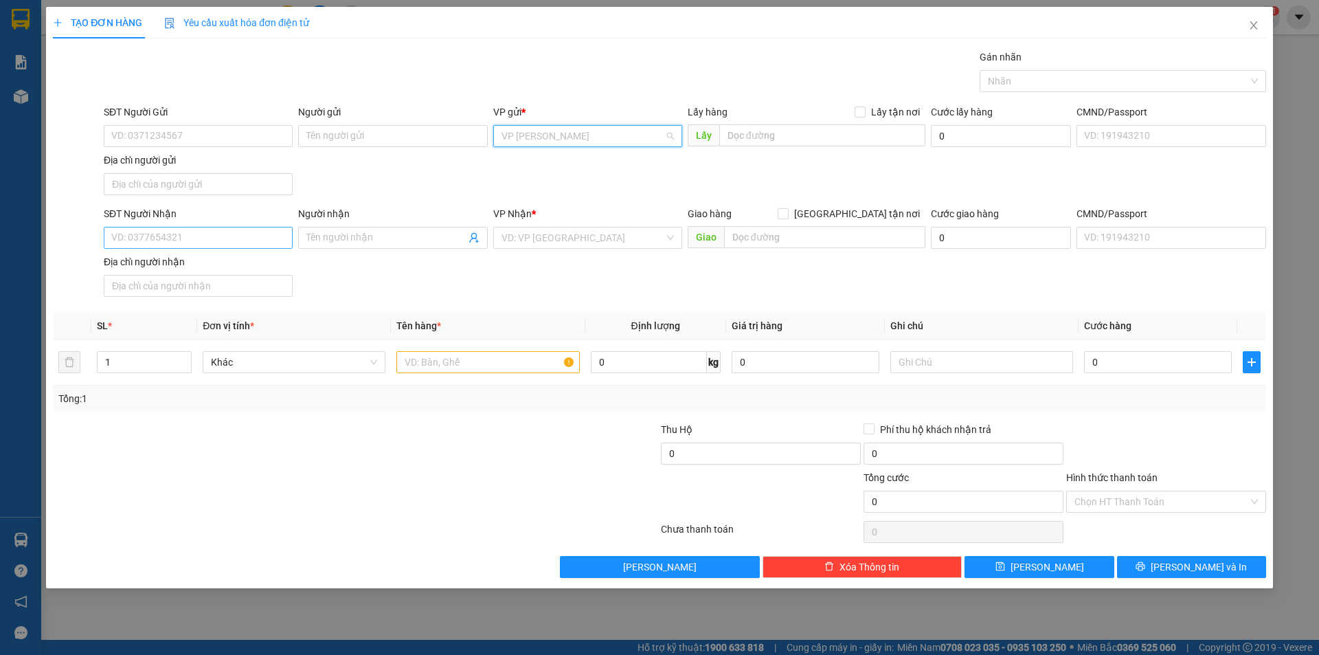
scroll to position [445, 0]
click at [157, 232] on input "SĐT Người Nhận" at bounding box center [198, 238] width 189 height 22
type input "0354627479"
click at [466, 360] on input "text" at bounding box center [487, 362] width 183 height 22
click at [597, 234] on span "VP [GEOGRAPHIC_DATA]" at bounding box center [587, 237] width 172 height 21
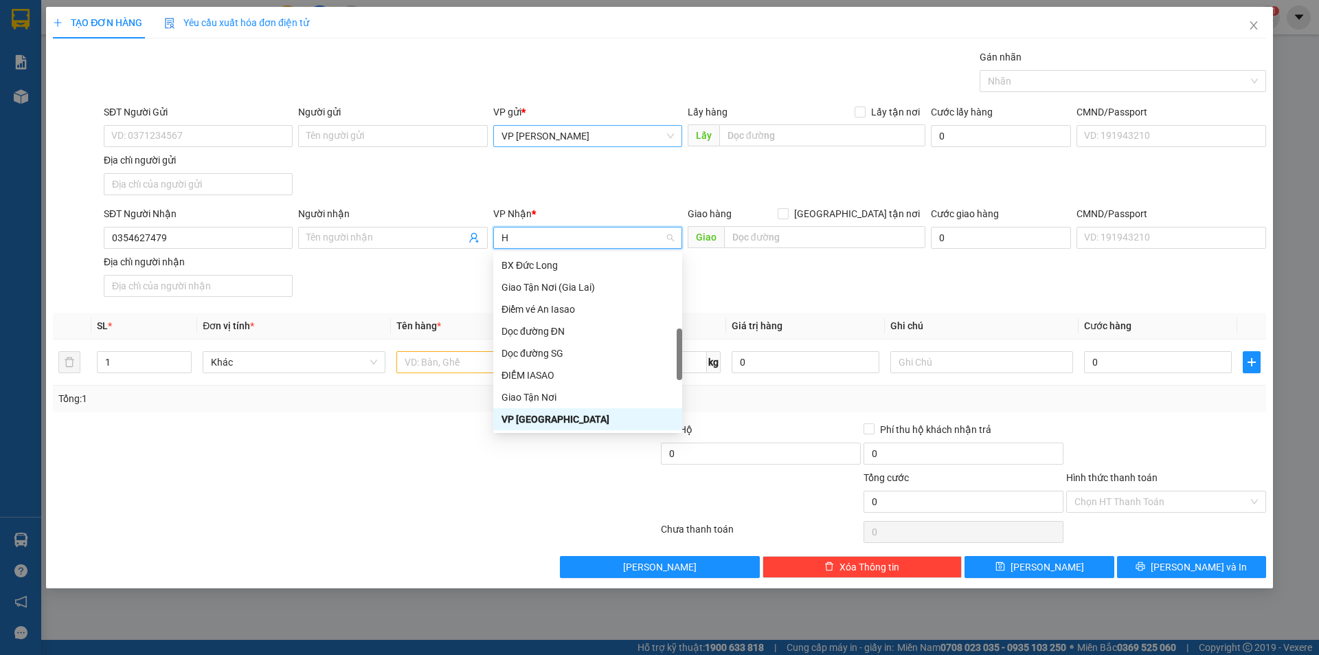
scroll to position [0, 0]
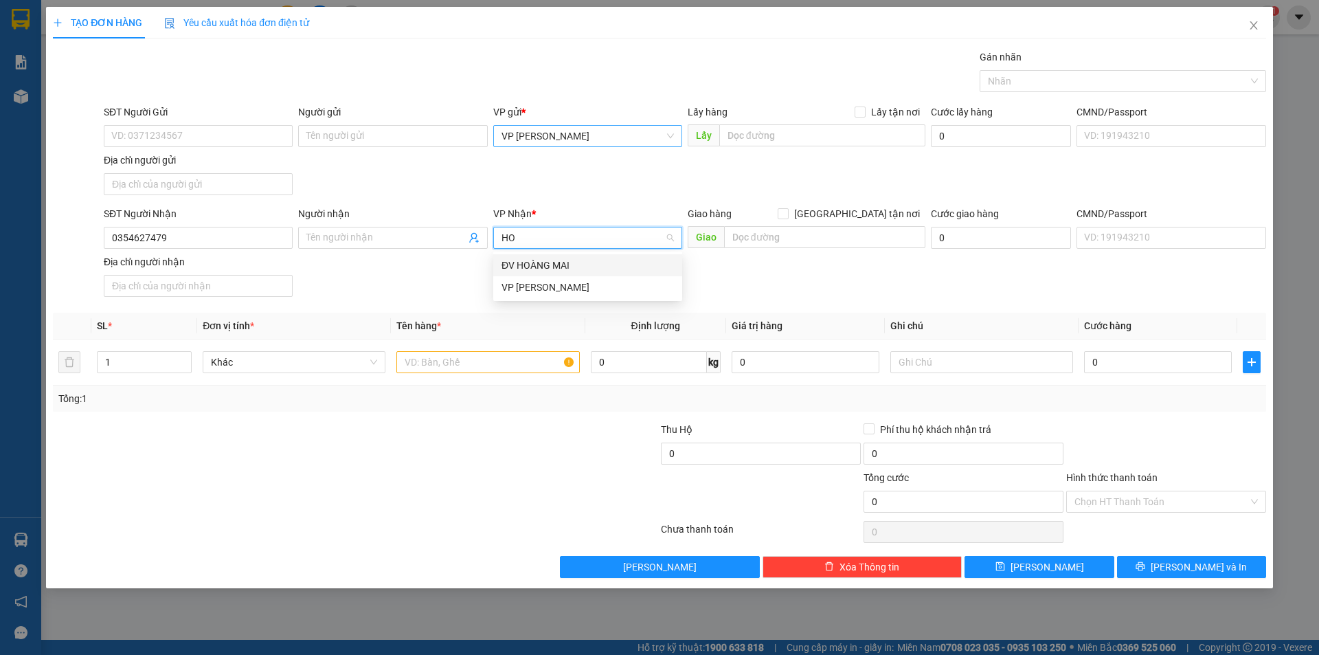
type input "H"
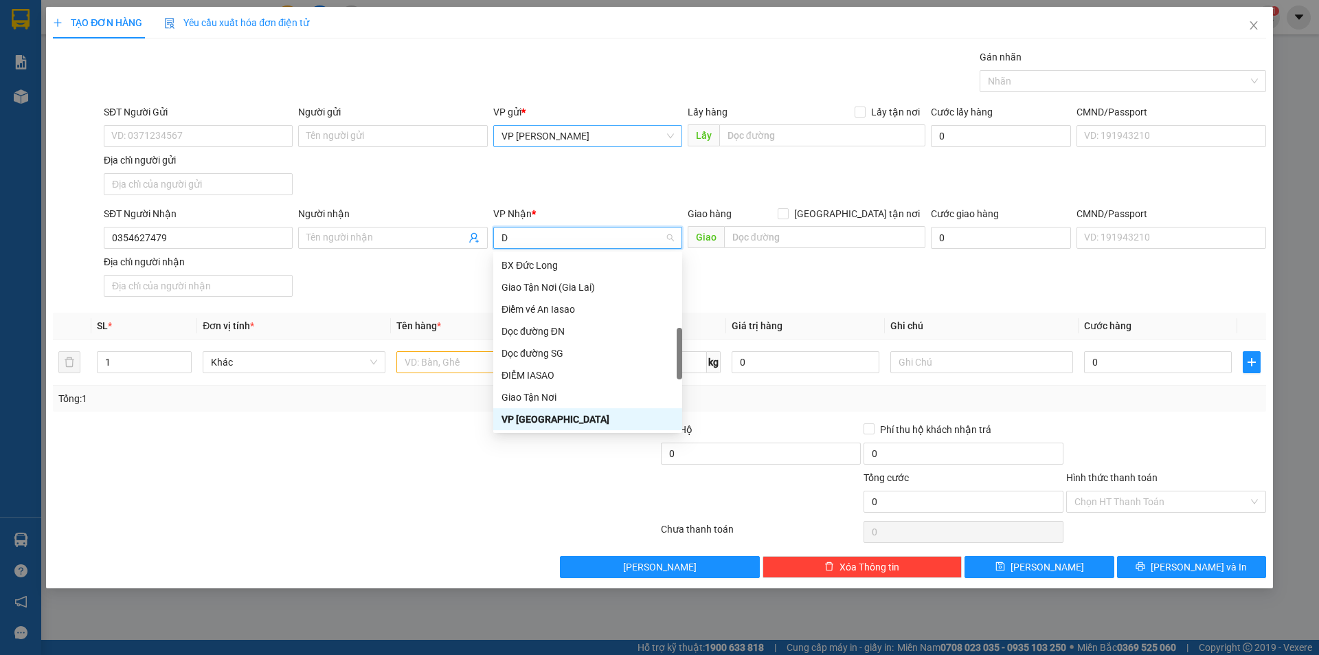
scroll to position [44, 0]
type input "D"
type input "Đ"
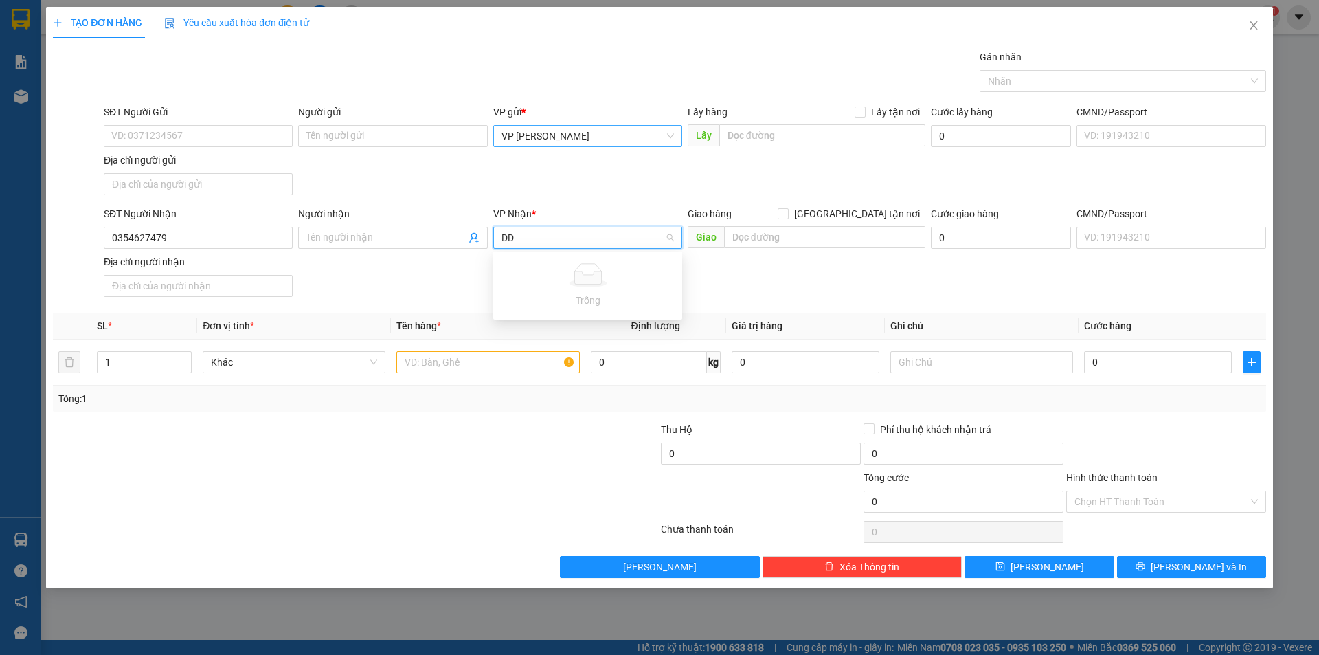
type input "D"
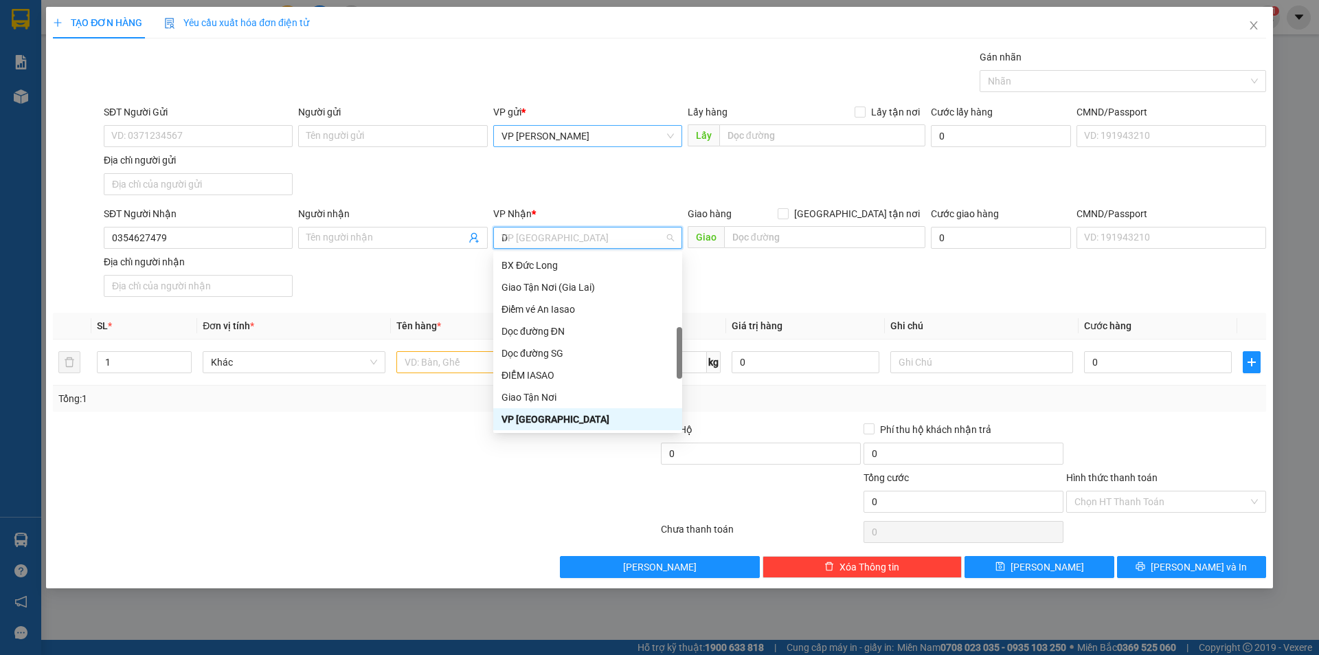
scroll to position [170, 0]
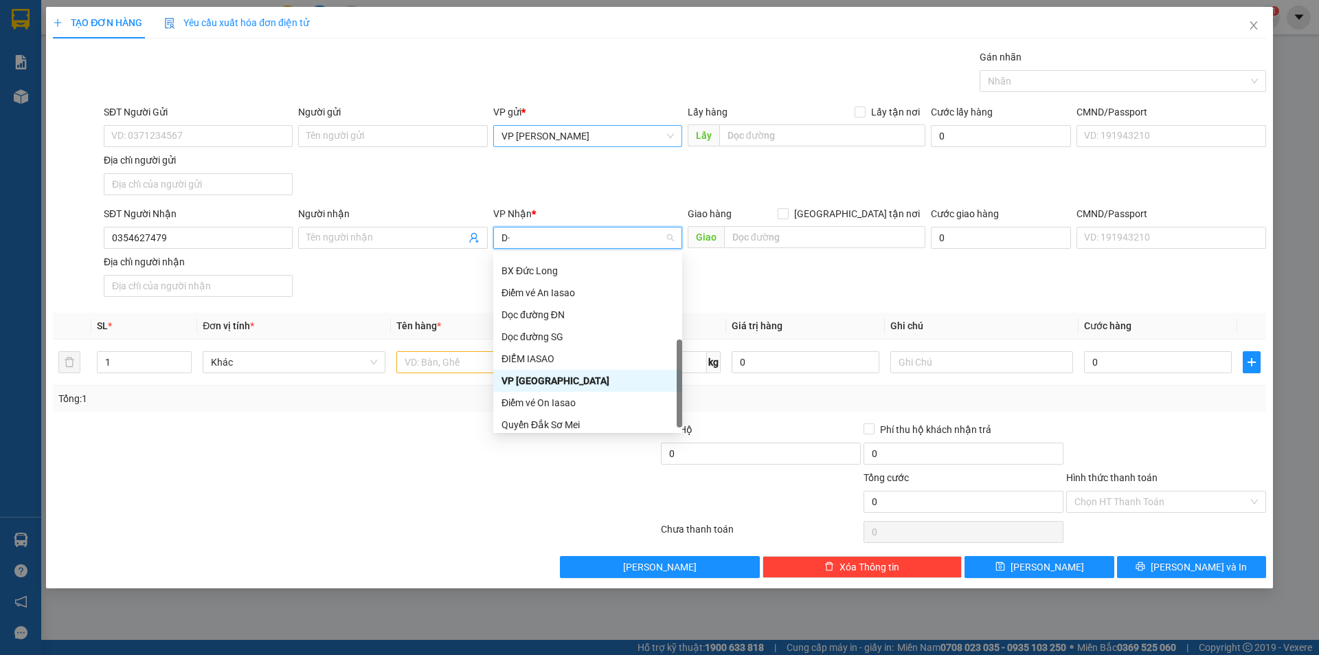
type input "D"
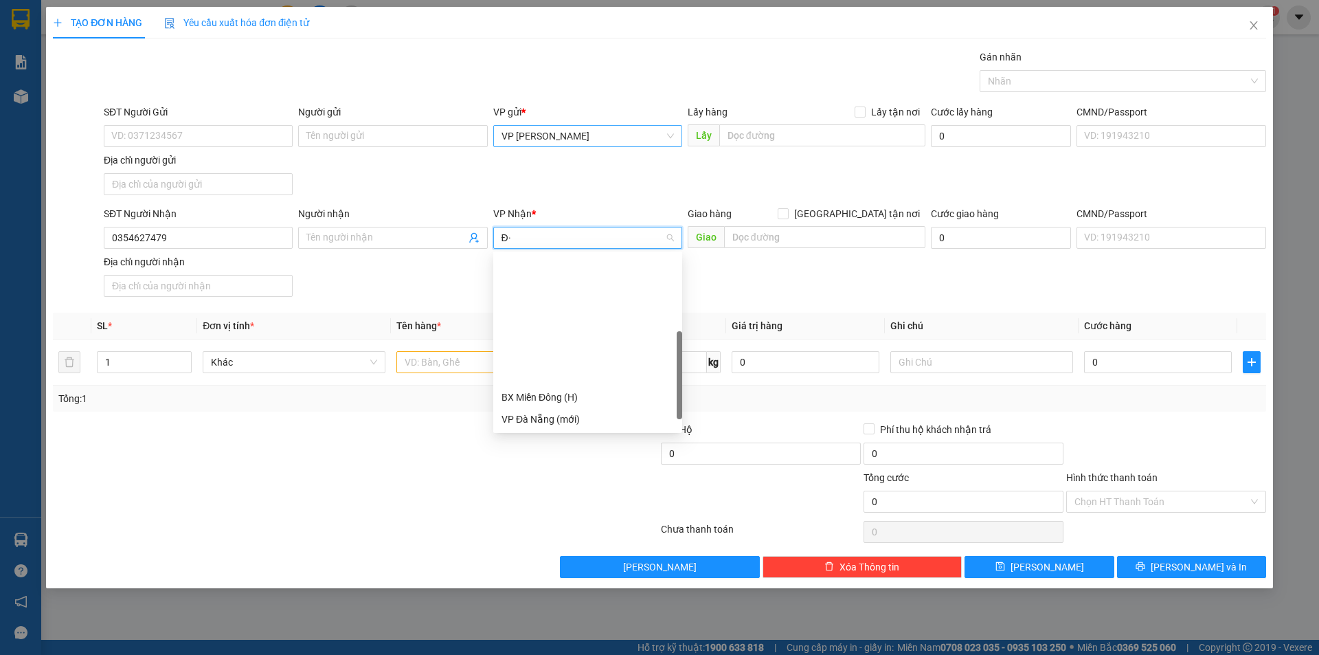
type input "Đ"
type input "DD"
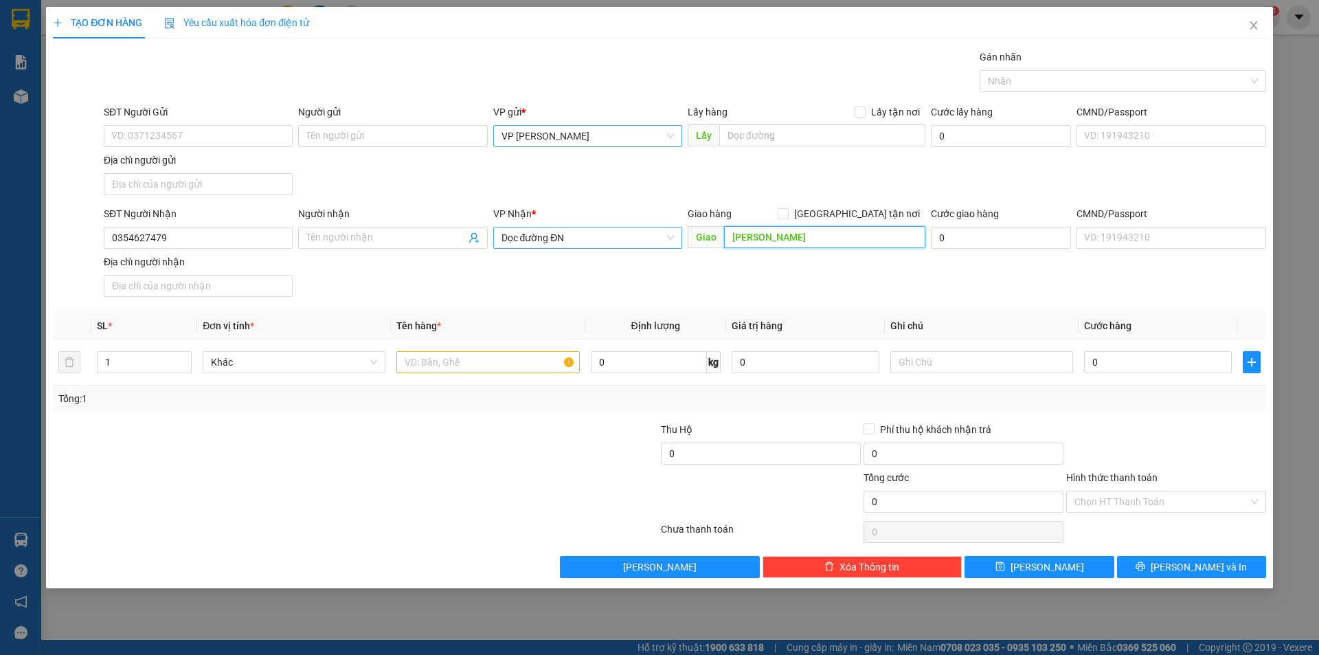
type input "[PERSON_NAME]"
click at [516, 371] on input "text" at bounding box center [487, 362] width 183 height 22
type input "1 BAO XANH"
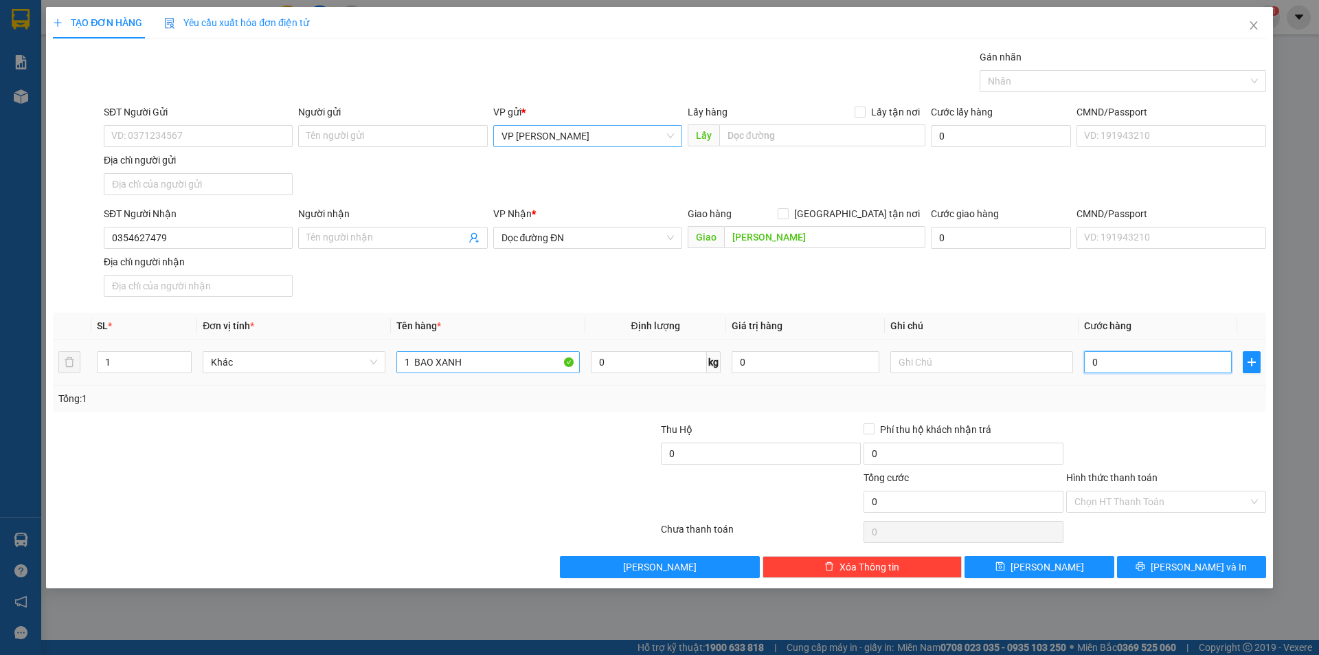
type input "7"
type input "70"
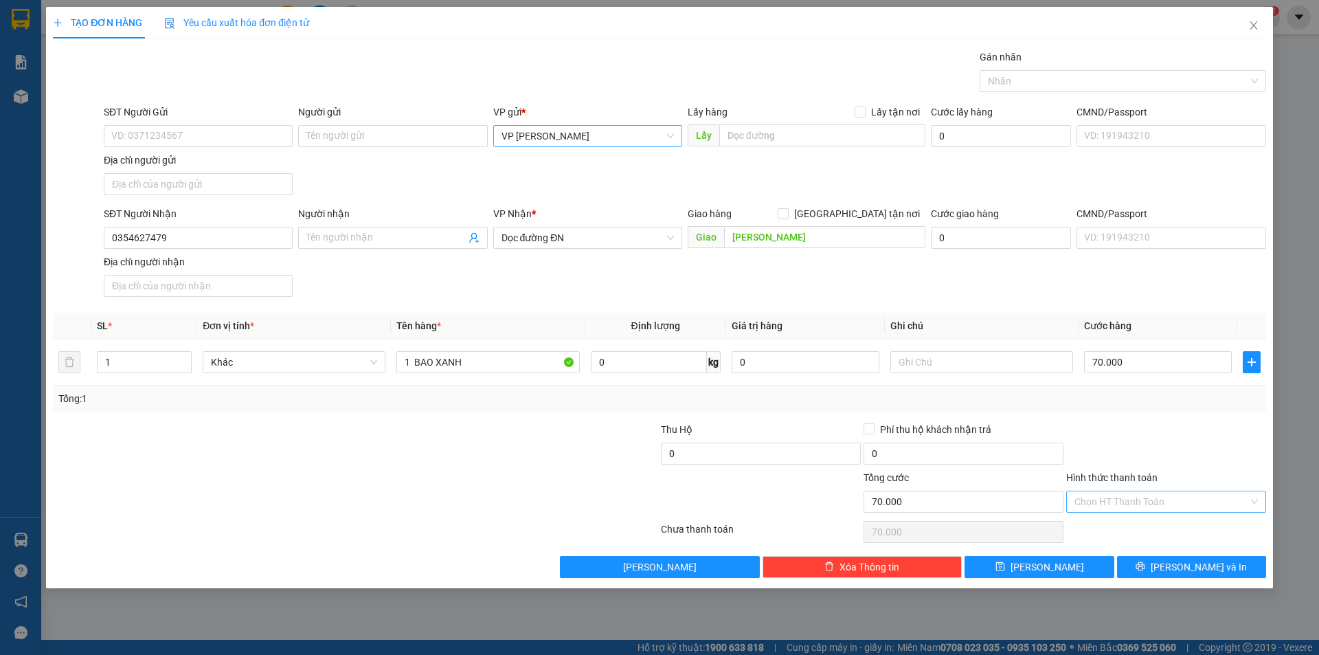
click at [1179, 508] on input "Hình thức thanh toán" at bounding box center [1161, 501] width 174 height 21
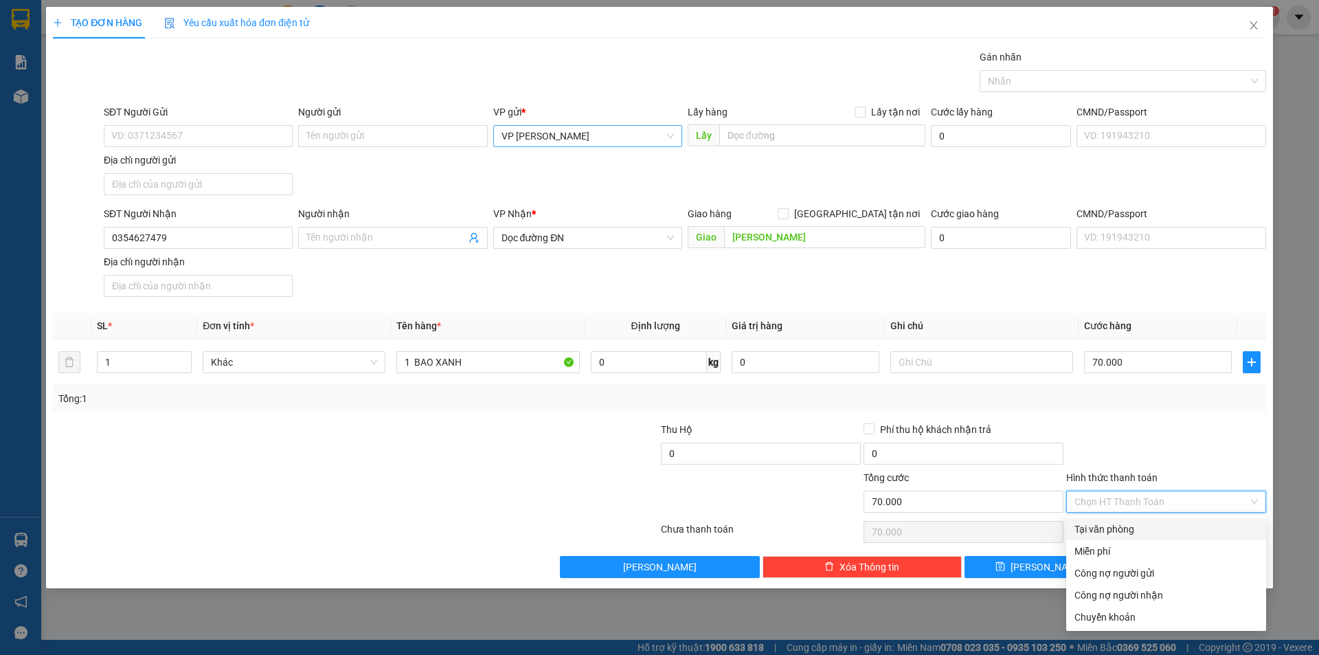
click at [1186, 527] on div "Tại văn phòng" at bounding box center [1165, 528] width 183 height 15
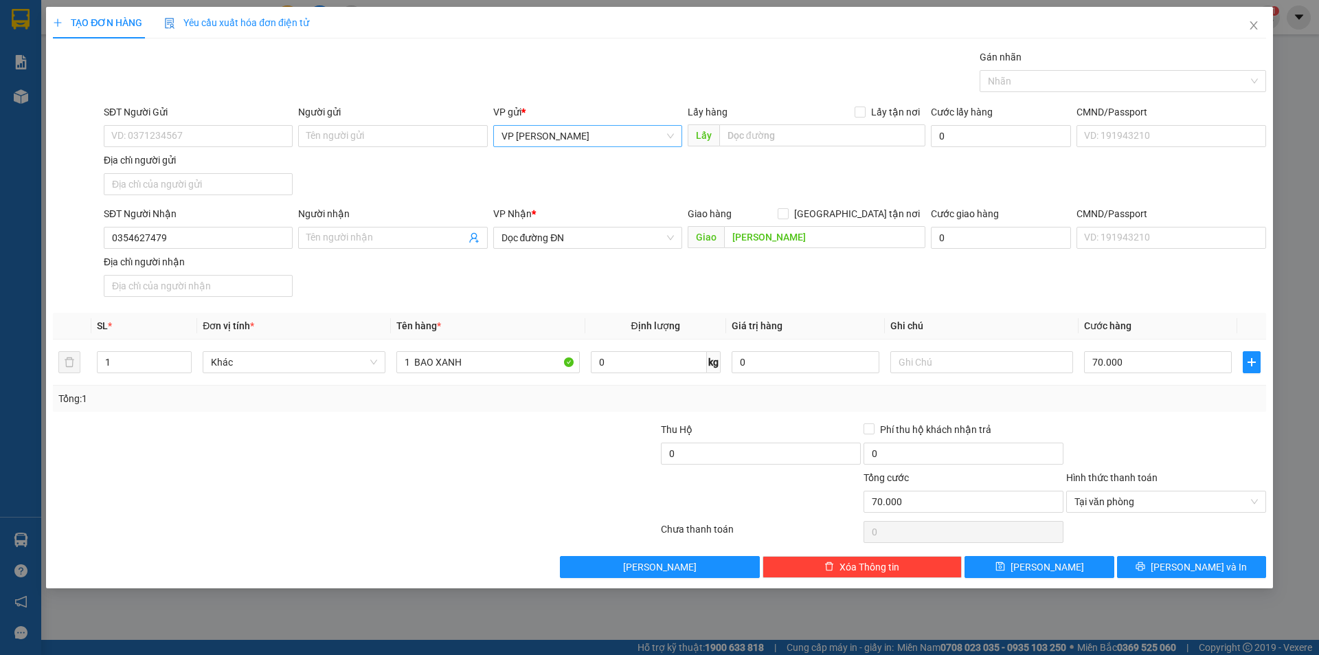
click at [1221, 433] on div at bounding box center [1166, 446] width 203 height 48
click at [1217, 560] on span "Lưu và In" at bounding box center [1199, 566] width 96 height 15
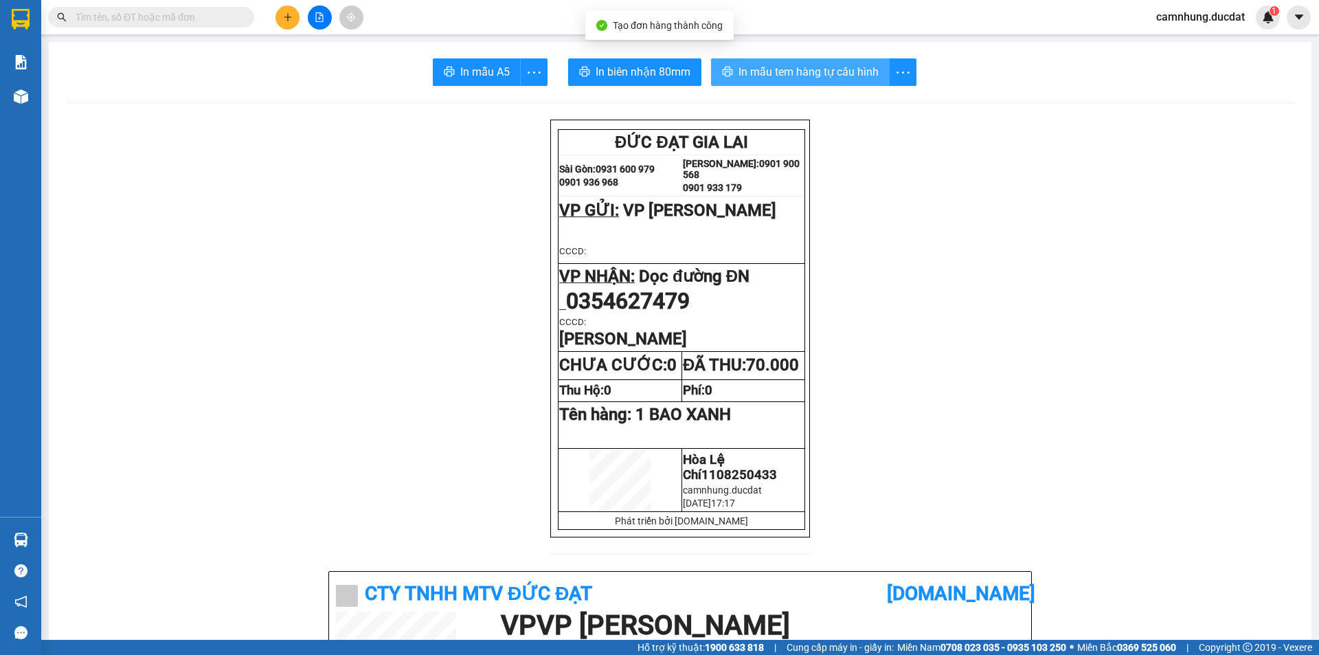
click at [842, 79] on span "In mẫu tem hàng tự cấu hình" at bounding box center [808, 71] width 140 height 17
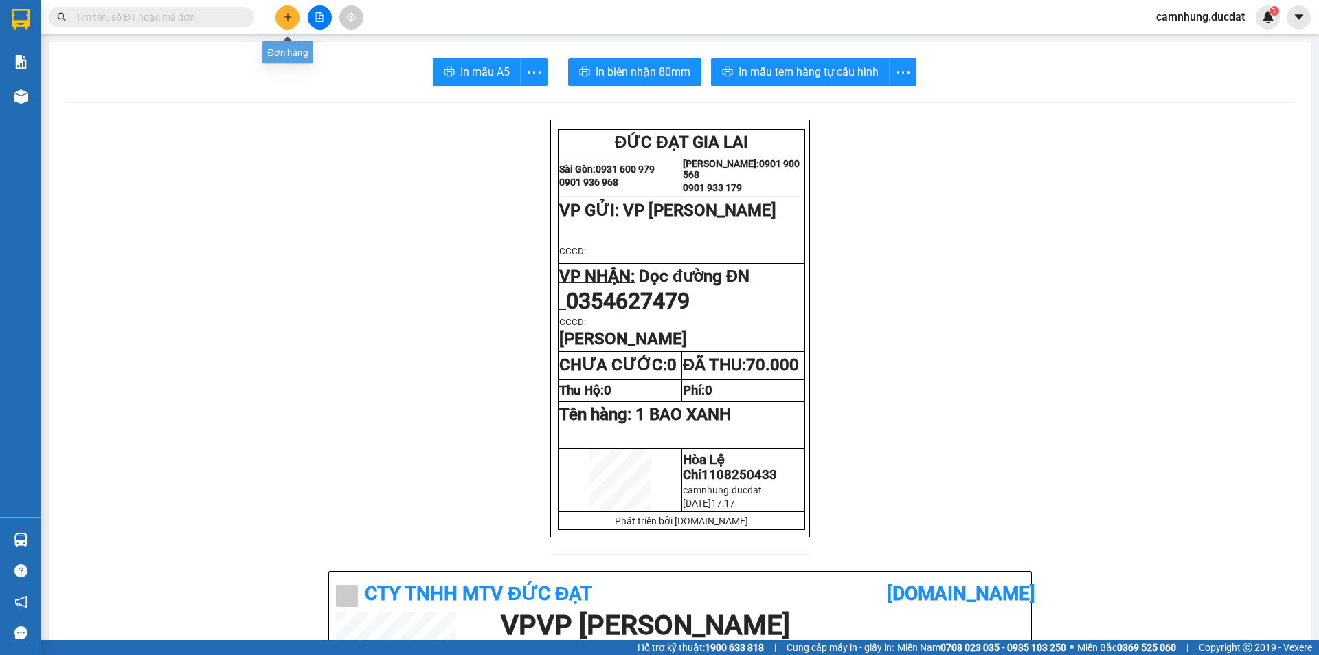
click at [294, 20] on button at bounding box center [287, 17] width 24 height 24
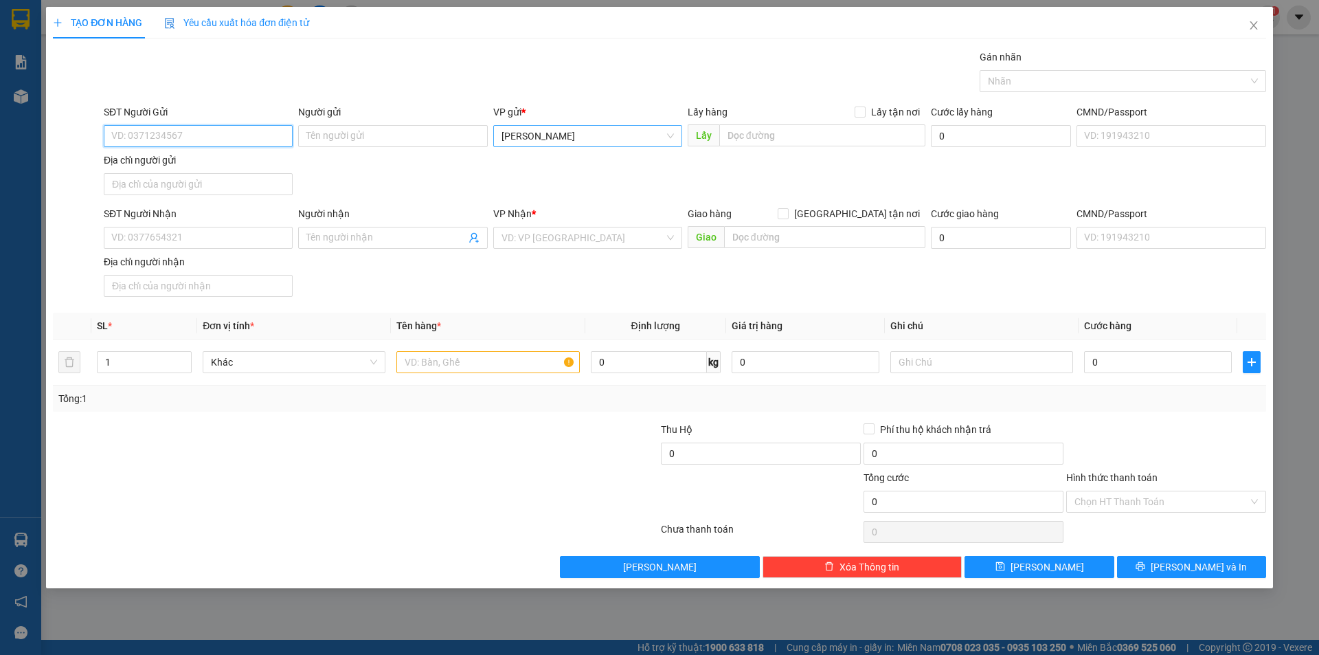
click at [566, 142] on span "[PERSON_NAME]" at bounding box center [587, 136] width 172 height 21
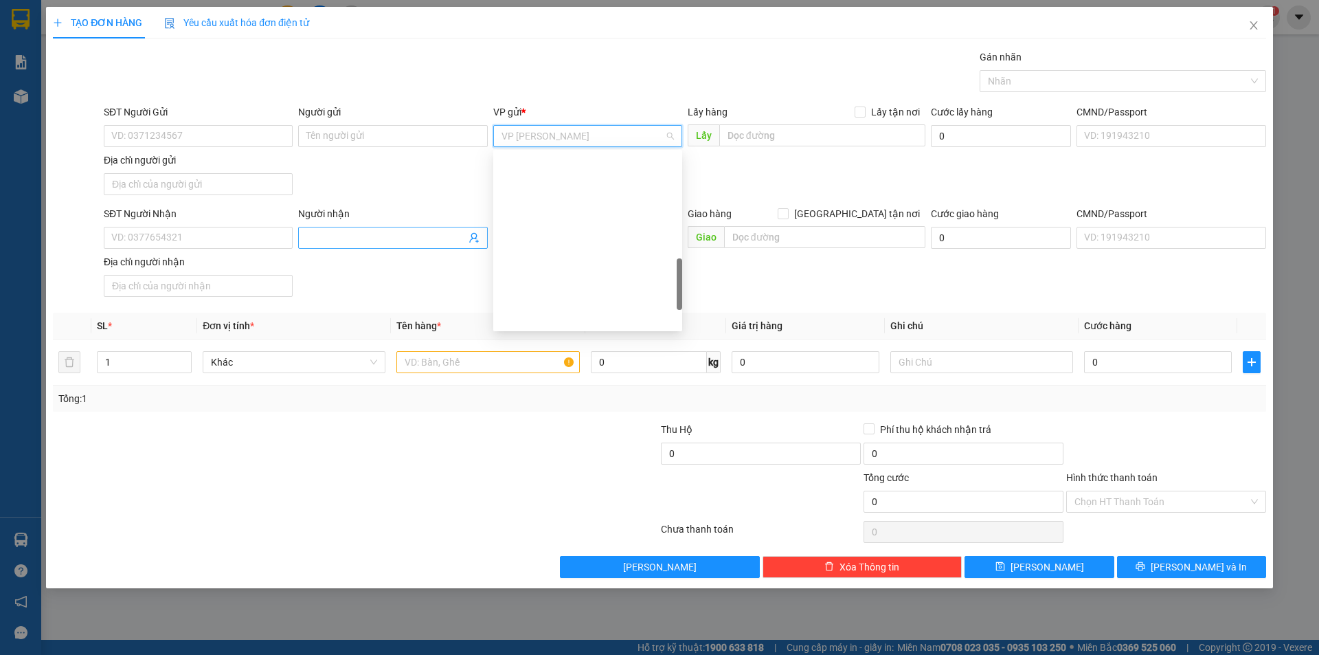
scroll to position [445, 0]
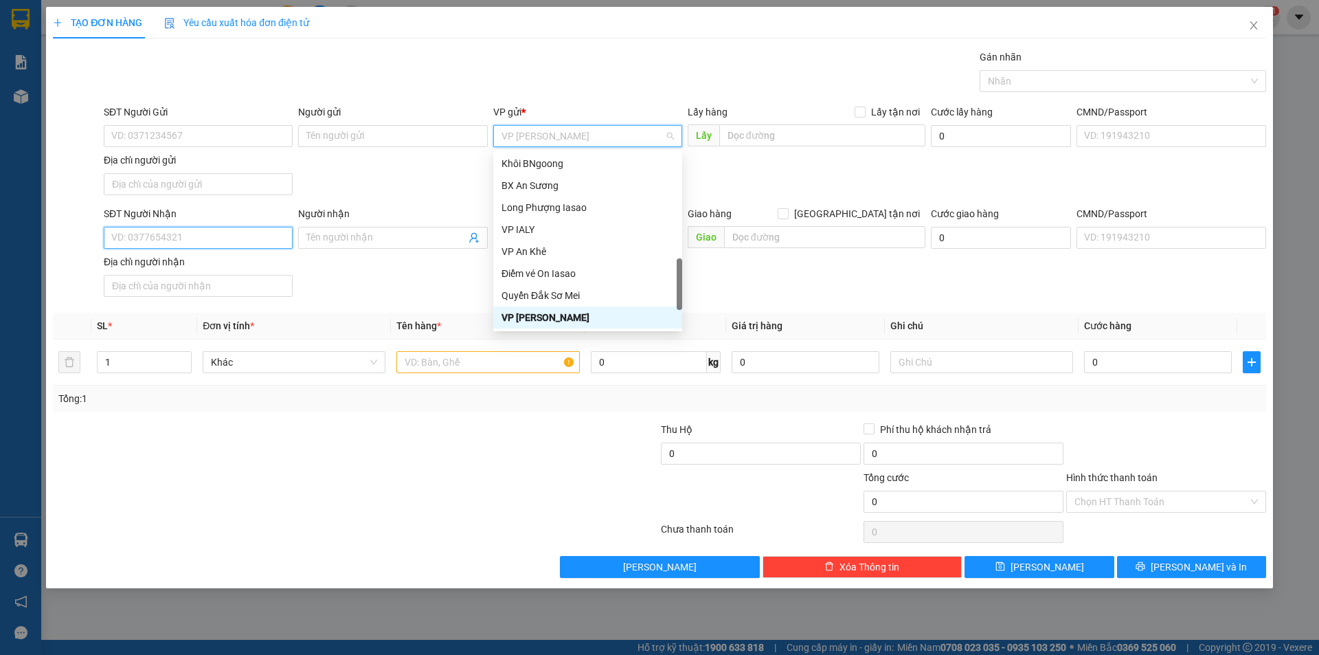
click at [252, 234] on input "SĐT Người Nhận" at bounding box center [198, 238] width 189 height 22
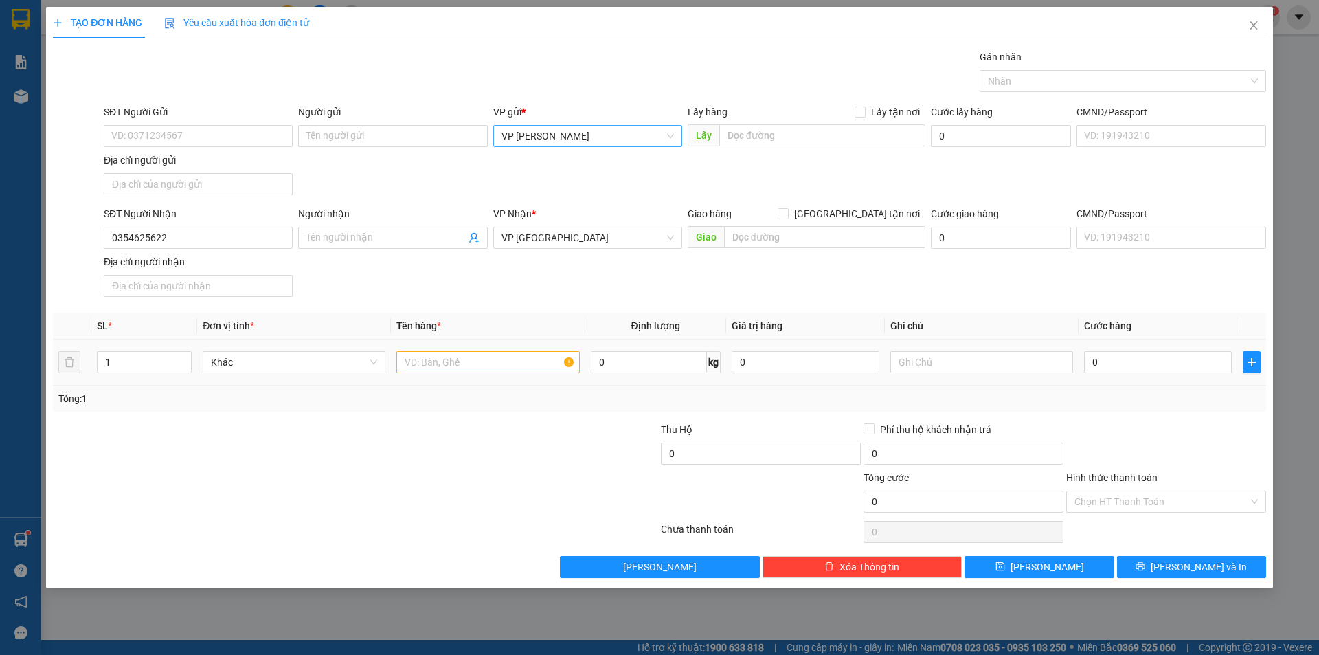
scroll to position [308, 0]
click at [477, 354] on input "text" at bounding box center [487, 362] width 183 height 22
click at [1171, 493] on input "Hình thức thanh toán" at bounding box center [1161, 501] width 174 height 21
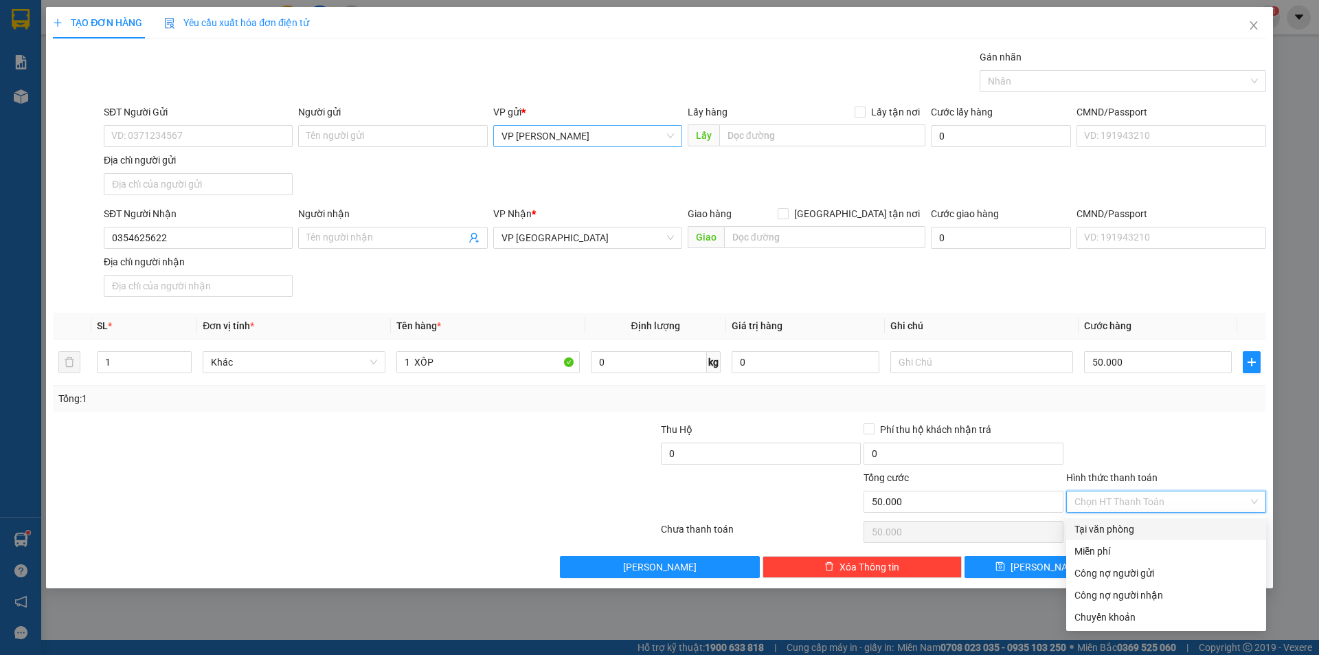
click at [1167, 528] on div "Tại văn phòng" at bounding box center [1165, 528] width 183 height 15
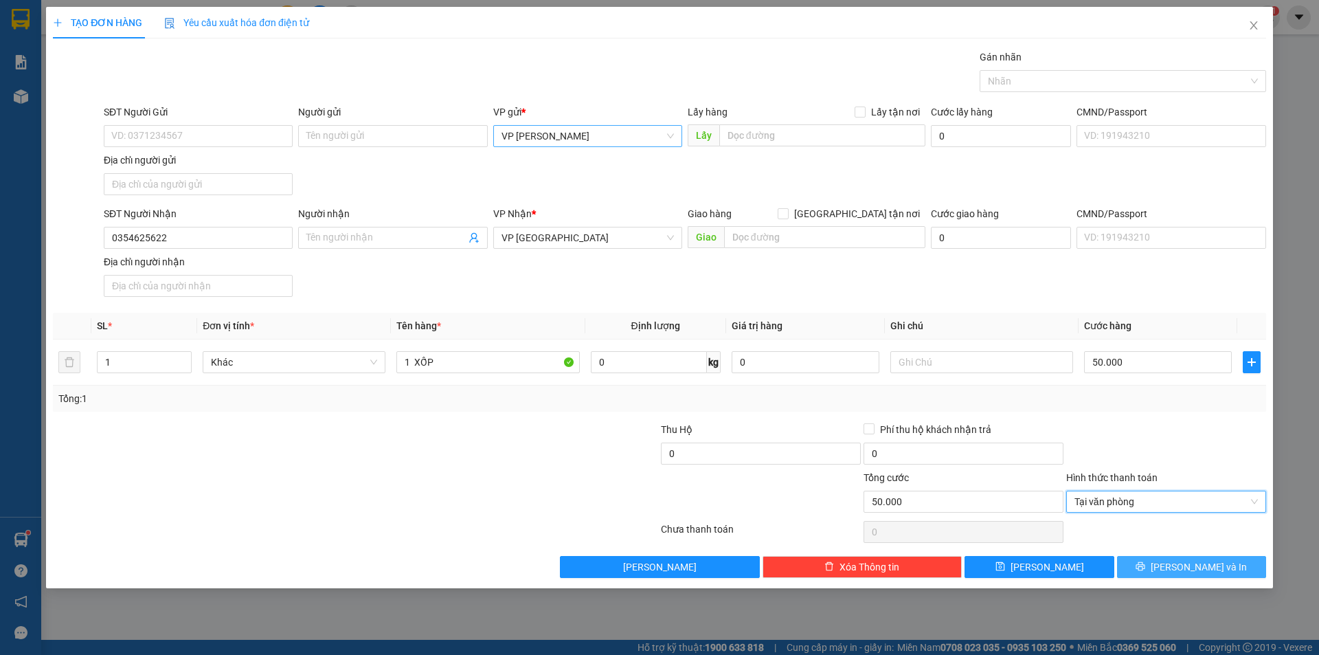
click at [1222, 571] on button "Lưu và In" at bounding box center [1191, 567] width 149 height 22
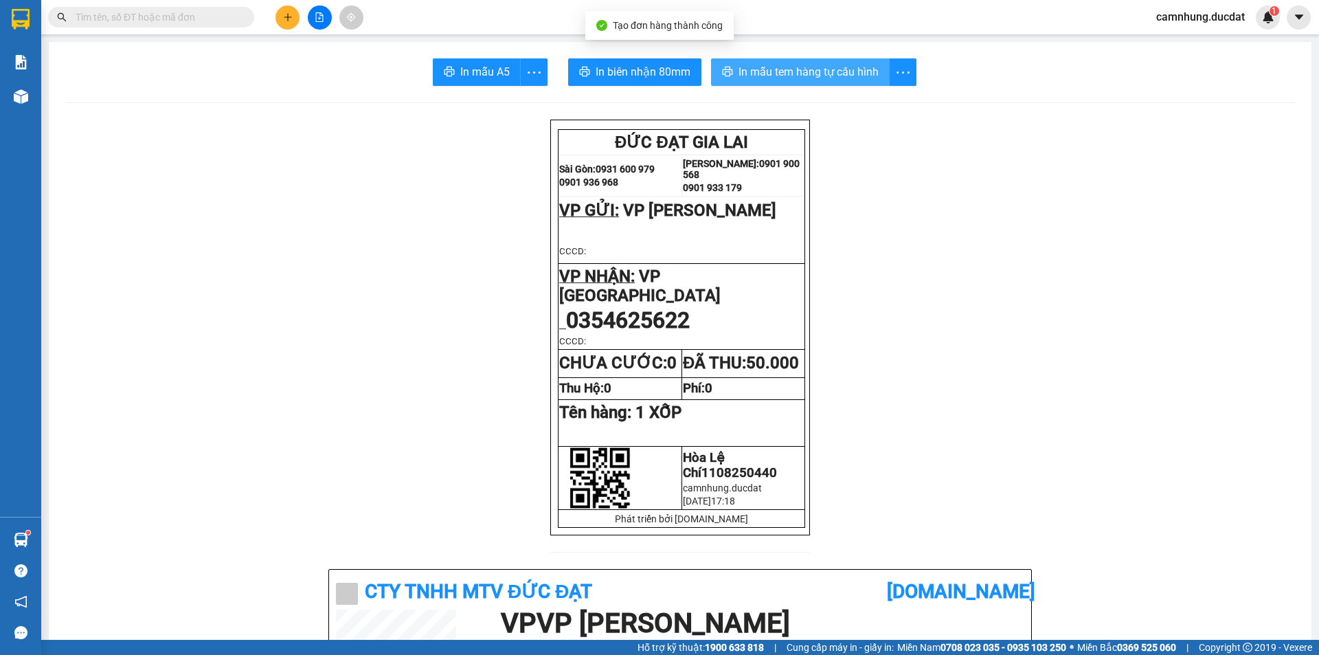
click at [811, 68] on span "In mẫu tem hàng tự cấu hình" at bounding box center [808, 71] width 140 height 17
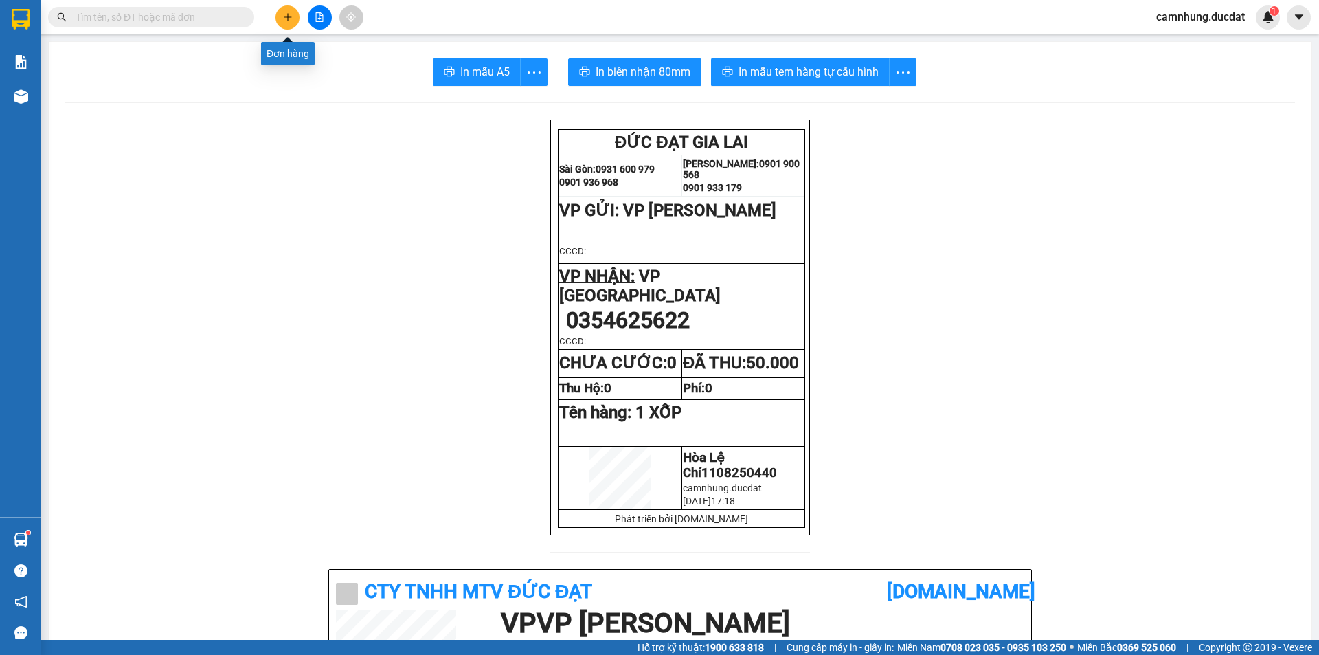
click at [288, 24] on button at bounding box center [287, 17] width 24 height 24
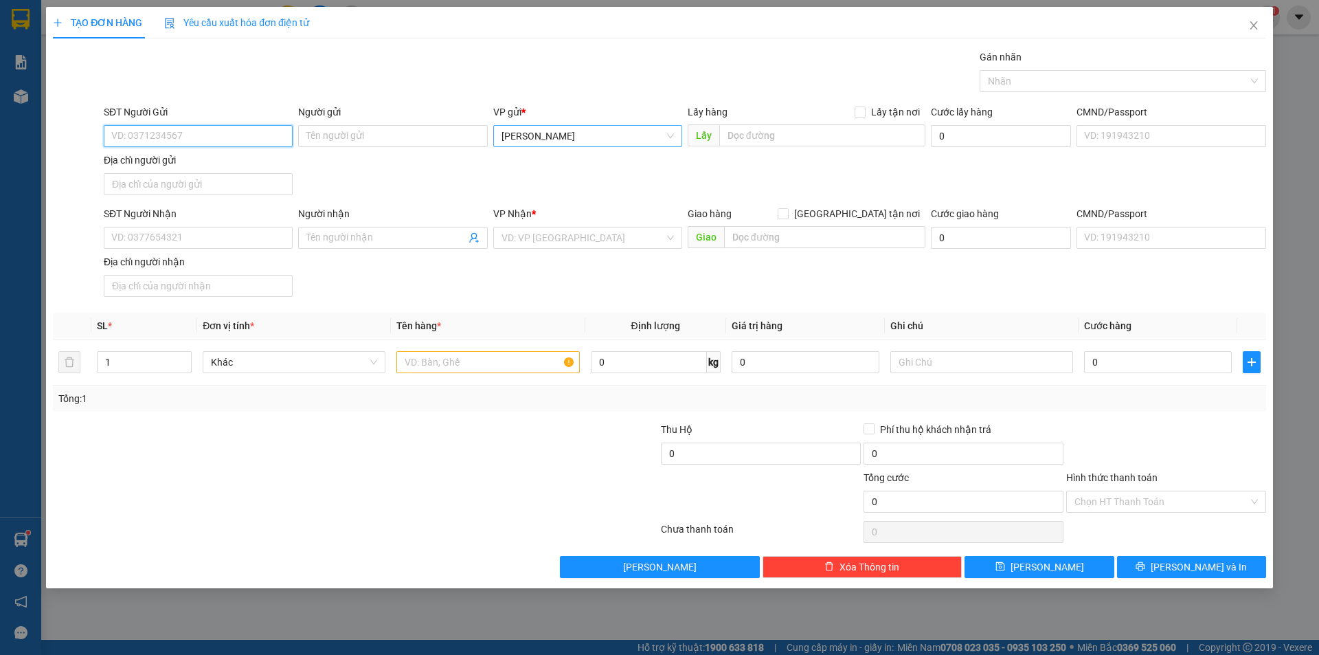
click at [589, 141] on span "[PERSON_NAME]" at bounding box center [587, 136] width 172 height 21
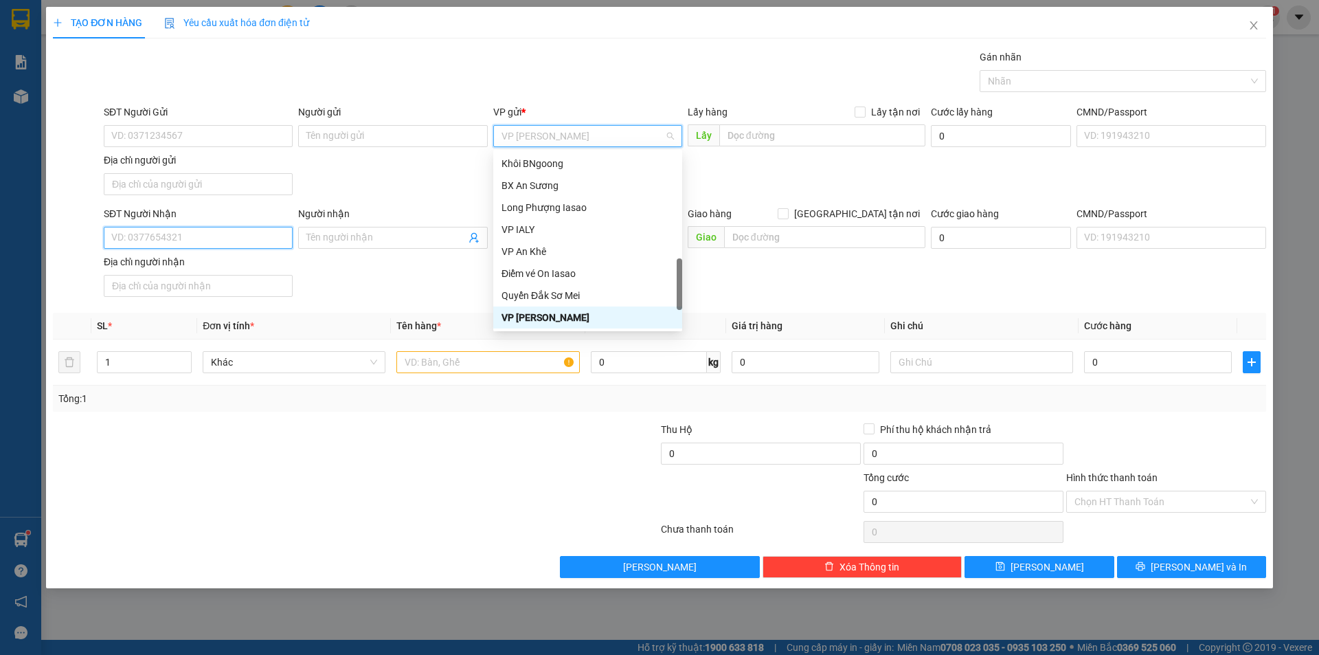
click at [178, 233] on input "SĐT Người Nhận" at bounding box center [198, 238] width 189 height 22
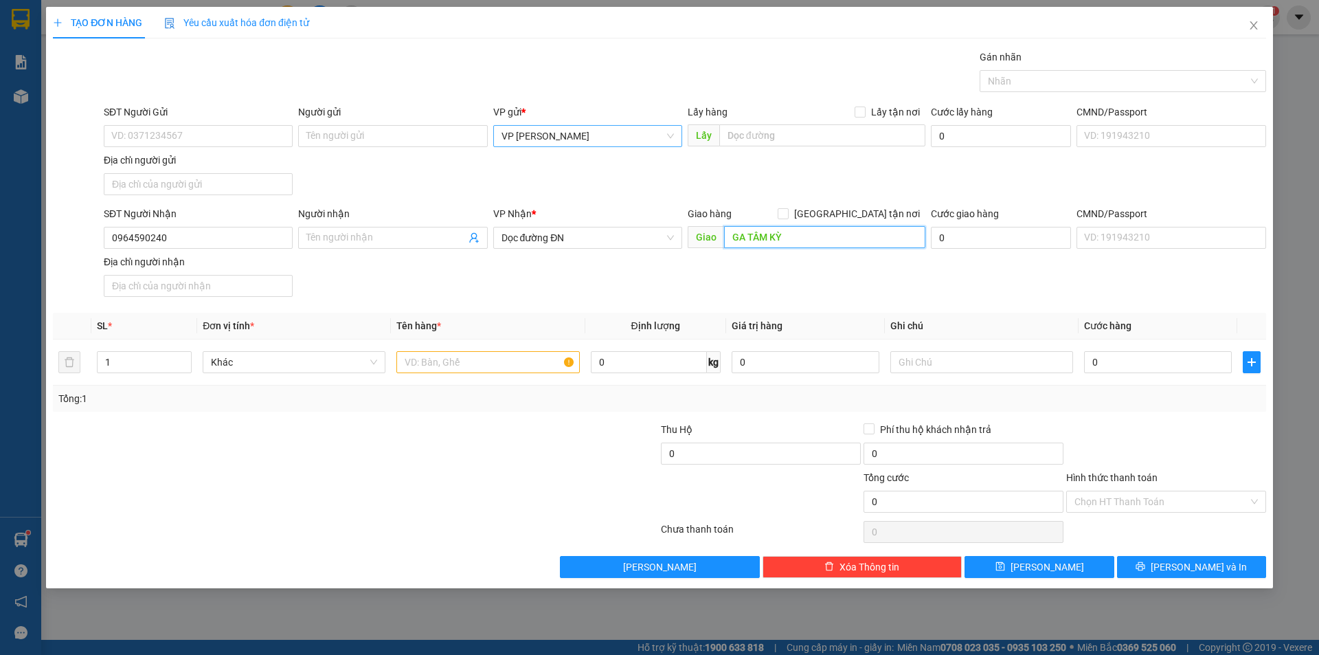
click at [767, 239] on input "GA TÂM KỲ" at bounding box center [824, 237] width 201 height 22
click at [549, 359] on input "text" at bounding box center [487, 362] width 183 height 22
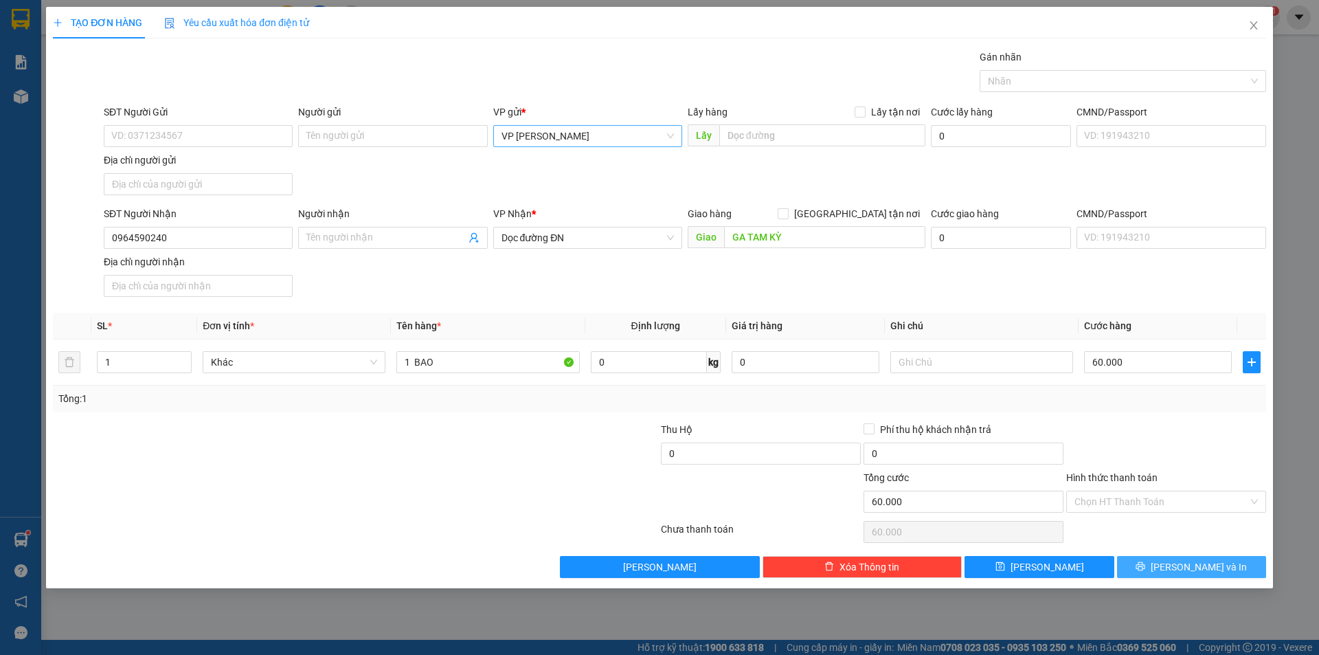
click at [1147, 565] on button "Lưu và In" at bounding box center [1191, 567] width 149 height 22
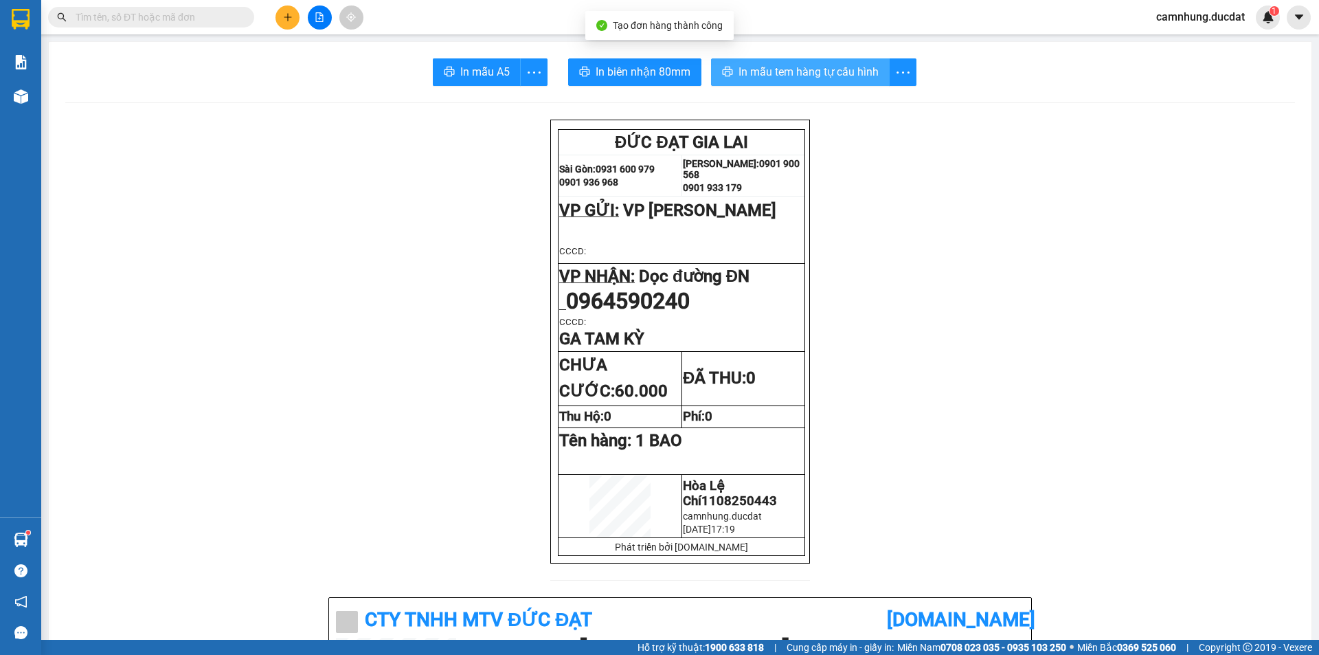
click at [798, 84] on button "In mẫu tem hàng tự cấu hình" at bounding box center [800, 71] width 179 height 27
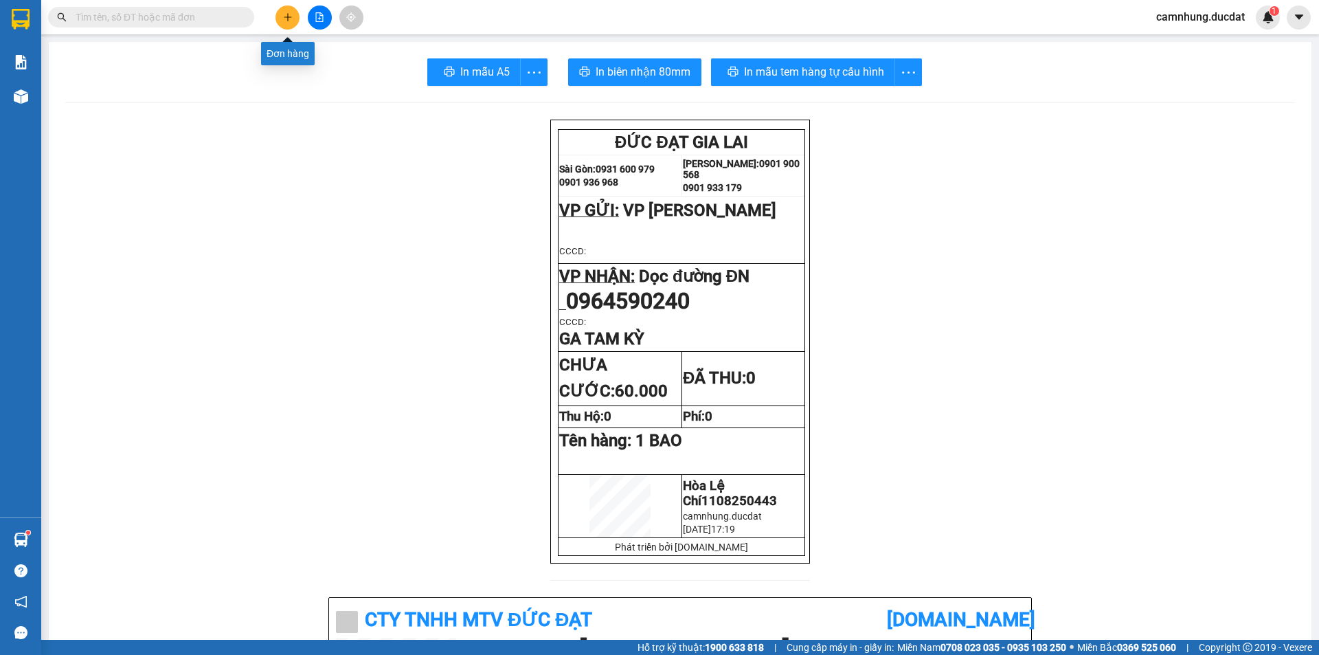
click at [279, 12] on button at bounding box center [287, 17] width 24 height 24
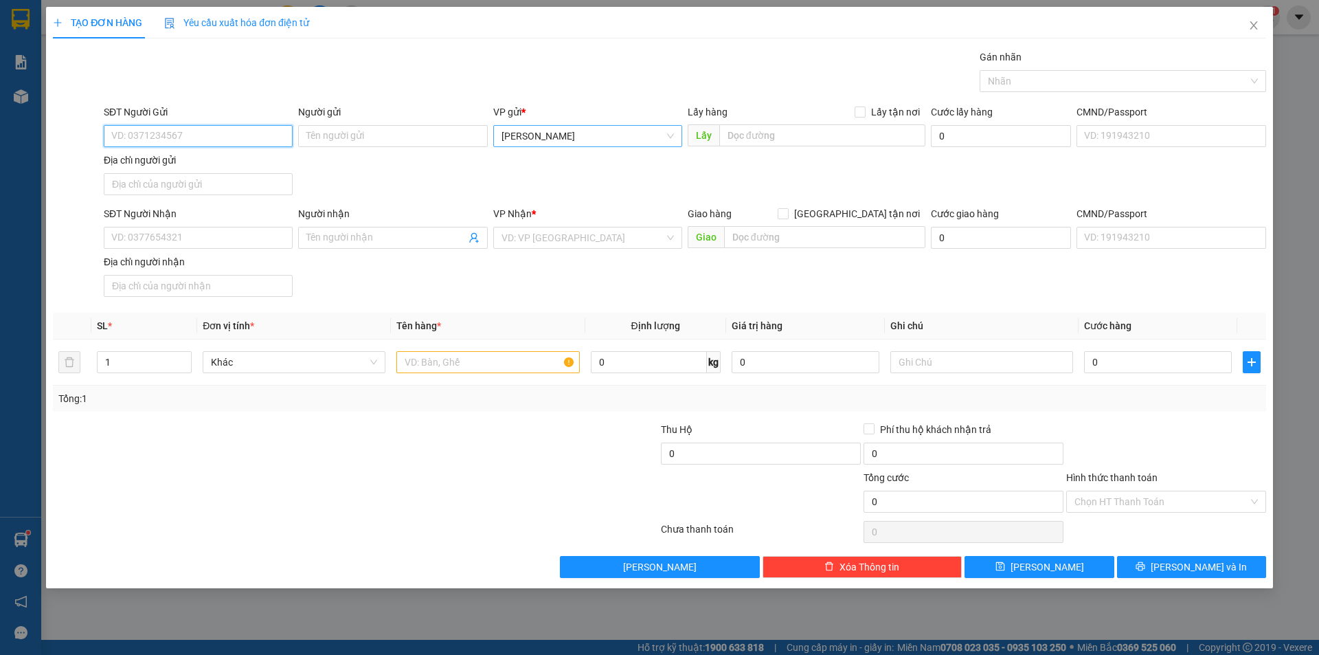
click at [604, 139] on span "[PERSON_NAME]" at bounding box center [587, 136] width 172 height 21
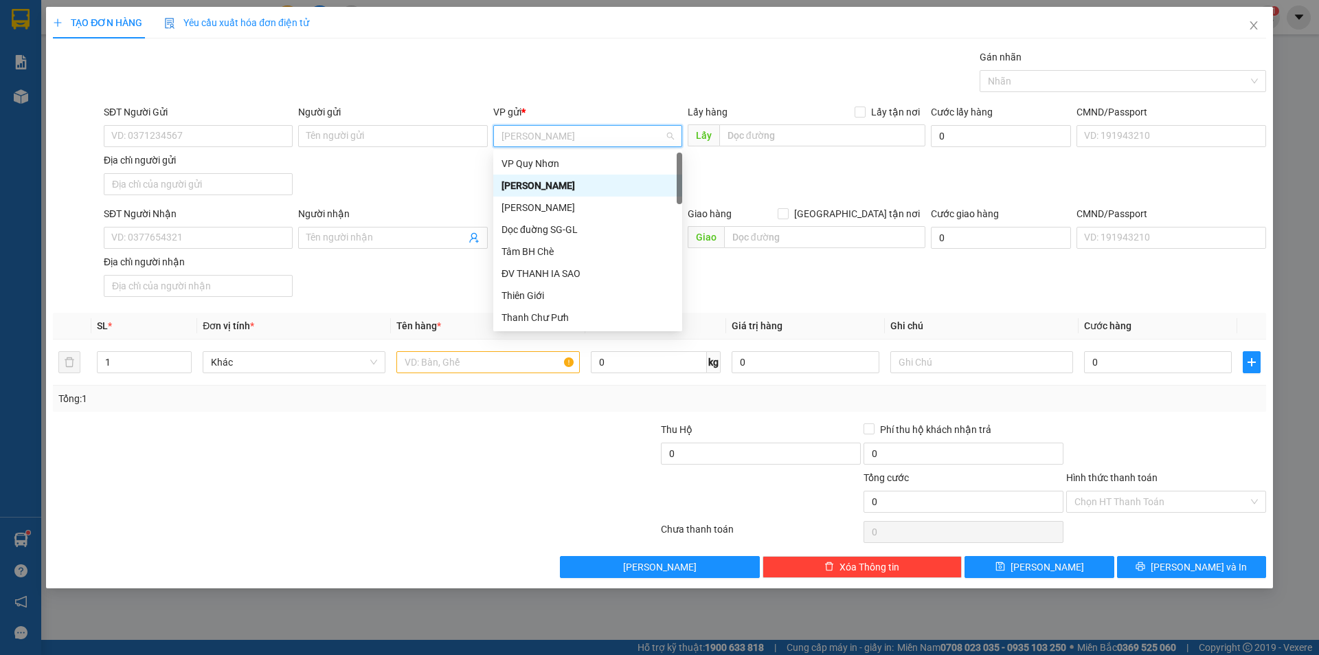
click at [566, 139] on span "[PERSON_NAME]" at bounding box center [587, 136] width 172 height 21
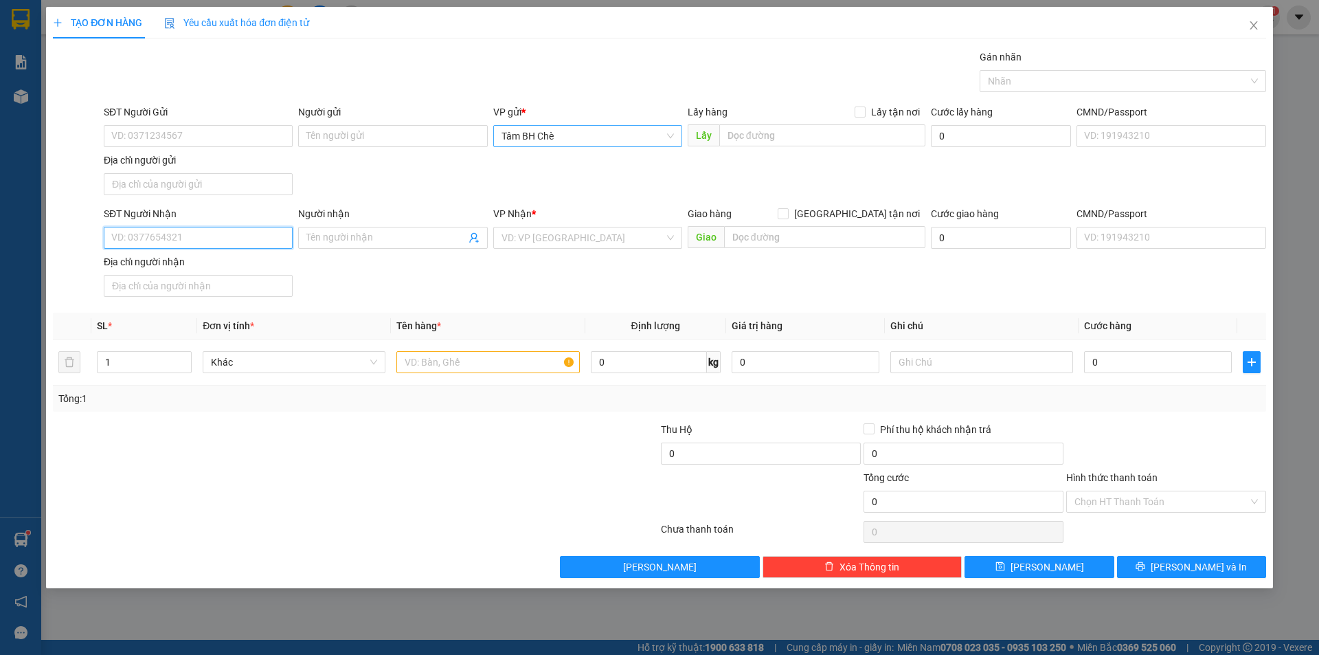
click at [225, 229] on input "SĐT Người Nhận" at bounding box center [198, 238] width 189 height 22
click at [477, 361] on input "text" at bounding box center [487, 362] width 183 height 22
click at [1133, 500] on input "Hình thức thanh toán" at bounding box center [1161, 501] width 174 height 21
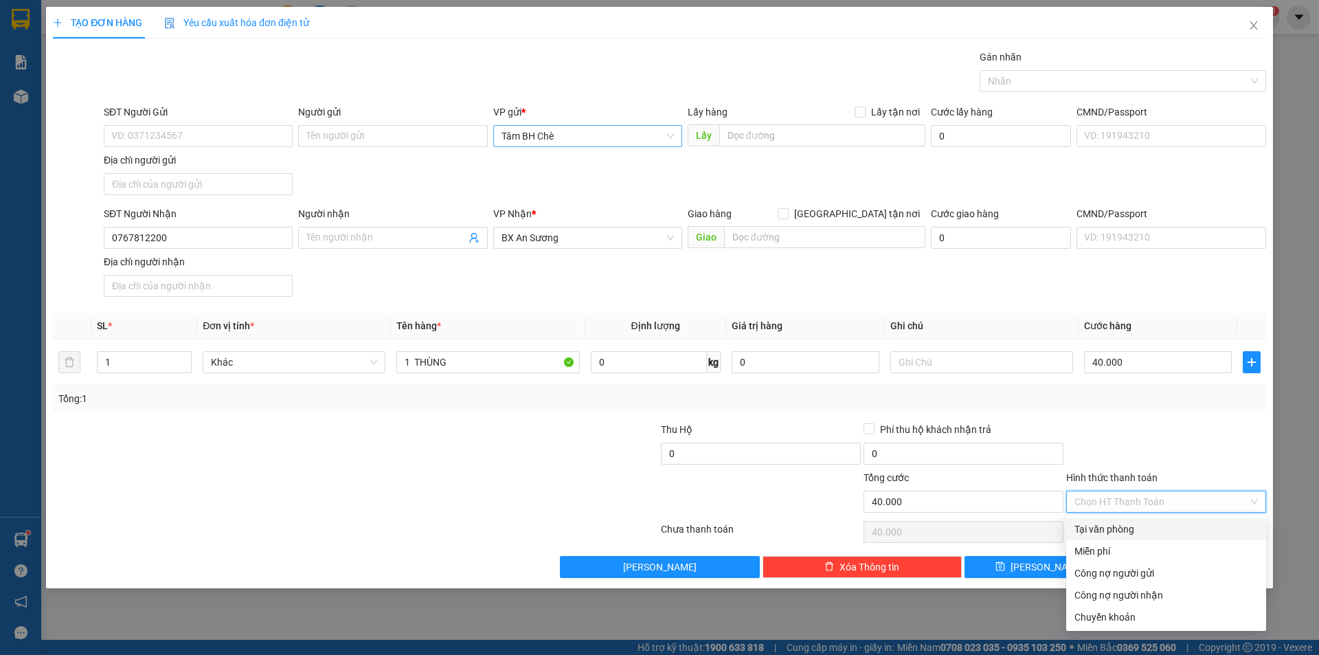
click at [1138, 533] on div "Tại văn phòng" at bounding box center [1165, 528] width 183 height 15
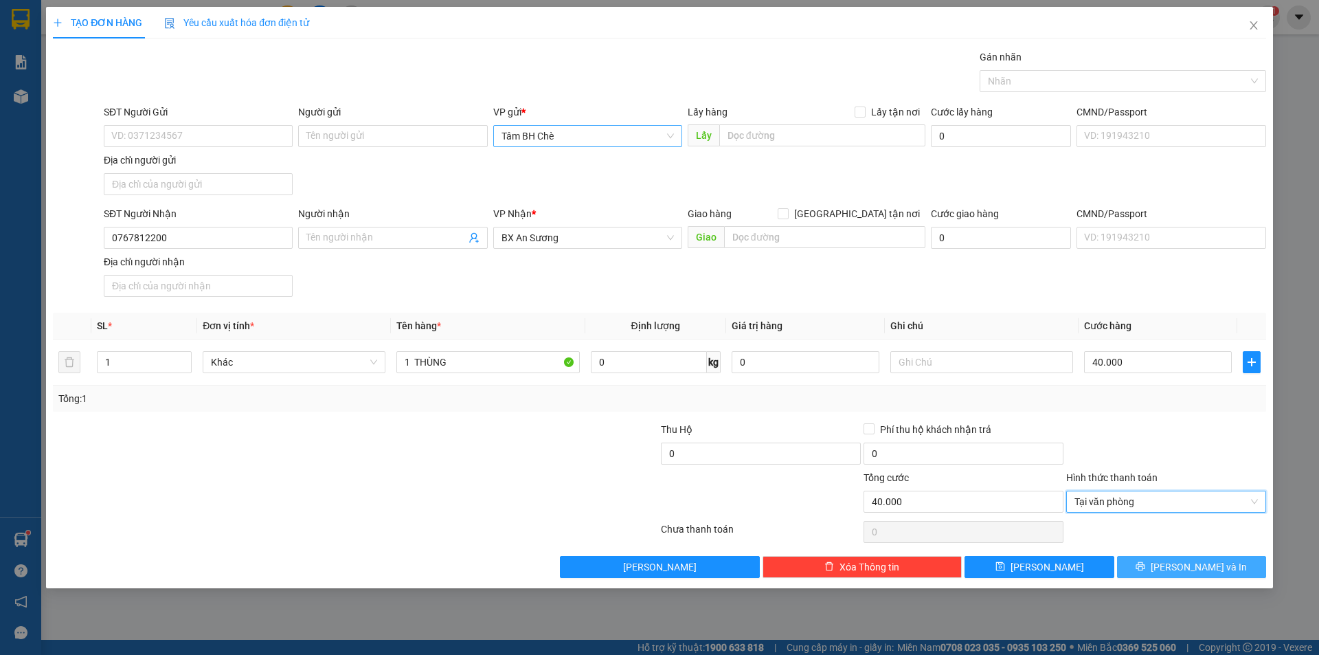
click at [1149, 563] on button "Lưu và In" at bounding box center [1191, 567] width 149 height 22
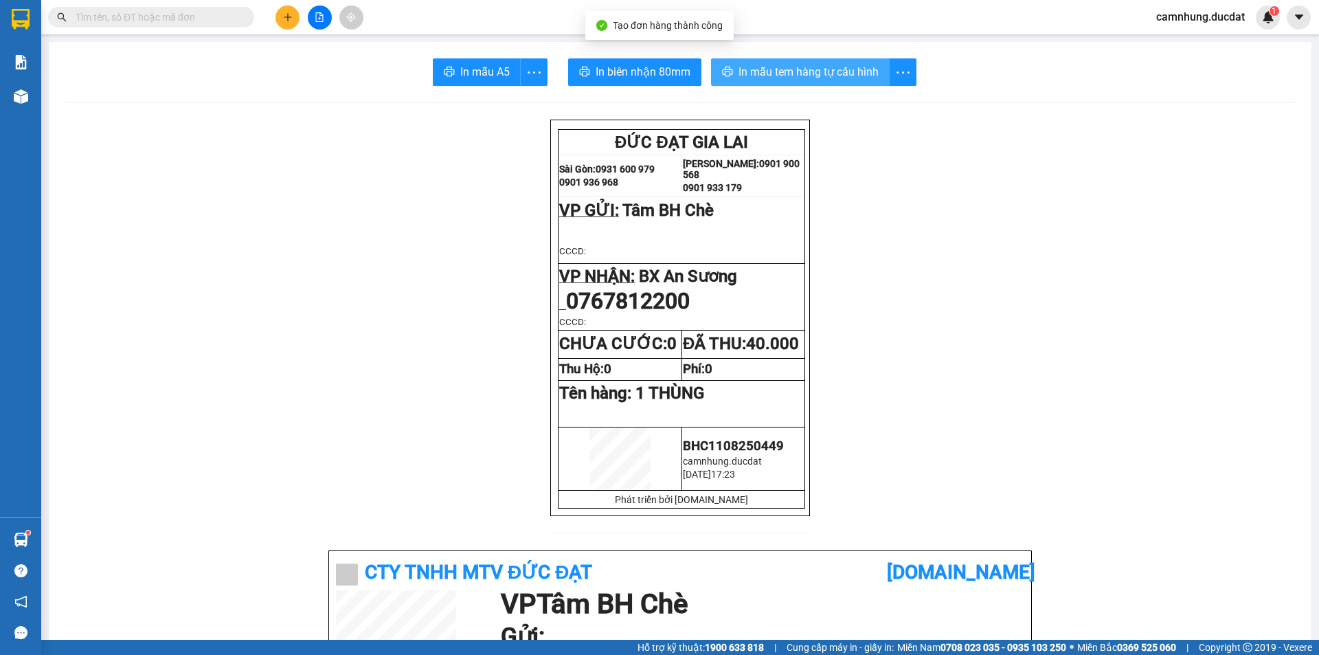
click at [807, 66] on span "In mẫu tem hàng tự cấu hình" at bounding box center [808, 71] width 140 height 17
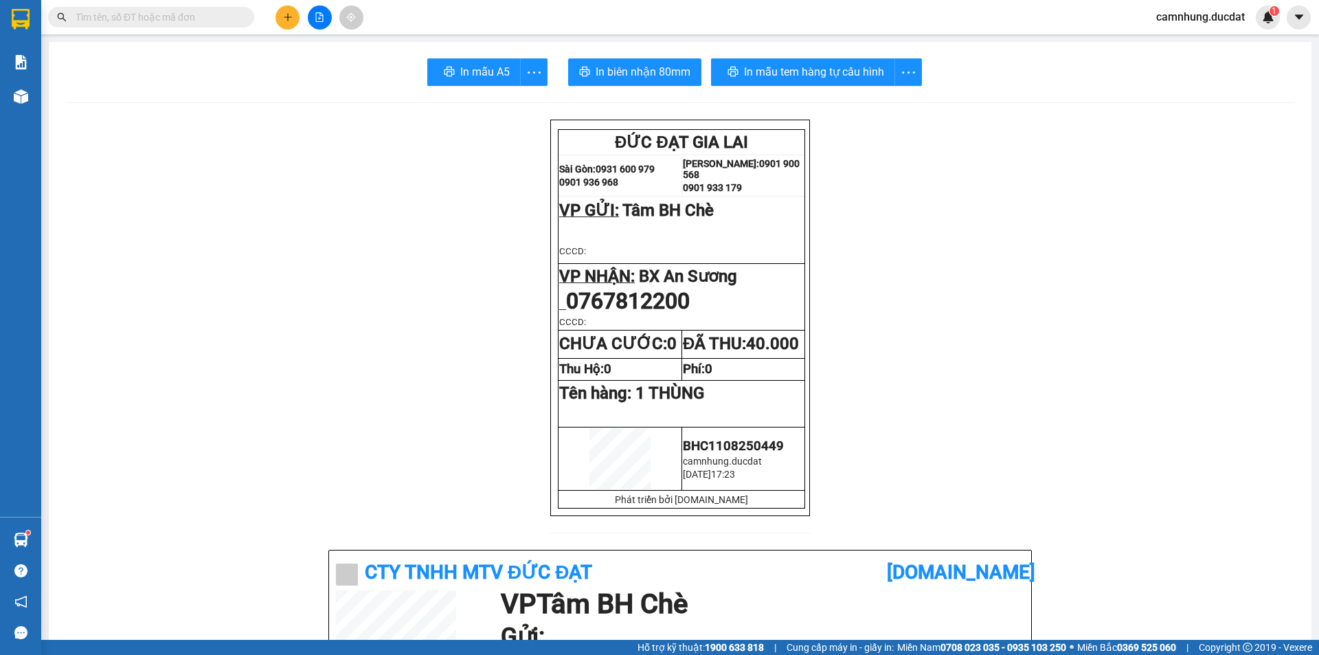
click at [189, 16] on input "text" at bounding box center [157, 17] width 162 height 15
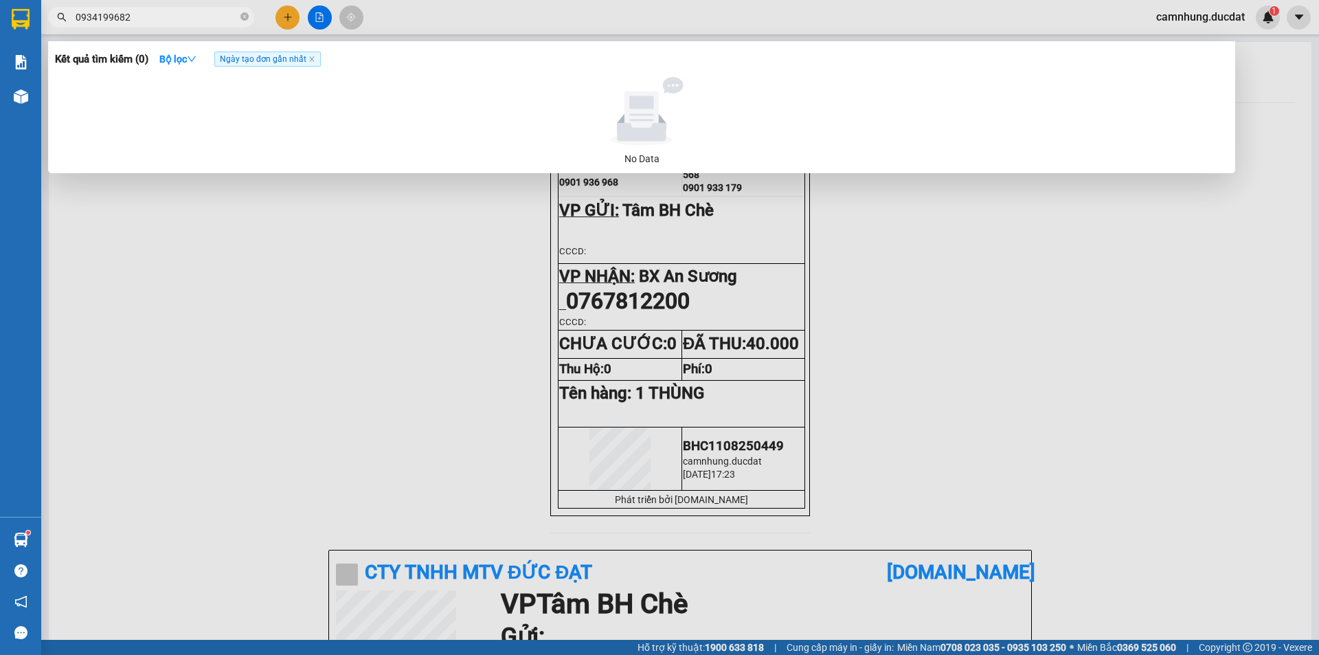
click at [286, 19] on div at bounding box center [659, 327] width 1319 height 655
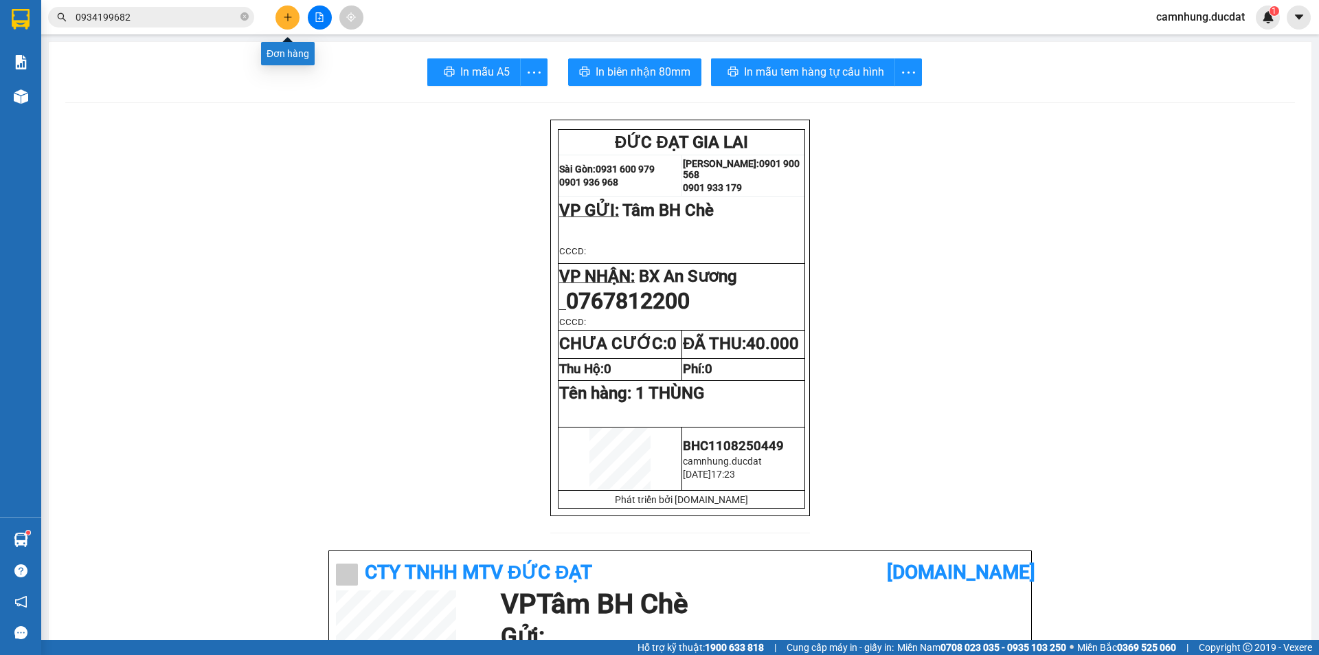
click at [286, 19] on icon "plus" at bounding box center [288, 17] width 10 height 10
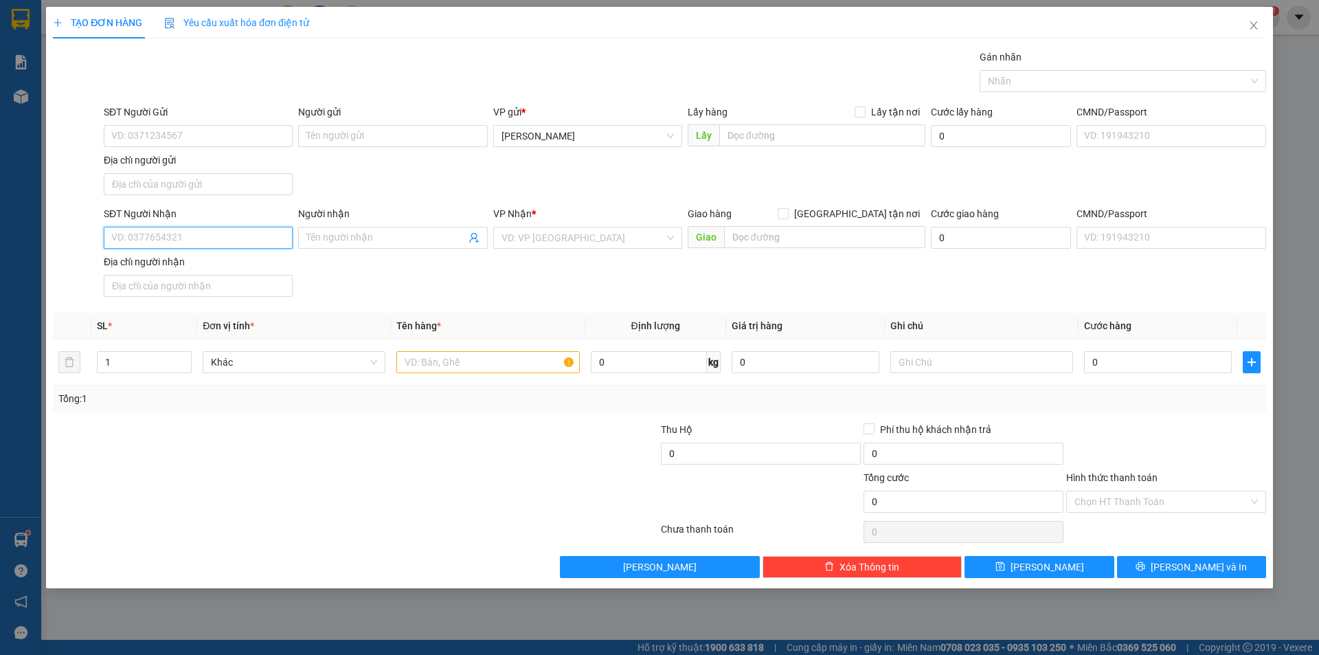
click at [201, 232] on input "SĐT Người Nhận" at bounding box center [198, 238] width 189 height 22
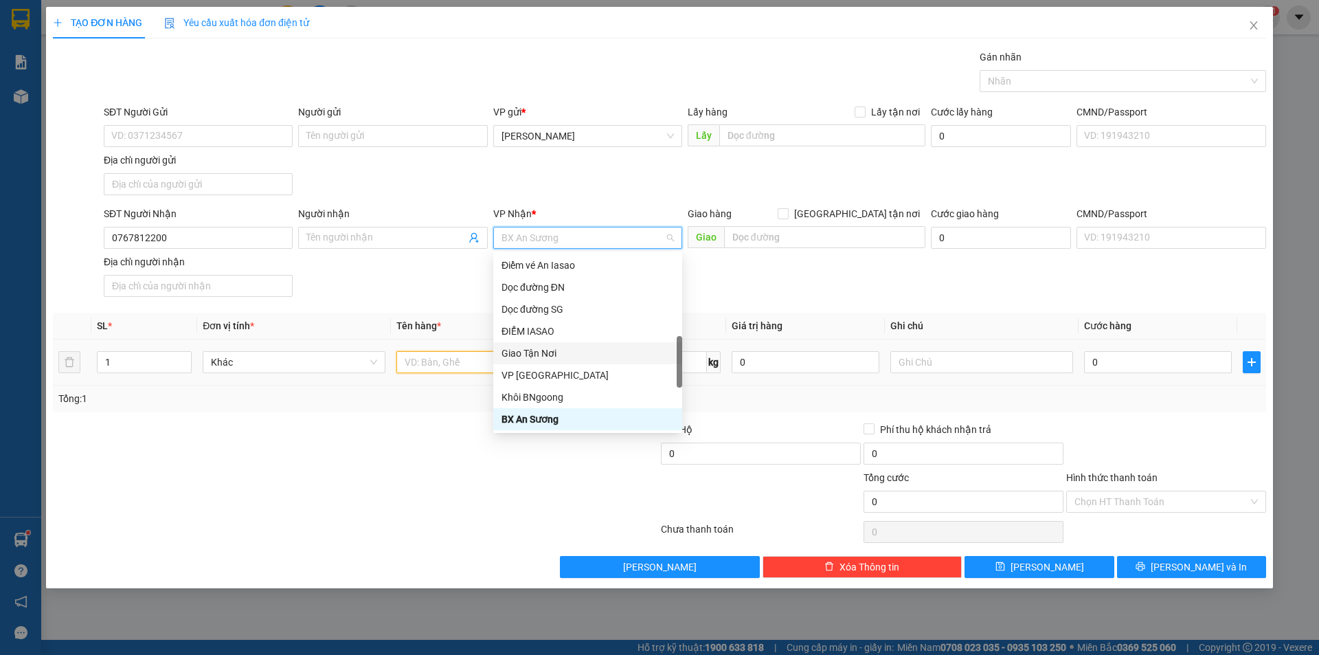
click at [434, 365] on input "text" at bounding box center [487, 362] width 183 height 22
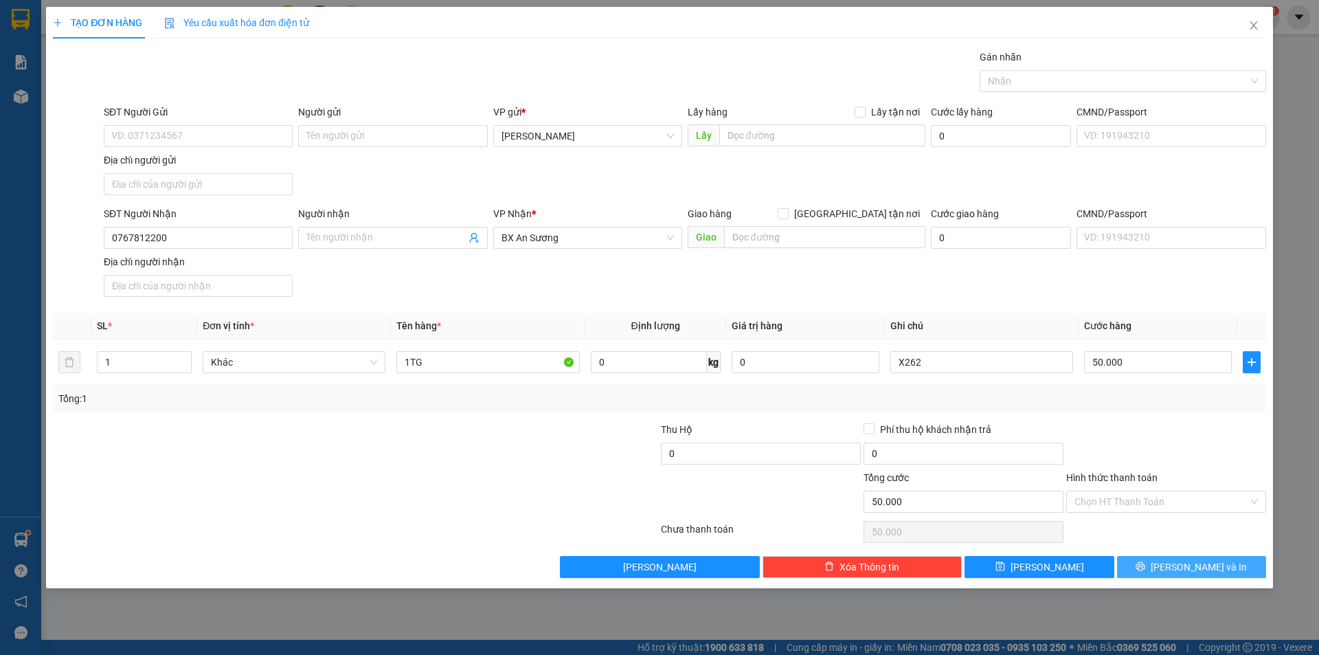
click at [1182, 565] on span "Lưu và In" at bounding box center [1199, 566] width 96 height 15
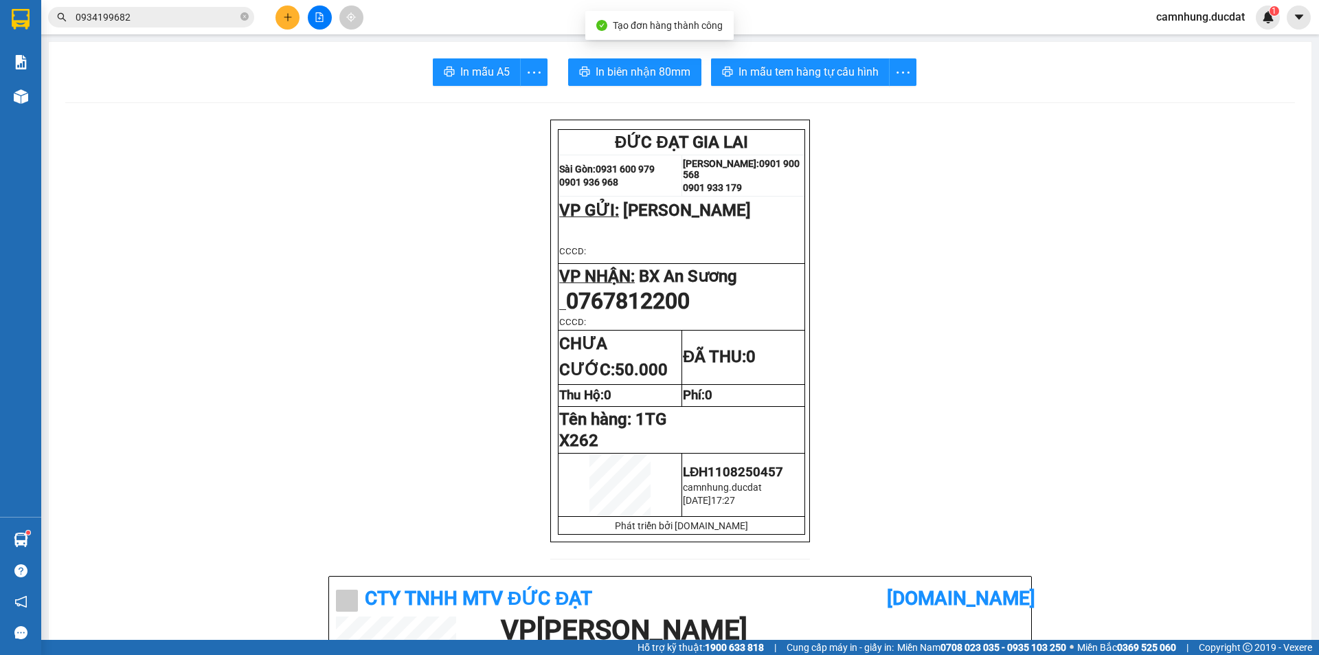
click at [752, 64] on span "In mẫu tem hàng tự cấu hình" at bounding box center [808, 71] width 140 height 17
click at [289, 14] on icon "plus" at bounding box center [288, 17] width 10 height 10
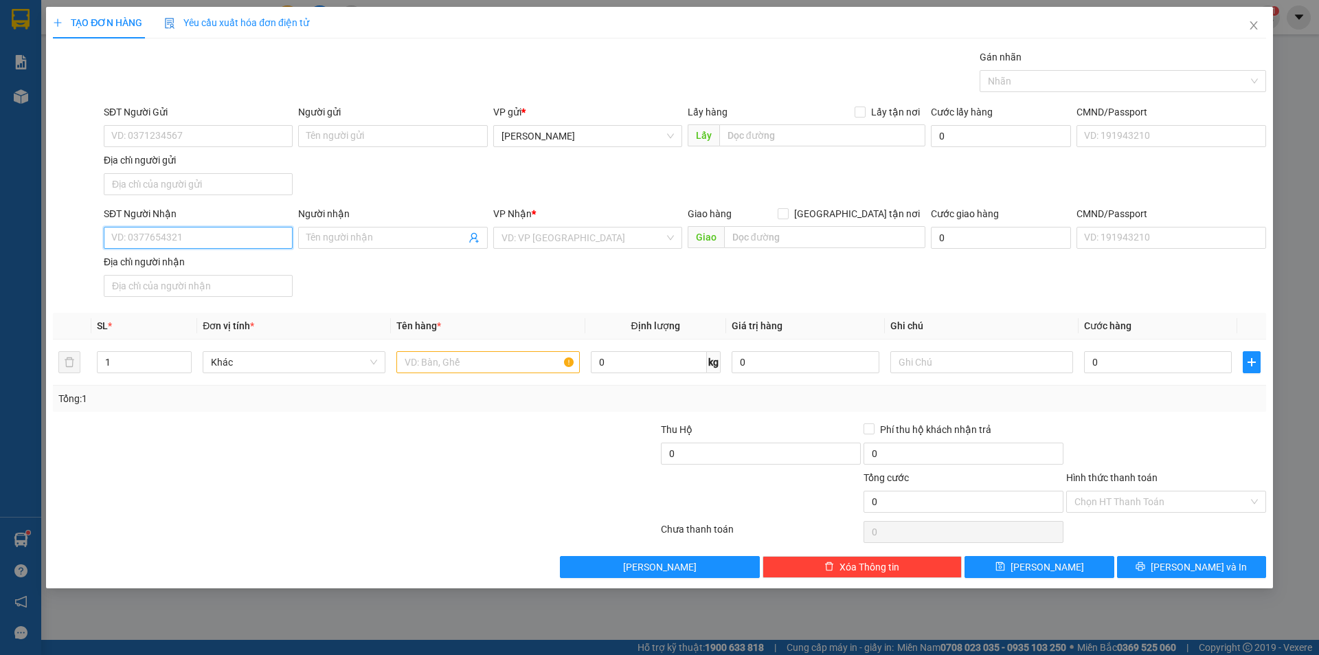
click at [230, 237] on input "SĐT Người Nhận" at bounding box center [198, 238] width 189 height 22
click at [483, 353] on input "text" at bounding box center [487, 362] width 183 height 22
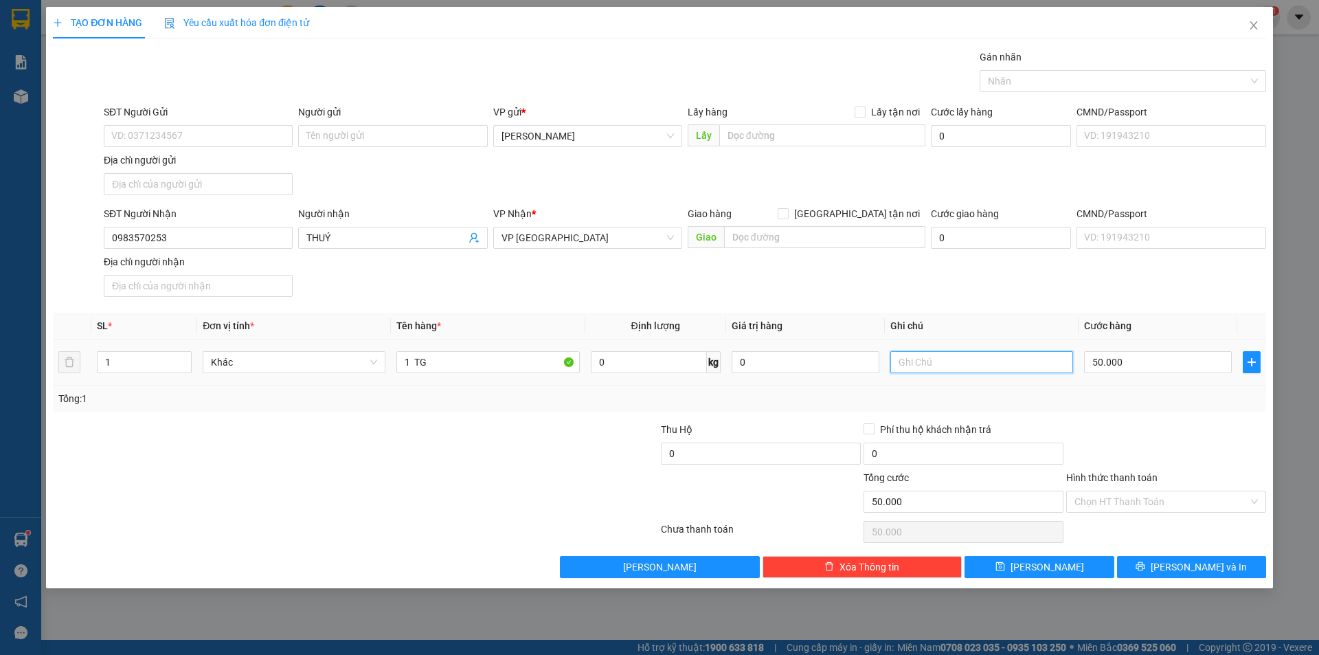
click at [932, 360] on input "text" at bounding box center [981, 362] width 183 height 22
click at [1171, 575] on button "Lưu và In" at bounding box center [1191, 567] width 149 height 22
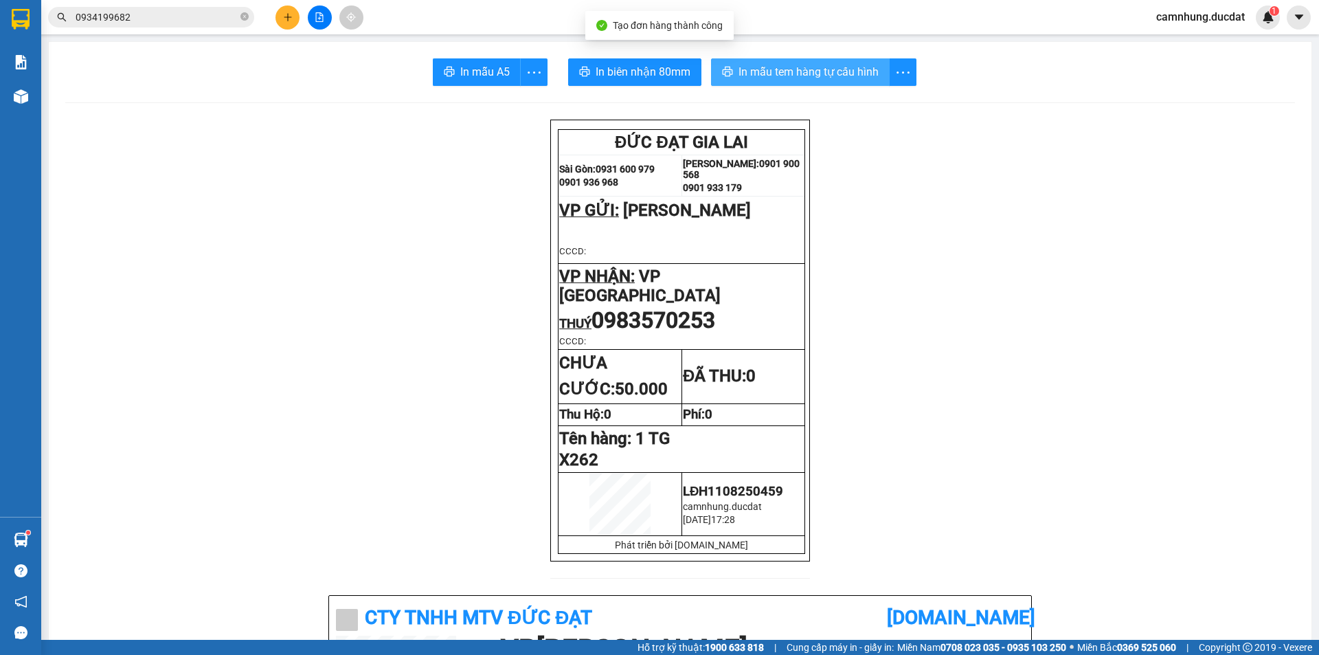
click at [872, 76] on span "In mẫu tem hàng tự cấu hình" at bounding box center [808, 71] width 140 height 17
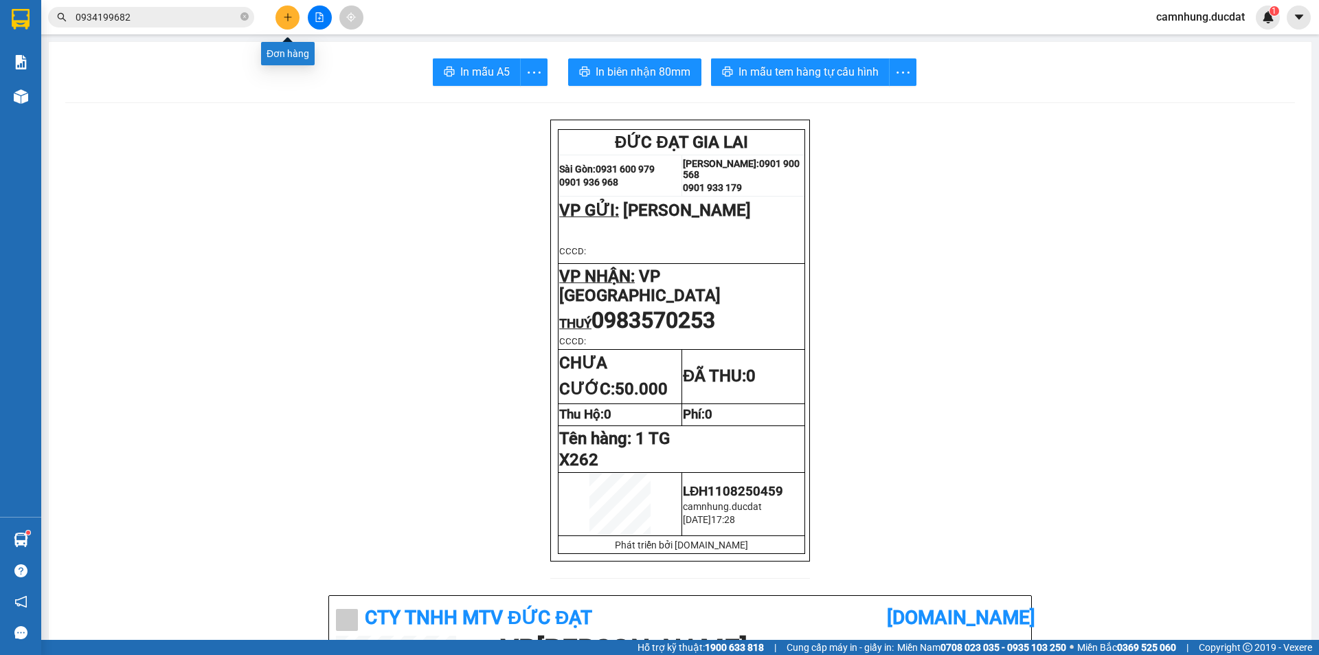
click at [296, 12] on button at bounding box center [287, 17] width 24 height 24
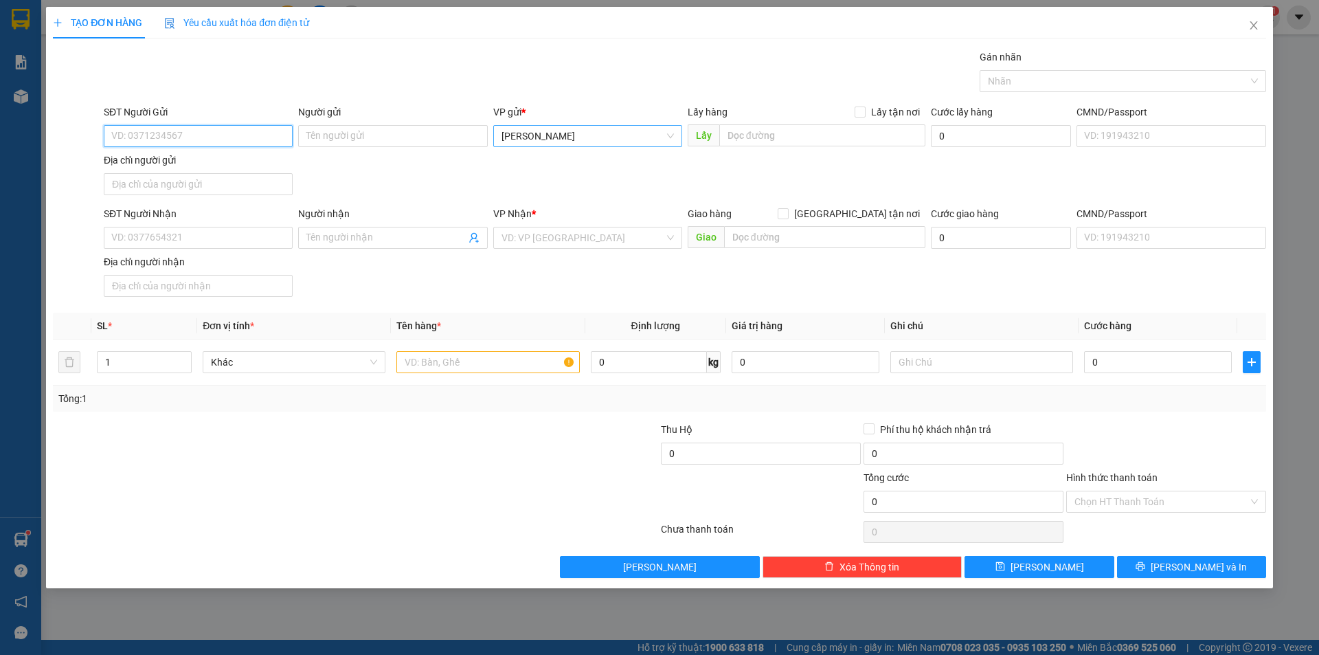
click at [609, 137] on span "[PERSON_NAME]" at bounding box center [587, 136] width 172 height 21
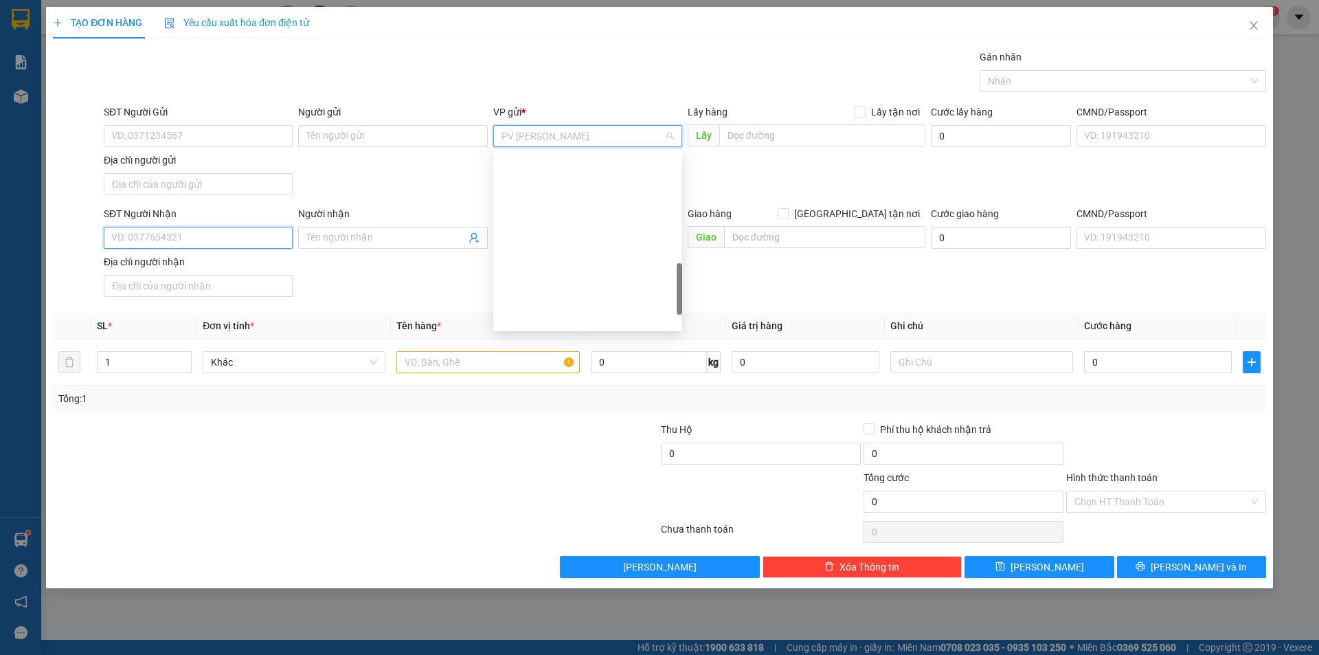
click at [174, 236] on input "SĐT Người Nhận" at bounding box center [198, 238] width 189 height 22
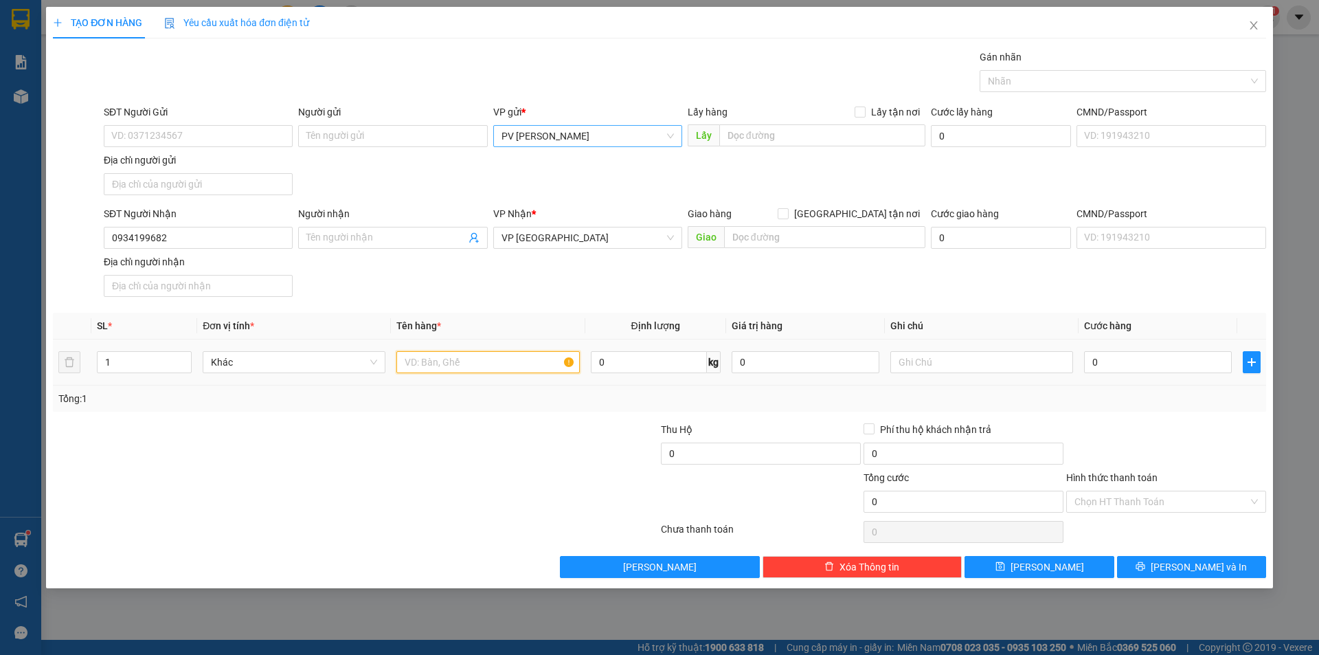
click at [474, 364] on input "text" at bounding box center [487, 362] width 183 height 22
click at [1153, 359] on input "0" at bounding box center [1158, 362] width 148 height 22
click at [1144, 507] on input "Hình thức thanh toán" at bounding box center [1161, 501] width 174 height 21
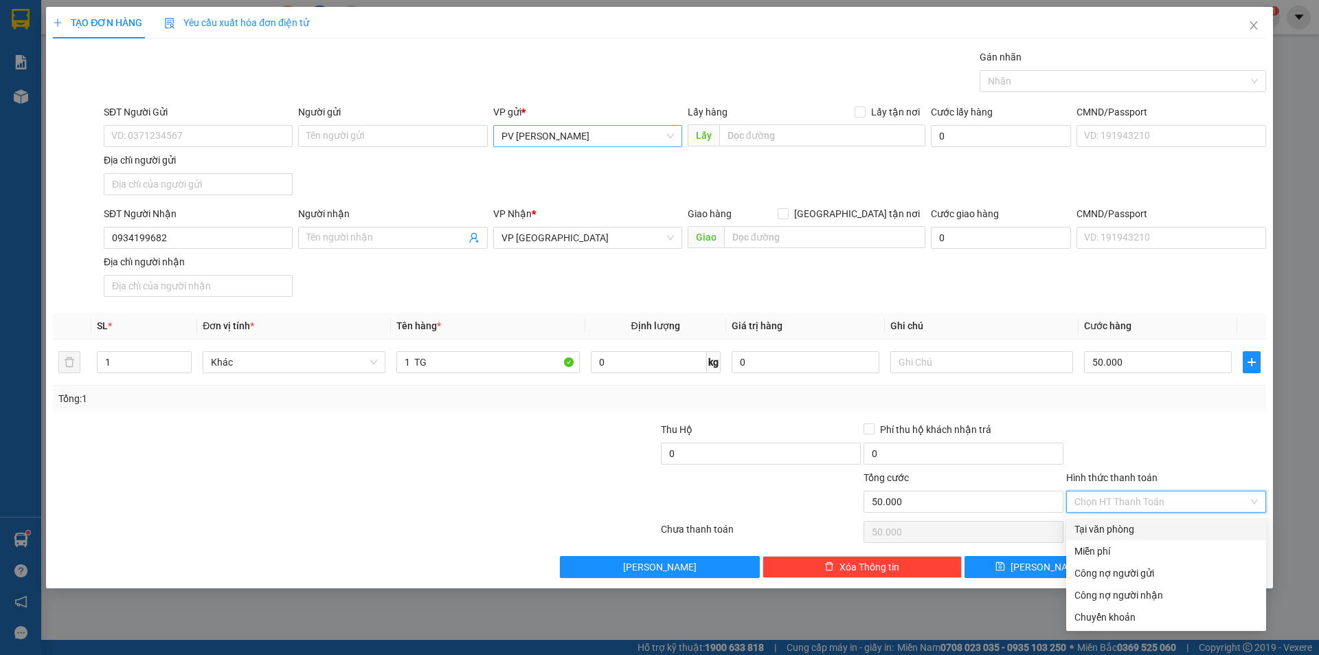
click at [1164, 528] on div "Tại văn phòng" at bounding box center [1165, 528] width 183 height 15
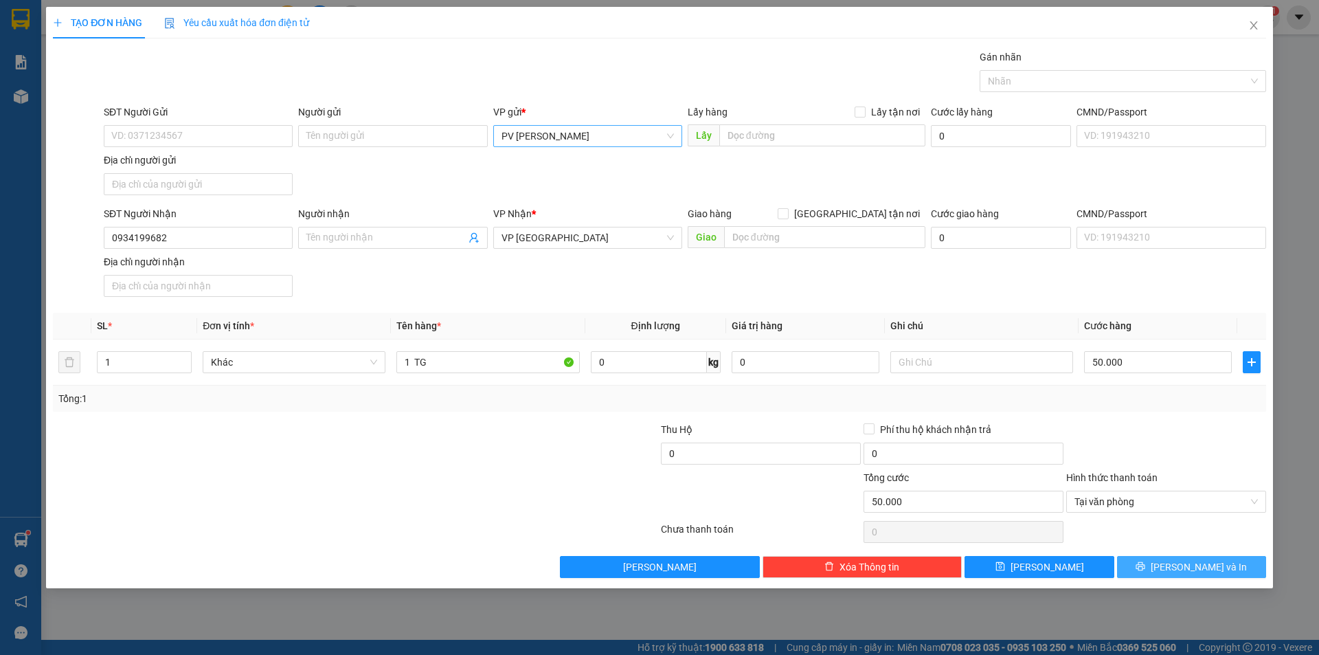
click at [1236, 572] on button "Lưu và In" at bounding box center [1191, 567] width 149 height 22
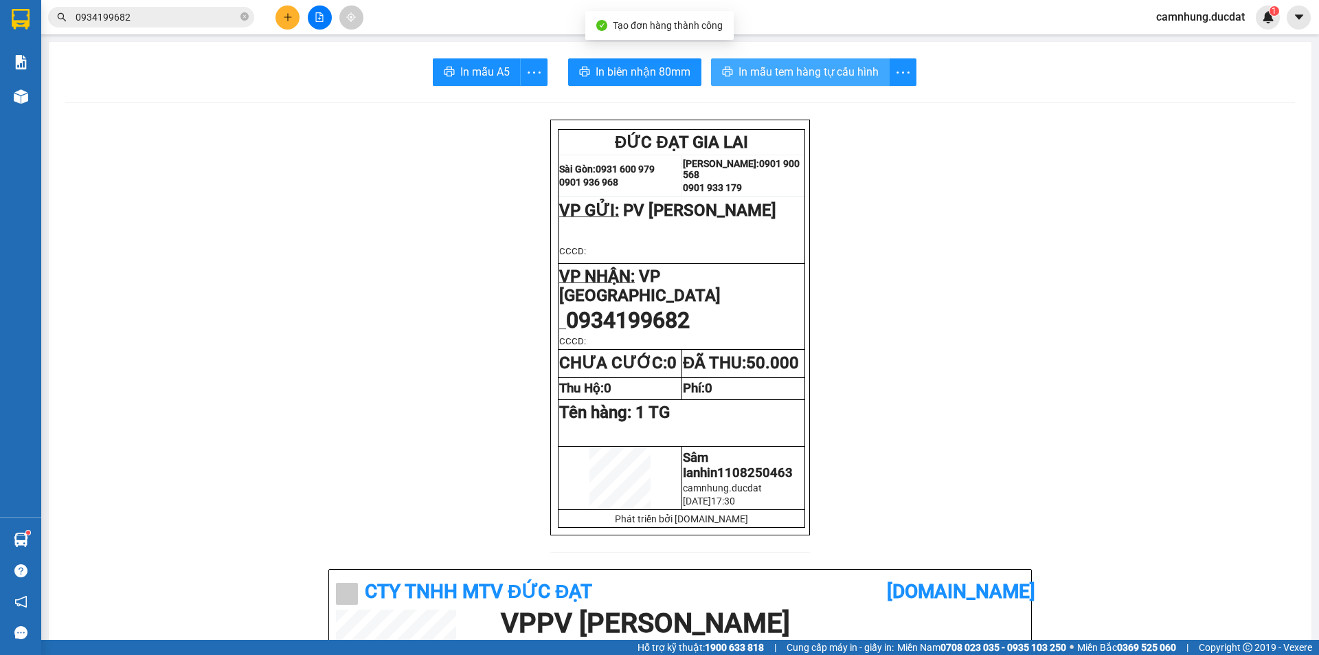
click at [824, 67] on span "In mẫu tem hàng tự cấu hình" at bounding box center [808, 71] width 140 height 17
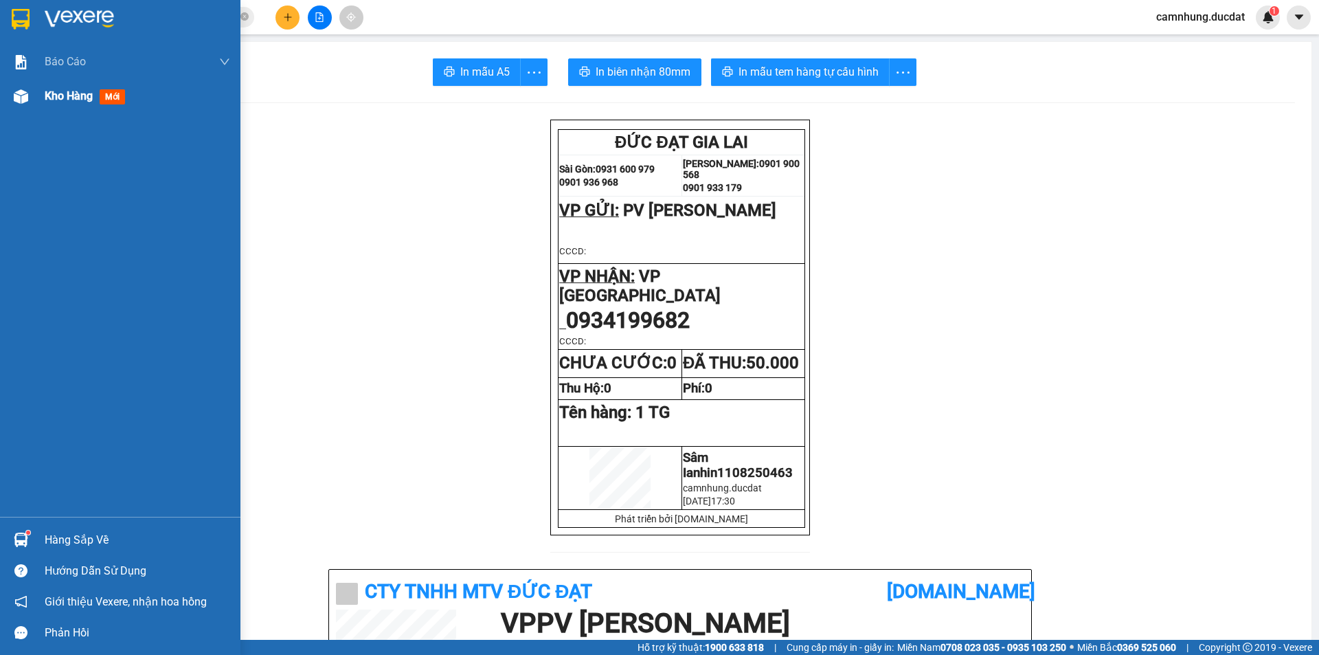
click at [55, 91] on span "Kho hàng" at bounding box center [69, 95] width 48 height 13
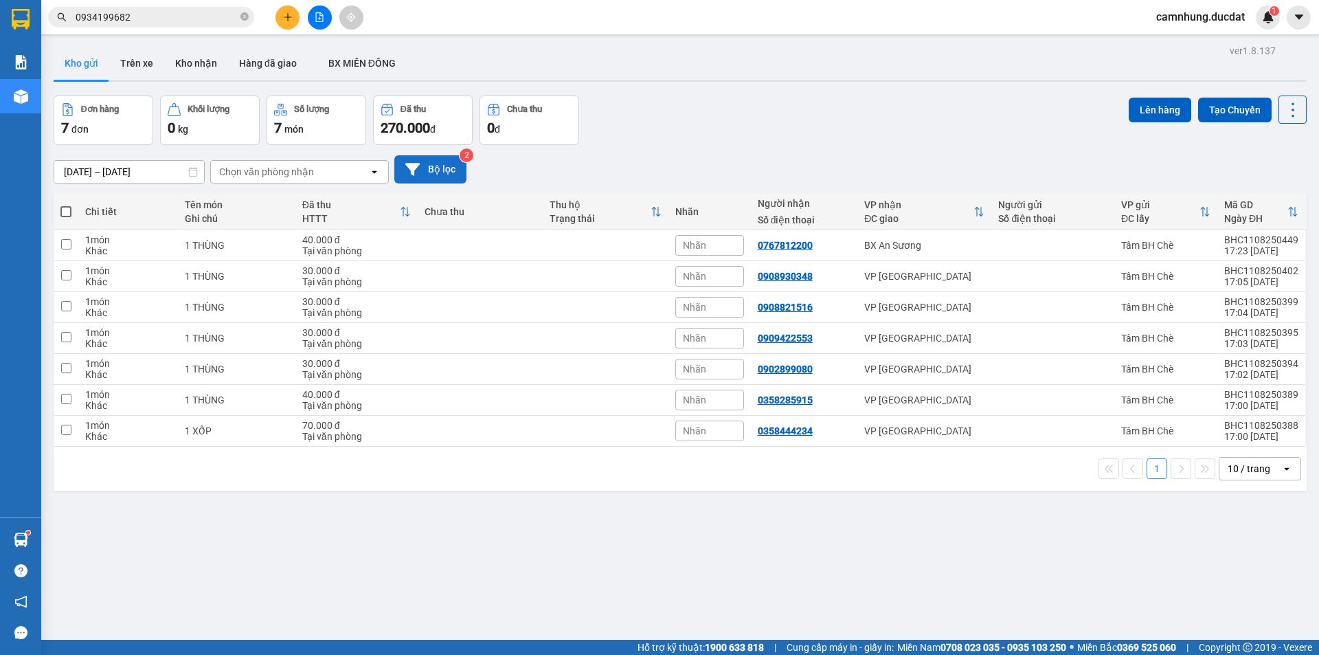
click at [447, 175] on button "Bộ lọc" at bounding box center [430, 169] width 72 height 28
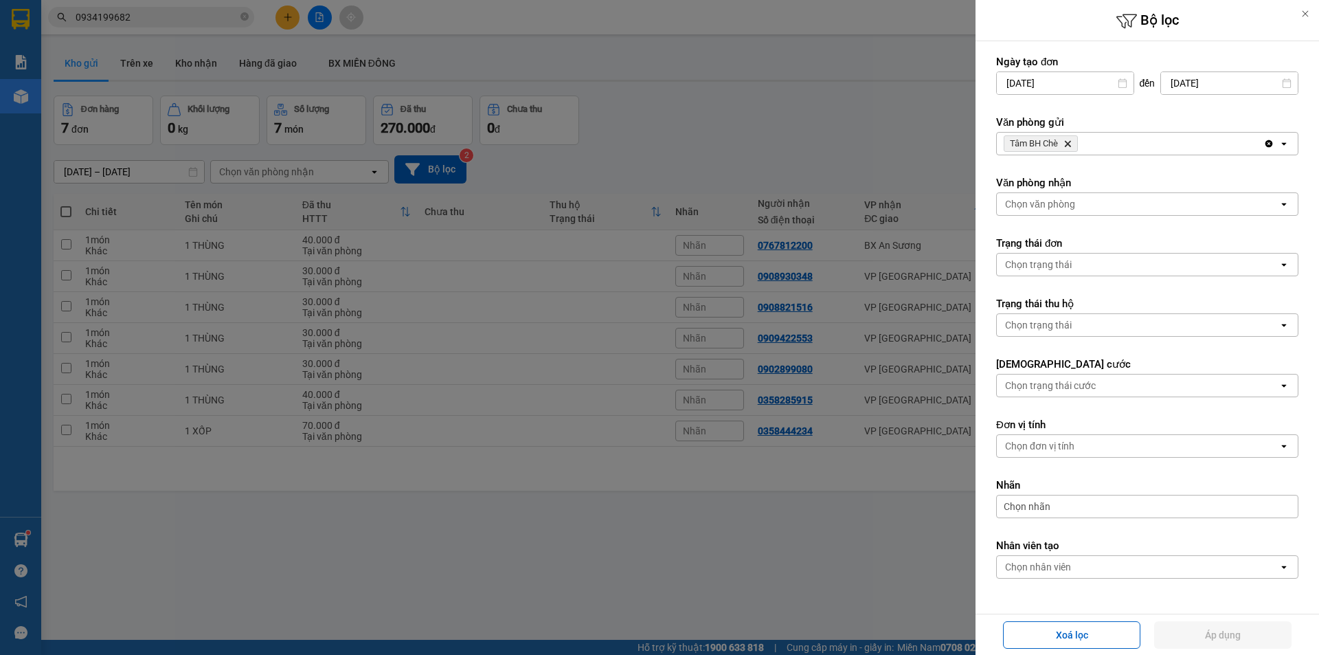
click at [1068, 143] on icon "Tâm BH Chè, close by backspace" at bounding box center [1068, 144] width 6 height 6
click at [1069, 143] on div "Chọn văn phòng" at bounding box center [1040, 144] width 70 height 14
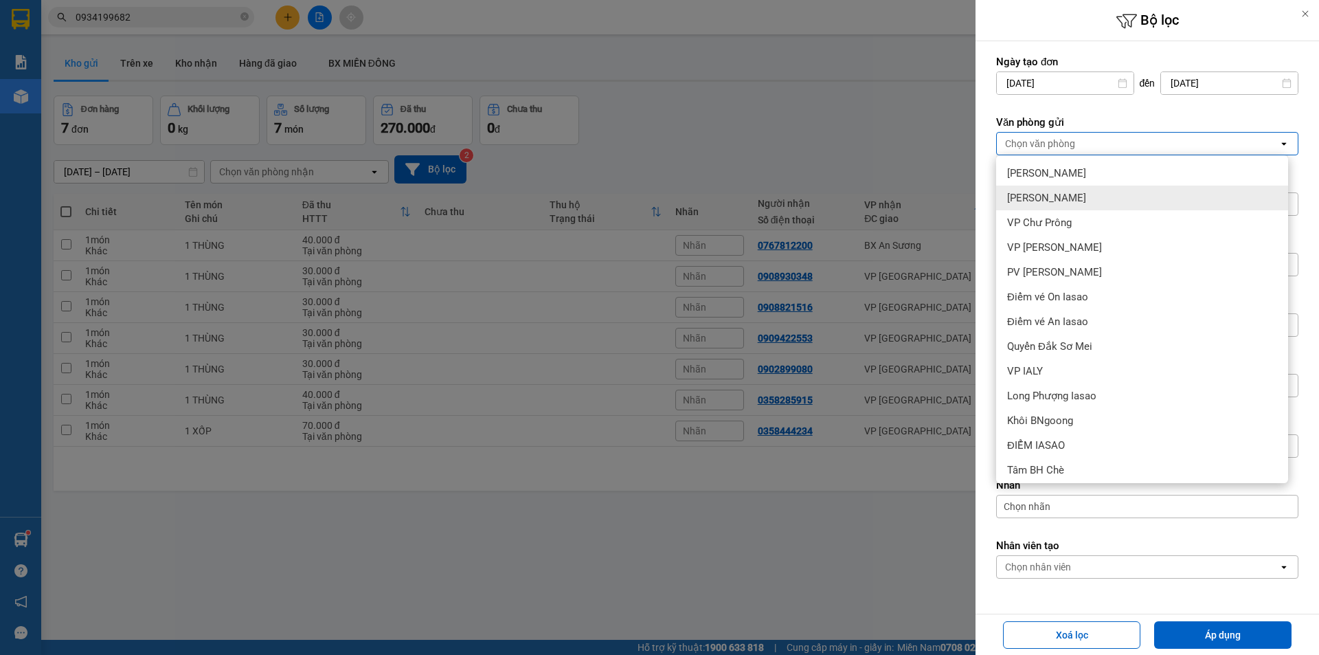
click at [1118, 198] on div "[PERSON_NAME]" at bounding box center [1142, 197] width 292 height 25
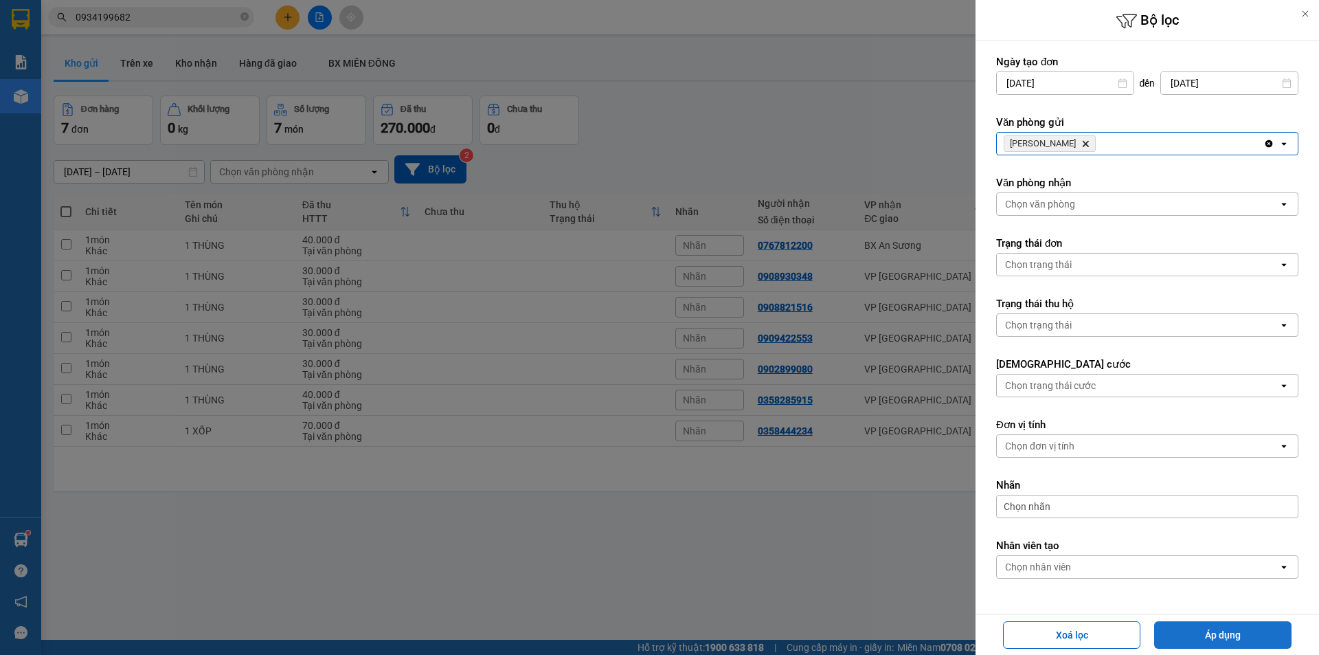
click at [1217, 626] on button "Áp dụng" at bounding box center [1222, 634] width 137 height 27
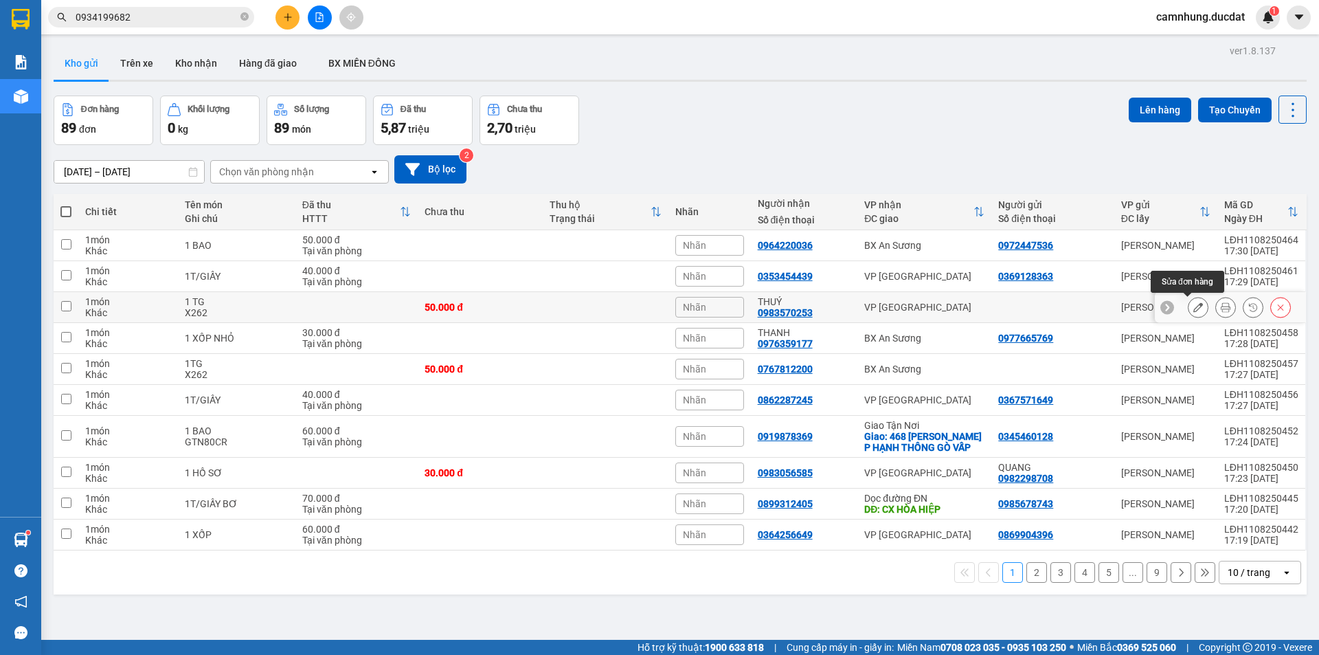
click at [1193, 307] on icon at bounding box center [1198, 307] width 10 height 10
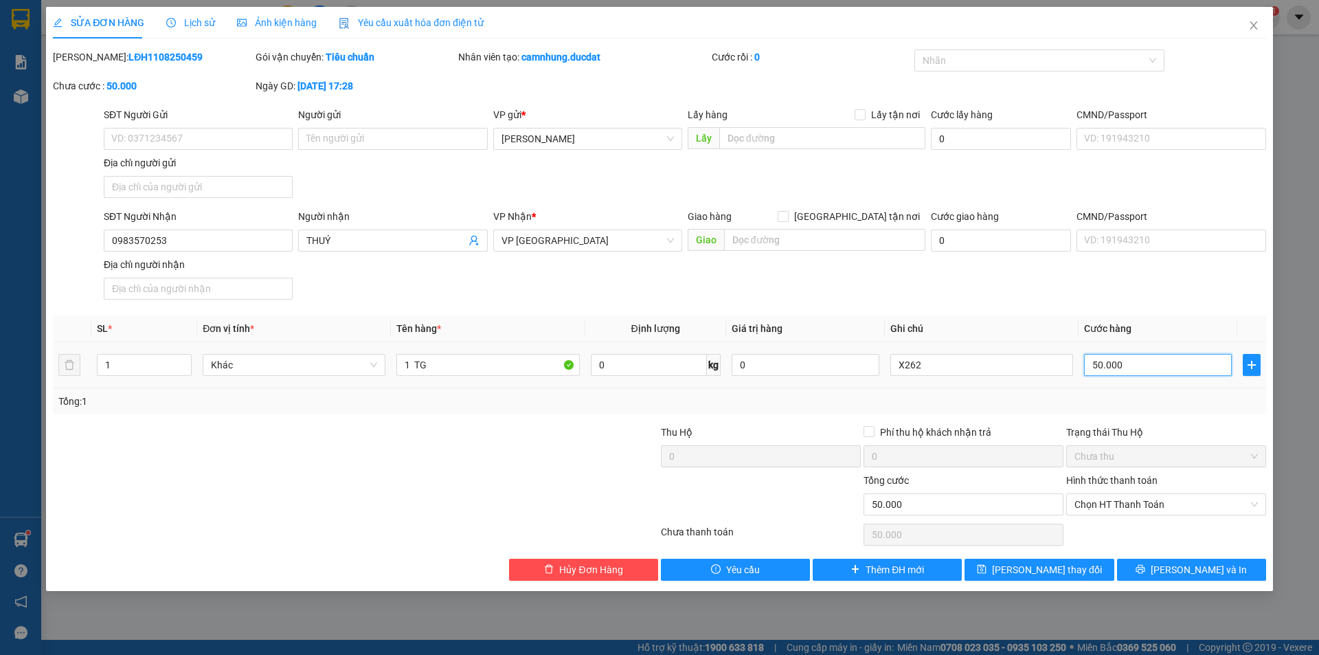
click at [1180, 360] on input "50.000" at bounding box center [1158, 365] width 148 height 22
click at [1079, 563] on button "Lưu thay đổi" at bounding box center [1038, 569] width 149 height 22
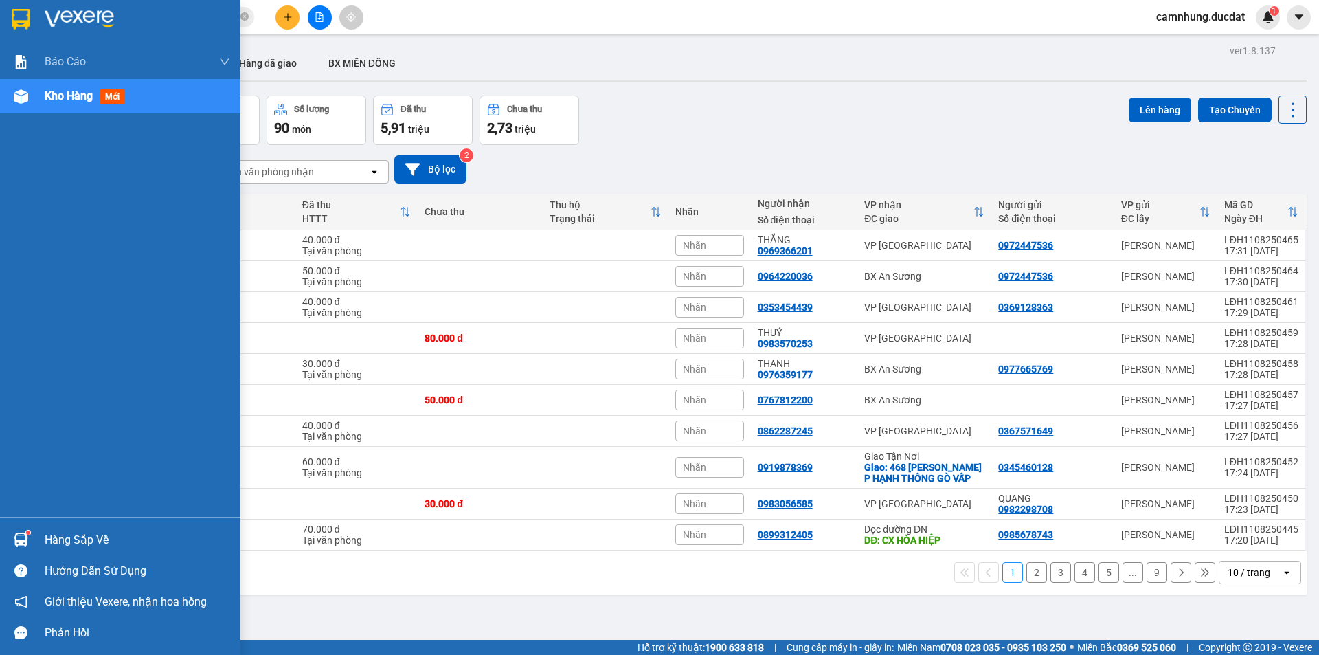
click at [46, 93] on span "Kho hàng" at bounding box center [69, 95] width 48 height 13
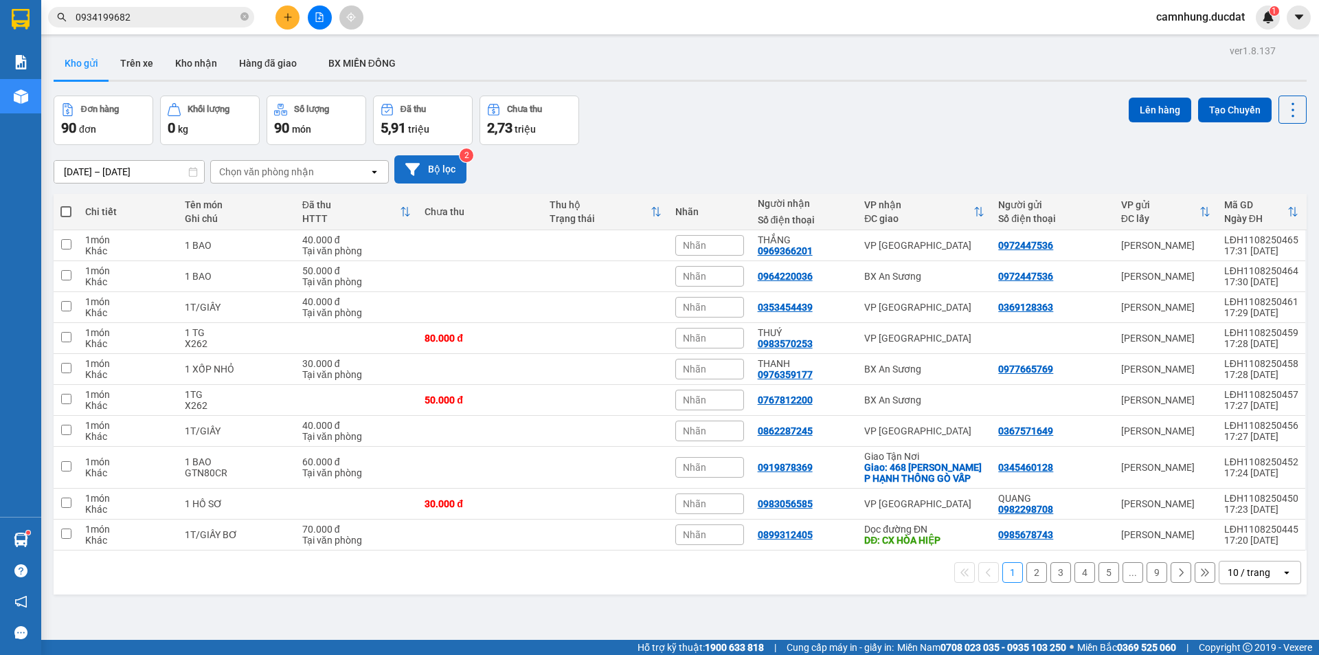
click at [432, 172] on button "Bộ lọc" at bounding box center [430, 169] width 72 height 28
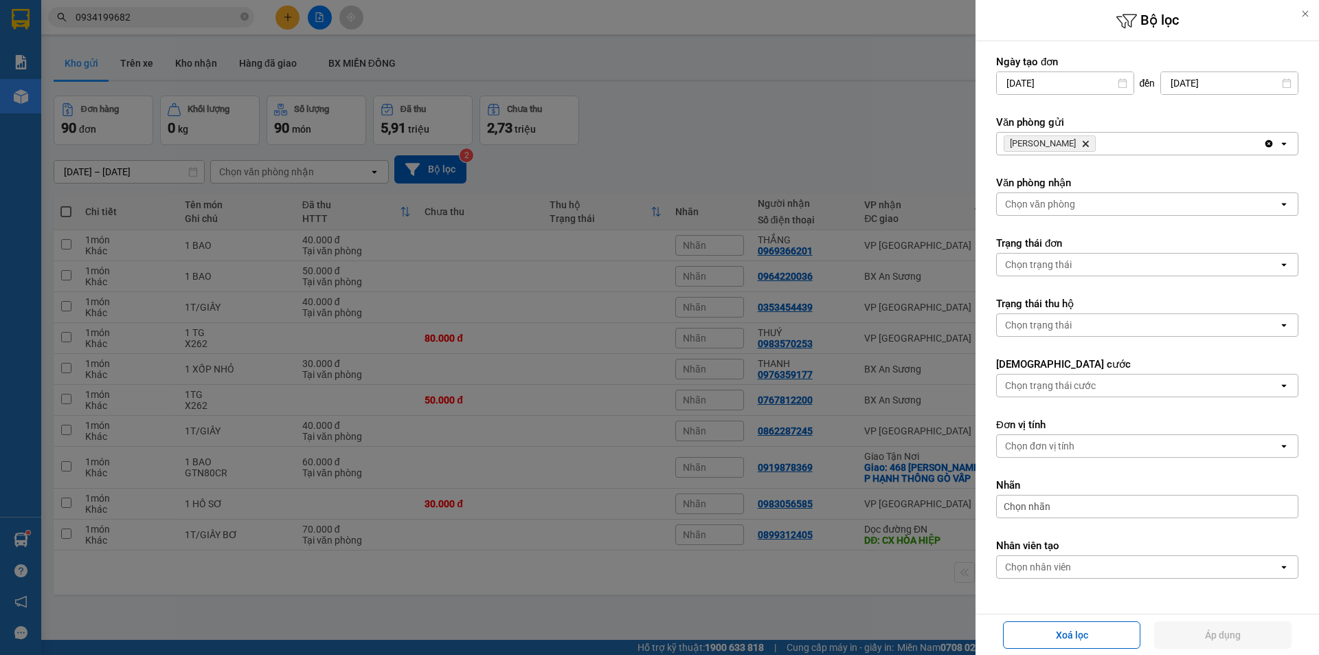
click at [1133, 556] on div "Chọn nhân viên" at bounding box center [1138, 567] width 282 height 22
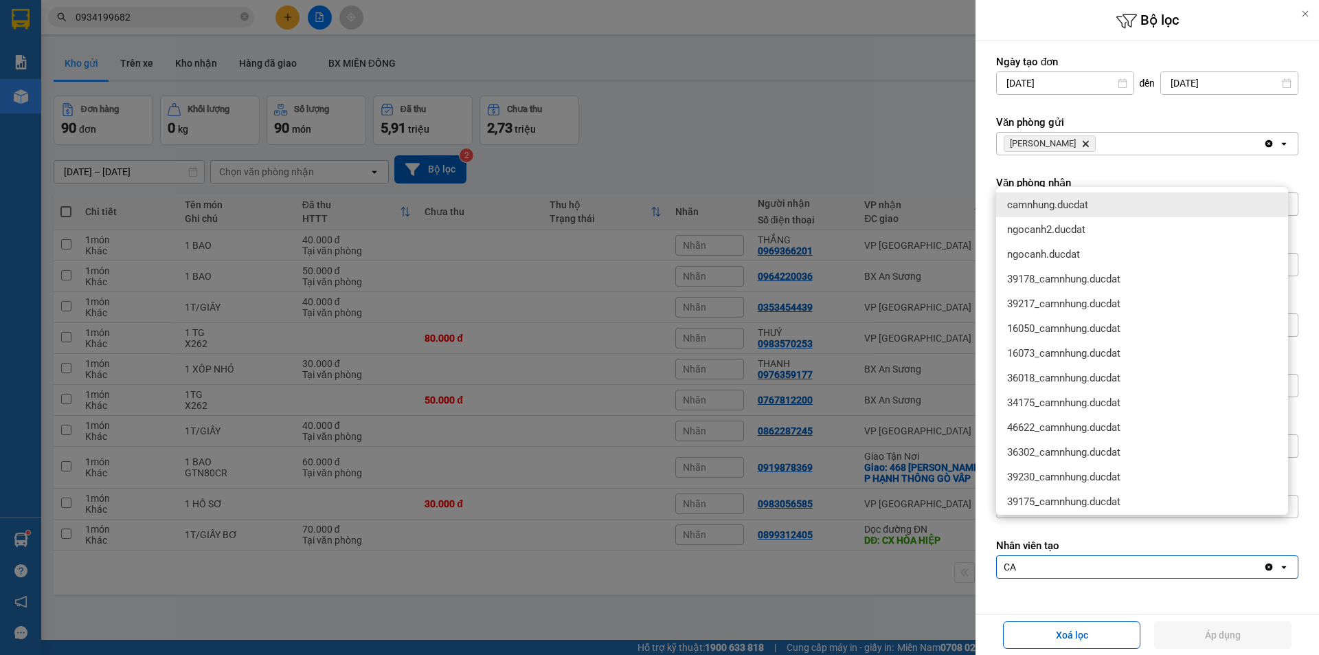
click at [1135, 215] on div "camnhung.ducdat" at bounding box center [1142, 204] width 292 height 25
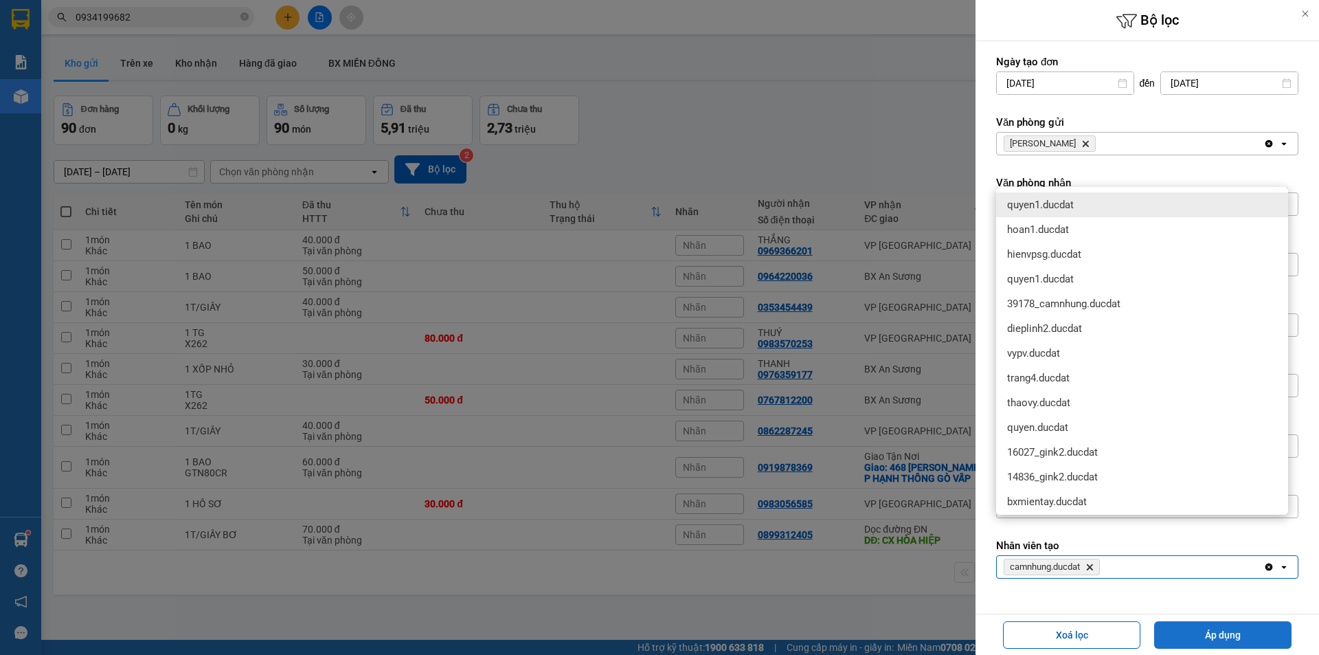
click at [1219, 638] on button "Áp dụng" at bounding box center [1222, 634] width 137 height 27
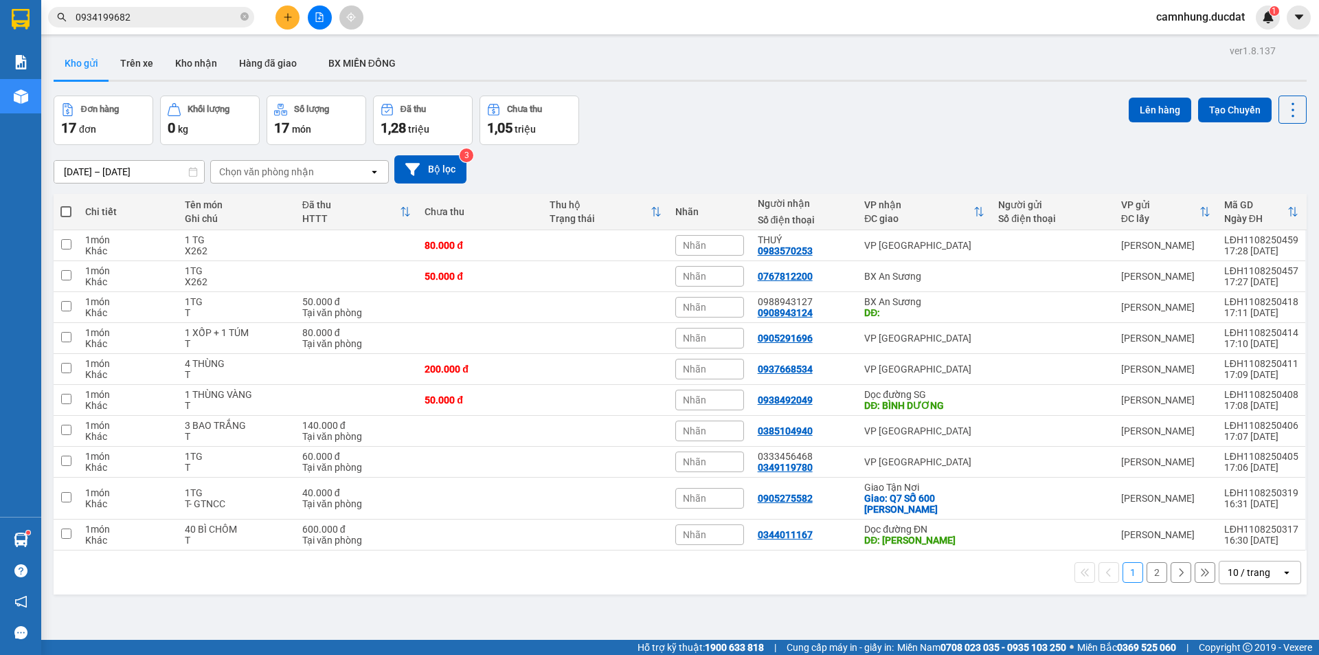
click at [185, 20] on input "0934199682" at bounding box center [157, 17] width 162 height 15
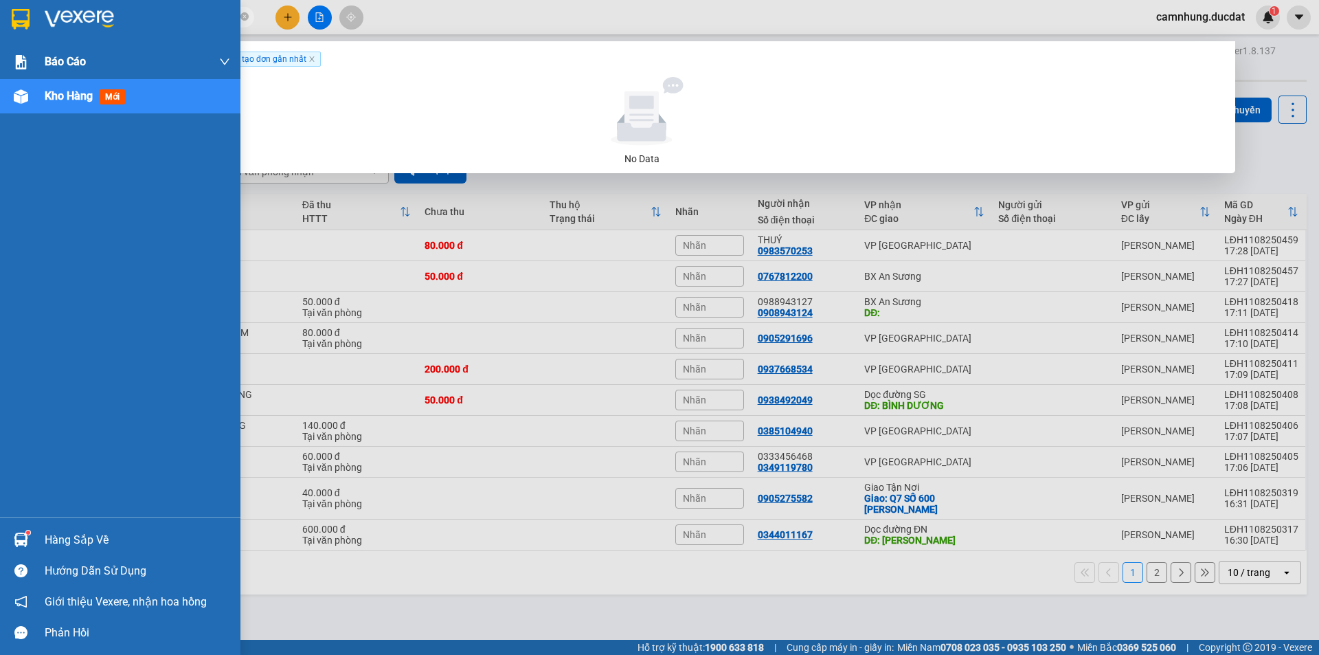
drag, startPoint x: 191, startPoint y: 21, endPoint x: 0, endPoint y: 56, distance: 194.3
click at [0, 56] on section "Kết quả tìm kiếm ( 0 ) Bộ lọc Ngày tạo đơn gần nhất No Data 0934199682 camnhung…" at bounding box center [659, 327] width 1319 height 655
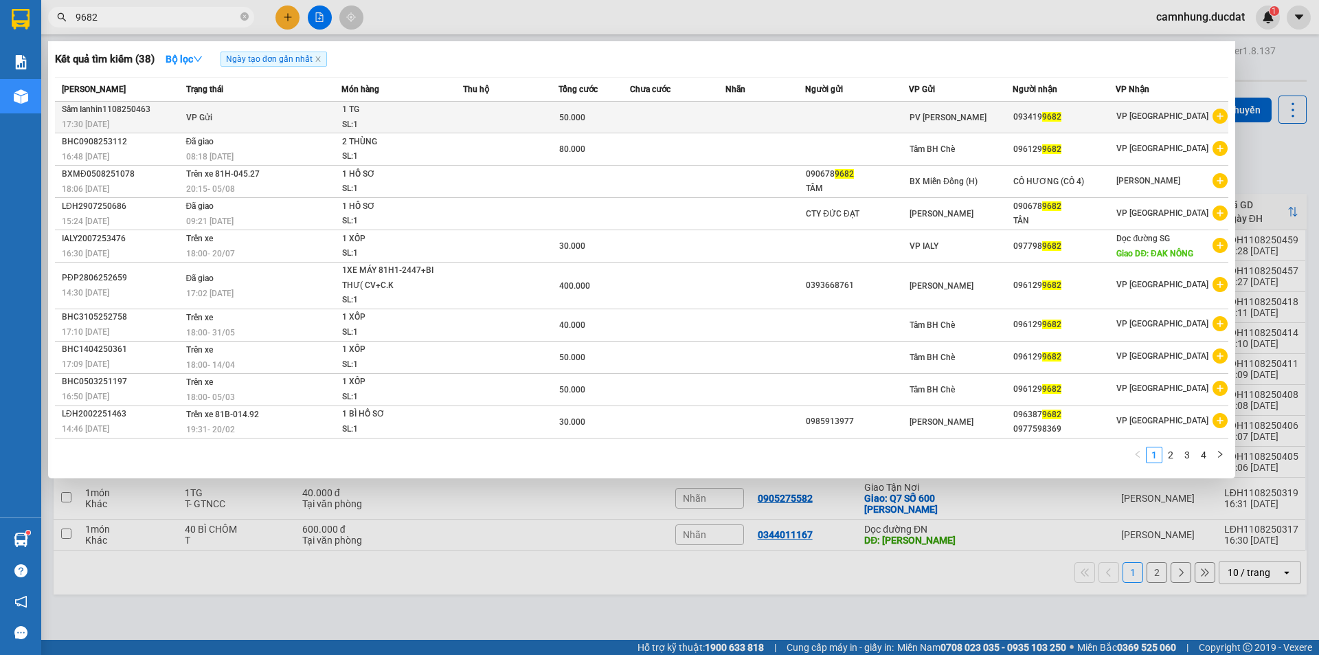
click at [658, 114] on td at bounding box center [677, 118] width 95 height 32
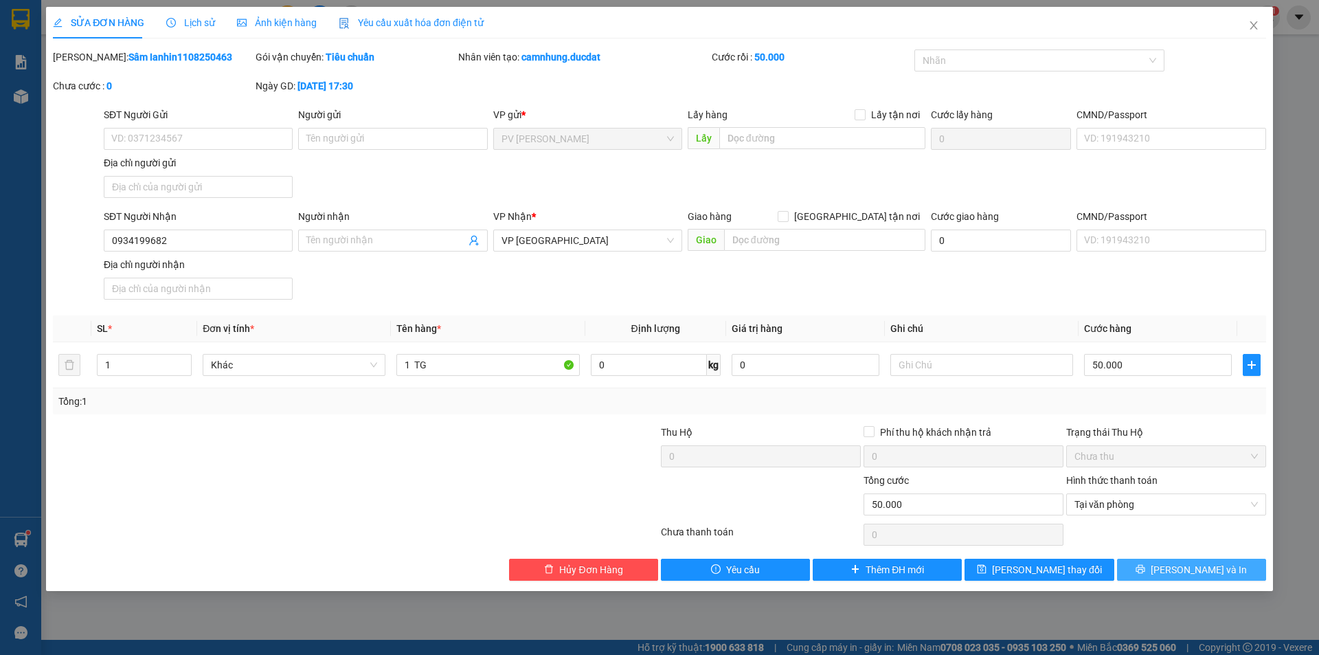
click at [1178, 569] on button "Lưu và In" at bounding box center [1191, 569] width 149 height 22
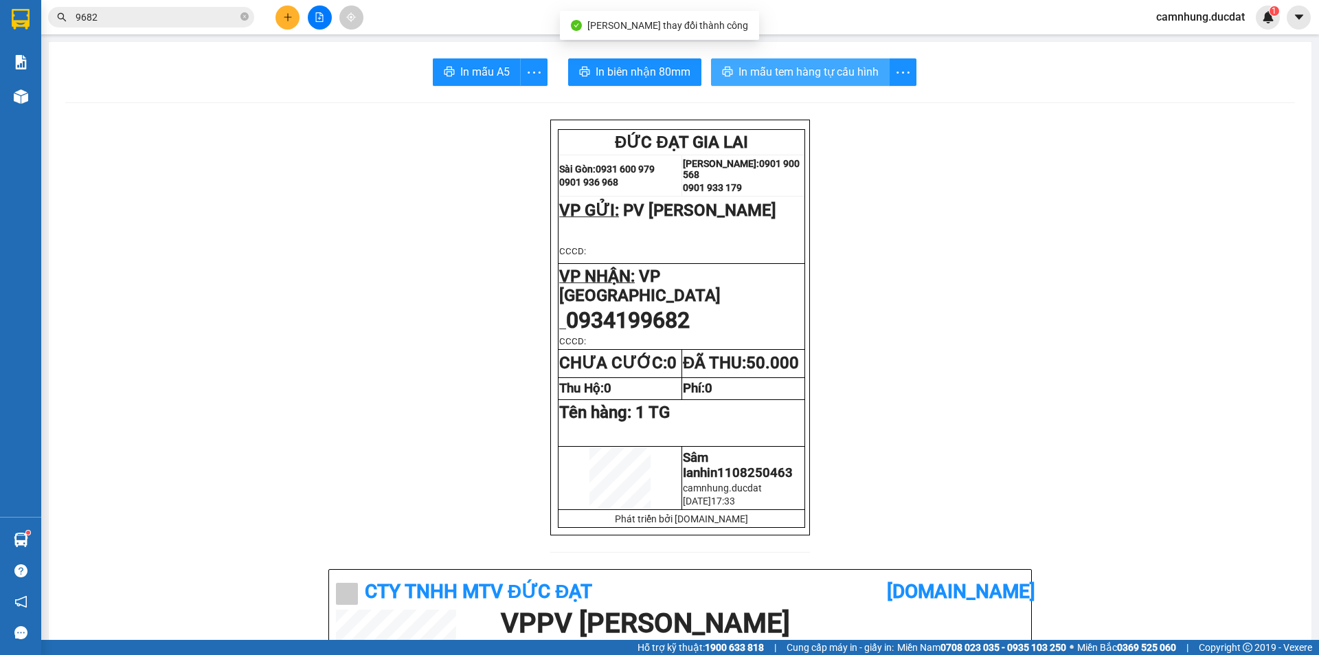
click at [878, 62] on button "In mẫu tem hàng tự cấu hình" at bounding box center [800, 71] width 179 height 27
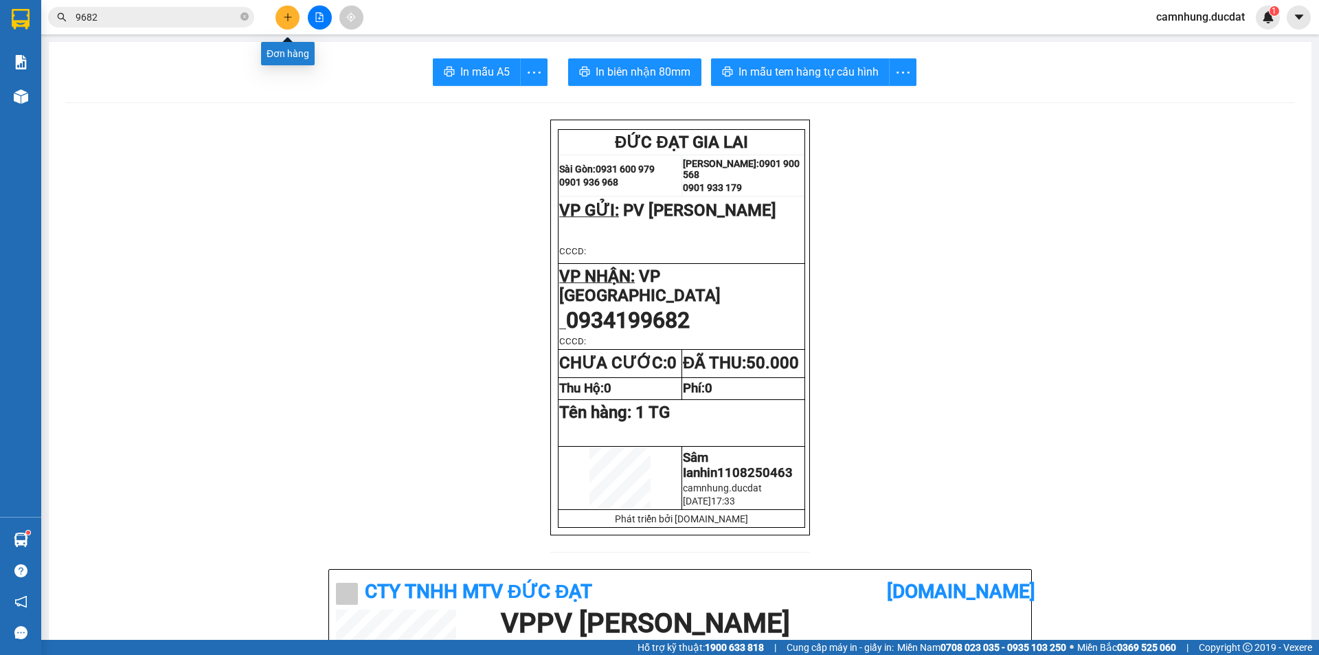
click at [291, 19] on icon "plus" at bounding box center [288, 17] width 10 height 10
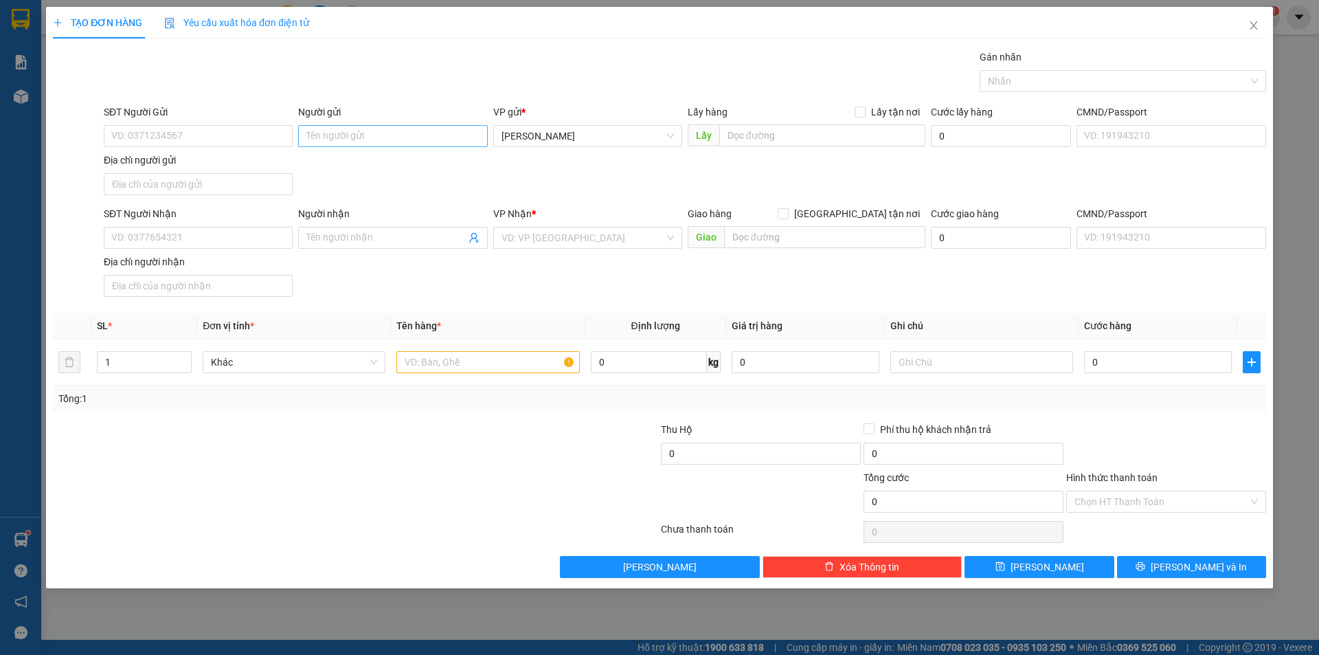
drag, startPoint x: 394, startPoint y: 120, endPoint x: 392, endPoint y: 132, distance: 12.7
click at [392, 132] on div "Người gửi Tên người gửi" at bounding box center [392, 128] width 189 height 48
click at [392, 132] on input "Người gửi" at bounding box center [392, 136] width 189 height 22
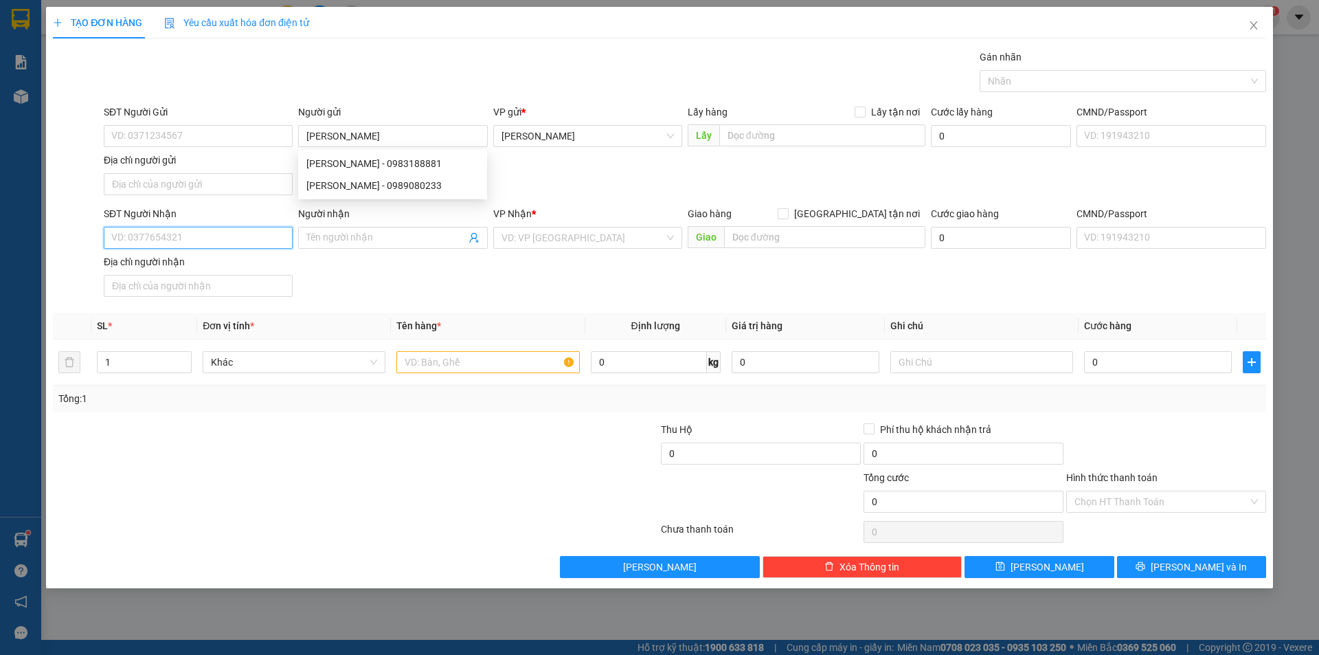
click at [188, 240] on input "SĐT Người Nhận" at bounding box center [198, 238] width 189 height 22
paste input "0976462660"
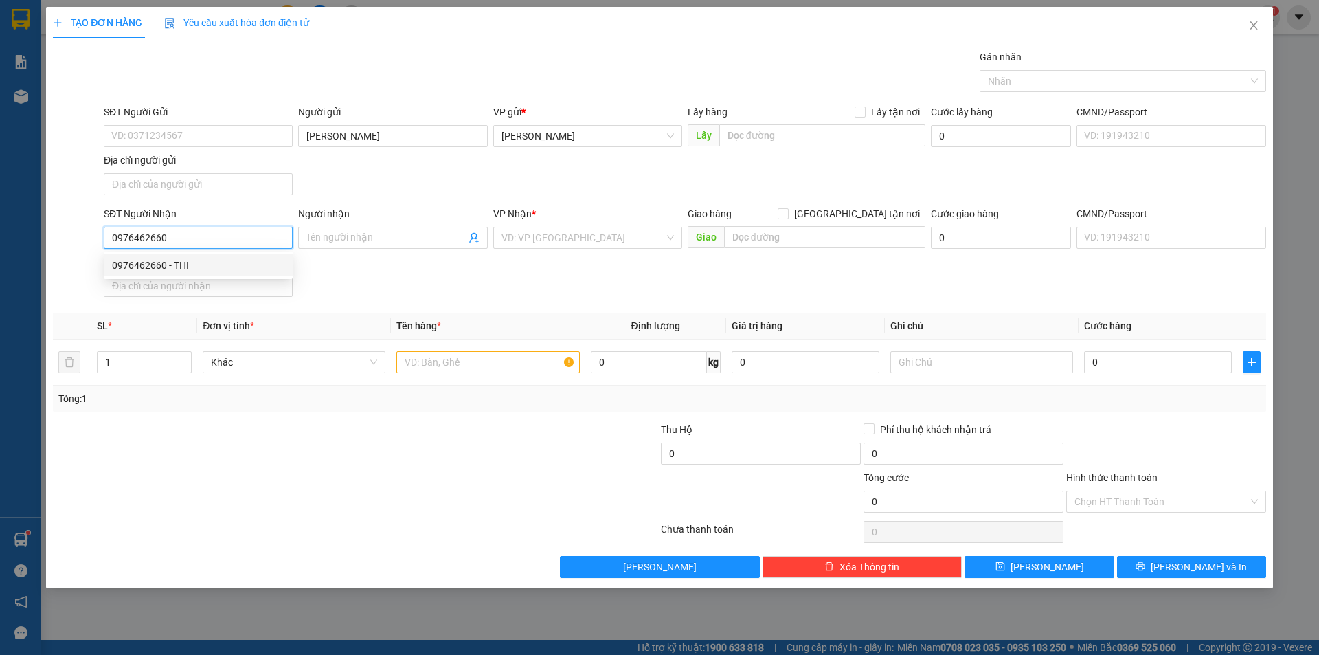
click at [218, 264] on div "0976462660 - THI" at bounding box center [198, 265] width 172 height 15
click at [544, 363] on input "text" at bounding box center [487, 362] width 183 height 22
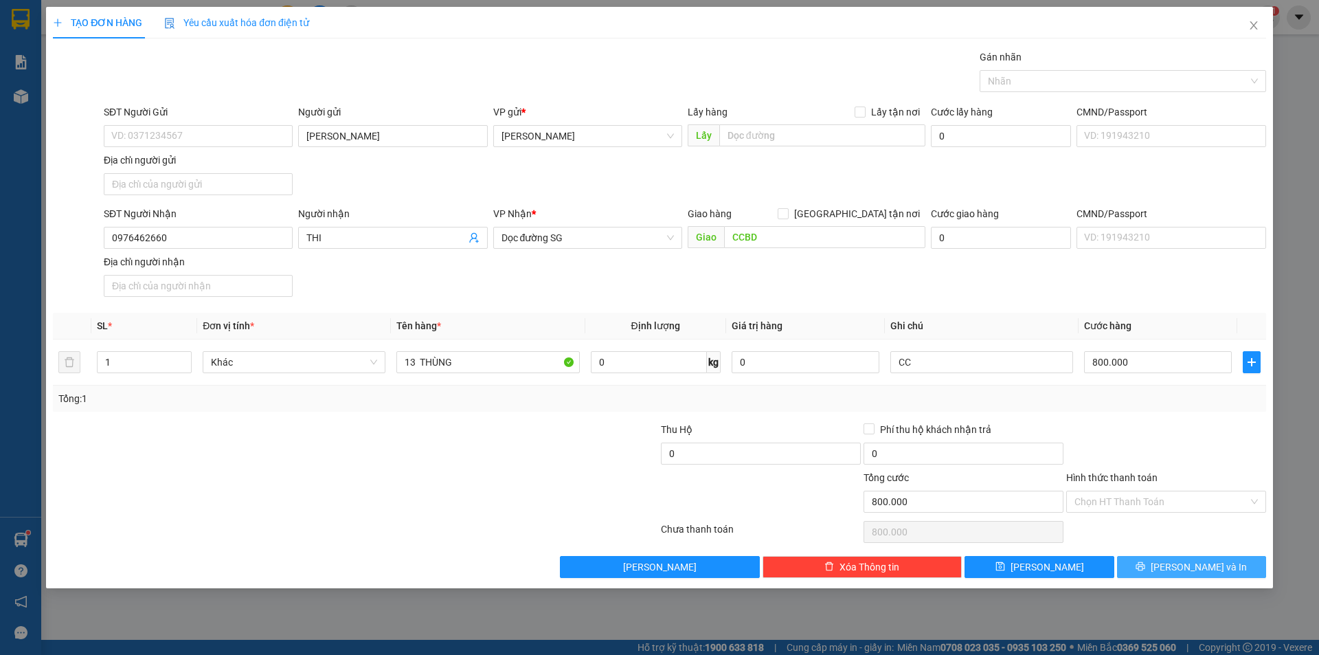
click at [1145, 565] on icon "printer" at bounding box center [1140, 566] width 9 height 9
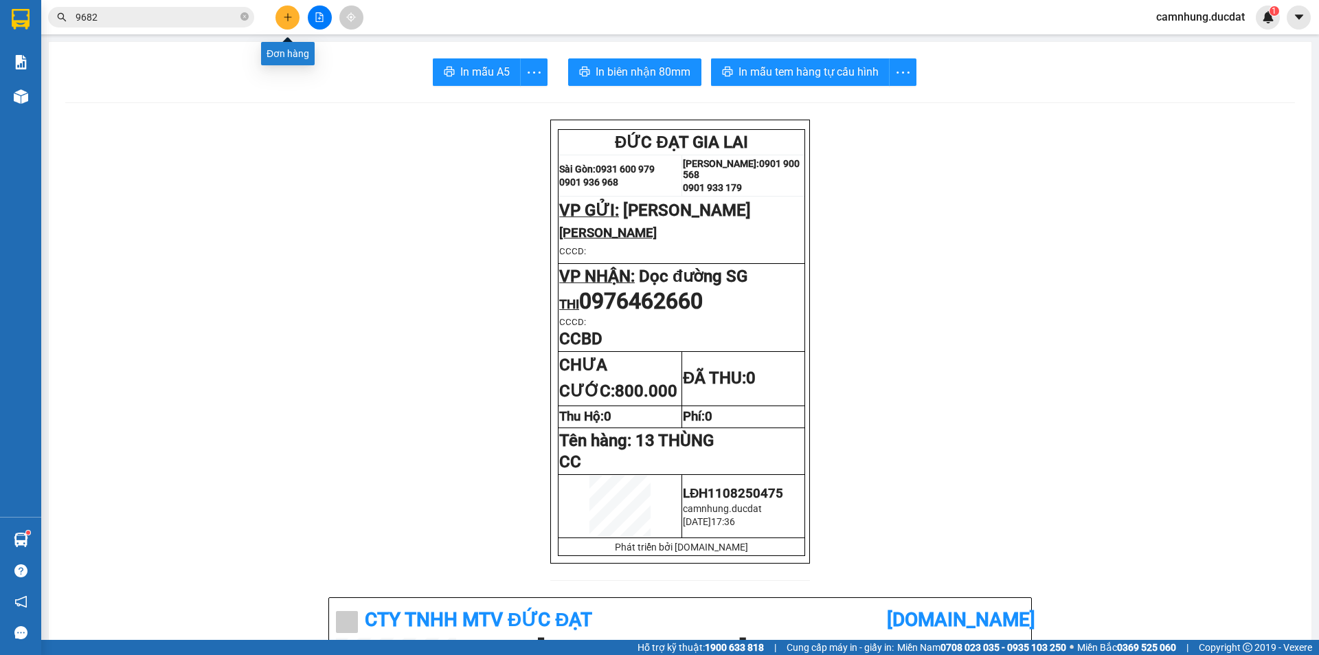
click at [290, 16] on icon "plus" at bounding box center [288, 17] width 10 height 10
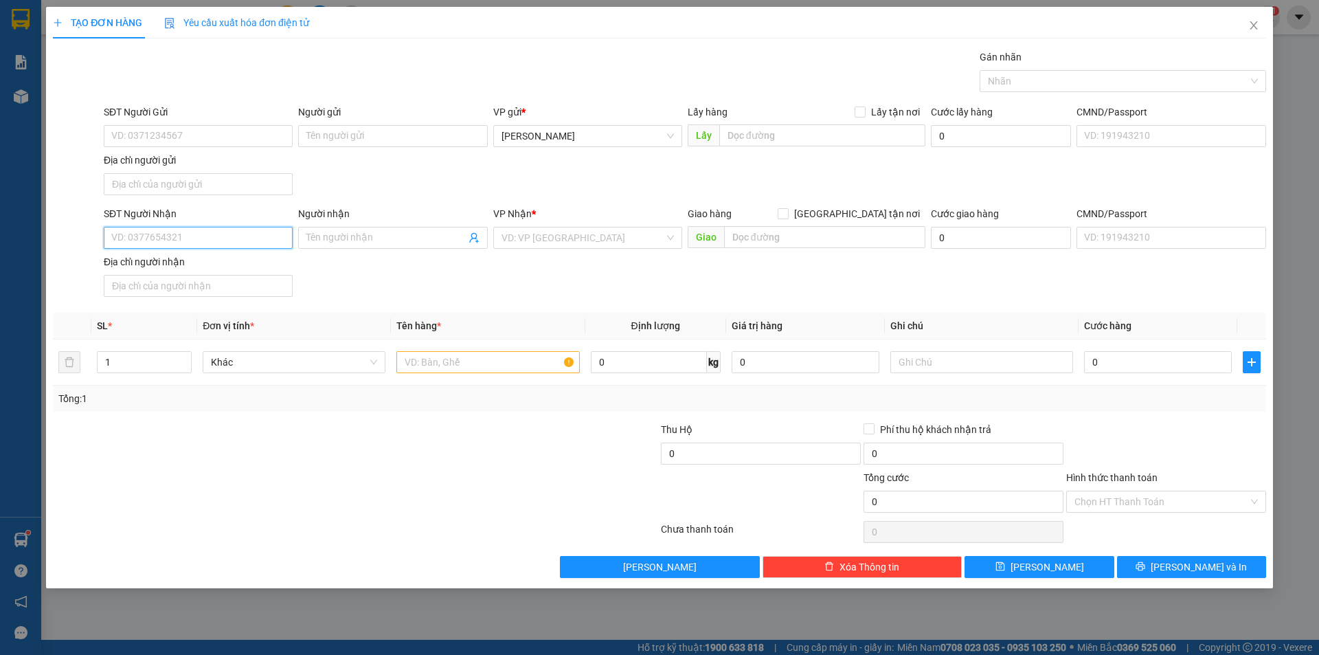
click at [242, 242] on input "SĐT Người Nhận" at bounding box center [198, 238] width 189 height 22
click at [556, 359] on input "text" at bounding box center [487, 362] width 183 height 22
click at [194, 237] on input "SĐT Người Nhận" at bounding box center [198, 238] width 189 height 22
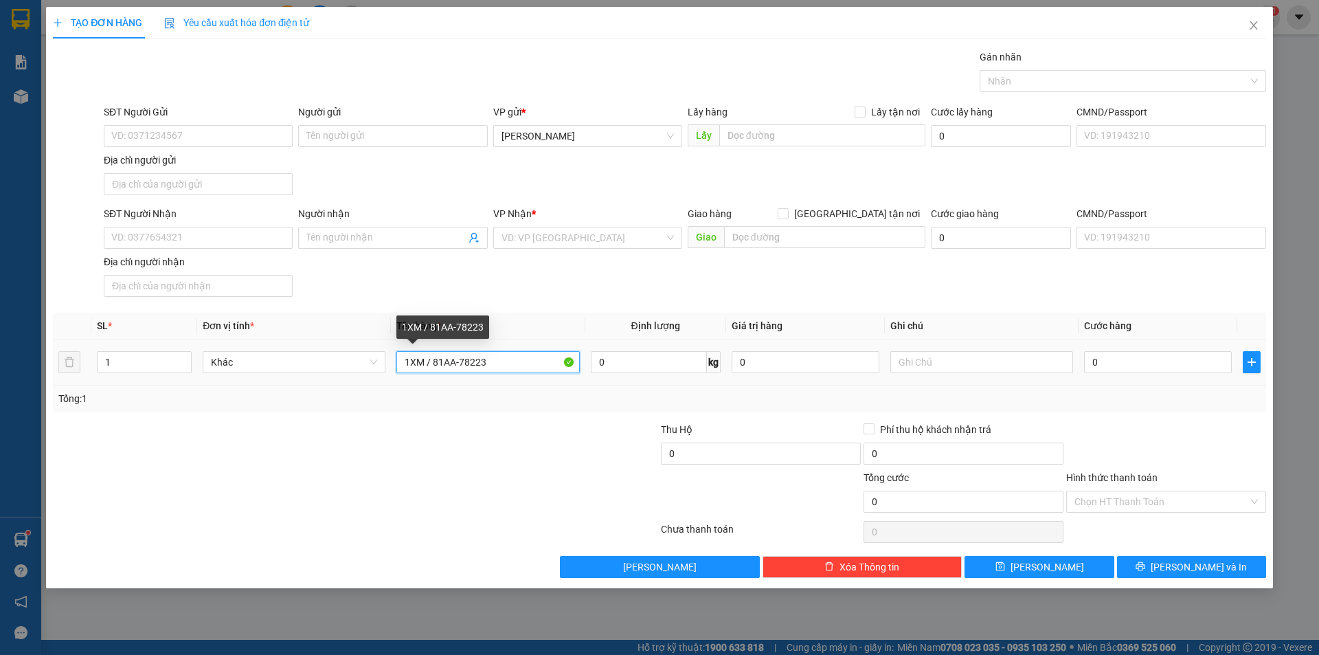
click at [471, 360] on input "1XM / 81AA-78223" at bounding box center [487, 362] width 183 height 22
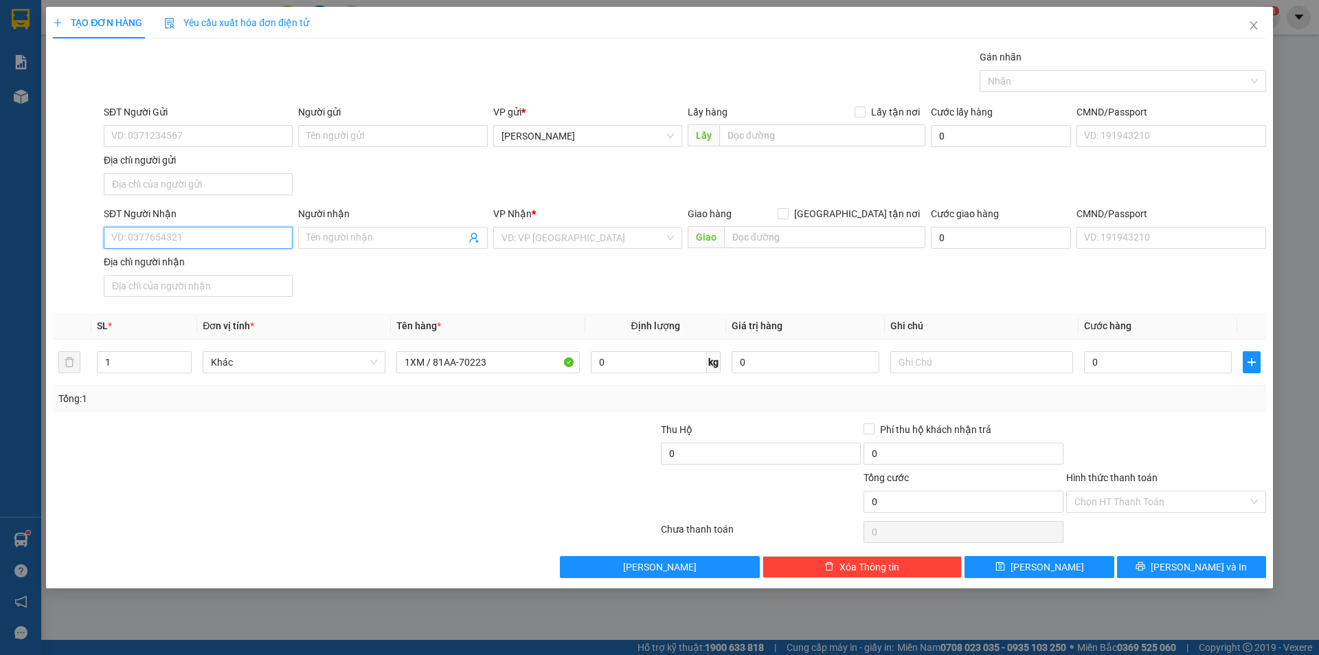
click at [267, 236] on input "SĐT Người Nhận" at bounding box center [198, 238] width 189 height 22
click at [547, 247] on input "search" at bounding box center [582, 237] width 163 height 21
drag, startPoint x: 192, startPoint y: 240, endPoint x: 0, endPoint y: 270, distance: 194.0
click at [0, 270] on div "TẠO ĐƠN HÀNG Yêu cầu xuất hóa đơn điện tử Transit Pickup Surcharge Ids Transit …" at bounding box center [659, 327] width 1319 height 655
click at [970, 369] on input "text" at bounding box center [981, 362] width 183 height 22
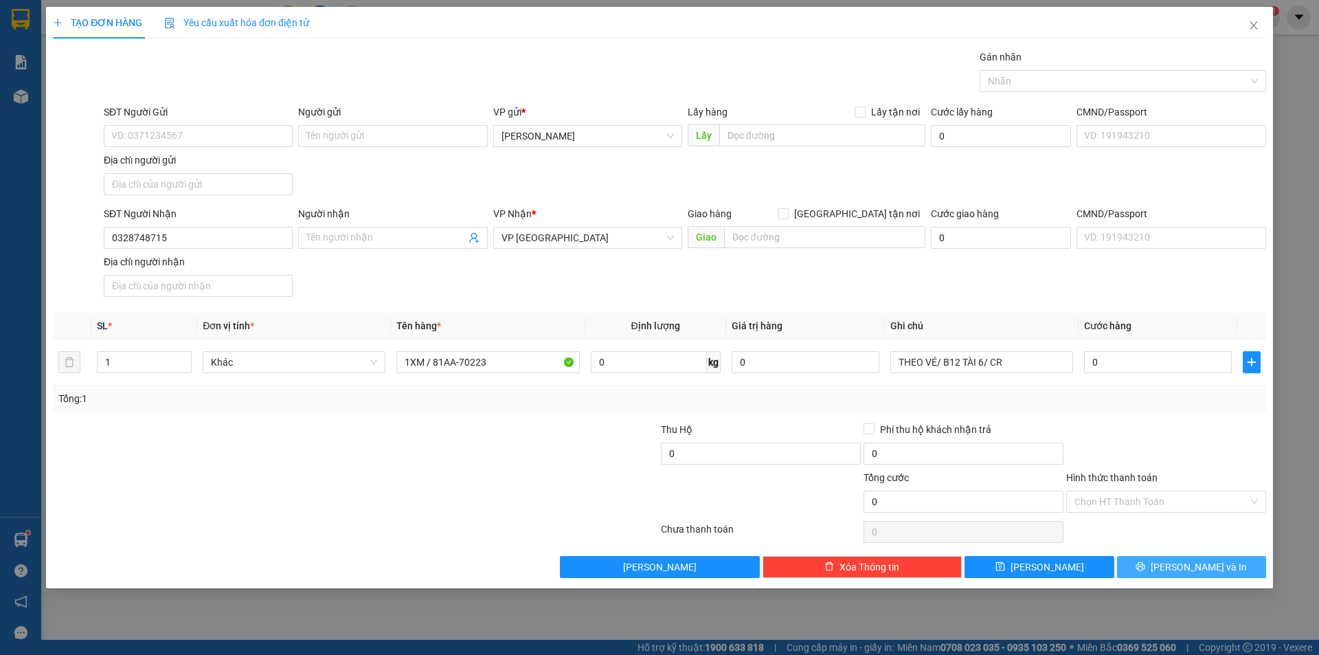
click at [1178, 569] on button "Lưu và In" at bounding box center [1191, 567] width 149 height 22
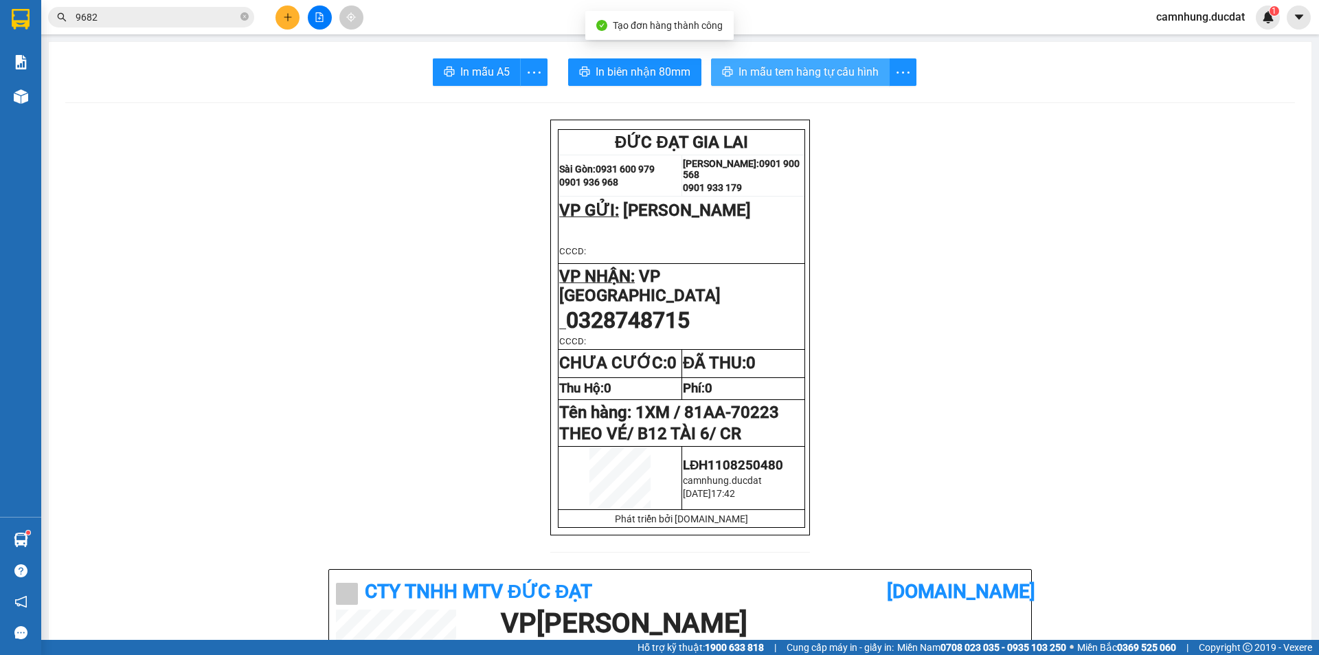
click at [789, 76] on span "In mẫu tem hàng tự cấu hình" at bounding box center [808, 71] width 140 height 17
click at [284, 16] on icon "plus" at bounding box center [288, 17] width 10 height 10
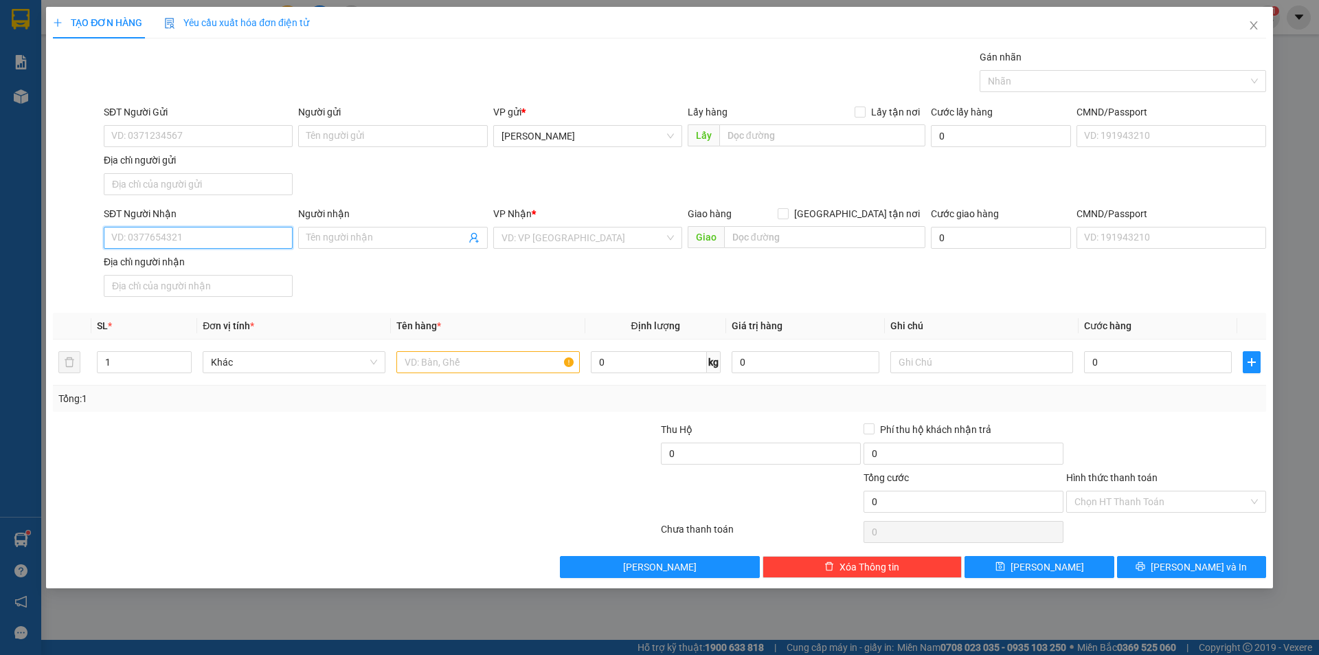
click at [256, 242] on input "SĐT Người Nhận" at bounding box center [198, 238] width 189 height 22
click at [192, 242] on input "9322" at bounding box center [198, 238] width 189 height 22
click at [195, 263] on div "0374949322" at bounding box center [198, 265] width 172 height 15
click at [484, 356] on input "text" at bounding box center [487, 362] width 183 height 22
click at [441, 368] on input "text" at bounding box center [487, 362] width 183 height 22
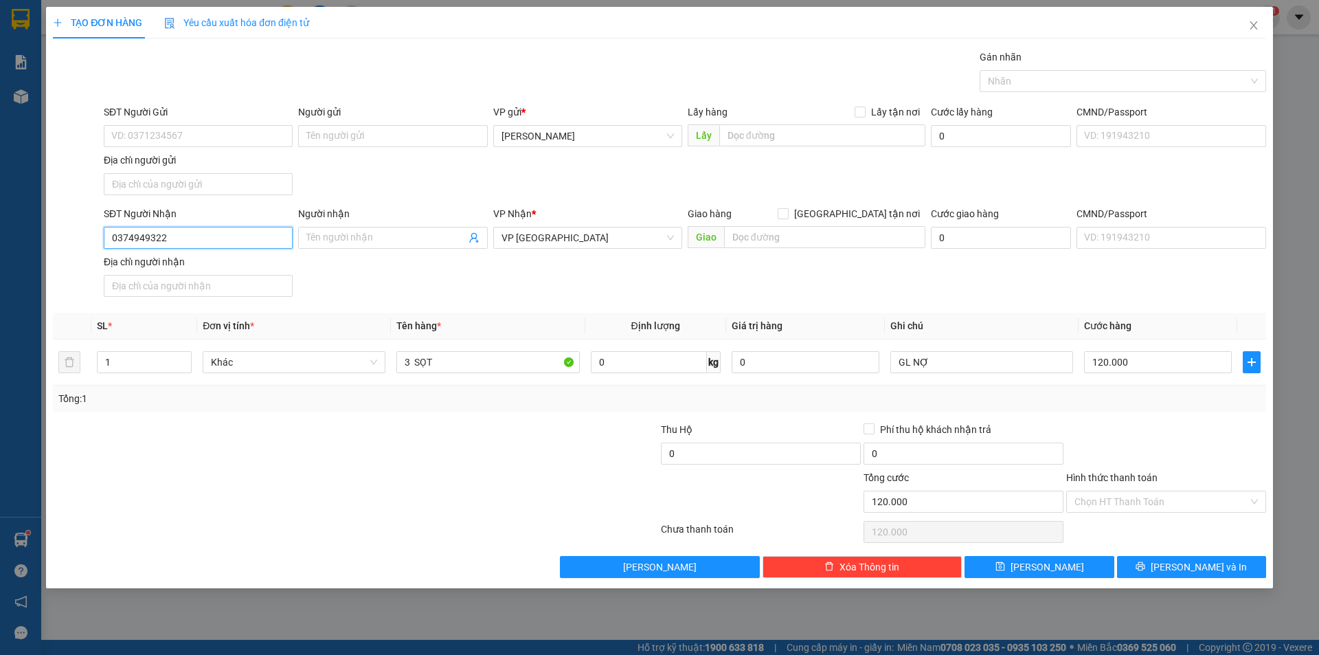
drag, startPoint x: 200, startPoint y: 236, endPoint x: 0, endPoint y: 268, distance: 202.4
click at [0, 268] on div "TẠO ĐƠN HÀNG Yêu cầu xuất hóa đơn điện tử Transit Pickup Surcharge Ids Transit …" at bounding box center [659, 327] width 1319 height 655
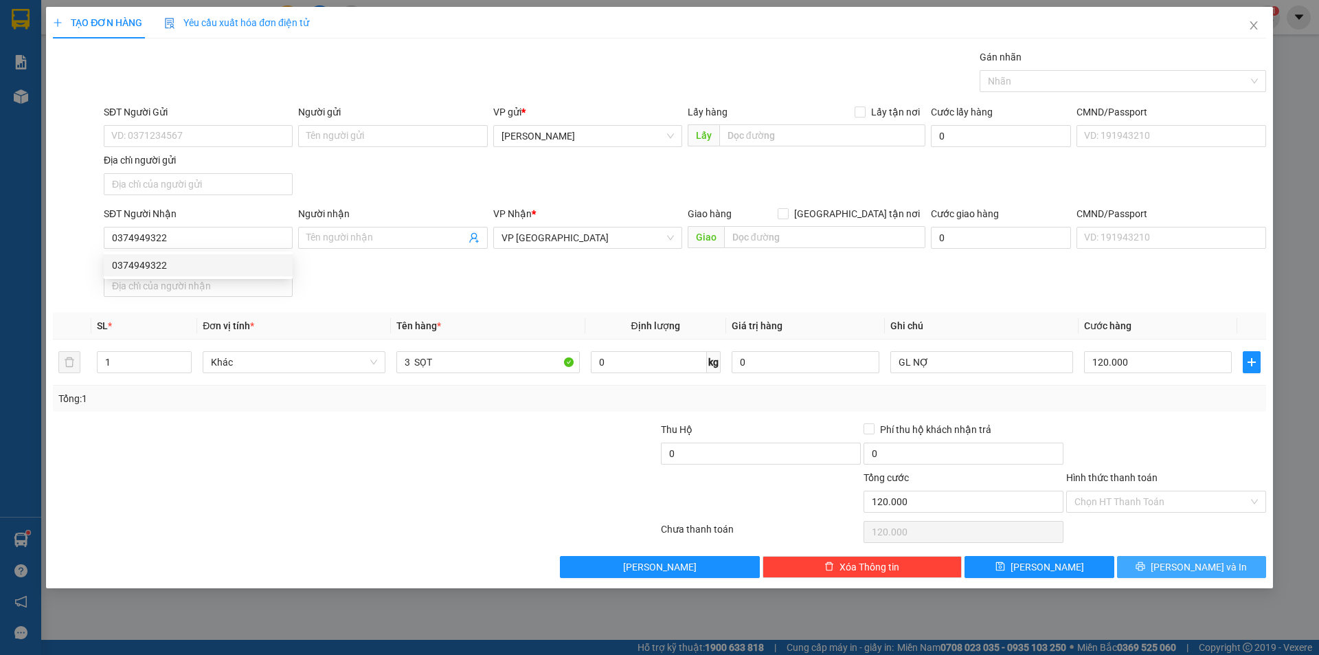
click at [1132, 559] on button "Lưu và In" at bounding box center [1191, 567] width 149 height 22
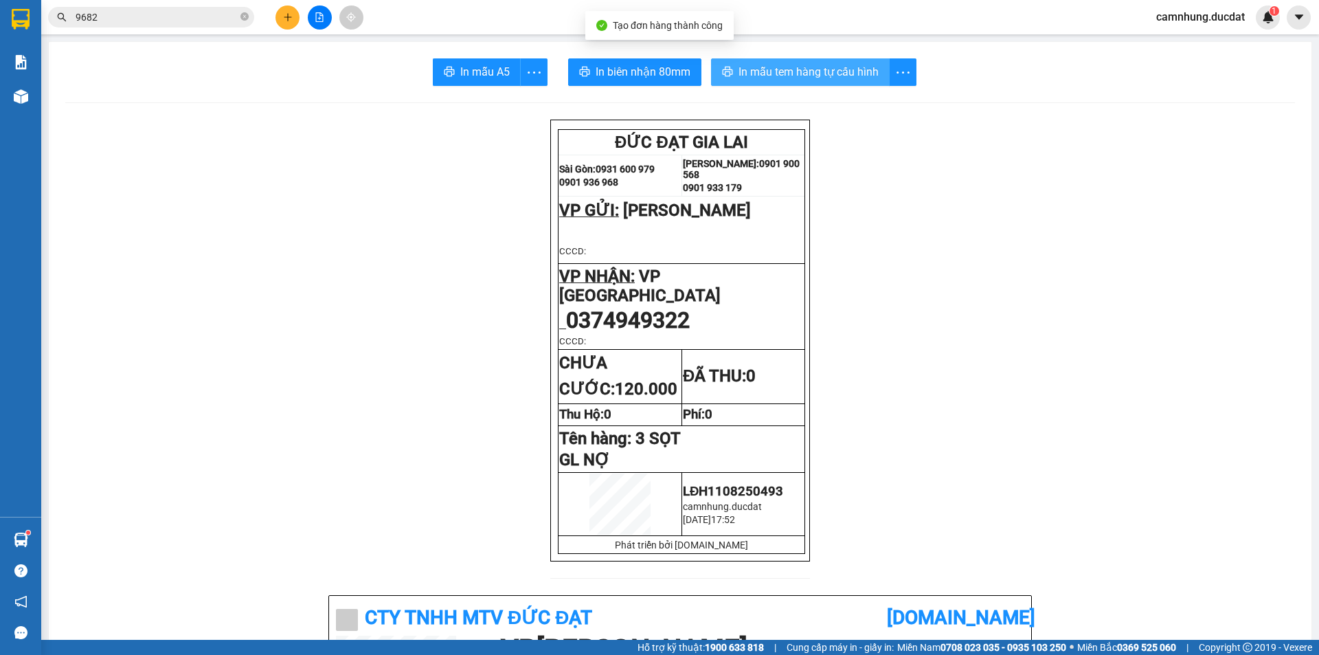
click at [814, 73] on span "In mẫu tem hàng tự cấu hình" at bounding box center [808, 71] width 140 height 17
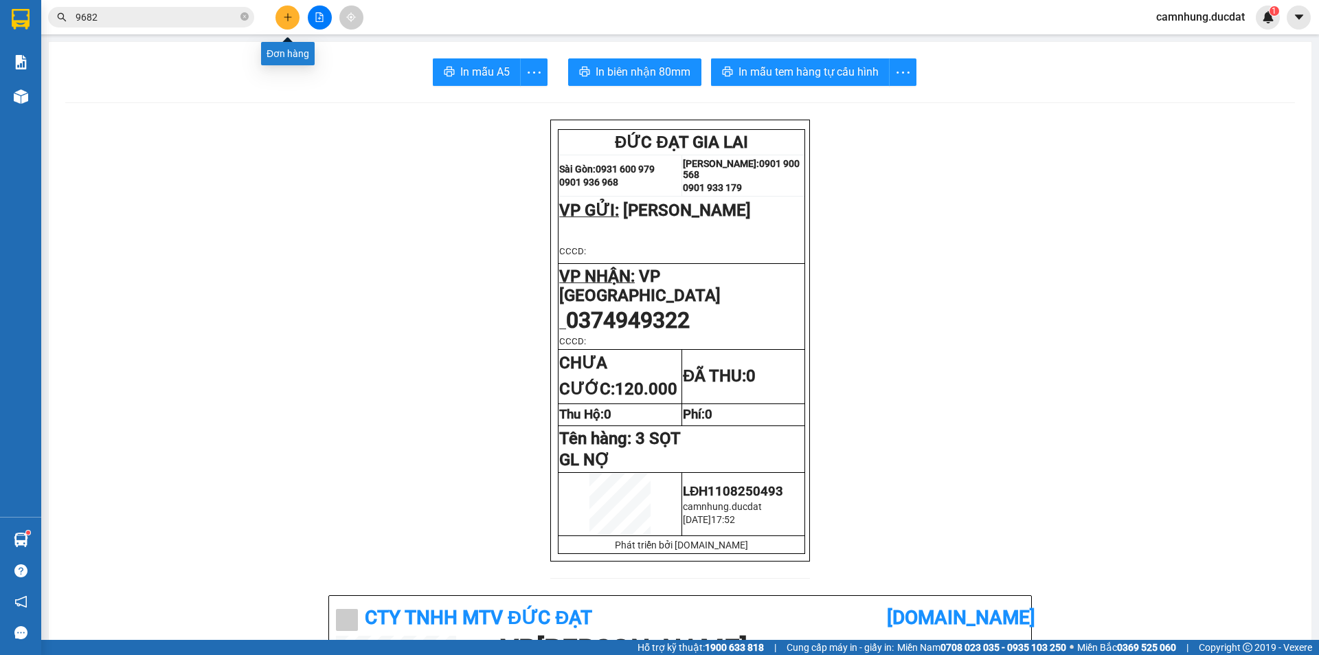
click at [288, 15] on icon "plus" at bounding box center [287, 17] width 1 height 8
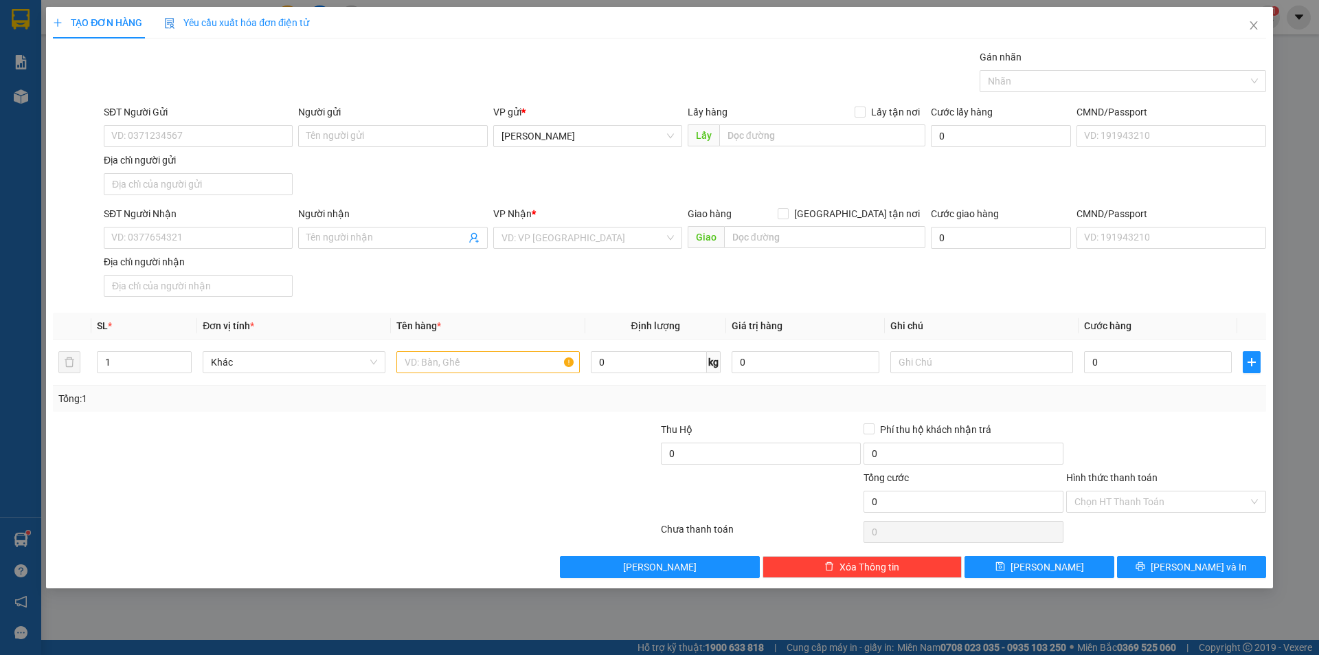
click at [283, 60] on div "Gói vận chuyển * Tiêu chuẩn Gán nhãn Nhãn" at bounding box center [685, 73] width 1168 height 48
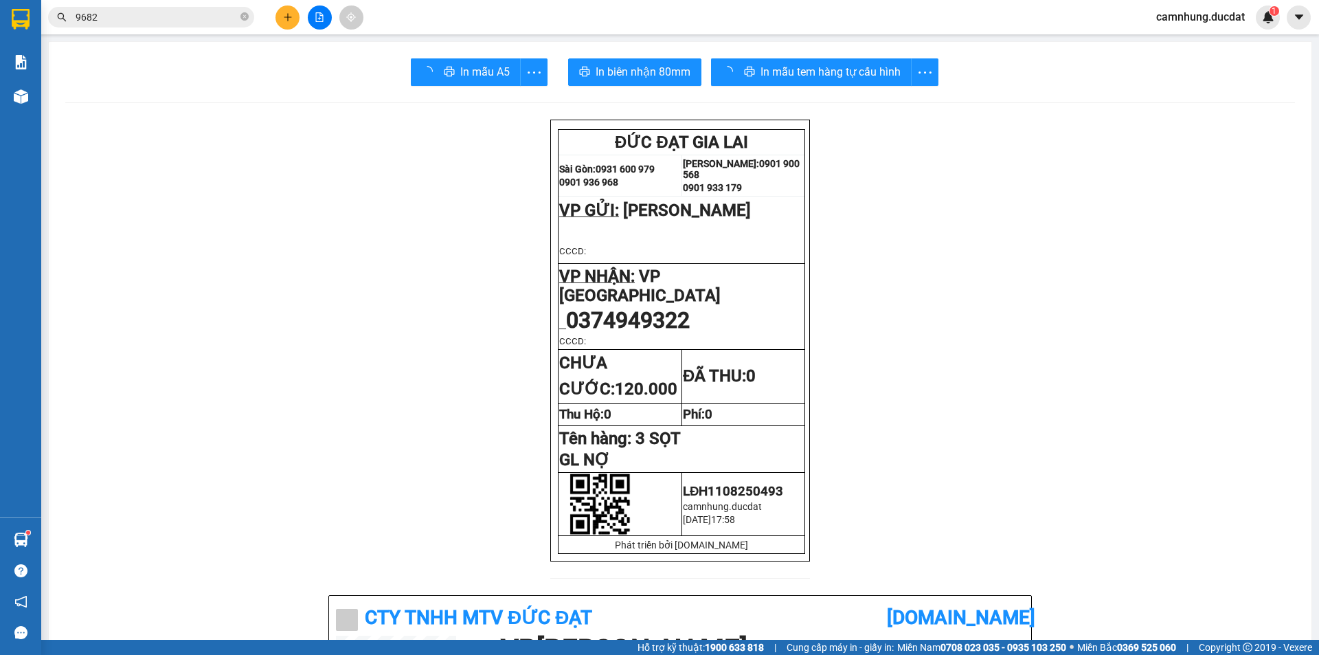
click at [0, 97] on section "Kết quả tìm kiếm ( 38 ) Bộ lọc Ngày tạo đơn gần nhất Mã ĐH Trạng thái Món hàng …" at bounding box center [659, 327] width 1319 height 655
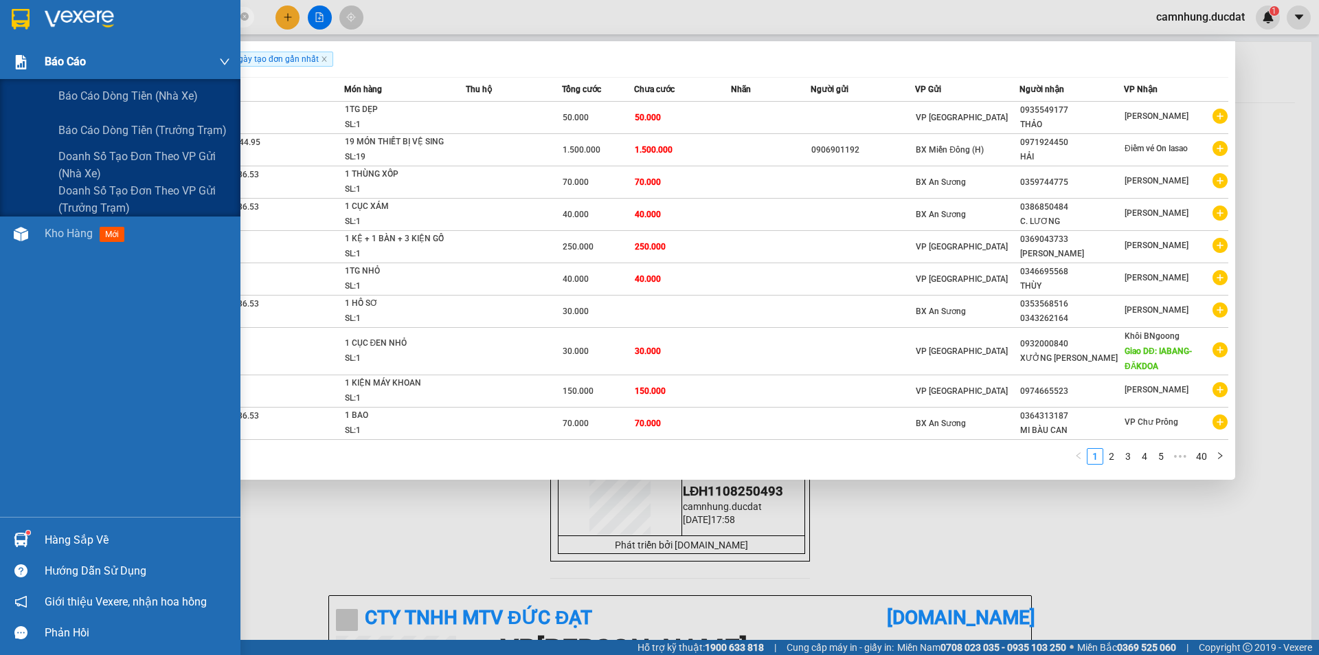
drag, startPoint x: 210, startPoint y: 23, endPoint x: 0, endPoint y: 63, distance: 213.3
click at [0, 63] on section "Kết quả tìm kiếm ( 395 ) Bộ lọc Ngày tạo đơn gần nhất Mã ĐH Trạng thái Món hàng…" at bounding box center [659, 327] width 1319 height 655
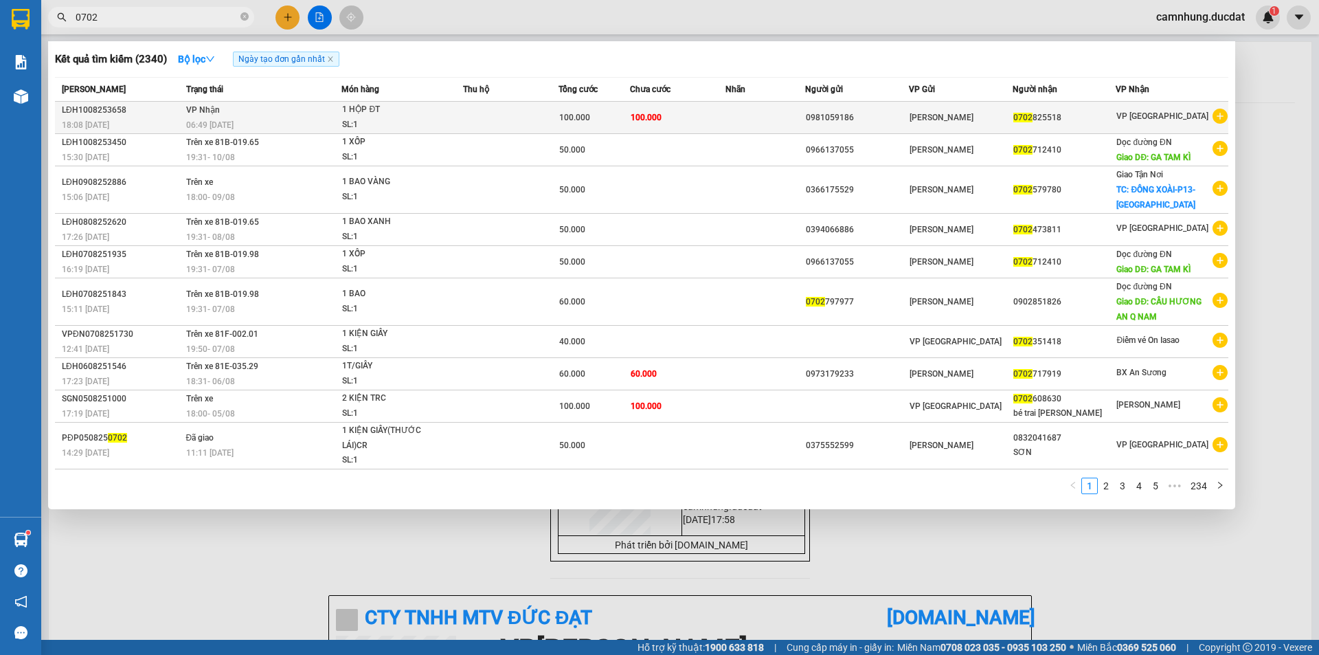
click at [519, 116] on td at bounding box center [510, 118] width 95 height 32
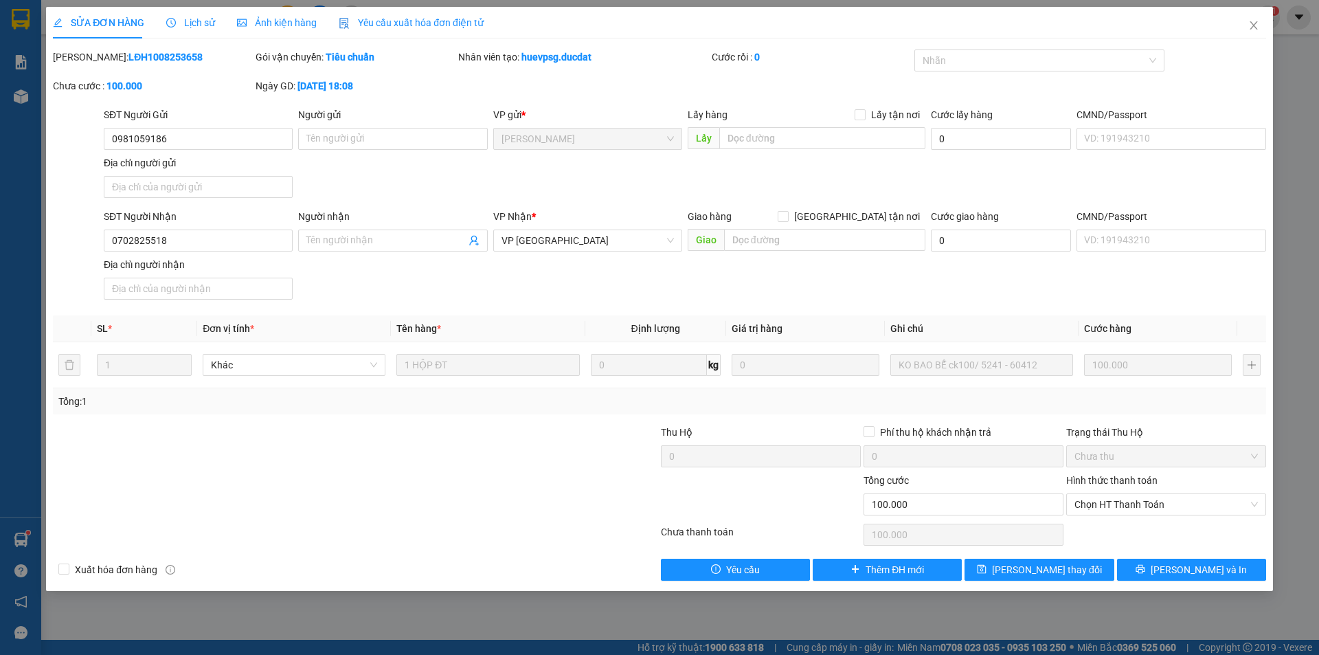
click at [549, 457] on div at bounding box center [558, 449] width 203 height 48
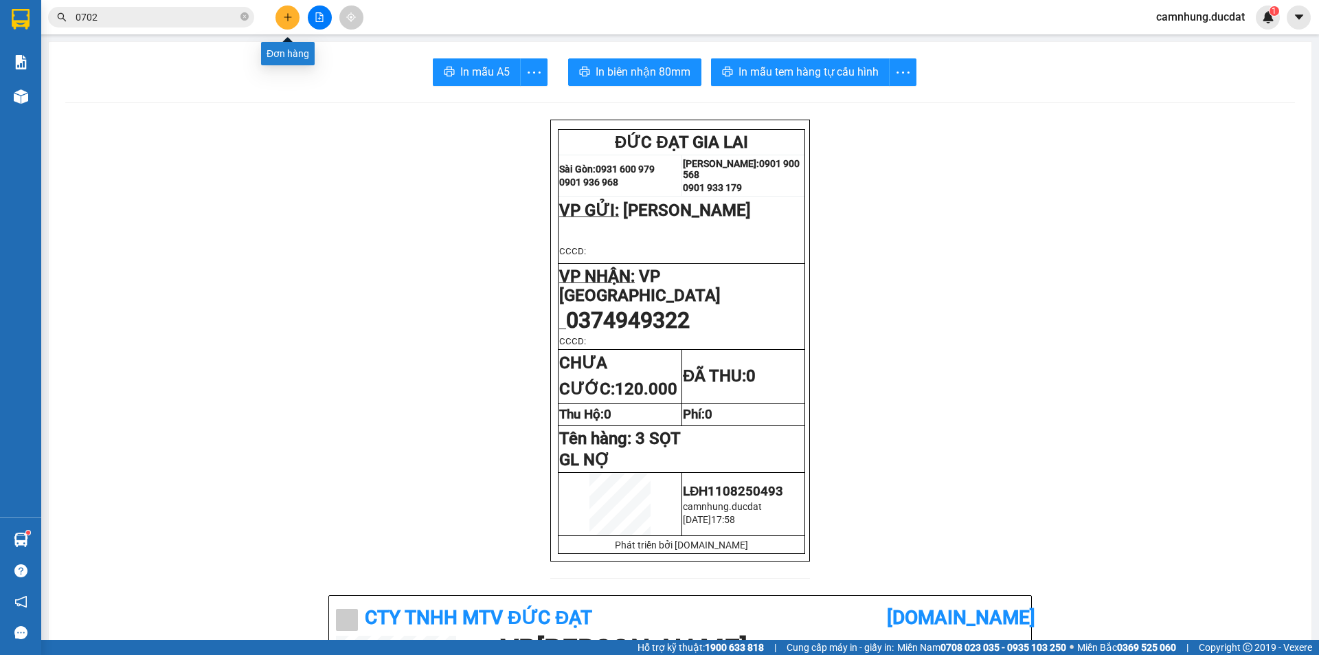
click at [293, 22] on button at bounding box center [287, 17] width 24 height 24
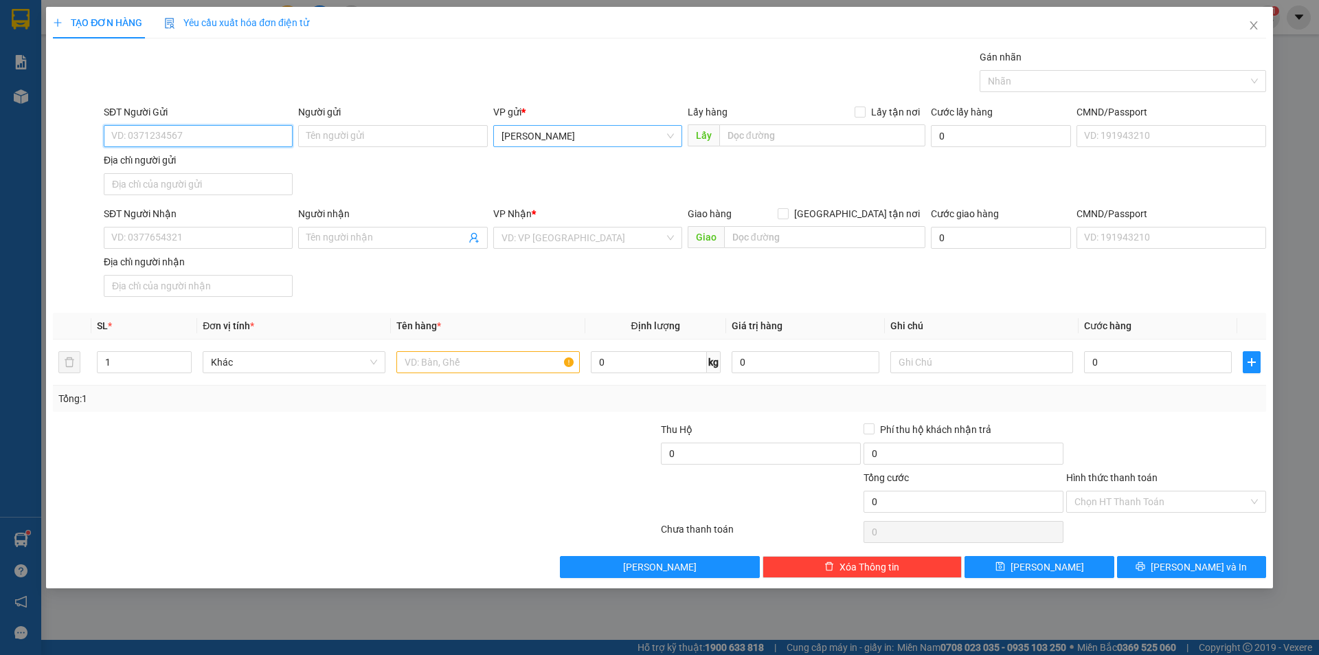
click at [561, 134] on span "[PERSON_NAME]" at bounding box center [587, 136] width 172 height 21
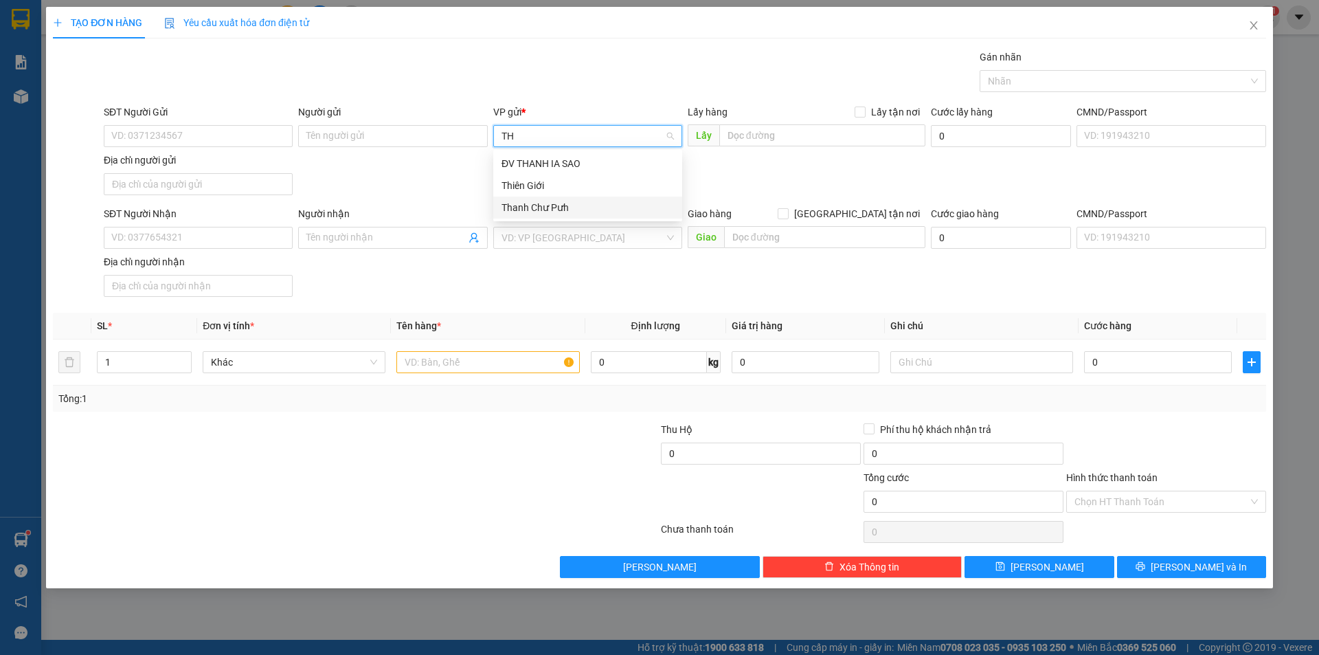
click at [571, 203] on div "Thanh Chư Pưh" at bounding box center [587, 207] width 172 height 15
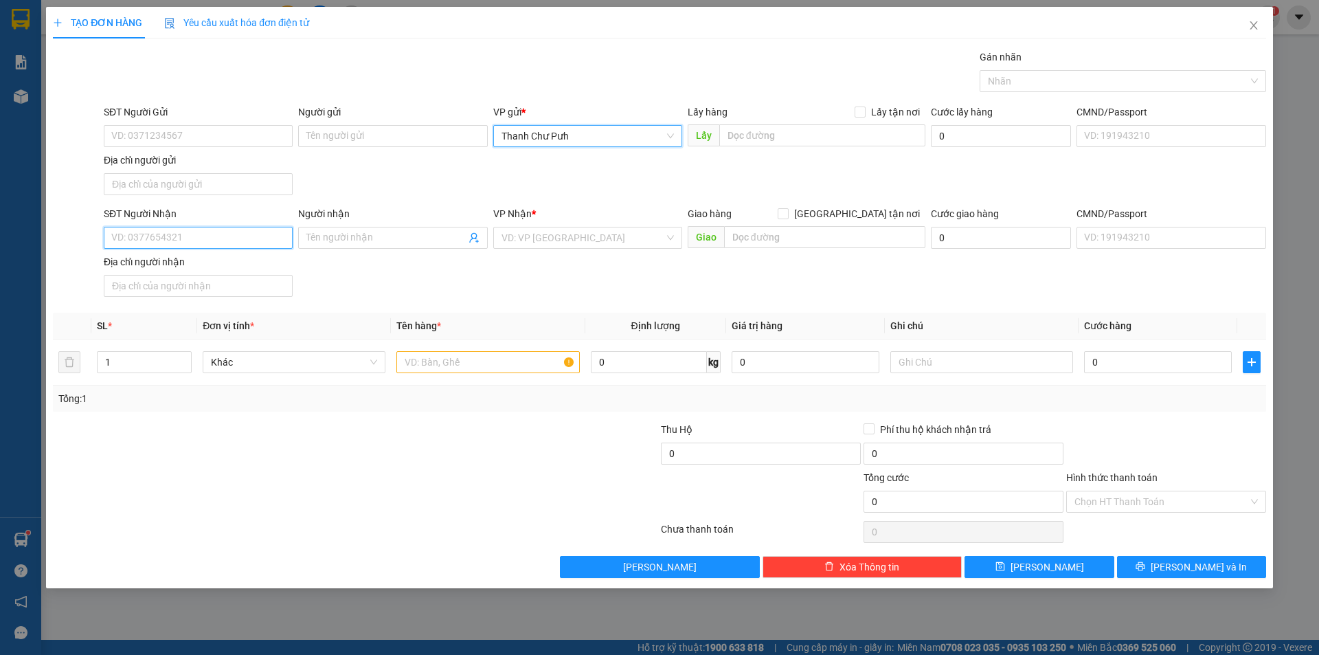
click at [256, 242] on input "SĐT Người Nhận" at bounding box center [198, 238] width 189 height 22
click at [506, 359] on input "text" at bounding box center [487, 362] width 183 height 22
click at [1161, 501] on input "Hình thức thanh toán" at bounding box center [1161, 501] width 174 height 21
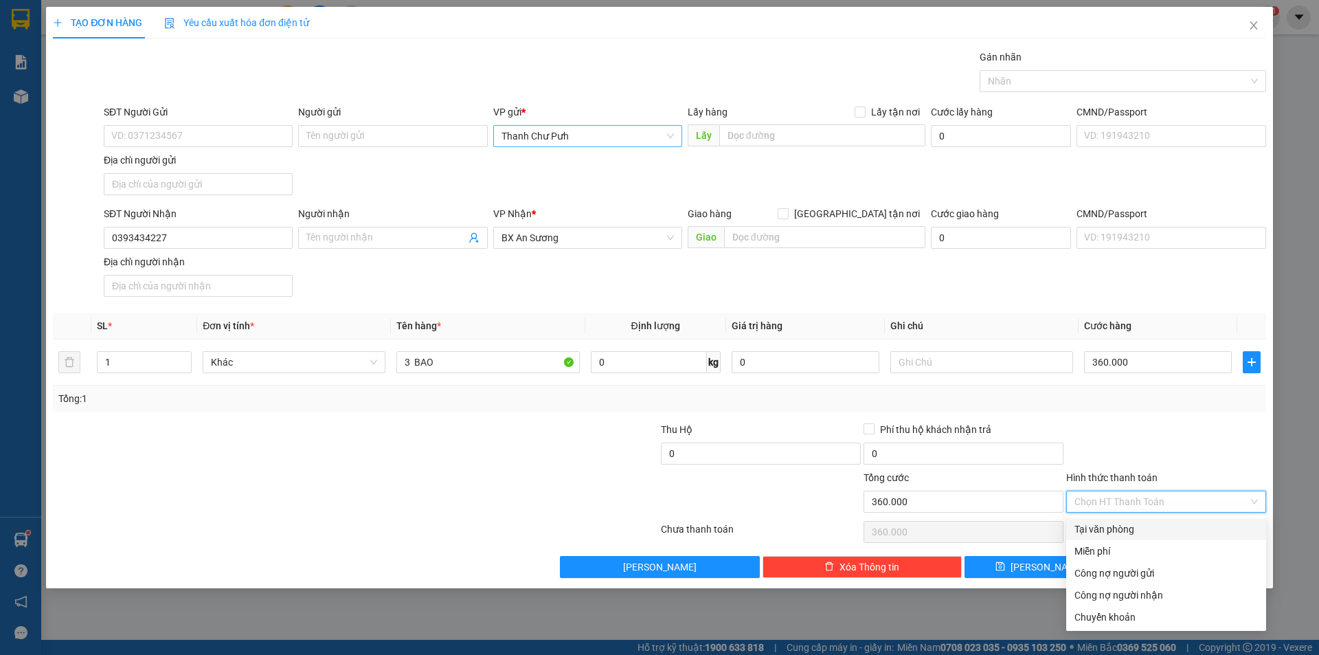
click at [1171, 531] on div "Tại văn phòng" at bounding box center [1165, 528] width 183 height 15
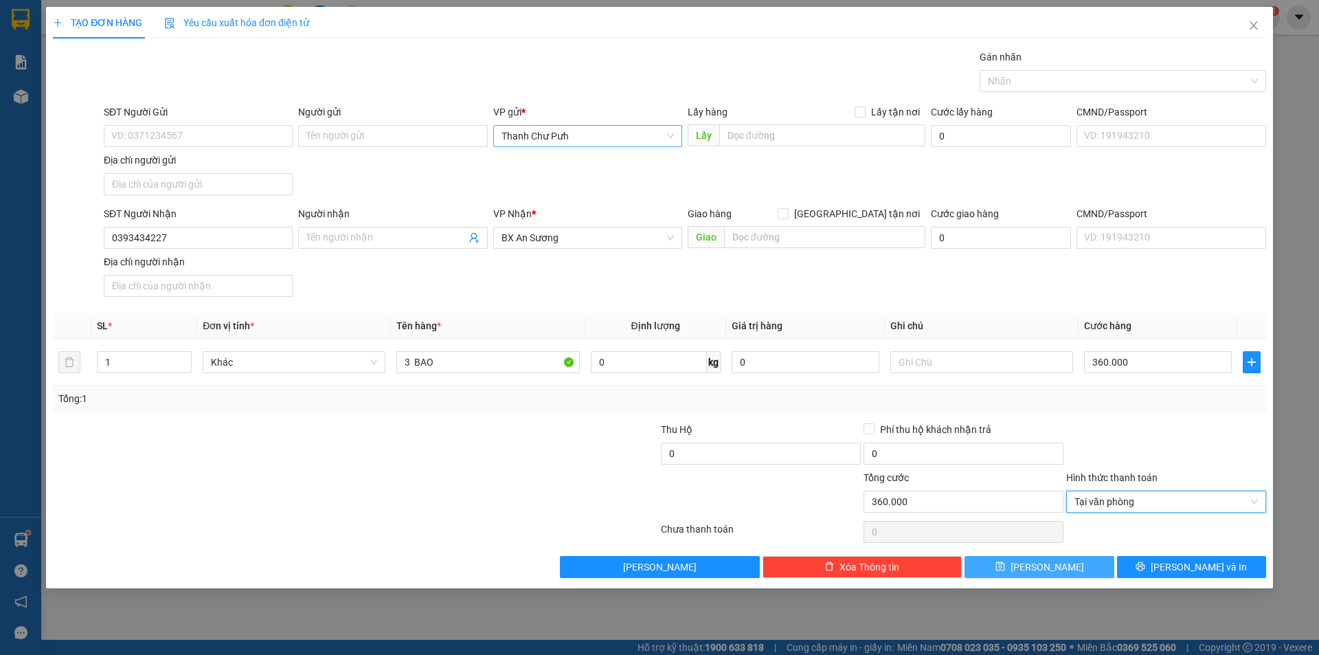
click at [1073, 564] on button "Lưu" at bounding box center [1038, 567] width 149 height 22
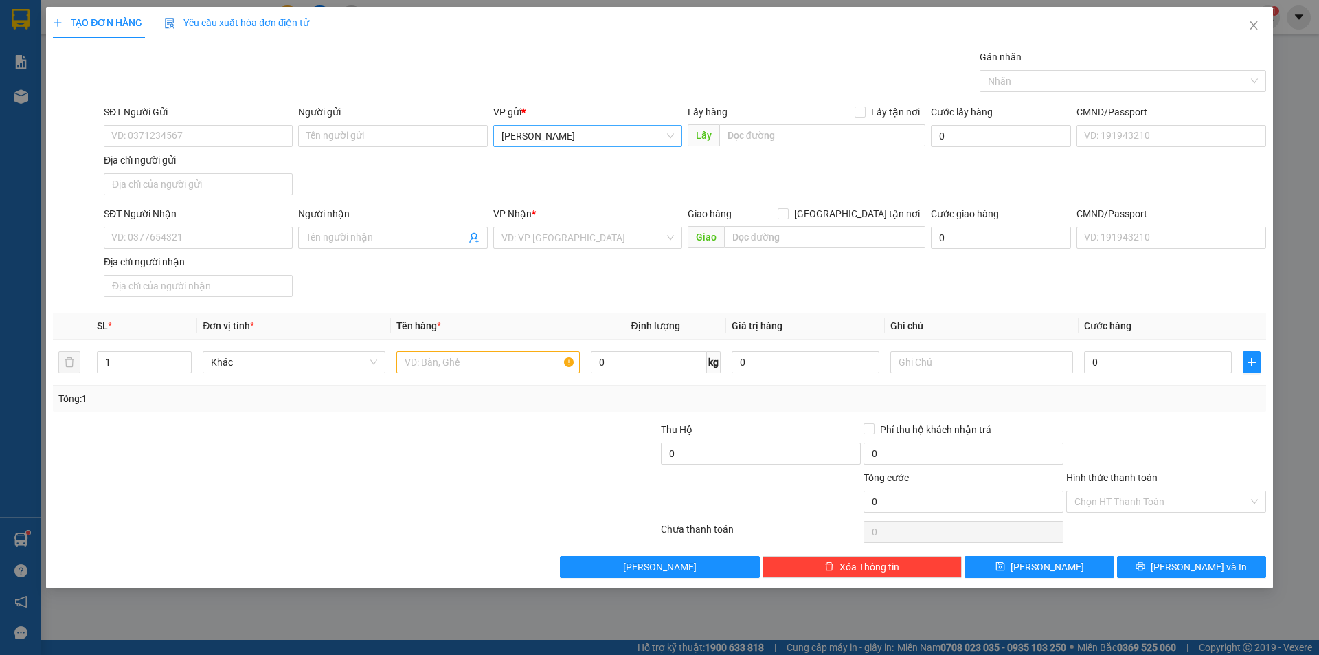
click at [269, 499] on div at bounding box center [254, 494] width 405 height 48
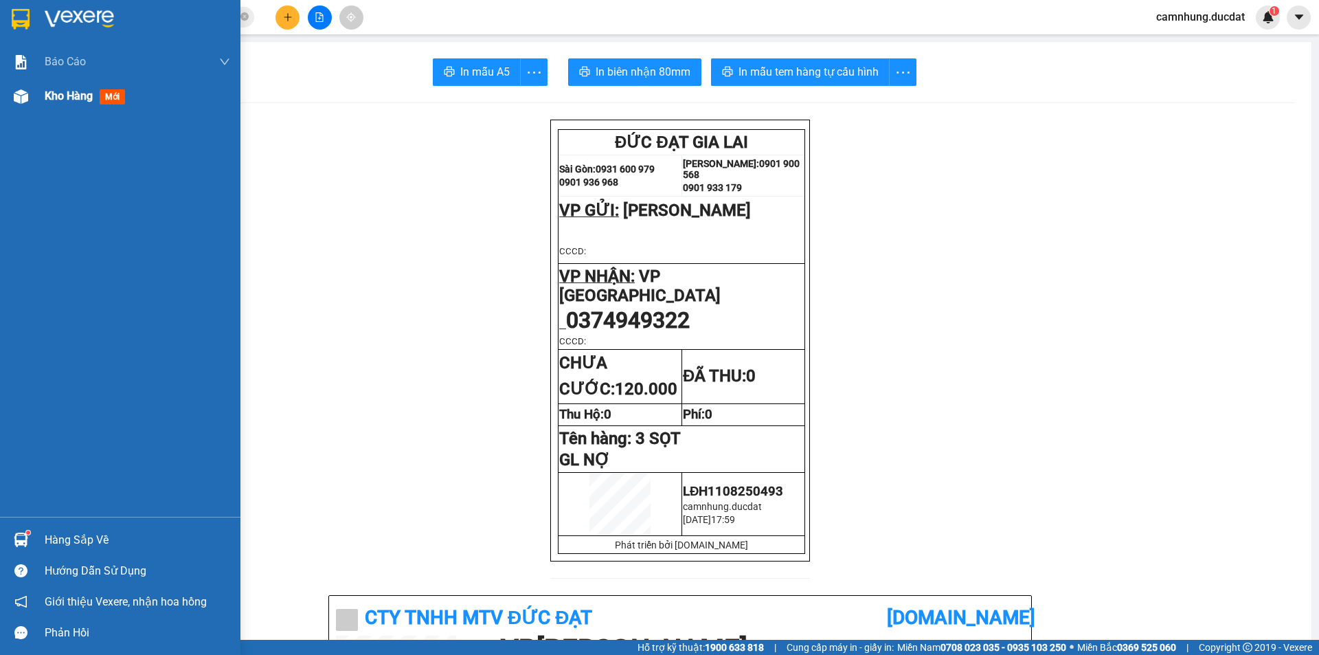
click at [75, 91] on span "Kho hàng" at bounding box center [69, 95] width 48 height 13
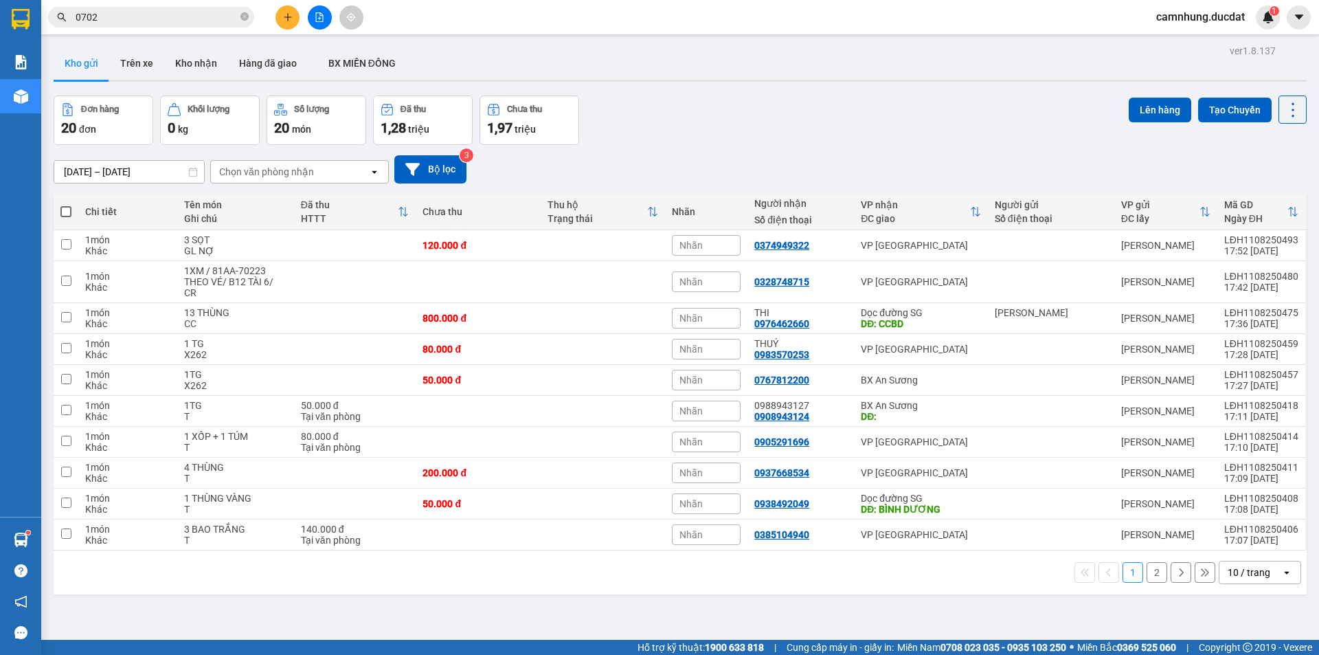
click at [1281, 567] on icon "open" at bounding box center [1286, 572] width 11 height 11
click at [1266, 535] on span "100 / trang" at bounding box center [1243, 531] width 49 height 14
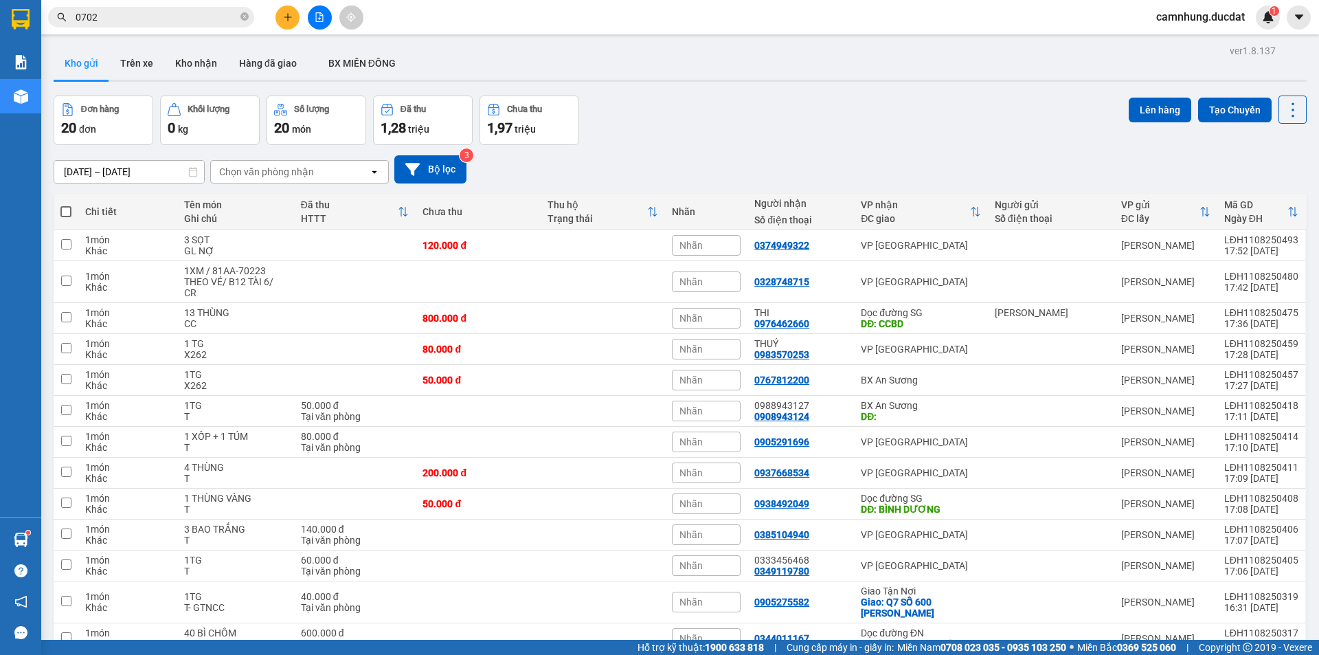
click at [284, 25] on button at bounding box center [287, 17] width 24 height 24
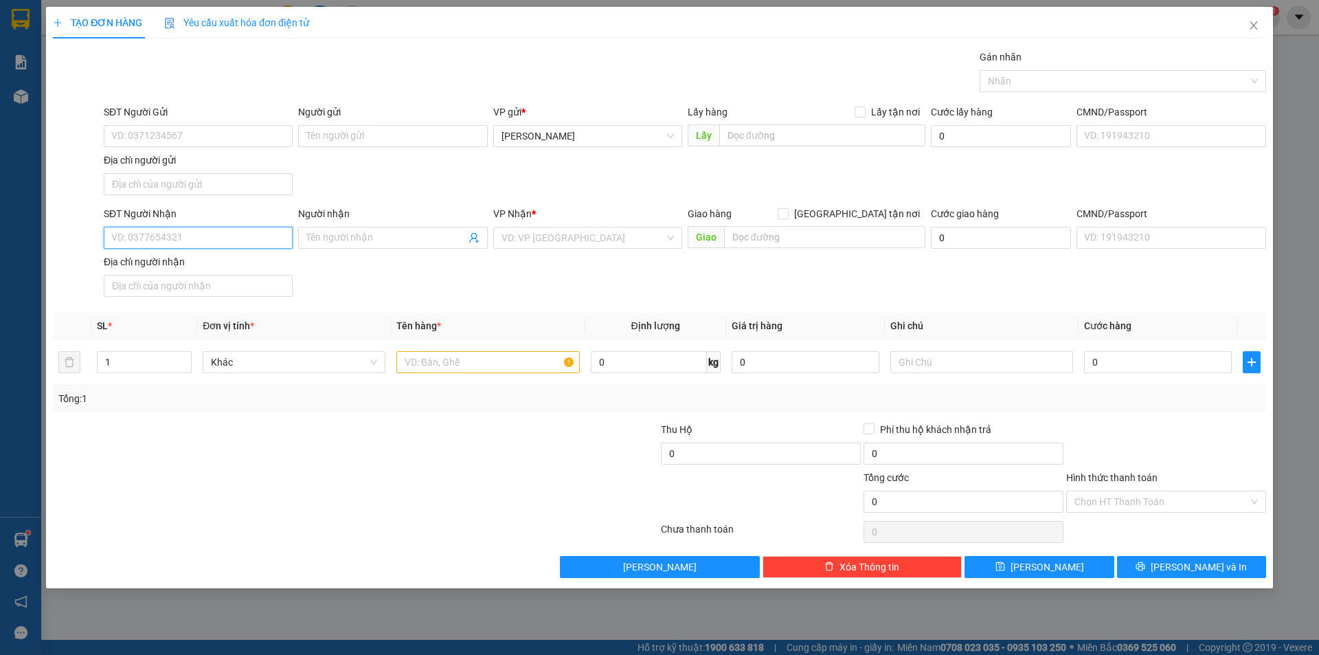
click at [262, 239] on input "SĐT Người Nhận" at bounding box center [198, 238] width 189 height 22
click at [493, 370] on input "text" at bounding box center [487, 362] width 183 height 22
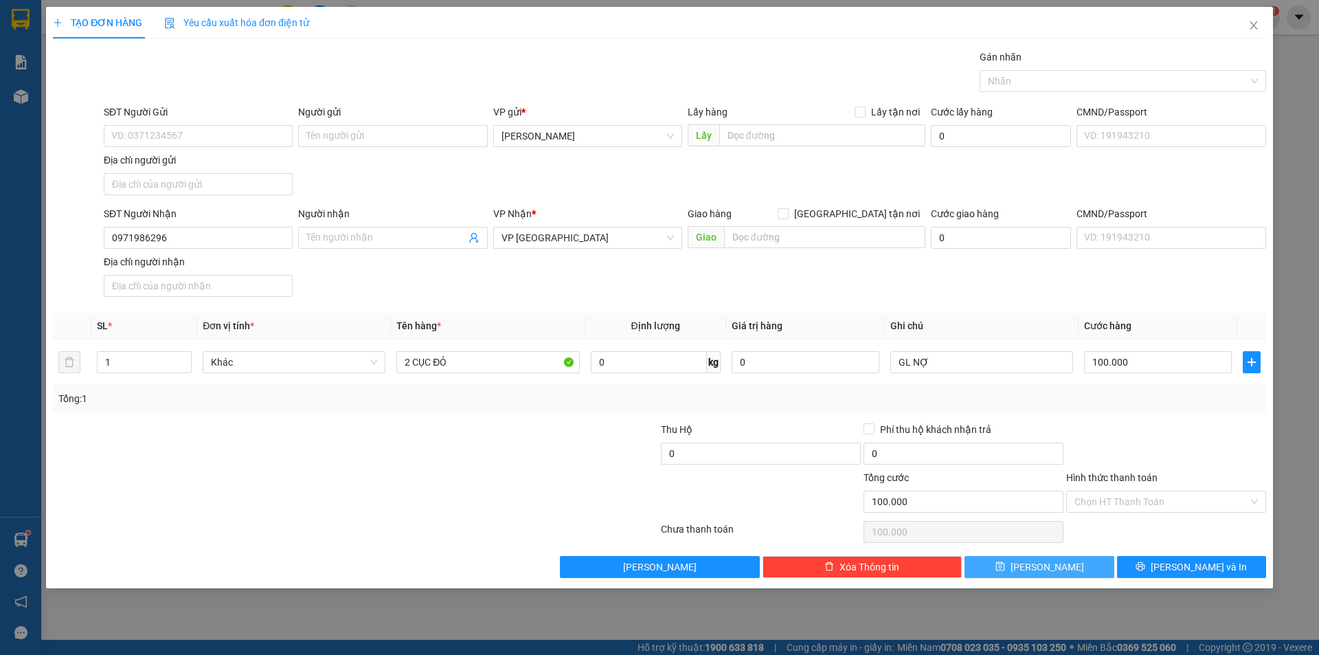
click at [1069, 563] on button "Lưu" at bounding box center [1038, 567] width 149 height 22
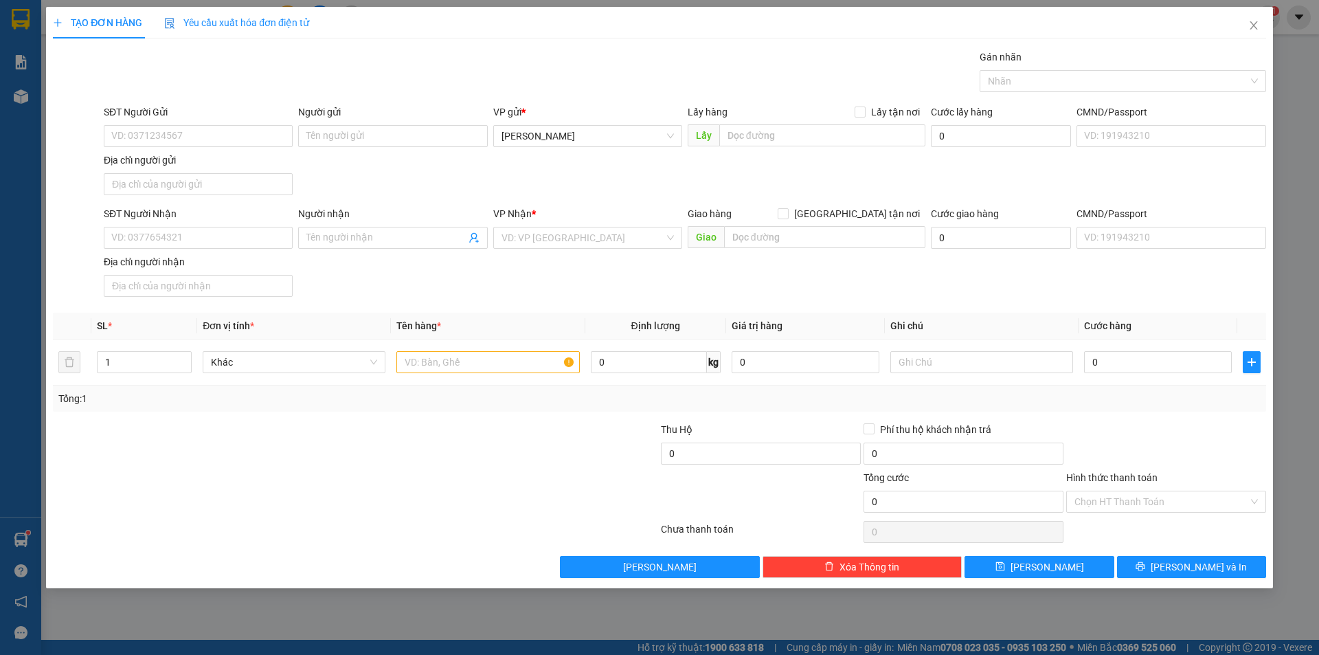
click at [427, 505] on div at bounding box center [254, 494] width 405 height 48
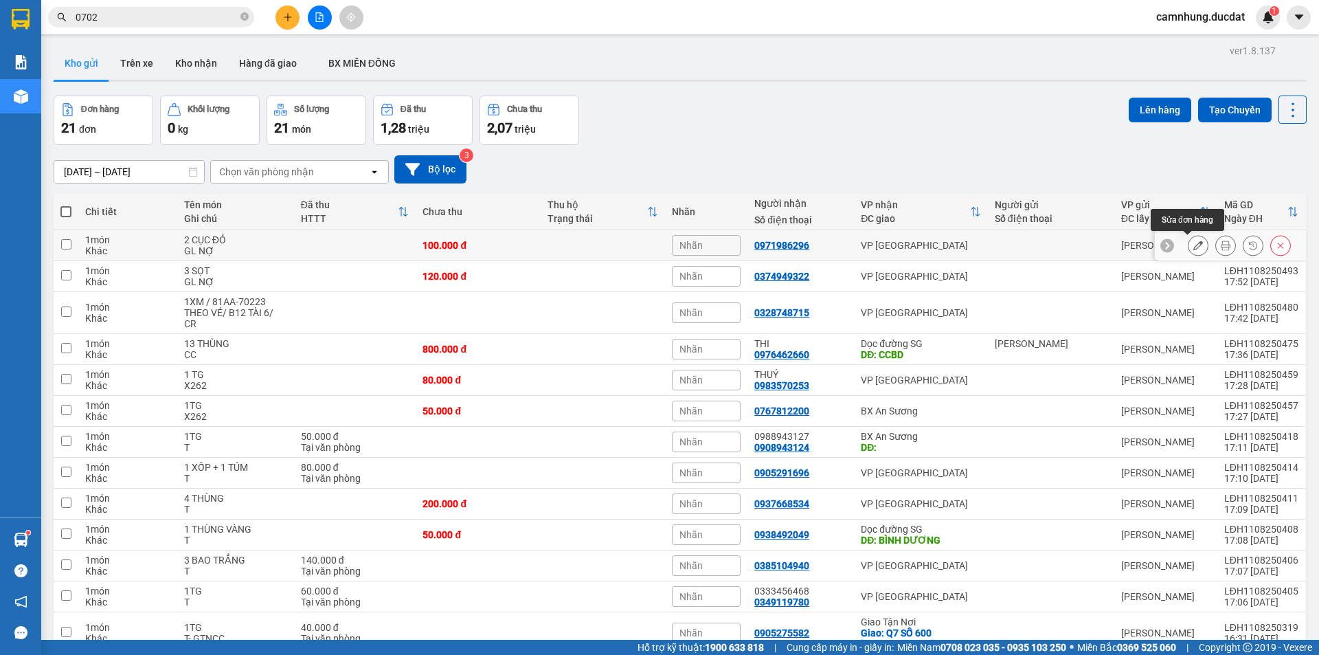
click at [1193, 250] on icon at bounding box center [1198, 245] width 10 height 10
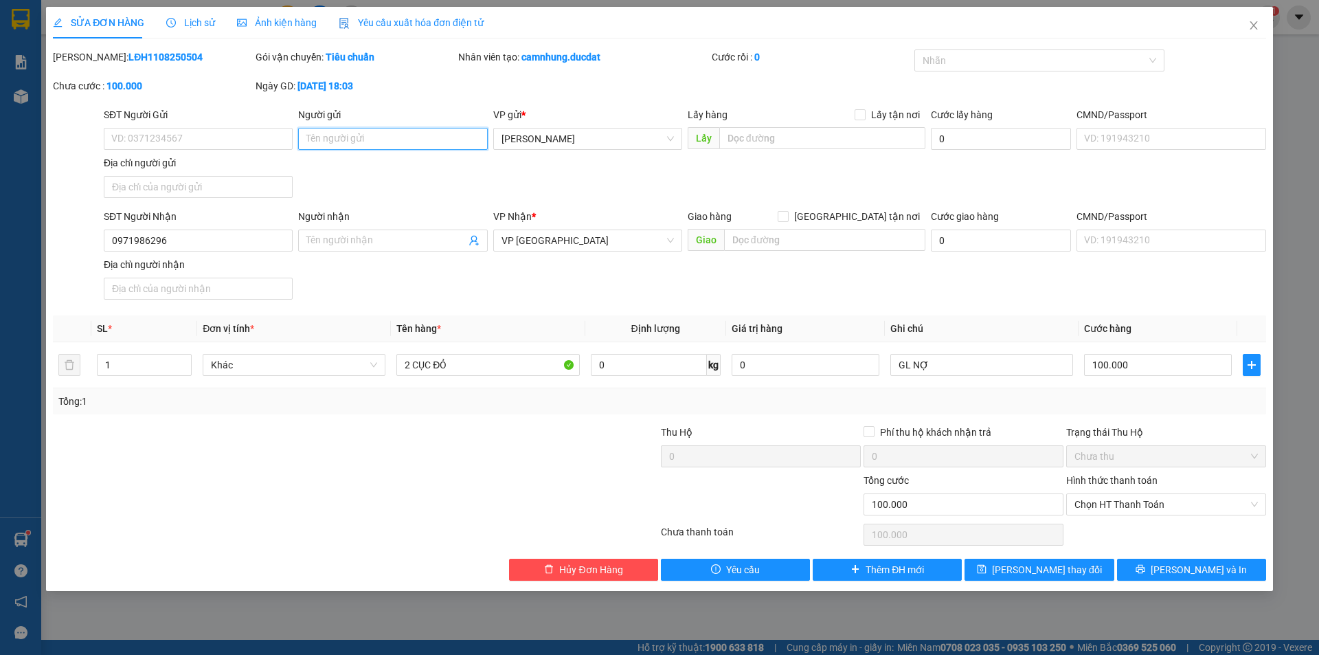
click at [413, 142] on input "Người gửi" at bounding box center [392, 139] width 189 height 22
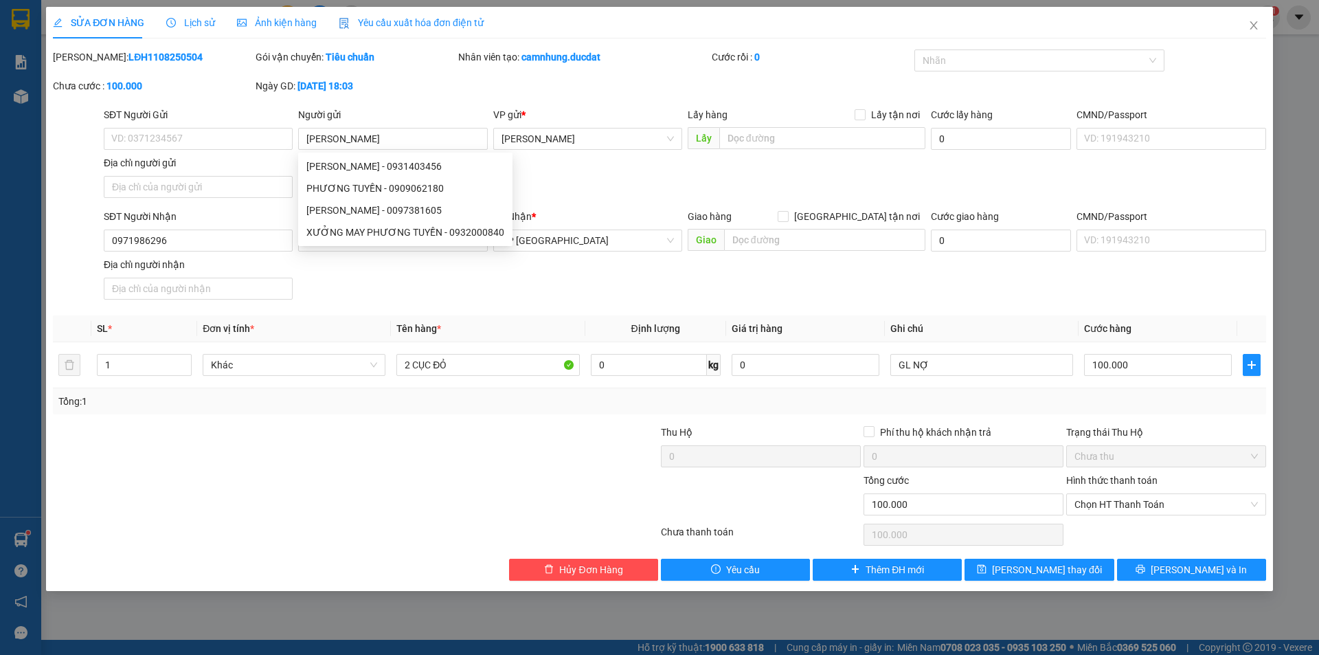
click at [1042, 551] on div "Total Paid Fee 0 Total UnPaid Fee 100.000 Cash Collection Total Fee Mã ĐH: LĐH1…" at bounding box center [659, 314] width 1213 height 531
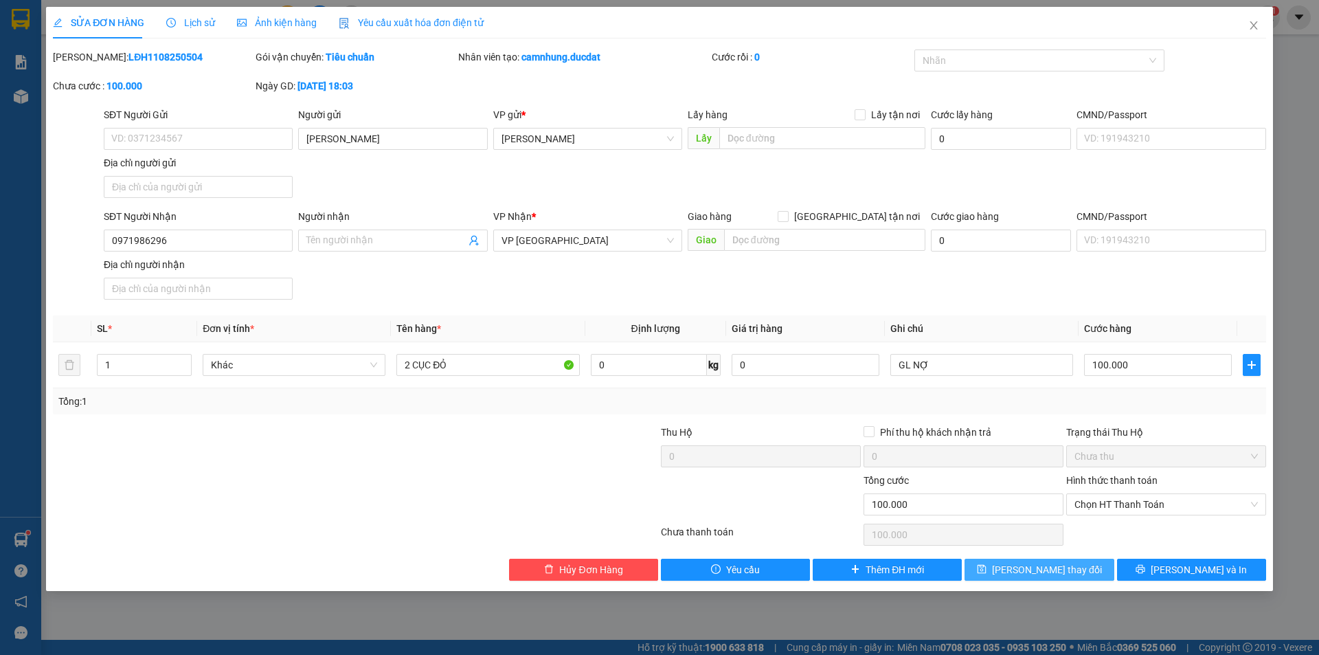
click at [1029, 567] on span "Lưu thay đổi" at bounding box center [1047, 569] width 110 height 15
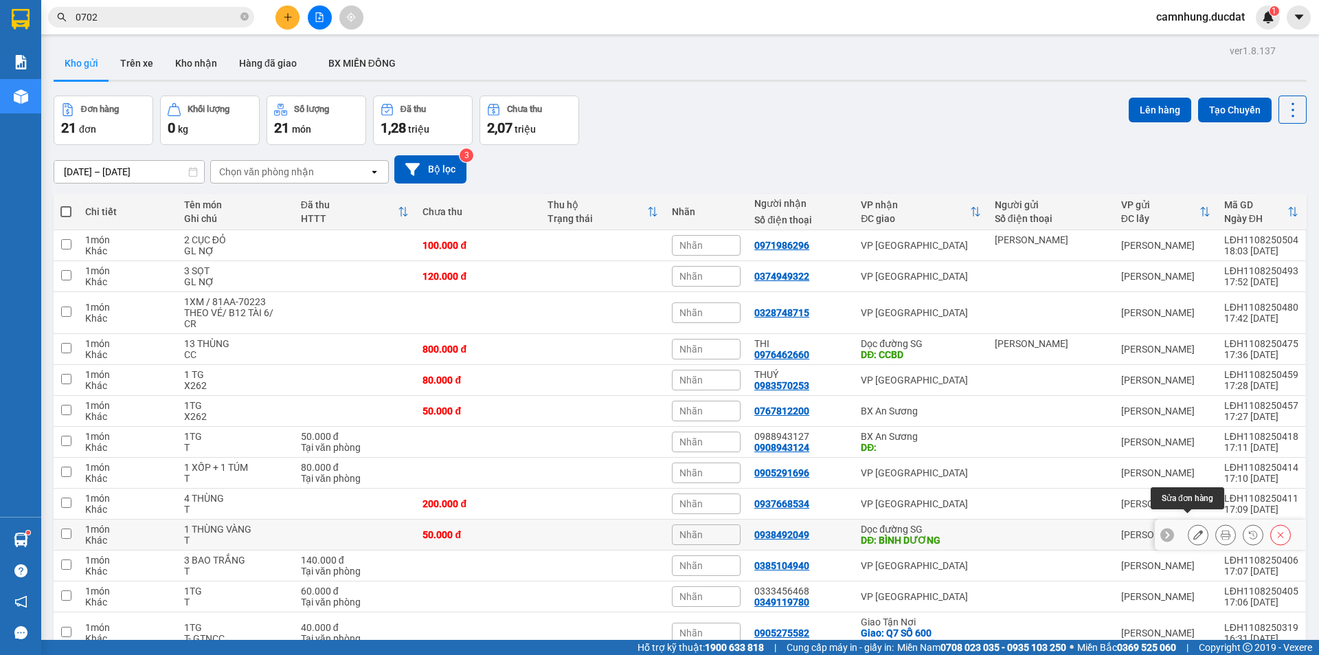
click at [1193, 523] on button at bounding box center [1197, 535] width 19 height 24
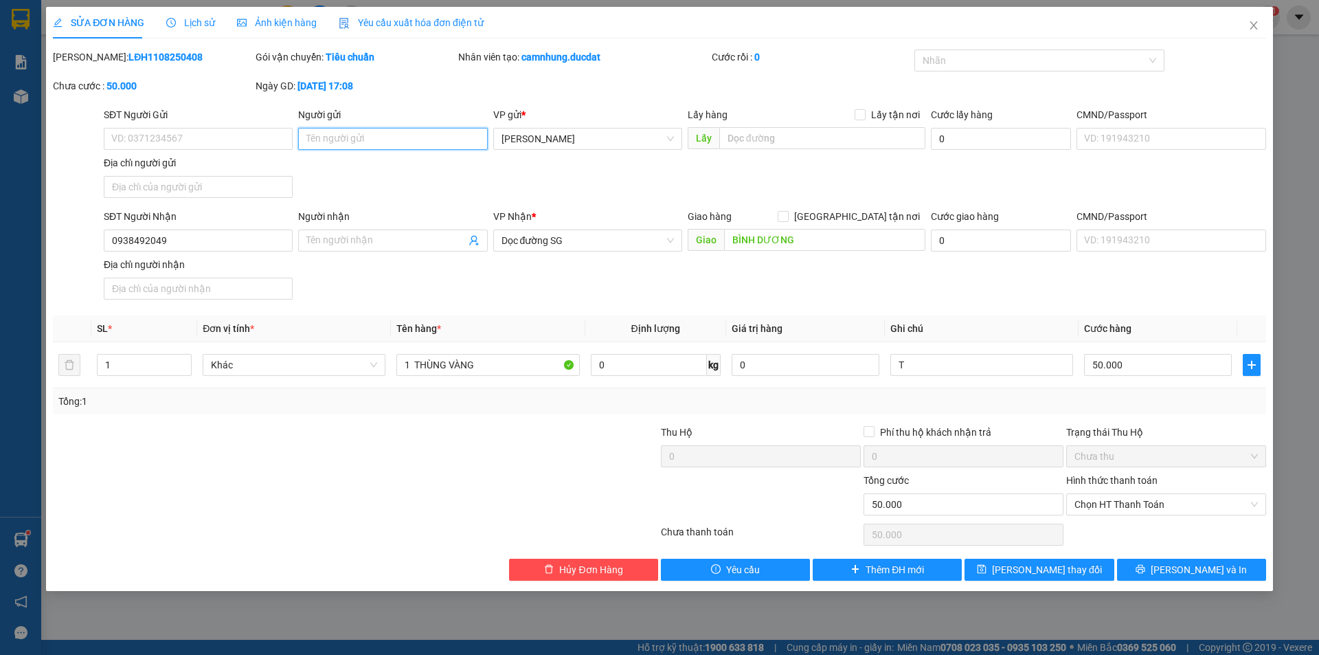
click at [413, 139] on input "Người gửi" at bounding box center [392, 139] width 189 height 22
click at [994, 574] on button "Lưu thay đổi" at bounding box center [1038, 569] width 149 height 22
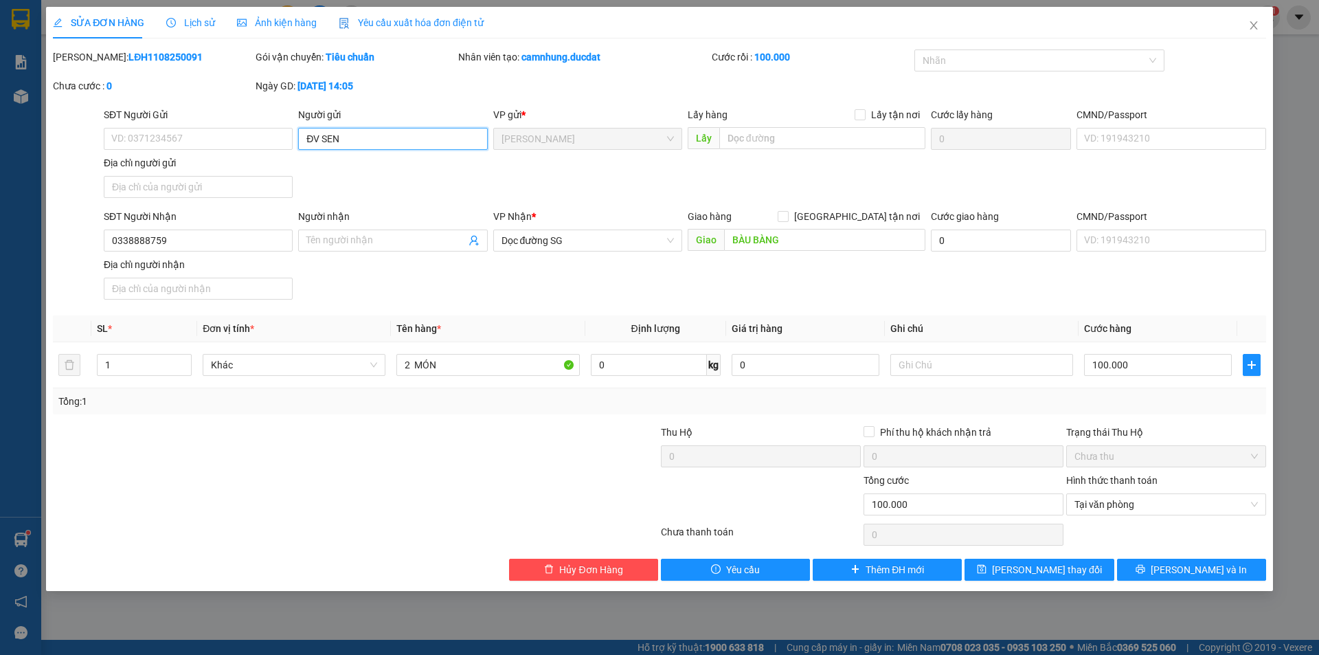
click at [420, 135] on input "ĐV SEN" at bounding box center [392, 139] width 189 height 22
click at [979, 372] on input "text" at bounding box center [981, 365] width 183 height 22
click at [1061, 565] on span "Lưu thay đổi" at bounding box center [1047, 569] width 110 height 15
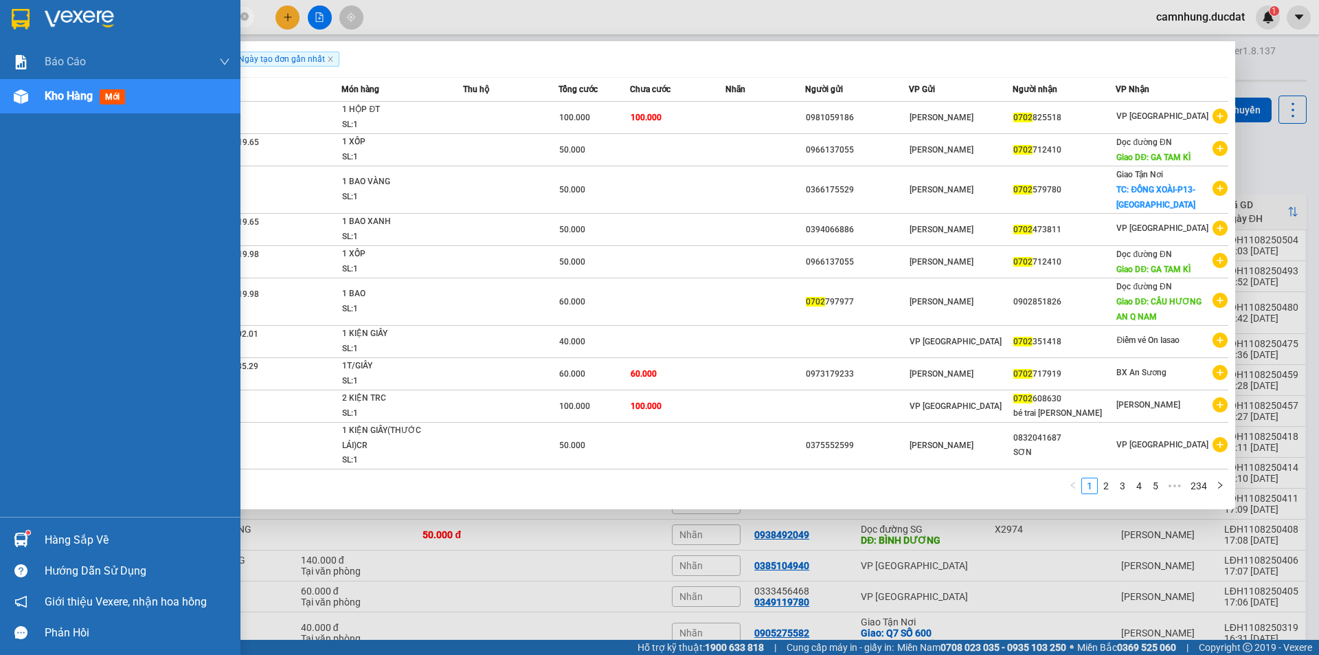
drag, startPoint x: 152, startPoint y: 21, endPoint x: 8, endPoint y: 27, distance: 143.7
click at [0, 27] on section "Kết quả tìm kiếm ( 2340 ) Bộ lọc Ngày tạo đơn gần nhất Mã ĐH Trạng thái Món hàn…" at bounding box center [659, 327] width 1319 height 655
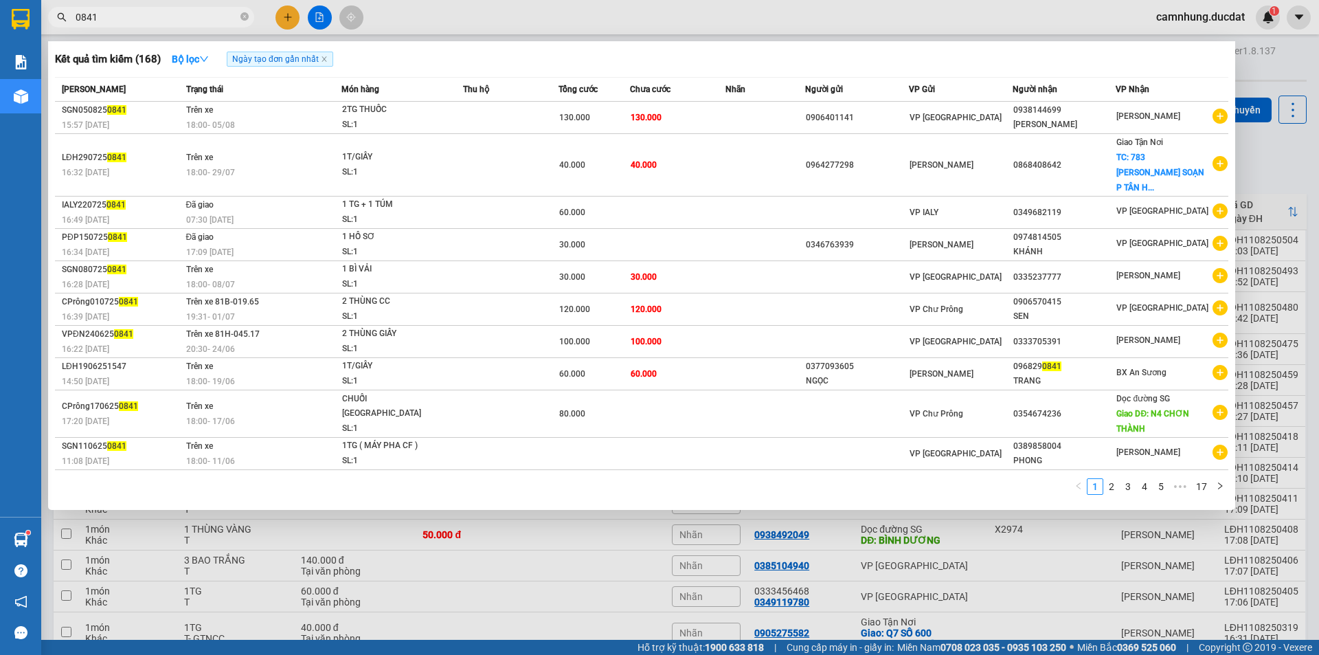
click at [681, 527] on div at bounding box center [659, 327] width 1319 height 655
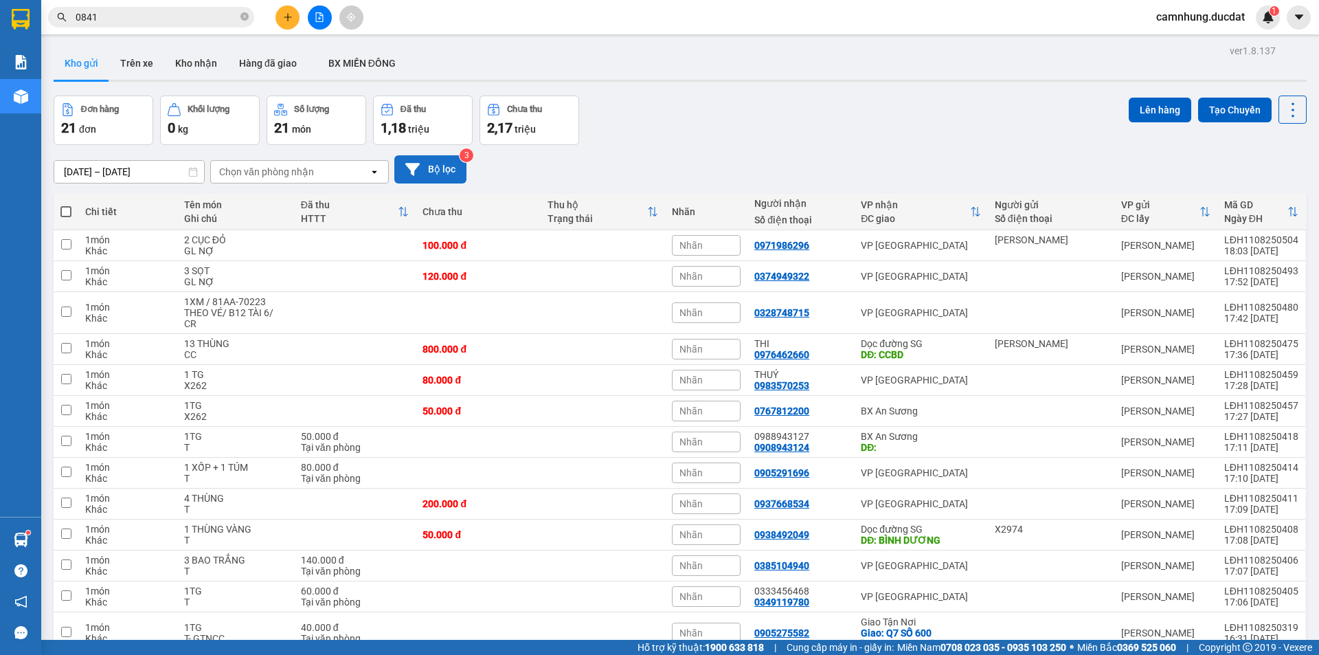
click at [429, 155] on button "Bộ lọc" at bounding box center [430, 169] width 72 height 28
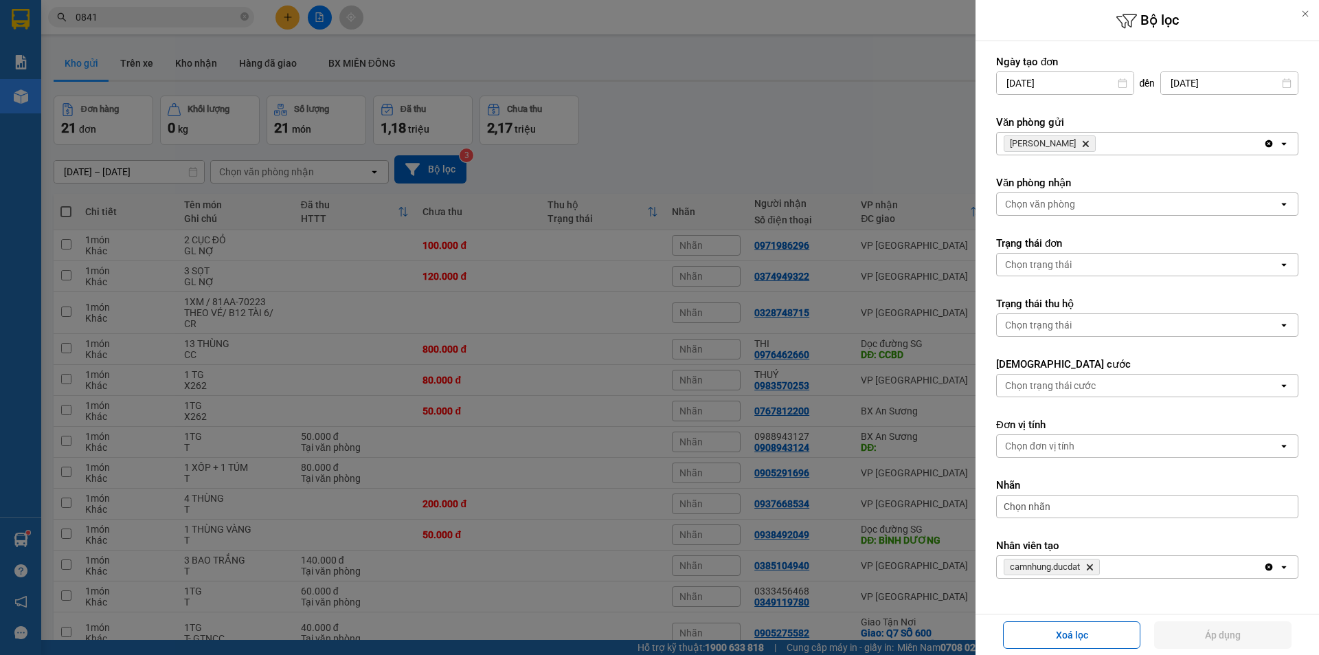
click at [741, 139] on div at bounding box center [659, 327] width 1319 height 655
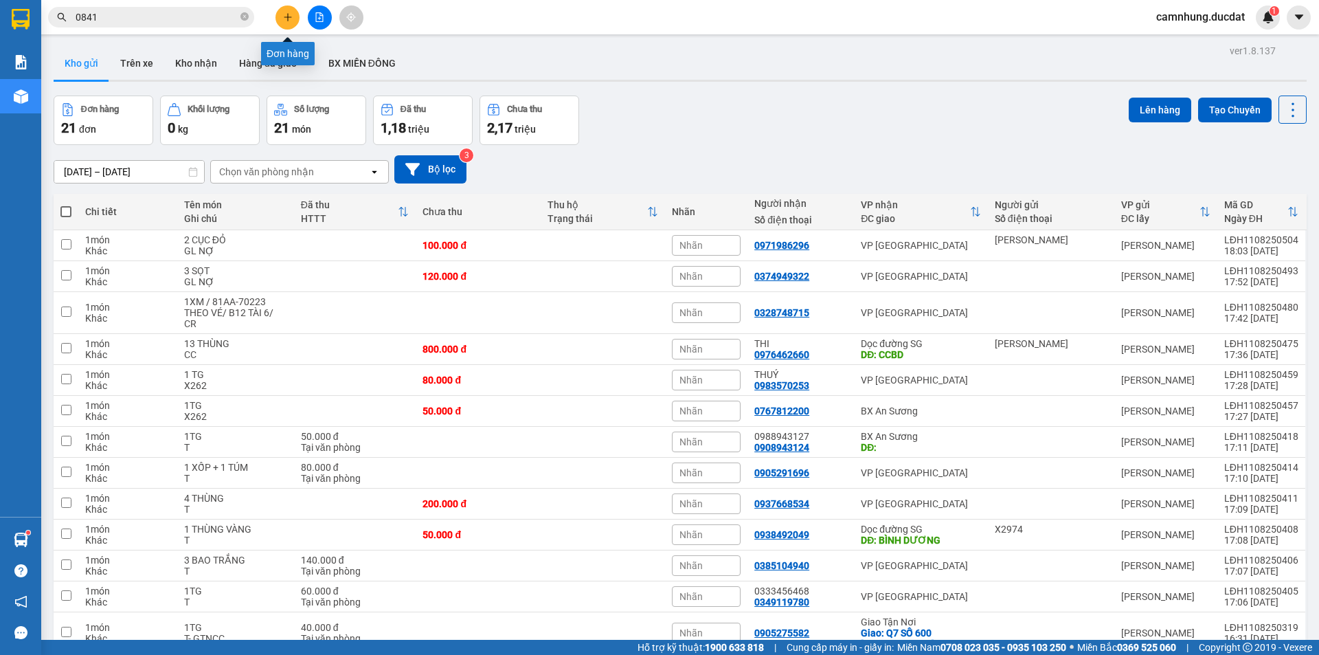
click at [289, 14] on icon "plus" at bounding box center [288, 17] width 10 height 10
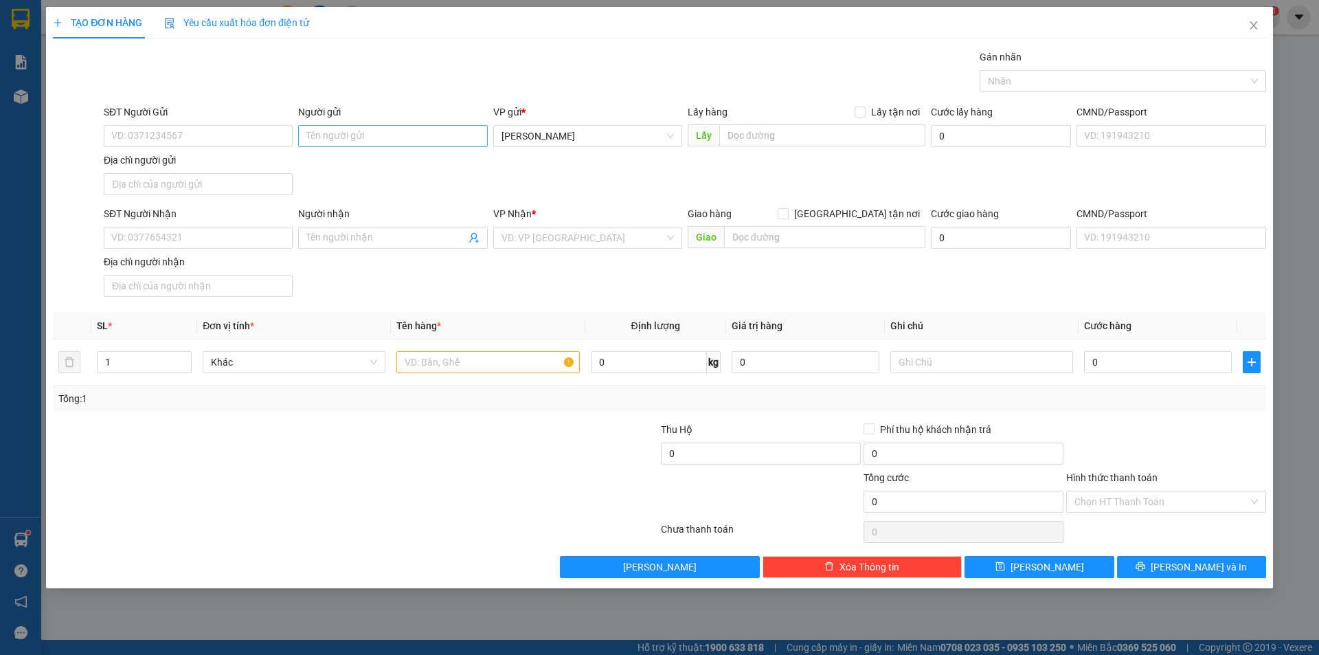
click at [425, 124] on div "Người gửi" at bounding box center [392, 114] width 189 height 21
click at [433, 131] on input "Người gửi" at bounding box center [392, 136] width 189 height 22
click at [198, 237] on input "SĐT Người Nhận" at bounding box center [198, 238] width 189 height 22
click at [512, 365] on input "text" at bounding box center [487, 362] width 183 height 22
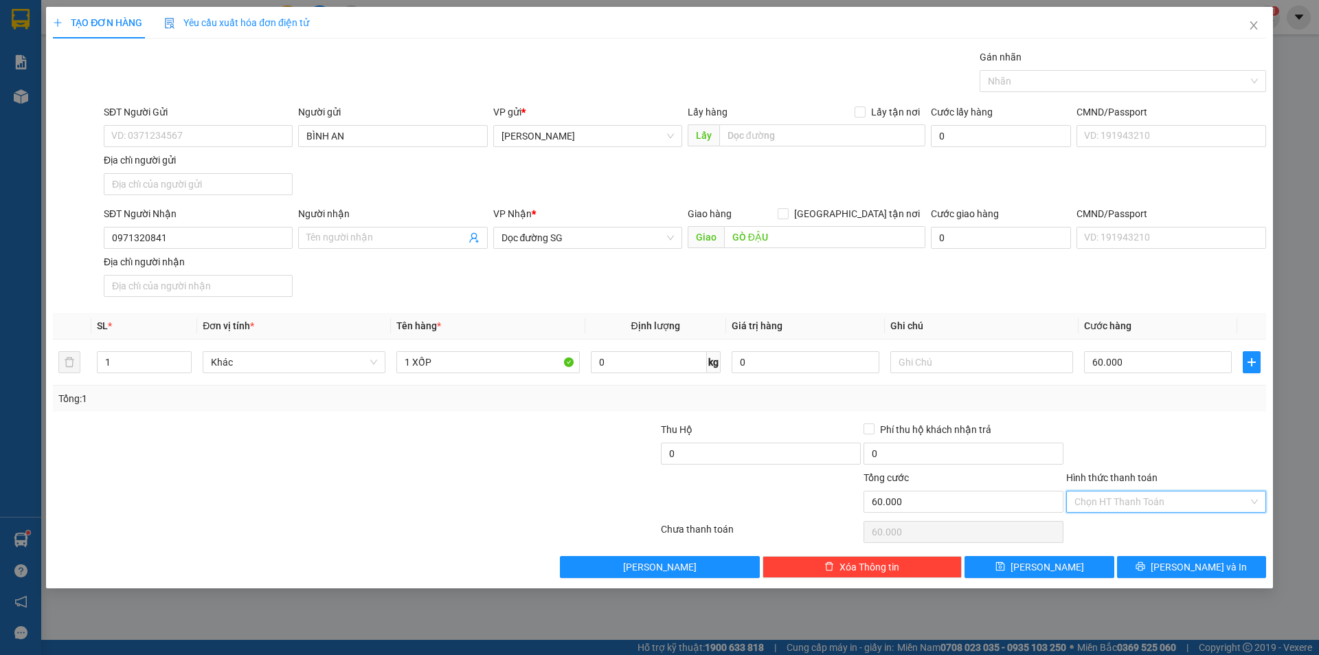
click at [1089, 499] on input "Hình thức thanh toán" at bounding box center [1161, 501] width 174 height 21
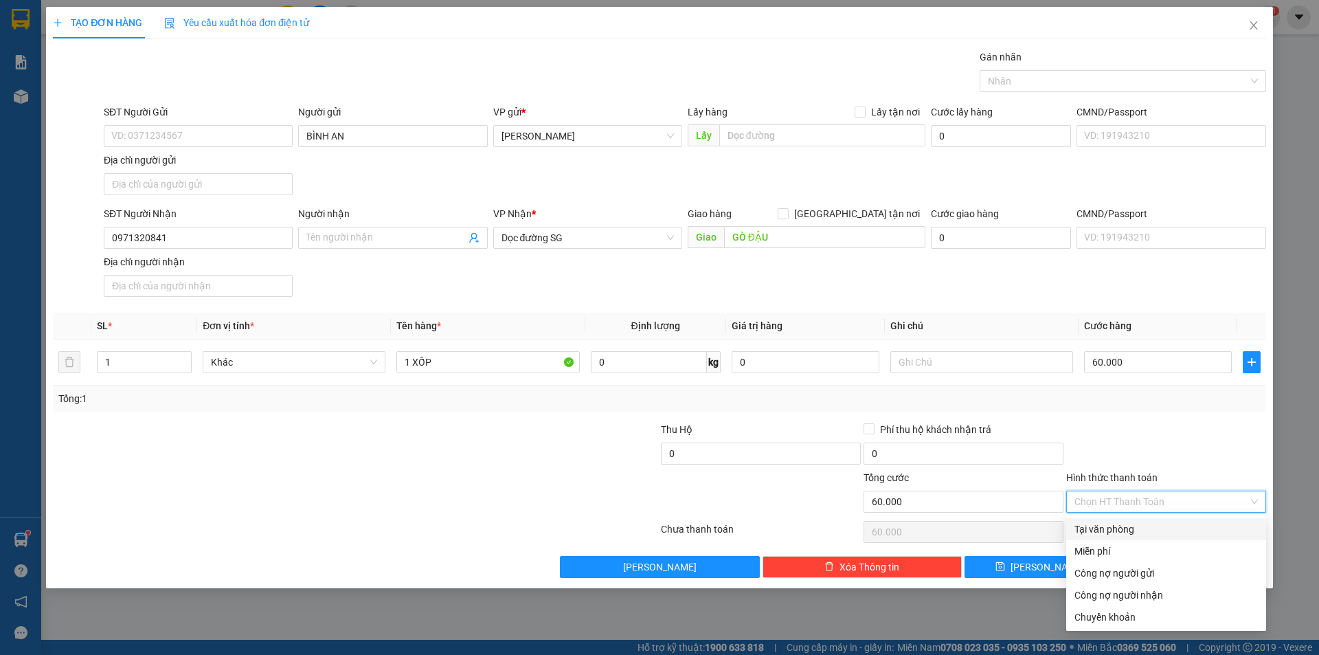
click at [1101, 519] on div "Tại văn phòng" at bounding box center [1166, 529] width 200 height 22
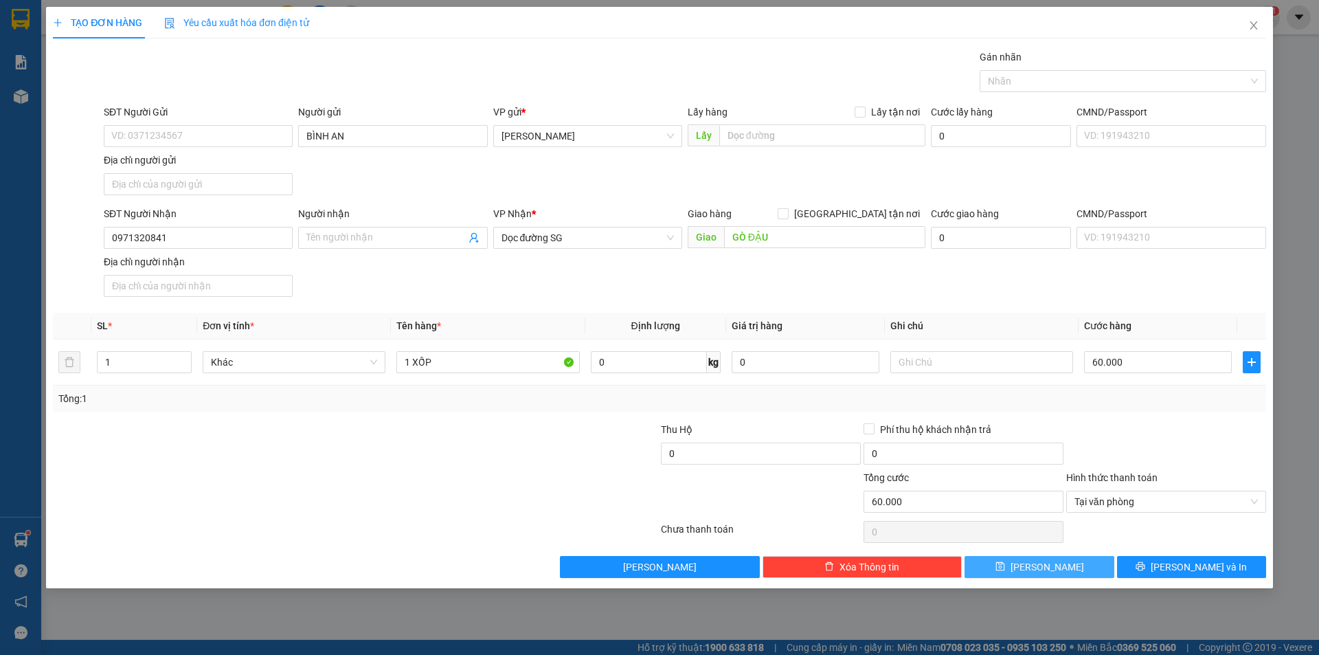
click at [1083, 569] on button "Lưu" at bounding box center [1038, 567] width 149 height 22
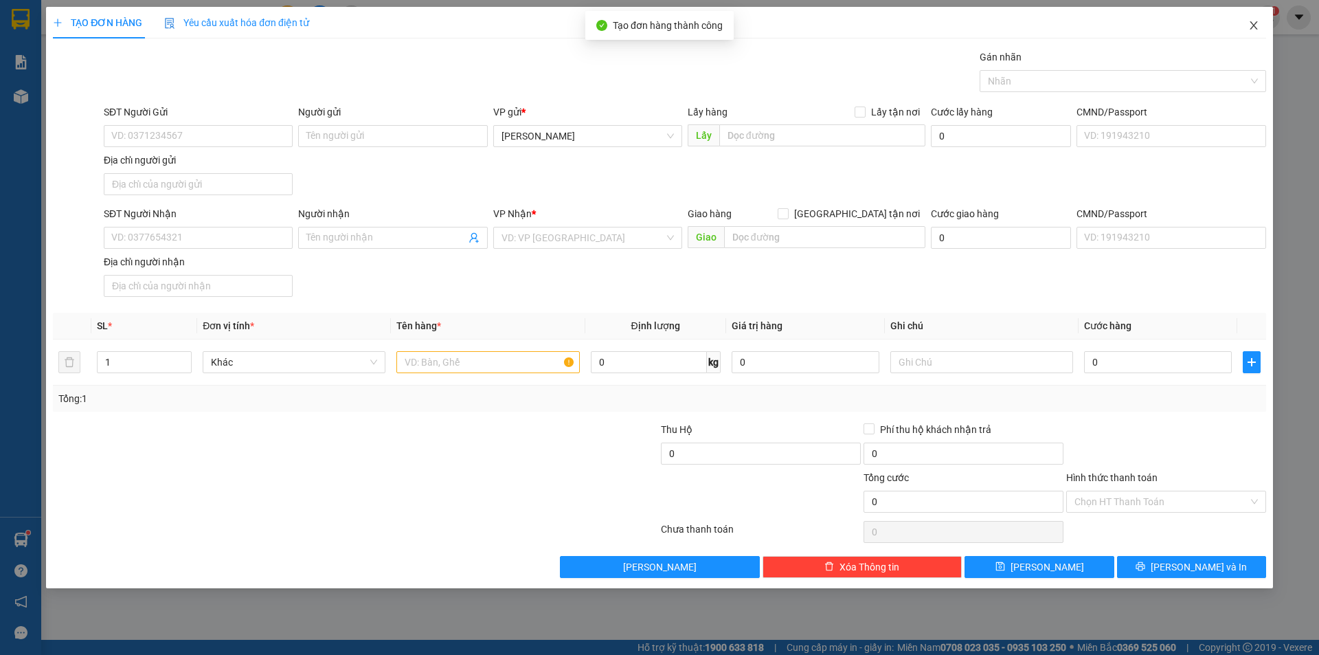
click at [1258, 24] on icon "close" at bounding box center [1253, 25] width 11 height 11
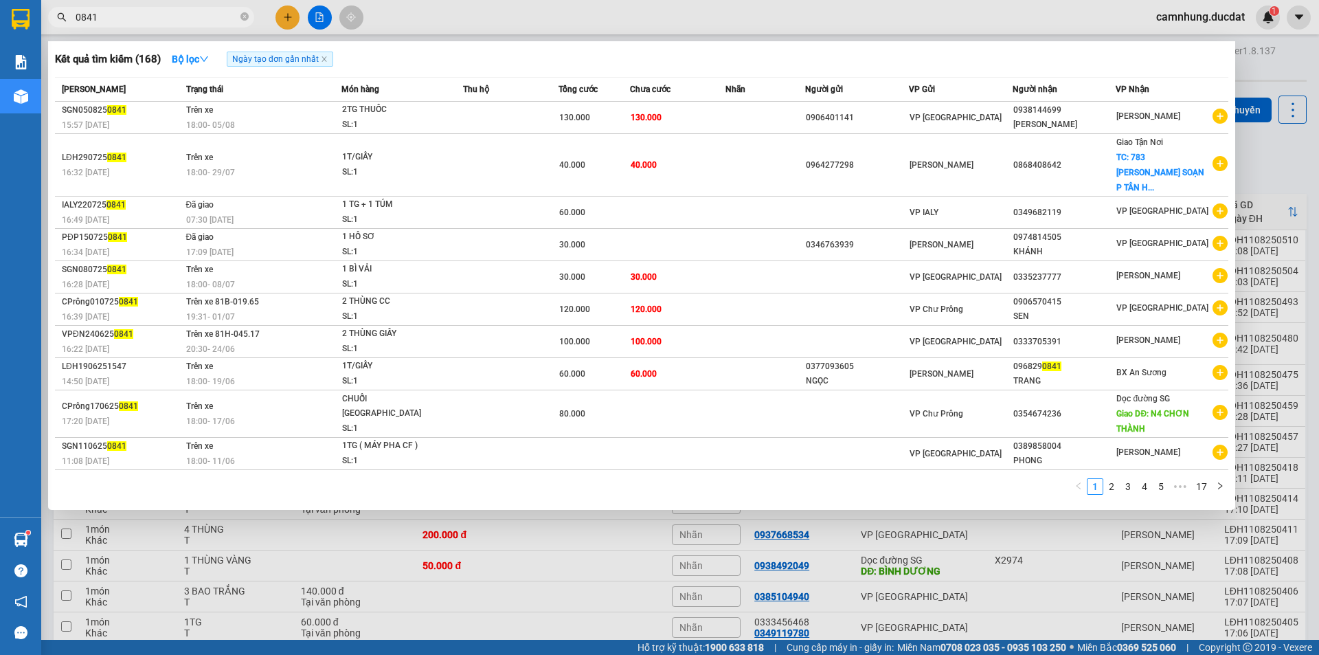
click at [150, 12] on input "0841" at bounding box center [157, 17] width 162 height 15
click at [671, 562] on div at bounding box center [659, 327] width 1319 height 655
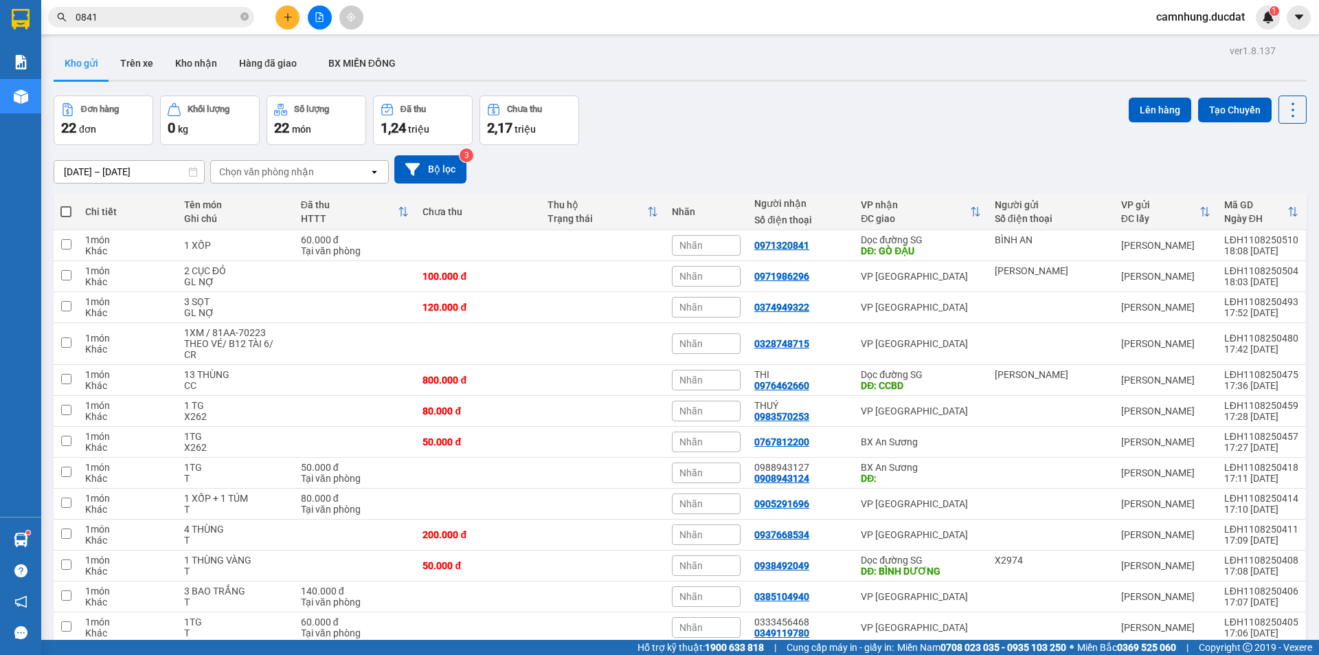
click at [284, 16] on icon "plus" at bounding box center [288, 17] width 10 height 10
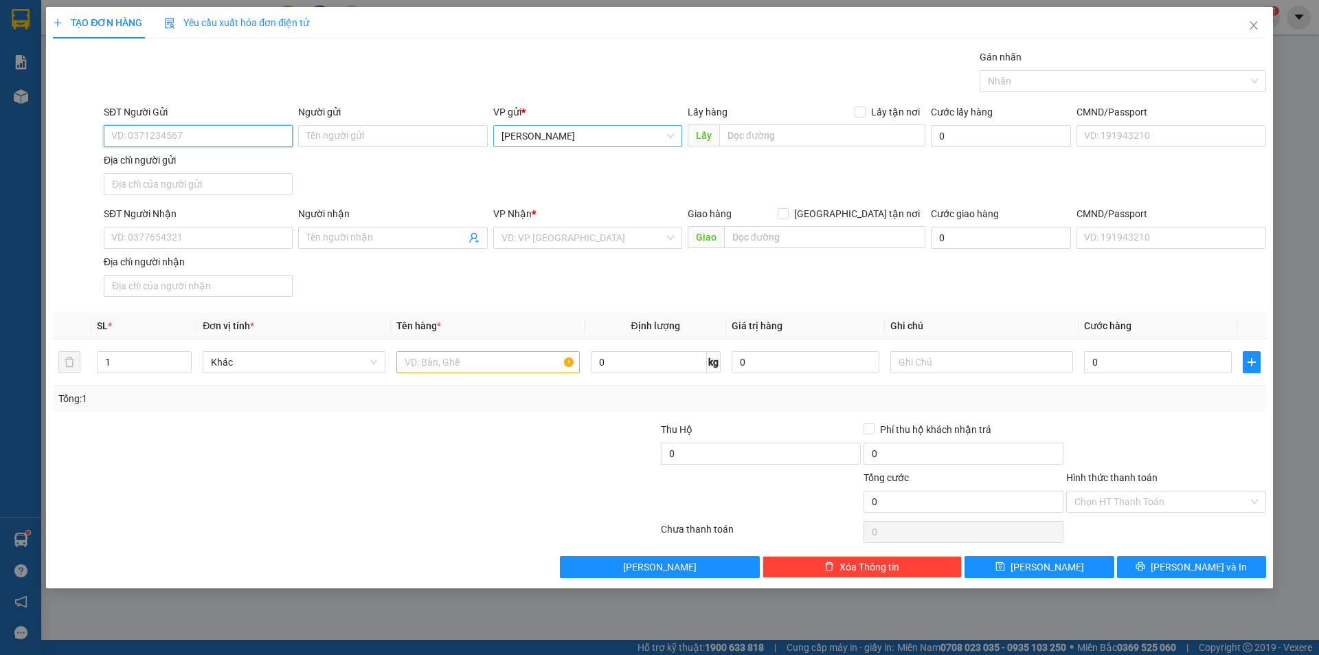
click at [586, 138] on span "[PERSON_NAME]" at bounding box center [587, 136] width 172 height 21
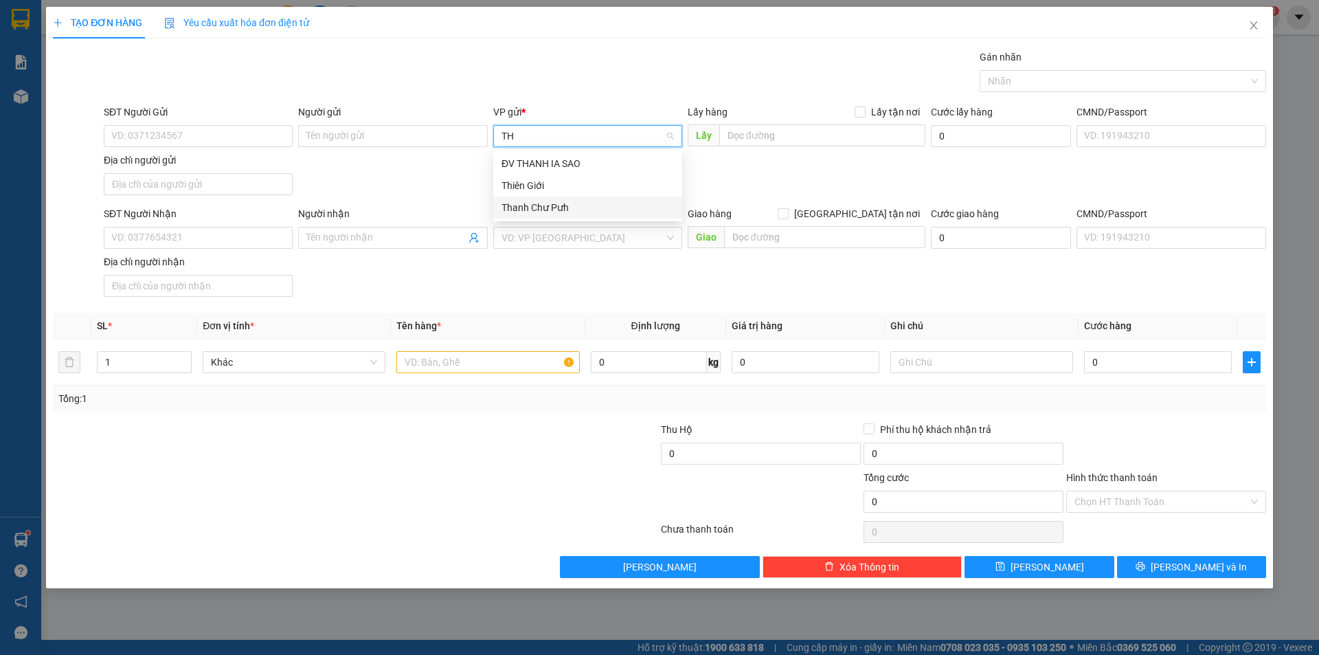
click at [565, 212] on div "Thanh Chư Pưh" at bounding box center [587, 207] width 172 height 15
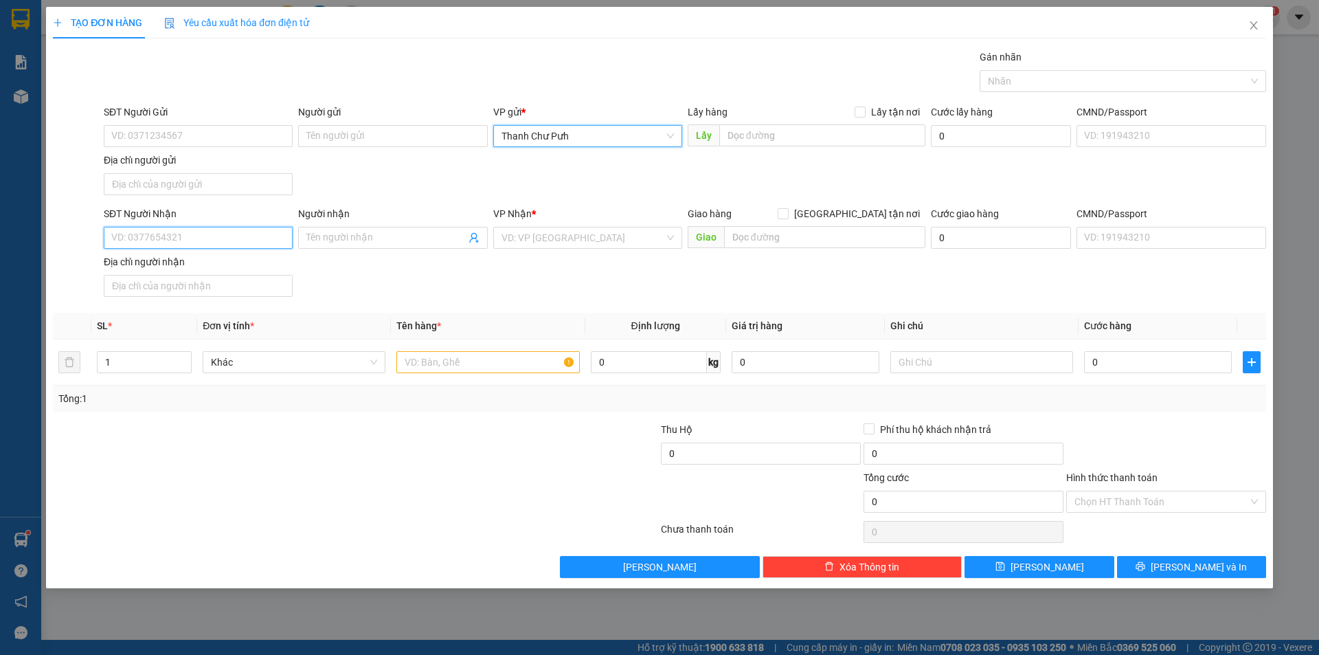
click at [179, 232] on input "SĐT Người Nhận" at bounding box center [198, 238] width 189 height 22
paste input "0862028277"
click at [614, 242] on input "search" at bounding box center [582, 237] width 163 height 21
click at [525, 363] on input "text" at bounding box center [487, 362] width 183 height 22
click at [1141, 496] on input "Hình thức thanh toán" at bounding box center [1161, 501] width 174 height 21
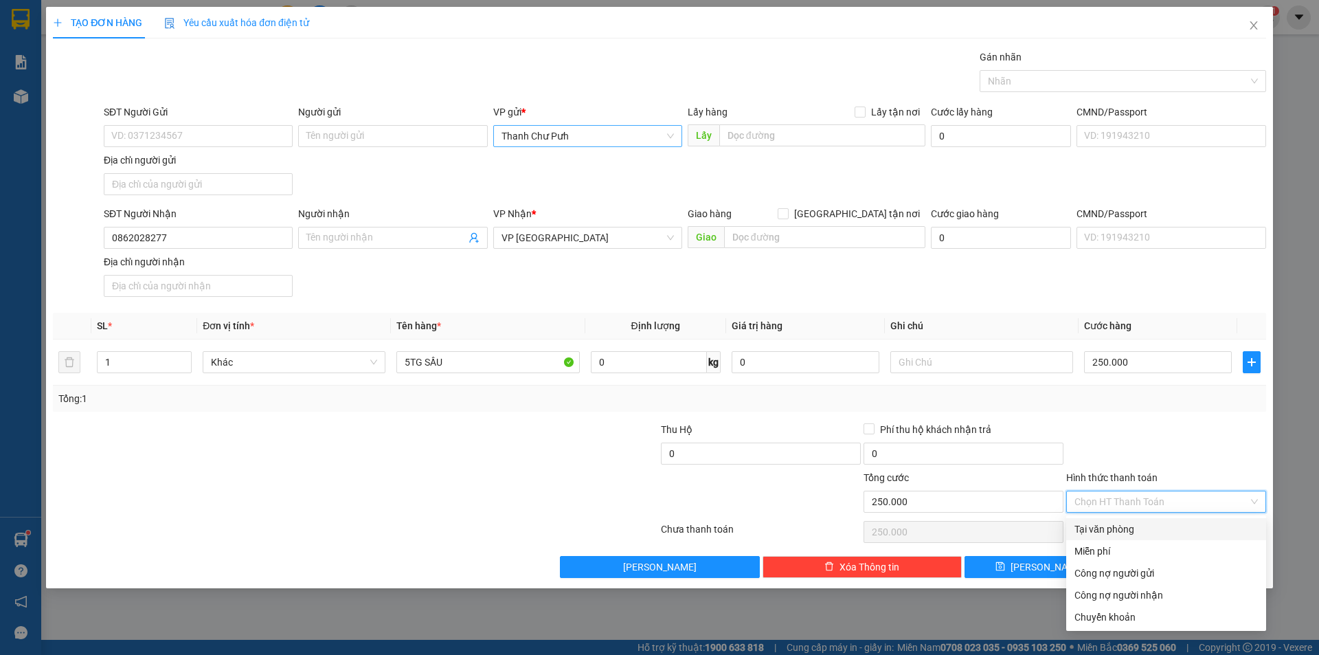
click at [1162, 524] on div "Tại văn phòng" at bounding box center [1165, 528] width 183 height 15
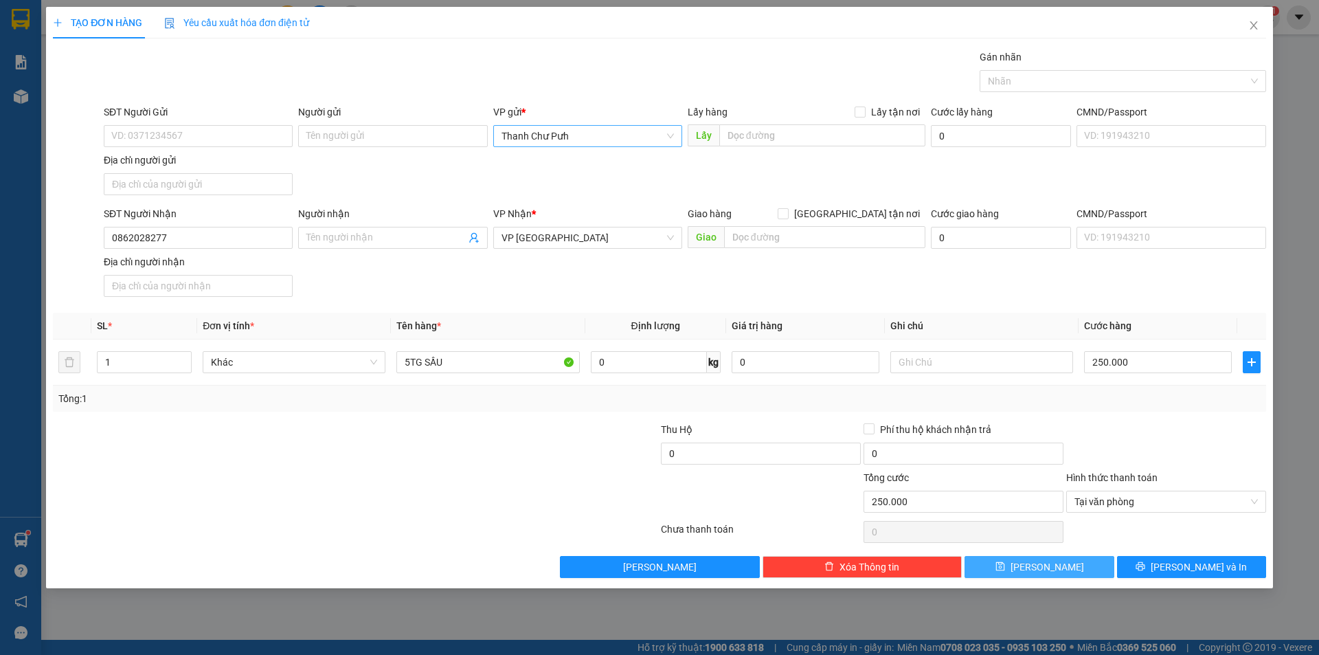
click at [1072, 569] on button "Lưu" at bounding box center [1038, 567] width 149 height 22
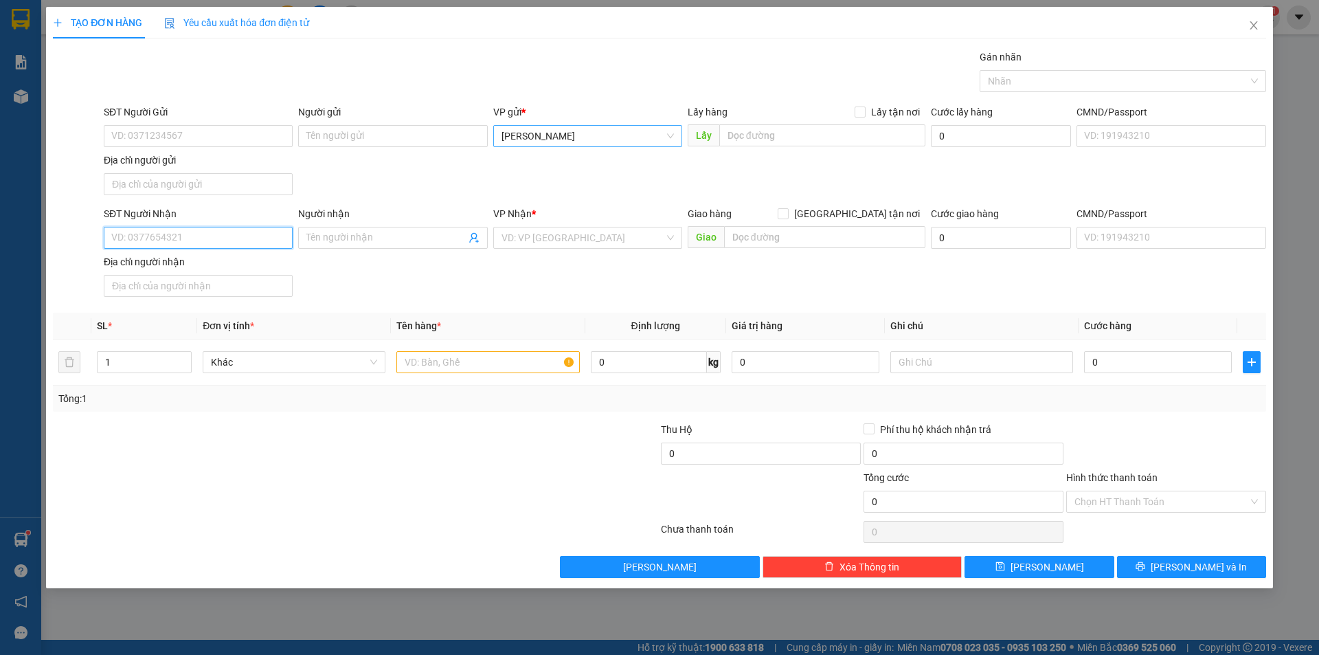
click at [221, 236] on input "SĐT Người Nhận" at bounding box center [198, 238] width 189 height 22
click at [236, 238] on input "0972596027" at bounding box center [198, 238] width 189 height 22
click at [223, 267] on div "0972596027" at bounding box center [198, 265] width 172 height 15
click at [497, 359] on input "text" at bounding box center [487, 362] width 183 height 22
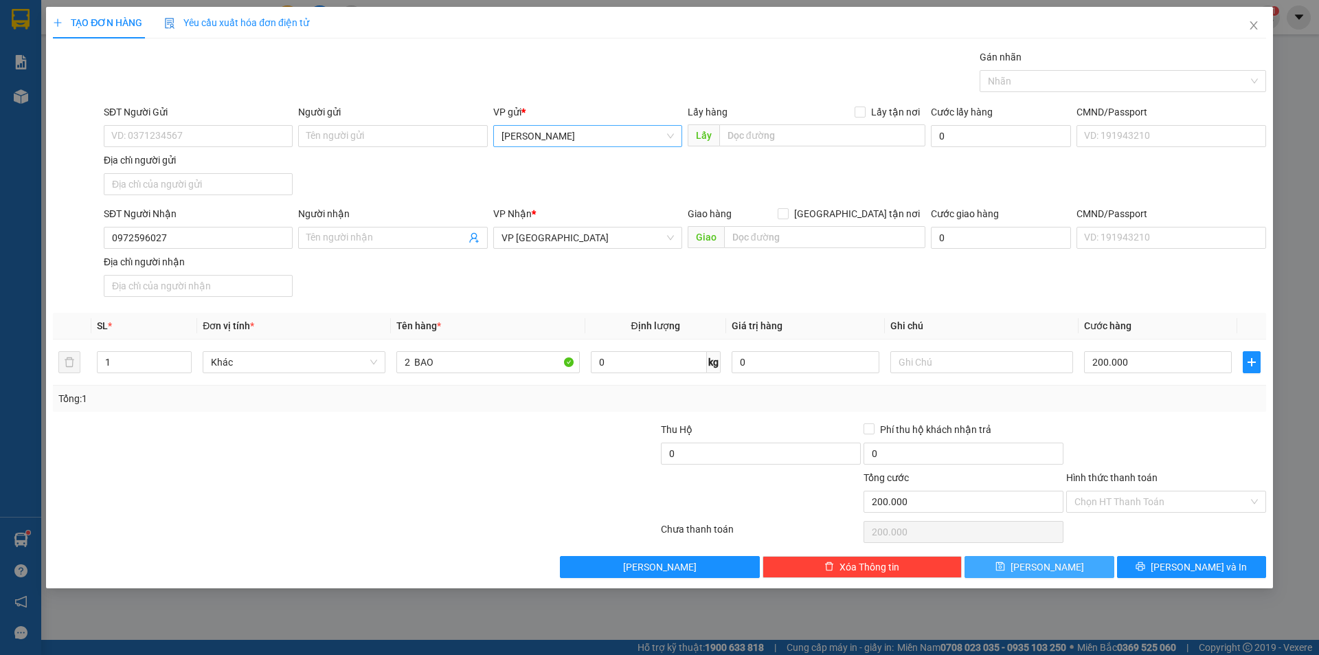
click at [1009, 567] on button "Lưu" at bounding box center [1038, 567] width 149 height 22
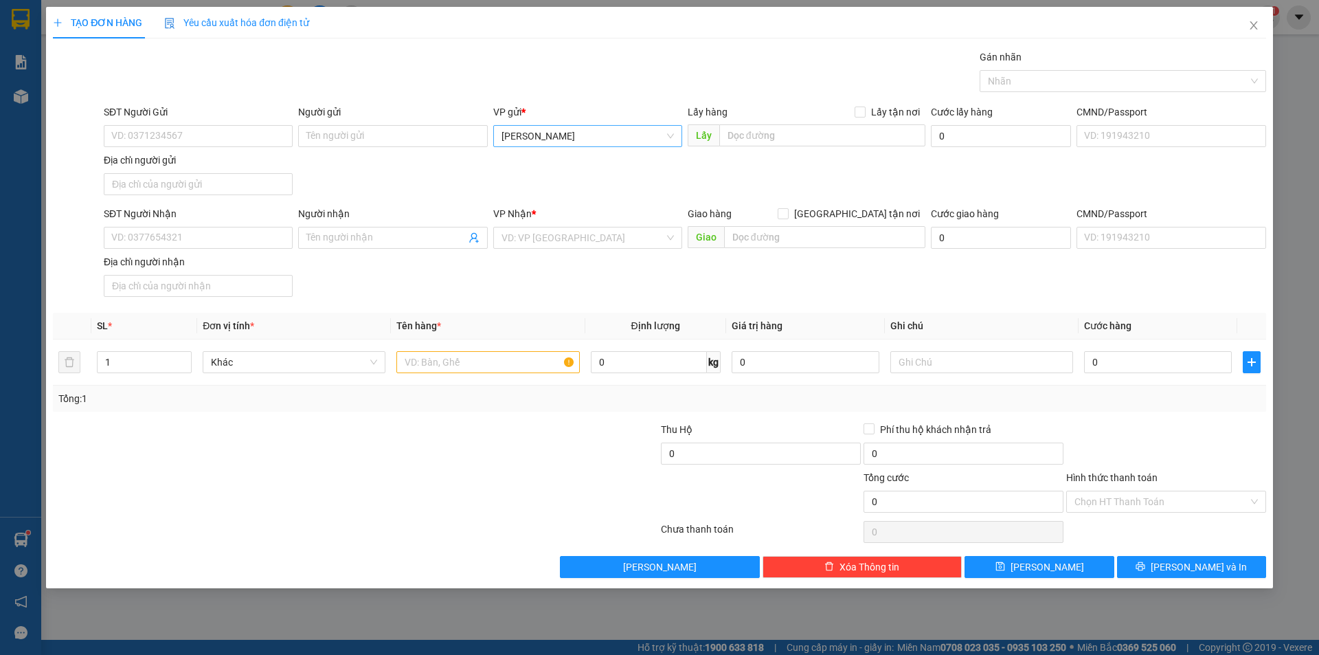
click at [497, 306] on div "Transit Pickup Surcharge Ids Transit Deliver Surcharge Ids Transit Deliver Surc…" at bounding box center [659, 313] width 1213 height 528
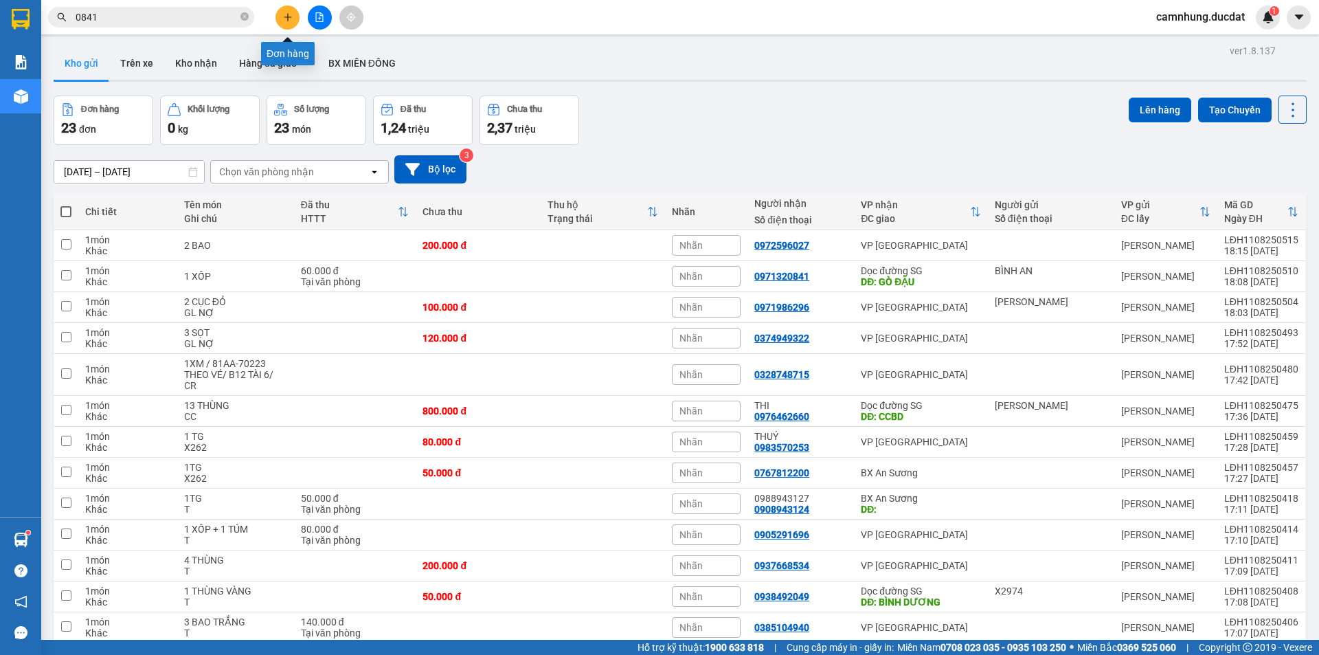
click at [299, 18] on button at bounding box center [287, 17] width 24 height 24
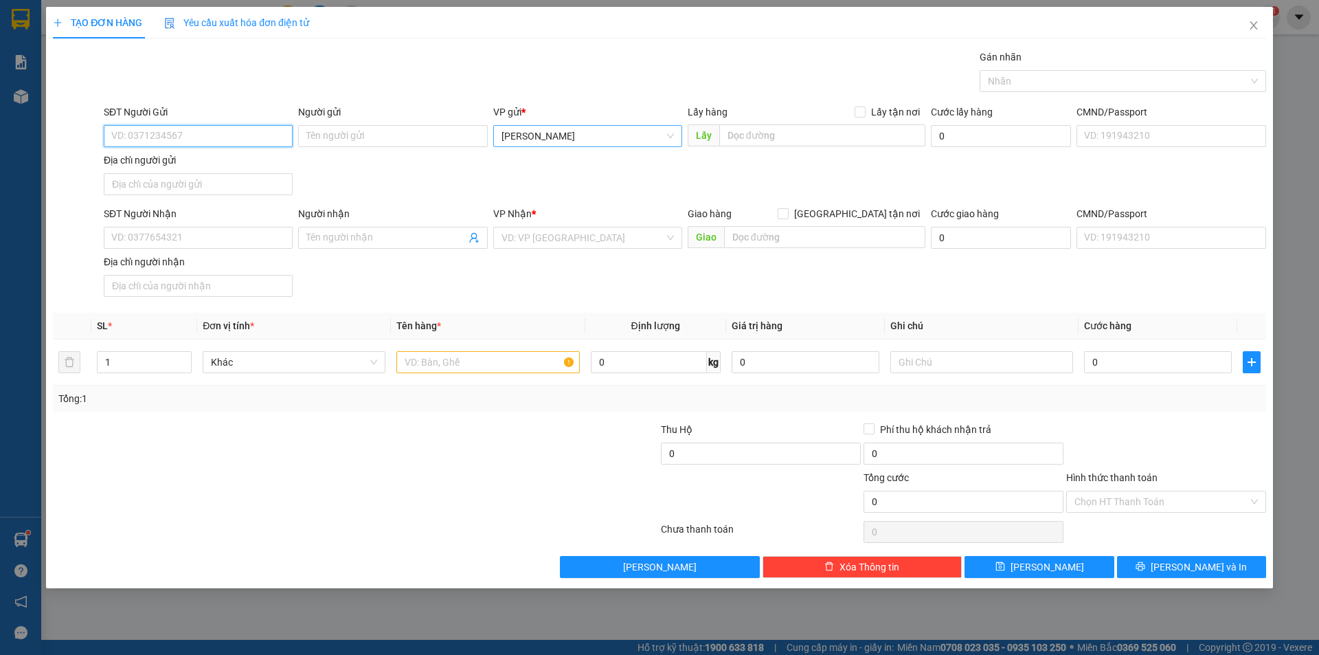
click at [574, 144] on span "[PERSON_NAME]" at bounding box center [587, 136] width 172 height 21
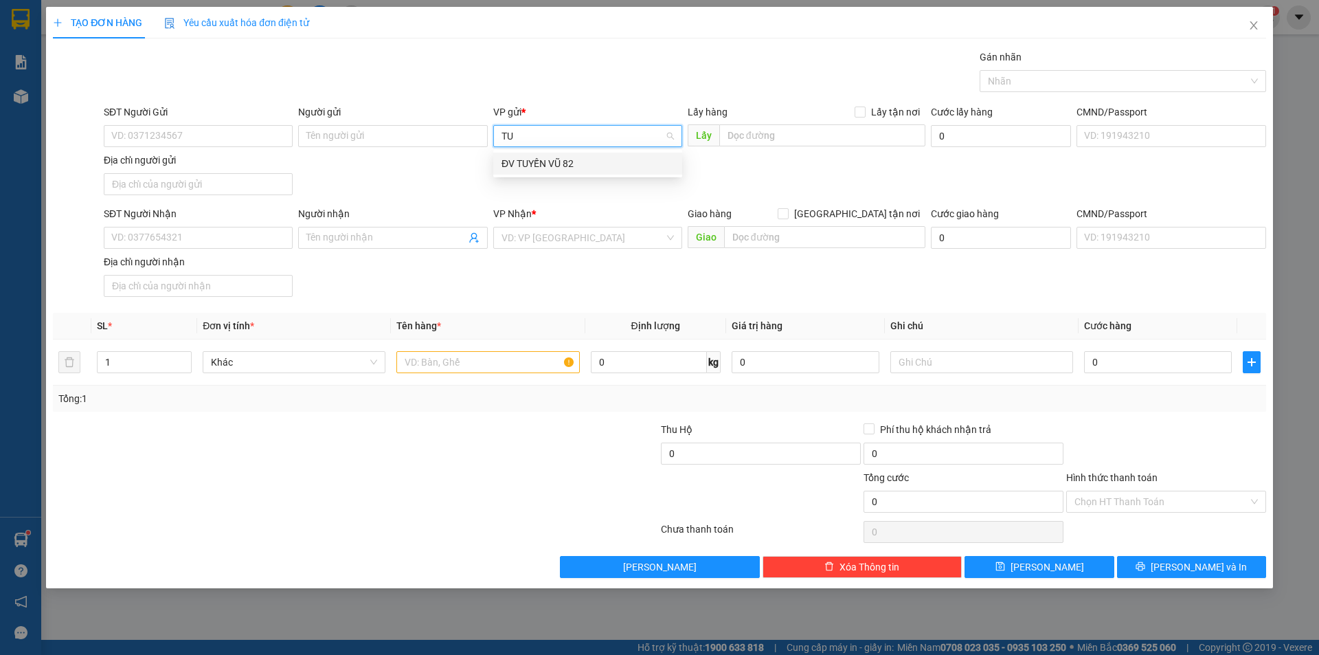
type input "TUY"
click at [575, 157] on div "ĐV TUYẾN VŨ 82" at bounding box center [587, 163] width 172 height 15
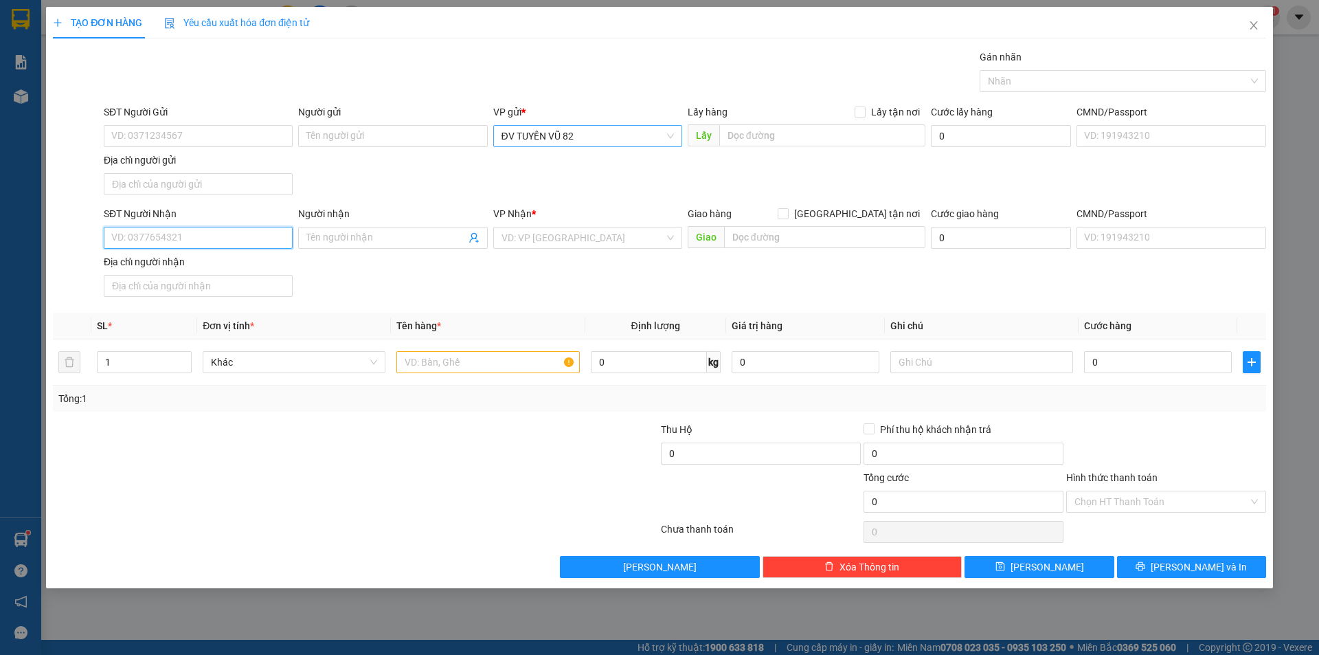
click at [245, 232] on input "SĐT Người Nhận" at bounding box center [198, 238] width 189 height 22
paste input "0868360055"
type input "0868360055"
drag, startPoint x: 234, startPoint y: 241, endPoint x: 0, endPoint y: 271, distance: 236.1
click at [0, 271] on div "TẠO ĐƠN HÀNG Yêu cầu xuất hóa đơn điện tử Transit Pickup Surcharge Ids Transit …" at bounding box center [659, 327] width 1319 height 655
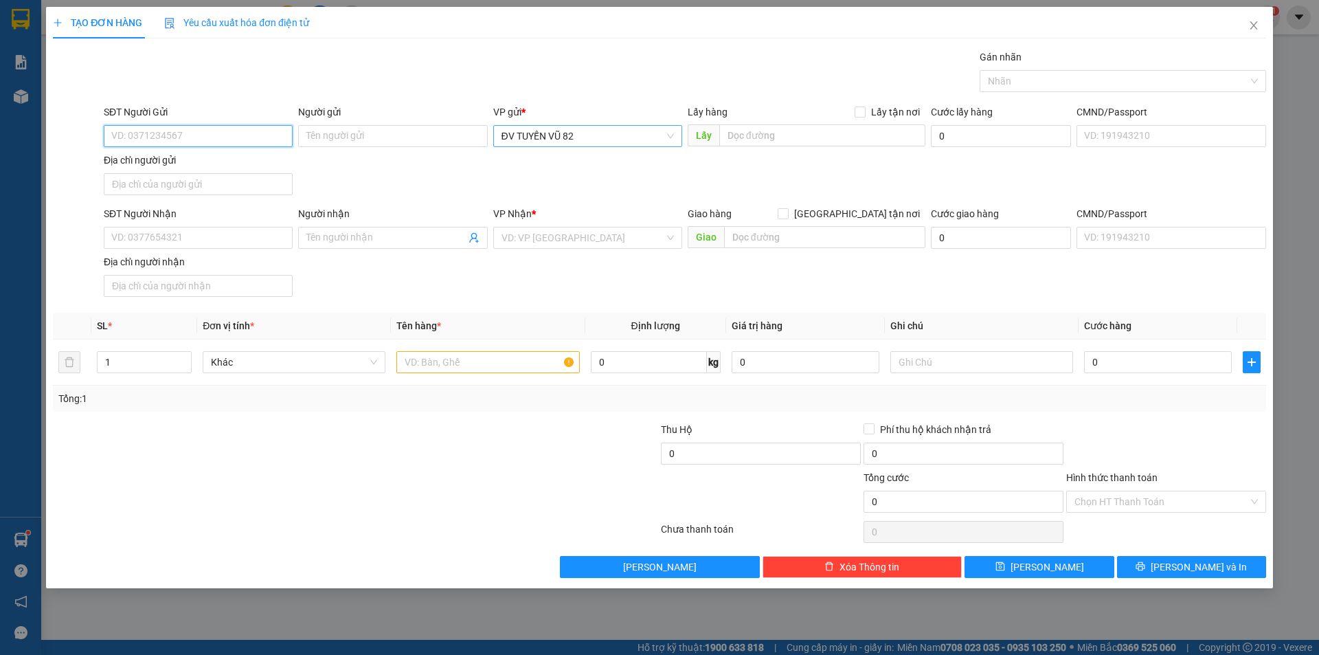
click at [264, 144] on input "SĐT Người Gửi" at bounding box center [198, 136] width 189 height 22
paste input "0868360055"
type input "0868360055"
click at [251, 247] on input "SĐT Người Nhận" at bounding box center [198, 238] width 189 height 22
type input "0969805415"
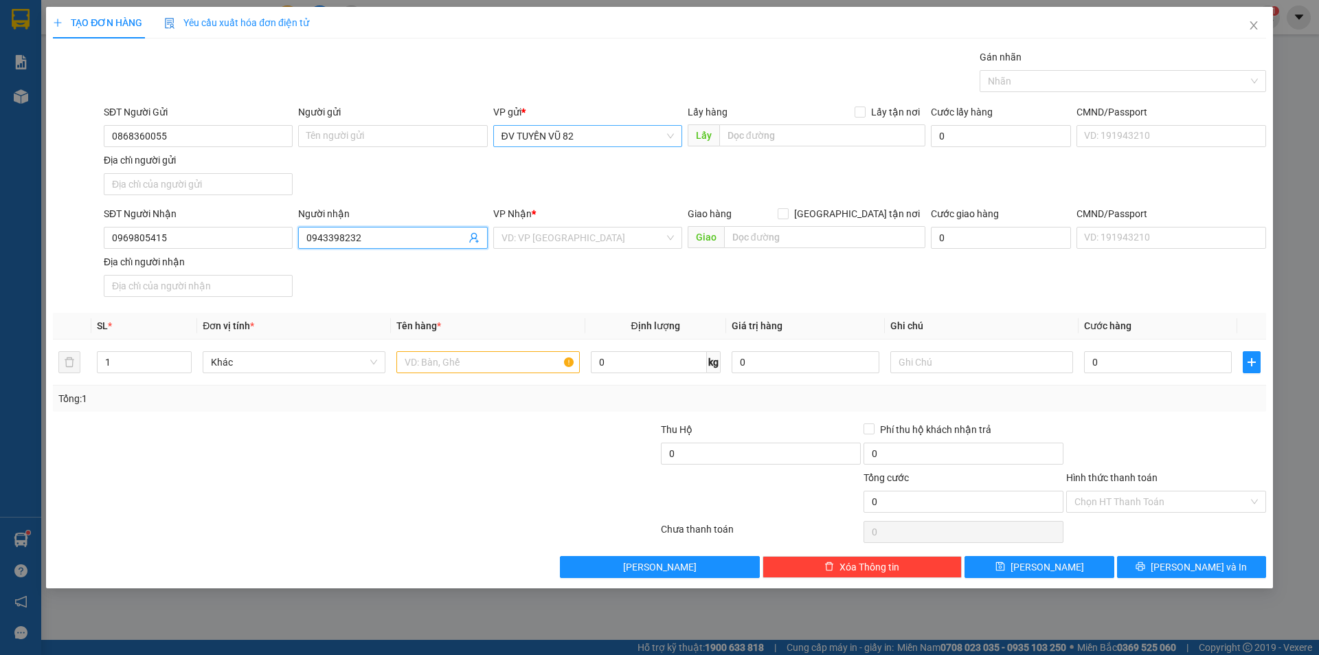
type input "0943398232"
type input "S"
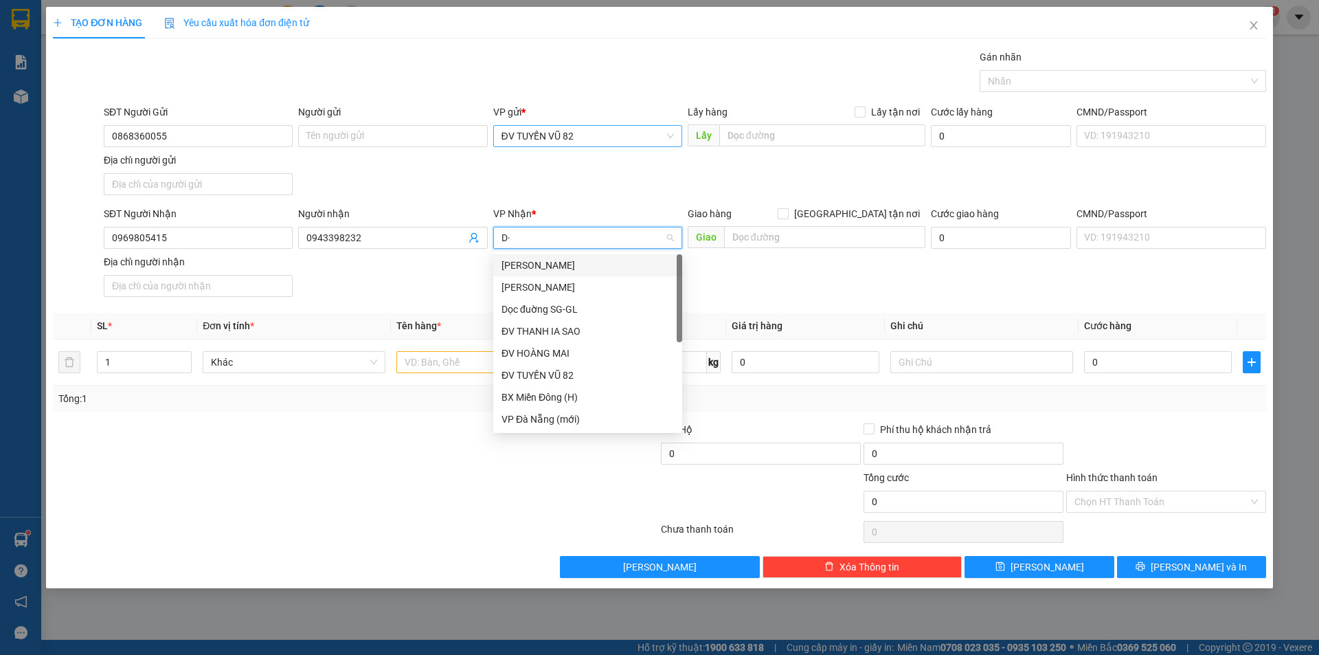
type input "D"
type input "Đ"
type input "DD"
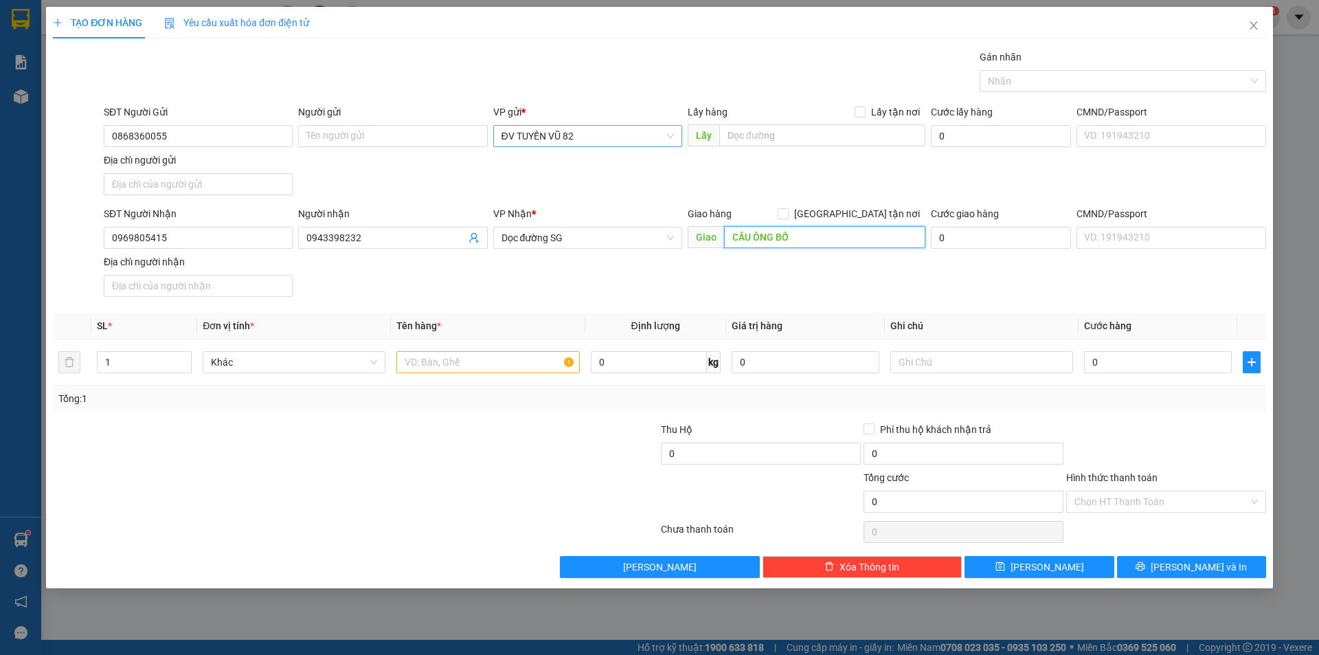
type input "CẦU ÔNG BỐ"
click at [534, 360] on input "text" at bounding box center [487, 362] width 183 height 22
type input "2TG"
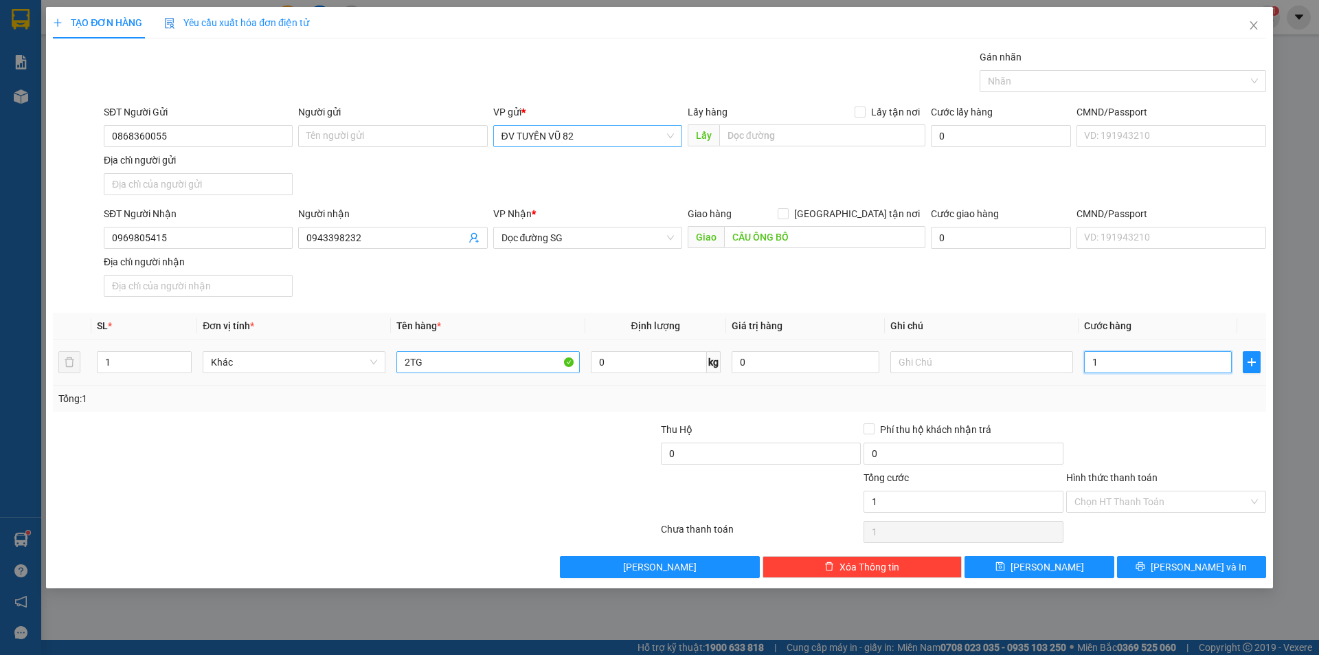
type input "1"
type input "14"
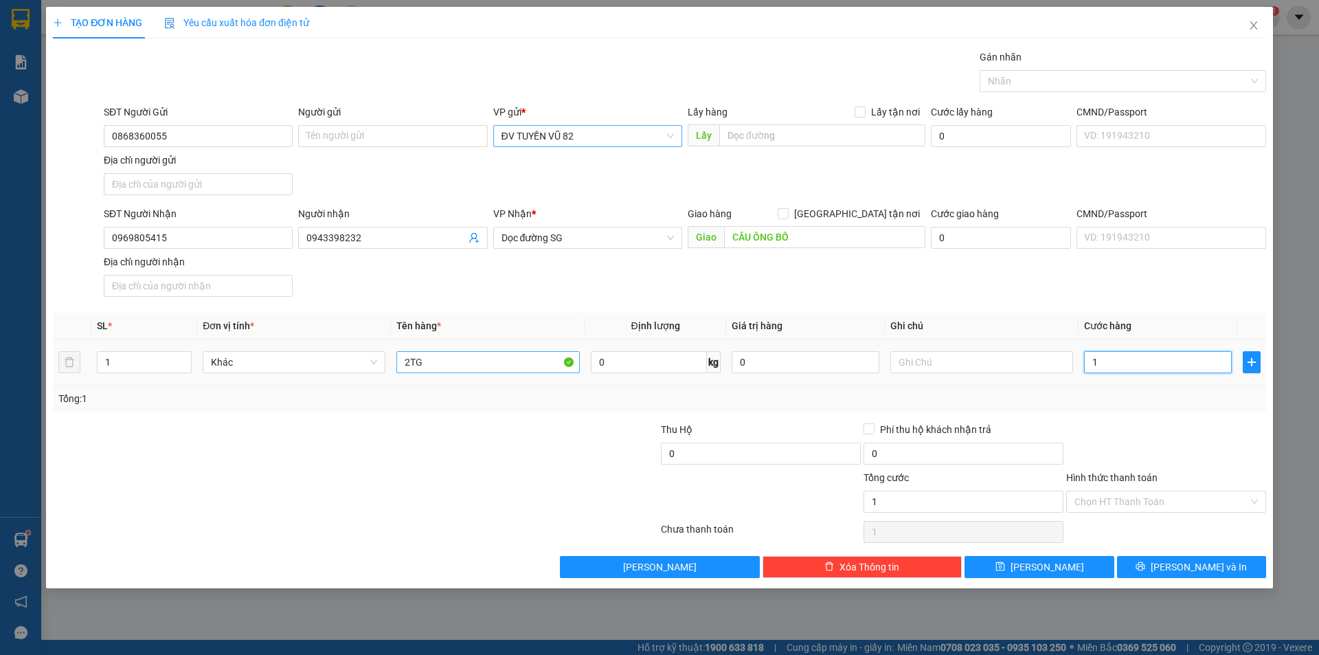
type input "14"
type input "140"
type input "140.000"
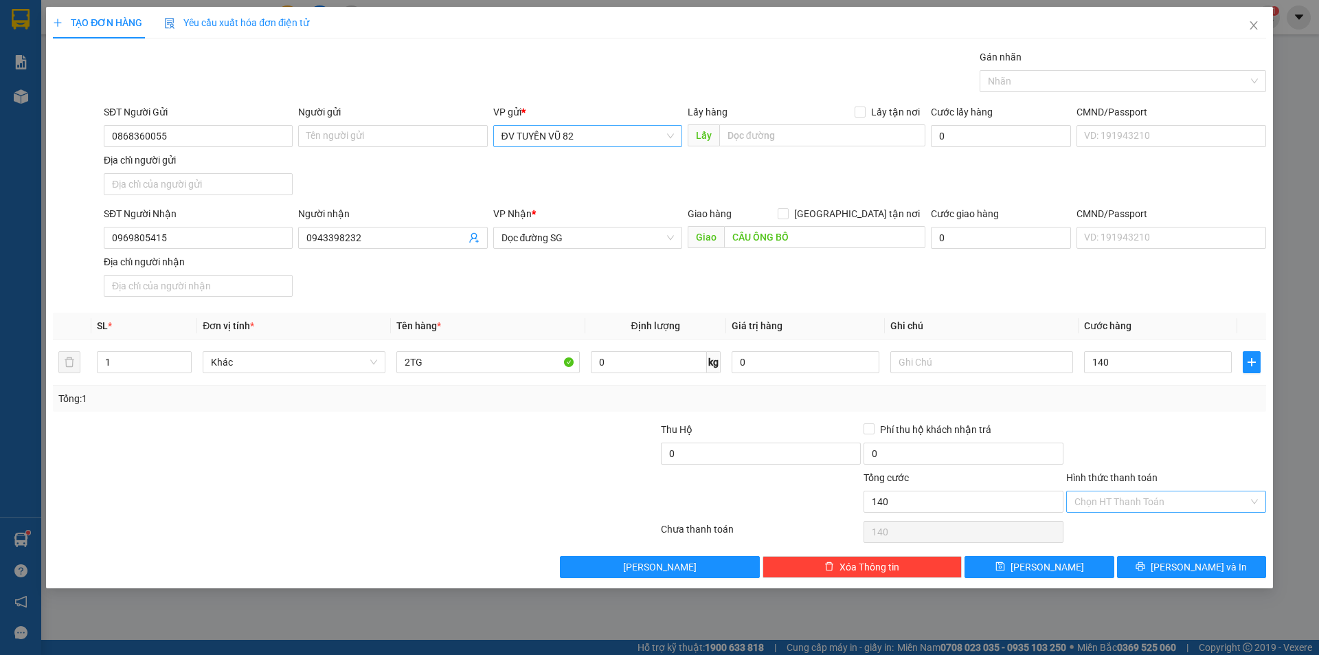
type input "140.000"
click at [1179, 498] on input "Hình thức thanh toán" at bounding box center [1161, 501] width 174 height 21
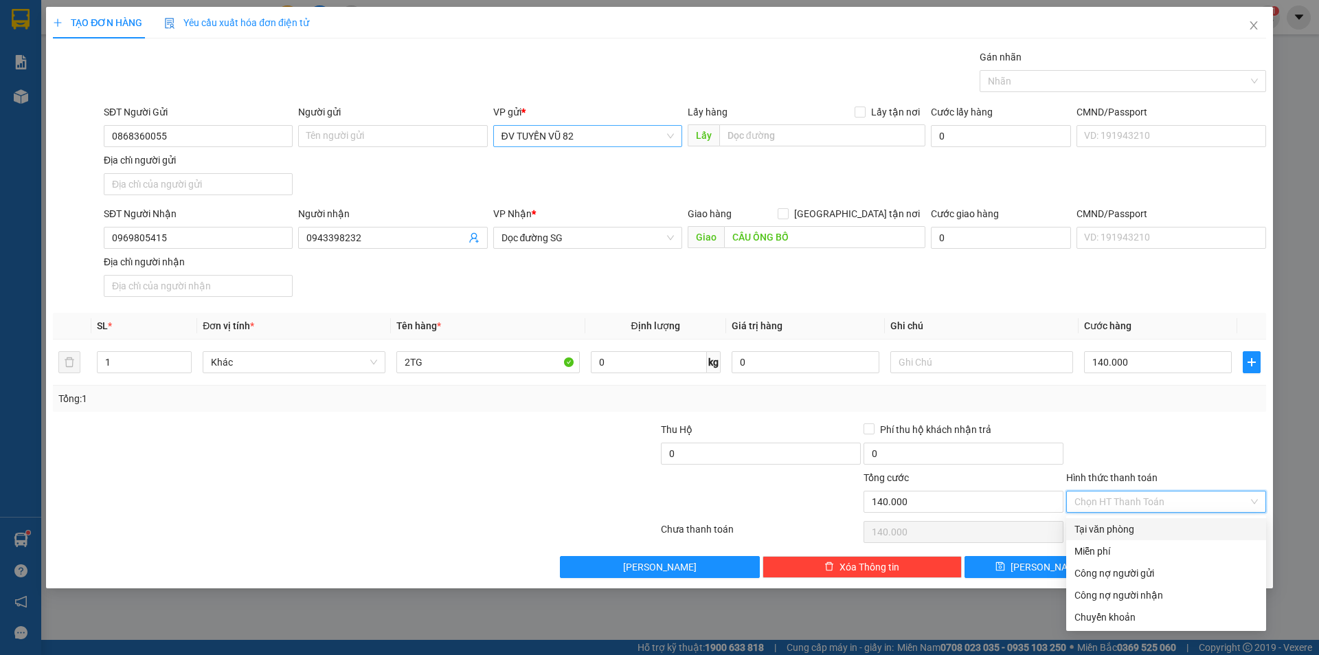
click at [1188, 537] on div "Tại văn phòng" at bounding box center [1166, 529] width 200 height 22
type input "0"
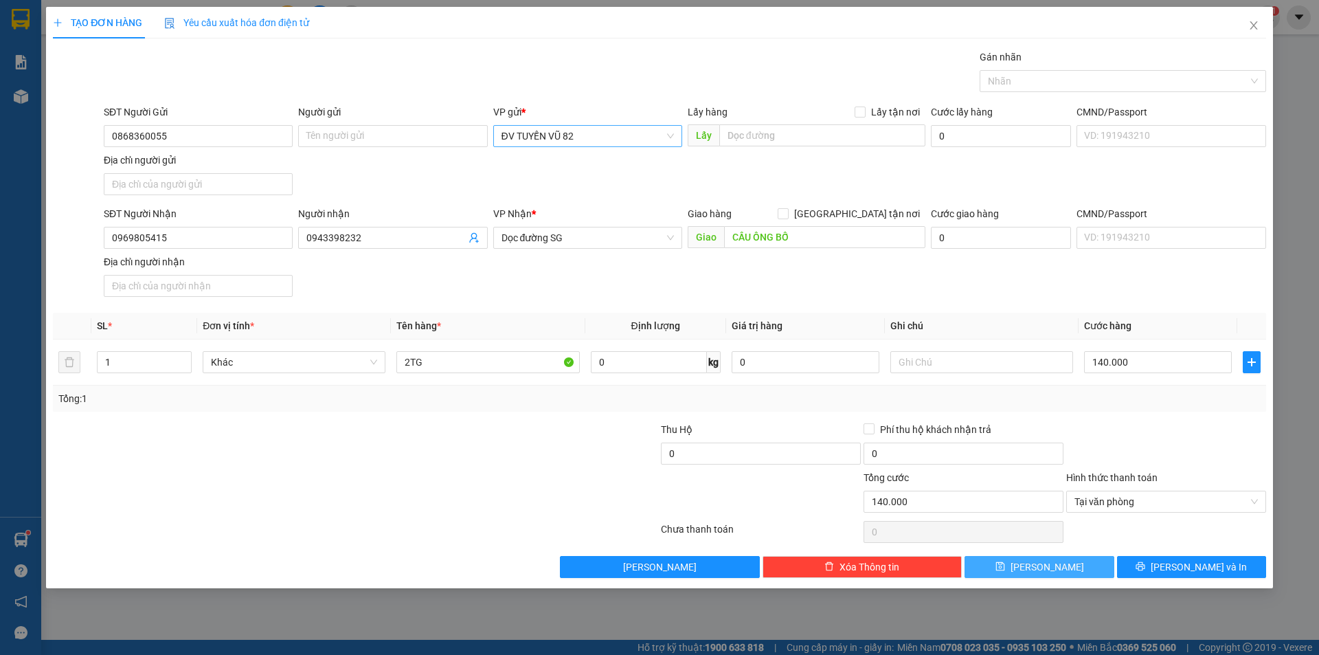
click at [1011, 566] on button "[PERSON_NAME]" at bounding box center [1038, 567] width 149 height 22
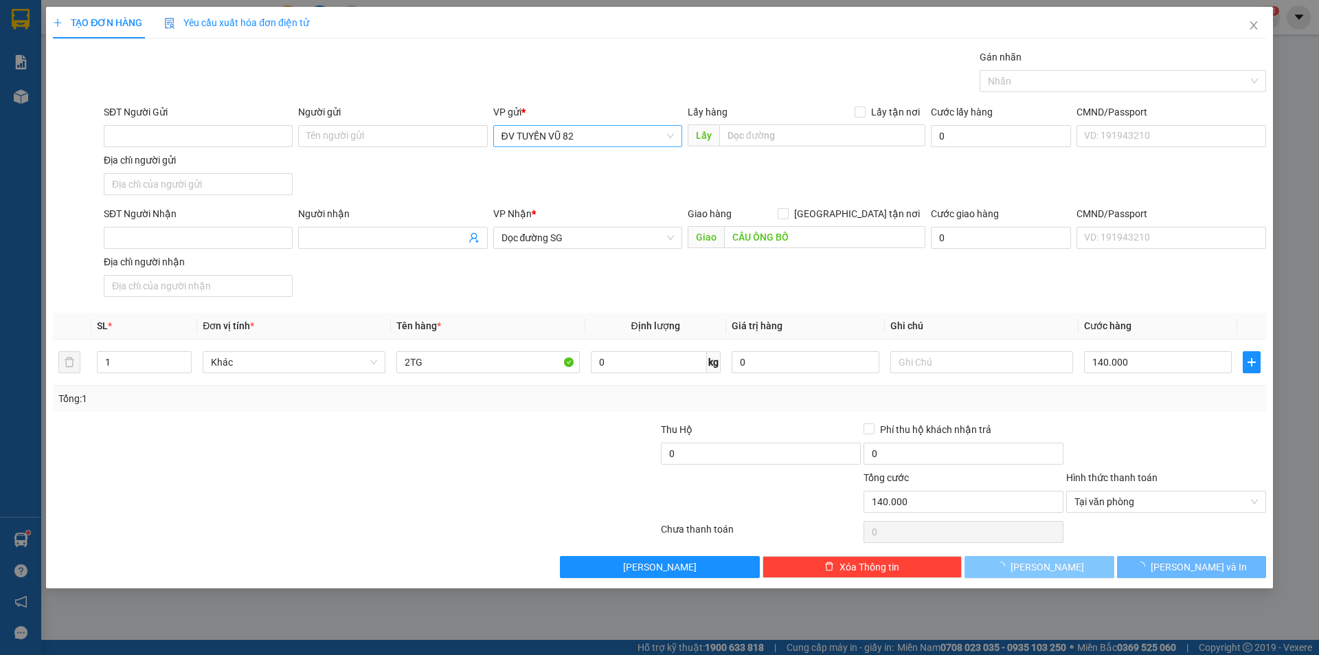
type input "0"
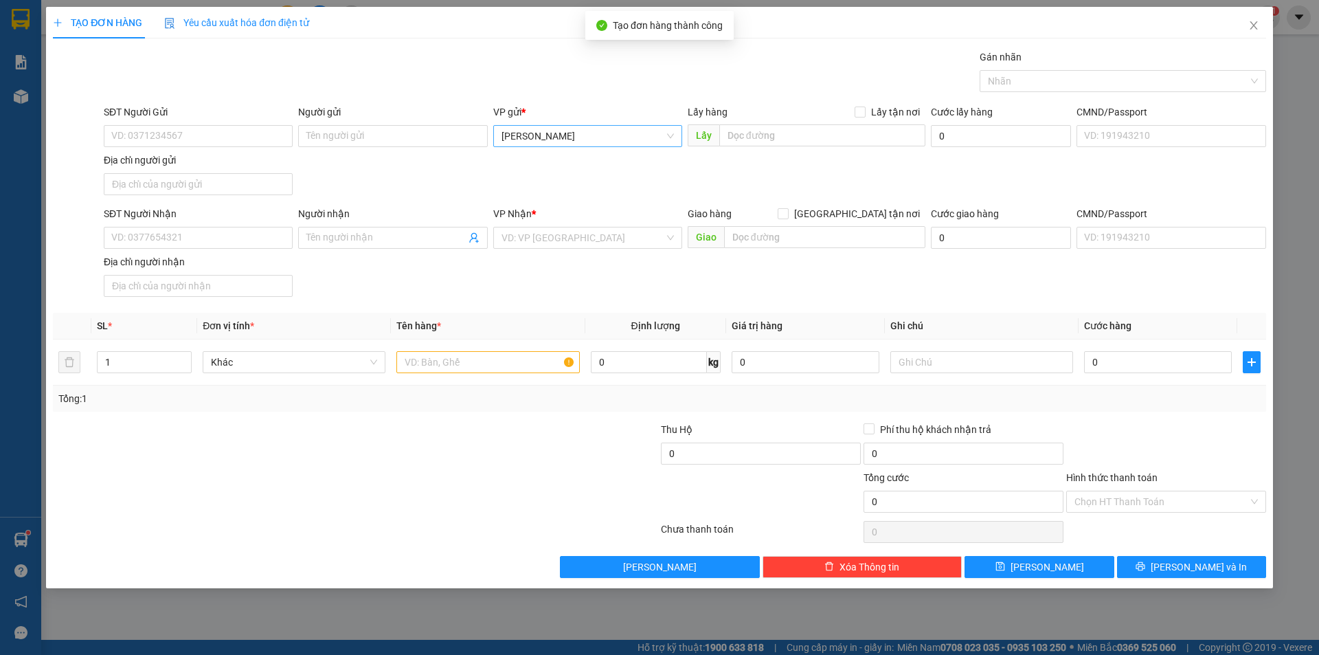
click at [201, 73] on div "Gói vận chuyển * Tiêu chuẩn Gán nhãn Nhãn" at bounding box center [685, 73] width 1168 height 48
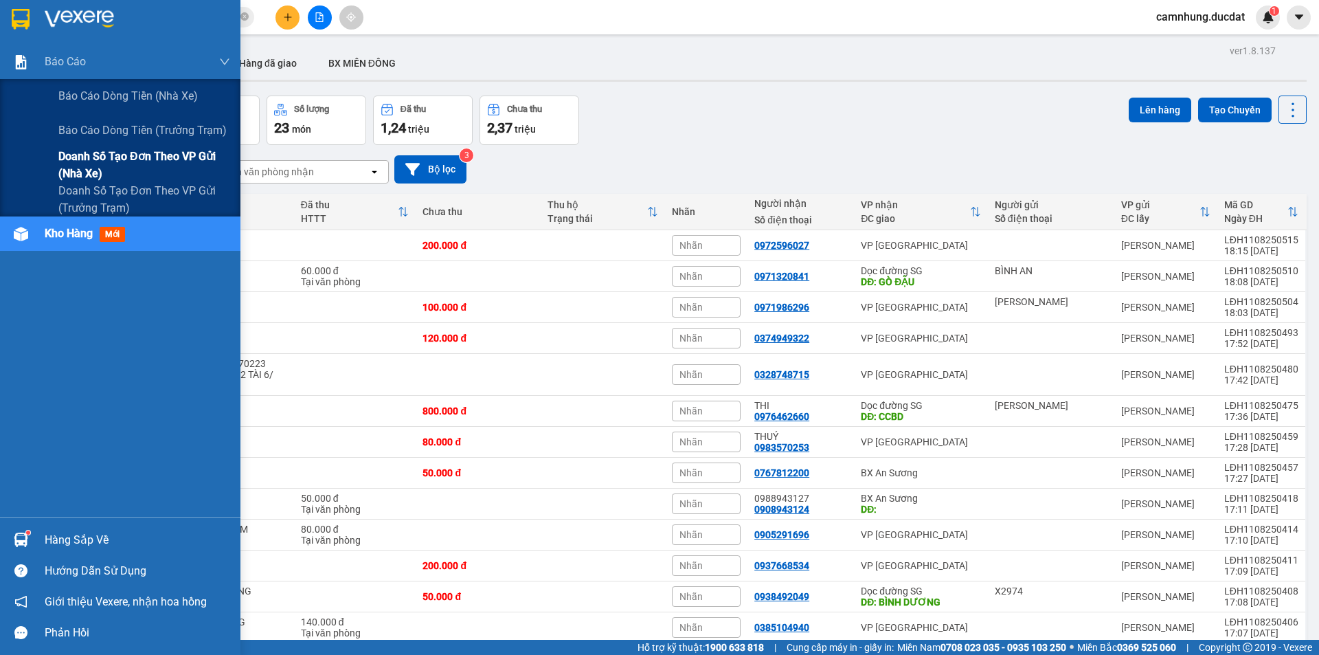
click at [153, 157] on span "Doanh số tạo đơn theo VP gửi (nhà xe)" at bounding box center [144, 165] width 172 height 34
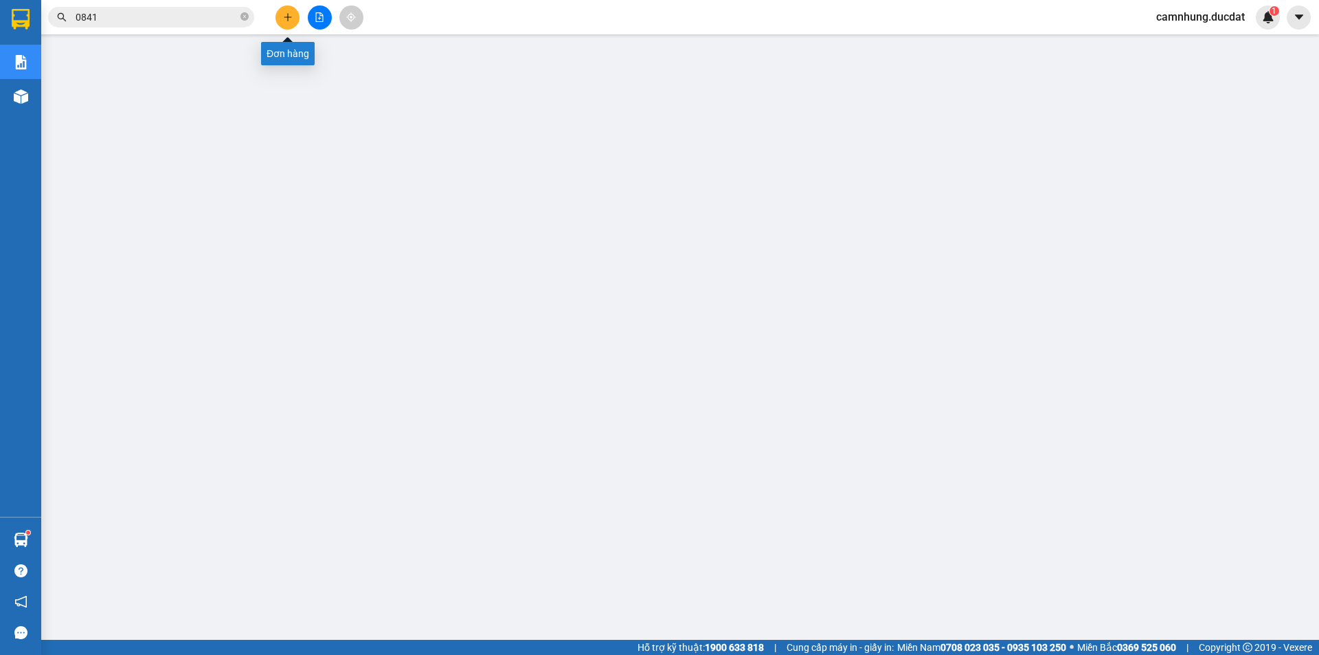
click at [289, 9] on button at bounding box center [287, 17] width 24 height 24
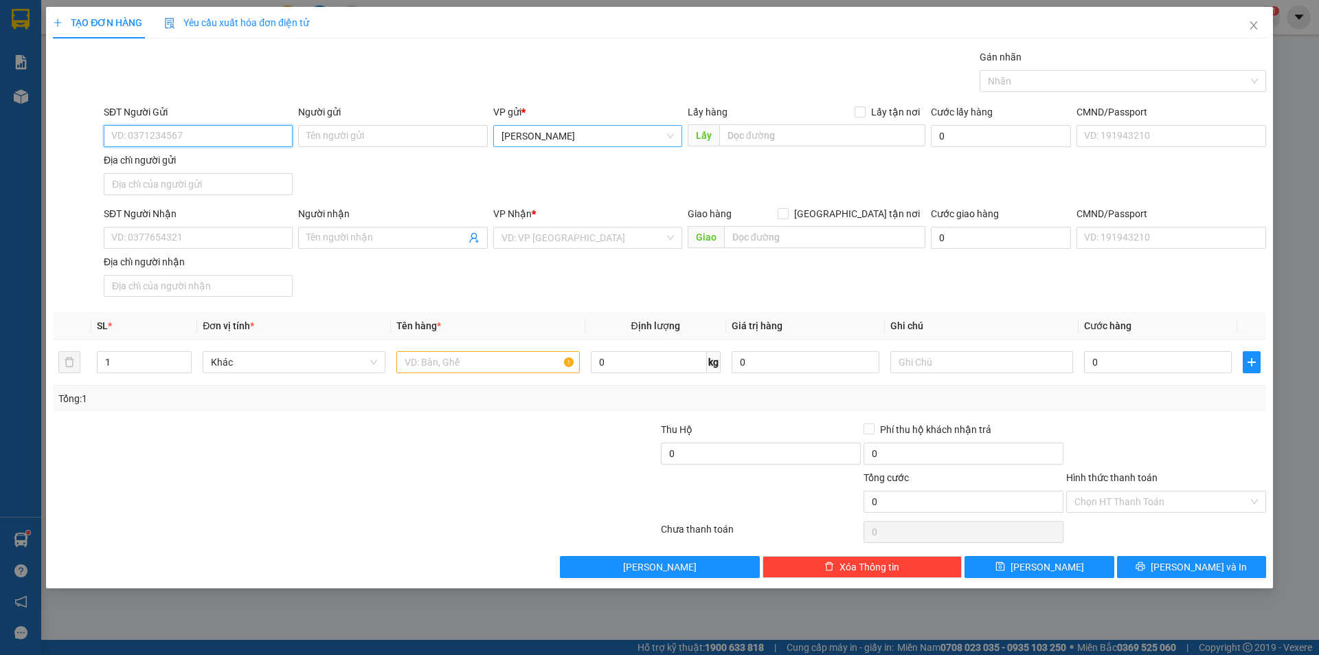
click at [607, 142] on span "[PERSON_NAME]" at bounding box center [587, 136] width 172 height 21
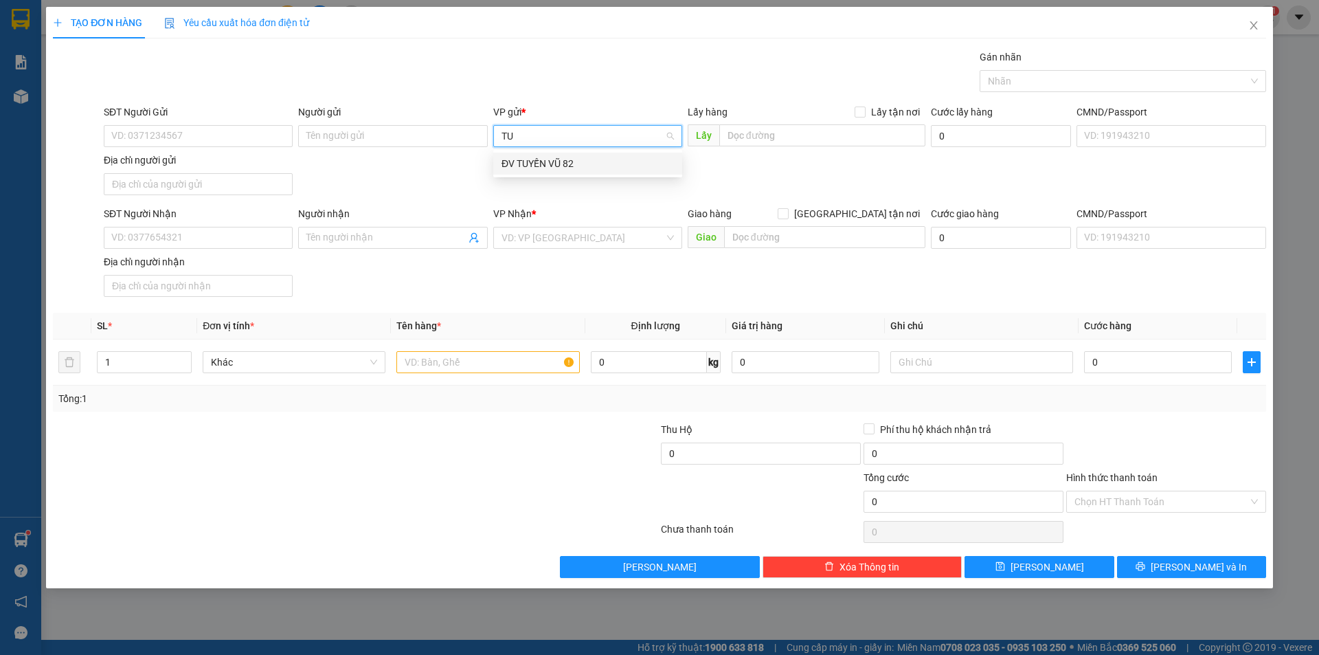
type input "TUY"
click at [556, 153] on div "ĐV TUYẾN VŨ 82" at bounding box center [587, 164] width 189 height 22
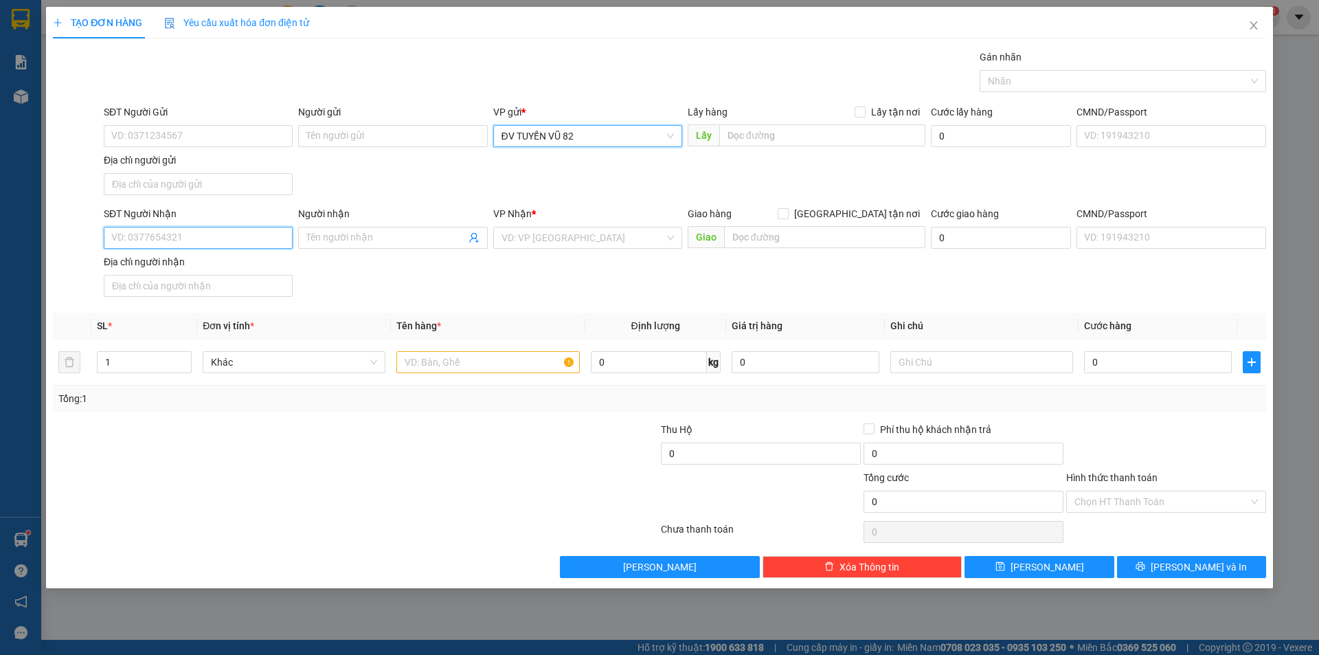
click at [236, 243] on input "SĐT Người Nhận" at bounding box center [198, 238] width 189 height 22
type input "0333461097"
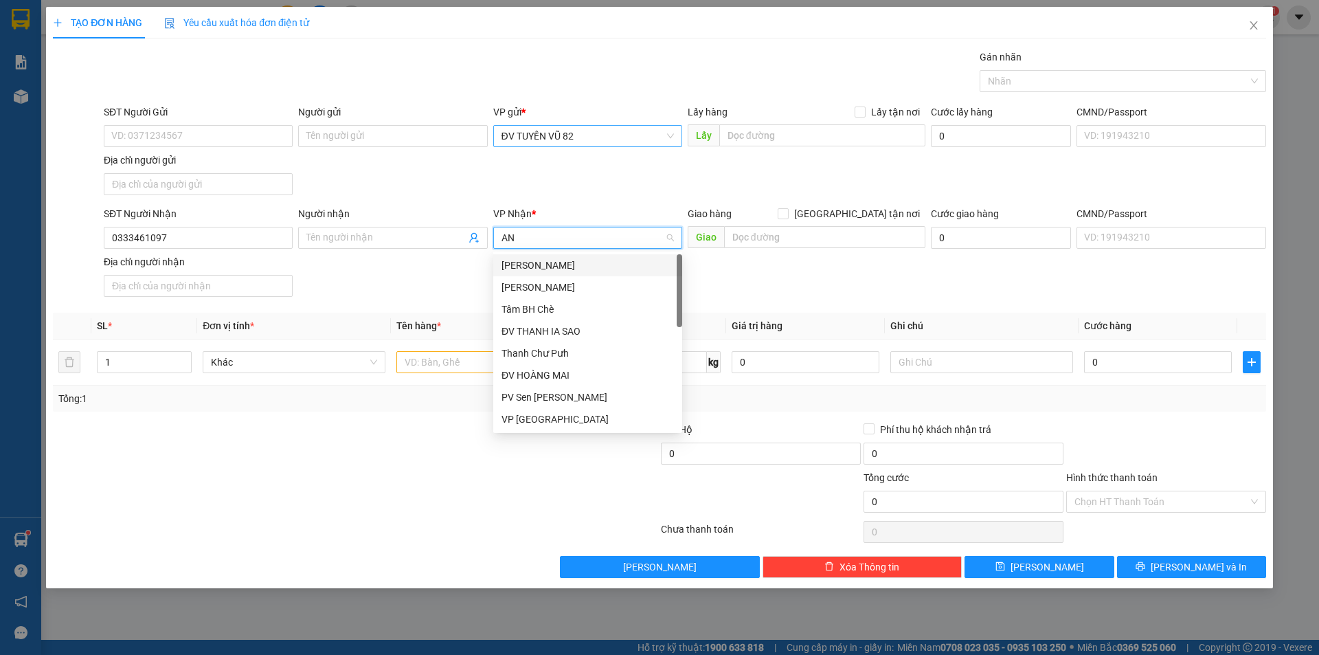
type input "AN"
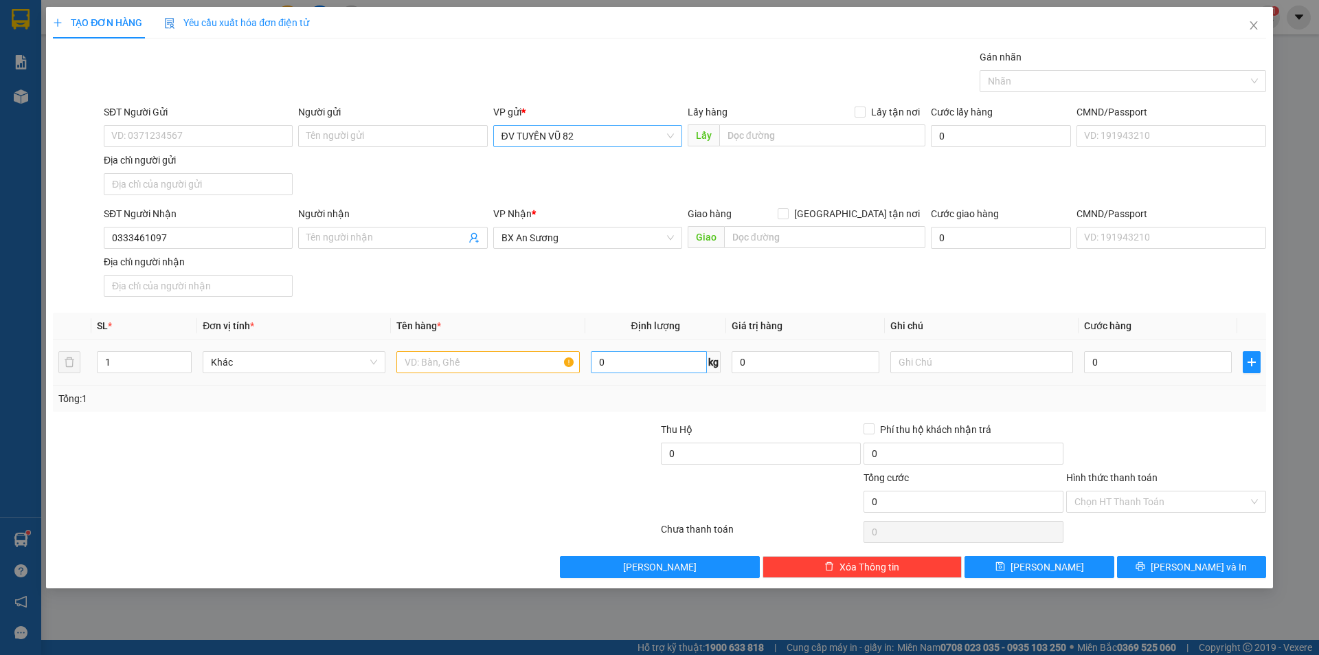
scroll to position [352, 0]
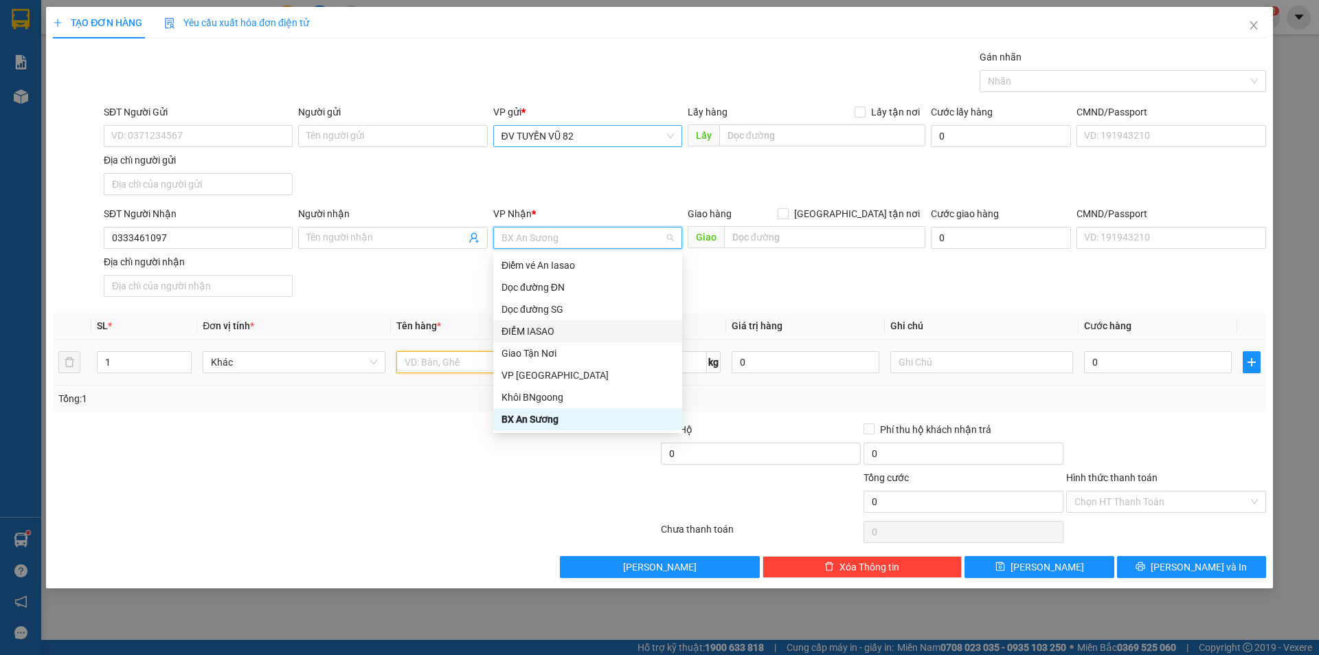
click at [442, 364] on input "text" at bounding box center [487, 362] width 183 height 22
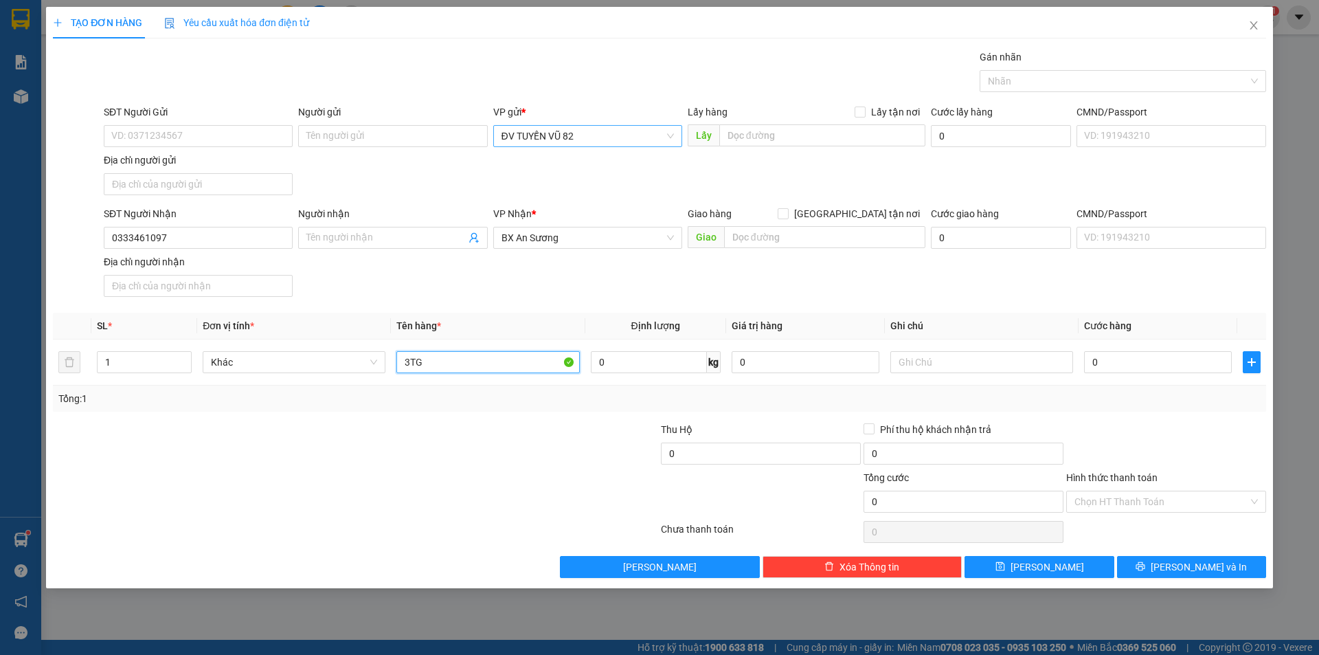
type input "3TG"
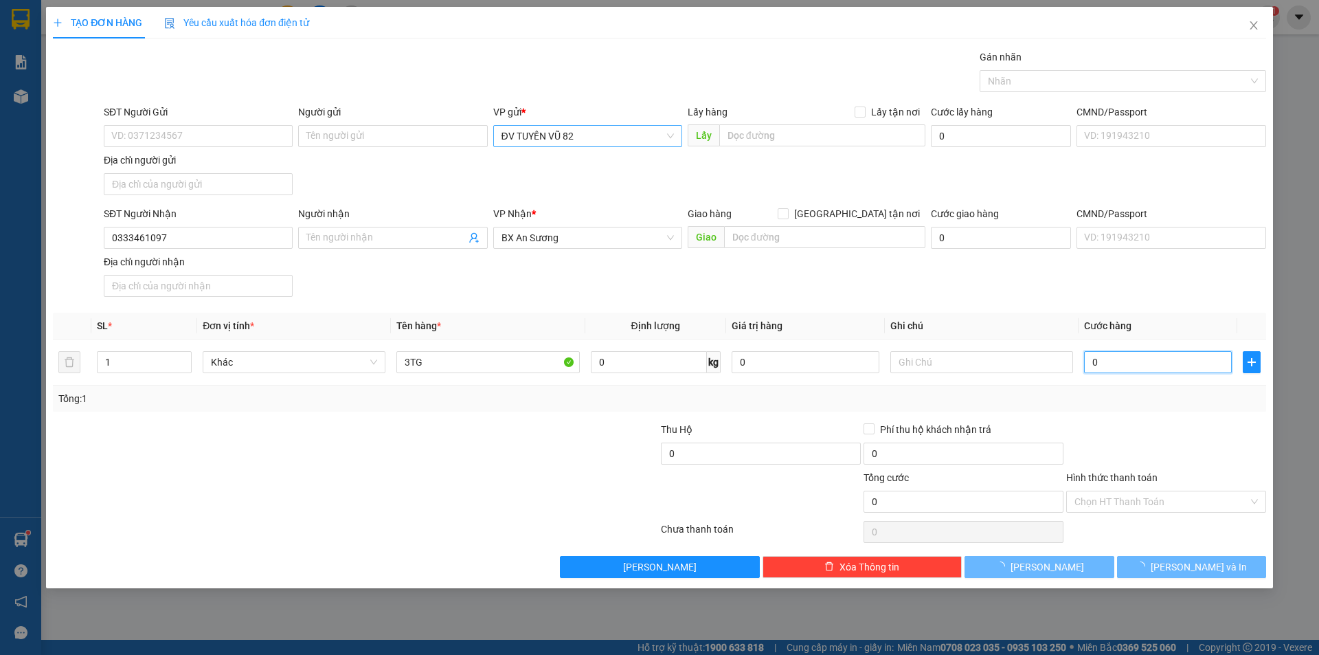
type input "1"
type input "13"
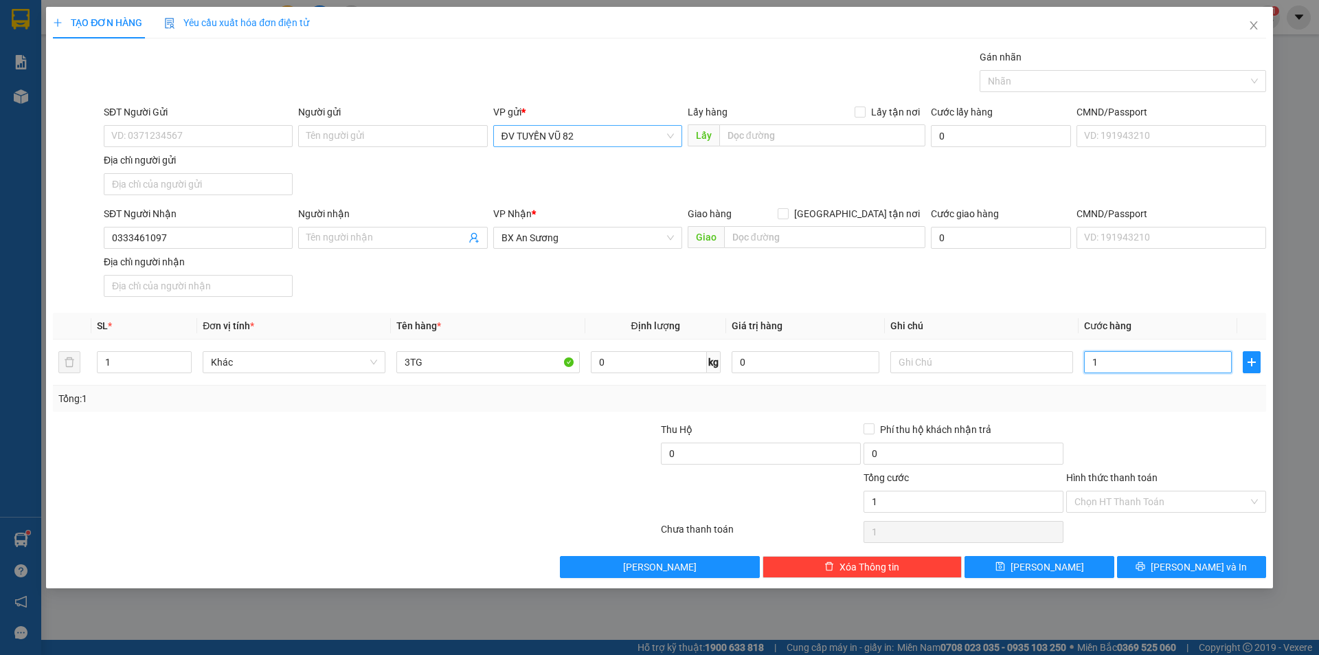
type input "13"
type input "130"
type input "130.000"
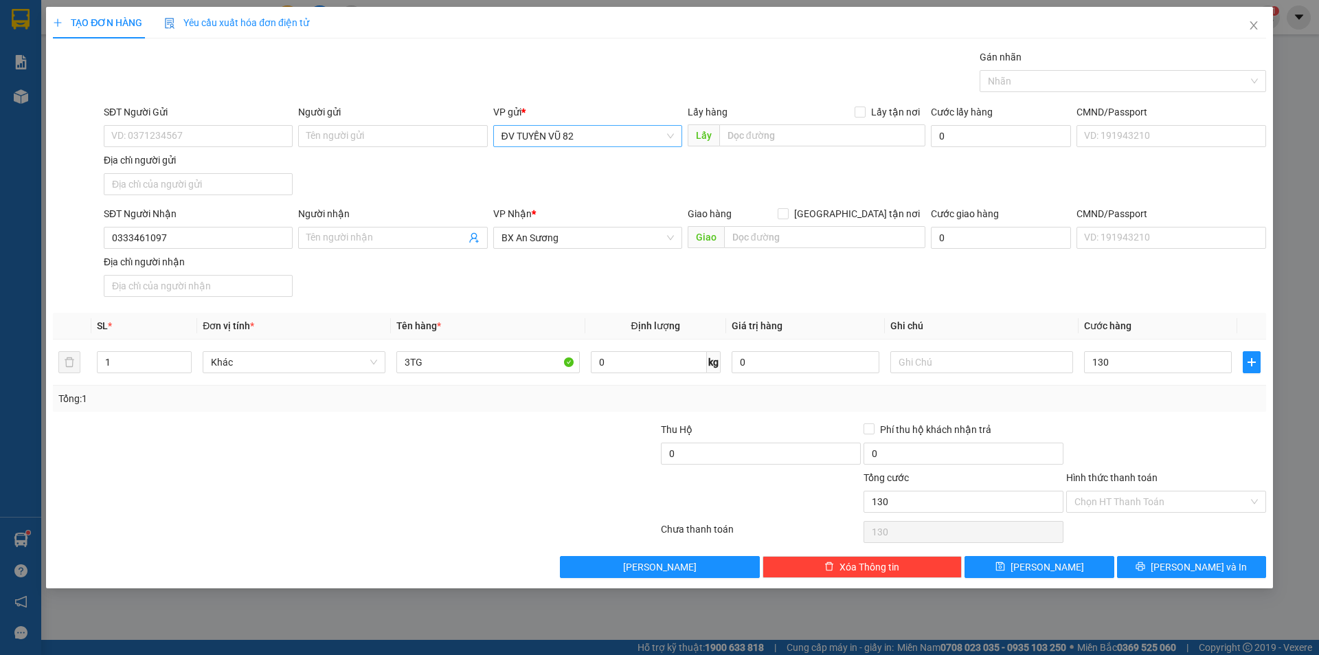
type input "130.000"
click at [1140, 500] on input "Hình thức thanh toán" at bounding box center [1161, 501] width 174 height 21
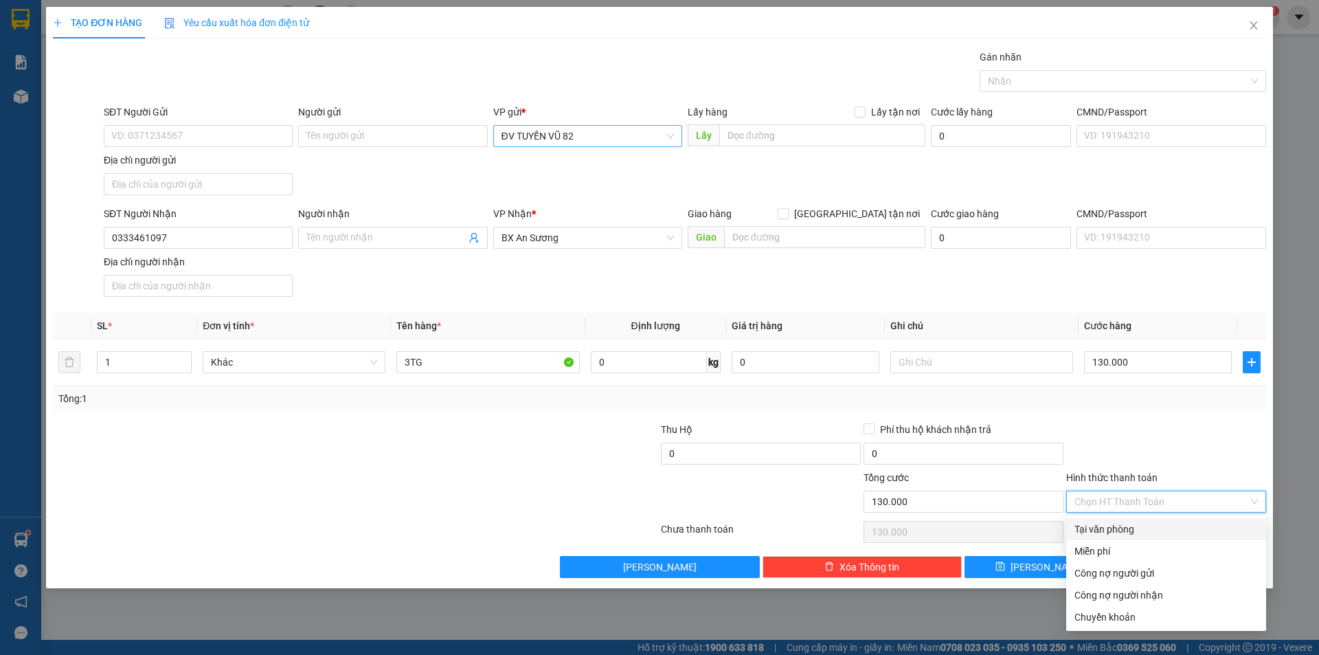
click at [1120, 530] on div "Tại văn phòng" at bounding box center [1165, 528] width 183 height 15
type input "0"
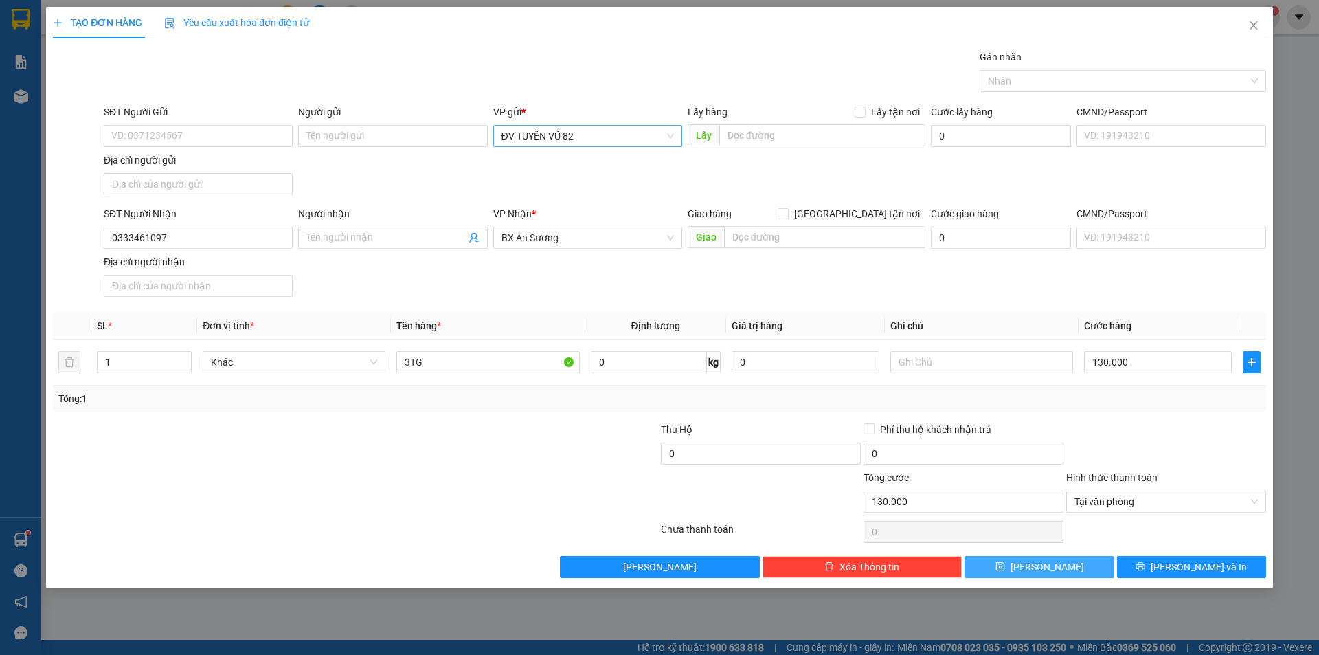
click at [1052, 562] on span "[PERSON_NAME]" at bounding box center [1047, 566] width 74 height 15
type input "0"
click at [569, 133] on span "[PERSON_NAME]" at bounding box center [587, 136] width 172 height 21
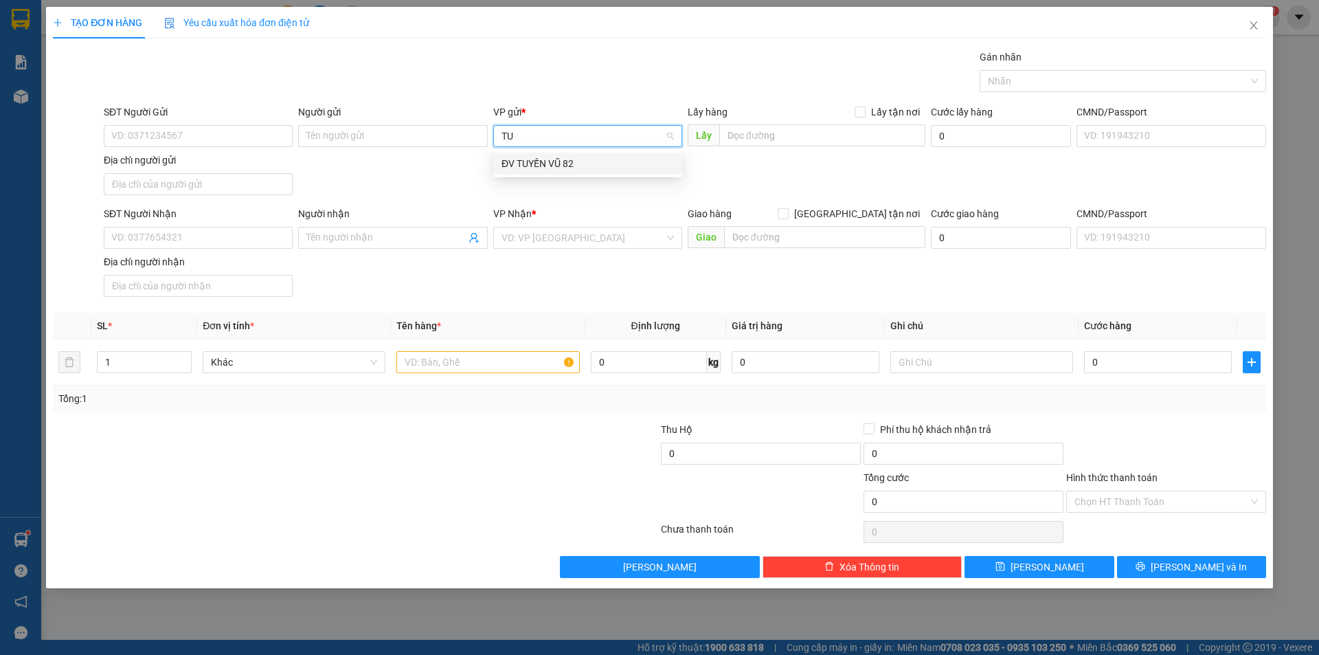
type input "TUY"
click at [562, 157] on div "ĐV TUYẾN VŨ 82" at bounding box center [587, 163] width 172 height 15
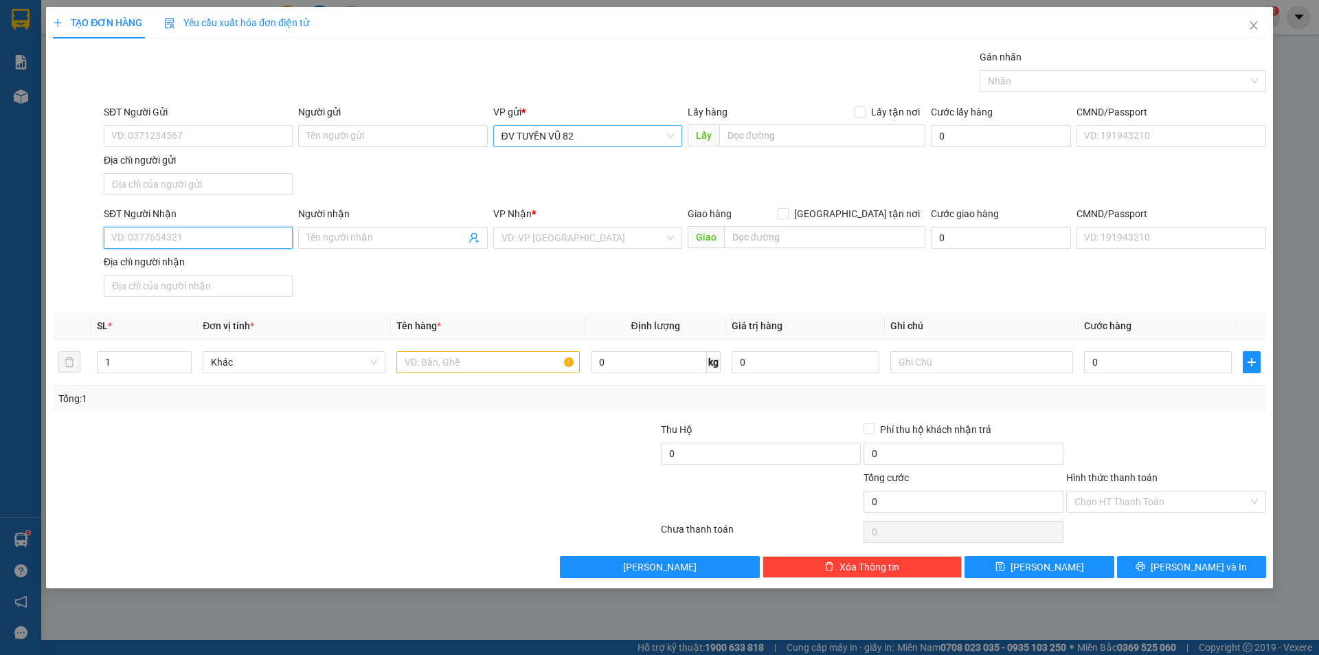
click at [248, 240] on input "SĐT Người Nhận" at bounding box center [198, 238] width 189 height 22
type input "0962460740"
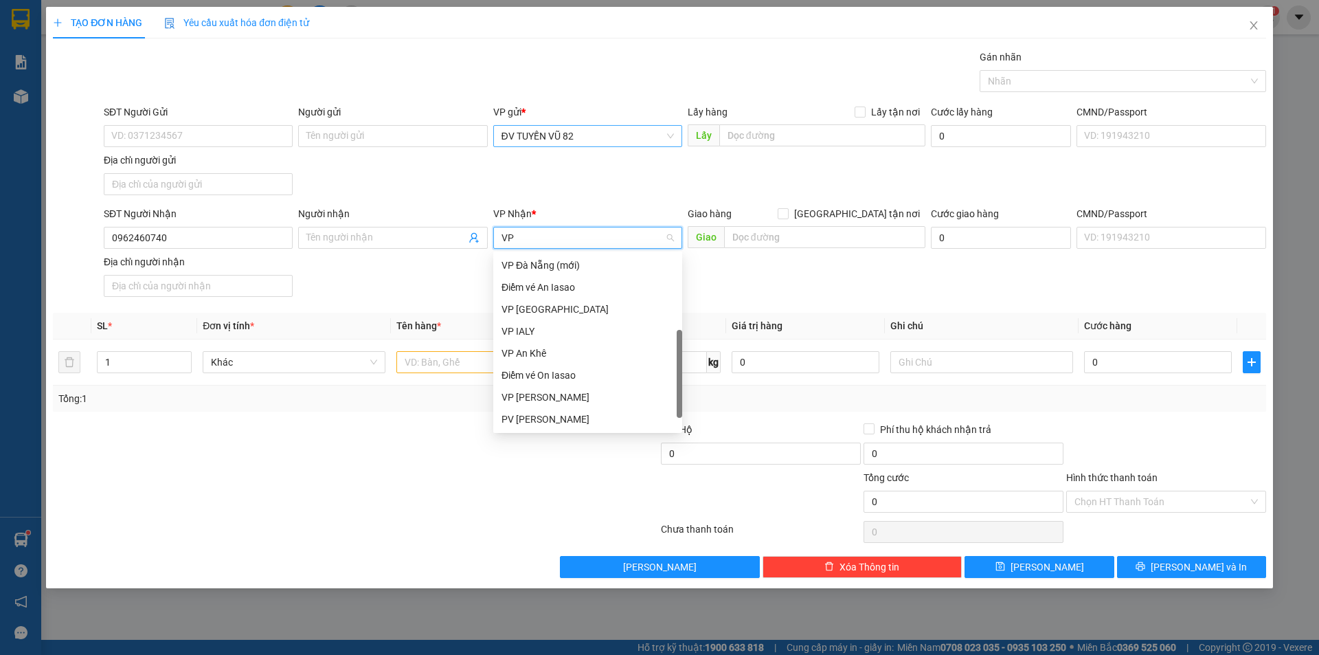
scroll to position [0, 0]
type input "VP"
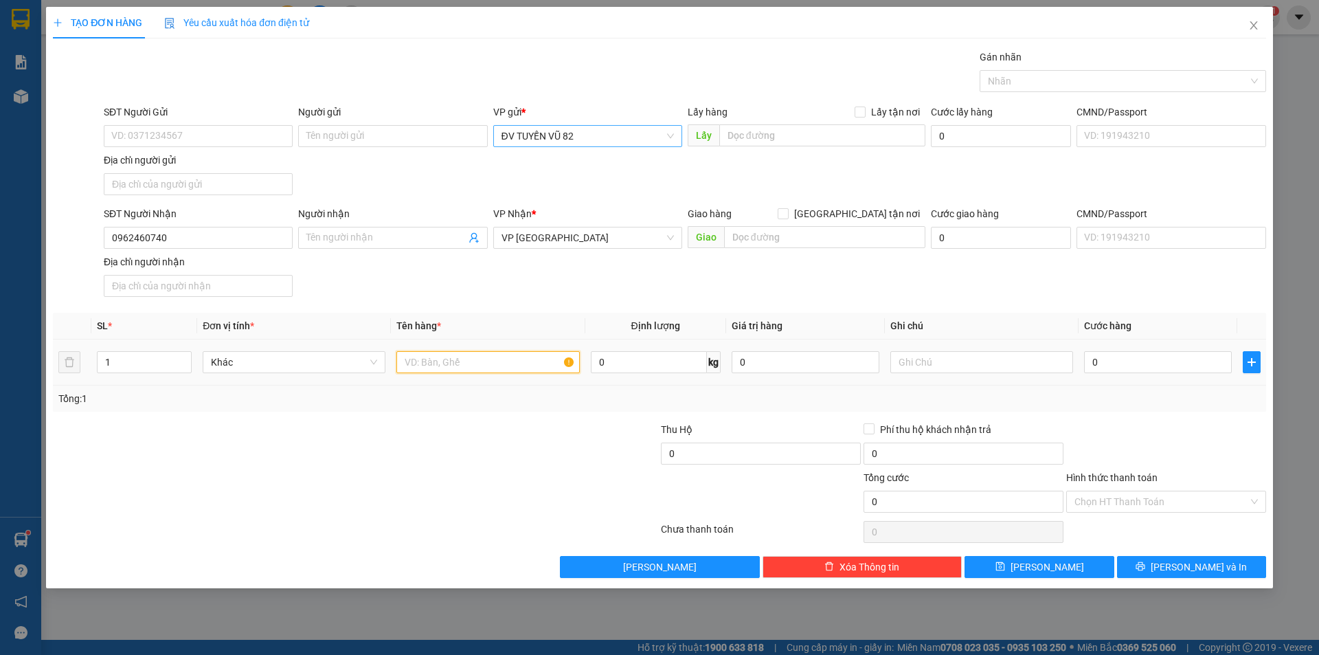
click at [453, 369] on input "text" at bounding box center [487, 362] width 183 height 22
type input "2TG + 1 XỐP"
type input "1"
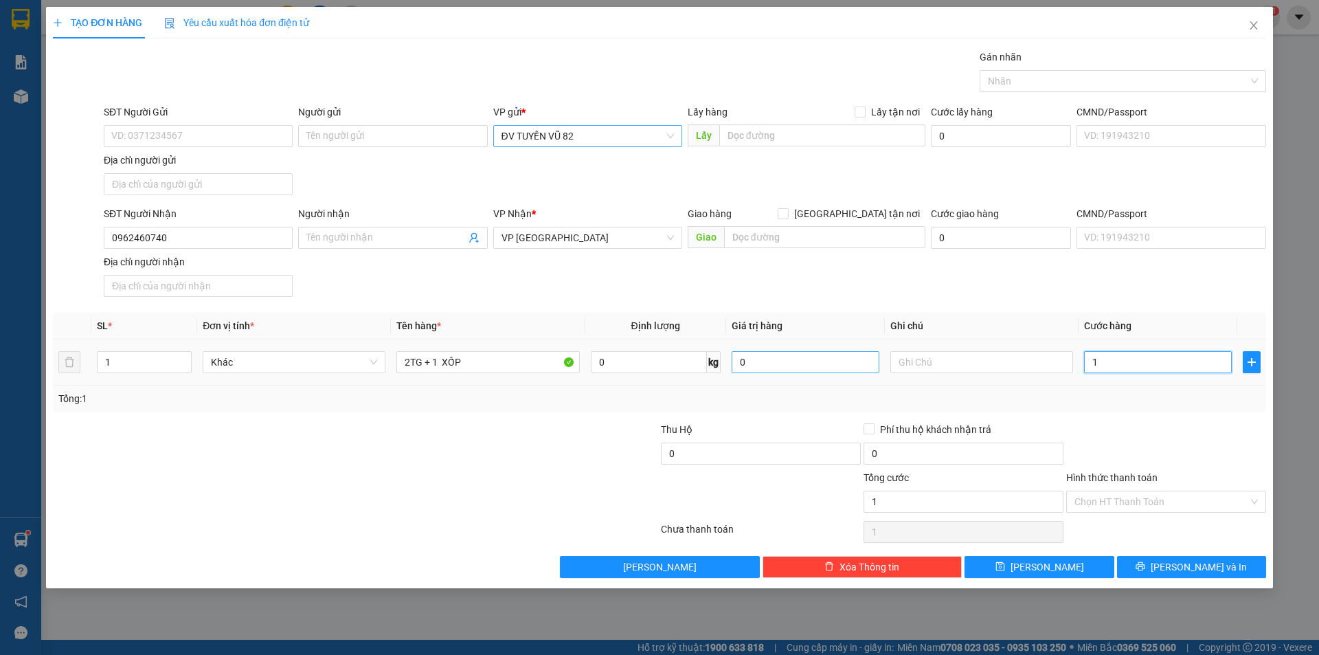
type input "12"
type input "120"
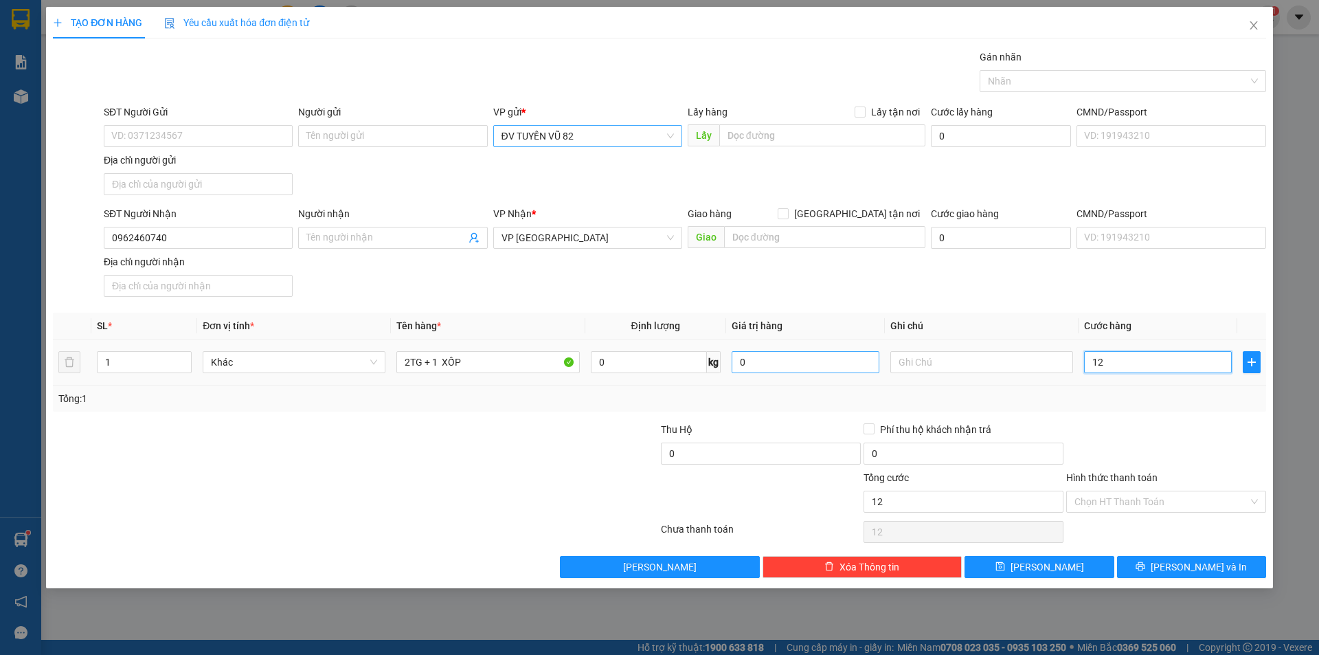
type input "120"
type input "120.000"
click at [1226, 498] on input "Hình thức thanh toán" at bounding box center [1161, 501] width 174 height 21
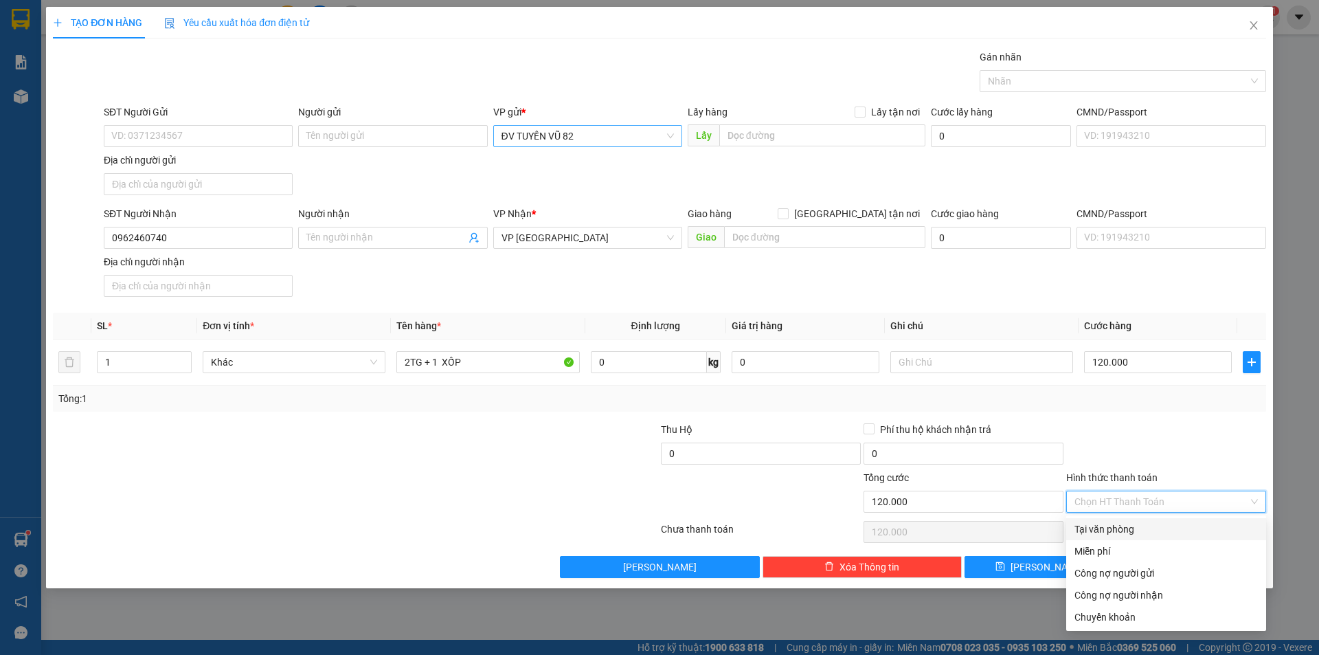
click at [1195, 523] on div "Tại văn phòng" at bounding box center [1165, 528] width 183 height 15
type input "0"
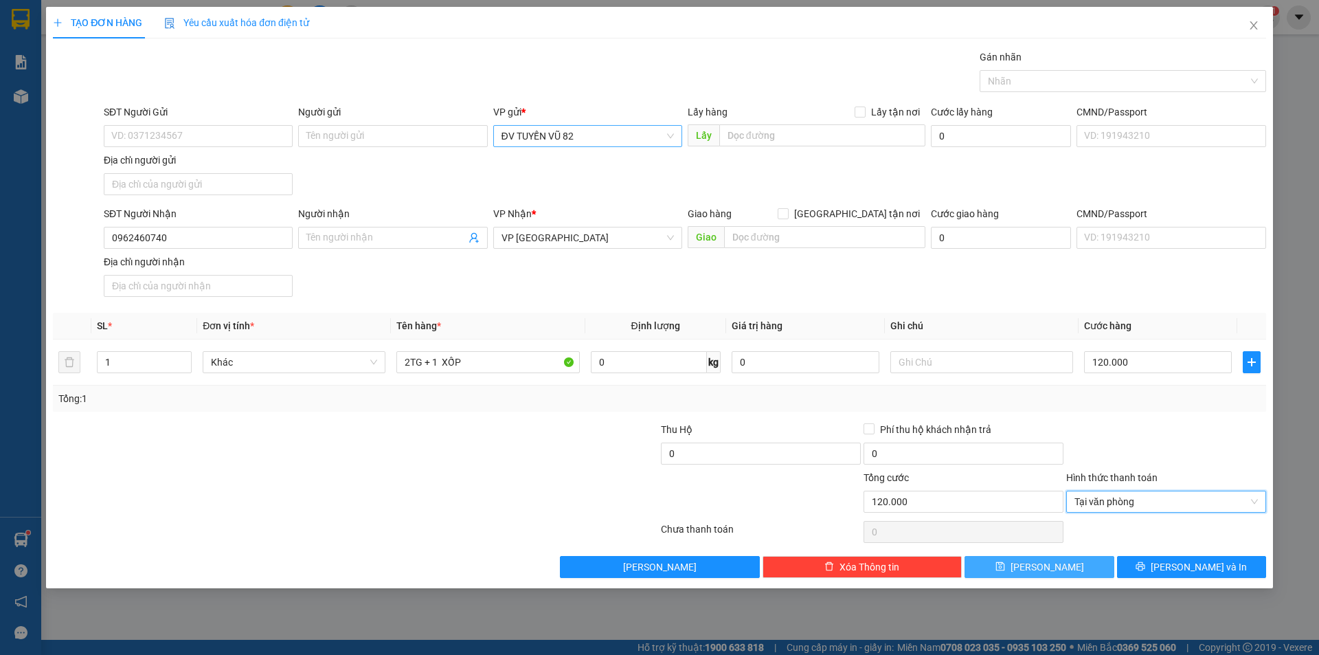
click at [1070, 572] on button "[PERSON_NAME]" at bounding box center [1038, 567] width 149 height 22
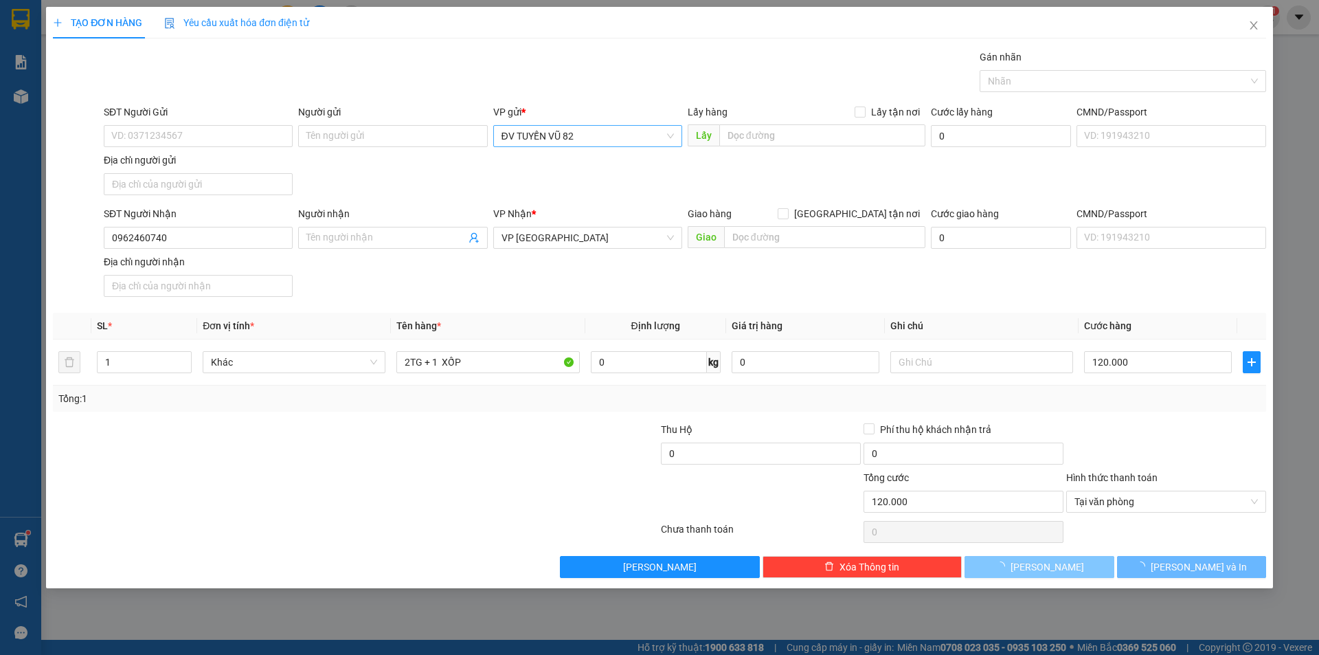
type input "0"
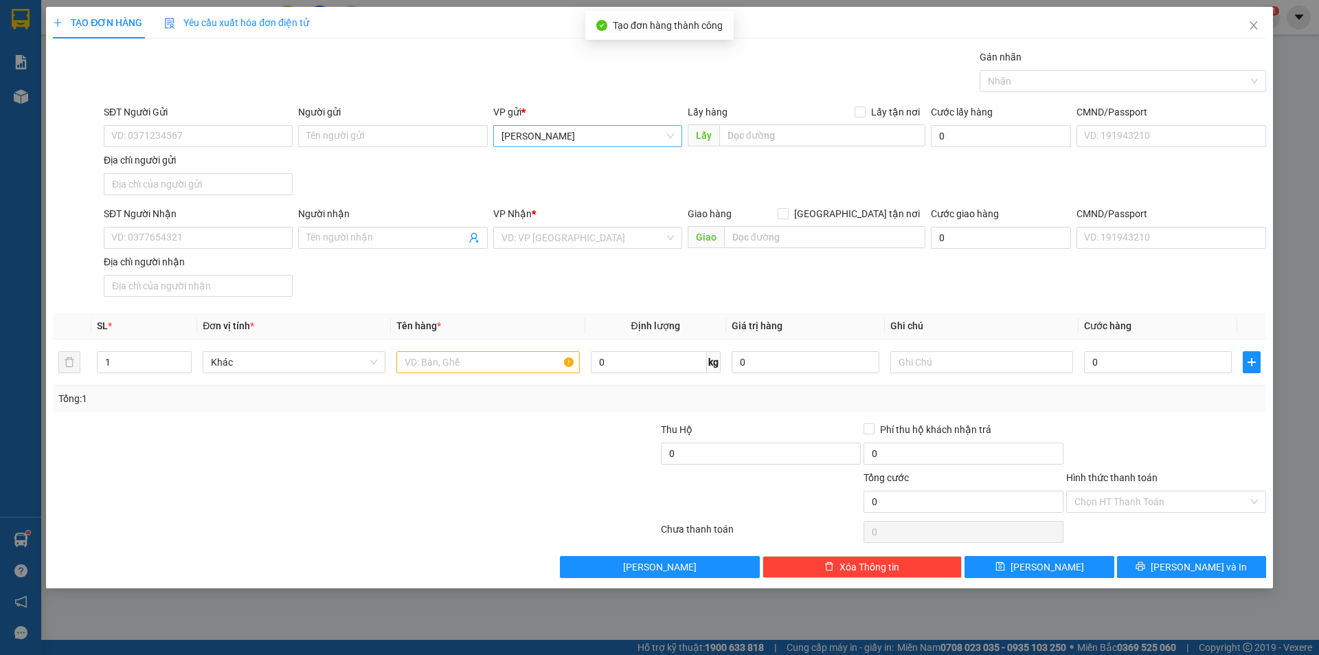
click at [462, 473] on div at bounding box center [558, 494] width 203 height 48
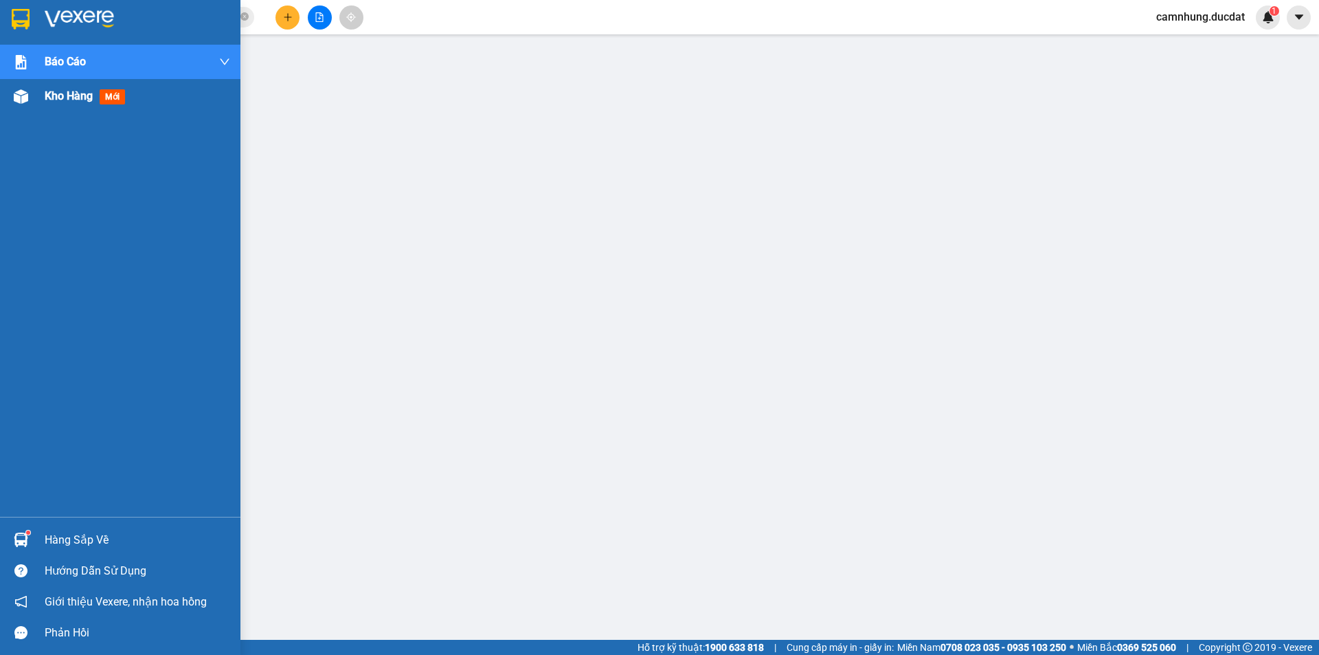
click at [64, 100] on span "Kho hàng" at bounding box center [69, 95] width 48 height 13
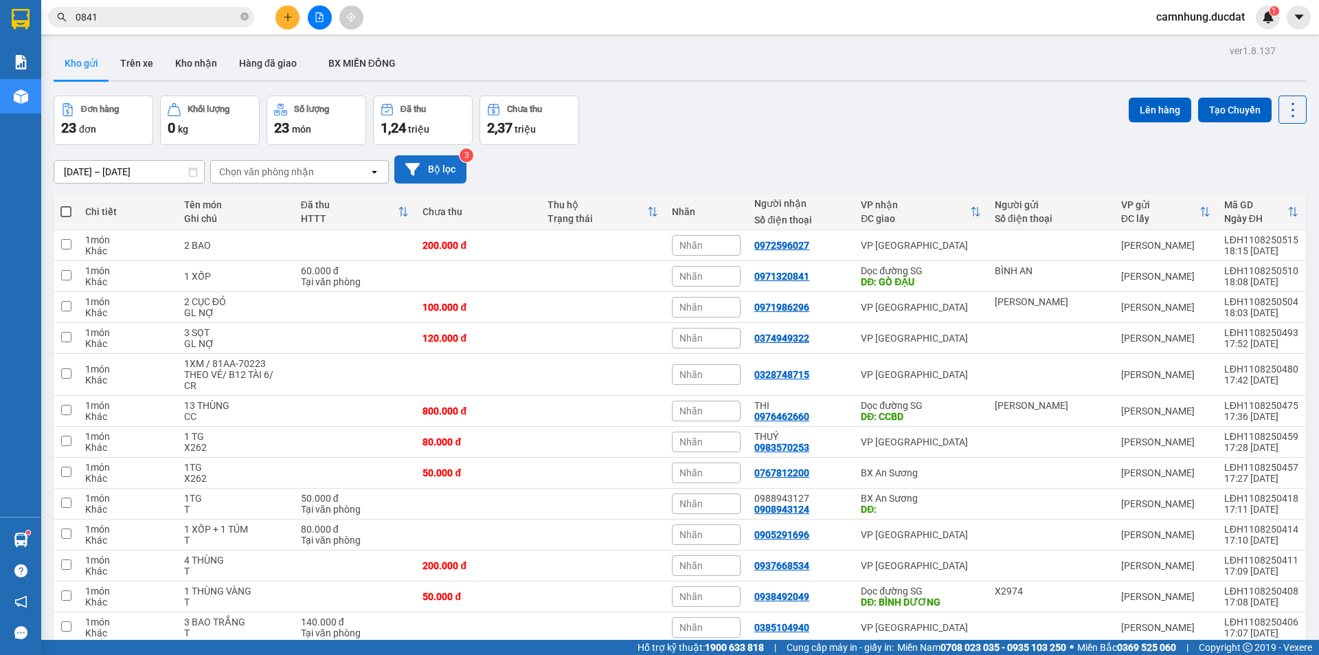
click at [429, 173] on button "Bộ lọc" at bounding box center [430, 169] width 72 height 28
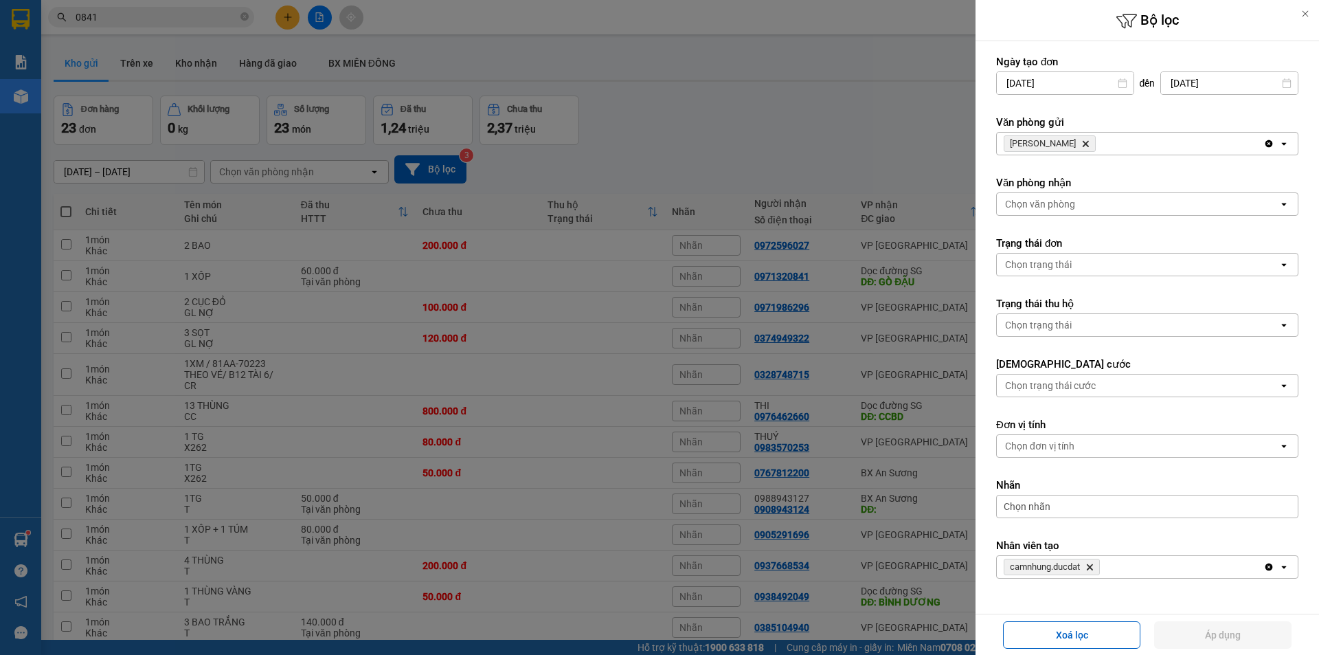
click at [1187, 136] on div "[PERSON_NAME] Hành Delete" at bounding box center [1130, 144] width 267 height 22
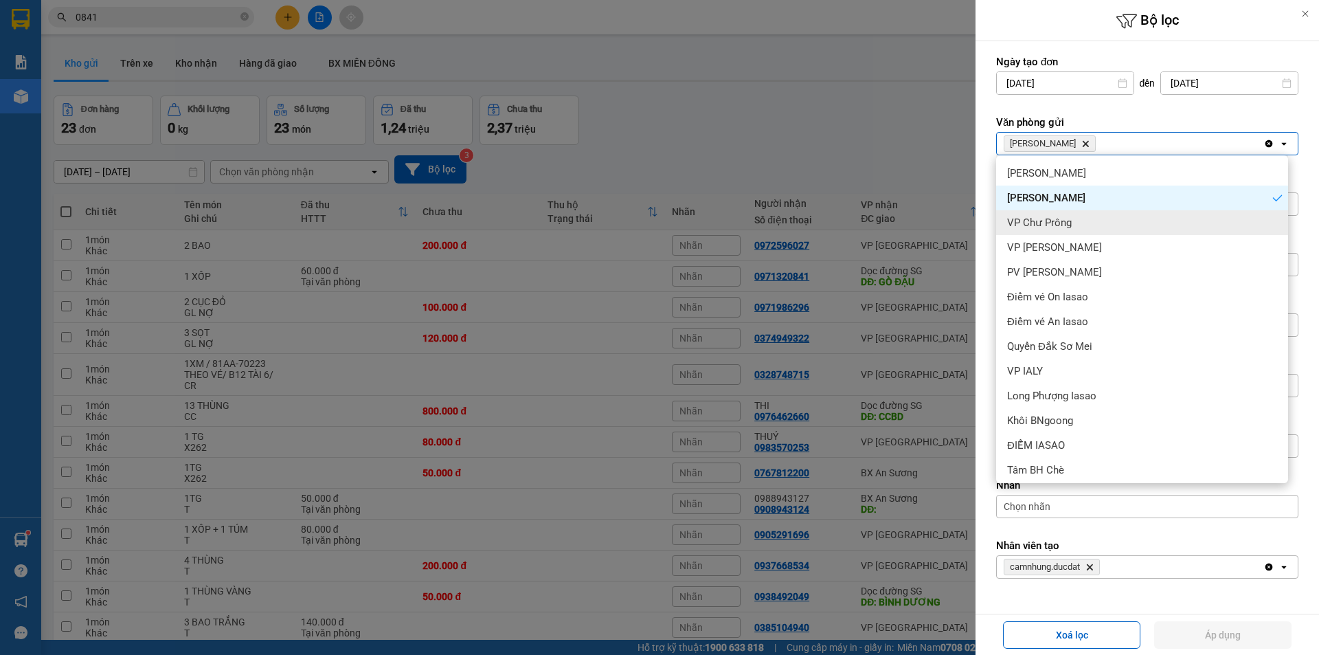
click at [1131, 232] on div "VP Chư Prông" at bounding box center [1142, 222] width 292 height 25
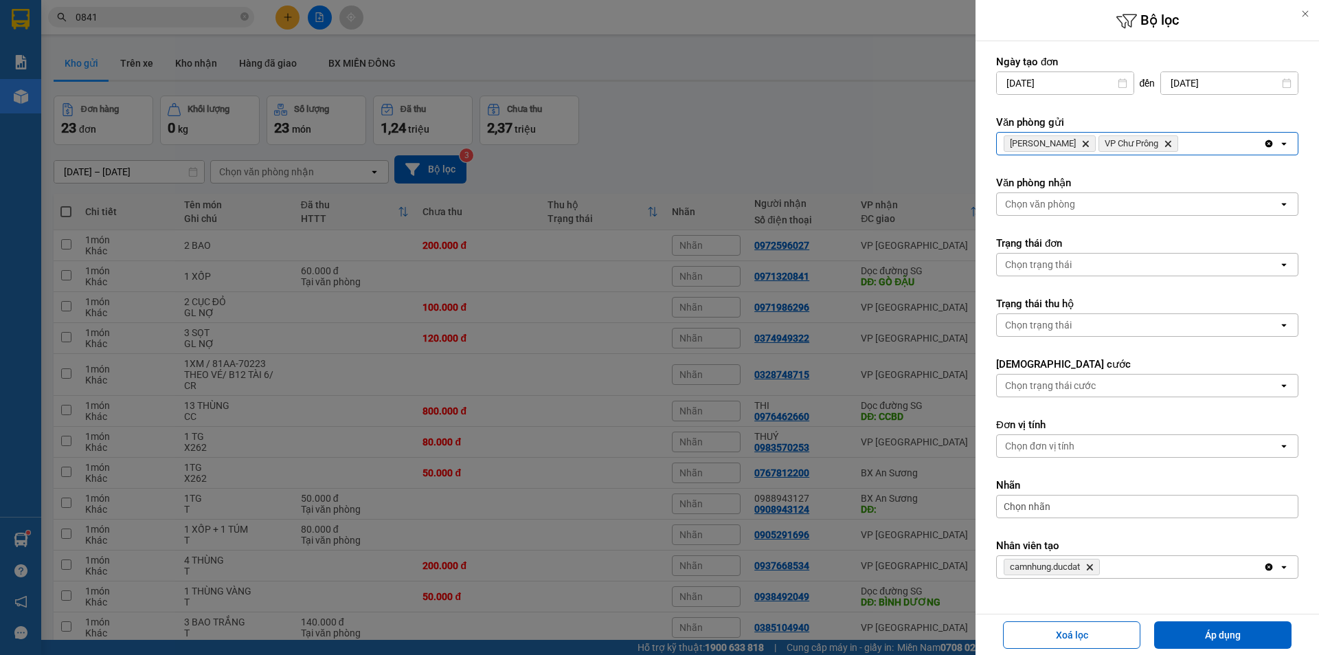
click at [1194, 155] on div "[PERSON_NAME] Hành Delete VP Chư Prông Delete Clear all open" at bounding box center [1147, 143] width 302 height 23
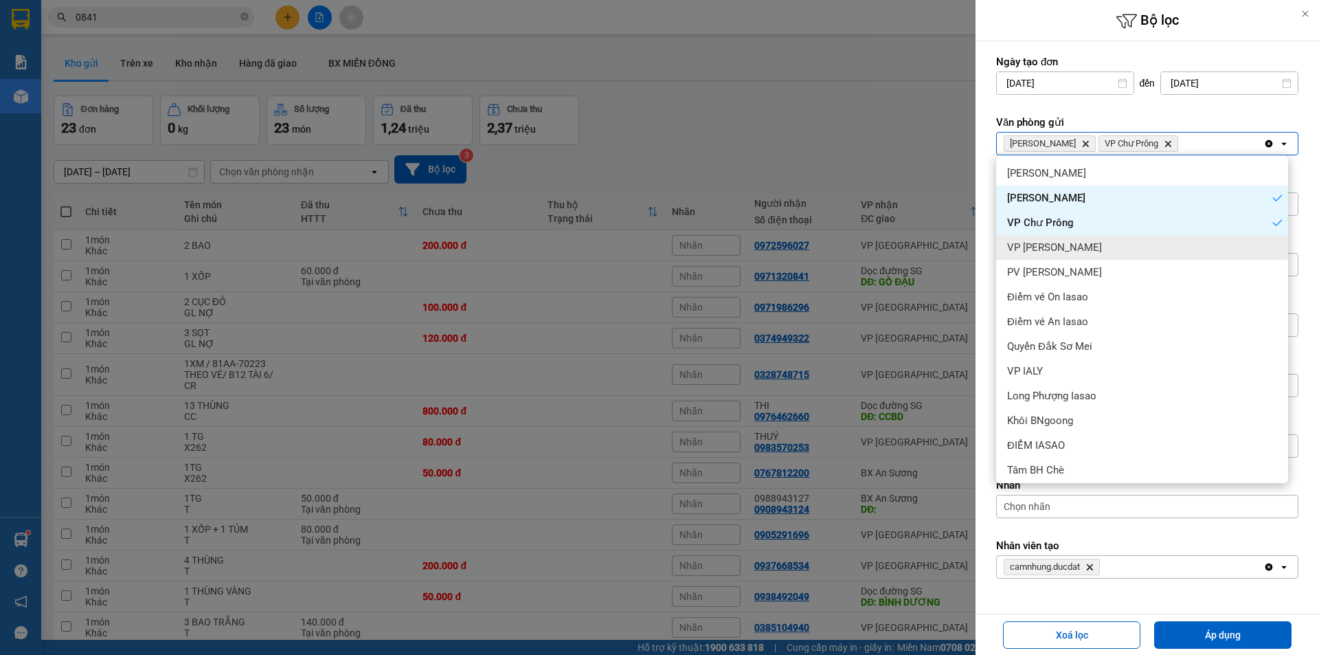
click at [1161, 258] on div "VP [PERSON_NAME]" at bounding box center [1142, 247] width 292 height 25
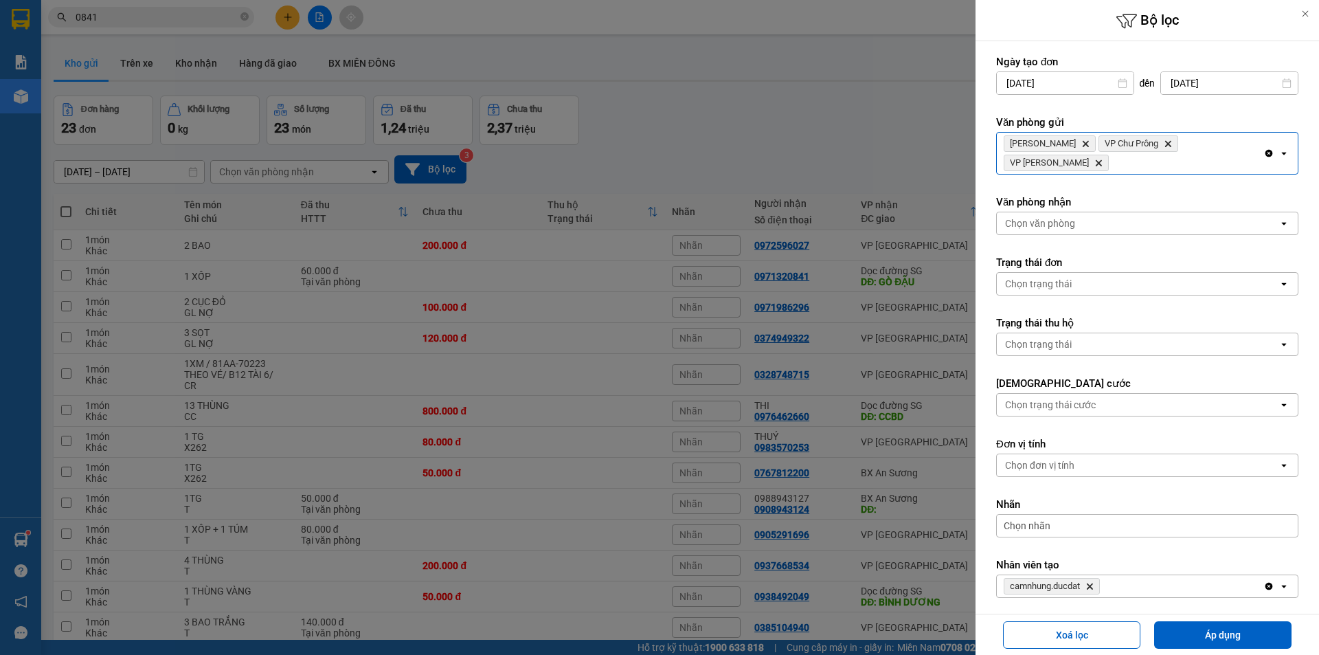
click at [1280, 133] on div "Clear all open" at bounding box center [1280, 153] width 34 height 41
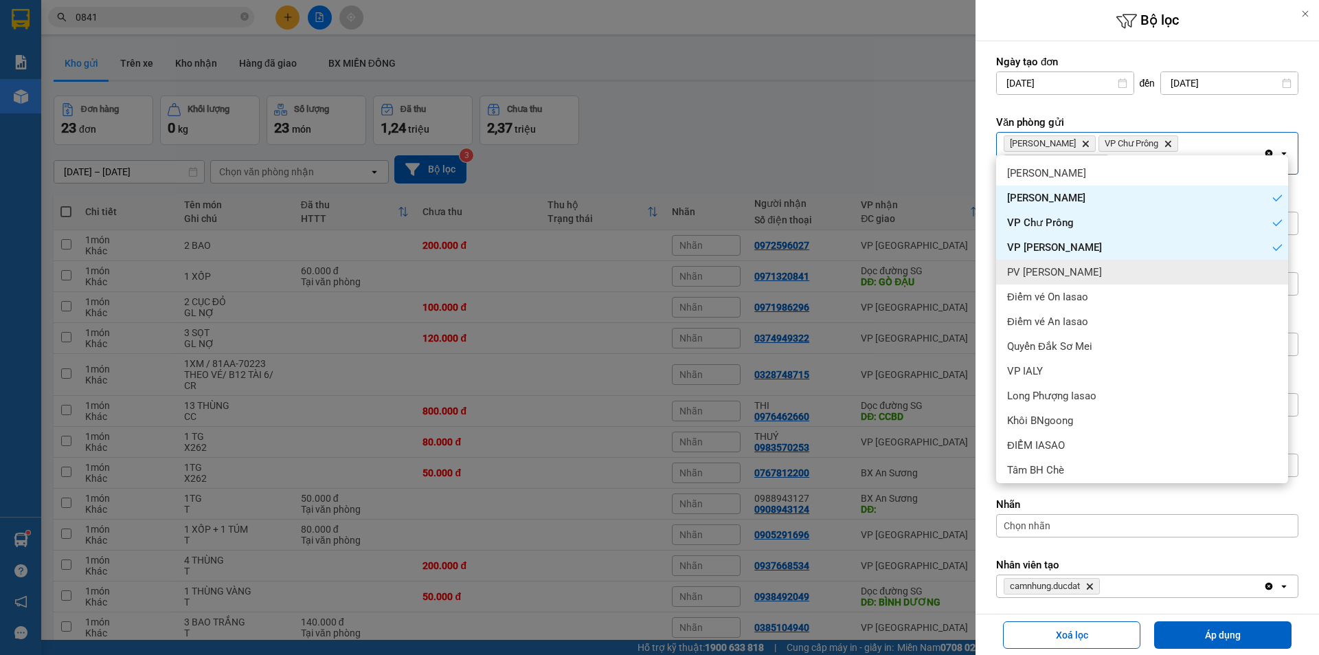
click at [1148, 275] on div "PV [PERSON_NAME]" at bounding box center [1142, 272] width 292 height 25
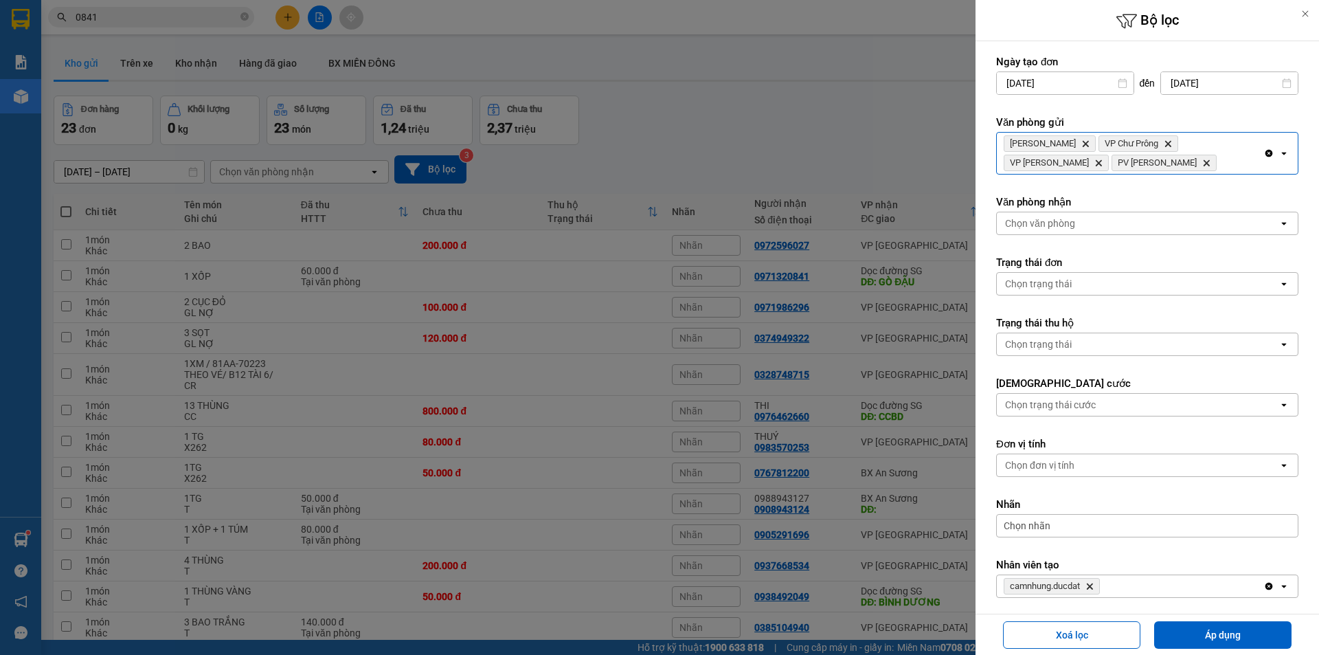
click at [1155, 169] on div "[PERSON_NAME] Hành Delete VP Chư Prông Delete VP Hòa Lệ Chí Delete PV Sâm [PERS…" at bounding box center [1130, 153] width 267 height 41
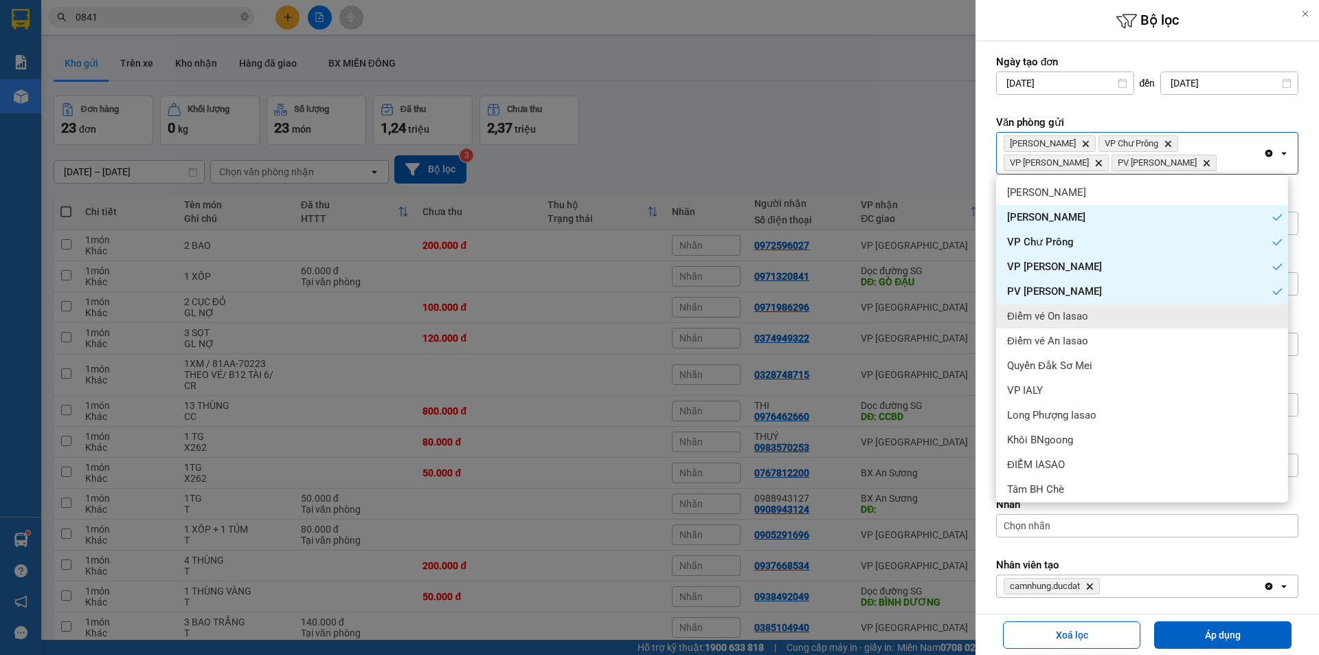
click at [1123, 319] on div "Điểm vé On Iasao" at bounding box center [1142, 316] width 292 height 25
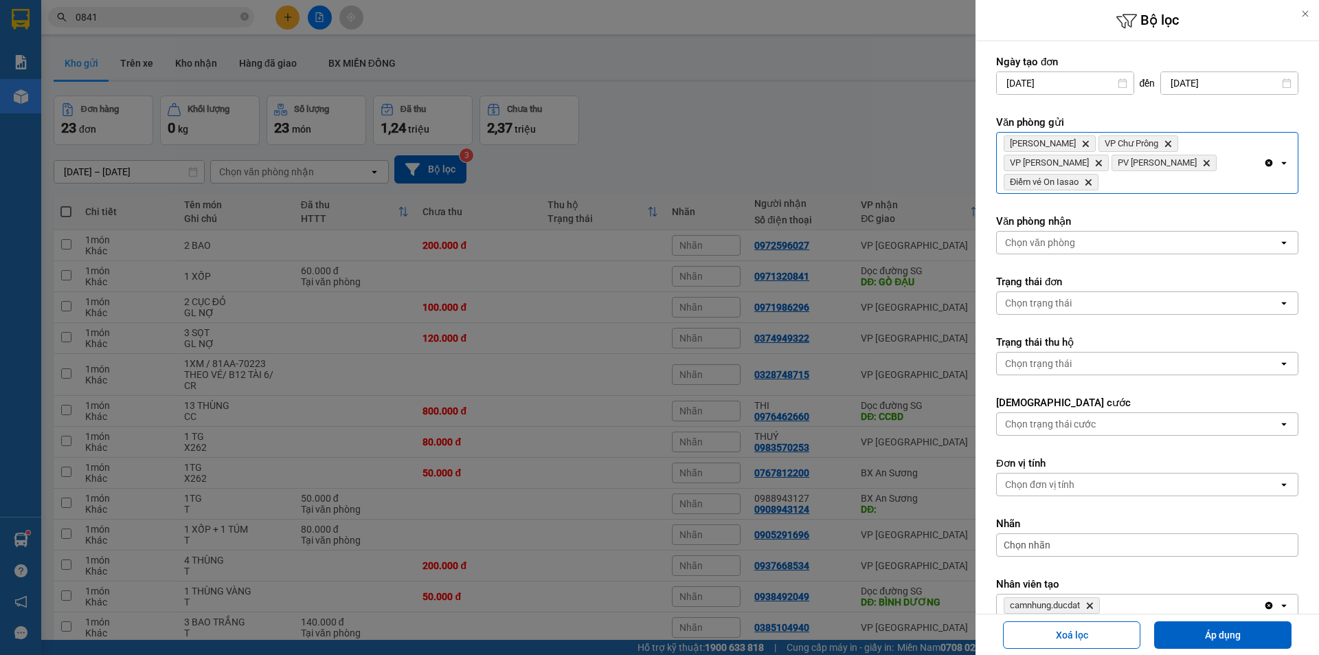
click at [1213, 163] on div "[PERSON_NAME] Delete VP Chư Prông Delete VP Hòa Lệ Chí Delete PV Sâm [PERSON_NA…" at bounding box center [1130, 163] width 267 height 60
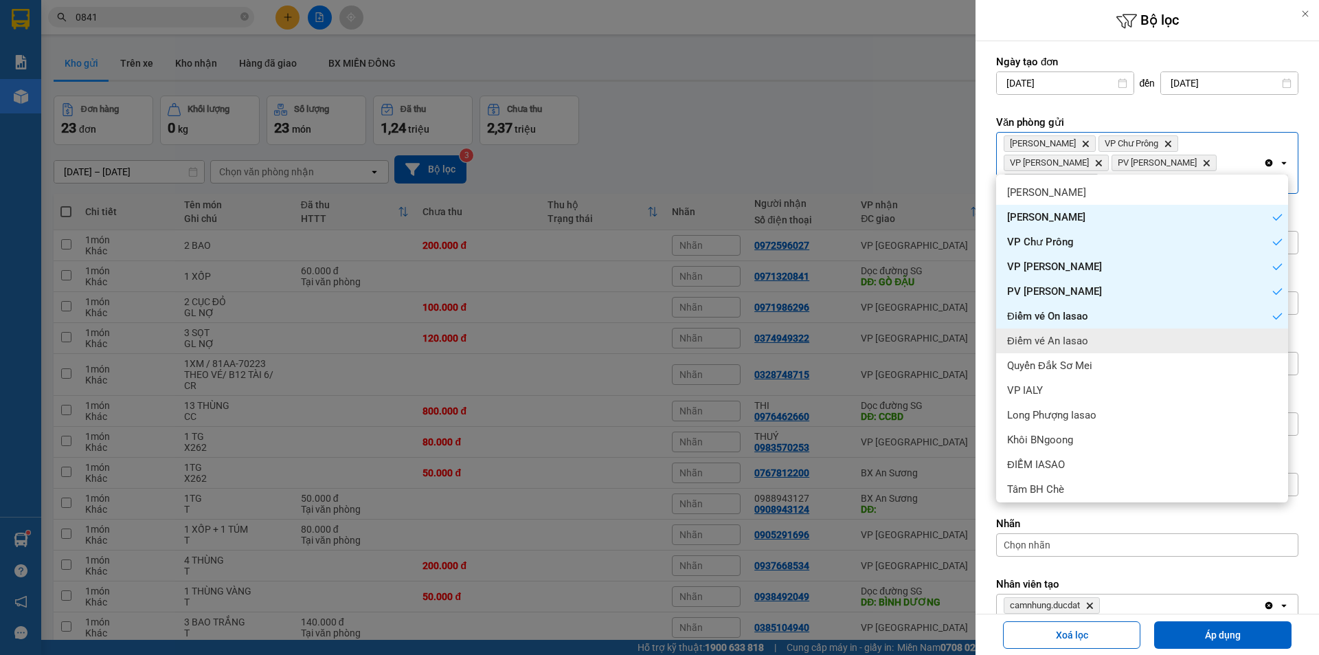
drag, startPoint x: 1165, startPoint y: 349, endPoint x: 1195, endPoint y: 234, distance: 119.3
click at [1164, 347] on div "Điểm vé An Iasao" at bounding box center [1142, 340] width 292 height 25
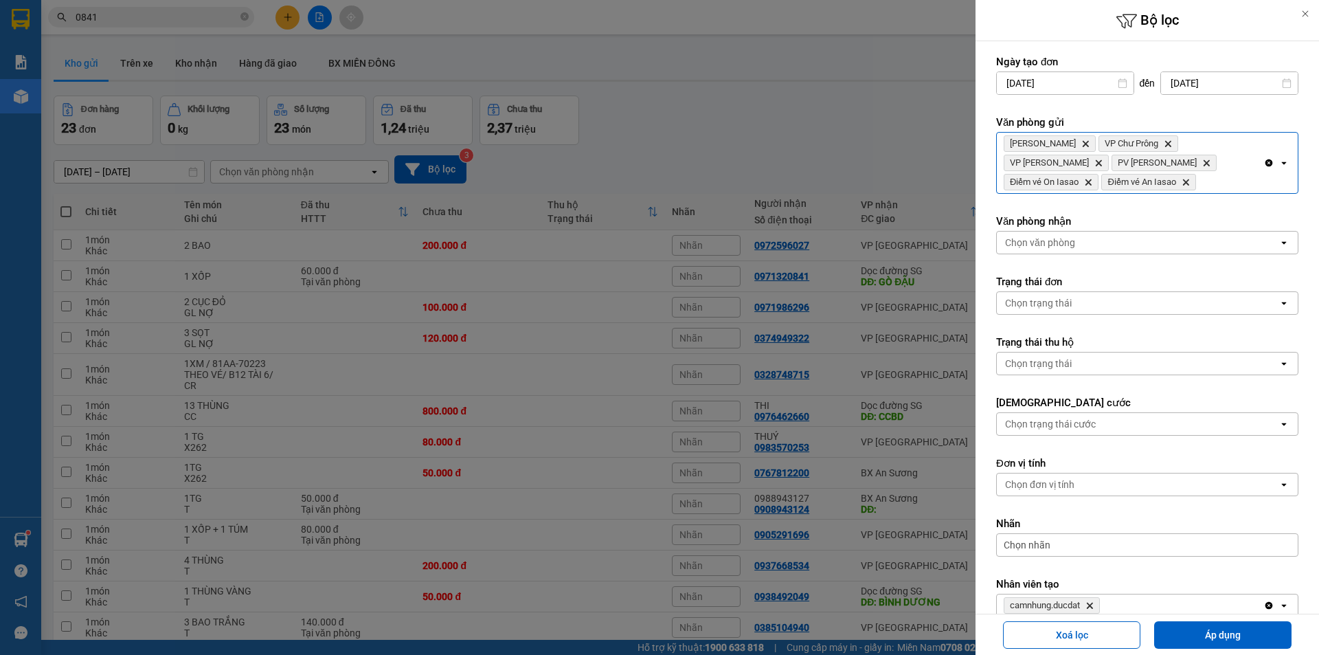
click at [1199, 170] on div "[PERSON_NAME] Delete VP Chư Prông Delete VP Hòa Lệ Chí Delete PV Sâm [PERSON_NA…" at bounding box center [1130, 163] width 267 height 60
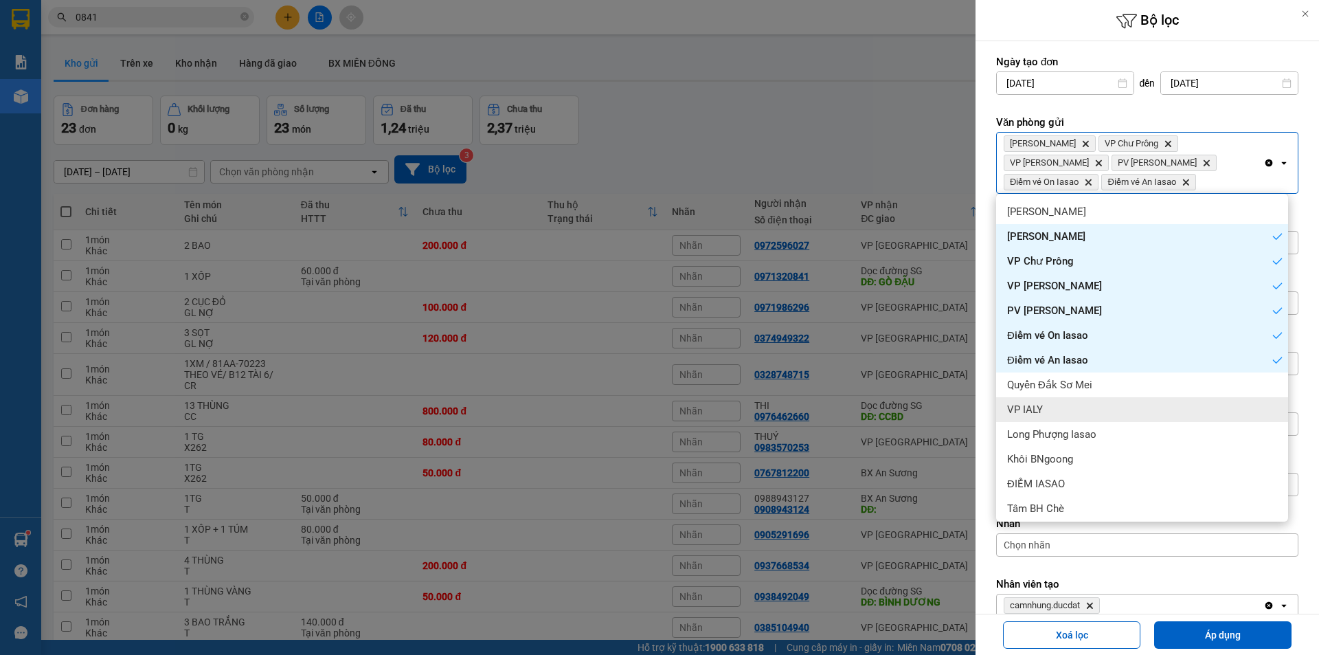
click at [1128, 419] on div "VP IALY" at bounding box center [1142, 409] width 292 height 25
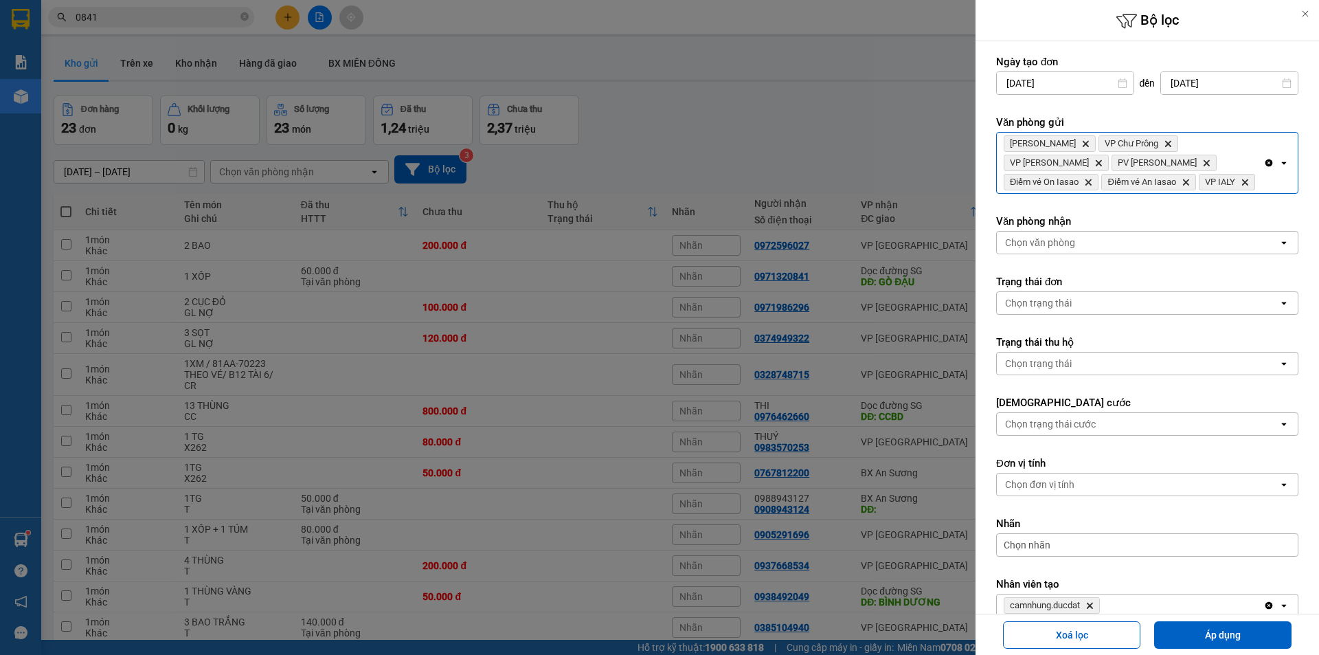
click at [1213, 170] on div "[PERSON_NAME] Hành Delete VP Chư Prông Delete VP Hòa Lệ Chí Delete PV Sâm [PERS…" at bounding box center [1130, 163] width 267 height 60
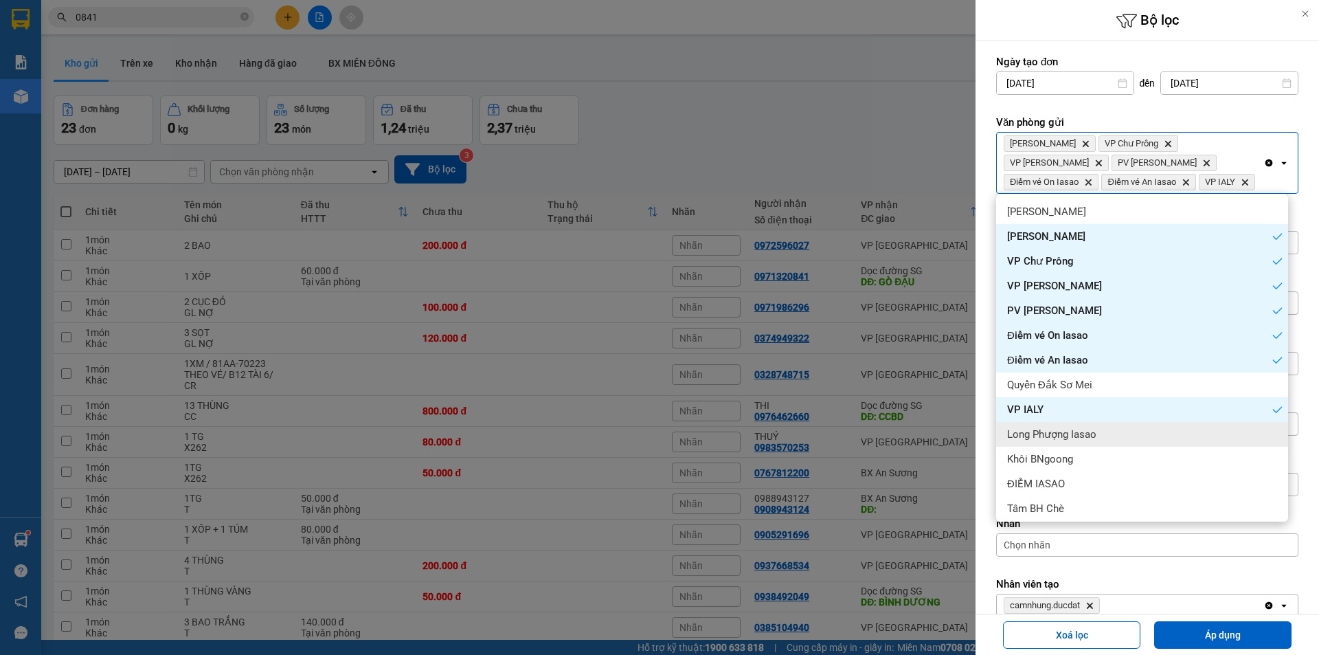
click at [1143, 445] on div "Long Phượng Iasao" at bounding box center [1142, 434] width 292 height 25
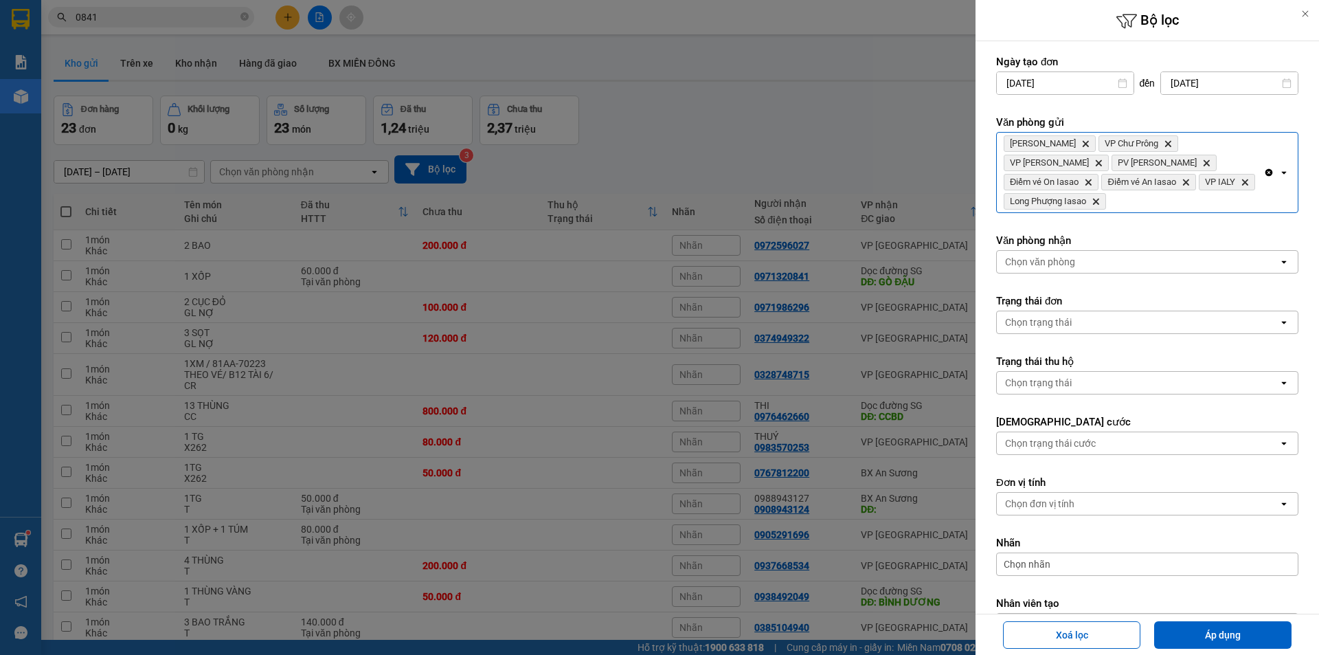
click at [1201, 202] on div "[PERSON_NAME] Hành Delete VP Chư Prông Delete VP Hòa Lệ Chí Delete PV Sâm [PERS…" at bounding box center [1130, 173] width 267 height 80
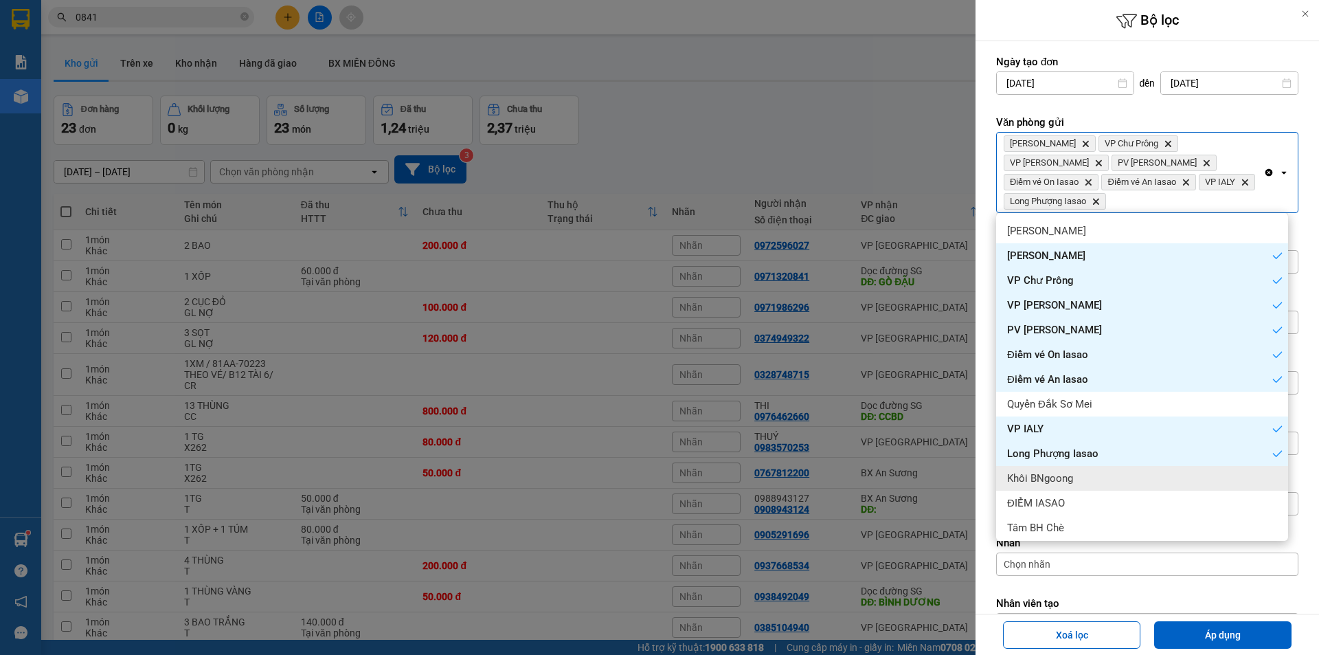
click at [1122, 484] on div "Khôi BNgoong" at bounding box center [1142, 478] width 292 height 25
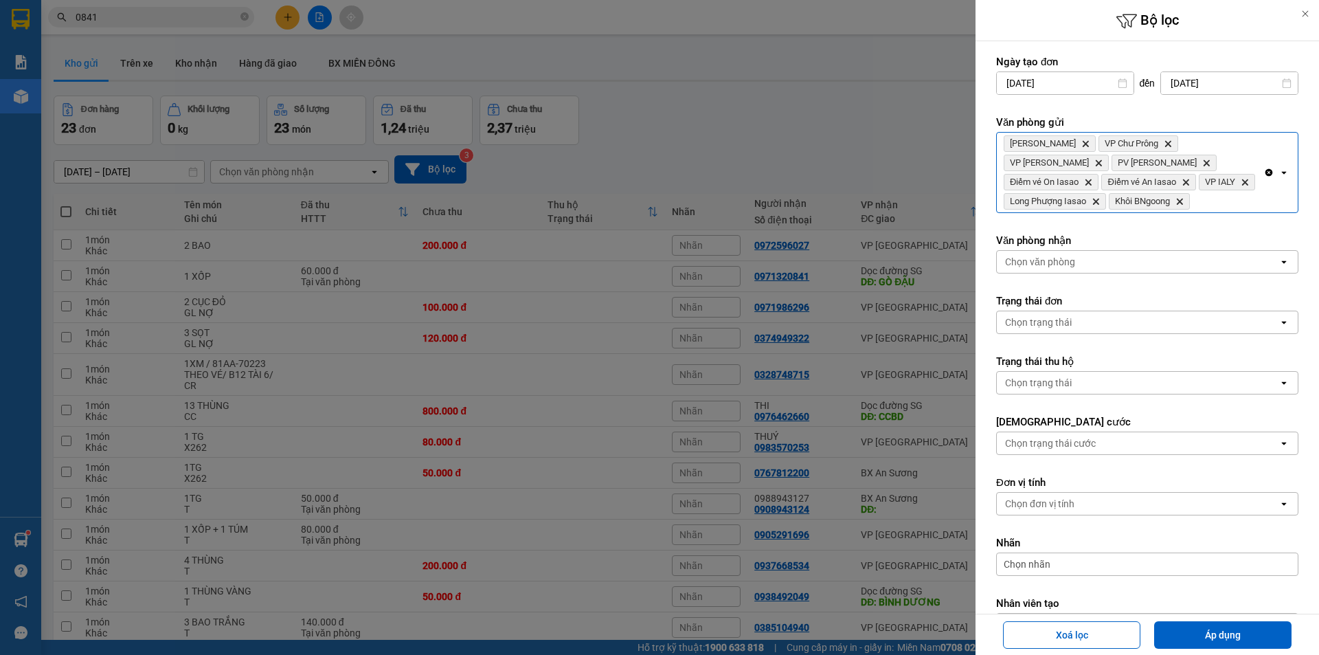
click at [1234, 177] on div "[PERSON_NAME] Hành Delete VP Chư Prông Delete VP Hòa Lệ Chí Delete PV Sâm [PERS…" at bounding box center [1130, 173] width 267 height 80
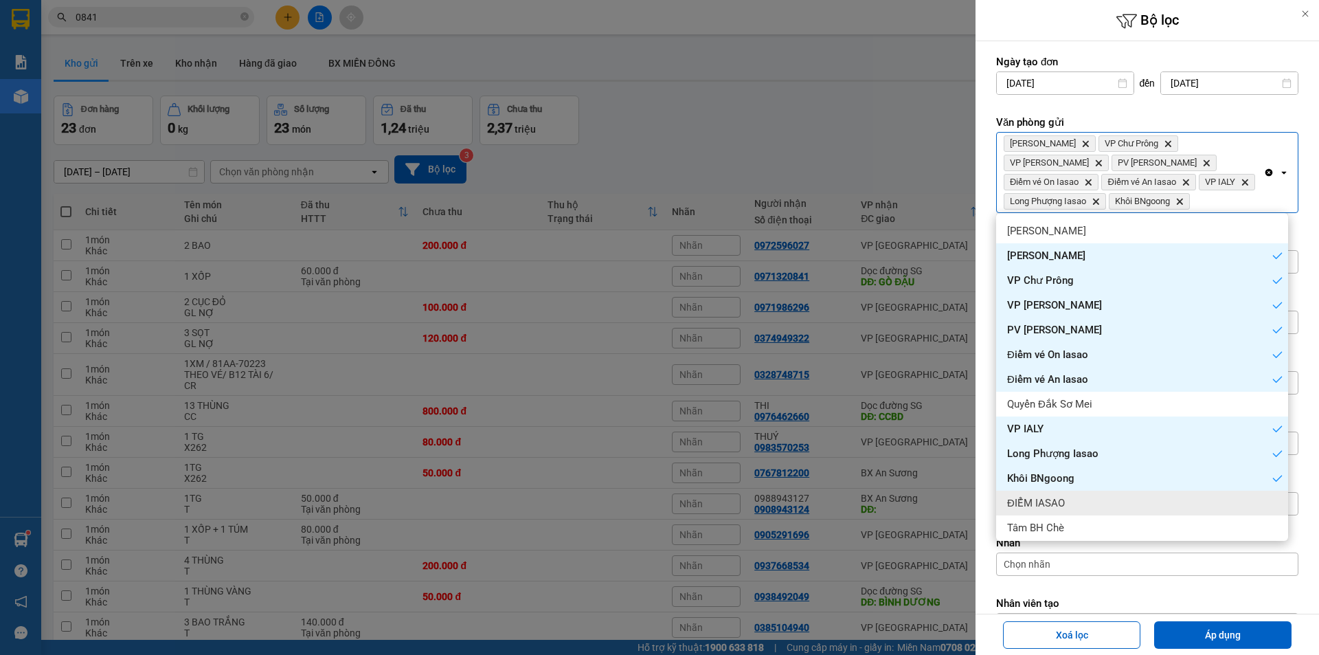
click at [1148, 512] on div "ĐIỂM IASAO" at bounding box center [1142, 502] width 292 height 25
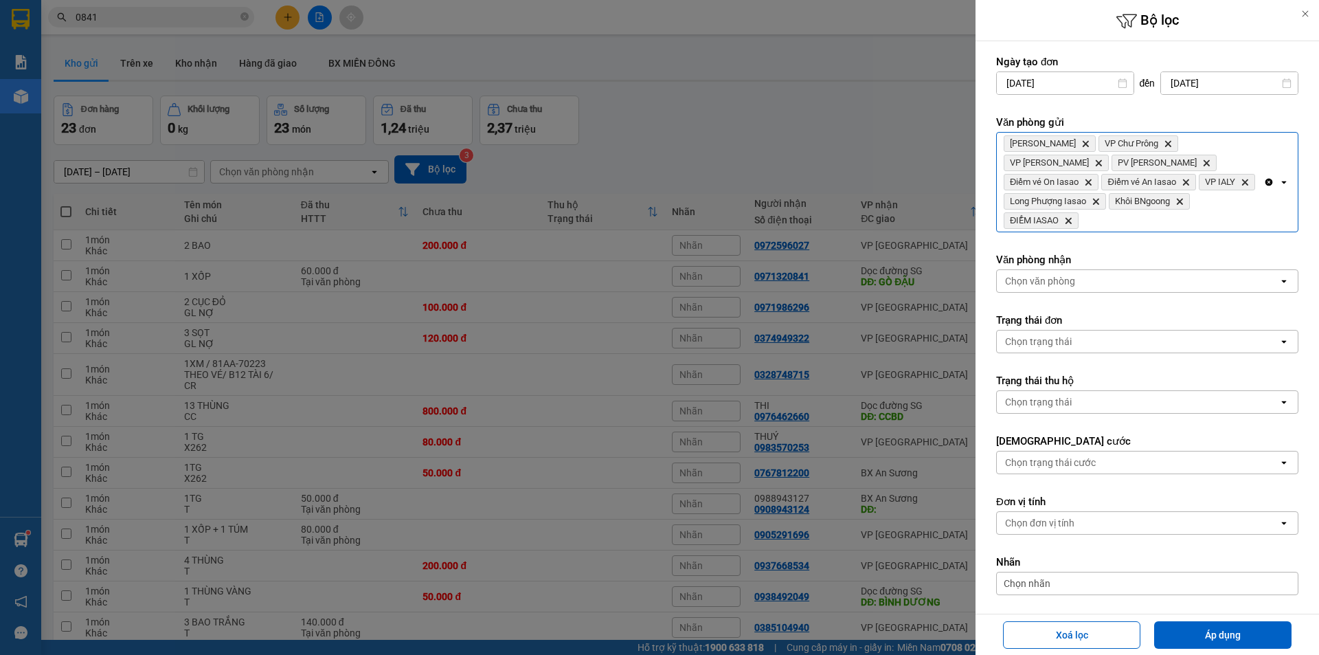
click at [1199, 216] on div "[PERSON_NAME] Hành Delete VP Chư Prông Delete VP Hòa Lệ Chí Delete PV Sâm [PERS…" at bounding box center [1130, 182] width 267 height 99
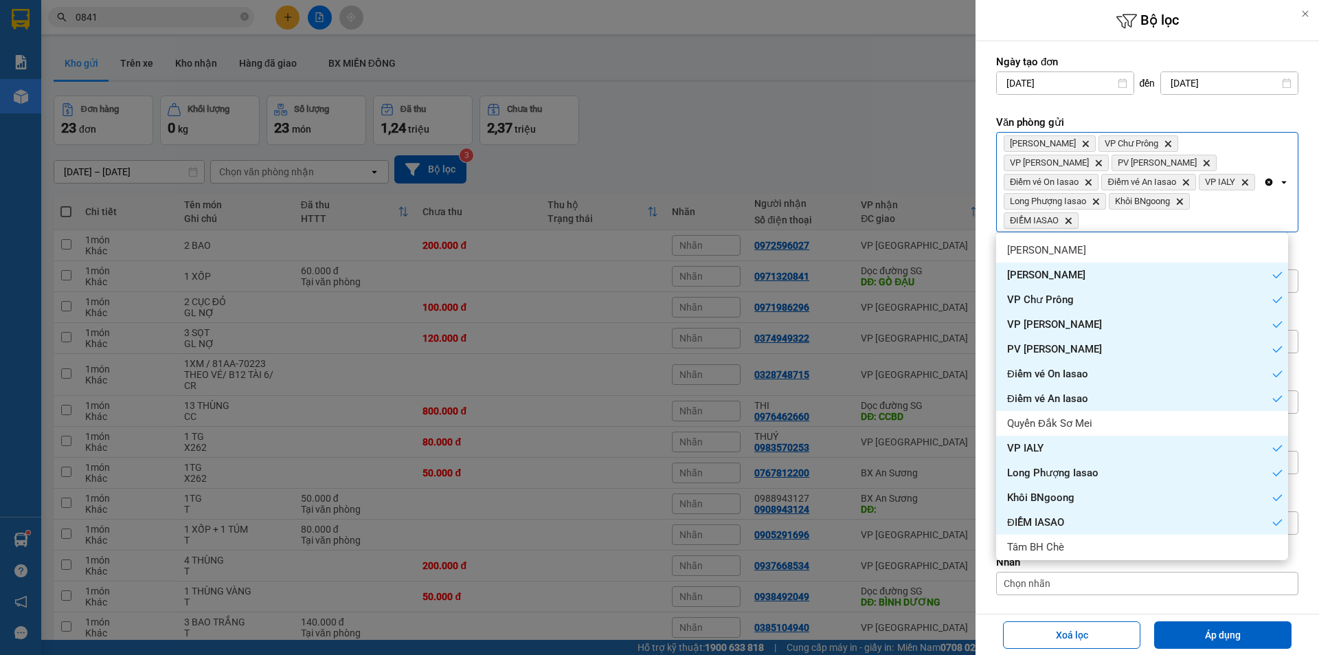
scroll to position [128, 0]
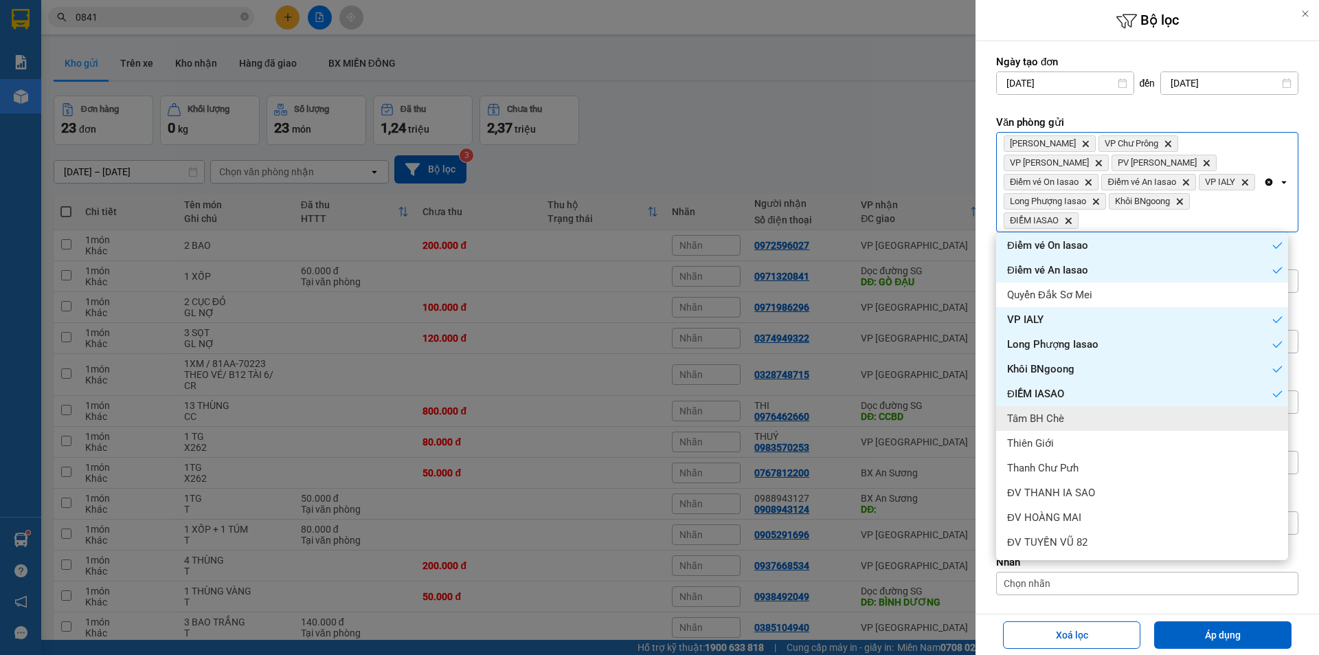
click at [1186, 414] on div "Tâm BH Chè" at bounding box center [1142, 418] width 292 height 25
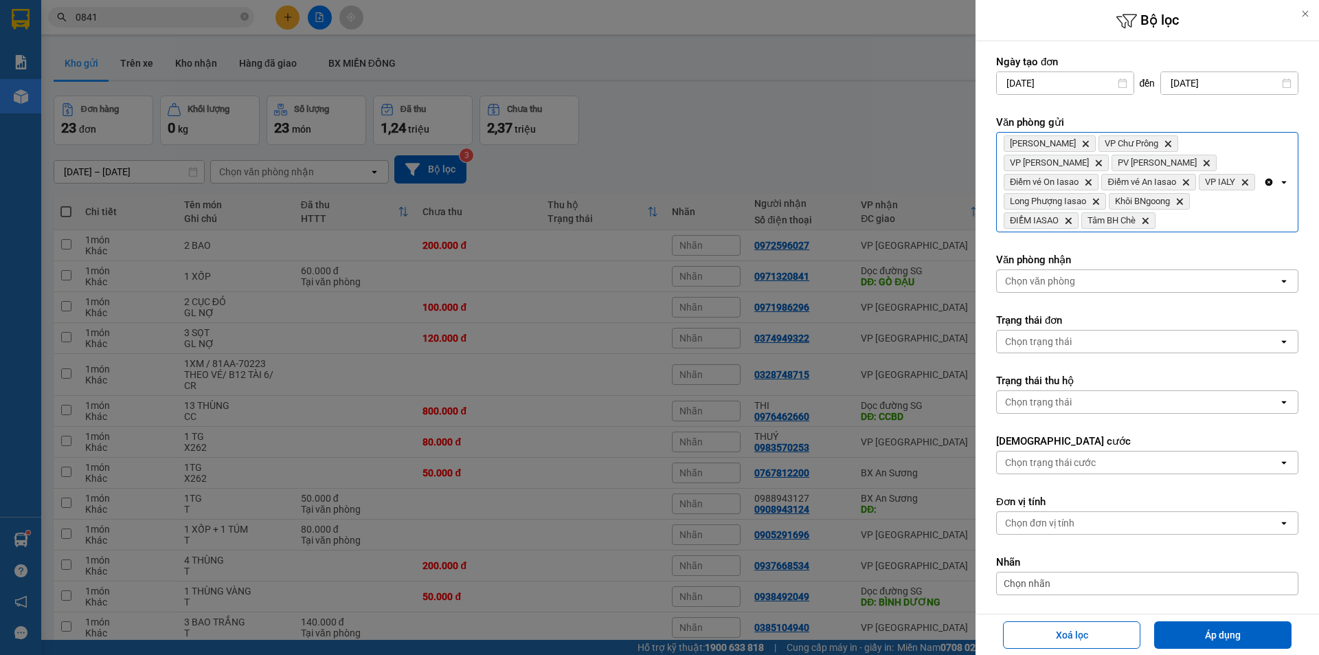
click at [1238, 214] on div "[PERSON_NAME] Hành Delete VP Chư Prông Delete VP Hòa Lệ Chí Delete PV Sâm [PERS…" at bounding box center [1130, 182] width 267 height 99
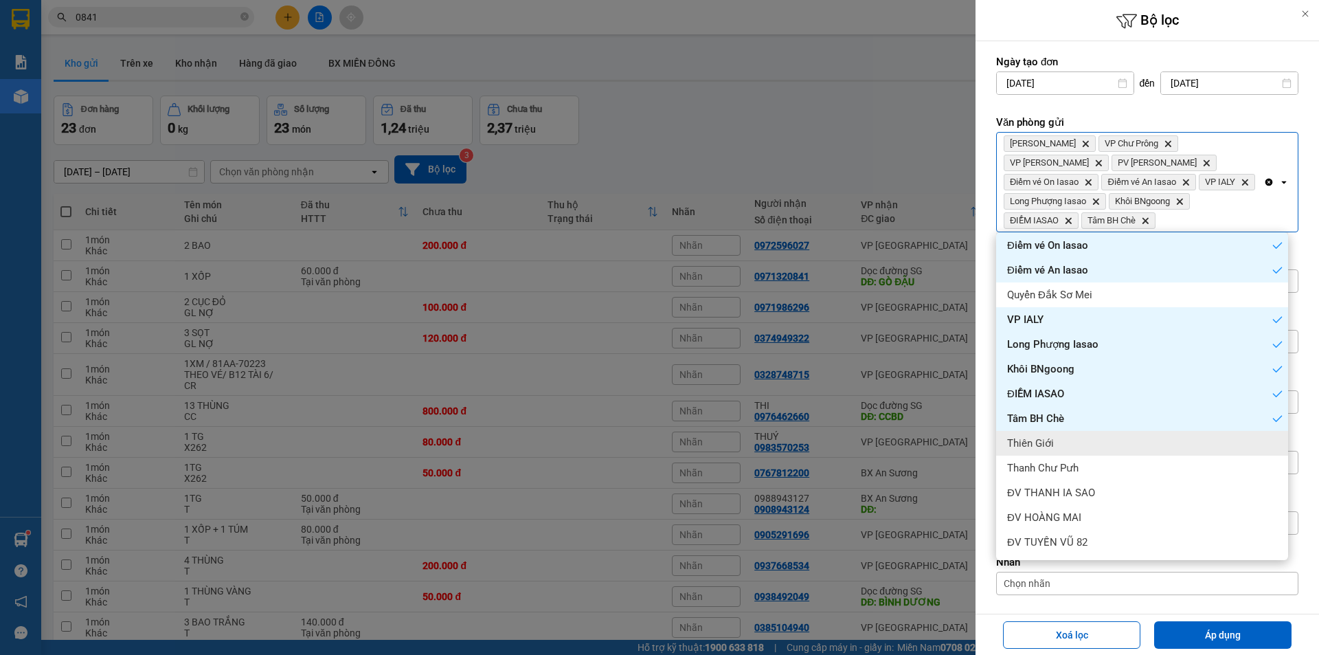
click at [1164, 449] on div "Thiên Giới" at bounding box center [1142, 443] width 292 height 25
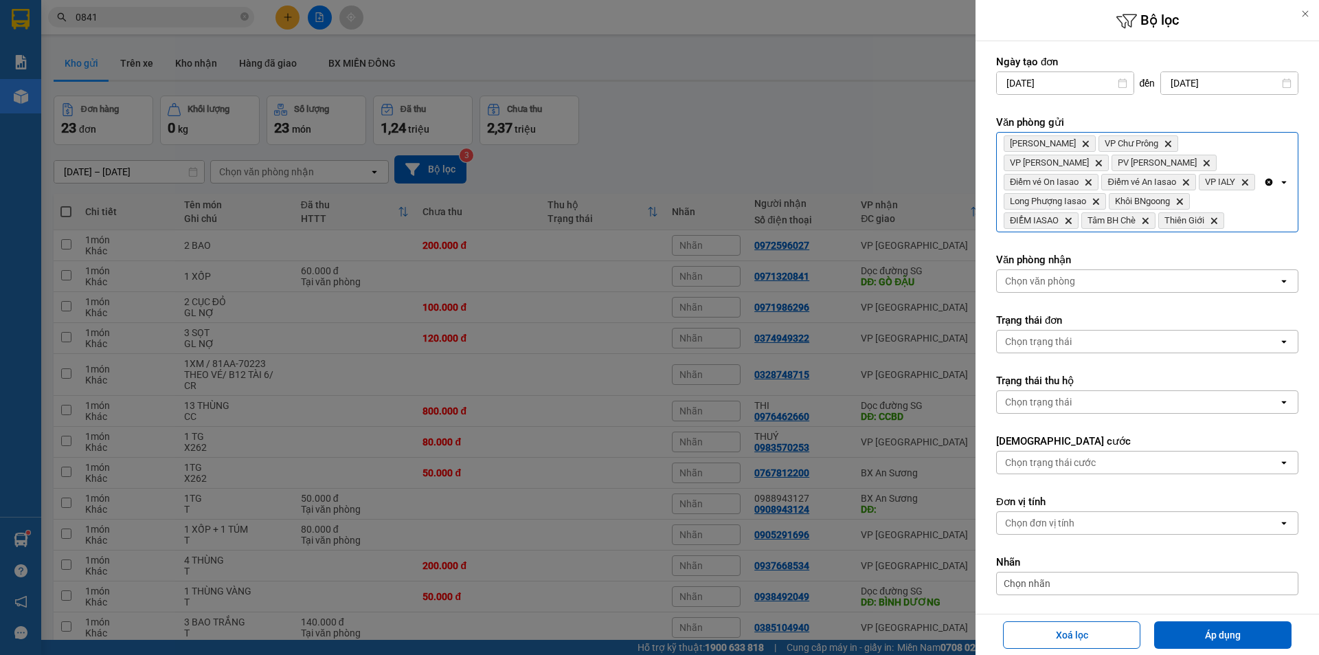
click at [1231, 181] on div "[PERSON_NAME] Hành Delete VP Chư Prông Delete VP Hòa Lệ Chí Delete PV Sâm [PERS…" at bounding box center [1130, 182] width 267 height 99
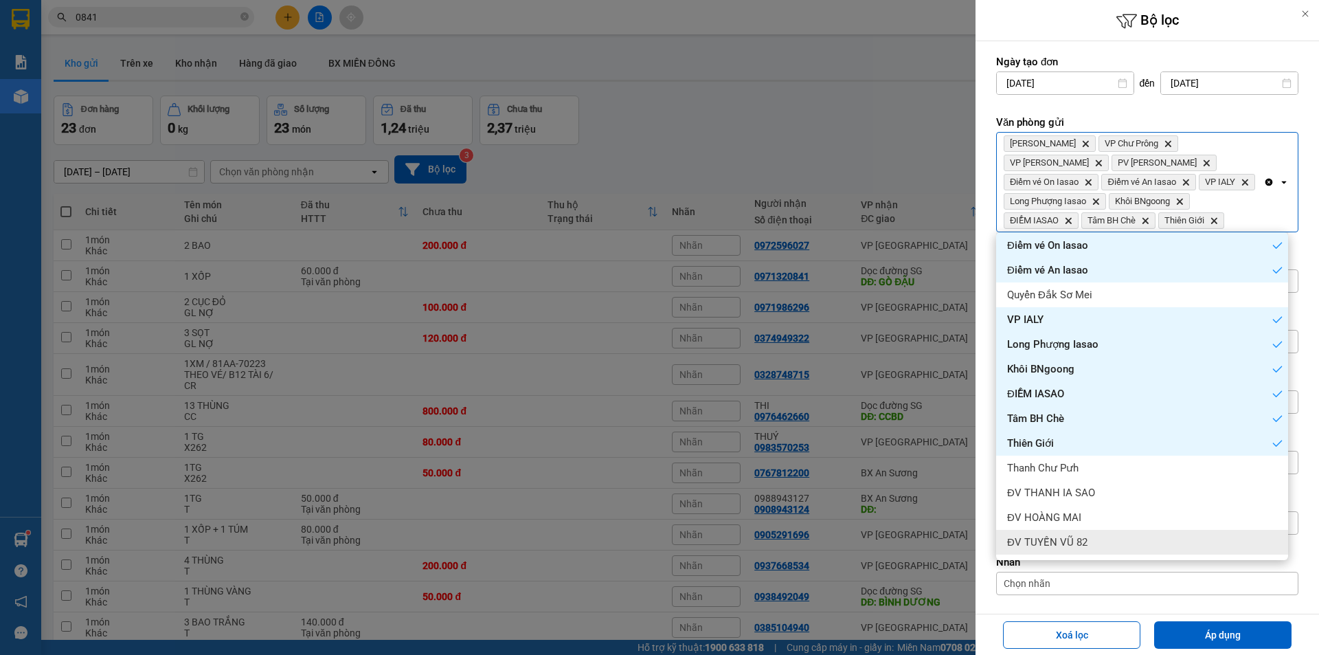
click at [1104, 534] on div "ĐV TUYẾN VŨ 82" at bounding box center [1142, 542] width 292 height 25
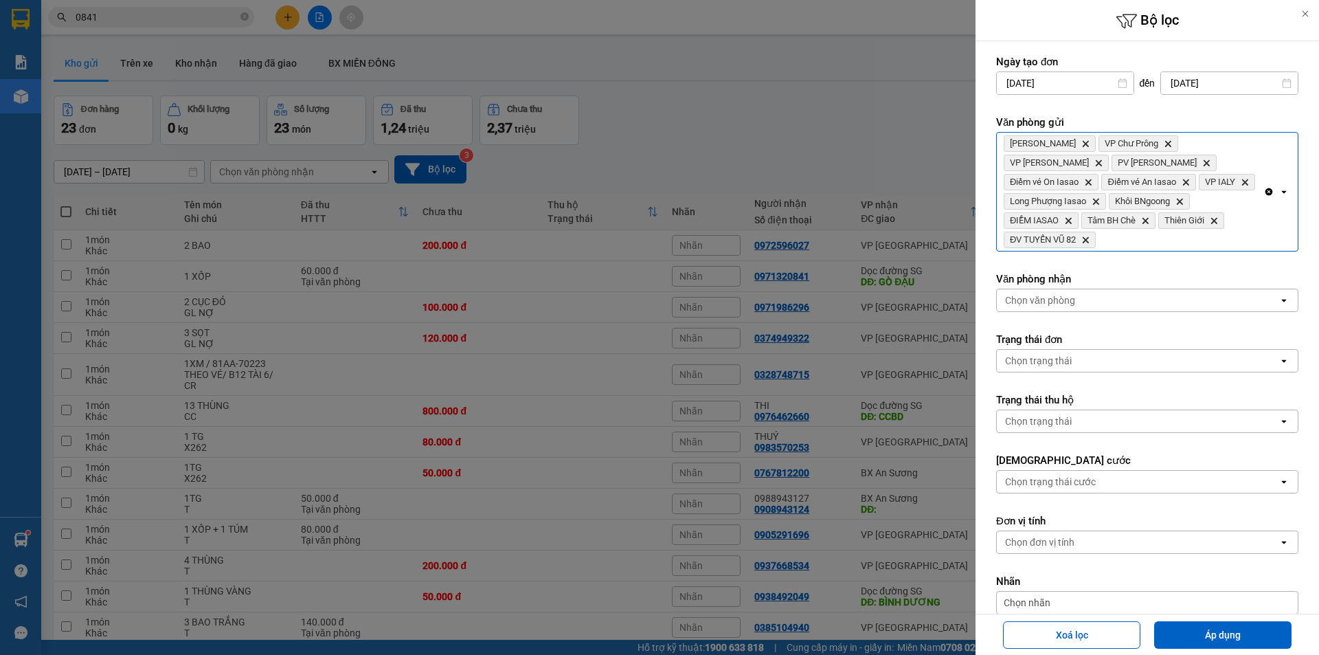
click at [1223, 181] on div "[PERSON_NAME] Delete VP Chư Prông Delete VP Hòa Lệ Chí Delete PV Sâm [PERSON_NA…" at bounding box center [1130, 192] width 267 height 118
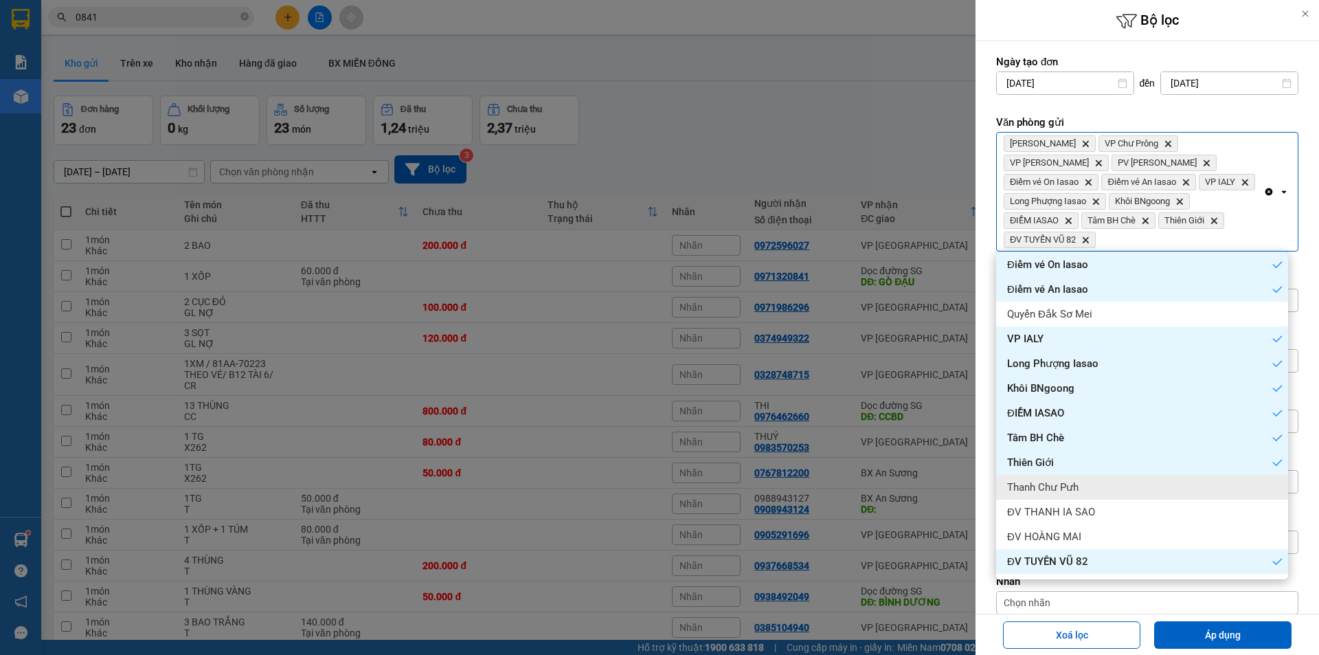
click at [1132, 489] on div "Thanh Chư Pưh" at bounding box center [1142, 487] width 292 height 25
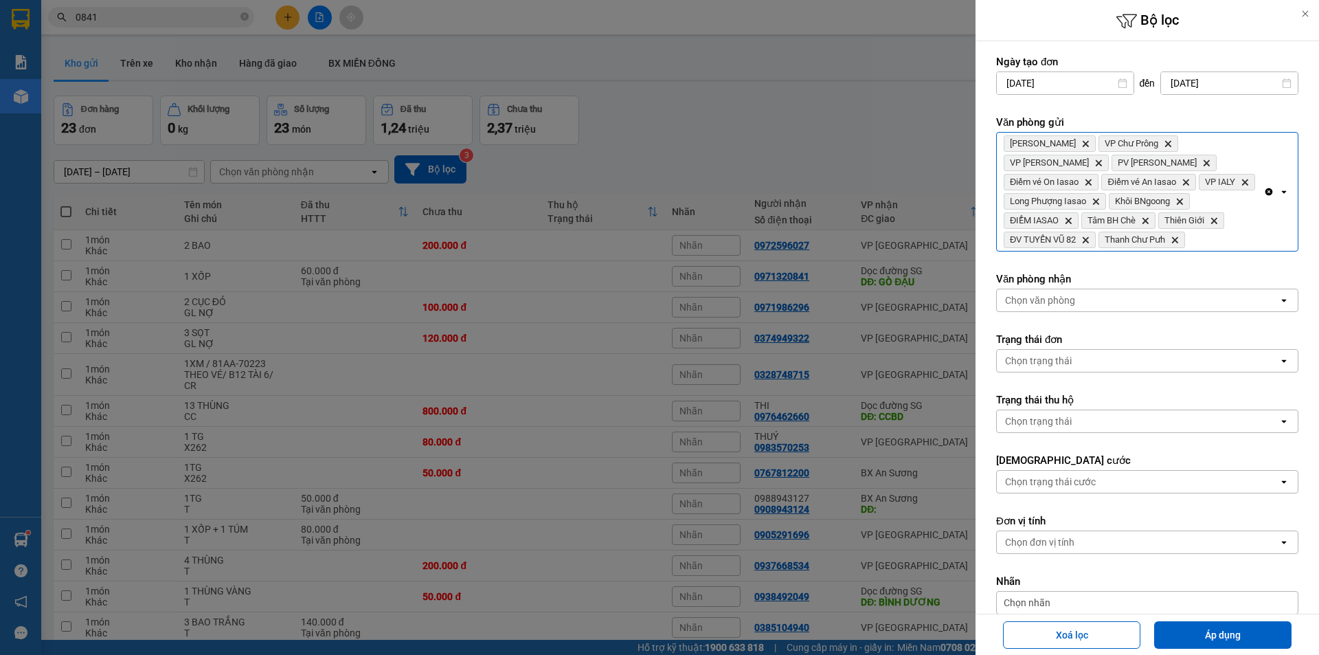
scroll to position [137, 0]
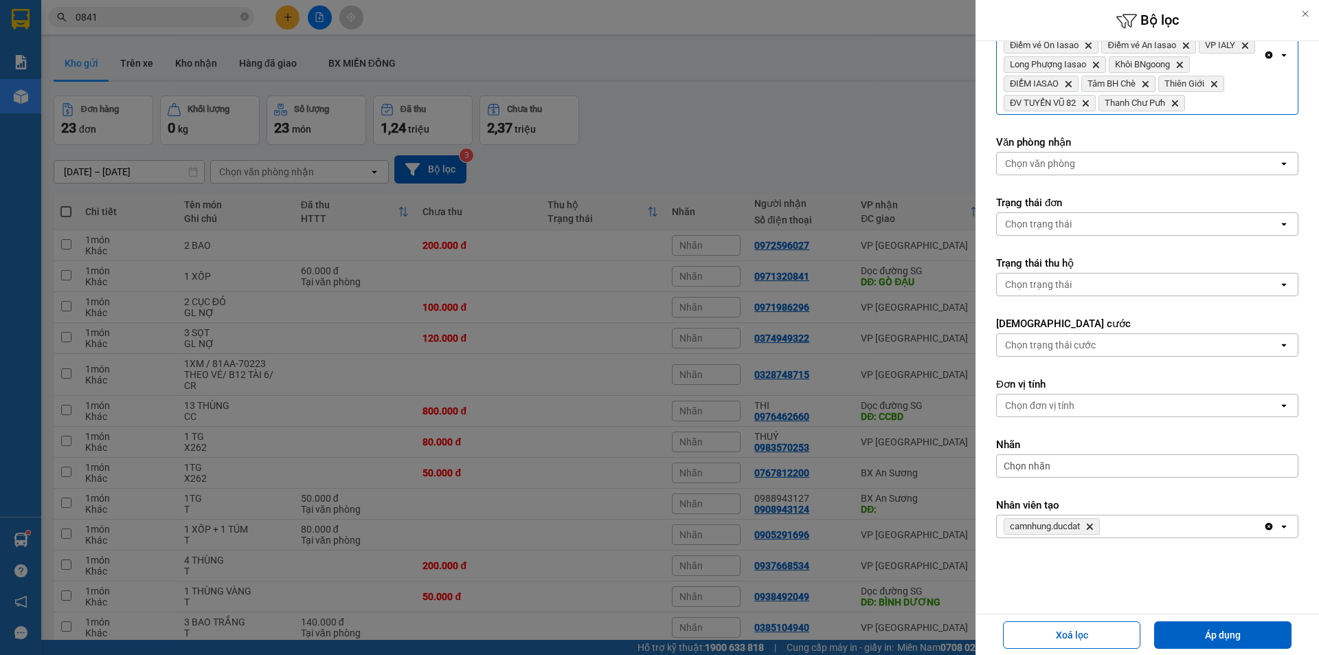
click at [1093, 528] on icon "camnhung.ducdat, close by backspace" at bounding box center [1090, 526] width 6 height 6
click at [1186, 629] on button "Áp dụng" at bounding box center [1222, 634] width 137 height 27
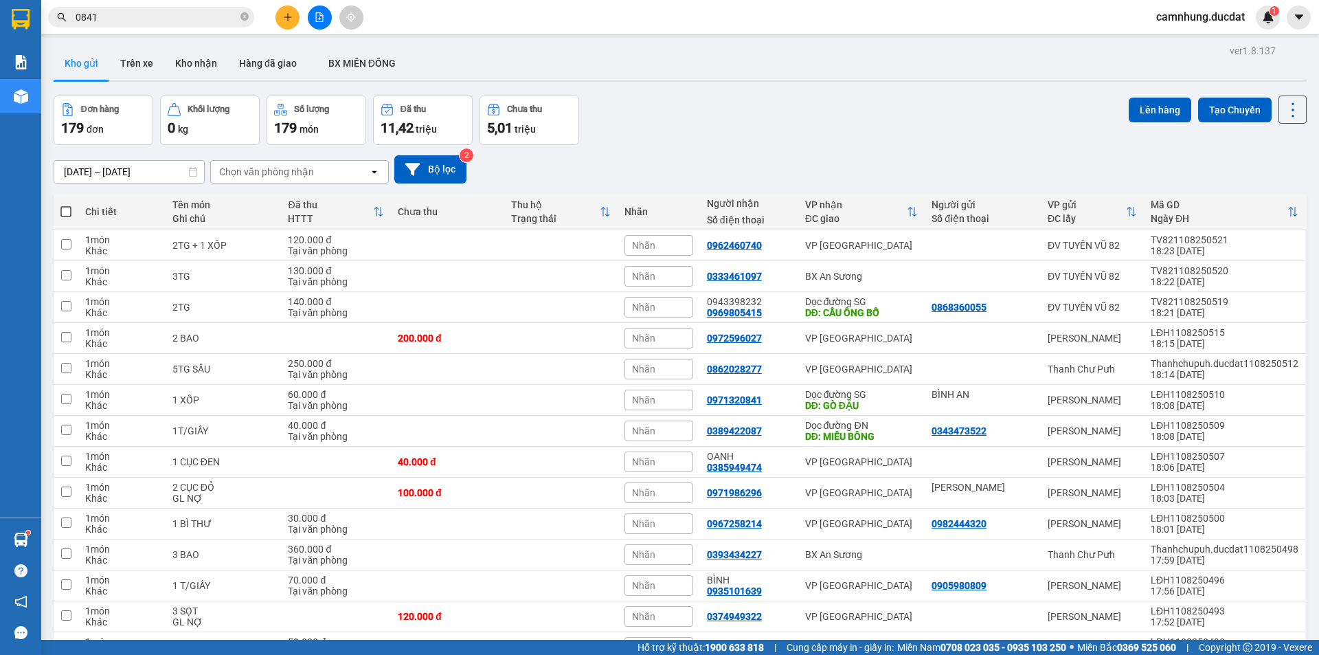
click at [335, 172] on div "Chọn văn phòng nhận" at bounding box center [290, 172] width 158 height 22
type input "D"
type input "ĐÀ"
click at [321, 194] on div "VP [GEOGRAPHIC_DATA]" at bounding box center [299, 200] width 179 height 25
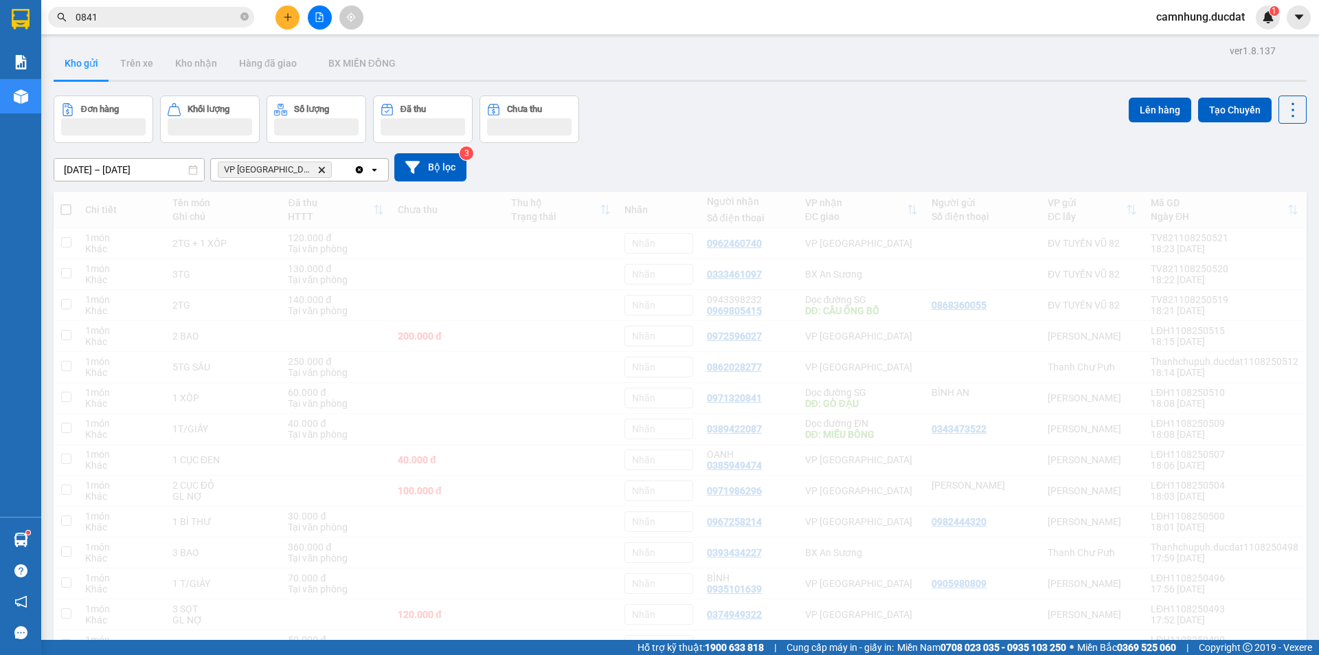
click at [318, 166] on div "VP [GEOGRAPHIC_DATA] Delete" at bounding box center [282, 170] width 143 height 22
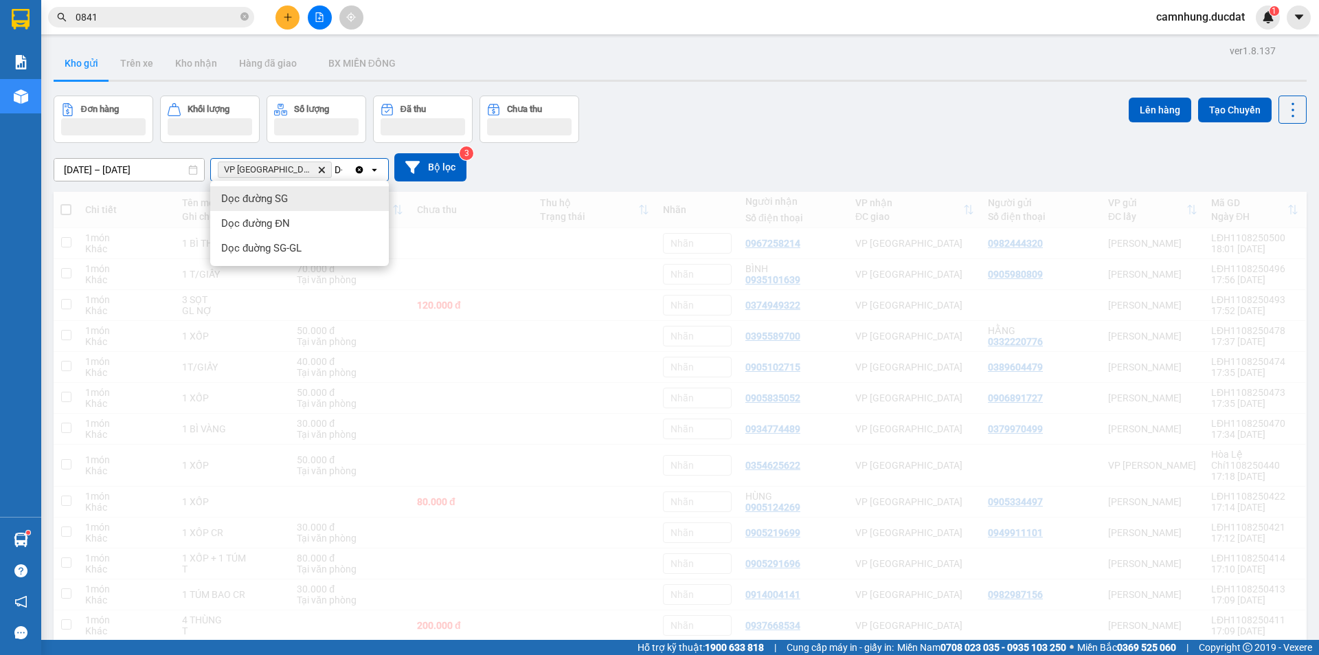
type input "D"
type input "Đ"
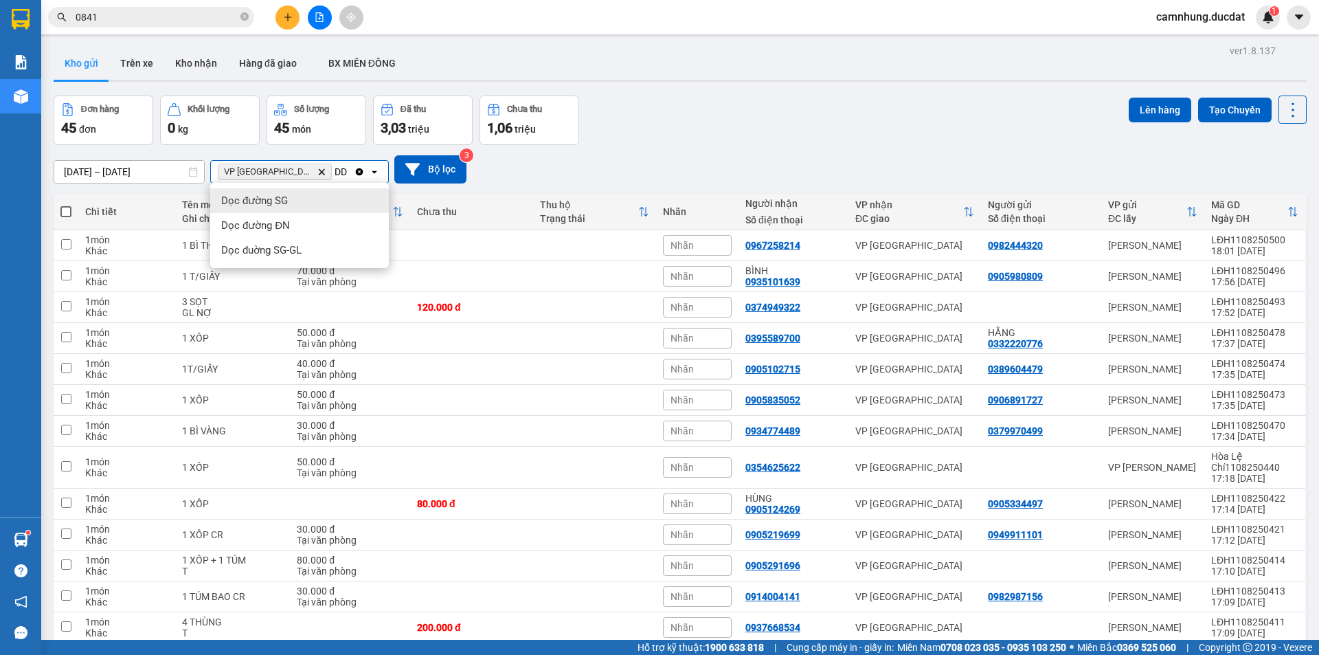
type input "DD"
click at [304, 218] on div "Dọc đường ĐN" at bounding box center [299, 225] width 179 height 25
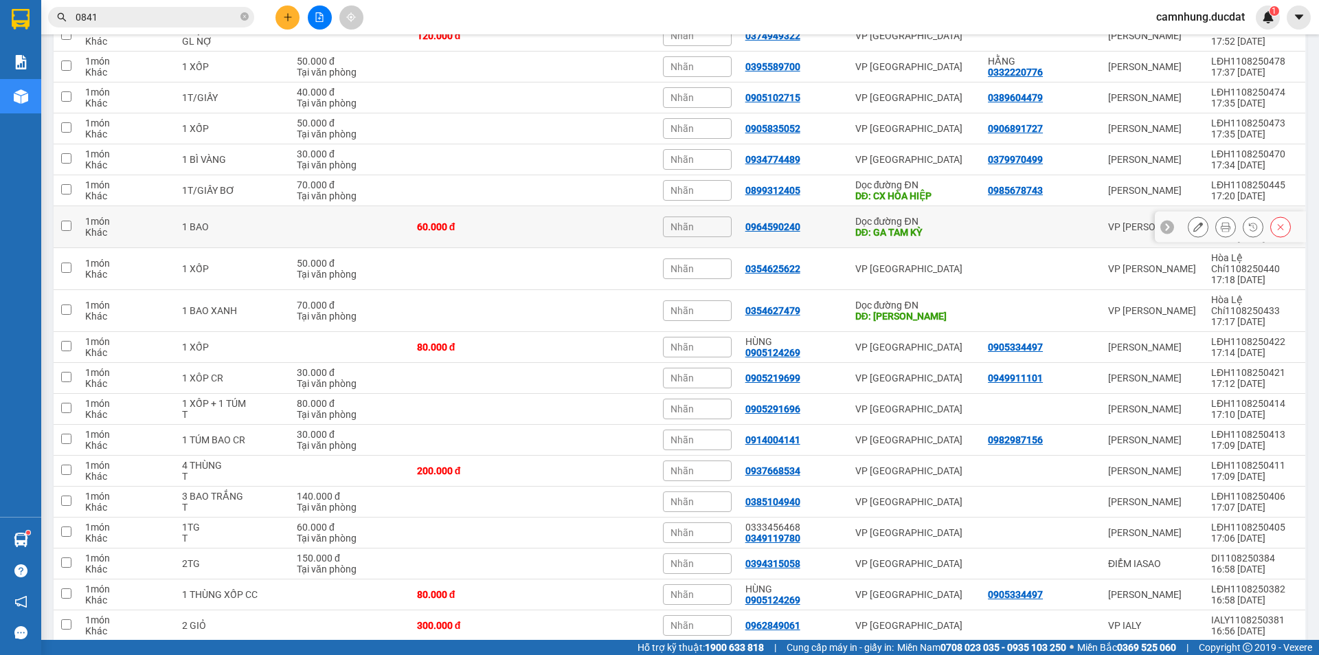
scroll to position [0, 0]
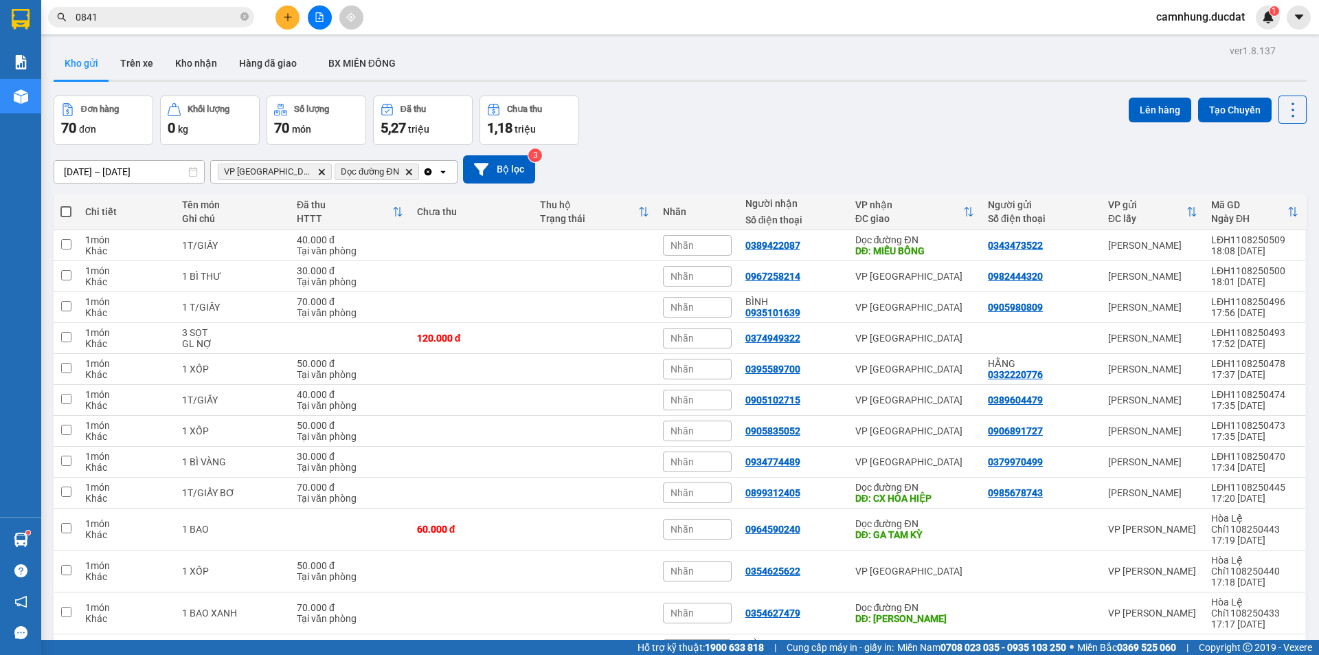
click at [65, 209] on span at bounding box center [65, 211] width 11 height 11
click at [66, 205] on input "checkbox" at bounding box center [66, 205] width 0 height 0
checkbox input "true"
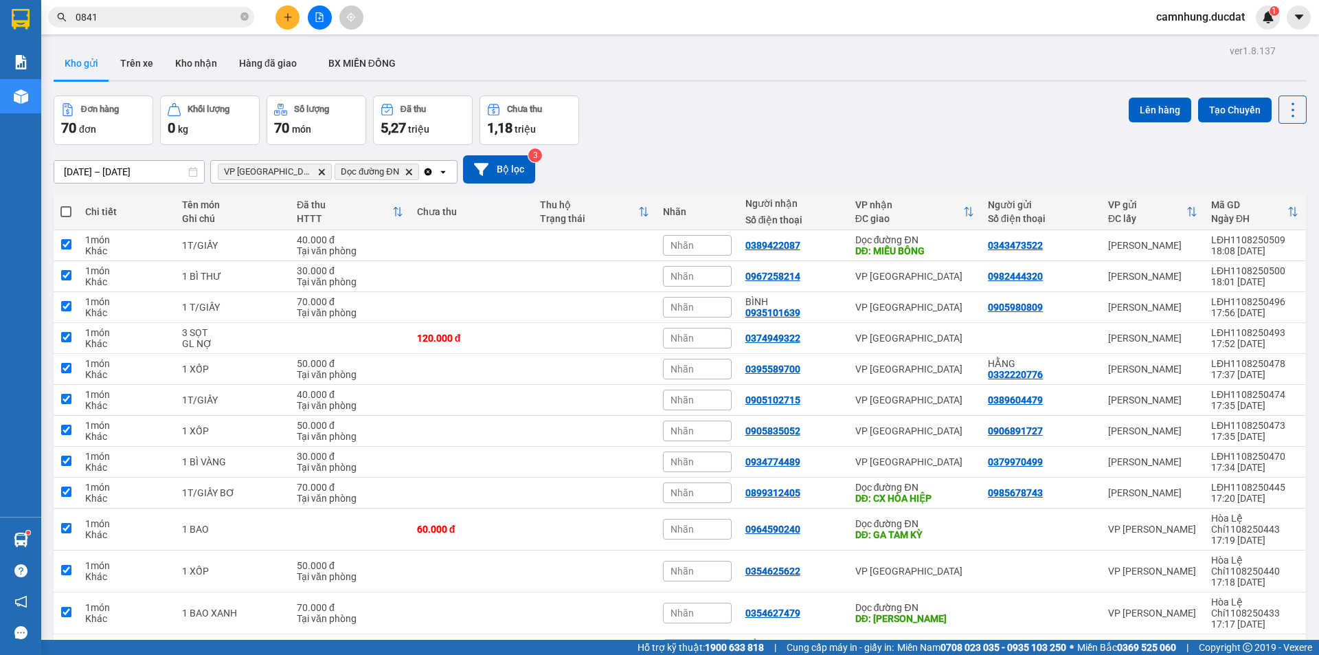
checkbox input "true"
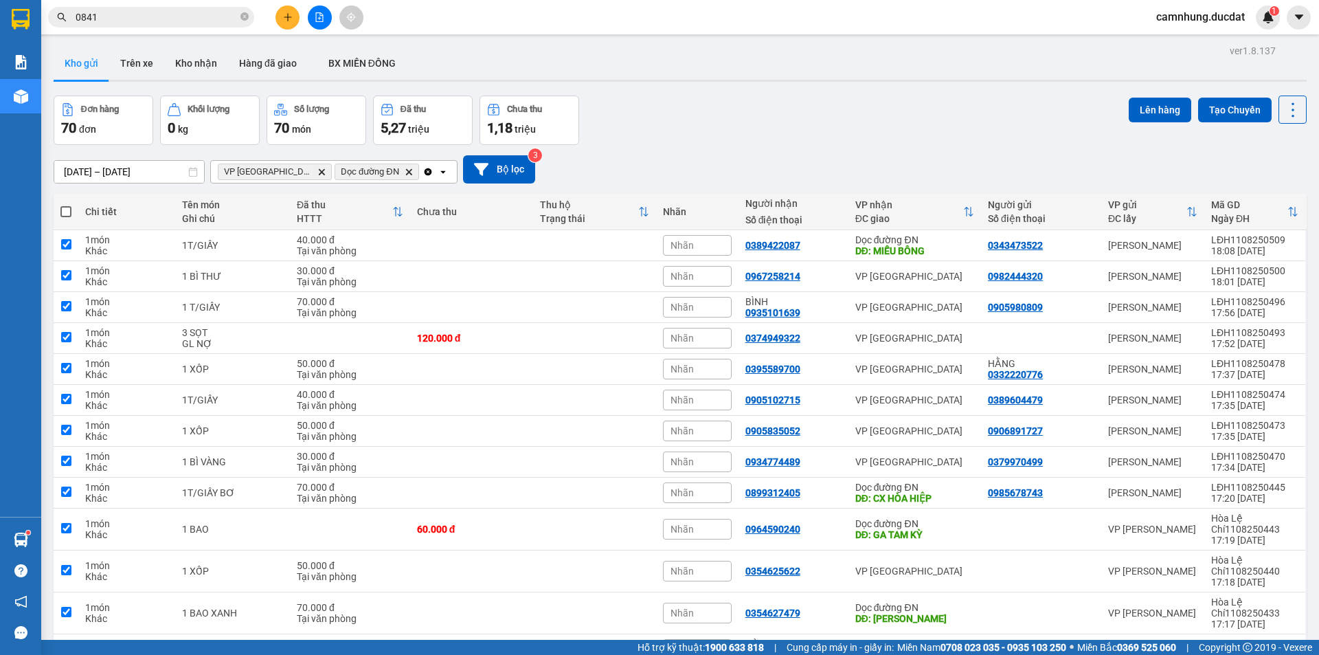
checkbox input "true"
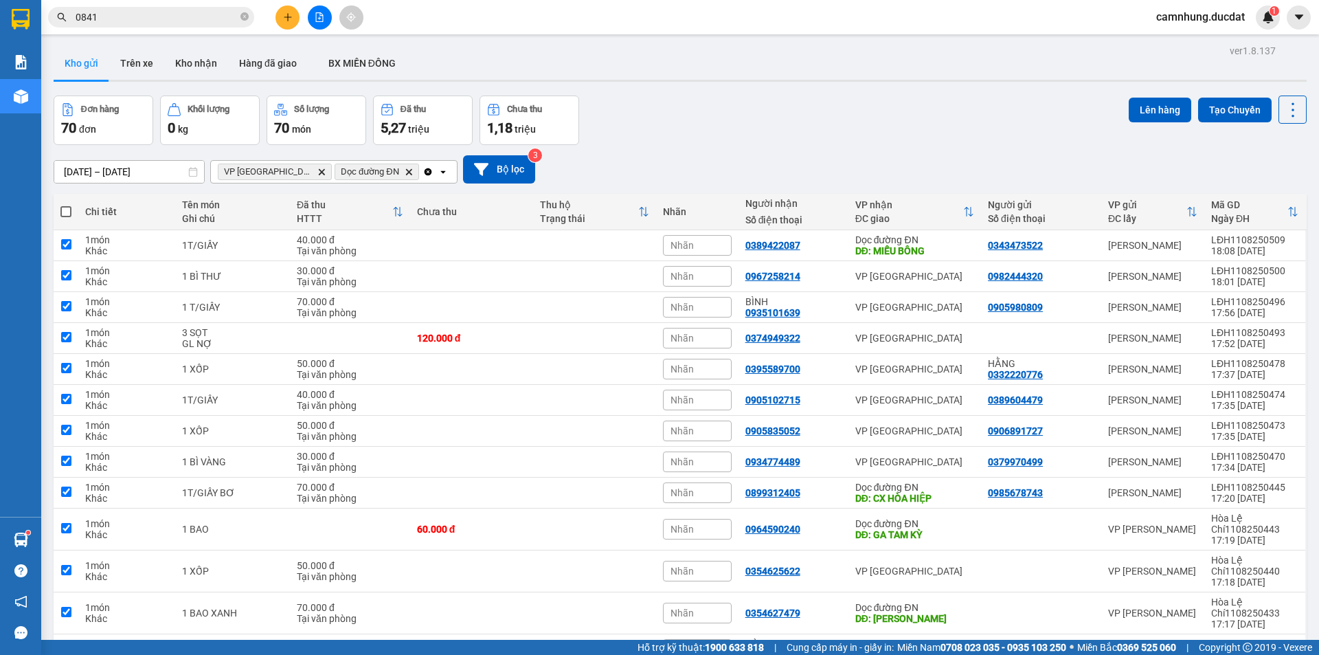
checkbox input "true"
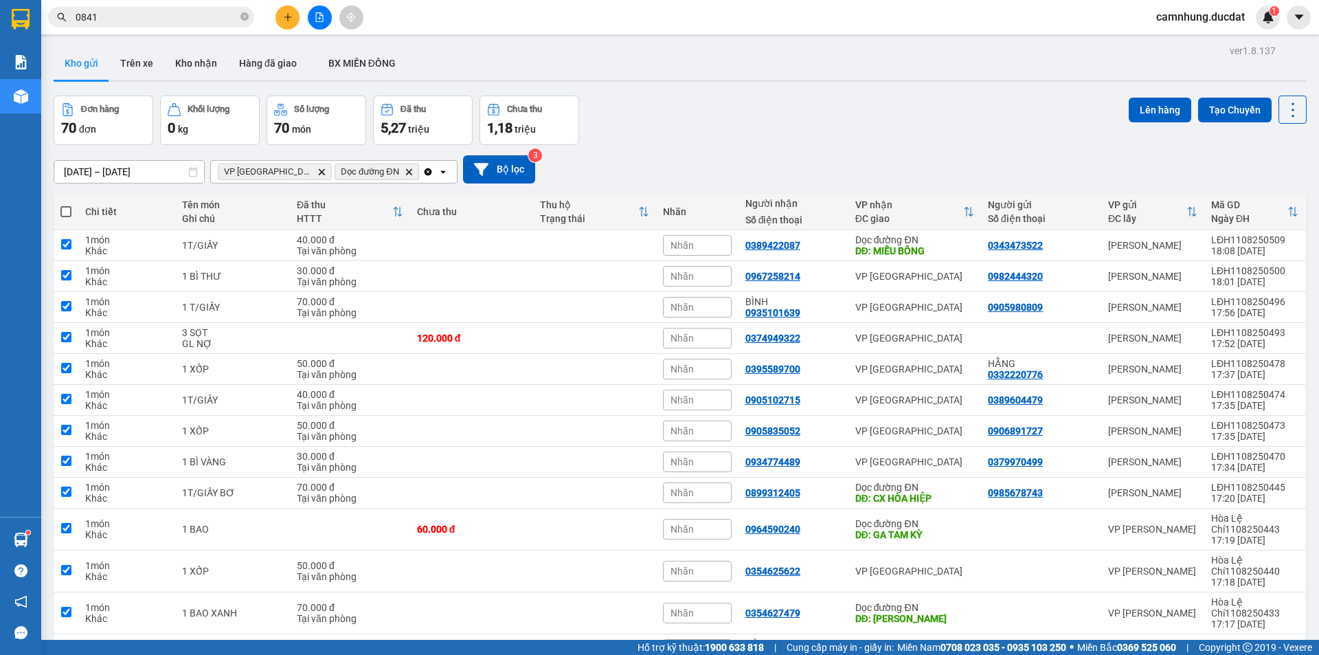
checkbox input "true"
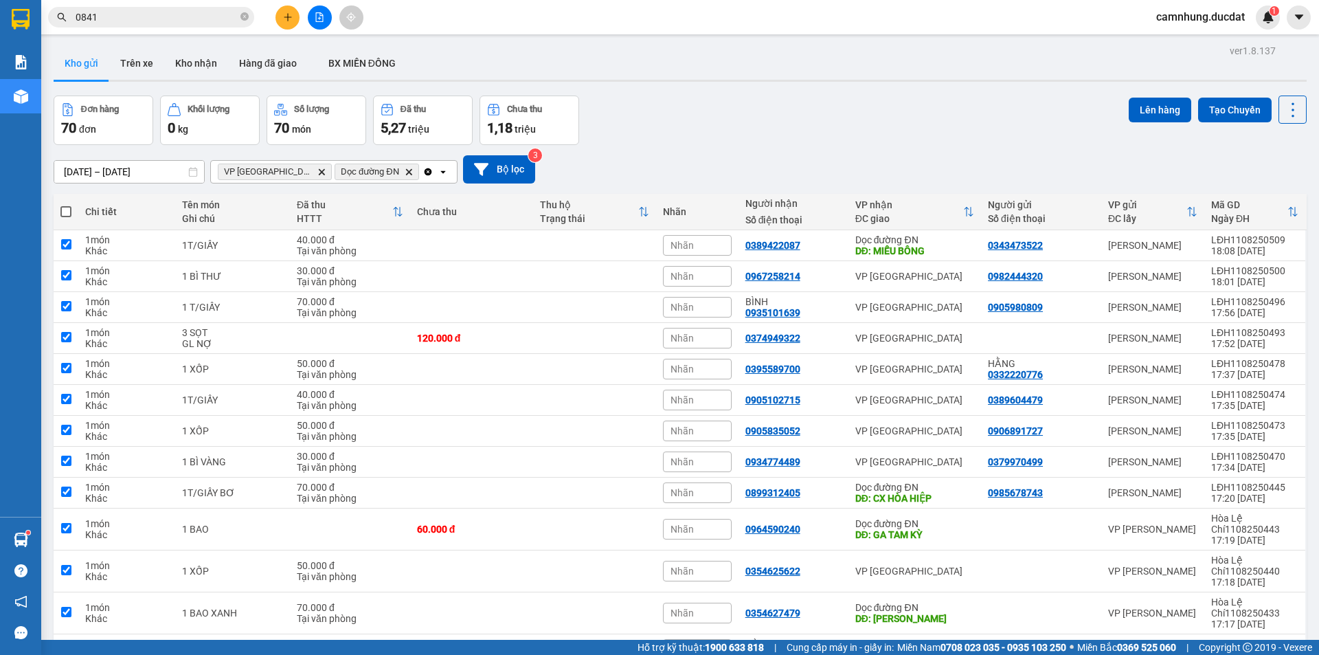
checkbox input "true"
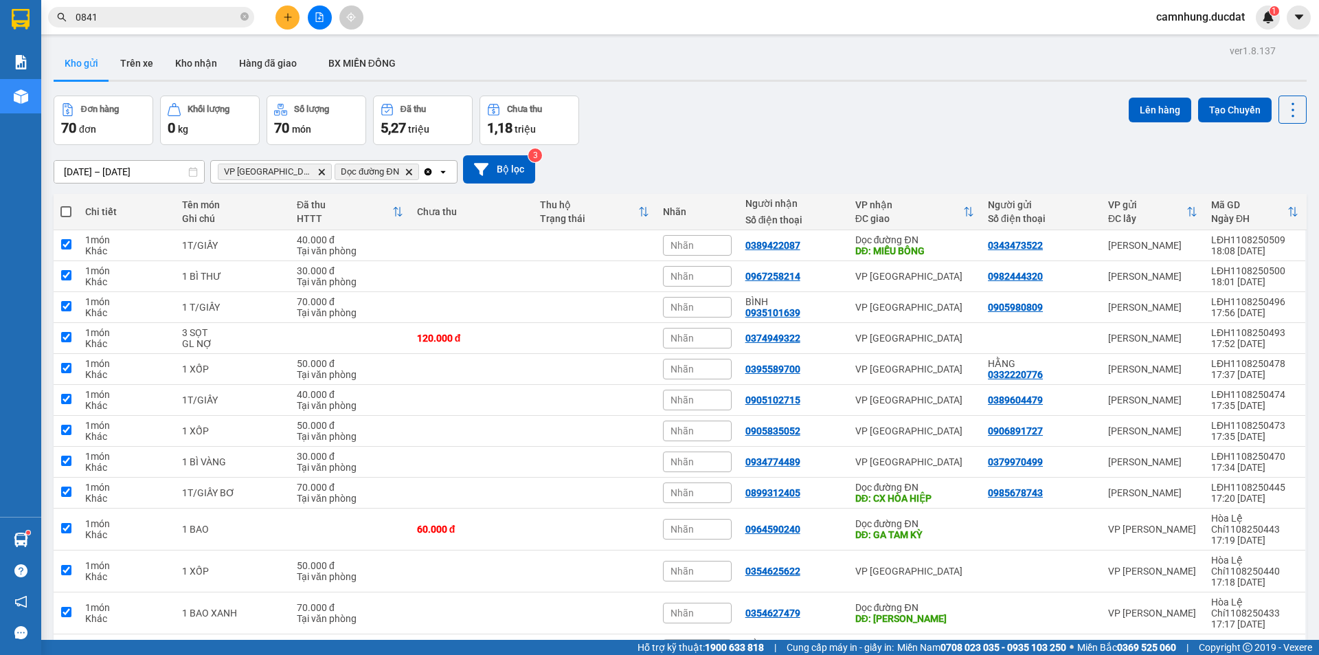
checkbox input "true"
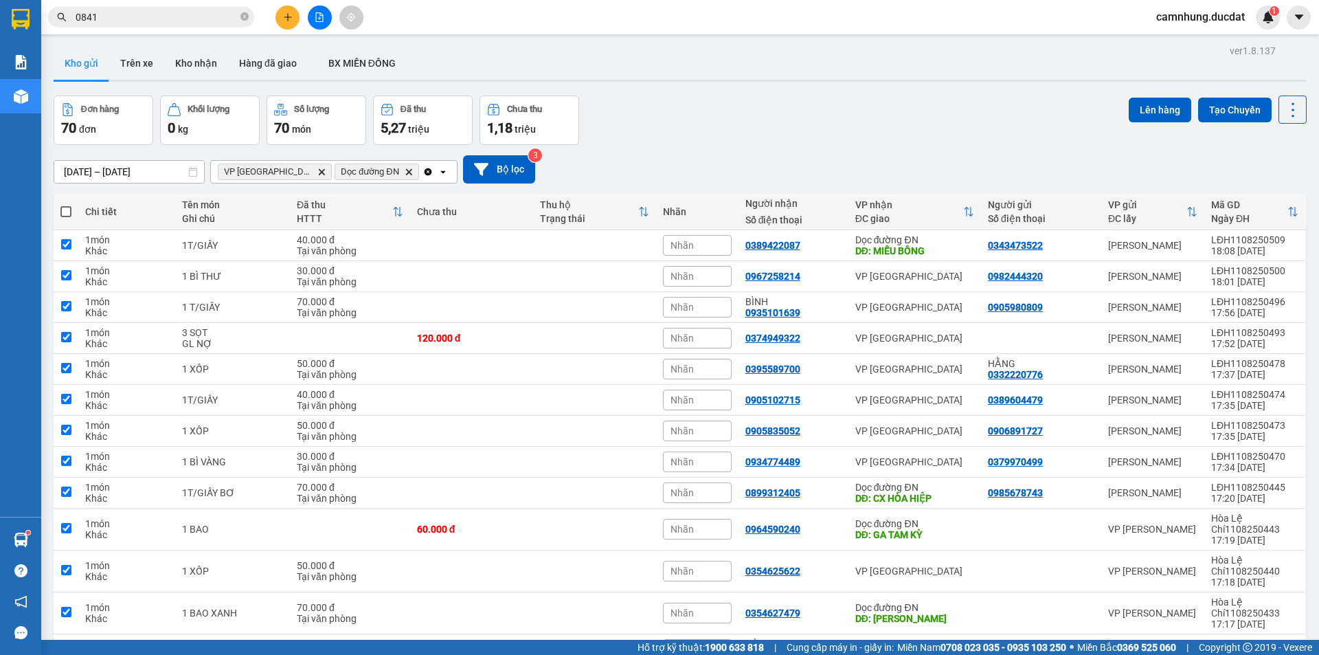
checkbox input "true"
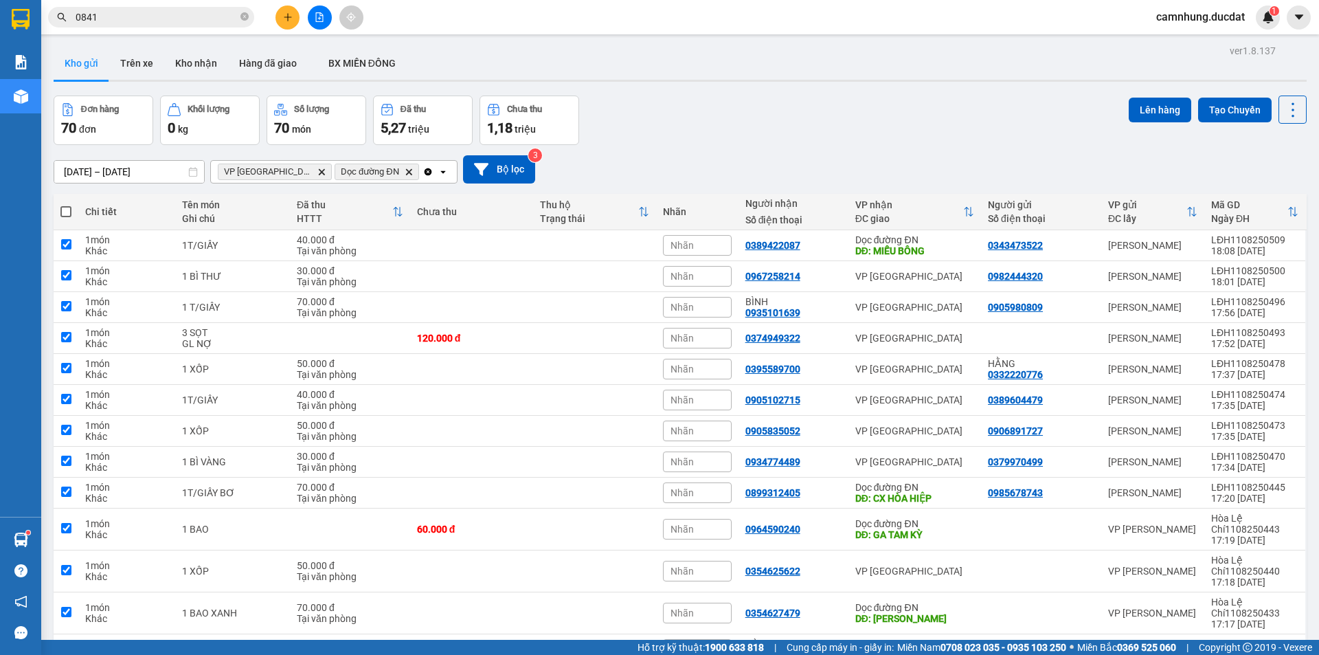
checkbox input "true"
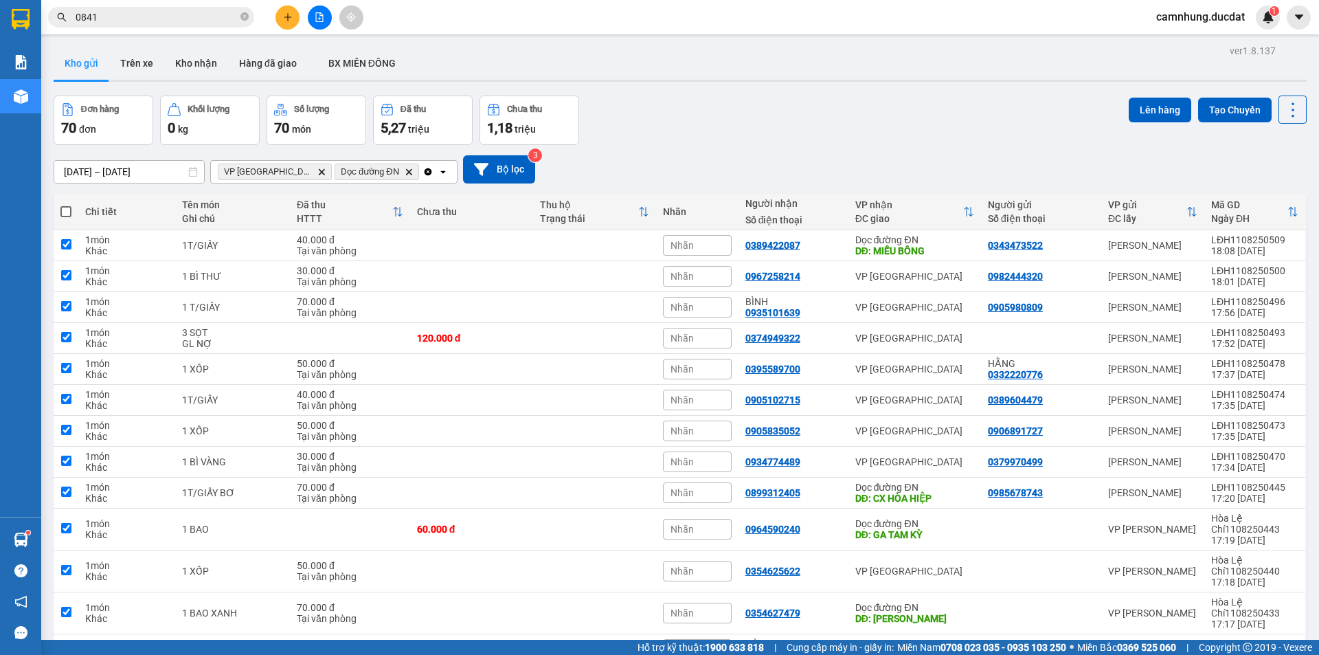
checkbox input "true"
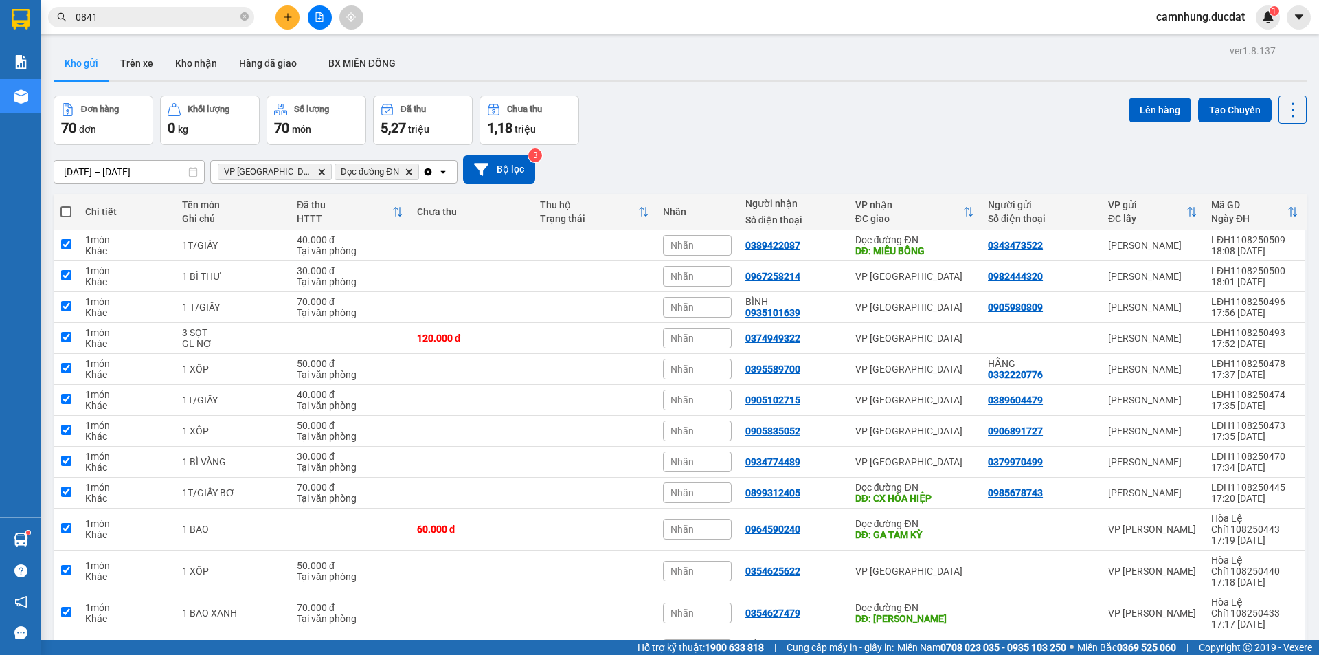
checkbox input "true"
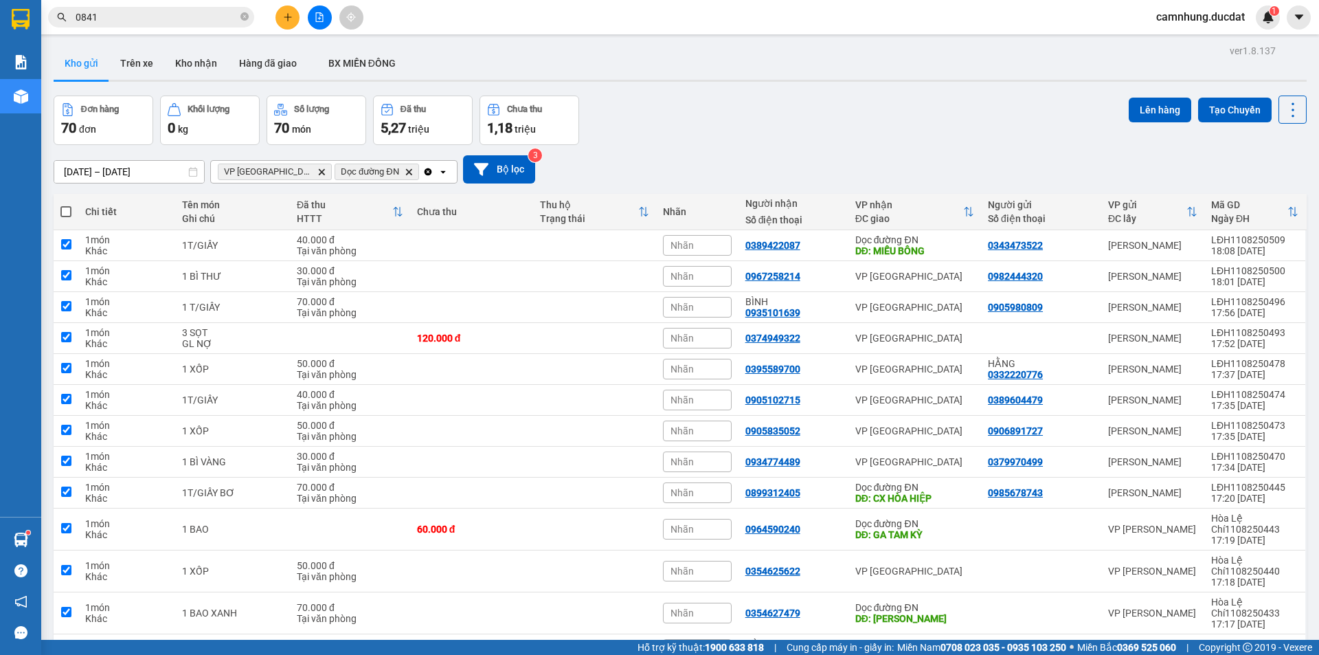
checkbox input "true"
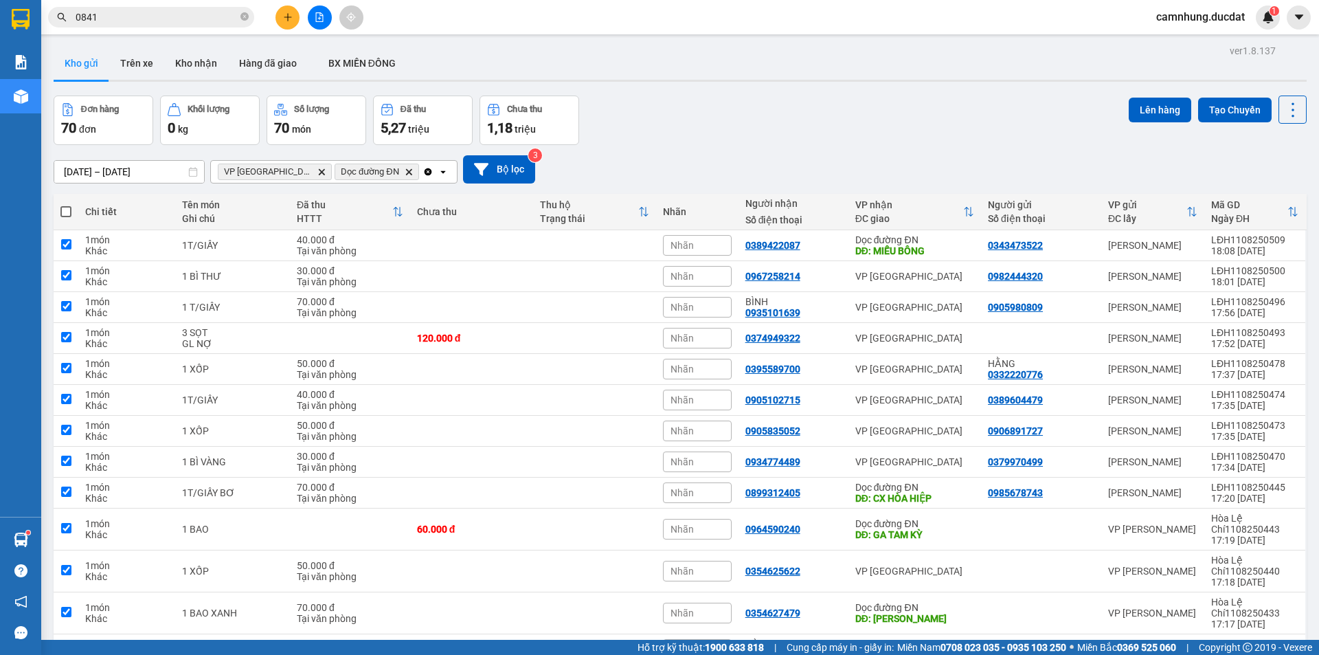
checkbox input "true"
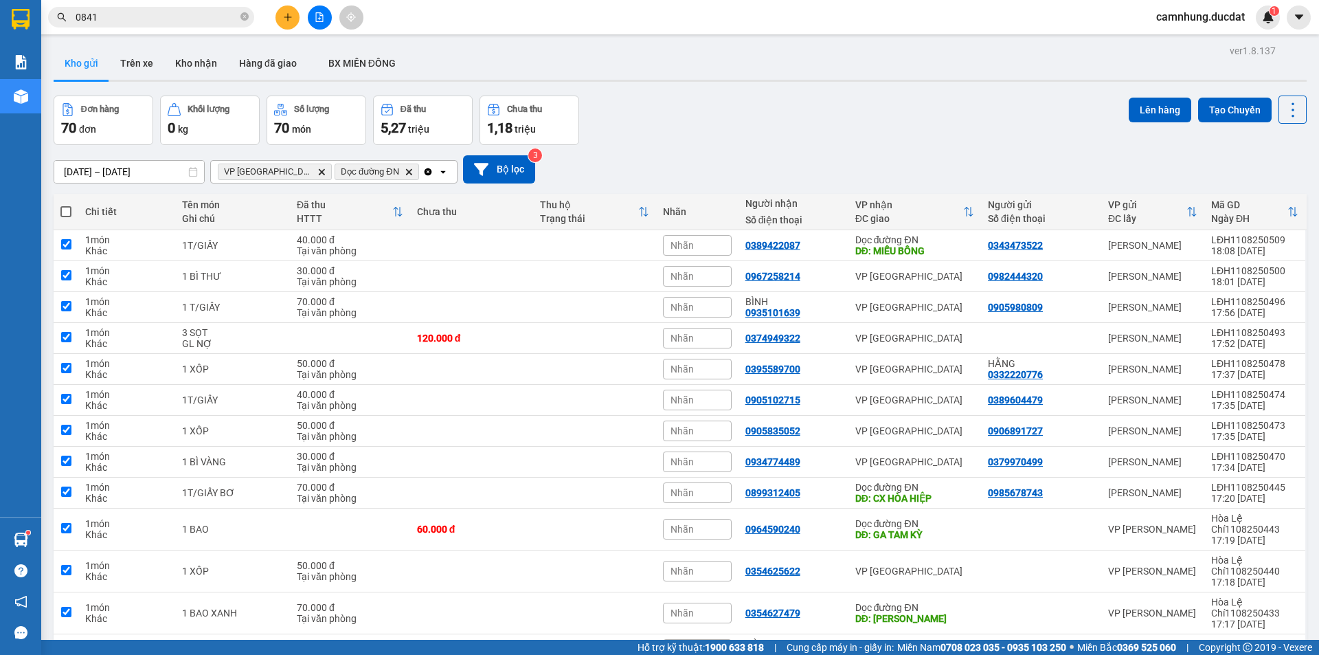
checkbox input "true"
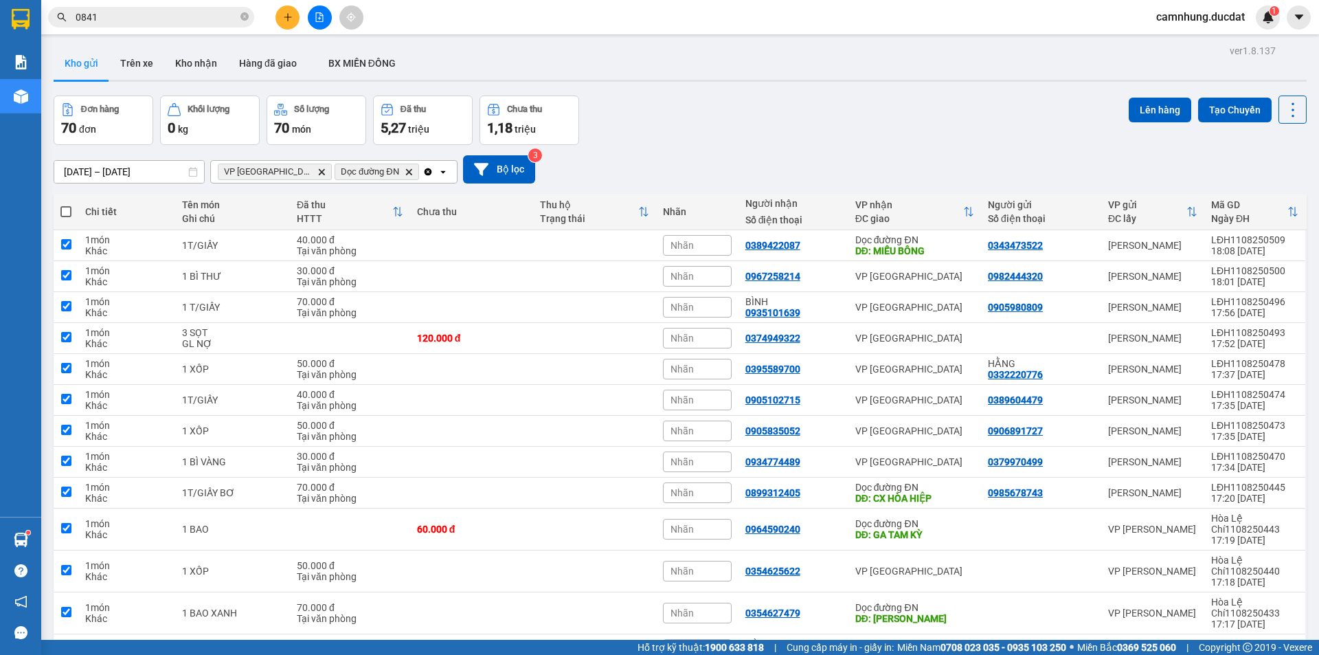
checkbox input "true"
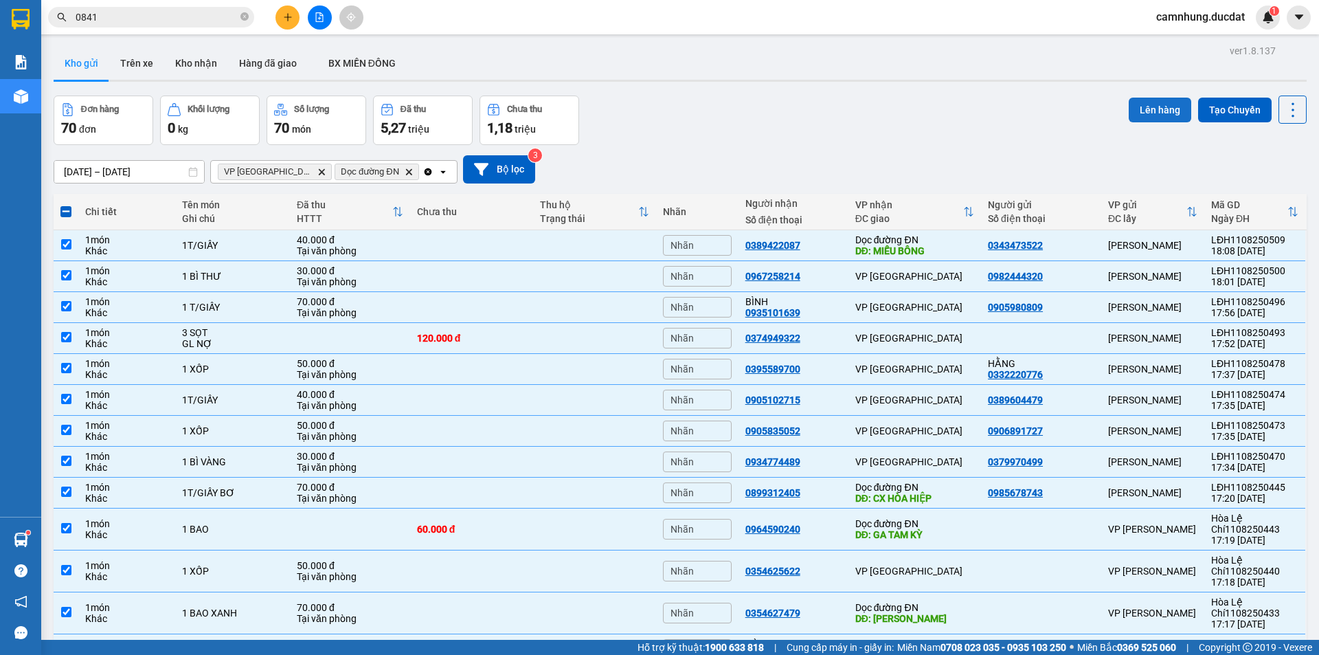
click at [1138, 103] on button "Lên hàng" at bounding box center [1160, 110] width 63 height 25
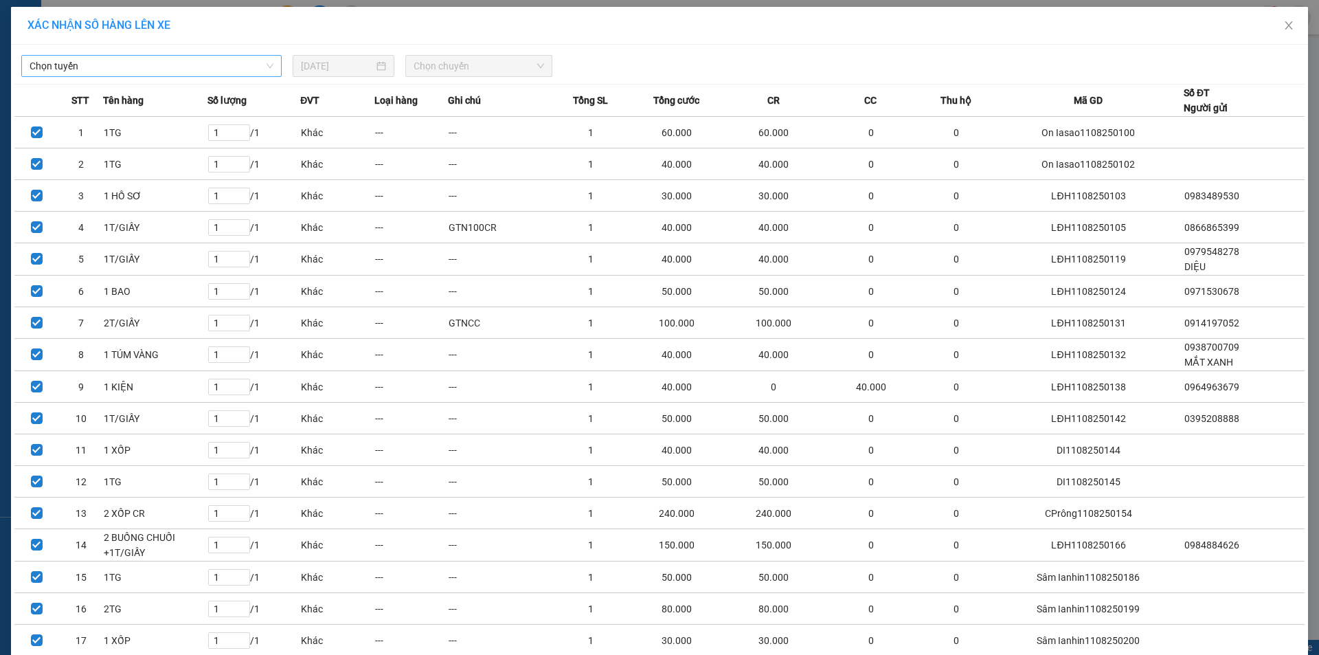
click at [211, 62] on span "Chọn tuyến" at bounding box center [152, 66] width 244 height 21
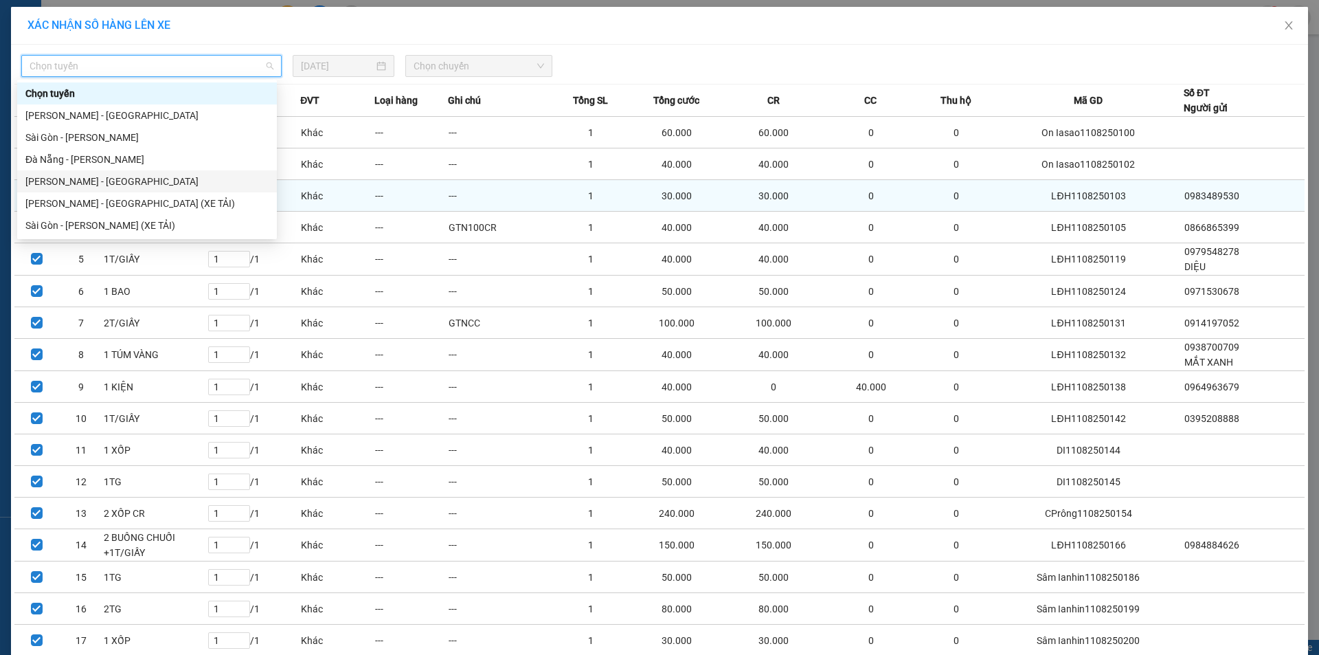
drag, startPoint x: 223, startPoint y: 188, endPoint x: 234, endPoint y: 188, distance: 11.7
click at [223, 188] on div "[PERSON_NAME] - [GEOGRAPHIC_DATA]" at bounding box center [146, 181] width 243 height 15
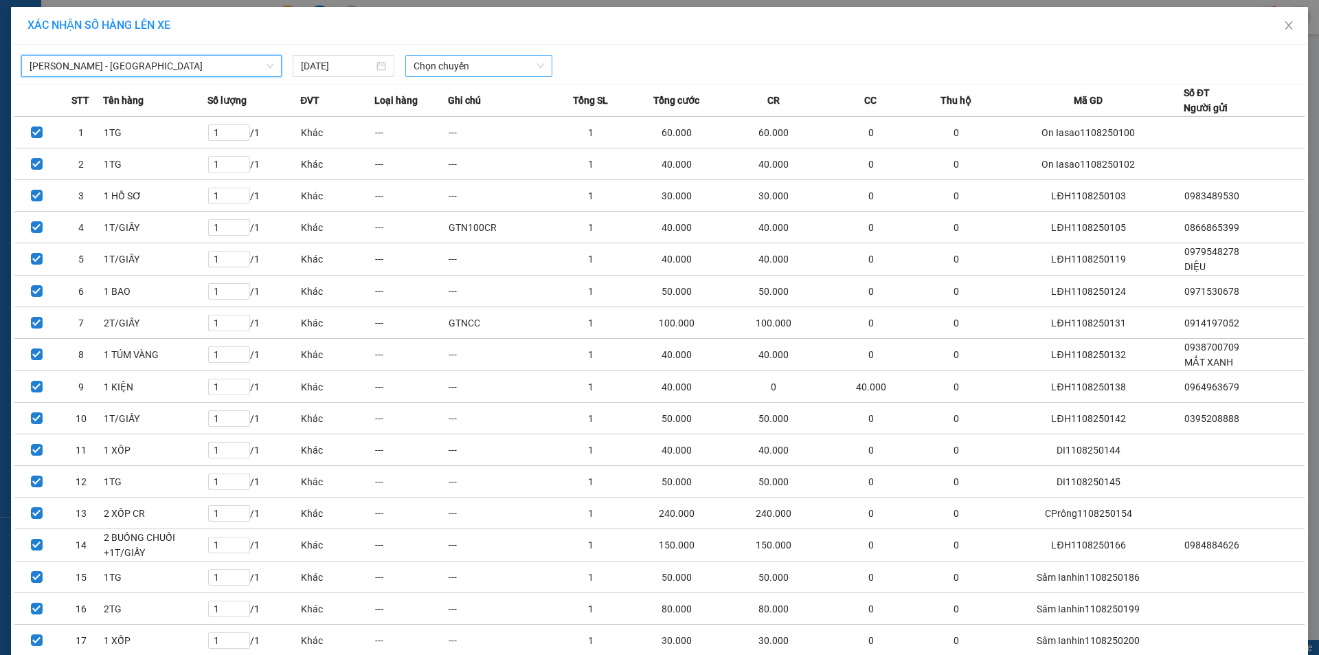
click at [518, 71] on span "Chọn chuyến" at bounding box center [479, 66] width 131 height 21
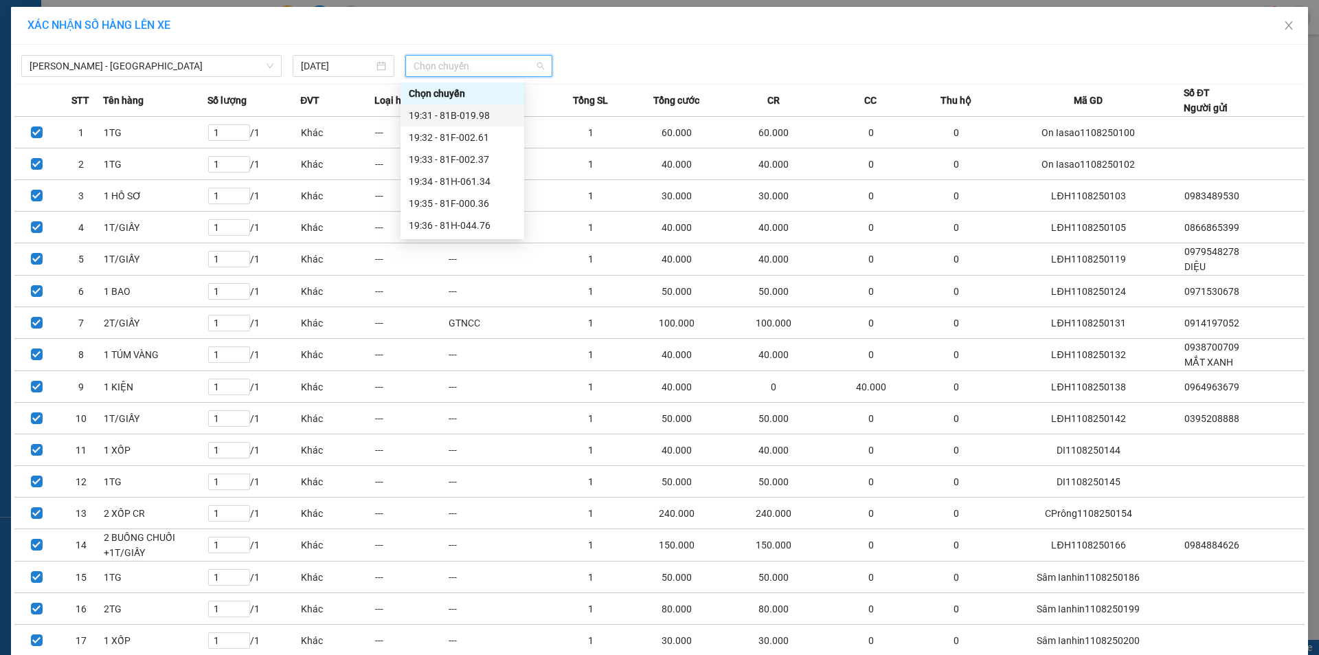
click at [517, 118] on div "19:31 - 81B-019.98" at bounding box center [462, 115] width 124 height 22
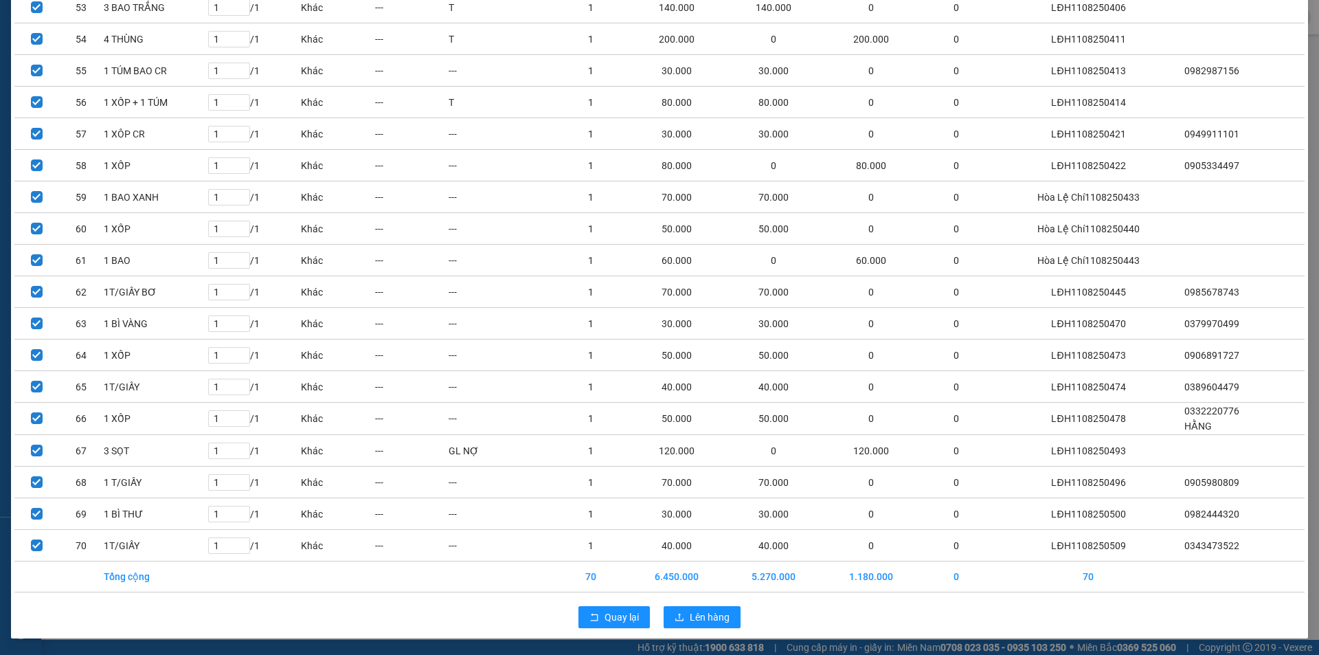
scroll to position [1792, 0]
click at [712, 611] on span "Lên hàng" at bounding box center [710, 616] width 40 height 15
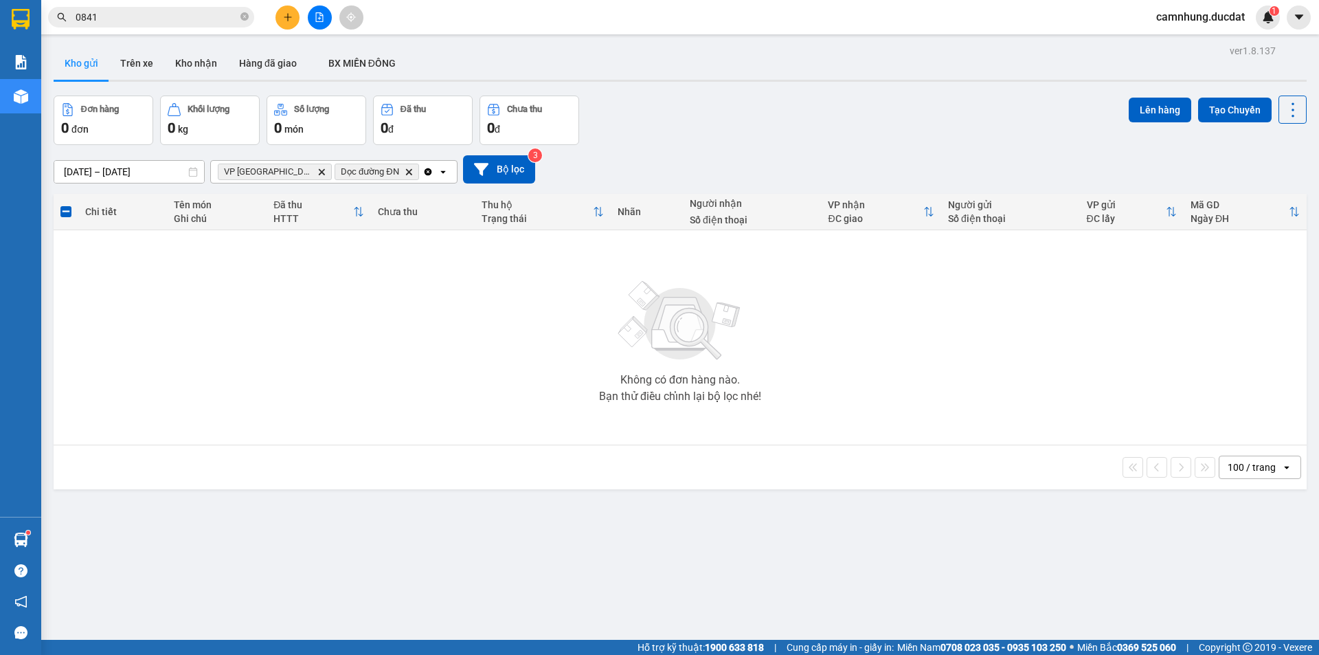
click at [425, 172] on icon "Clear all" at bounding box center [429, 172] width 8 height 8
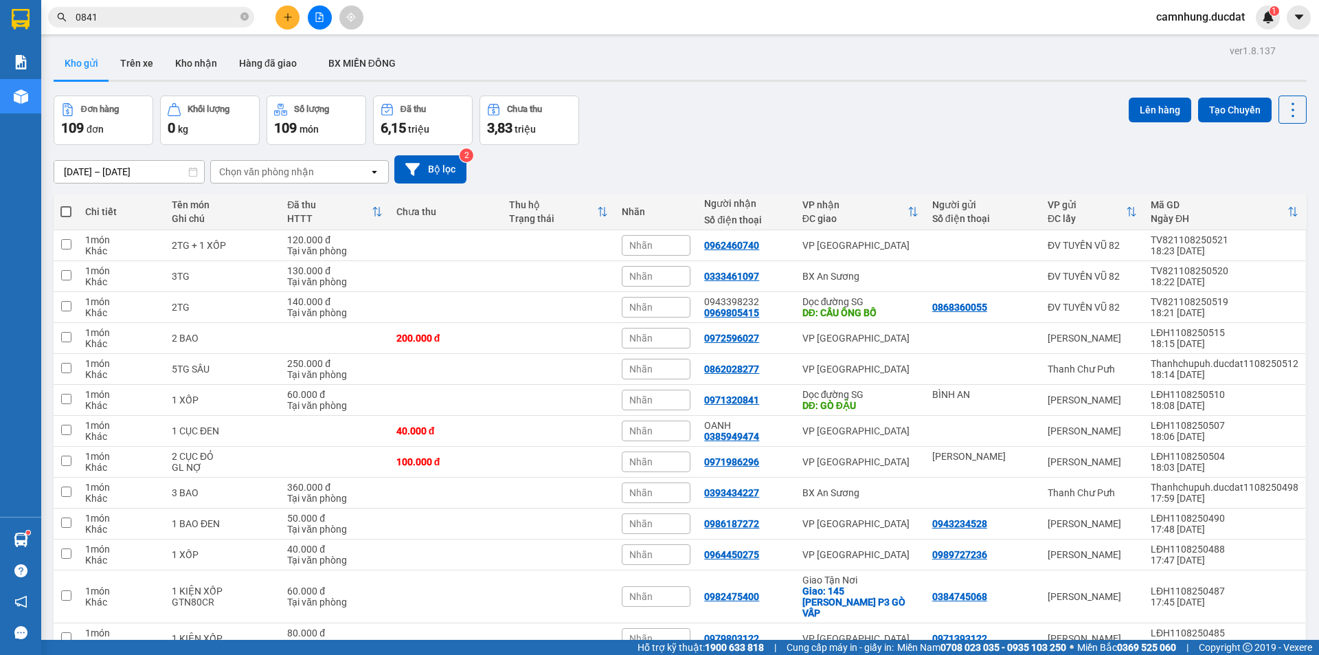
drag, startPoint x: 200, startPoint y: 22, endPoint x: 0, endPoint y: 67, distance: 205.0
click at [0, 67] on section "Kết quả tìm kiếm ( 168 ) Bộ lọc Ngày tạo đơn gần nhất Mã ĐH Trạng thái Món hàng…" at bounding box center [659, 327] width 1319 height 655
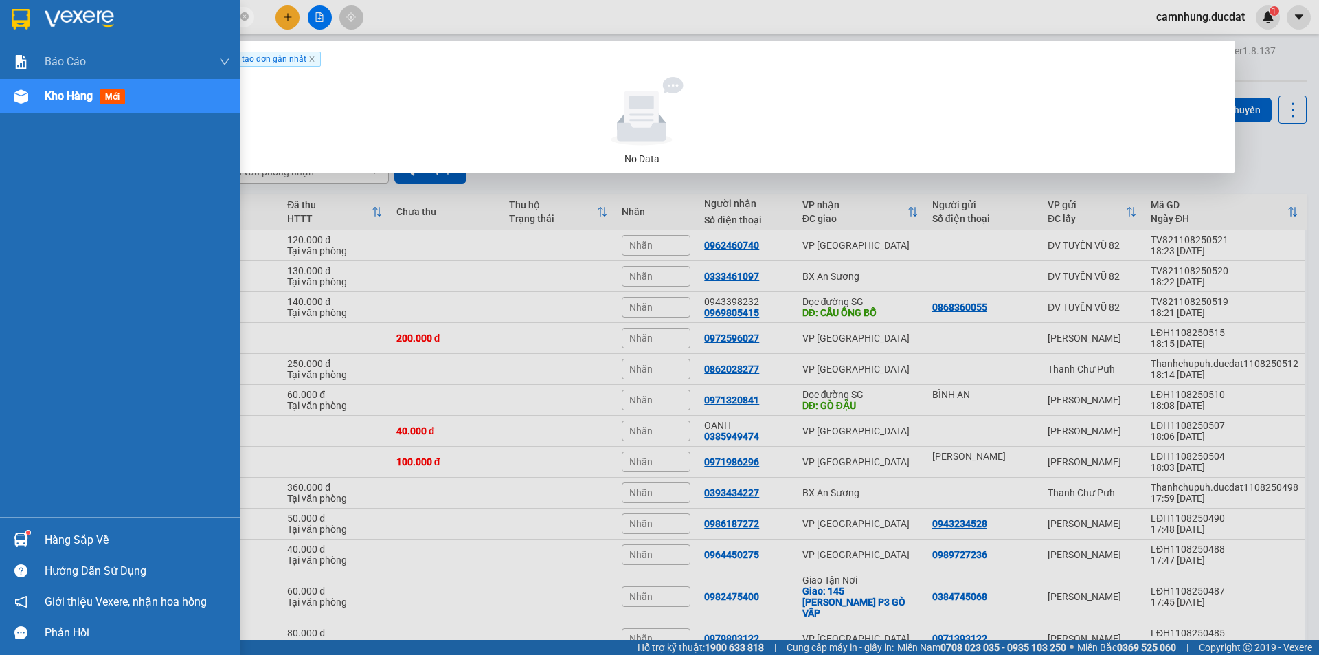
drag, startPoint x: 161, startPoint y: 22, endPoint x: 0, endPoint y: 28, distance: 160.9
click at [0, 28] on section "Kết quả tìm kiếm ( 0 ) Bộ lọc Ngày tạo đơn gần nhất No Data 0978807595 camnhung…" at bounding box center [659, 327] width 1319 height 655
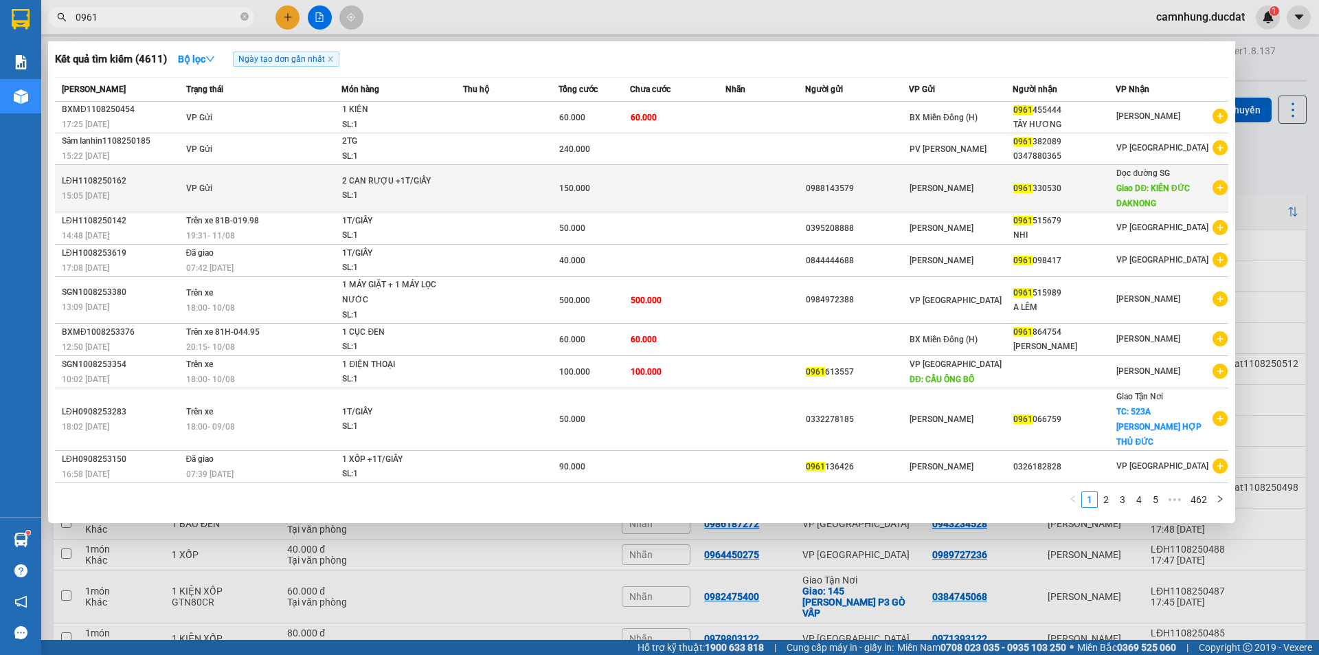
type input "0961"
click at [738, 180] on td at bounding box center [765, 188] width 80 height 47
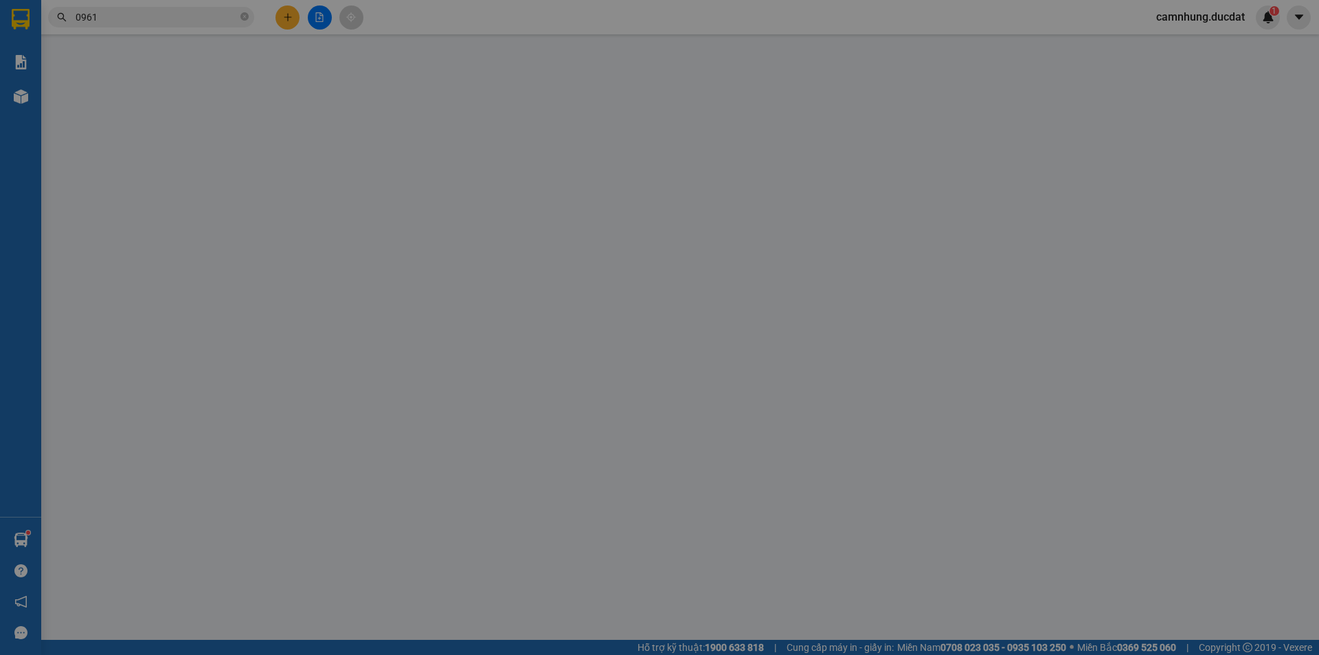
type input "0988143579"
type input "0961330530"
type input "KIÊN ĐỨC DAKNONG"
type input "150.000"
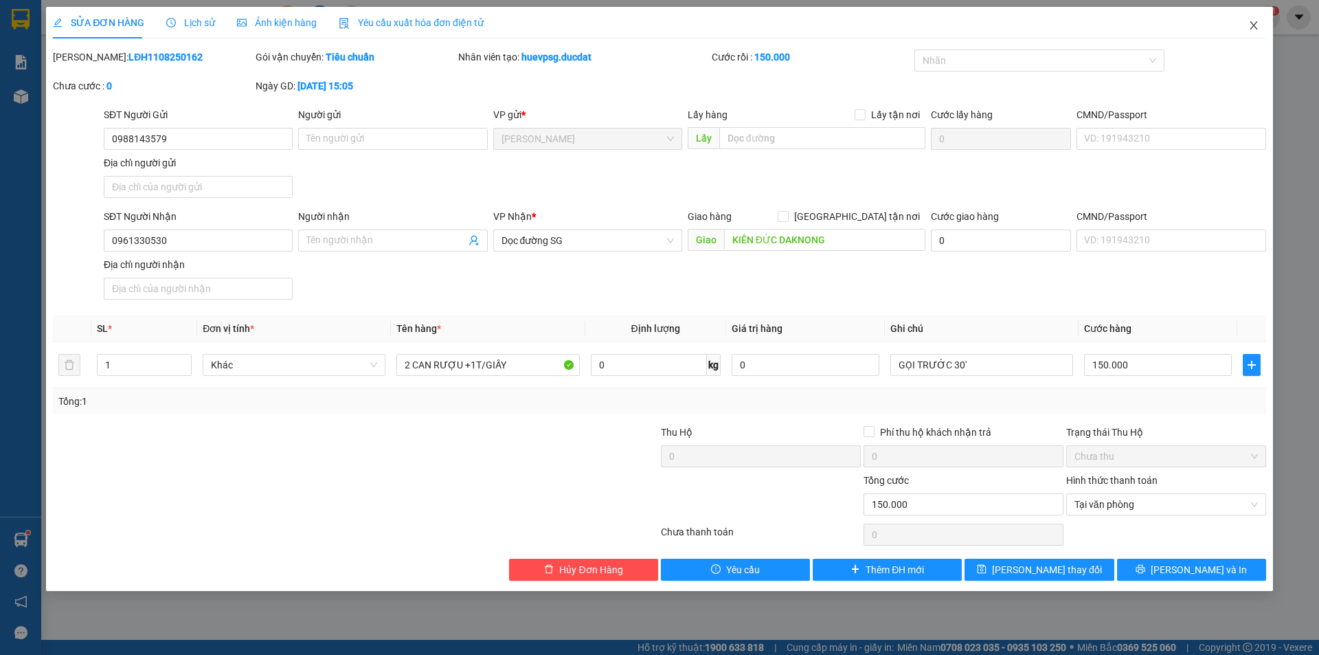
click at [1252, 27] on icon "close" at bounding box center [1254, 25] width 8 height 8
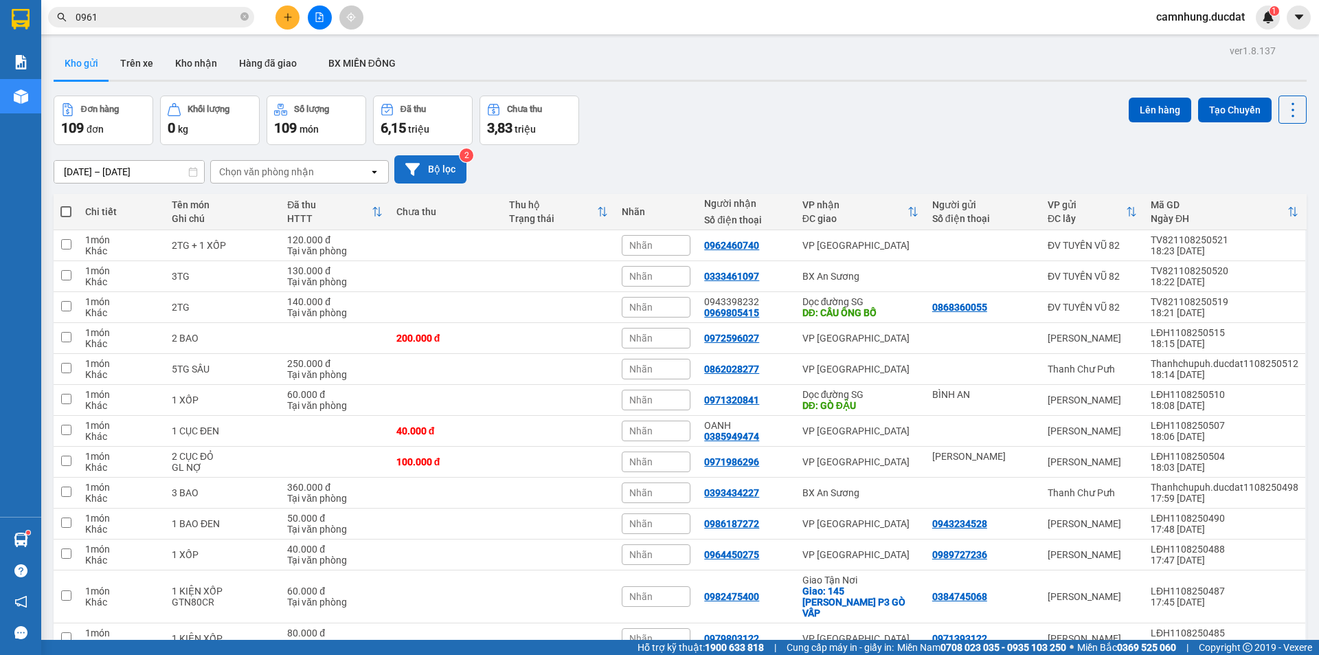
click at [443, 168] on button "Bộ lọc" at bounding box center [430, 169] width 72 height 28
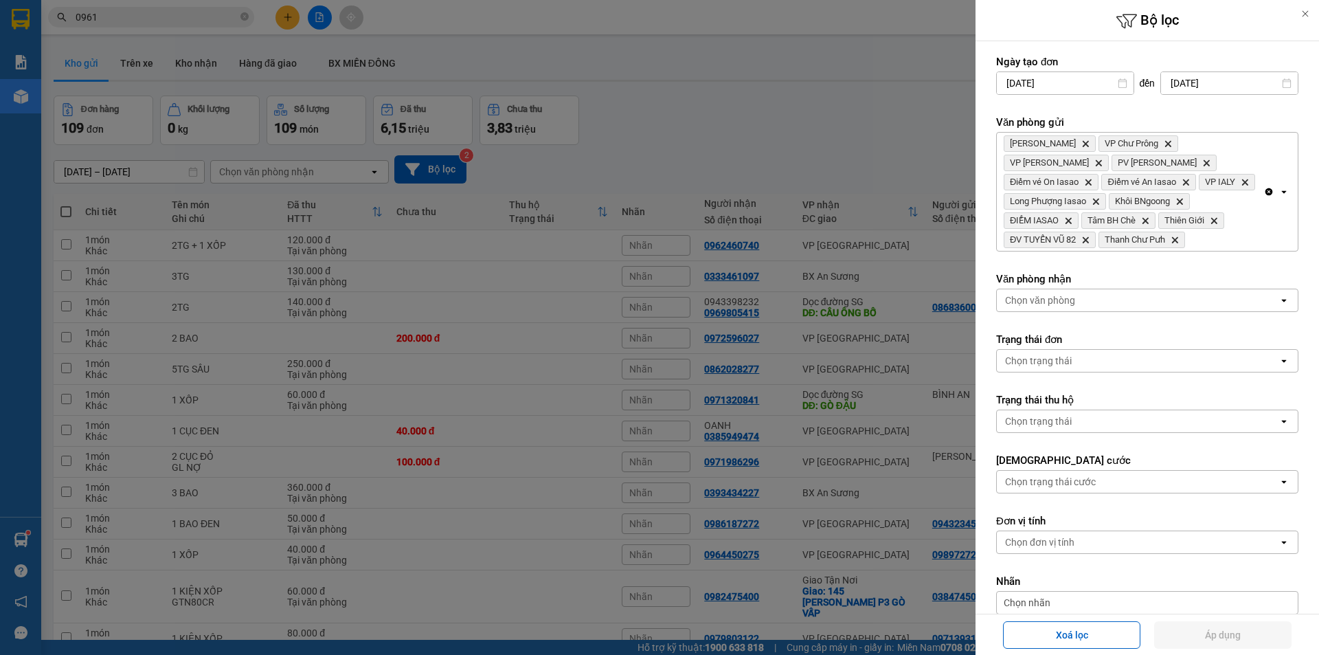
scroll to position [137, 0]
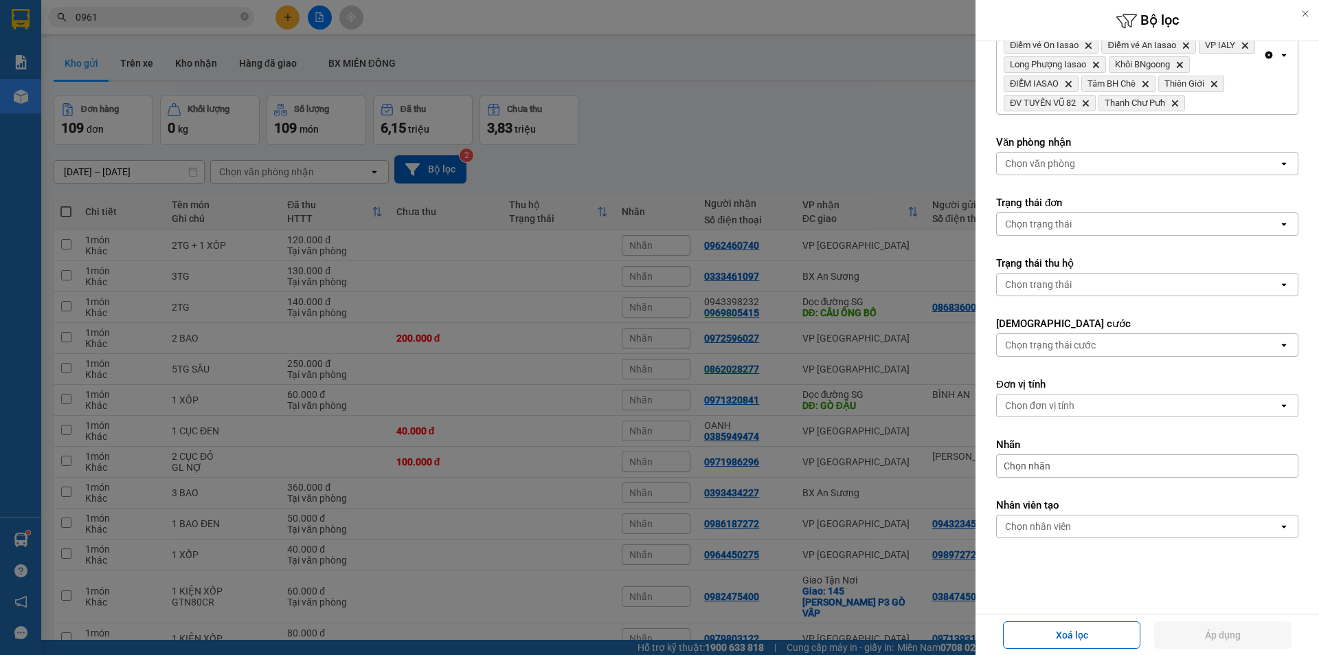
click at [1122, 352] on div "Chọn trạng thái cước" at bounding box center [1138, 345] width 282 height 22
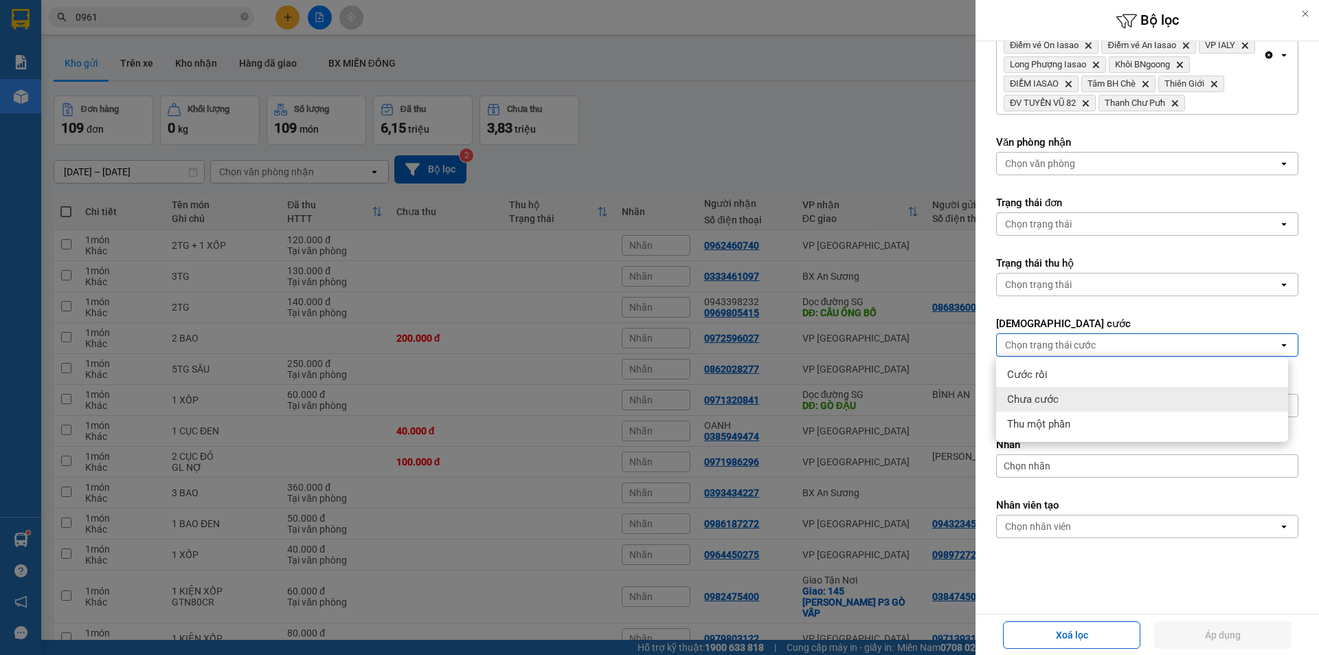
click at [1102, 401] on div "Chưa cước" at bounding box center [1142, 399] width 292 height 25
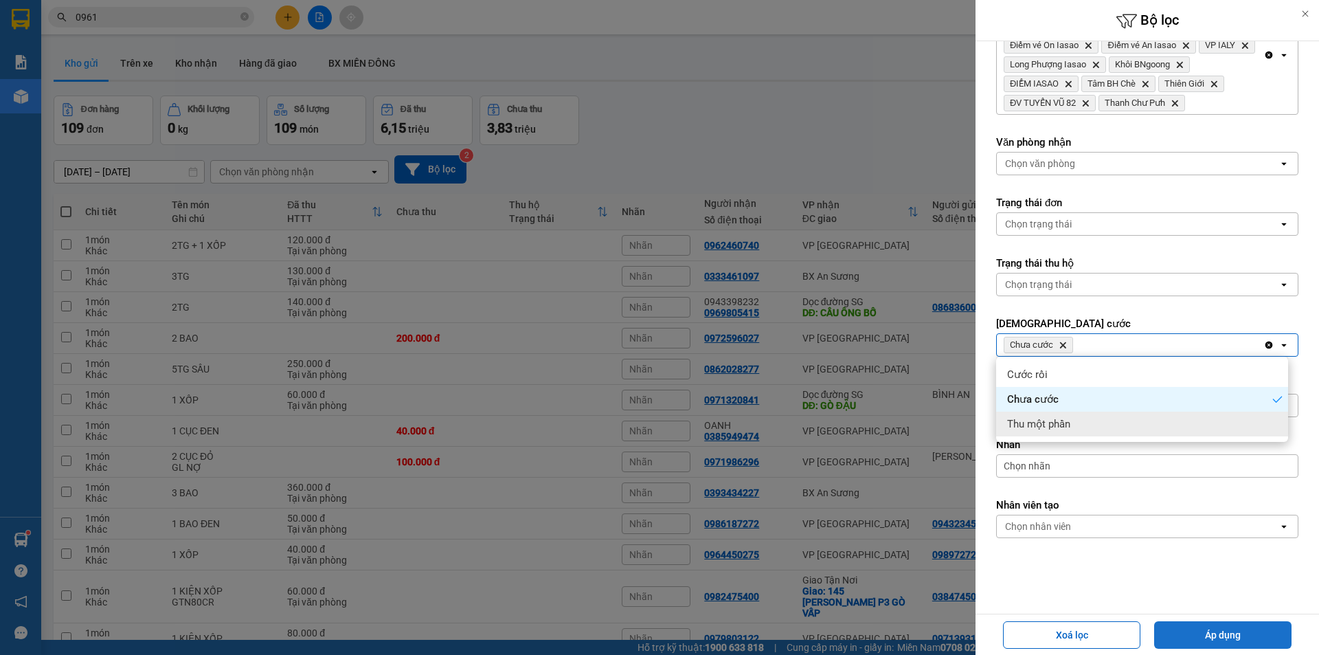
click at [1261, 631] on button "Áp dụng" at bounding box center [1222, 634] width 137 height 27
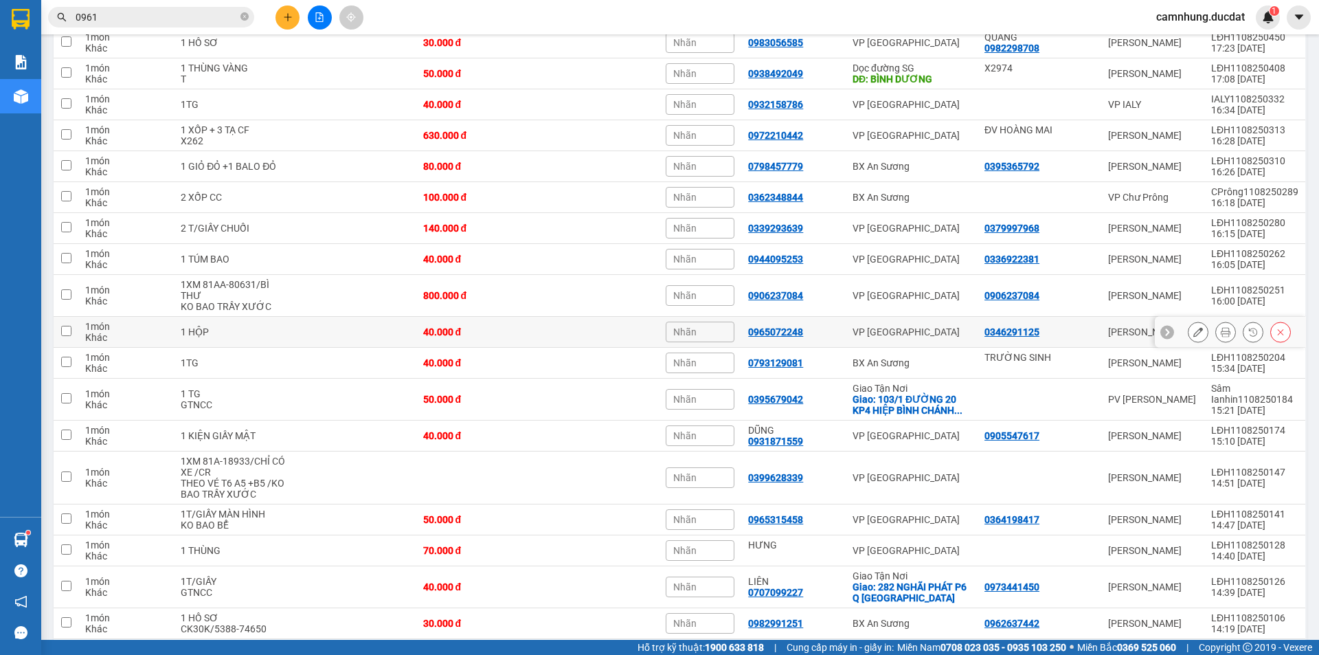
scroll to position [609, 0]
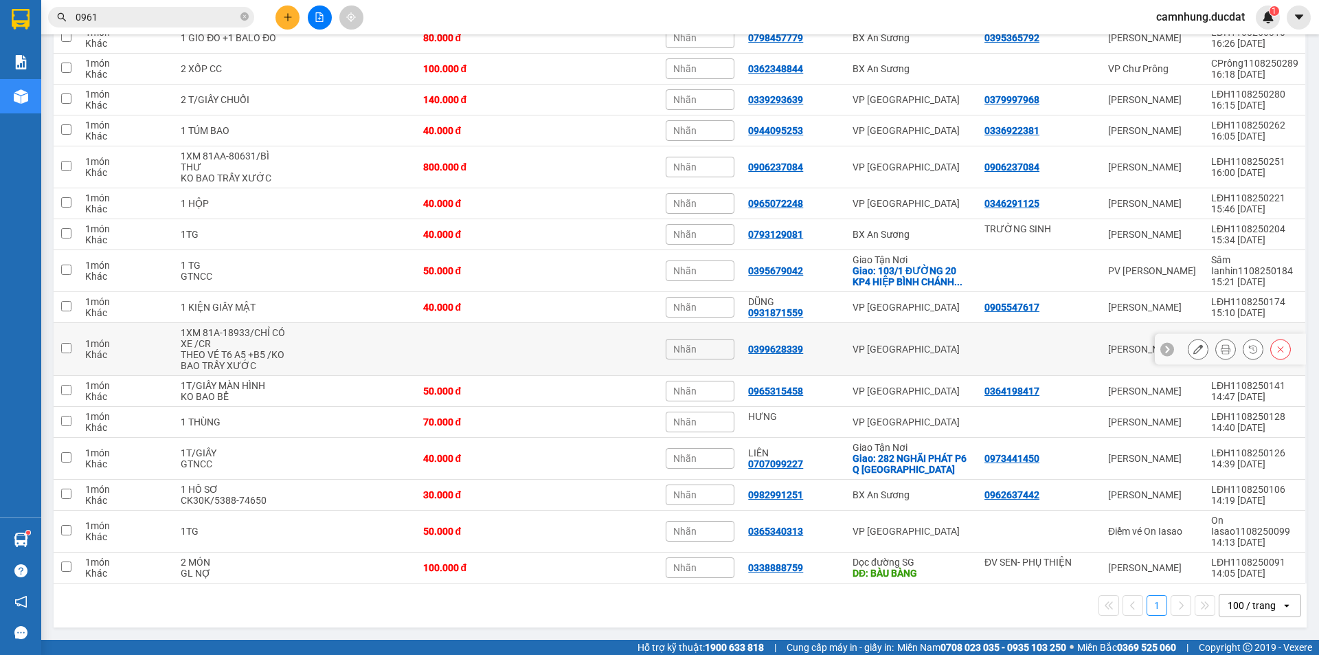
click at [613, 368] on td at bounding box center [598, 349] width 122 height 53
checkbox input "true"
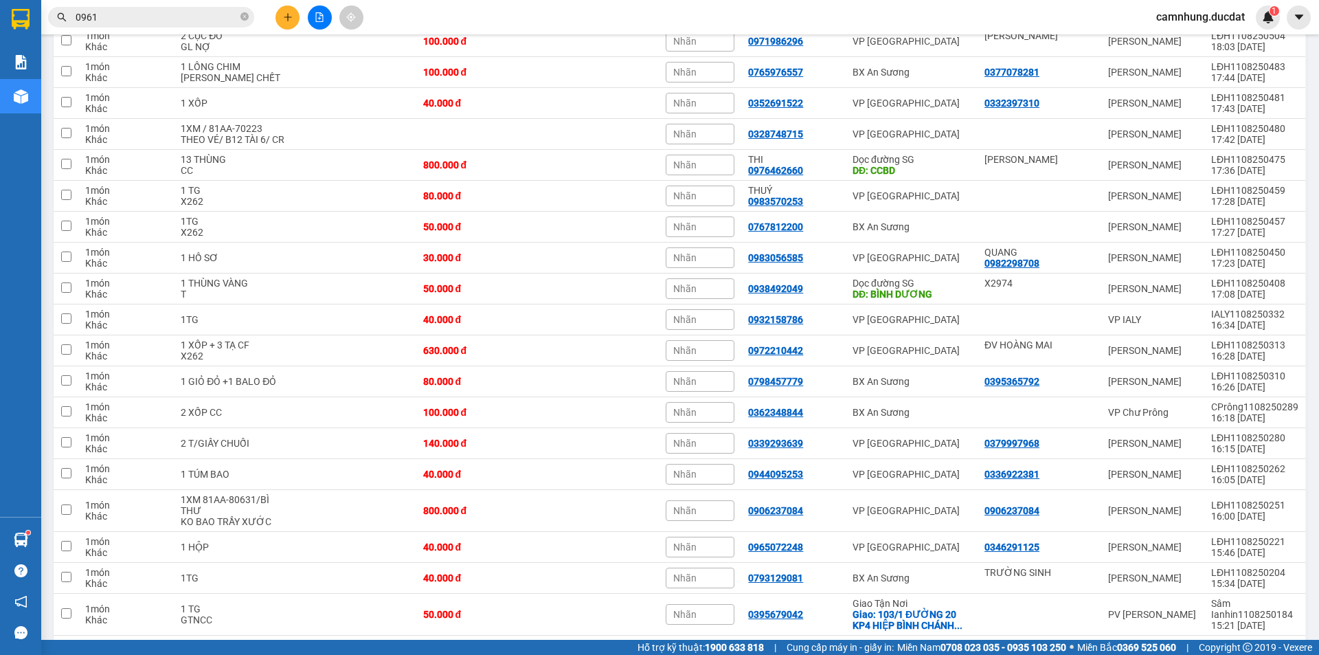
scroll to position [0, 0]
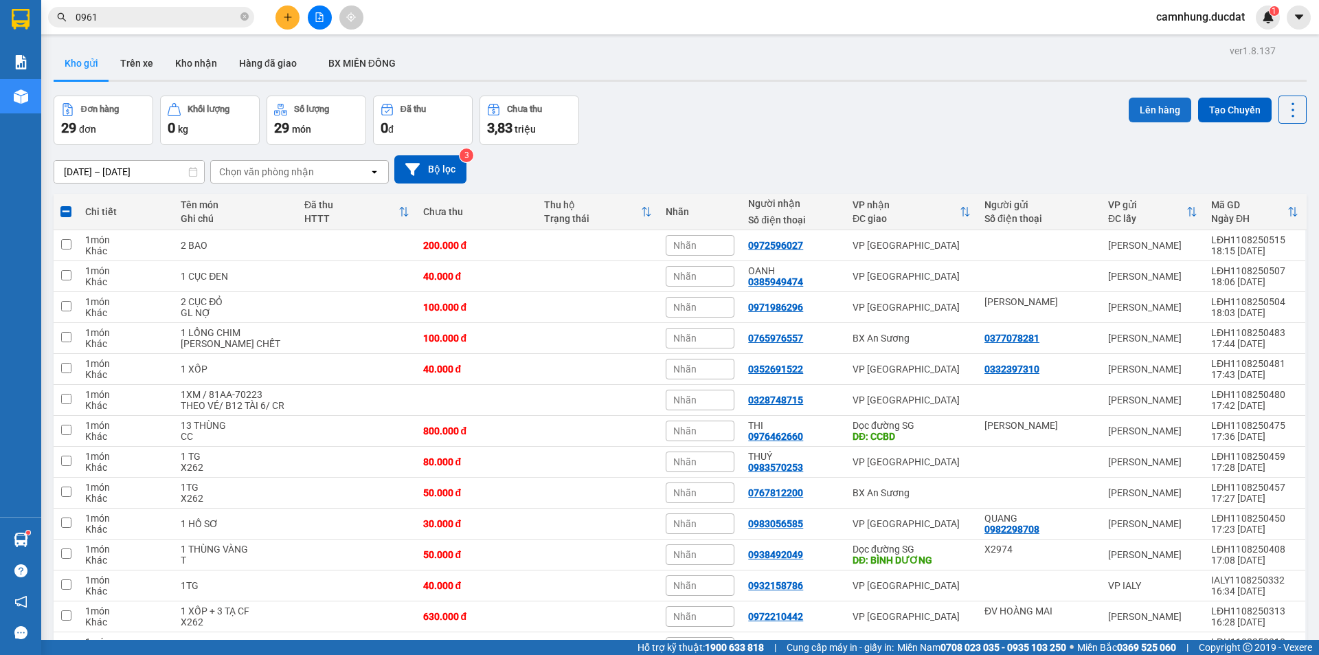
click at [1167, 108] on button "Lên hàng" at bounding box center [1160, 110] width 63 height 25
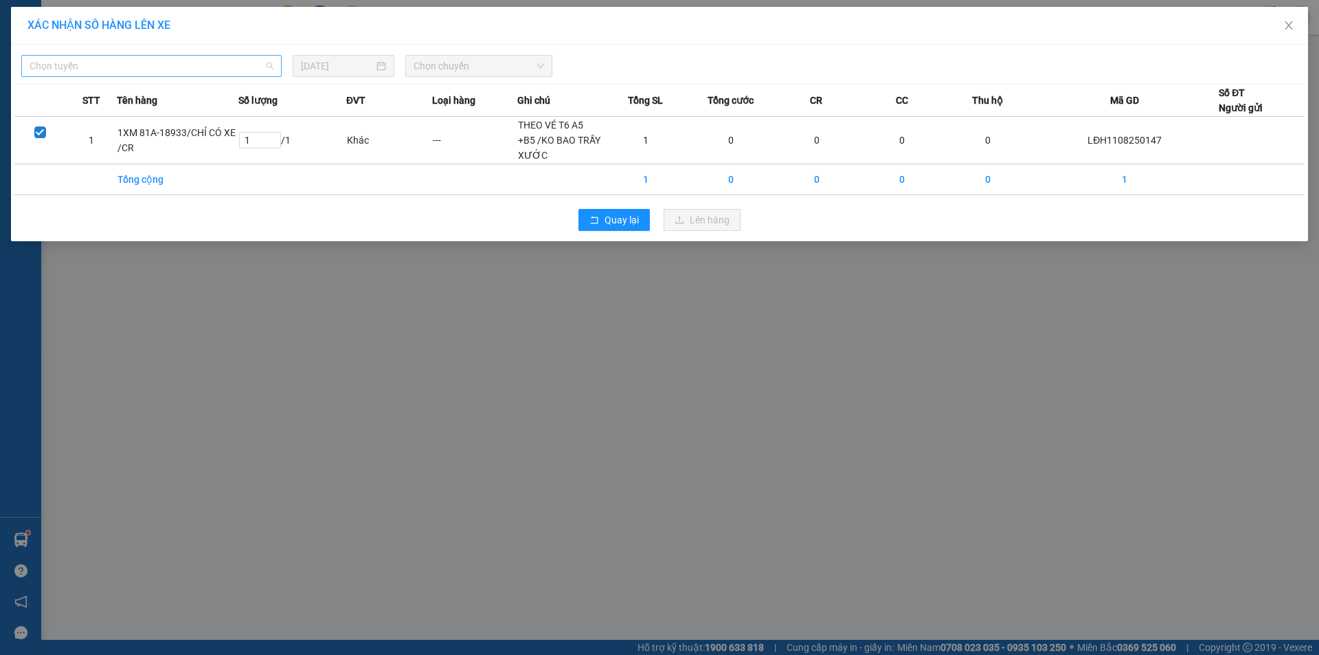
click at [200, 67] on span "Chọn tuyến" at bounding box center [152, 66] width 244 height 21
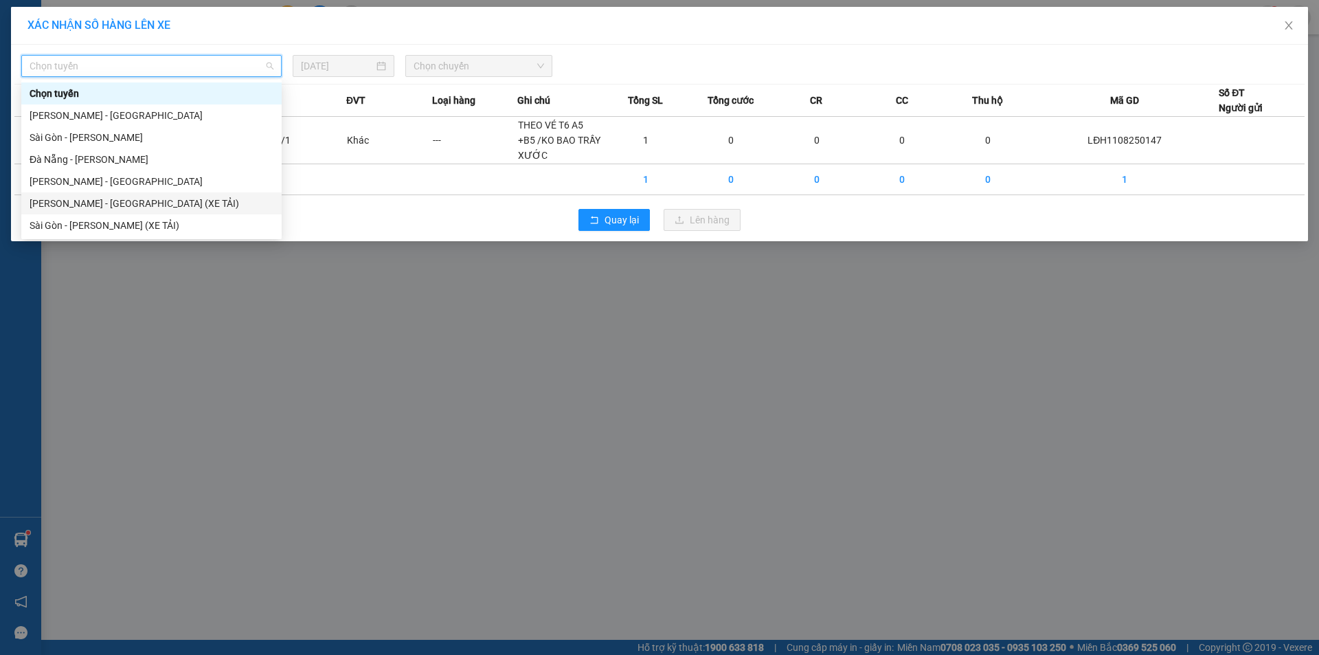
click at [210, 194] on div "[PERSON_NAME] - [GEOGRAPHIC_DATA] (XE TẢI)" at bounding box center [151, 203] width 260 height 22
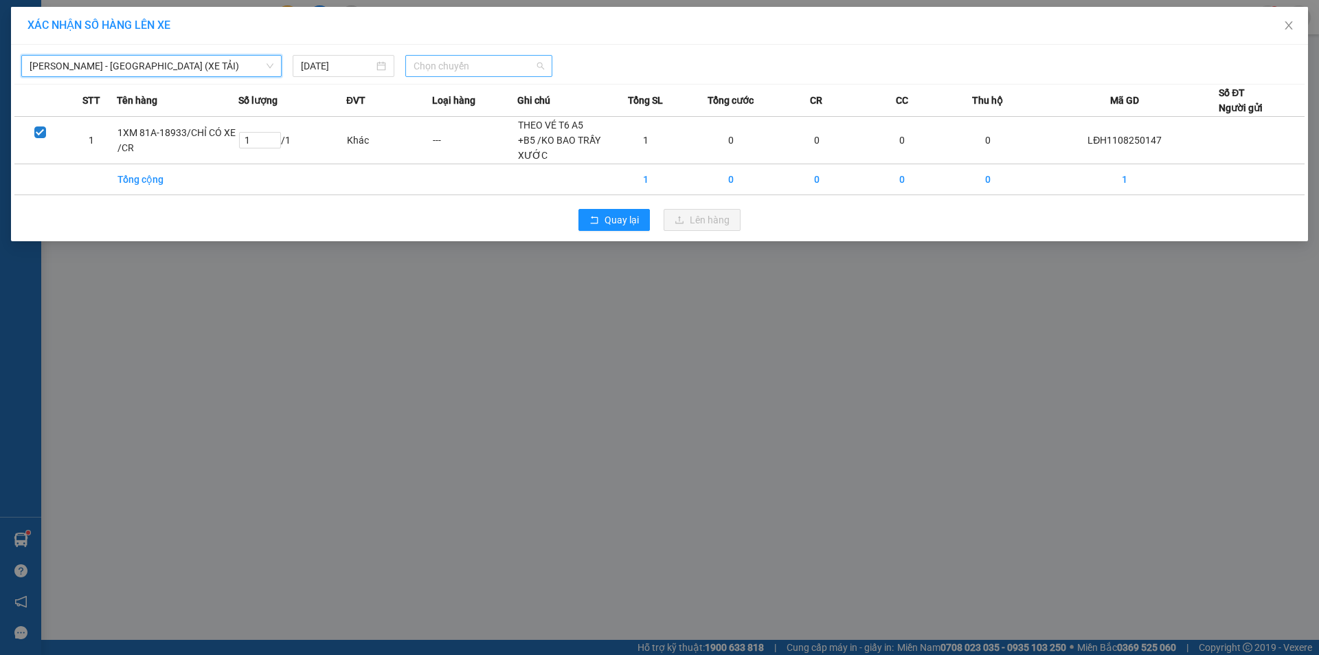
click at [474, 64] on span "Chọn chuyến" at bounding box center [479, 66] width 131 height 21
click at [473, 115] on div "18:00" at bounding box center [467, 115] width 107 height 15
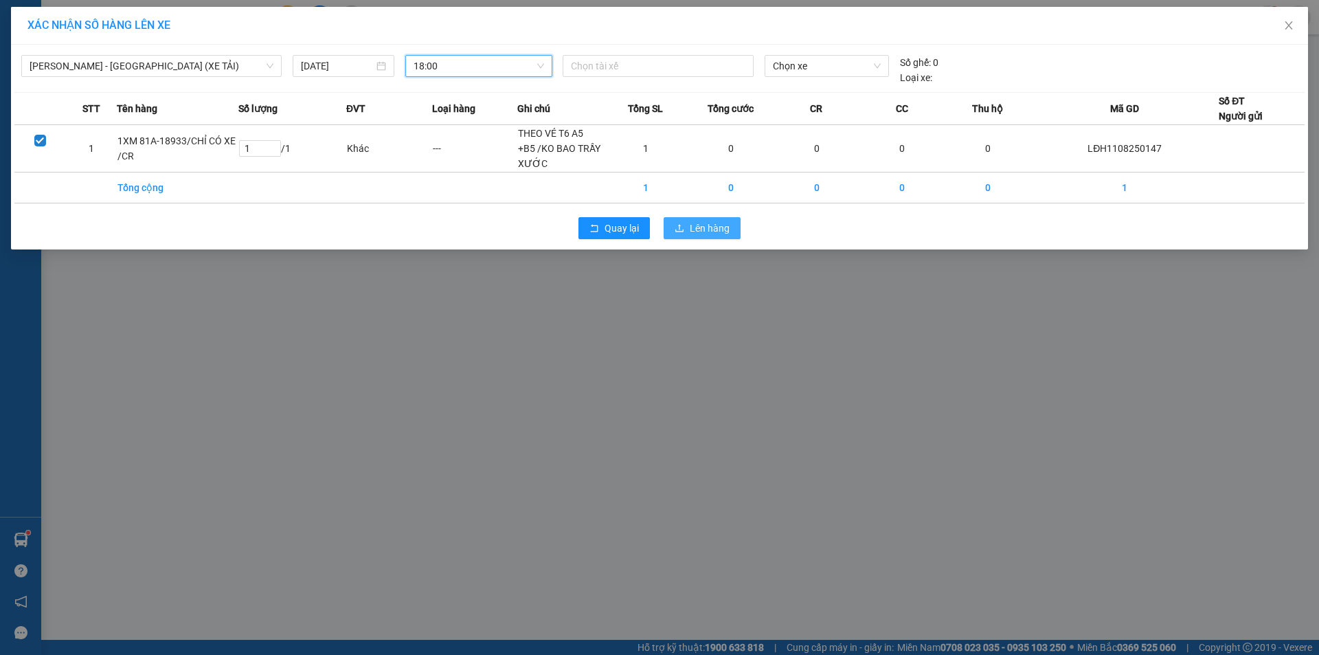
click at [712, 232] on span "Lên hàng" at bounding box center [710, 228] width 40 height 15
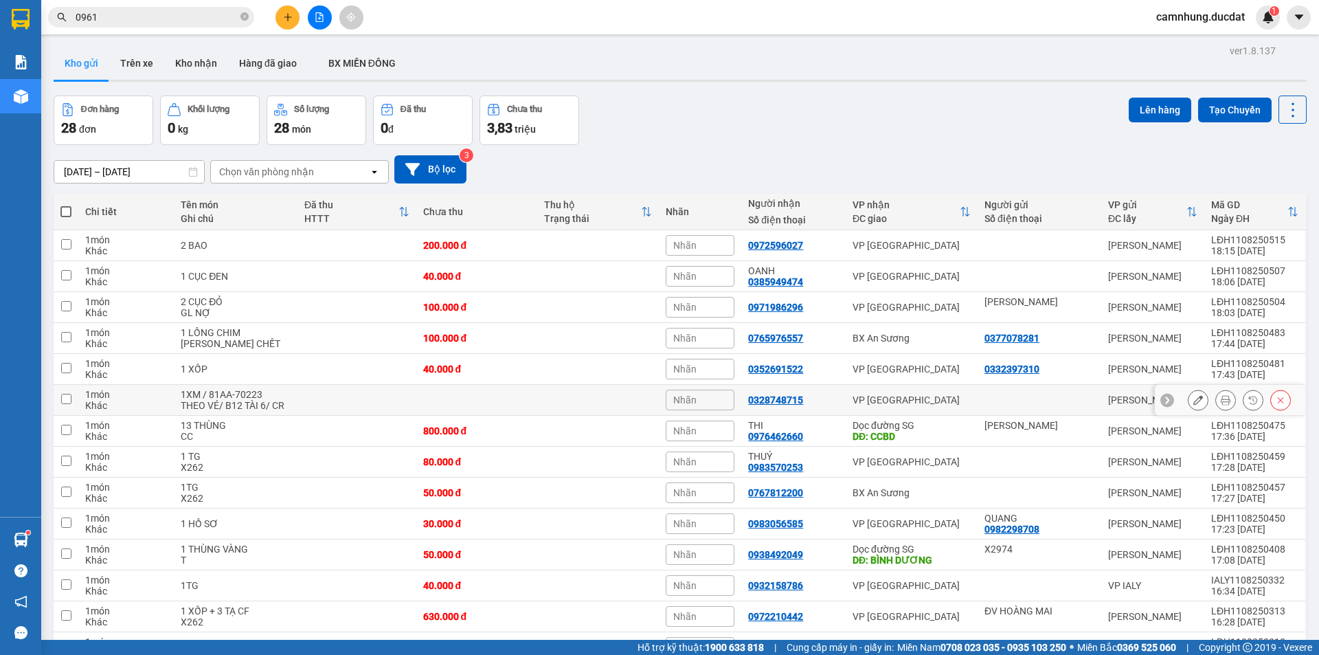
click at [568, 403] on td at bounding box center [598, 400] width 122 height 31
checkbox input "true"
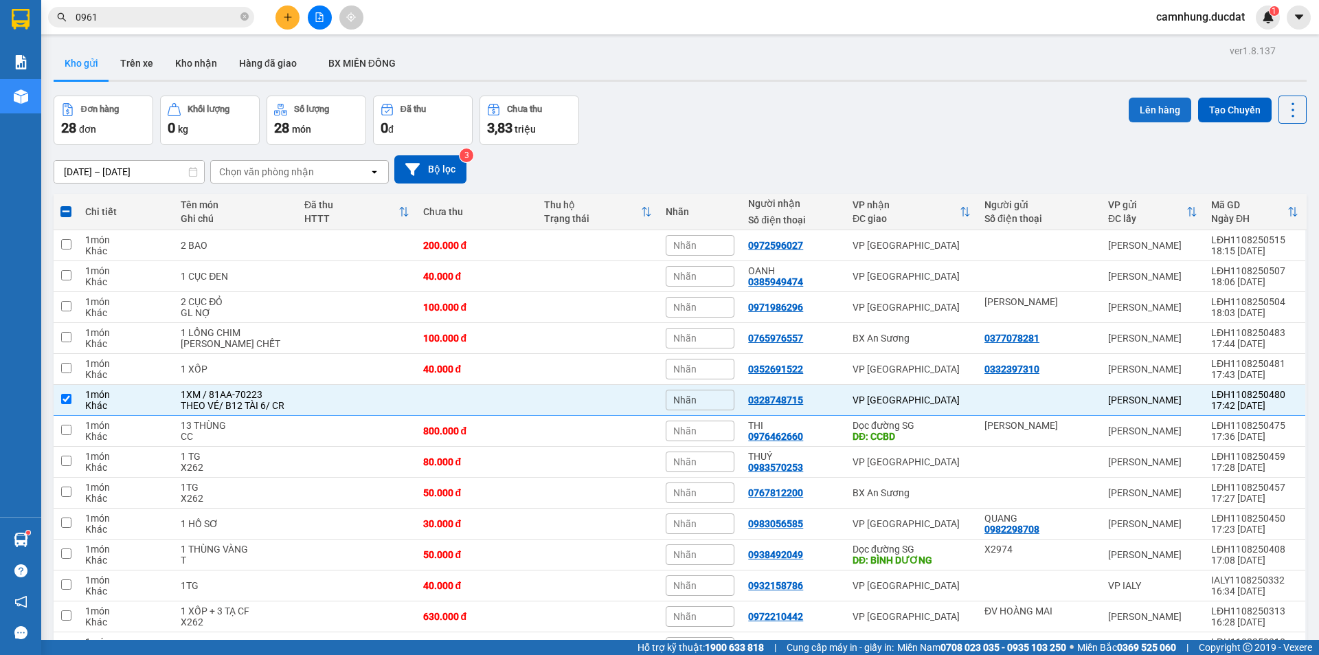
click at [1144, 102] on button "Lên hàng" at bounding box center [1160, 110] width 63 height 25
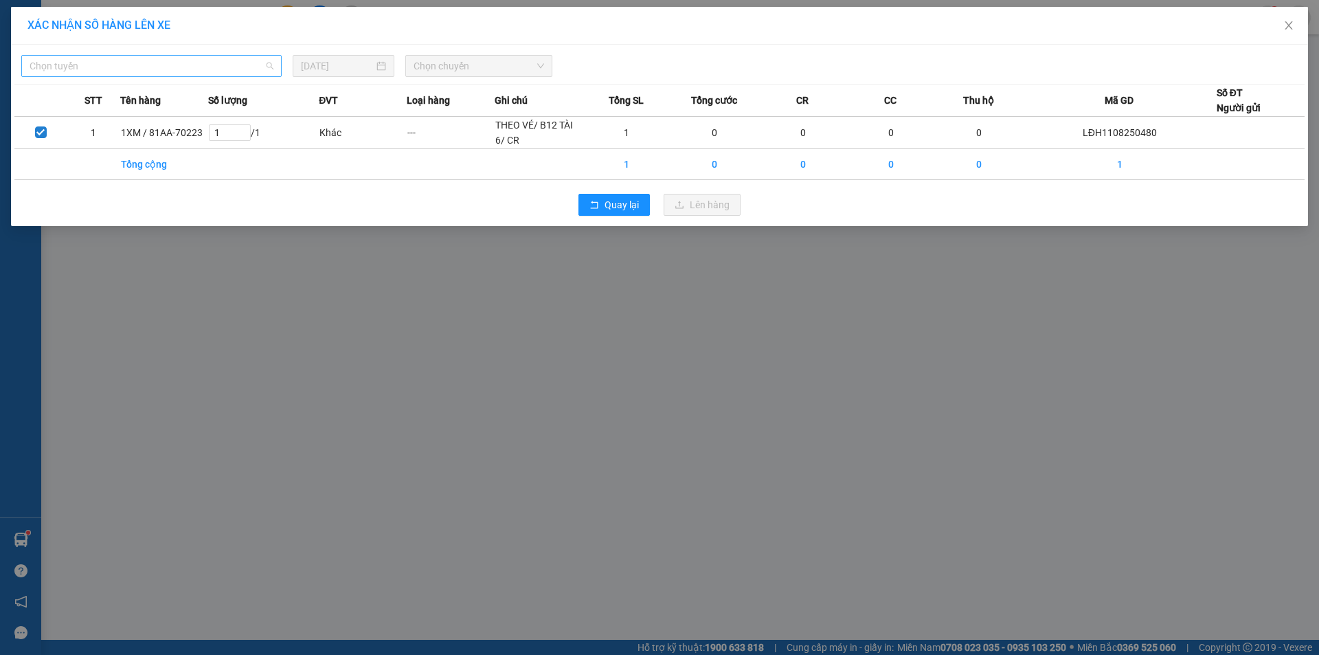
click at [175, 61] on span "Chọn tuyến" at bounding box center [152, 66] width 244 height 21
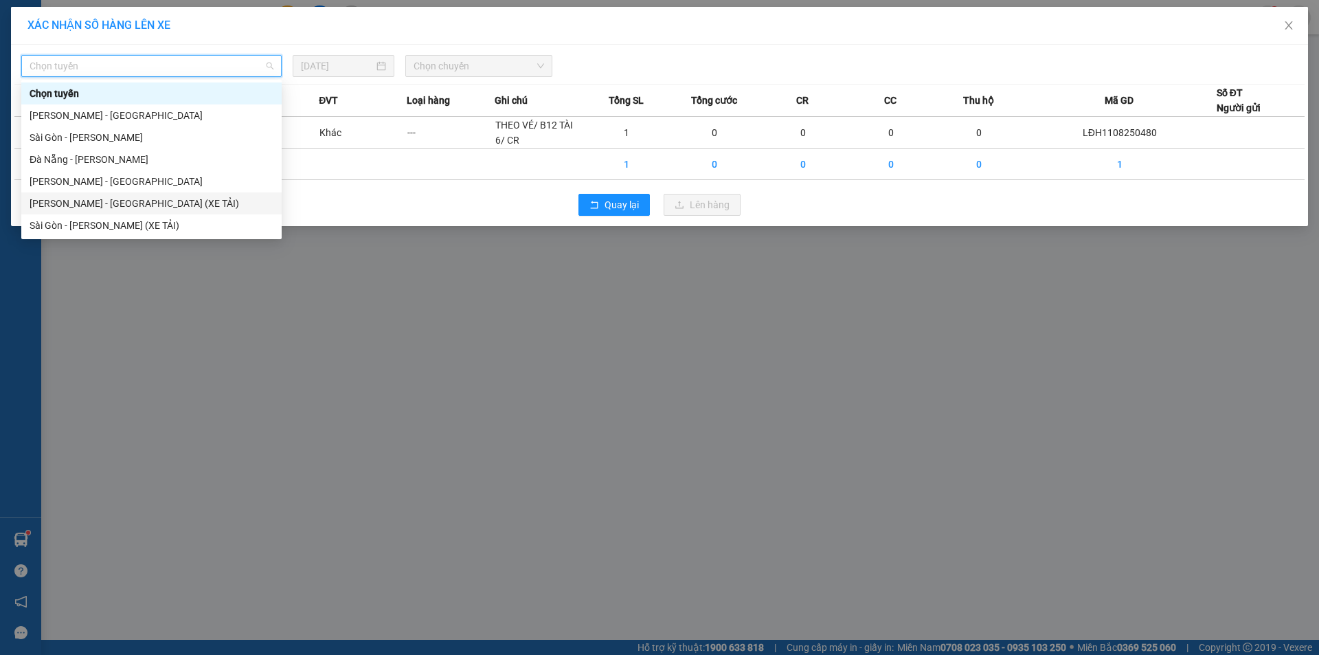
click at [188, 205] on div "[PERSON_NAME] - [GEOGRAPHIC_DATA] (XE TẢI)" at bounding box center [152, 203] width 244 height 15
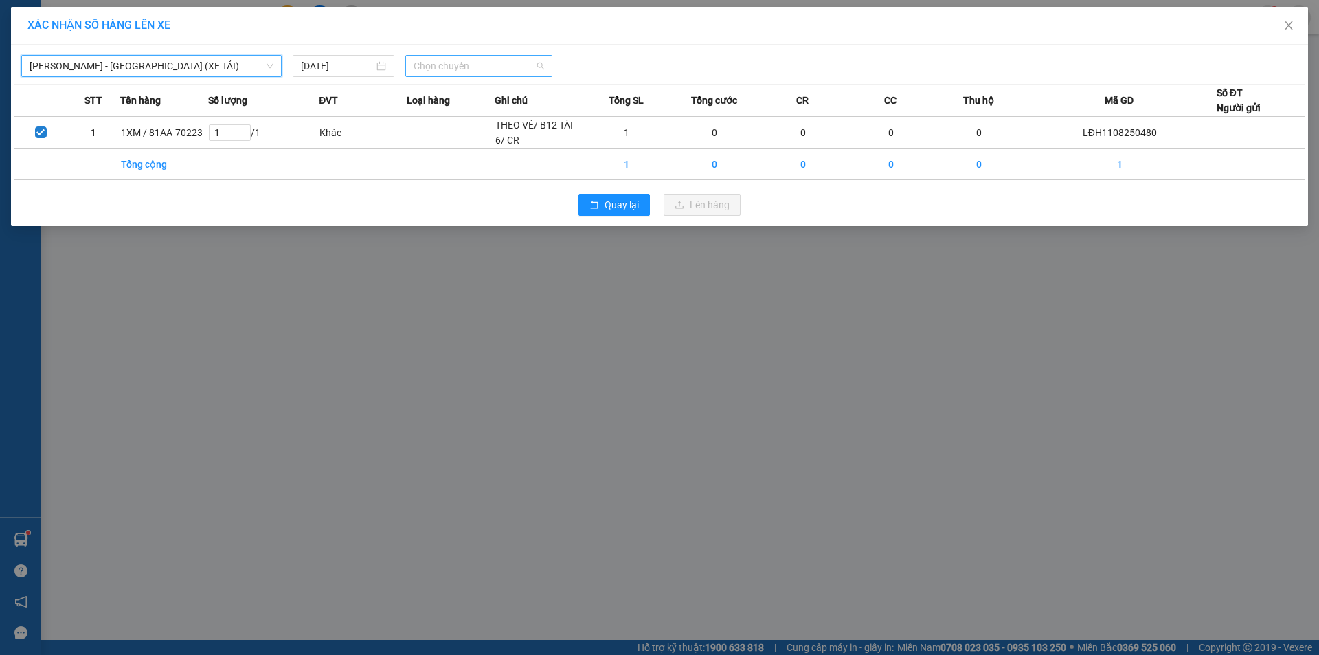
click at [486, 63] on span "Chọn chuyến" at bounding box center [479, 66] width 131 height 21
click at [453, 117] on div "18:00" at bounding box center [467, 115] width 107 height 15
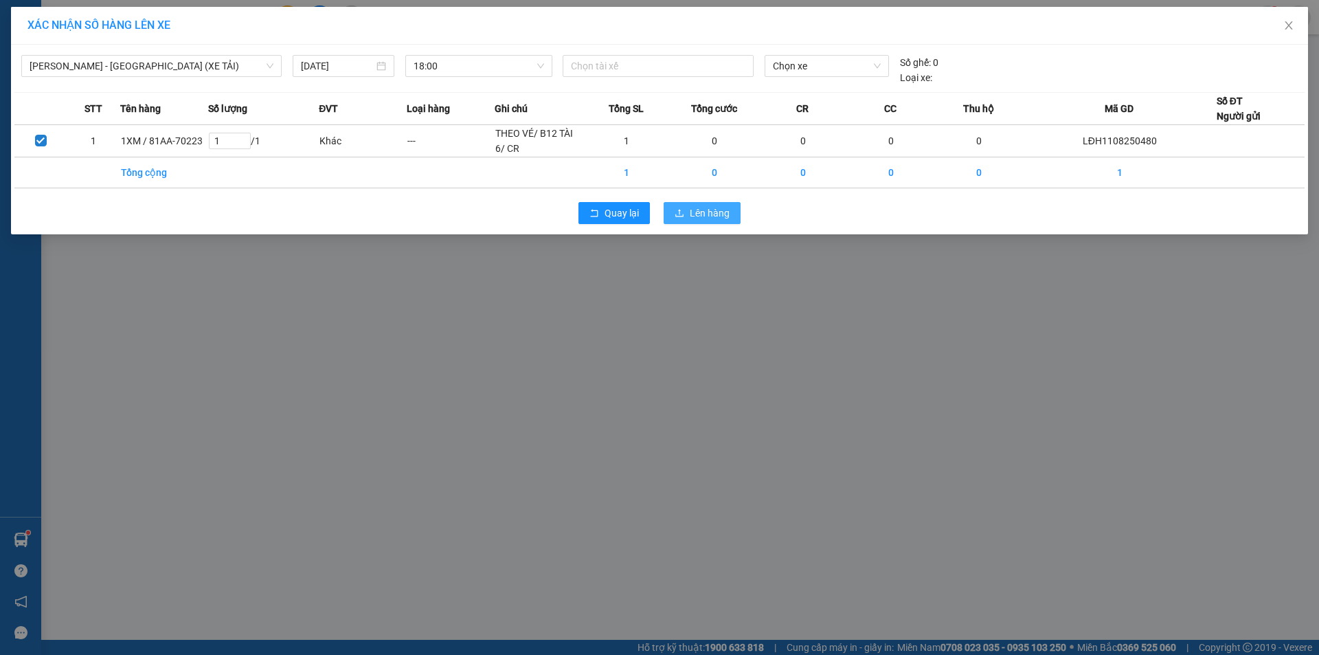
click at [730, 221] on button "Lên hàng" at bounding box center [702, 213] width 77 height 22
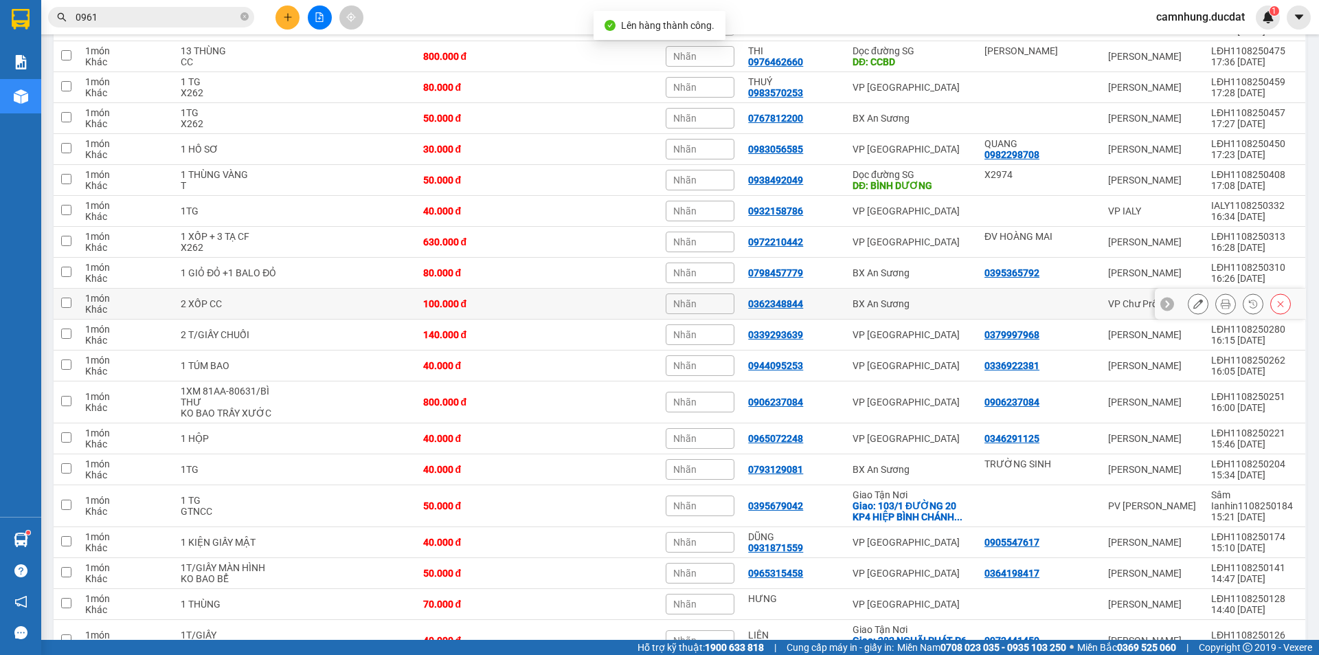
scroll to position [526, 0]
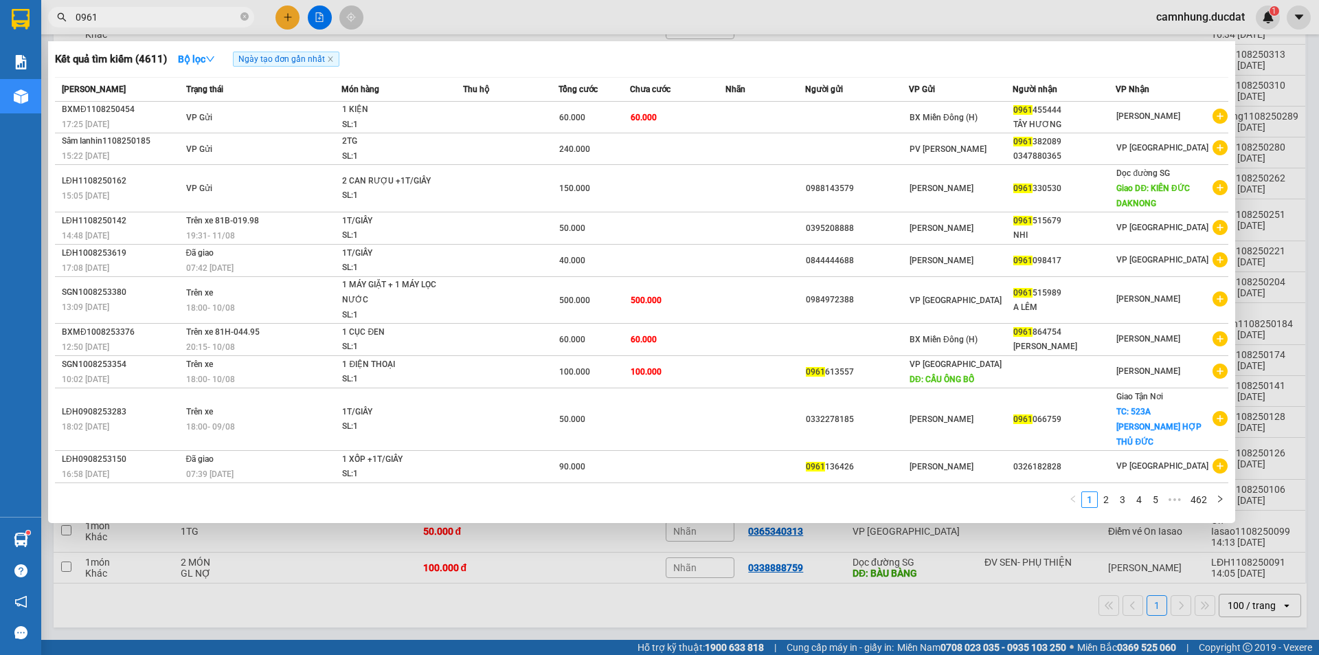
click at [170, 8] on span "0961" at bounding box center [151, 17] width 206 height 21
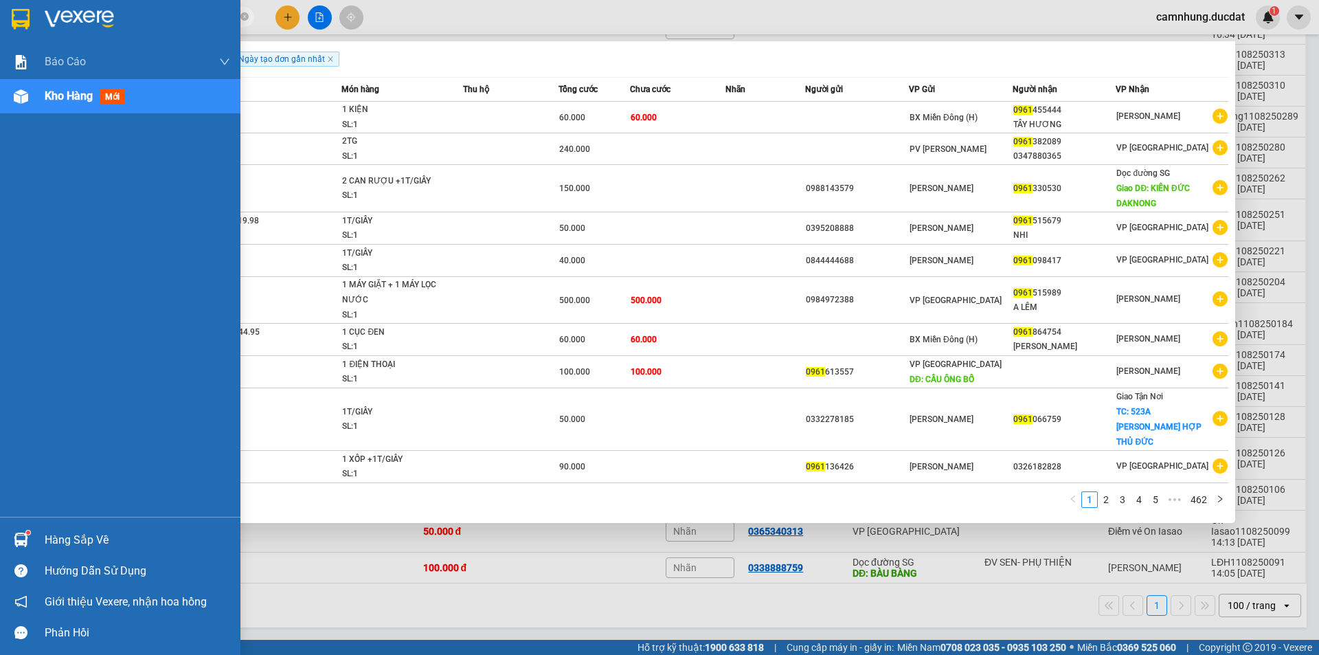
click at [48, 96] on span "Kho hàng" at bounding box center [69, 95] width 48 height 13
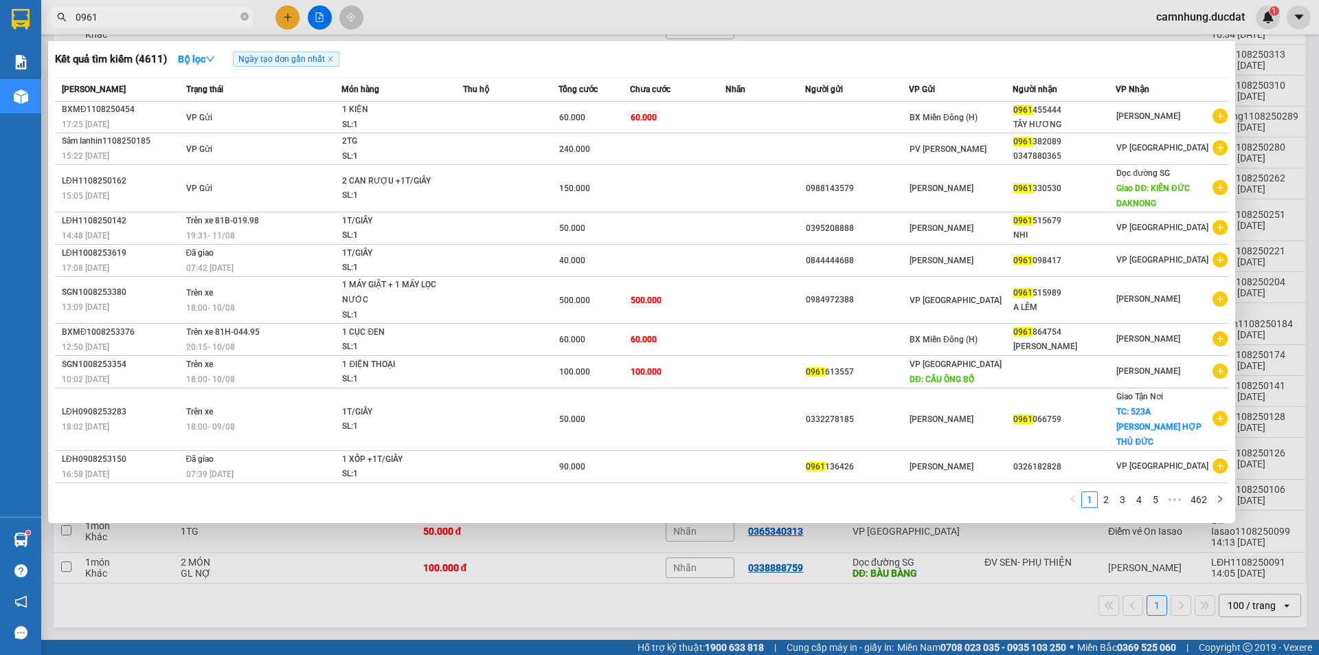
click at [855, 626] on div at bounding box center [659, 327] width 1319 height 655
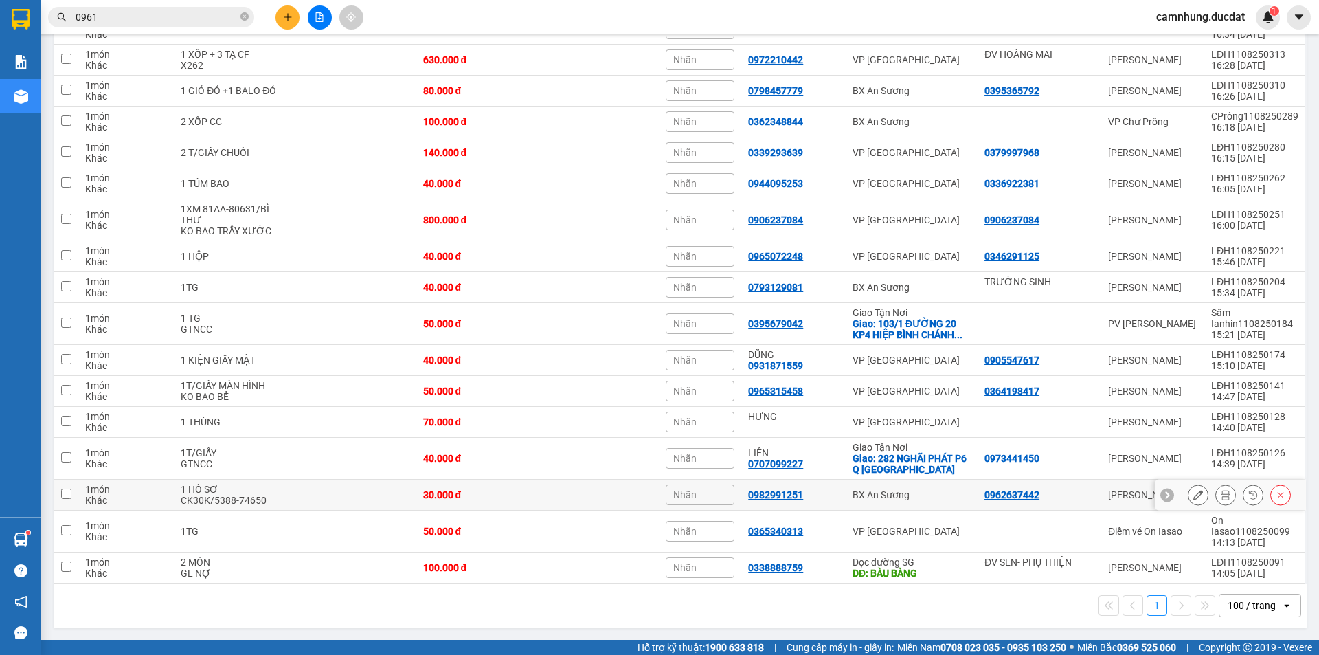
click at [546, 493] on td at bounding box center [598, 494] width 122 height 31
checkbox input "true"
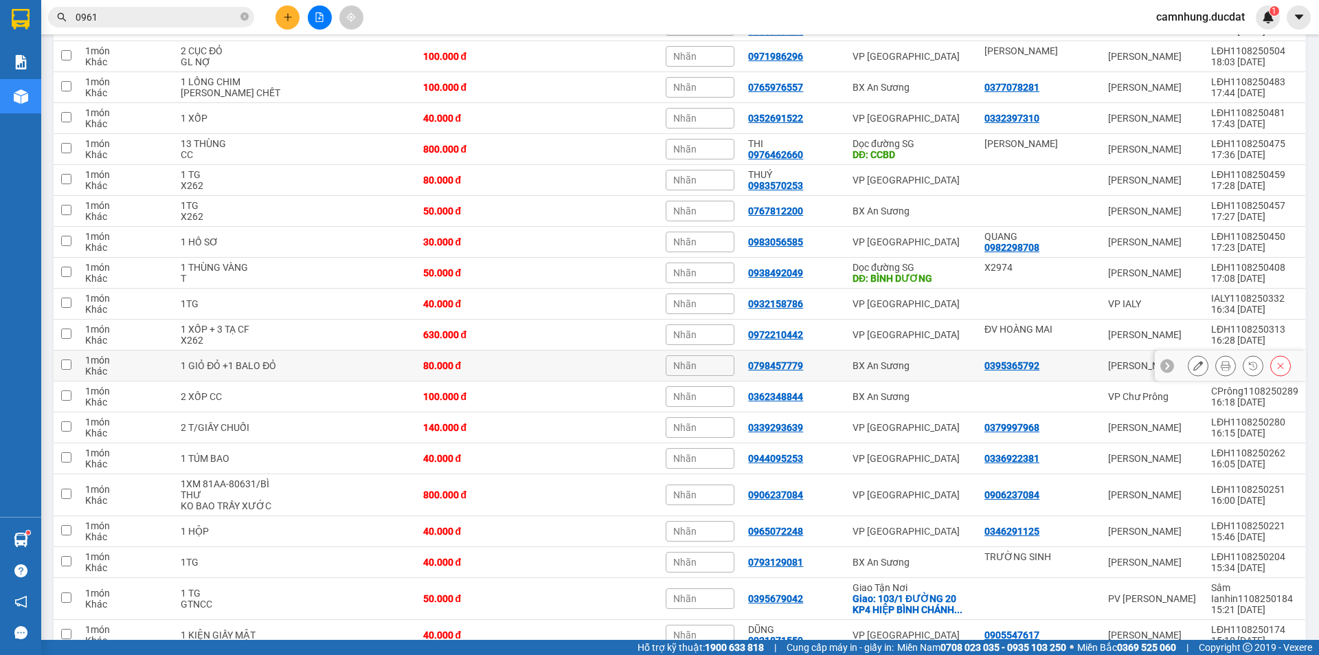
scroll to position [0, 0]
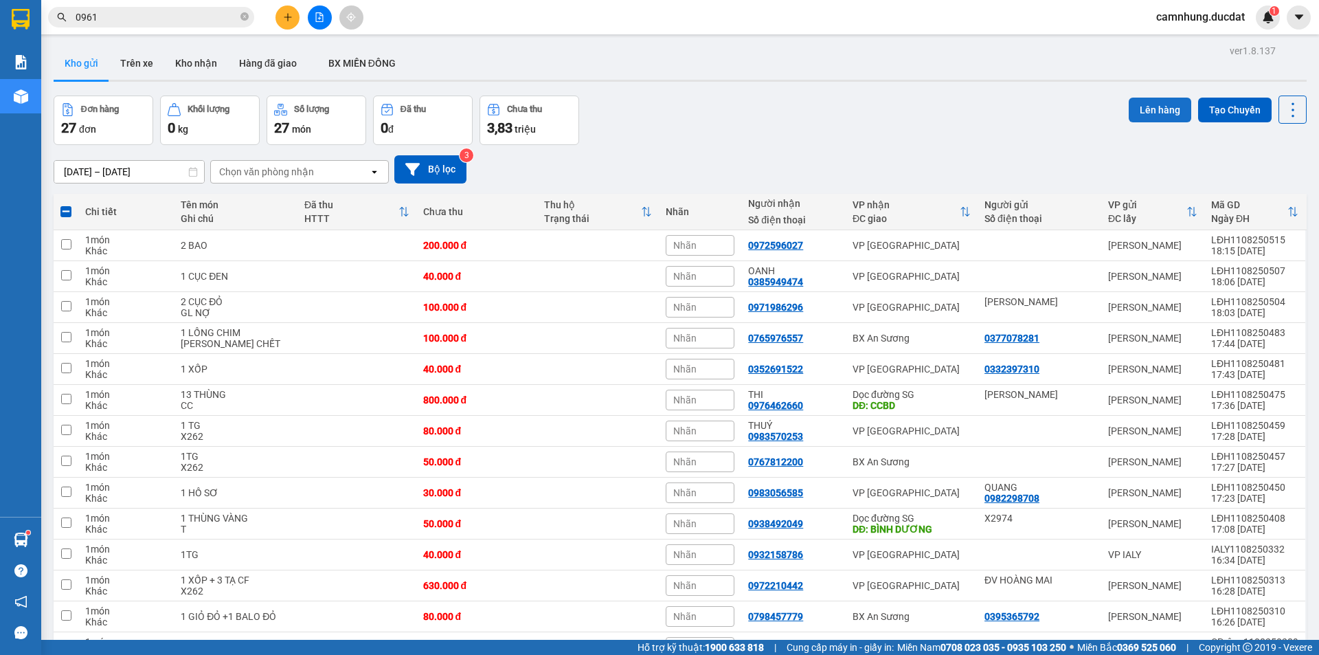
click at [1161, 105] on button "Lên hàng" at bounding box center [1160, 110] width 63 height 25
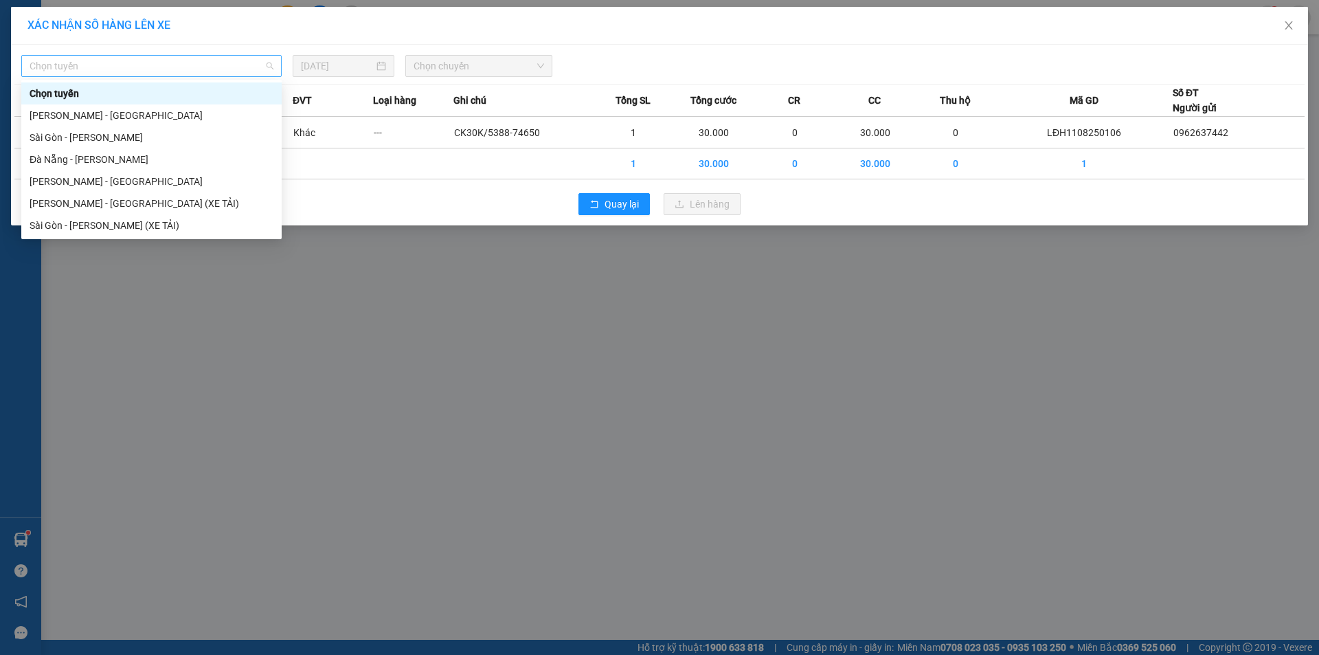
click at [156, 73] on span "Chọn tuyến" at bounding box center [152, 66] width 244 height 21
click at [225, 111] on div "[PERSON_NAME] - [GEOGRAPHIC_DATA]" at bounding box center [152, 115] width 244 height 15
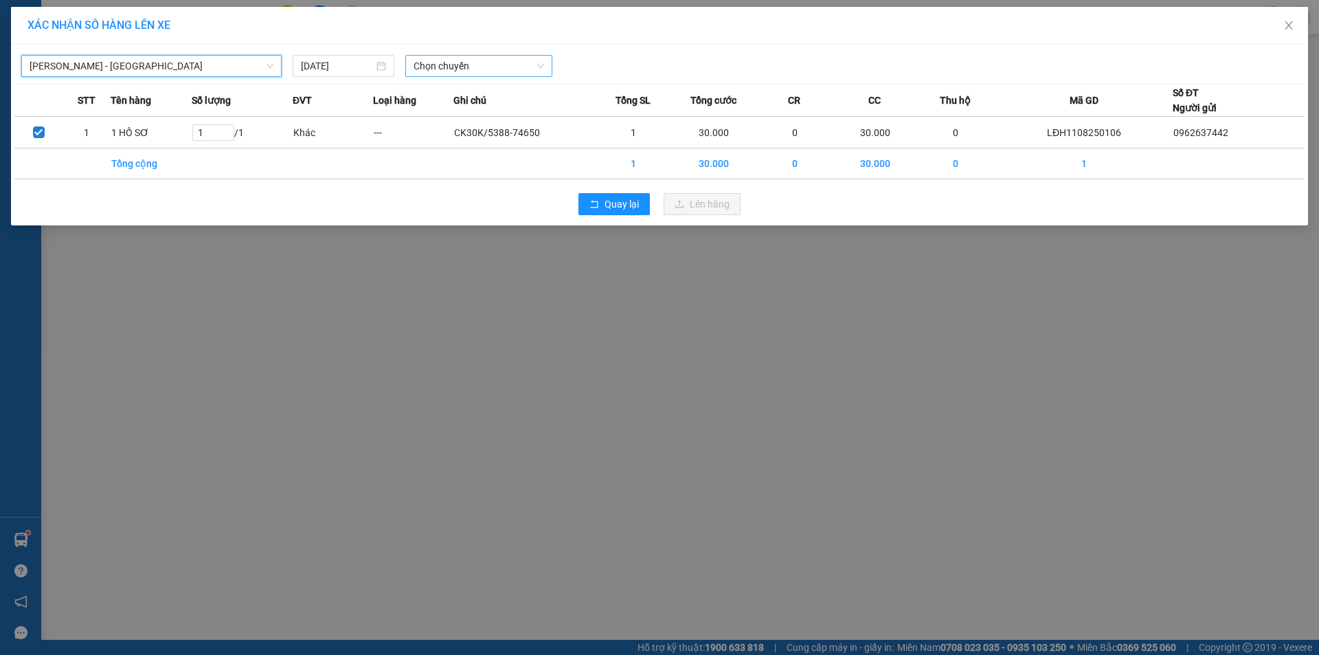
click at [519, 65] on span "Chọn chuyến" at bounding box center [479, 66] width 131 height 21
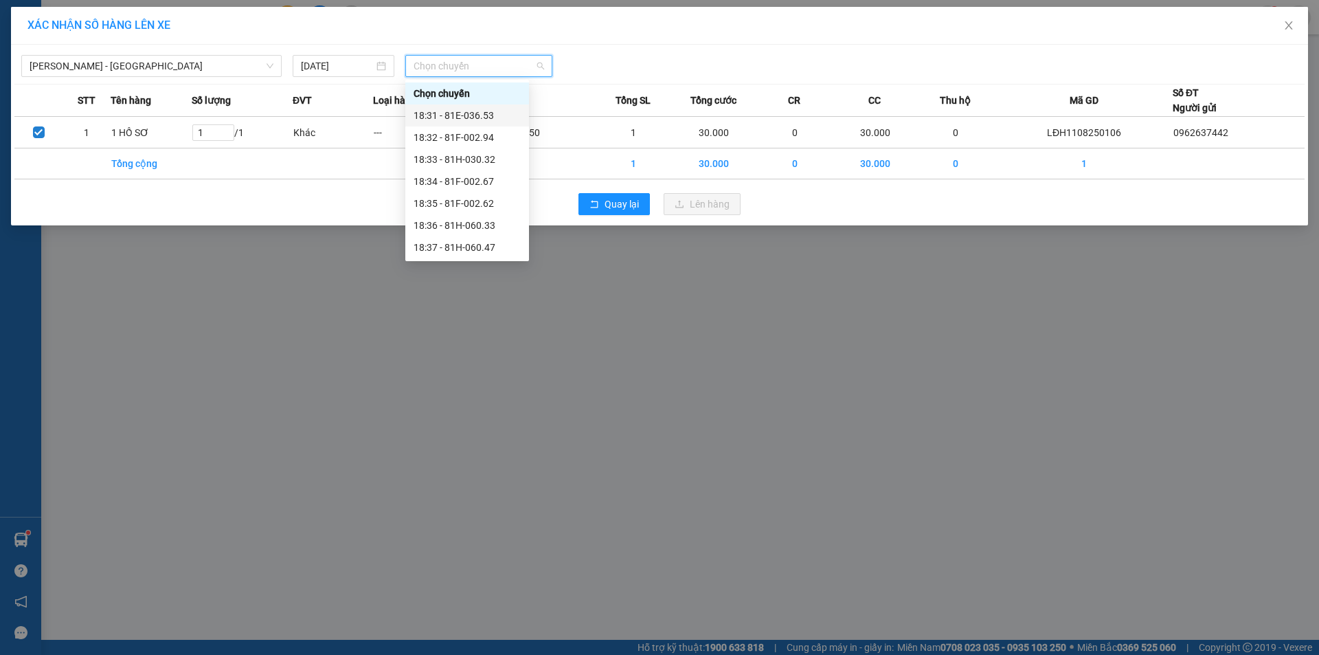
click at [495, 121] on div "18:31 - 81E-036.53" at bounding box center [467, 115] width 107 height 15
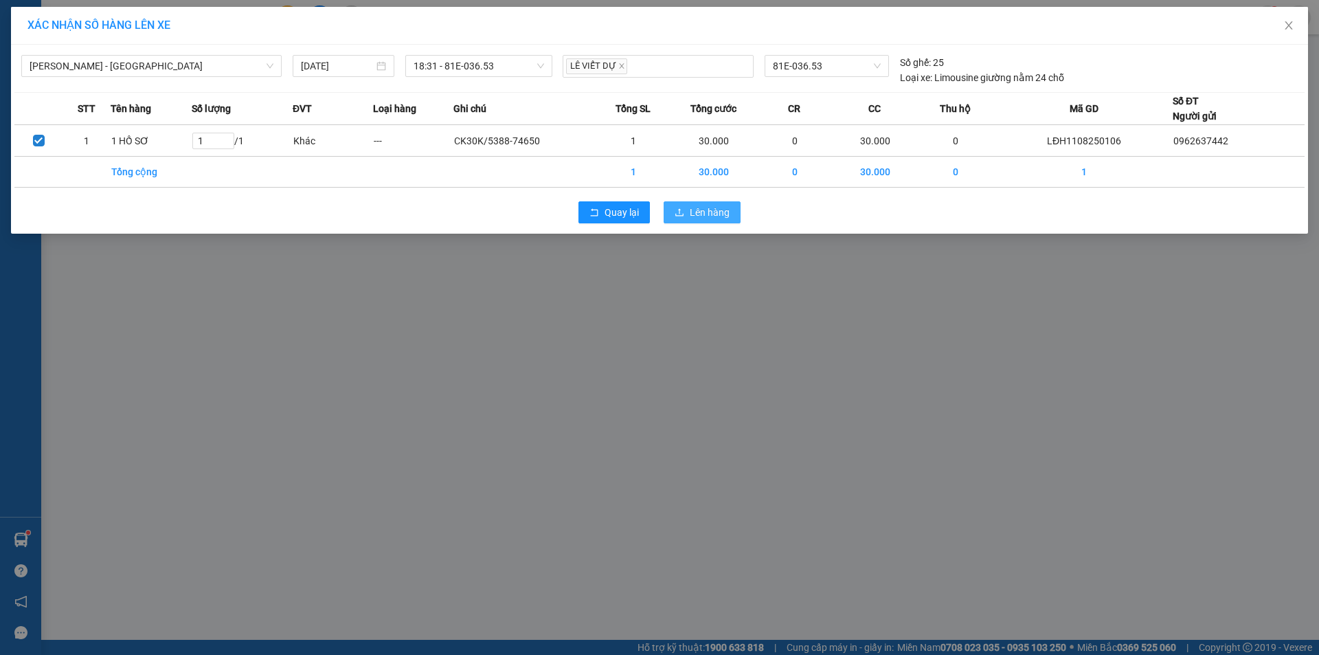
click at [692, 210] on span "Lên hàng" at bounding box center [710, 212] width 40 height 15
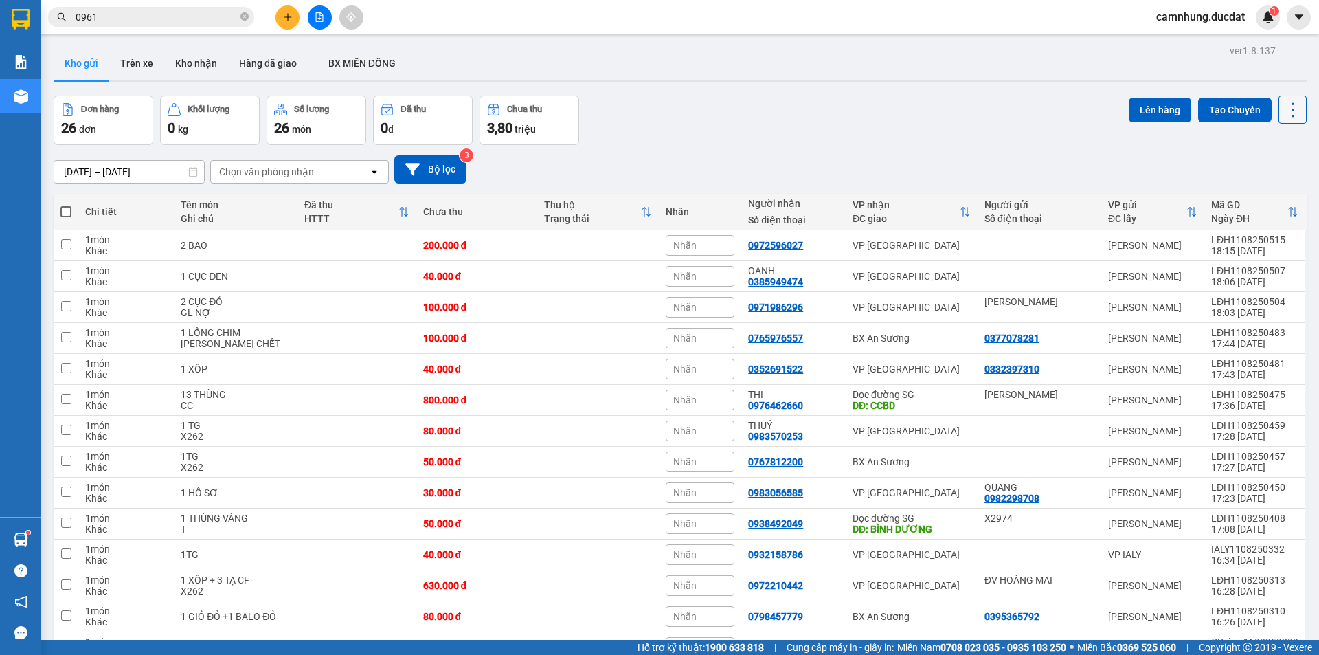
click at [1286, 109] on icon at bounding box center [1292, 109] width 19 height 19
click at [1248, 175] on span "Xuất excel" at bounding box center [1266, 172] width 44 height 14
click at [453, 168] on button "Bộ lọc" at bounding box center [430, 169] width 72 height 28
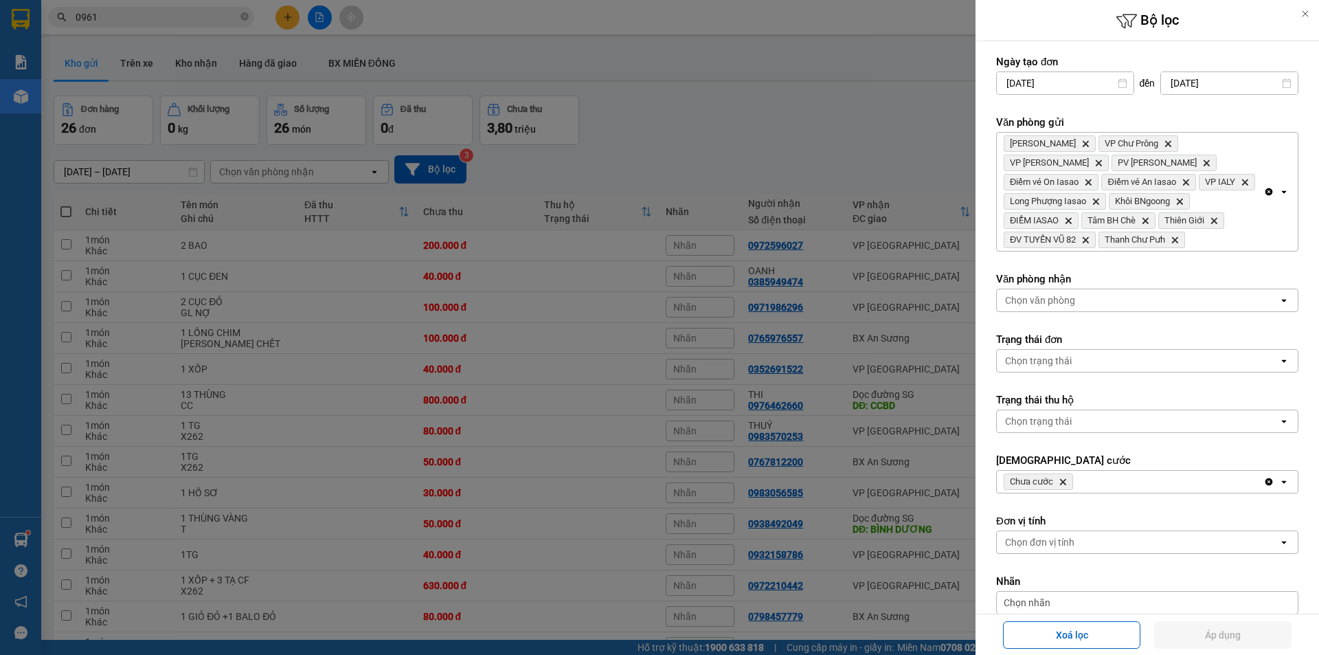
scroll to position [137, 0]
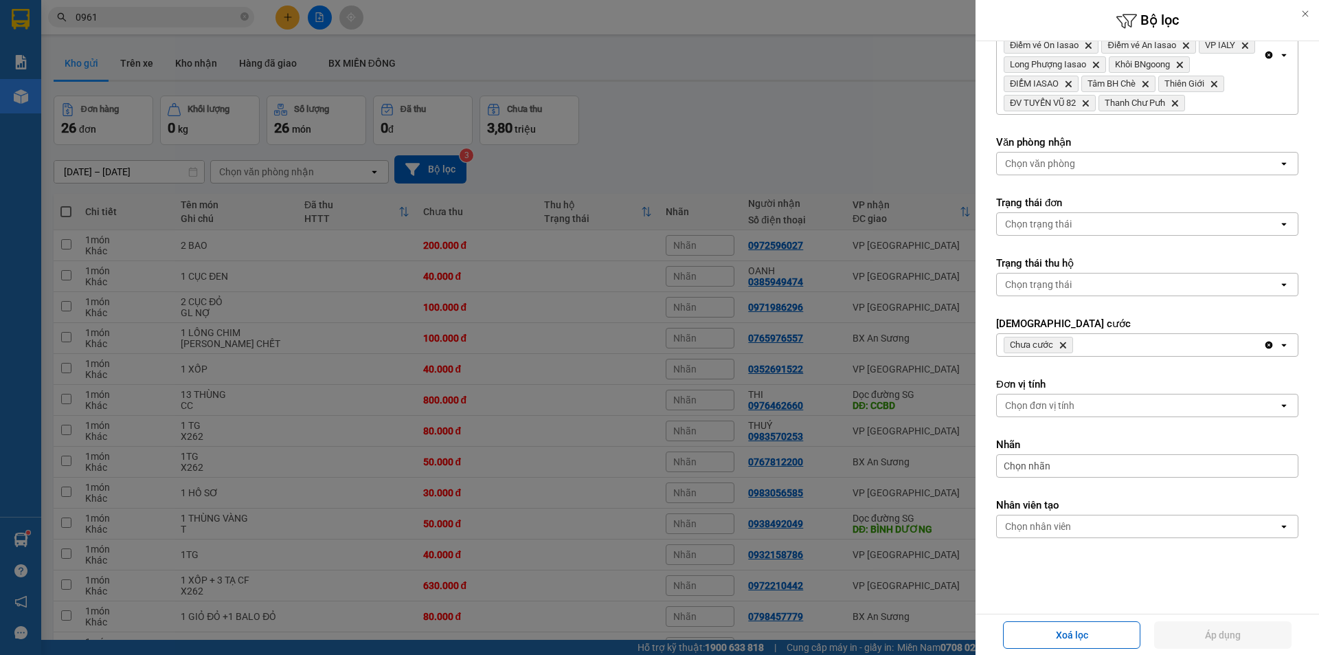
click at [1066, 345] on icon "Delete" at bounding box center [1063, 345] width 8 height 8
click at [1252, 629] on button "Áp dụng" at bounding box center [1222, 634] width 137 height 27
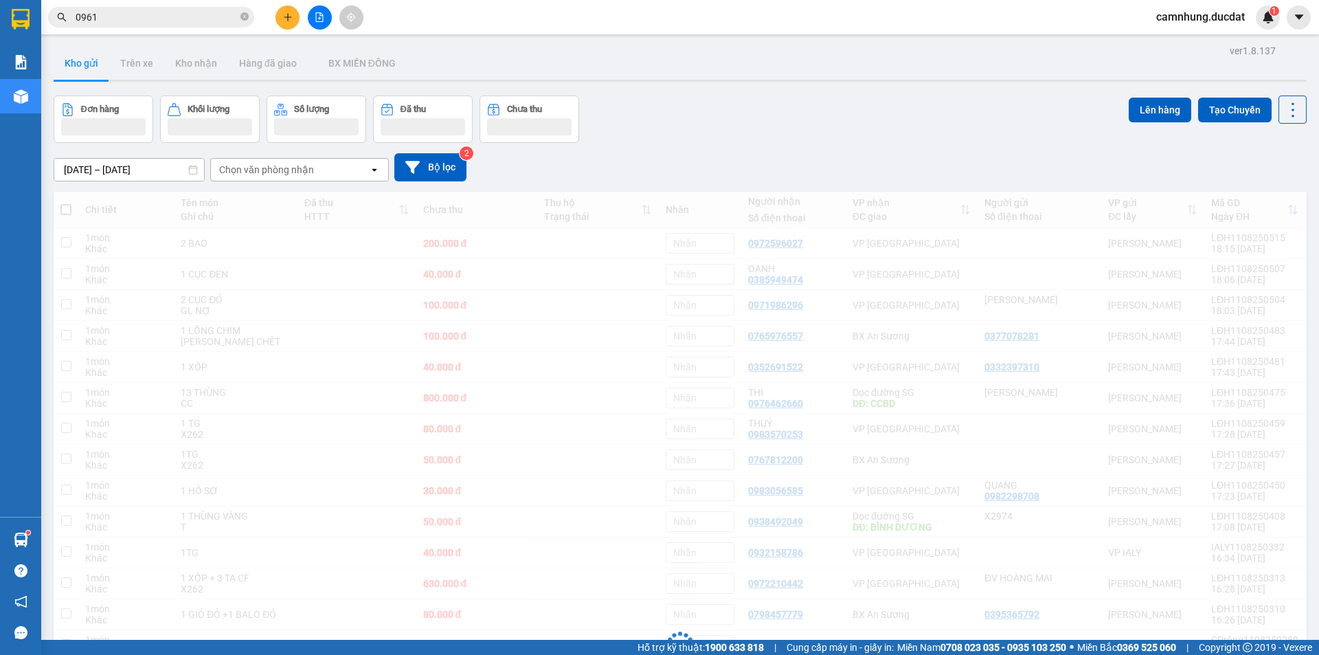
click at [322, 163] on div "Chọn văn phòng nhận" at bounding box center [290, 170] width 158 height 22
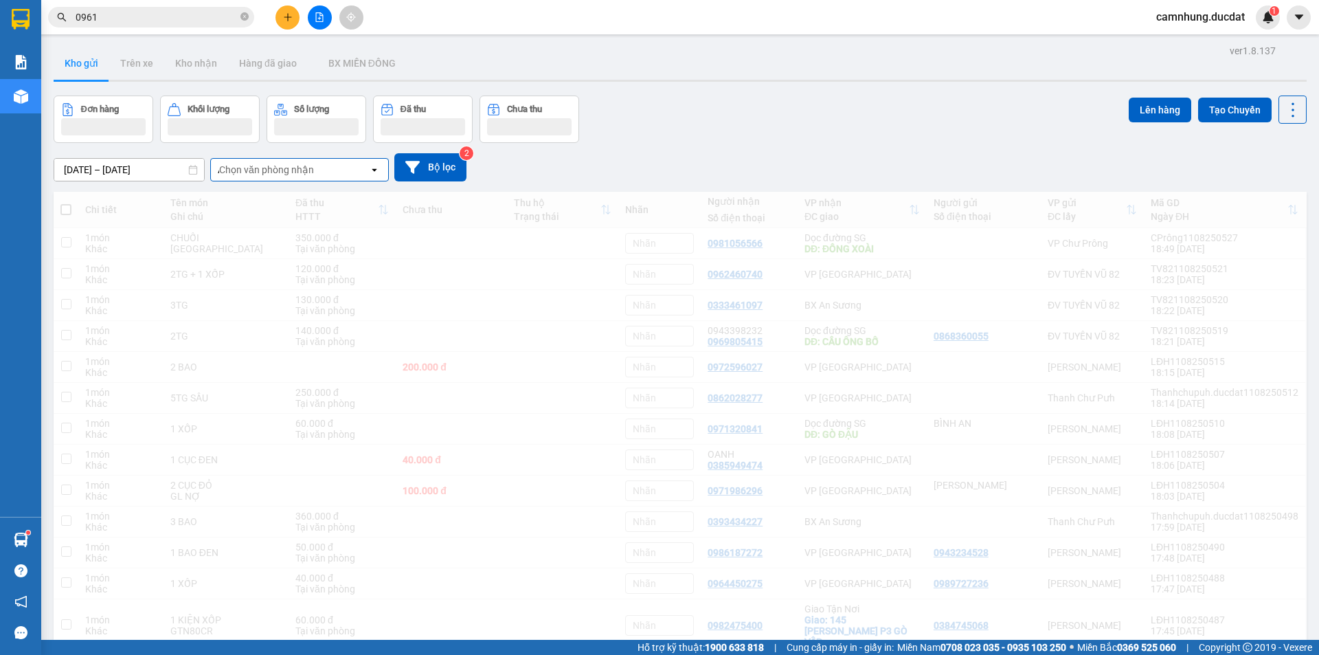
click at [308, 169] on div "AN Chọn văn phòng nhận" at bounding box center [290, 170] width 158 height 22
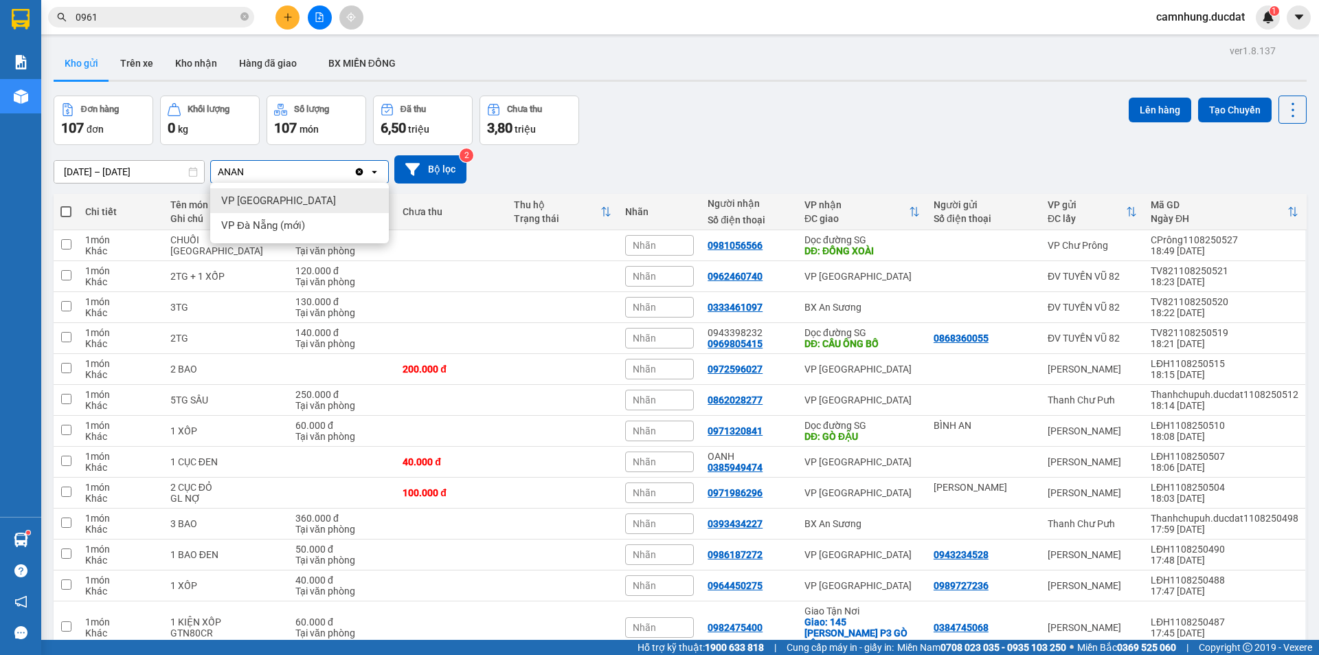
type input "ANAN"
drag, startPoint x: 308, startPoint y: 169, endPoint x: 22, endPoint y: 203, distance: 287.7
click at [0, 202] on section "Kết quả tìm kiếm ( 4611 ) Bộ lọc Ngày tạo đơn gần nhất Mã ĐH Trạng thái Món hàn…" at bounding box center [659, 327] width 1319 height 655
click at [331, 174] on div "Chọn văn phòng nhận" at bounding box center [290, 172] width 158 height 22
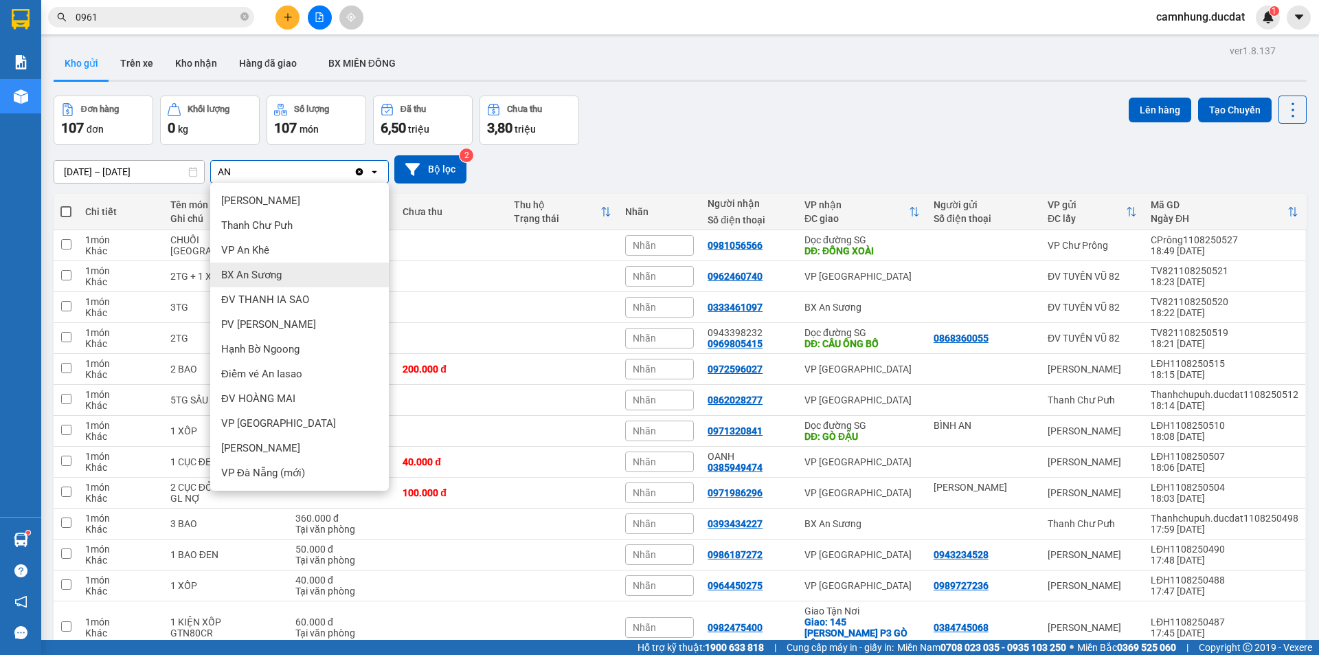
type input "AN"
click at [315, 272] on div "BX An Sương" at bounding box center [299, 274] width 179 height 25
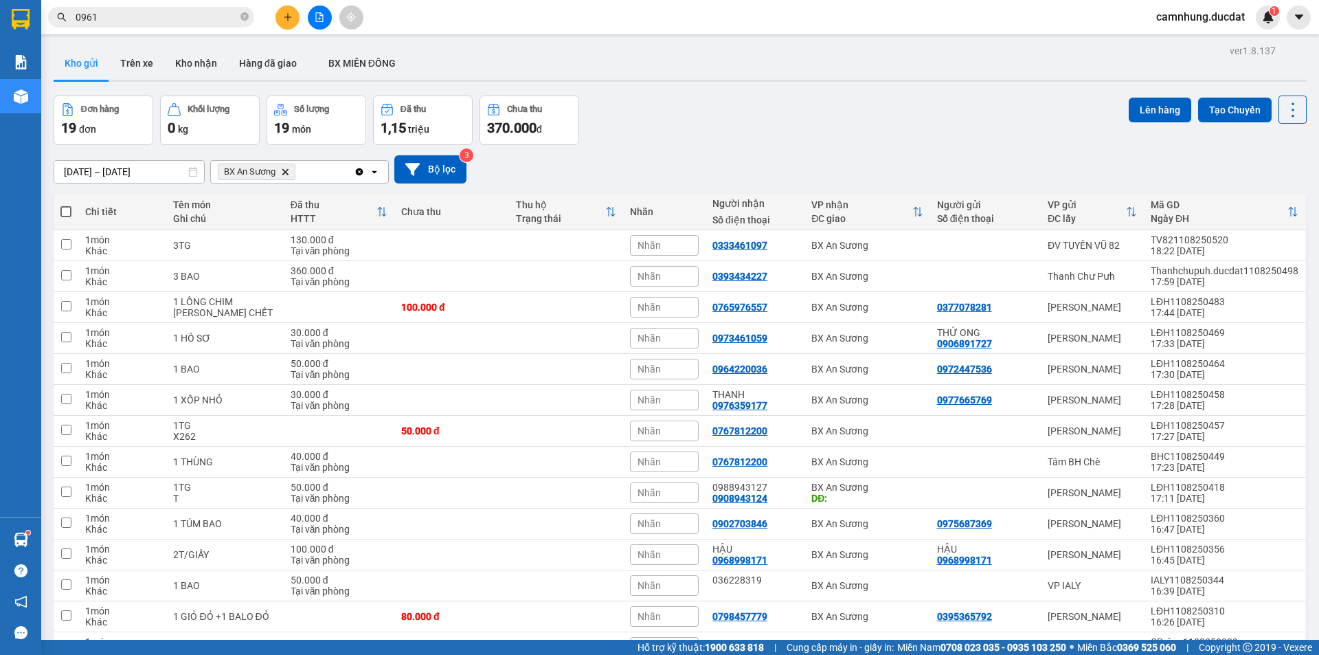
click at [62, 208] on span at bounding box center [65, 211] width 11 height 11
click at [66, 205] on input "checkbox" at bounding box center [66, 205] width 0 height 0
checkbox input "true"
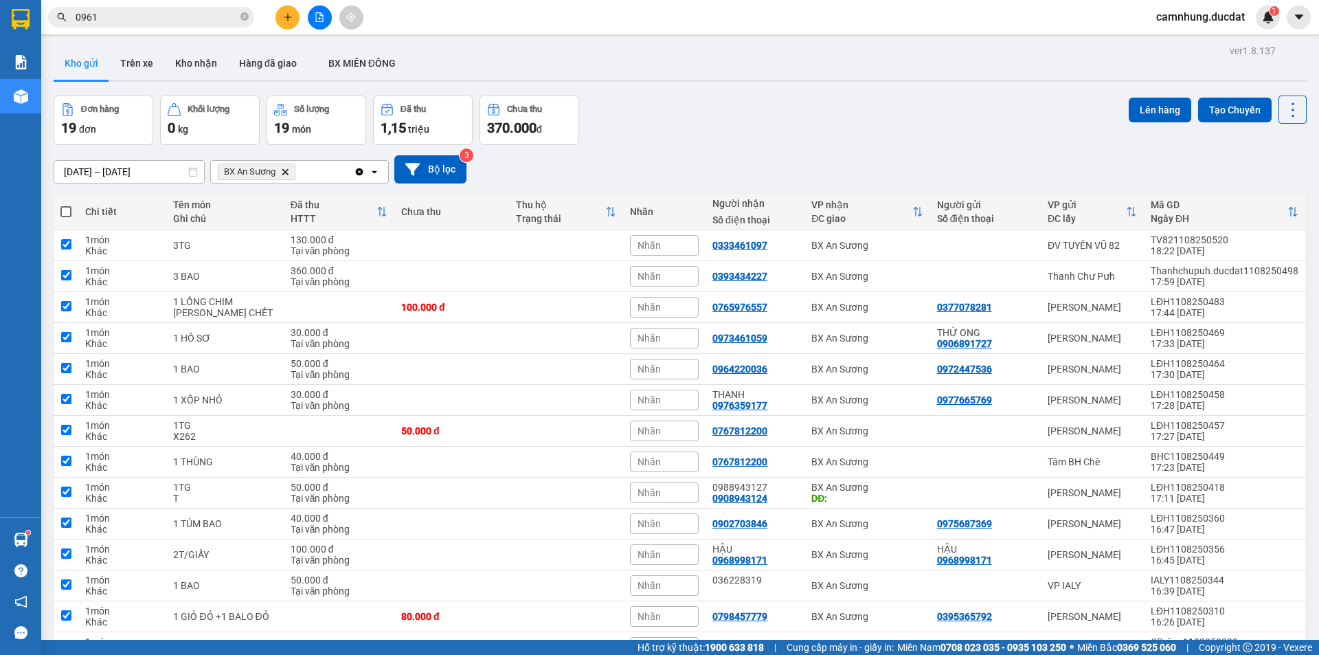
checkbox input "true"
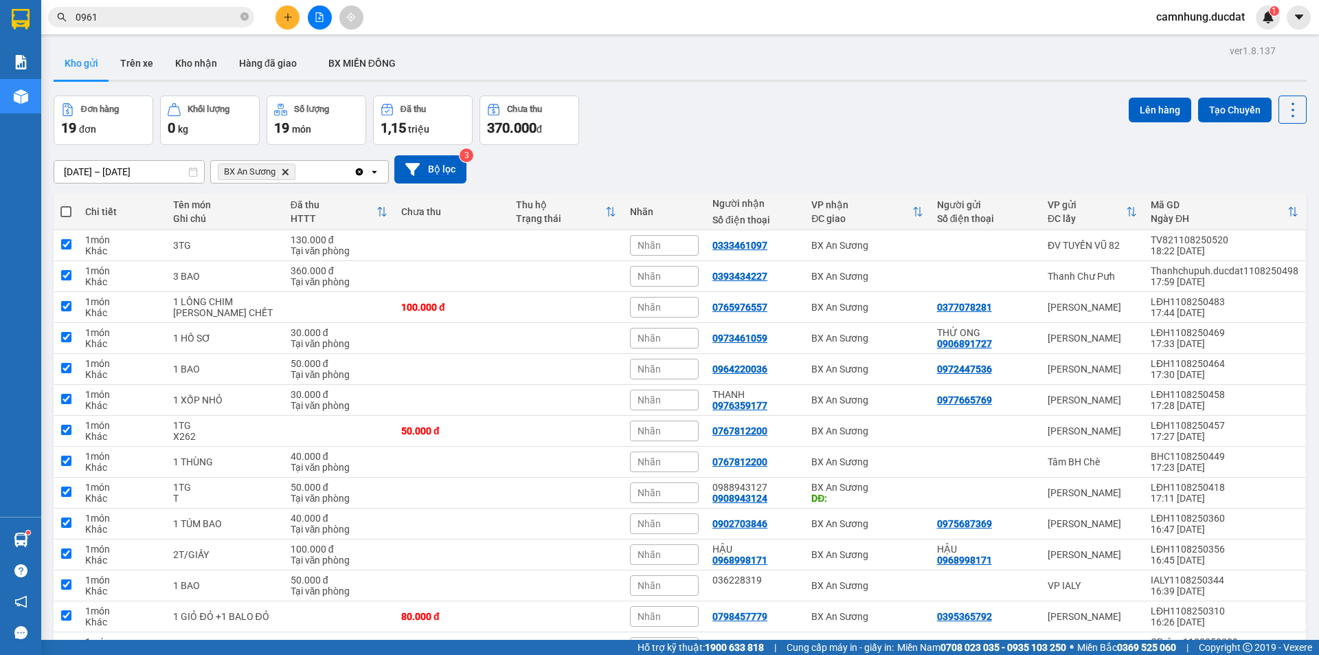
checkbox input "true"
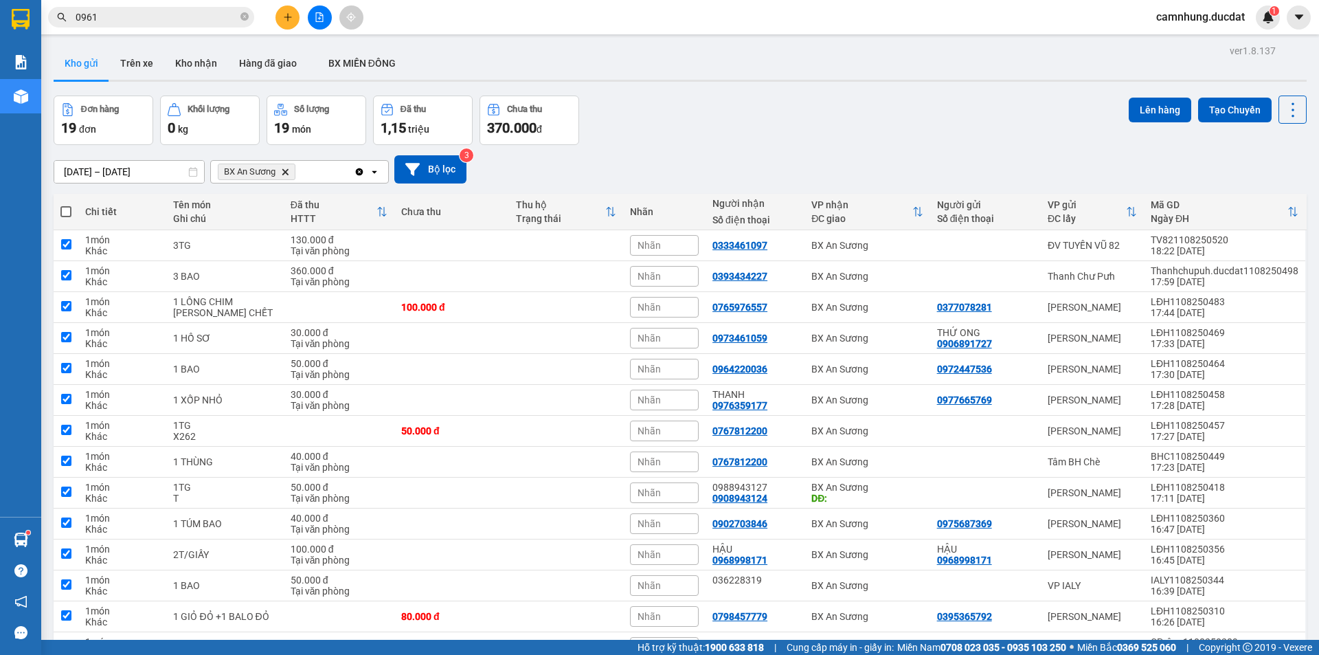
checkbox input "true"
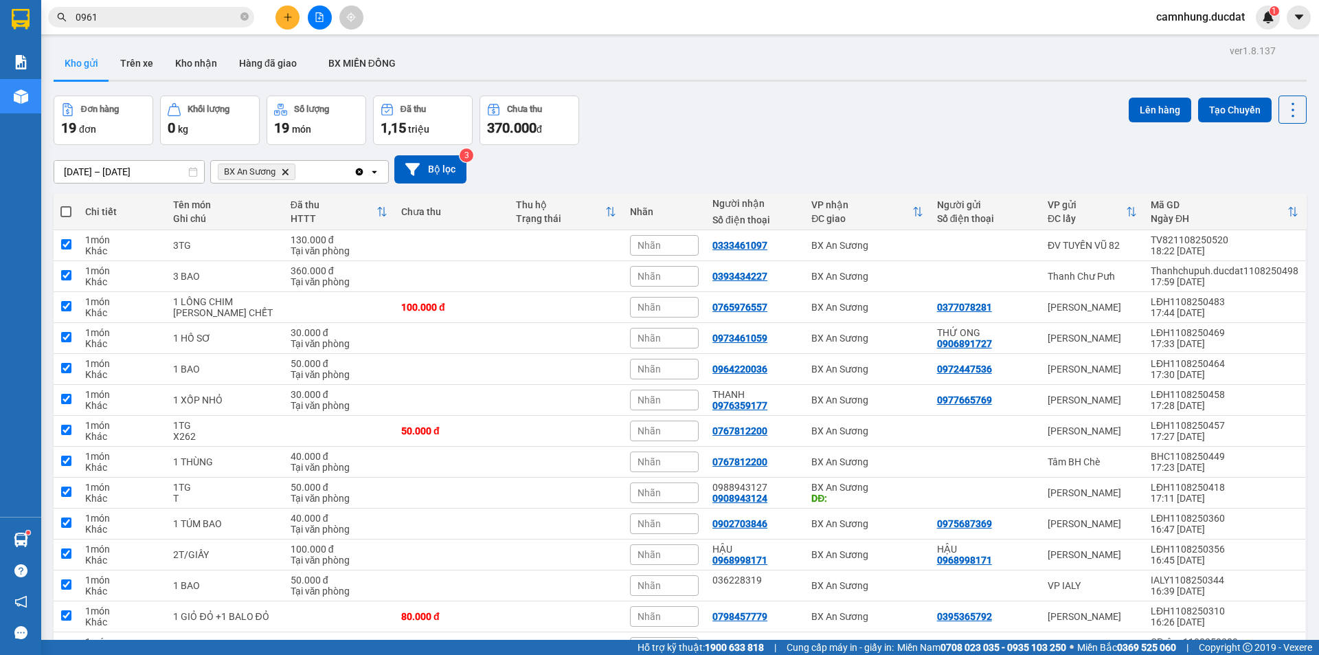
checkbox input "true"
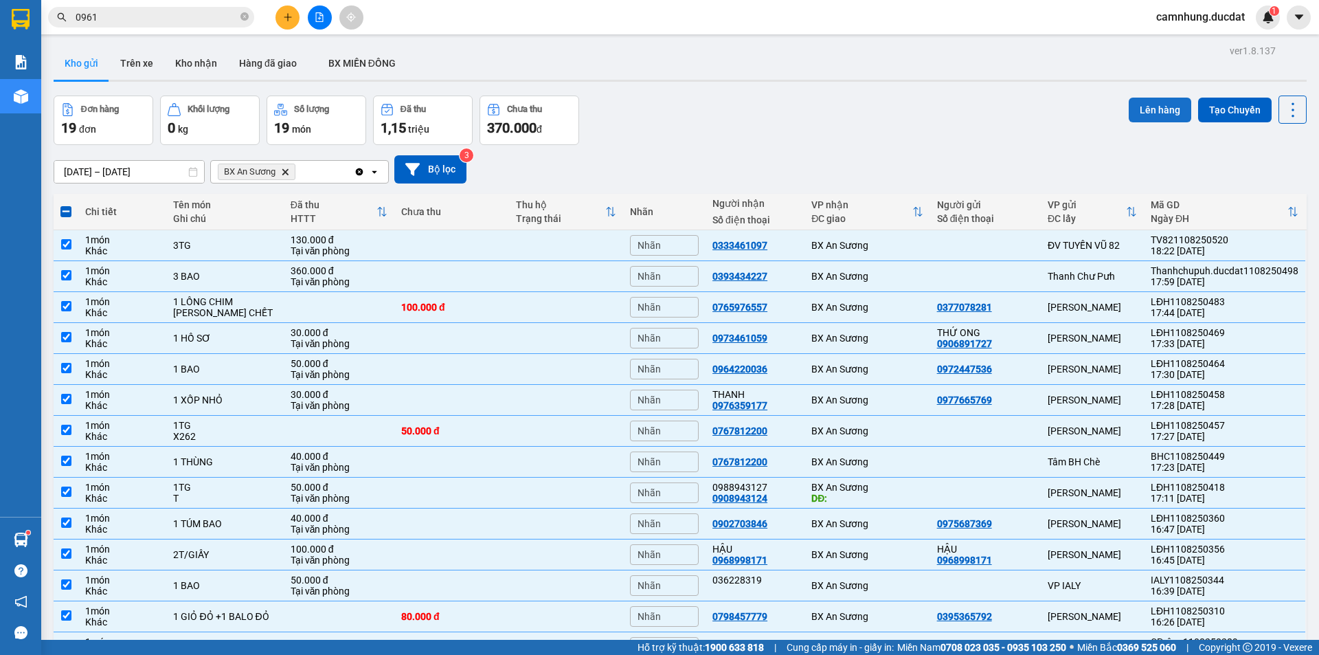
click at [1162, 115] on button "Lên hàng" at bounding box center [1160, 110] width 63 height 25
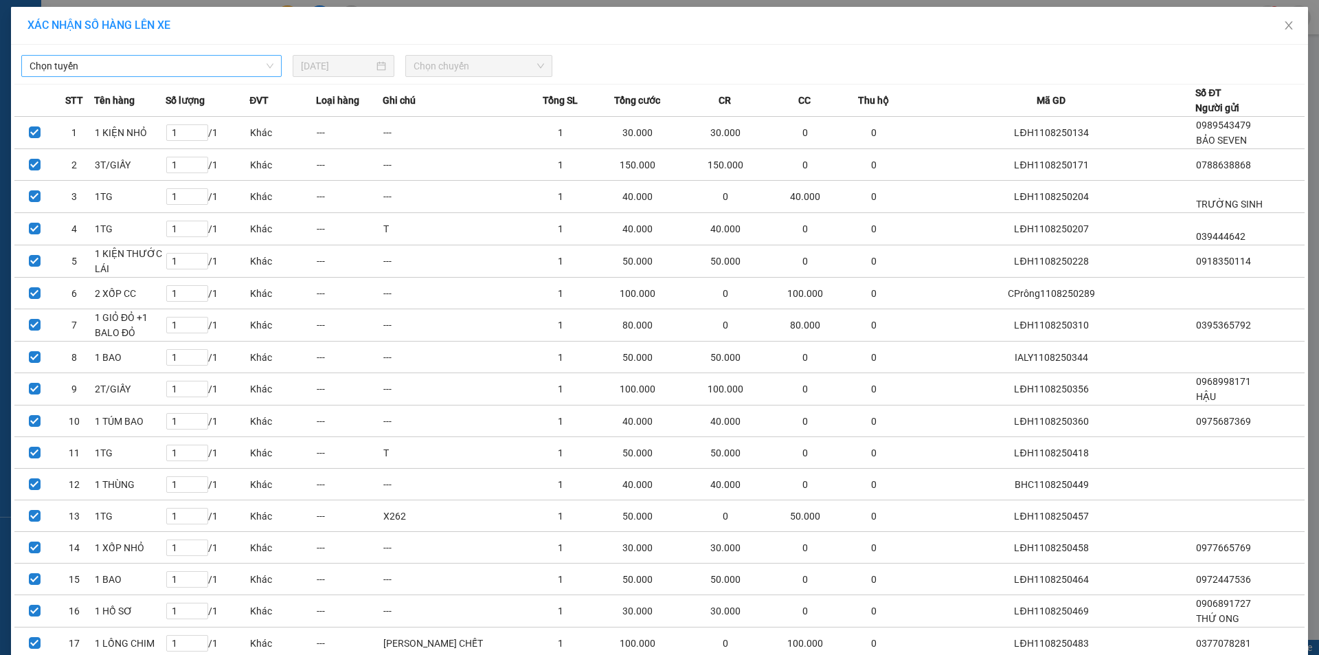
click at [168, 62] on span "Chọn tuyến" at bounding box center [152, 66] width 244 height 21
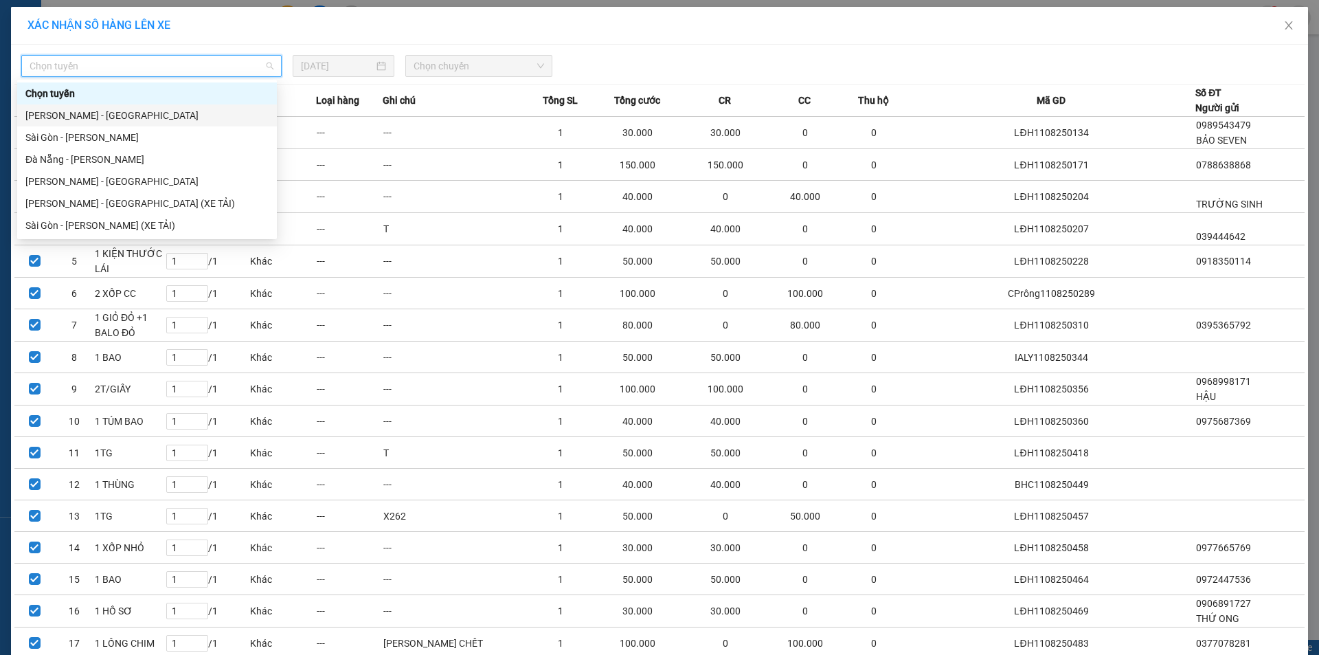
click at [216, 111] on div "[PERSON_NAME] - [GEOGRAPHIC_DATA]" at bounding box center [146, 115] width 243 height 15
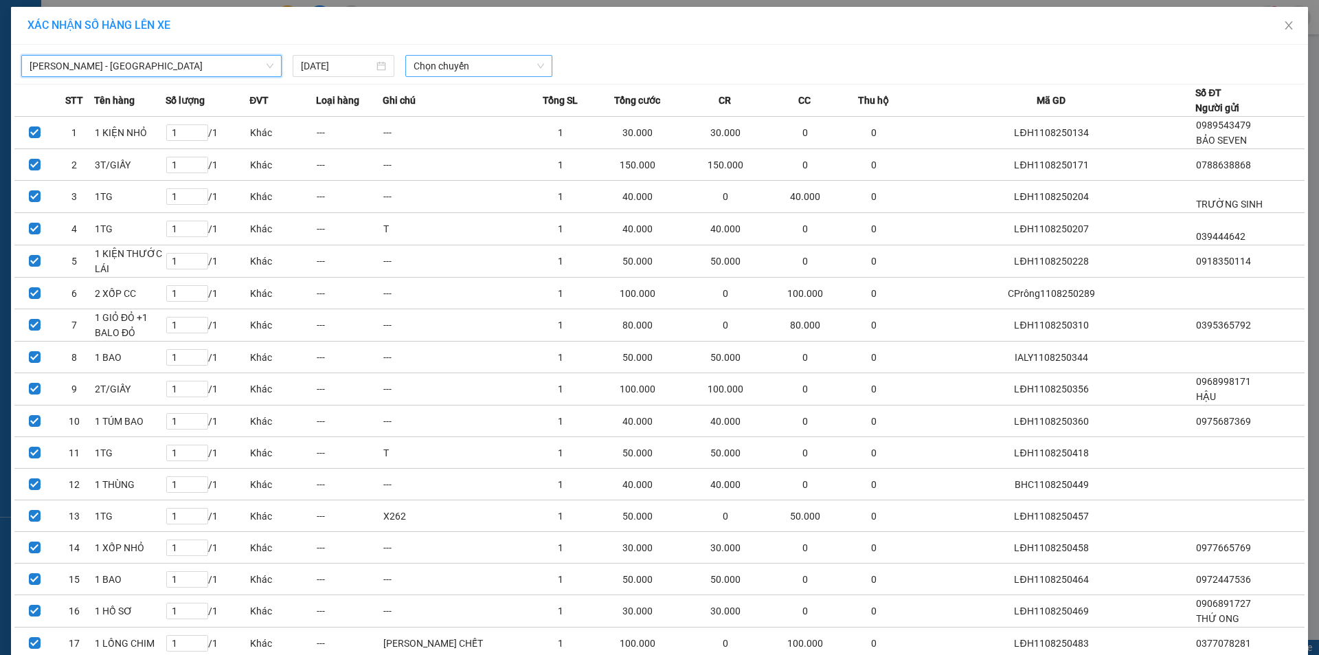
click at [525, 67] on span "Chọn chuyến" at bounding box center [479, 66] width 131 height 21
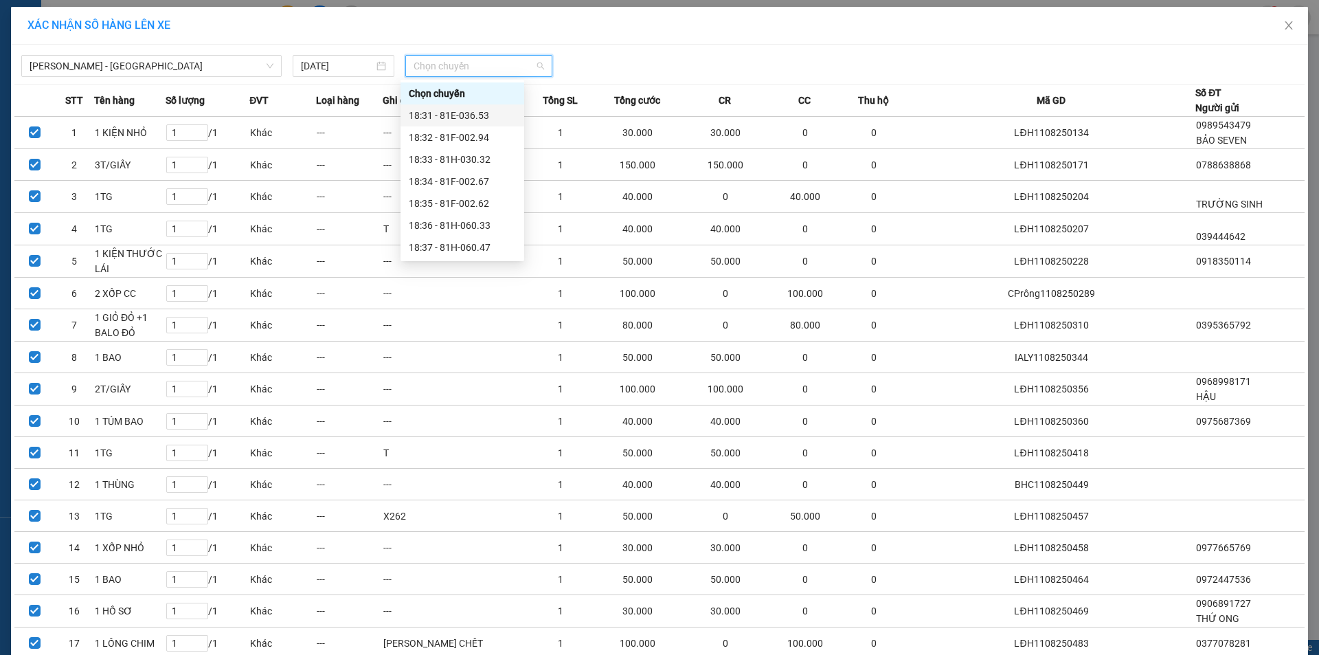
click at [499, 122] on div "18:31 - 81E-036.53" at bounding box center [462, 115] width 107 height 15
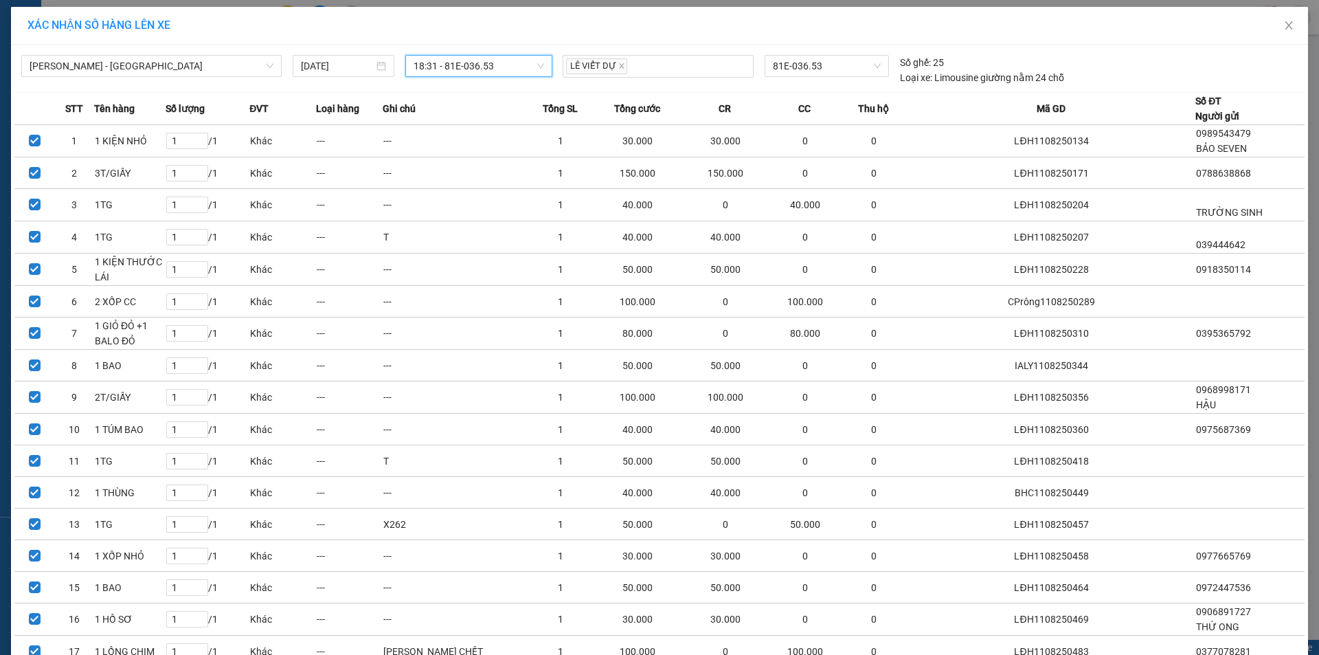
scroll to position [169, 0]
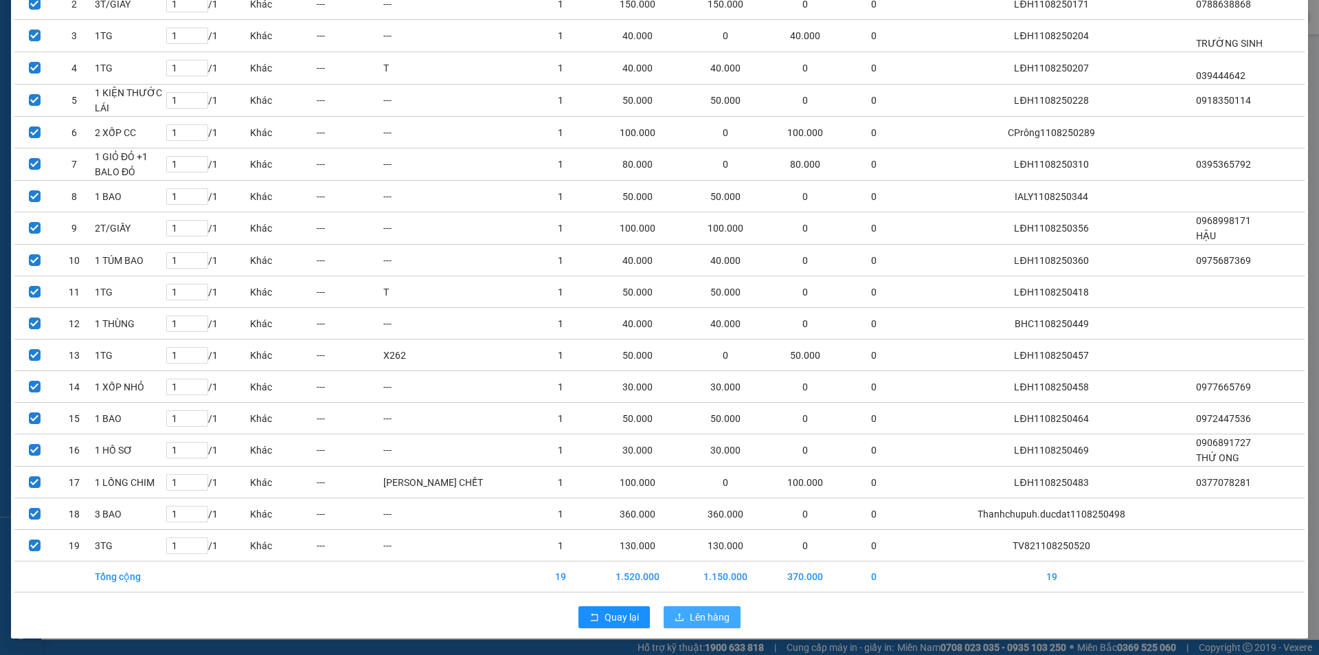
click at [714, 614] on span "Lên hàng" at bounding box center [710, 616] width 40 height 15
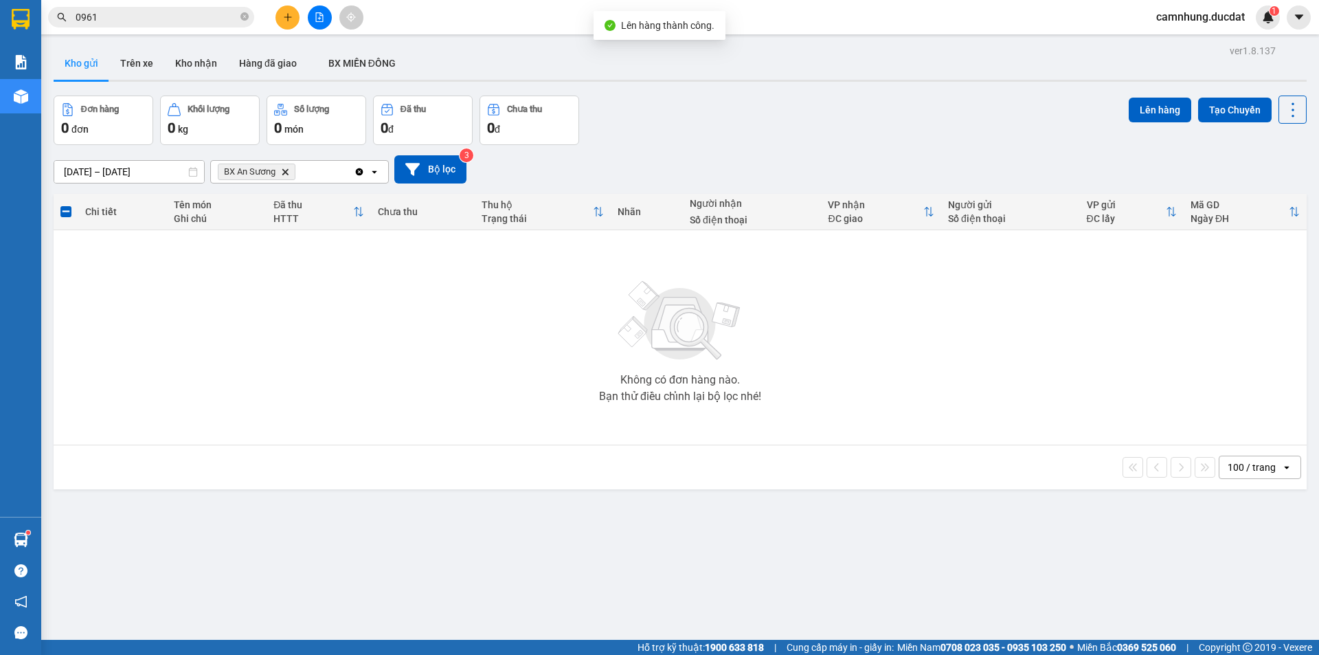
click at [358, 167] on icon "Clear all" at bounding box center [359, 171] width 11 height 11
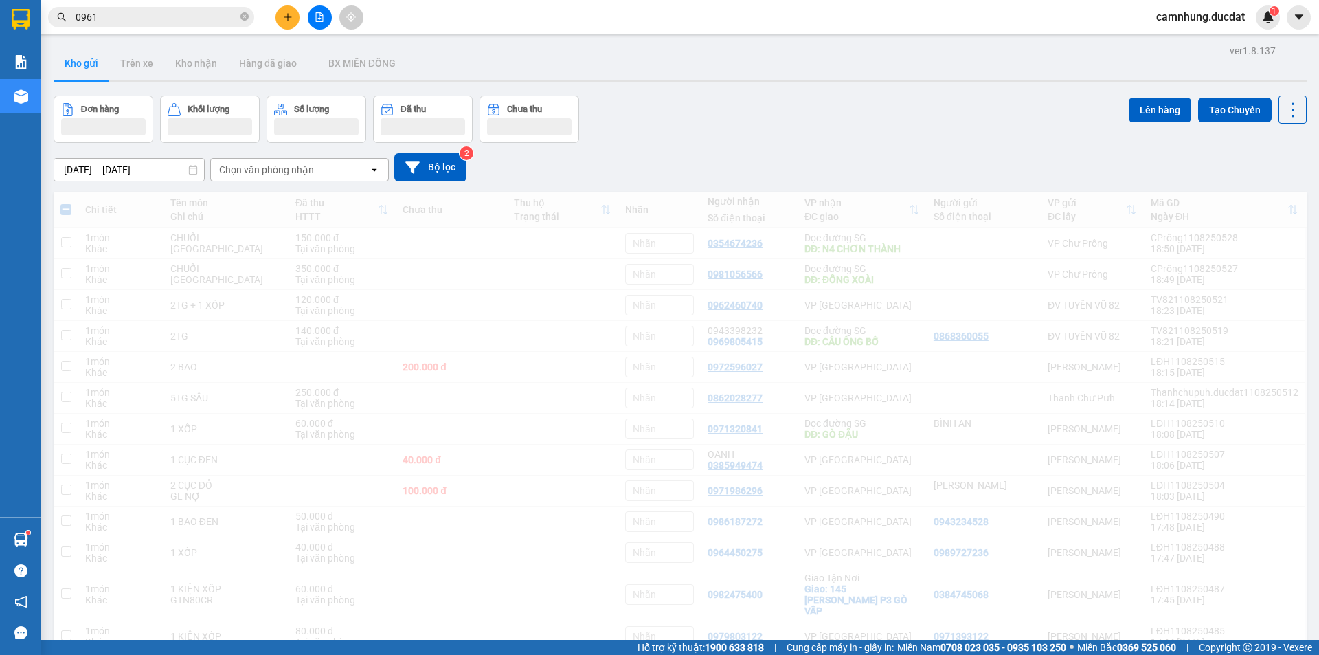
click at [68, 213] on span at bounding box center [65, 209] width 11 height 11
click at [66, 203] on input "checkbox" at bounding box center [66, 203] width 0 height 0
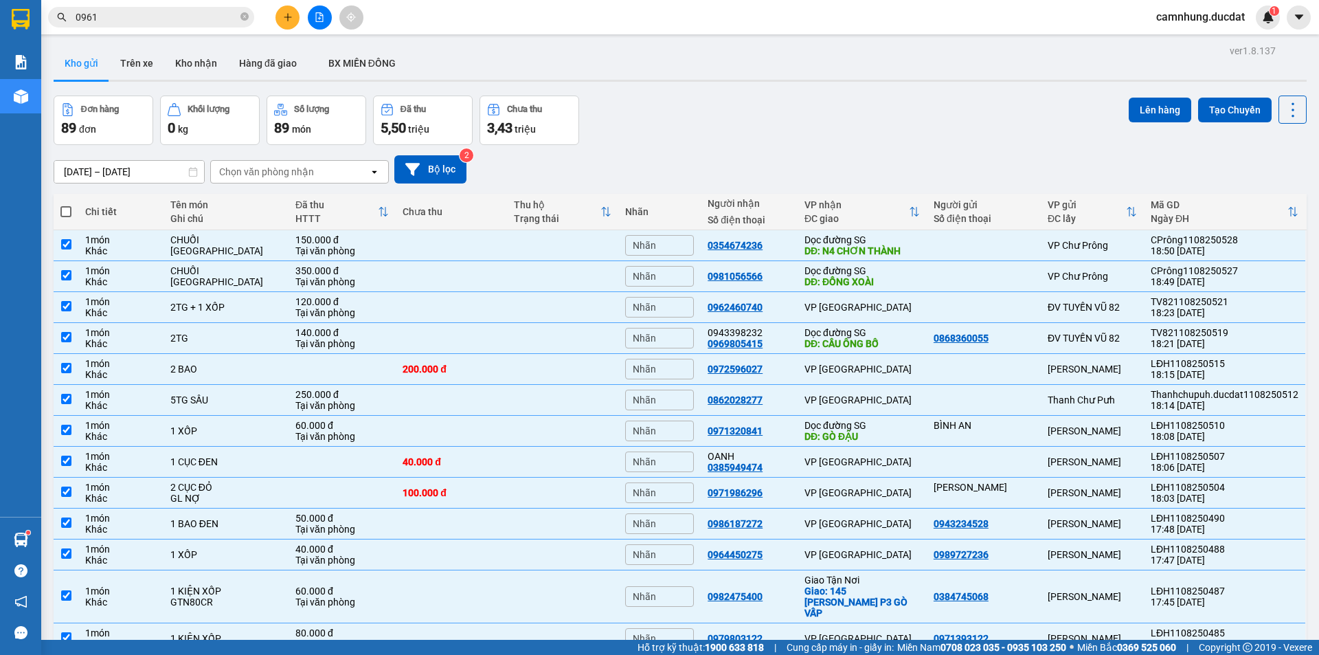
checkbox input "true"
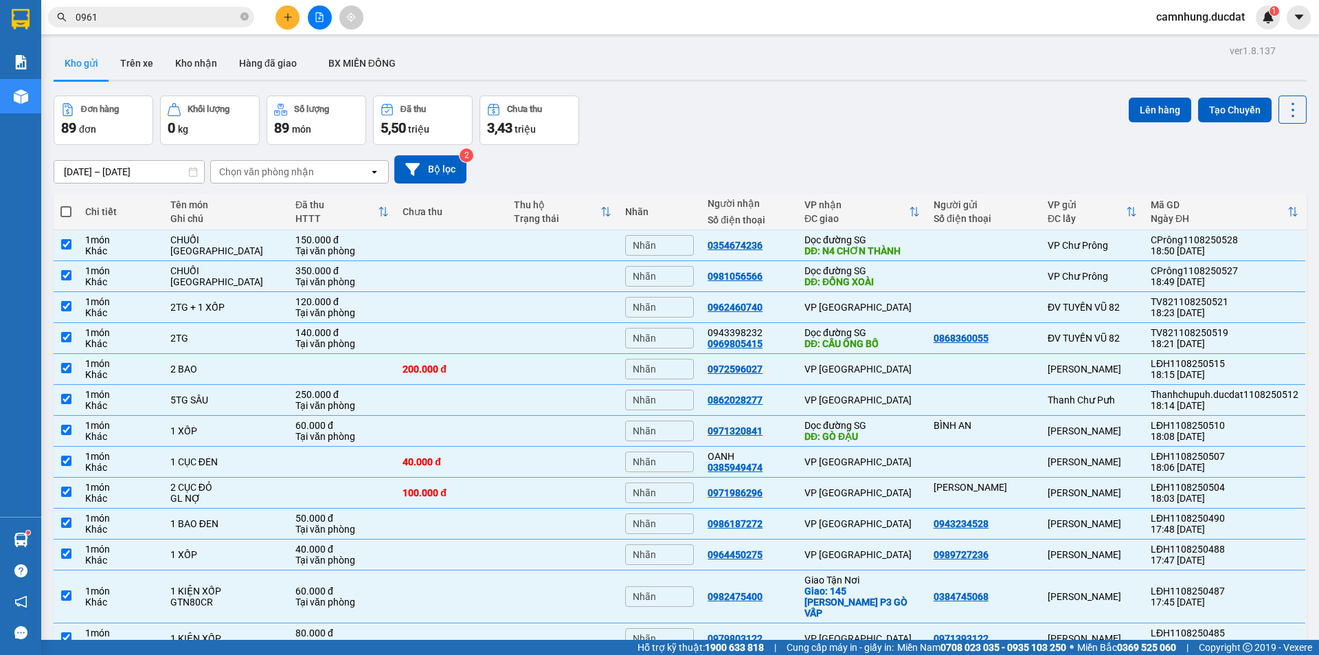
checkbox input "true"
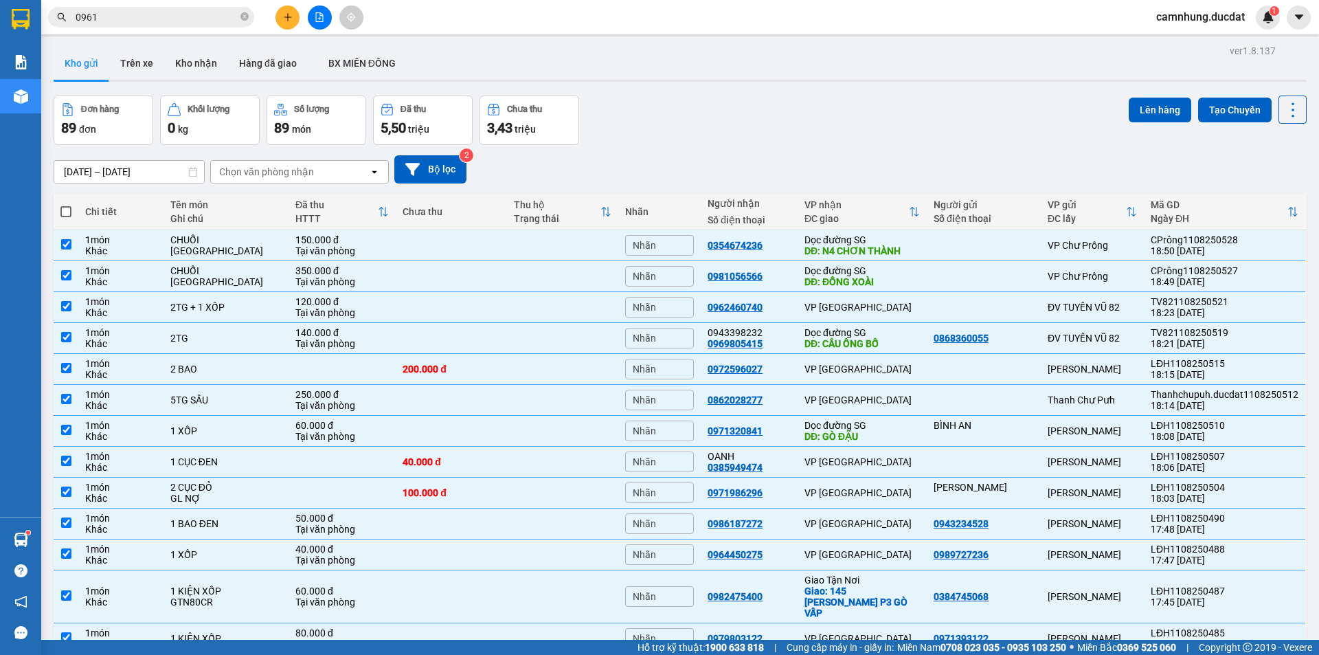
checkbox input "true"
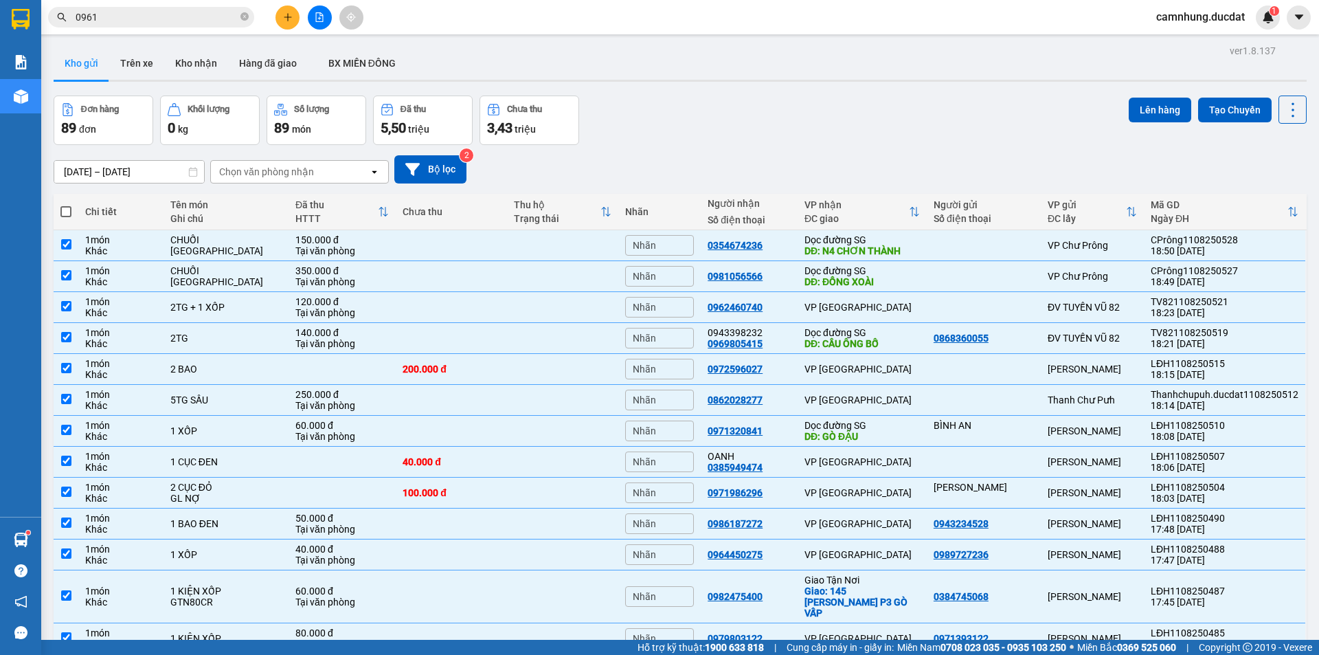
checkbox input "true"
click at [1147, 107] on button "Lên hàng" at bounding box center [1160, 110] width 63 height 25
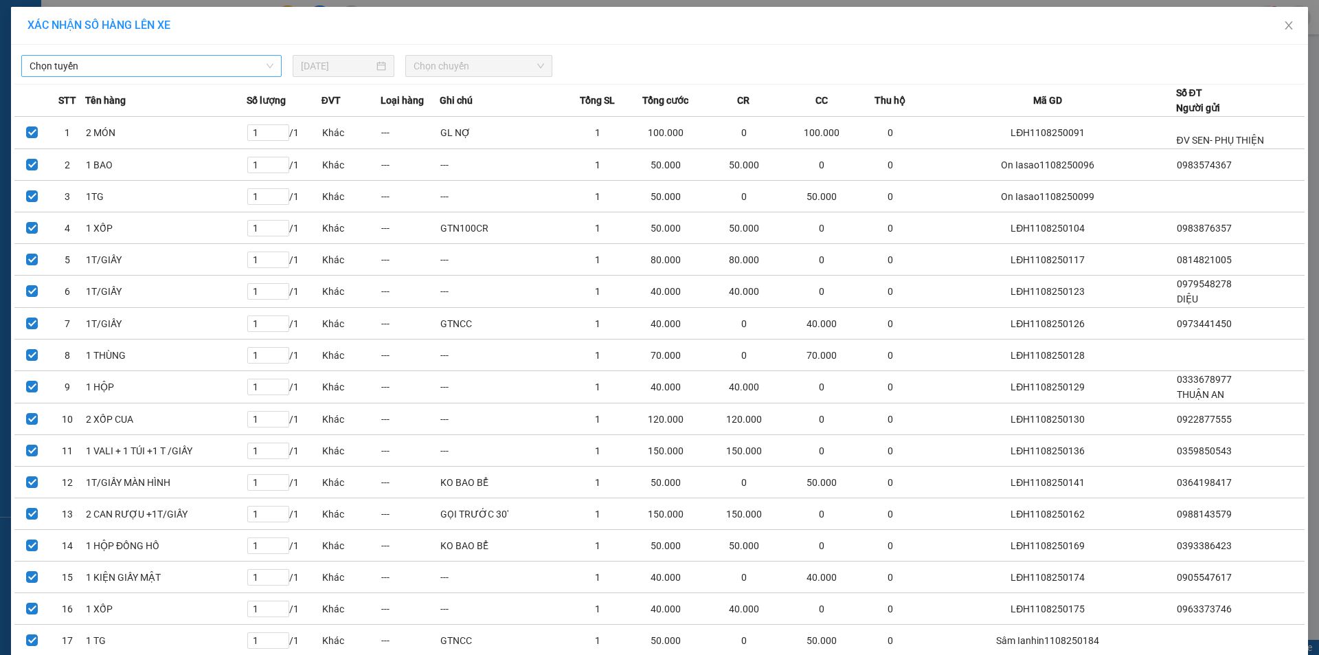
click at [229, 71] on span "Chọn tuyến" at bounding box center [152, 66] width 244 height 21
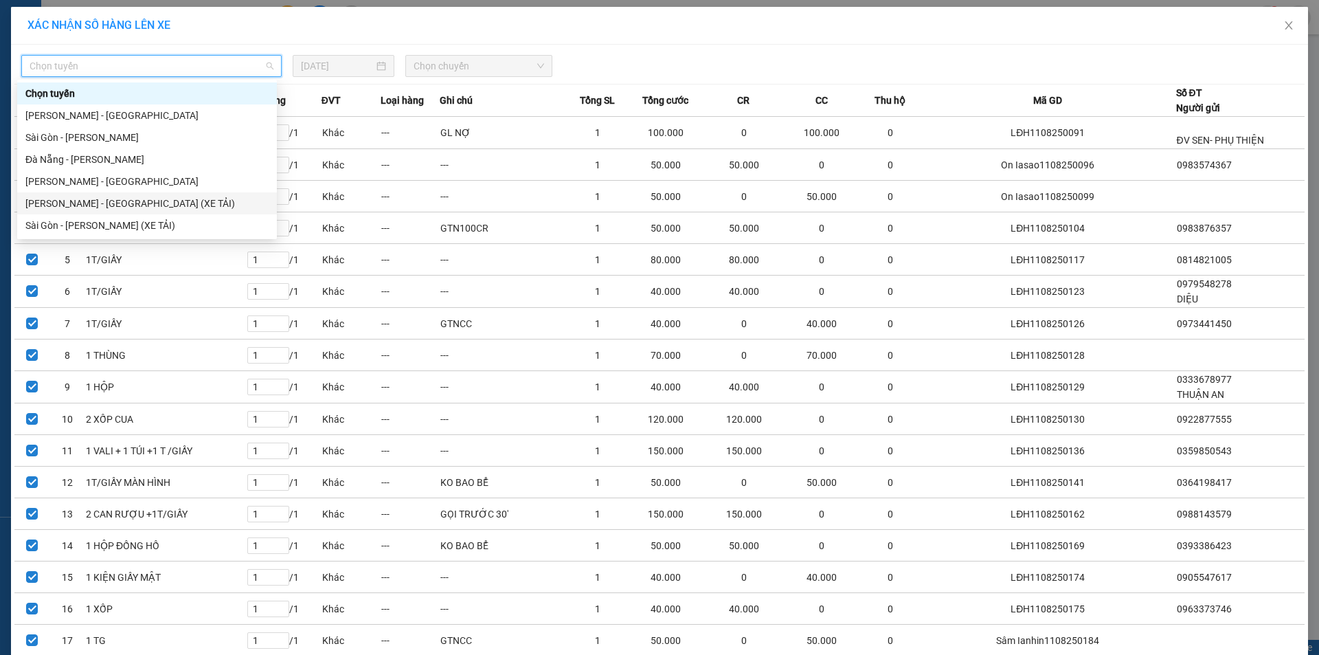
click at [188, 201] on div "[PERSON_NAME] - [GEOGRAPHIC_DATA] (XE TẢI)" at bounding box center [146, 203] width 243 height 15
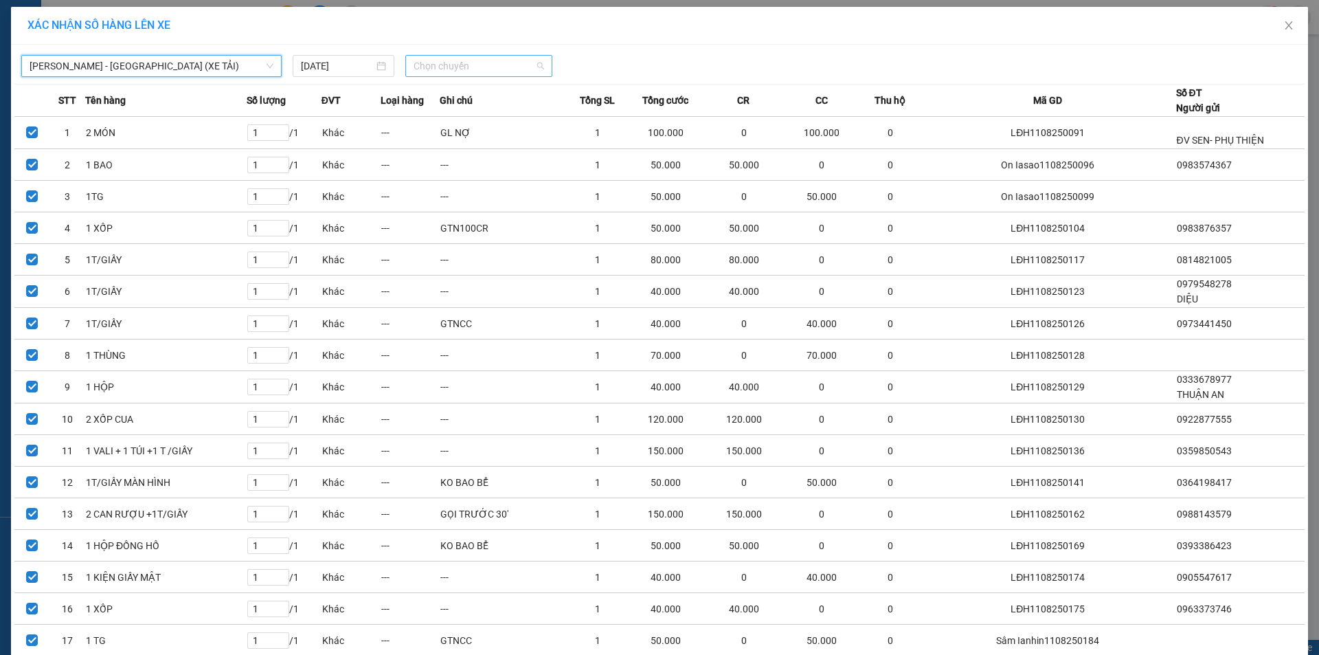
click at [455, 69] on span "Chọn chuyến" at bounding box center [479, 66] width 131 height 21
click at [460, 120] on div "18:00" at bounding box center [462, 115] width 107 height 15
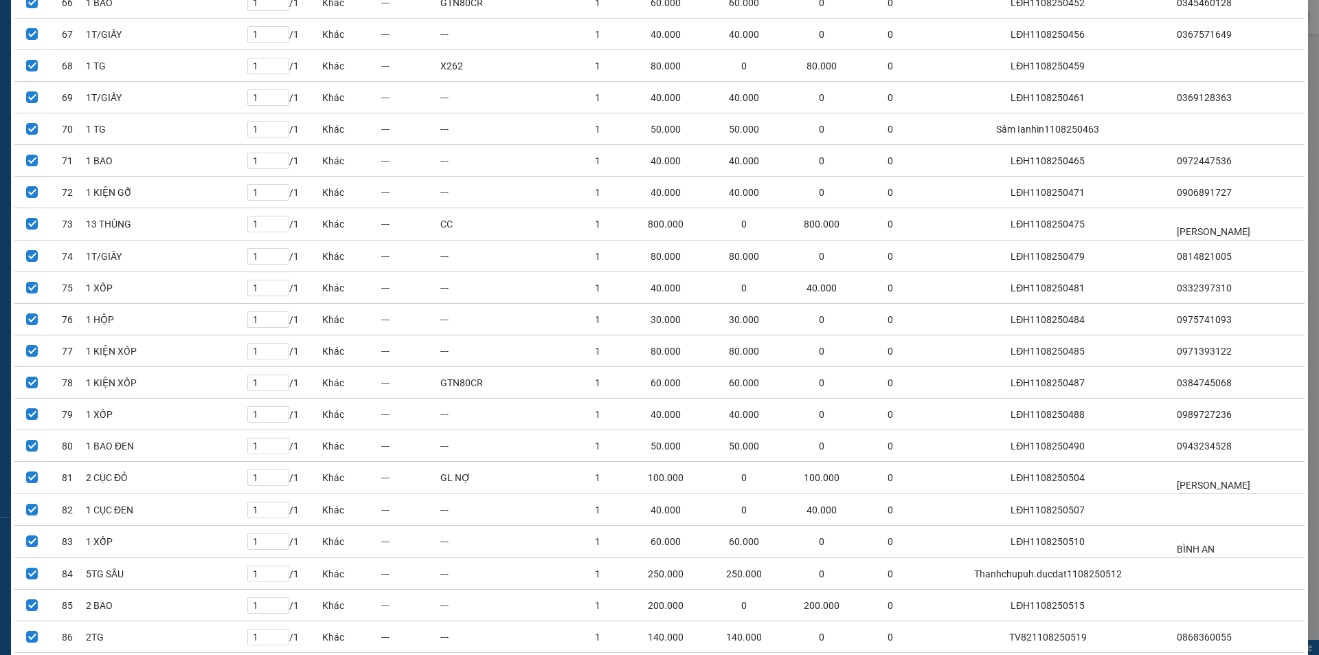
scroll to position [2387, 0]
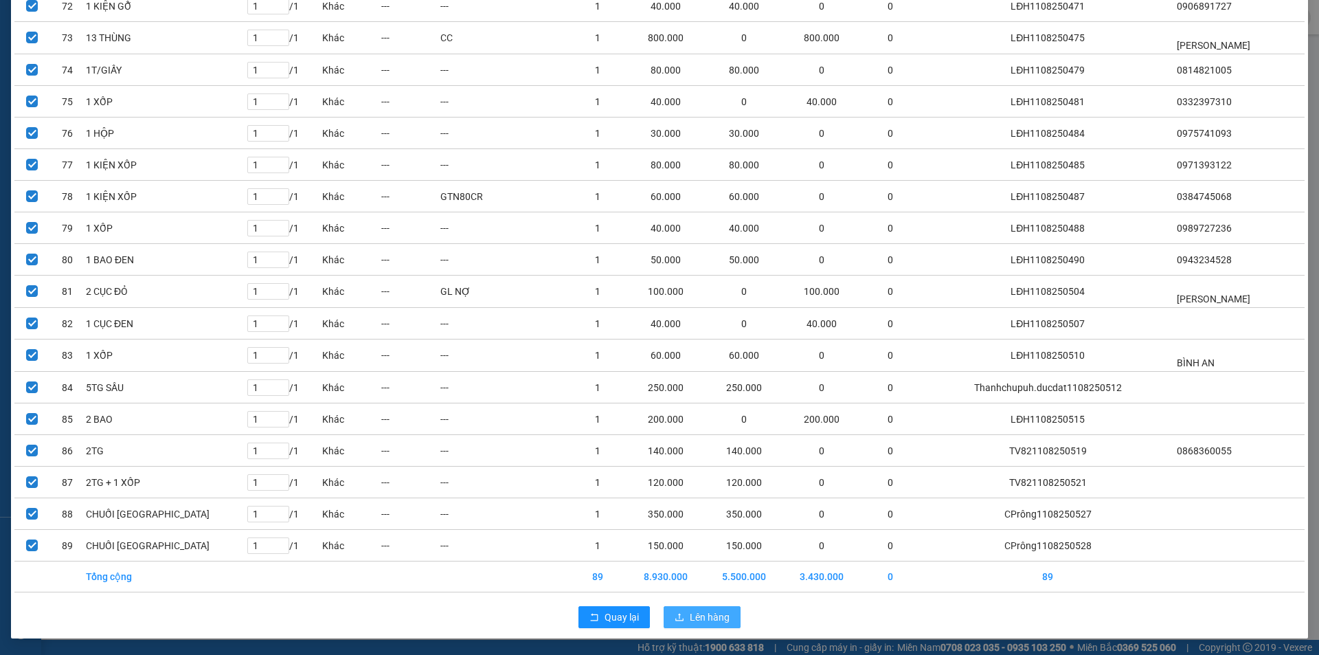
click at [723, 613] on span "Lên hàng" at bounding box center [710, 616] width 40 height 15
click at [923, 578] on td "89" at bounding box center [1048, 576] width 256 height 31
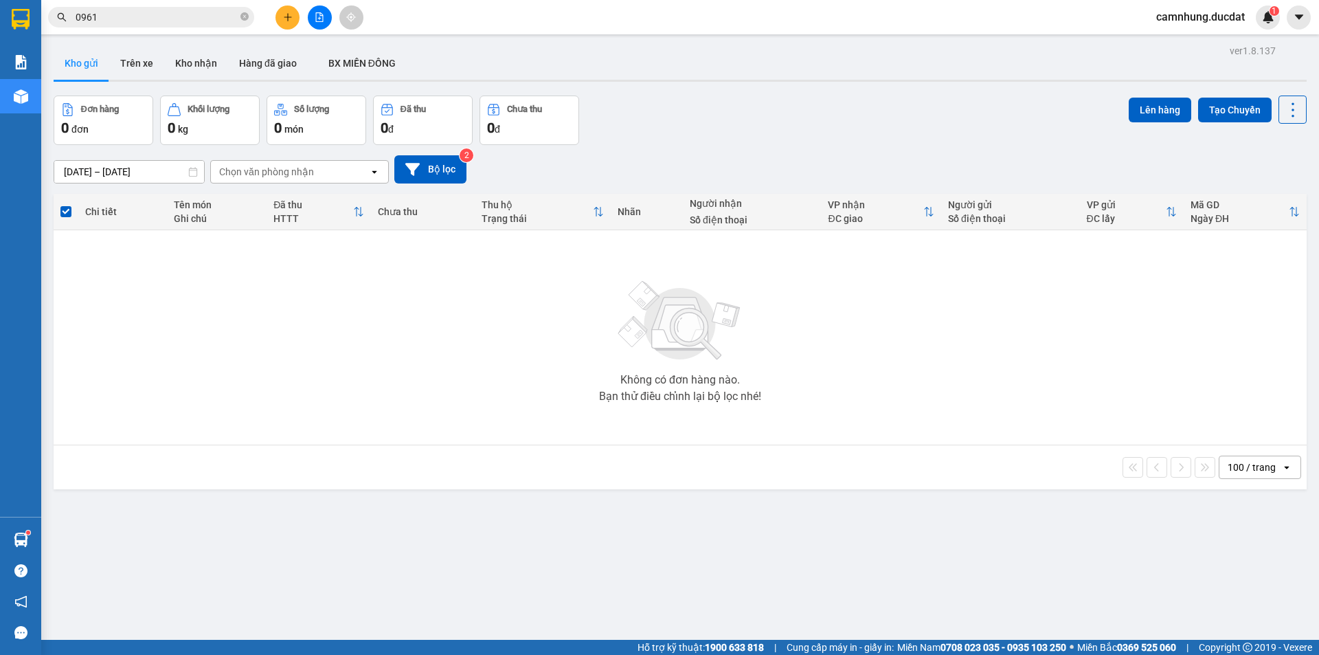
click at [279, 18] on button at bounding box center [287, 17] width 24 height 24
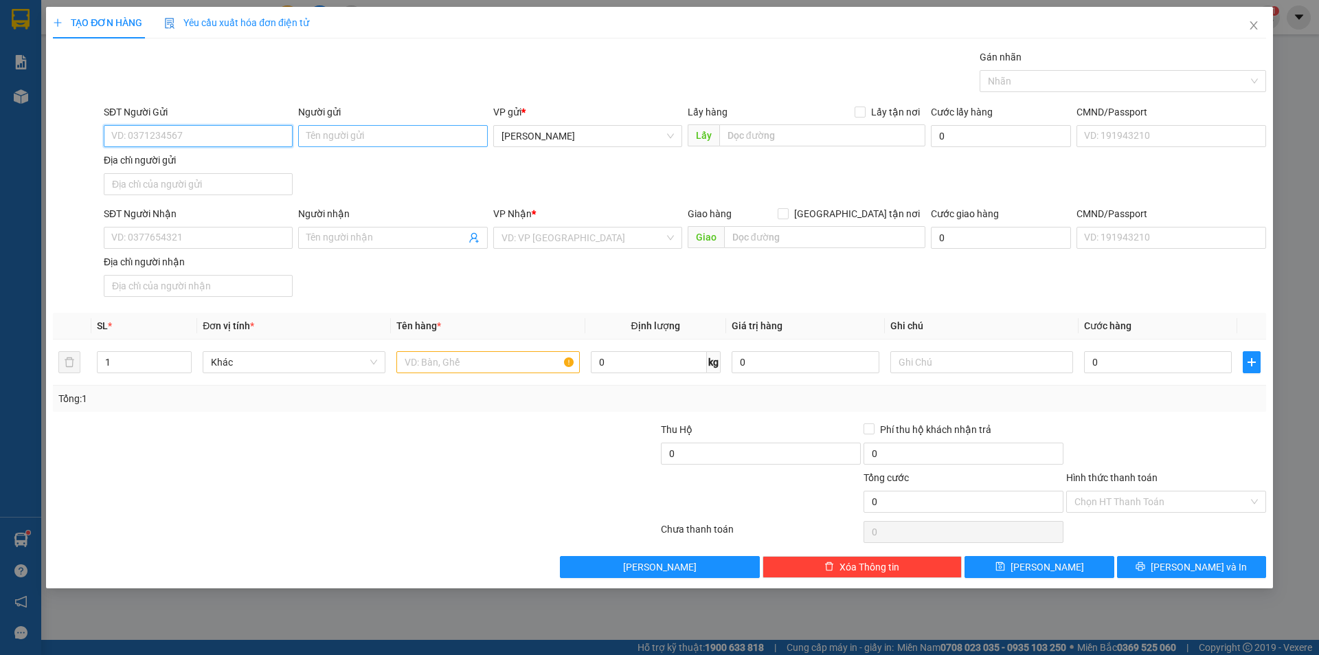
paste input "0375324779"
click at [385, 129] on input "Người gửi" at bounding box center [392, 136] width 189 height 22
drag, startPoint x: 611, startPoint y: 241, endPoint x: 392, endPoint y: 239, distance: 219.1
click at [611, 244] on input "search" at bounding box center [582, 237] width 163 height 21
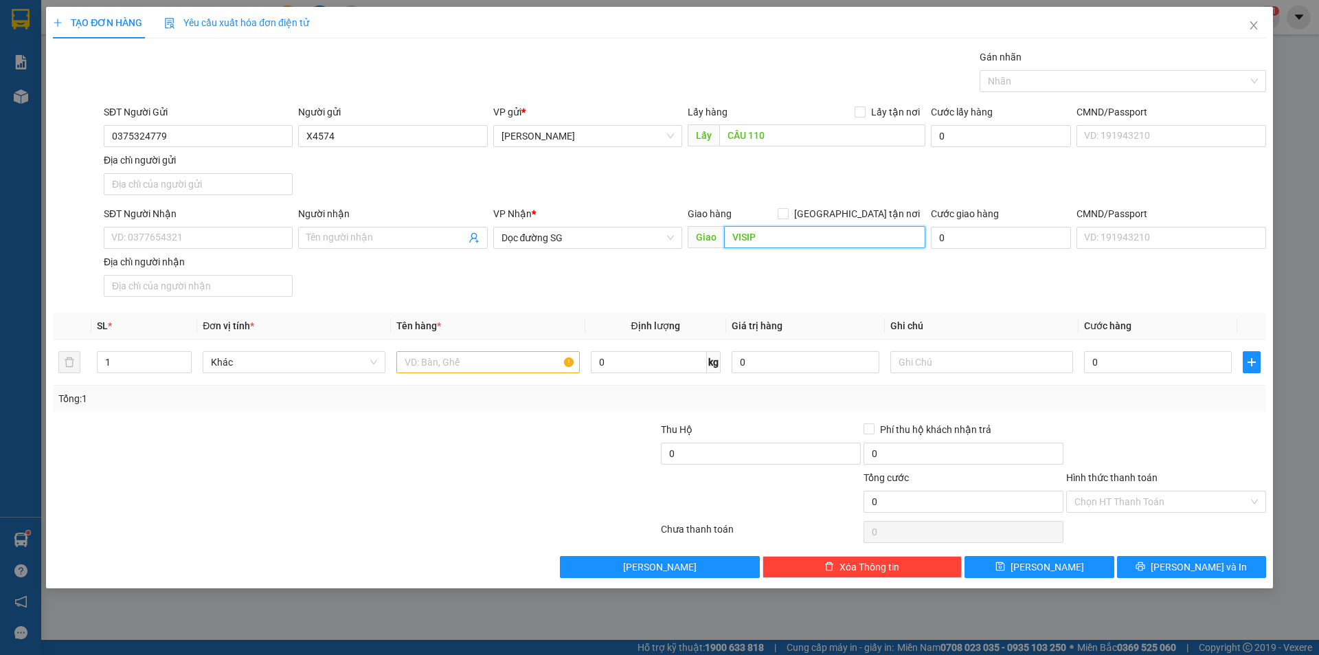
click at [758, 246] on input "VISIP" at bounding box center [824, 237] width 201 height 22
click at [545, 359] on input "text" at bounding box center [487, 362] width 183 height 22
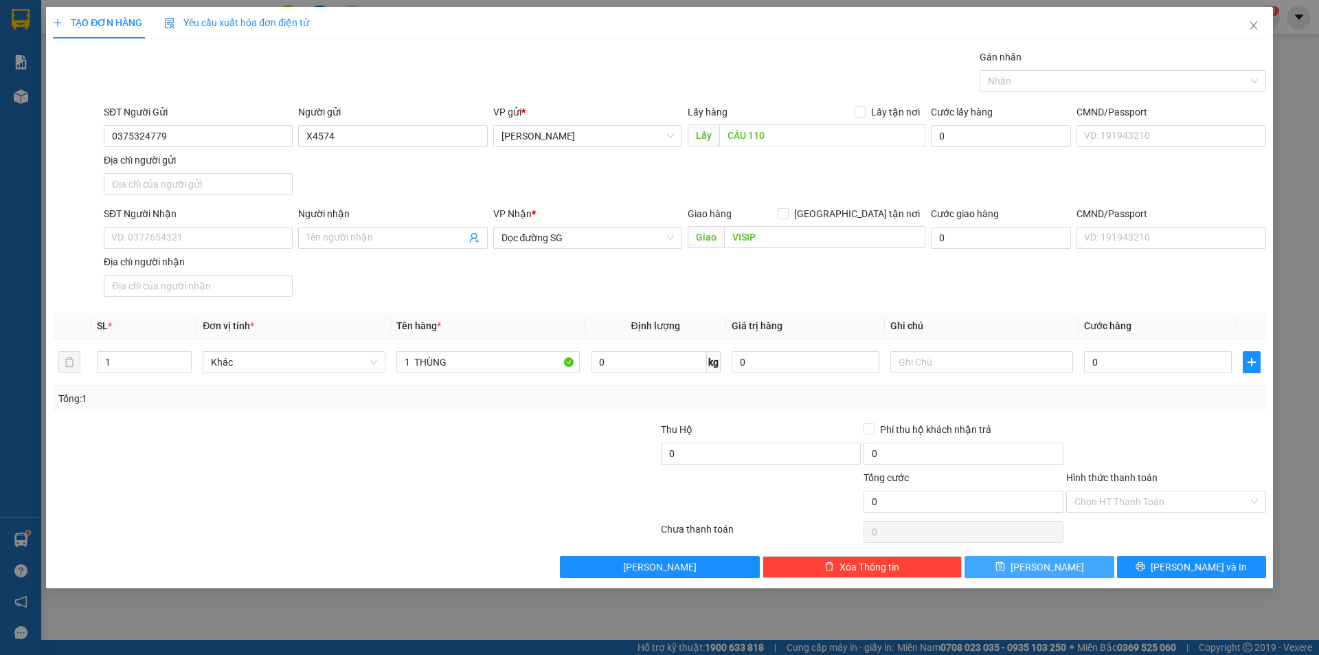
click at [1083, 564] on button "Lưu" at bounding box center [1038, 567] width 149 height 22
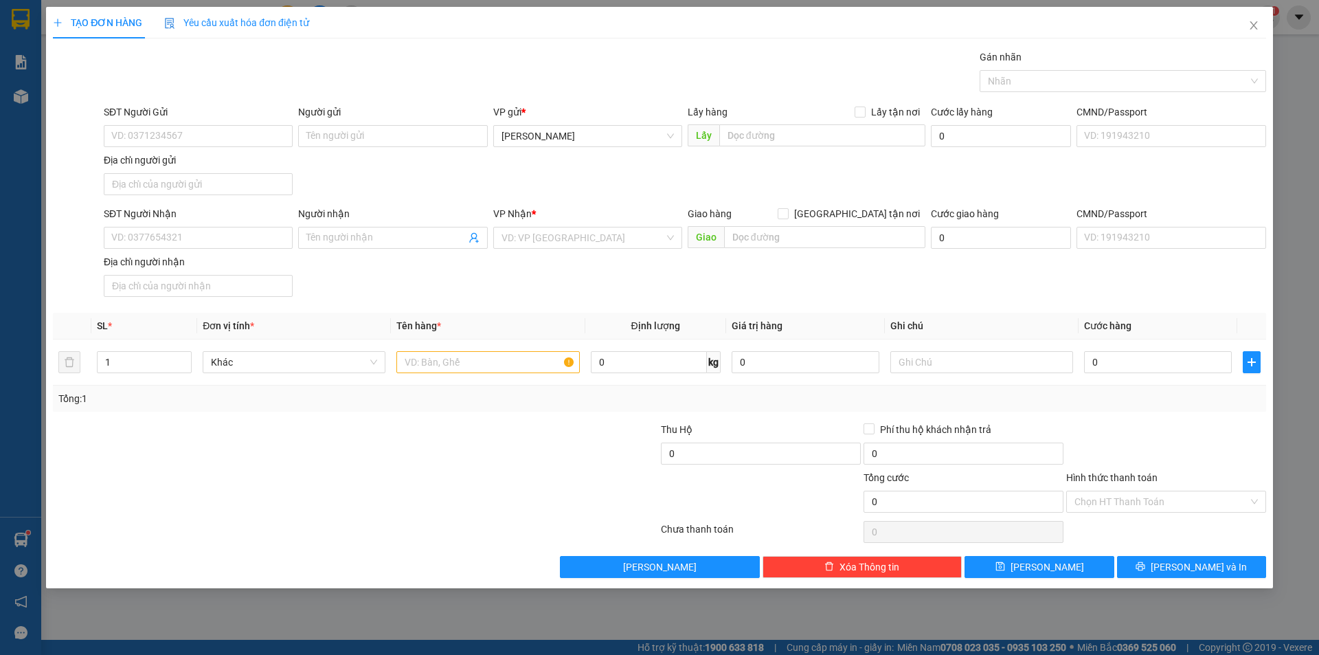
click at [439, 269] on div "SĐT Người Nhận VD: 0377654321 Người nhận Tên người nhận VP Nhận * VD: VP Sài Gò…" at bounding box center [685, 254] width 1168 height 96
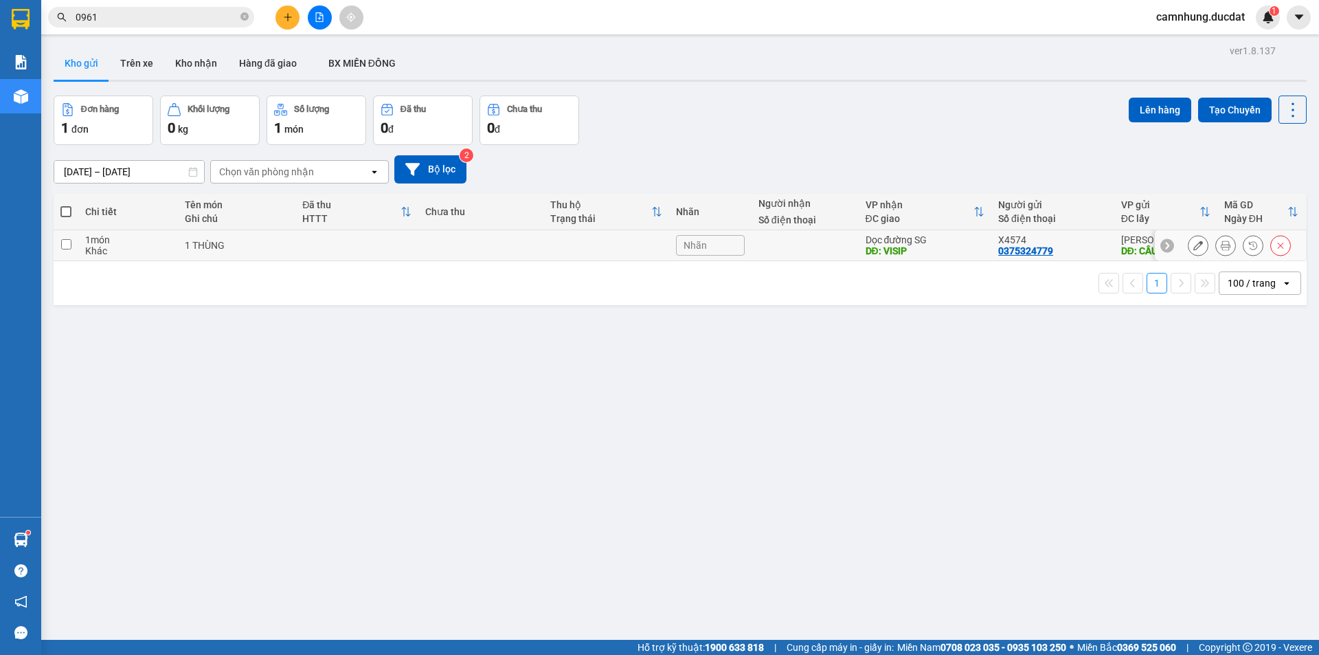
click at [519, 245] on td at bounding box center [480, 245] width 125 height 31
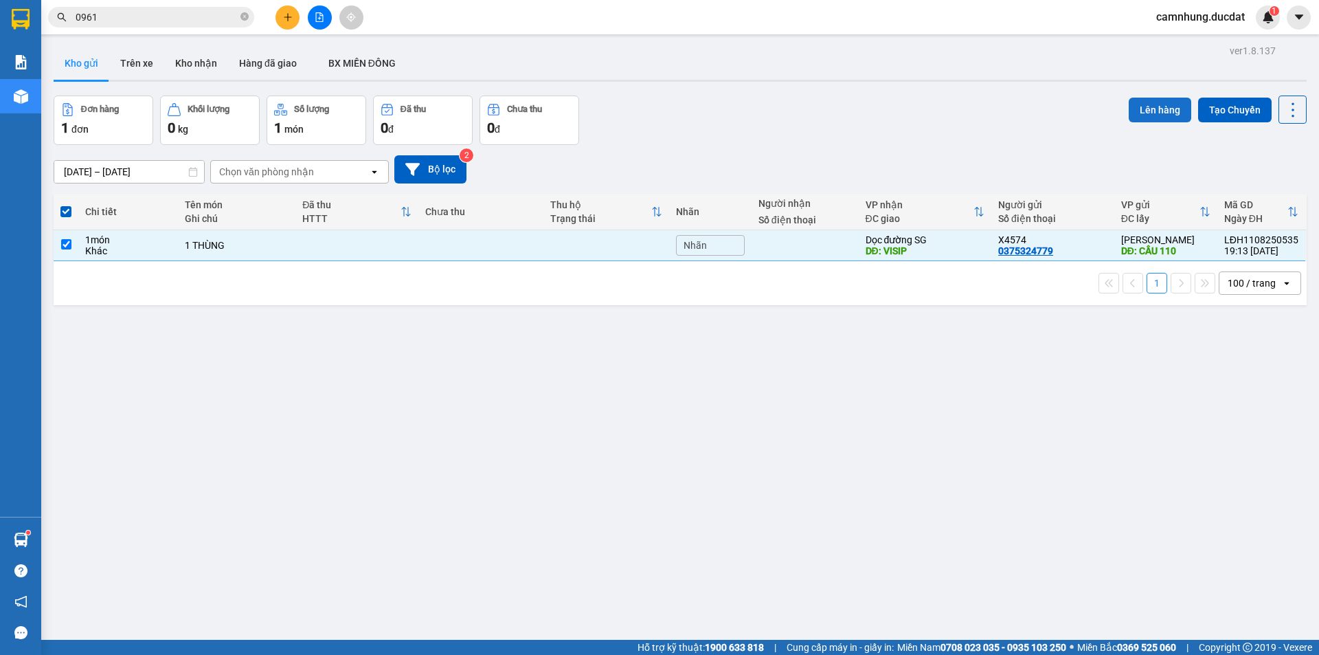
click at [1130, 111] on button "Lên hàng" at bounding box center [1160, 110] width 63 height 25
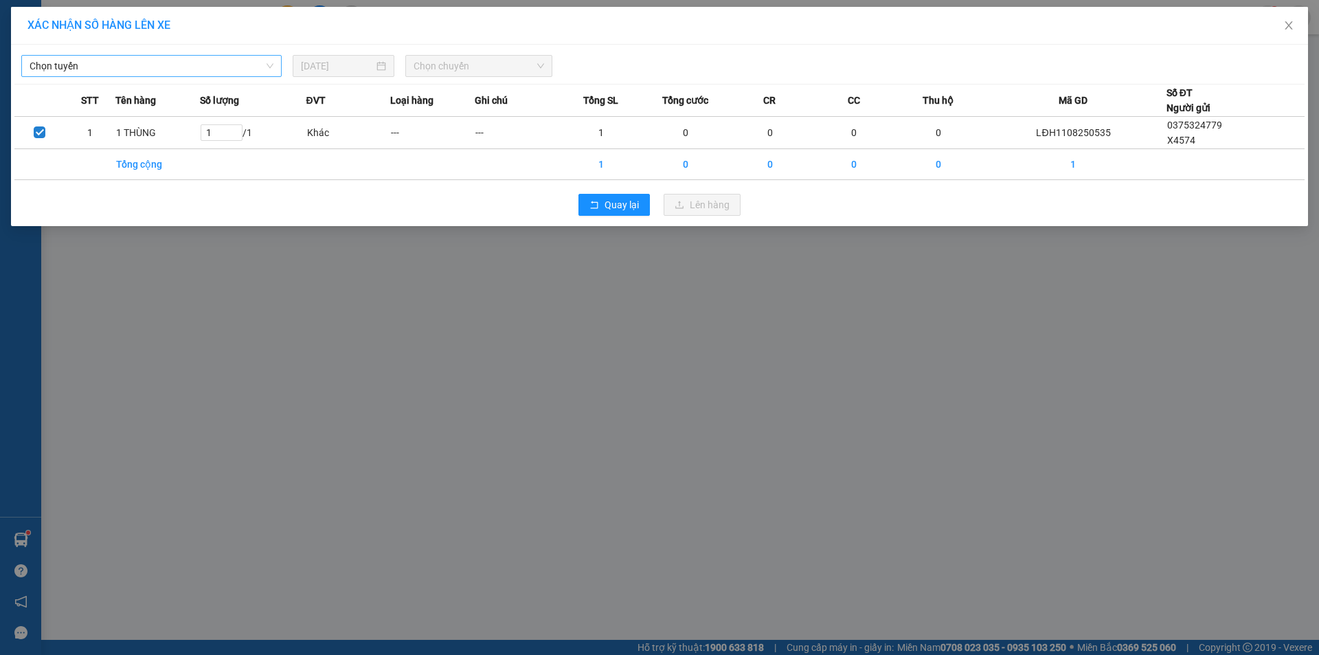
click at [177, 56] on span "Chọn tuyến" at bounding box center [152, 66] width 244 height 21
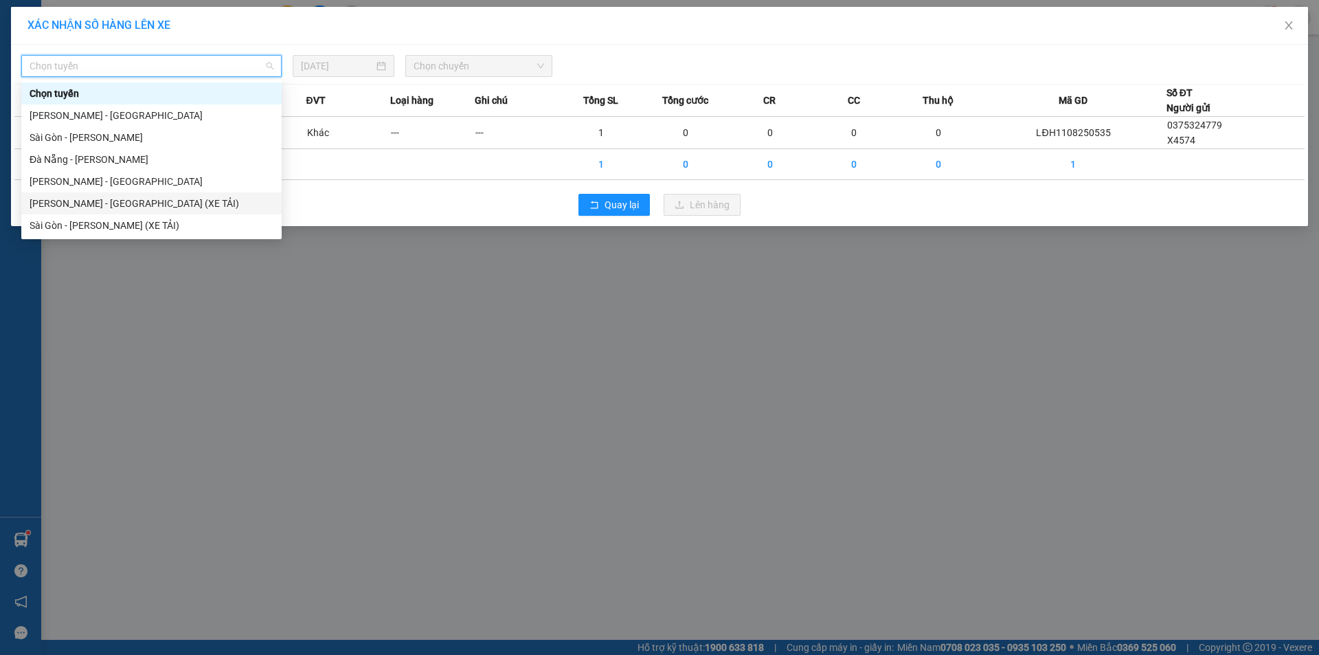
click at [181, 196] on div "[PERSON_NAME] - [GEOGRAPHIC_DATA] (XE TẢI)" at bounding box center [152, 203] width 244 height 15
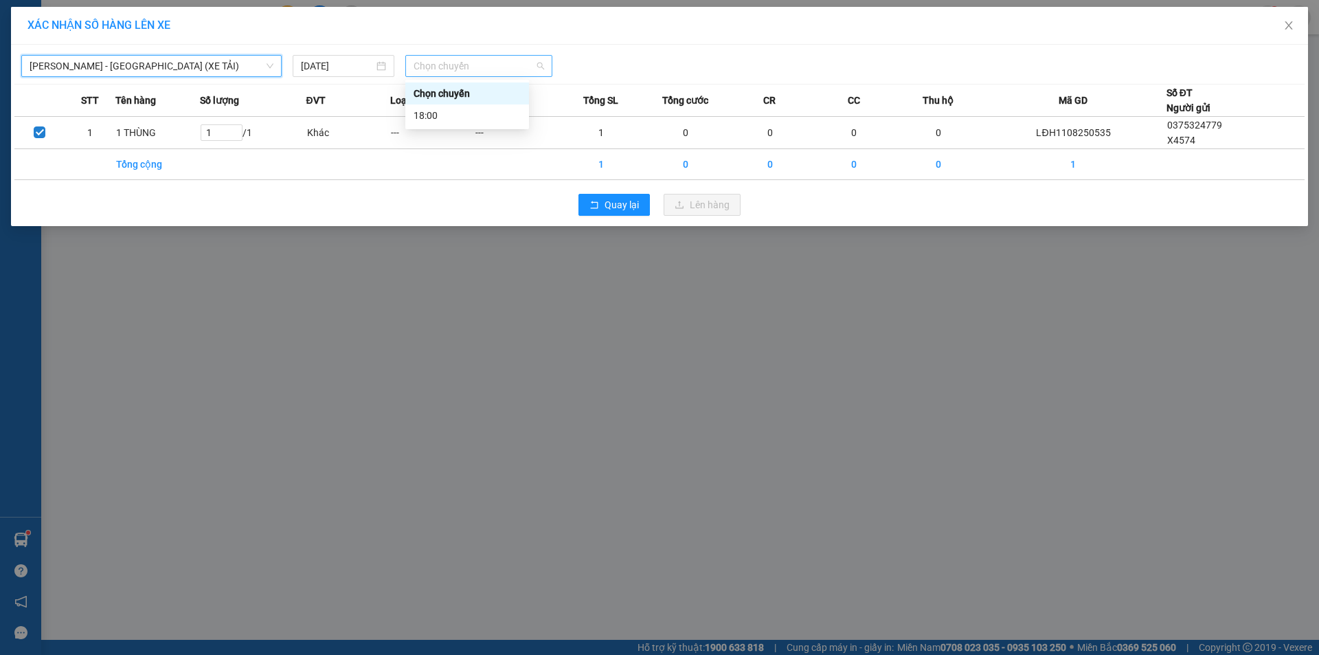
click at [458, 67] on span "Chọn chuyến" at bounding box center [479, 66] width 131 height 21
click at [477, 122] on div "18:00" at bounding box center [467, 115] width 107 height 15
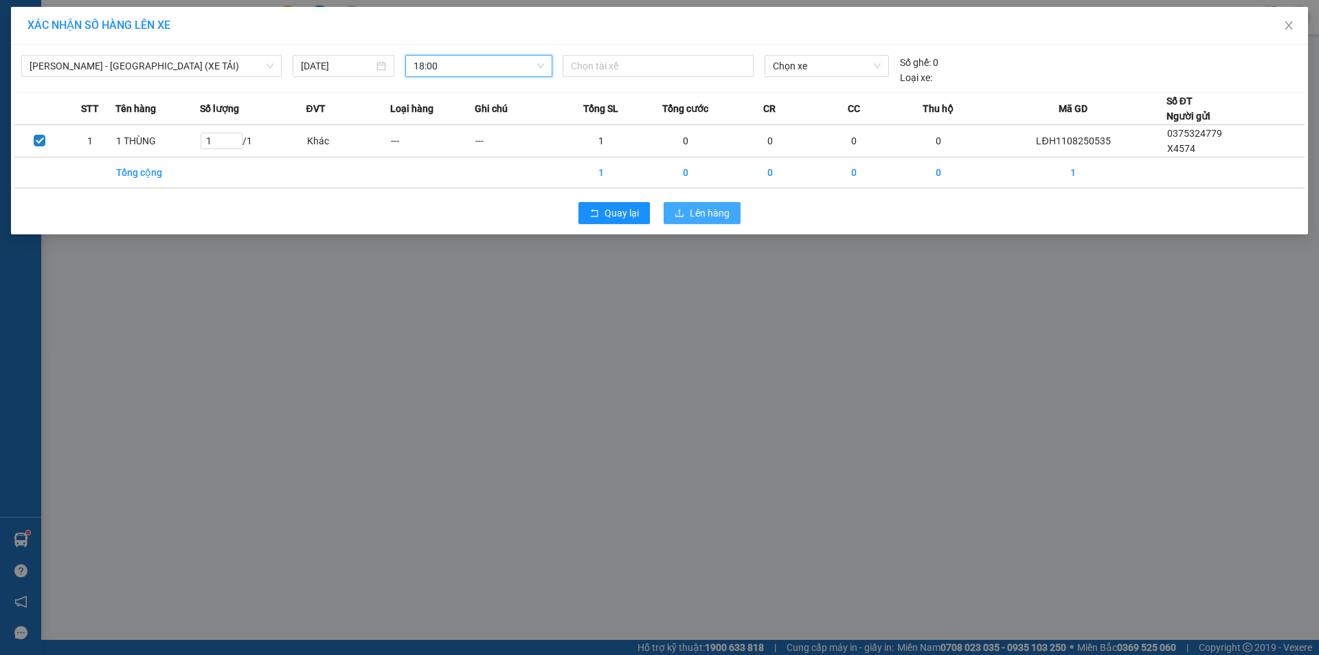
click at [698, 216] on span "Lên hàng" at bounding box center [710, 212] width 40 height 15
click at [580, 339] on div "XÁC NHẬN SỐ HÀNG LÊN XE Gia Lai - Sài Gòn (XE TẢI) 11/08/2025 18:00 Chọn tài x…" at bounding box center [659, 327] width 1319 height 655
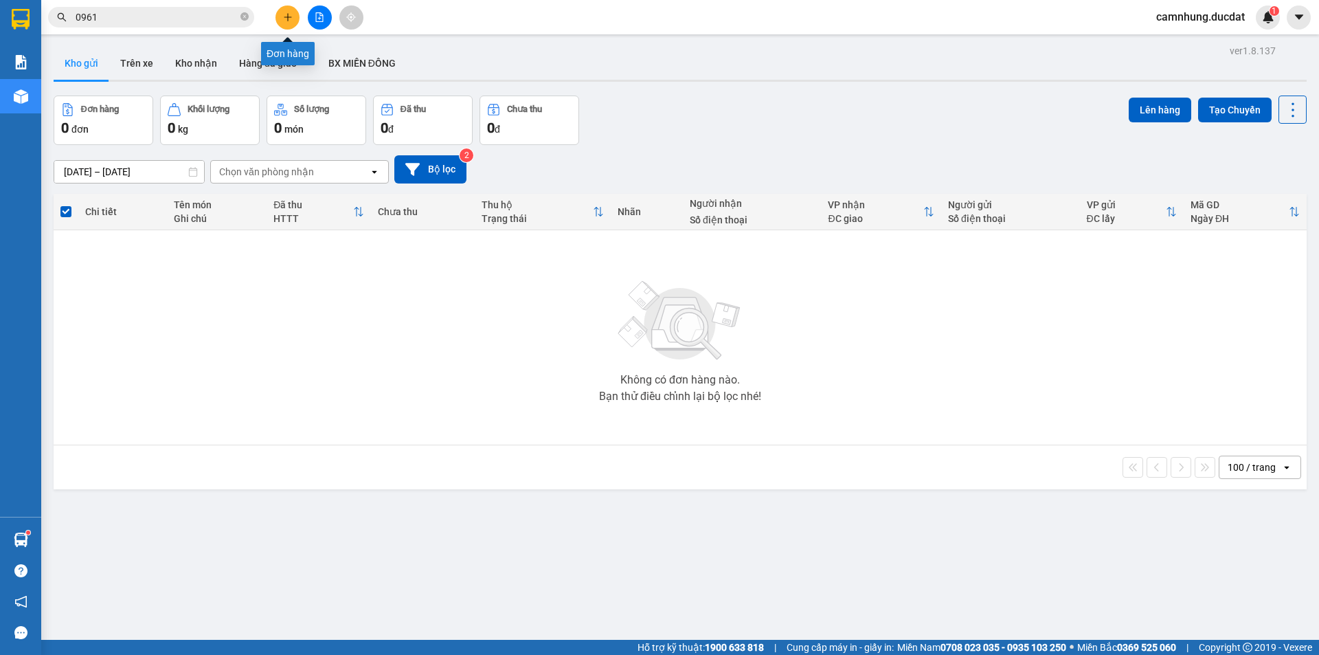
click at [296, 21] on button at bounding box center [287, 17] width 24 height 24
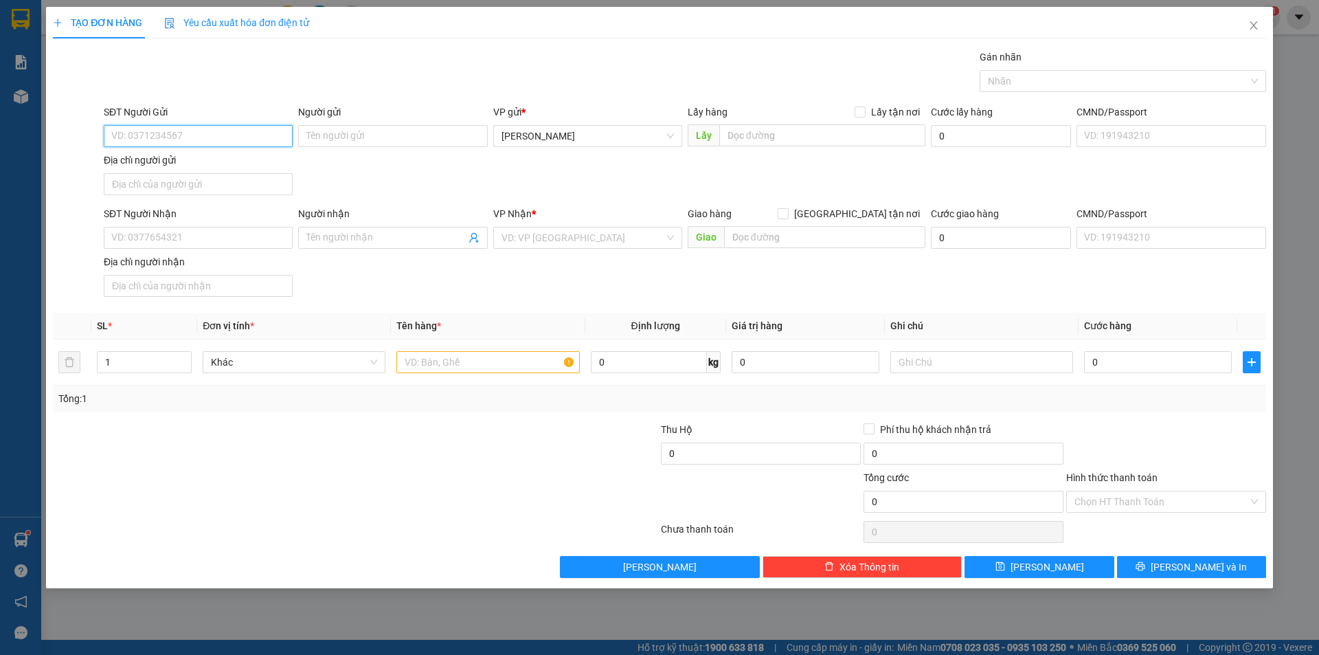
paste input "0354091243"
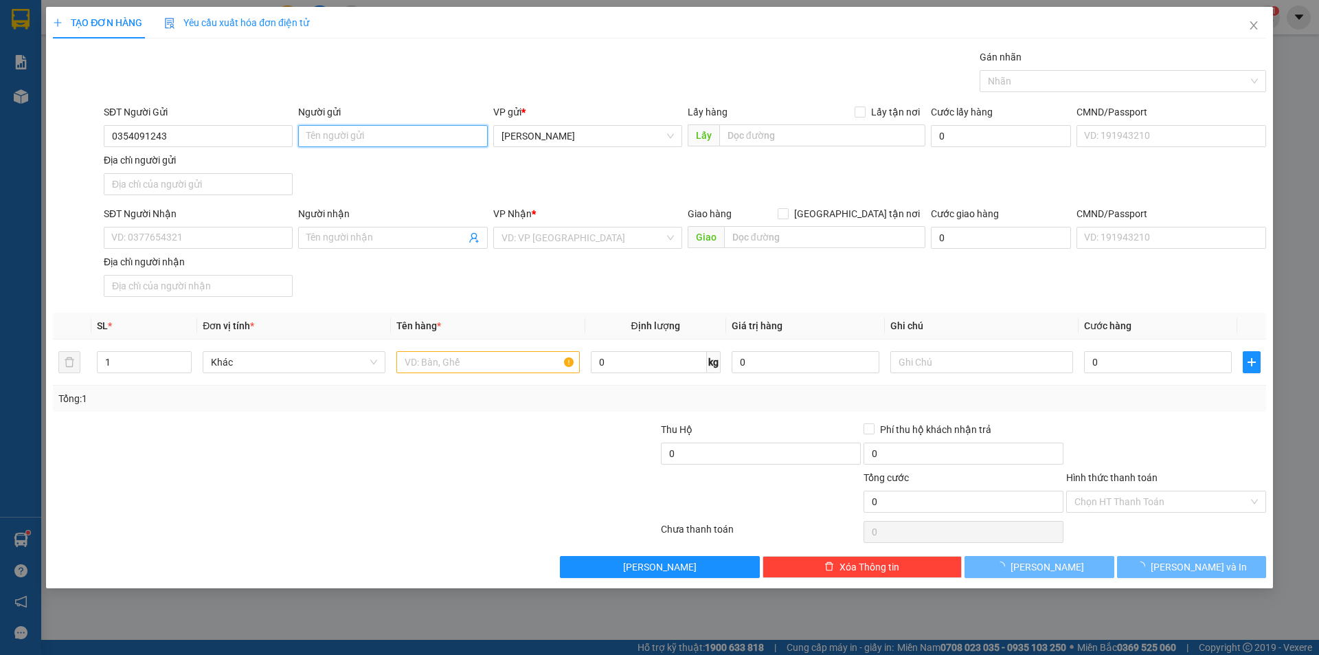
drag, startPoint x: 397, startPoint y: 133, endPoint x: 364, endPoint y: 173, distance: 52.2
click at [398, 133] on input "Người gửi" at bounding box center [392, 136] width 189 height 22
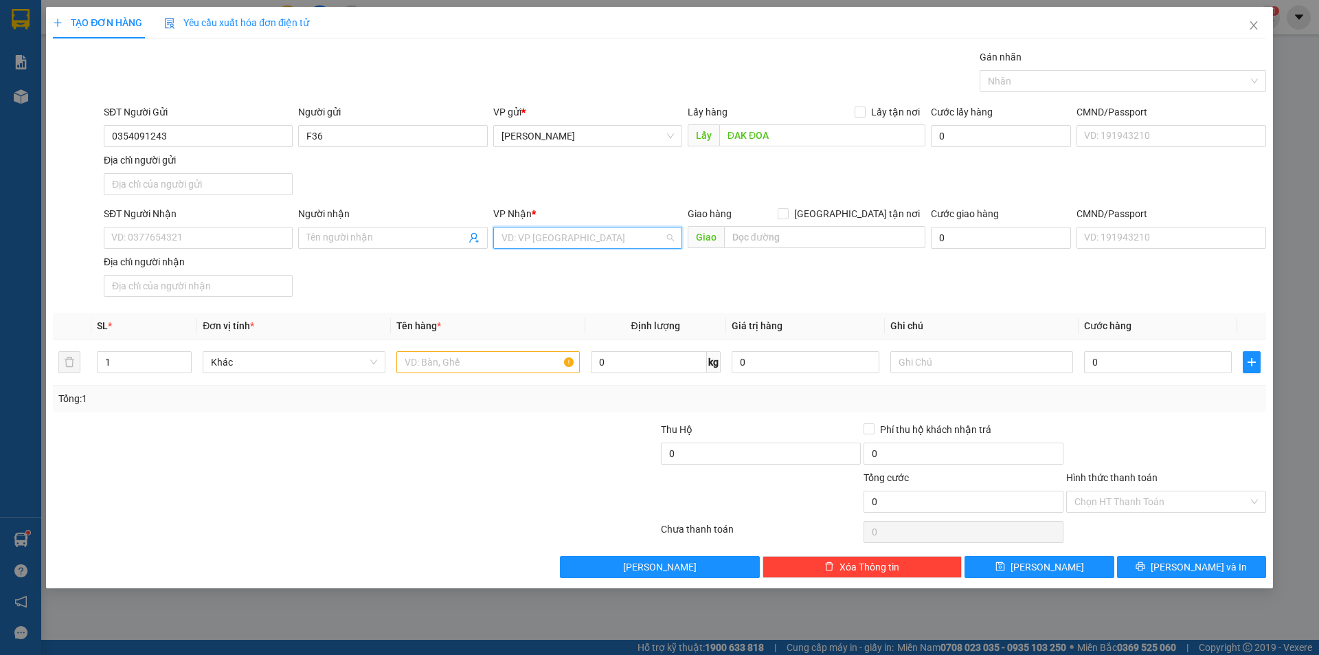
click at [554, 235] on input "search" at bounding box center [582, 237] width 163 height 21
click at [524, 363] on input "text" at bounding box center [487, 362] width 183 height 22
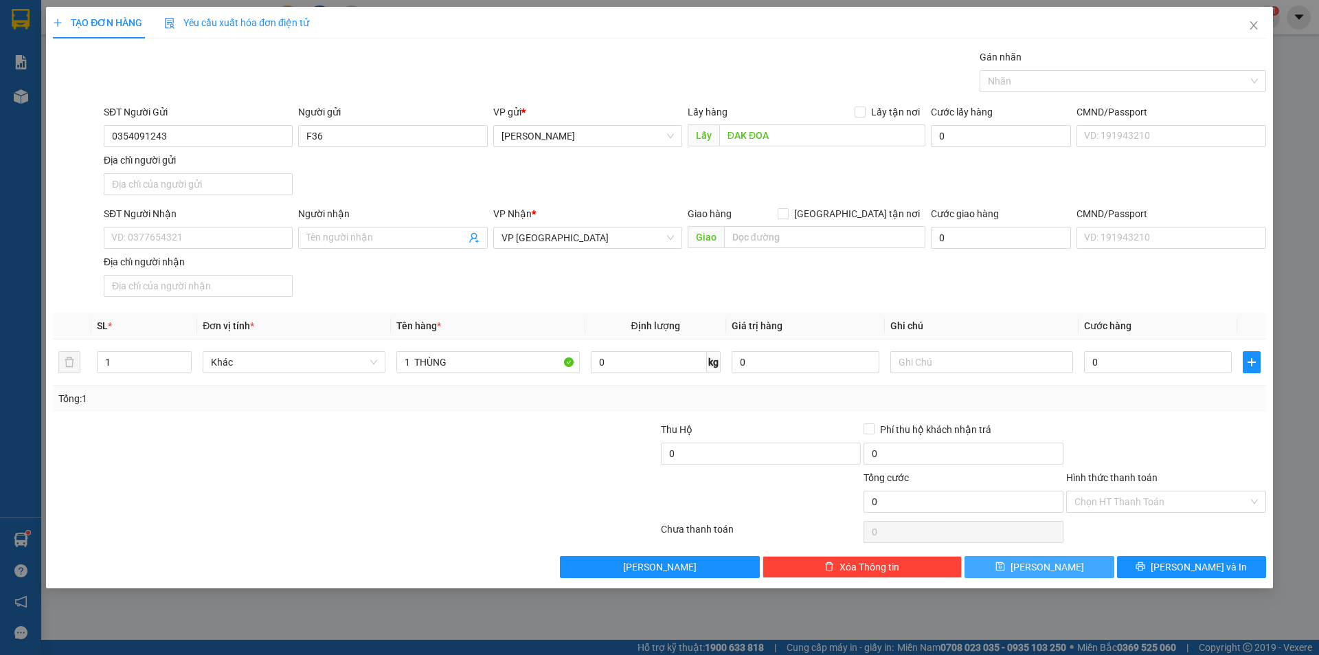
click at [1048, 562] on span "Lưu" at bounding box center [1047, 566] width 74 height 15
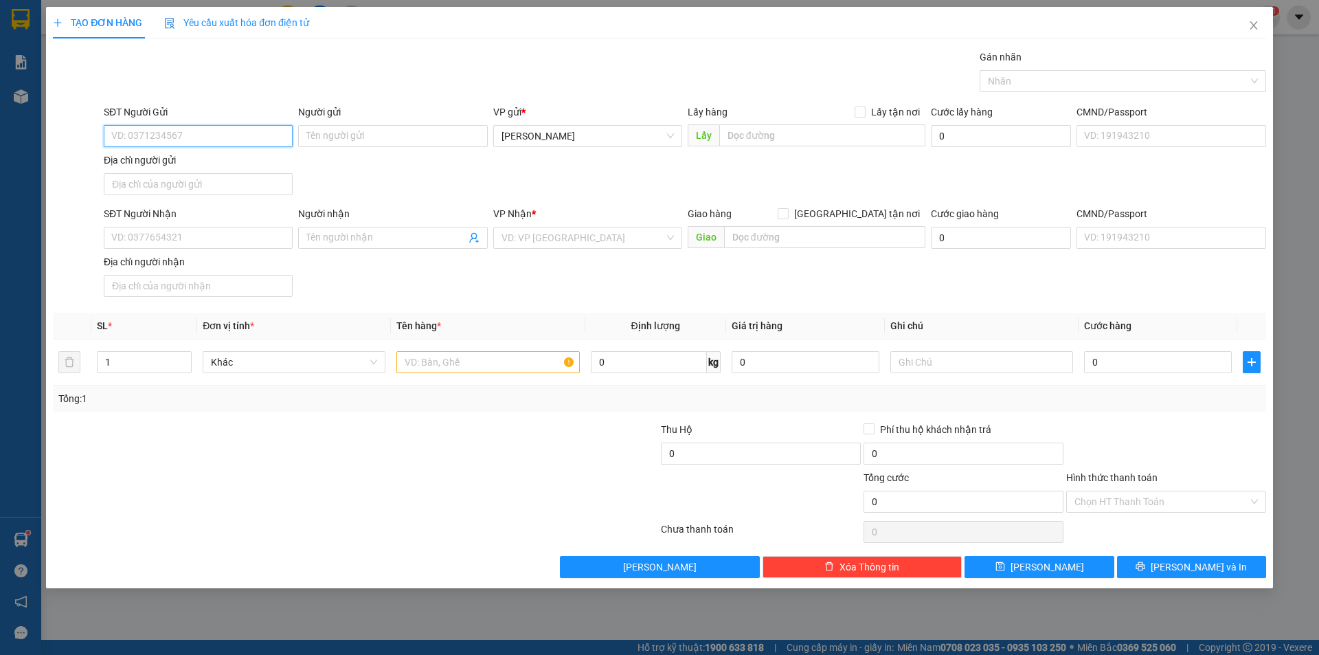
click at [234, 141] on input "SĐT Người Gửi" at bounding box center [198, 136] width 189 height 22
paste input "0869376767"
click at [346, 134] on input "Người gửi" at bounding box center [392, 136] width 189 height 22
click at [614, 247] on input "search" at bounding box center [582, 237] width 163 height 21
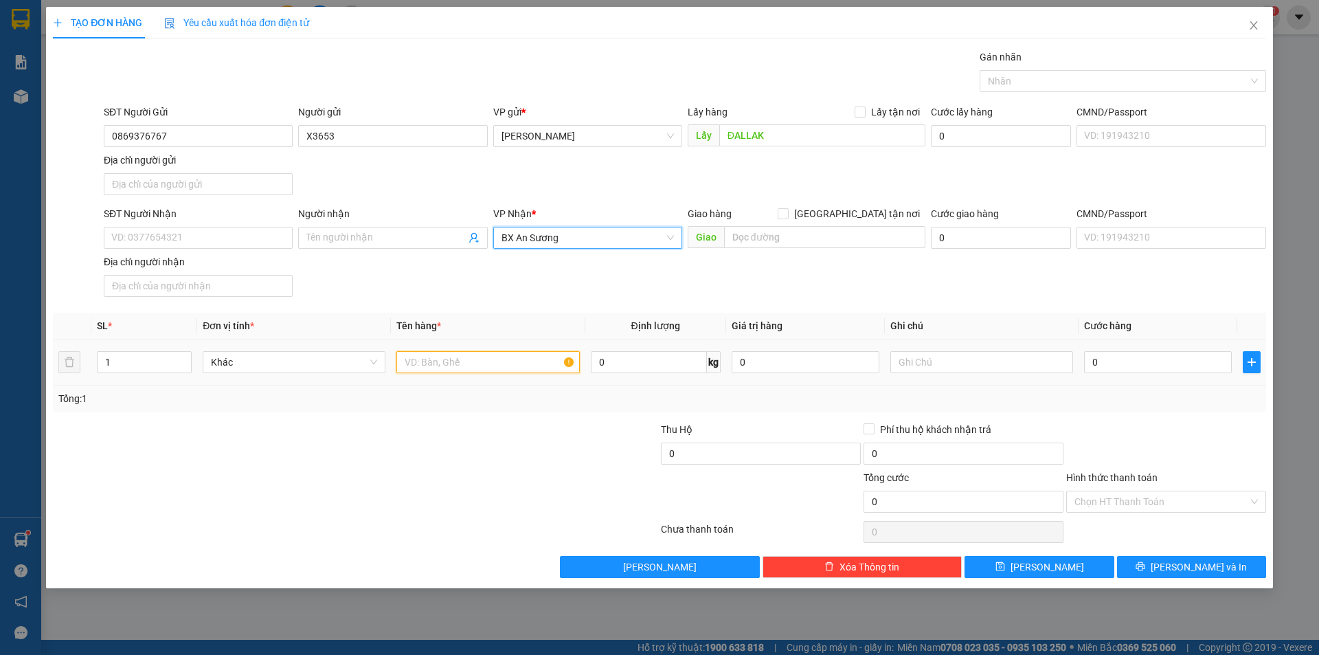
click at [488, 355] on input "text" at bounding box center [487, 362] width 183 height 22
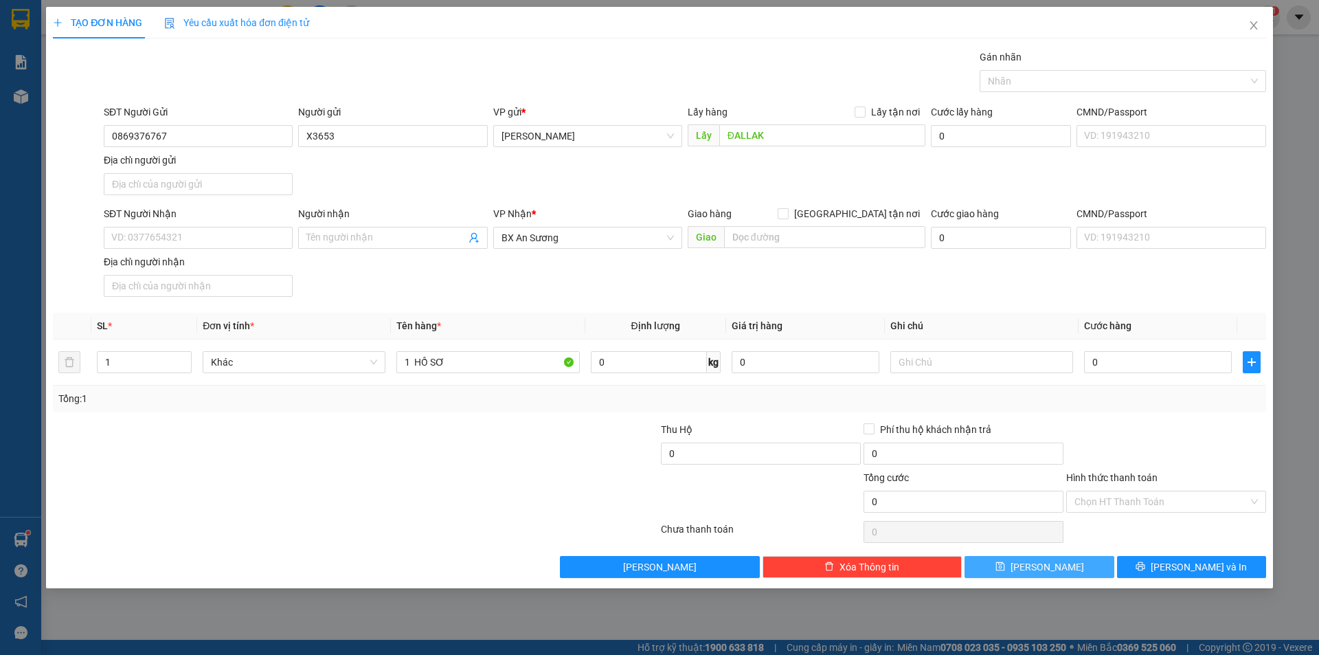
click at [1088, 563] on button "Lưu" at bounding box center [1038, 567] width 149 height 22
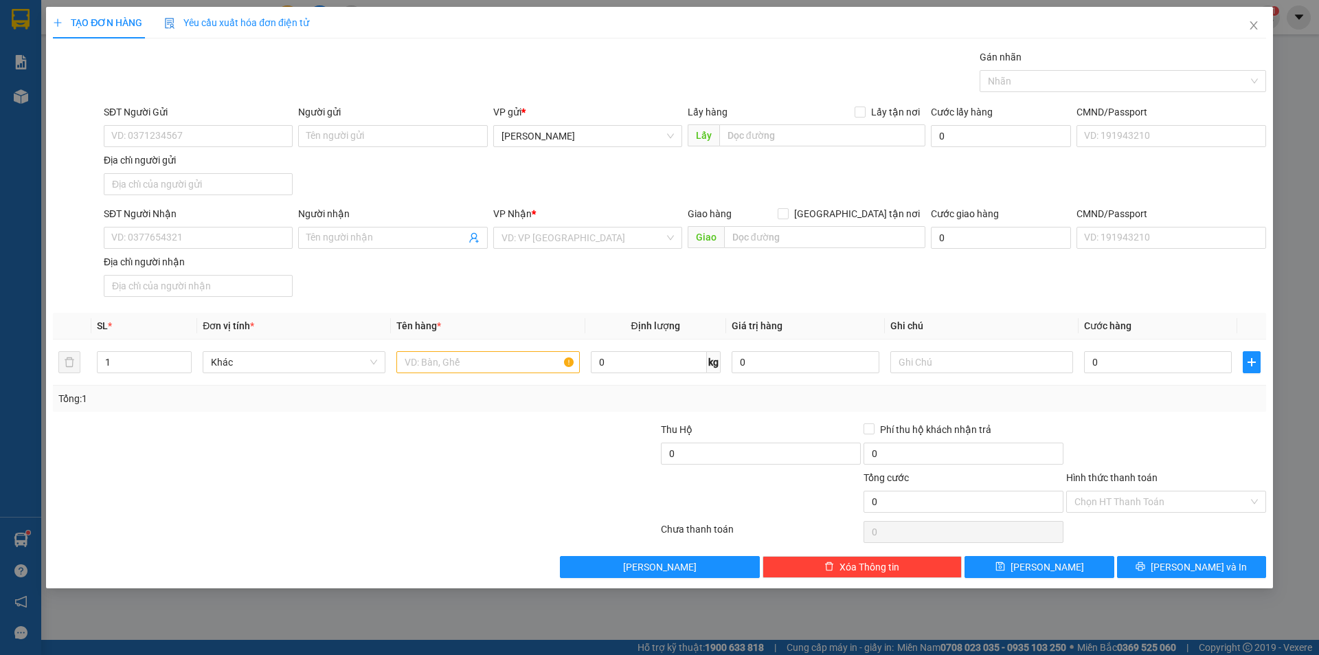
click at [507, 503] on div at bounding box center [558, 494] width 203 height 48
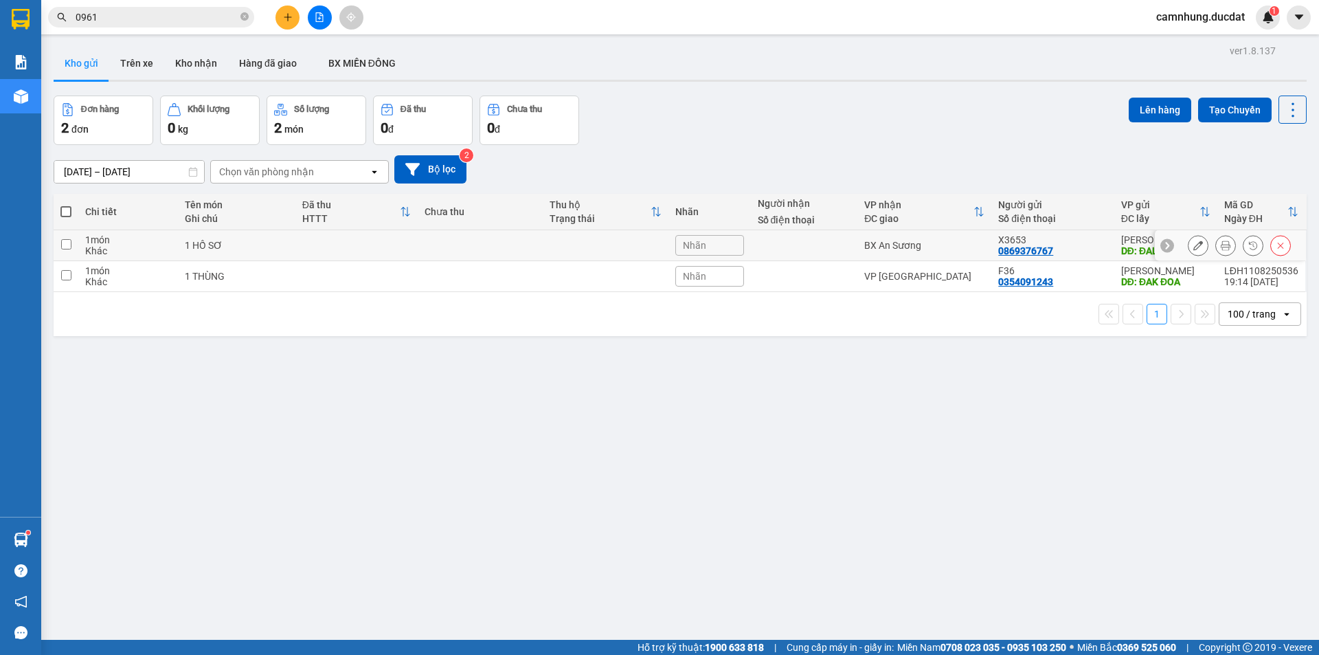
click at [560, 232] on td at bounding box center [605, 245] width 125 height 31
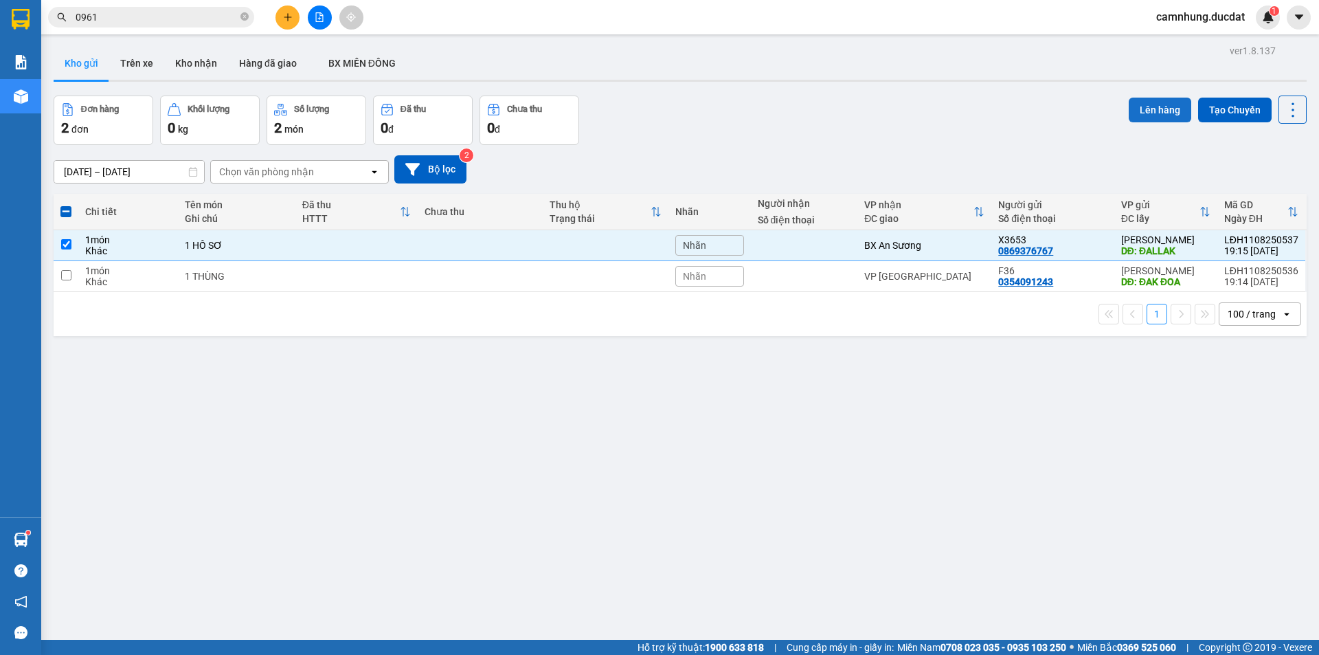
click at [1154, 112] on button "Lên hàng" at bounding box center [1160, 110] width 63 height 25
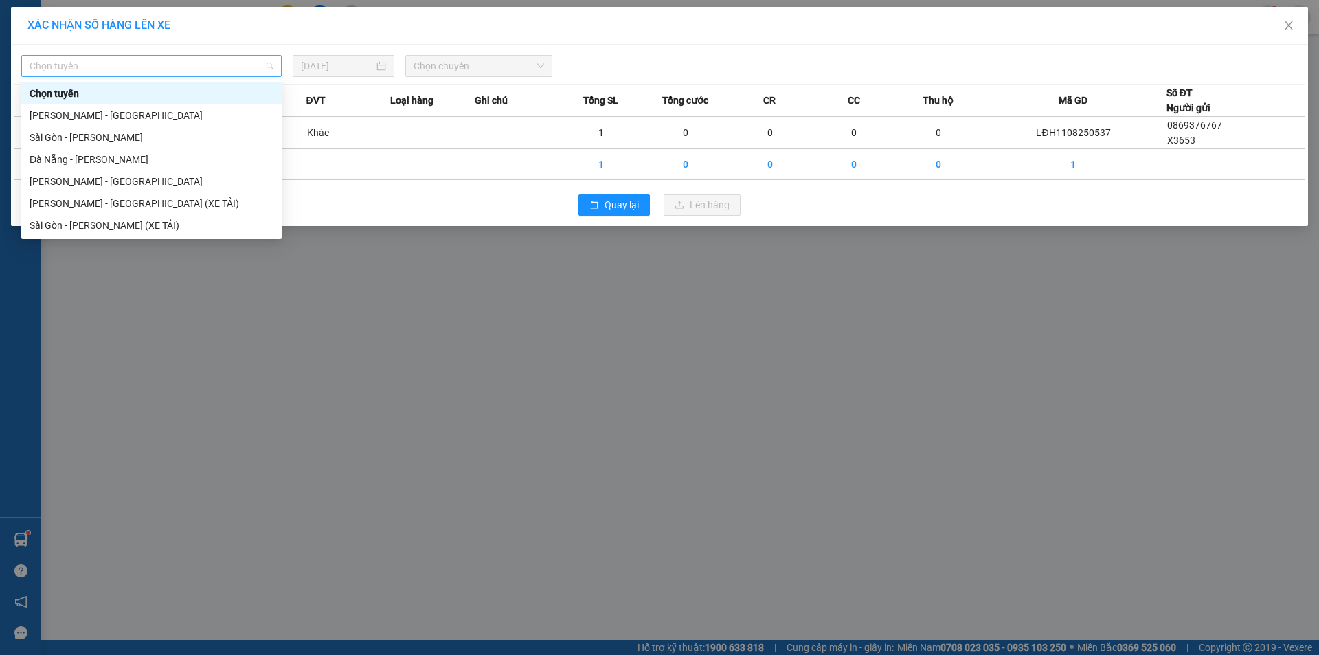
click at [241, 65] on span "Chọn tuyến" at bounding box center [152, 66] width 244 height 21
click at [212, 115] on div "[PERSON_NAME] - [GEOGRAPHIC_DATA]" at bounding box center [152, 115] width 244 height 15
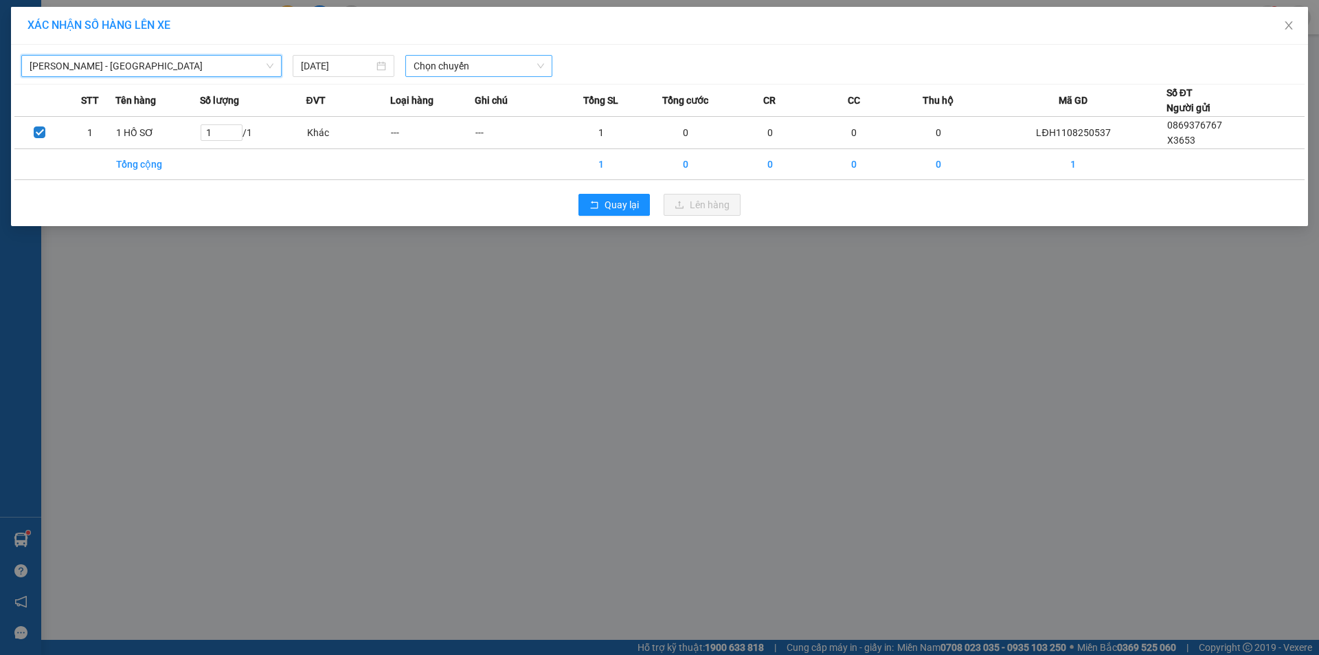
click at [479, 58] on span "Chọn chuyến" at bounding box center [479, 66] width 131 height 21
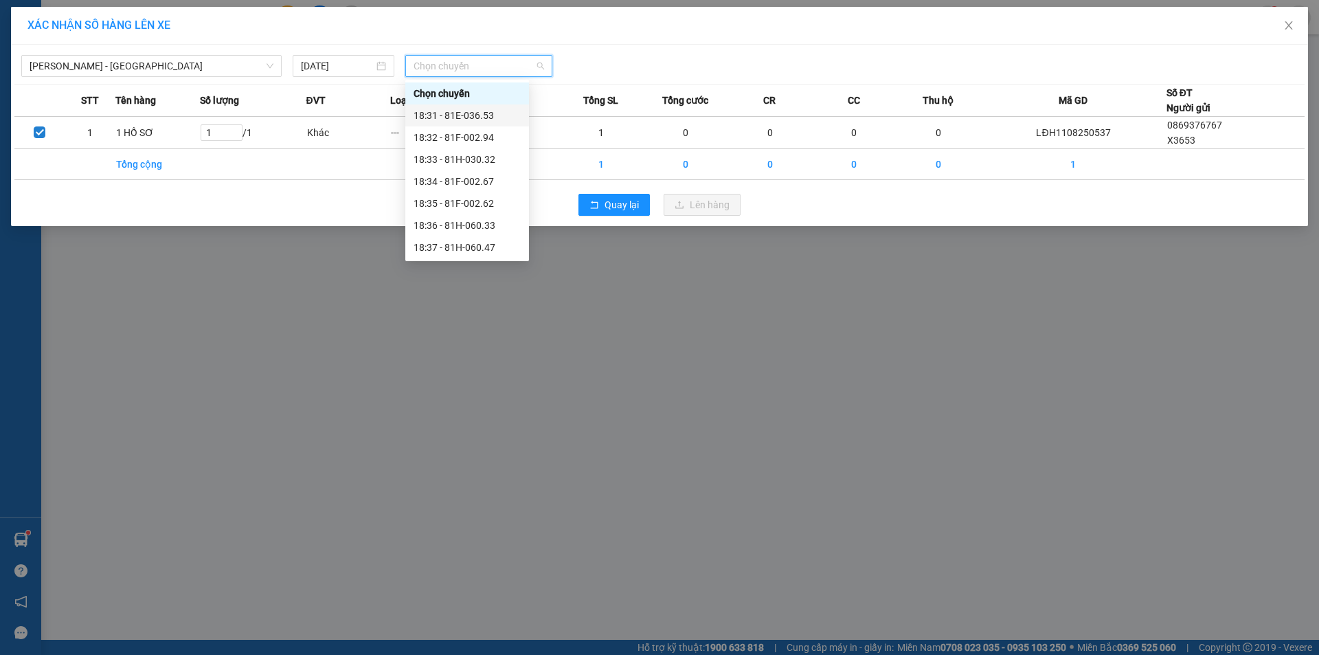
click at [475, 111] on div "18:31 - 81E-036.53" at bounding box center [467, 115] width 107 height 15
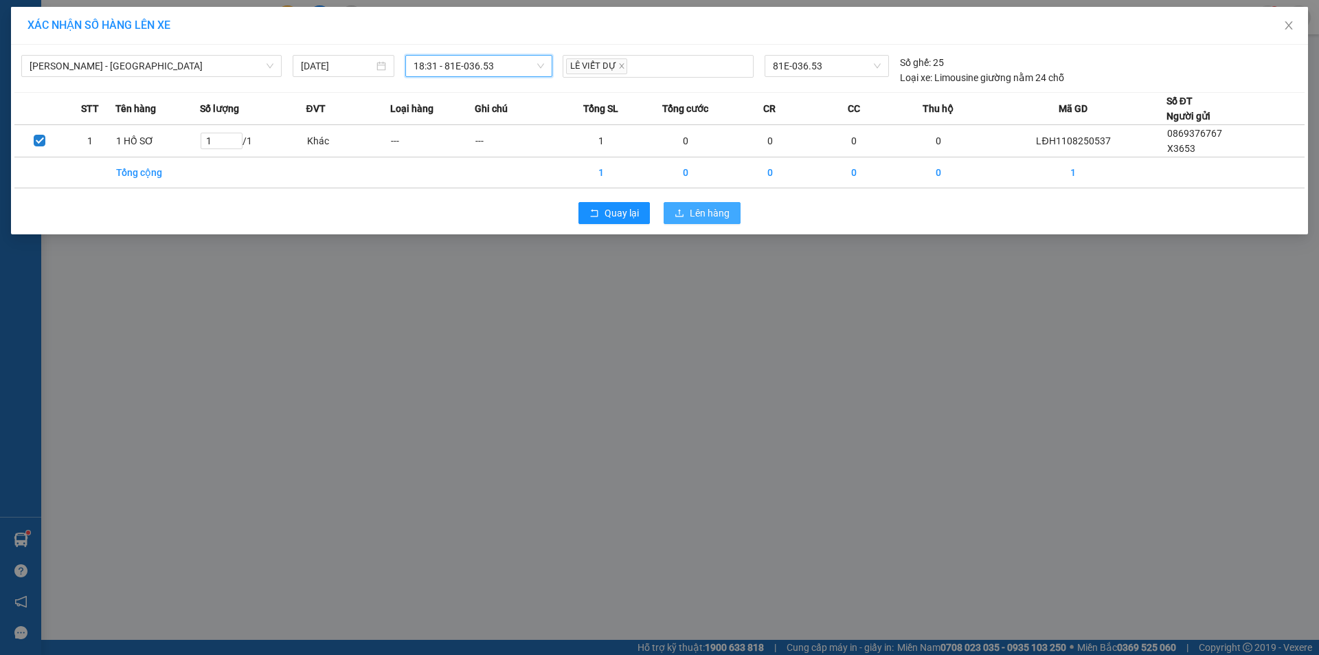
click at [710, 210] on span "Lên hàng" at bounding box center [710, 212] width 40 height 15
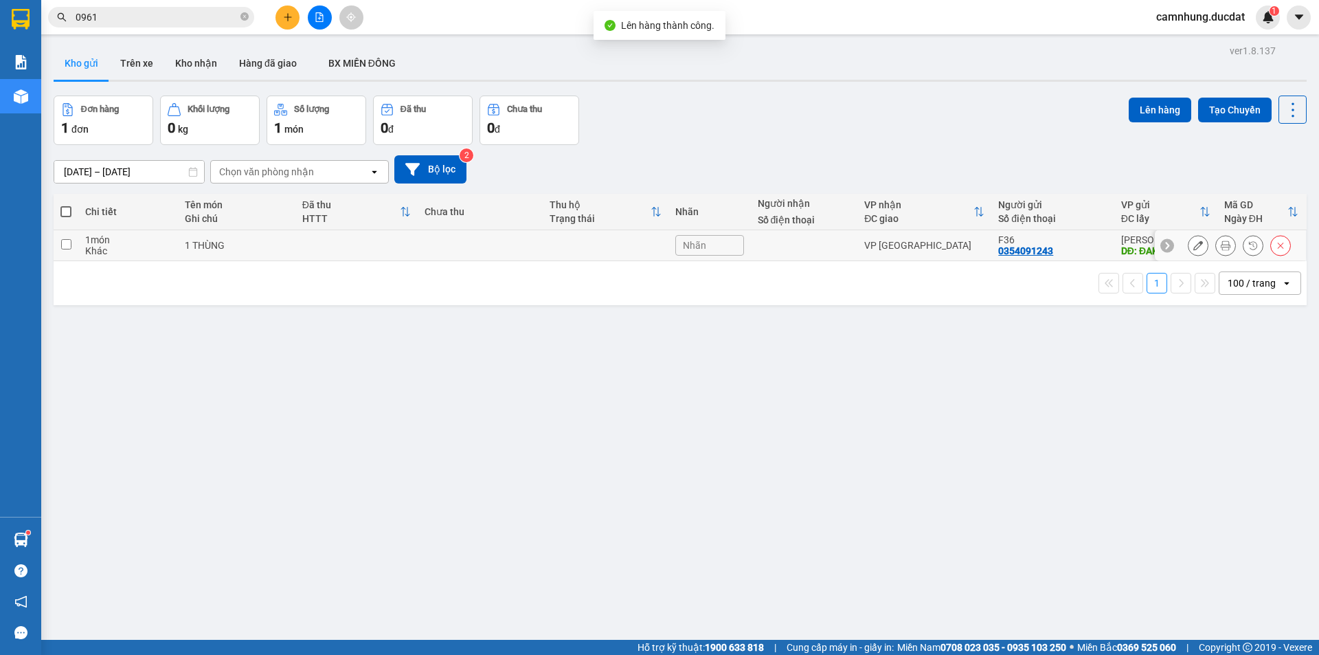
click at [841, 255] on td at bounding box center [804, 245] width 107 height 31
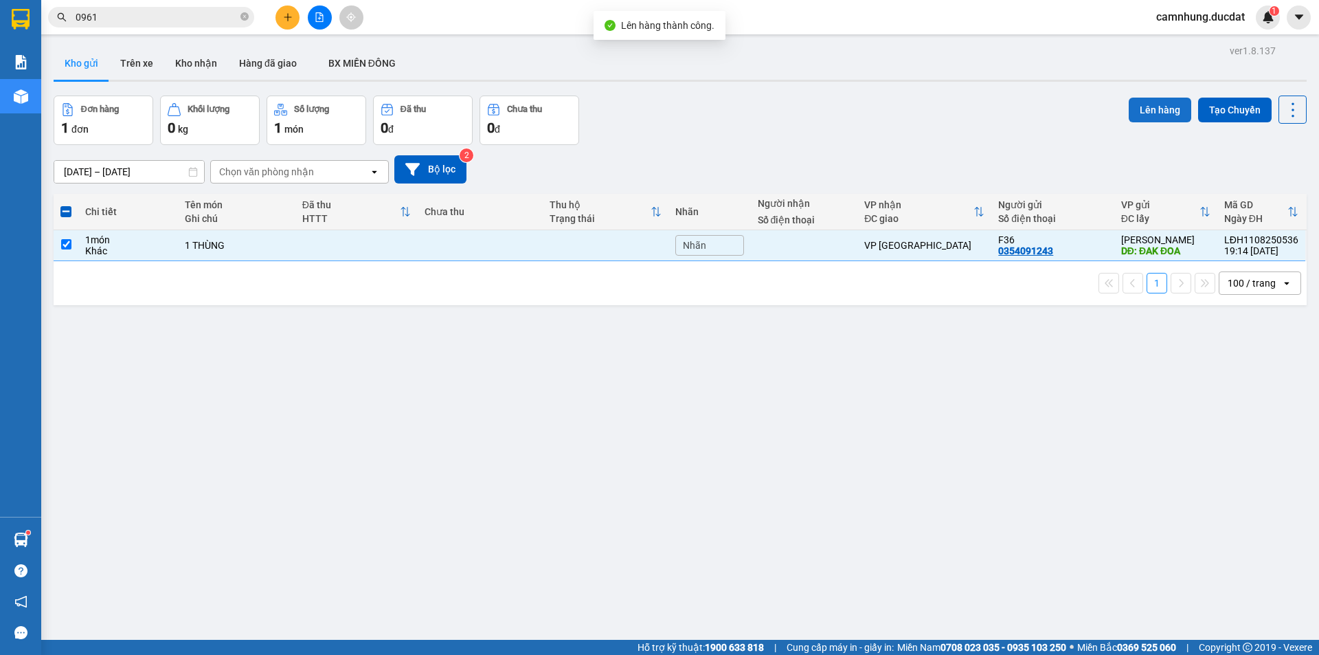
click at [1150, 113] on button "Lên hàng" at bounding box center [1160, 110] width 63 height 25
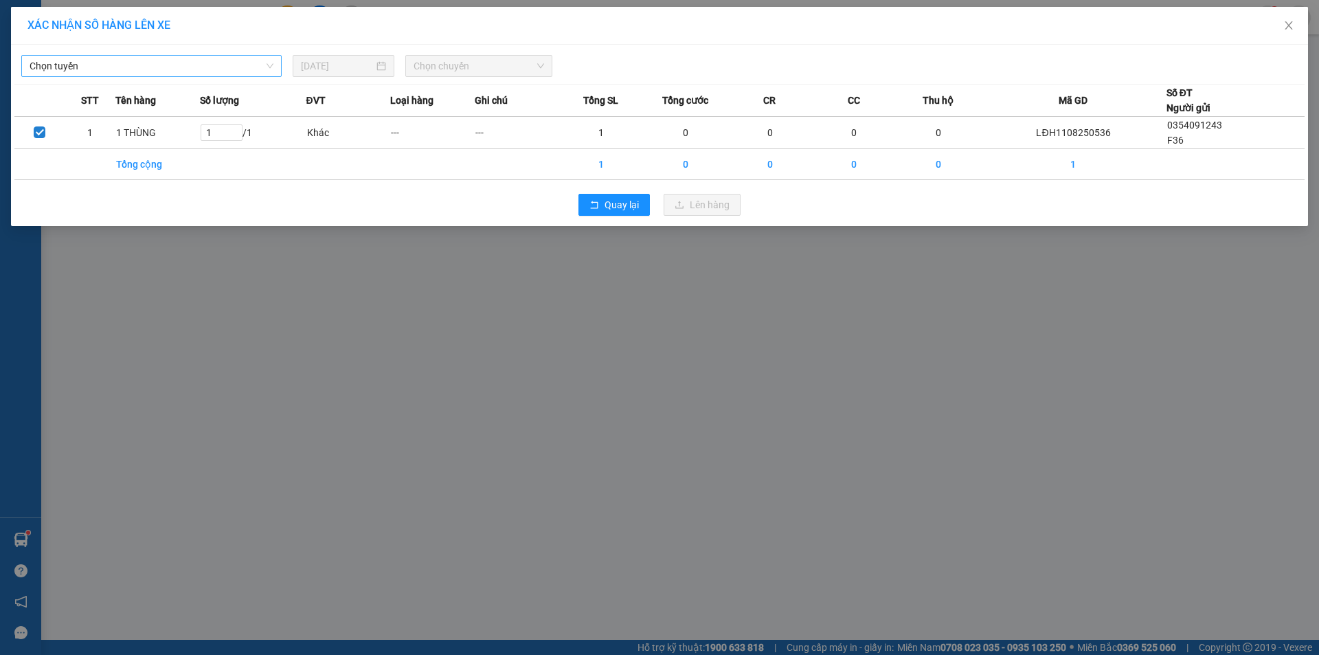
click at [157, 55] on div "Chọn tuyến" at bounding box center [151, 66] width 260 height 22
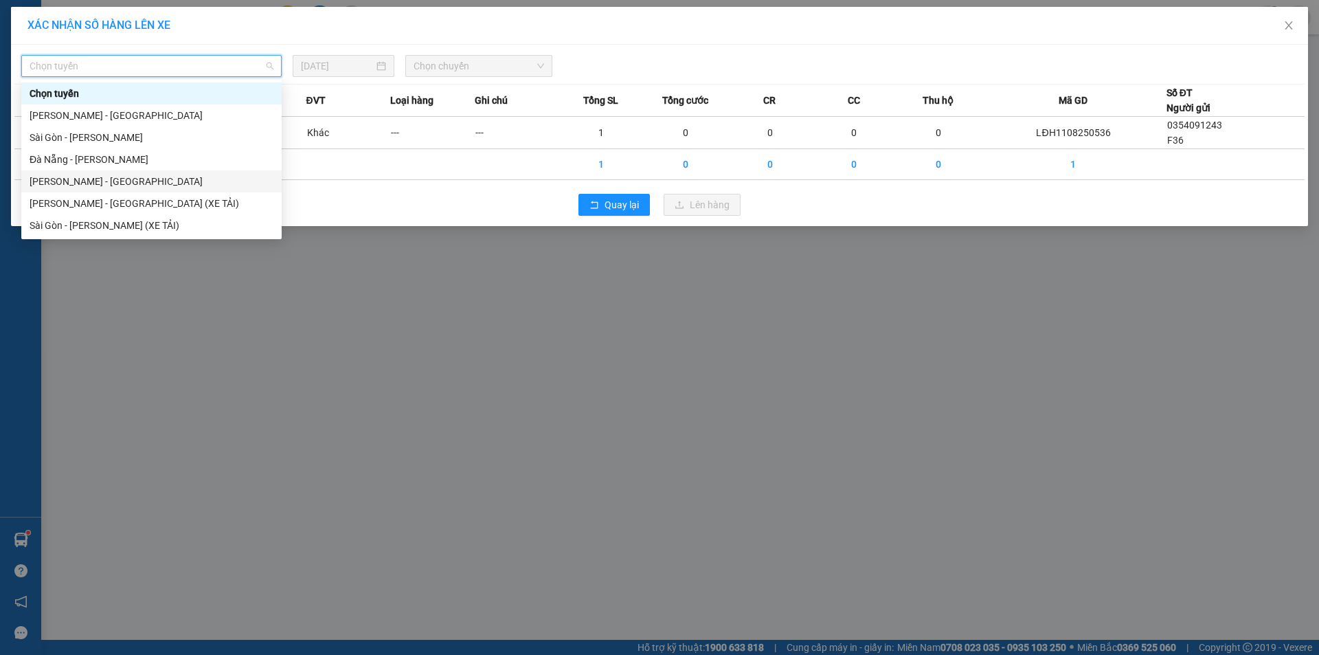
click at [183, 183] on div "[PERSON_NAME] - [GEOGRAPHIC_DATA]" at bounding box center [152, 181] width 244 height 15
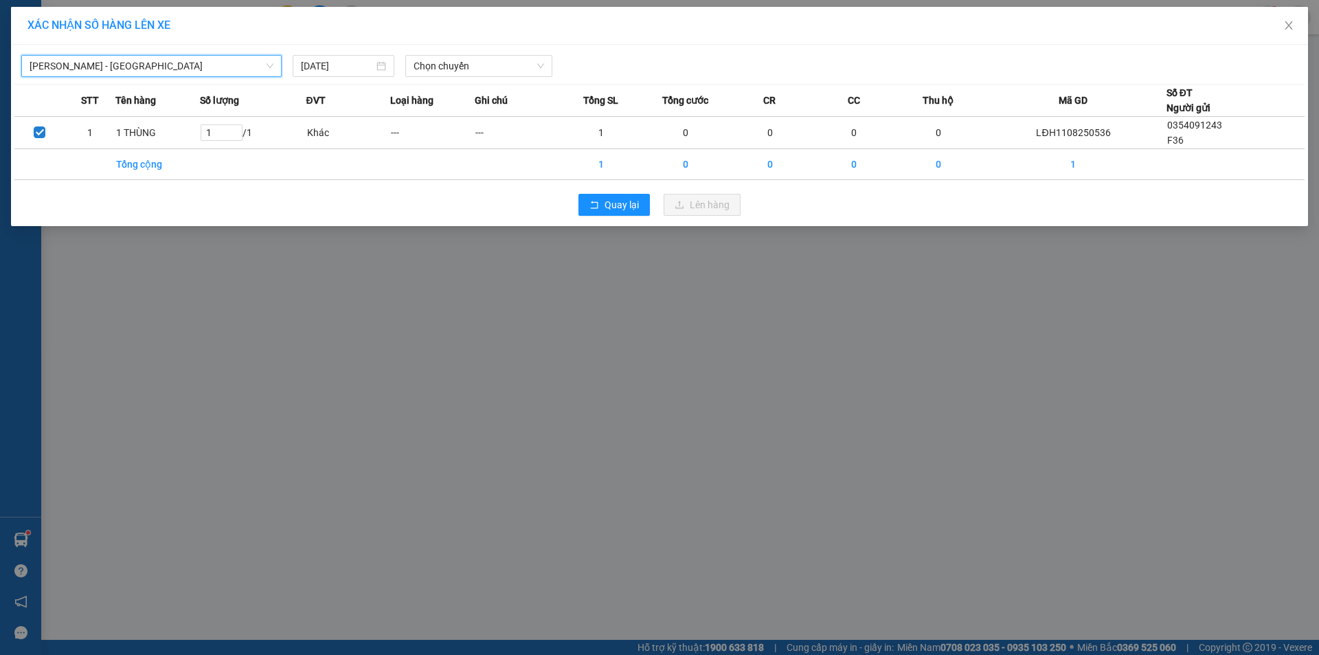
click at [510, 53] on div "Gia Lai - Đà Nẵng Gia Lai - Đà Nẵng 11/08/2025 Chọn chuyến" at bounding box center [659, 62] width 1290 height 29
click at [493, 74] on span "Chọn chuyến" at bounding box center [479, 66] width 131 height 21
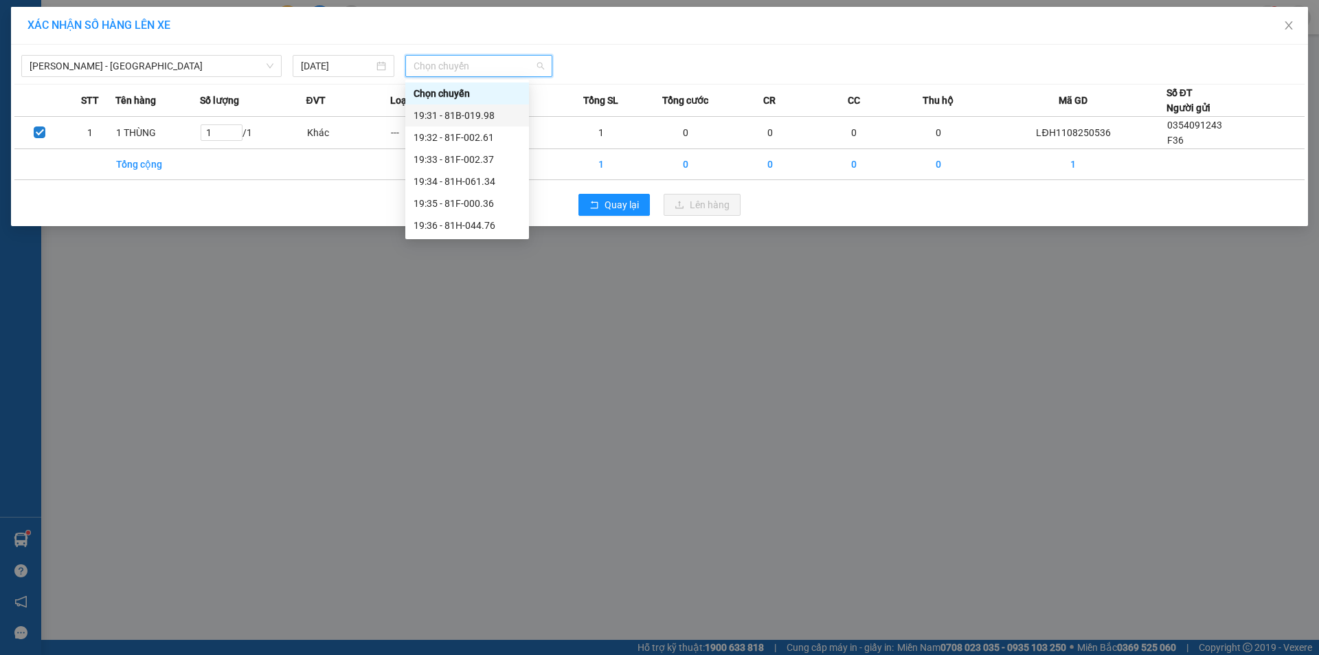
click at [492, 124] on div "19:31 - 81B-019.98" at bounding box center [467, 115] width 124 height 22
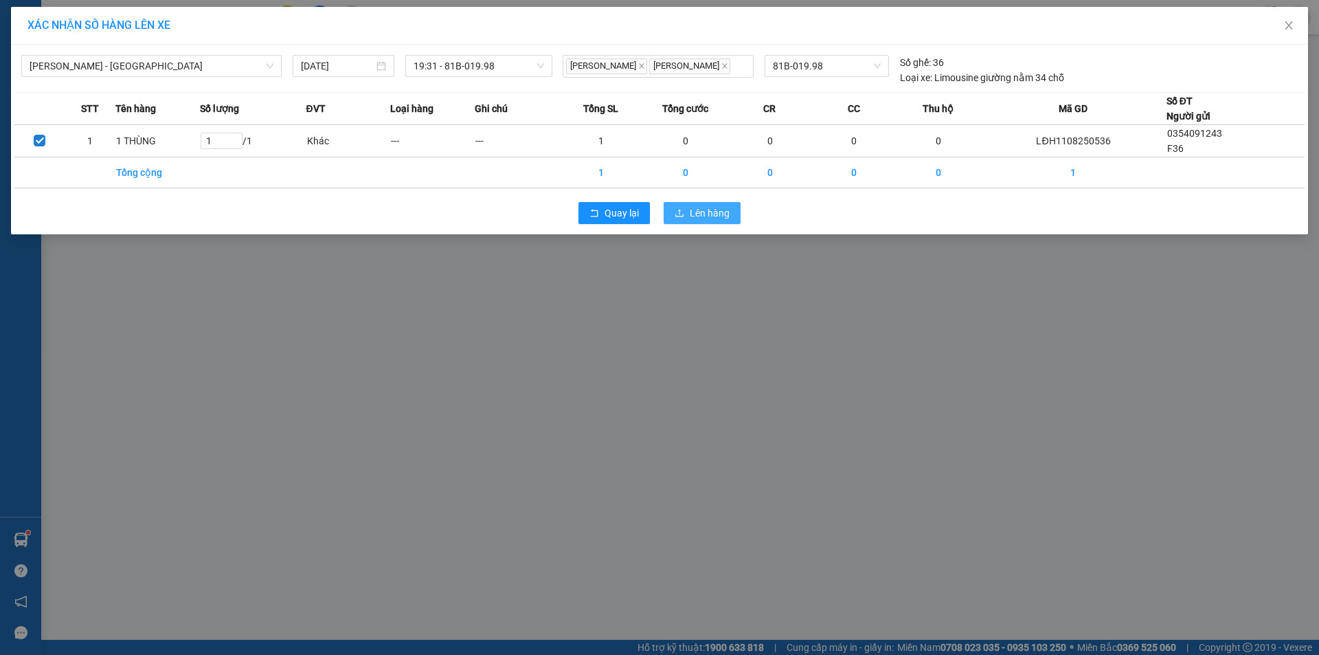
click at [721, 220] on span "Lên hàng" at bounding box center [710, 212] width 40 height 15
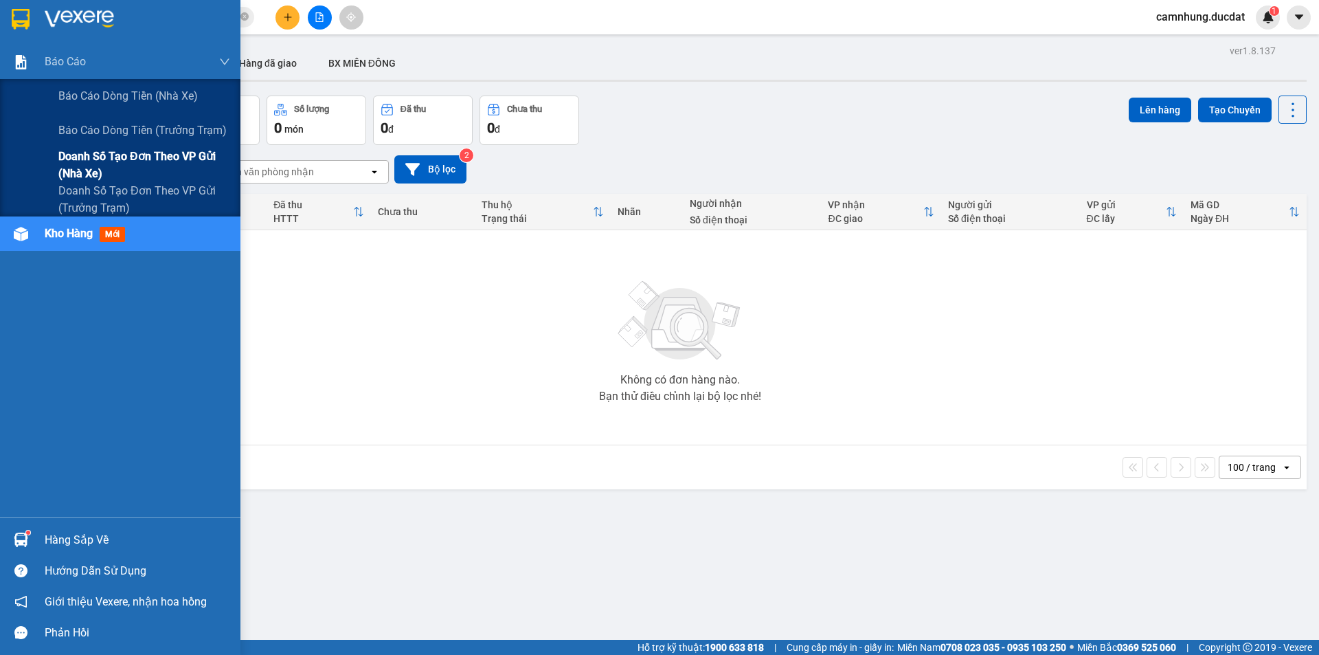
click at [135, 162] on span "Doanh số tạo đơn theo VP gửi (nhà xe)" at bounding box center [144, 165] width 172 height 34
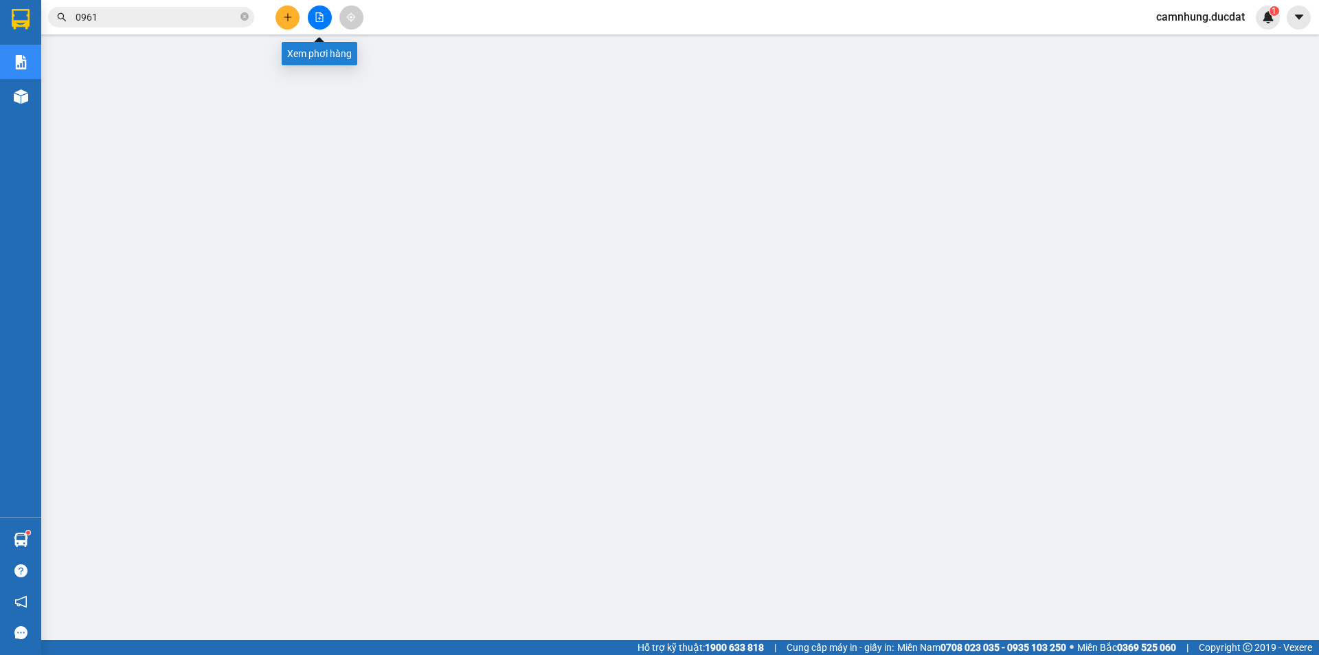
click at [312, 11] on button at bounding box center [320, 17] width 24 height 24
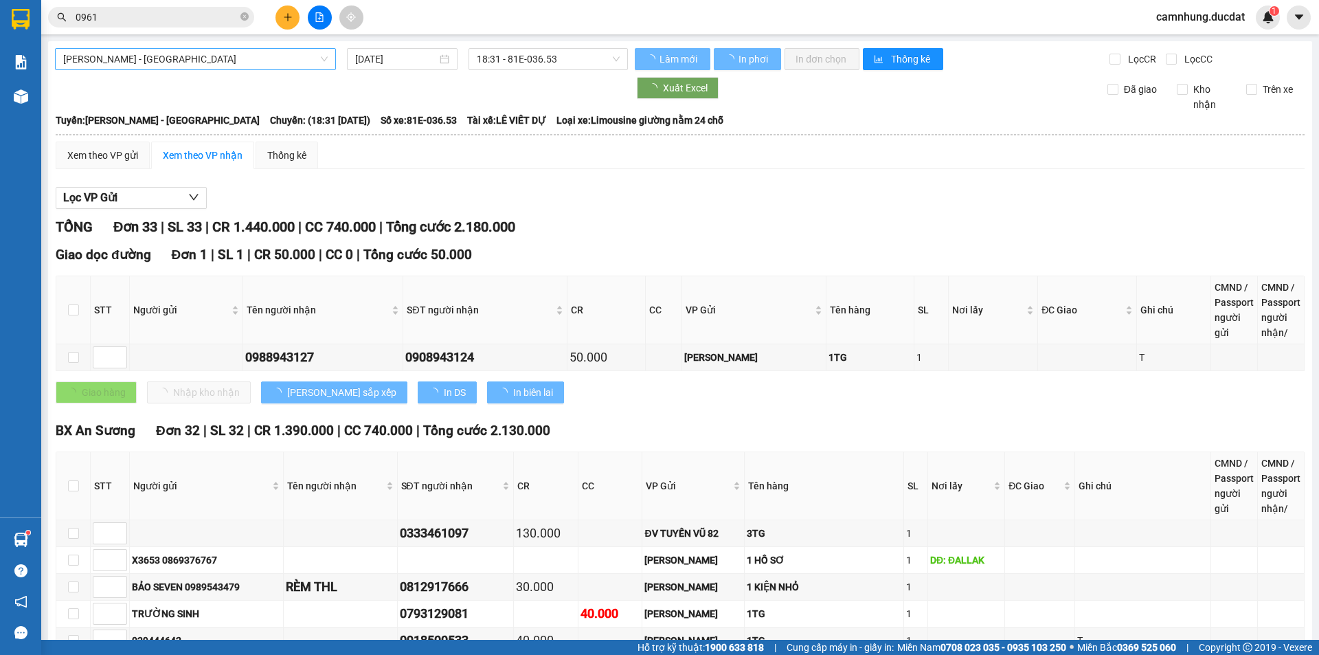
click at [196, 63] on span "[PERSON_NAME] - [GEOGRAPHIC_DATA]" at bounding box center [195, 59] width 264 height 21
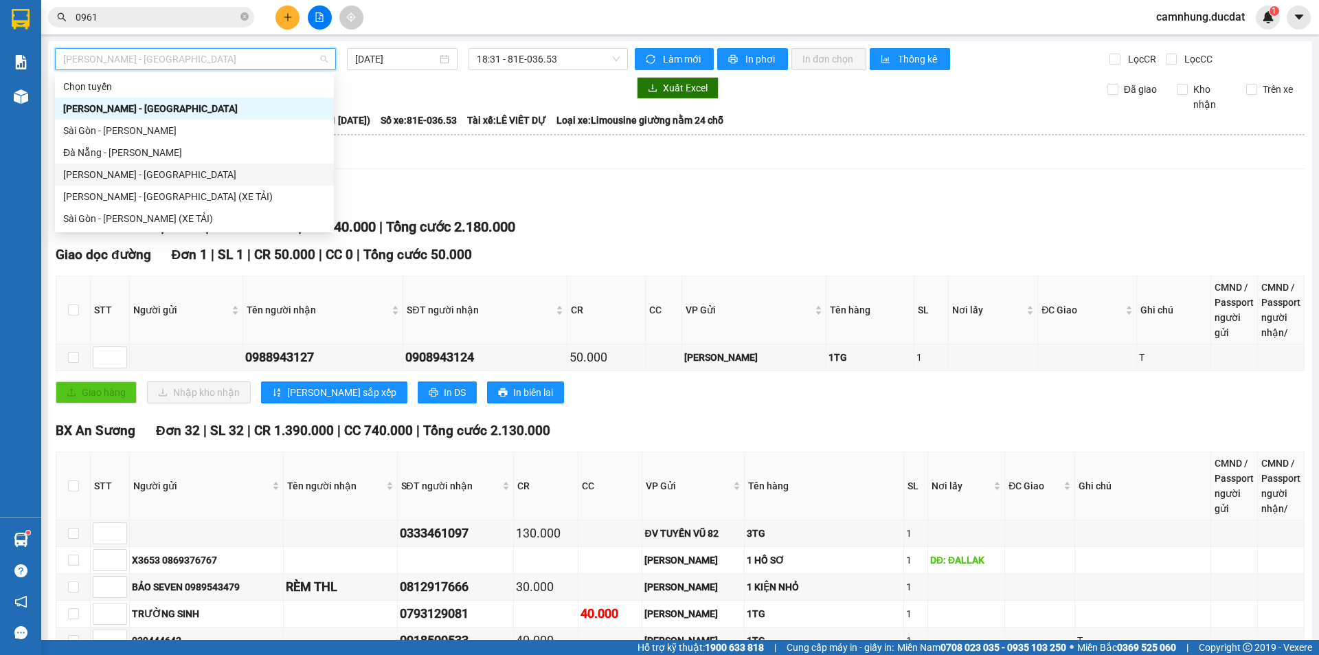
click at [170, 177] on div "[PERSON_NAME] - [GEOGRAPHIC_DATA]" at bounding box center [194, 174] width 262 height 15
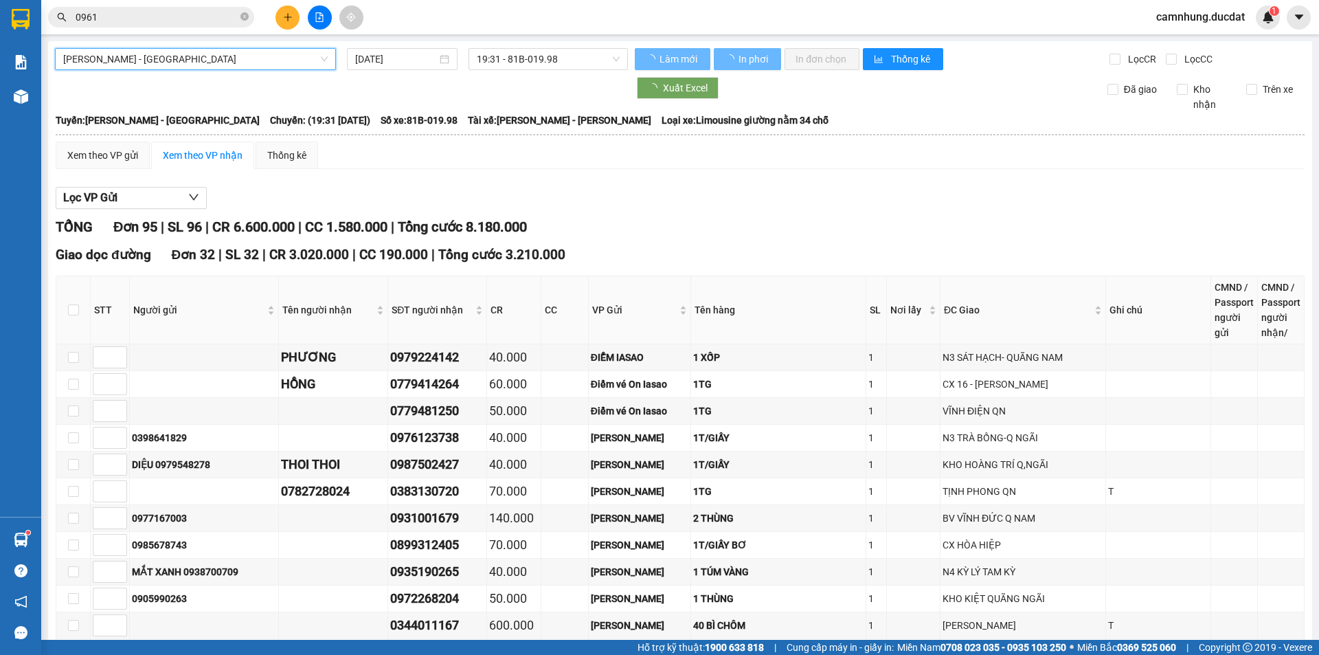
click at [102, 145] on div "Xem theo VP gửi" at bounding box center [103, 155] width 94 height 27
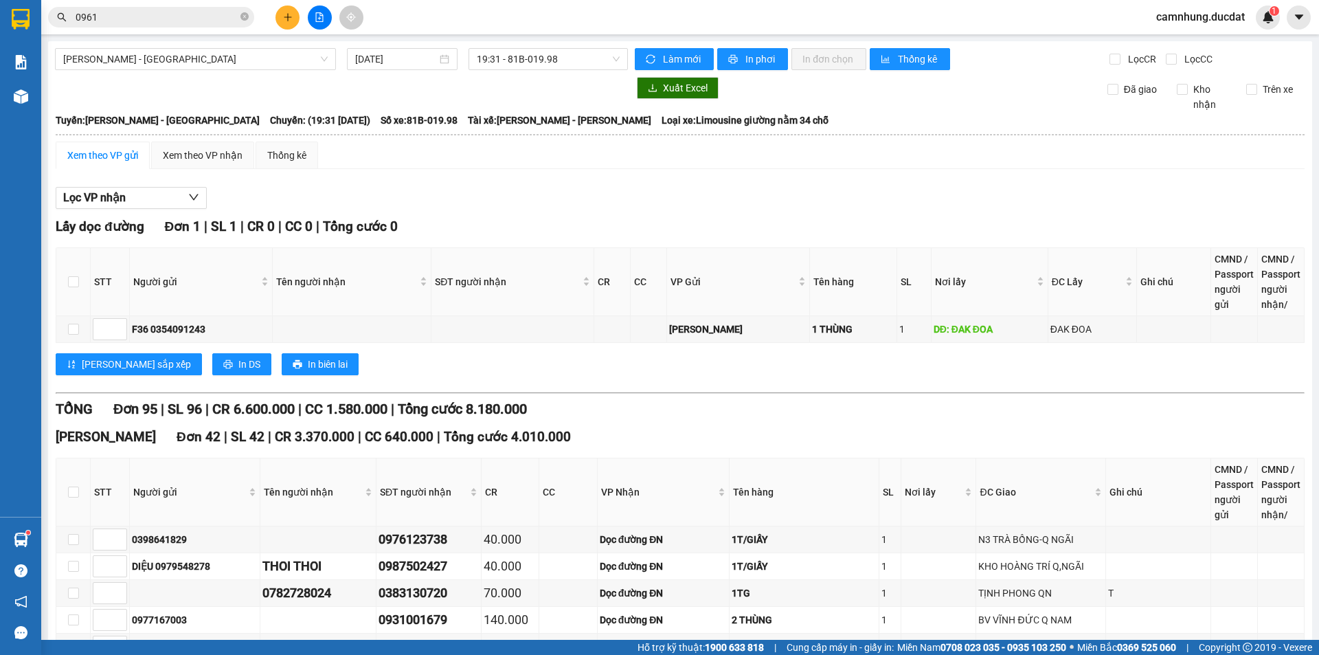
click at [515, 151] on div "Xem theo VP gửi Xem theo VP nhận Thống kê" at bounding box center [680, 155] width 1249 height 27
